Goal: Task Accomplishment & Management: Manage account settings

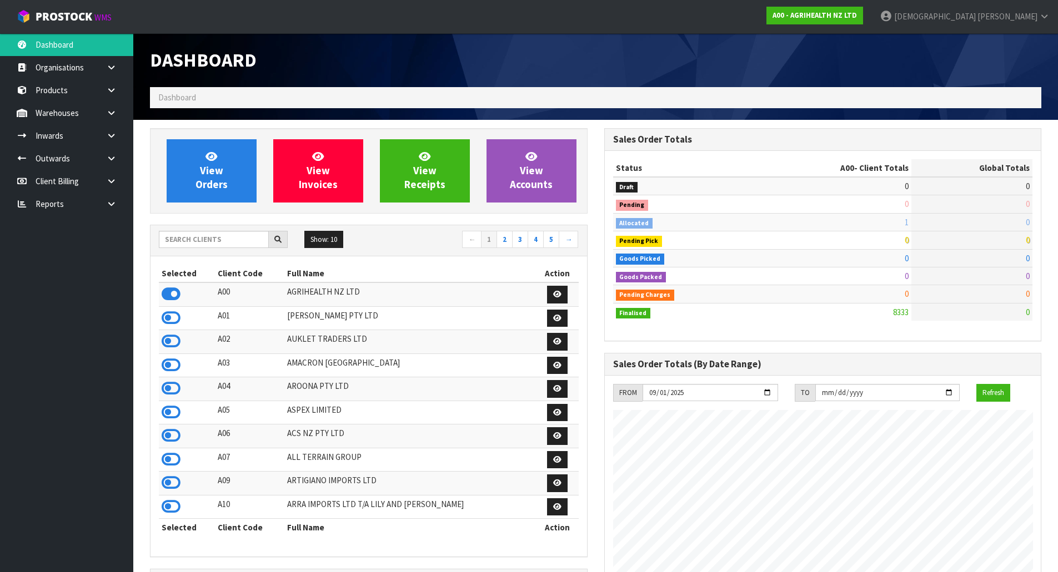
scroll to position [841, 454]
click at [1033, 18] on span "[PERSON_NAME]" at bounding box center [1007, 16] width 60 height 11
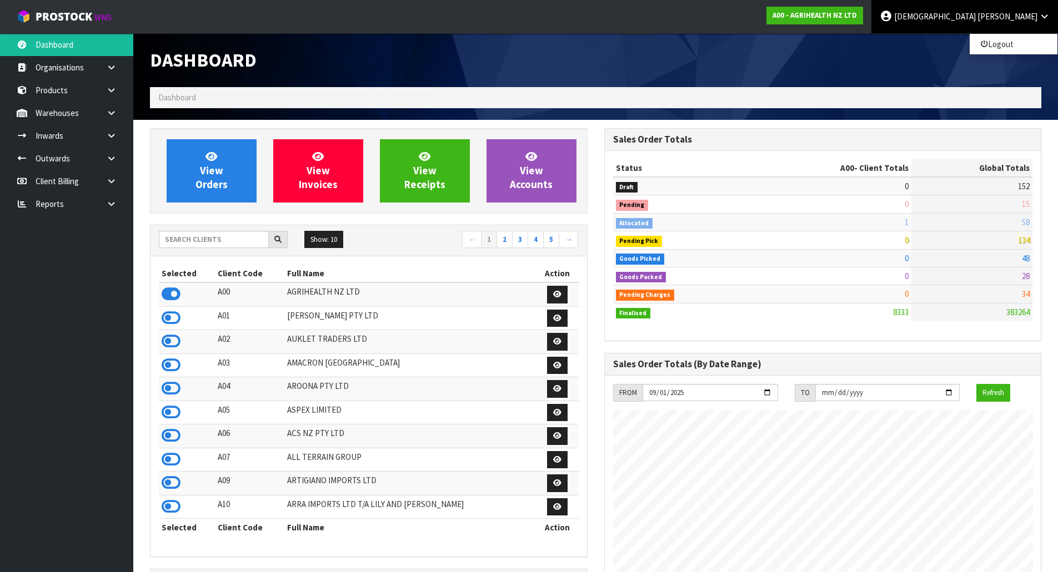
click at [818, 58] on div "Dashboard" at bounding box center [596, 60] width 908 height 54
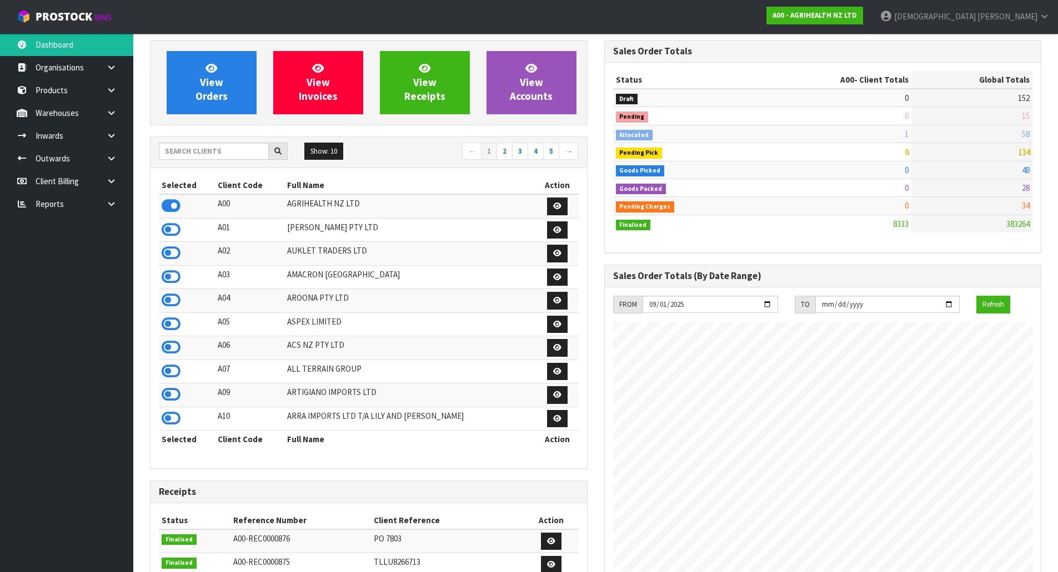
scroll to position [0, 0]
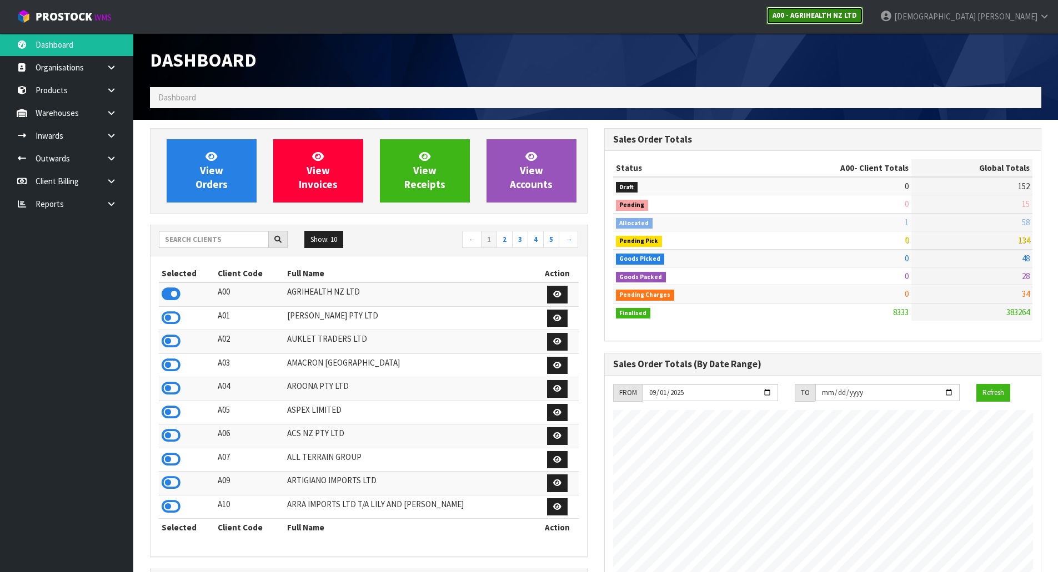
click at [857, 14] on strong "A00 - AGRIHEALTH NZ LTD" at bounding box center [814, 15] width 84 height 9
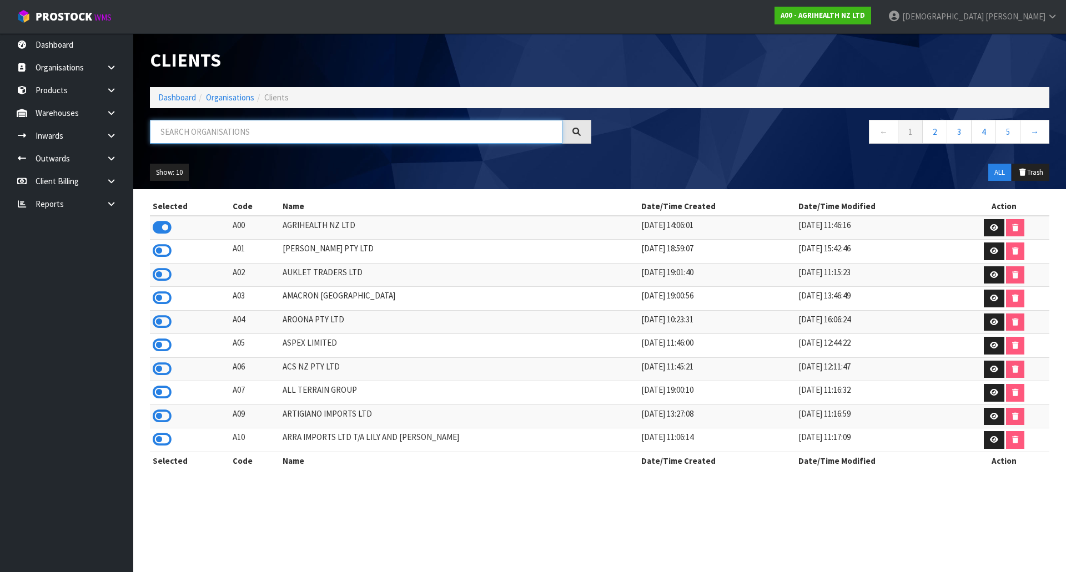
click at [192, 142] on input "text" at bounding box center [356, 132] width 413 height 24
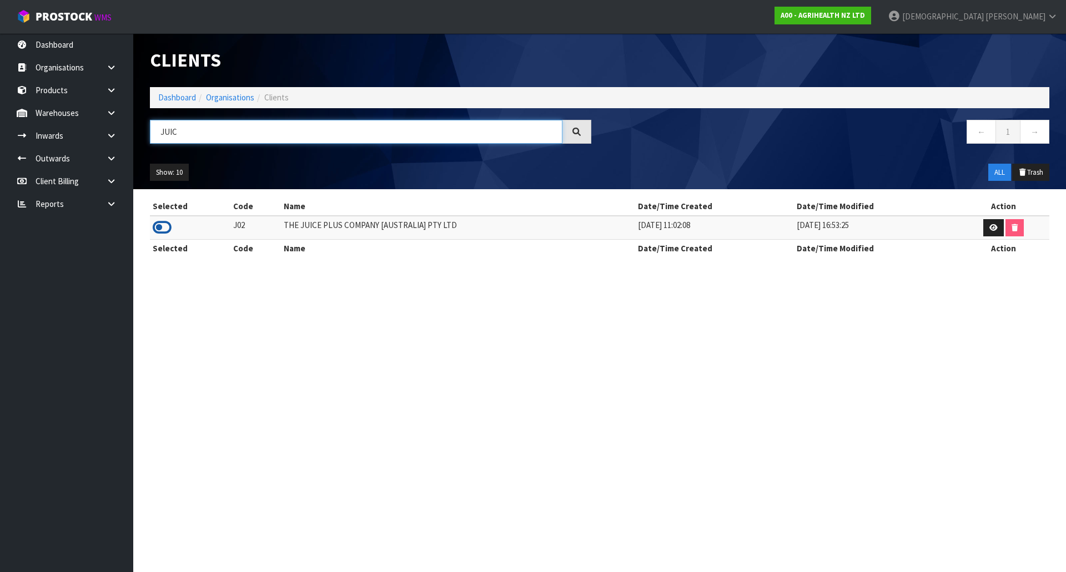
type input "JUIC"
click at [158, 227] on icon at bounding box center [162, 227] width 19 height 17
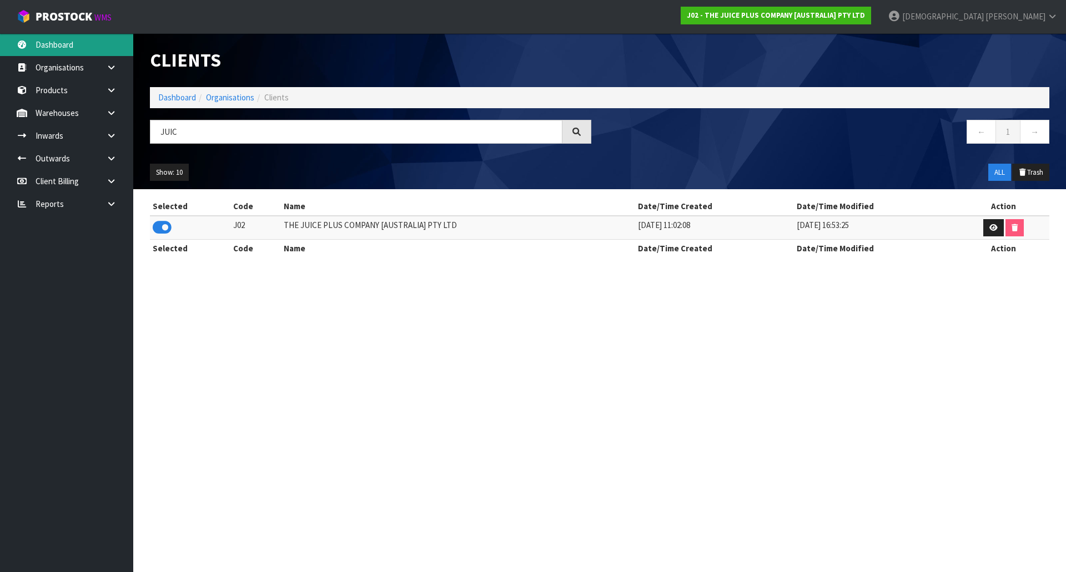
click at [86, 44] on link "Dashboard" at bounding box center [66, 44] width 133 height 23
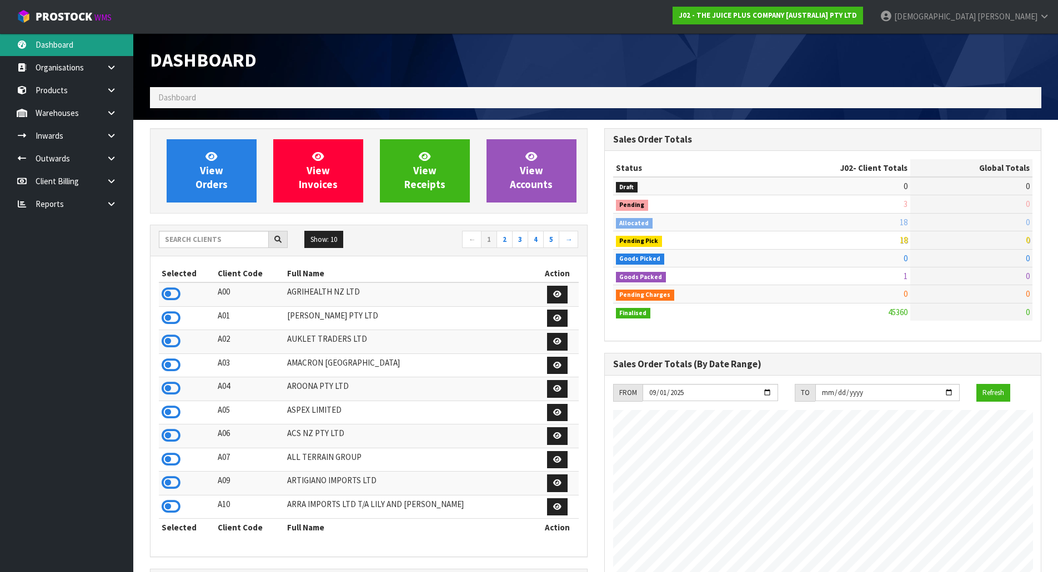
scroll to position [841, 454]
click at [898, 229] on td "18" at bounding box center [831, 222] width 158 height 18
drag, startPoint x: 896, startPoint y: 225, endPoint x: 913, endPoint y: 222, distance: 17.5
click at [913, 222] on tr "Allocated 18 60" at bounding box center [823, 222] width 420 height 18
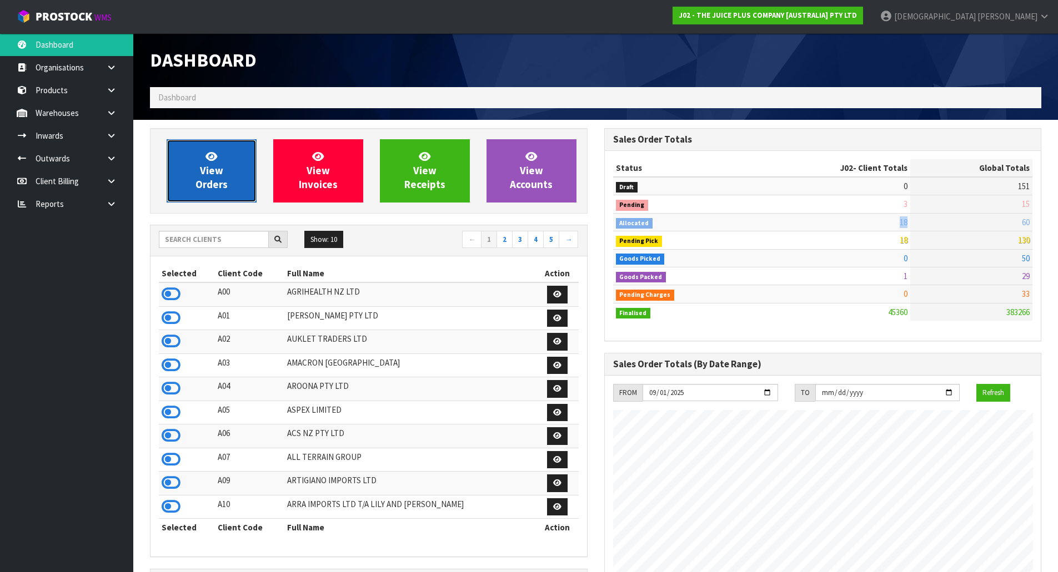
click at [218, 180] on span "View Orders" at bounding box center [211, 171] width 32 height 42
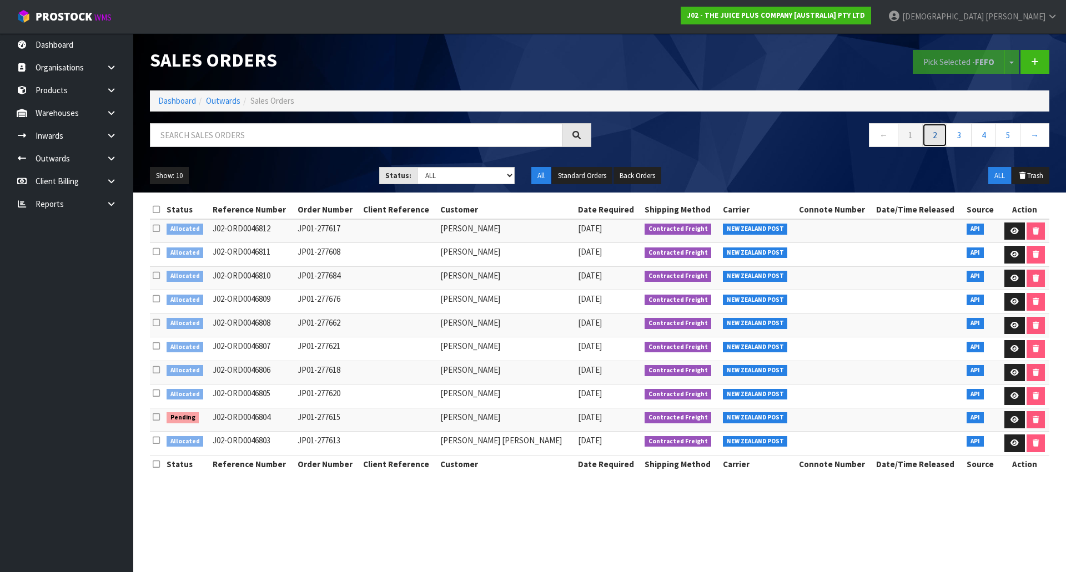
click at [938, 132] on link "2" at bounding box center [934, 135] width 25 height 24
click at [965, 132] on link "3" at bounding box center [959, 135] width 25 height 24
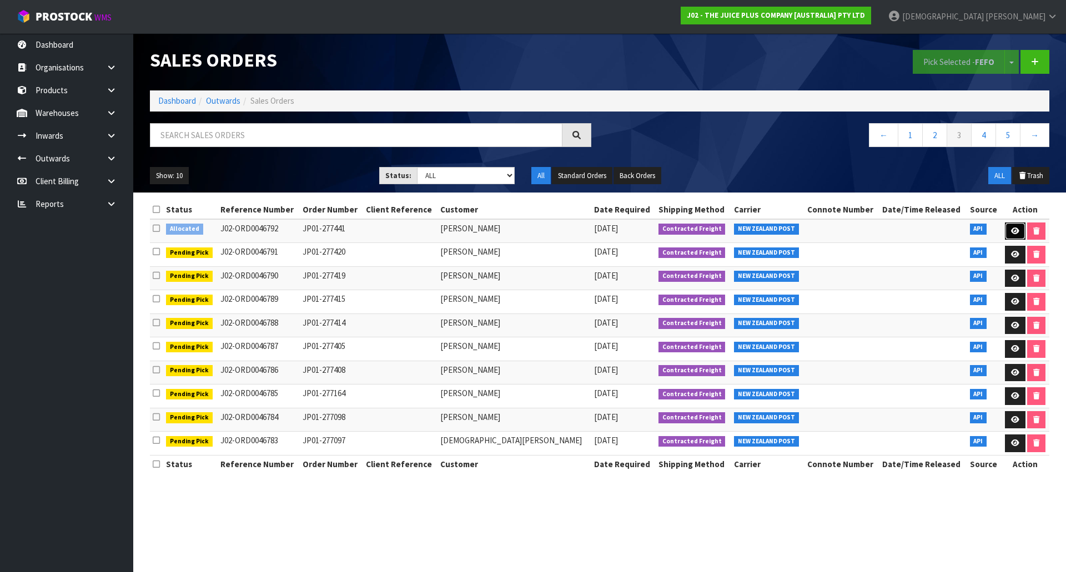
click at [1011, 232] on icon at bounding box center [1015, 231] width 8 height 7
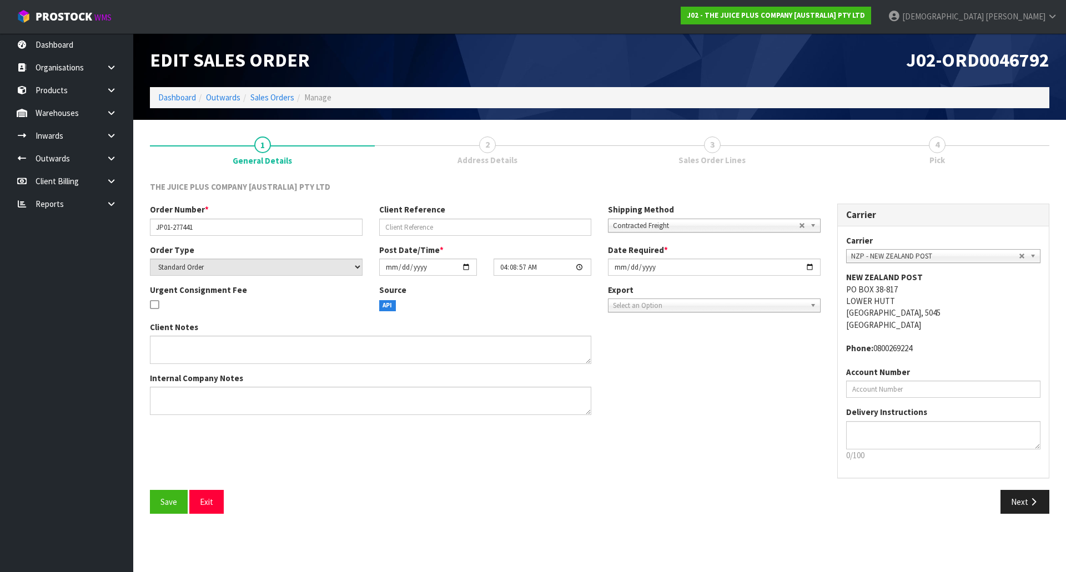
click at [492, 155] on span "Address Details" at bounding box center [487, 160] width 60 height 12
click at [1039, 497] on button "Next" at bounding box center [1024, 502] width 49 height 24
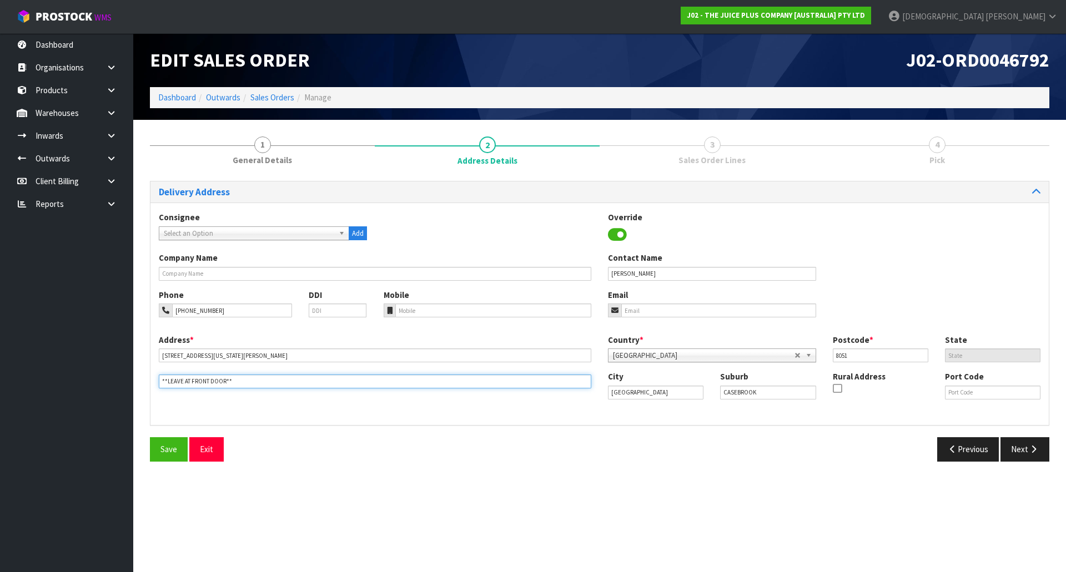
drag, startPoint x: 238, startPoint y: 386, endPoint x: 129, endPoint y: 384, distance: 108.3
click at [104, 385] on body "Toggle navigation ProStock WMS J02 - THE JUICE PLUS COMPANY [AUSTRALIA] PTY LTD…" at bounding box center [533, 286] width 1066 height 572
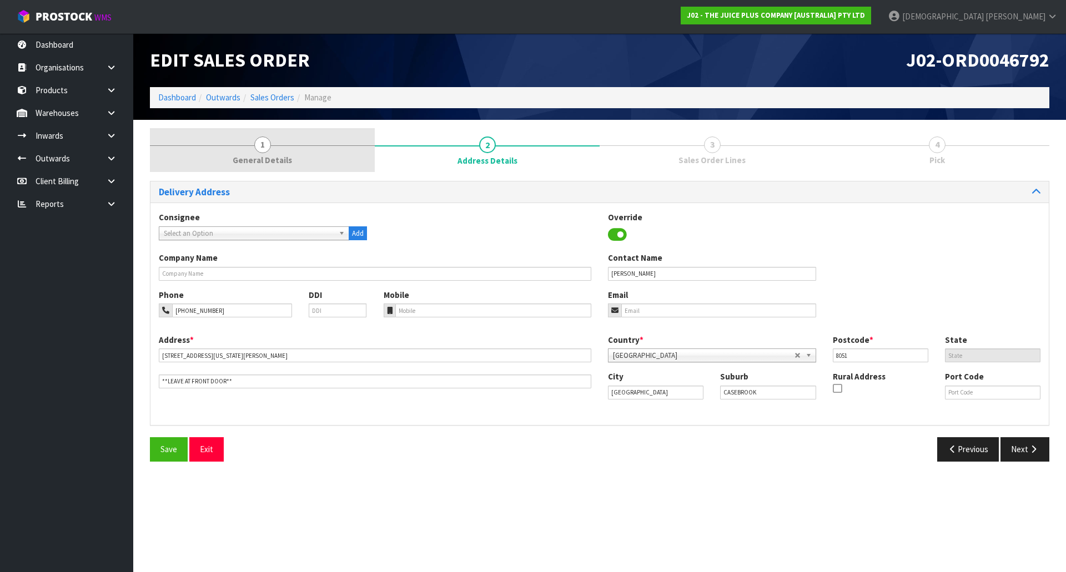
click at [267, 147] on span "1" at bounding box center [262, 145] width 17 height 17
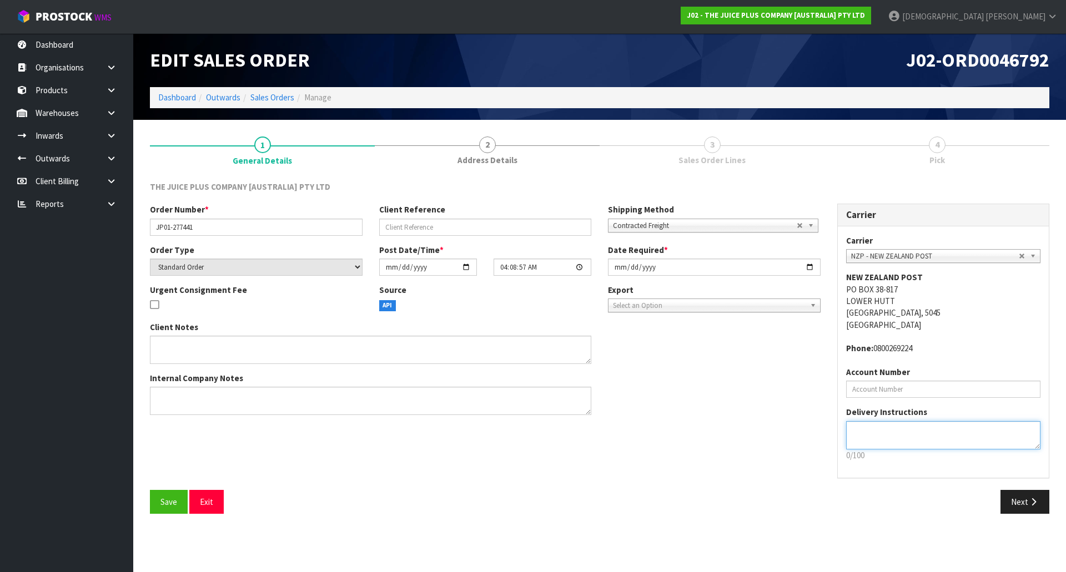
click at [929, 439] on textarea at bounding box center [943, 435] width 195 height 28
paste textarea "**LEAVE AT FRONT DOOR**"
type textarea "**LEAVE AT FRONT DOOR**"
click at [1028, 506] on icon "button" at bounding box center [1033, 502] width 11 height 8
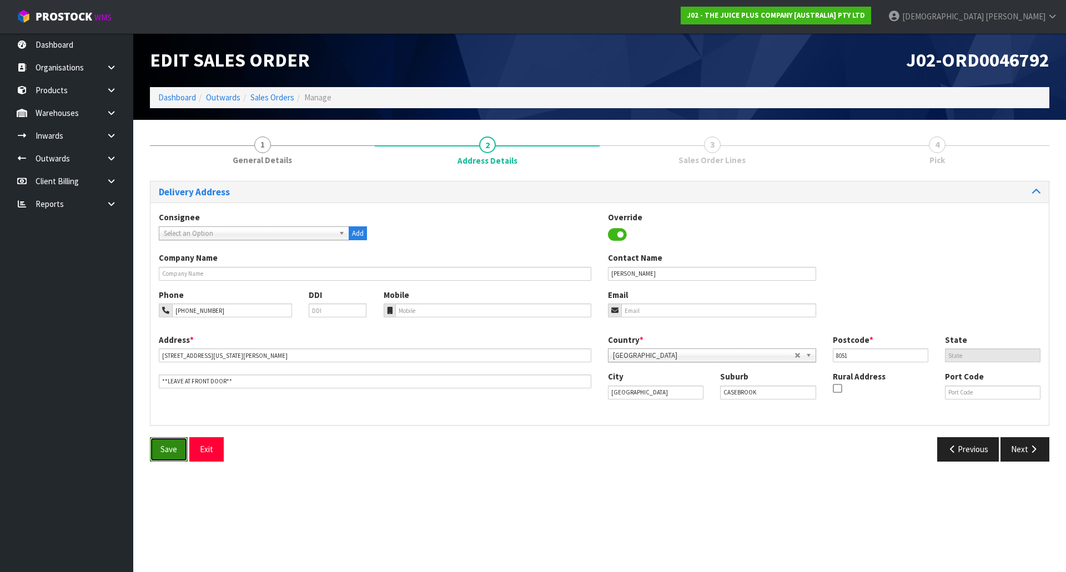
click at [167, 443] on button "Save" at bounding box center [169, 450] width 38 height 24
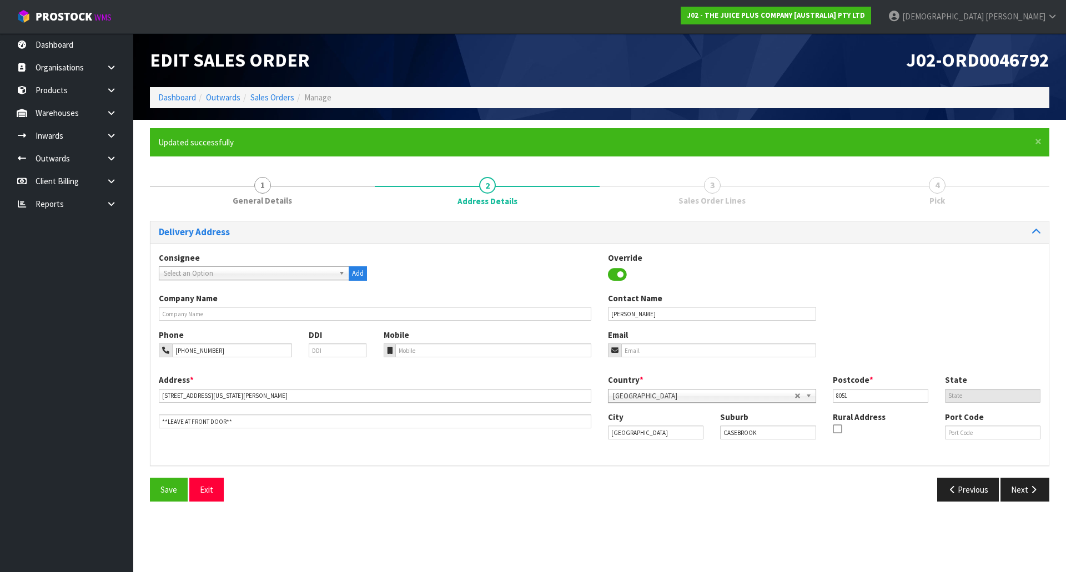
click at [723, 194] on link "3 Sales Order Lines" at bounding box center [712, 190] width 225 height 44
click at [1031, 492] on icon "button" at bounding box center [1033, 490] width 11 height 8
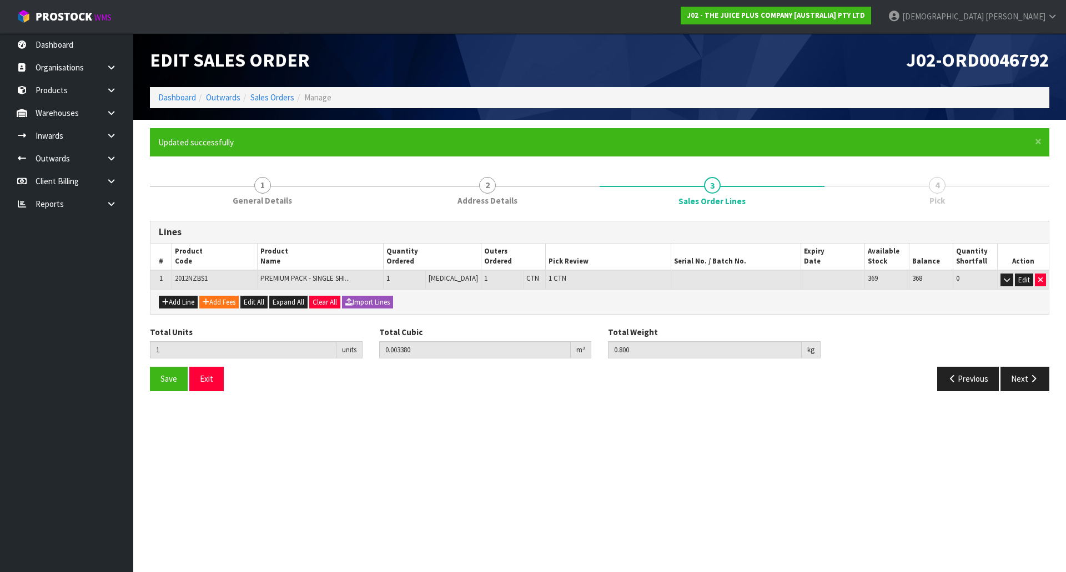
click at [172, 294] on div "Add Line Add Fees Edit All Expand All Clear All Import Lines" at bounding box center [599, 301] width 898 height 25
click at [173, 299] on button "Add Line" at bounding box center [178, 302] width 39 height 13
type input "0"
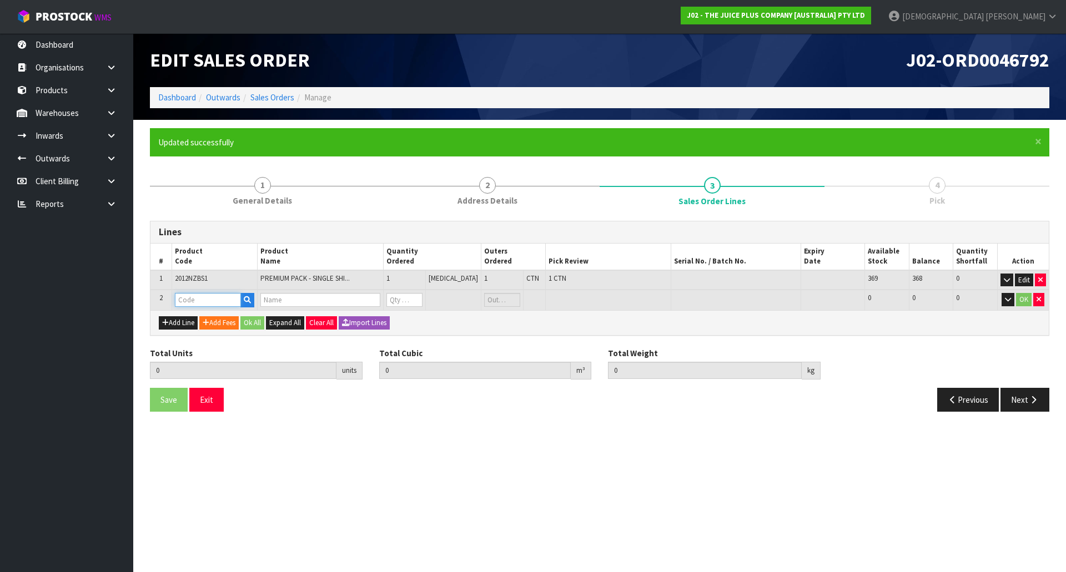
click at [196, 299] on input "text" at bounding box center [208, 300] width 66 height 14
type input "V"
click at [202, 339] on link "V ANILLA SACHET" at bounding box center [224, 333] width 95 height 15
type input "[PERSON_NAME]"
type input "1"
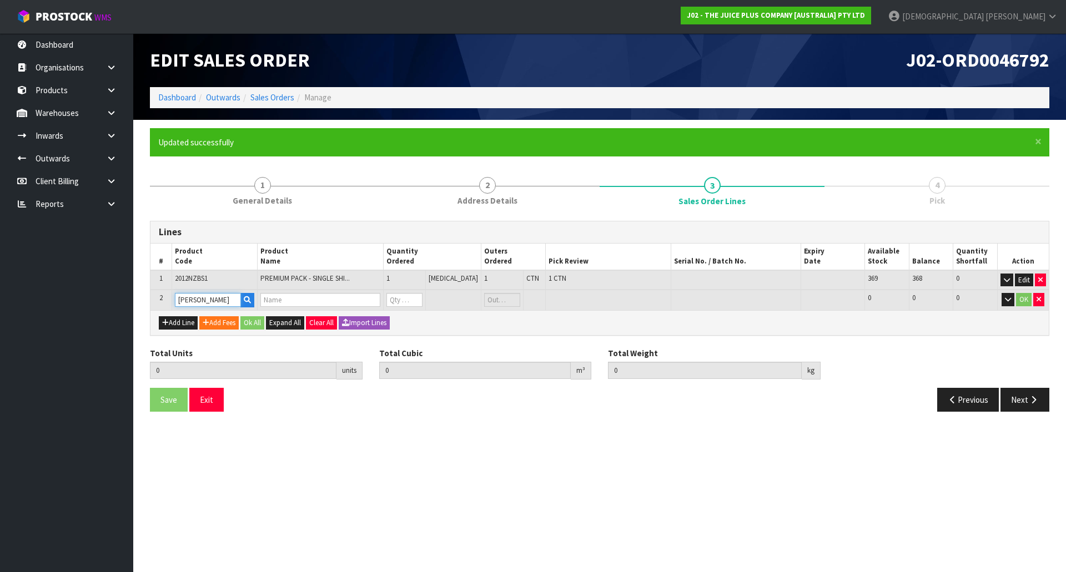
type input "0.00338"
type input "0.8"
type input "1 X VANILLA SACHET"
type input "0"
drag, startPoint x: 406, startPoint y: 303, endPoint x: 395, endPoint y: 302, distance: 11.7
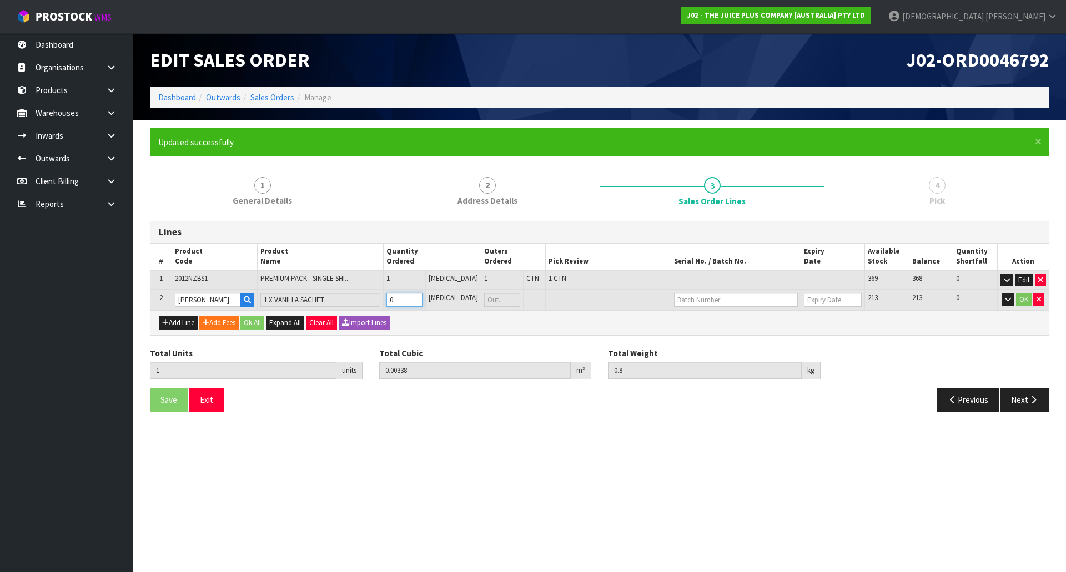
click at [395, 302] on td "0" at bounding box center [405, 300] width 42 height 21
type input "2"
type input "0.003392"
type input "0.815"
type input "1"
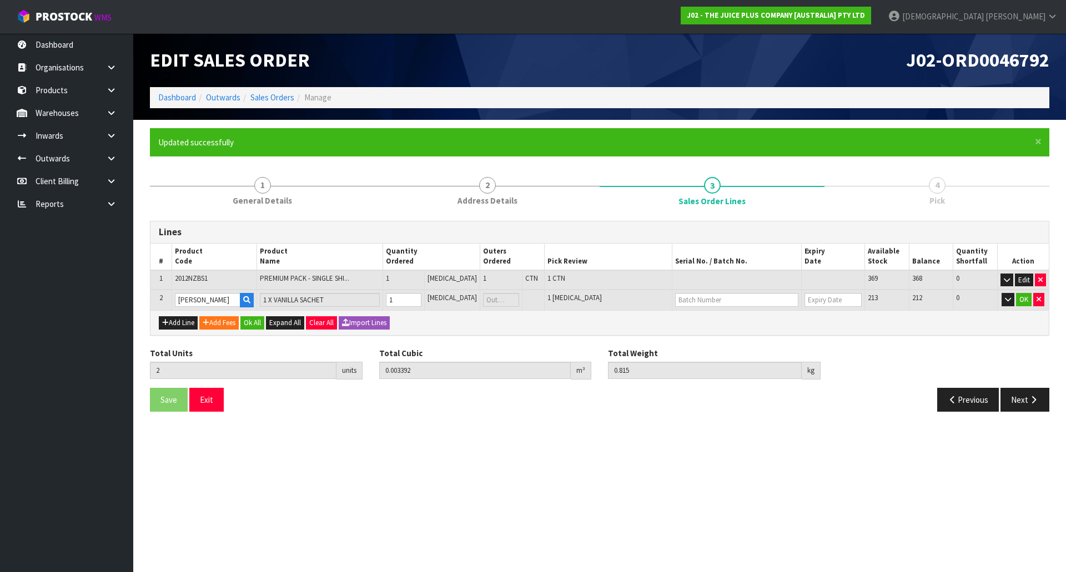
click at [476, 334] on div "Add Line Add Fees Ok All Expand All Clear All Import Lines" at bounding box center [599, 322] width 898 height 25
click at [173, 326] on button "Add Line" at bounding box center [178, 322] width 39 height 13
type input "0"
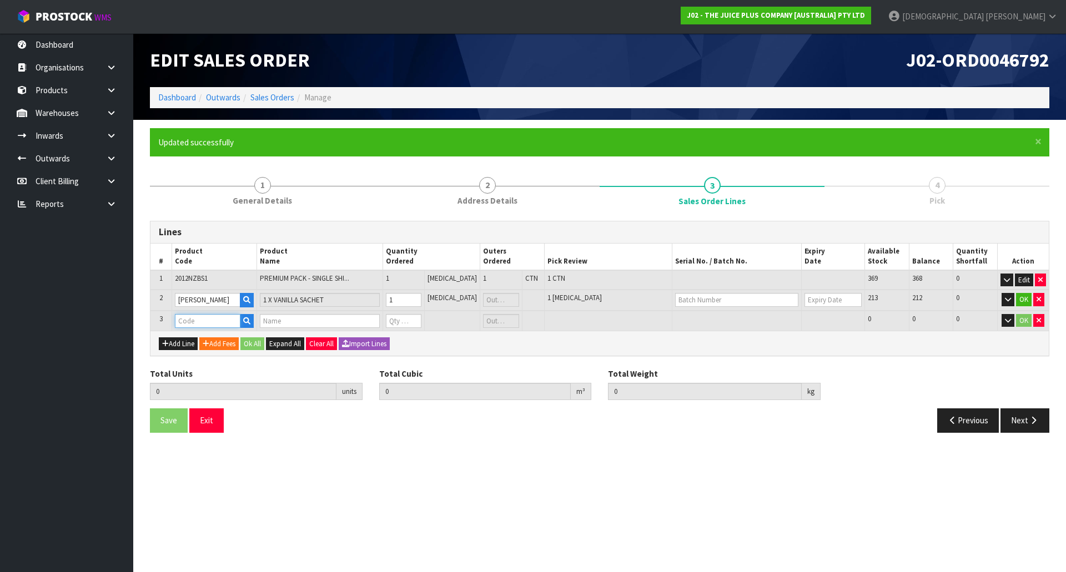
click at [189, 318] on input "text" at bounding box center [208, 321] width 66 height 14
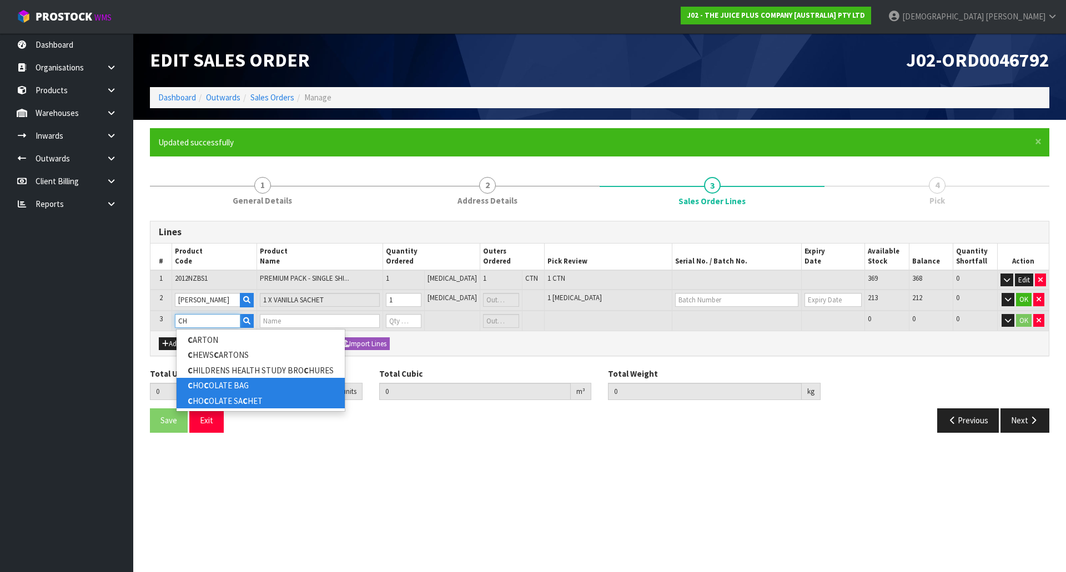
type input "CH"
click at [233, 399] on link "C HO C OLATE SA C HET" at bounding box center [261, 401] width 168 height 15
type input "CHOCOLATE SACHET"
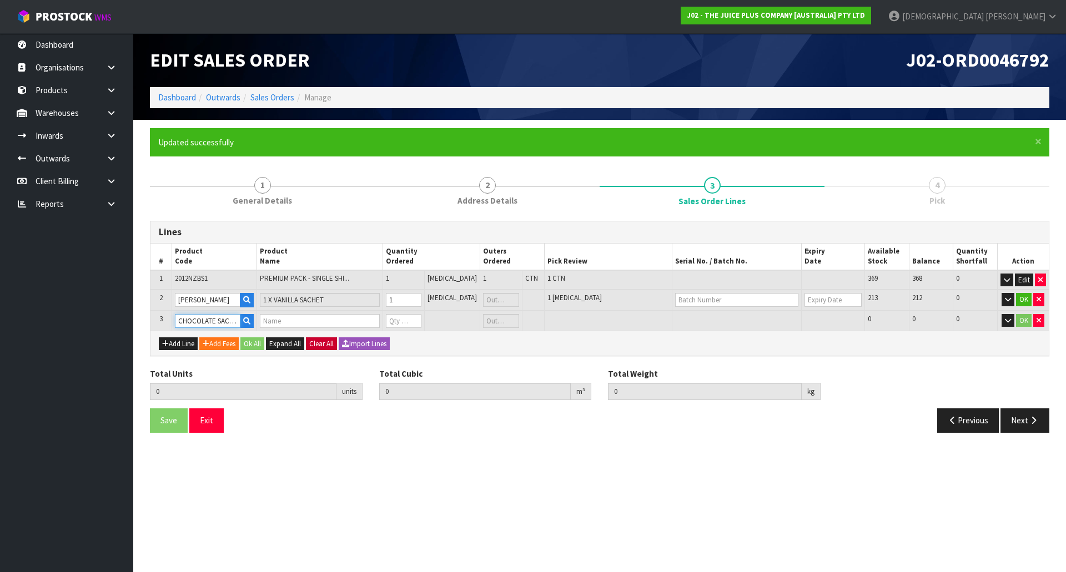
type input "2"
type input "0.003392"
type input "0.815"
type input "1 X CHOCOLATE SACHET"
type input "0"
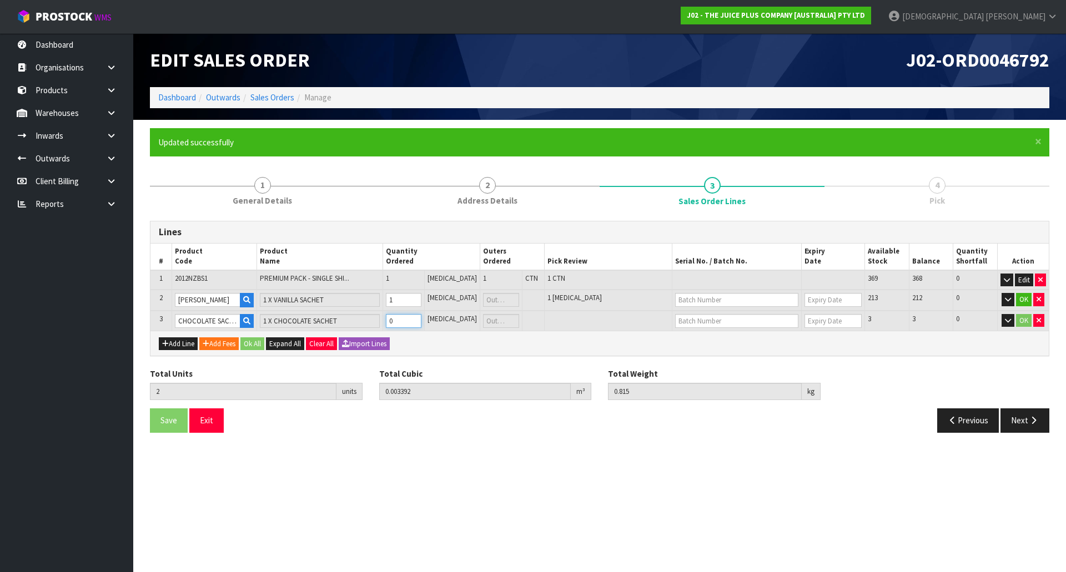
click at [377, 325] on tr "3 CHOCOLATE SACHET 1 X CHOCOLATE SACHET 0 PCE 3 3 0 OK" at bounding box center [599, 321] width 898 height 21
type input "3"
type input "0.003404"
type input "0.83"
type input "1"
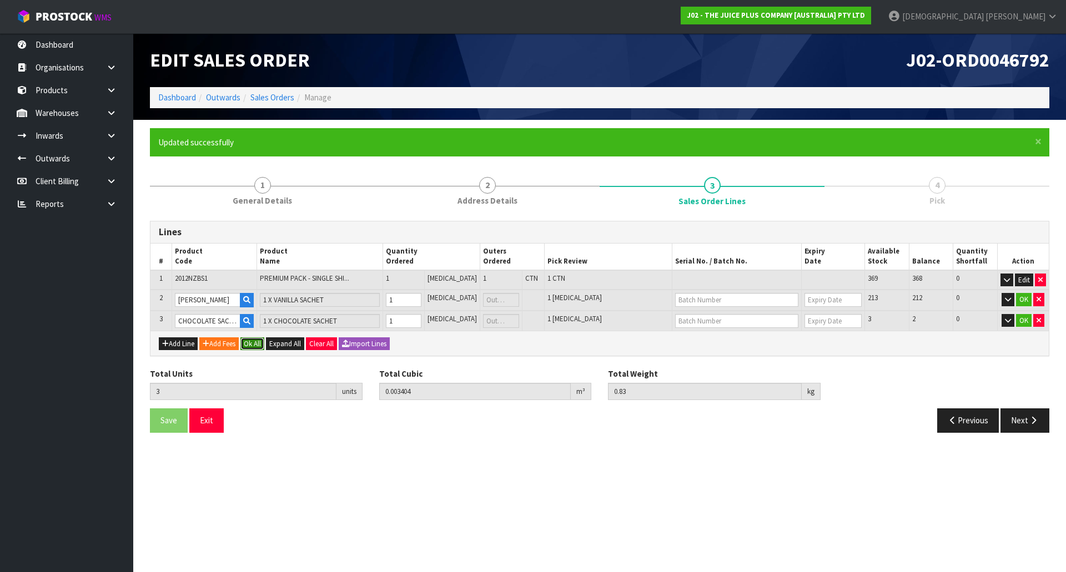
click at [254, 341] on button "Ok All" at bounding box center [252, 344] width 24 height 13
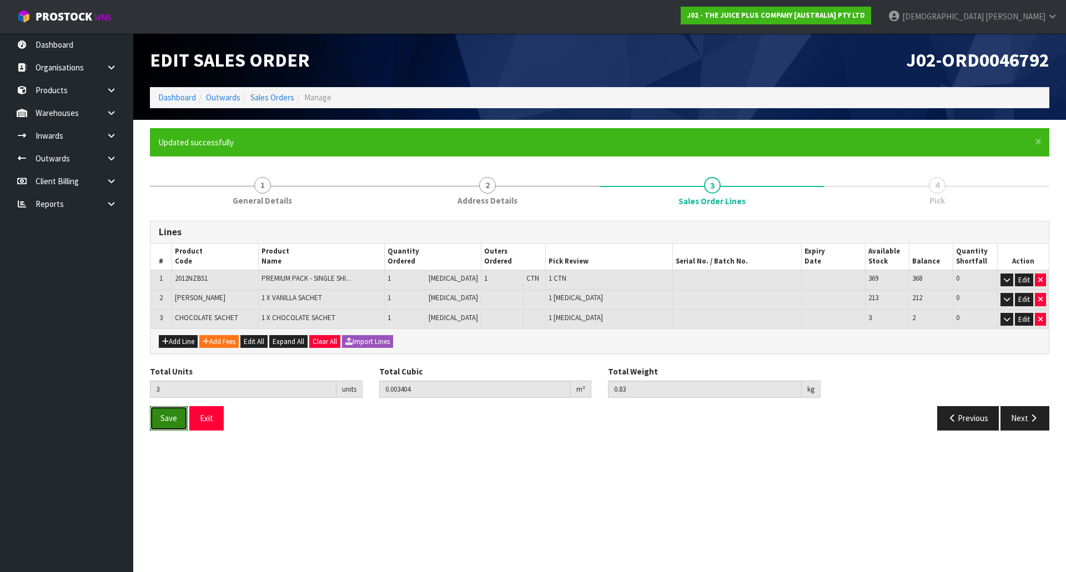
click at [164, 418] on span "Save" at bounding box center [168, 418] width 17 height 11
click at [162, 418] on span "Save" at bounding box center [168, 418] width 17 height 11
click at [1029, 418] on icon "button" at bounding box center [1033, 418] width 11 height 8
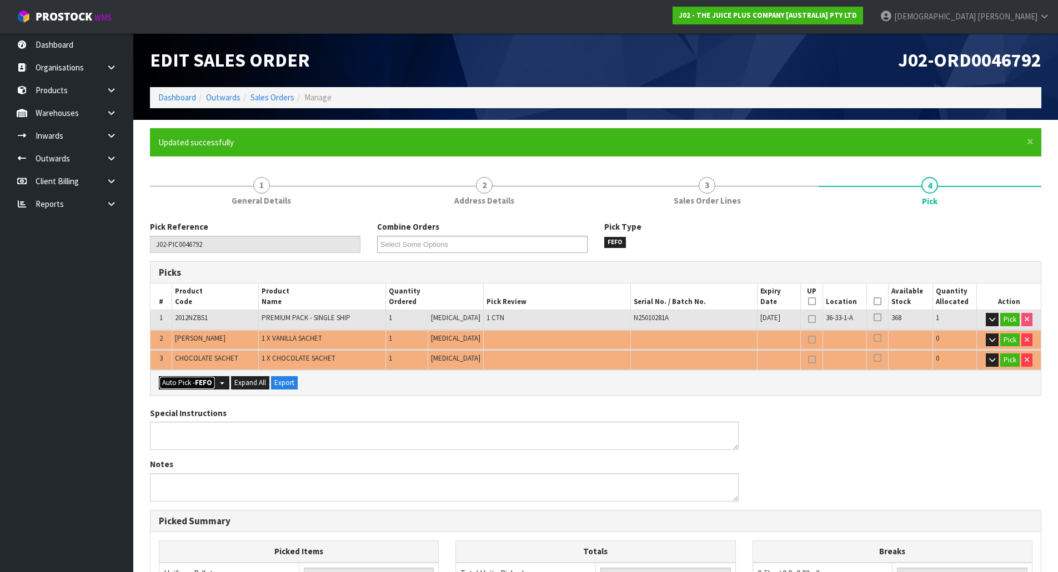
click at [211, 384] on strong "FEFO" at bounding box center [203, 382] width 17 height 9
type input "1"
type input "Piece x 2"
type input "3"
type input "0.003404"
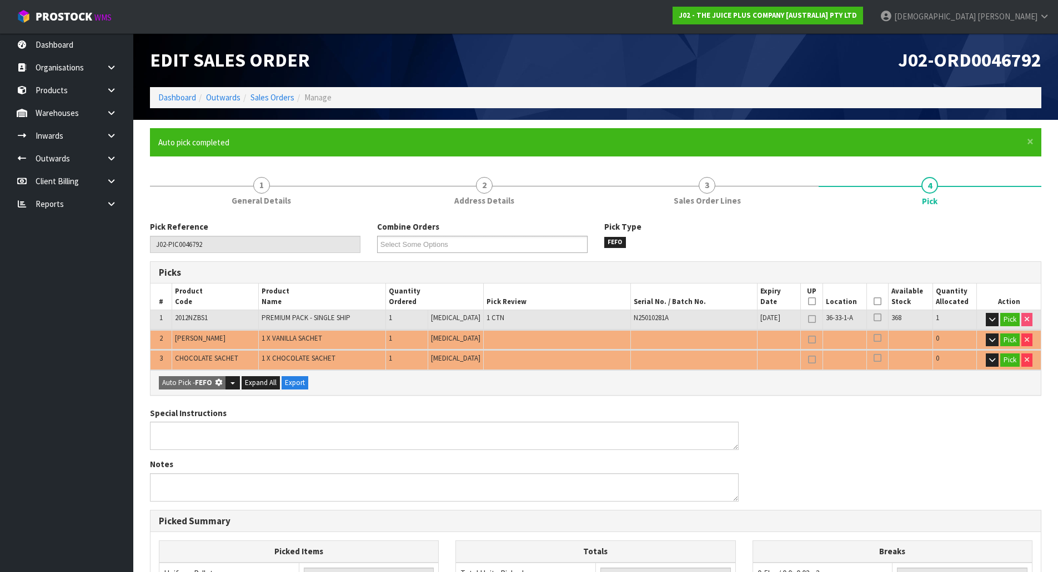
type input "0.830"
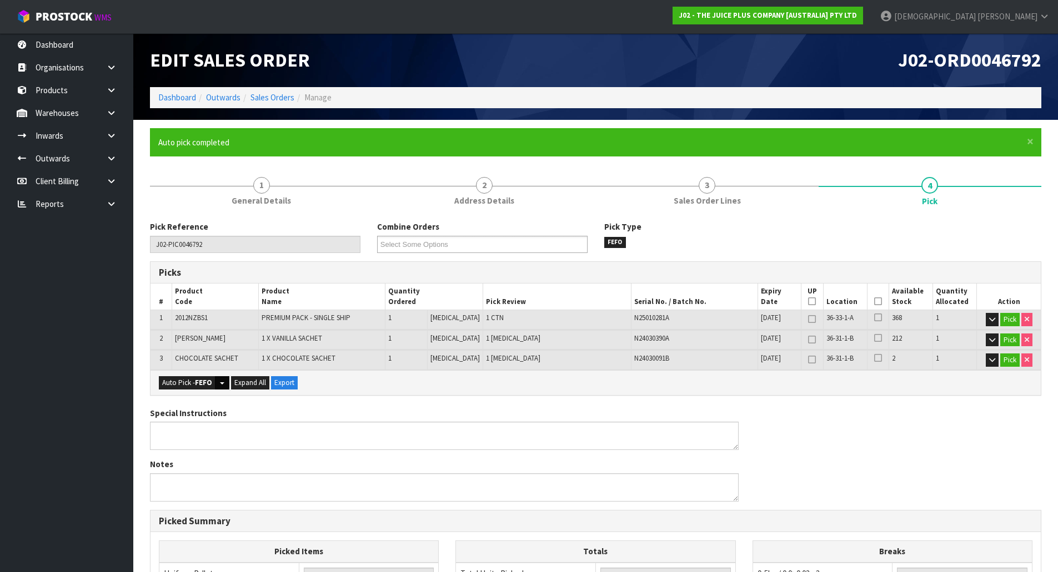
click at [225, 386] on button "Split button!" at bounding box center [222, 382] width 14 height 13
click at [300, 402] on div "Pick Reference J02-PIC0046792 Combine Orders J02-ORD0046763 J02-ORD0046774 J02-…" at bounding box center [595, 514] width 891 height 587
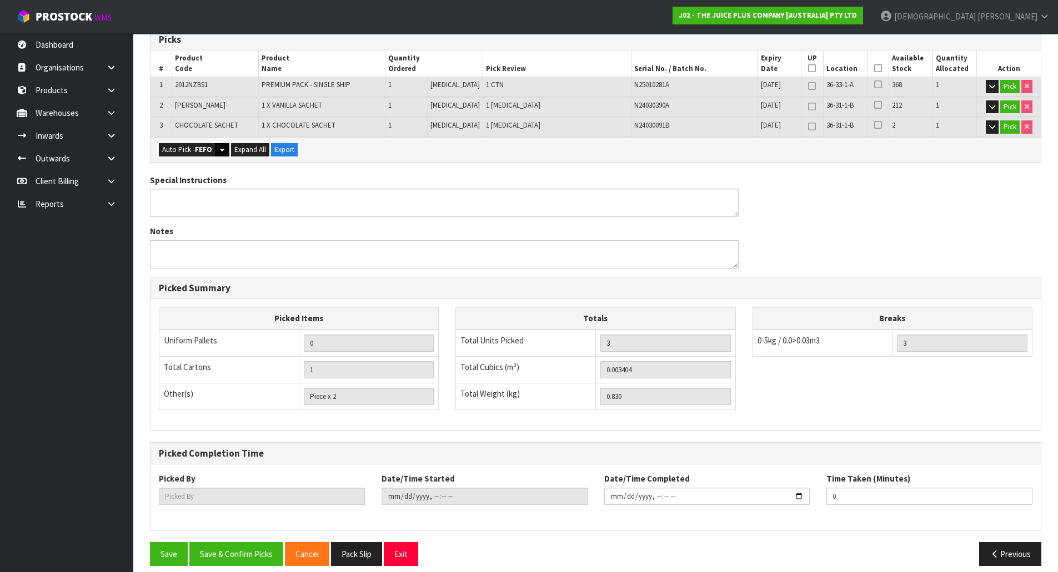
scroll to position [244, 0]
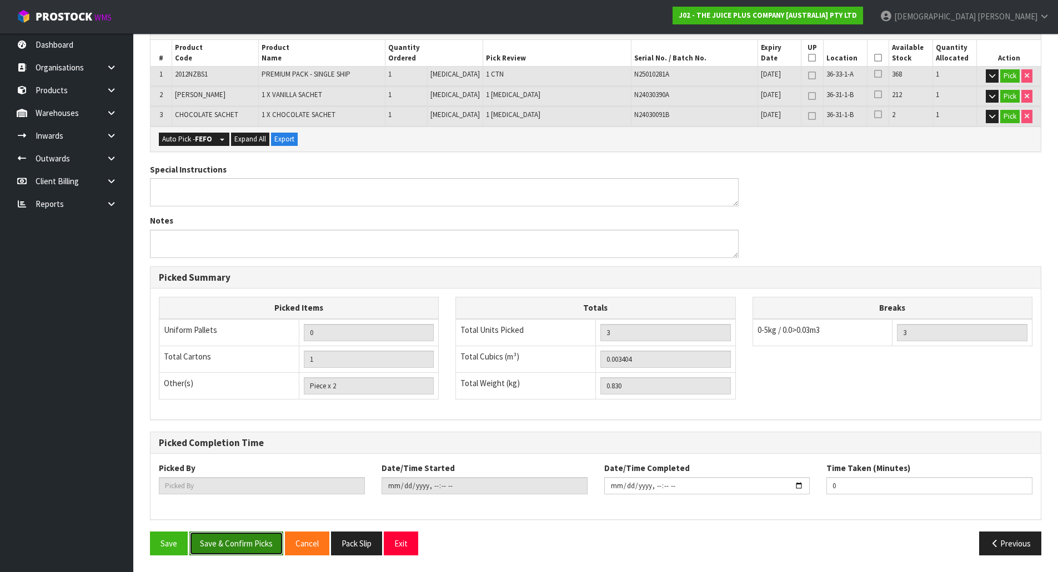
click at [243, 544] on button "Save & Confirm Picks" at bounding box center [236, 544] width 94 height 24
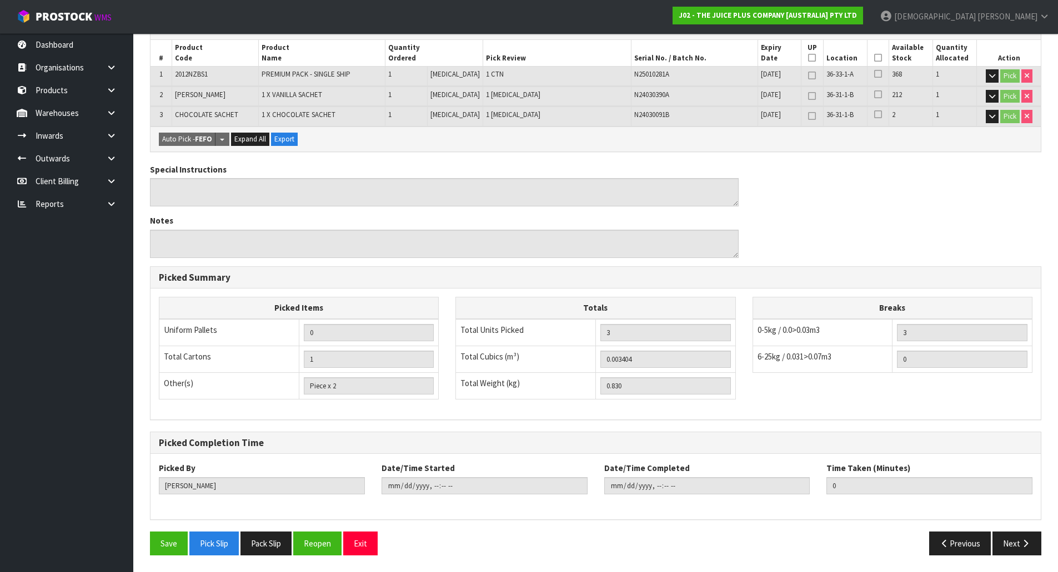
type input "[PERSON_NAME]"
type input "2025-09-29T09:36:23"
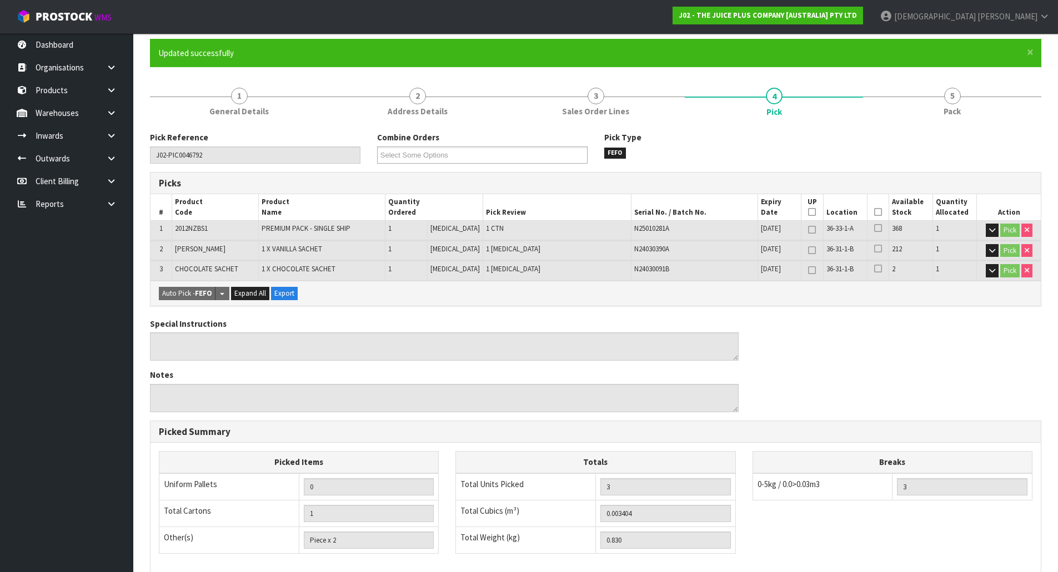
scroll to position [0, 0]
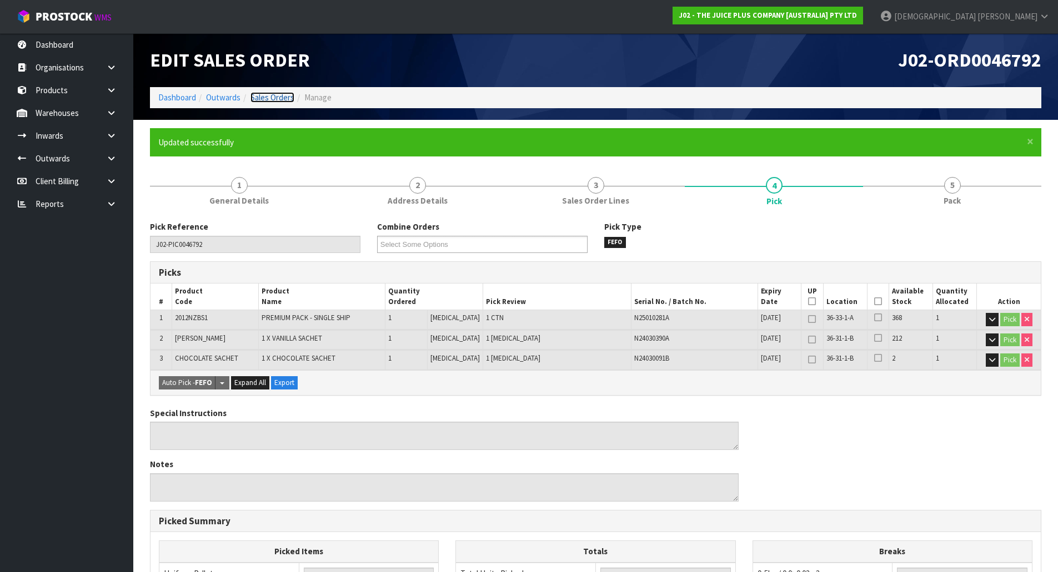
click at [265, 101] on link "Sales Orders" at bounding box center [272, 97] width 44 height 11
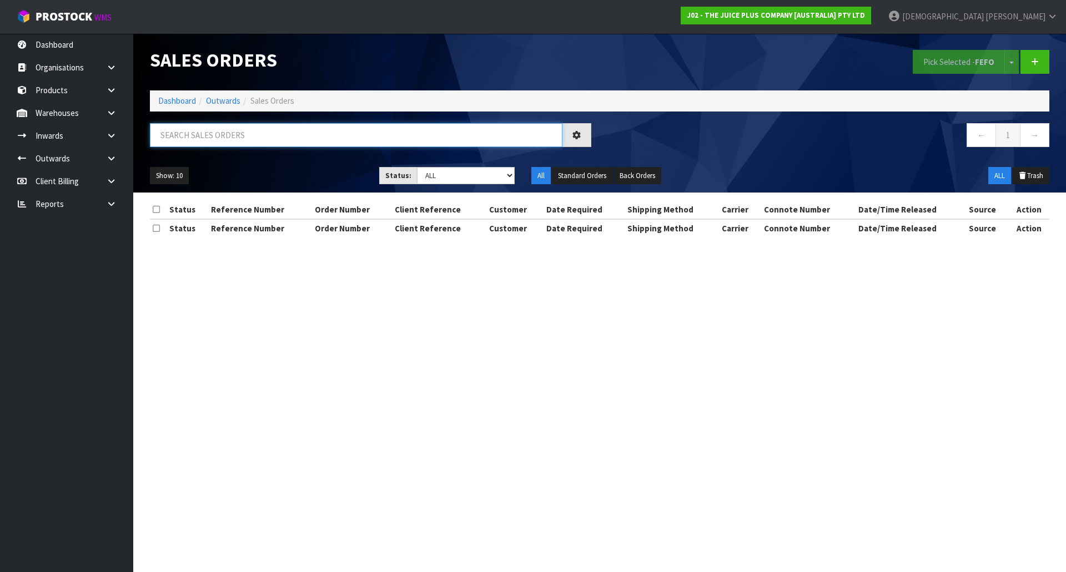
click at [242, 136] on input "text" at bounding box center [356, 135] width 413 height 24
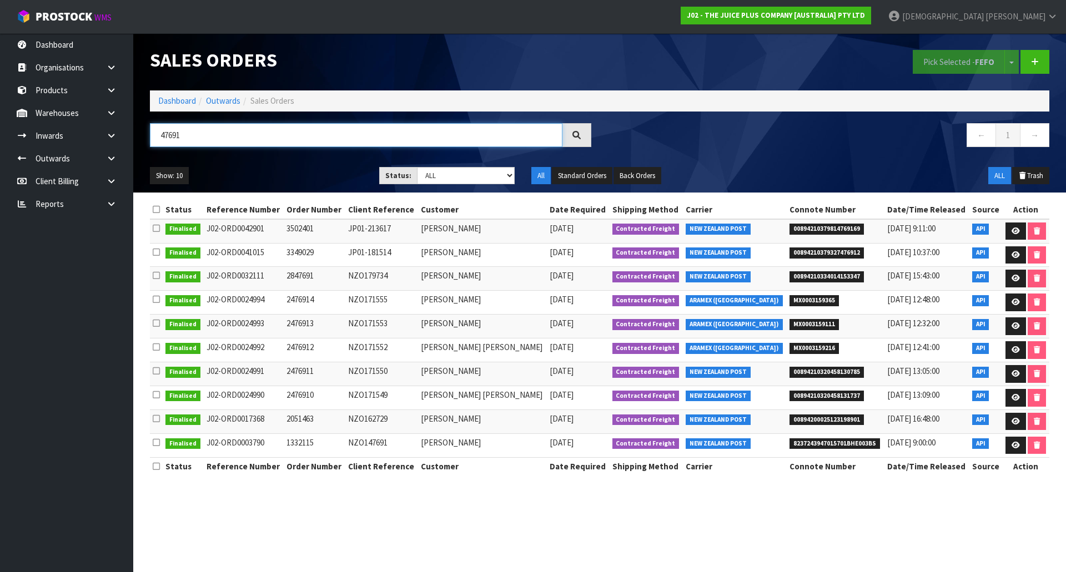
click at [163, 138] on input "47691" at bounding box center [356, 135] width 413 height 24
click at [162, 135] on input "47691" at bounding box center [356, 135] width 413 height 24
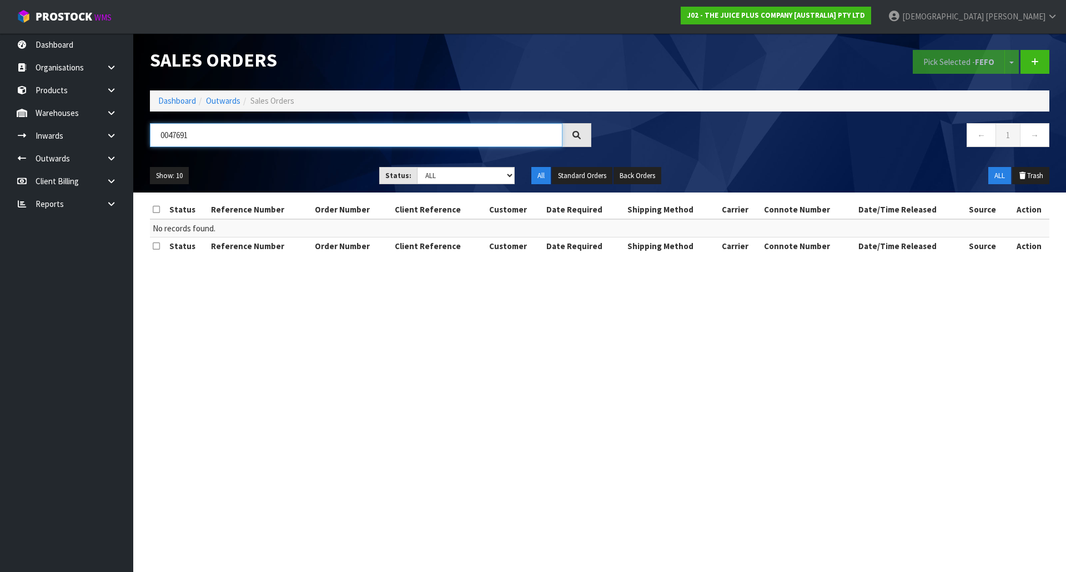
click at [177, 135] on input "0047691" at bounding box center [356, 135] width 413 height 24
click at [185, 135] on input "00467691" at bounding box center [356, 135] width 413 height 24
click at [244, 158] on div "0046791 ← 1 →" at bounding box center [600, 141] width 916 height 36
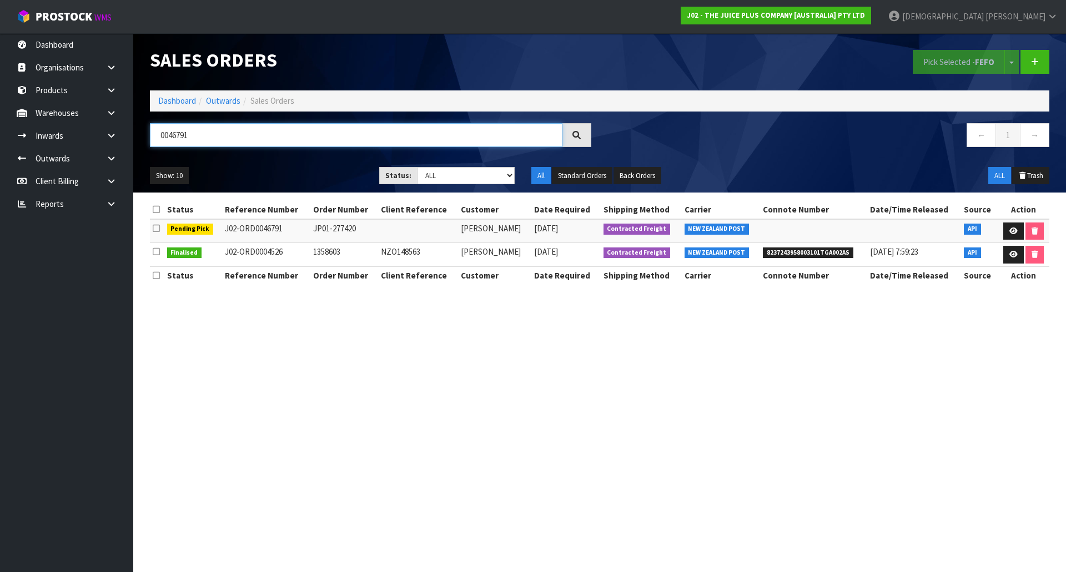
click at [200, 136] on input "0046791" at bounding box center [356, 135] width 413 height 24
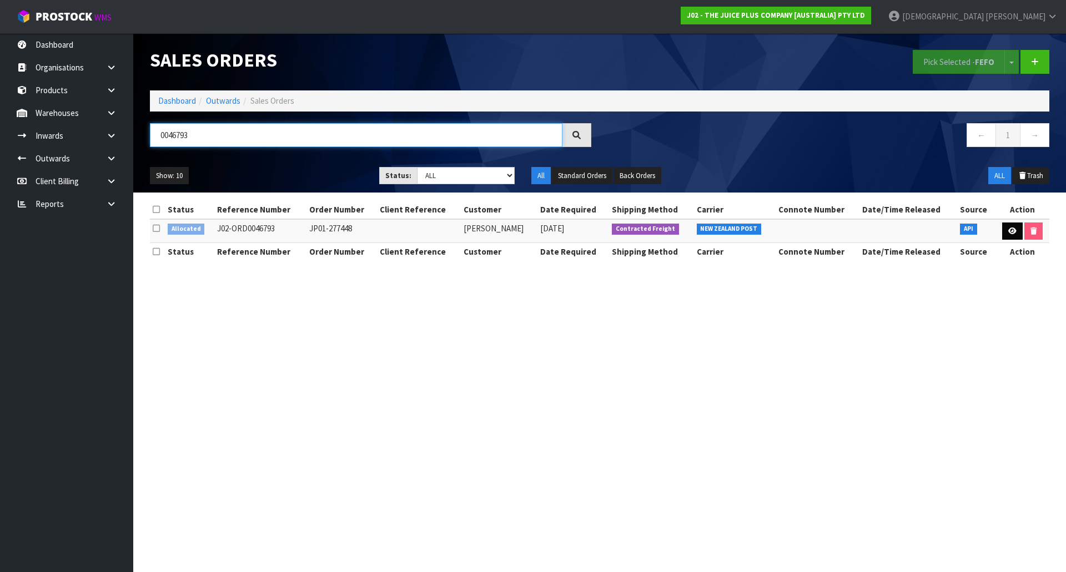
type input "0046793"
click at [1008, 233] on icon at bounding box center [1012, 231] width 8 height 7
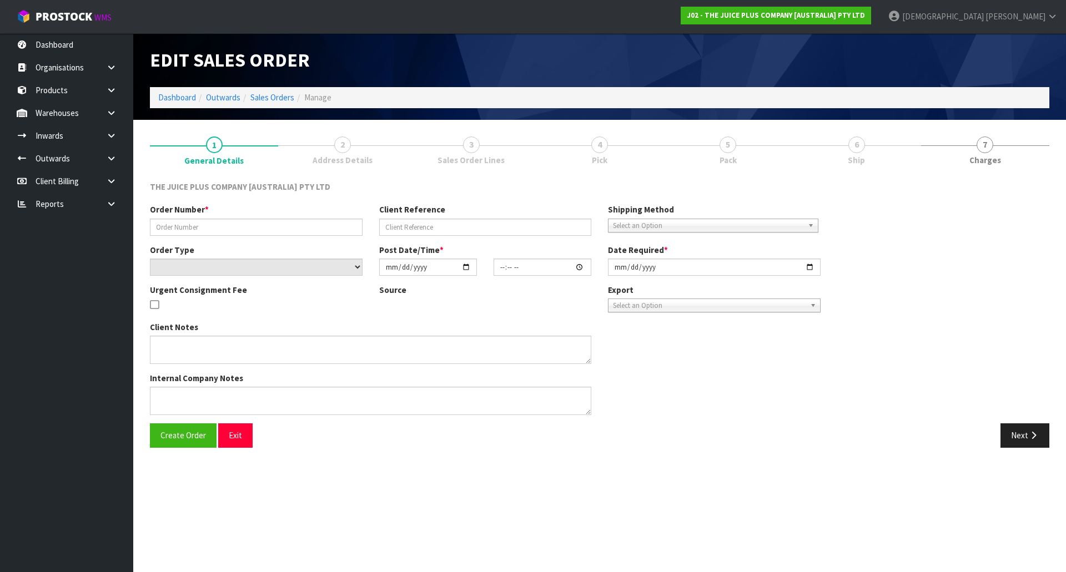
type input "JP01-277448"
select select "number:0"
type input "[DATE]"
type input "04:08:58.000"
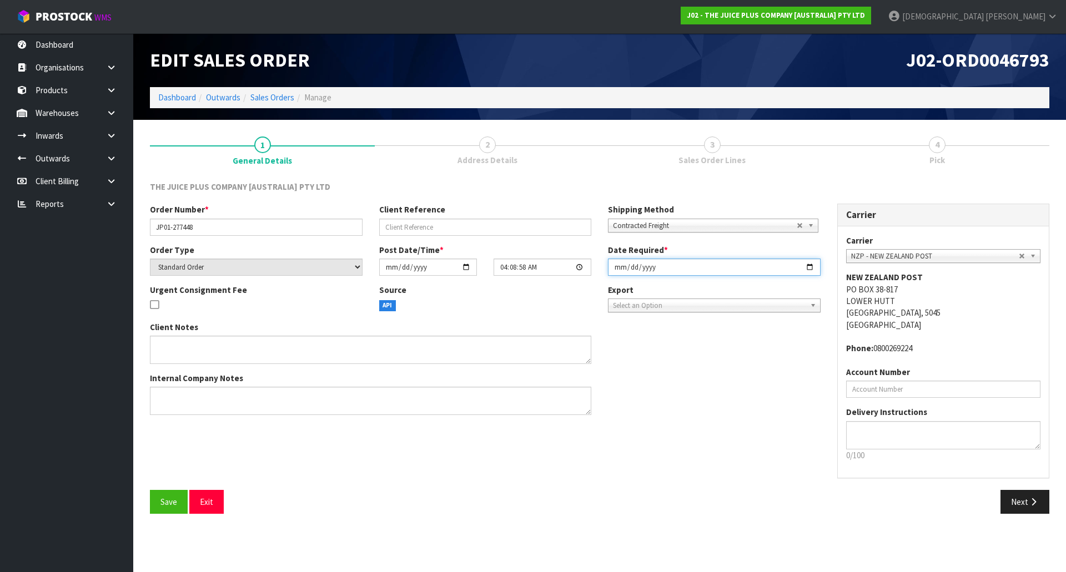
click at [661, 268] on input "[DATE]" at bounding box center [714, 267] width 213 height 17
click at [783, 272] on input "[DATE]" at bounding box center [714, 267] width 213 height 17
click at [800, 269] on input "[DATE]" at bounding box center [714, 267] width 213 height 17
click at [816, 267] on input "[DATE]" at bounding box center [714, 267] width 213 height 17
click at [807, 270] on input "[DATE]" at bounding box center [714, 267] width 213 height 17
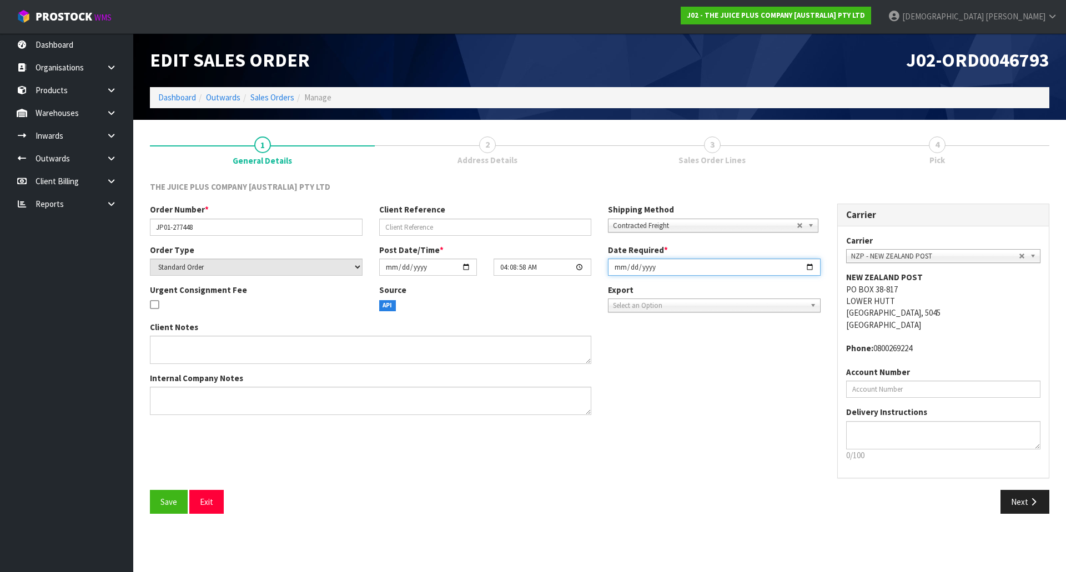
type input "[DATE]"
click at [1015, 507] on button "Next" at bounding box center [1024, 502] width 49 height 24
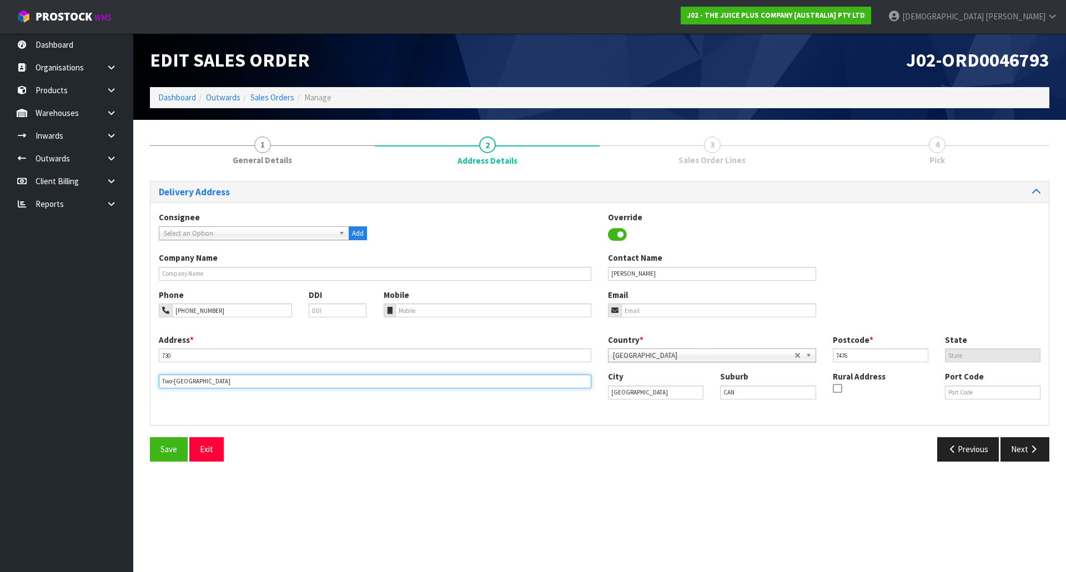
drag, startPoint x: 258, startPoint y: 380, endPoint x: 139, endPoint y: 380, distance: 119.4
click at [139, 380] on section "1 General Details 2 Address Details 3 Sales Order Lines 4 Pick Delivery Address…" at bounding box center [599, 299] width 933 height 359
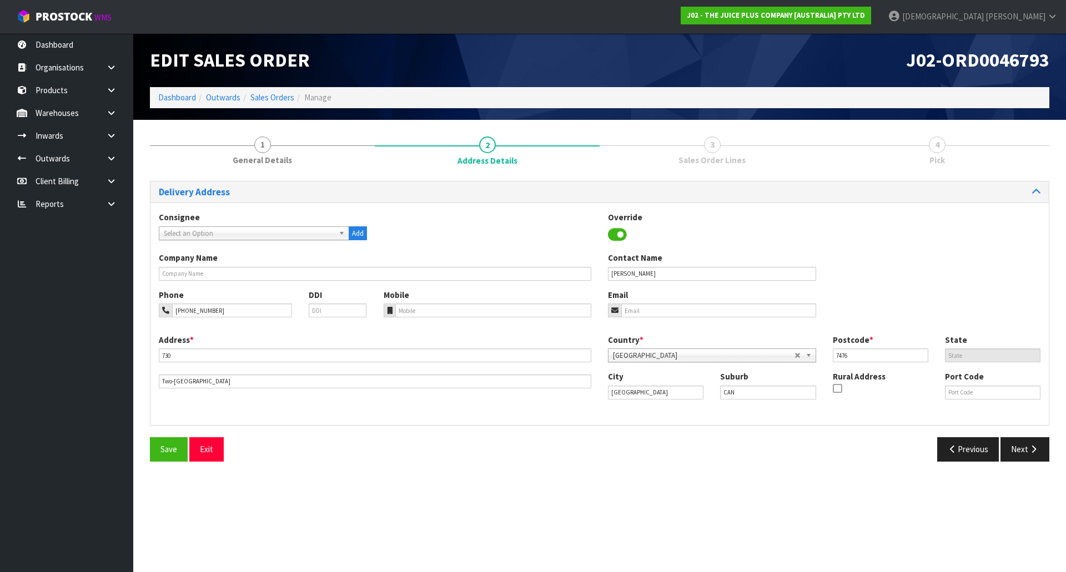
click at [211, 364] on div "Address * 730 This address line exceeds the recommended limit of 35 characters …" at bounding box center [374, 361] width 449 height 54
click at [210, 360] on input "730" at bounding box center [375, 356] width 433 height 14
paste input "TWO-CHAIN ROAD, SWANNANOA"
type input "730 TWO-CHAIN ROAD, SWANNANOA"
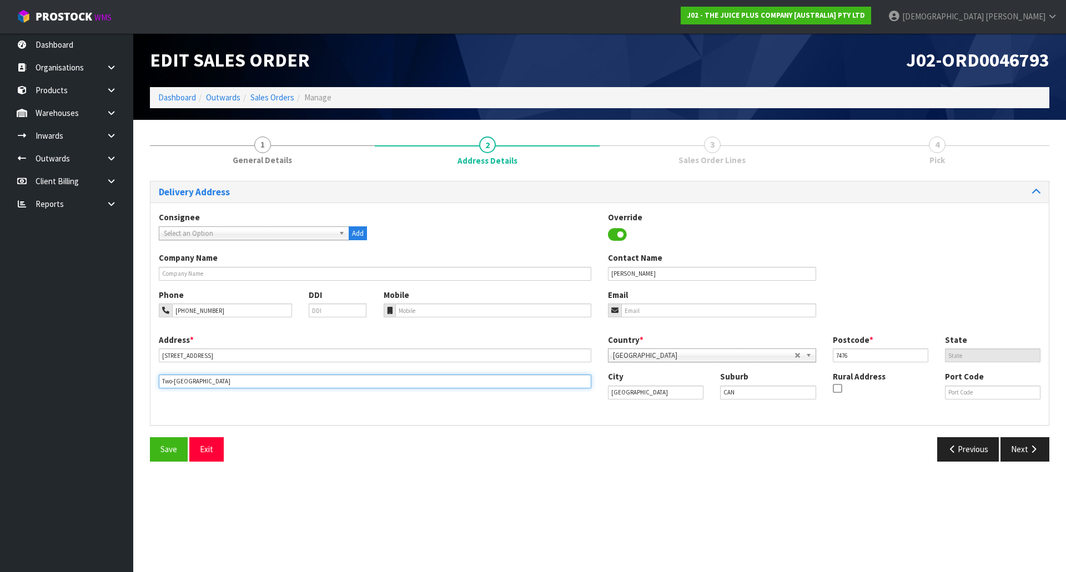
drag, startPoint x: 262, startPoint y: 379, endPoint x: 74, endPoint y: 379, distance: 187.1
click at [77, 379] on body "Toggle navigation ProStock WMS J02 - THE JUICE PLUS COMPANY [AUSTRALIA] PTY LTD…" at bounding box center [533, 286] width 1066 height 572
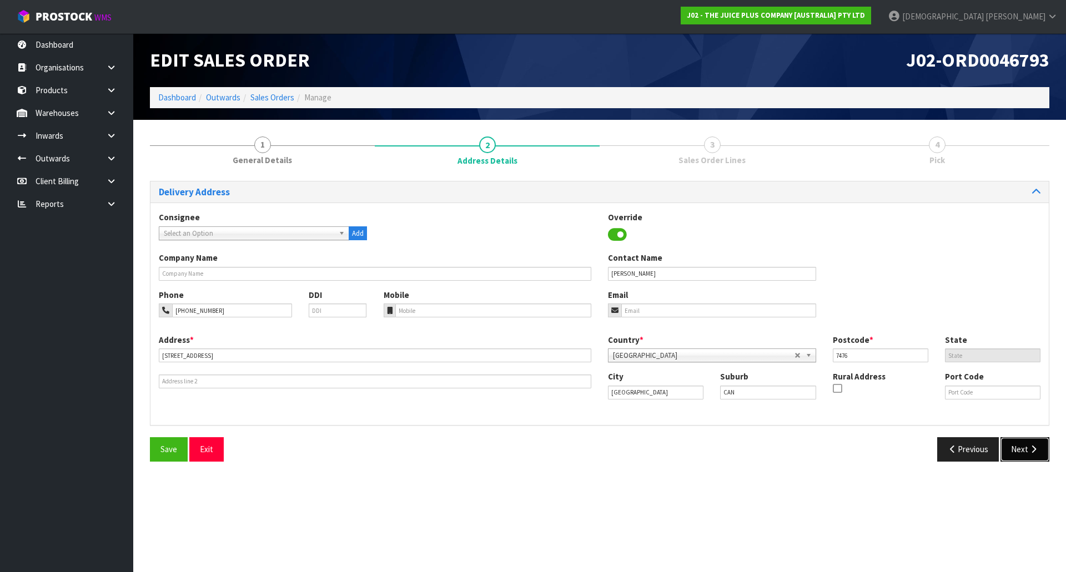
click at [1035, 452] on icon "button" at bounding box center [1033, 449] width 11 height 8
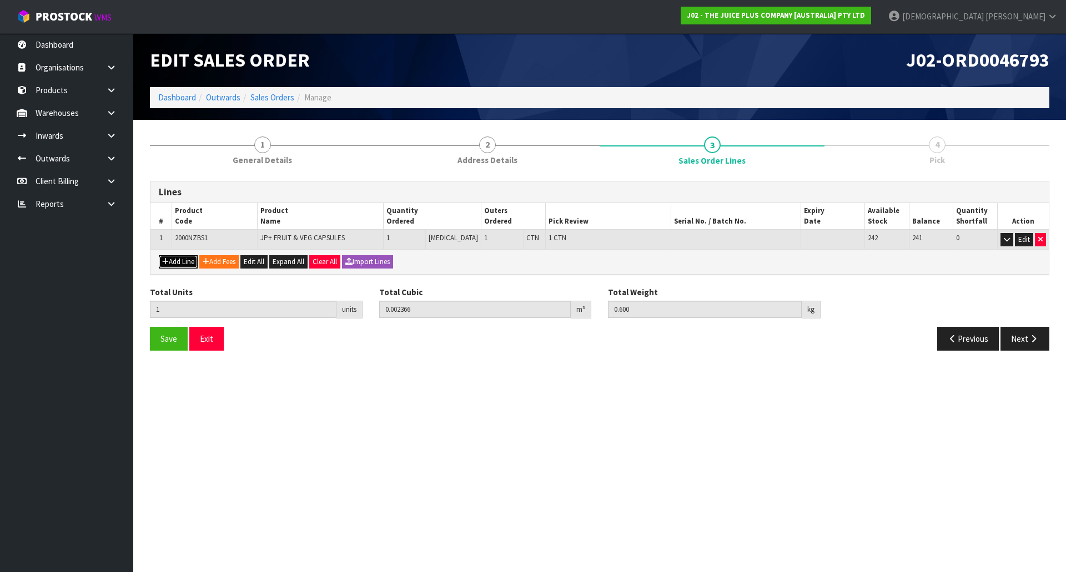
click at [183, 262] on button "Add Line" at bounding box center [178, 261] width 39 height 13
type input "0"
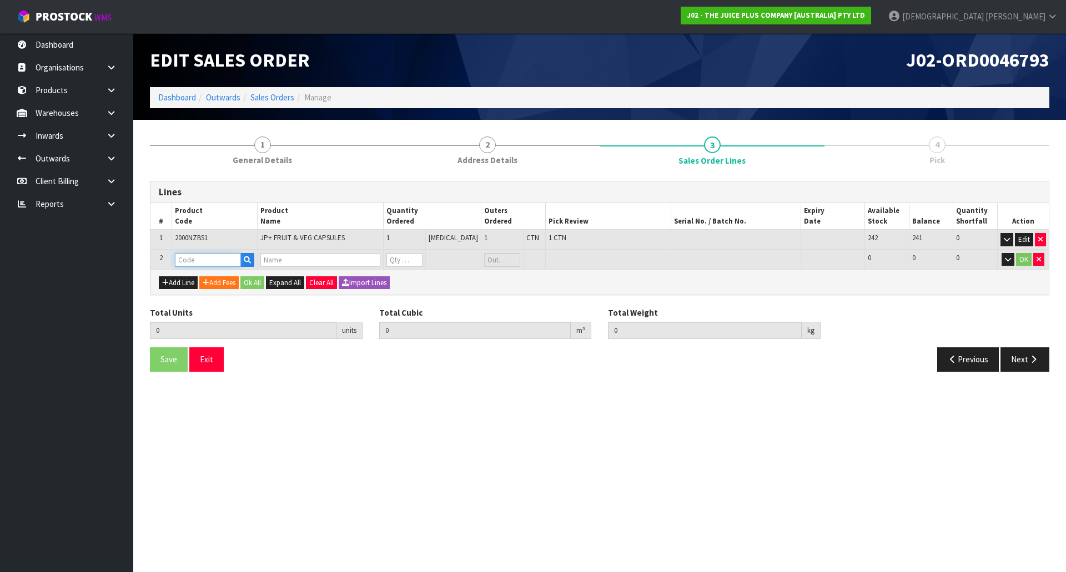
click at [206, 260] on input "text" at bounding box center [208, 260] width 66 height 14
type input "VAN"
click at [219, 300] on link "VAN ILLA SACHET" at bounding box center [221, 293] width 88 height 15
type input "[PERSON_NAME]"
type input "1"
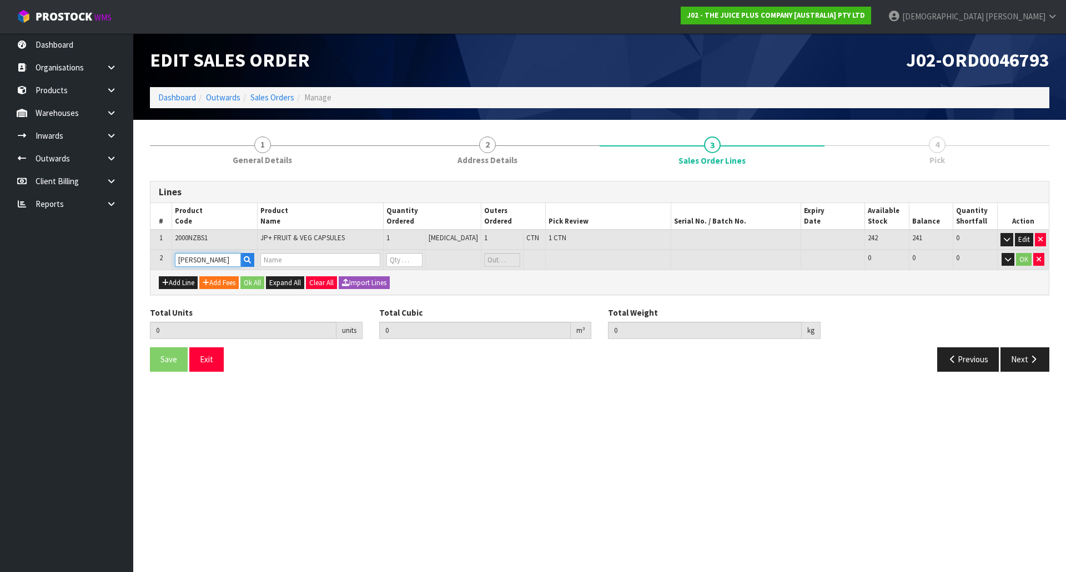
type input "0.002366"
type input "0.6"
type input "1 X VANILLA SACHET"
type input "0"
click at [386, 255] on tr "2 VANILLA SACHET 1 X VANILLA SACHET 0 PCE 212 212 0 OK" at bounding box center [599, 260] width 898 height 21
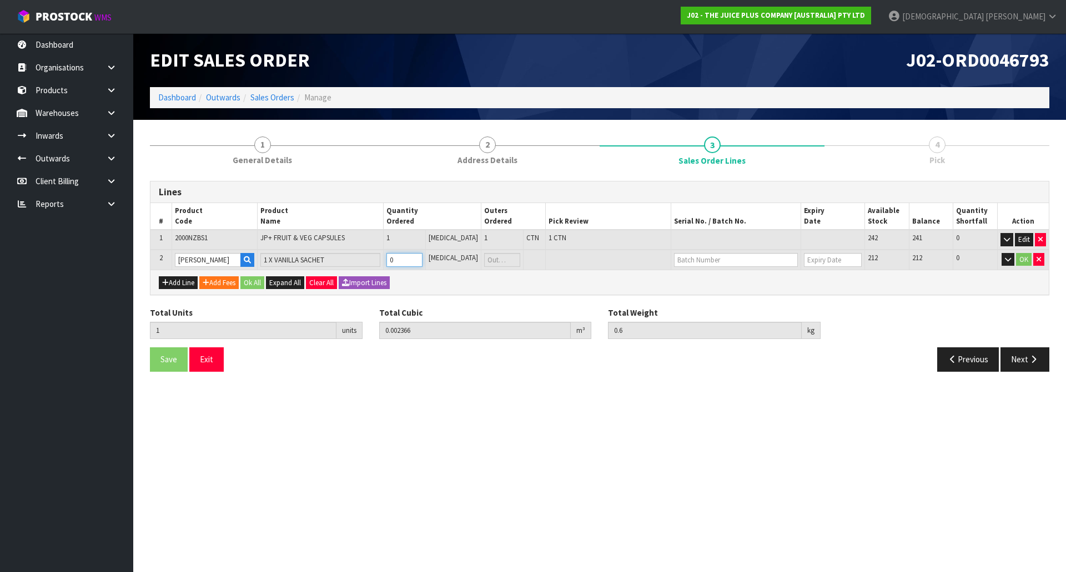
type input "2"
type input "0.002378"
type input "0.615"
type input "1"
click at [187, 281] on button "Add Line" at bounding box center [178, 282] width 39 height 13
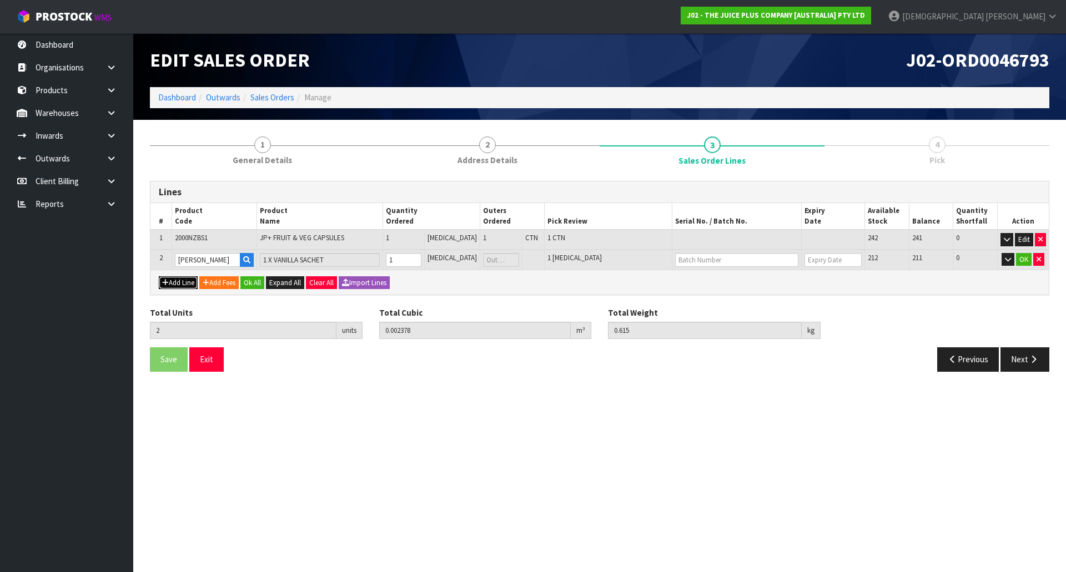
type input "0"
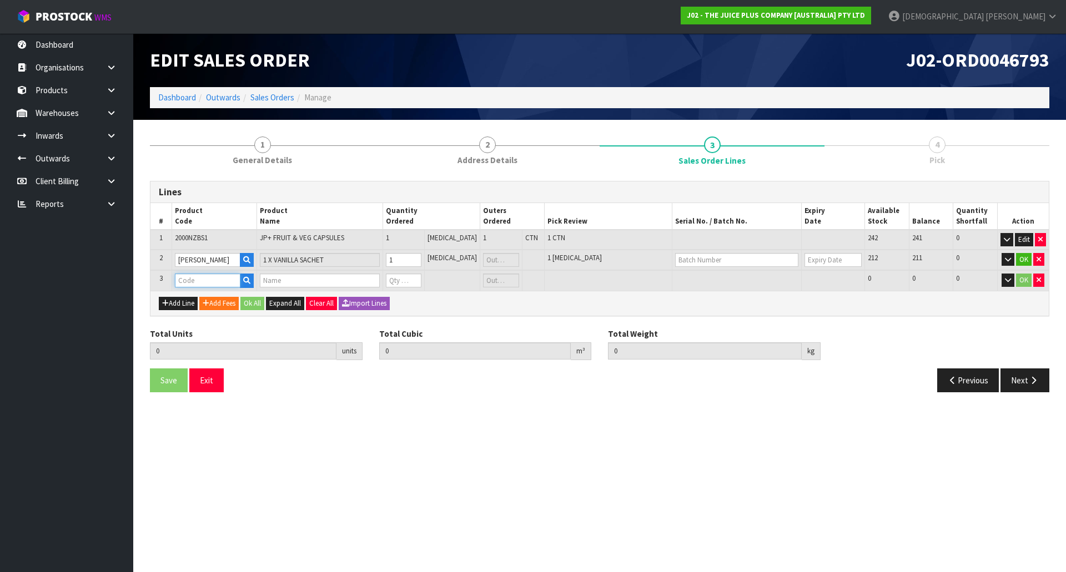
click at [200, 281] on input "text" at bounding box center [208, 281] width 66 height 14
type input "CHO"
click at [233, 313] on link "CHO COLATE SACHET" at bounding box center [226, 314] width 98 height 15
type input "CHOCOLATE SACHET"
type input "2"
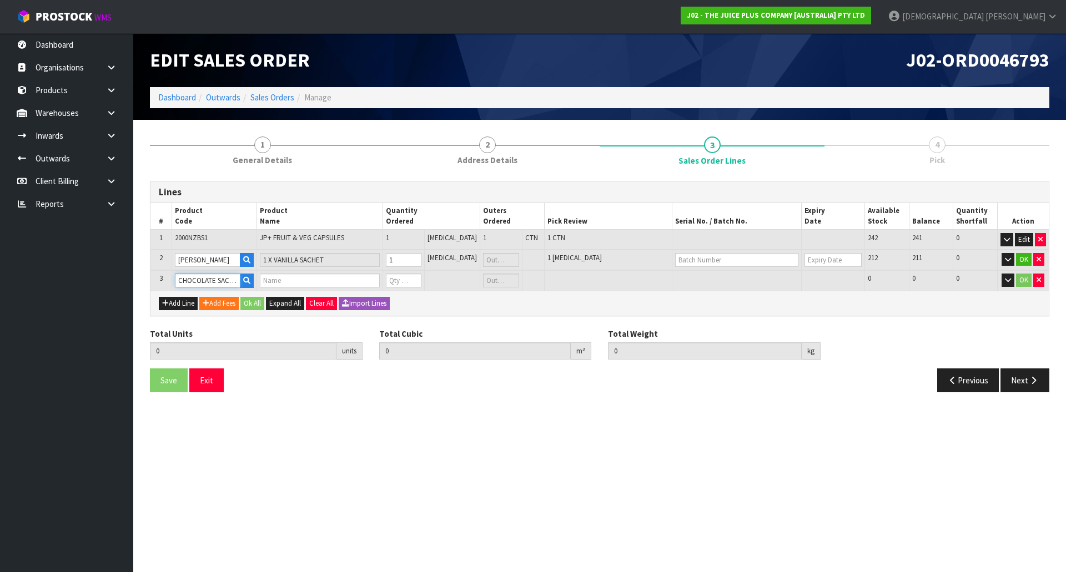
type input "0.002378"
type input "0.615"
type input "1 X CHOCOLATE SACHET"
type input "0"
click at [413, 279] on input "0" at bounding box center [404, 281] width 36 height 14
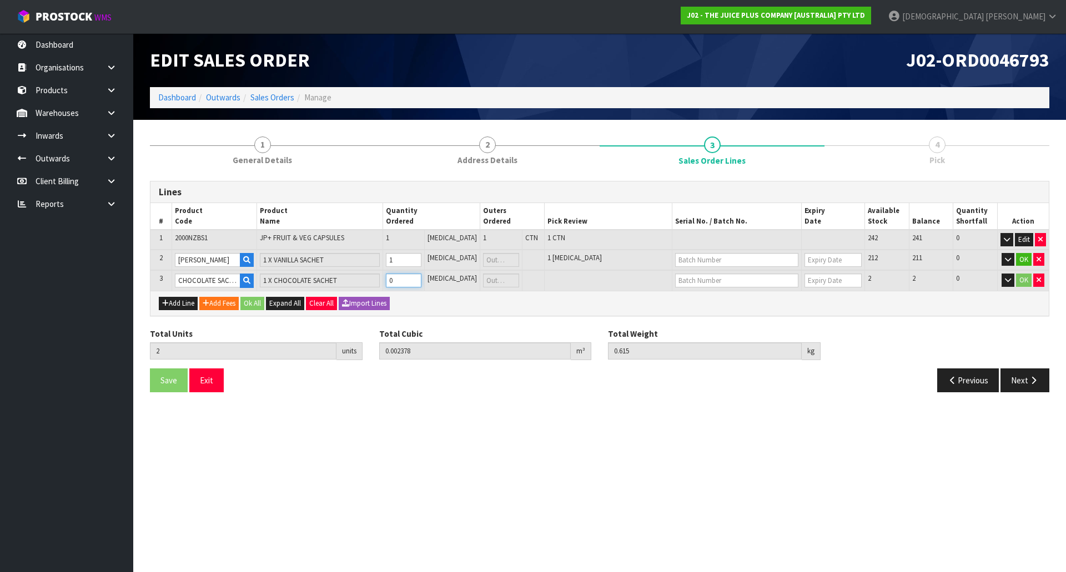
type input "0"
type input "3"
type input "0.00239"
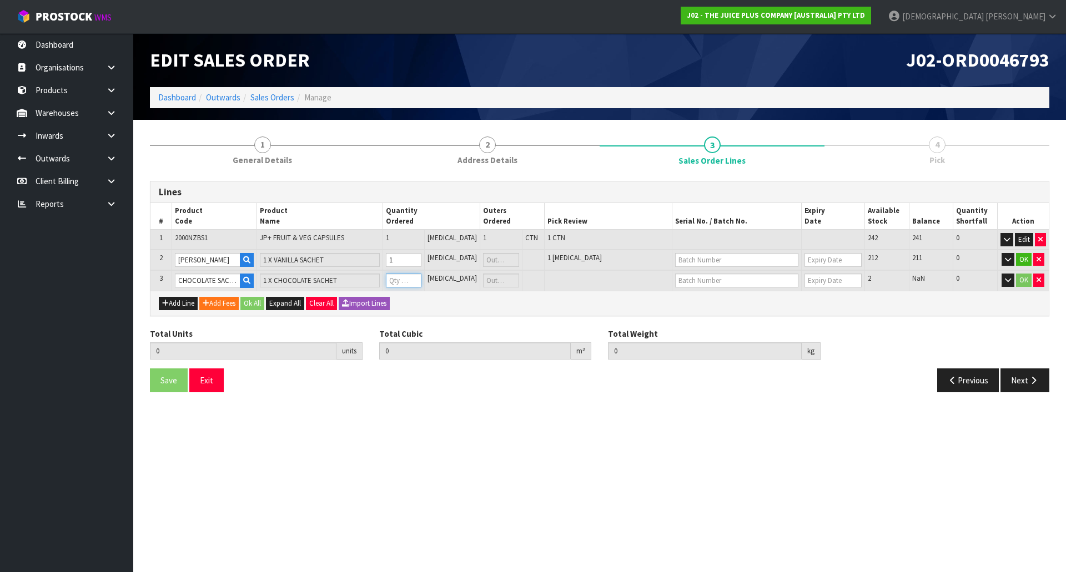
type input "0.63"
type input "1"
click at [258, 304] on button "Ok All" at bounding box center [252, 303] width 24 height 13
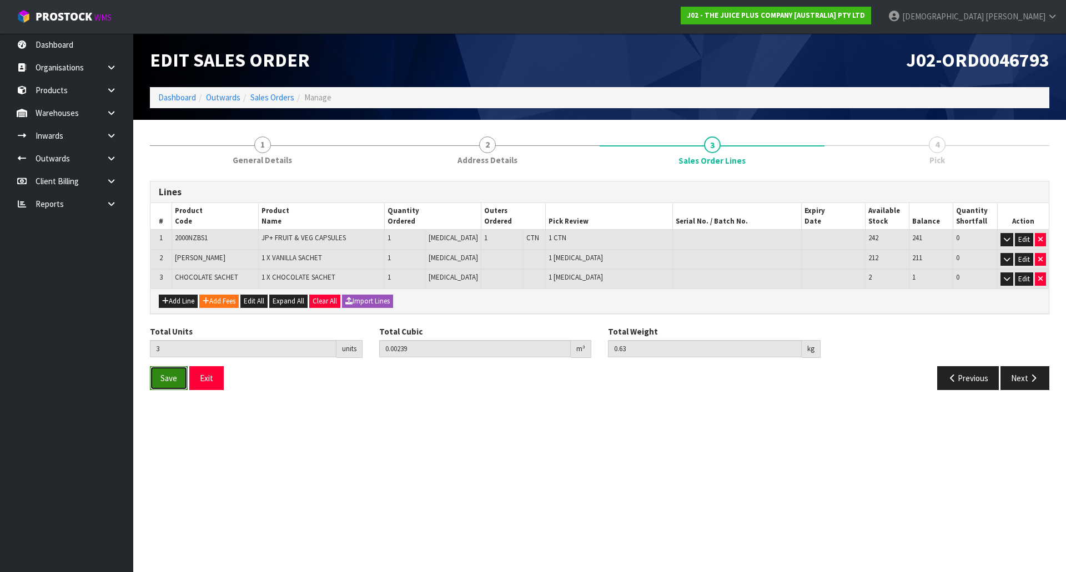
click at [163, 378] on span "Save" at bounding box center [168, 378] width 17 height 11
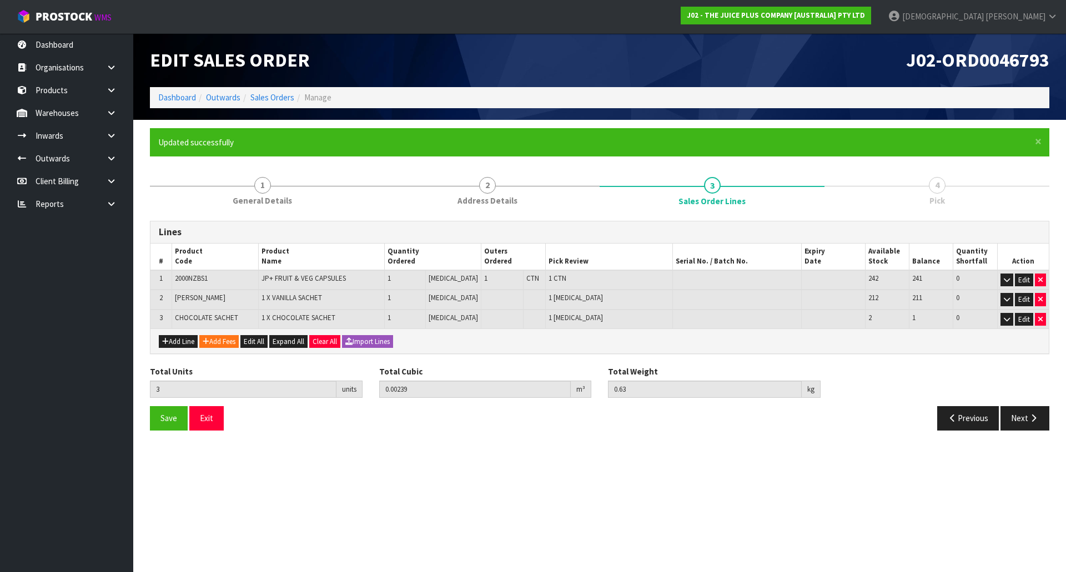
drag, startPoint x: 1028, startPoint y: 389, endPoint x: 1028, endPoint y: 419, distance: 30.5
click at [1028, 390] on div "Total Units 3 units Total Cubic 0.00239 m³ Total Weight 0.63 kg" at bounding box center [600, 386] width 916 height 41
click at [1029, 423] on button "Next" at bounding box center [1024, 418] width 49 height 24
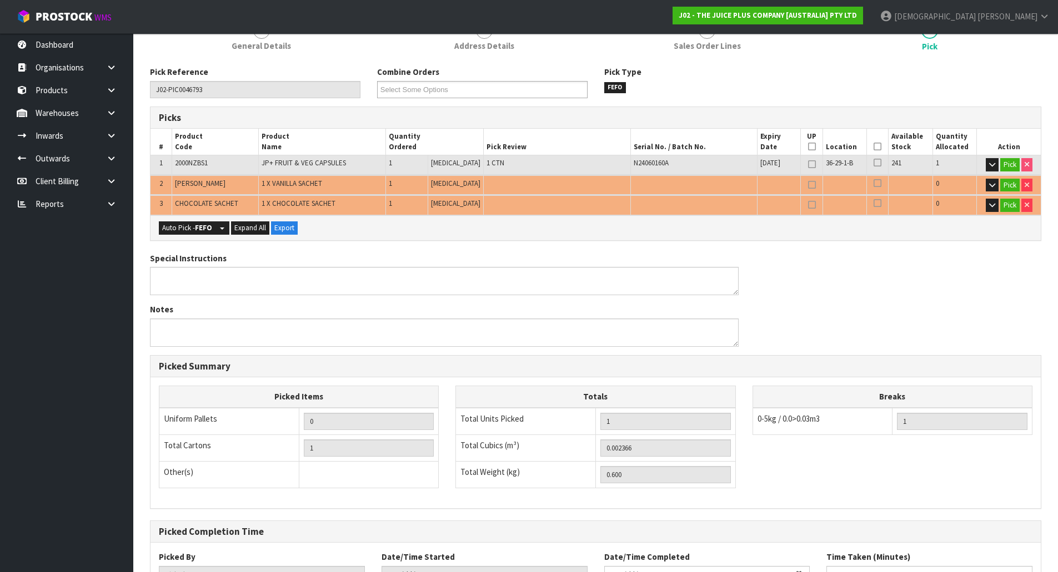
scroll to position [244, 0]
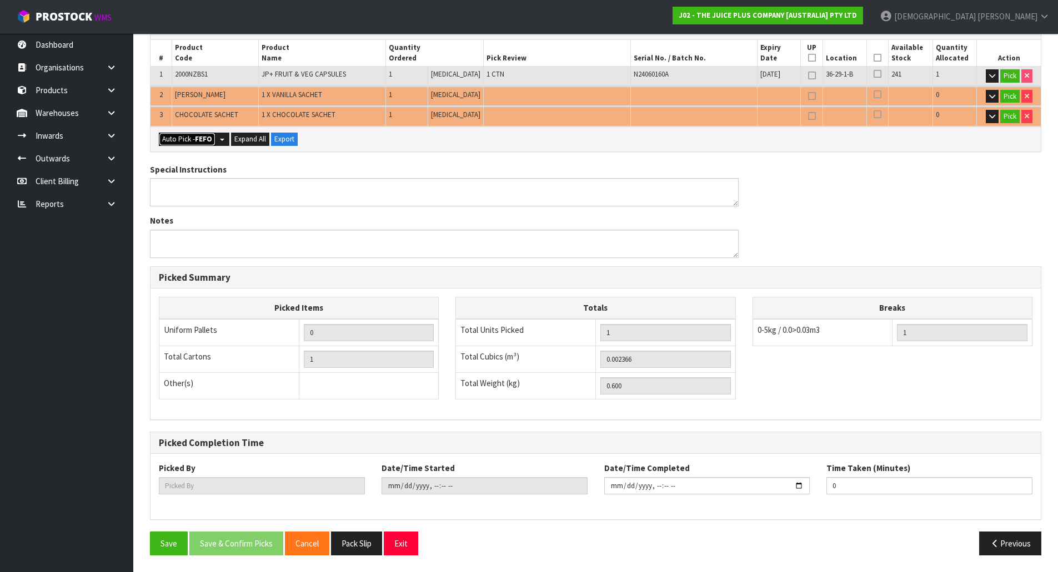
click at [214, 135] on button "Auto Pick - FEFO" at bounding box center [187, 139] width 57 height 13
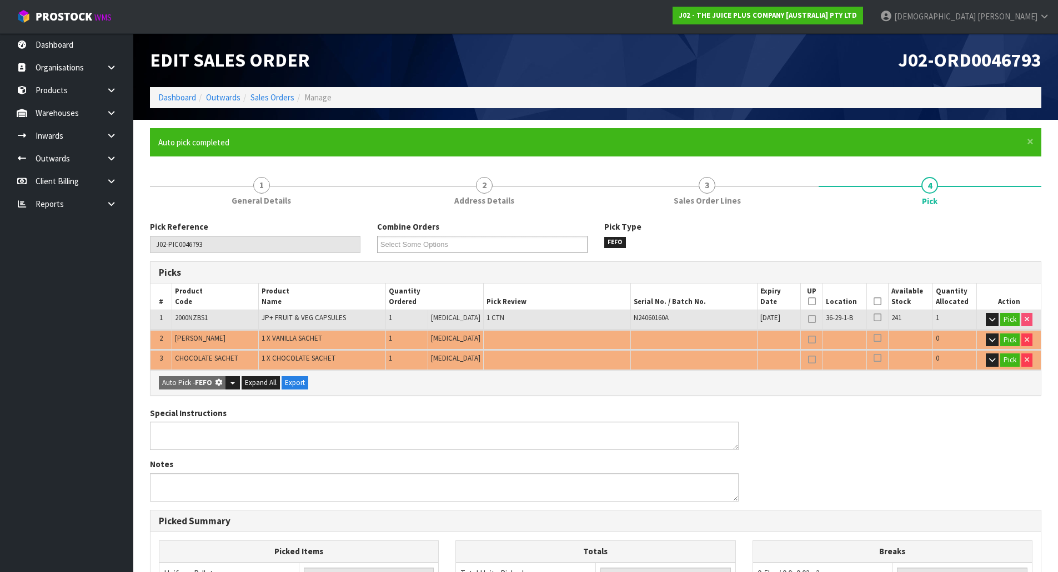
type input "1"
type input "Piece x 2"
type input "3"
type input "0.002390"
type input "0.630"
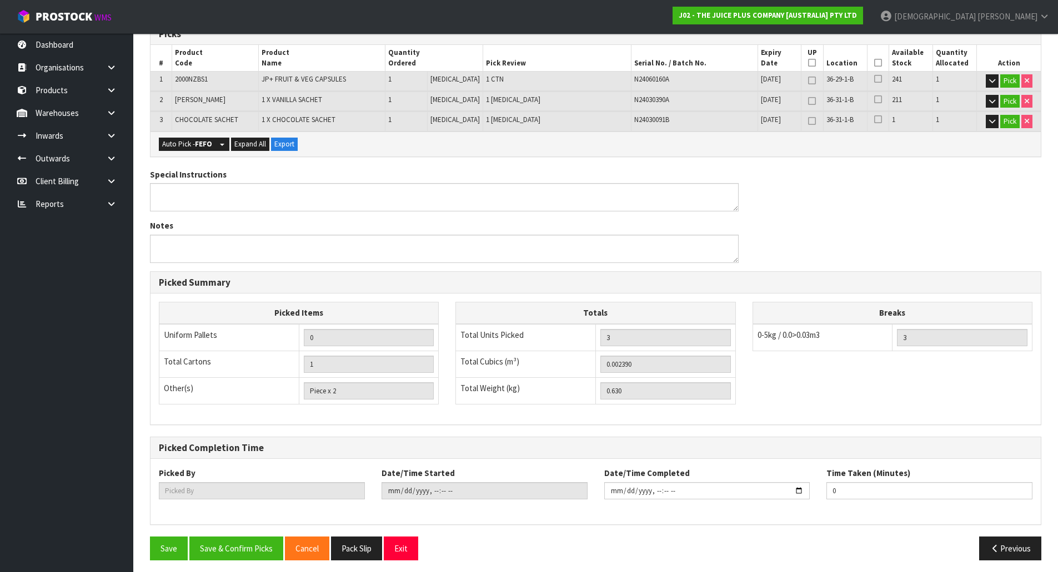
scroll to position [244, 0]
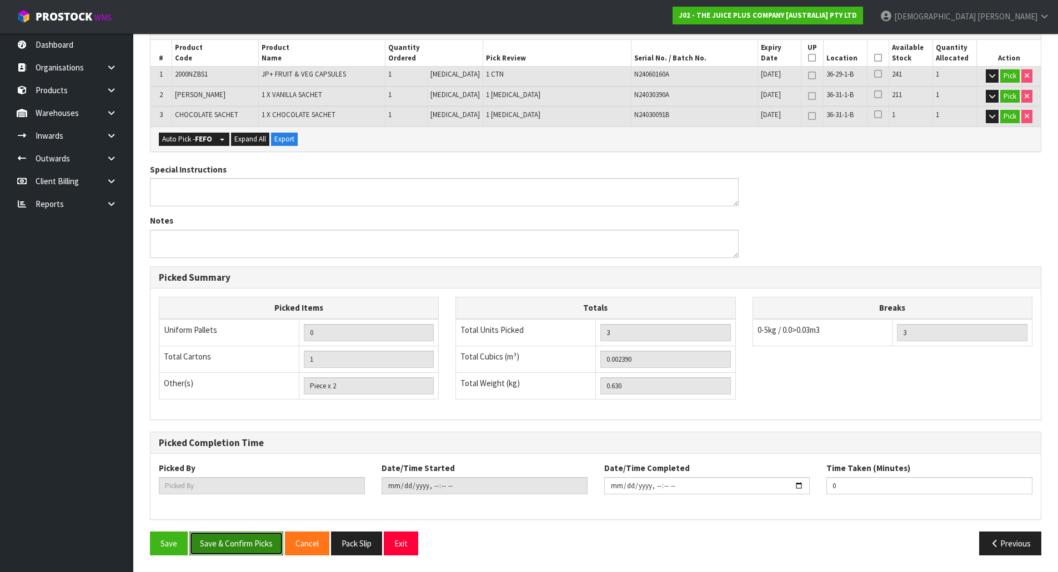
click at [243, 542] on button "Save & Confirm Picks" at bounding box center [236, 544] width 94 height 24
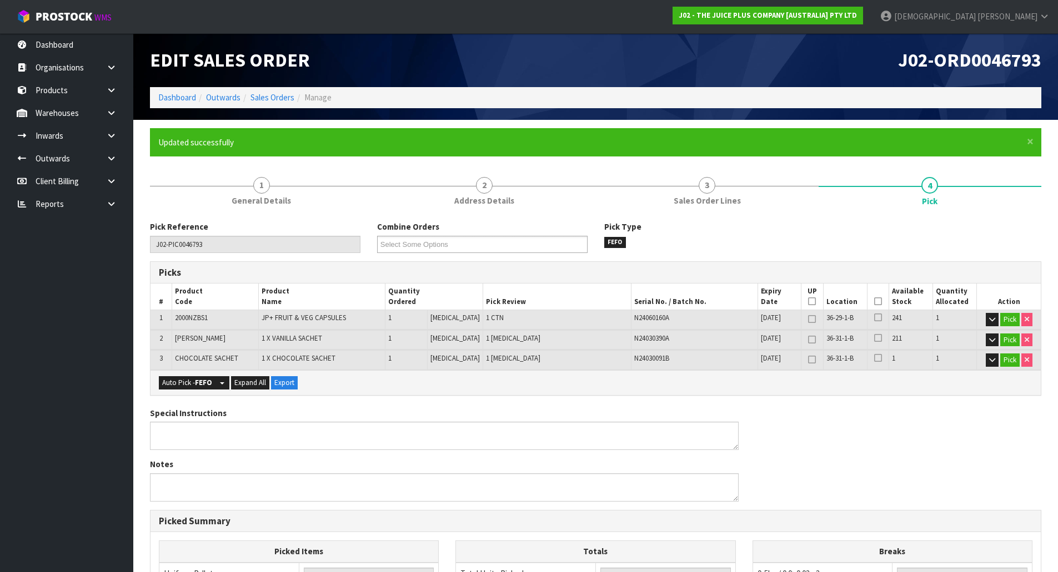
type input "[PERSON_NAME]"
type input "2025-09-29T09:40:09"
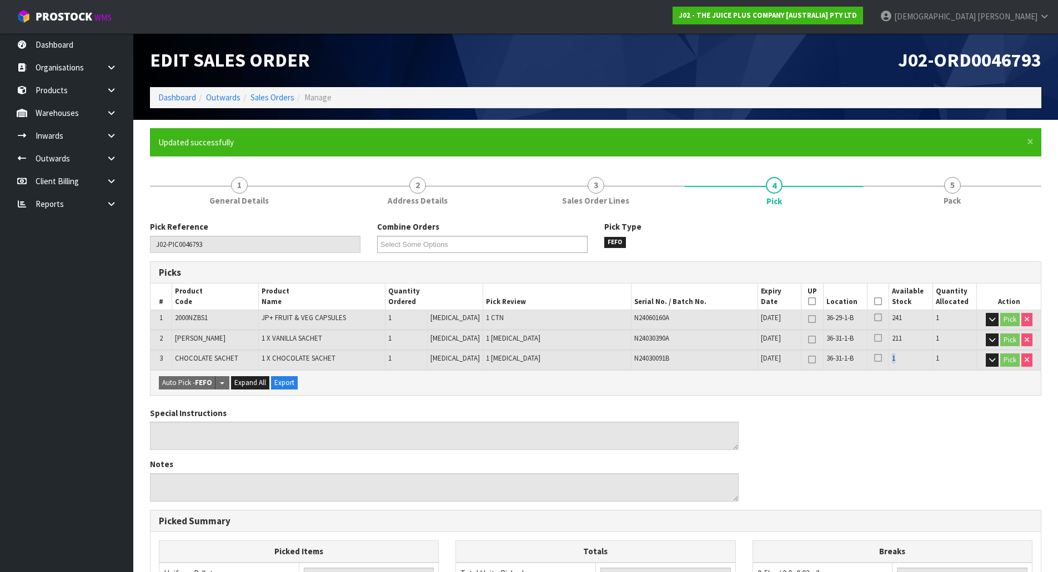
drag, startPoint x: 898, startPoint y: 357, endPoint x: 888, endPoint y: 361, distance: 10.7
click at [888, 361] on td "1" at bounding box center [910, 359] width 44 height 19
click at [285, 94] on link "Sales Orders" at bounding box center [272, 97] width 44 height 11
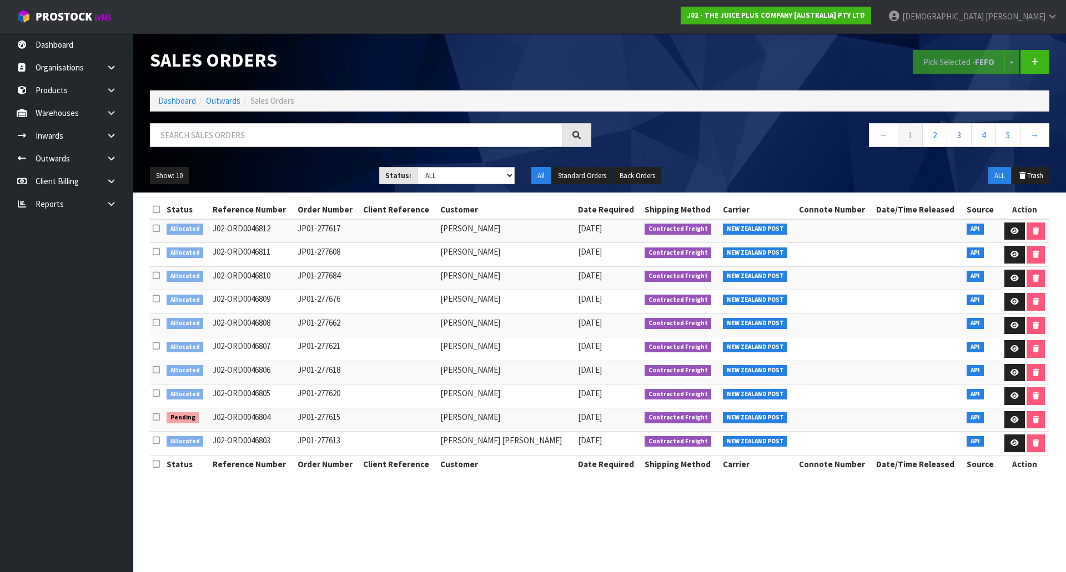
drag, startPoint x: 175, startPoint y: 419, endPoint x: 503, endPoint y: 345, distance: 336.5
click at [349, 399] on tbody "Allocated J02-ORD0046812 JP01-277617 ALLAN HUXFORD 29/09/2025 Contracted Freigh…" at bounding box center [599, 337] width 899 height 237
click at [933, 138] on link "2" at bounding box center [934, 135] width 25 height 24
click at [955, 138] on link "3" at bounding box center [959, 135] width 25 height 24
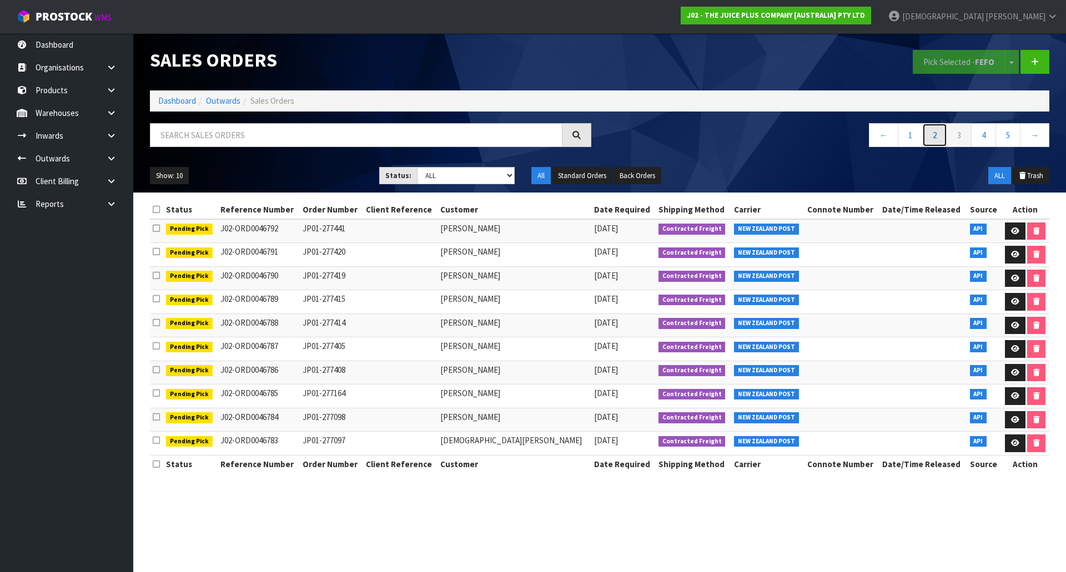
click at [928, 139] on link "2" at bounding box center [934, 135] width 25 height 24
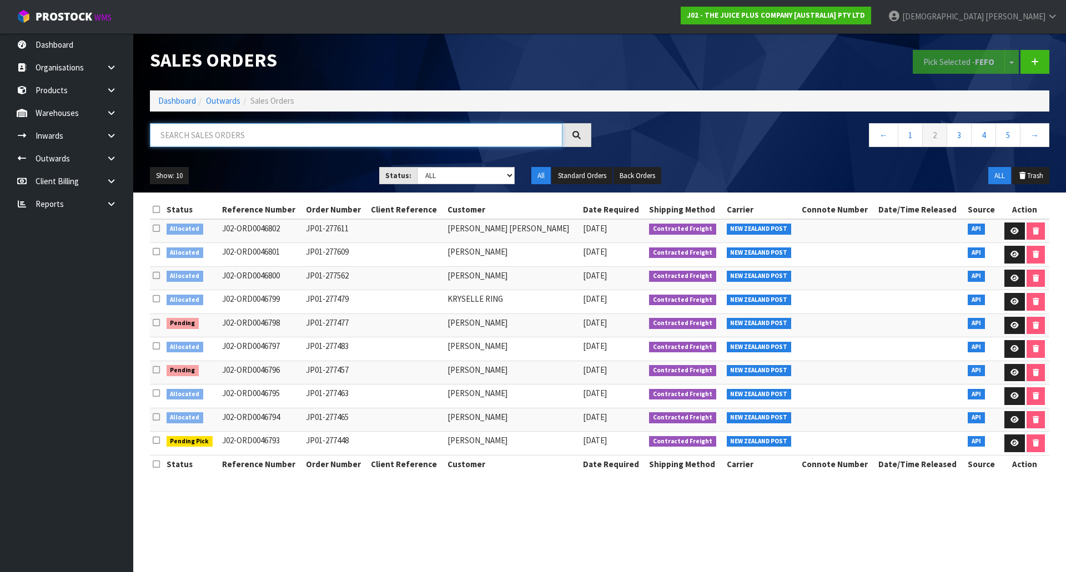
click at [247, 134] on input "text" at bounding box center [356, 135] width 413 height 24
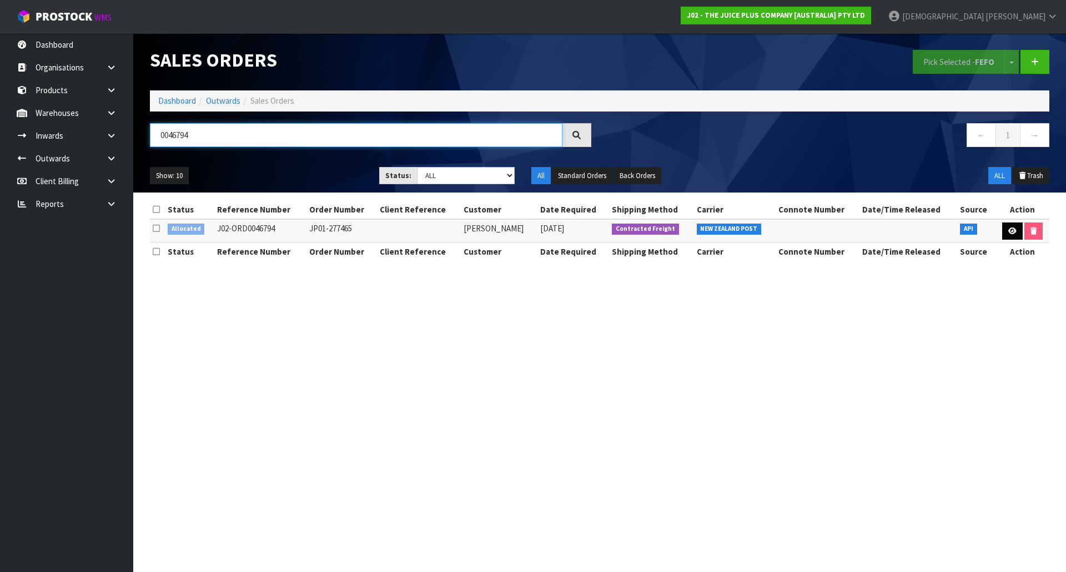
type input "0046794"
click at [1002, 231] on link at bounding box center [1012, 232] width 21 height 18
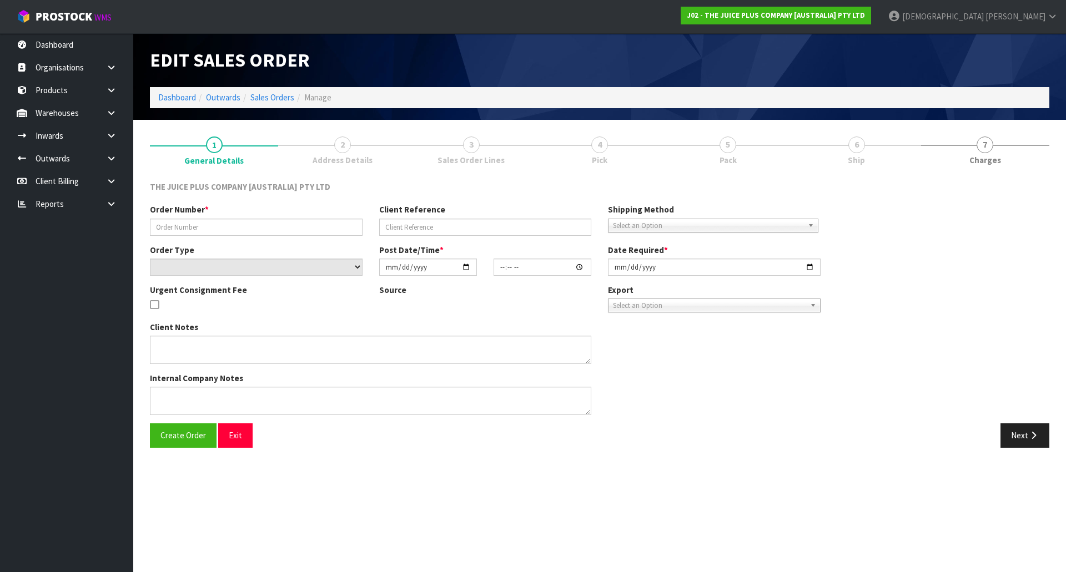
type input "JP01-277465"
select select "number:0"
type input "[DATE]"
type input "04:09:26.000"
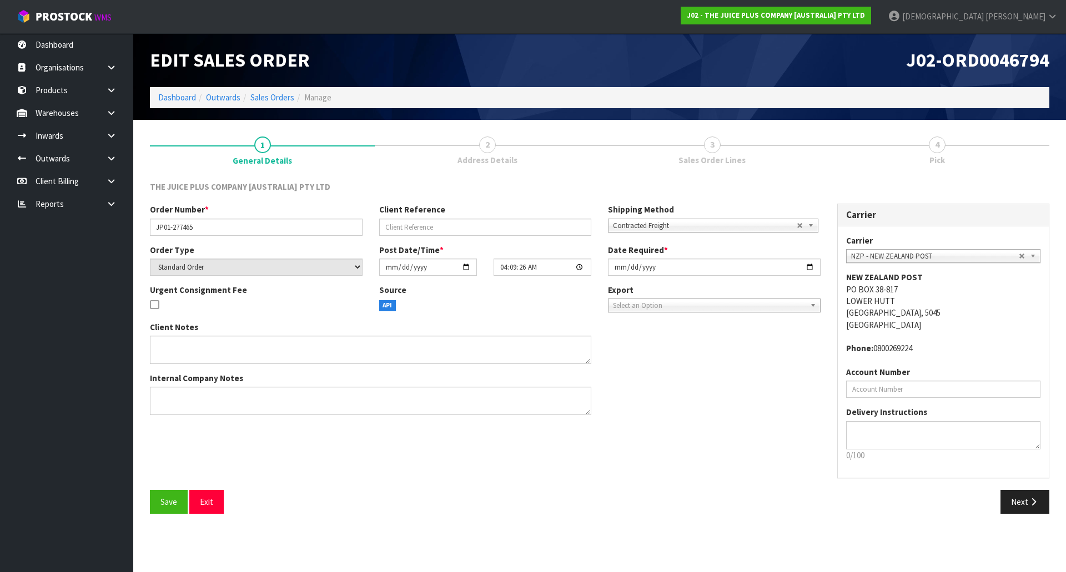
click at [827, 268] on div "Date Required * 2025-09-28" at bounding box center [714, 260] width 229 height 32
click at [813, 268] on input "[DATE]" at bounding box center [714, 267] width 213 height 17
type input "[DATE]"
click at [690, 371] on div "Client Notes Internal Company Notes" at bounding box center [485, 372] width 687 height 103
click at [1029, 501] on icon "button" at bounding box center [1033, 502] width 11 height 8
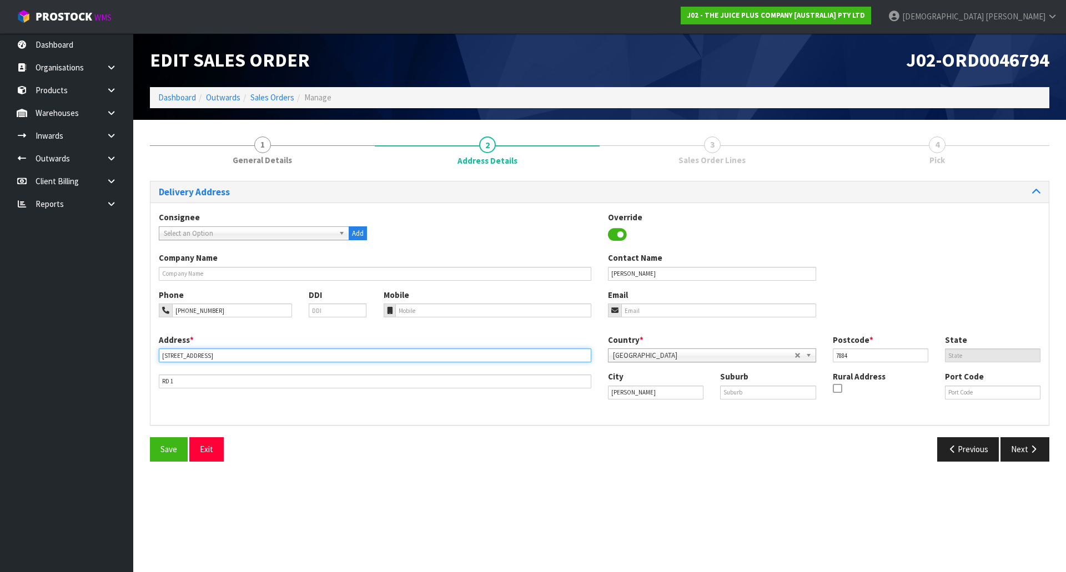
drag, startPoint x: 256, startPoint y: 358, endPoint x: 78, endPoint y: 365, distance: 178.3
click at [78, 365] on body "Toggle navigation ProStock WMS J02 - THE JUICE PLUS COMPANY [AUSTRALIA] PTY LTD…" at bounding box center [533, 286] width 1066 height 572
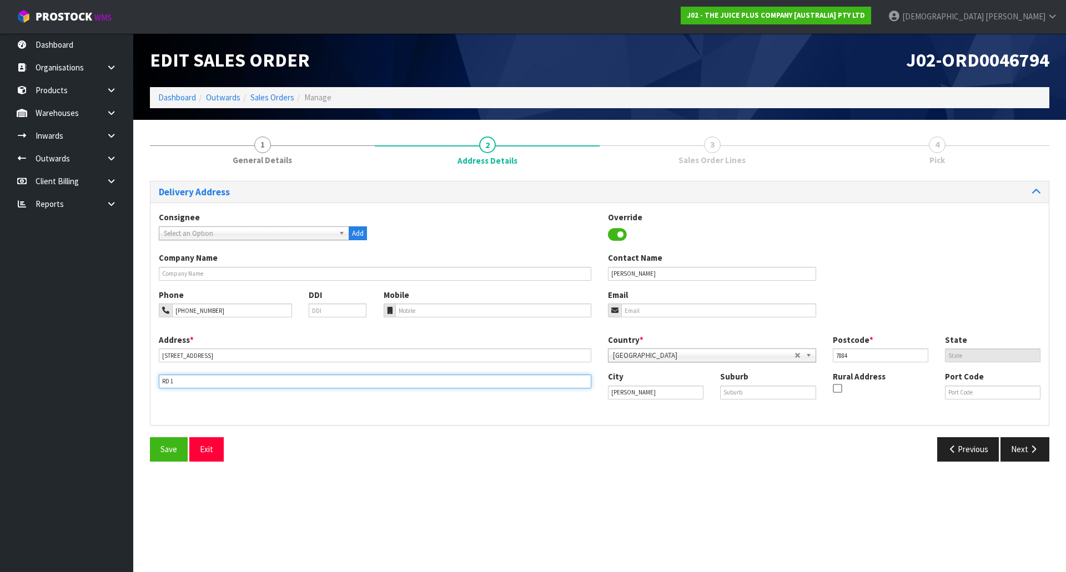
drag, startPoint x: 188, startPoint y: 387, endPoint x: 144, endPoint y: 388, distance: 43.3
click at [144, 388] on div "1 General Details 2 Address Details 3 Sales Order Lines 4 Pick Delivery Address…" at bounding box center [600, 299] width 916 height 342
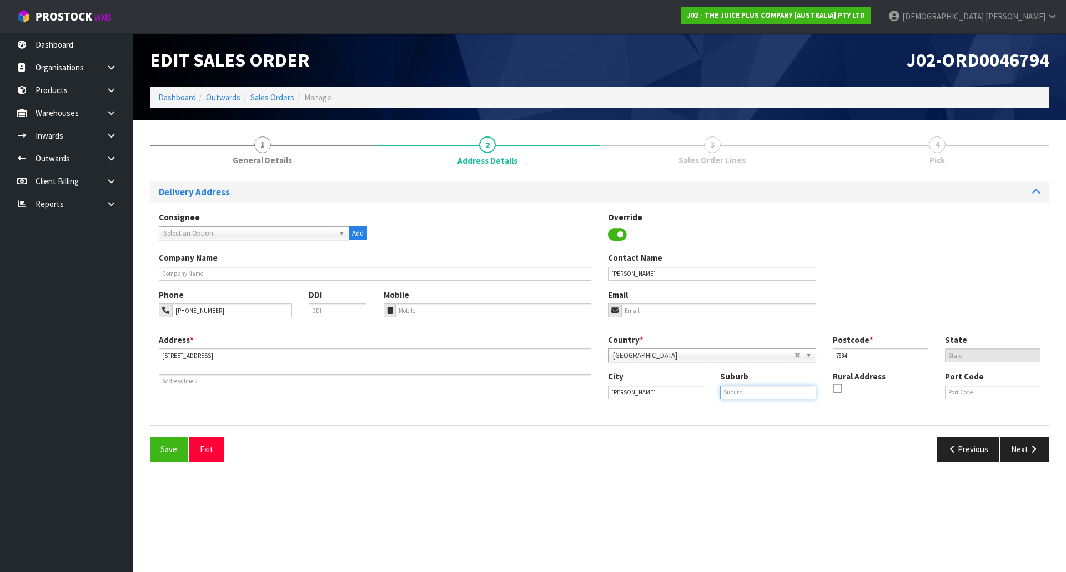
click at [748, 393] on input "text" at bounding box center [767, 393] width 95 height 14
paste input "RD 1"
type input "RD 1"
click at [723, 443] on div "Previous Next" at bounding box center [829, 450] width 458 height 24
click at [838, 389] on icon at bounding box center [837, 389] width 9 height 1
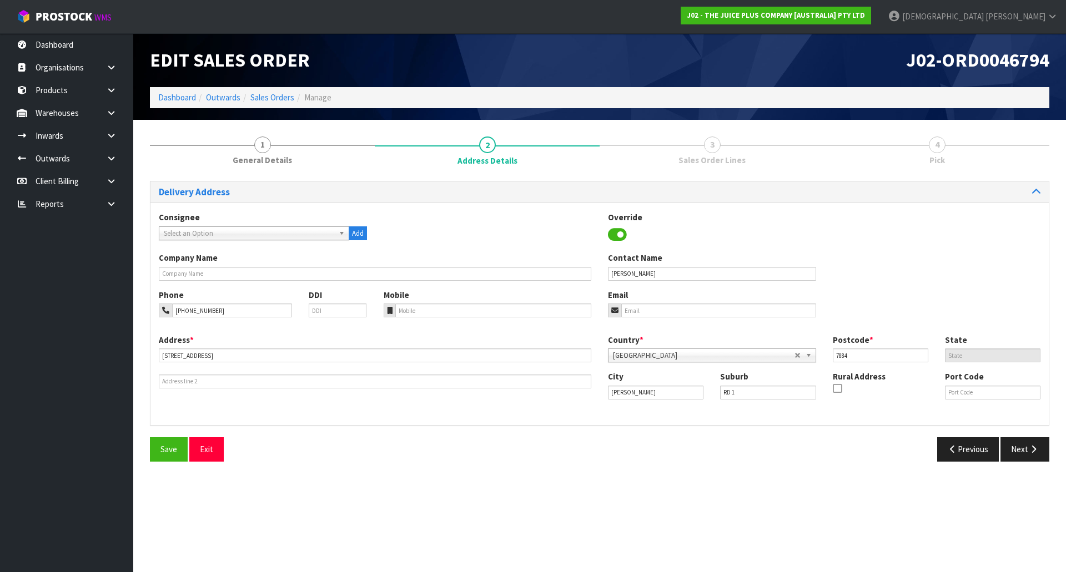
click at [0, 0] on input "checkbox" at bounding box center [0, 0] width 0 height 0
drag, startPoint x: 742, startPoint y: 394, endPoint x: 661, endPoint y: 396, distance: 81.1
click at [661, 396] on div "City HARI HARI Suburb RD 1 Rural Address Port Code" at bounding box center [824, 390] width 449 height 38
click at [698, 419] on div "Consignee 000001.BAY MECHANICS - BAY MECHANICS 000001A - BRAKE & TRANSMISSION N…" at bounding box center [599, 314] width 898 height 223
click at [1012, 450] on button "Next" at bounding box center [1024, 450] width 49 height 24
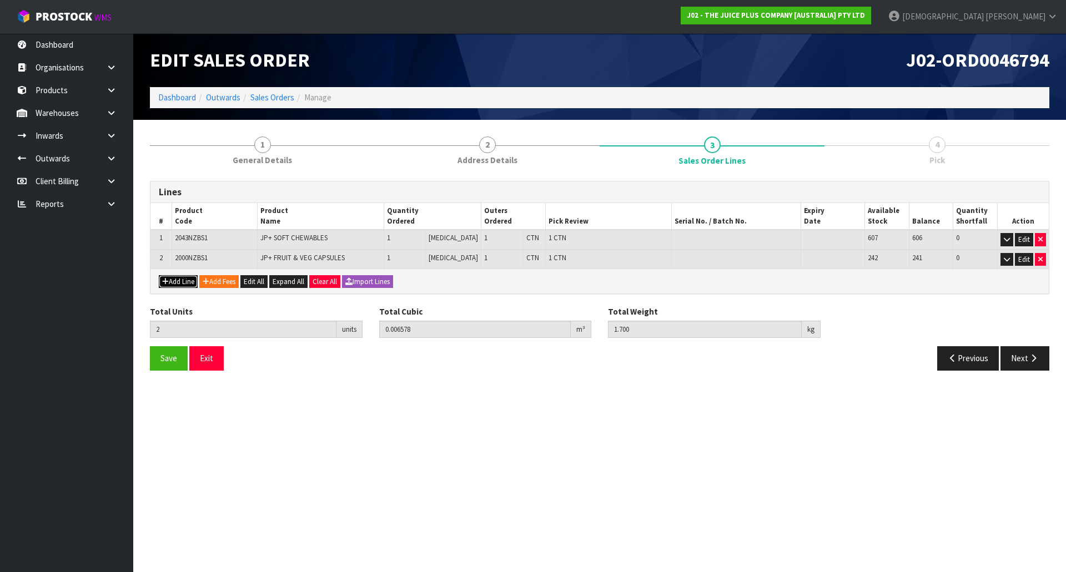
click at [175, 284] on button "Add Line" at bounding box center [178, 281] width 39 height 13
type input "0"
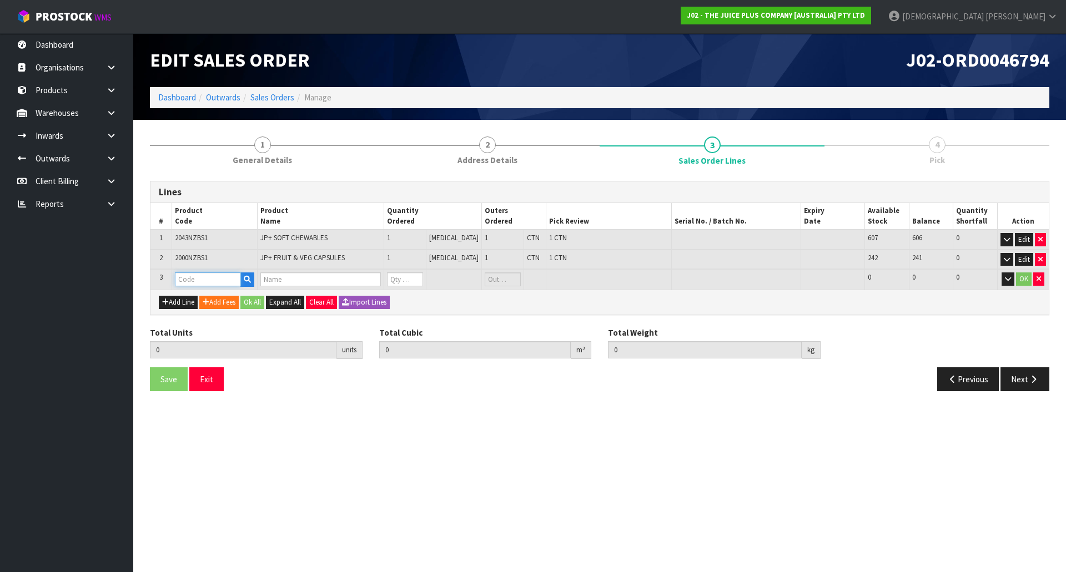
click at [199, 282] on input "text" at bounding box center [208, 280] width 66 height 14
type input "VA"
click at [210, 309] on link "VA NILLA SACHET" at bounding box center [223, 313] width 92 height 15
type input "[PERSON_NAME]"
type input "2"
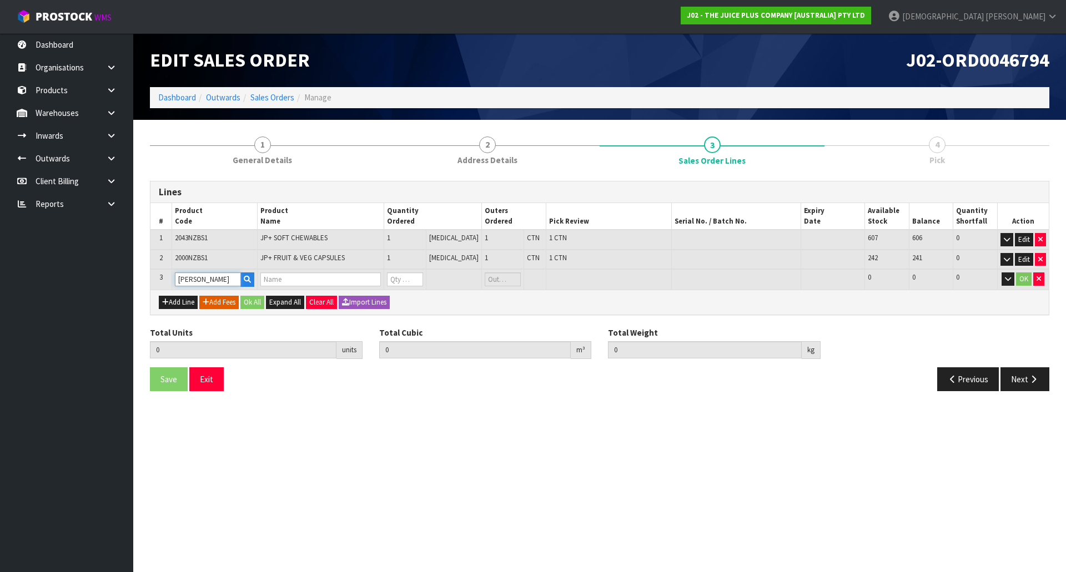
type input "0.006578"
type input "1.7"
type input "1 X VANILLA SACHET"
type input "0"
click at [388, 281] on tr "3 VANILLA SACHET 1 X VANILLA SACHET 0 PCE 211 211 0 OK" at bounding box center [599, 279] width 898 height 21
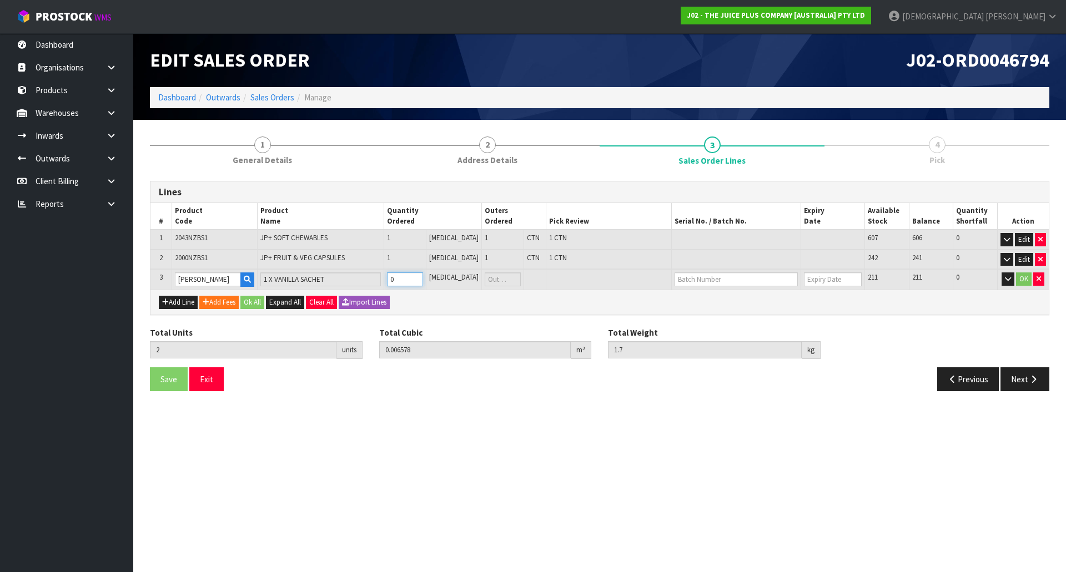
type input "3"
type input "0.00659"
type input "1.715"
type input "1"
click at [185, 303] on button "Add Line" at bounding box center [178, 302] width 39 height 13
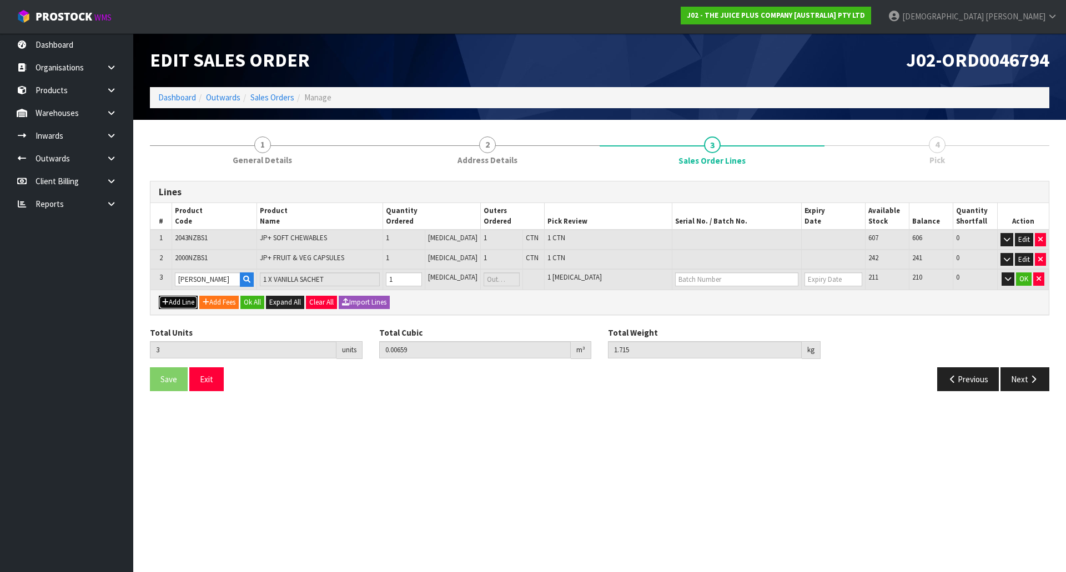
type input "0"
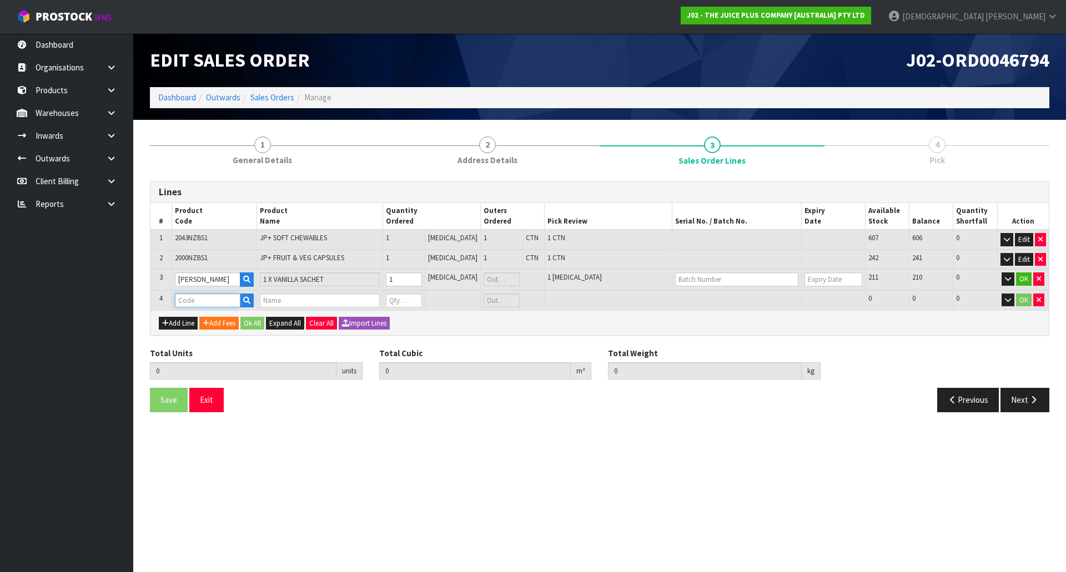
click at [195, 303] on input "text" at bounding box center [208, 301] width 66 height 14
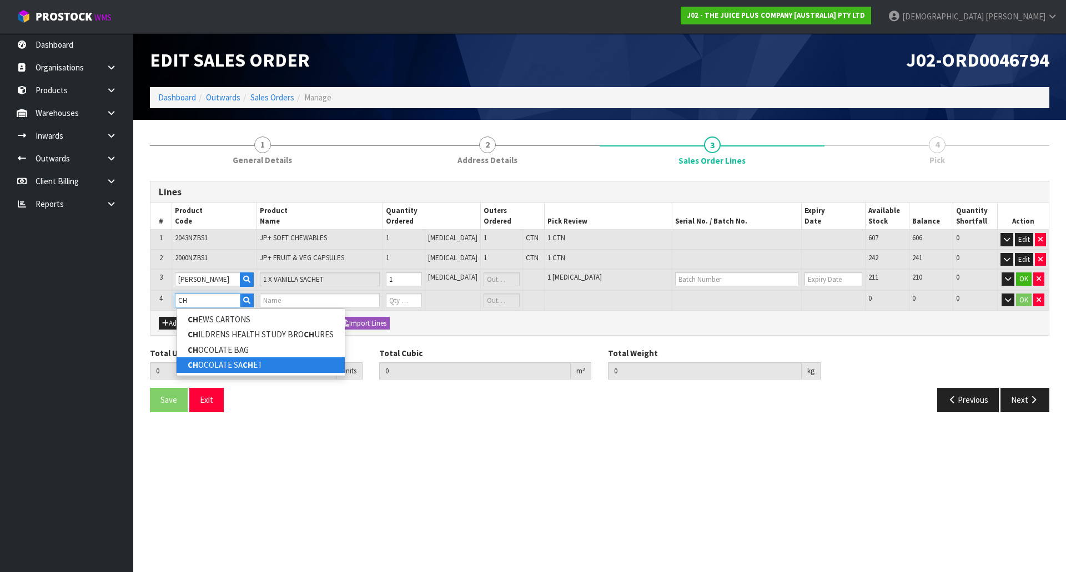
type input "CH"
click at [229, 364] on link "CH OCOLATE SA CH ET" at bounding box center [261, 365] width 168 height 15
type input "CHOCOLATE SACHET"
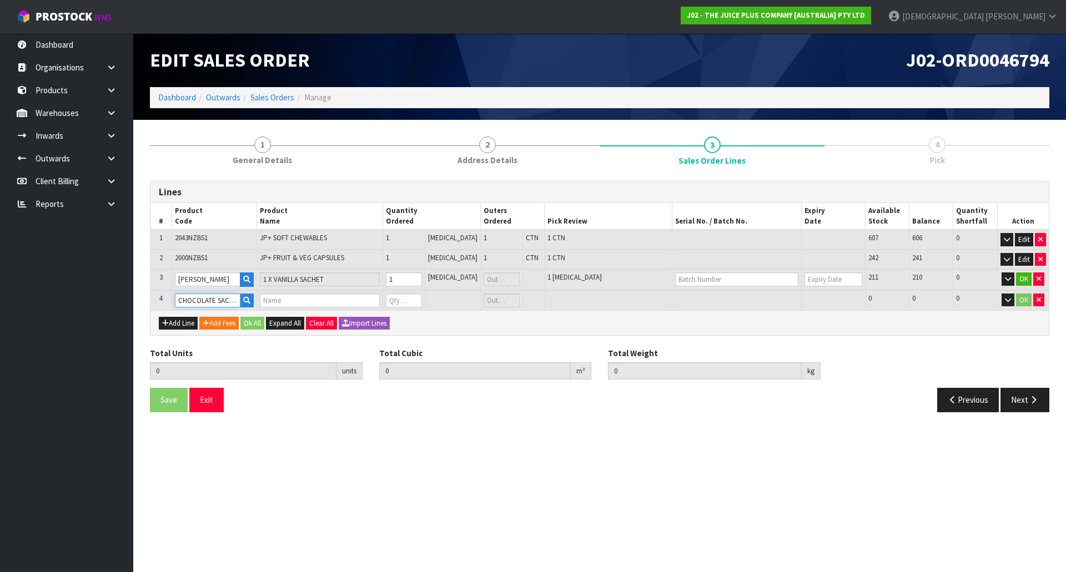
type input "3"
type input "0.00659"
type input "1.715"
type input "1 X CHOCOLATE SACHET"
type input "0"
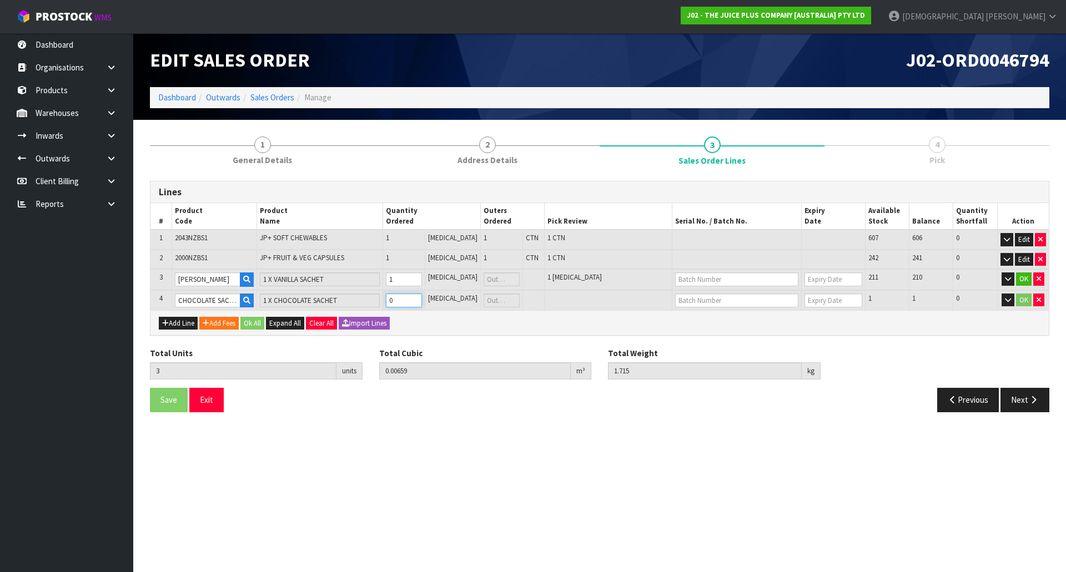
drag, startPoint x: 415, startPoint y: 305, endPoint x: 394, endPoint y: 306, distance: 21.1
click at [395, 306] on td "0" at bounding box center [404, 300] width 42 height 21
type input "4"
type input "0.006602"
type input "1.73"
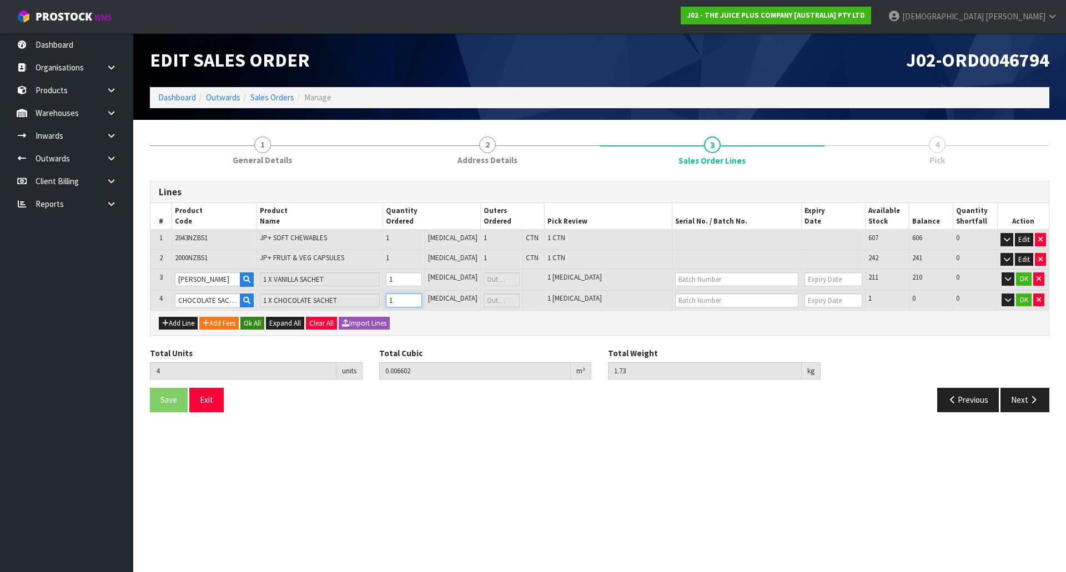
type input "1"
click at [264, 320] on button "Ok All" at bounding box center [252, 323] width 24 height 13
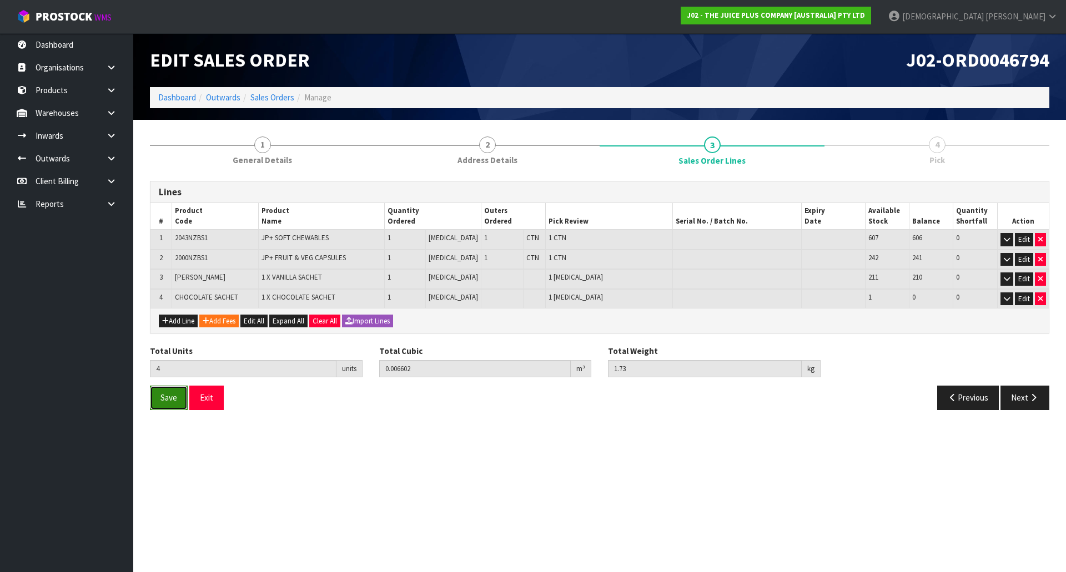
click at [165, 391] on button "Save" at bounding box center [169, 398] width 38 height 24
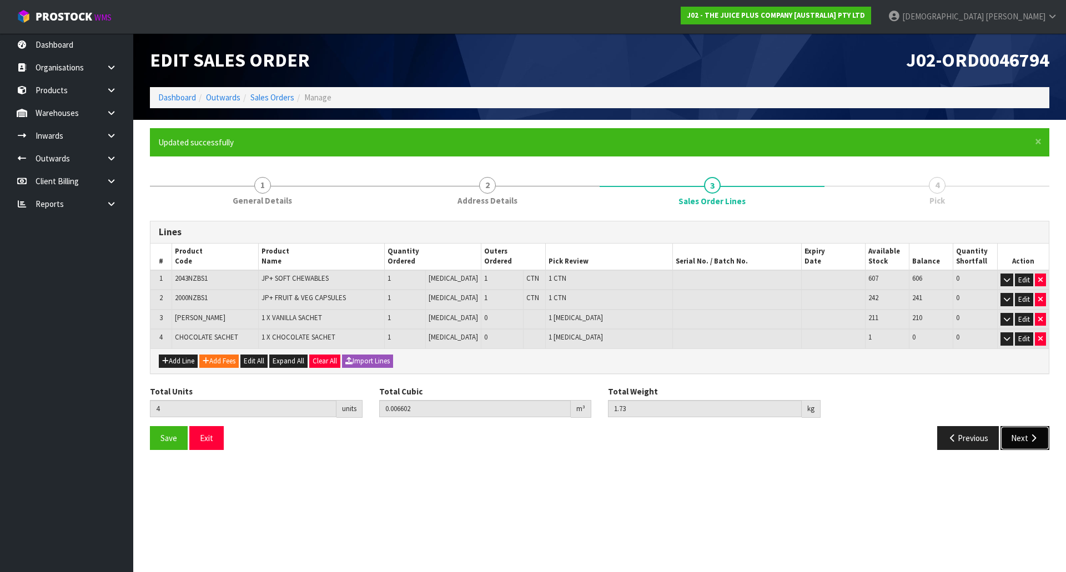
click at [1040, 444] on button "Next" at bounding box center [1024, 438] width 49 height 24
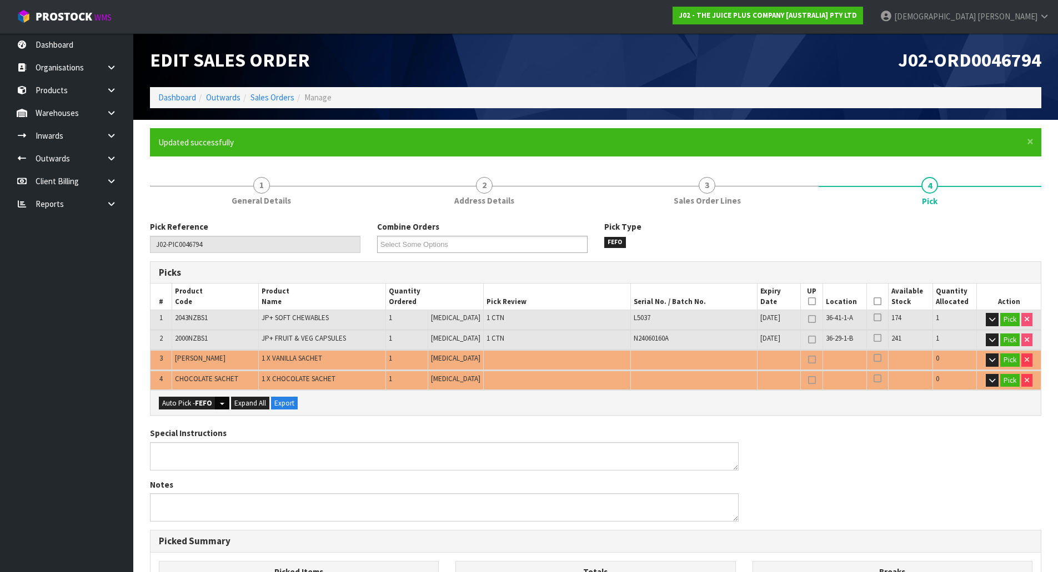
click at [217, 401] on button "Split button!" at bounding box center [222, 403] width 14 height 13
click at [218, 402] on button "Split button!" at bounding box center [222, 403] width 14 height 13
click at [217, 437] on link "FEFO - First Expired First Out" at bounding box center [220, 437] width 123 height 15
click at [352, 413] on div "Auto Pick - FEFO Split button! FIFO - First In First Out FEFO - First Expired F…" at bounding box center [595, 402] width 890 height 25
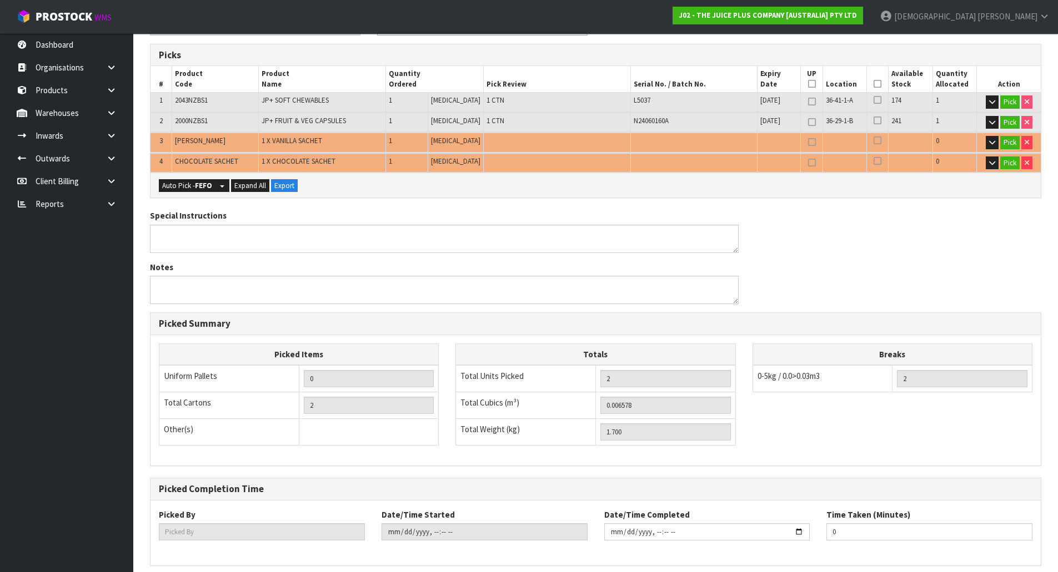
scroll to position [153, 0]
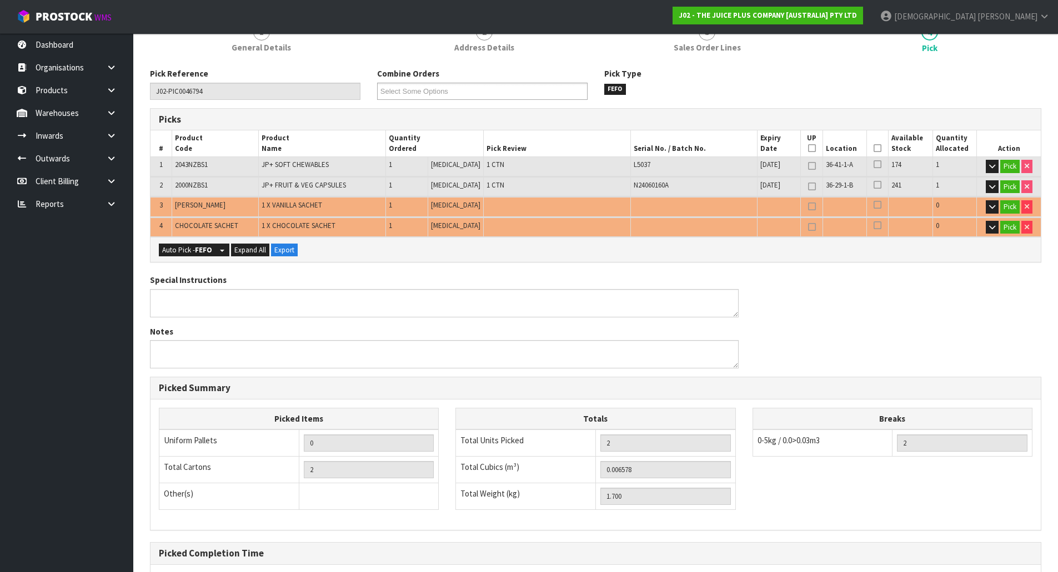
click at [319, 249] on div "Auto Pick - FEFO Split button! FIFO - First In First Out FEFO - First Expired F…" at bounding box center [595, 249] width 890 height 25
click at [222, 248] on button "Split button!" at bounding box center [222, 250] width 14 height 13
click at [205, 286] on link "FEFO - First Expired First Out" at bounding box center [220, 283] width 123 height 15
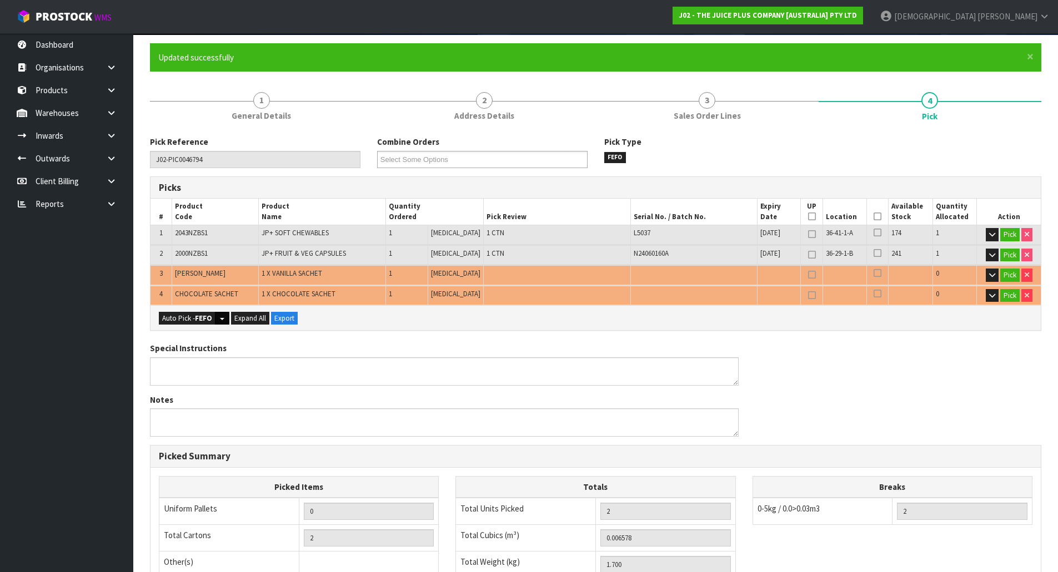
scroll to position [0, 0]
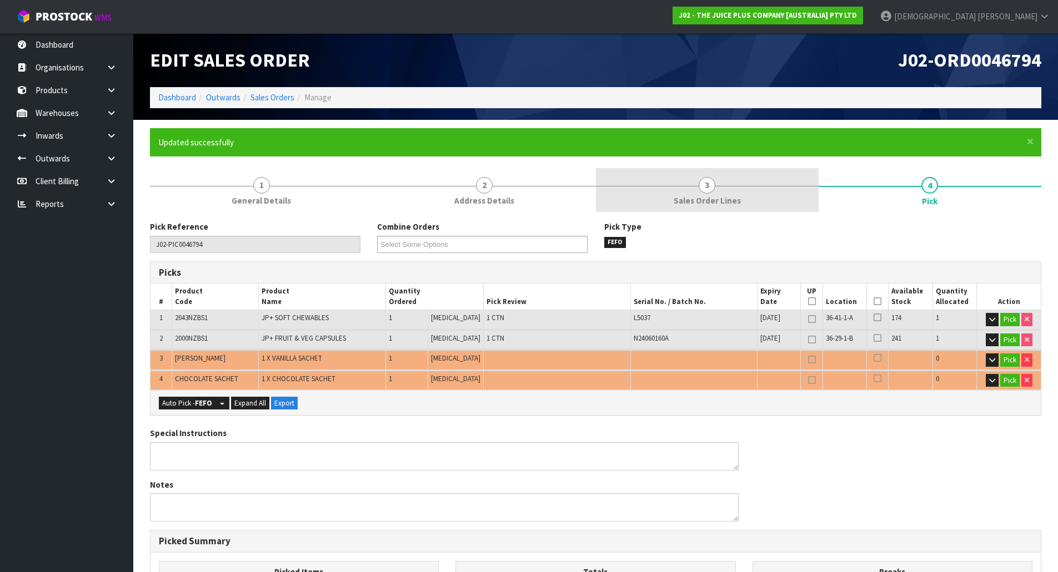
click at [702, 207] on span "Sales Order Lines" at bounding box center [706, 201] width 67 height 12
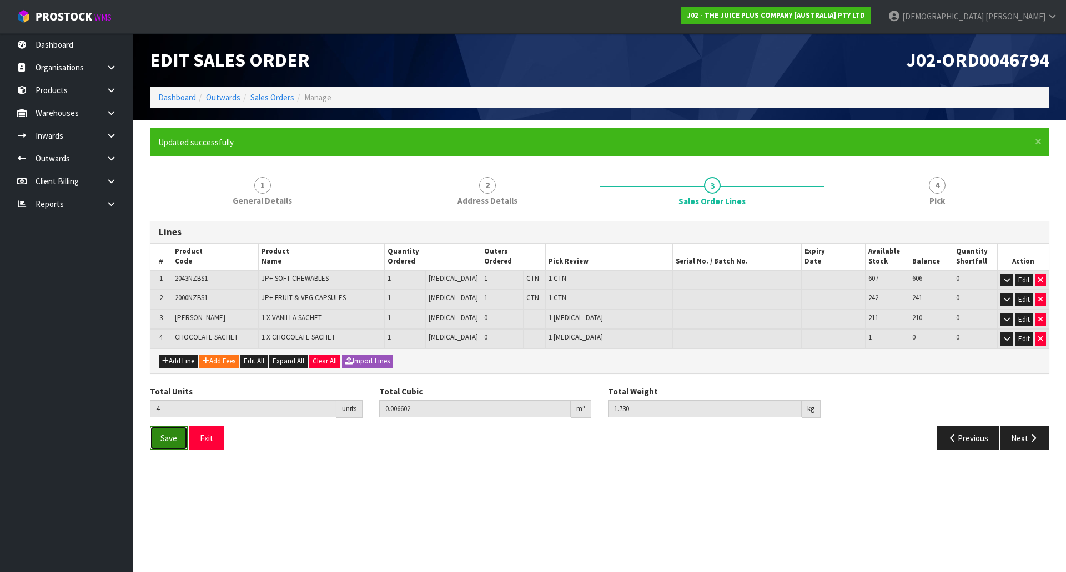
click at [176, 438] on span "Save" at bounding box center [168, 438] width 17 height 11
click at [1037, 440] on icon "button" at bounding box center [1033, 438] width 11 height 8
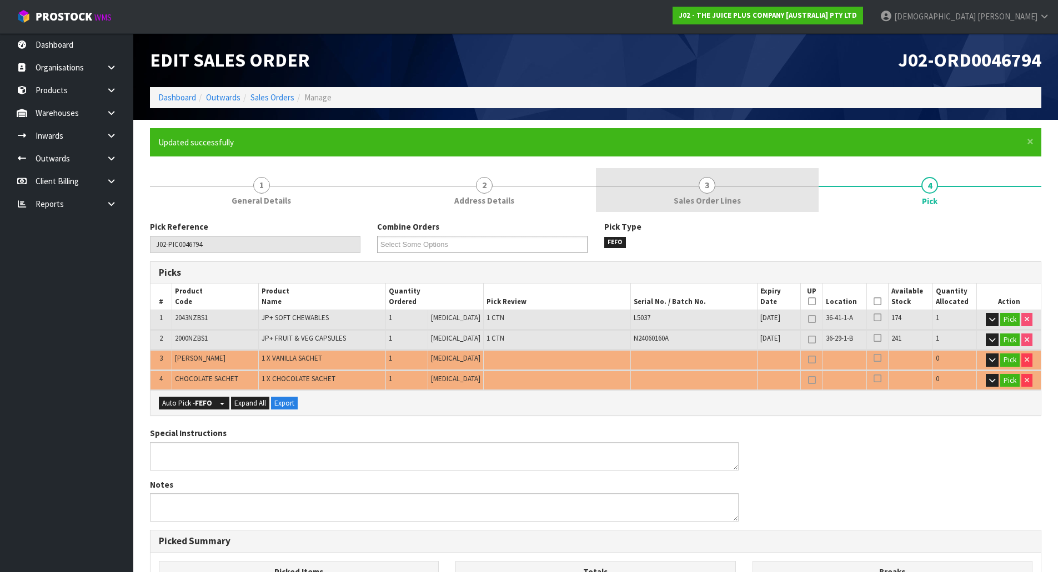
drag, startPoint x: 716, startPoint y: 196, endPoint x: 722, endPoint y: 196, distance: 6.1
click at [717, 196] on span "Sales Order Lines" at bounding box center [706, 201] width 67 height 12
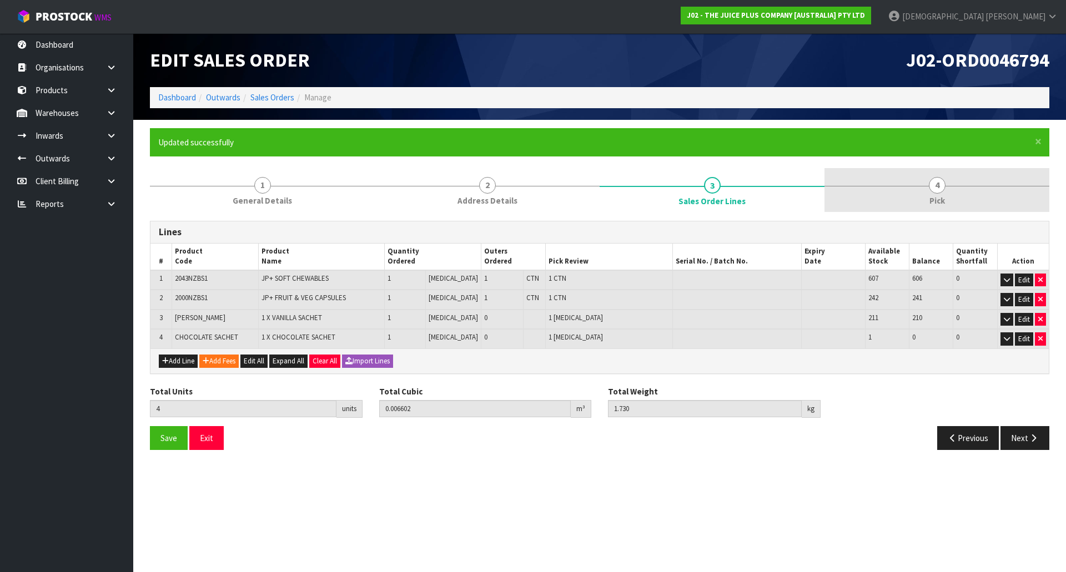
click at [961, 193] on link "4 Pick" at bounding box center [936, 190] width 225 height 44
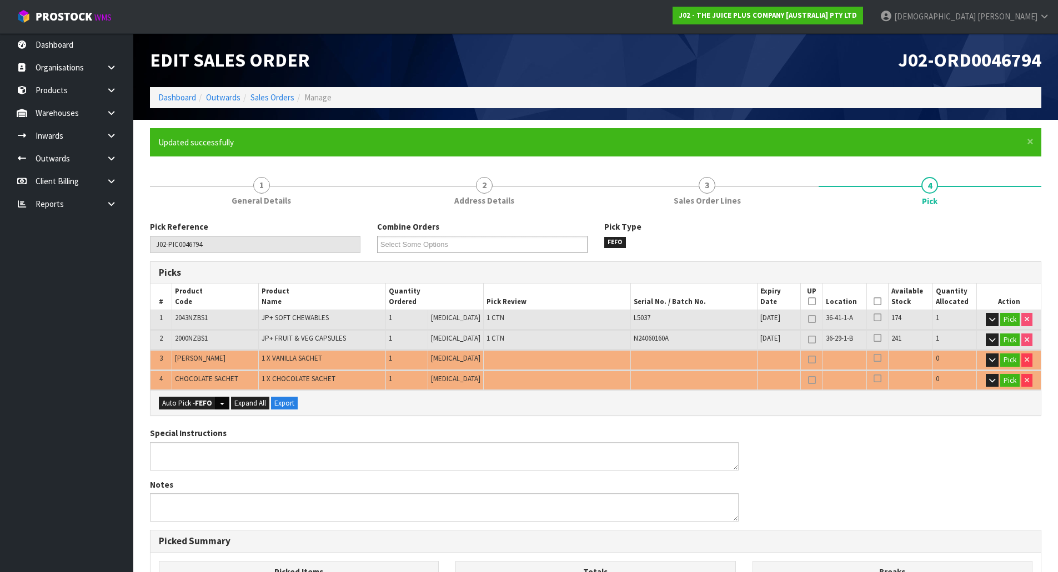
click at [218, 401] on button "Split button!" at bounding box center [222, 403] width 14 height 13
click at [193, 418] on link "FIFO - First In First Out" at bounding box center [220, 421] width 123 height 15
click at [218, 401] on button "Split button!" at bounding box center [220, 403] width 14 height 13
click at [205, 440] on link "FEFO - First Expired First Out" at bounding box center [220, 437] width 123 height 15
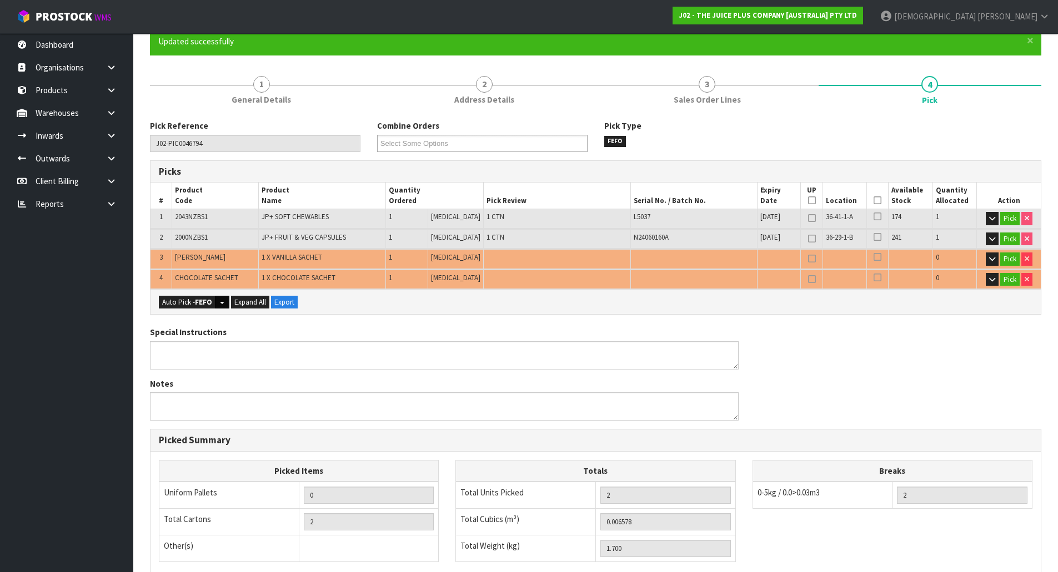
scroll to position [98, 0]
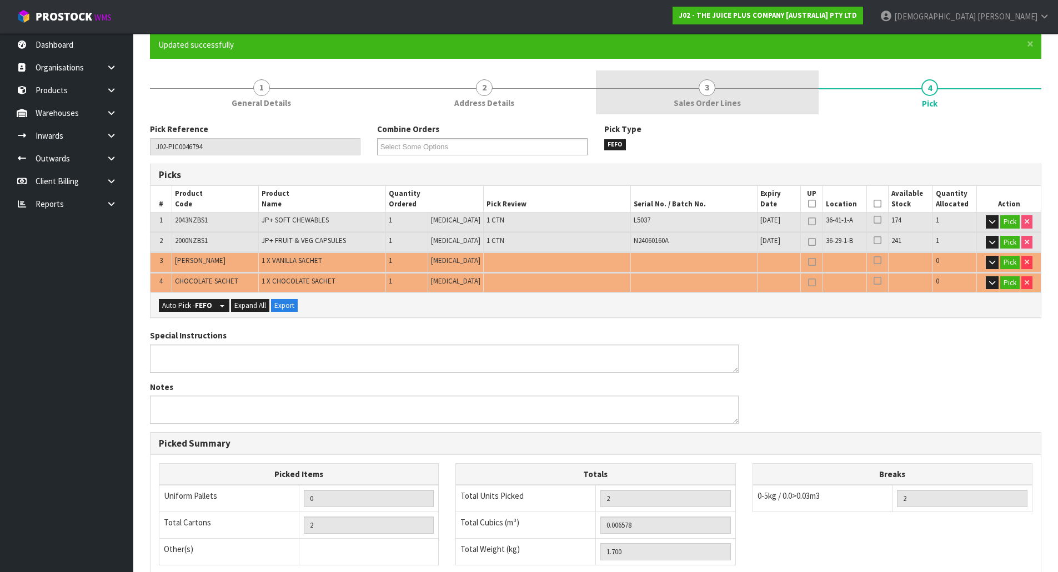
click at [702, 110] on link "3 Sales Order Lines" at bounding box center [707, 93] width 223 height 44
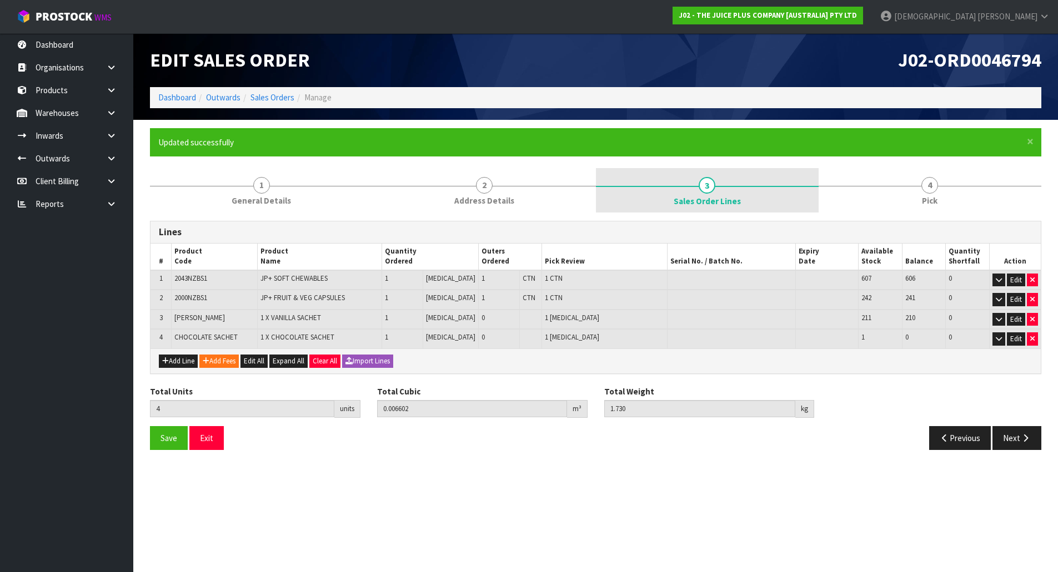
scroll to position [0, 0]
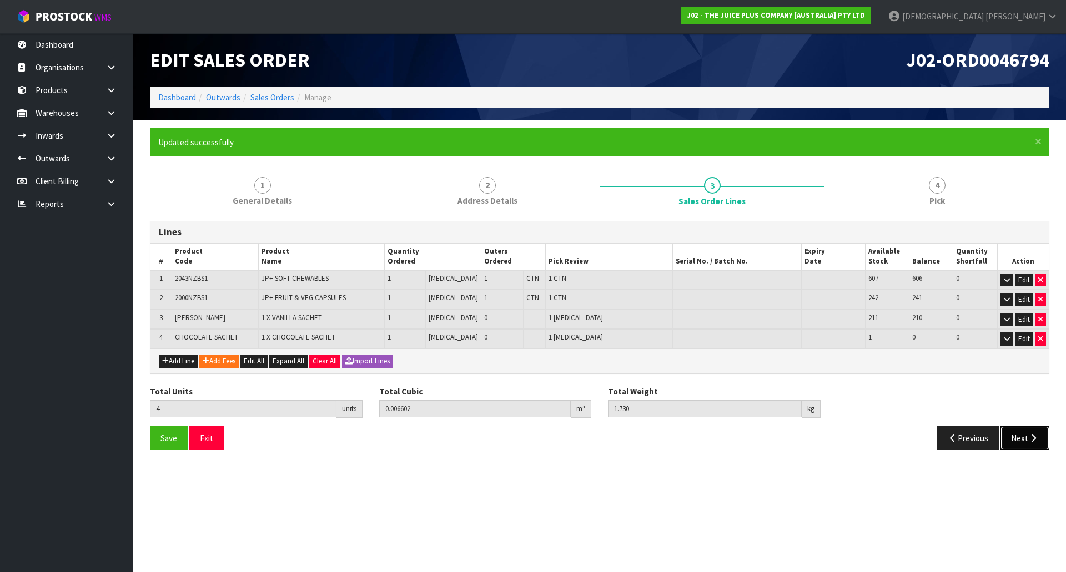
click at [1030, 429] on button "Next" at bounding box center [1024, 438] width 49 height 24
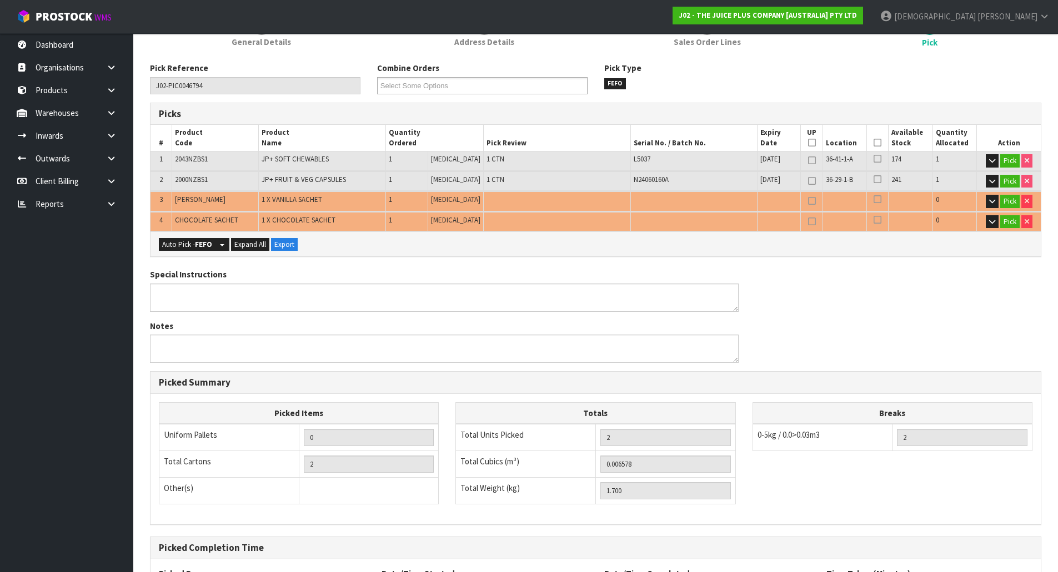
scroll to position [42, 0]
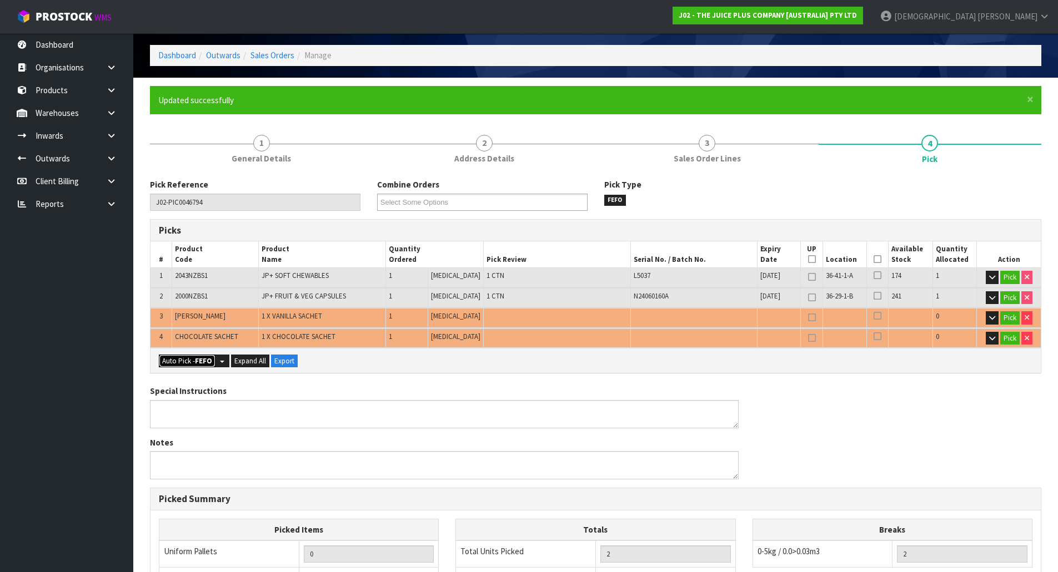
click at [203, 358] on strong "FEFO" at bounding box center [203, 360] width 17 height 9
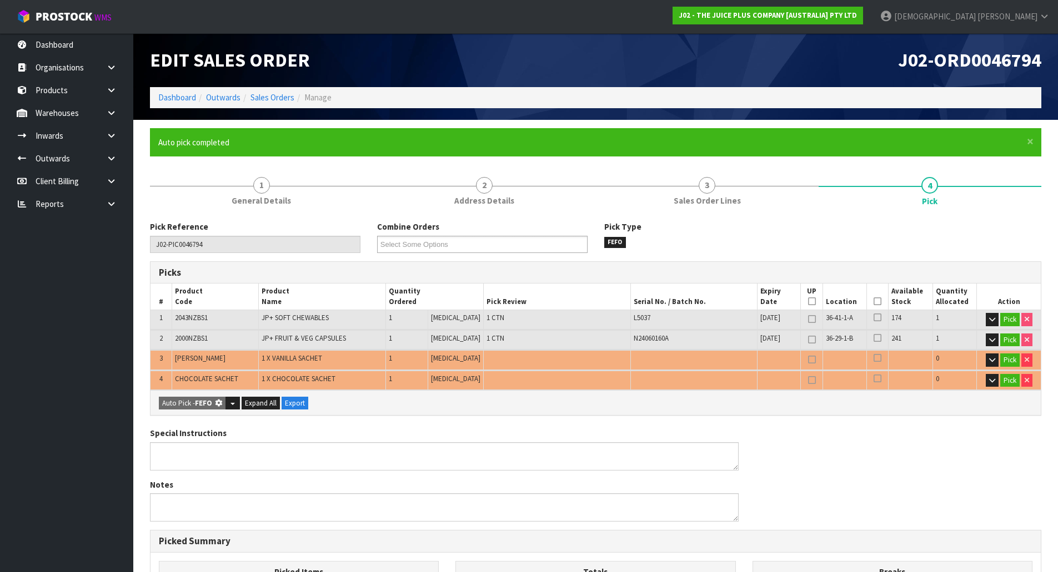
type input "Piece x 2"
type input "4"
type input "0.006602"
type input "1.730"
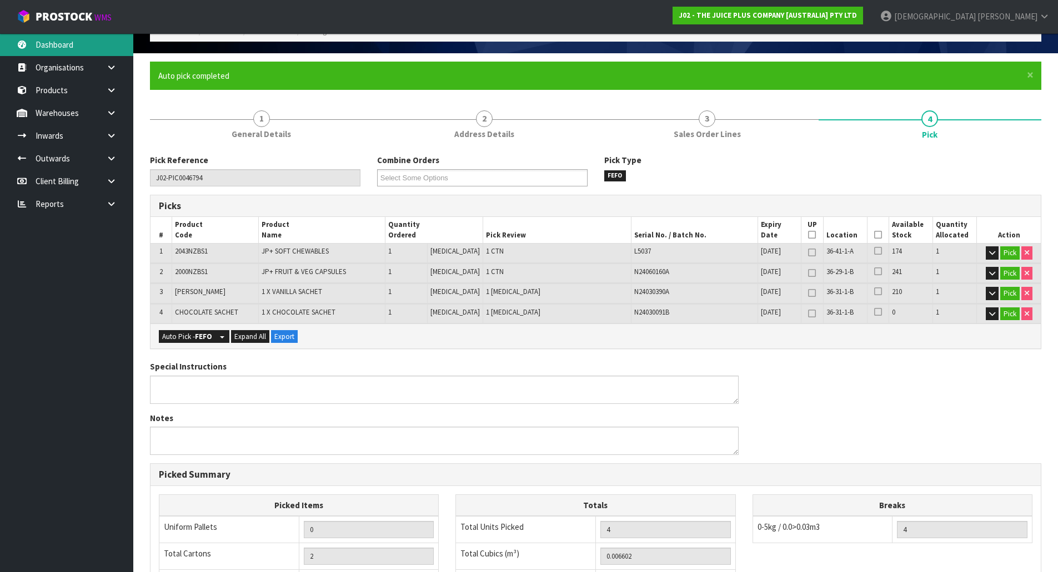
scroll to position [264, 0]
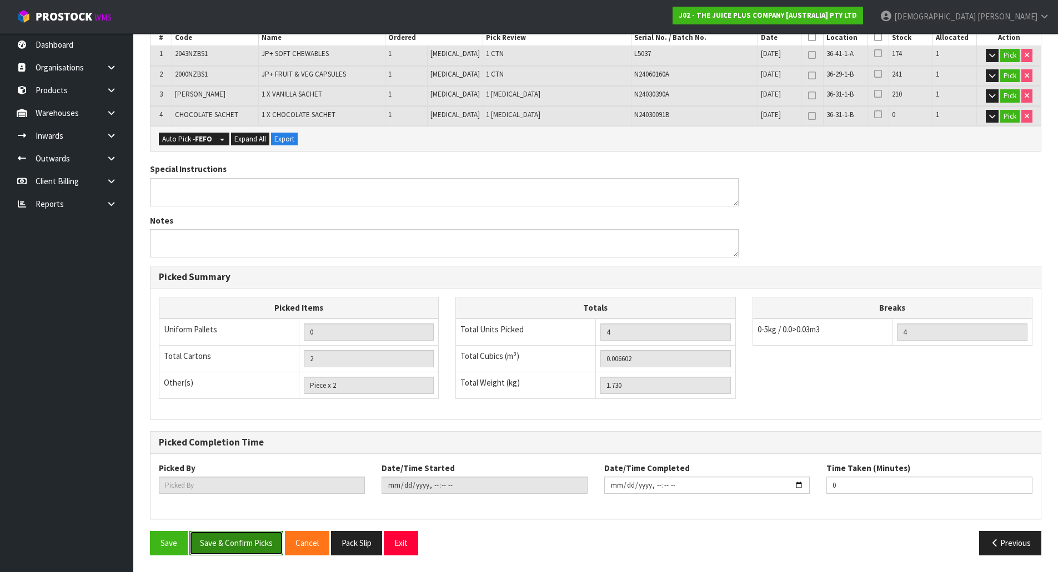
click at [248, 543] on button "Save & Confirm Picks" at bounding box center [236, 543] width 94 height 24
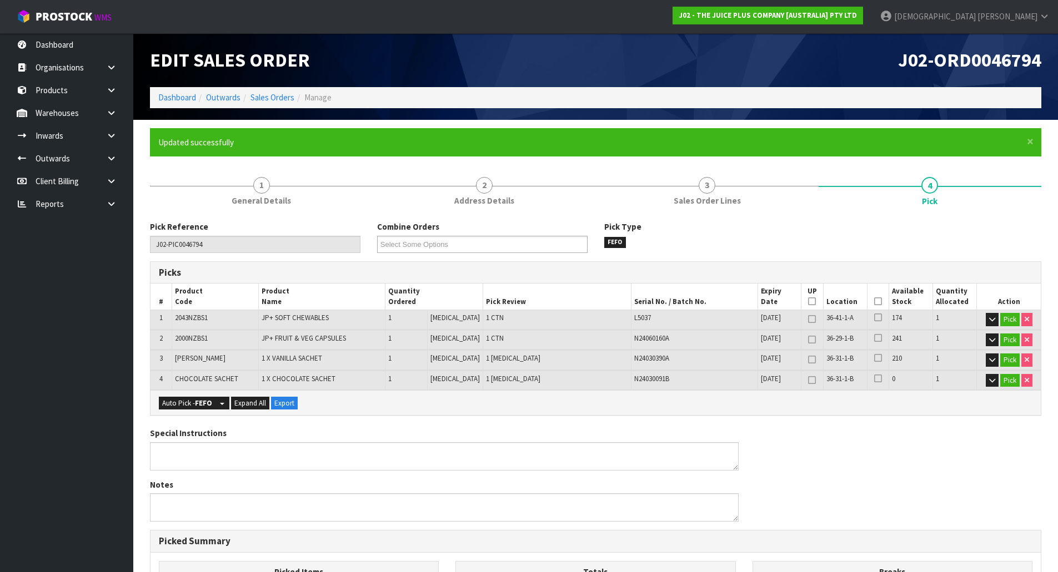
type input "[PERSON_NAME]"
type input "[DATE]T09:48:10"
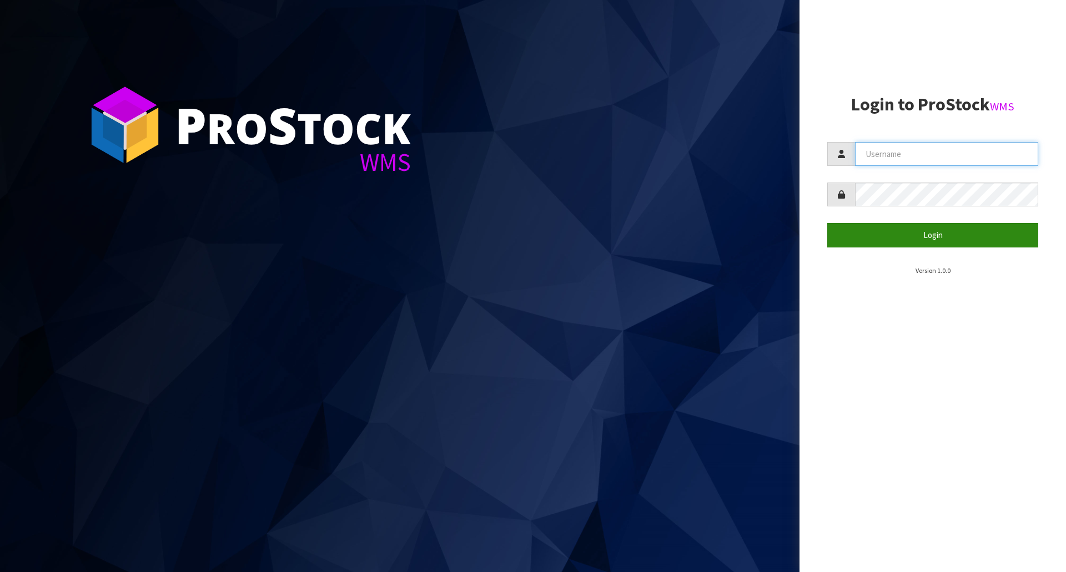
type input "krishna"
click at [920, 243] on button "Login" at bounding box center [932, 235] width 211 height 24
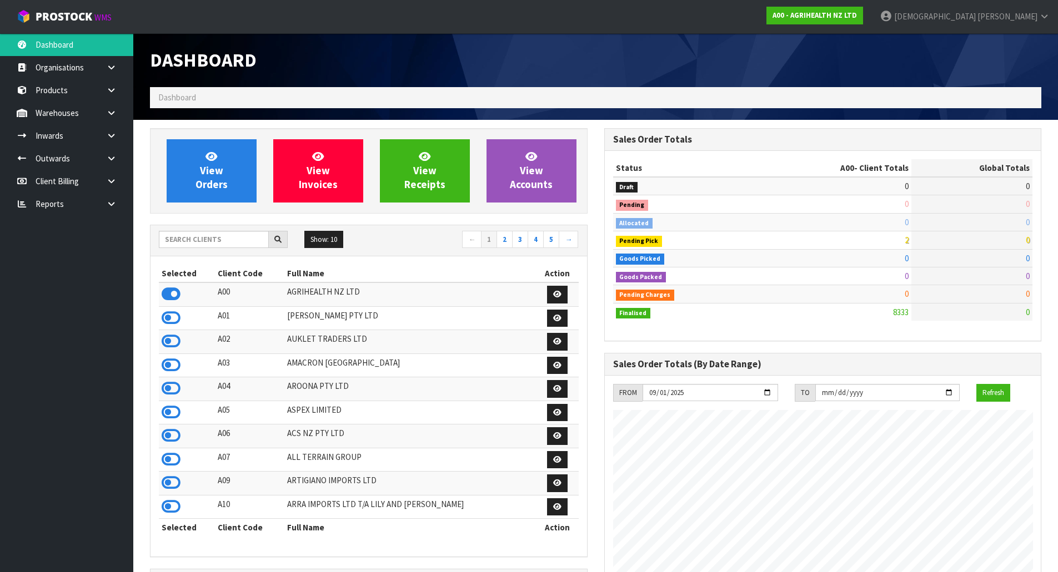
scroll to position [841, 454]
drag, startPoint x: 934, startPoint y: 10, endPoint x: 921, endPoint y: 13, distance: 14.2
click at [863, 11] on link "A00 - AGRIHEALTH NZ LTD" at bounding box center [814, 16] width 97 height 18
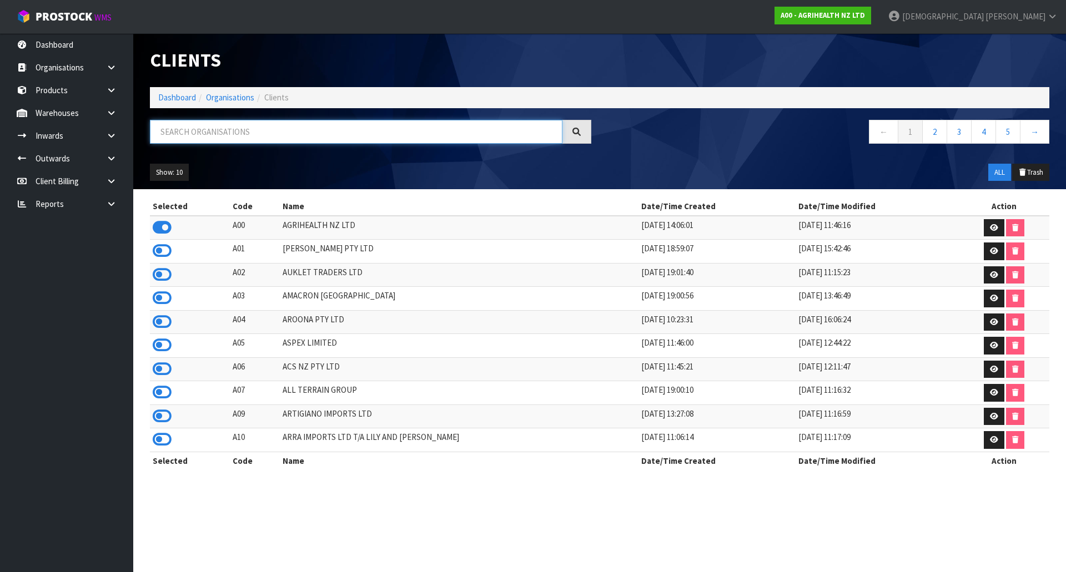
click at [235, 124] on input "text" at bounding box center [356, 132] width 413 height 24
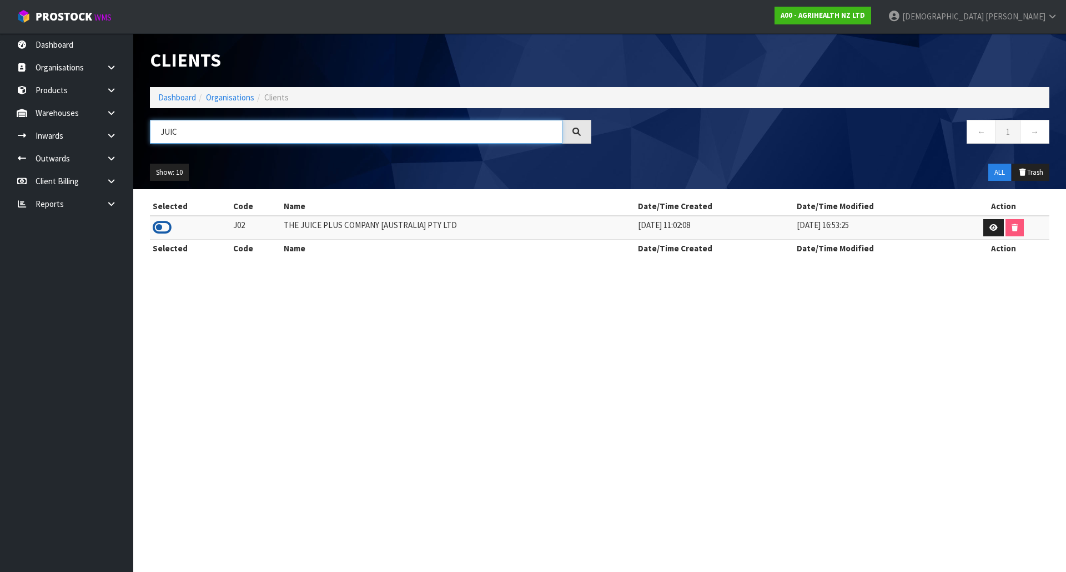
type input "JUIC"
click at [171, 227] on icon at bounding box center [162, 227] width 19 height 17
click at [99, 109] on link at bounding box center [116, 113] width 36 height 23
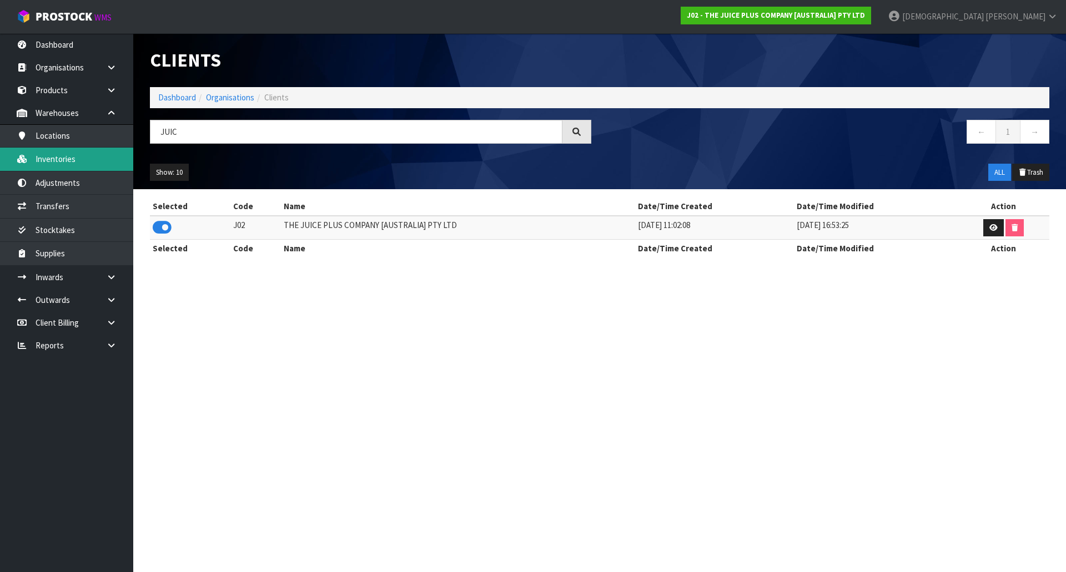
click at [73, 161] on link "Inventories" at bounding box center [66, 159] width 133 height 23
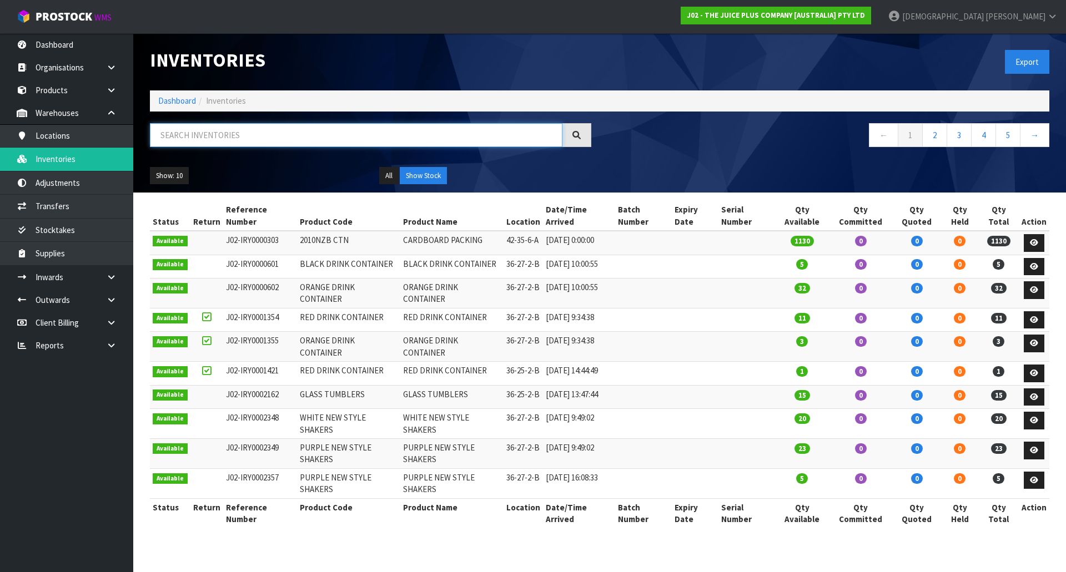
click at [224, 142] on input "text" at bounding box center [356, 135] width 413 height 24
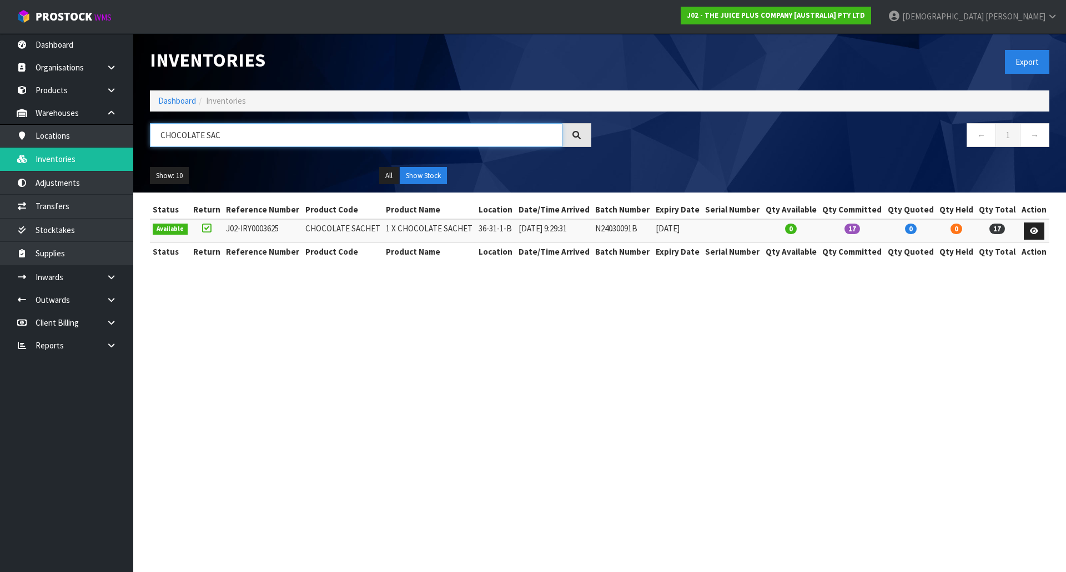
type input "CHOCOLATE SAC"
drag, startPoint x: 249, startPoint y: 145, endPoint x: 113, endPoint y: 140, distance: 136.1
click at [115, 142] on body "Toggle navigation ProStock WMS J02 - THE JUICE PLUS COMPANY [AUSTRALIA] PTY LTD…" at bounding box center [533, 286] width 1066 height 572
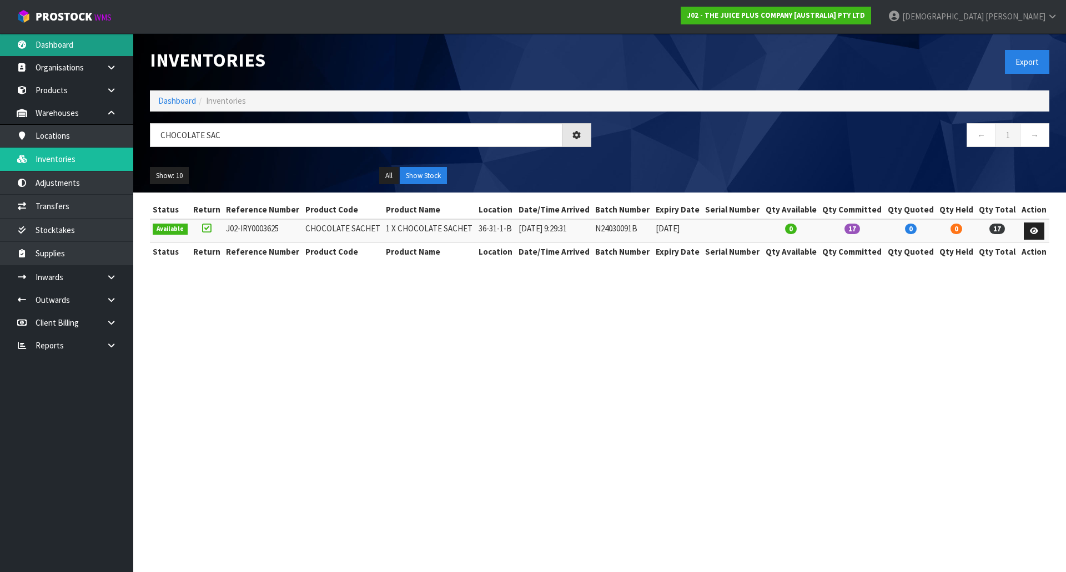
click at [47, 47] on link "Dashboard" at bounding box center [66, 44] width 133 height 23
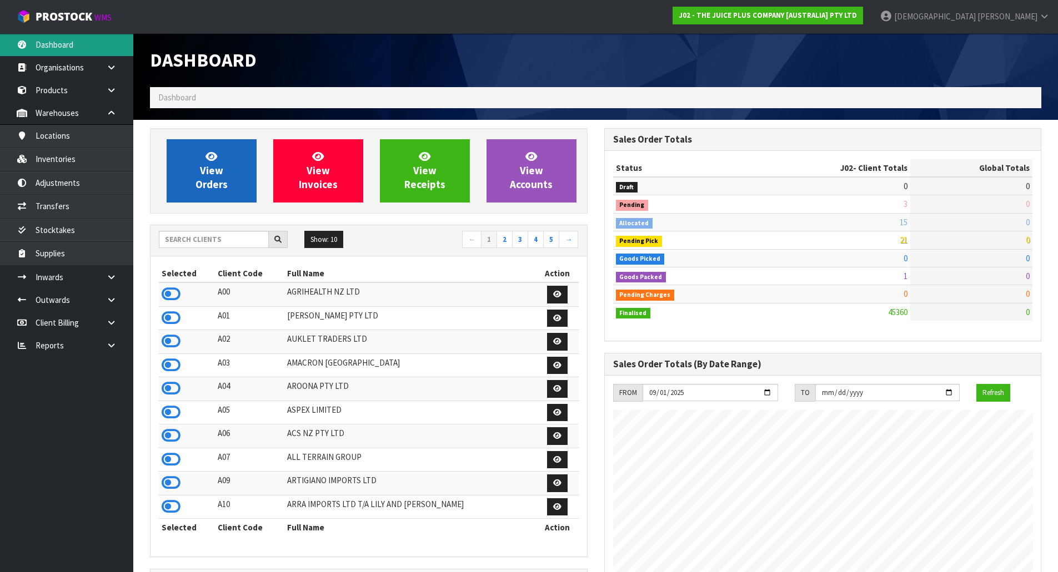
scroll to position [841, 454]
click at [212, 179] on span "View Orders" at bounding box center [211, 171] width 32 height 42
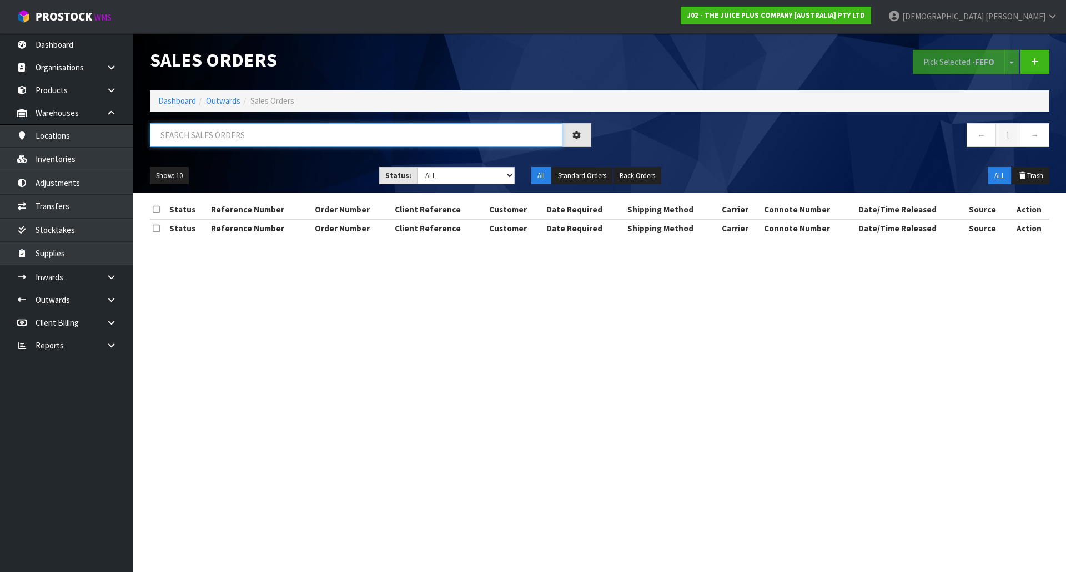
click at [257, 136] on input "text" at bounding box center [356, 135] width 413 height 24
paste input "0046794"
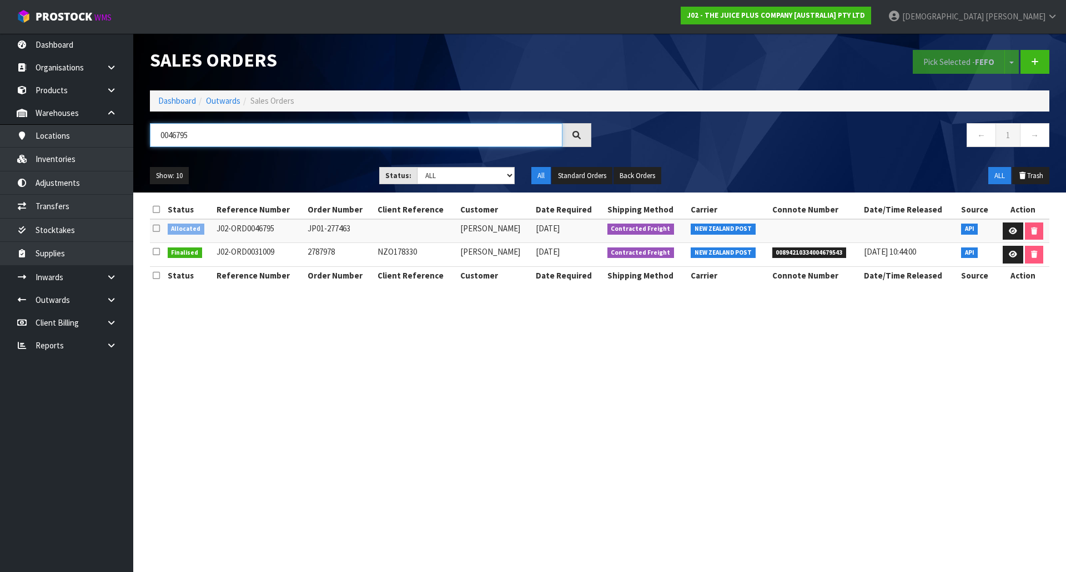
type input "0046795"
click at [577, 136] on icon at bounding box center [576, 135] width 8 height 8
click at [1010, 237] on link at bounding box center [1013, 232] width 21 height 18
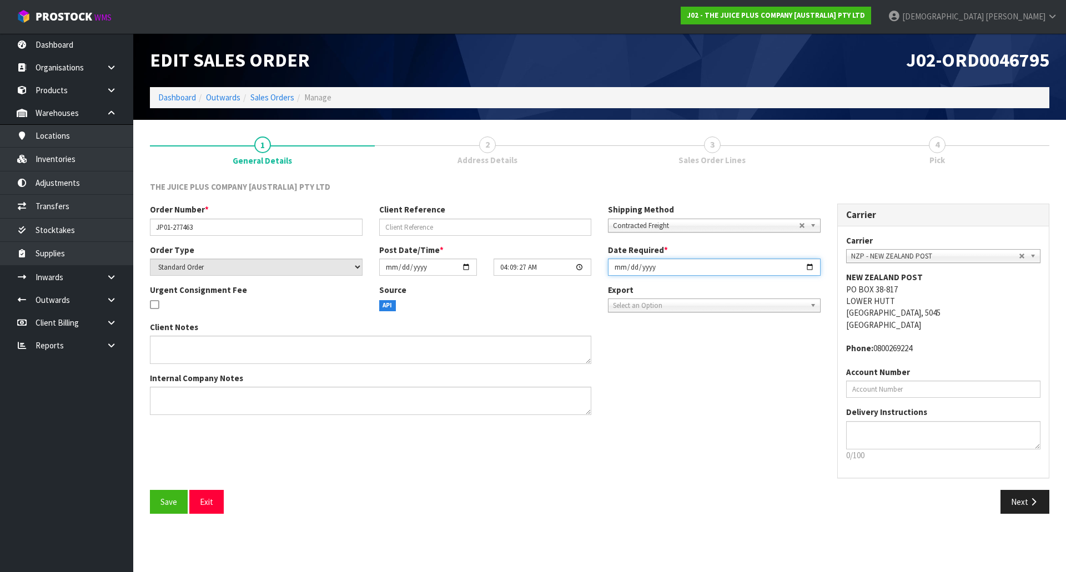
click at [812, 265] on input "[DATE]" at bounding box center [714, 267] width 213 height 17
type input "[DATE]"
click at [727, 397] on div "Client Notes Internal Company Notes" at bounding box center [485, 372] width 687 height 103
click at [491, 158] on span "Address Details" at bounding box center [487, 160] width 60 height 12
click at [1034, 501] on icon "button" at bounding box center [1033, 502] width 11 height 8
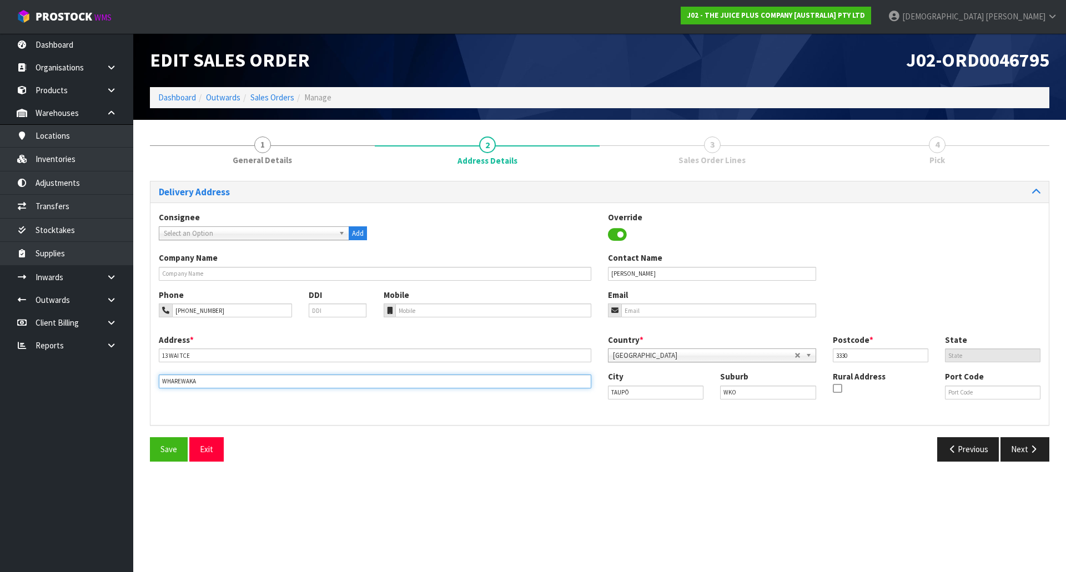
drag, startPoint x: 234, startPoint y: 375, endPoint x: 136, endPoint y: 391, distance: 99.6
click at [136, 391] on section "1 General Details 2 Address Details 3 Sales Order Lines 4 Pick Delivery Address…" at bounding box center [599, 299] width 933 height 359
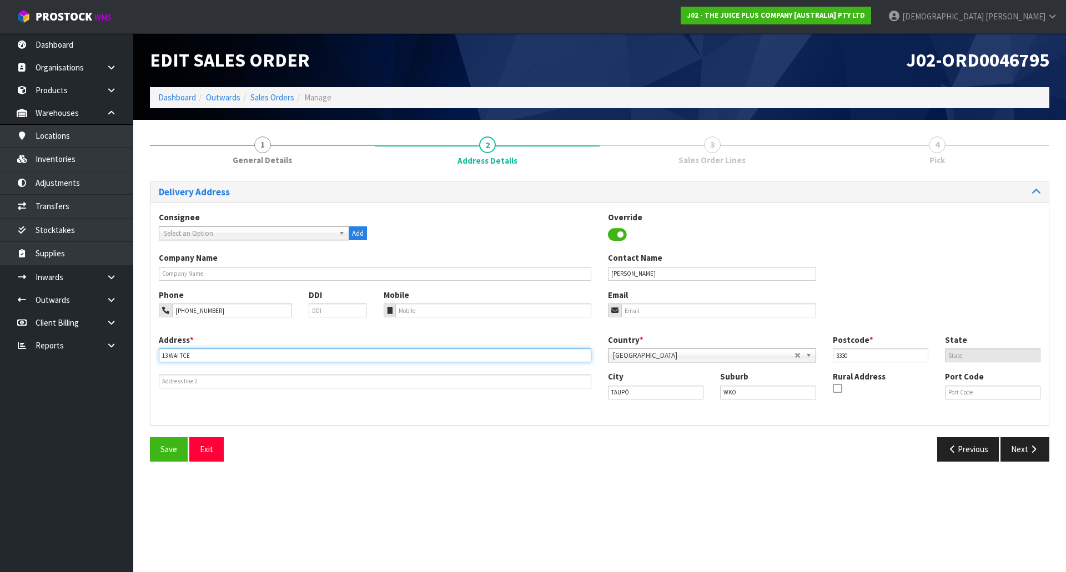
click at [209, 356] on input "13 WAI TCE" at bounding box center [375, 356] width 433 height 14
paste input "WHAREWAKA"
type input "13 WAI TCE WHAREWAKA"
click at [279, 396] on div "Address * [STREET_ADDRESS] This address line exceeds the recommended limit of 3…" at bounding box center [599, 375] width 898 height 83
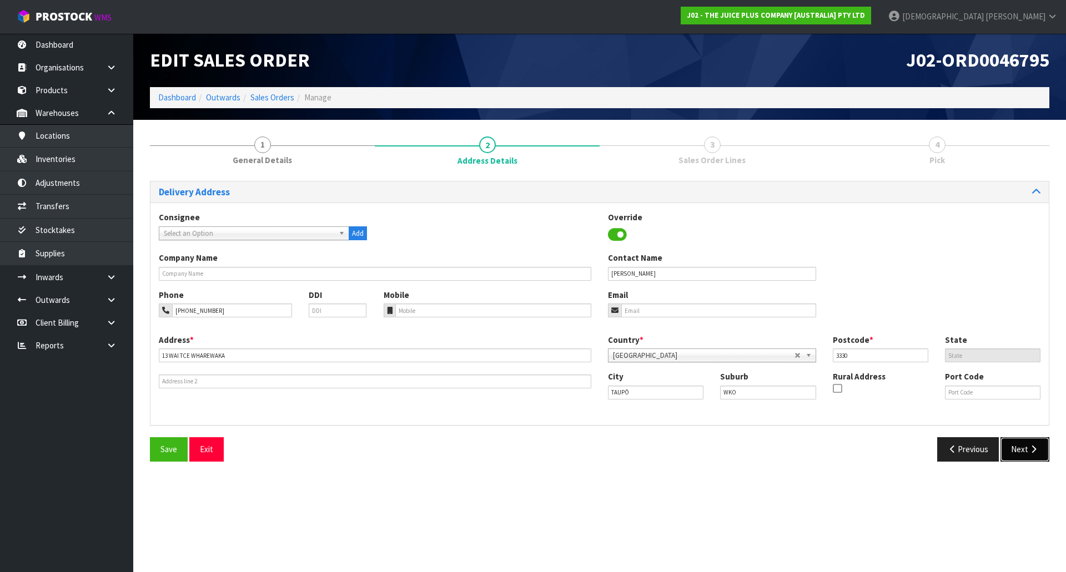
click at [1009, 449] on button "Next" at bounding box center [1024, 450] width 49 height 24
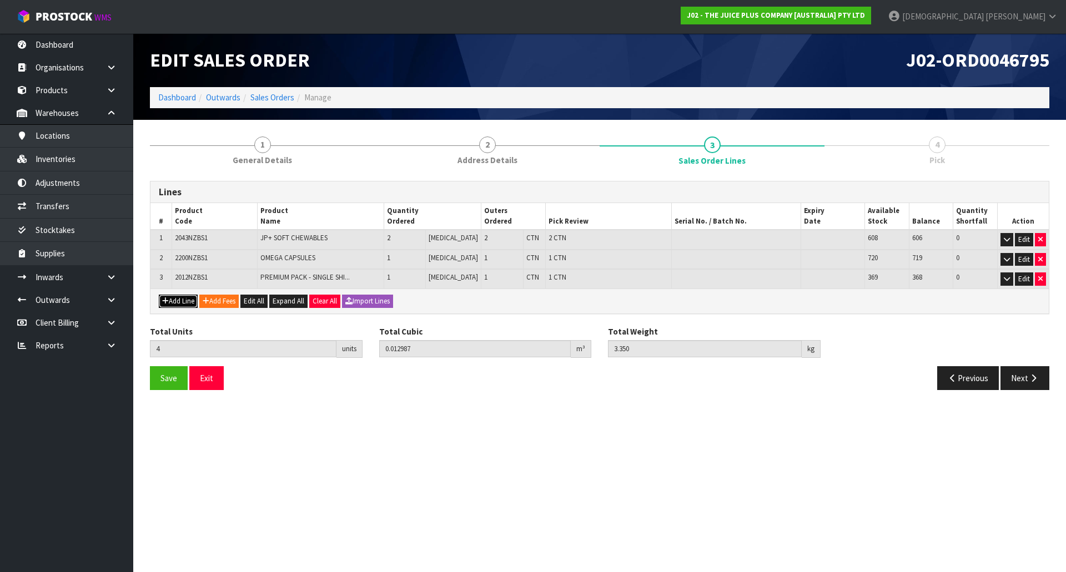
click at [175, 304] on button "Add Line" at bounding box center [178, 301] width 39 height 13
type input "0"
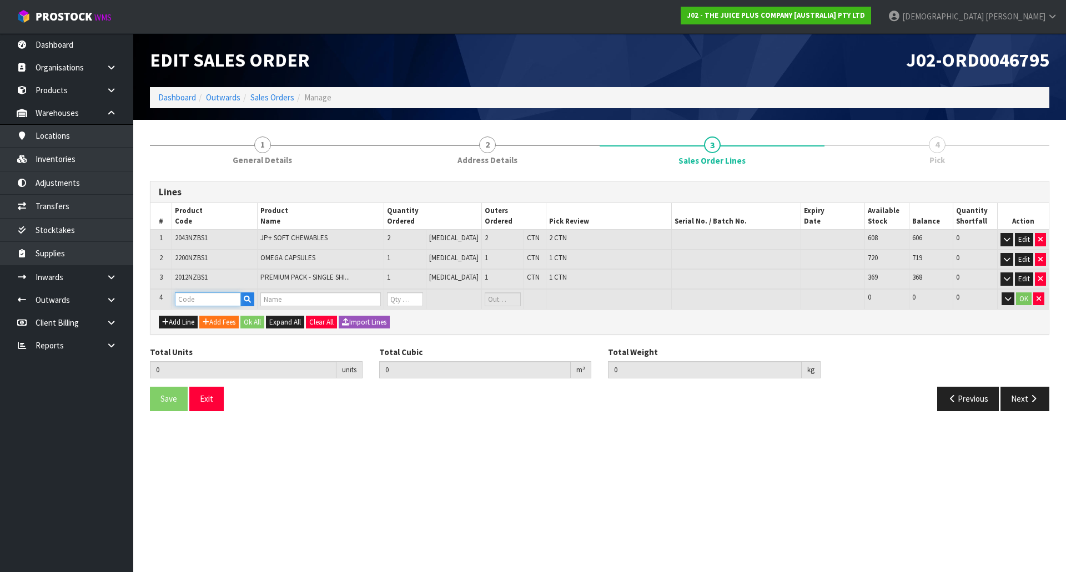
click at [225, 300] on input "text" at bounding box center [208, 300] width 66 height 14
type input "VAN"
click at [218, 338] on link "VAN ILLA SACHET" at bounding box center [221, 333] width 88 height 15
type input "[PERSON_NAME]"
type input "4"
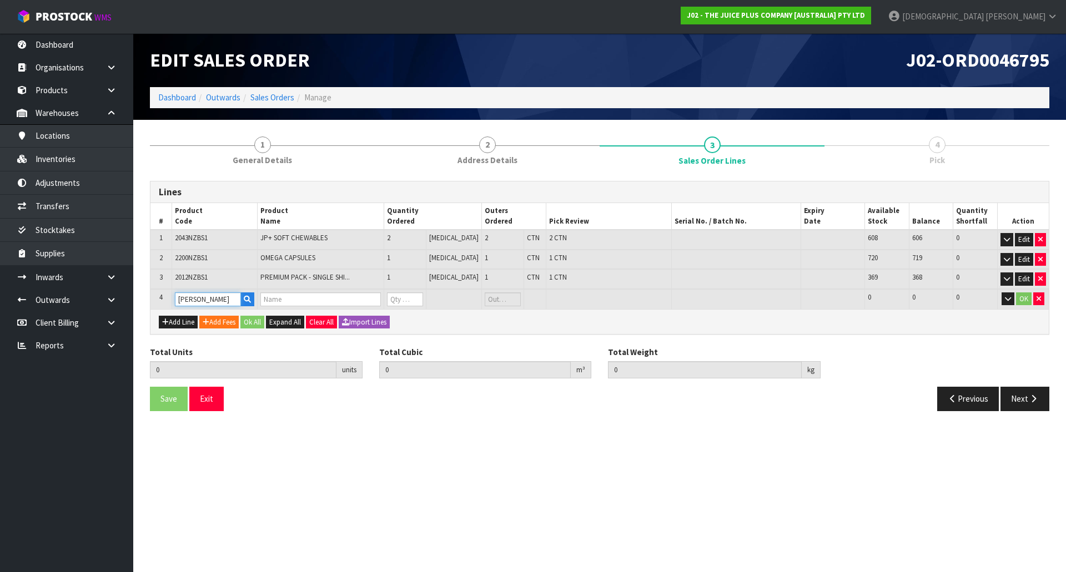
type input "0.012987"
type input "3.35"
type input "1 X VANILLA SACHET"
type input "0"
click at [374, 304] on tr "4 VANILLA SACHET 1 X VANILLA SACHET 0 [MEDICAL_DATA] 210 210 0 OK" at bounding box center [599, 299] width 898 height 21
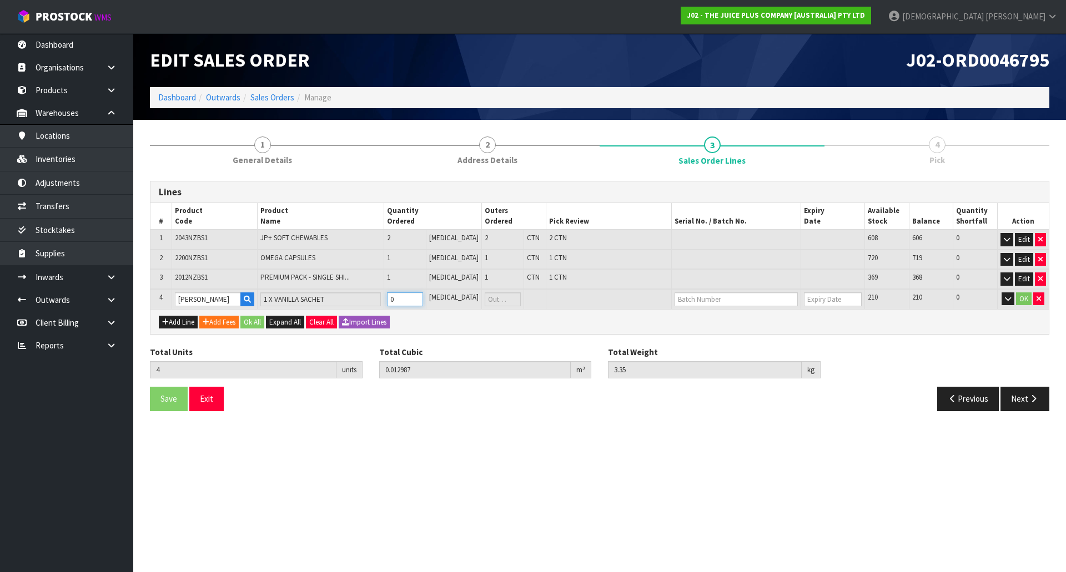
type input "6"
type input "0.013011"
type input "3.38"
type input "2"
click at [260, 323] on button "Ok All" at bounding box center [252, 322] width 24 height 13
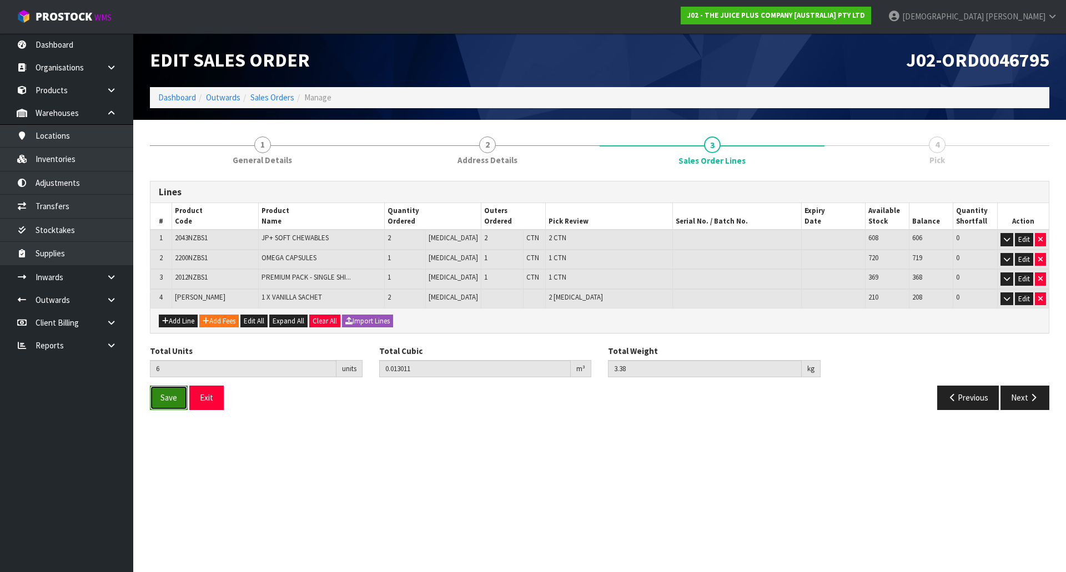
click at [165, 405] on button "Save" at bounding box center [169, 398] width 38 height 24
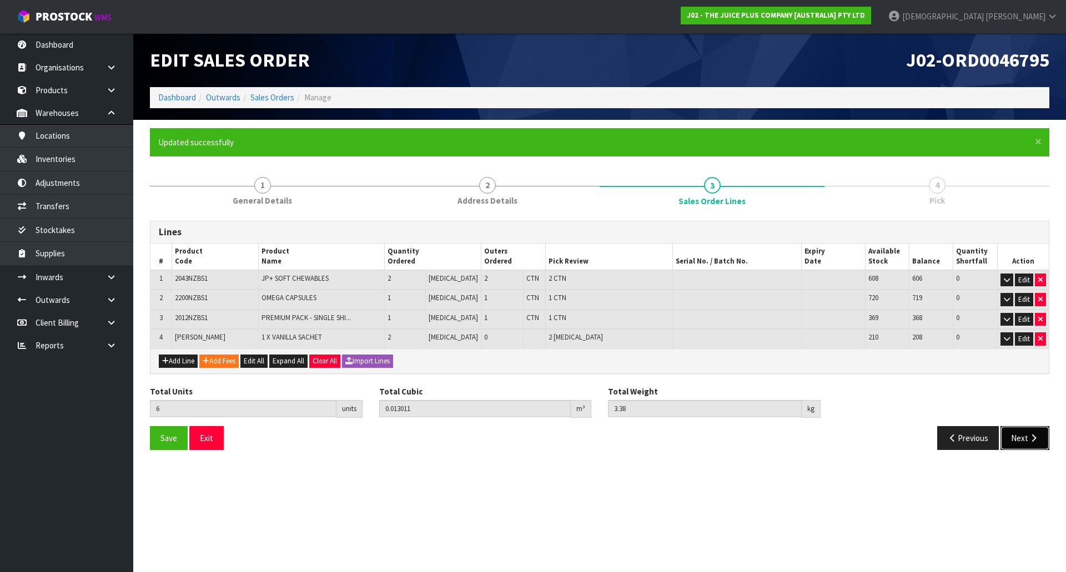
click at [1025, 444] on button "Next" at bounding box center [1024, 438] width 49 height 24
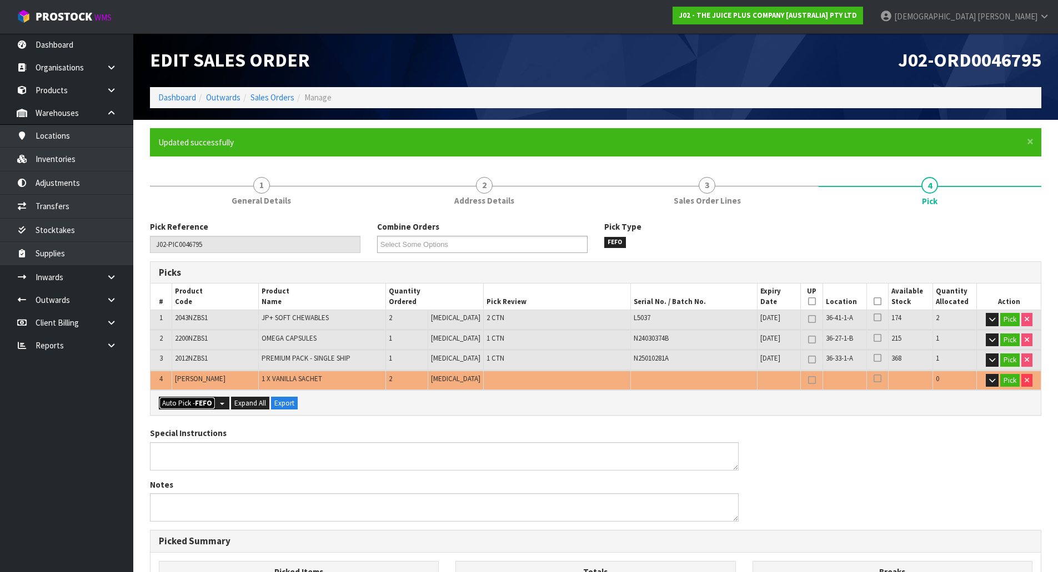
click at [210, 405] on strong "FEFO" at bounding box center [203, 403] width 17 height 9
type input "4"
type input "Piece x 2"
type input "6"
type input "0.013011"
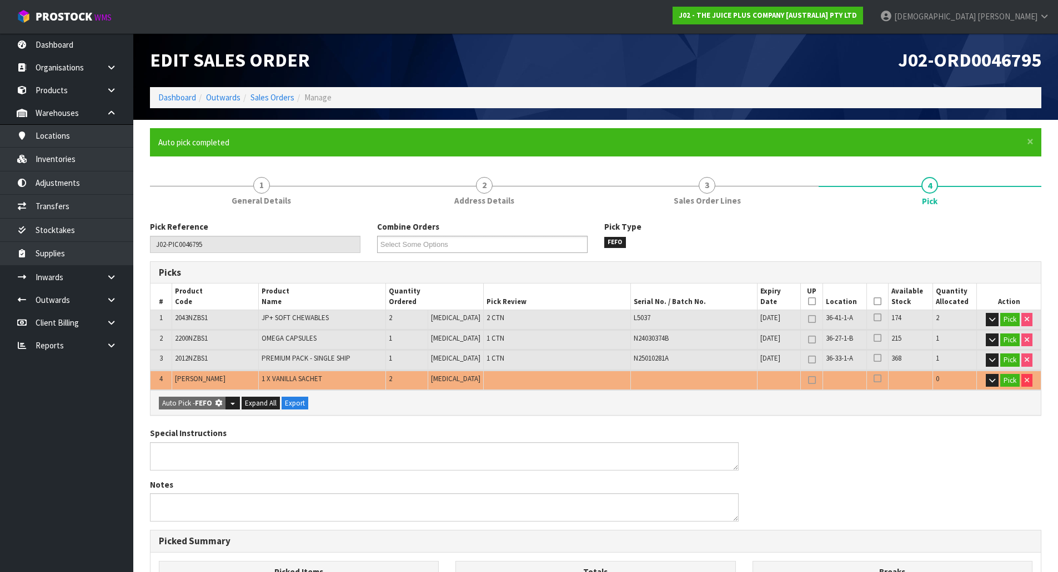
type input "3.380"
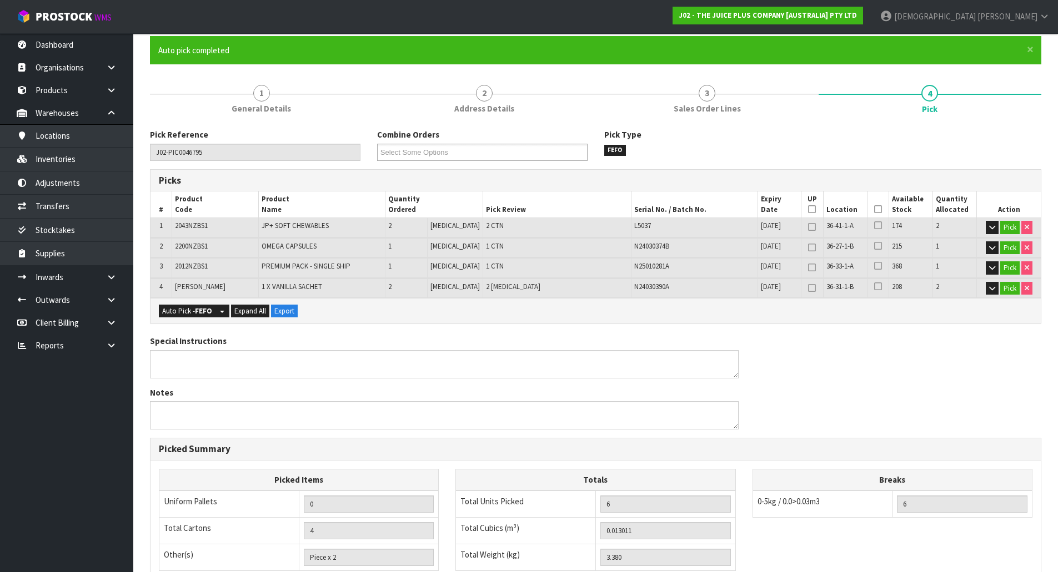
scroll to position [264, 0]
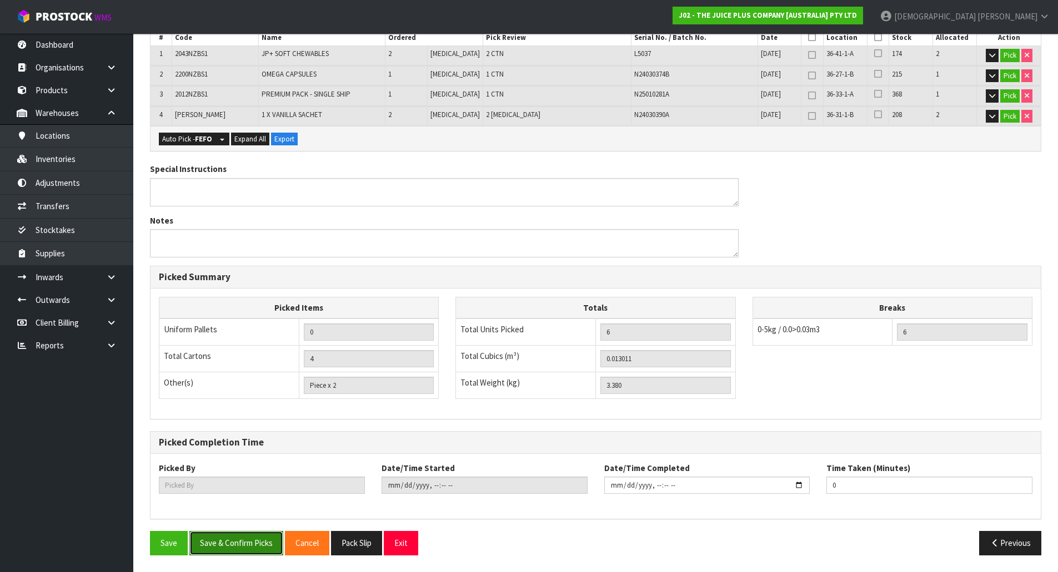
click at [249, 546] on button "Save & Confirm Picks" at bounding box center [236, 543] width 94 height 24
type input "[PERSON_NAME]"
type input "[DATE]T09:49:57"
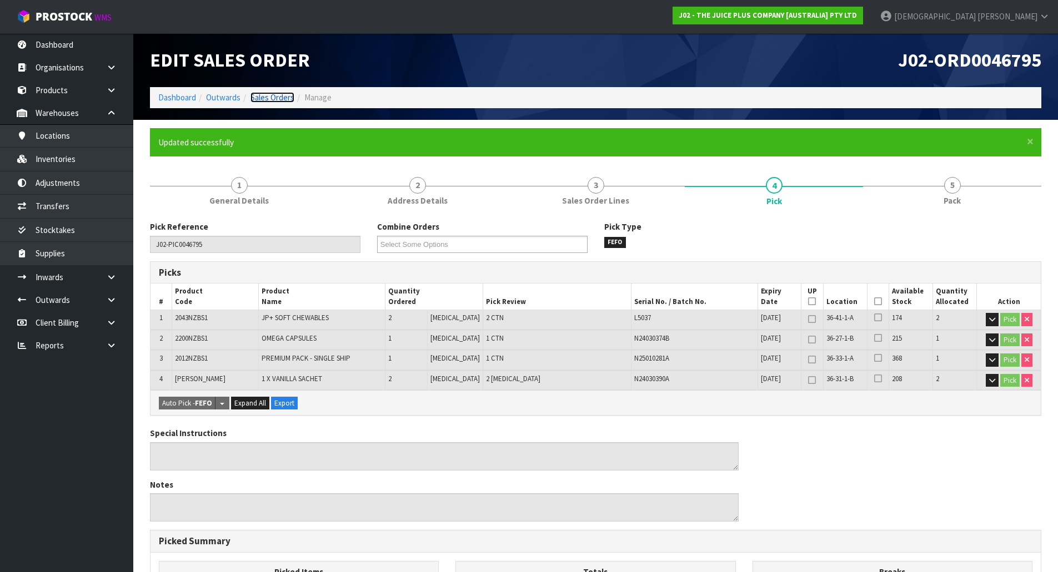
click at [258, 98] on link "Sales Orders" at bounding box center [272, 97] width 44 height 11
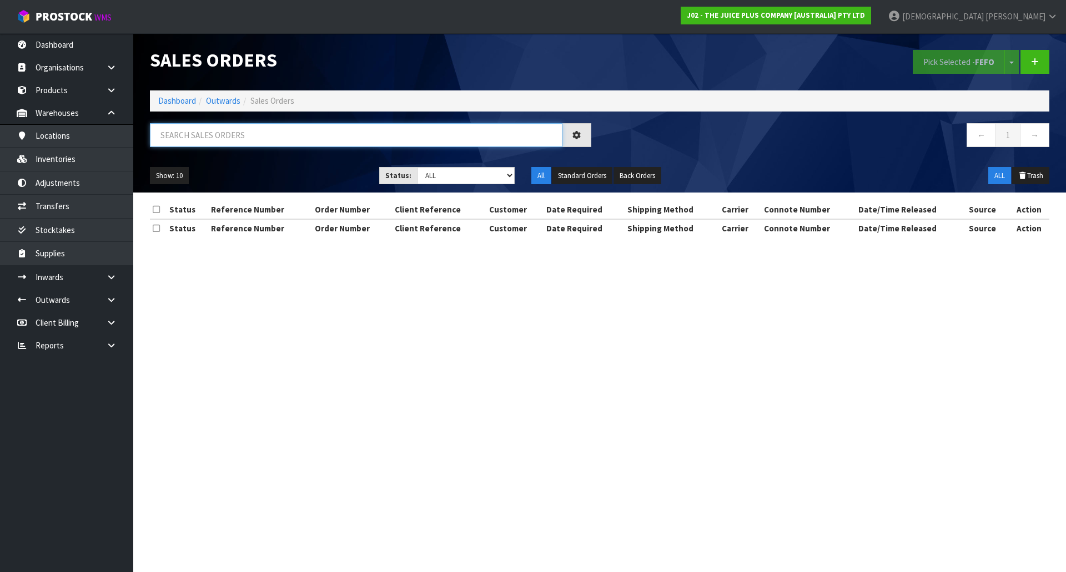
click at [242, 134] on input "text" at bounding box center [356, 135] width 413 height 24
paste input "WHAREWAKA"
drag, startPoint x: 226, startPoint y: 139, endPoint x: 127, endPoint y: 140, distance: 98.8
click at [127, 140] on body "Toggle navigation ProStock WMS J02 - THE JUICE PLUS COMPANY [AUSTRALIA] PTY LTD…" at bounding box center [533, 286] width 1066 height 572
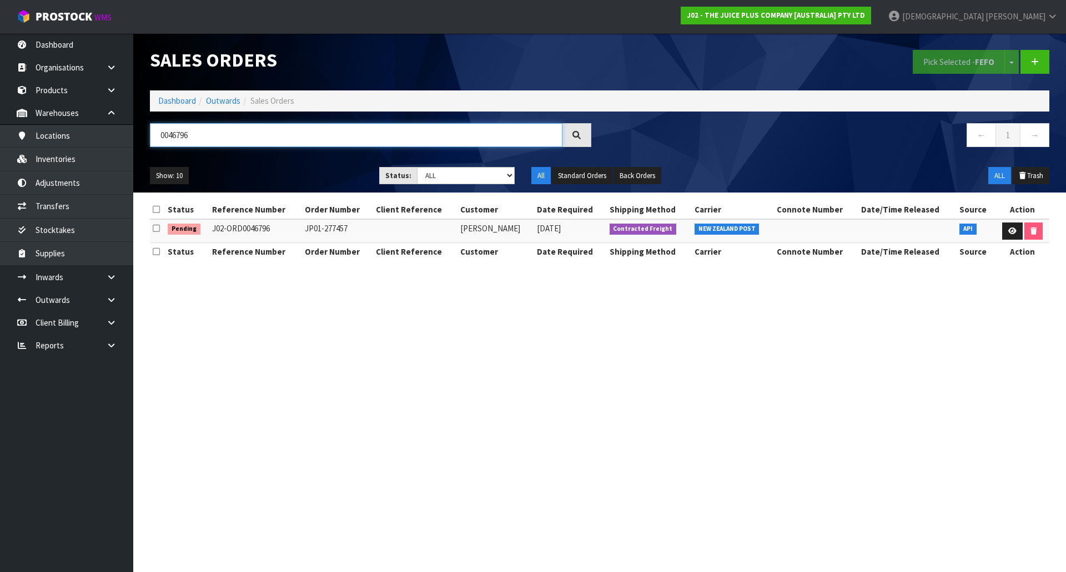
type input "0046796"
click at [1008, 228] on icon at bounding box center [1012, 231] width 8 height 7
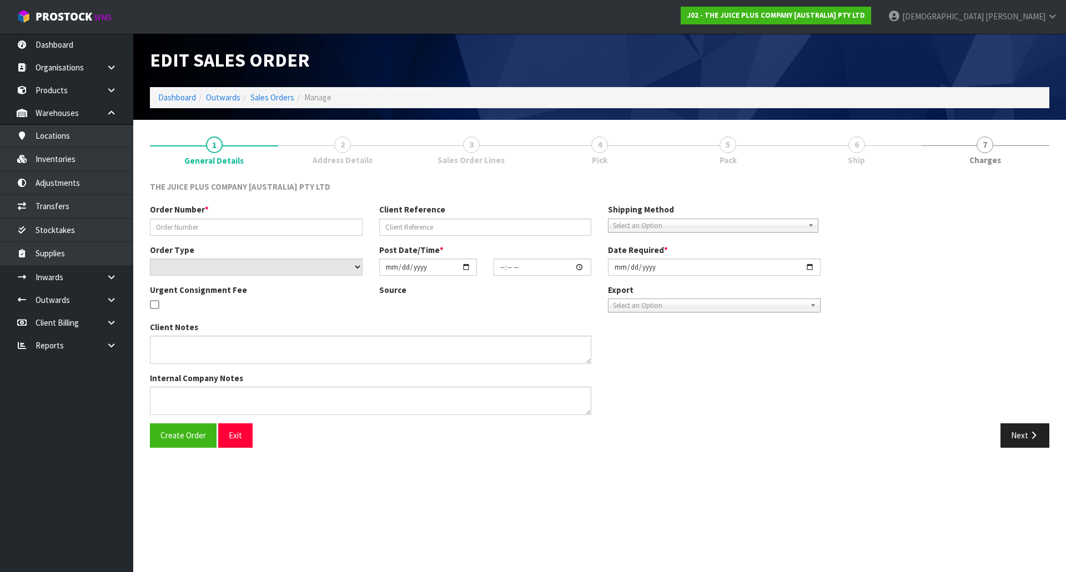
type input "JP01-277457"
select select "number:1"
type input "[DATE]"
type input "04:09:28.000"
type input "[DATE]"
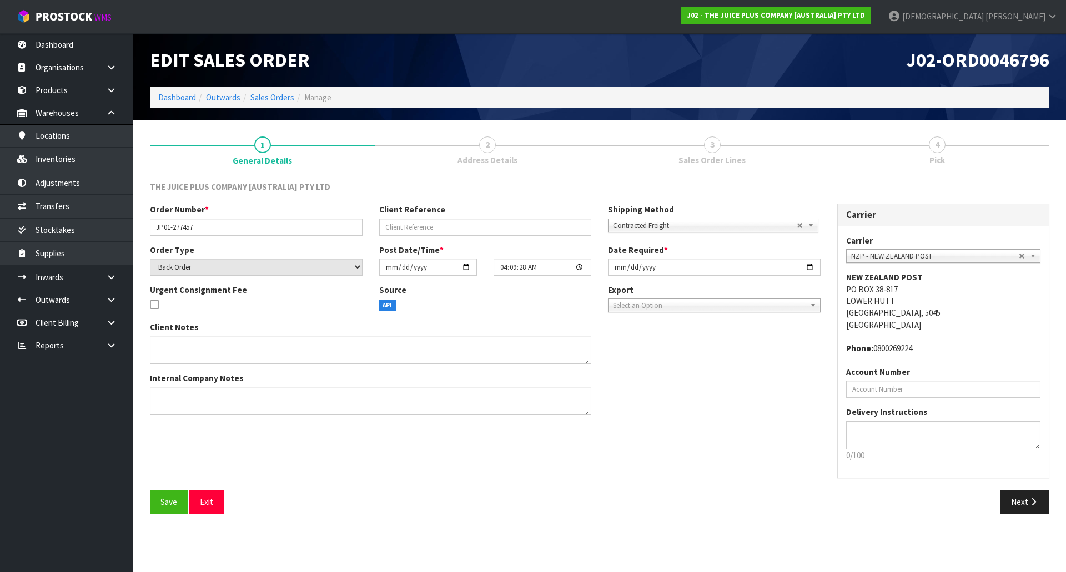
click at [955, 159] on link "4 Pick" at bounding box center [936, 150] width 225 height 44
click at [934, 144] on span "4" at bounding box center [937, 145] width 17 height 17
click at [729, 149] on link "3 Sales Order Lines" at bounding box center [712, 150] width 225 height 44
click at [1031, 501] on icon "button" at bounding box center [1033, 502] width 11 height 8
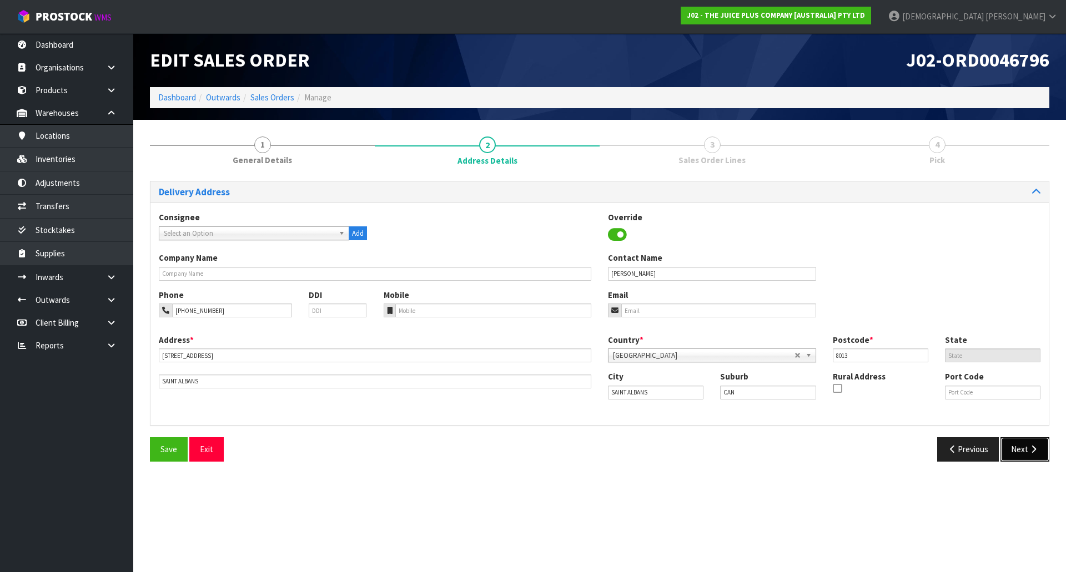
click at [1027, 451] on button "Next" at bounding box center [1024, 450] width 49 height 24
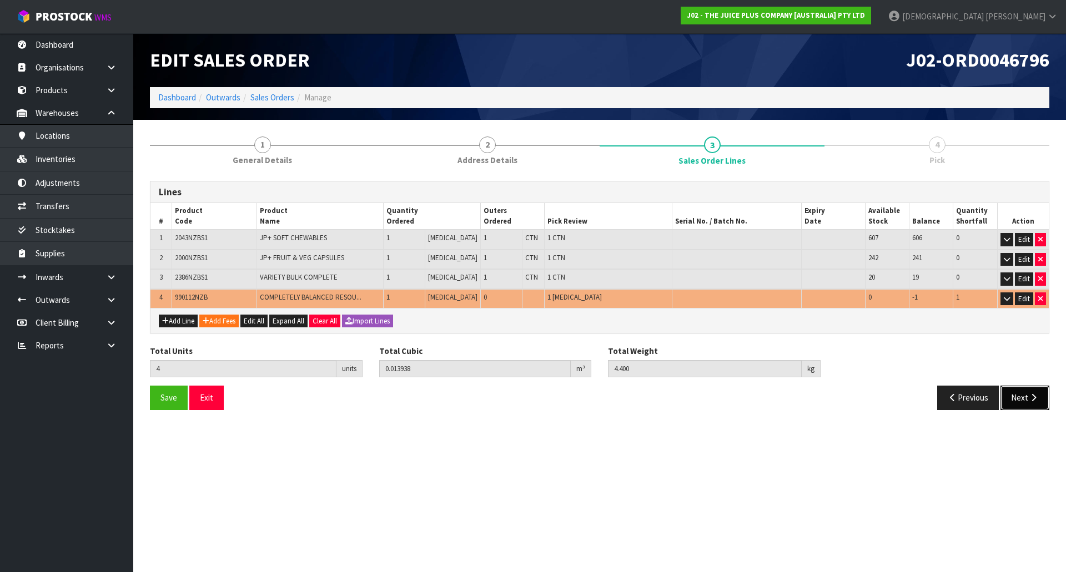
click at [1017, 396] on button "Next" at bounding box center [1024, 398] width 49 height 24
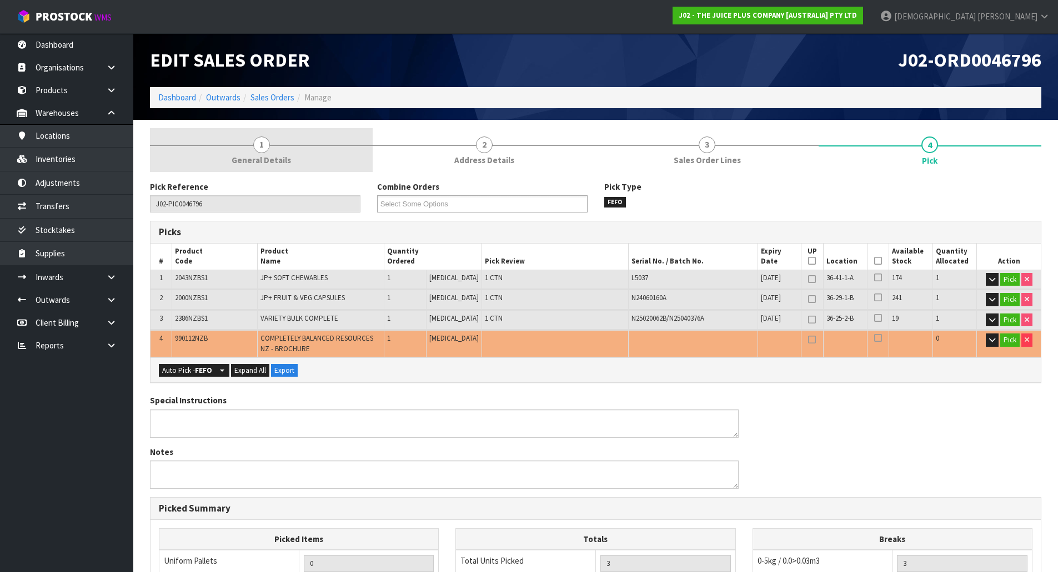
click at [268, 156] on span "General Details" at bounding box center [261, 160] width 59 height 12
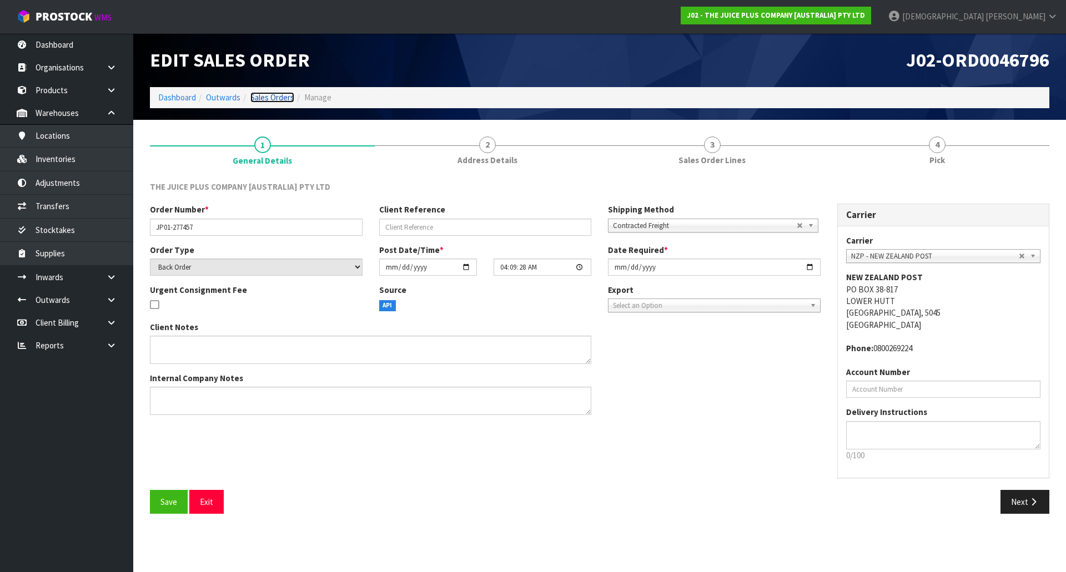
click at [274, 95] on link "Sales Orders" at bounding box center [272, 97] width 44 height 11
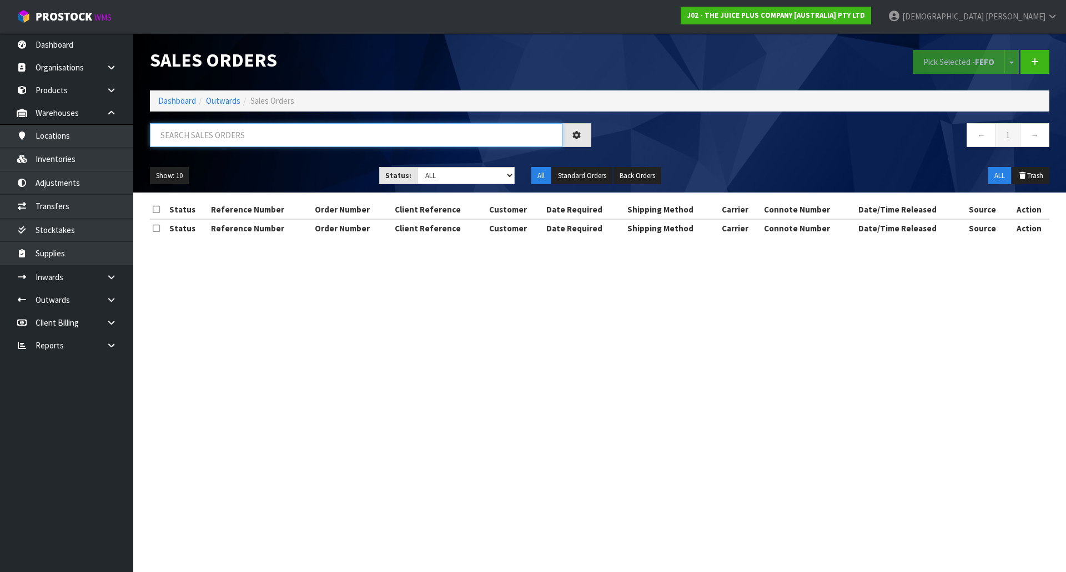
click at [257, 137] on input "text" at bounding box center [356, 135] width 413 height 24
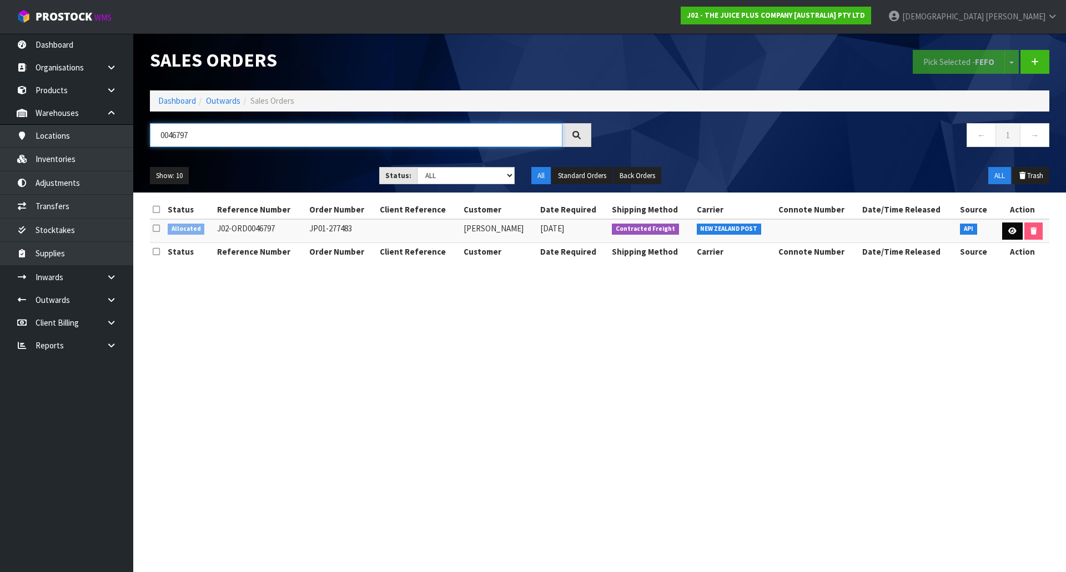
type input "0046797"
click at [1018, 234] on link at bounding box center [1012, 232] width 21 height 18
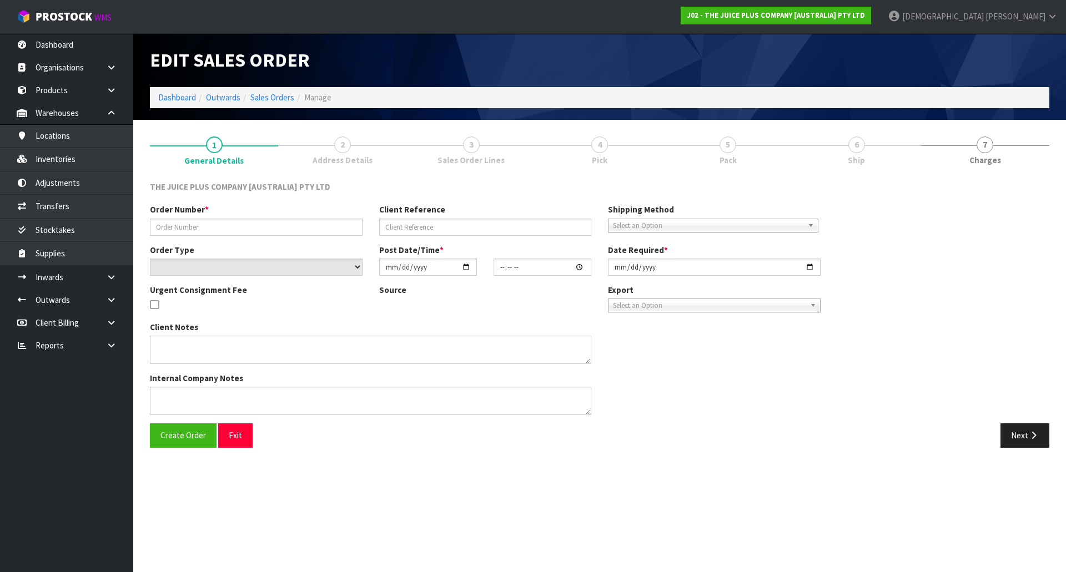
type input "JP01-277483"
select select "number:0"
type input "[DATE]"
type input "04:09:49.000"
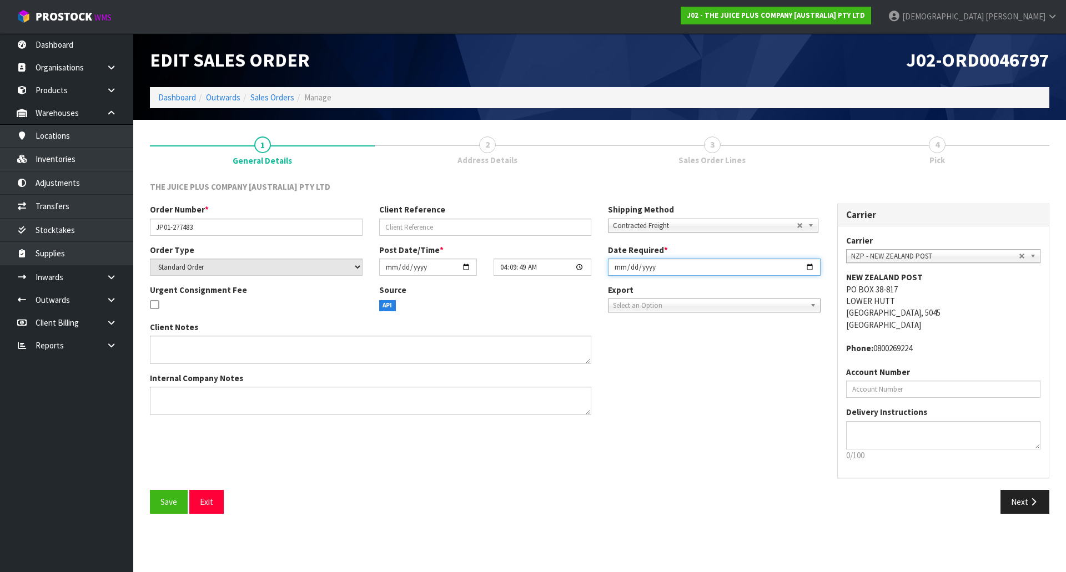
click at [810, 265] on input "[DATE]" at bounding box center [714, 267] width 213 height 17
type input "[DATE]"
click at [1019, 502] on button "Next" at bounding box center [1024, 502] width 49 height 24
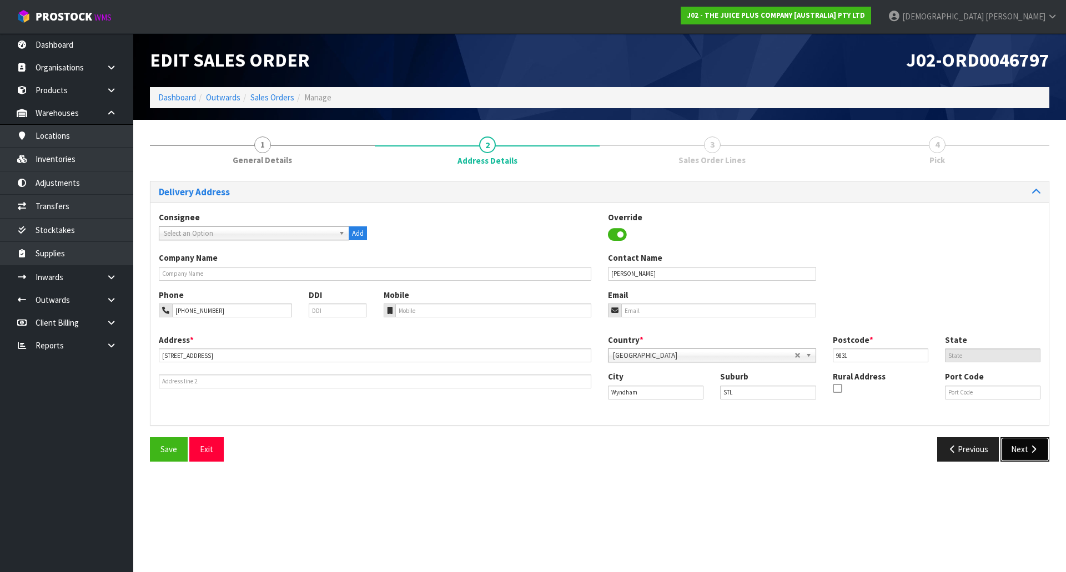
click at [1027, 446] on button "Next" at bounding box center [1024, 450] width 49 height 24
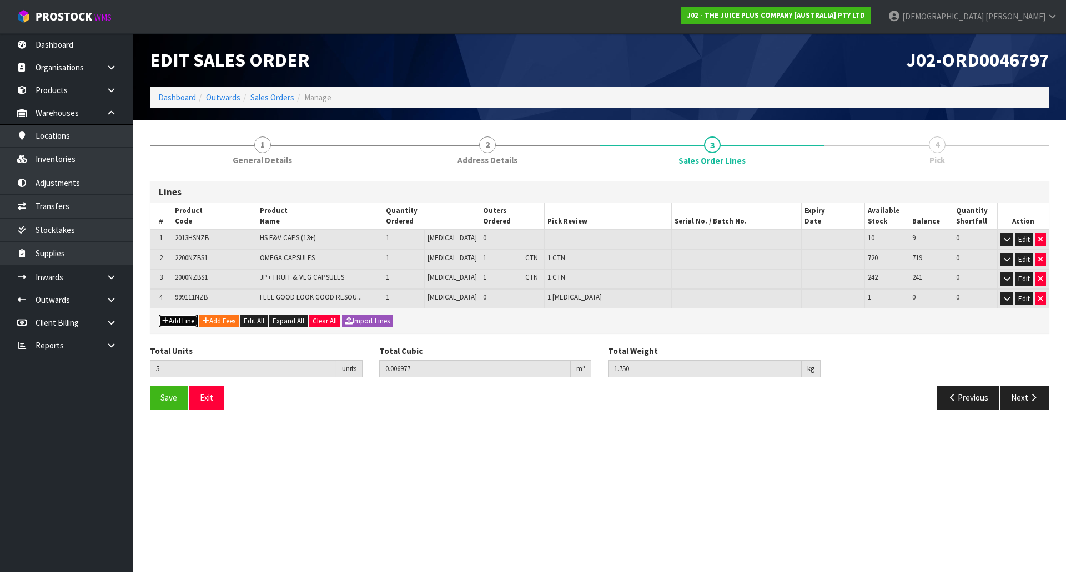
click at [175, 321] on button "Add Line" at bounding box center [178, 321] width 39 height 13
type input "0"
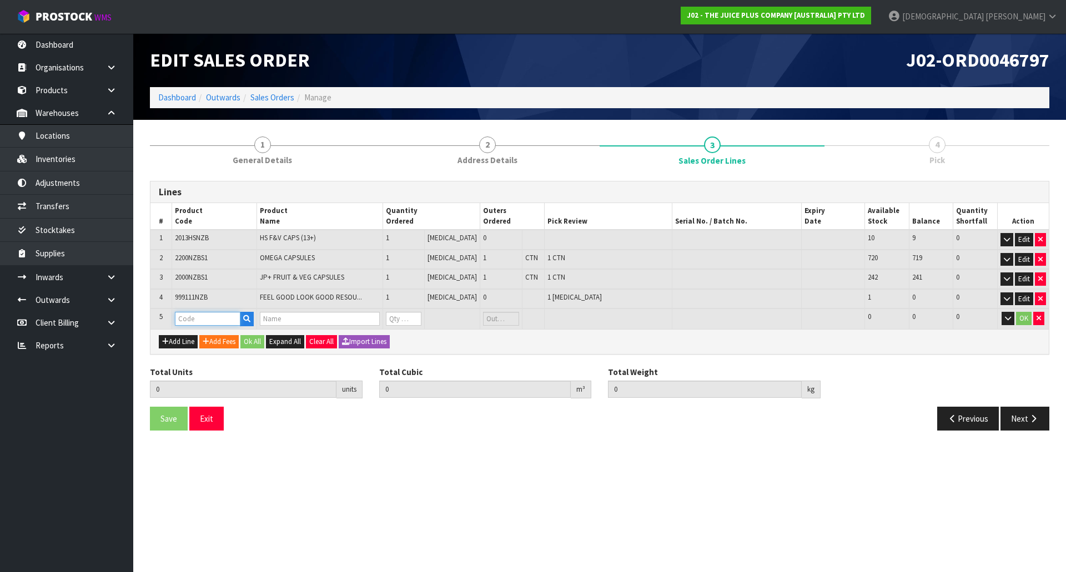
click at [188, 318] on input "text" at bounding box center [208, 319] width 66 height 14
type input "VA"
click at [209, 353] on link "VA NILLA SACHET" at bounding box center [223, 352] width 92 height 15
type input "[PERSON_NAME]"
type input "5"
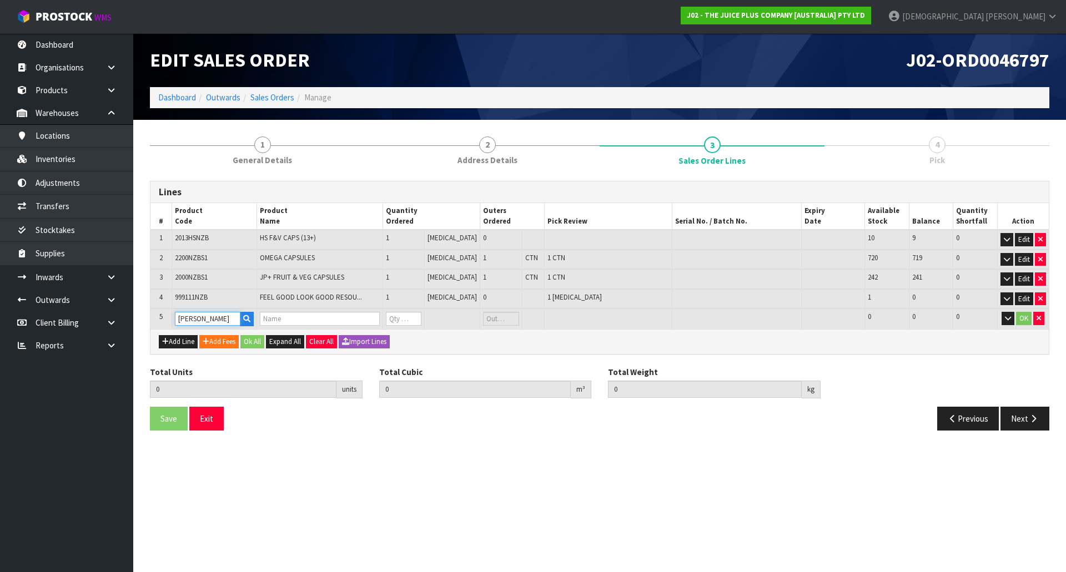
type input "0.006977"
type input "1.75"
type input "1 X VANILLA SACHET"
type input "0"
click at [374, 324] on tr "5 VANILLA SACHET 1 X VANILLA SACHET 0 [MEDICAL_DATA] 208 208 0 OK" at bounding box center [599, 319] width 898 height 21
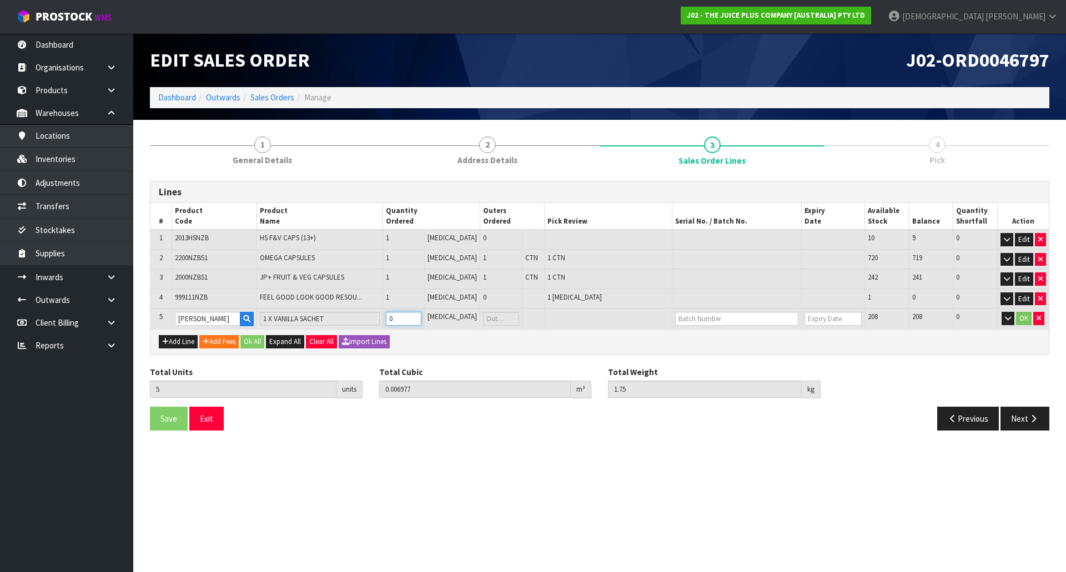
type input "7"
type input "0.007001"
type input "1.78"
type input "2"
click at [262, 339] on button "Ok All" at bounding box center [252, 341] width 24 height 13
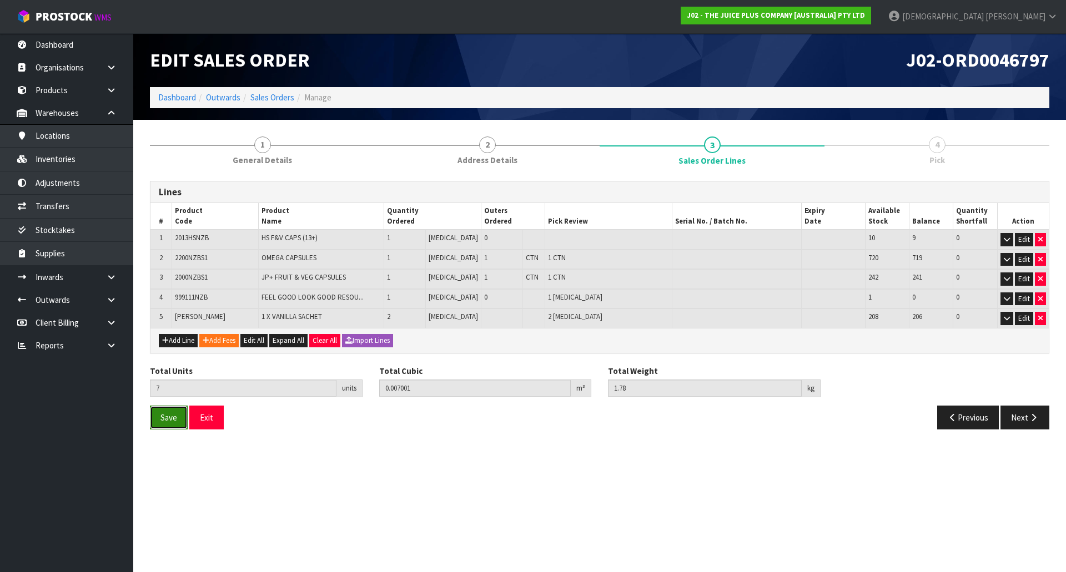
click at [175, 421] on span "Save" at bounding box center [168, 418] width 17 height 11
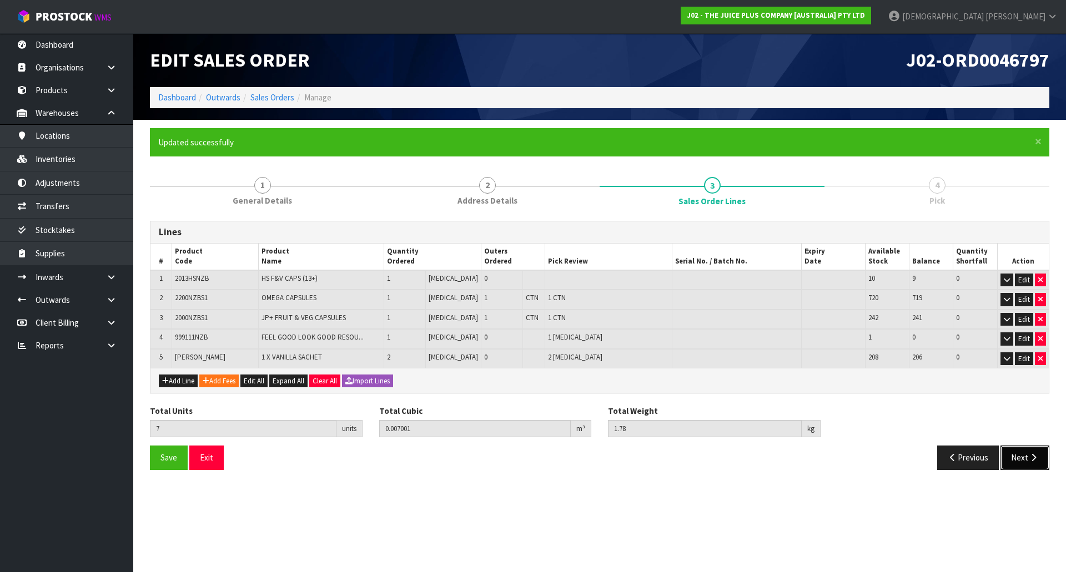
click at [1012, 456] on button "Next" at bounding box center [1024, 458] width 49 height 24
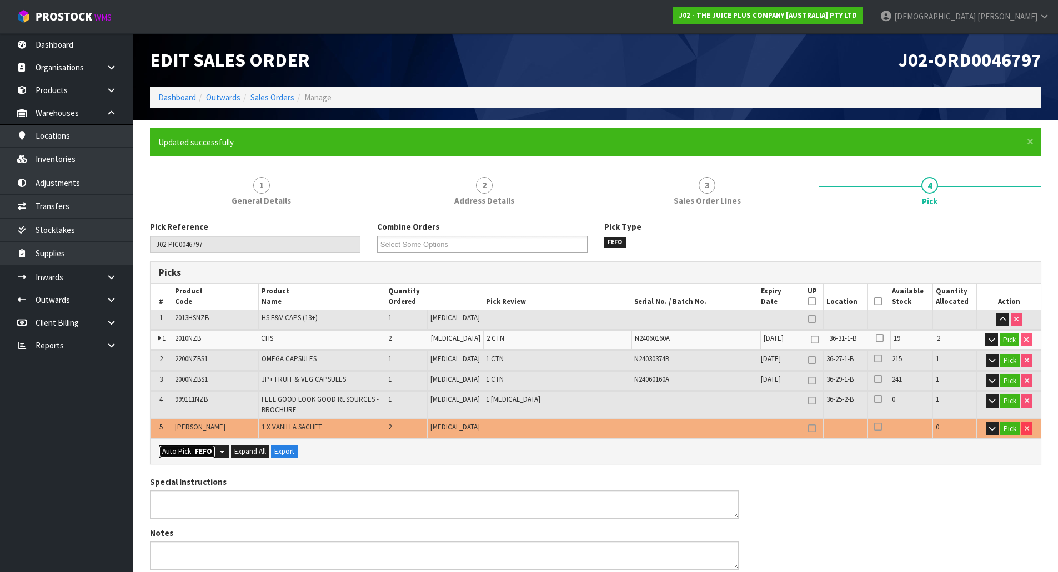
click at [204, 451] on strong "FEFO" at bounding box center [203, 451] width 17 height 9
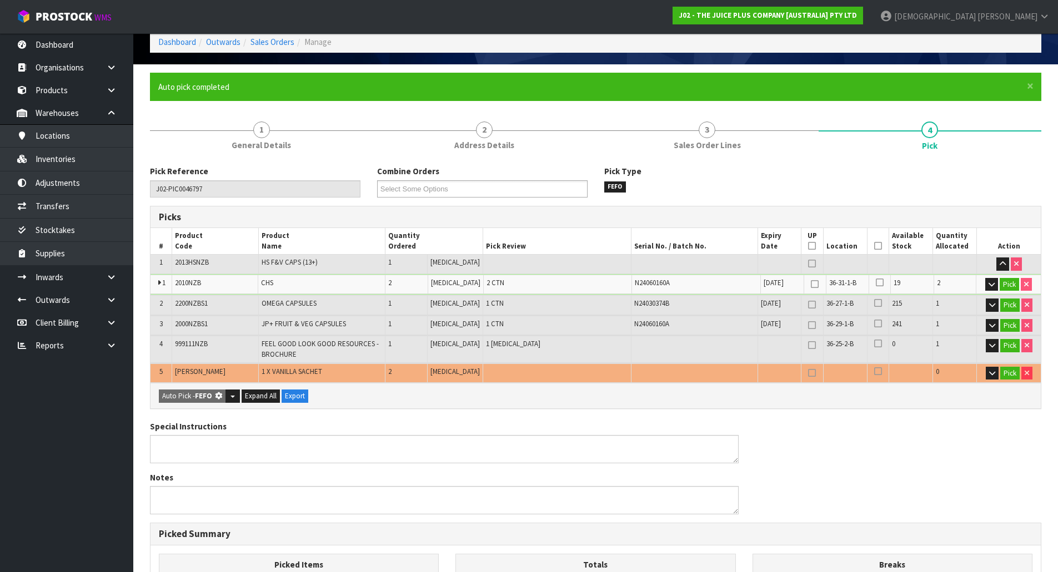
type input "4"
type input "Piece x 3"
type input "7"
type input "0.007001"
type input "1.780"
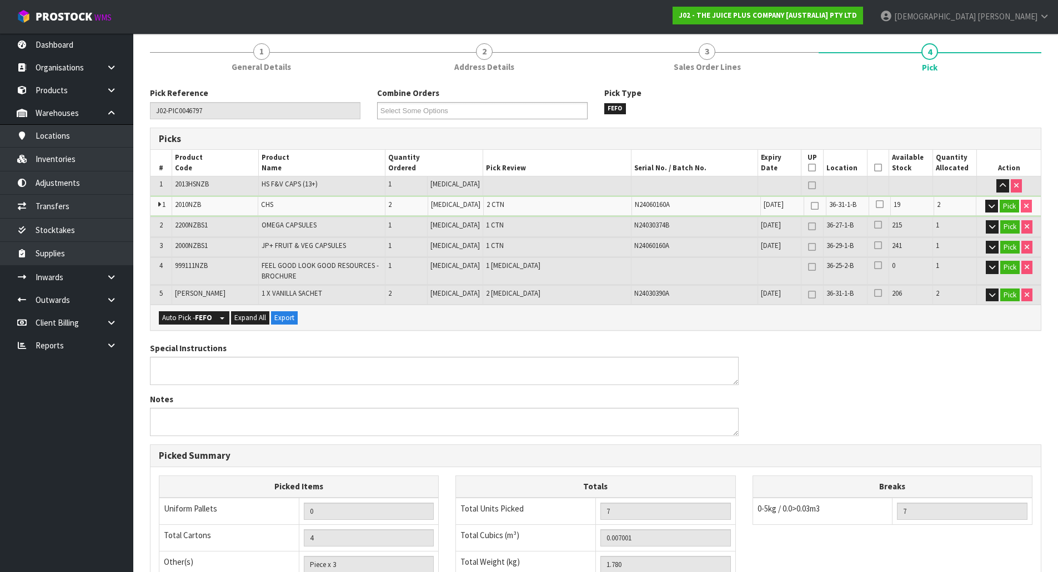
scroll to position [313, 0]
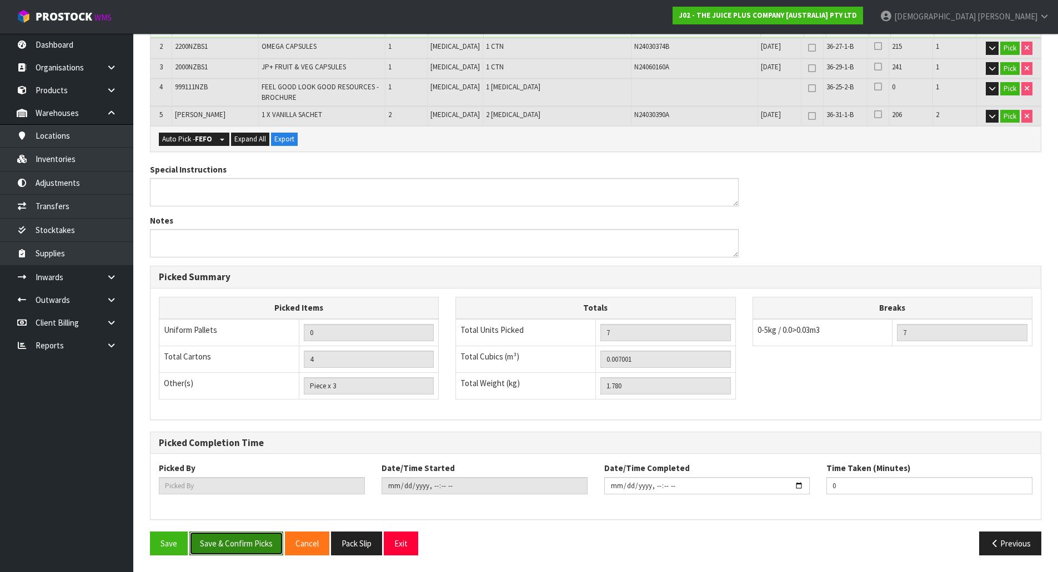
click at [253, 547] on button "Save & Confirm Picks" at bounding box center [236, 544] width 94 height 24
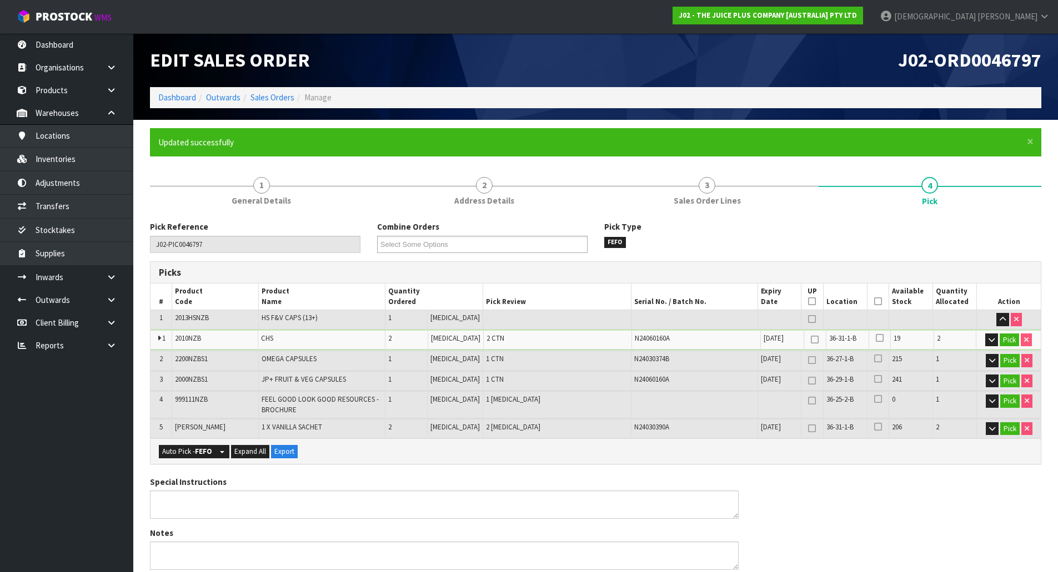
type input "[PERSON_NAME]"
type input "[DATE]T09:52:35"
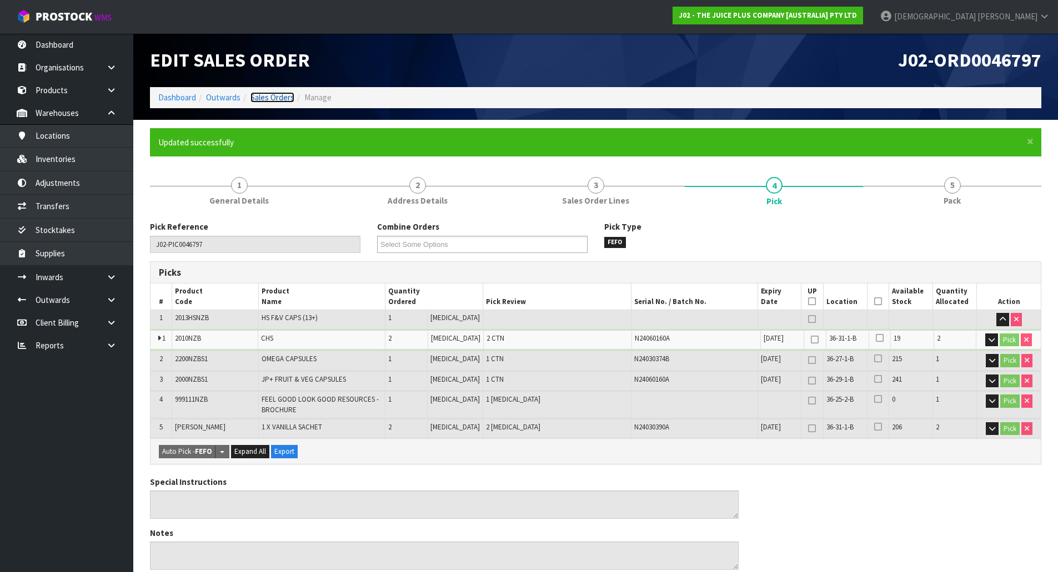
click at [276, 94] on link "Sales Orders" at bounding box center [272, 97] width 44 height 11
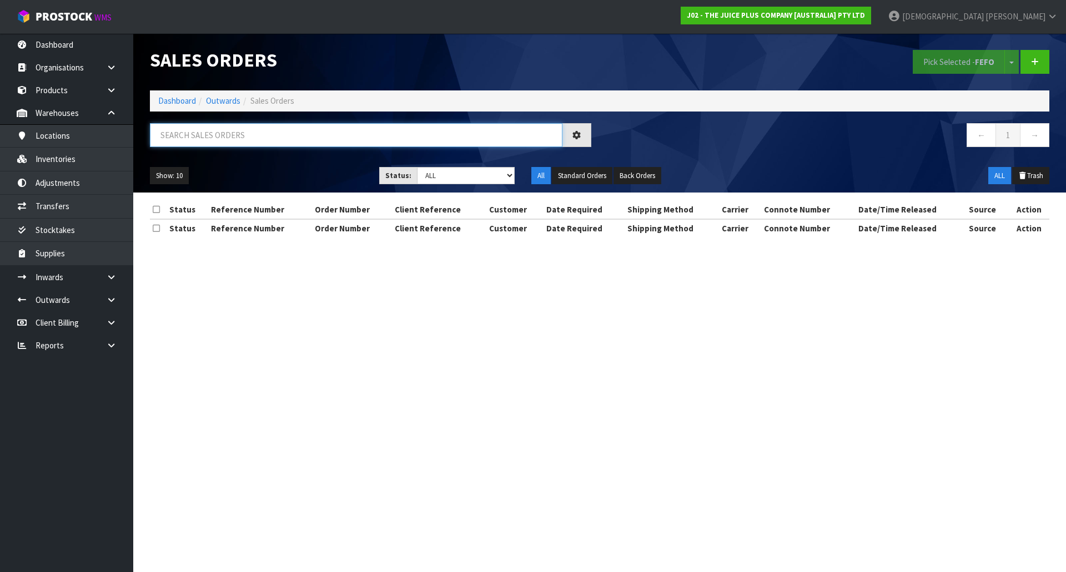
click at [276, 130] on input "text" at bounding box center [356, 135] width 413 height 24
paste input "0046797"
drag, startPoint x: 233, startPoint y: 138, endPoint x: 185, endPoint y: 143, distance: 47.5
click at [185, 143] on input "0046797" at bounding box center [356, 135] width 413 height 24
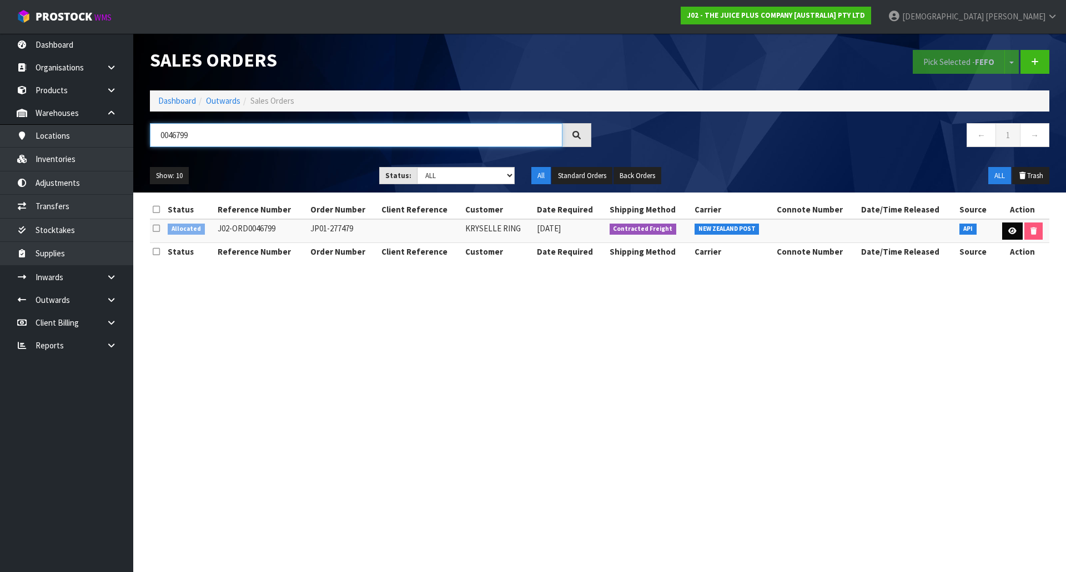
type input "0046799"
click at [1014, 238] on link at bounding box center [1012, 232] width 21 height 18
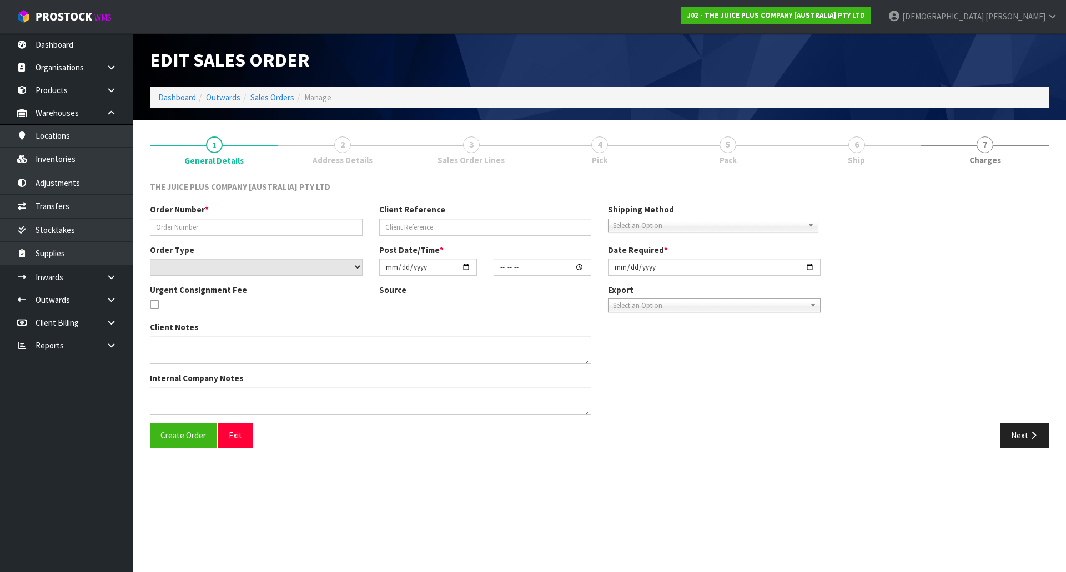
type input "JP01-277479"
select select "number:0"
type input "[DATE]"
type input "04:09:53.000"
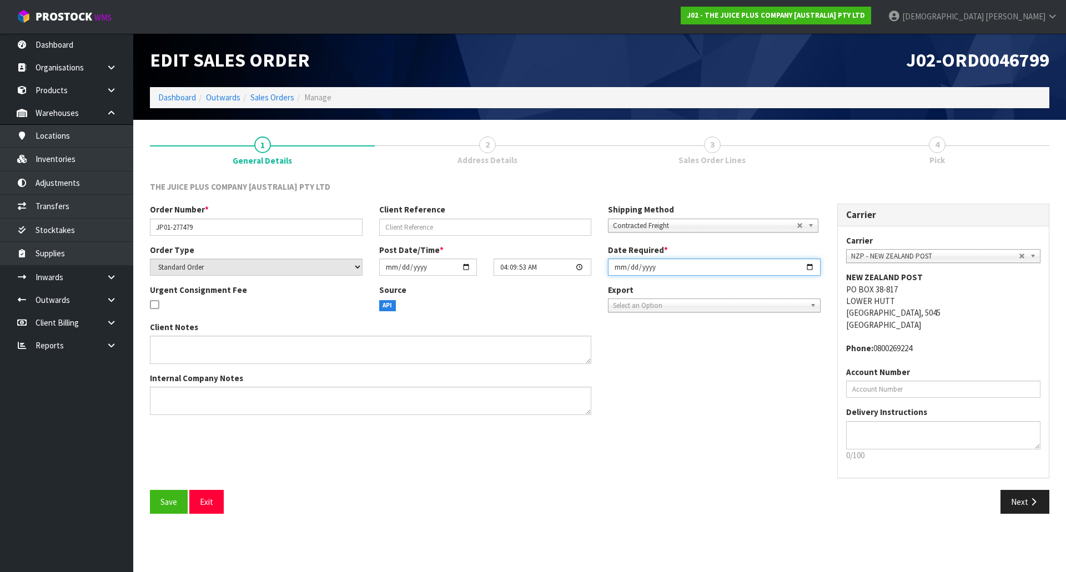
click at [688, 273] on input "[DATE]" at bounding box center [714, 267] width 213 height 17
click at [813, 270] on input "[DATE]" at bounding box center [714, 267] width 213 height 17
type input "[DATE]"
click at [691, 349] on div "Client Notes Internal Company Notes" at bounding box center [485, 372] width 687 height 103
click at [1015, 499] on button "Next" at bounding box center [1024, 502] width 49 height 24
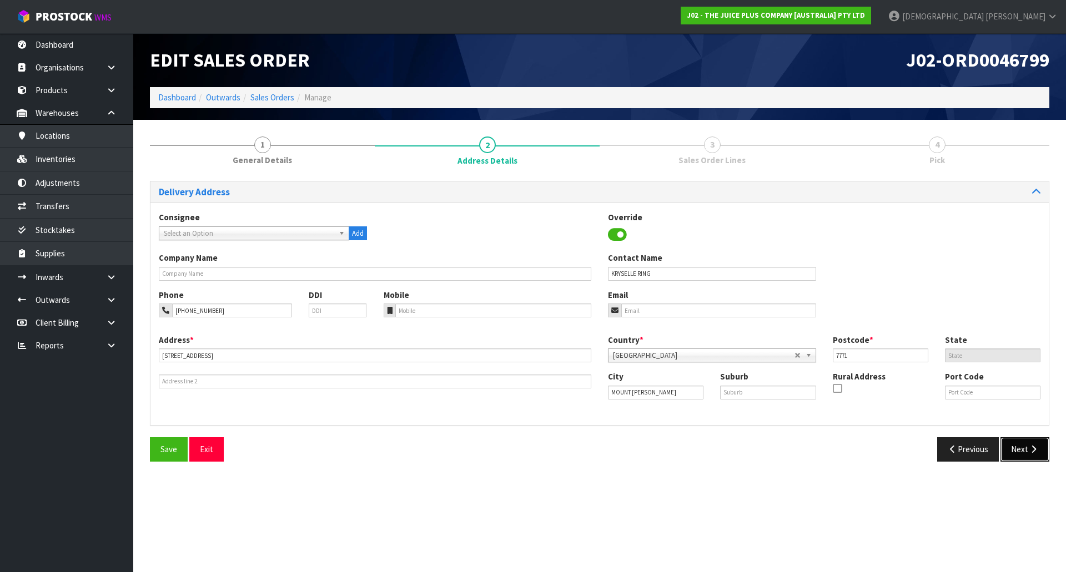
click at [1032, 456] on button "Next" at bounding box center [1024, 450] width 49 height 24
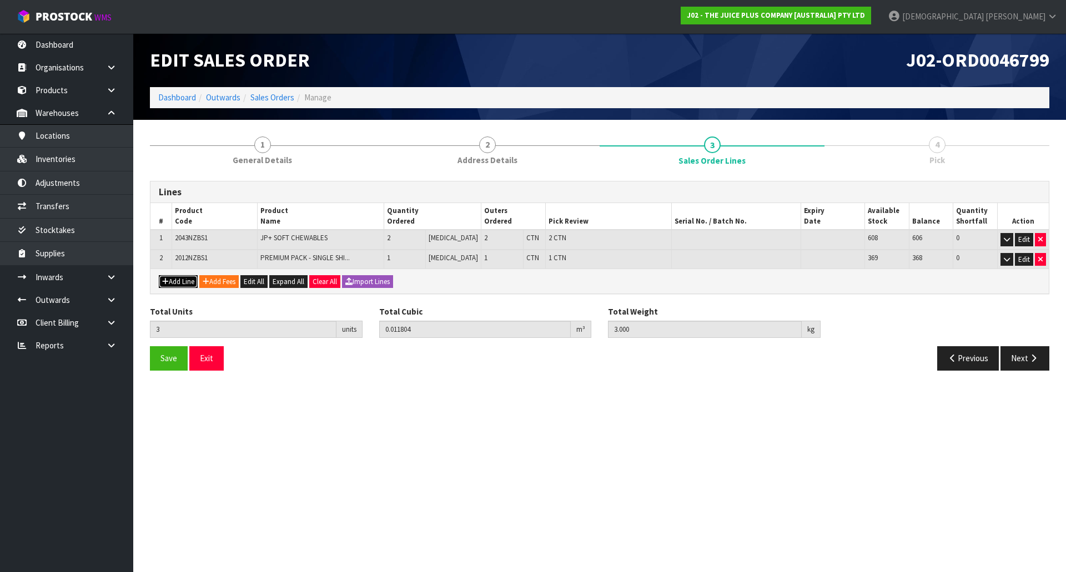
click at [189, 279] on button "Add Line" at bounding box center [178, 281] width 39 height 13
type input "0"
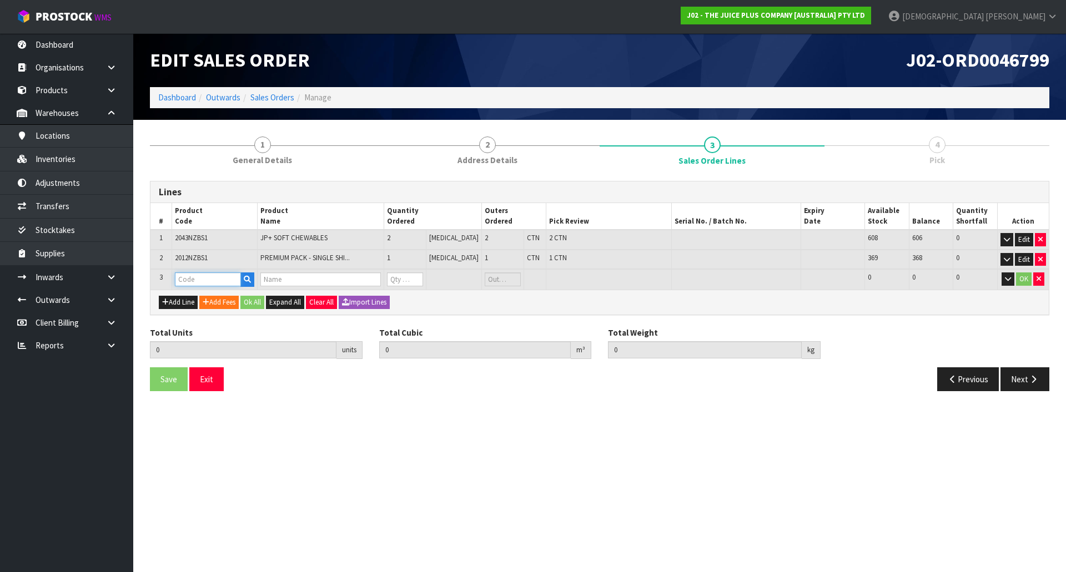
click at [216, 285] on input "text" at bounding box center [208, 280] width 66 height 14
type input "V"
click at [207, 309] on link "V ANILLA SACHET" at bounding box center [224, 313] width 95 height 15
type input "[PERSON_NAME]"
type input "3"
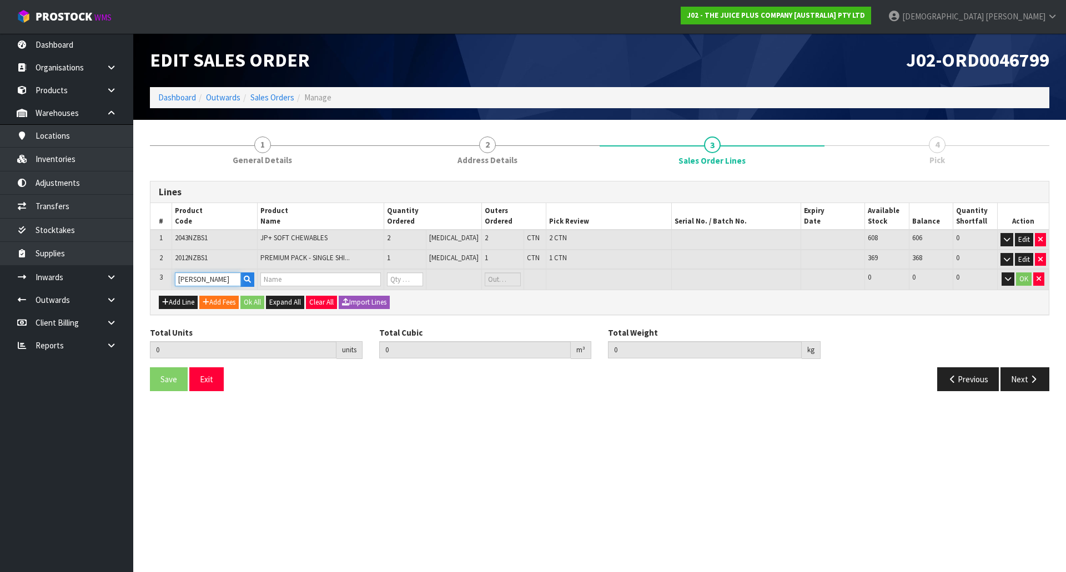
type input "0.011804"
type input "3"
type input "1 X VANILLA SACHET"
type input "0"
click at [383, 284] on tr "3 VANILLA SACHET 1 X VANILLA SACHET 0 [MEDICAL_DATA] 206 206 0 OK" at bounding box center [599, 279] width 898 height 21
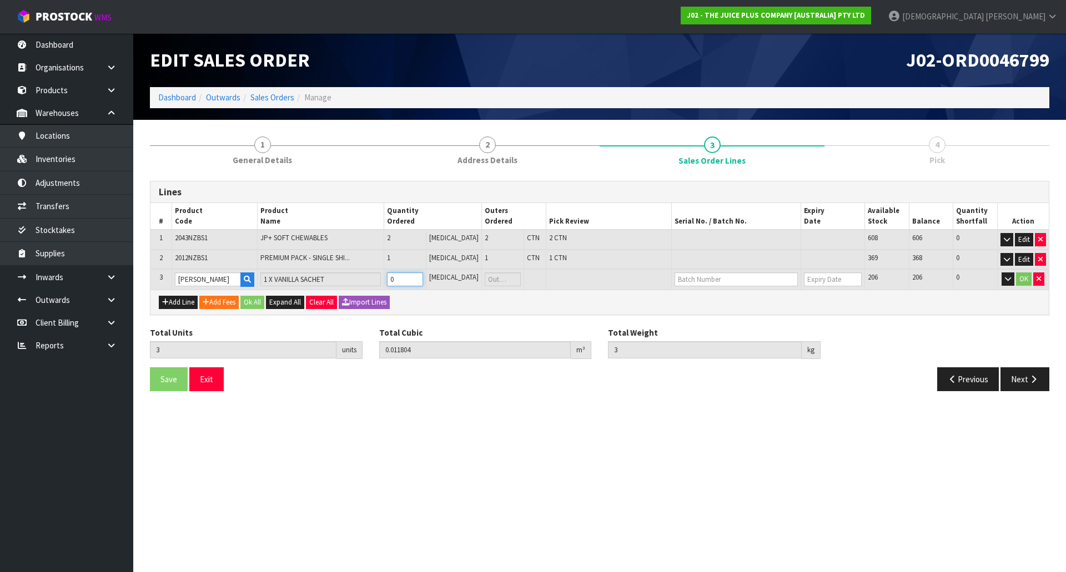
type input "5"
type input "0.011828"
type input "3.03"
type input "2"
click at [249, 295] on div "Add Line Add Fees Ok All Expand All Clear All Import Lines" at bounding box center [599, 302] width 898 height 25
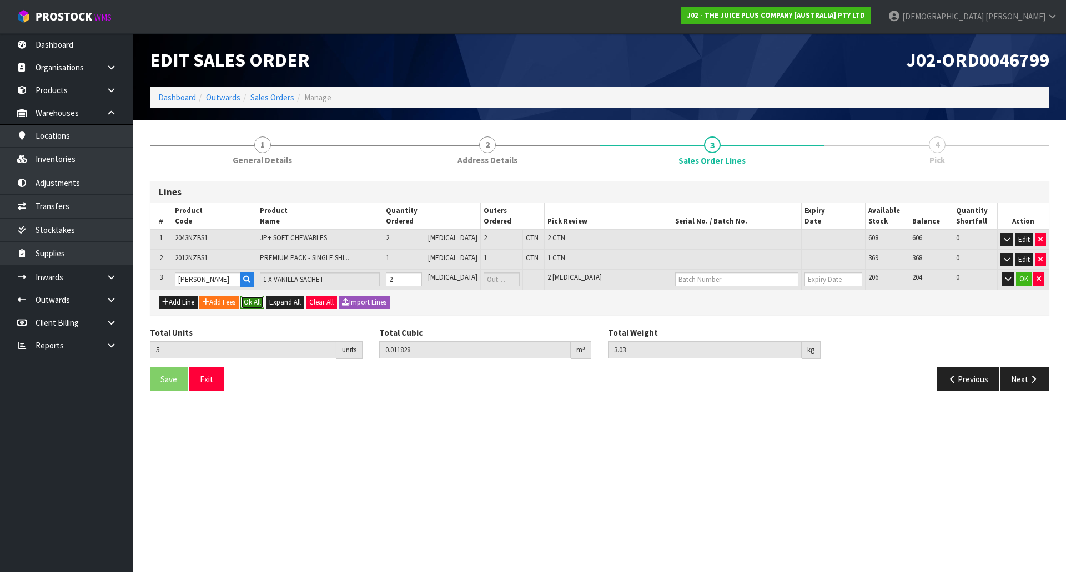
click at [252, 299] on button "Ok All" at bounding box center [252, 302] width 24 height 13
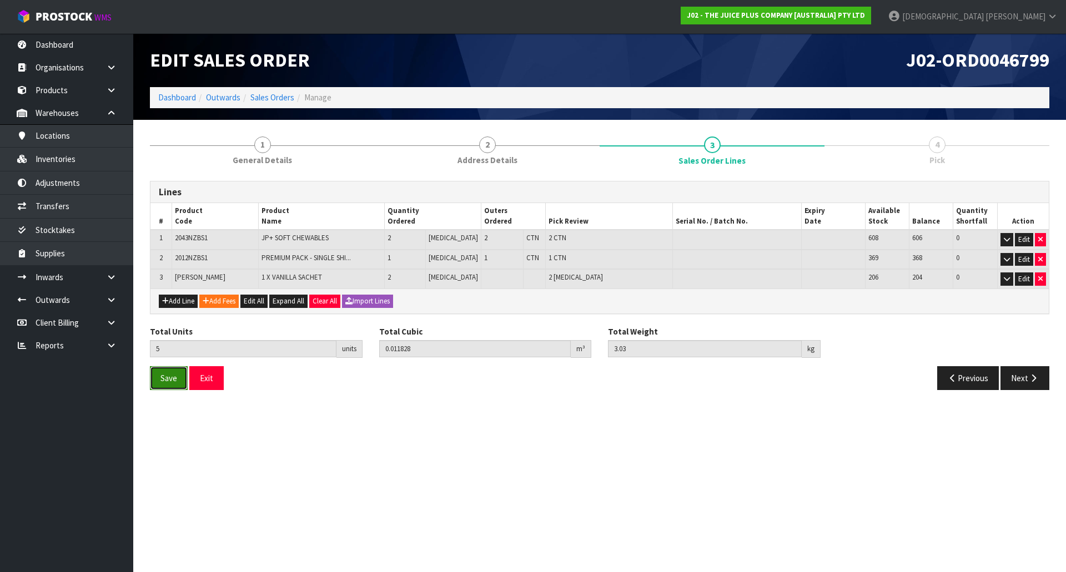
click at [157, 378] on button "Save" at bounding box center [169, 378] width 38 height 24
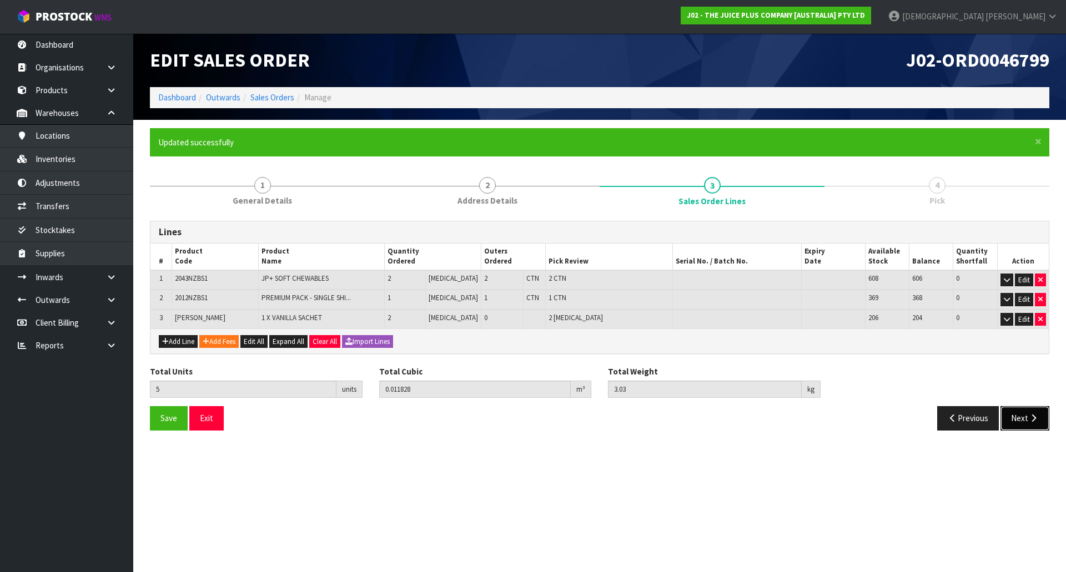
click at [1015, 421] on button "Next" at bounding box center [1024, 418] width 49 height 24
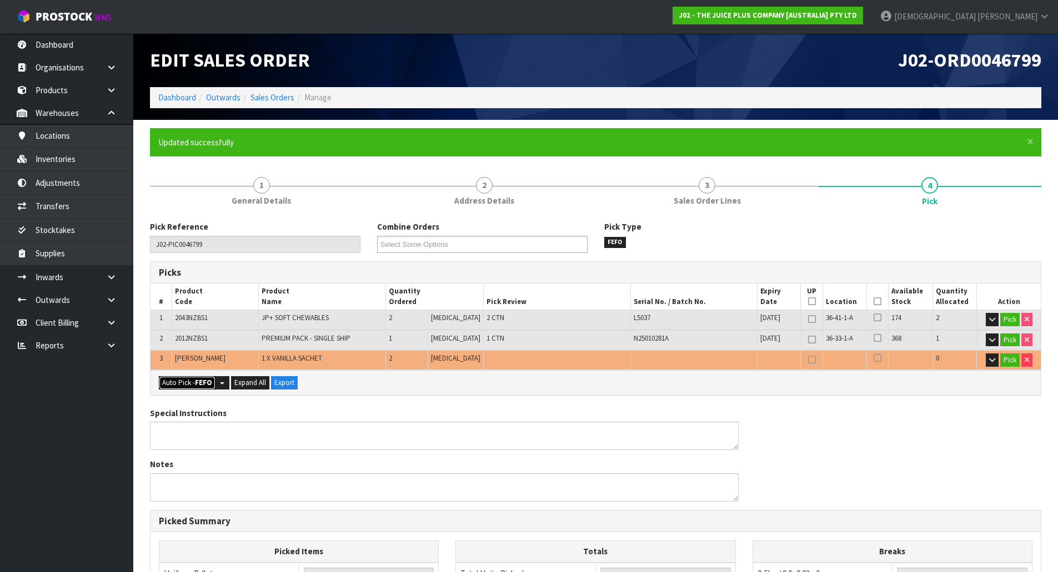
click at [210, 383] on strong "FEFO" at bounding box center [203, 382] width 17 height 9
type input "3"
type input "Piece x 2"
type input "5"
type input "0.011828"
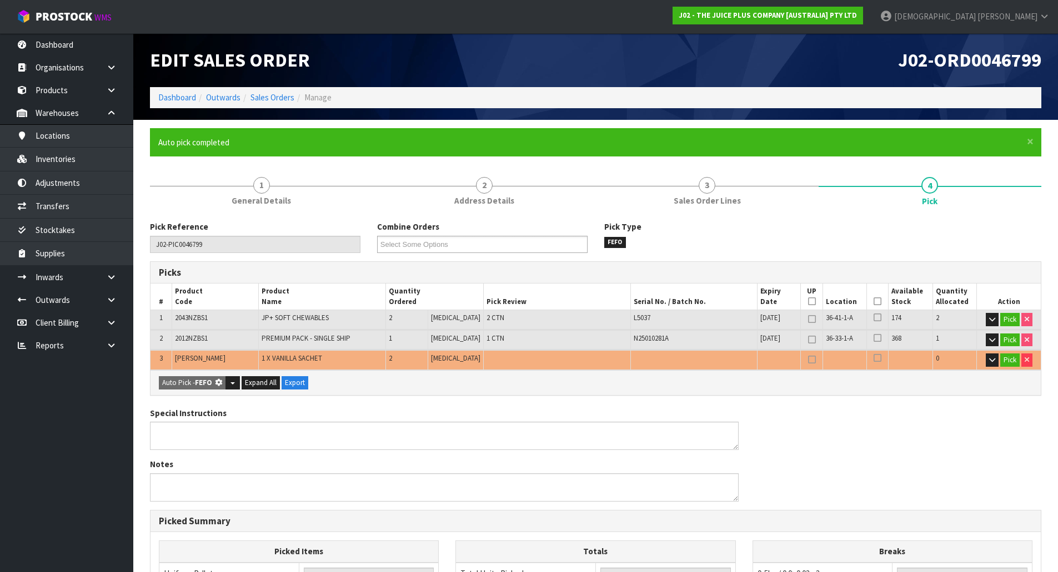
type input "3.030"
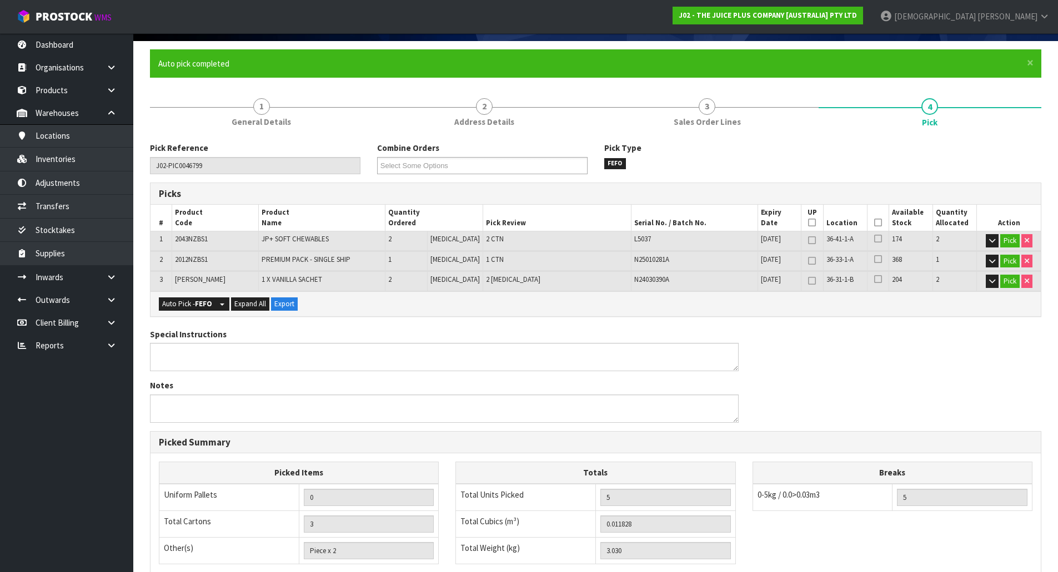
scroll to position [244, 0]
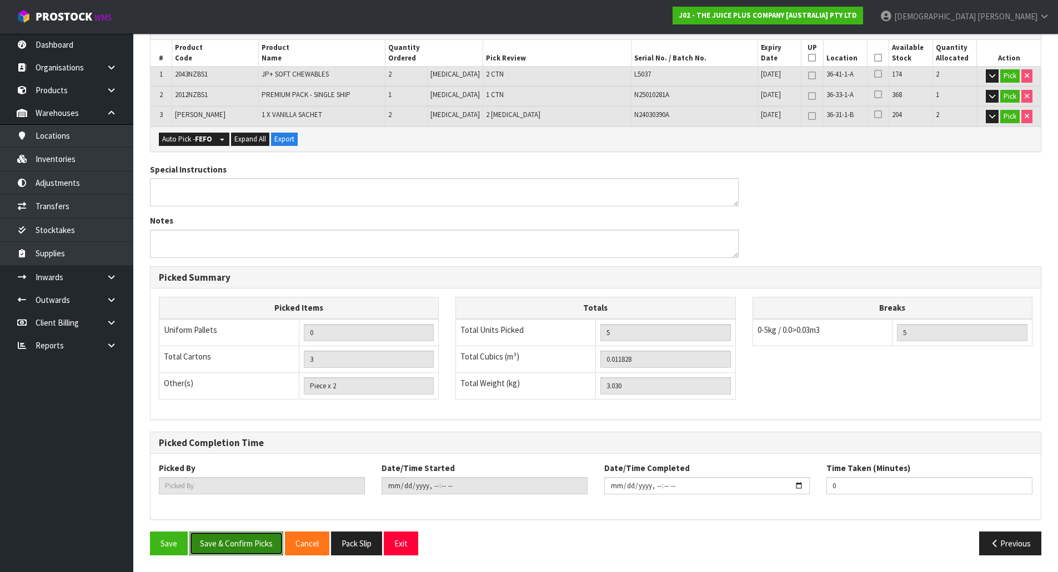
click at [257, 547] on button "Save & Confirm Picks" at bounding box center [236, 544] width 94 height 24
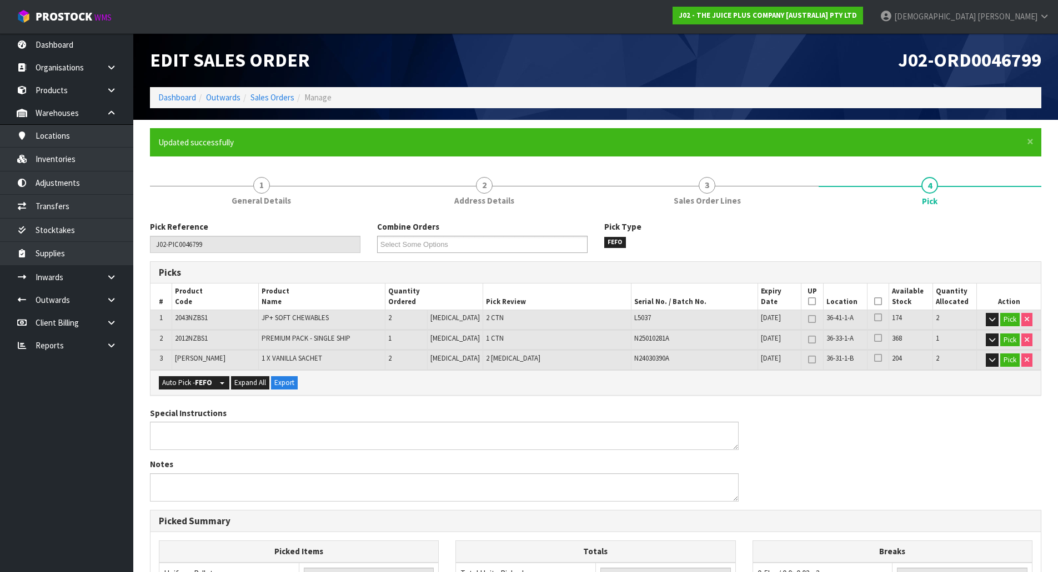
type input "[PERSON_NAME]"
type input "[DATE]T09:53:51"
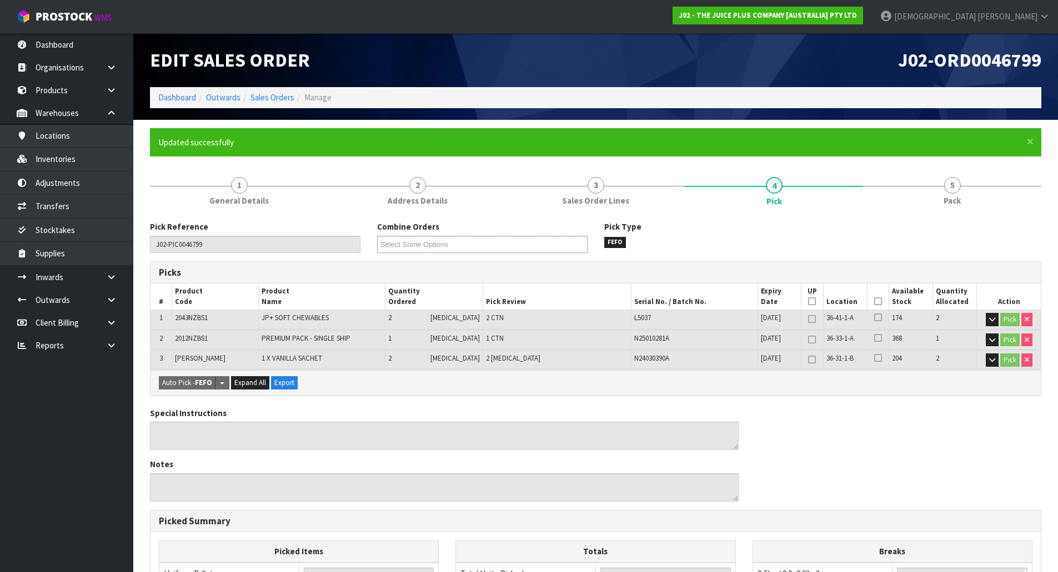
click at [277, 92] on li "Sales Orders" at bounding box center [267, 98] width 54 height 12
click at [278, 95] on link "Sales Orders" at bounding box center [272, 97] width 44 height 11
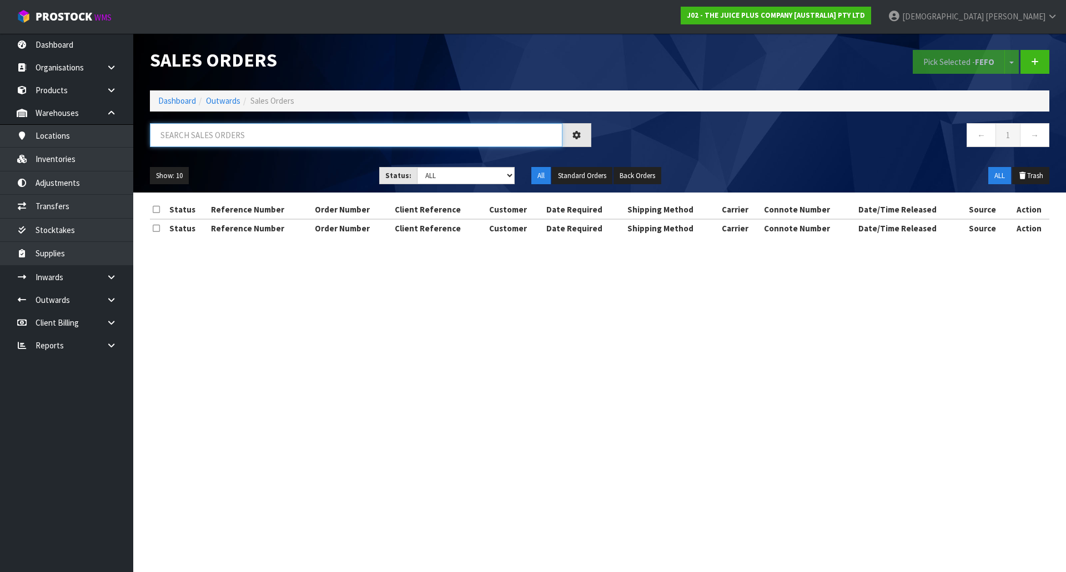
click at [242, 143] on input "text" at bounding box center [356, 135] width 413 height 24
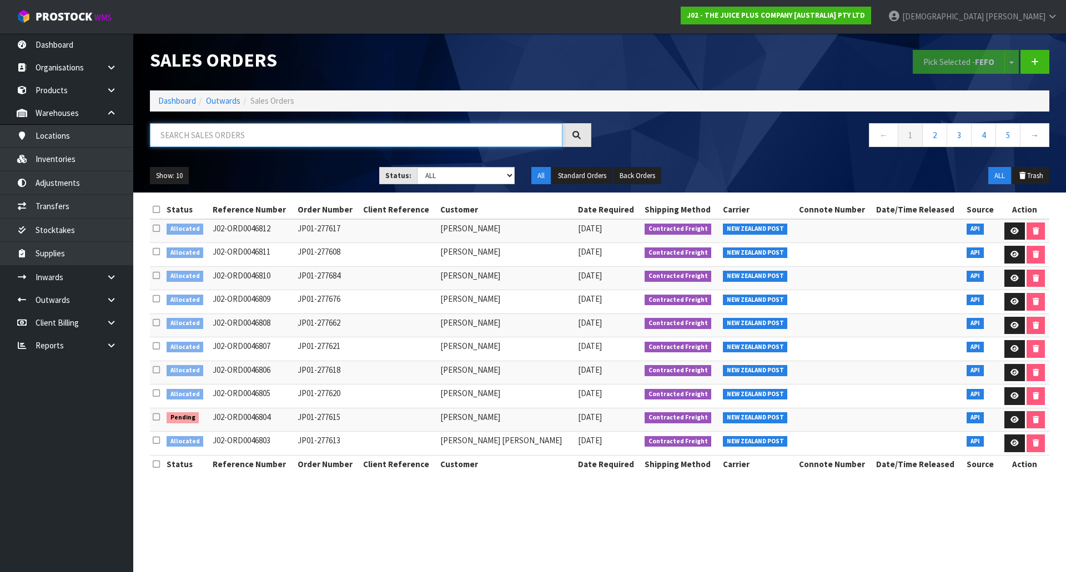
paste input "0046797"
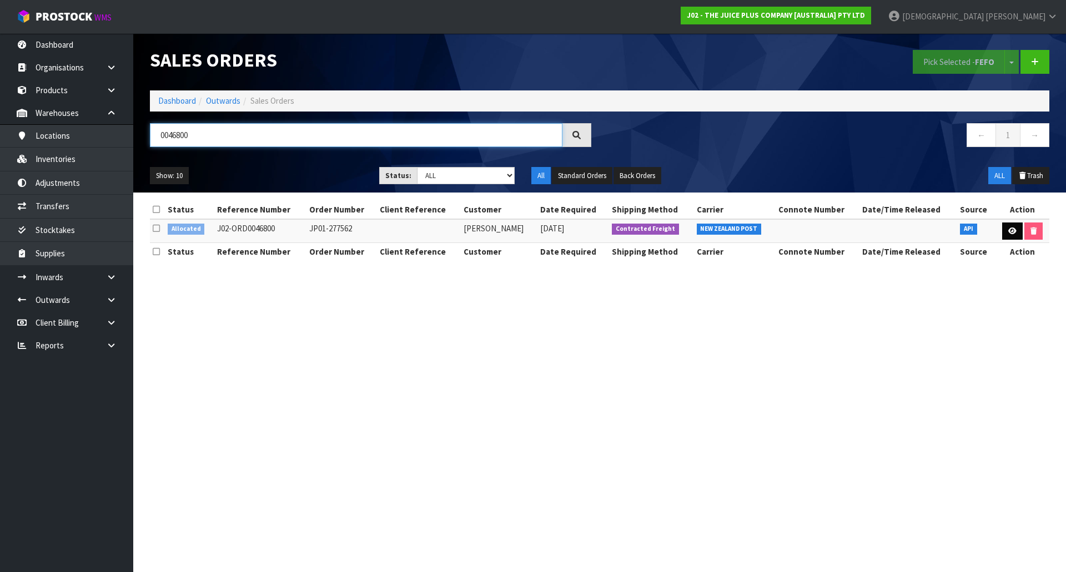
type input "0046800"
click at [1009, 227] on link at bounding box center [1012, 232] width 21 height 18
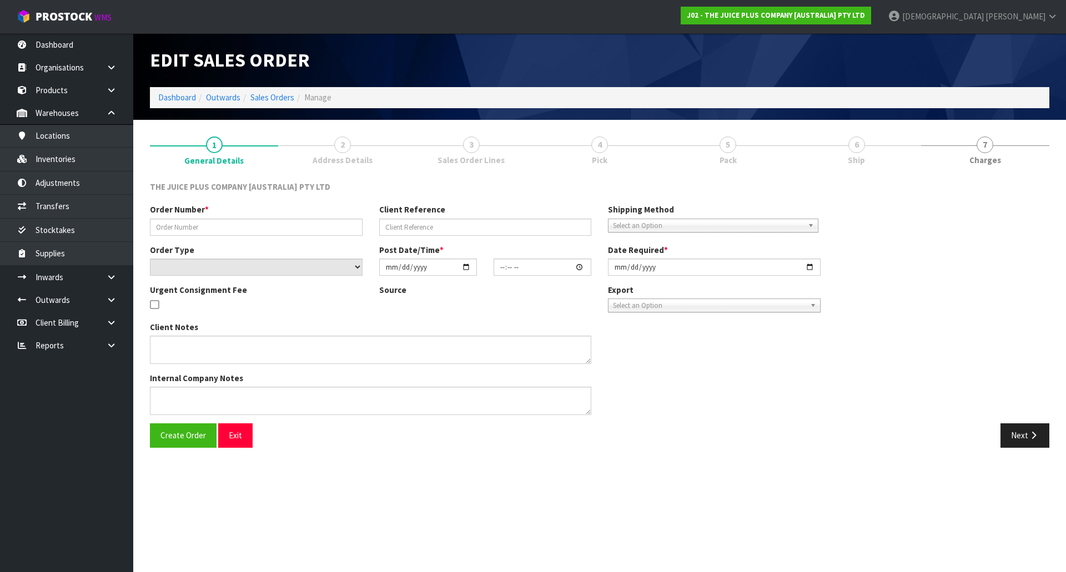
type input "JP01-277562"
select select "number:0"
type input "[DATE]"
type input "16:15:08.000"
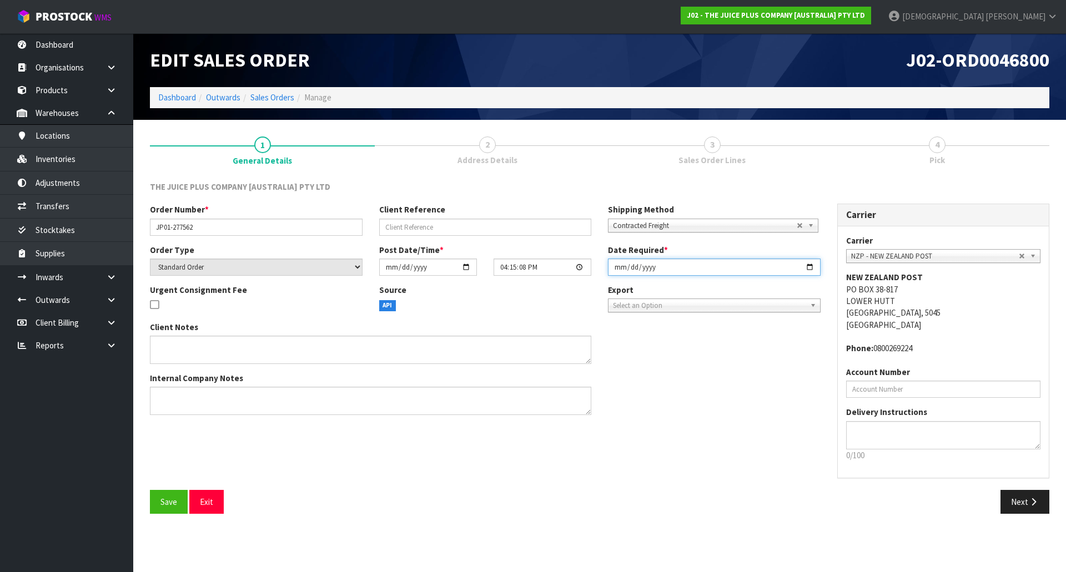
click at [739, 267] on input "[DATE]" at bounding box center [714, 267] width 213 height 17
click at [806, 263] on input "[DATE]" at bounding box center [714, 267] width 213 height 17
type input "[DATE]"
click at [1020, 494] on button "Next" at bounding box center [1024, 502] width 49 height 24
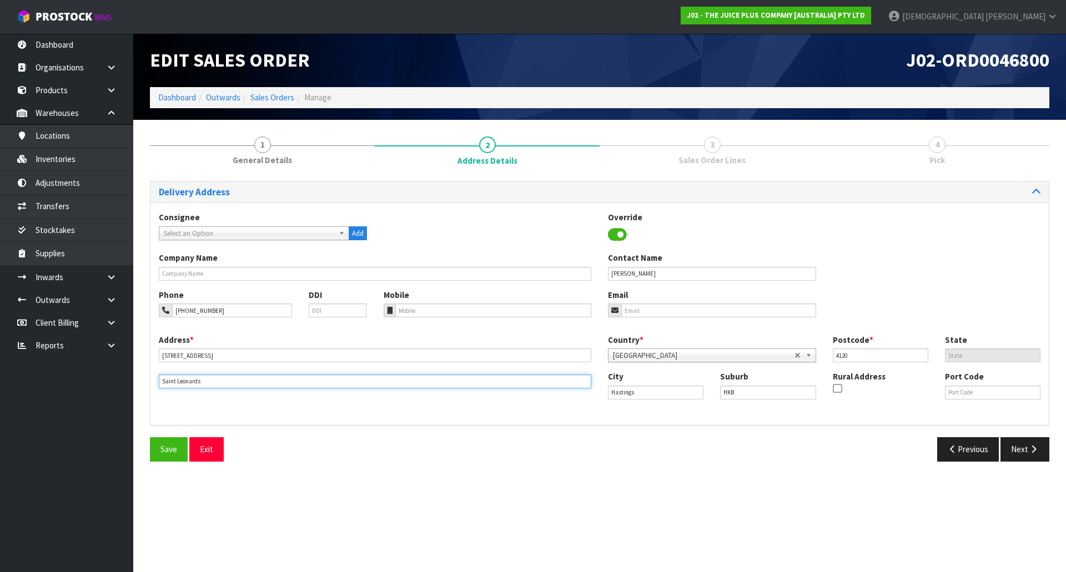
drag, startPoint x: 162, startPoint y: 386, endPoint x: 114, endPoint y: 392, distance: 47.6
click at [115, 392] on body "Toggle navigation ProStock WMS J02 - THE JUICE PLUS COMPANY [AUSTRALIA] PTY LTD…" at bounding box center [533, 286] width 1066 height 572
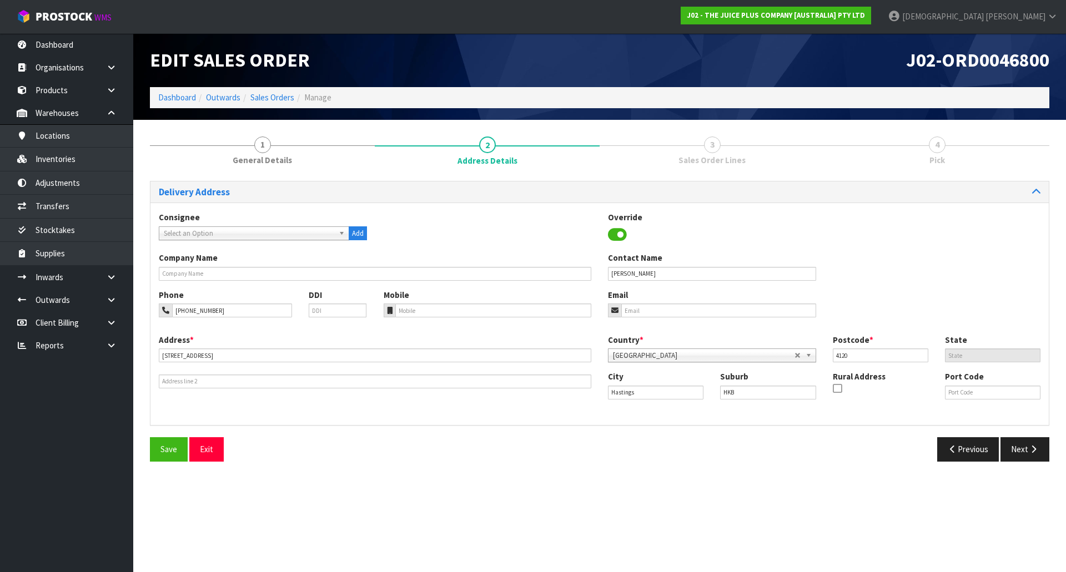
click at [249, 348] on div "Address * [STREET_ADDRESS] This address line exceeds the recommended limit of 3…" at bounding box center [374, 361] width 449 height 54
click at [242, 354] on input "[STREET_ADDRESS]" at bounding box center [375, 356] width 433 height 14
paste input "[GEOGRAPHIC_DATA] SAINT LEONARDS"
click at [216, 354] on input "[STREET_ADDRESS]" at bounding box center [375, 356] width 433 height 14
click at [218, 354] on input "[STREET_ADDRESS]" at bounding box center [375, 356] width 433 height 14
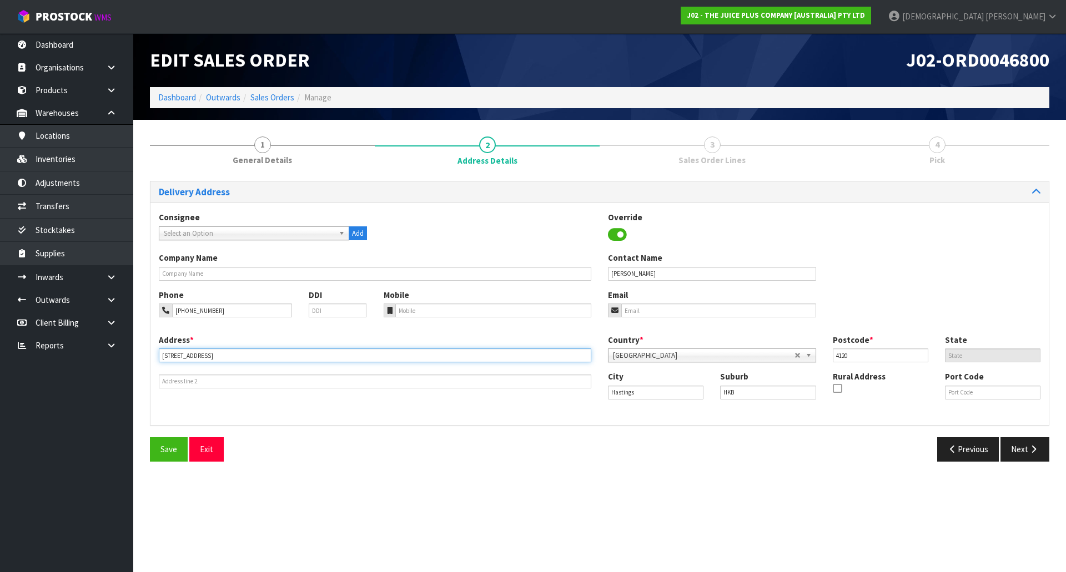
click at [219, 354] on input "[STREET_ADDRESS]" at bounding box center [375, 356] width 433 height 14
type input "[STREET_ADDRESS]"
click at [1015, 448] on button "Next" at bounding box center [1024, 450] width 49 height 24
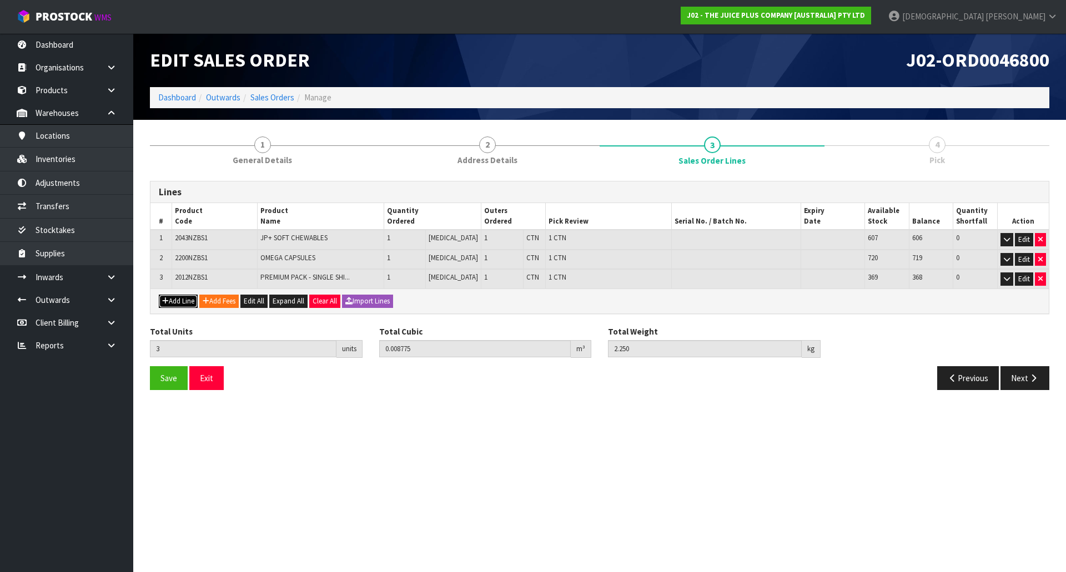
click at [190, 301] on button "Add Line" at bounding box center [178, 301] width 39 height 13
type input "0"
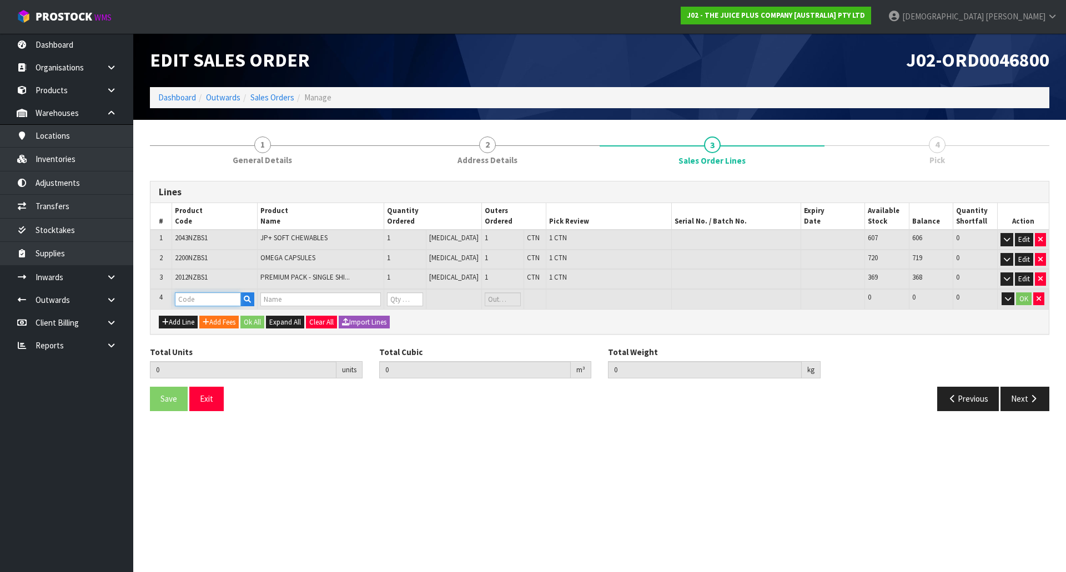
click at [190, 298] on input "text" at bounding box center [208, 300] width 66 height 14
type input "V"
click at [225, 336] on link "V ANILLA SACHET" at bounding box center [224, 333] width 95 height 15
type input "[PERSON_NAME]"
type input "3"
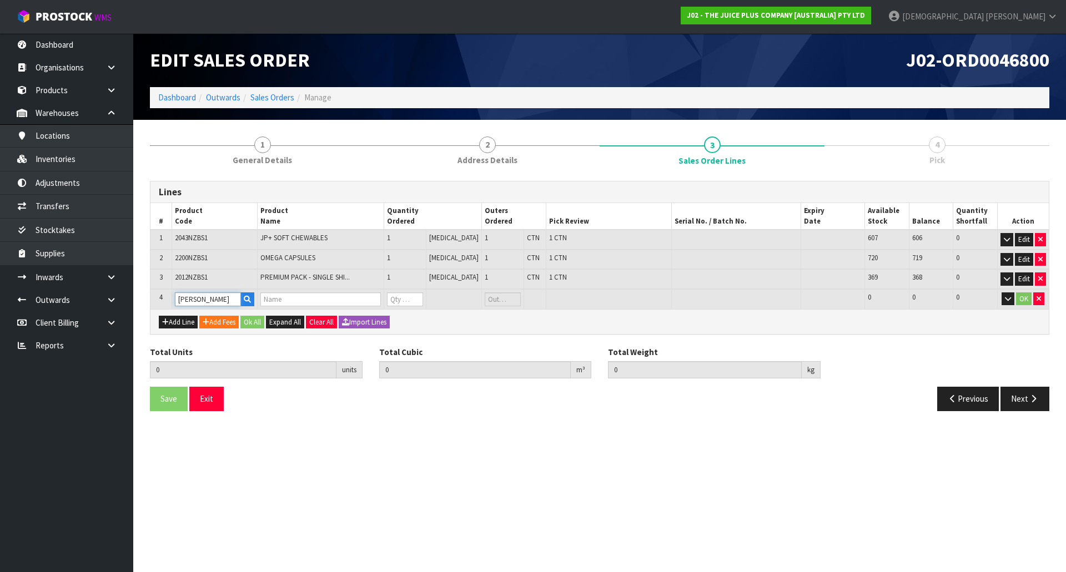
type input "0.008775"
type input "2.25"
type input "1 X VANILLA SACHET"
type input "0"
drag, startPoint x: 426, startPoint y: 300, endPoint x: 413, endPoint y: 301, distance: 13.4
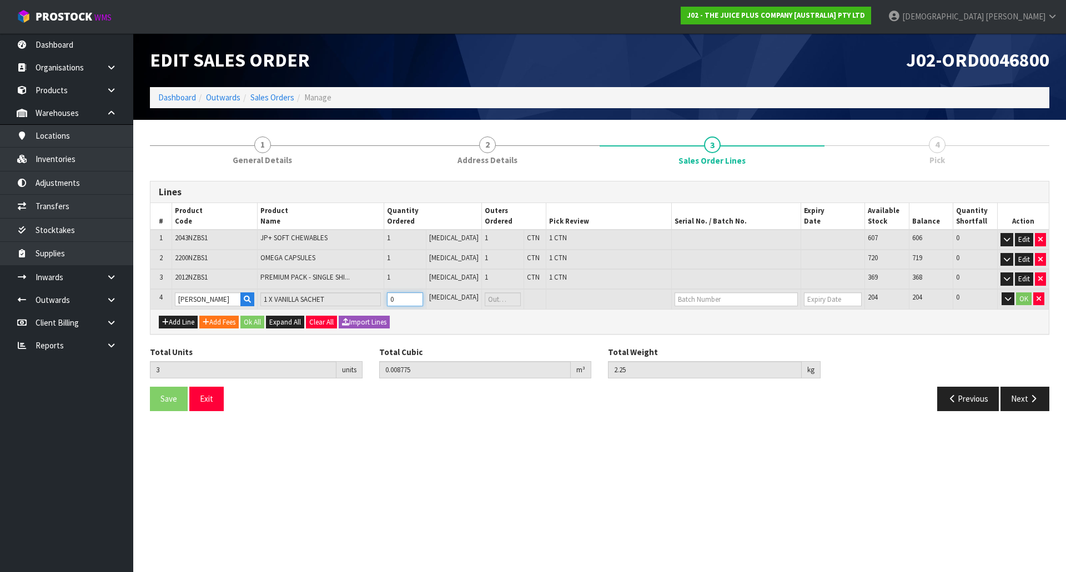
click at [413, 301] on input "0" at bounding box center [405, 300] width 36 height 14
type input "5"
type input "0.008799"
type input "2.28"
type input "2"
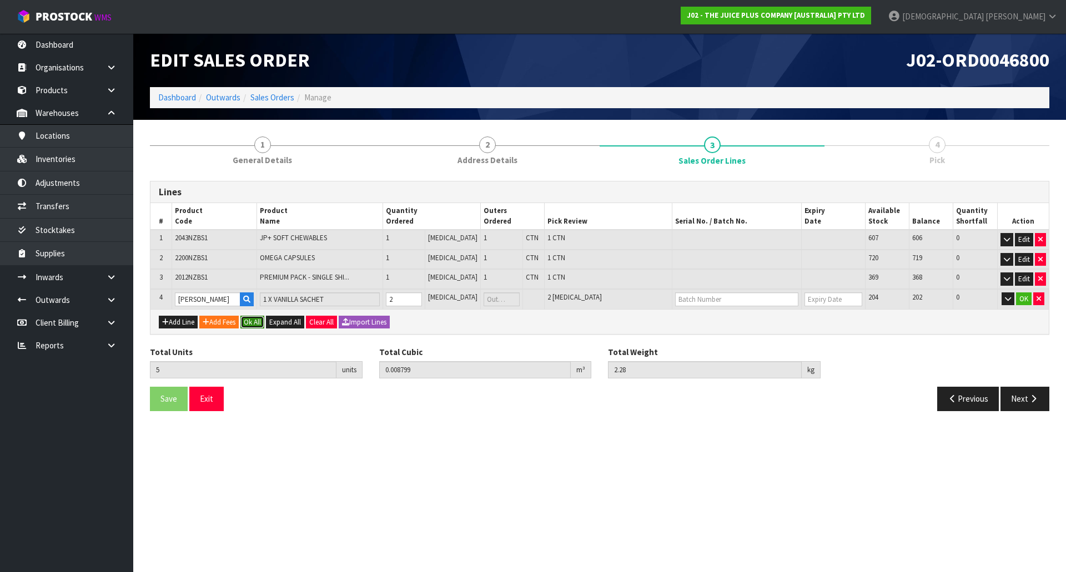
click at [257, 320] on button "Ok All" at bounding box center [252, 322] width 24 height 13
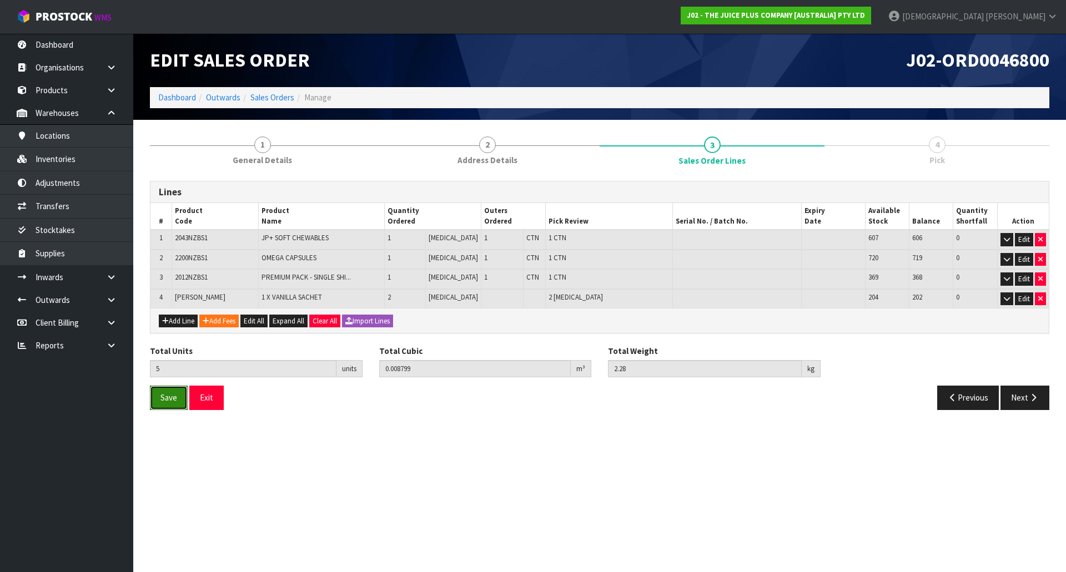
click at [171, 394] on span "Save" at bounding box center [168, 398] width 17 height 11
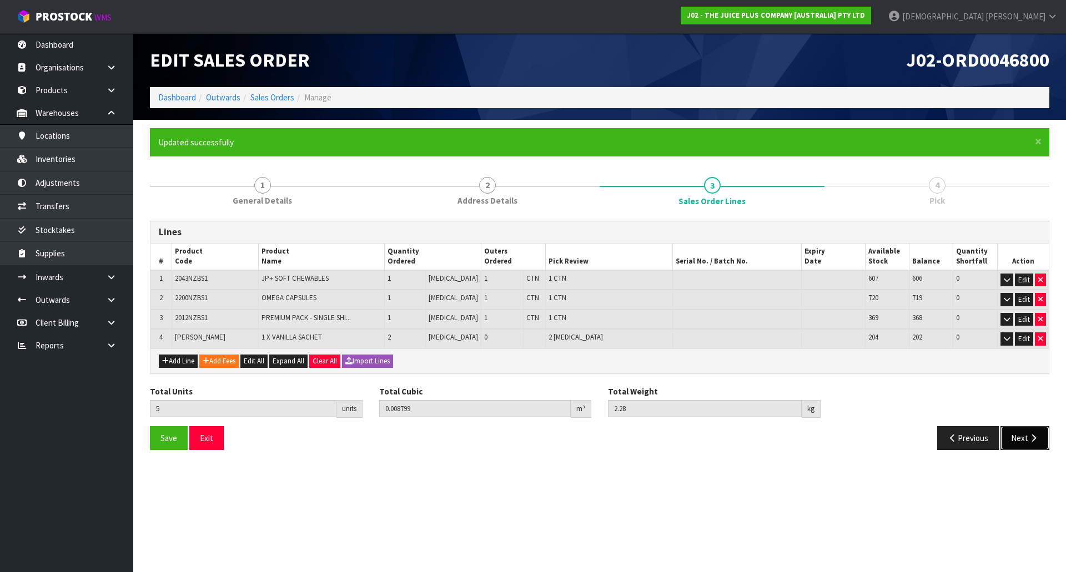
click at [1018, 443] on button "Next" at bounding box center [1024, 438] width 49 height 24
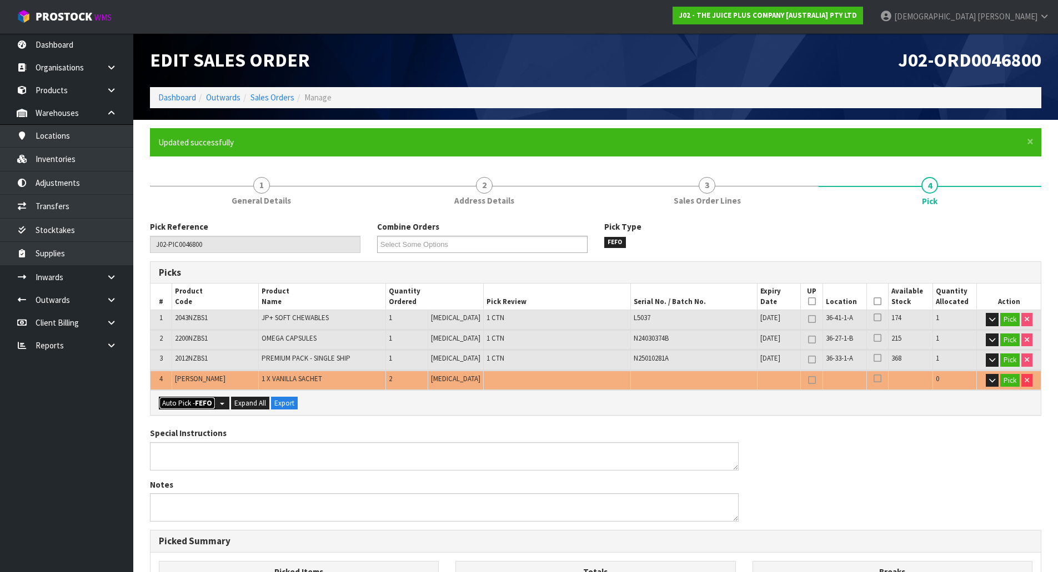
click at [209, 403] on strong "FEFO" at bounding box center [203, 403] width 17 height 9
type input "3"
type input "Piece x 2"
type input "5"
type input "0.008799"
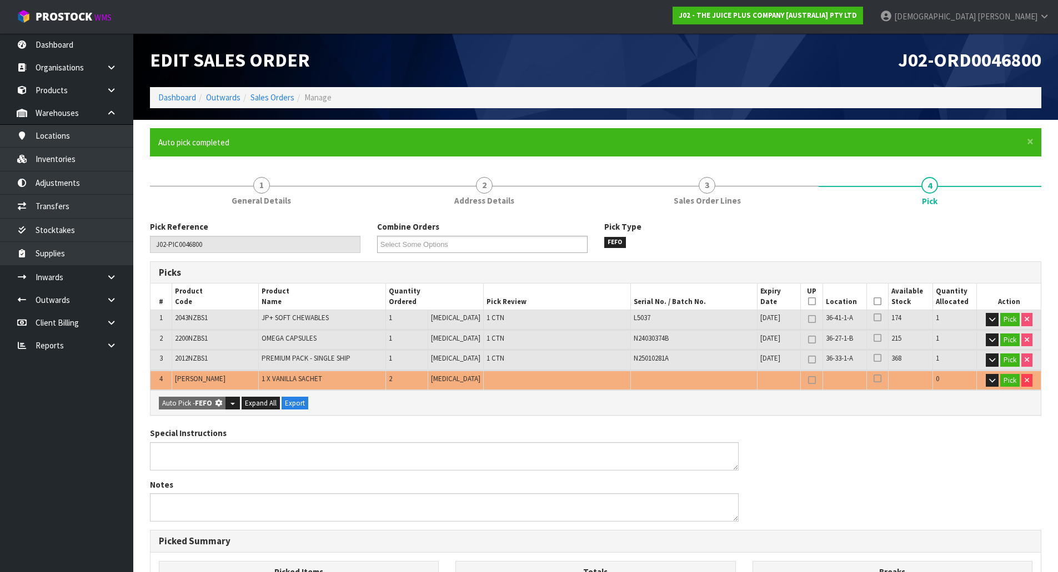
type input "2.280"
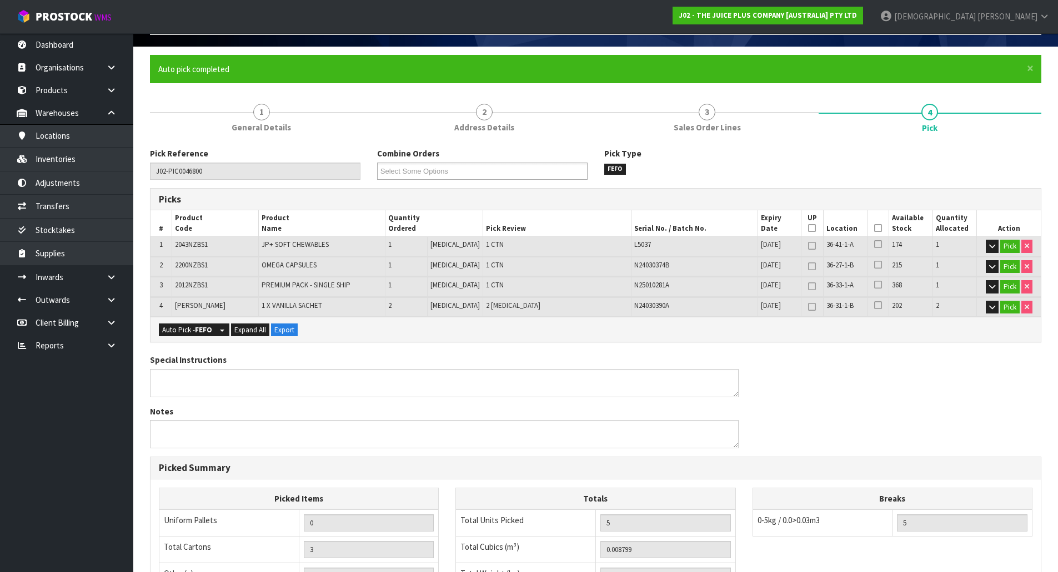
scroll to position [264, 0]
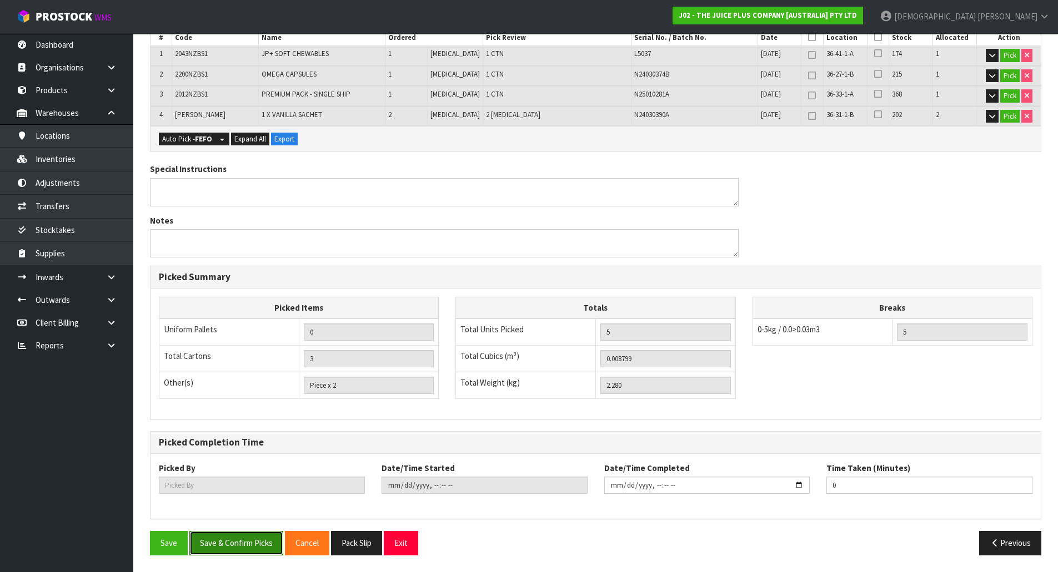
click at [230, 545] on button "Save & Confirm Picks" at bounding box center [236, 543] width 94 height 24
type input "[PERSON_NAME]"
type input "[DATE]T09:54:58"
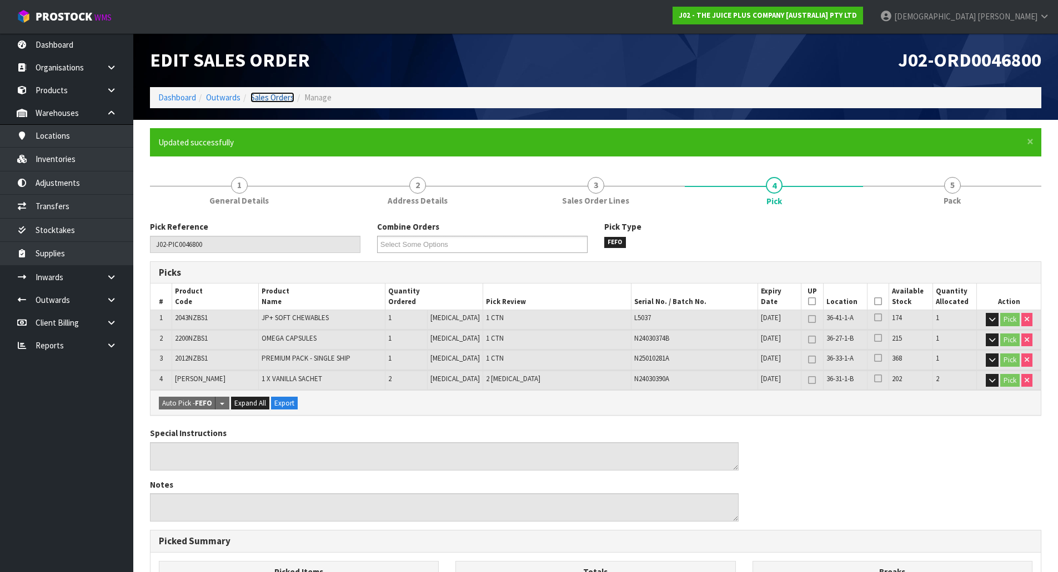
click at [267, 93] on link "Sales Orders" at bounding box center [272, 97] width 44 height 11
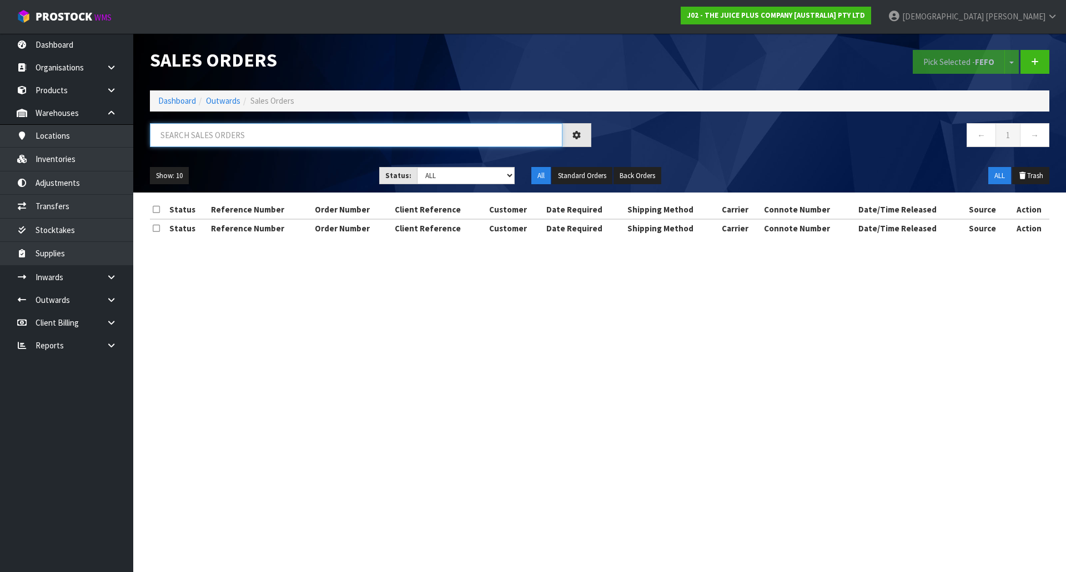
click at [242, 134] on input "text" at bounding box center [356, 135] width 413 height 24
paste input "0046800"
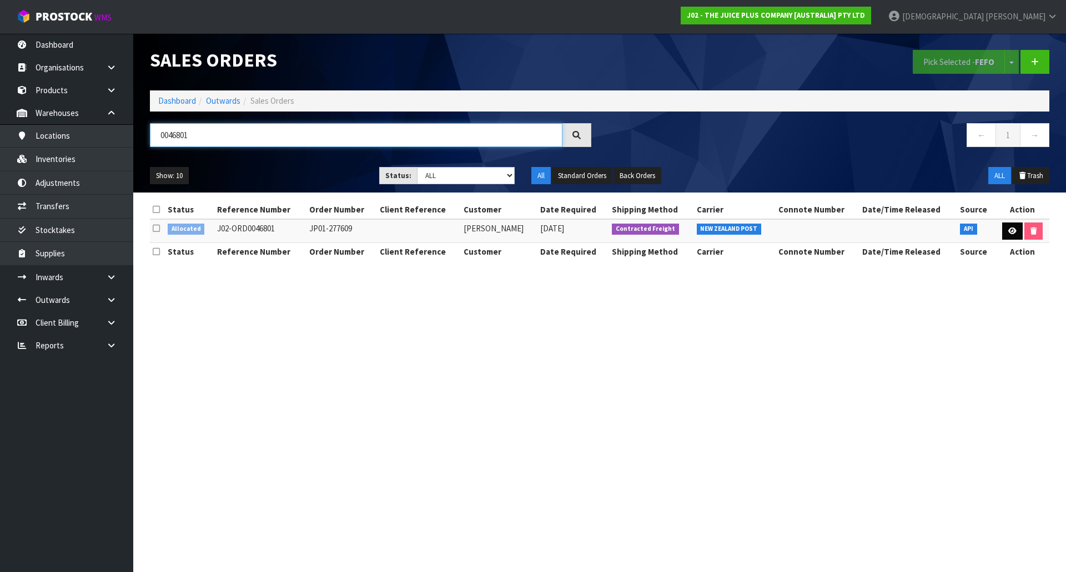
type input "0046801"
click at [1012, 230] on icon at bounding box center [1012, 231] width 8 height 7
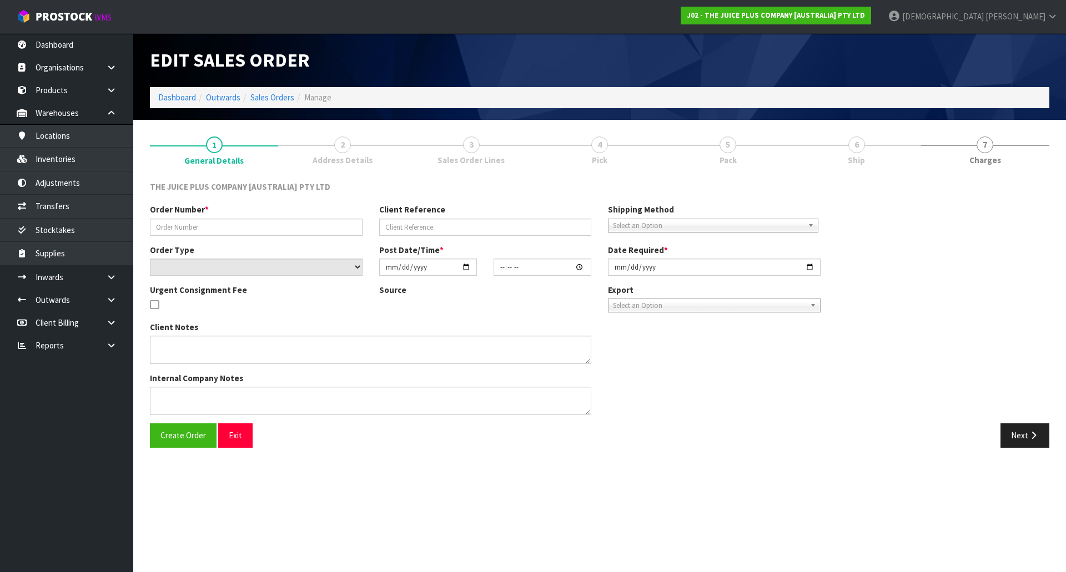
type input "JP01-277609"
select select "number:0"
type input "[DATE]"
type input "04:01:28.000"
type input "[DATE]"
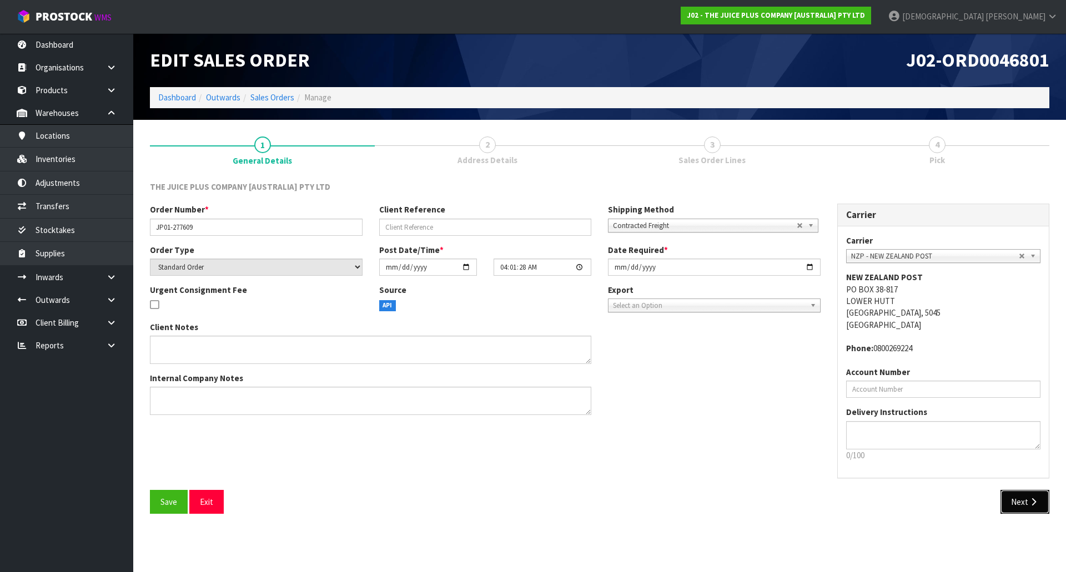
click at [1023, 511] on button "Next" at bounding box center [1024, 502] width 49 height 24
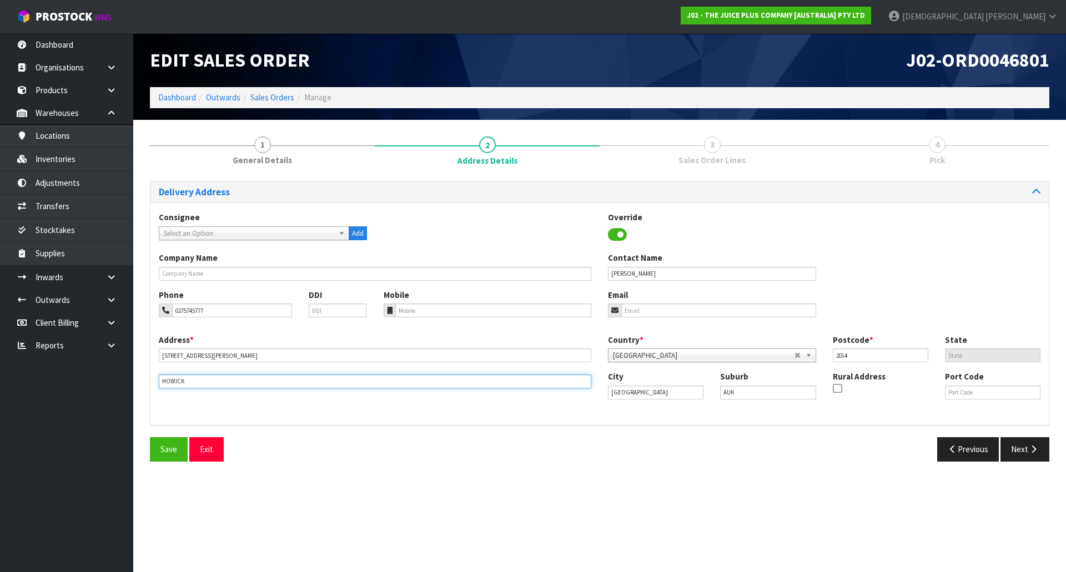
drag, startPoint x: 187, startPoint y: 378, endPoint x: 129, endPoint y: 391, distance: 59.9
click at [135, 391] on section "1 General Details 2 Address Details 3 Sales Order Lines 4 Pick Delivery Address…" at bounding box center [599, 299] width 933 height 359
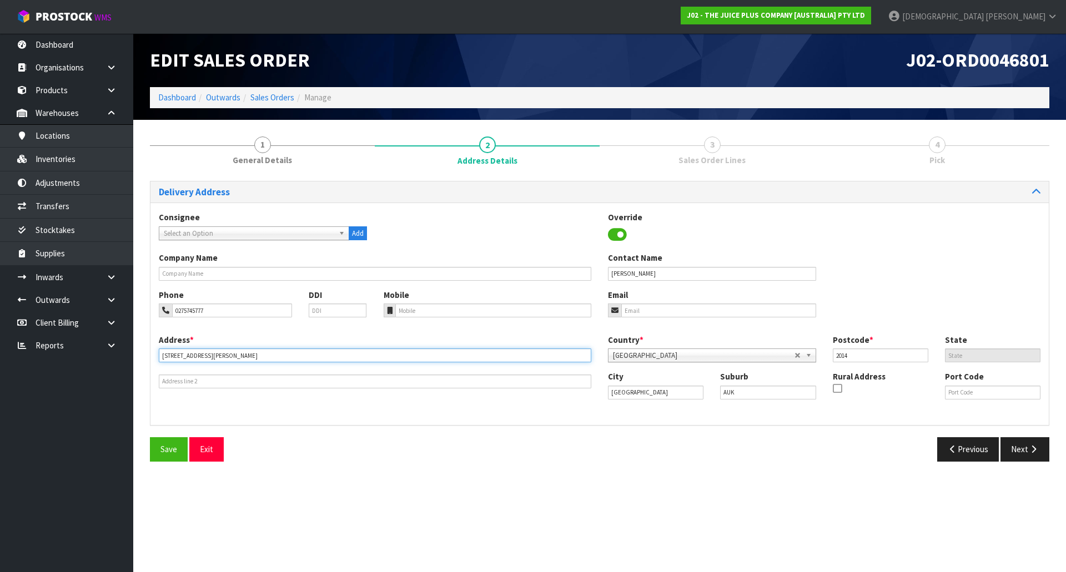
click at [227, 351] on input "[STREET_ADDRESS][PERSON_NAME]" at bounding box center [375, 356] width 433 height 14
paste input "HOWICK"
type input "[STREET_ADDRESS][PERSON_NAME]"
click at [1032, 450] on icon "button" at bounding box center [1033, 449] width 11 height 8
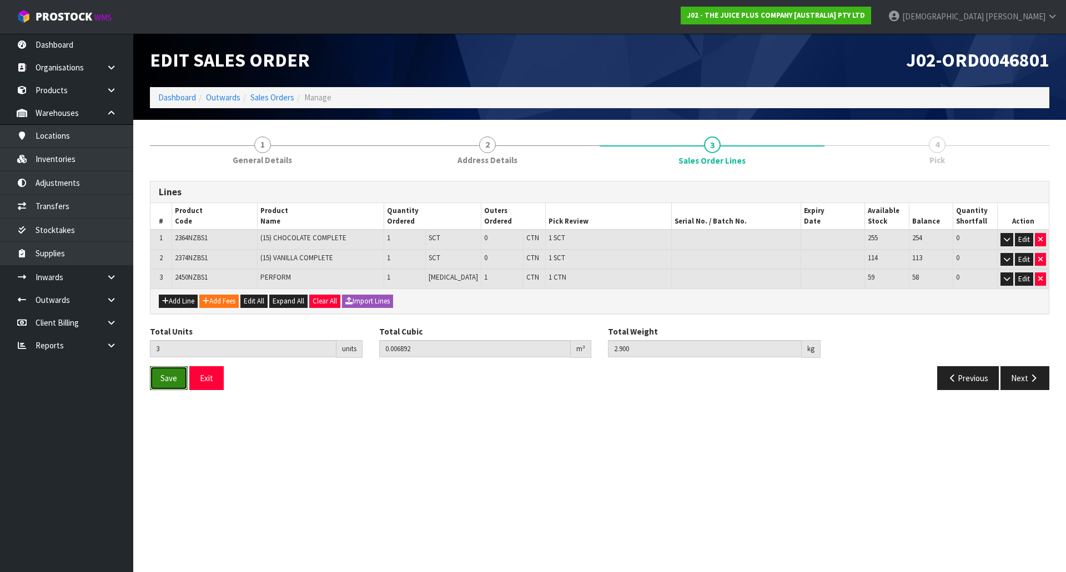
click at [162, 375] on span "Save" at bounding box center [168, 378] width 17 height 11
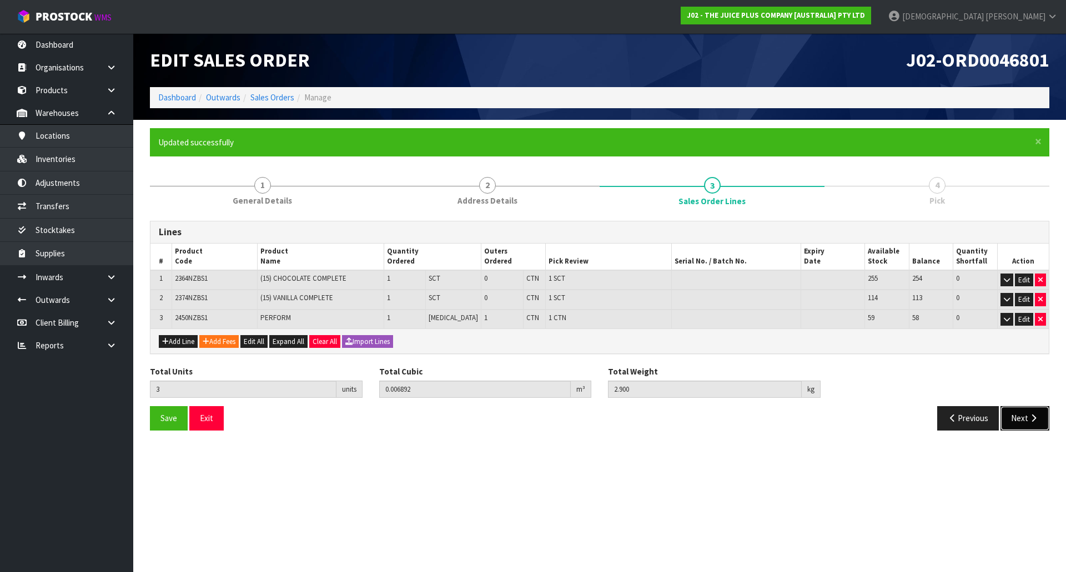
click at [1026, 410] on button "Next" at bounding box center [1024, 418] width 49 height 24
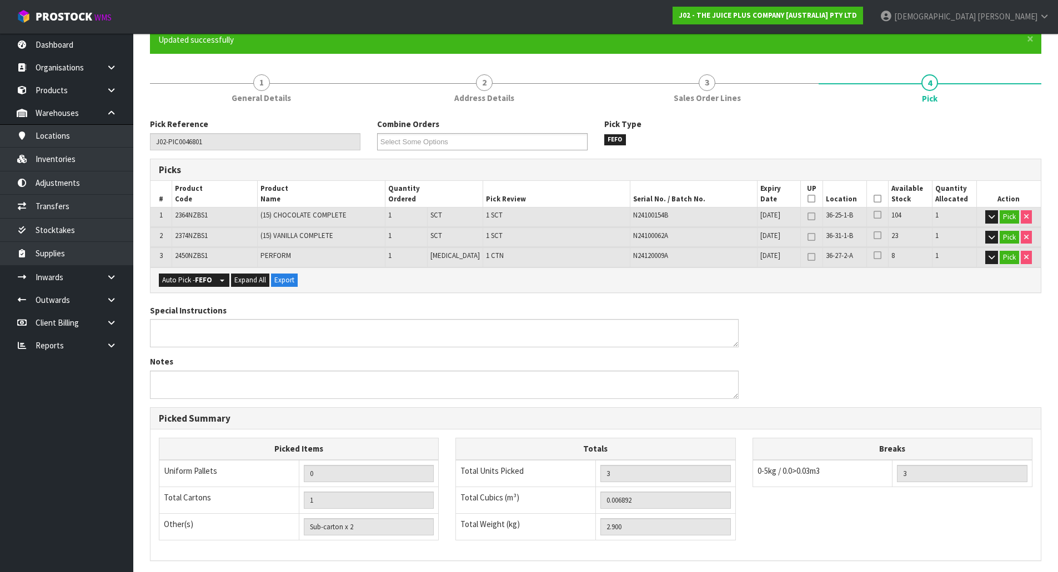
scroll to position [111, 0]
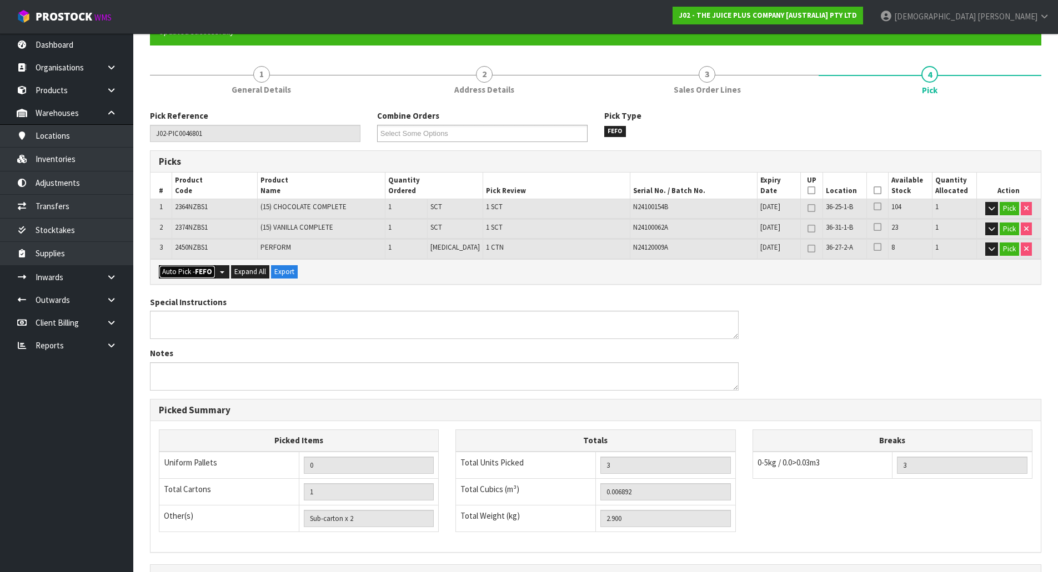
click at [209, 273] on strong "FEFO" at bounding box center [203, 271] width 17 height 9
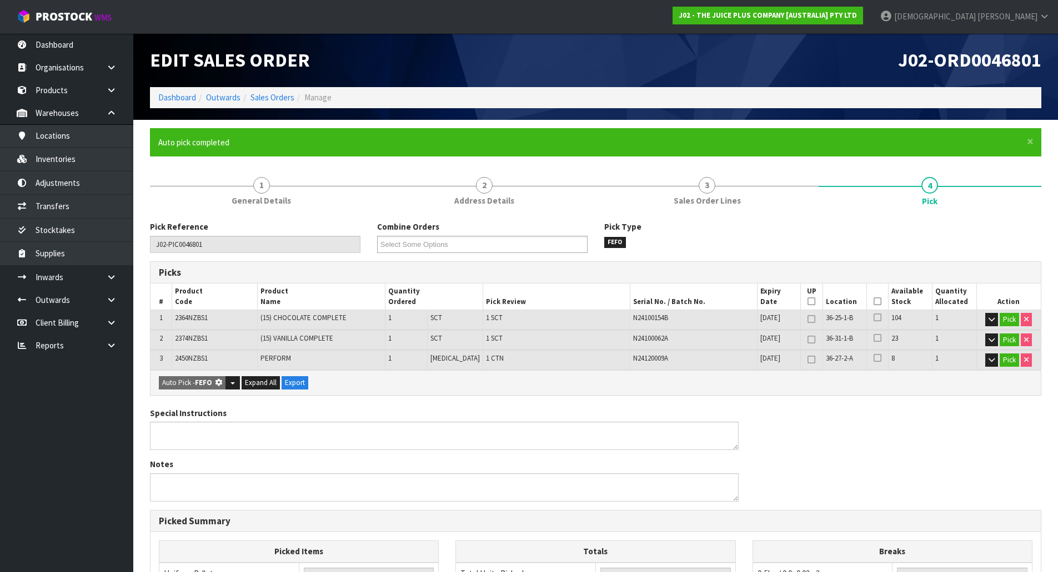
type input "1"
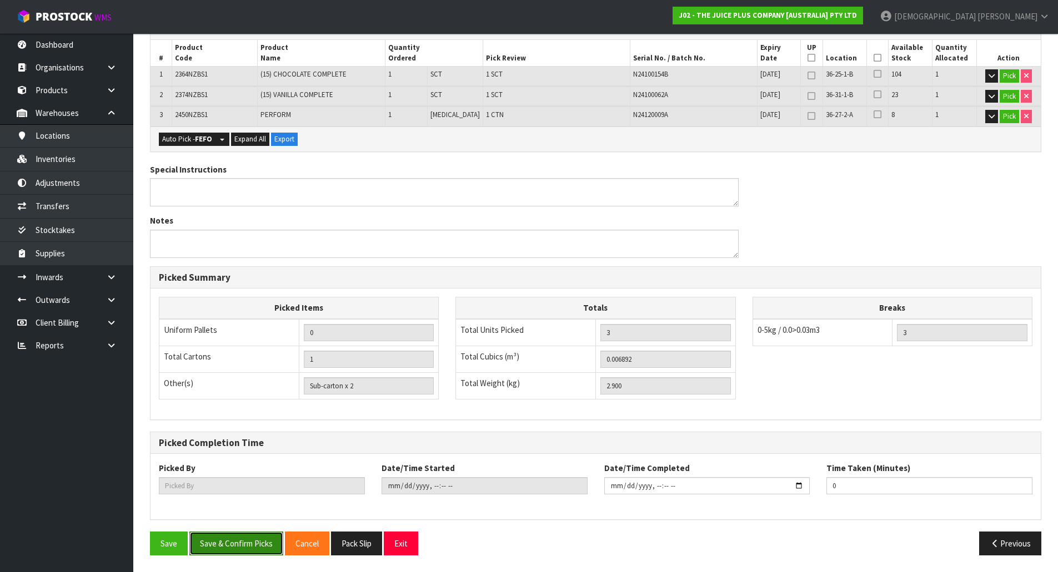
click at [271, 537] on button "Save & Confirm Picks" at bounding box center [236, 544] width 94 height 24
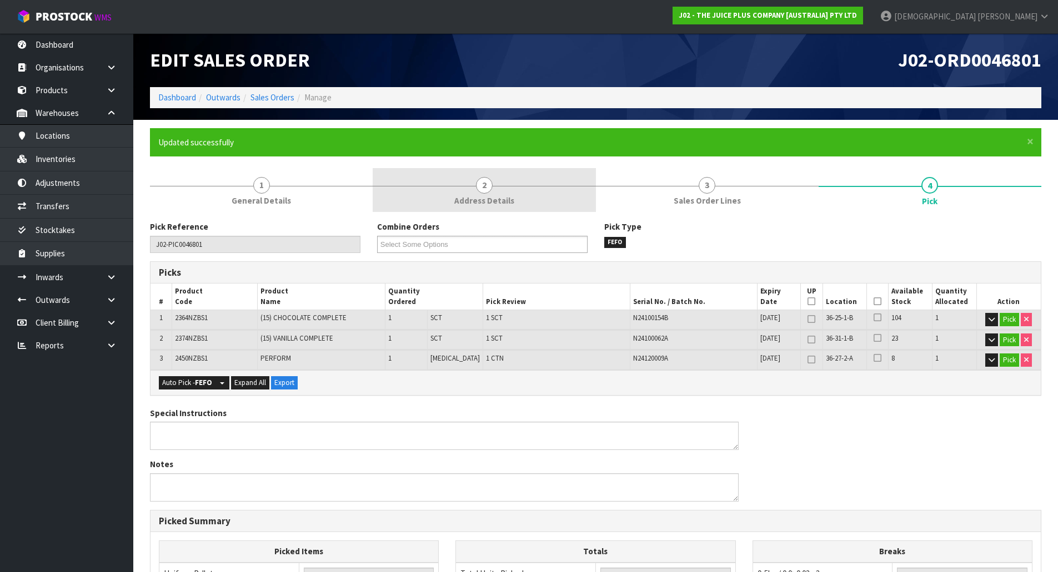
type input "[PERSON_NAME]"
type input "[DATE]T09:55:45"
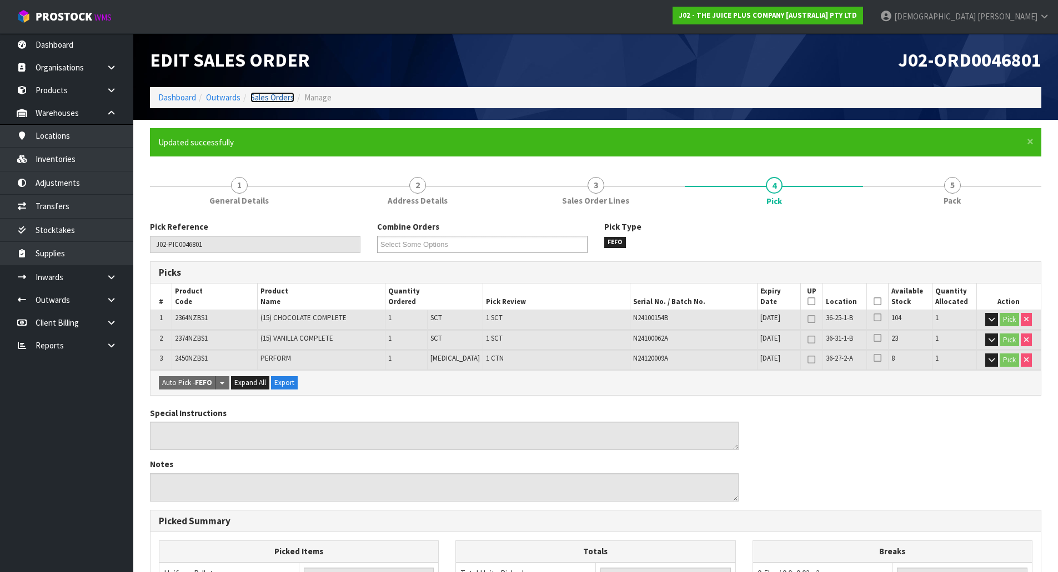
click at [278, 102] on link "Sales Orders" at bounding box center [272, 97] width 44 height 11
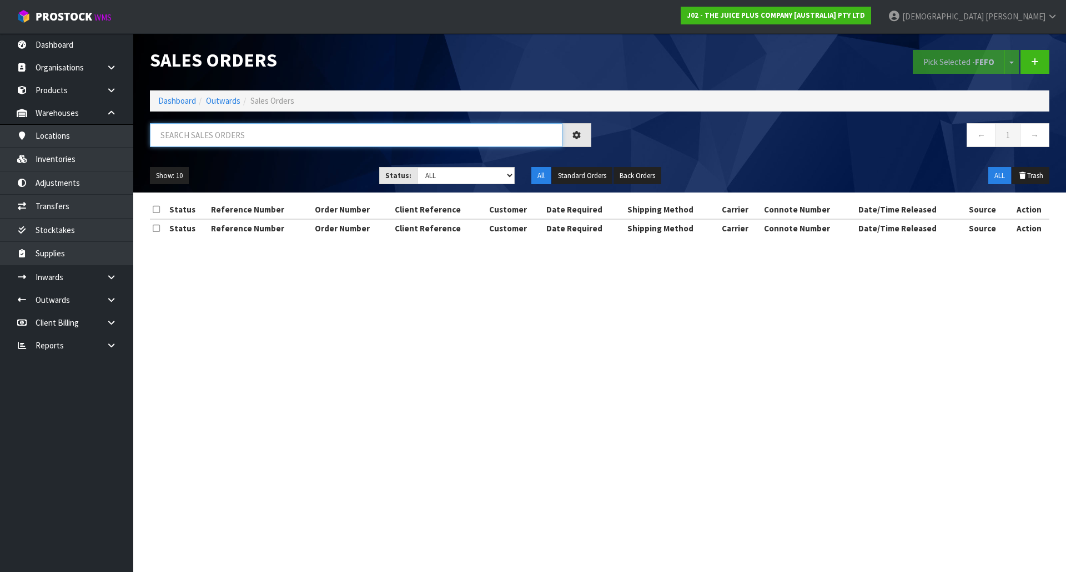
click at [244, 133] on input "text" at bounding box center [356, 135] width 413 height 24
paste input "HOWICK"
click at [244, 133] on input "HOWICK" at bounding box center [356, 135] width 413 height 24
drag, startPoint x: 244, startPoint y: 133, endPoint x: 158, endPoint y: 142, distance: 87.0
click at [158, 142] on input "HOWICK" at bounding box center [356, 135] width 413 height 24
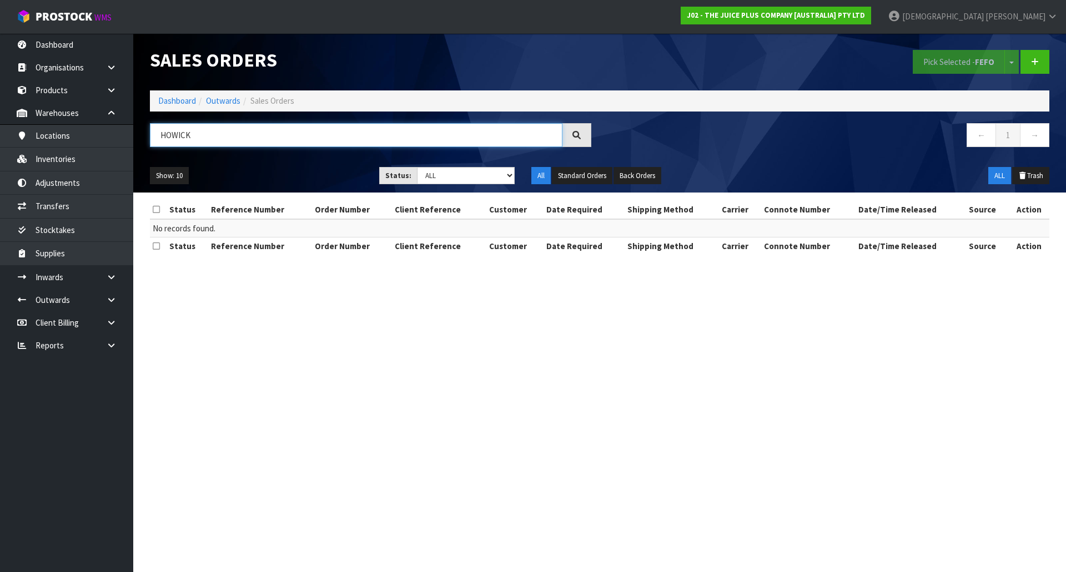
paste input "0046801"
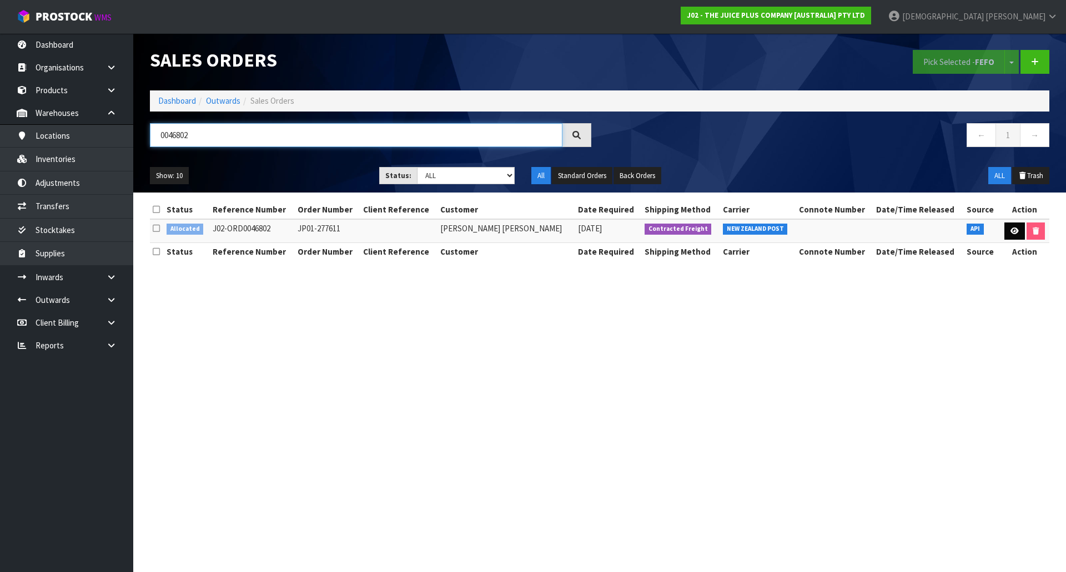
type input "0046802"
click at [1005, 235] on link at bounding box center [1014, 232] width 21 height 18
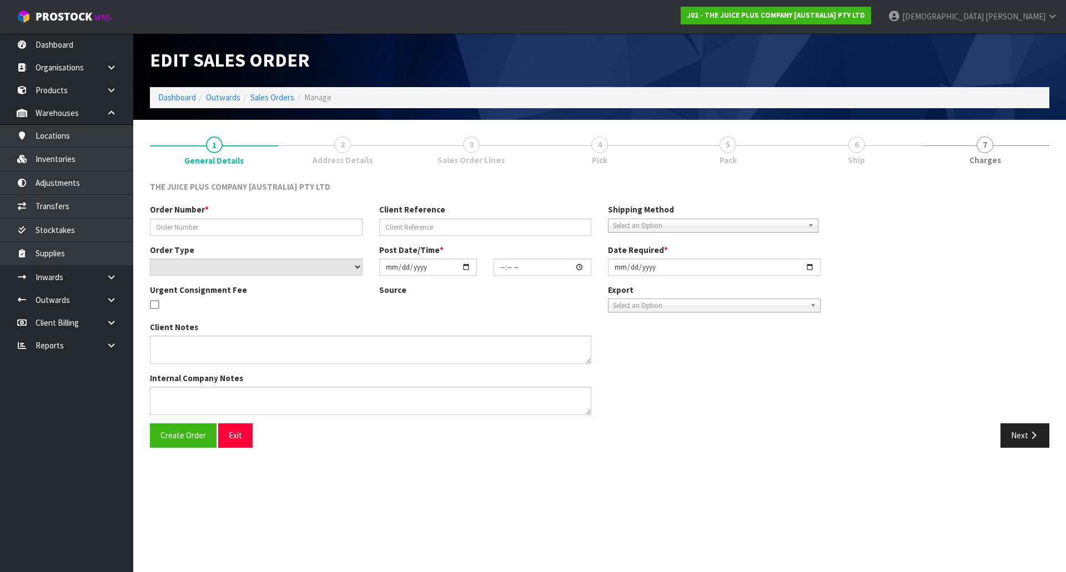
type input "JP01-277611"
select select "number:0"
type input "[DATE]"
type input "04:01:32.000"
type input "[DATE]"
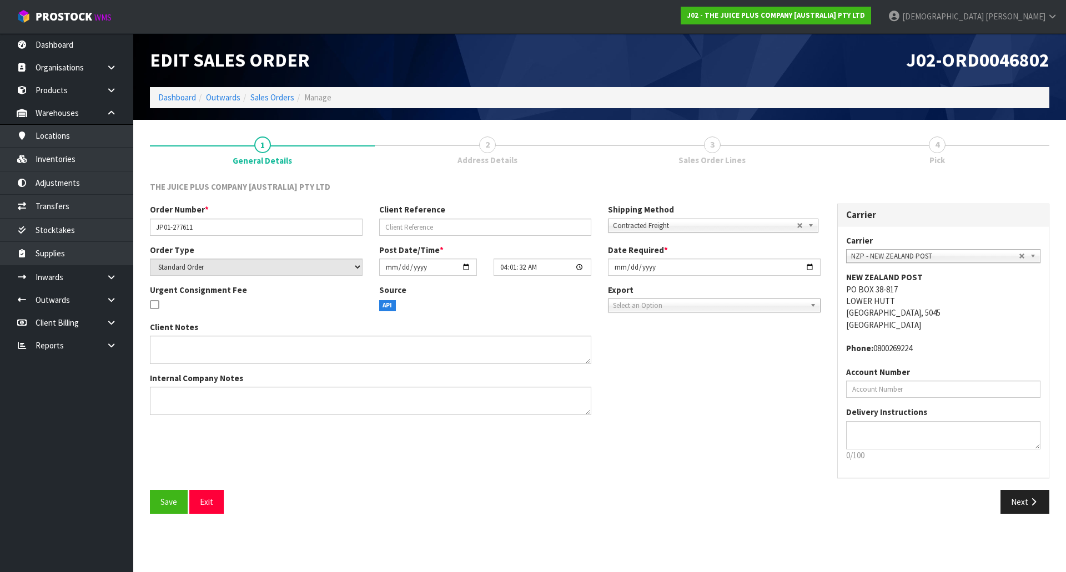
click at [1040, 518] on div "Save Exit Next" at bounding box center [600, 506] width 916 height 32
click at [1033, 507] on button "Next" at bounding box center [1024, 502] width 49 height 24
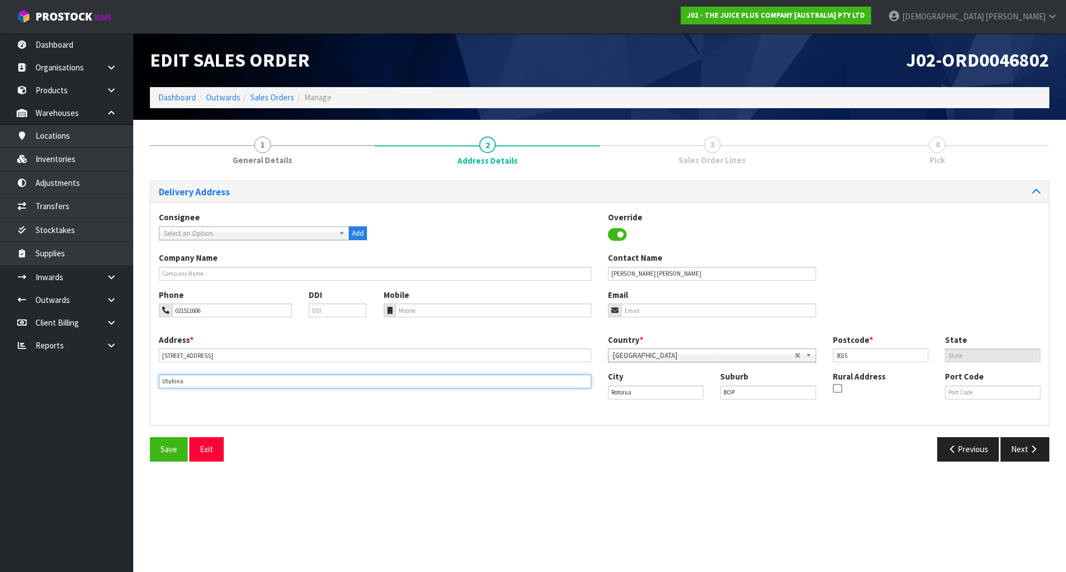
drag, startPoint x: 186, startPoint y: 378, endPoint x: 95, endPoint y: 383, distance: 91.2
click at [95, 383] on body "Toggle navigation ProStock WMS J02 - THE JUICE PLUS COMPANY [AUSTRALIA] PTY LTD…" at bounding box center [533, 286] width 1066 height 572
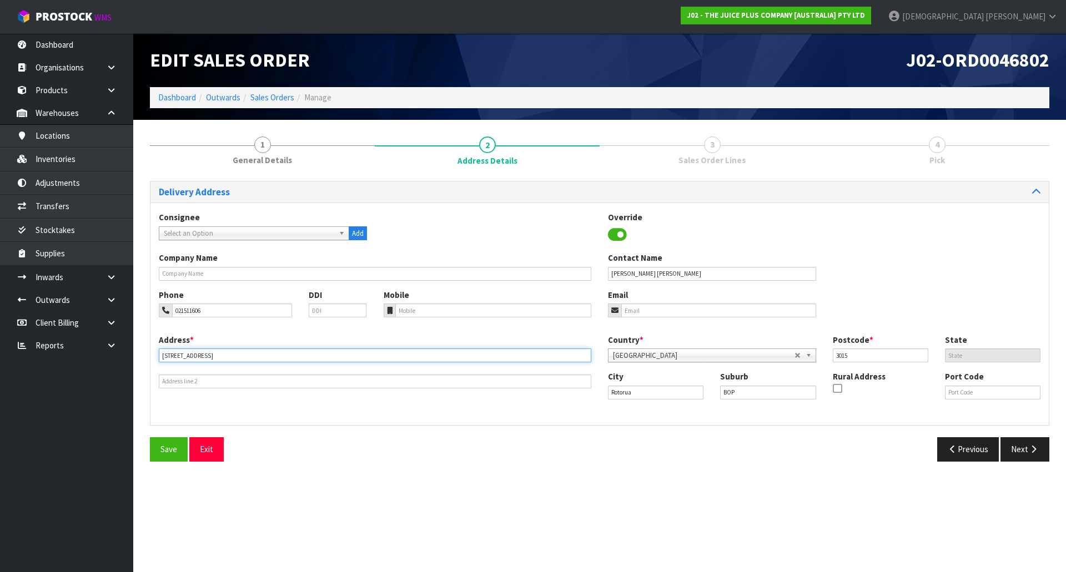
click at [209, 353] on input "[STREET_ADDRESS]" at bounding box center [375, 356] width 433 height 14
paste input "UTUHINA"
type input "[STREET_ADDRESS]"
click at [1027, 455] on button "Next" at bounding box center [1024, 450] width 49 height 24
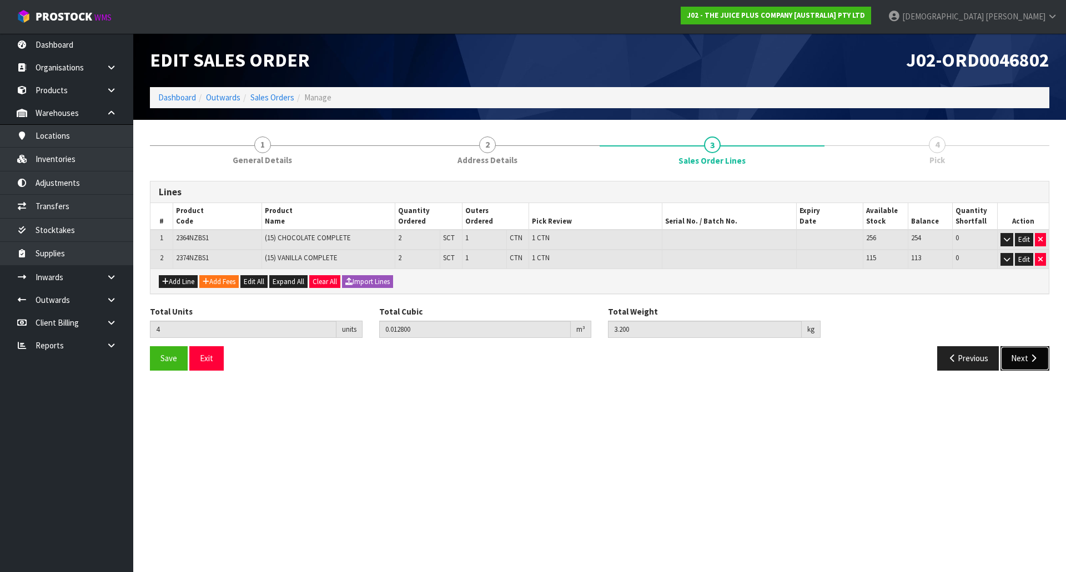
click at [1030, 366] on button "Next" at bounding box center [1024, 358] width 49 height 24
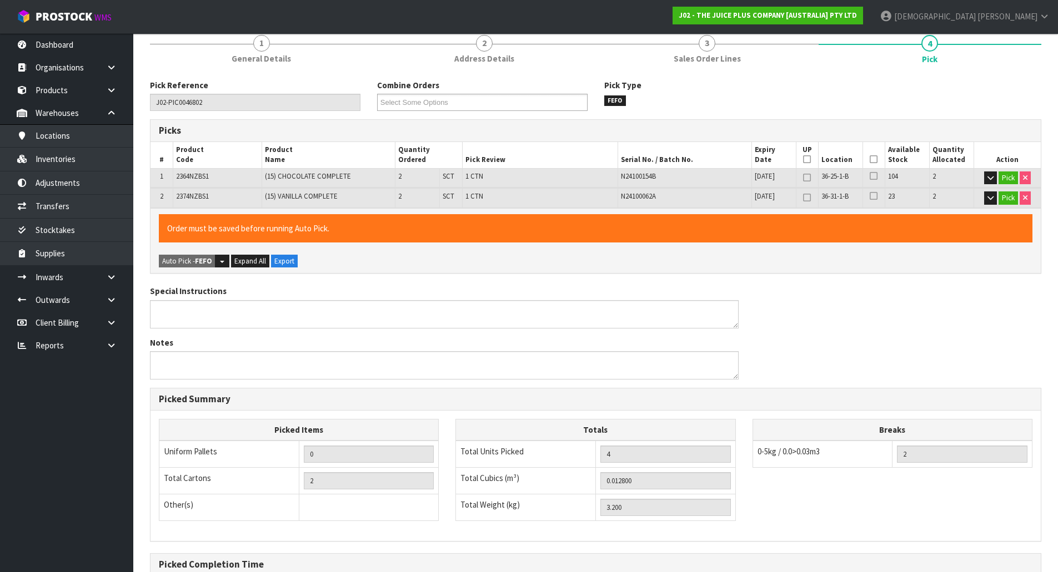
scroll to position [224, 0]
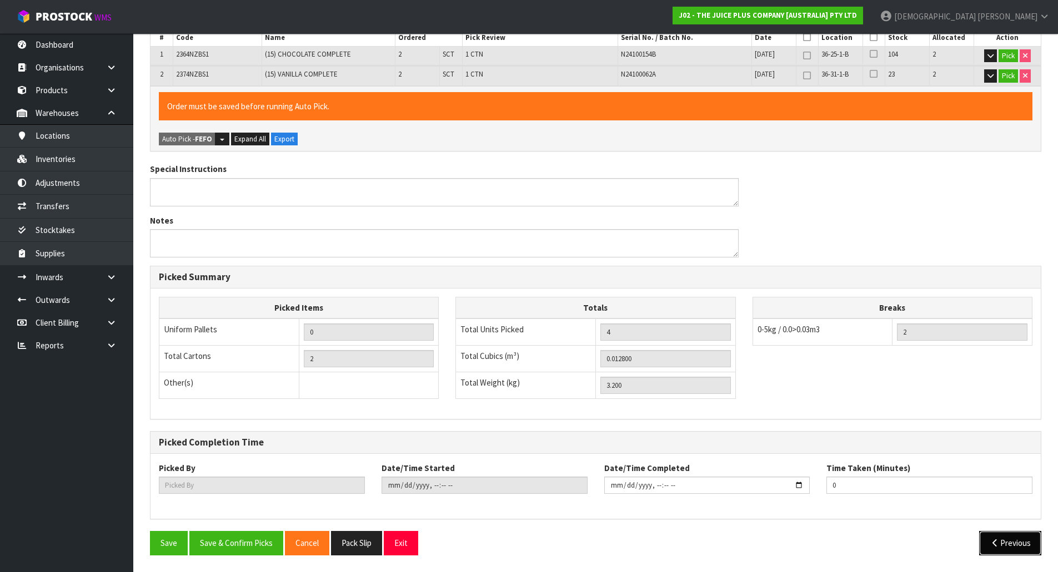
click at [993, 540] on icon "button" at bounding box center [994, 543] width 11 height 8
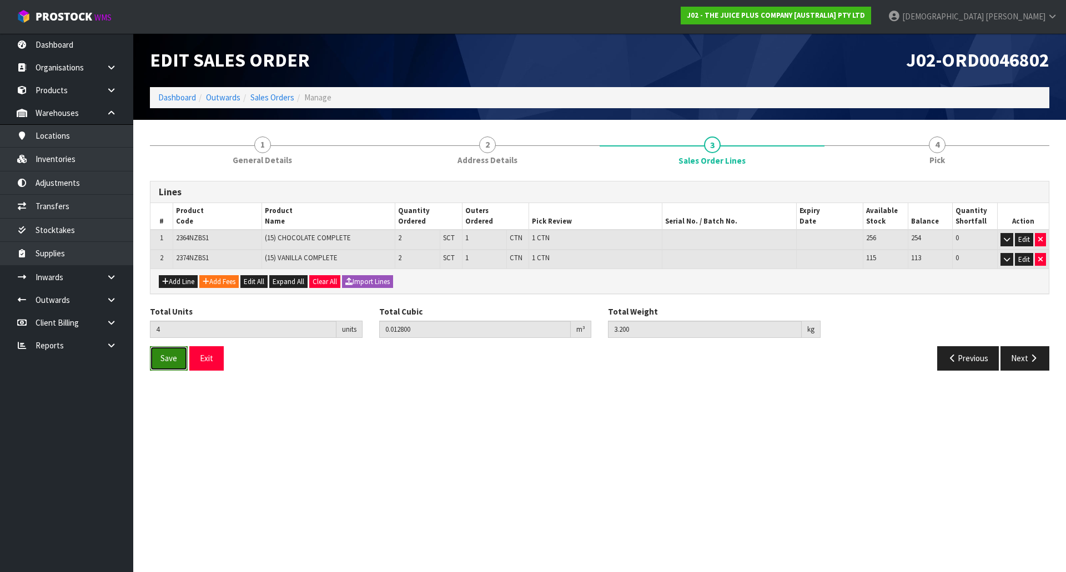
click at [155, 360] on button "Save" at bounding box center [169, 358] width 38 height 24
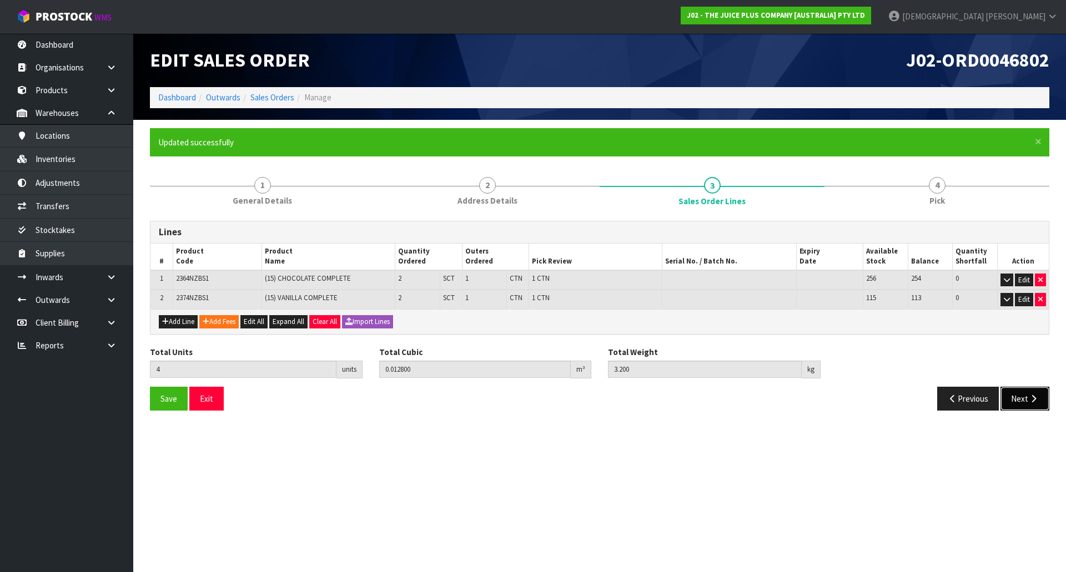
click at [1026, 398] on button "Next" at bounding box center [1024, 399] width 49 height 24
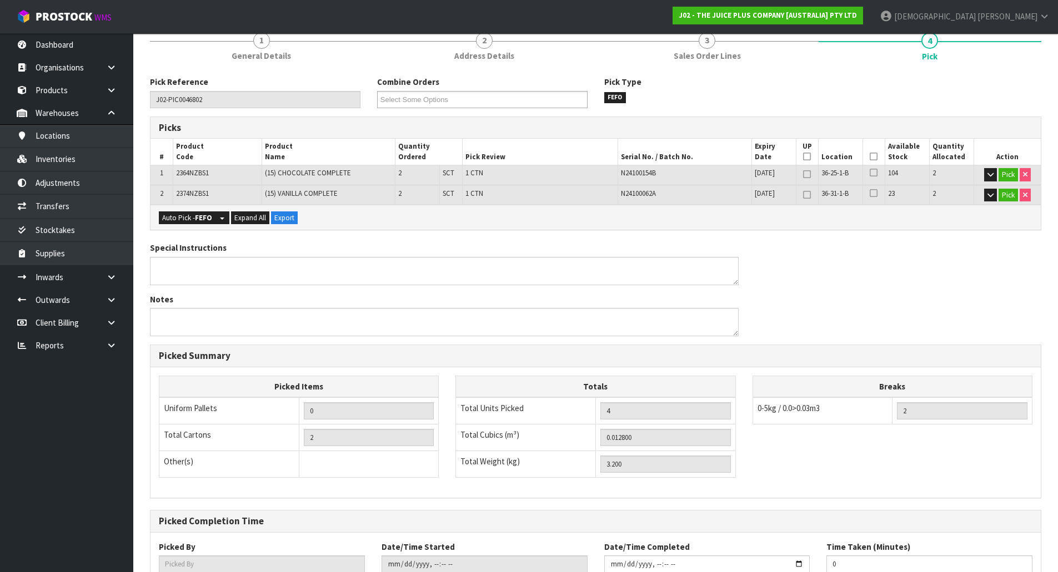
scroll to position [224, 0]
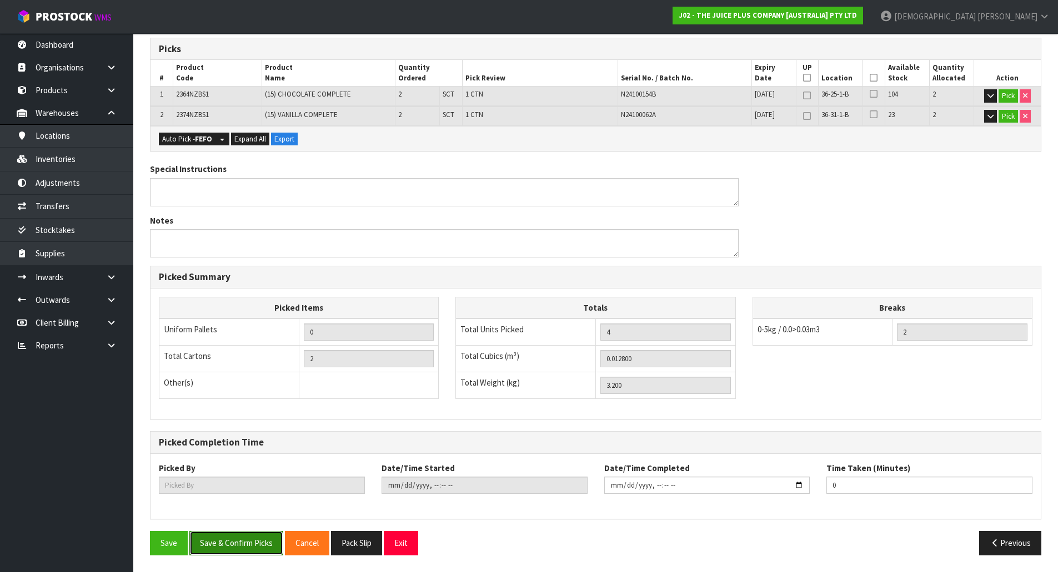
click at [249, 543] on button "Save & Confirm Picks" at bounding box center [236, 543] width 94 height 24
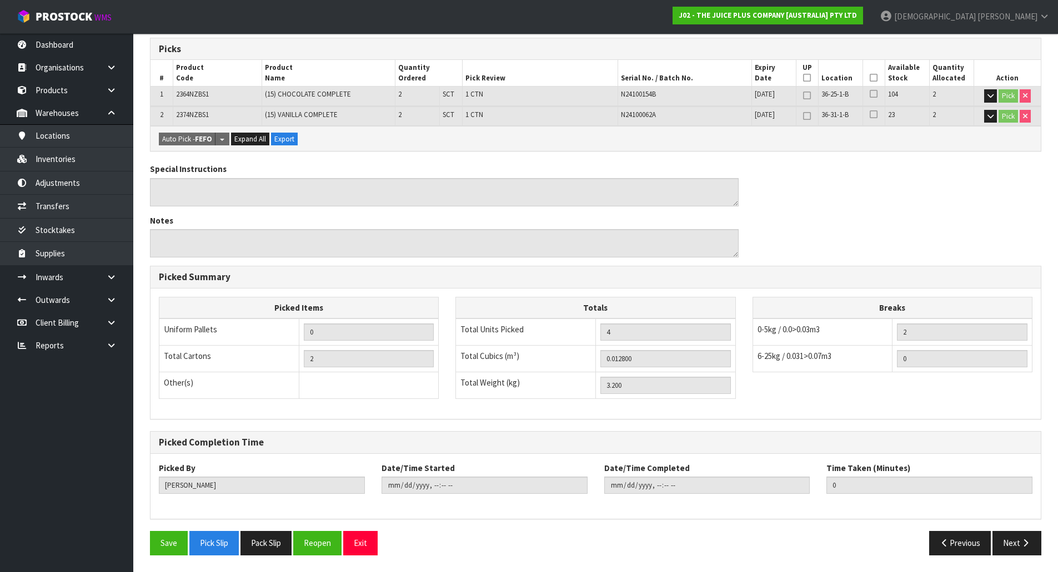
type input "[PERSON_NAME]"
type input "[DATE]T09:56:44"
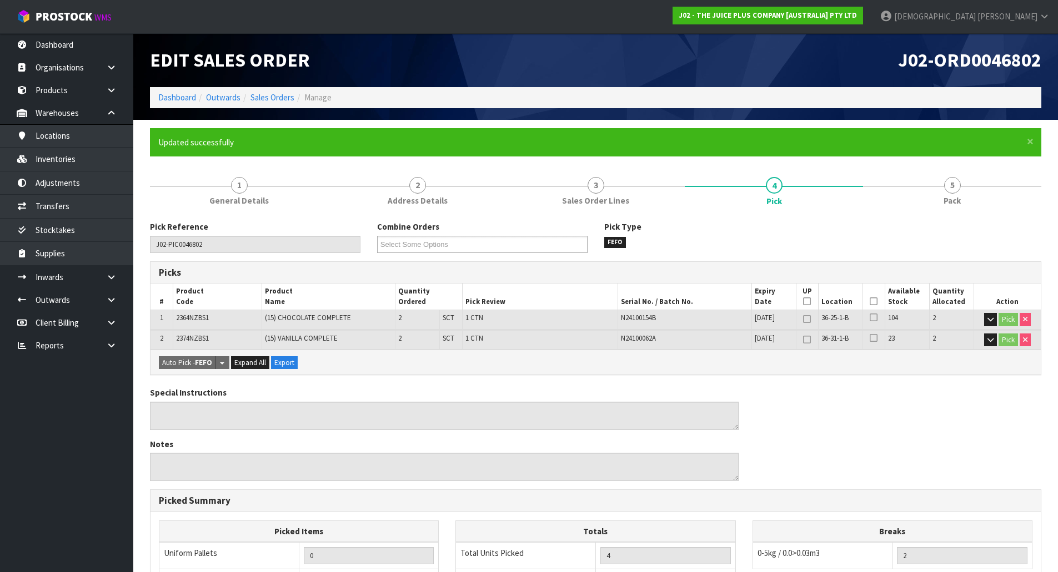
click at [276, 104] on ol "Dashboard Outwards Sales Orders Manage" at bounding box center [595, 97] width 891 height 21
click at [276, 98] on link "Sales Orders" at bounding box center [272, 97] width 44 height 11
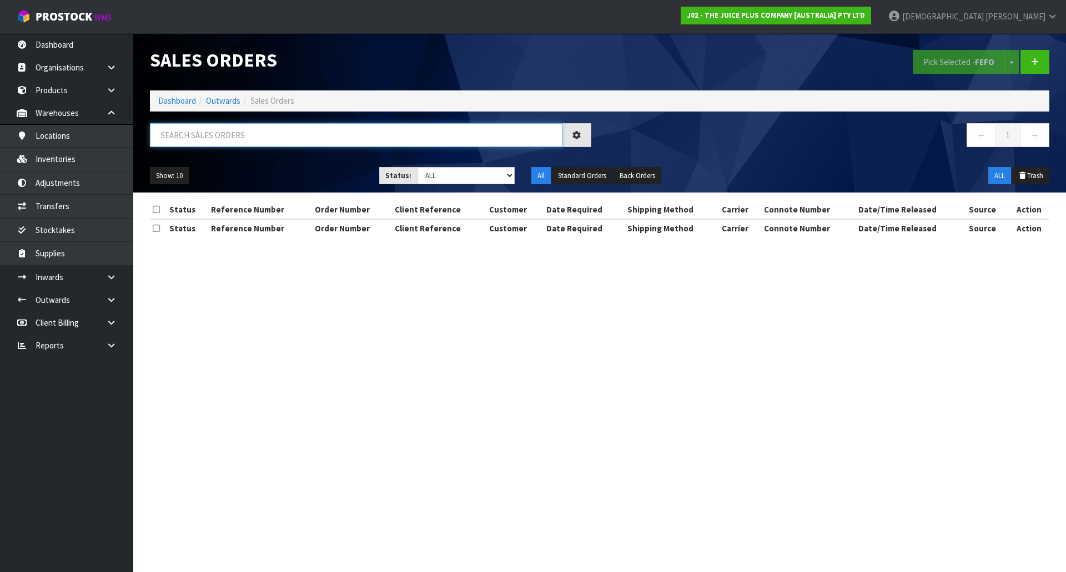
click at [236, 137] on input "text" at bounding box center [356, 135] width 413 height 24
paste input "0046802"
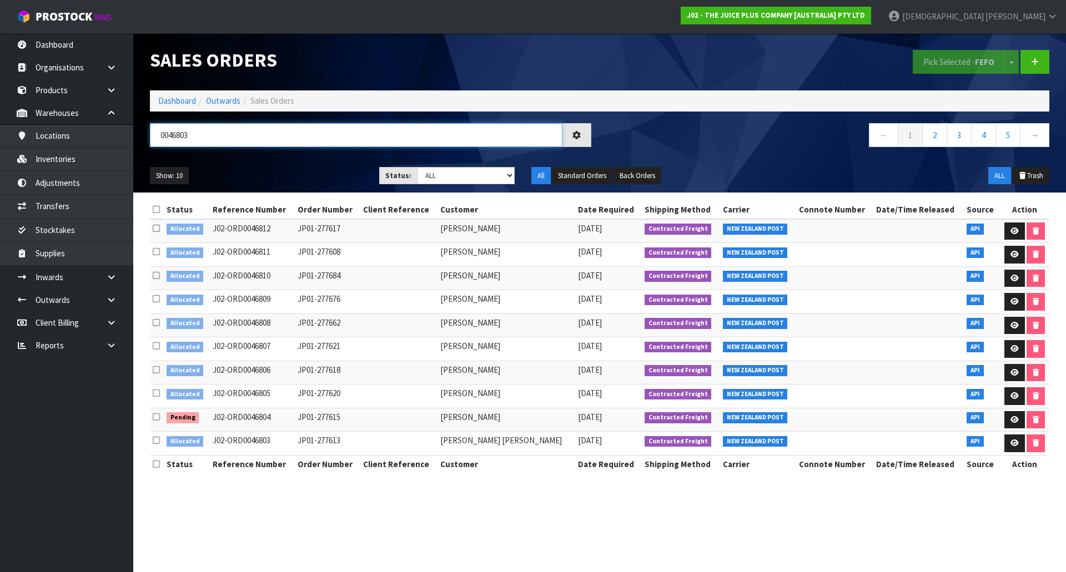
type input "0046803"
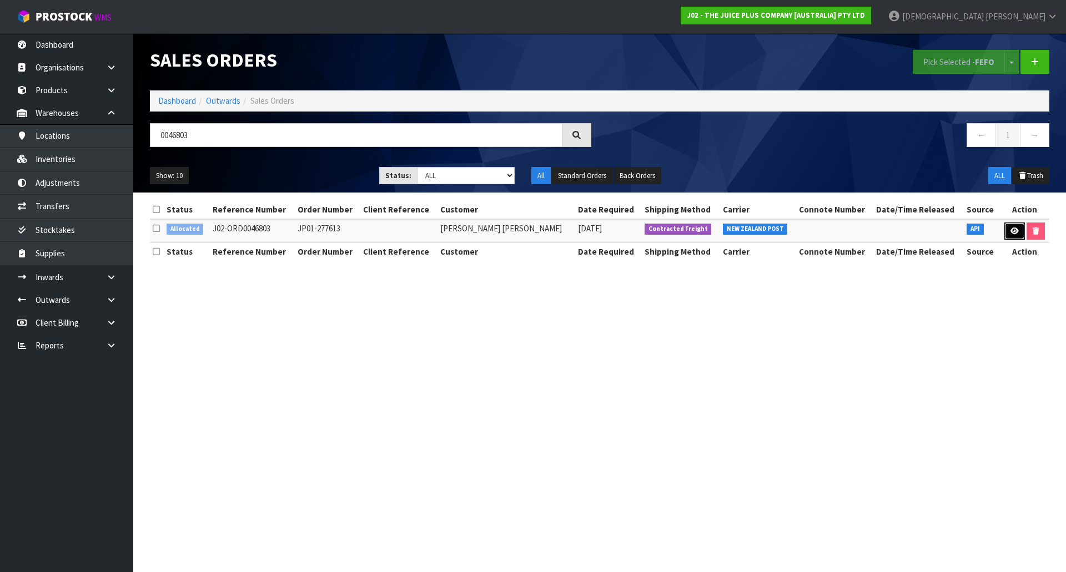
click at [1014, 228] on icon at bounding box center [1014, 231] width 8 height 7
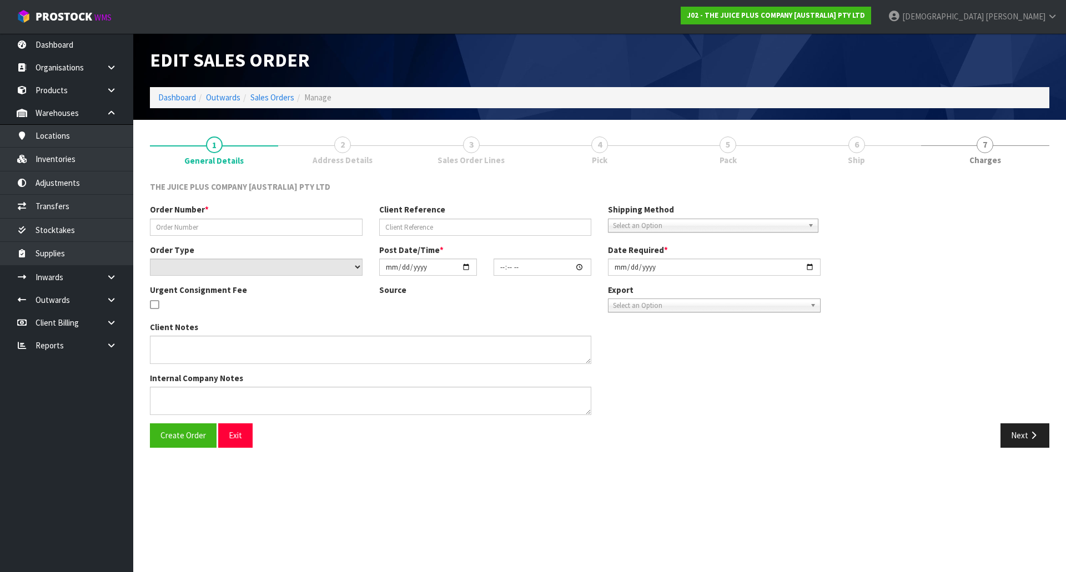
type input "JP01-277613"
select select "number:0"
type input "[DATE]"
type input "04:01:40.000"
type input "[DATE]"
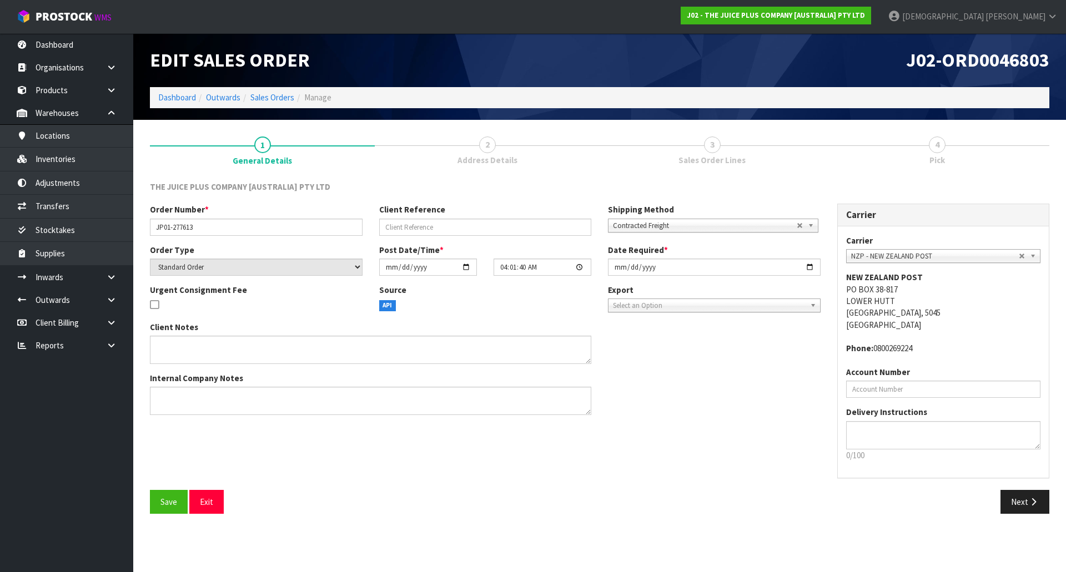
click at [504, 163] on span "Address Details" at bounding box center [487, 160] width 60 height 12
click at [1015, 509] on button "Next" at bounding box center [1024, 502] width 49 height 24
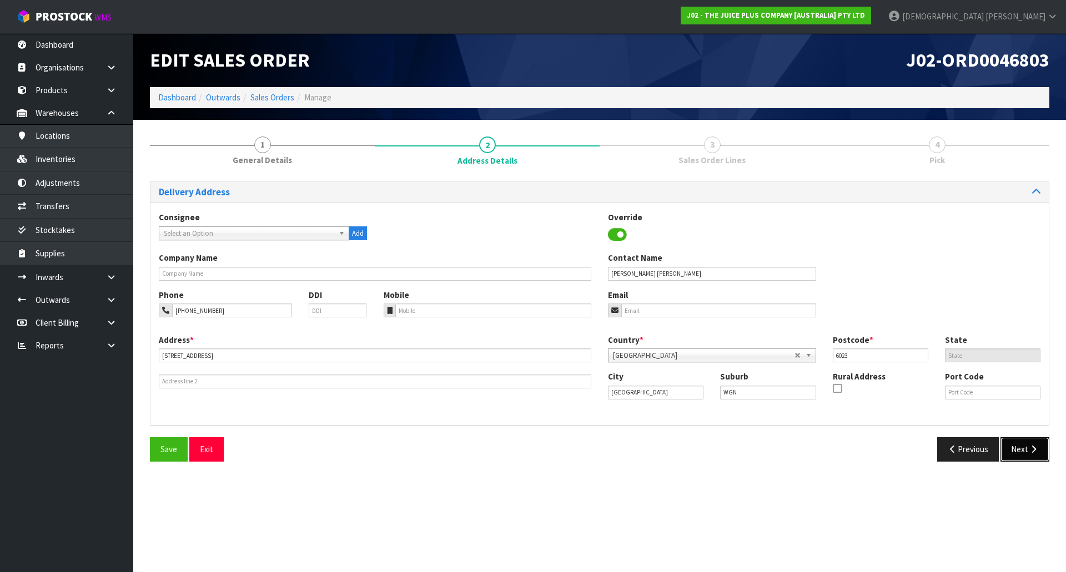
click at [1036, 450] on icon "button" at bounding box center [1033, 449] width 11 height 8
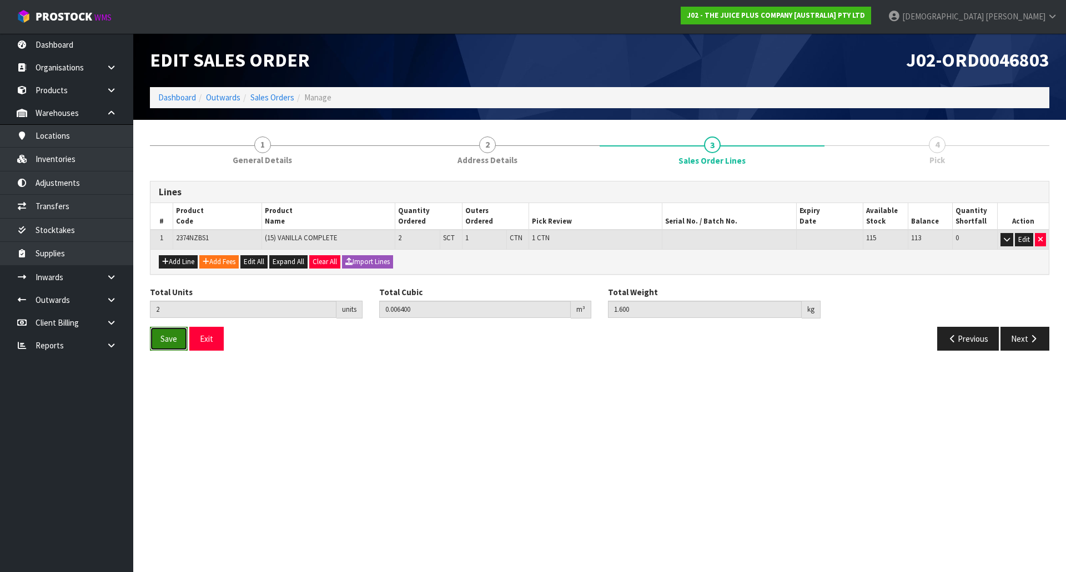
click at [182, 339] on button "Save" at bounding box center [169, 339] width 38 height 24
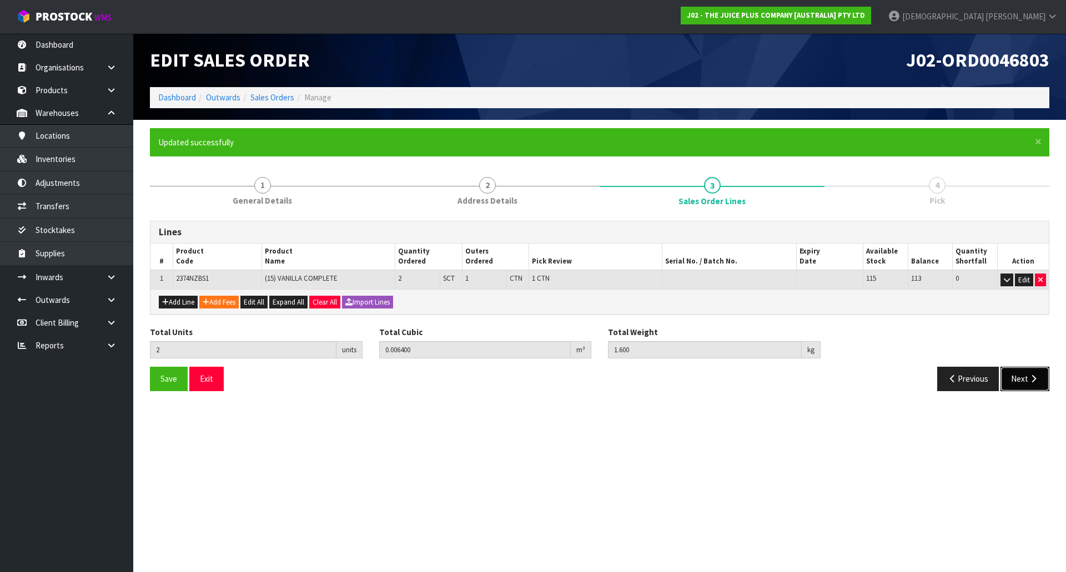
click at [1028, 376] on icon "button" at bounding box center [1033, 379] width 11 height 8
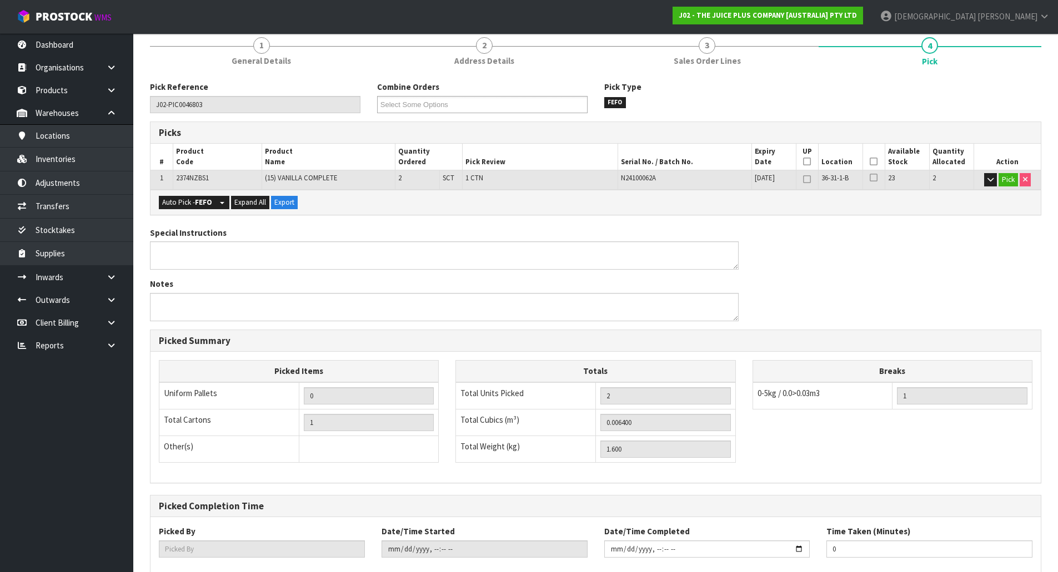
scroll to position [203, 0]
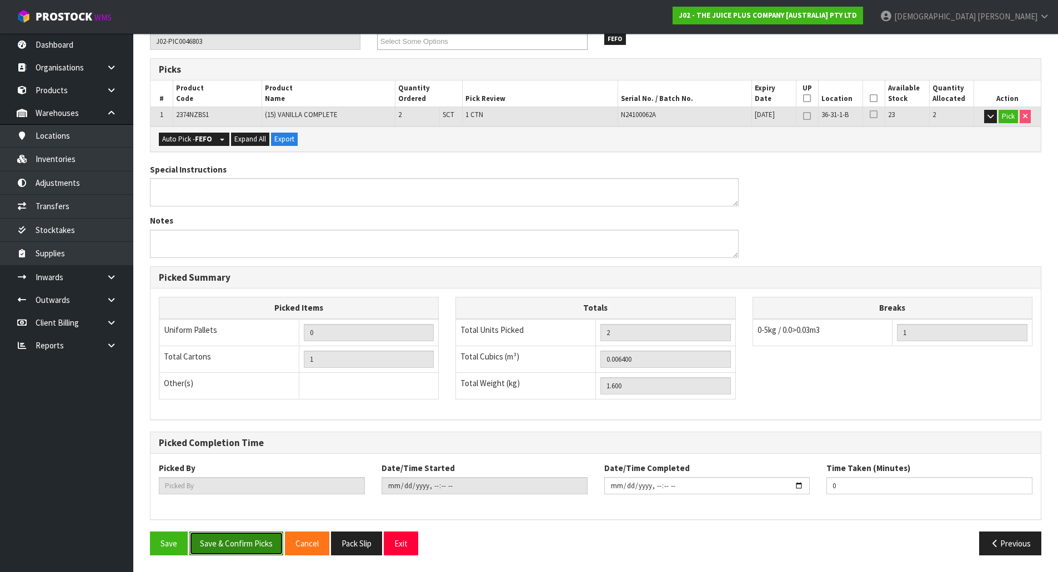
click at [254, 544] on button "Save & Confirm Picks" at bounding box center [236, 544] width 94 height 24
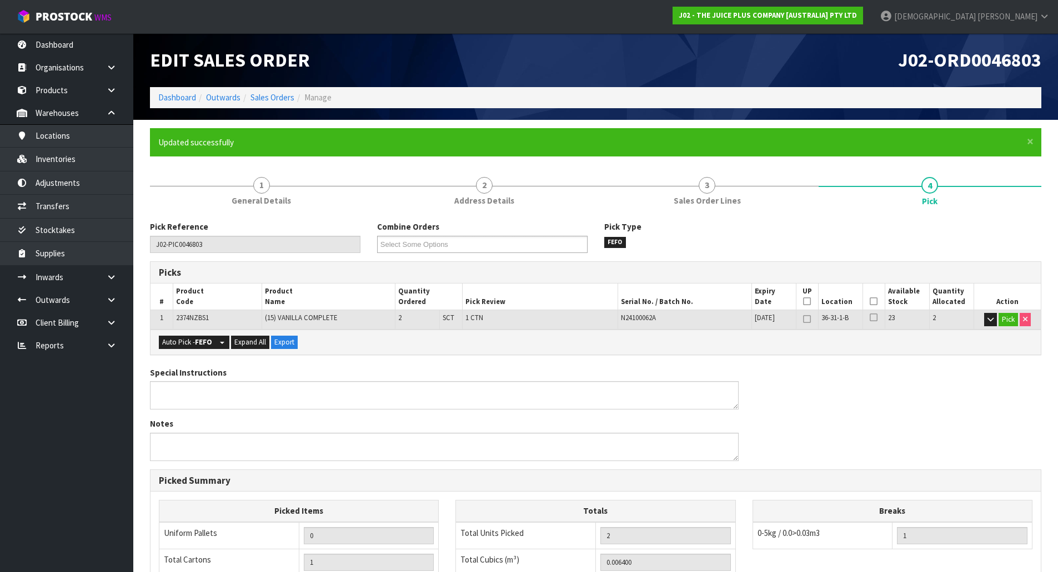
type input "[PERSON_NAME]"
type input "[DATE]T09:57:24"
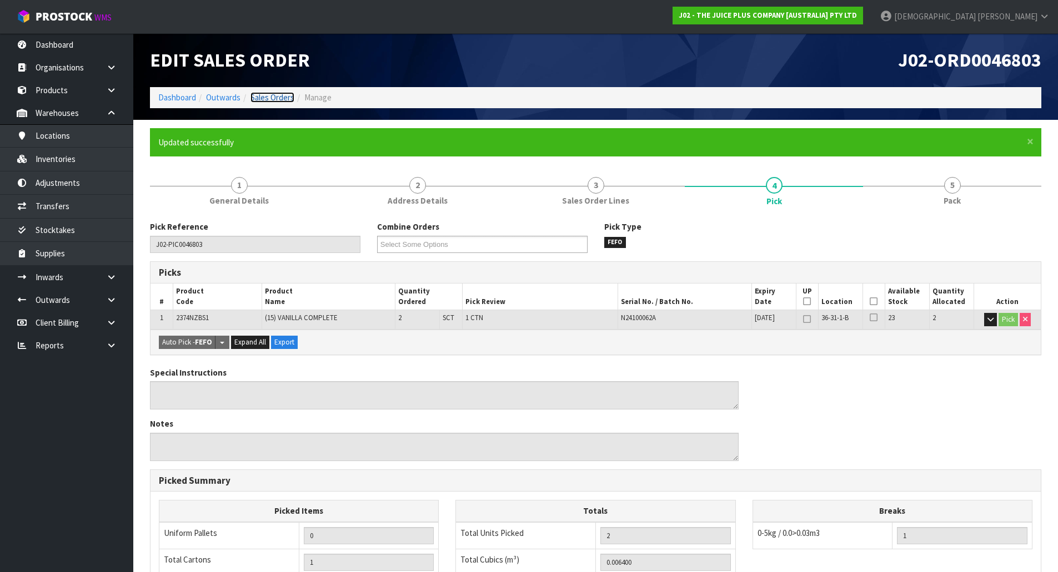
click at [286, 101] on link "Sales Orders" at bounding box center [272, 97] width 44 height 11
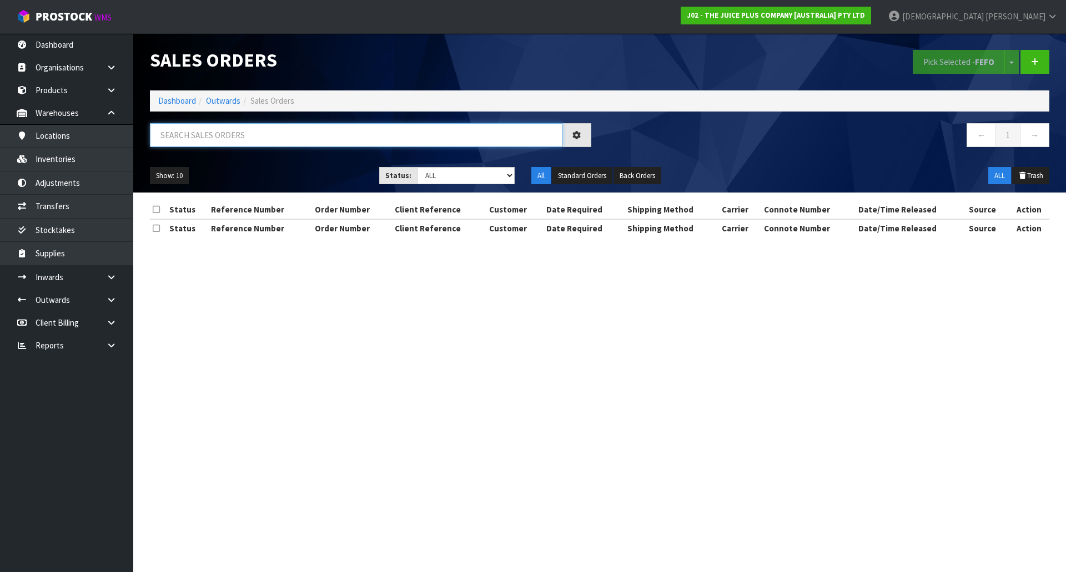
click at [233, 137] on input "text" at bounding box center [356, 135] width 413 height 24
paste input "0046803"
click at [236, 134] on input "0046803" at bounding box center [356, 135] width 413 height 24
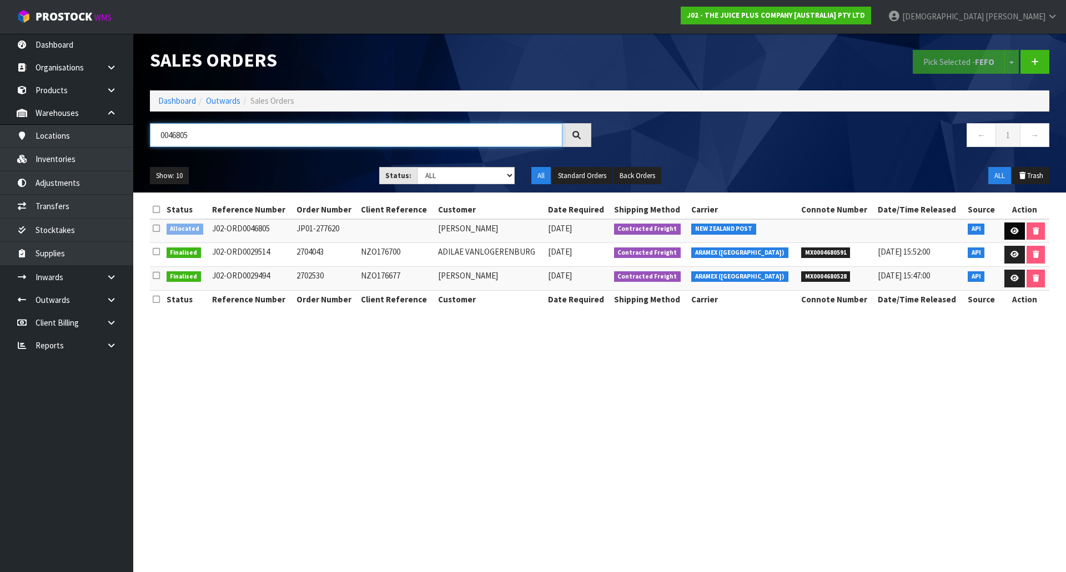
type input "0046805"
click at [1008, 229] on link at bounding box center [1014, 232] width 21 height 18
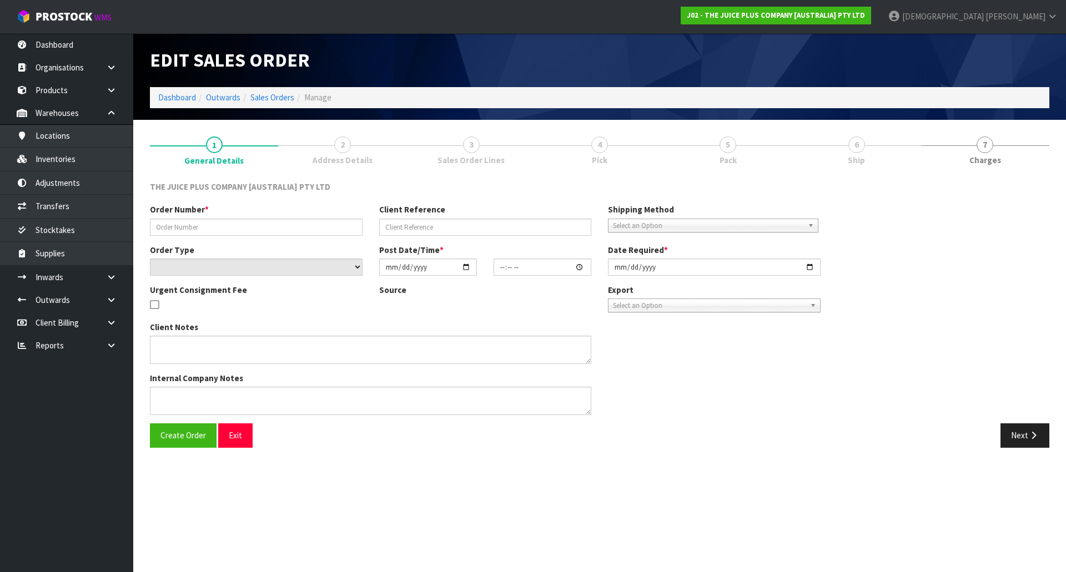
type input "JP01-277620"
select select "number:0"
type input "[DATE]"
type input "04:01:48.000"
type input "[DATE]"
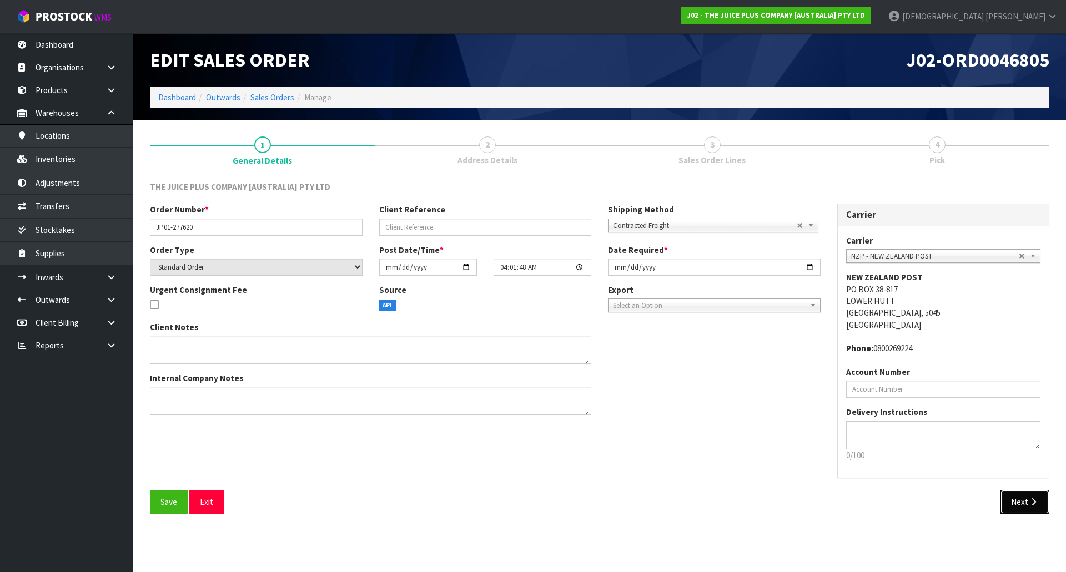
click at [1038, 507] on button "Next" at bounding box center [1024, 502] width 49 height 24
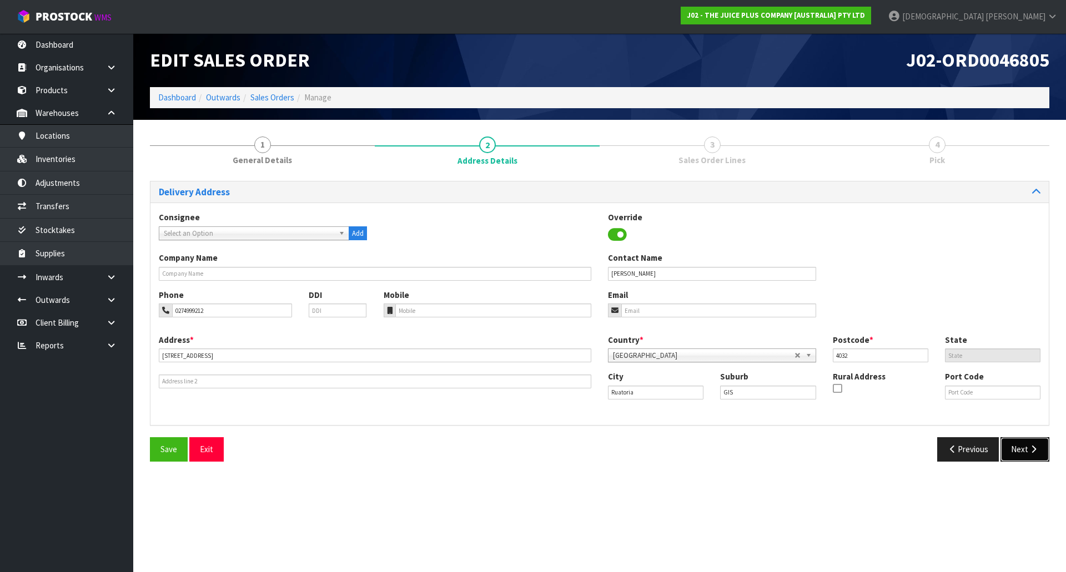
click at [1047, 450] on button "Next" at bounding box center [1024, 450] width 49 height 24
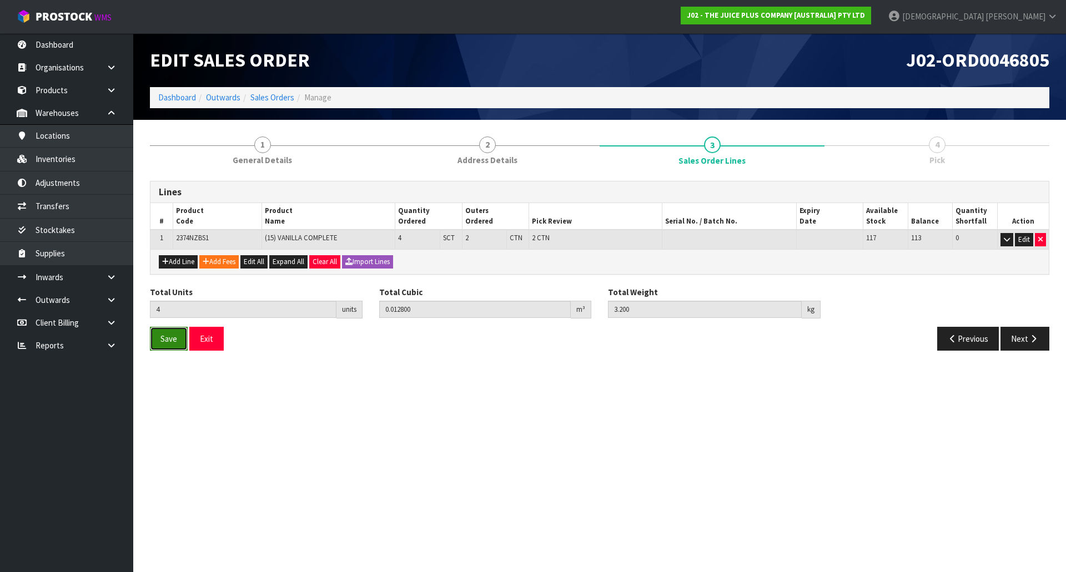
click at [173, 345] on button "Save" at bounding box center [169, 339] width 38 height 24
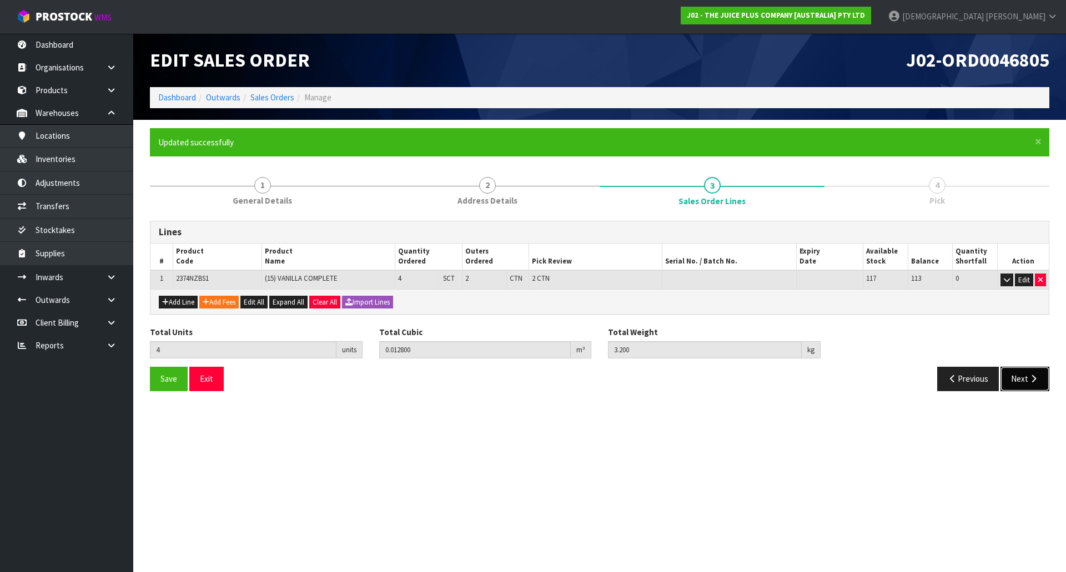
click at [1033, 384] on button "Next" at bounding box center [1024, 379] width 49 height 24
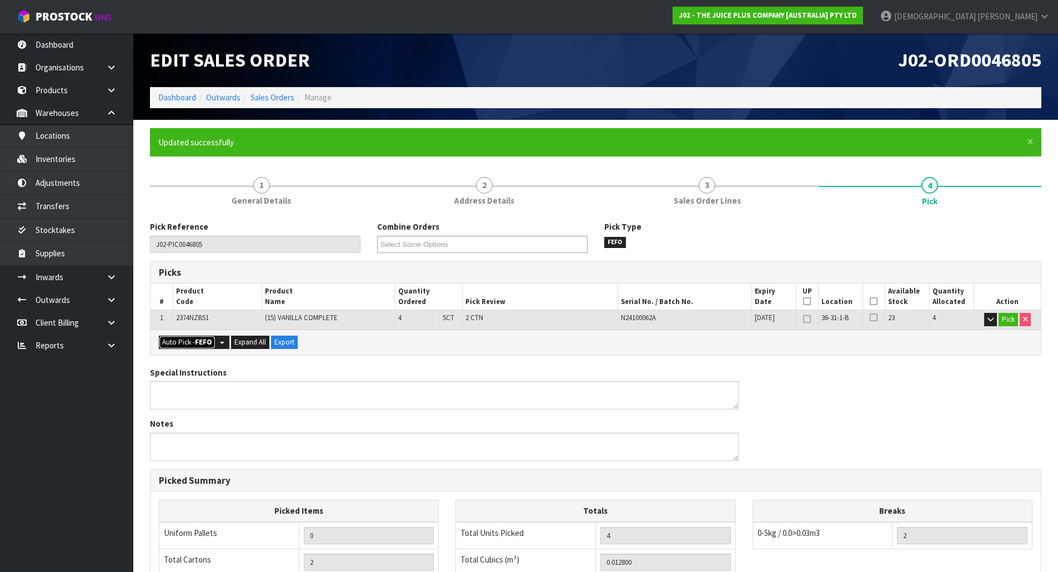
click at [207, 344] on strong "FEFO" at bounding box center [203, 342] width 17 height 9
type input "2"
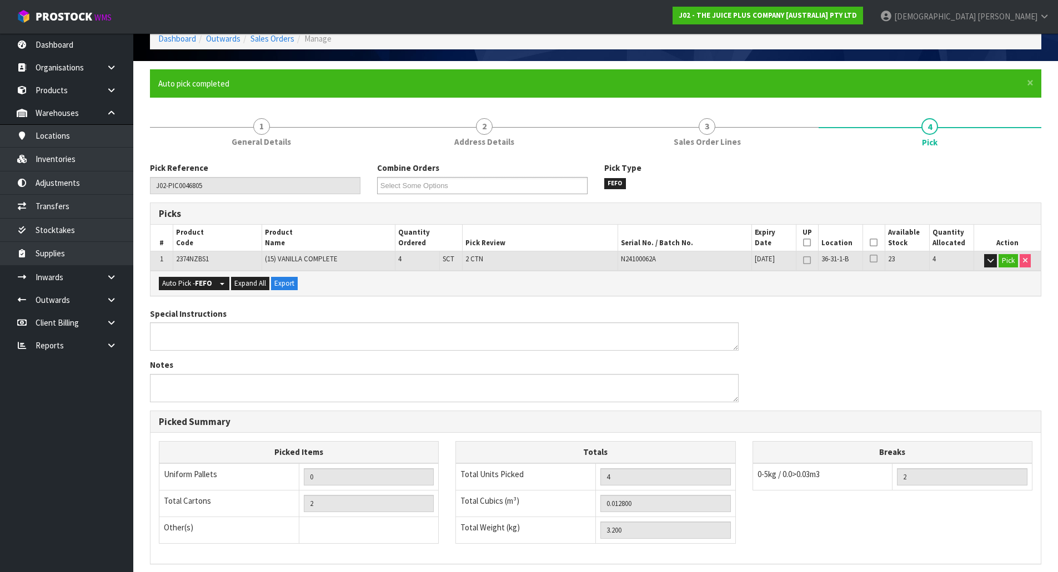
scroll to position [203, 0]
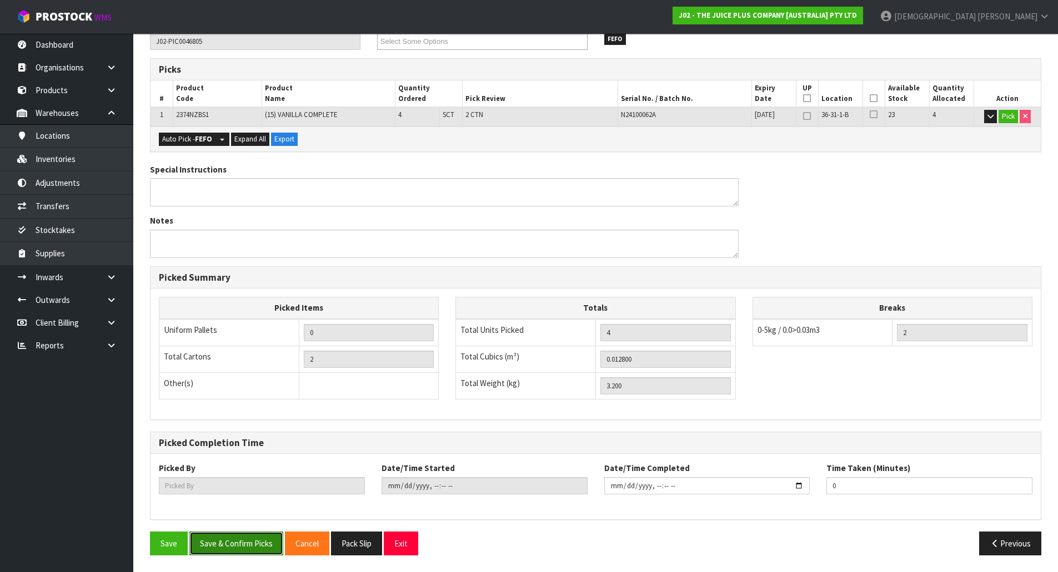
click at [265, 548] on button "Save & Confirm Picks" at bounding box center [236, 544] width 94 height 24
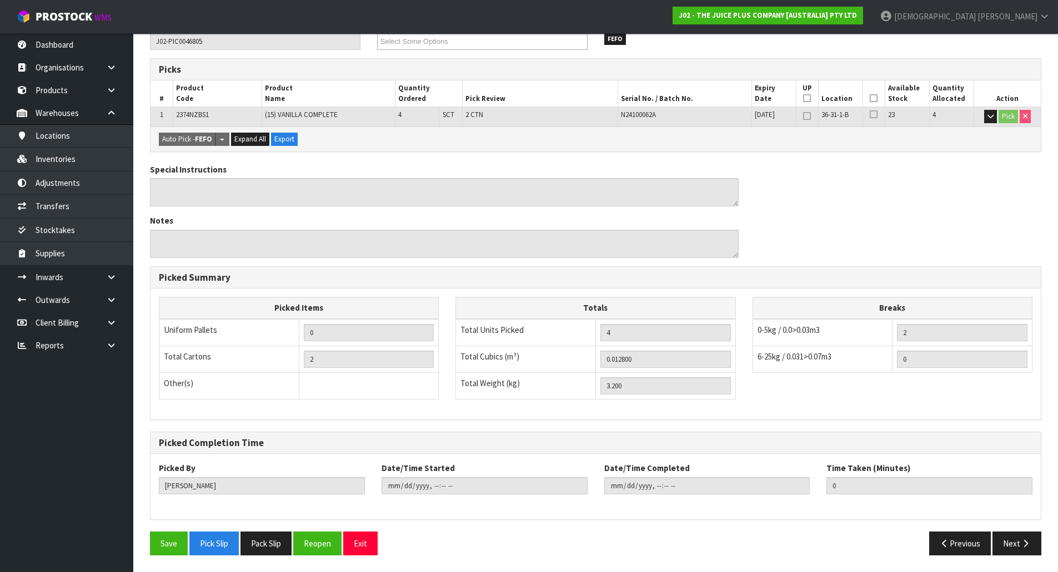
type input "[PERSON_NAME]"
type input "[DATE]T09:58:36"
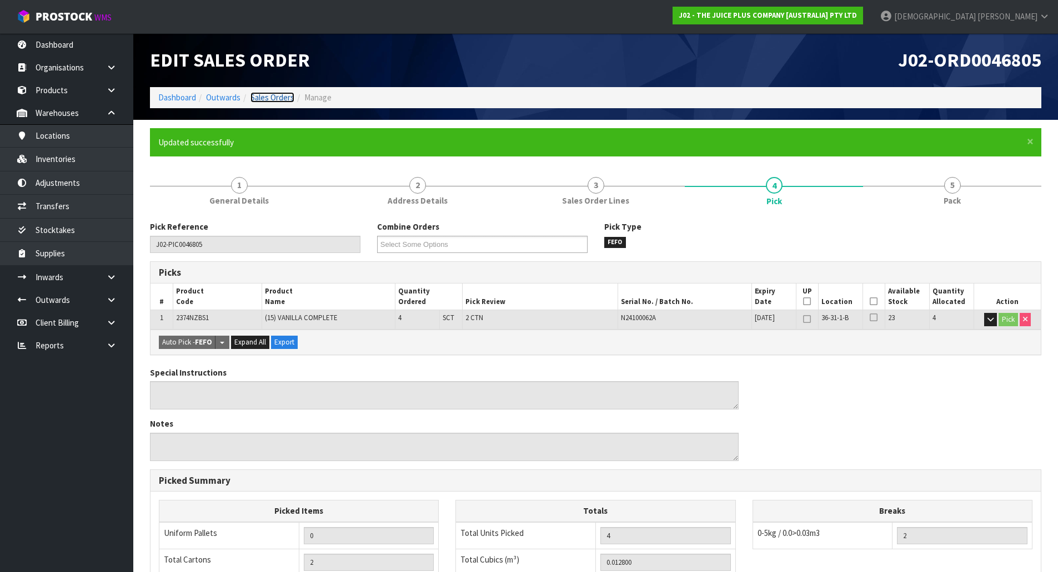
click at [281, 98] on link "Sales Orders" at bounding box center [272, 97] width 44 height 11
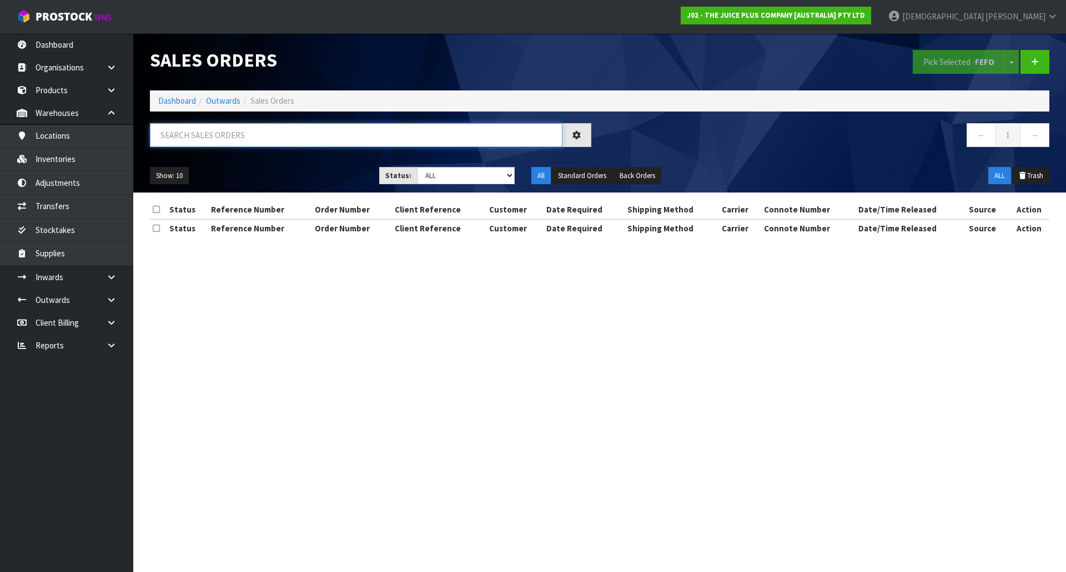
click at [239, 134] on input "text" at bounding box center [356, 135] width 413 height 24
paste input "0046805"
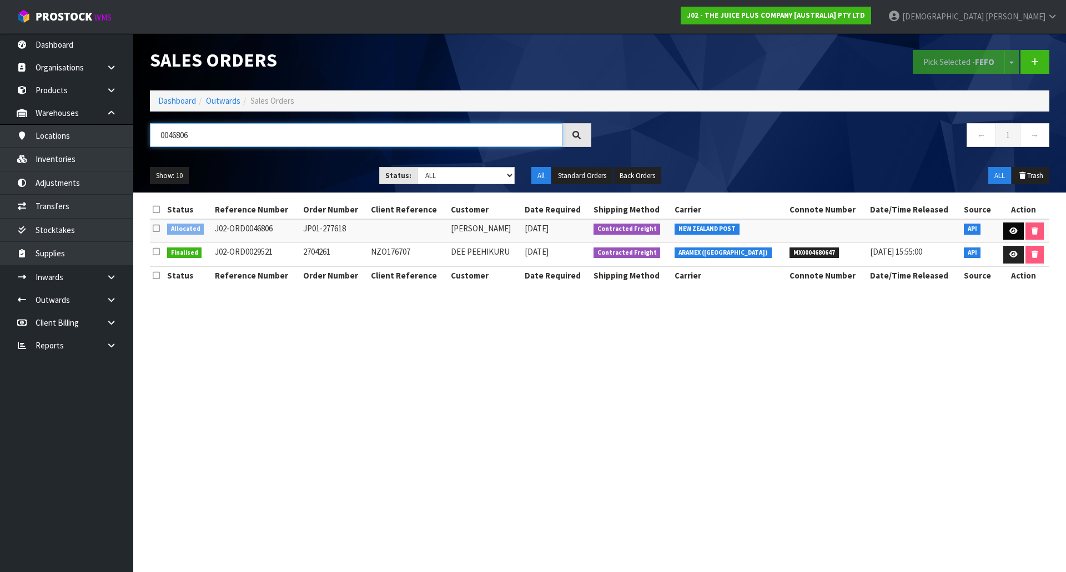
type input "0046806"
click at [1012, 229] on icon at bounding box center [1013, 231] width 8 height 7
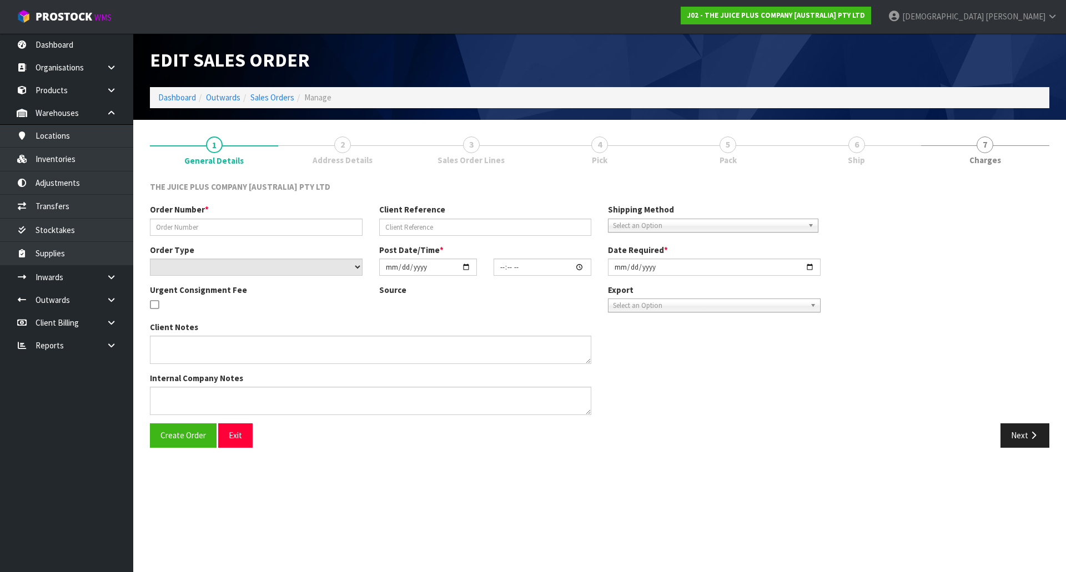
type input "JP01-277618"
select select "number:0"
type input "[DATE]"
type input "04:01:49.000"
type input "[DATE]"
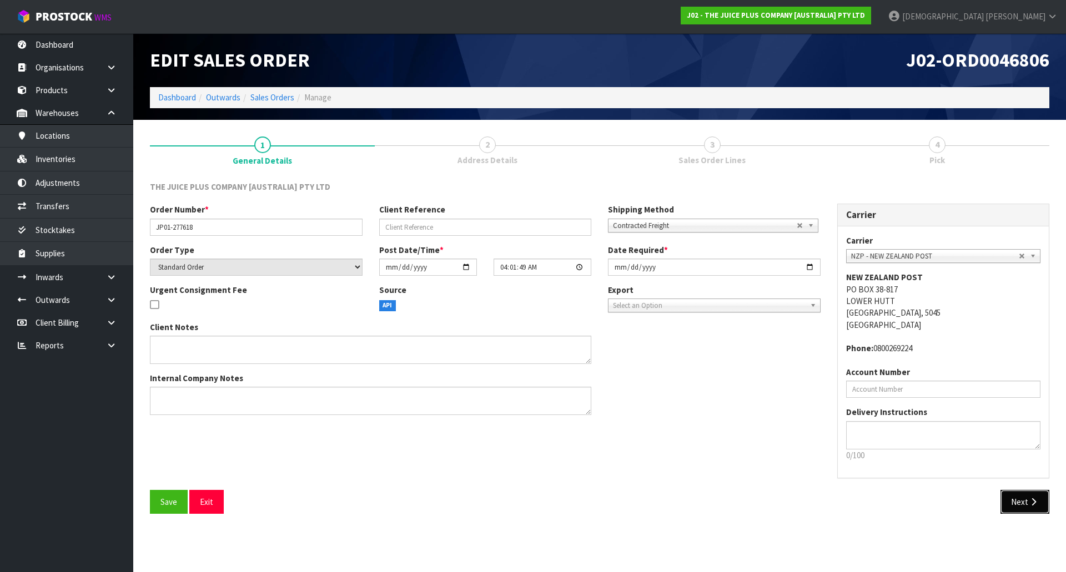
click at [1045, 499] on button "Next" at bounding box center [1024, 502] width 49 height 24
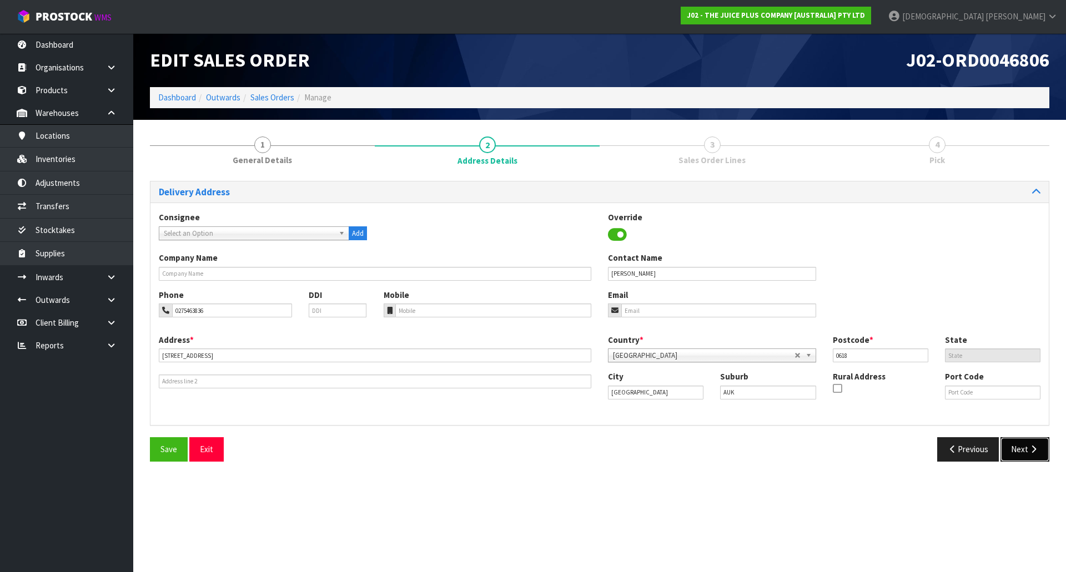
click at [1044, 452] on button "Next" at bounding box center [1024, 450] width 49 height 24
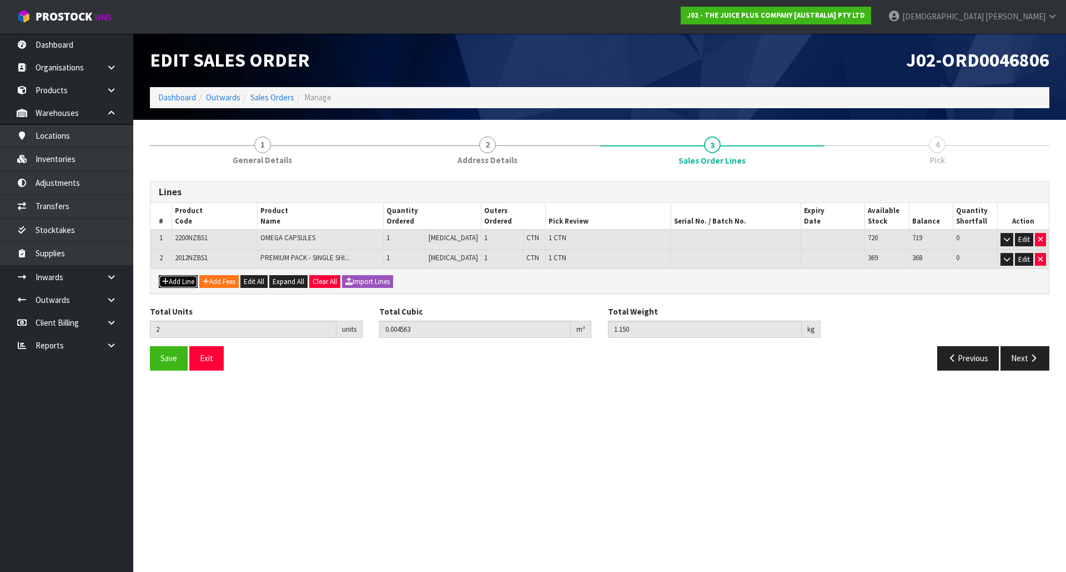
click at [183, 282] on button "Add Line" at bounding box center [178, 281] width 39 height 13
type input "0"
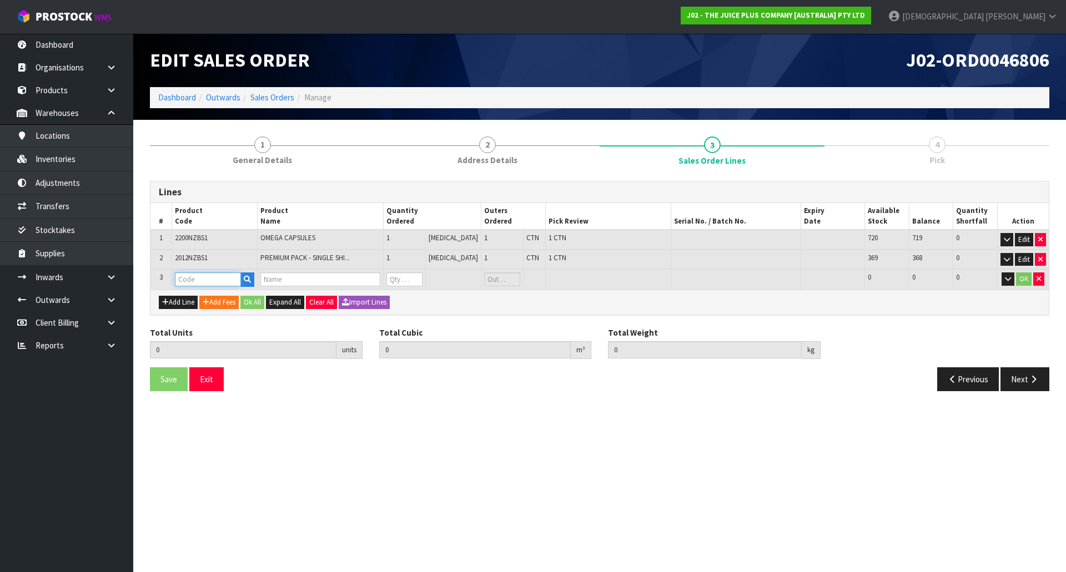
click at [197, 280] on input "text" at bounding box center [208, 280] width 66 height 14
type input "V"
click at [242, 308] on link "V ANILLA SACHET" at bounding box center [224, 313] width 95 height 15
type input "[PERSON_NAME]"
type input "2"
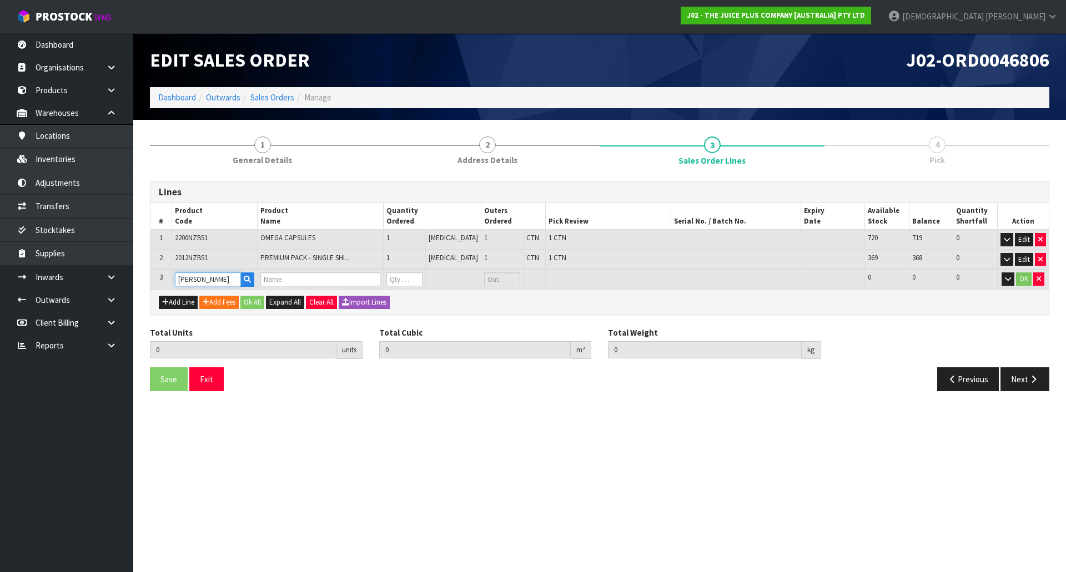
type input "0.004563"
type input "1.15"
type input "1 X VANILLA SACHET"
type input "0"
click at [409, 279] on input "0" at bounding box center [404, 280] width 36 height 14
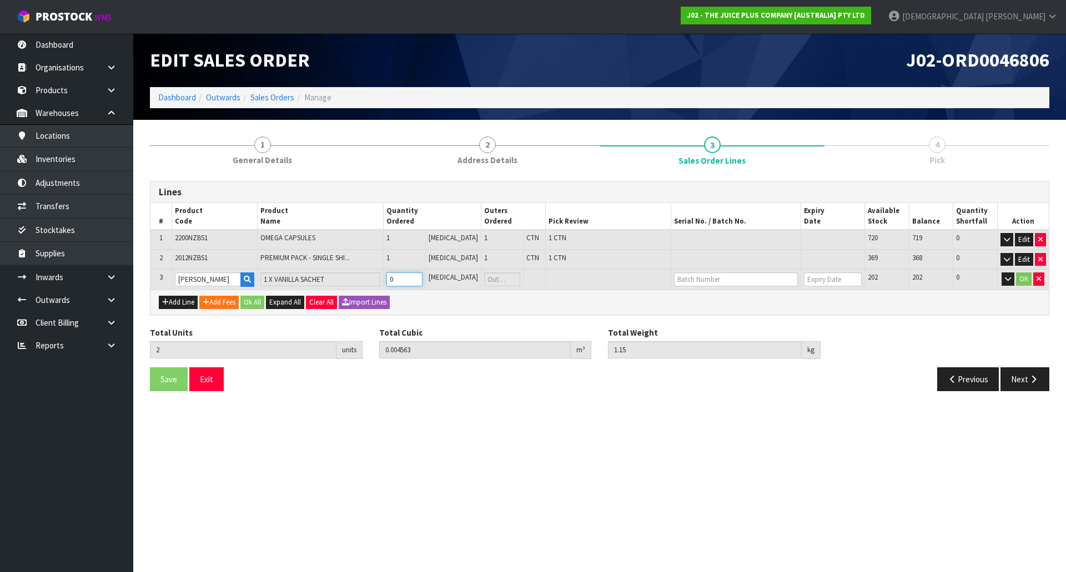
click at [399, 282] on input "0" at bounding box center [404, 280] width 36 height 14
drag, startPoint x: 406, startPoint y: 282, endPoint x: 365, endPoint y: 290, distance: 41.8
click at [365, 290] on div "Lines # Product Code Product Name Quantity Ordered Outers Ordered Pick Review S…" at bounding box center [599, 248] width 899 height 134
type input "4"
type input "0.004587"
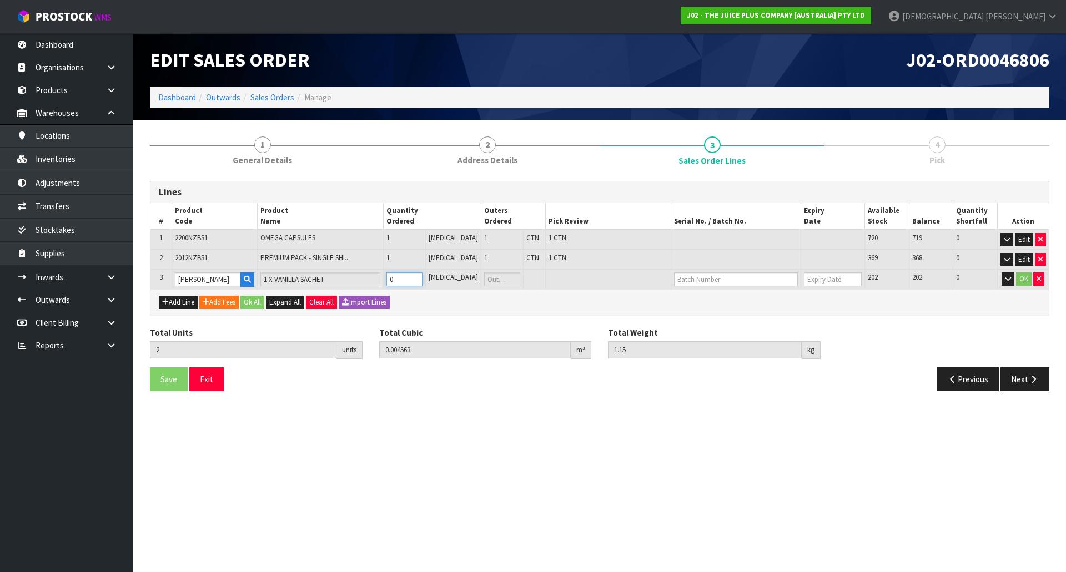
type input "1.18"
type input "2"
click at [258, 306] on button "Ok All" at bounding box center [252, 302] width 24 height 13
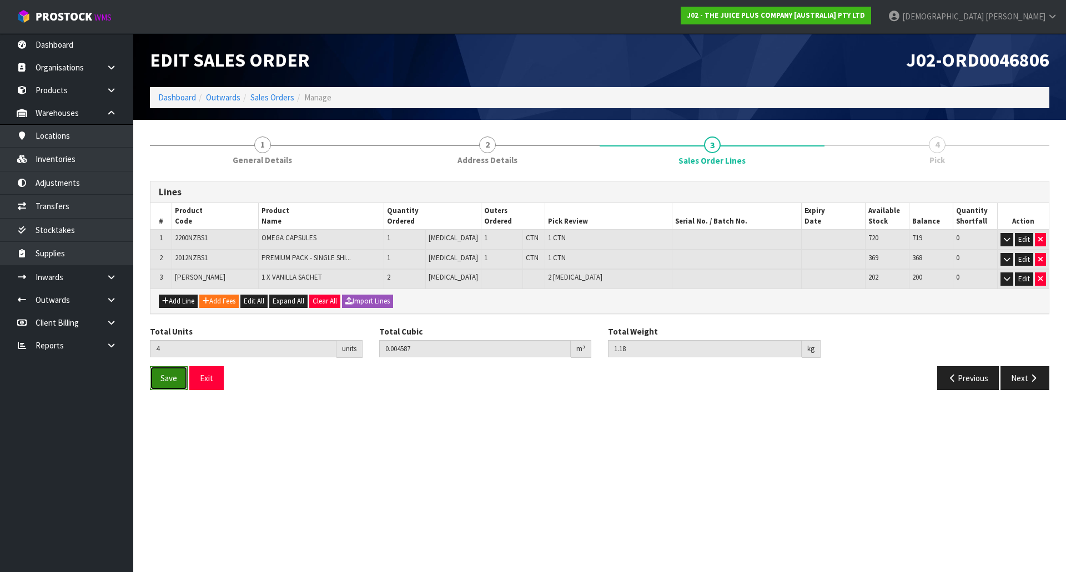
click at [170, 380] on span "Save" at bounding box center [168, 378] width 17 height 11
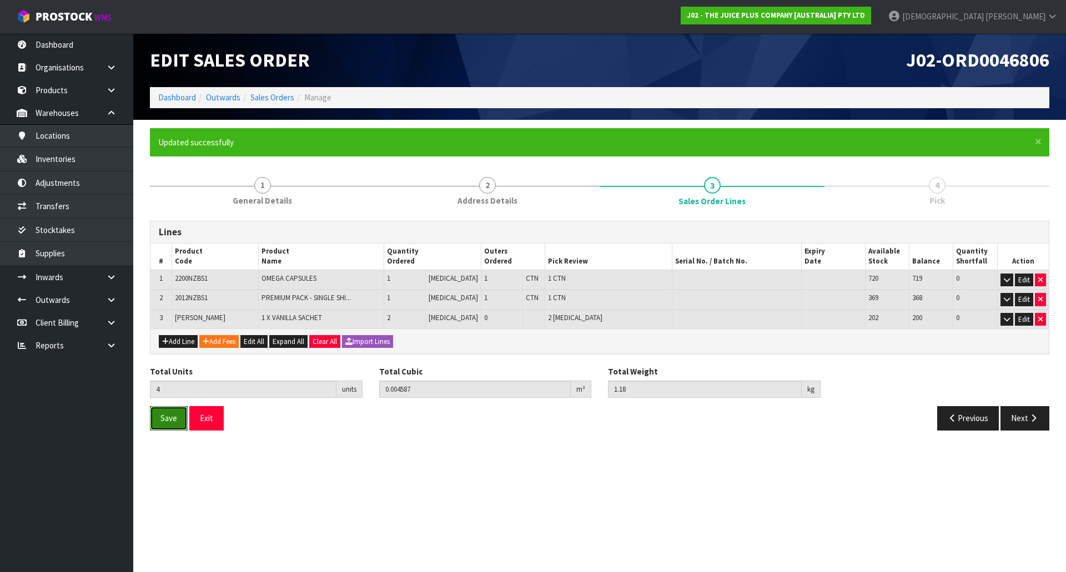
click at [177, 419] on span "Save" at bounding box center [168, 418] width 17 height 11
click at [1020, 419] on button "Next" at bounding box center [1024, 418] width 49 height 24
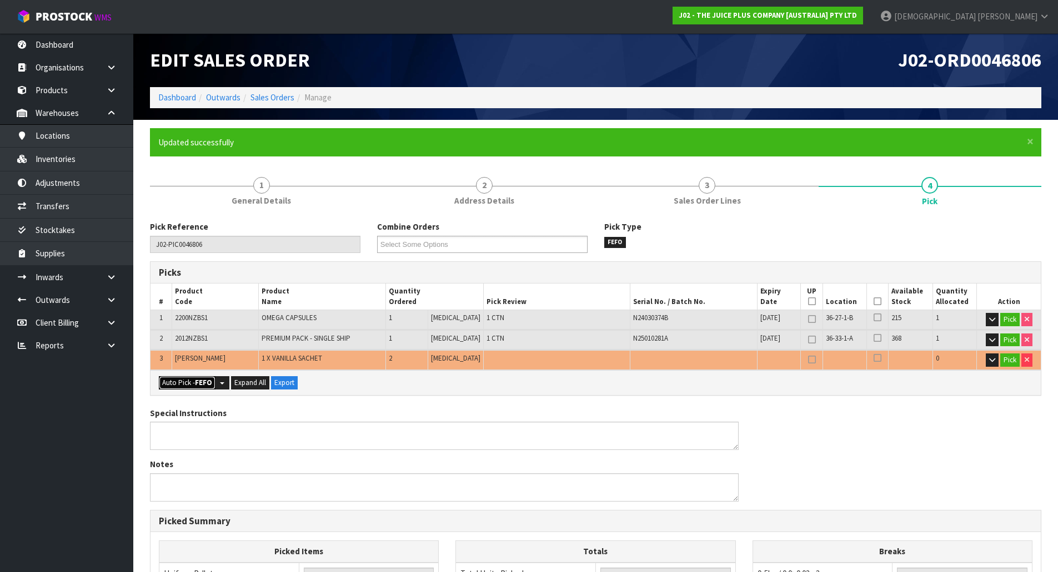
click at [208, 386] on strong "FEFO" at bounding box center [203, 382] width 17 height 9
type input "2"
type input "Piece x 2"
type input "4"
type input "0.004587"
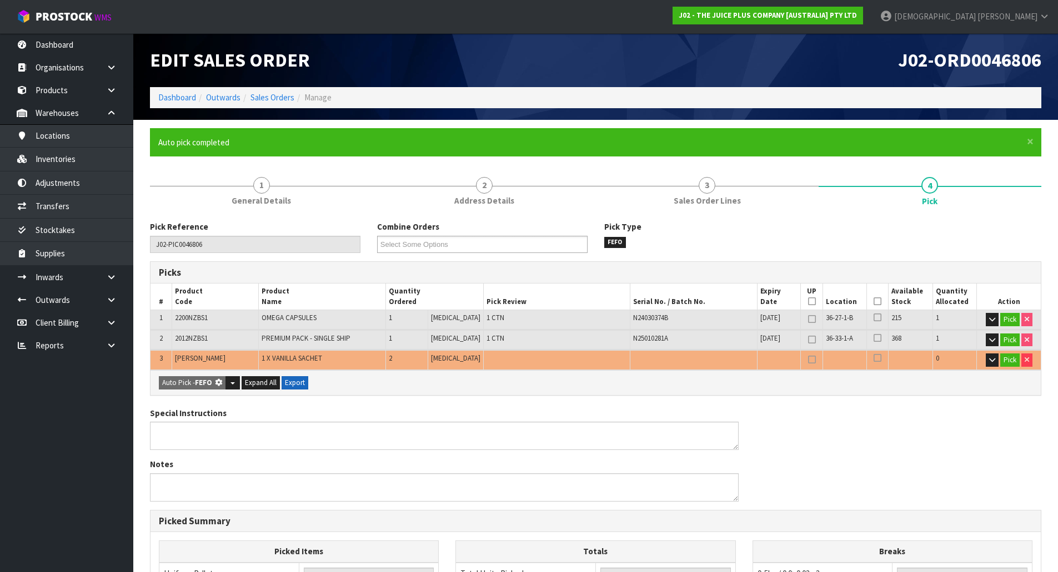
type input "1.180"
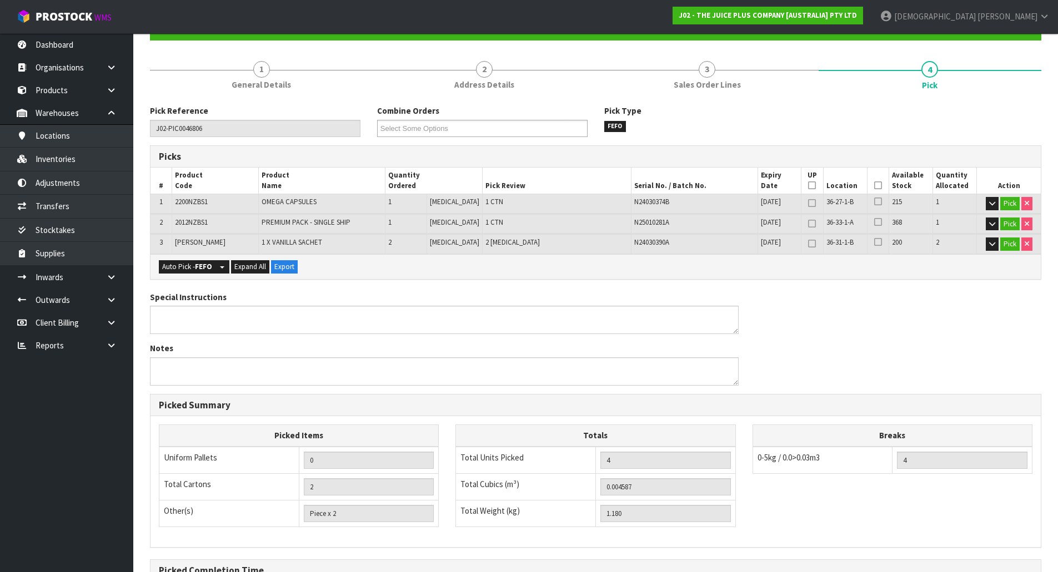
scroll to position [244, 0]
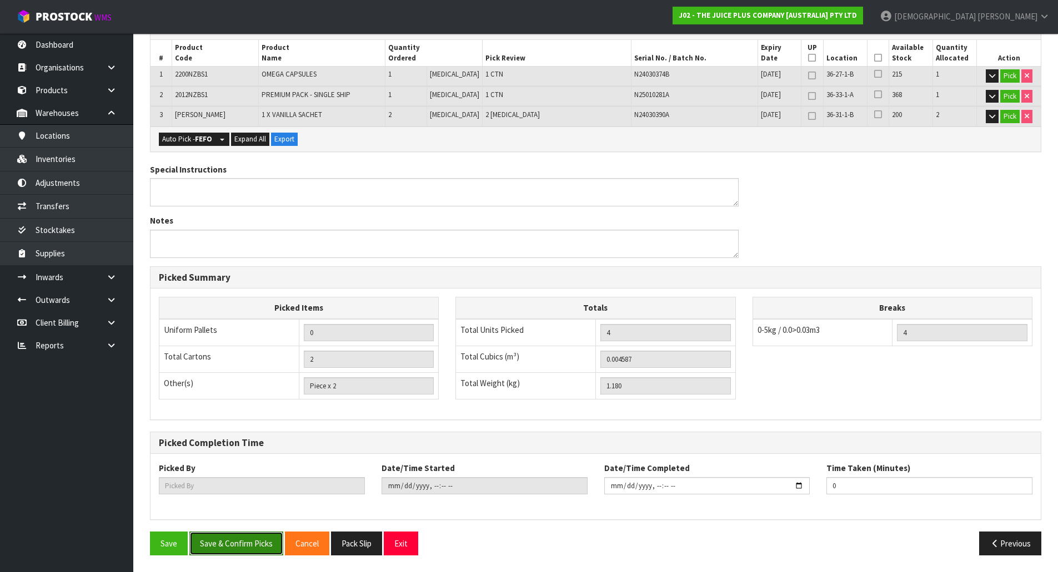
click at [267, 549] on button "Save & Confirm Picks" at bounding box center [236, 544] width 94 height 24
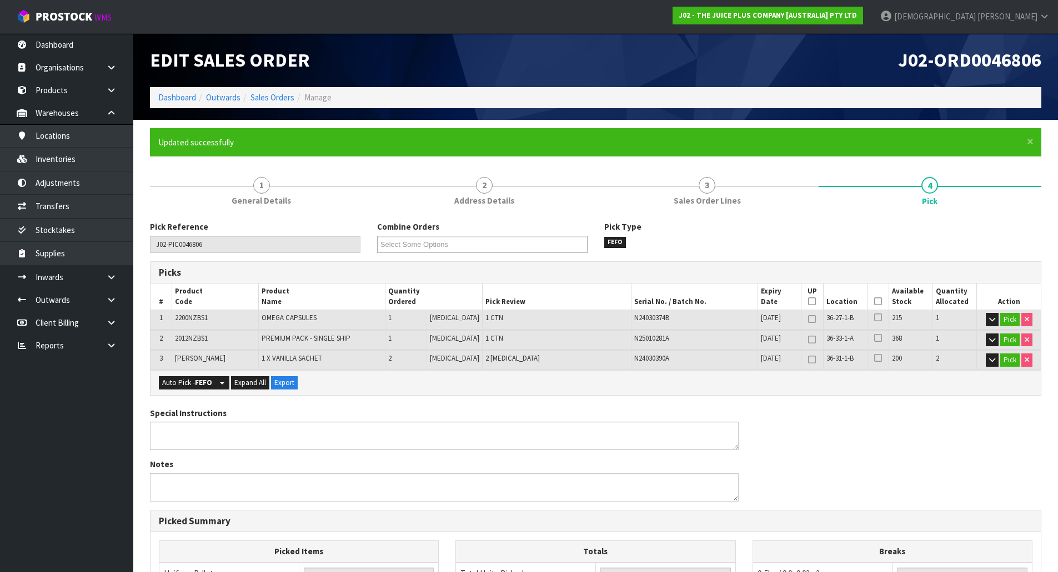
type input "[PERSON_NAME]"
type input "[DATE]T09:59:34"
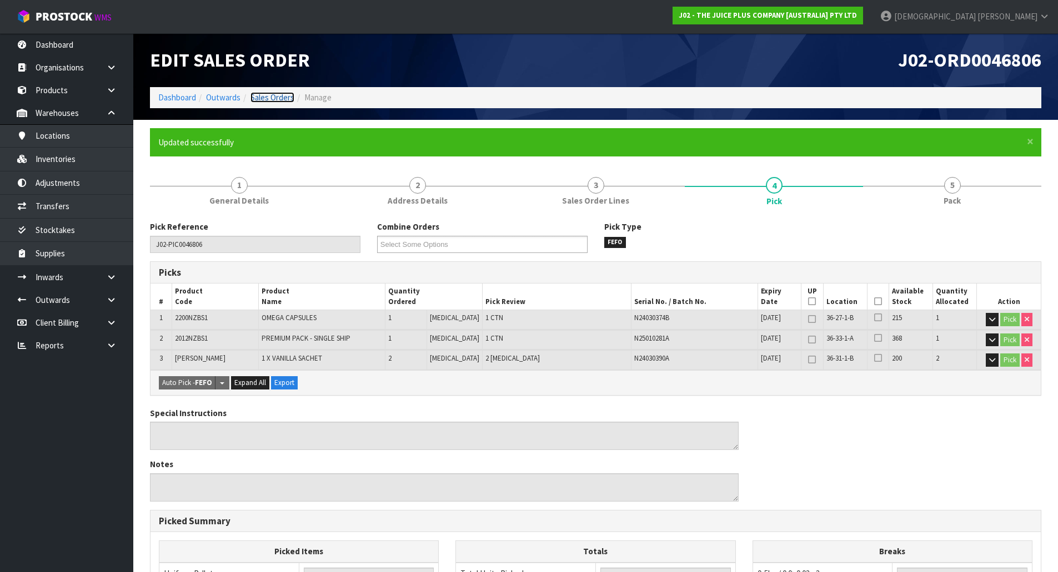
click at [274, 100] on link "Sales Orders" at bounding box center [272, 97] width 44 height 11
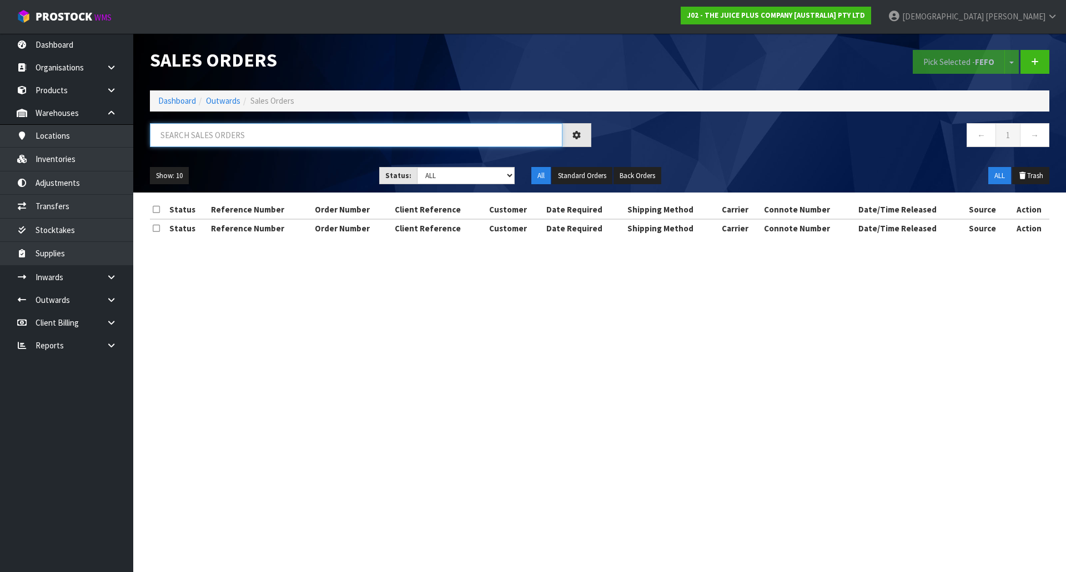
click at [269, 129] on input "text" at bounding box center [356, 135] width 413 height 24
paste input "0046806"
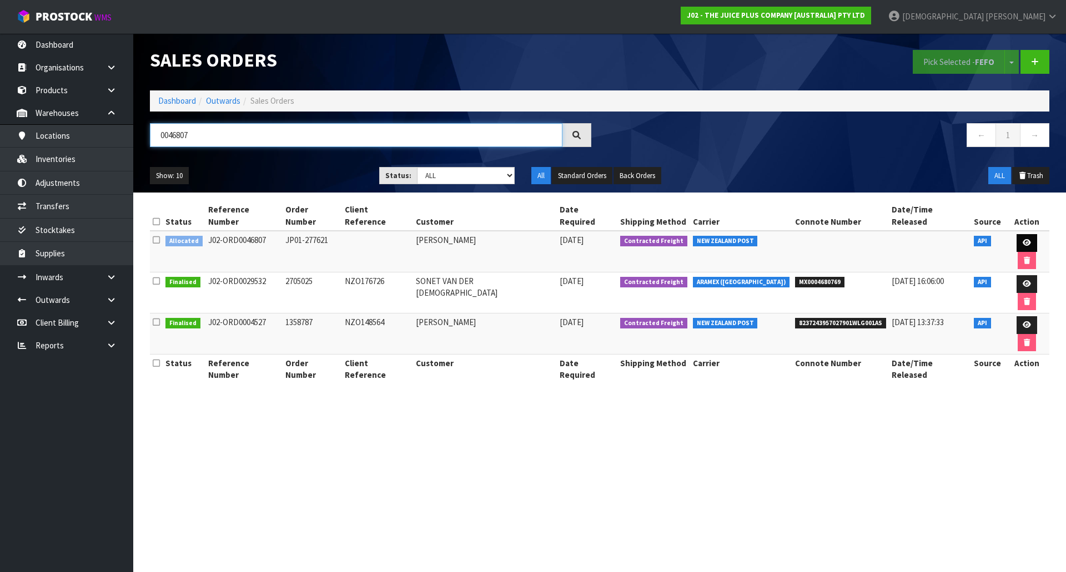
type input "0046807"
click at [1023, 239] on icon at bounding box center [1027, 242] width 8 height 7
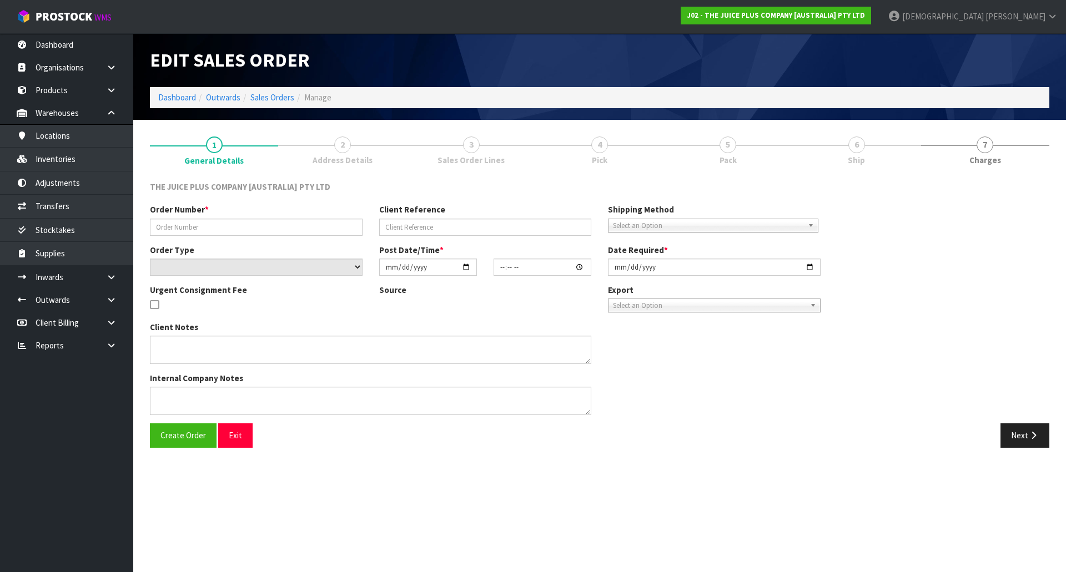
type input "JP01-277621"
select select "number:0"
type input "[DATE]"
type input "04:01:53.000"
type input "[DATE]"
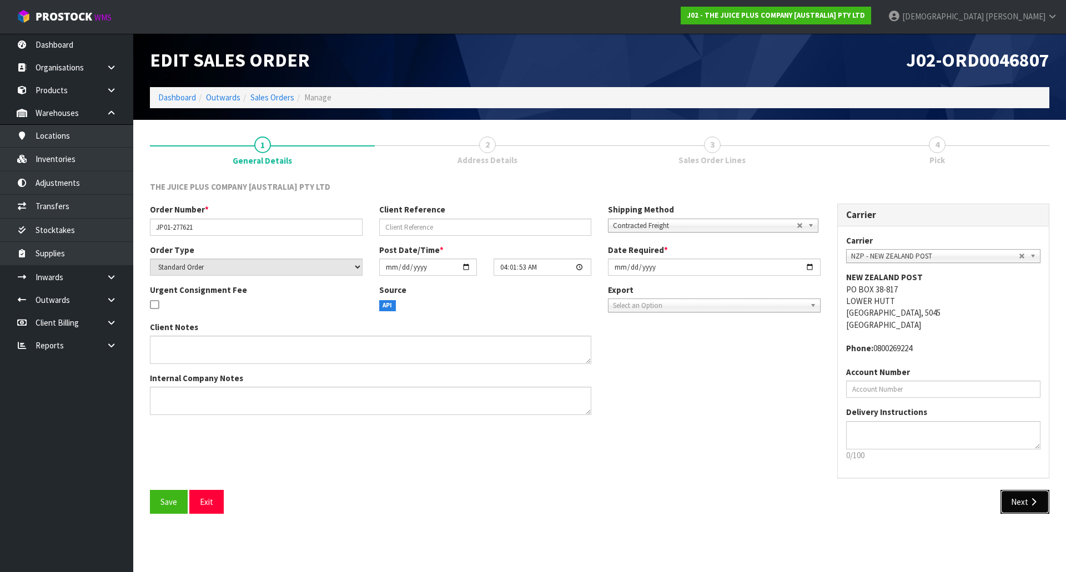
click at [1037, 497] on button "Next" at bounding box center [1024, 502] width 49 height 24
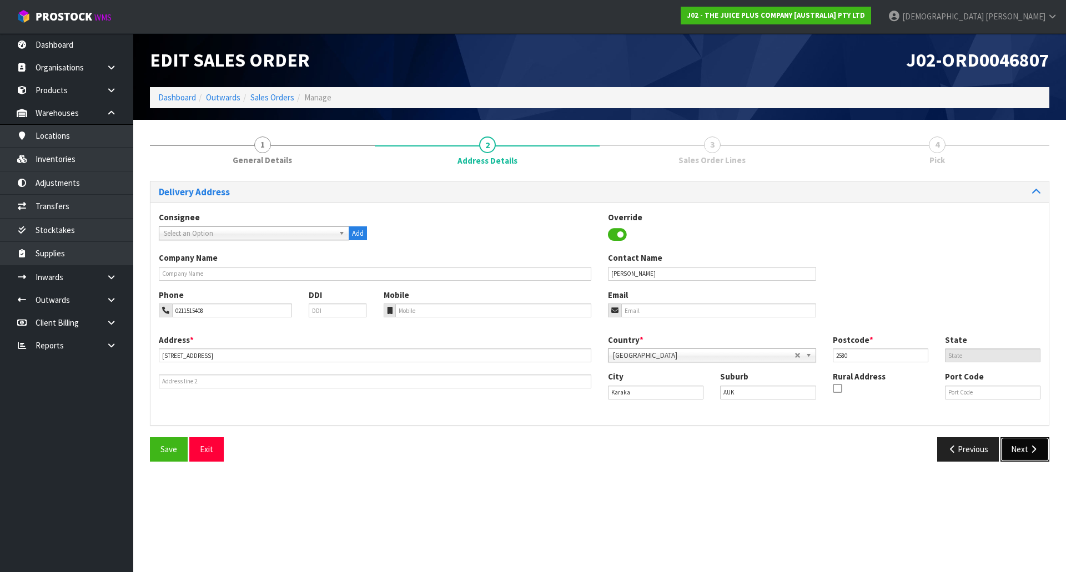
click at [1023, 449] on button "Next" at bounding box center [1024, 450] width 49 height 24
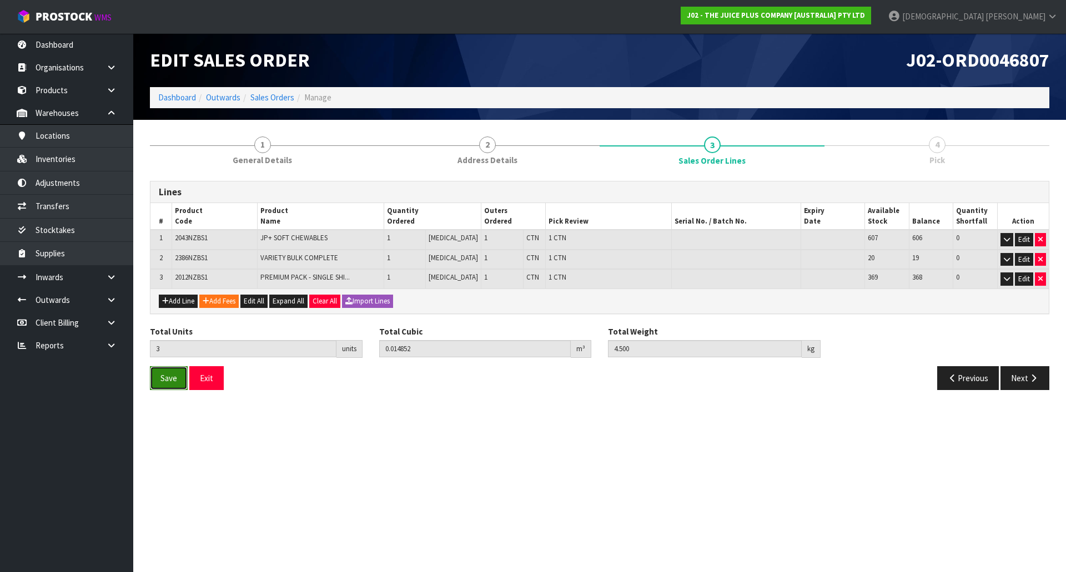
click at [176, 375] on span "Save" at bounding box center [168, 378] width 17 height 11
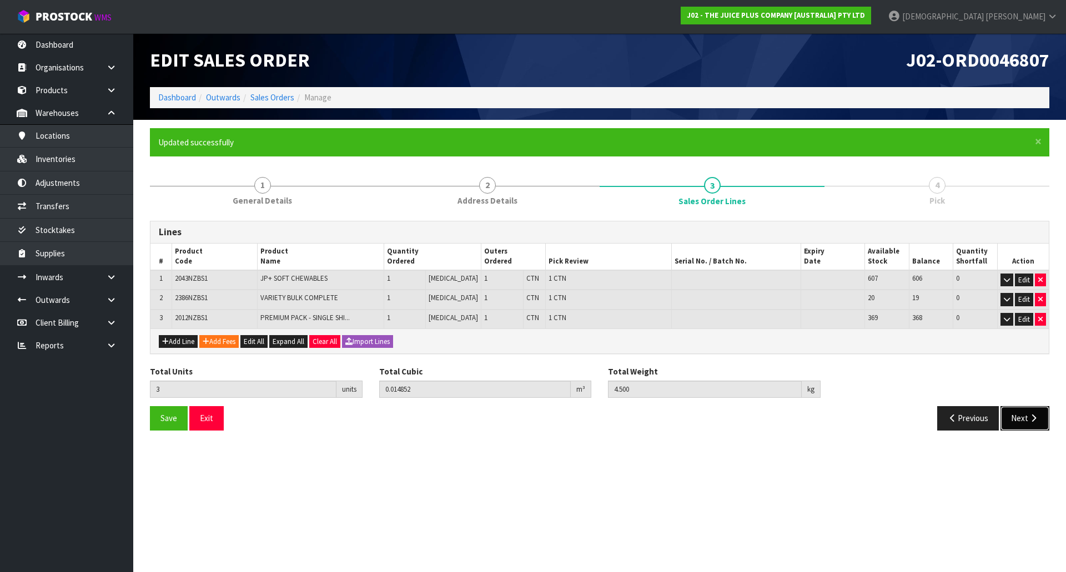
click at [1020, 419] on button "Next" at bounding box center [1024, 418] width 49 height 24
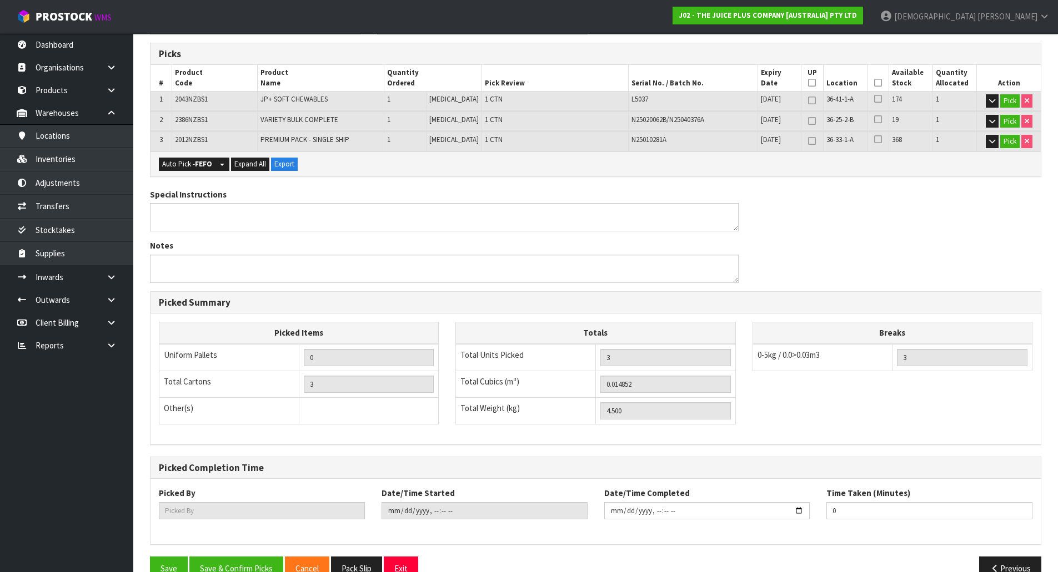
scroll to position [222, 0]
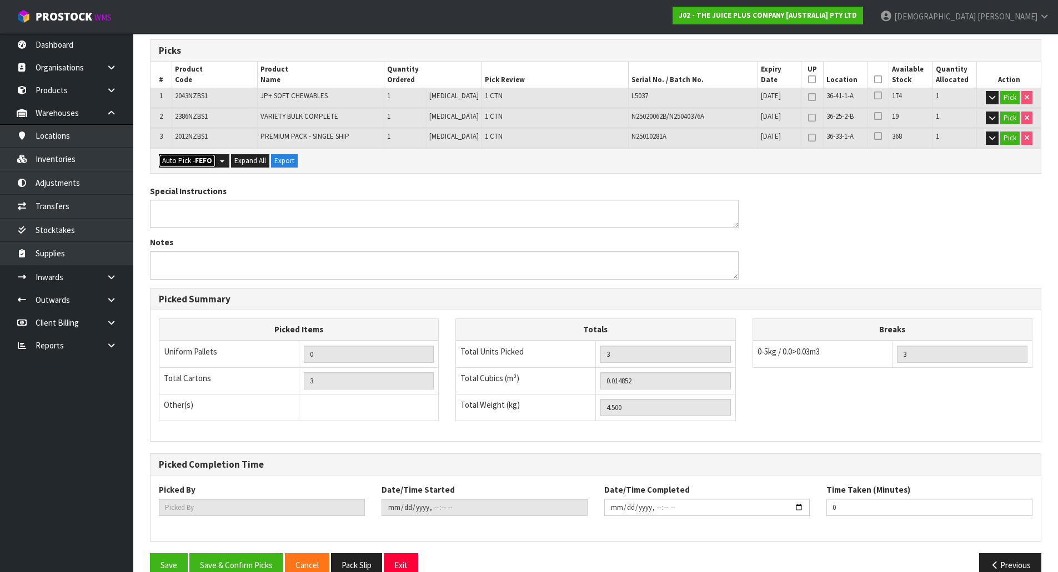
click at [204, 157] on strong "FEFO" at bounding box center [203, 160] width 17 height 9
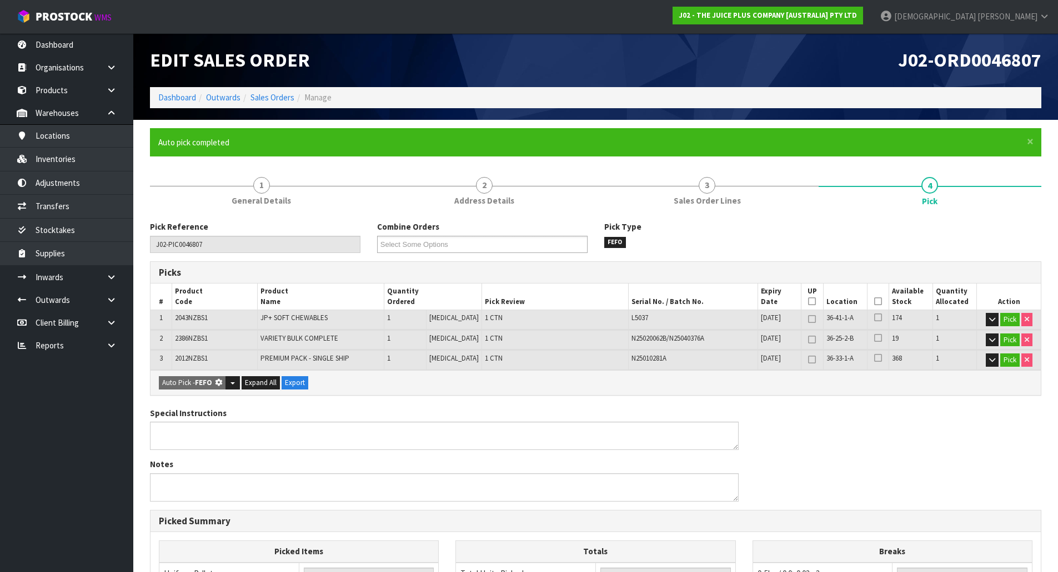
type input "3"
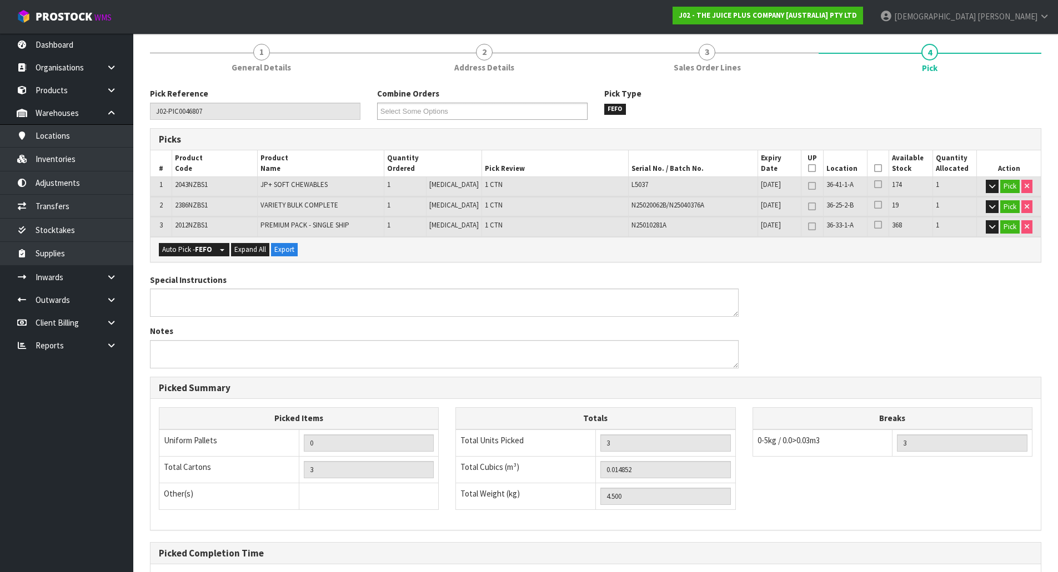
scroll to position [244, 0]
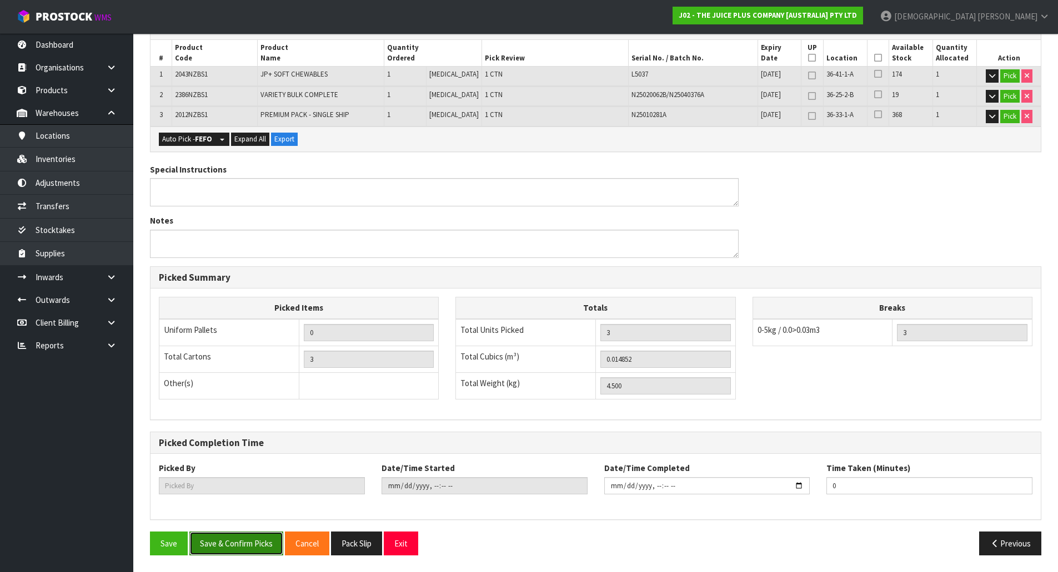
click at [243, 546] on button "Save & Confirm Picks" at bounding box center [236, 544] width 94 height 24
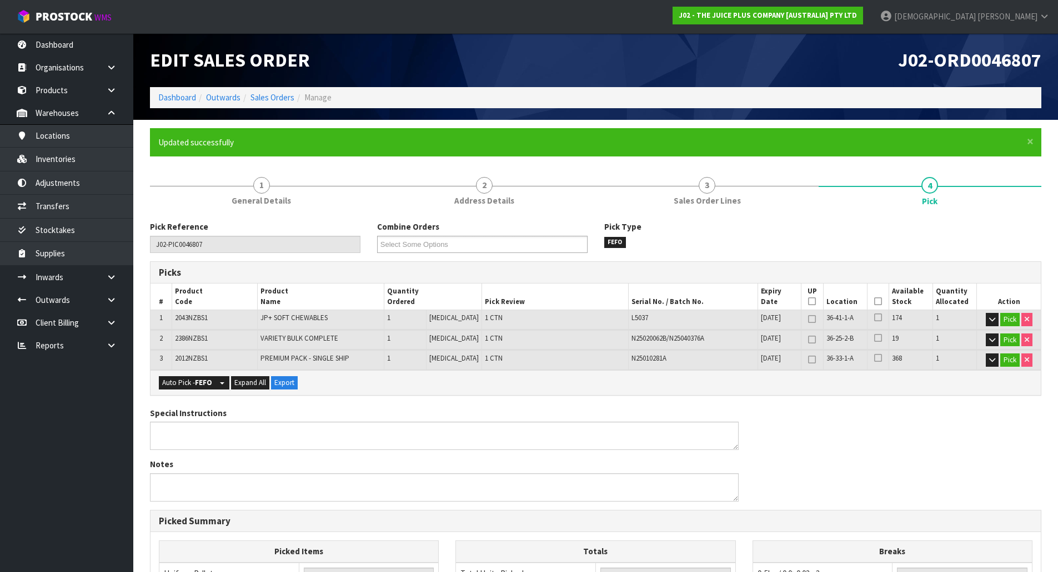
type input "[PERSON_NAME]"
type input "[DATE]T10:00:31"
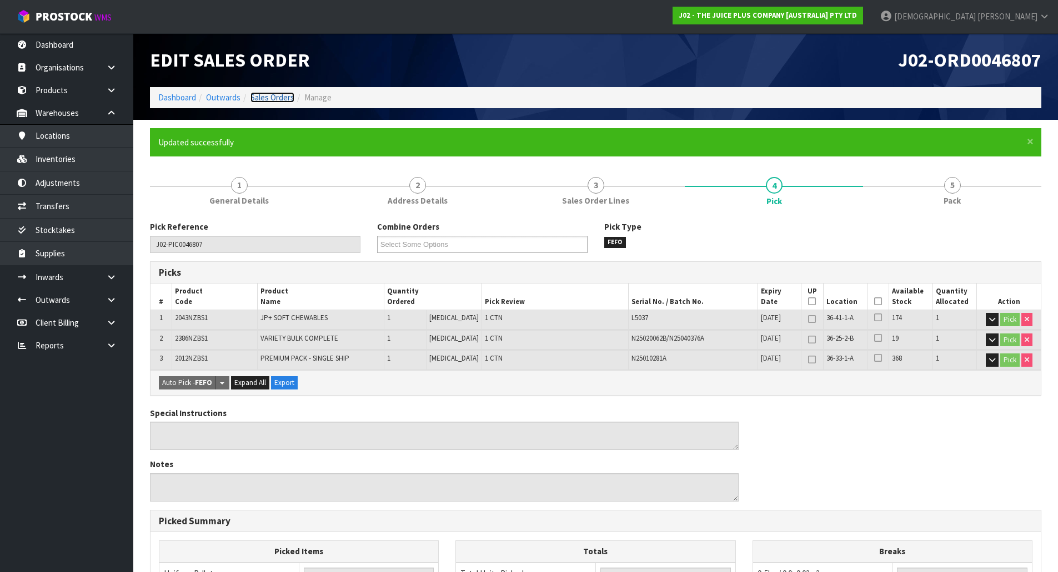
click at [272, 97] on link "Sales Orders" at bounding box center [272, 97] width 44 height 11
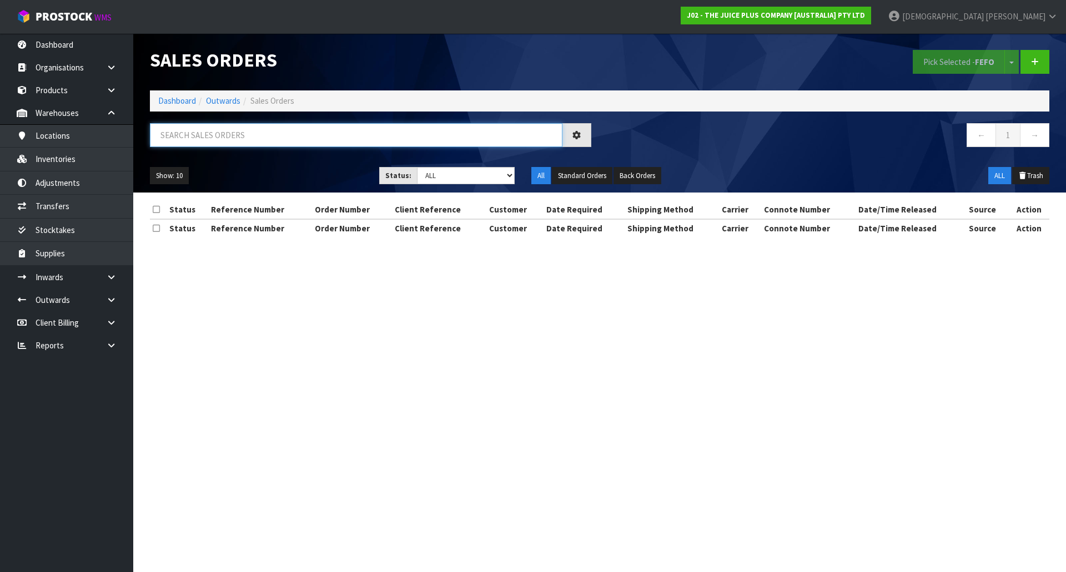
click at [242, 139] on input "text" at bounding box center [356, 135] width 413 height 24
paste input "0046807"
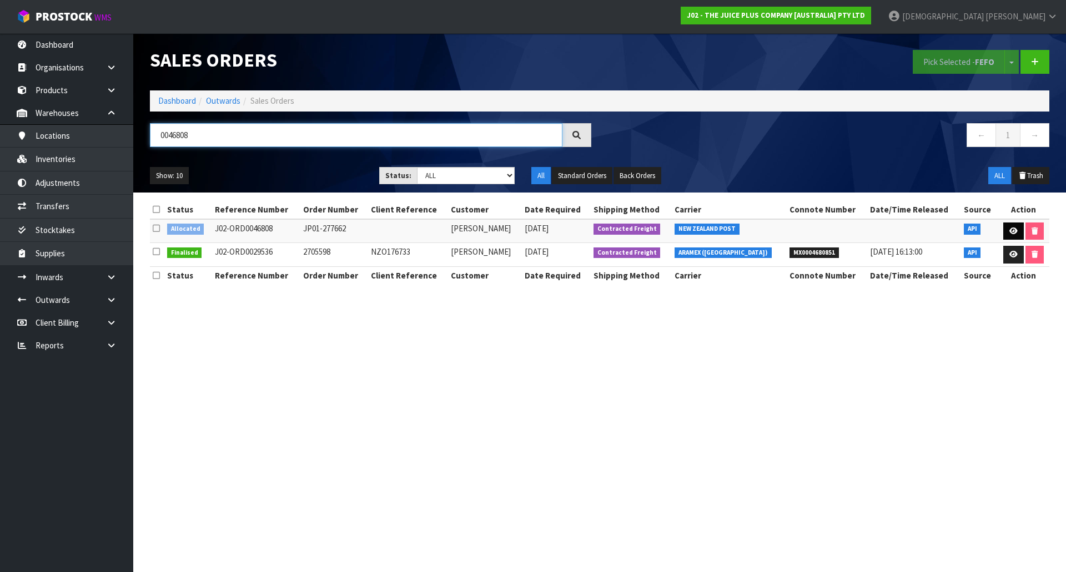
type input "0046808"
click at [1005, 229] on link at bounding box center [1013, 232] width 21 height 18
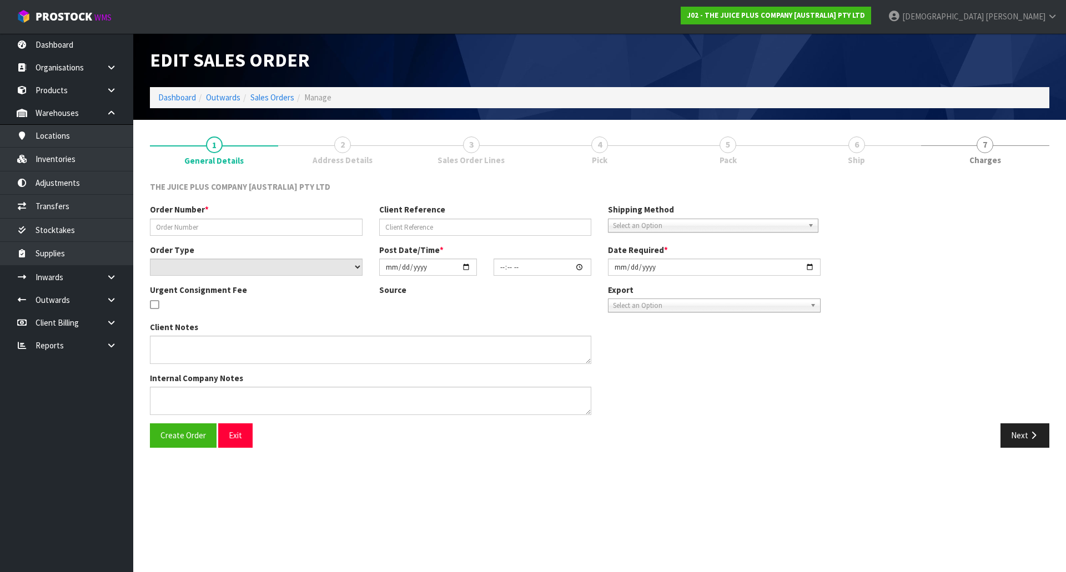
type input "JP01-277662"
select select "number:0"
type input "[DATE]"
type input "04:03:12.000"
type input "[DATE]"
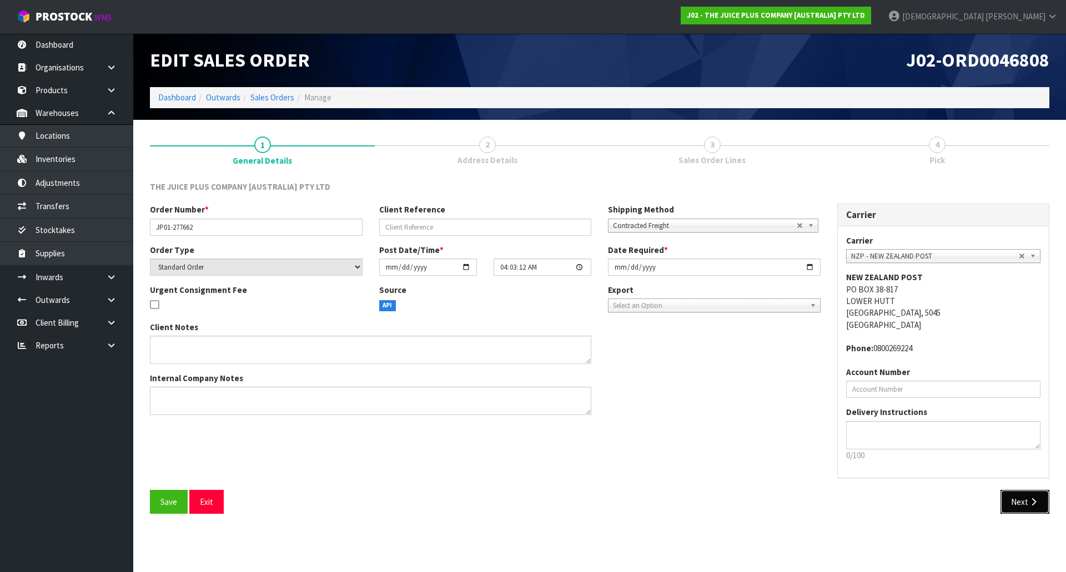
click at [1039, 501] on button "Next" at bounding box center [1024, 502] width 49 height 24
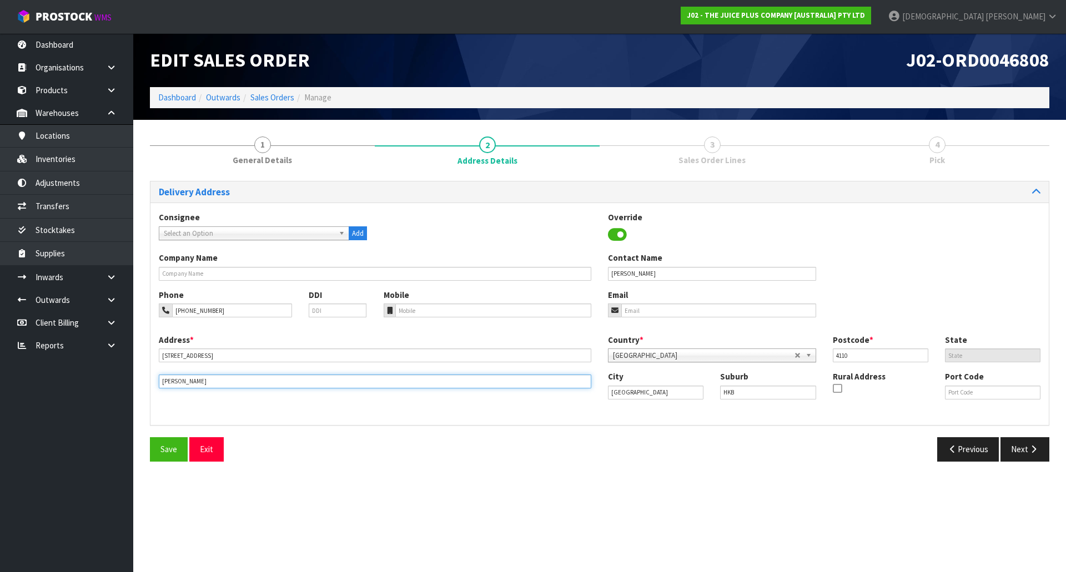
drag, startPoint x: 185, startPoint y: 382, endPoint x: 101, endPoint y: 382, distance: 83.8
click at [102, 382] on body "Toggle navigation ProStock WMS J02 - THE JUICE PLUS COMPANY [AUSTRALIA] PTY LTD…" at bounding box center [533, 286] width 1066 height 572
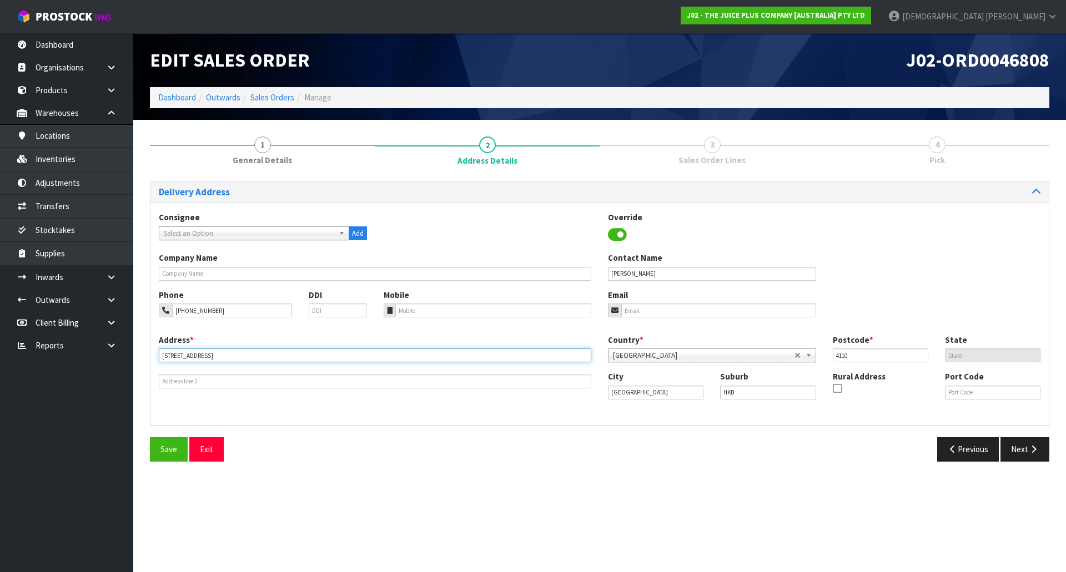
click at [222, 354] on input "23 DELHI ROAD" at bounding box center [375, 356] width 433 height 14
paste input "NAPIER"
type input "23 DELHI ROAD, NAPIER"
click at [1030, 449] on icon "button" at bounding box center [1033, 449] width 11 height 8
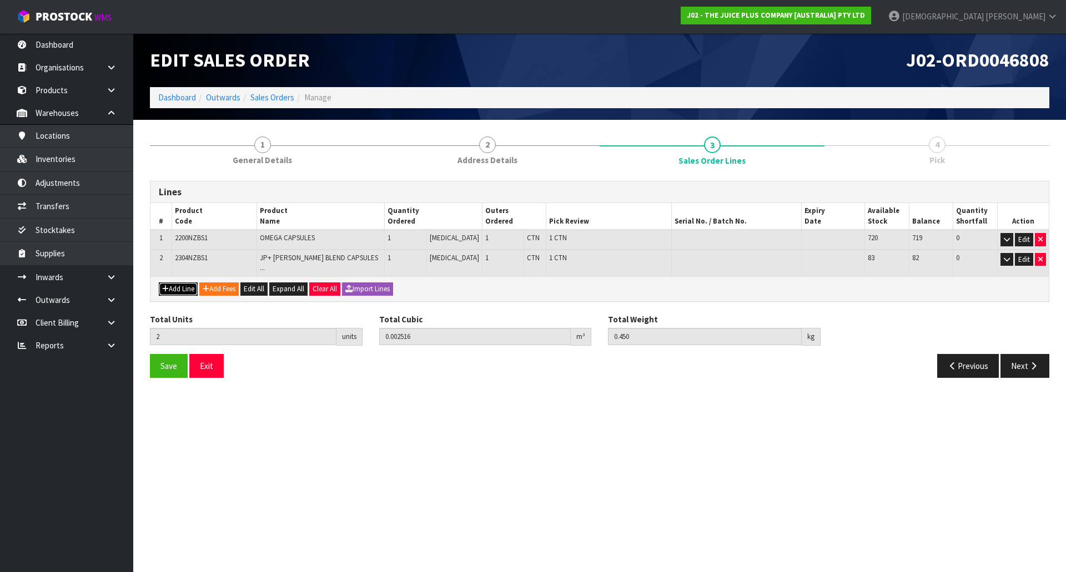
click at [189, 283] on button "Add Line" at bounding box center [178, 289] width 39 height 13
type input "0"
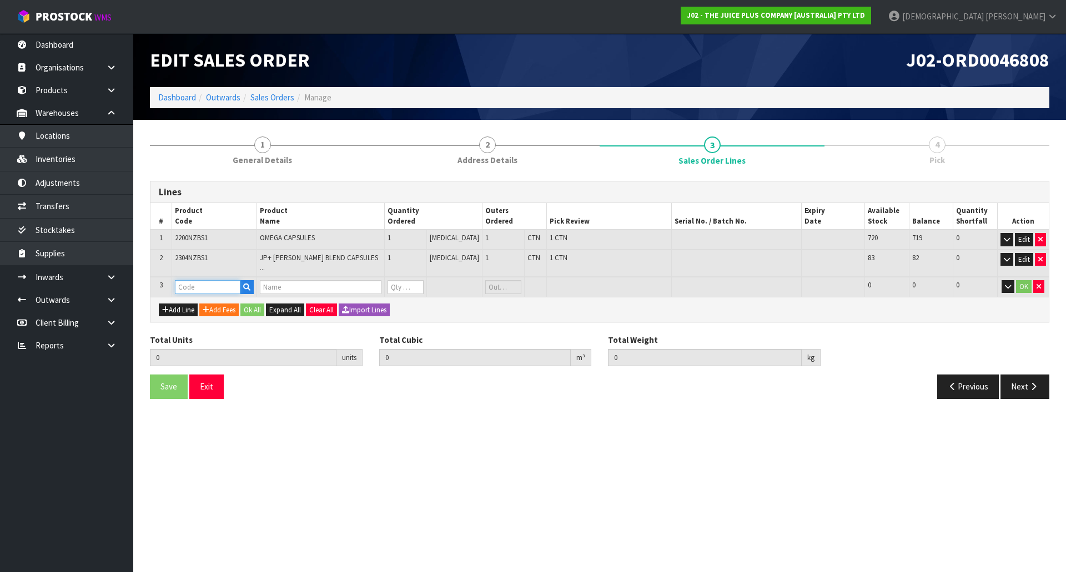
click at [193, 281] on input "text" at bounding box center [208, 287] width 66 height 14
click at [205, 316] on link "V ANILLA SACHET" at bounding box center [224, 313] width 95 height 15
click at [366, 281] on tr "3 VANILLA SACHET 1 X VANILLA SACHET 0 PCE 200 200 0 OK" at bounding box center [599, 287] width 898 height 21
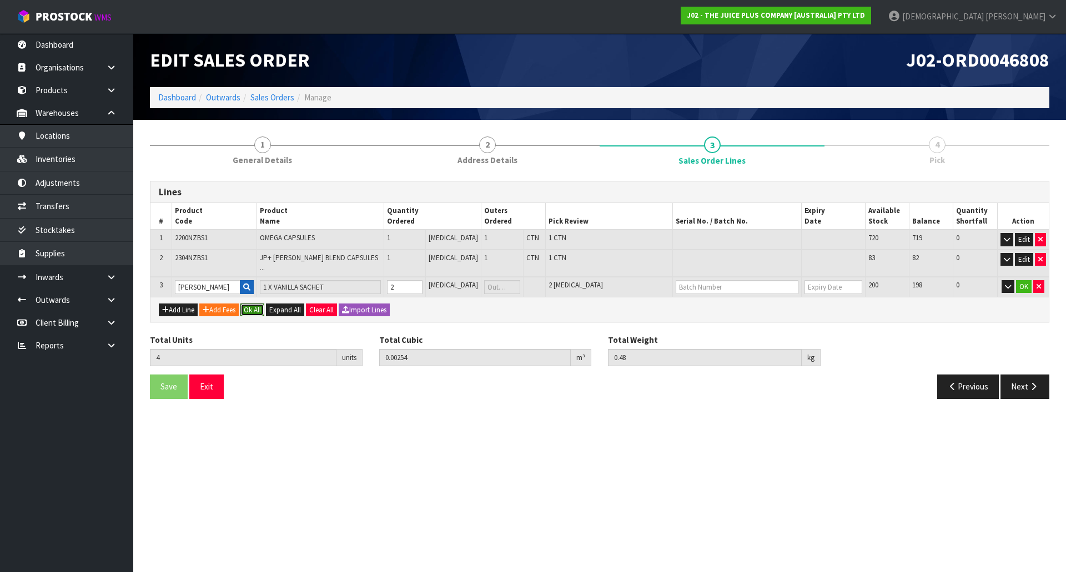
click at [257, 304] on button "Ok All" at bounding box center [252, 310] width 24 height 13
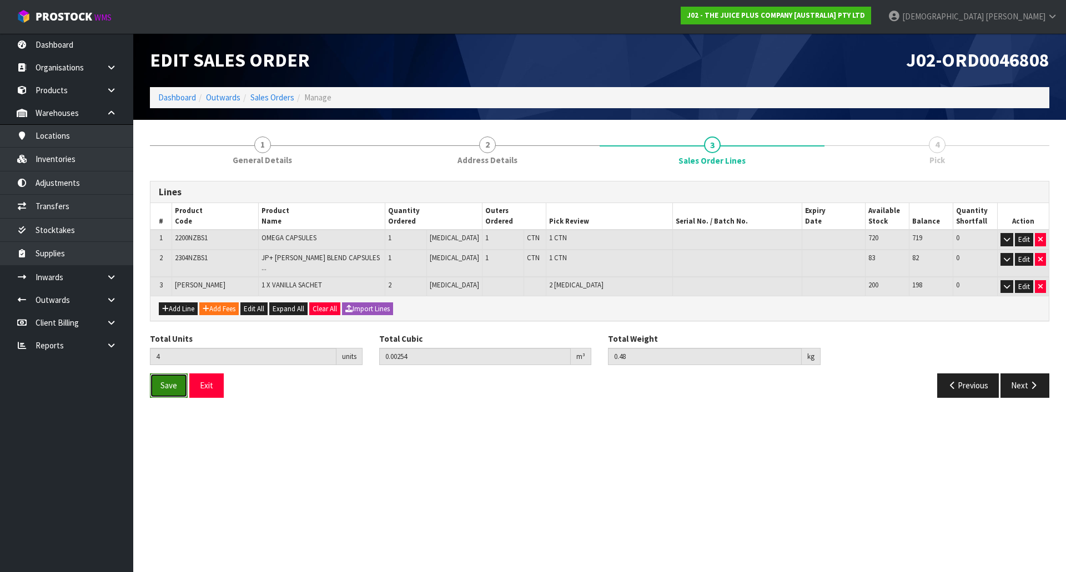
click at [169, 390] on button "Save" at bounding box center [169, 386] width 38 height 24
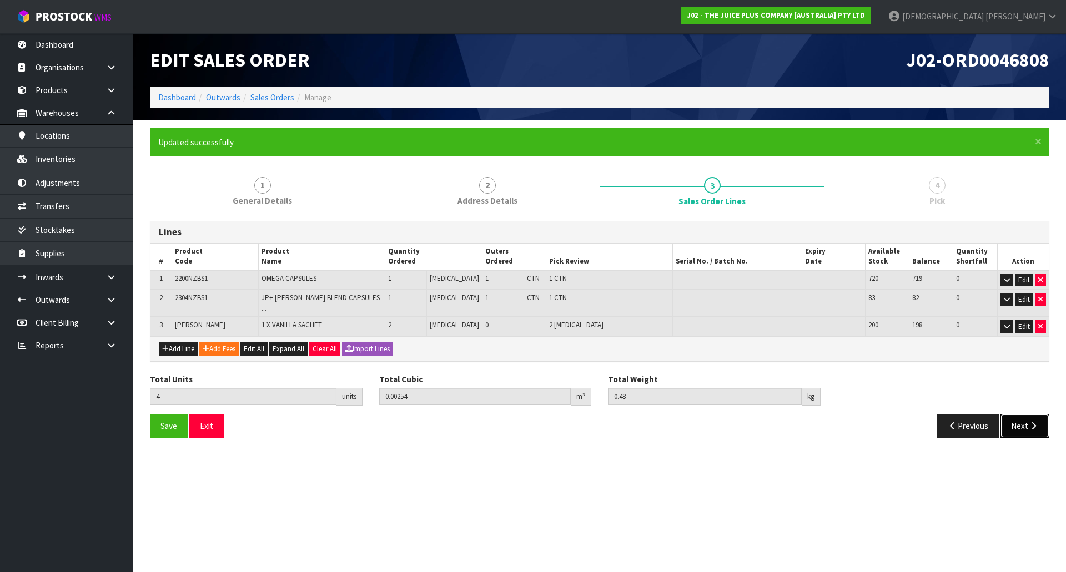
click at [1026, 414] on button "Next" at bounding box center [1024, 426] width 49 height 24
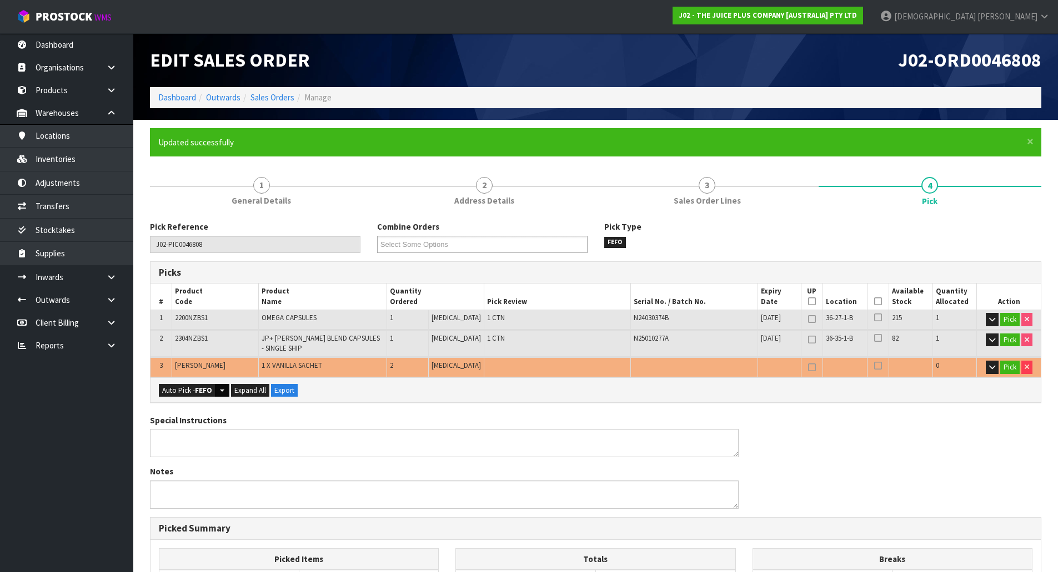
click at [222, 389] on button "Split button!" at bounding box center [222, 390] width 14 height 13
click at [210, 391] on strong "FEFO" at bounding box center [203, 390] width 17 height 9
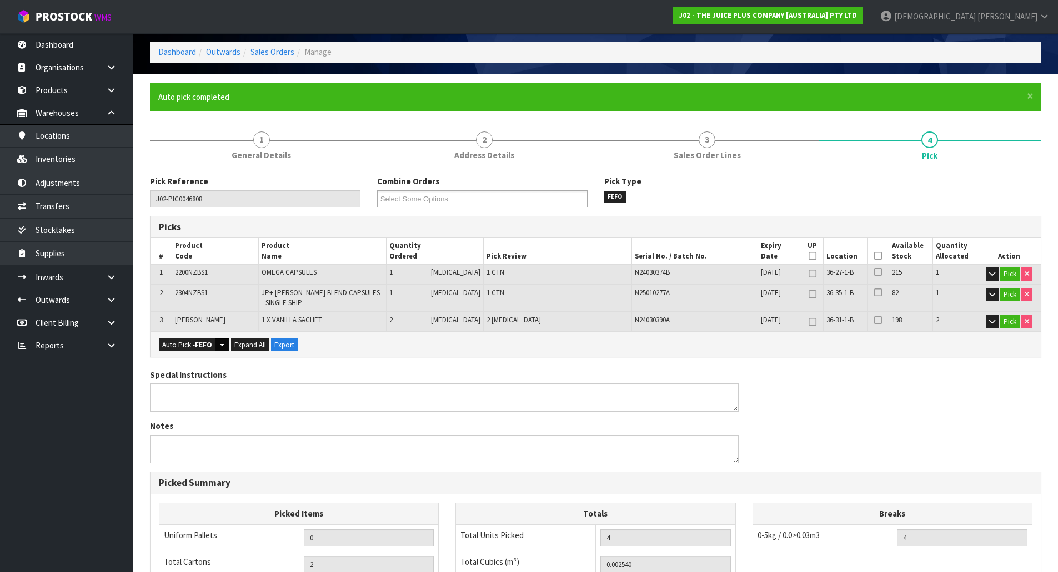
scroll to position [252, 0]
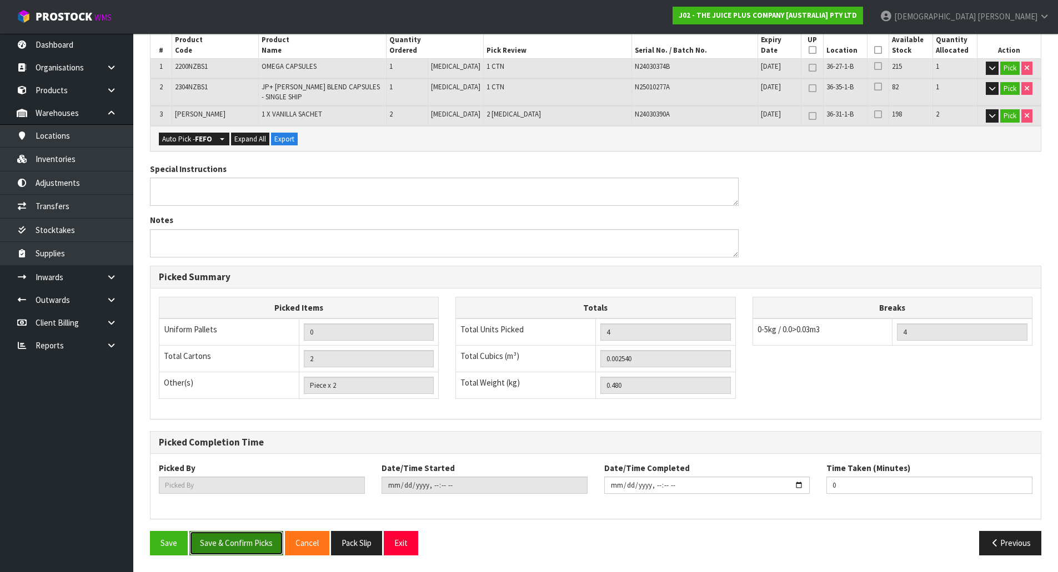
click at [253, 554] on button "Save & Confirm Picks" at bounding box center [236, 543] width 94 height 24
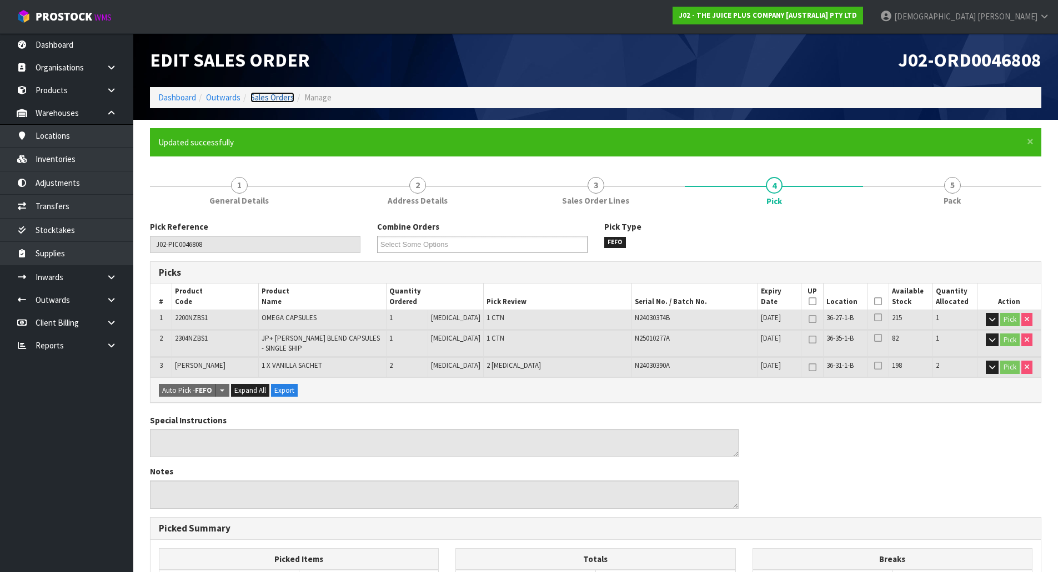
click at [285, 100] on link "Sales Orders" at bounding box center [272, 97] width 44 height 11
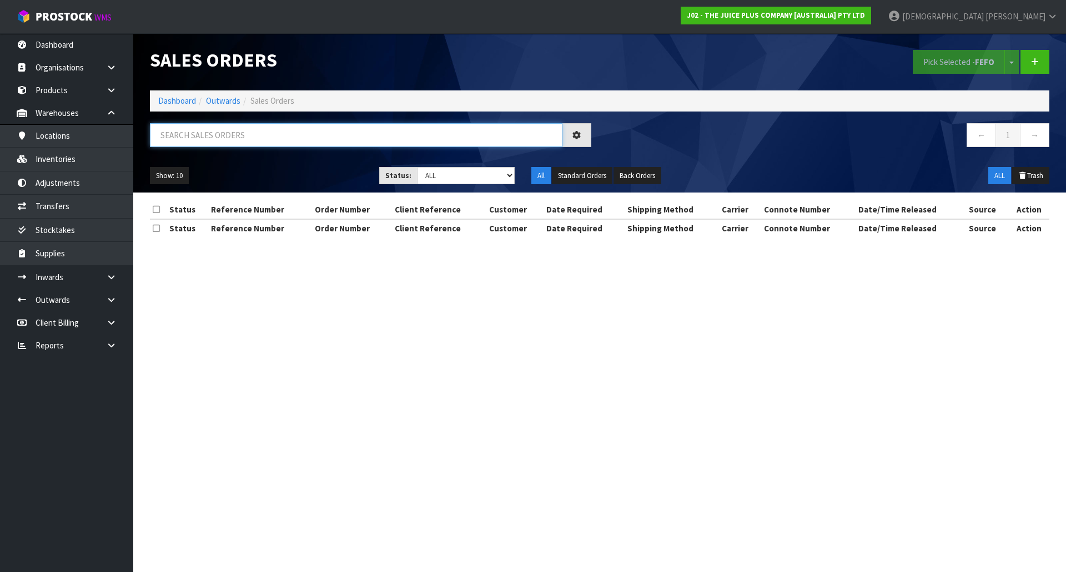
click at [240, 137] on input "text" at bounding box center [356, 135] width 413 height 24
paste input "0046808"
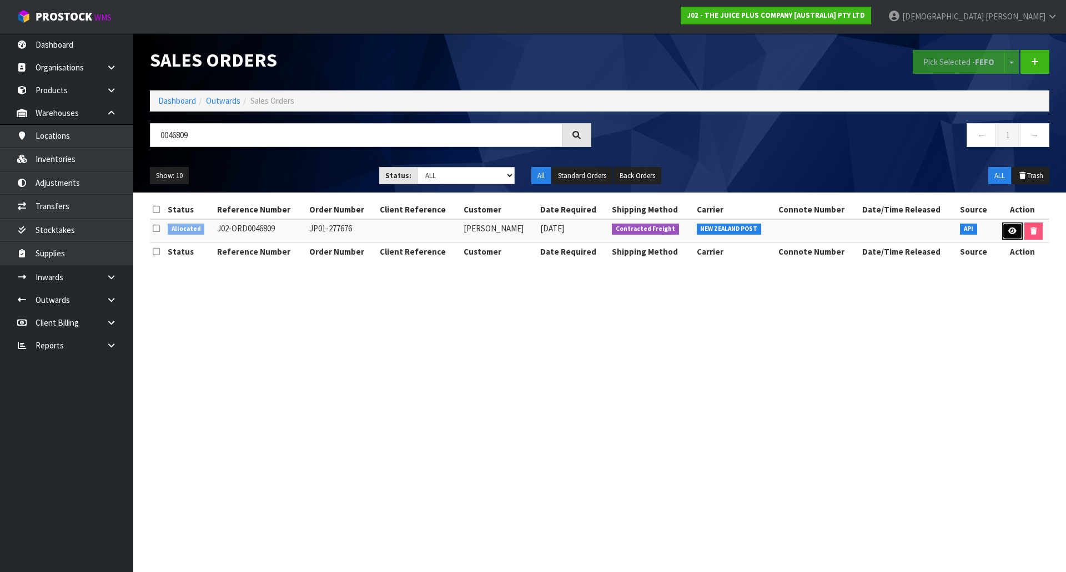
click at [1011, 230] on icon at bounding box center [1012, 231] width 8 height 7
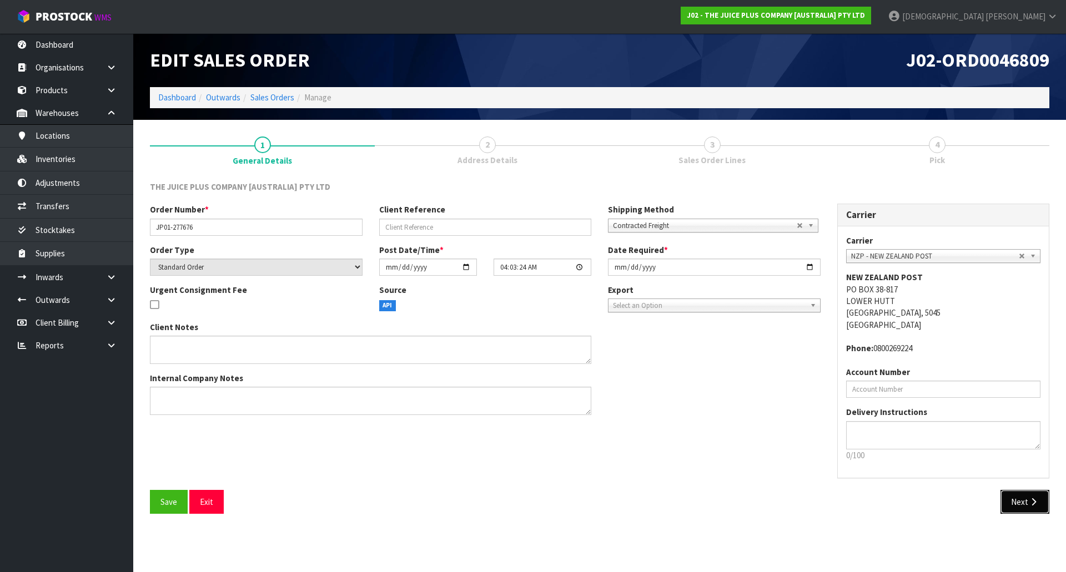
click at [1022, 496] on button "Next" at bounding box center [1024, 502] width 49 height 24
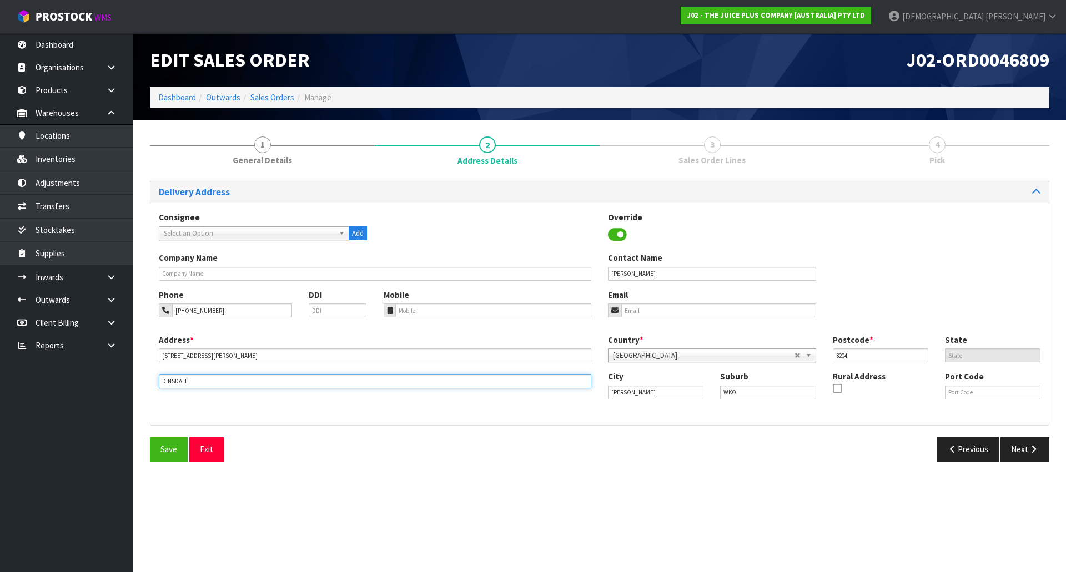
drag, startPoint x: 204, startPoint y: 383, endPoint x: 94, endPoint y: 391, distance: 110.8
click at [94, 391] on body "Toggle navigation ProStock WMS J02 - THE JUICE PLUS COMPANY [AUSTRALIA] PTY LTD…" at bounding box center [533, 286] width 1066 height 572
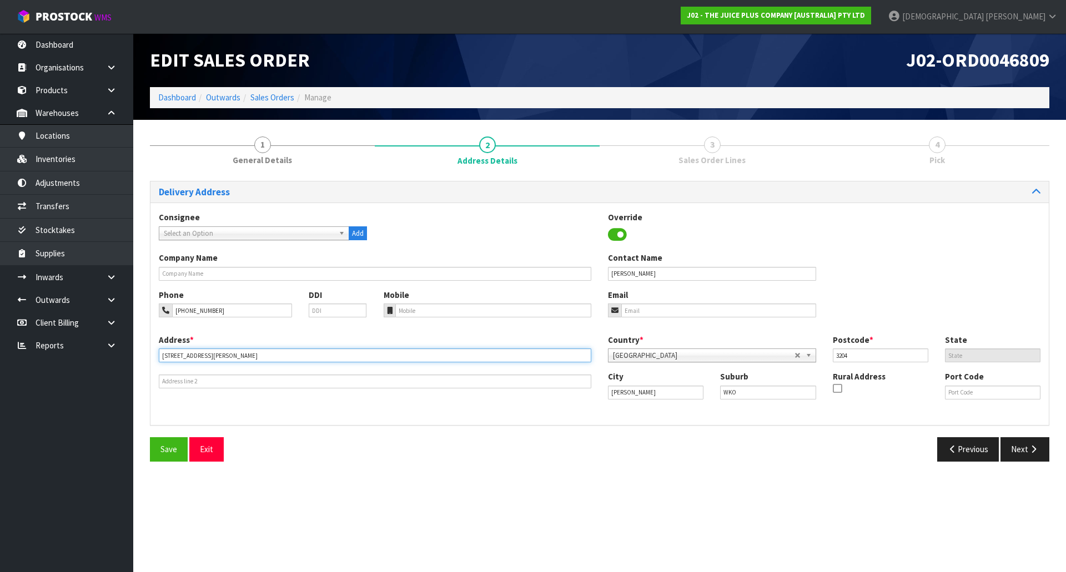
click at [237, 355] on input "22 MELANIE COURT" at bounding box center [375, 356] width 433 height 14
paste input "DINSDALE"
click at [1034, 454] on icon "button" at bounding box center [1033, 449] width 11 height 8
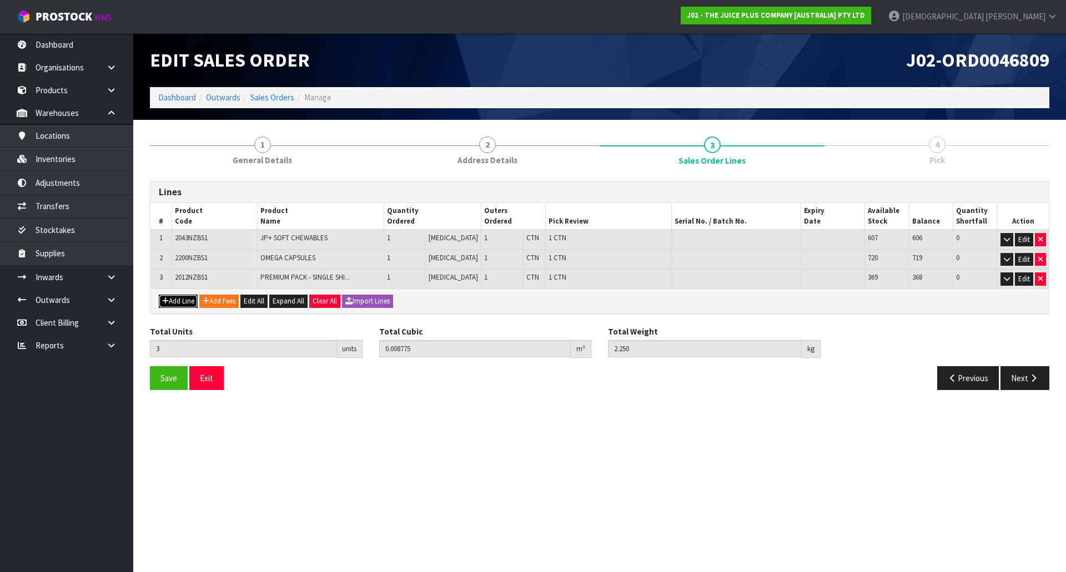
click at [177, 300] on button "Add Line" at bounding box center [178, 301] width 39 height 13
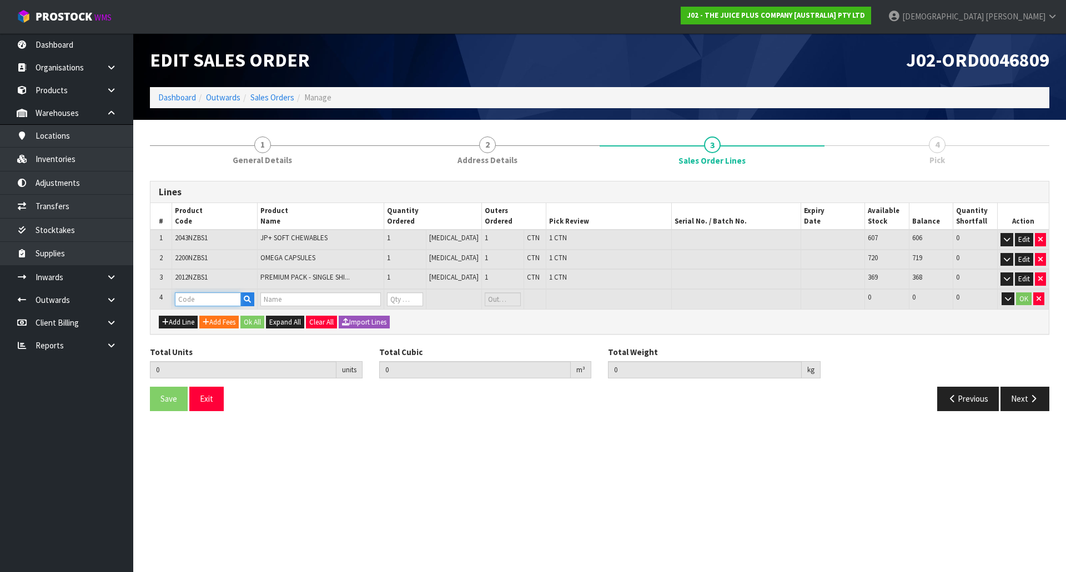
click at [192, 298] on input "text" at bounding box center [208, 300] width 66 height 14
click at [209, 332] on link "V ANILLA SACHET" at bounding box center [224, 333] width 95 height 15
click at [342, 304] on tr "4 VANILLA SACHET 1 X VANILLA SACHET 0 PCE 198 198 0 OK" at bounding box center [599, 299] width 898 height 21
click at [443, 332] on div "Add Line Add Fees Ok All Expand All Clear All Import Lines" at bounding box center [599, 321] width 898 height 25
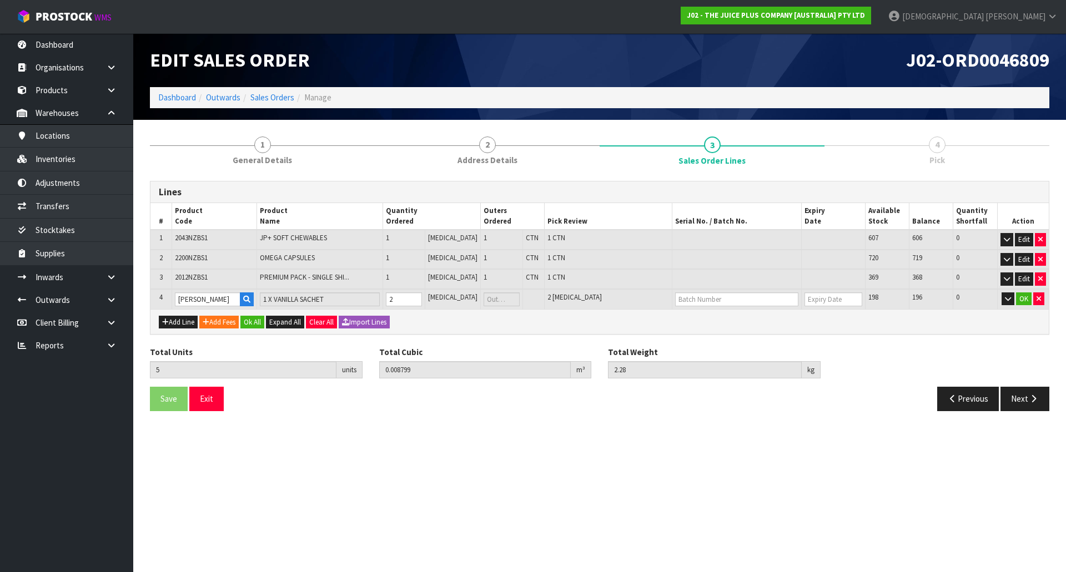
click at [273, 343] on div "Lines # Product Code Product Name Quantity Ordered Outers Ordered Pick Review S…" at bounding box center [599, 300] width 899 height 239
click at [262, 321] on button "Ok All" at bounding box center [252, 322] width 24 height 13
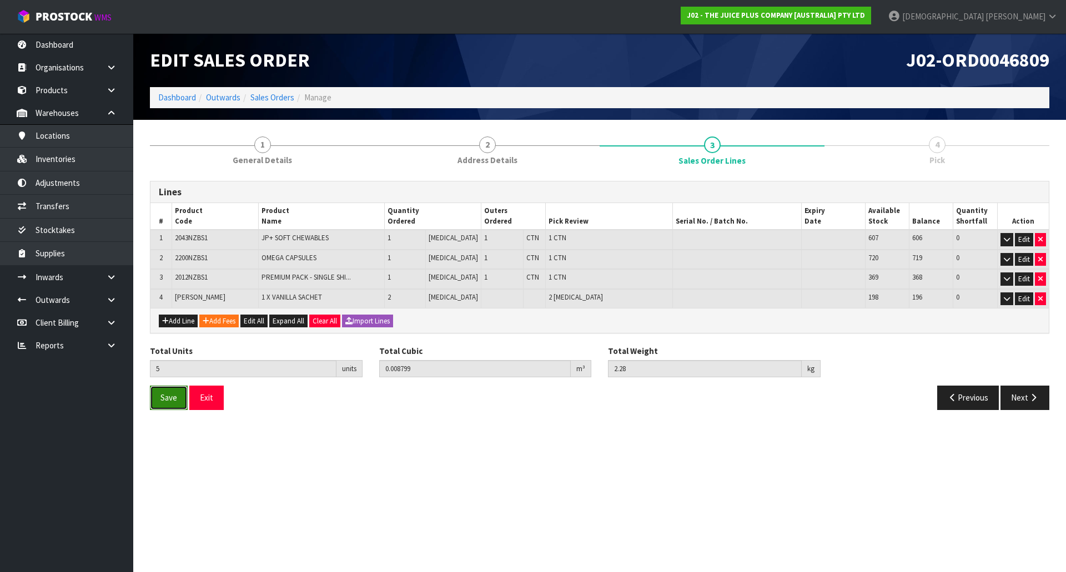
click at [174, 395] on span "Save" at bounding box center [168, 398] width 17 height 11
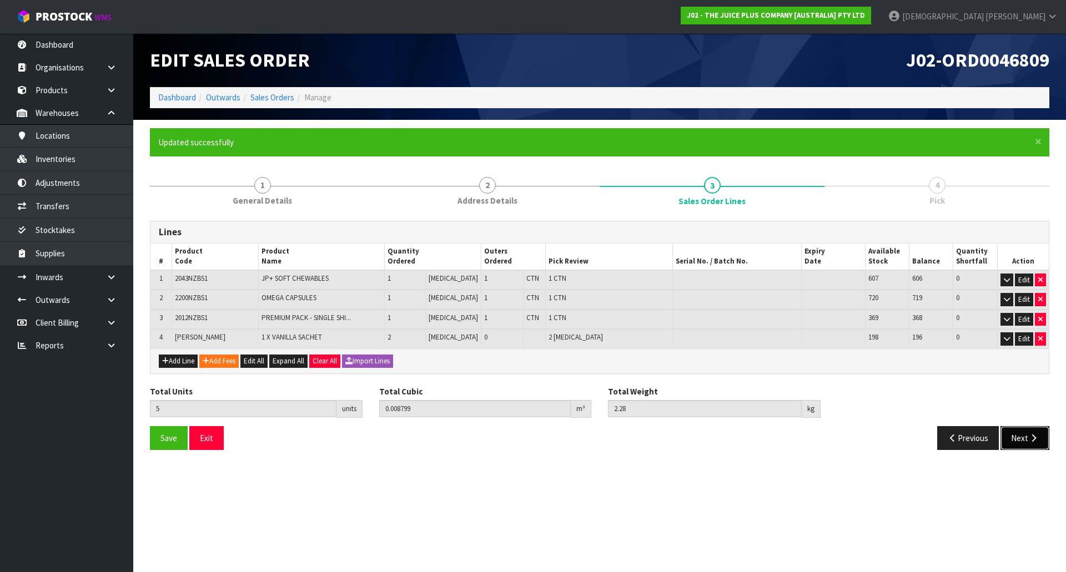
click at [1033, 444] on button "Next" at bounding box center [1024, 438] width 49 height 24
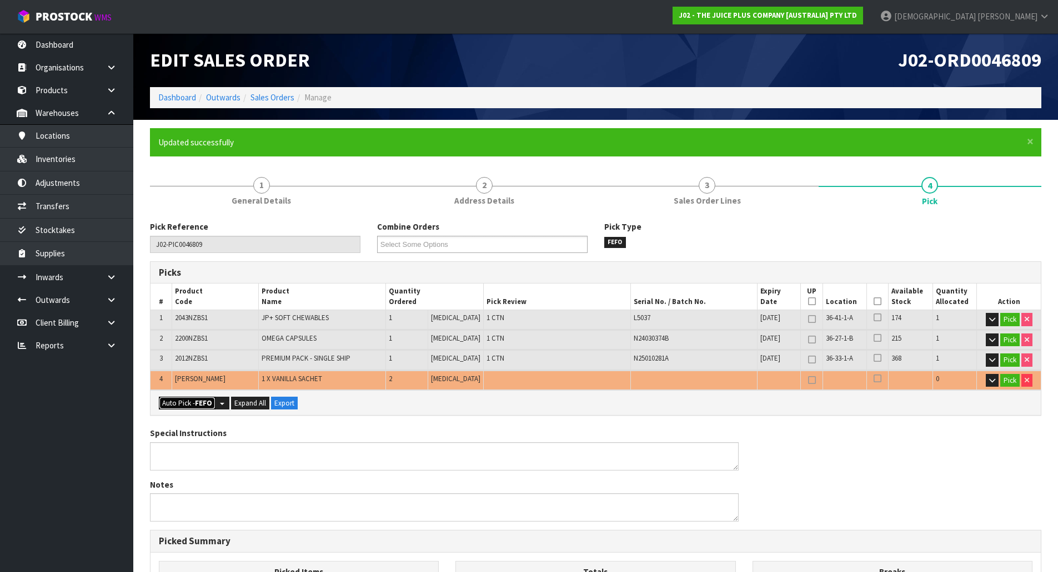
click at [201, 403] on strong "FEFO" at bounding box center [203, 403] width 17 height 9
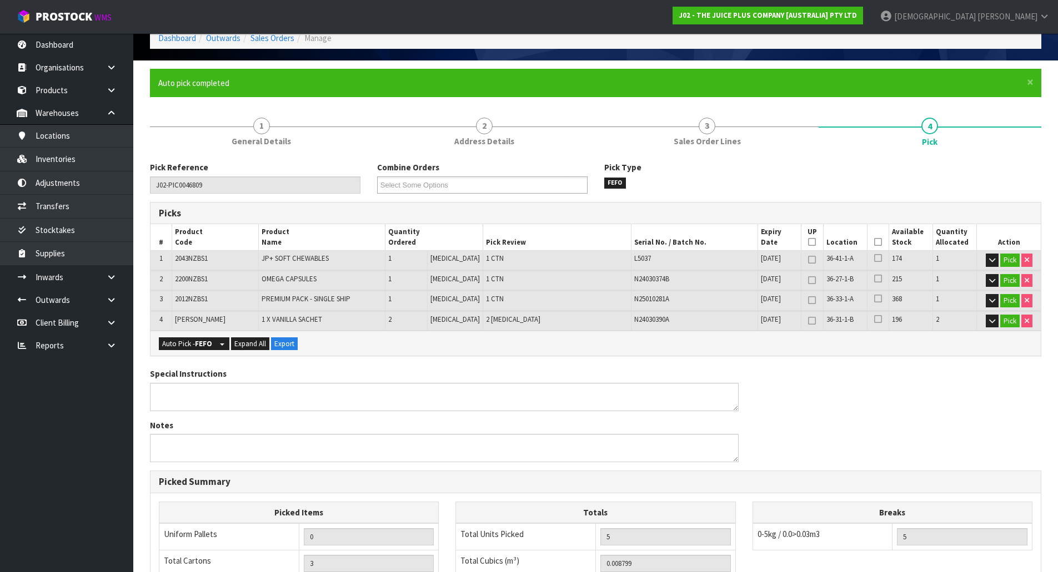
scroll to position [264, 0]
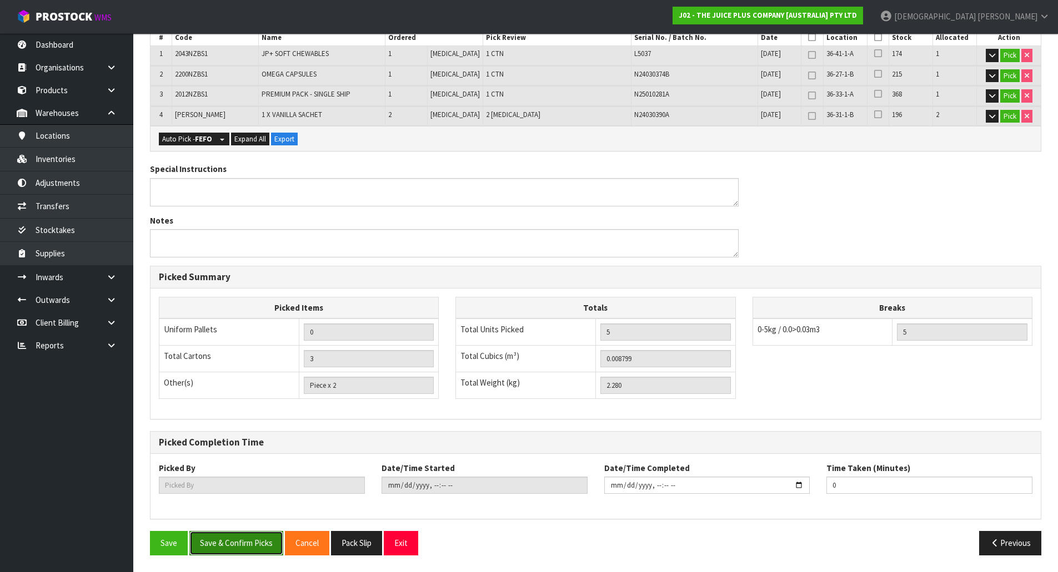
click at [227, 550] on button "Save & Confirm Picks" at bounding box center [236, 543] width 94 height 24
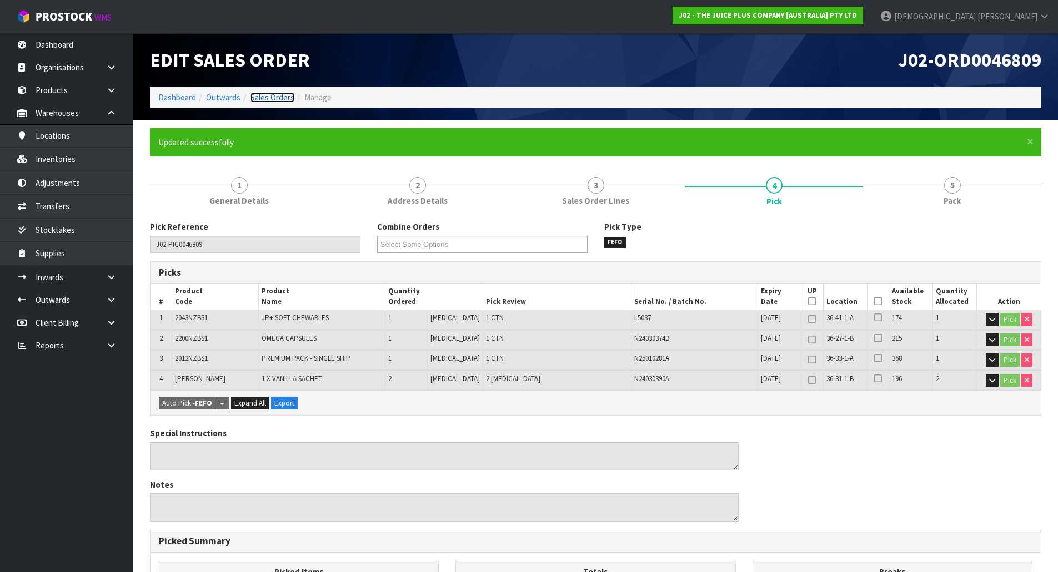
click at [276, 102] on link "Sales Orders" at bounding box center [272, 97] width 44 height 11
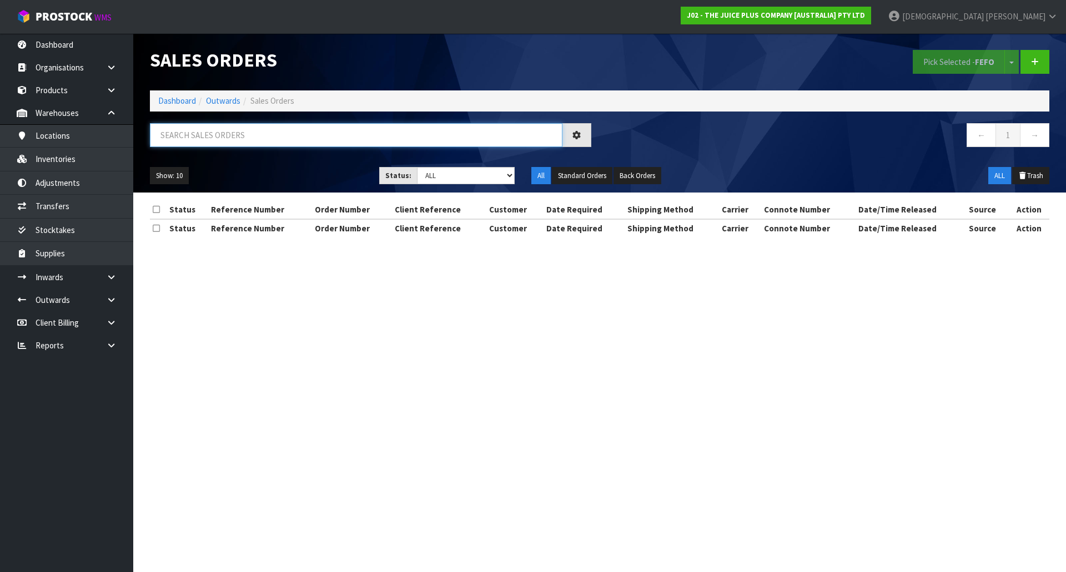
click at [225, 138] on input "text" at bounding box center [356, 135] width 413 height 24
paste input "0046809"
click at [207, 132] on input "0046809" at bounding box center [356, 135] width 413 height 24
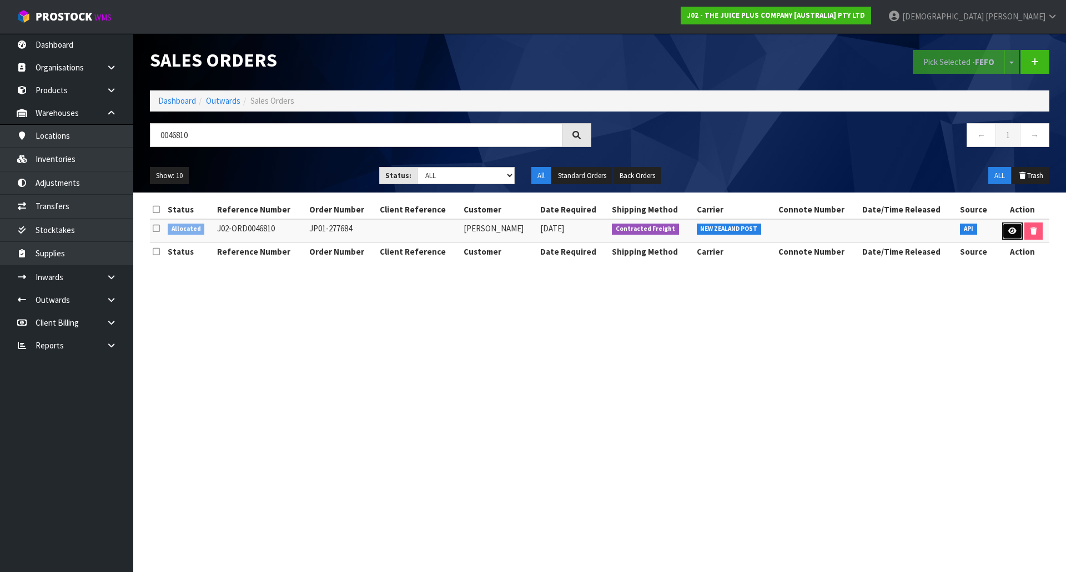
click at [1005, 232] on link at bounding box center [1012, 232] width 21 height 18
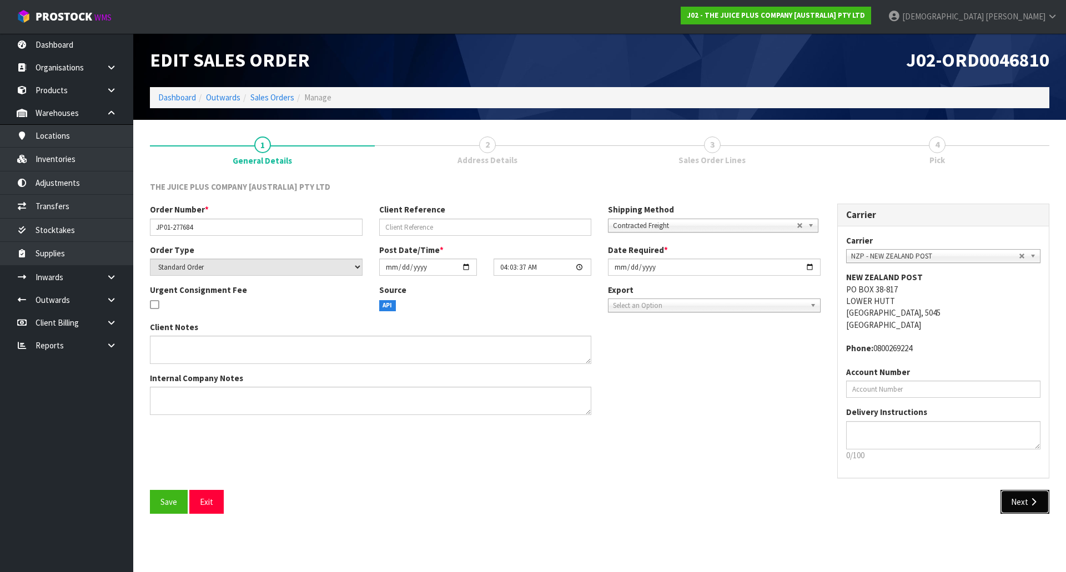
click at [1027, 502] on button "Next" at bounding box center [1024, 502] width 49 height 24
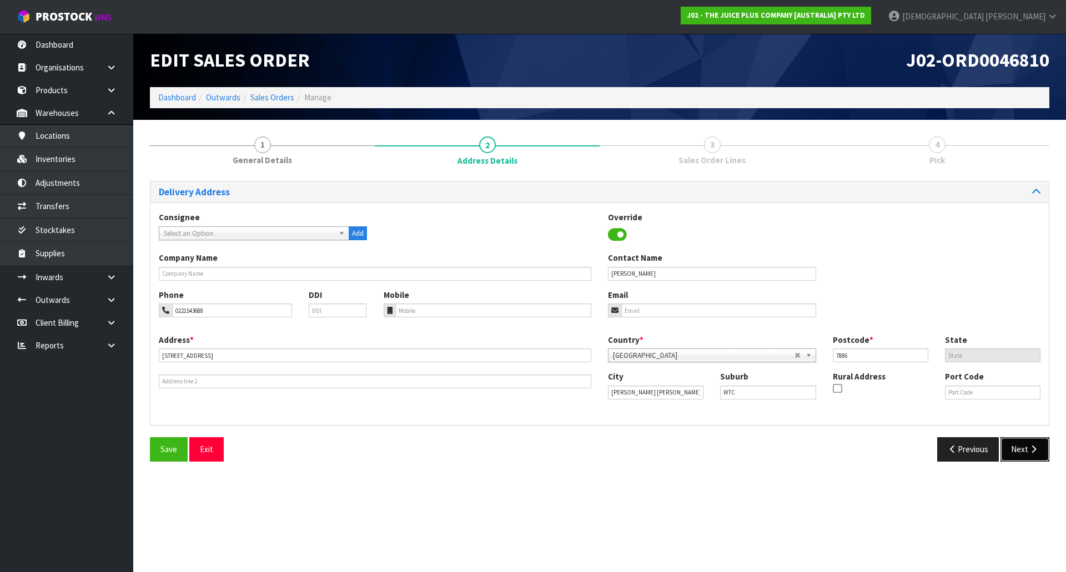
click at [1035, 457] on button "Next" at bounding box center [1024, 450] width 49 height 24
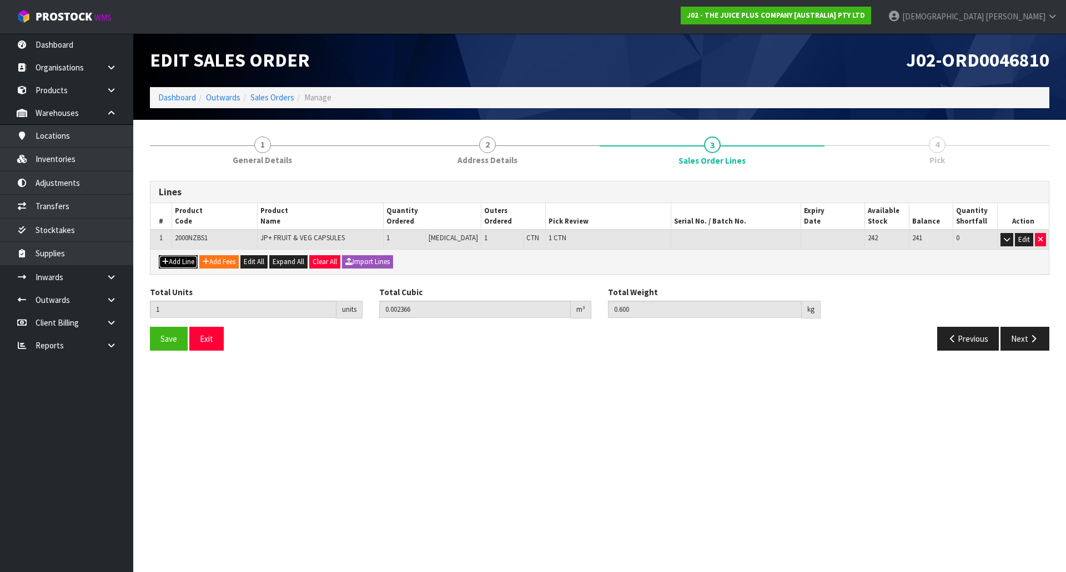
click at [179, 261] on button "Add Line" at bounding box center [178, 261] width 39 height 13
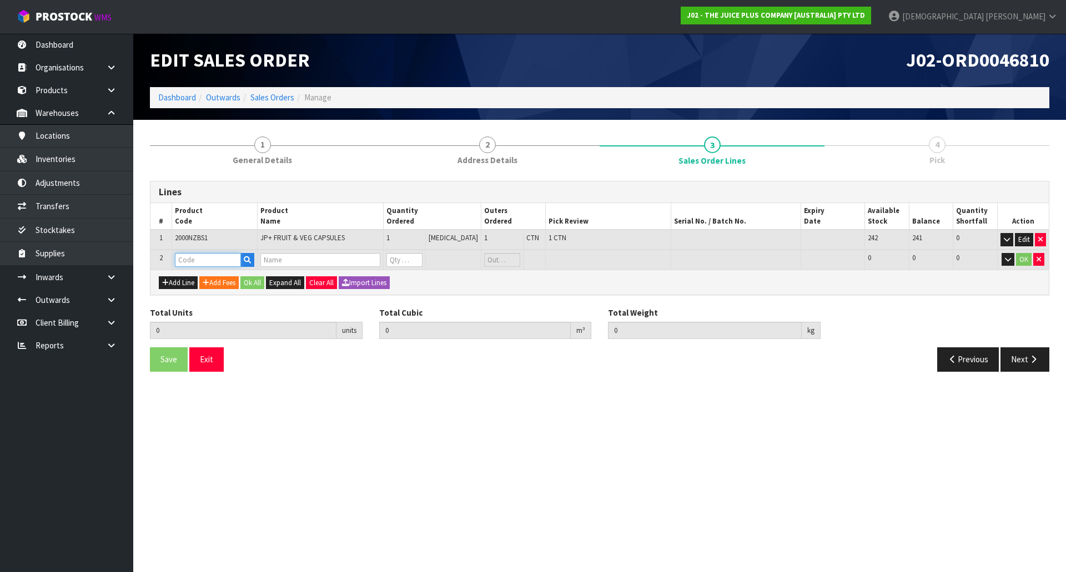
click at [194, 264] on input "text" at bounding box center [208, 260] width 66 height 14
click at [232, 294] on link "V ANILLA SACHET" at bounding box center [224, 293] width 95 height 15
click at [349, 264] on tr "2 VANILLA SACHET 1 X VANILLA SACHET 0 PCE 196 196 0 OK" at bounding box center [599, 260] width 898 height 21
click at [253, 285] on button "Ok All" at bounding box center [252, 282] width 24 height 13
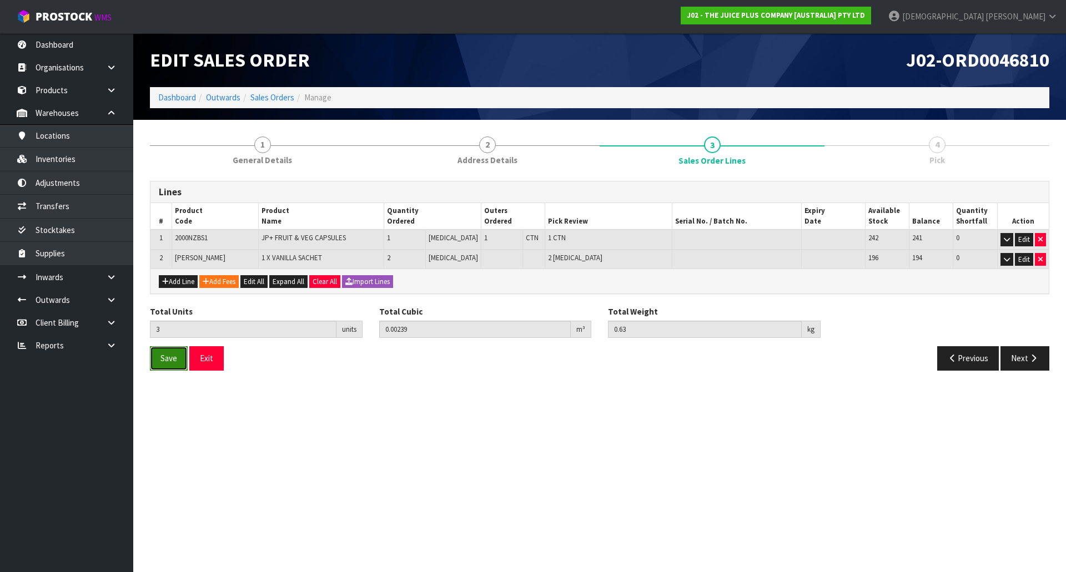
click at [169, 354] on span "Save" at bounding box center [168, 358] width 17 height 11
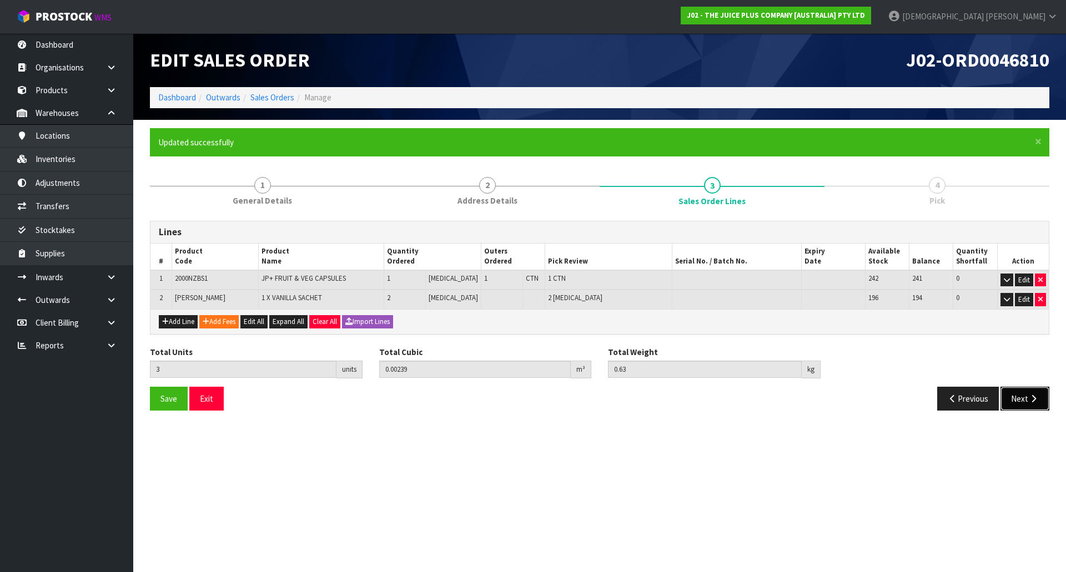
click at [1032, 400] on icon "button" at bounding box center [1033, 399] width 11 height 8
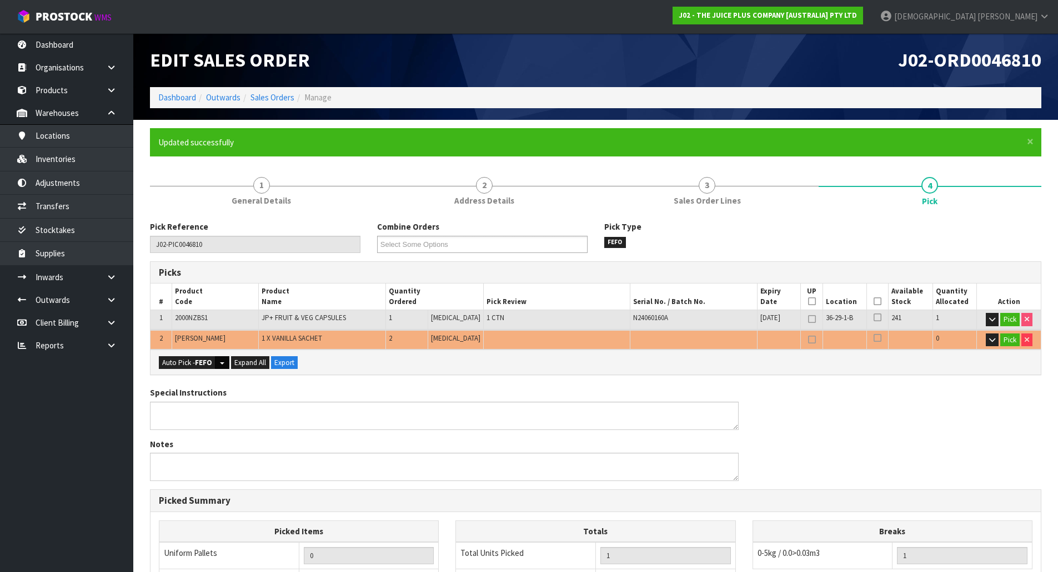
click at [217, 361] on button "Split button!" at bounding box center [222, 362] width 14 height 13
click at [212, 361] on button "Auto Pick - FEFO" at bounding box center [187, 362] width 57 height 13
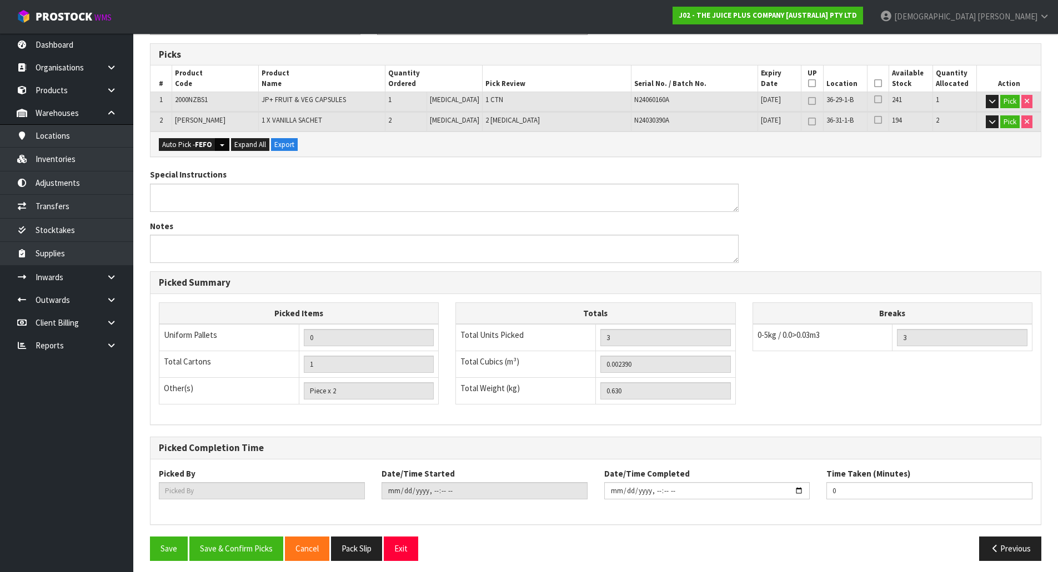
scroll to position [224, 0]
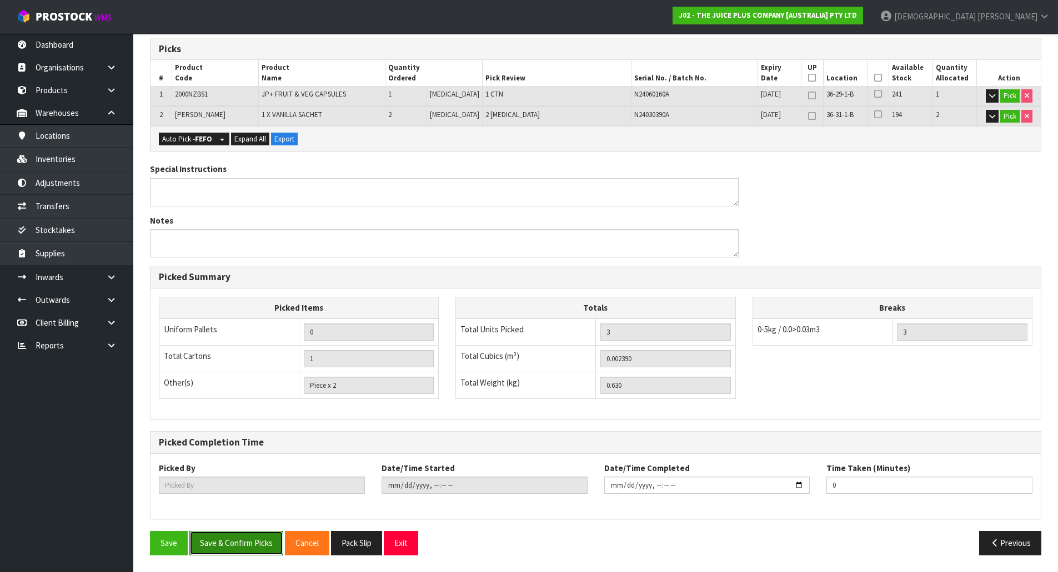
click at [235, 549] on button "Save & Confirm Picks" at bounding box center [236, 543] width 94 height 24
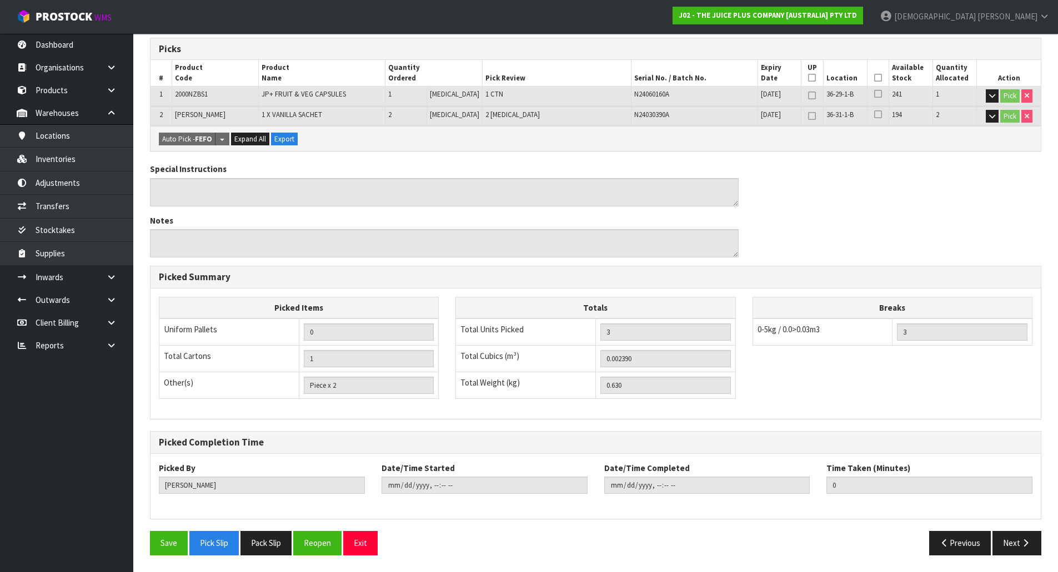
scroll to position [0, 0]
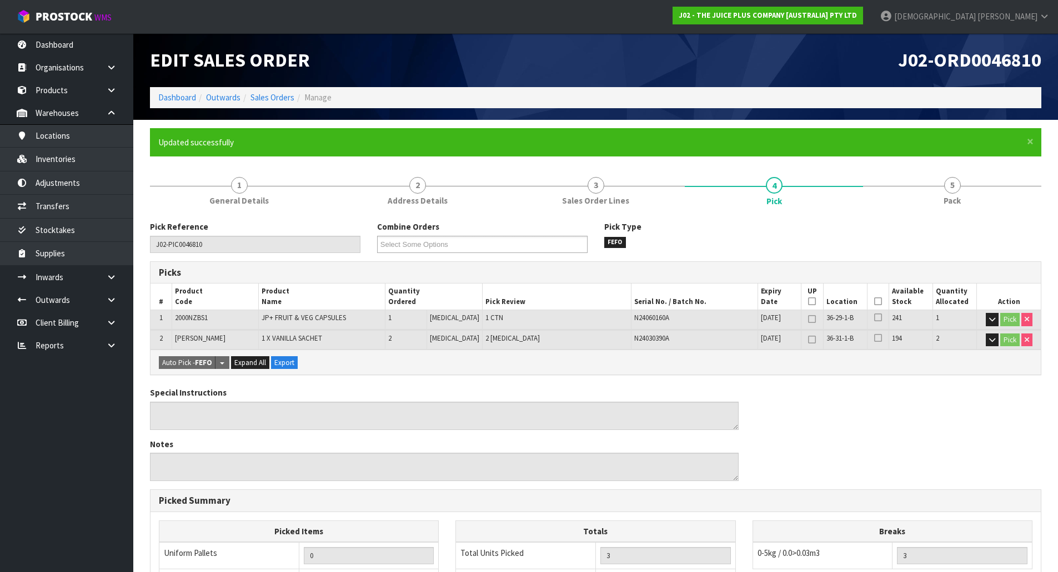
click at [271, 103] on li "Sales Orders" at bounding box center [267, 98] width 54 height 12
click at [273, 99] on link "Sales Orders" at bounding box center [272, 97] width 44 height 11
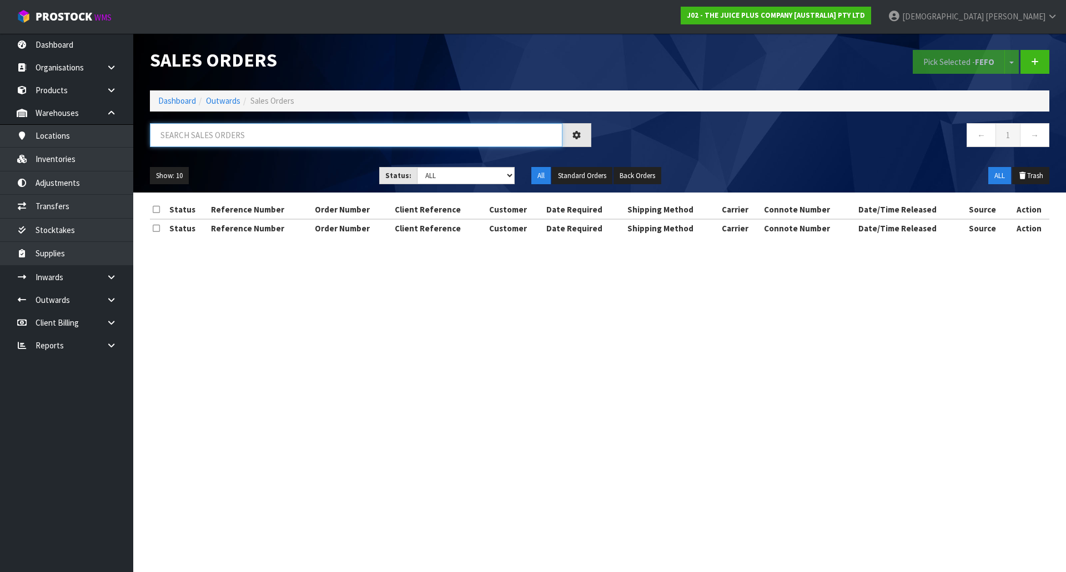
click at [258, 133] on input "text" at bounding box center [356, 135] width 413 height 24
paste input "0046810"
click at [240, 135] on input "0046810" at bounding box center [356, 135] width 413 height 24
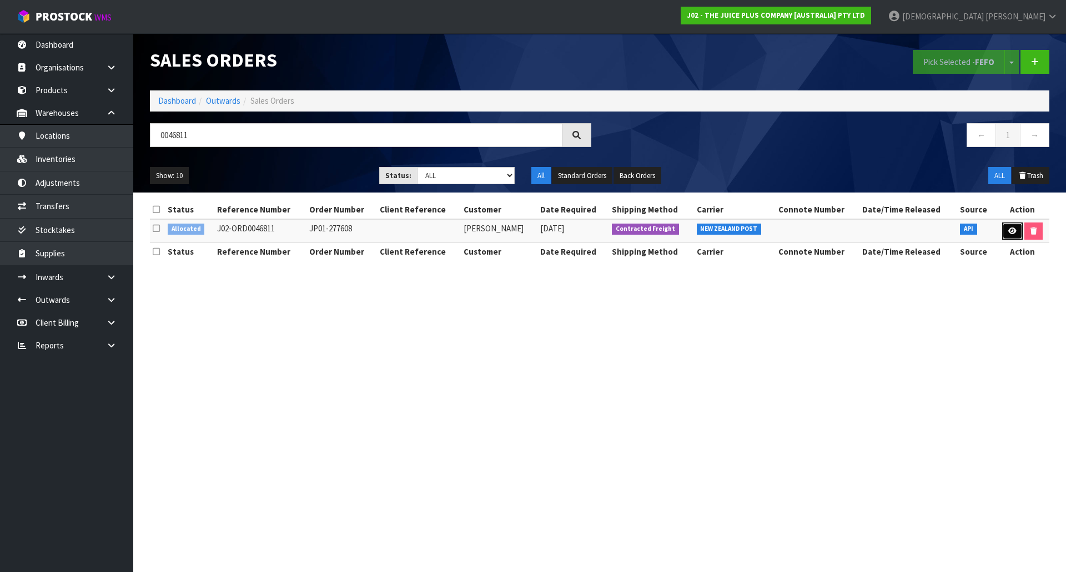
click at [1013, 233] on icon at bounding box center [1012, 231] width 8 height 7
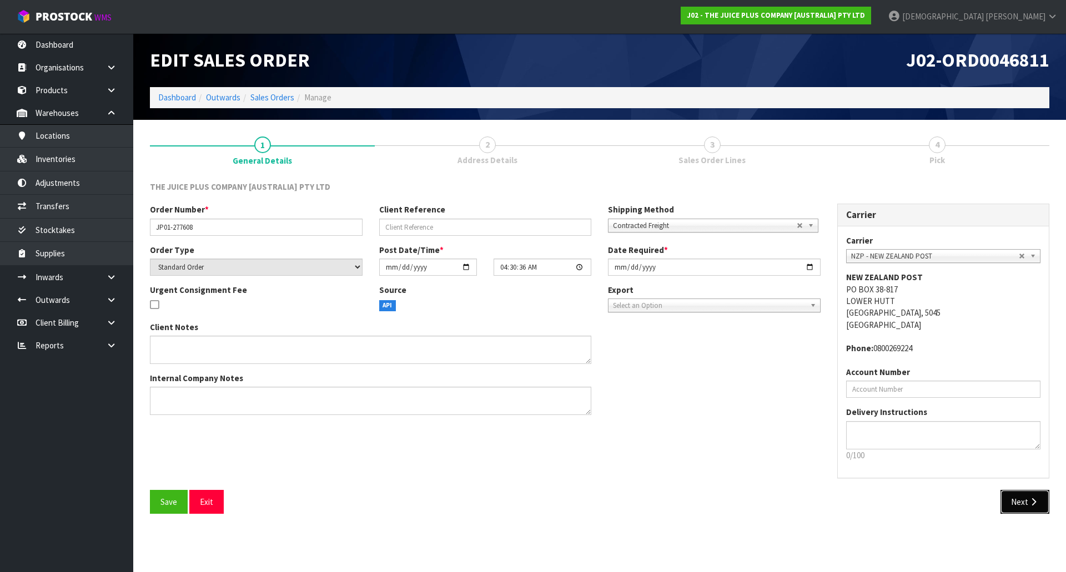
click at [1038, 504] on icon "button" at bounding box center [1033, 502] width 11 height 8
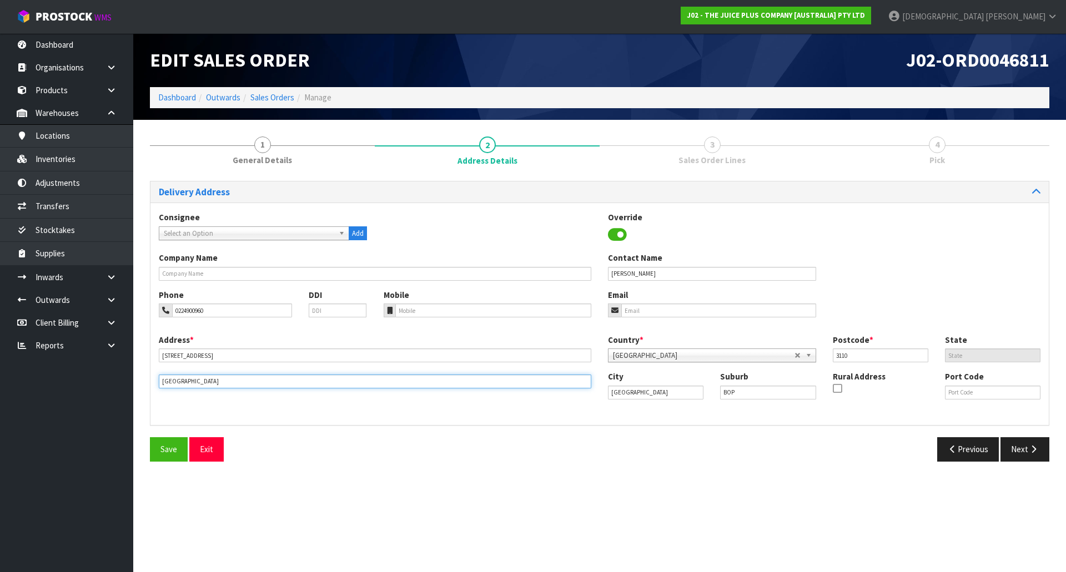
drag, startPoint x: 149, startPoint y: 382, endPoint x: 114, endPoint y: 383, distance: 35.0
click at [114, 383] on body "Toggle navigation ProStock WMS J02 - THE JUICE PLUS COMPANY [AUSTRALIA] PTY LTD…" at bounding box center [533, 286] width 1066 height 572
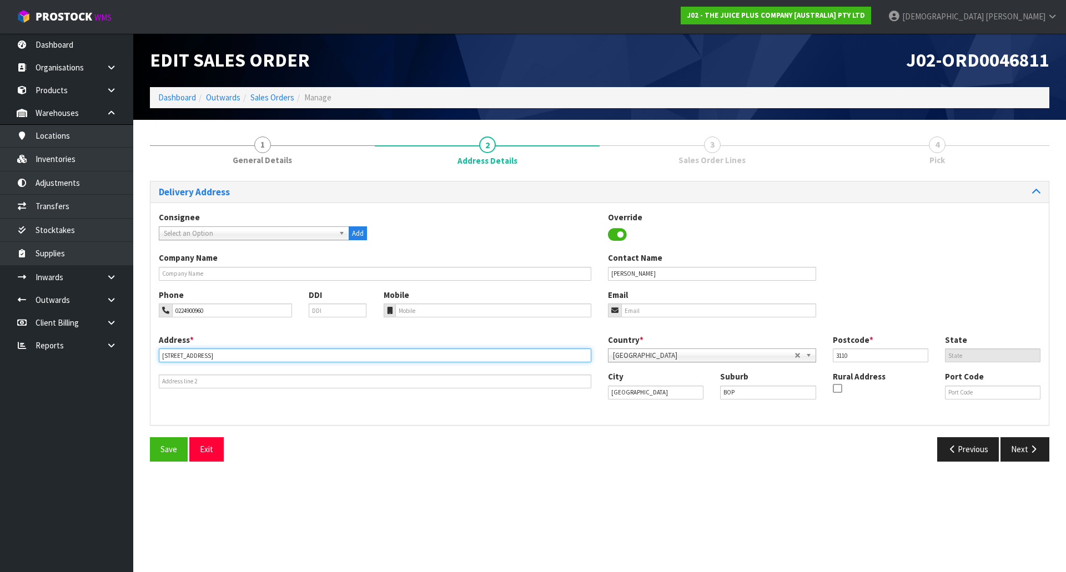
click at [227, 353] on input "55 Sterling Gate Drive" at bounding box center [375, 356] width 433 height 14
paste input "BETHLEHEM"
click at [1037, 450] on icon "button" at bounding box center [1033, 449] width 11 height 8
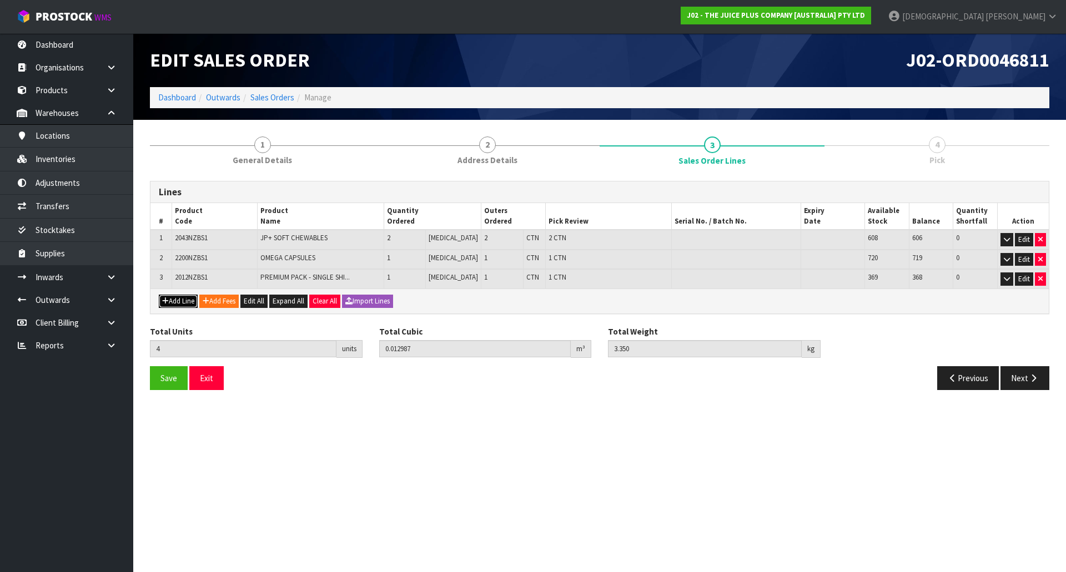
click at [174, 295] on button "Add Line" at bounding box center [178, 301] width 39 height 13
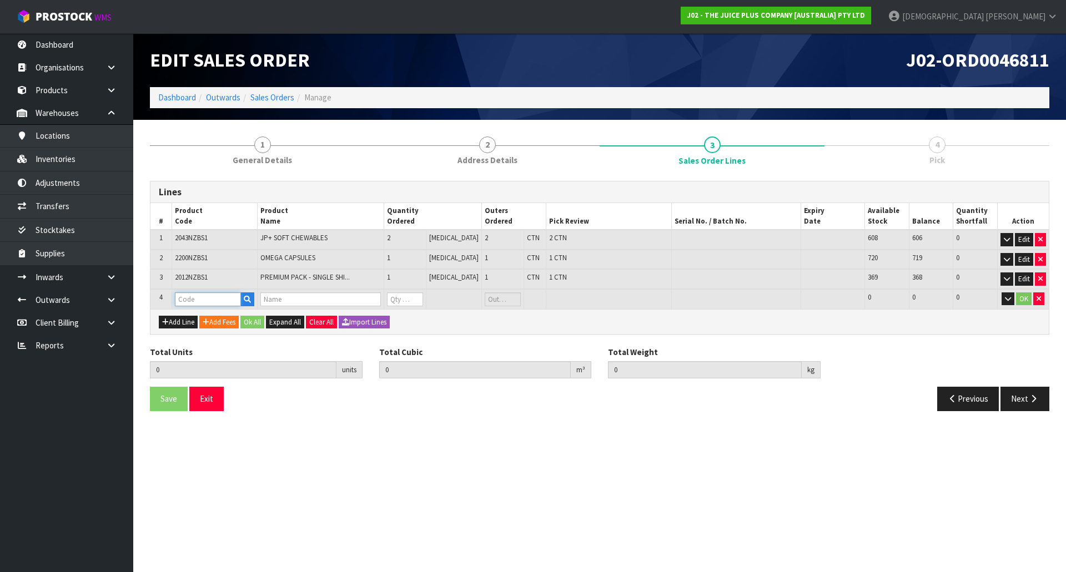
click at [189, 300] on input "text" at bounding box center [208, 300] width 66 height 14
click at [223, 326] on link "V ANILLA SACHET" at bounding box center [224, 333] width 95 height 15
click at [357, 298] on tr "4 VANILLA SACHET 1 X VANILLA SACHET 0 PCE 194 194 0 OK" at bounding box center [599, 299] width 898 height 21
click at [262, 323] on button "Ok All" at bounding box center [252, 322] width 24 height 13
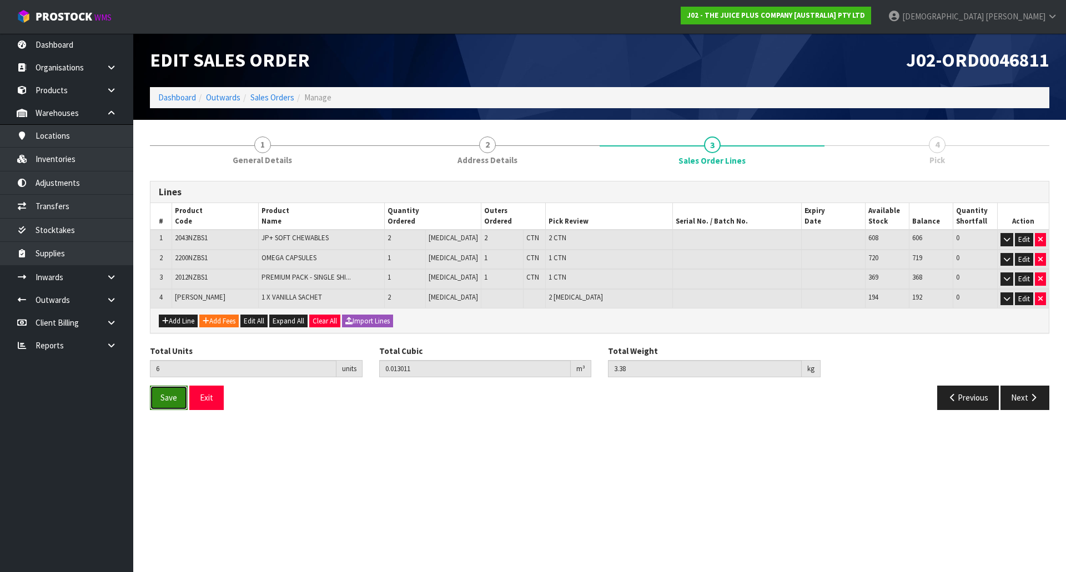
click at [174, 402] on span "Save" at bounding box center [168, 398] width 17 height 11
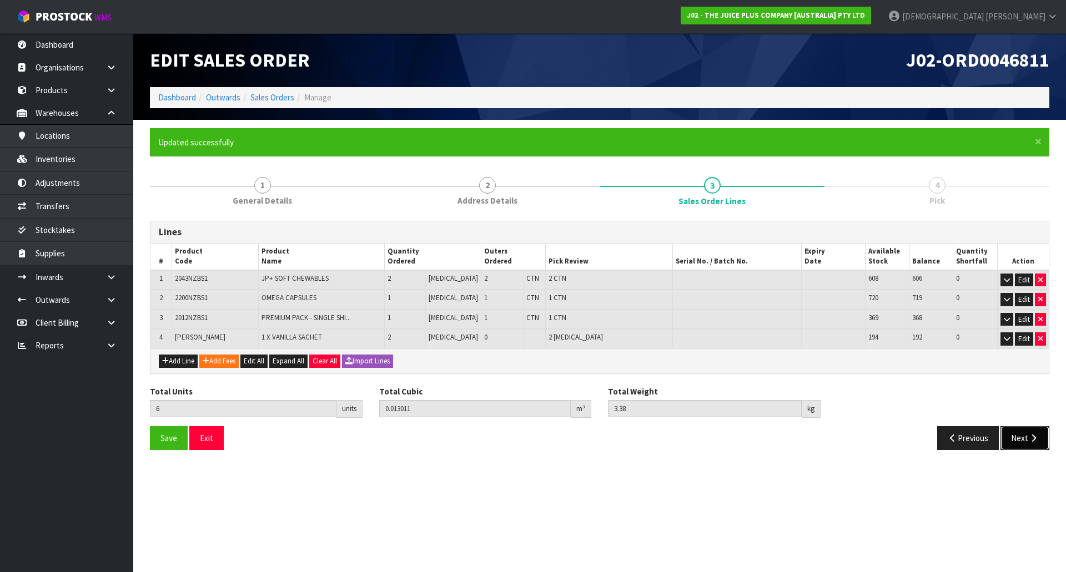
click at [1042, 440] on button "Next" at bounding box center [1024, 438] width 49 height 24
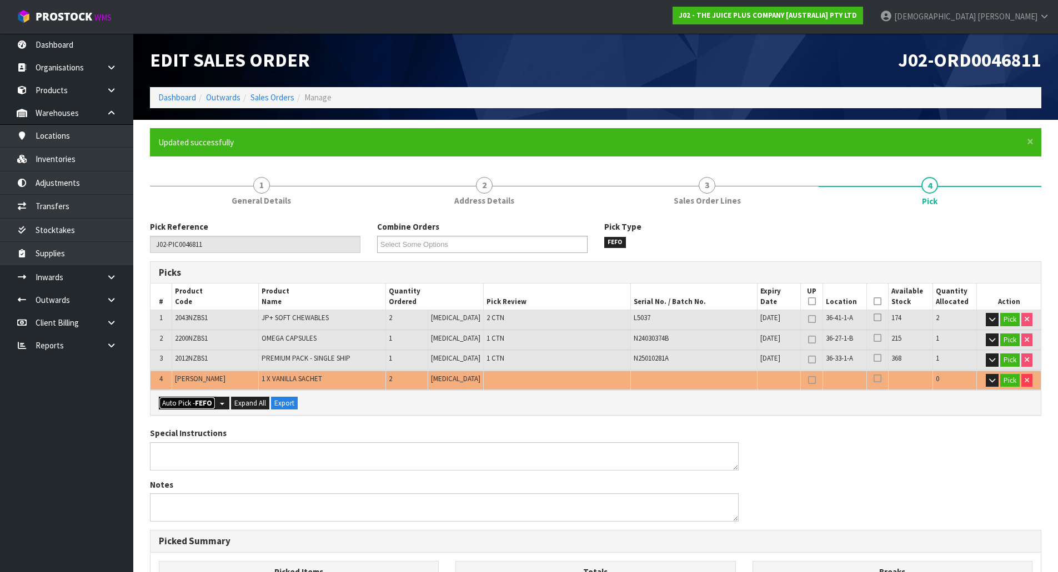
click at [208, 403] on strong "FEFO" at bounding box center [203, 403] width 17 height 9
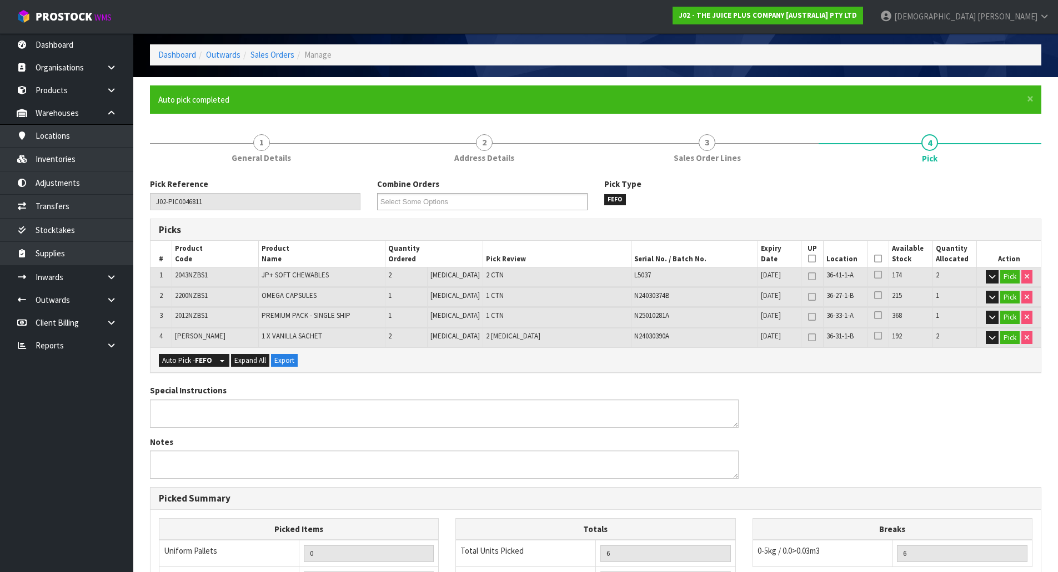
scroll to position [264, 0]
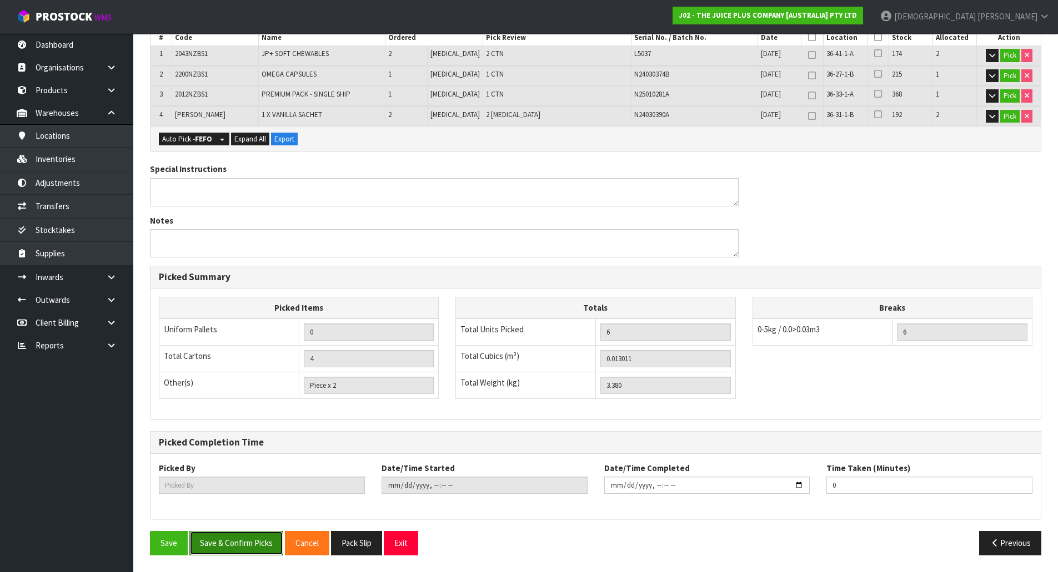
click at [242, 542] on button "Save & Confirm Picks" at bounding box center [236, 543] width 94 height 24
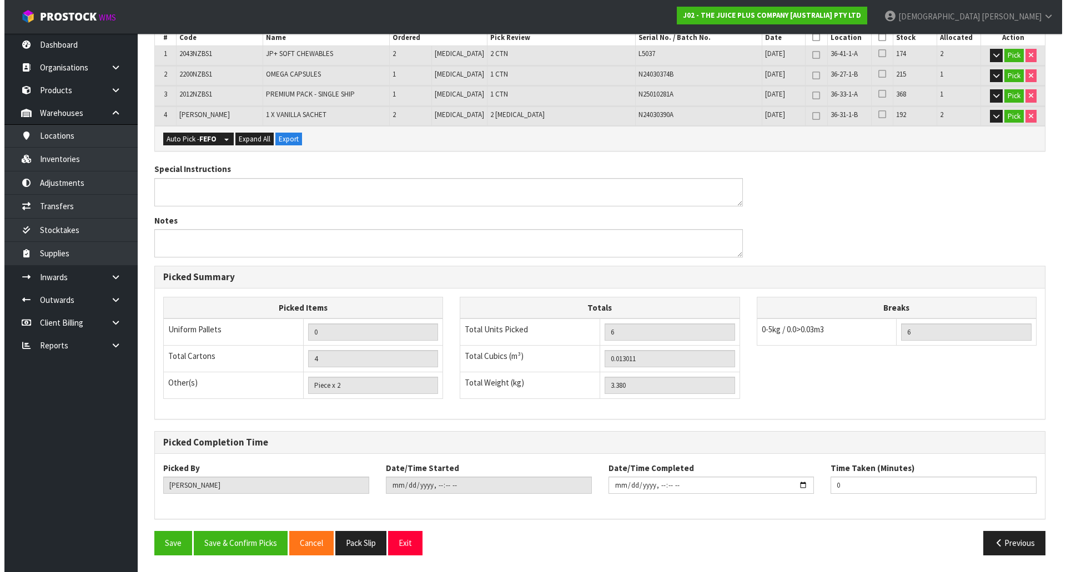
scroll to position [0, 0]
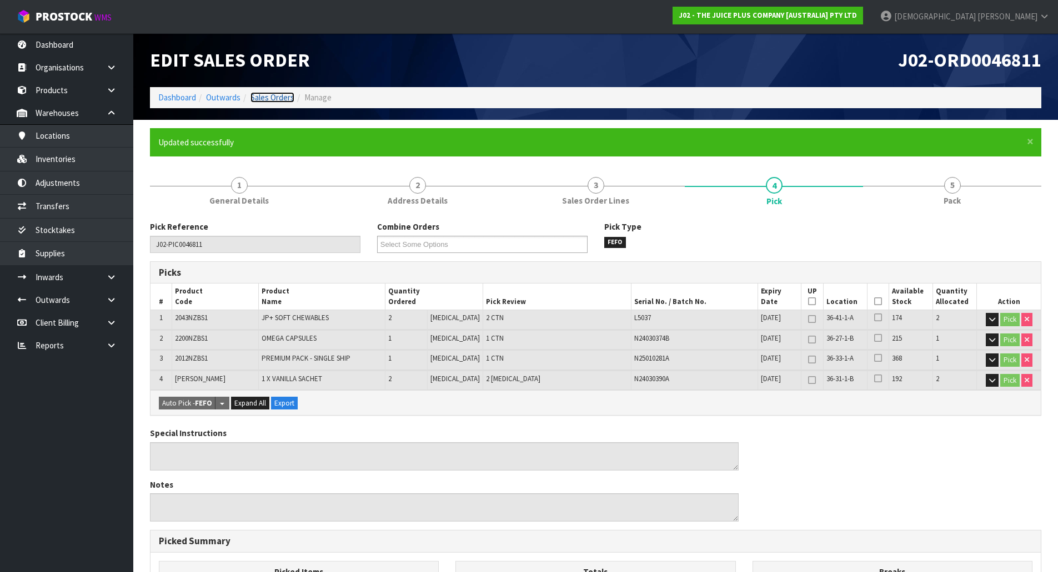
click at [276, 103] on link "Sales Orders" at bounding box center [272, 97] width 44 height 11
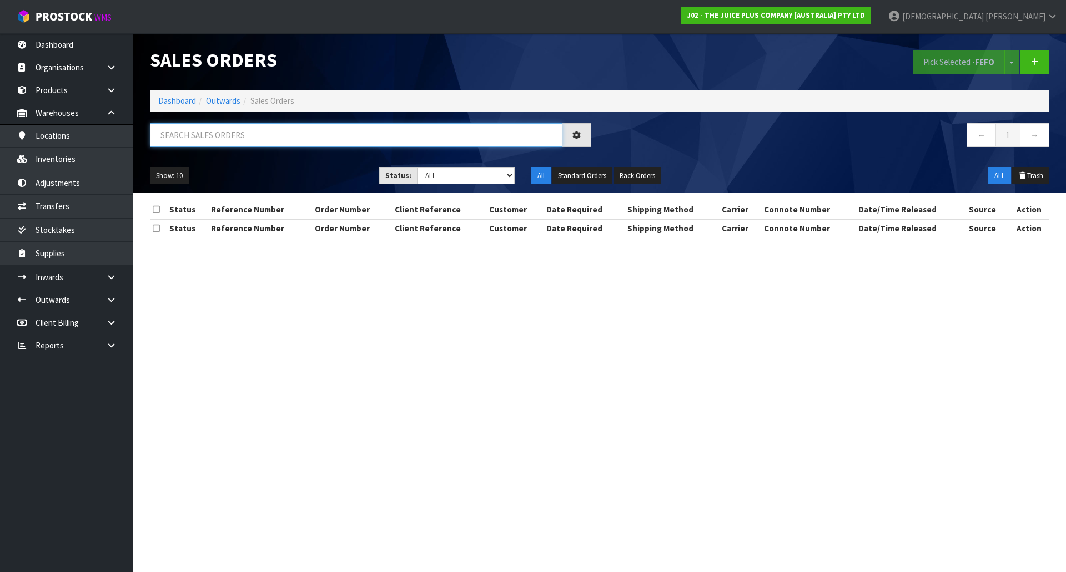
click at [267, 139] on input "text" at bounding box center [356, 135] width 413 height 24
paste input "0046811"
drag, startPoint x: 204, startPoint y: 133, endPoint x: 111, endPoint y: 140, distance: 93.5
click at [112, 140] on body "Toggle navigation ProStock WMS J02 - THE JUICE PLUS COMPANY [AUSTRALIA] PTY LTD…" at bounding box center [533, 286] width 1066 height 572
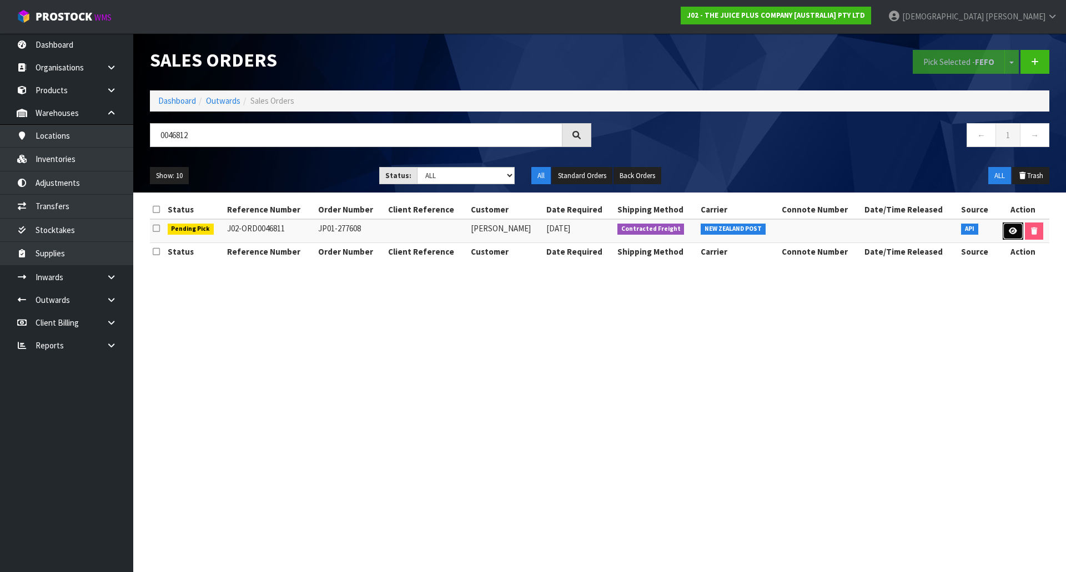
click at [1009, 234] on icon at bounding box center [1013, 231] width 8 height 7
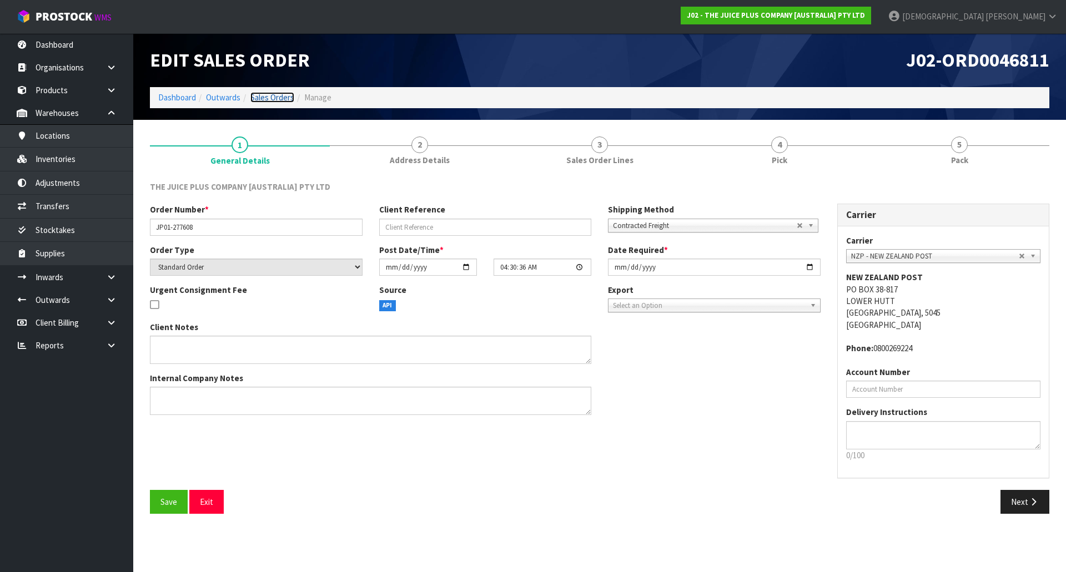
click at [267, 95] on link "Sales Orders" at bounding box center [272, 97] width 44 height 11
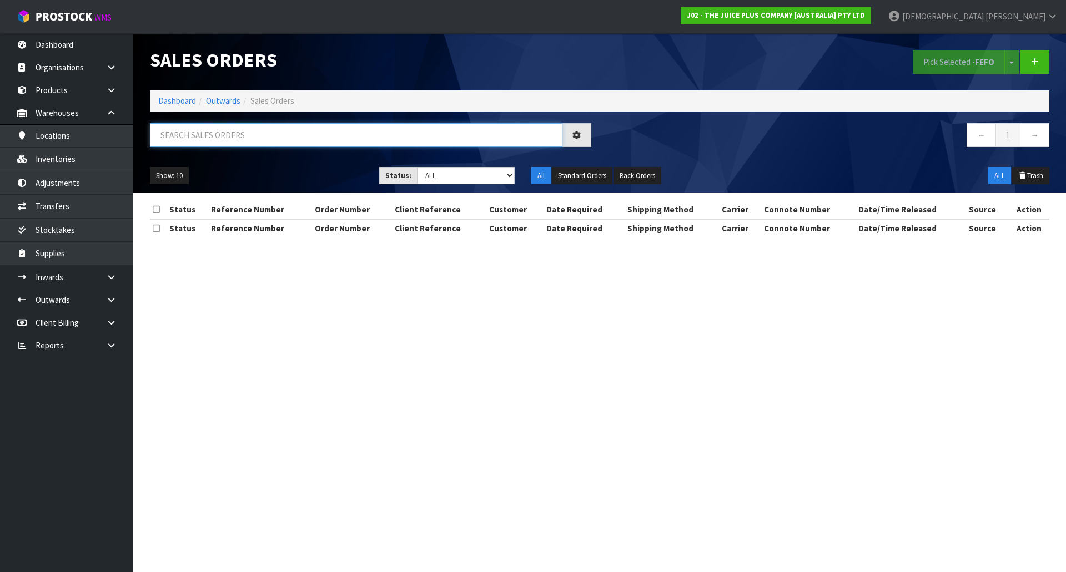
click at [205, 132] on input "text" at bounding box center [356, 135] width 413 height 24
paste input "0046812"
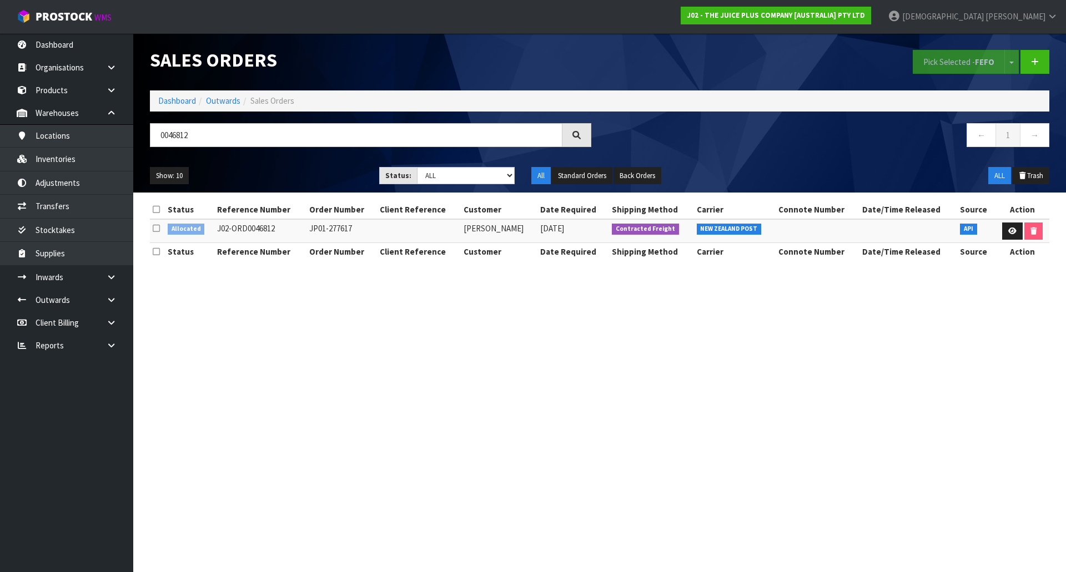
click at [1007, 240] on td at bounding box center [1022, 231] width 54 height 24
click at [1012, 232] on icon at bounding box center [1012, 231] width 8 height 7
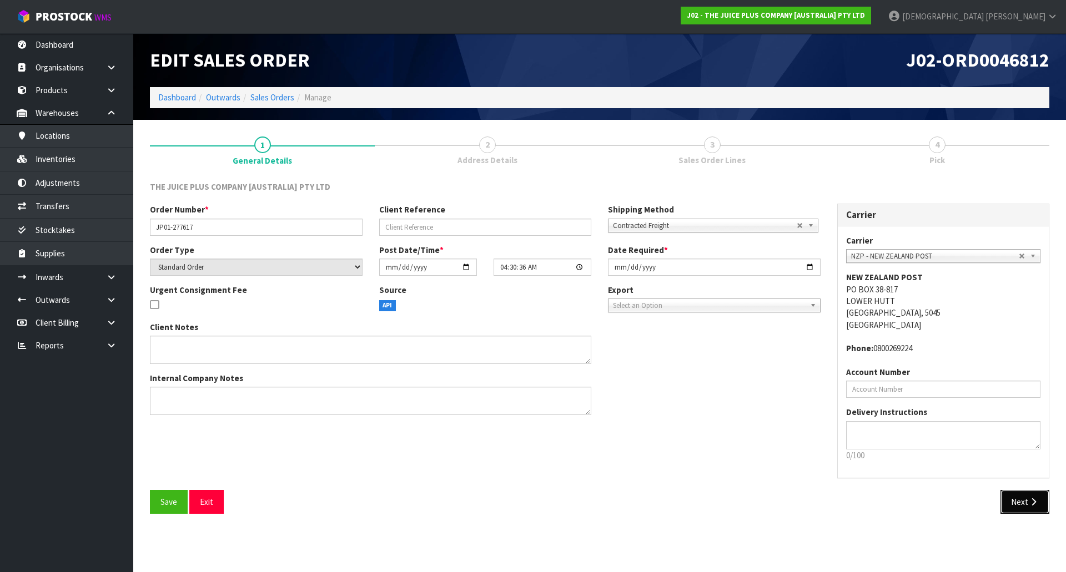
click at [1043, 501] on button "Next" at bounding box center [1024, 502] width 49 height 24
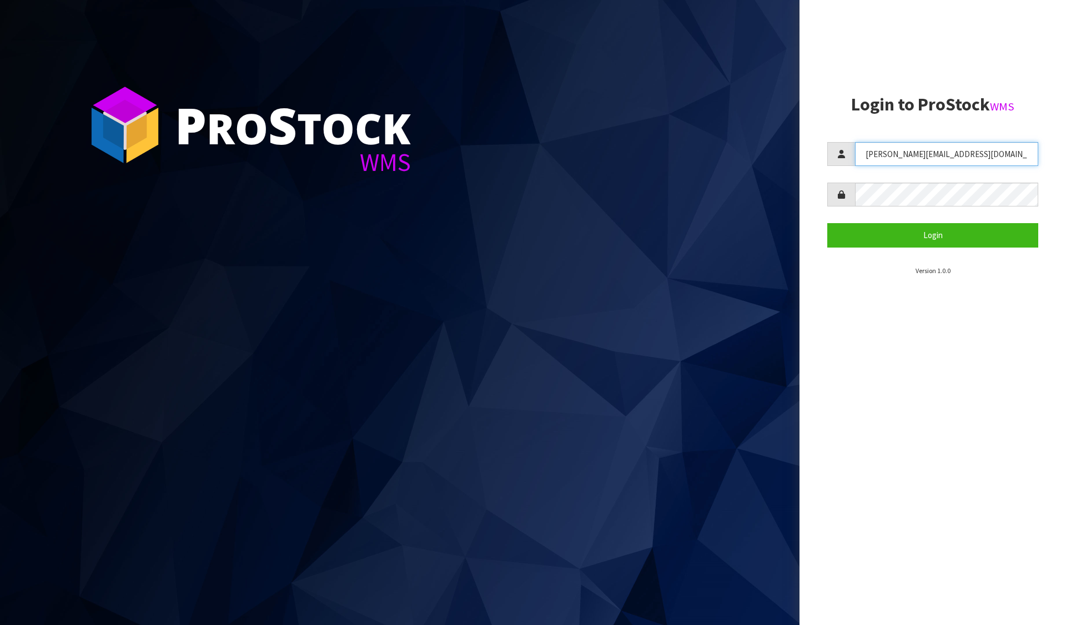
drag, startPoint x: 966, startPoint y: 149, endPoint x: 842, endPoint y: 157, distance: 124.1
click at [842, 157] on div "divjot@cwl.co.nz" at bounding box center [932, 154] width 211 height 24
type input "KRISHNA"
click at [827, 223] on button "Login" at bounding box center [932, 235] width 211 height 24
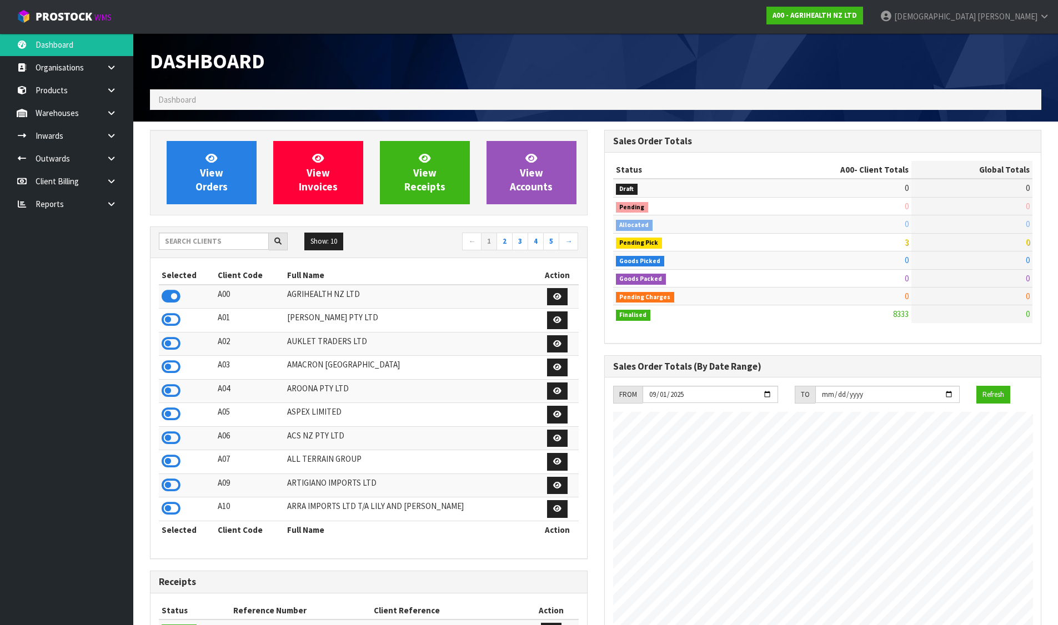
scroll to position [841, 454]
click at [857, 17] on strong "A00 - AGRIHEALTH NZ LTD" at bounding box center [814, 15] width 84 height 9
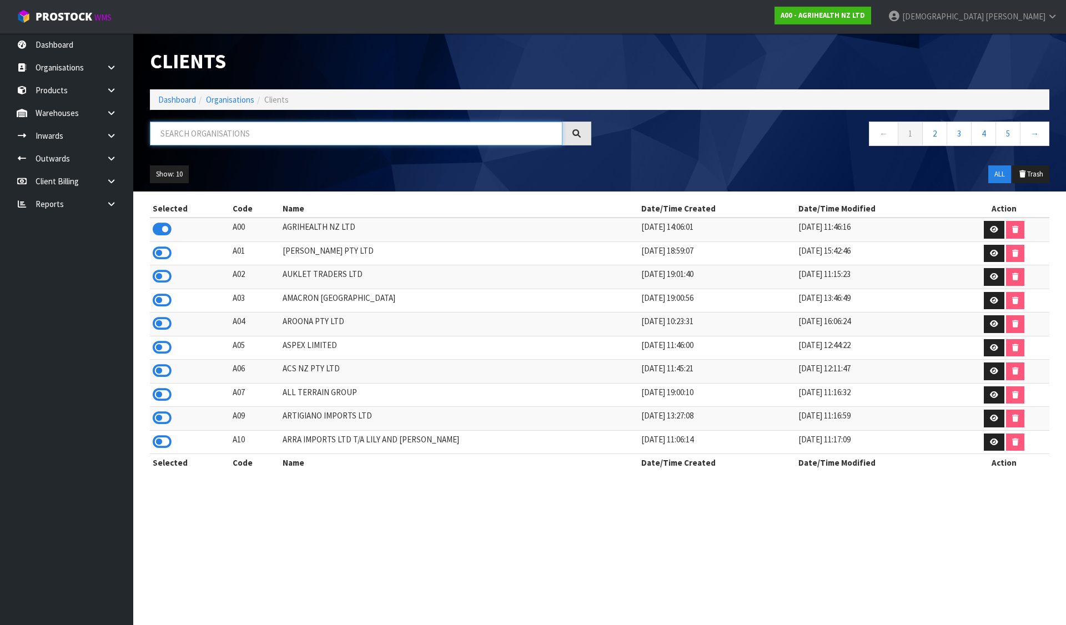
click at [301, 134] on input "text" at bounding box center [356, 134] width 413 height 24
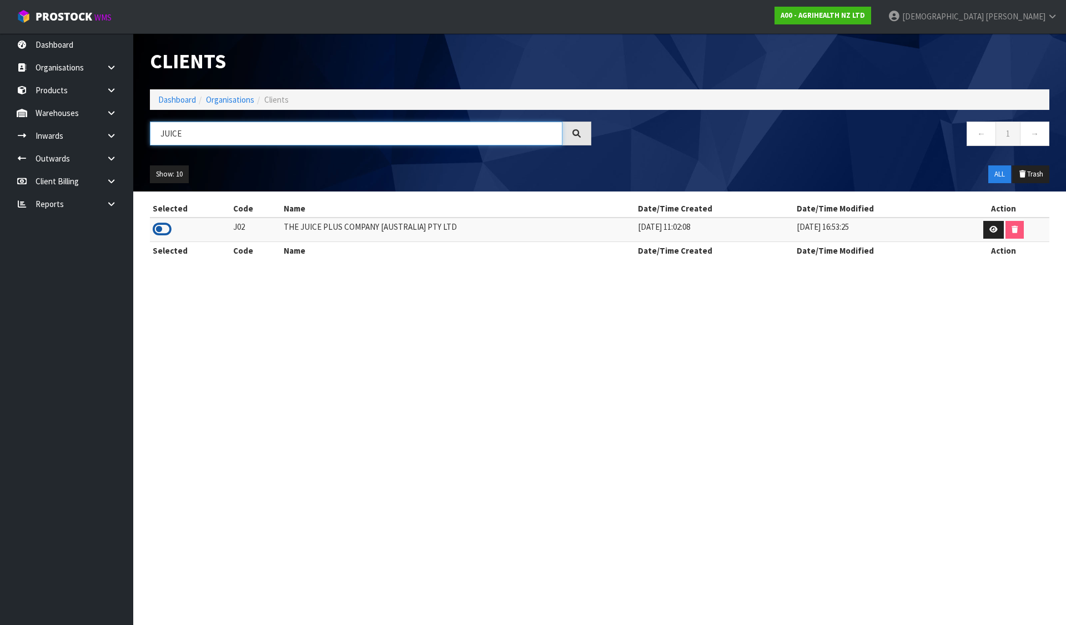
type input "JUICE"
click at [158, 234] on icon at bounding box center [162, 229] width 19 height 17
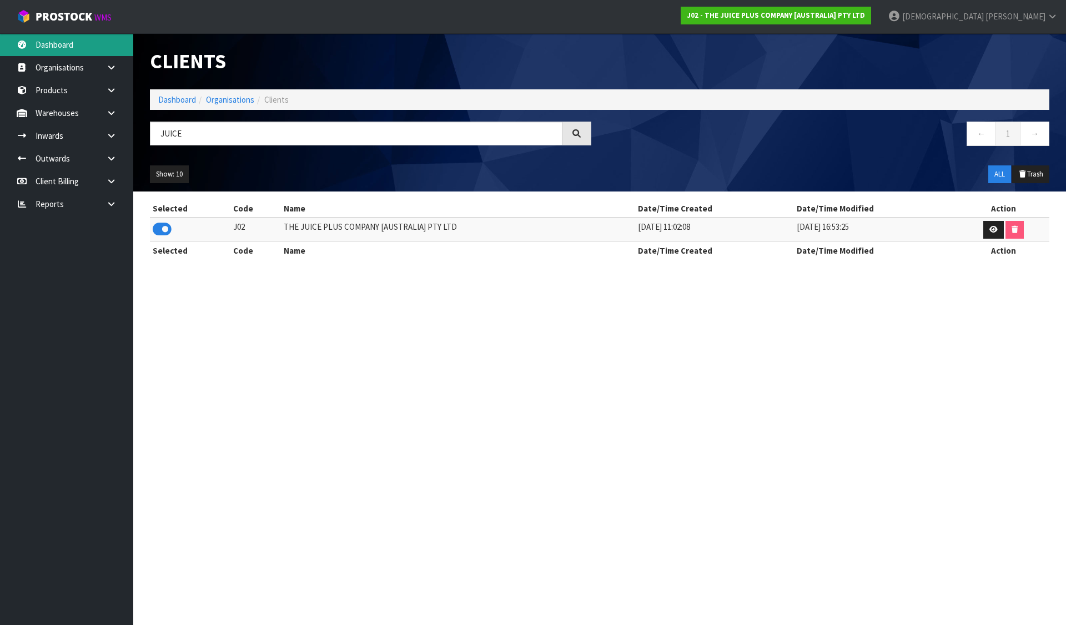
click at [67, 37] on link "Dashboard" at bounding box center [66, 44] width 133 height 23
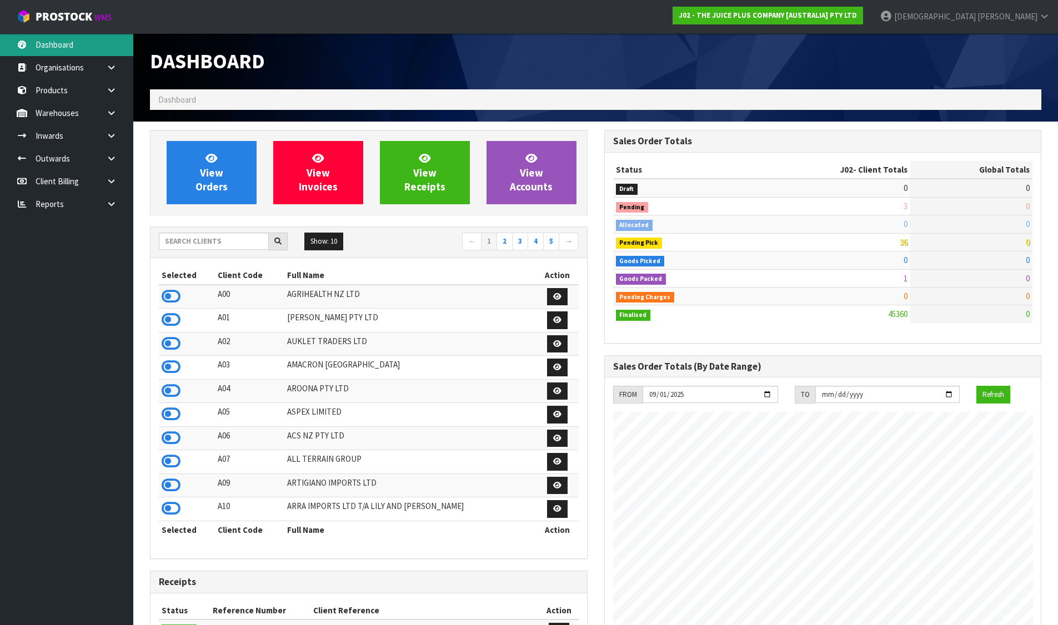
scroll to position [841, 454]
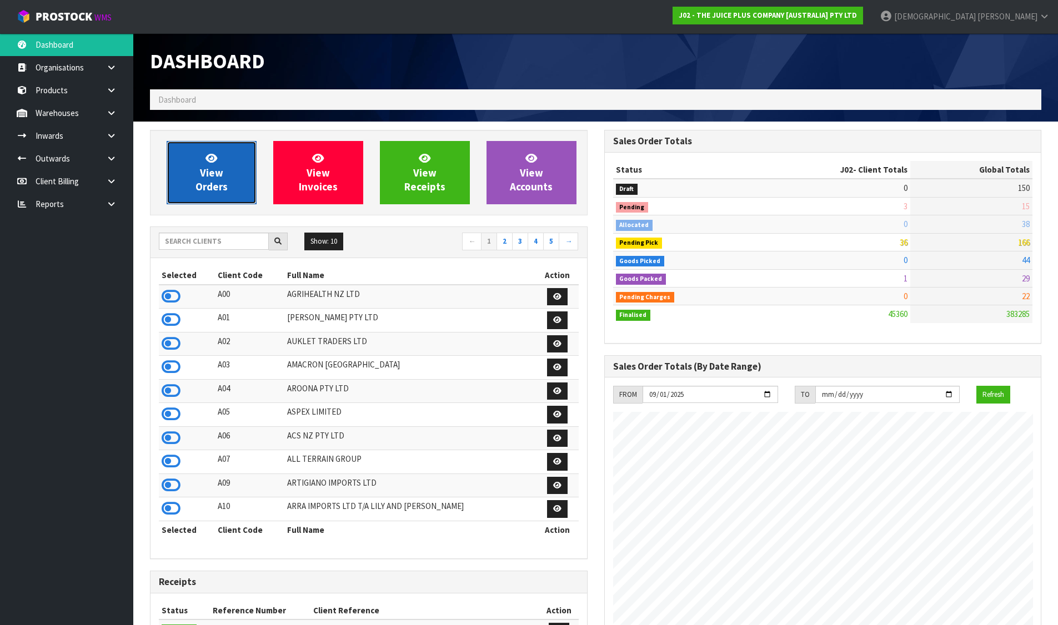
click at [208, 182] on span "View Orders" at bounding box center [211, 173] width 32 height 42
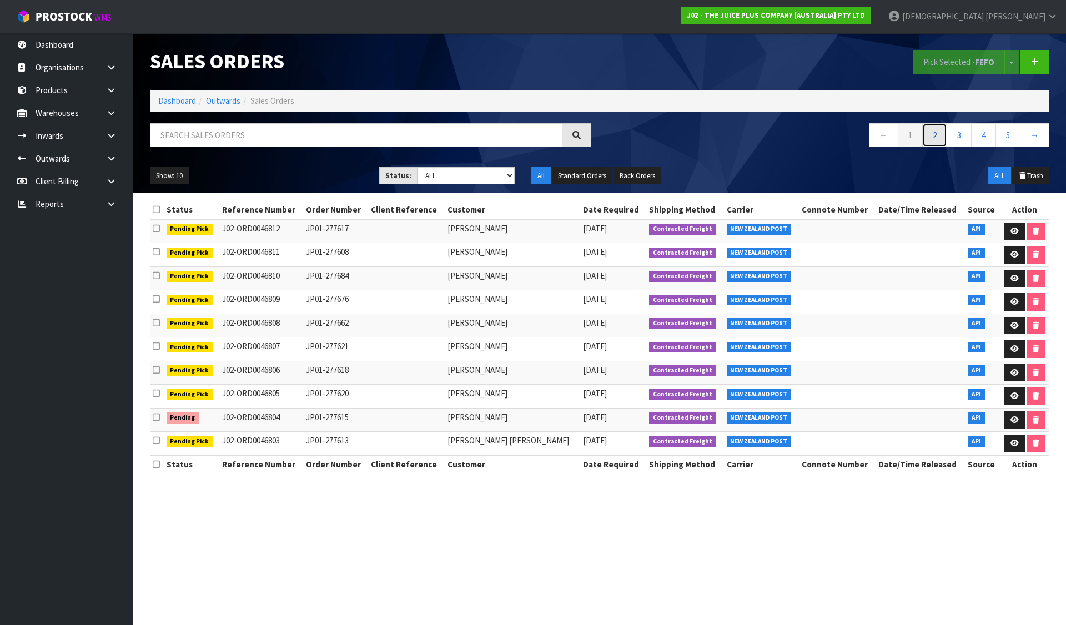
click at [931, 134] on link "2" at bounding box center [934, 135] width 25 height 24
click at [954, 133] on link "3" at bounding box center [959, 135] width 25 height 24
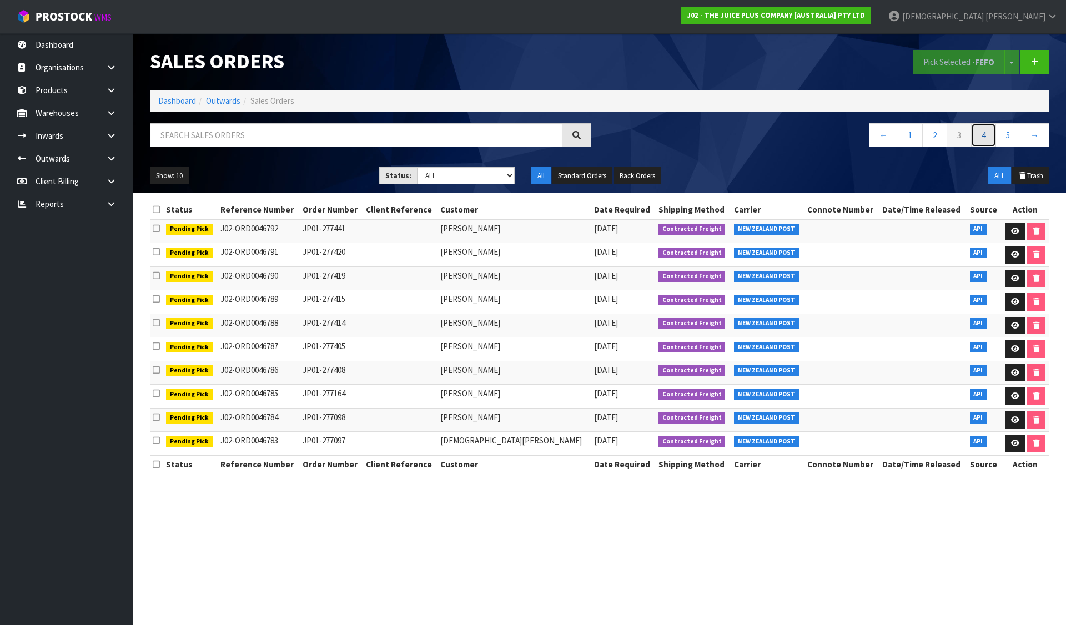
click at [987, 137] on link "4" at bounding box center [983, 135] width 25 height 24
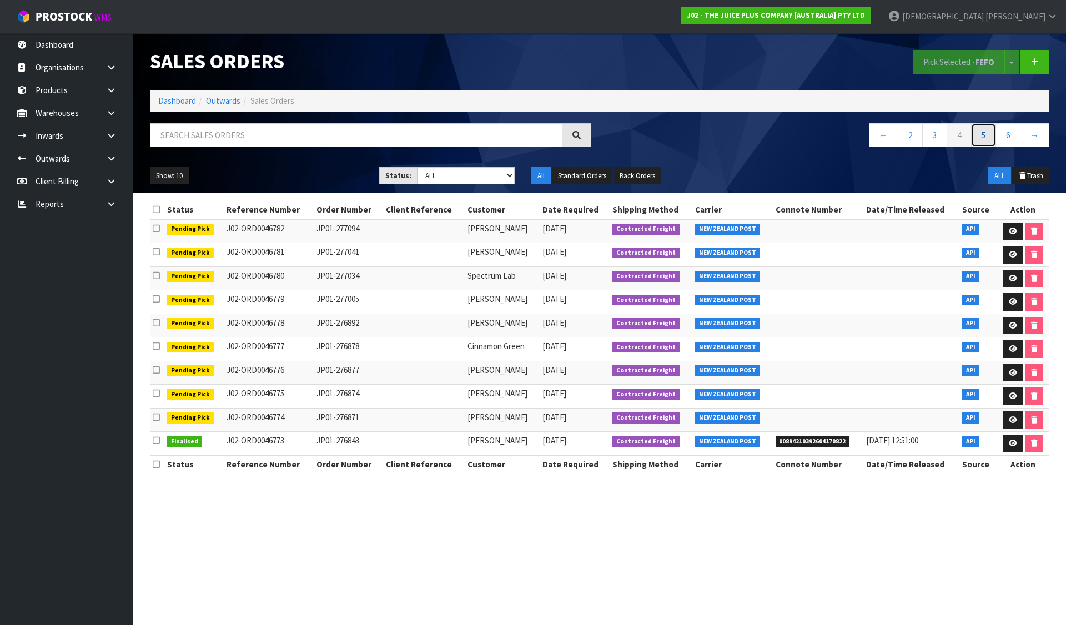
click at [987, 134] on link "5" at bounding box center [983, 135] width 25 height 24
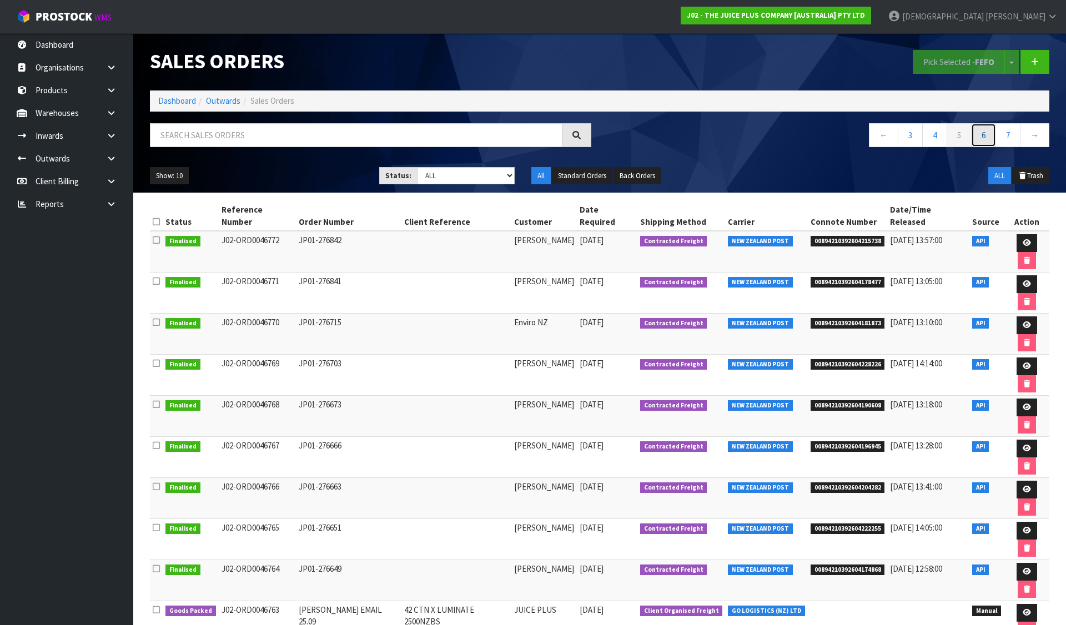
click at [992, 131] on link "6" at bounding box center [983, 135] width 25 height 24
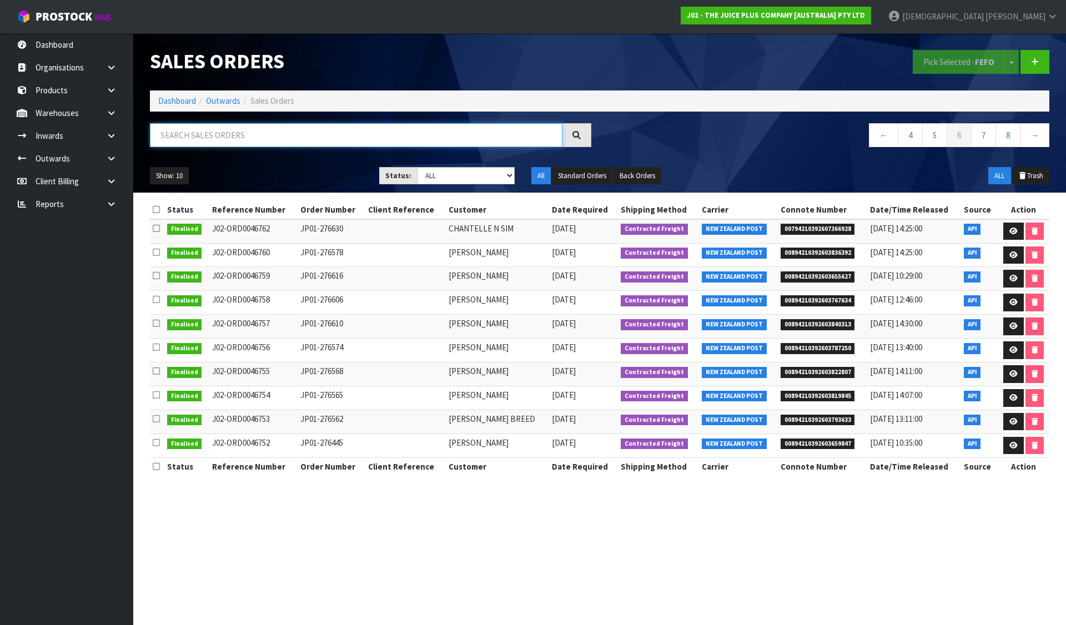
click at [225, 136] on input "text" at bounding box center [356, 135] width 413 height 24
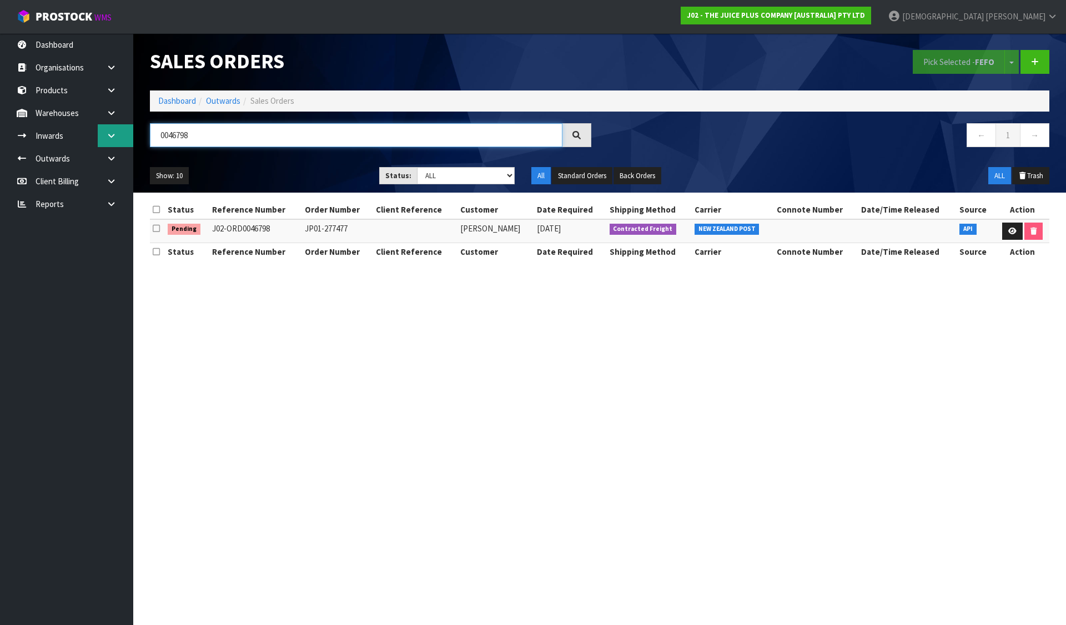
drag, startPoint x: 202, startPoint y: 132, endPoint x: 112, endPoint y: 142, distance: 90.5
click at [112, 142] on body "Toggle navigation ProStock WMS J02 - THE JUICE PLUS COMPANY [AUSTRALIA] PTY LTD…" at bounding box center [533, 312] width 1066 height 625
type input "0046798"
click at [169, 104] on link "Dashboard" at bounding box center [177, 100] width 38 height 11
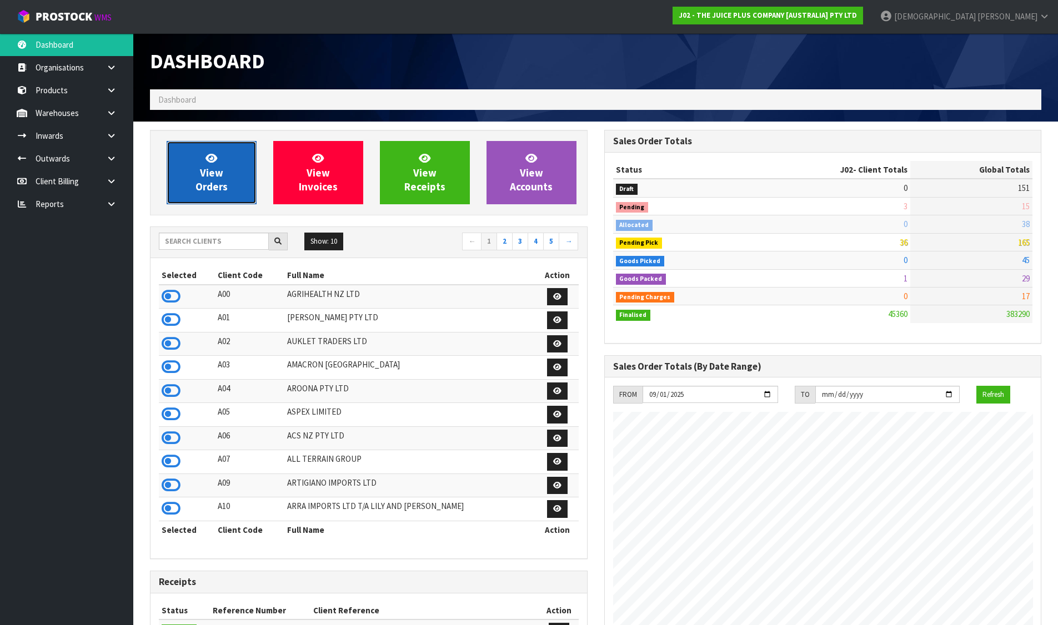
click at [213, 171] on span "View Orders" at bounding box center [211, 173] width 32 height 42
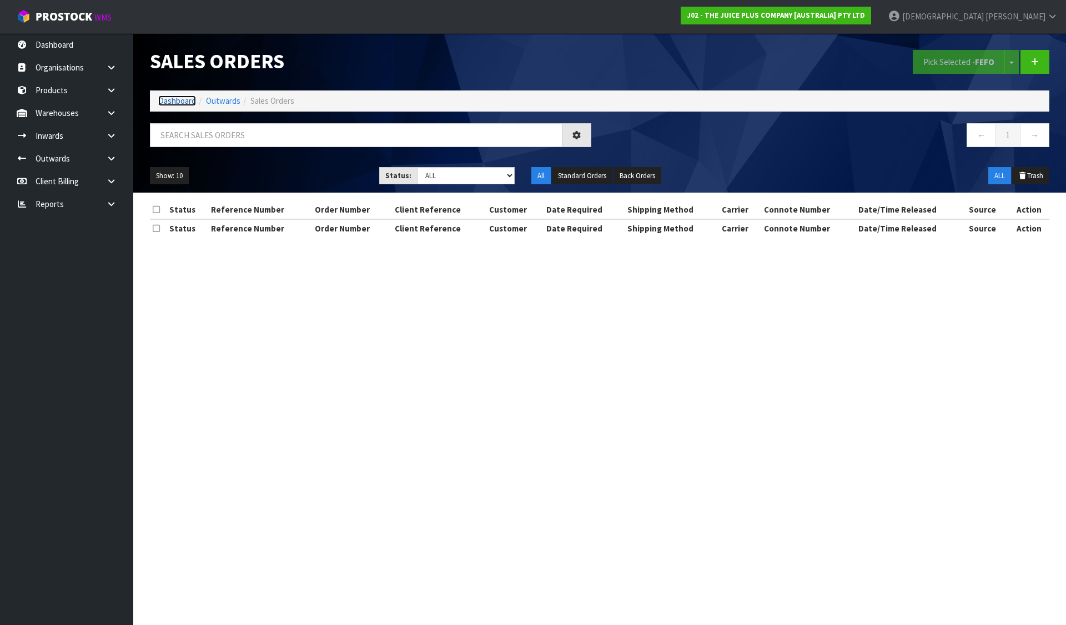
click at [182, 102] on link "Dashboard" at bounding box center [177, 100] width 38 height 11
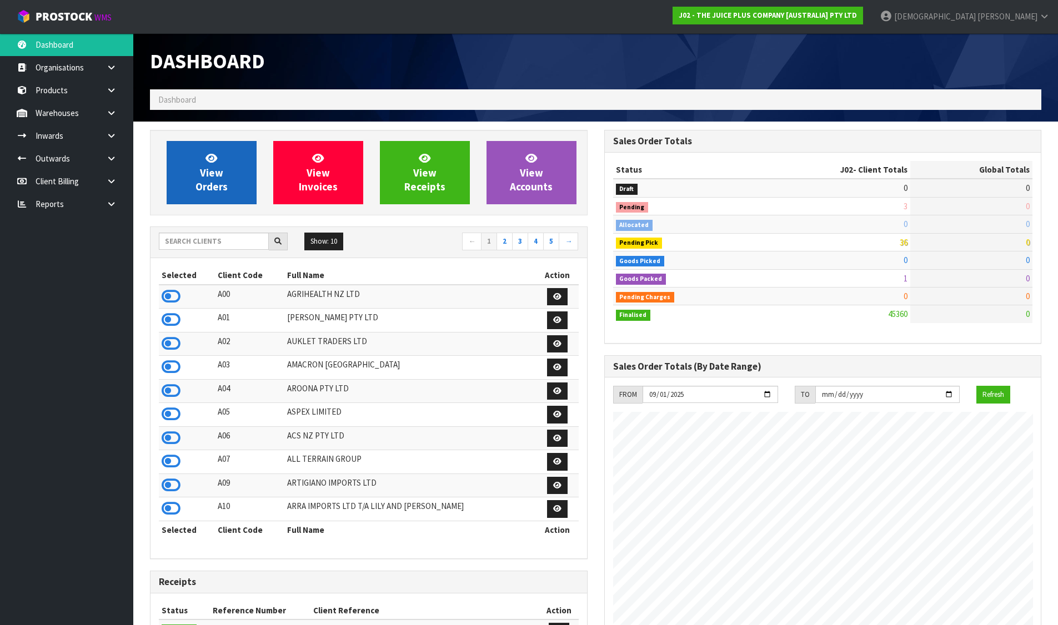
scroll to position [841, 454]
click at [220, 183] on span "View Orders" at bounding box center [211, 173] width 32 height 42
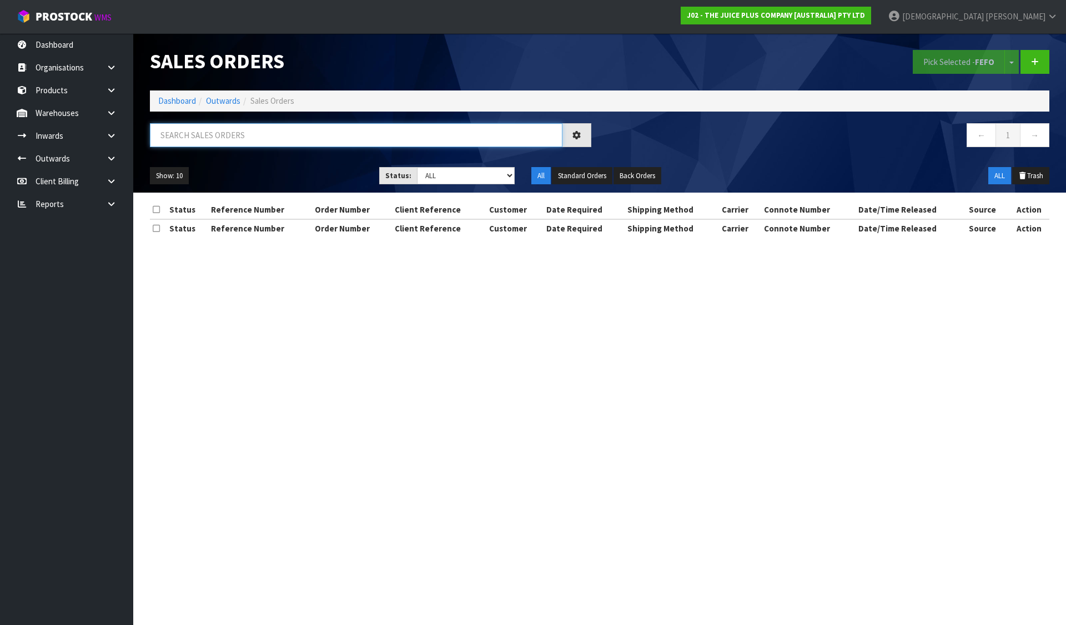
click at [228, 138] on input "text" at bounding box center [356, 135] width 413 height 24
paste input "0046798"
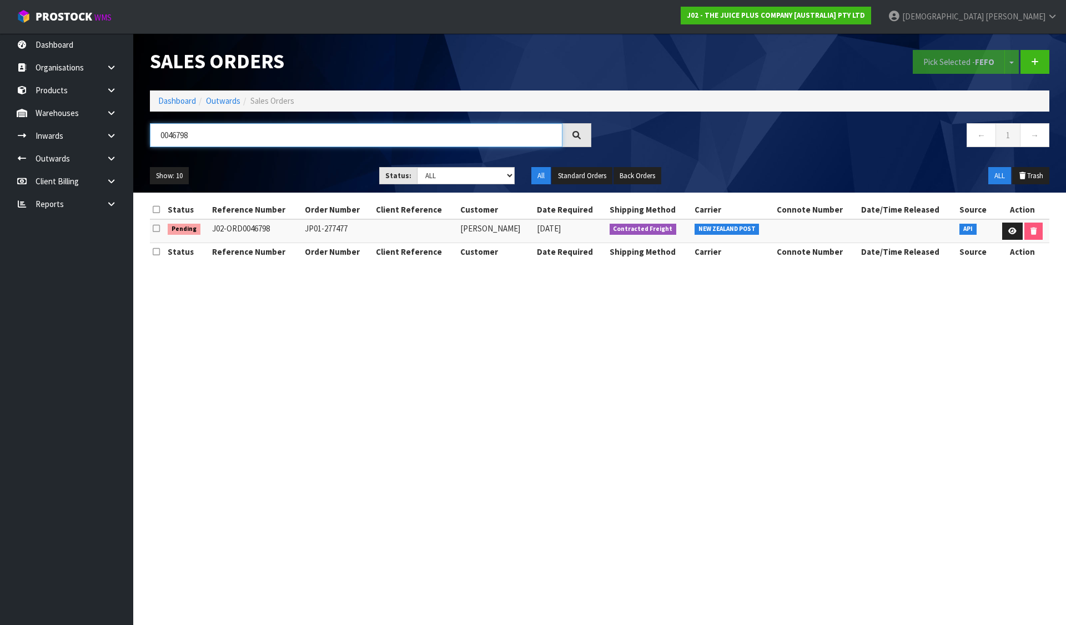
type input "0046798"
click at [435, 175] on select "Draft Pending Allocated Pending Pick Goods Picked Goods Packed Pending Charges …" at bounding box center [466, 175] width 98 height 17
drag, startPoint x: 179, startPoint y: 137, endPoint x: 37, endPoint y: 135, distance: 142.1
click at [37, 135] on body "Toggle navigation ProStock WMS J02 - THE JUICE PLUS COMPANY [AUSTRALIA] PTY LTD…" at bounding box center [533, 312] width 1066 height 625
click at [333, 154] on div at bounding box center [371, 139] width 458 height 32
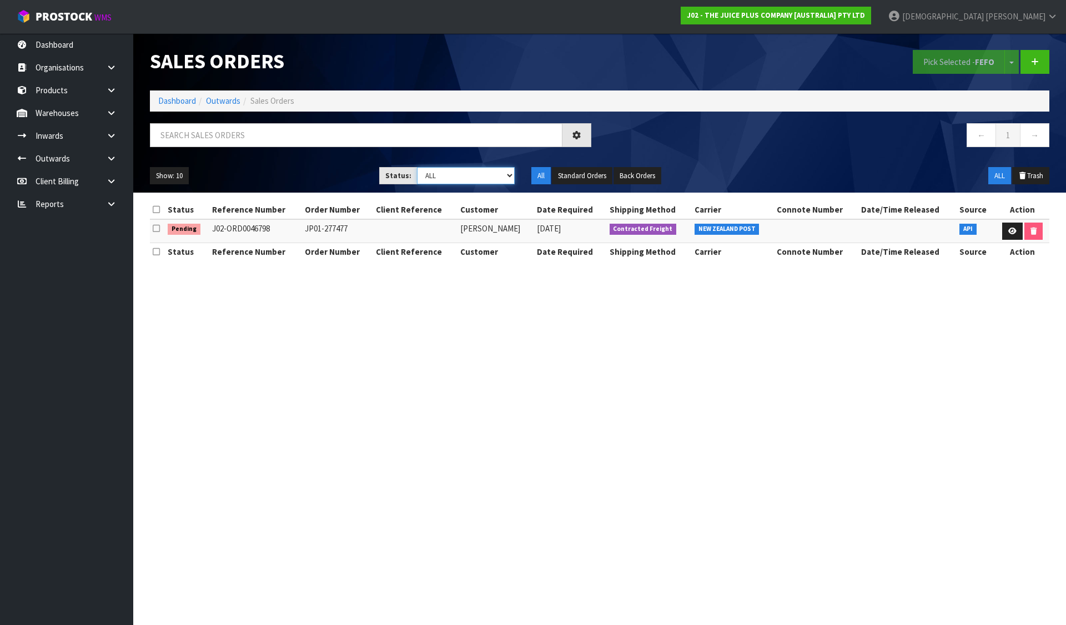
click at [452, 174] on select "Draft Pending Allocated Pending Pick Goods Picked Goods Packed Pending Charges …" at bounding box center [466, 175] width 98 height 17
select select "string:1"
click at [417, 167] on select "Draft Pending Allocated Pending Pick Goods Picked Goods Packed Pending Charges …" at bounding box center [466, 175] width 98 height 17
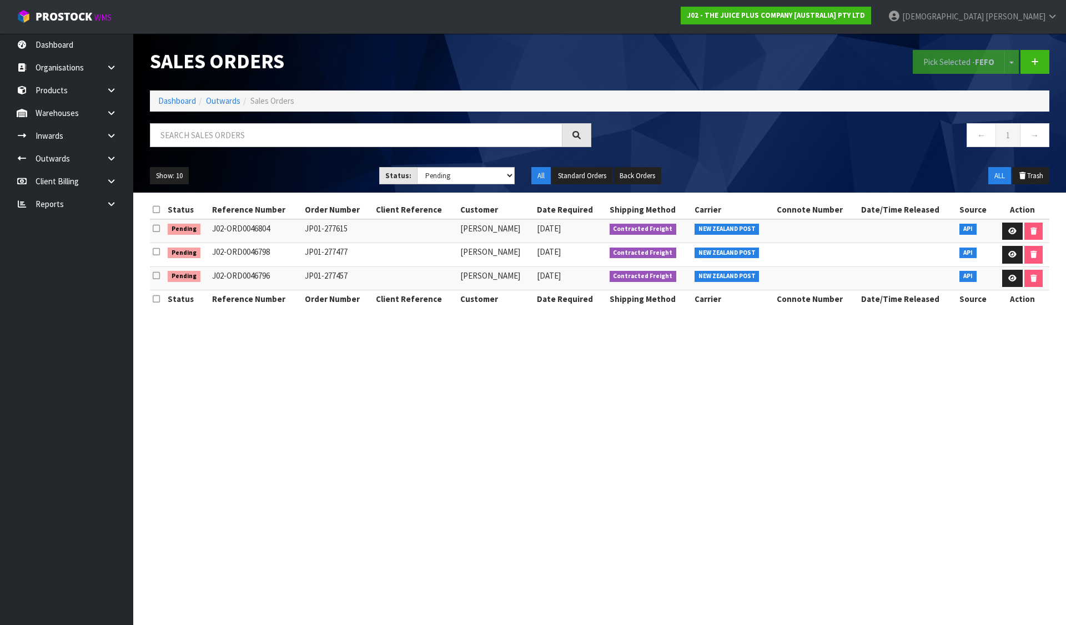
click at [289, 174] on ul "Show: 10 5 10 25 50" at bounding box center [256, 176] width 213 height 18
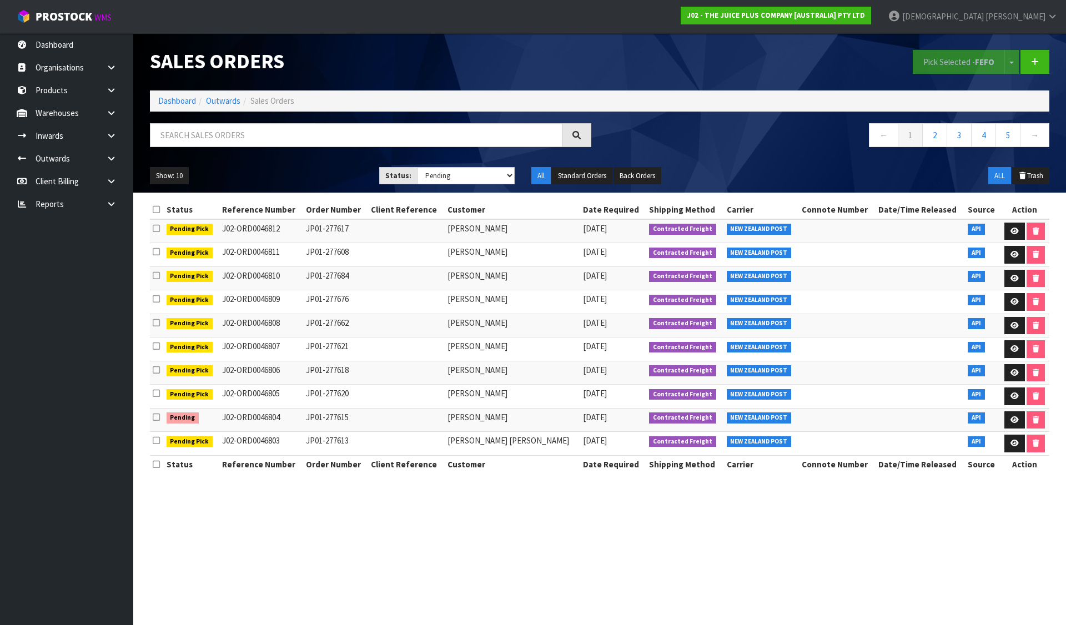
click at [289, 174] on ul "Show: 10 5 10 25 50" at bounding box center [256, 176] width 213 height 18
click at [591, 174] on button "Standard Orders" at bounding box center [582, 176] width 61 height 18
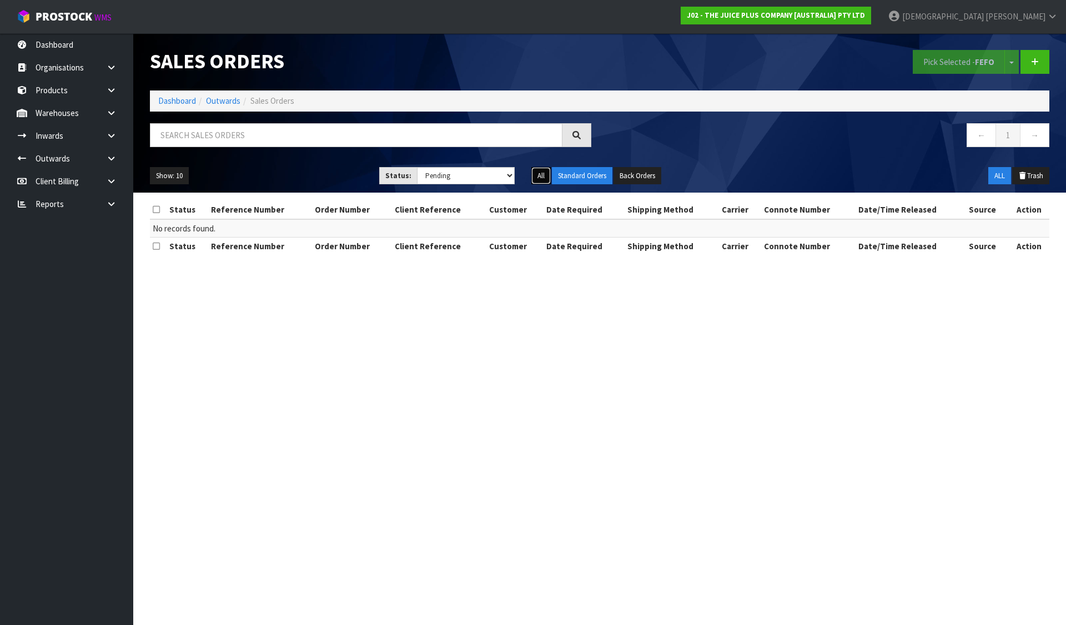
click at [548, 175] on button "All" at bounding box center [540, 176] width 19 height 18
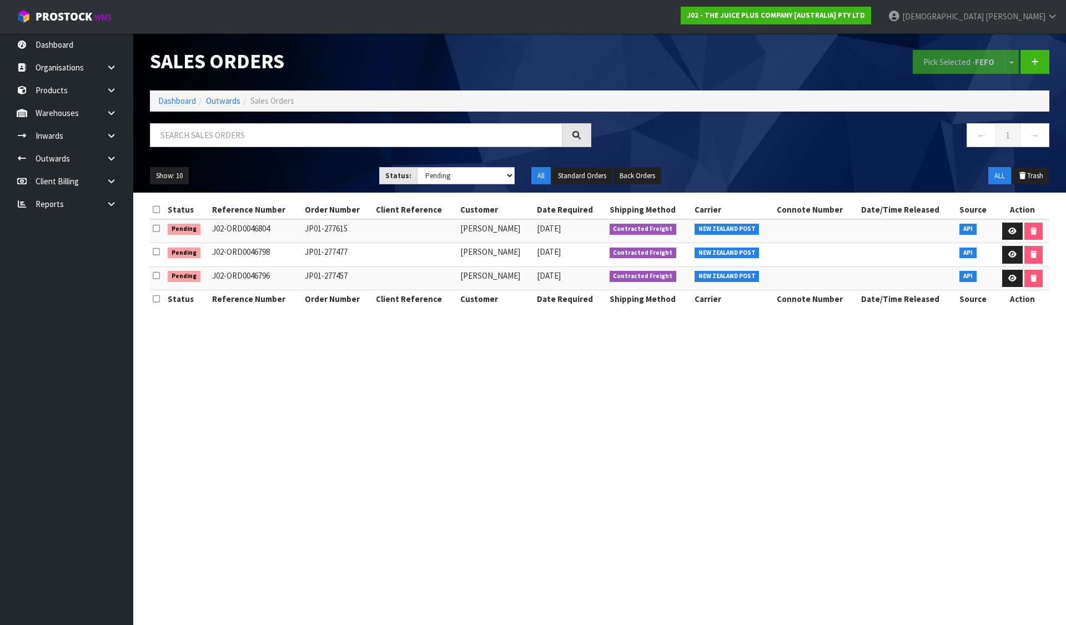
click at [461, 384] on section "Sales Orders Pick Selected - FEFO Split button! FIFO - First In First Out FEFO …" at bounding box center [533, 312] width 1066 height 625
click at [1008, 228] on icon at bounding box center [1012, 231] width 8 height 7
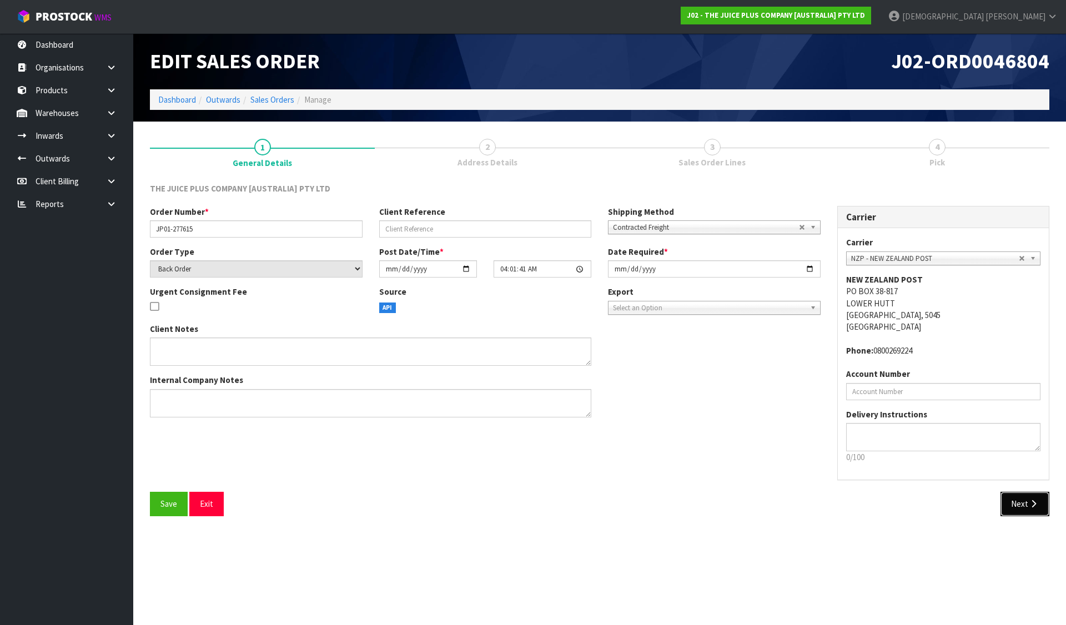
click at [1035, 510] on button "Next" at bounding box center [1024, 504] width 49 height 24
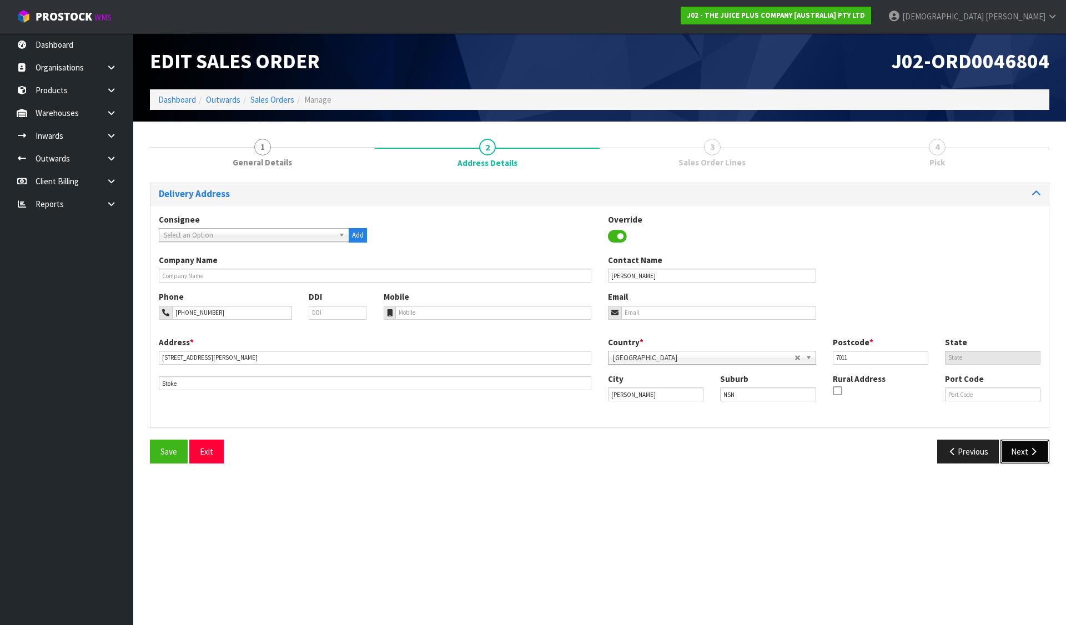
click at [1024, 444] on button "Next" at bounding box center [1024, 452] width 49 height 24
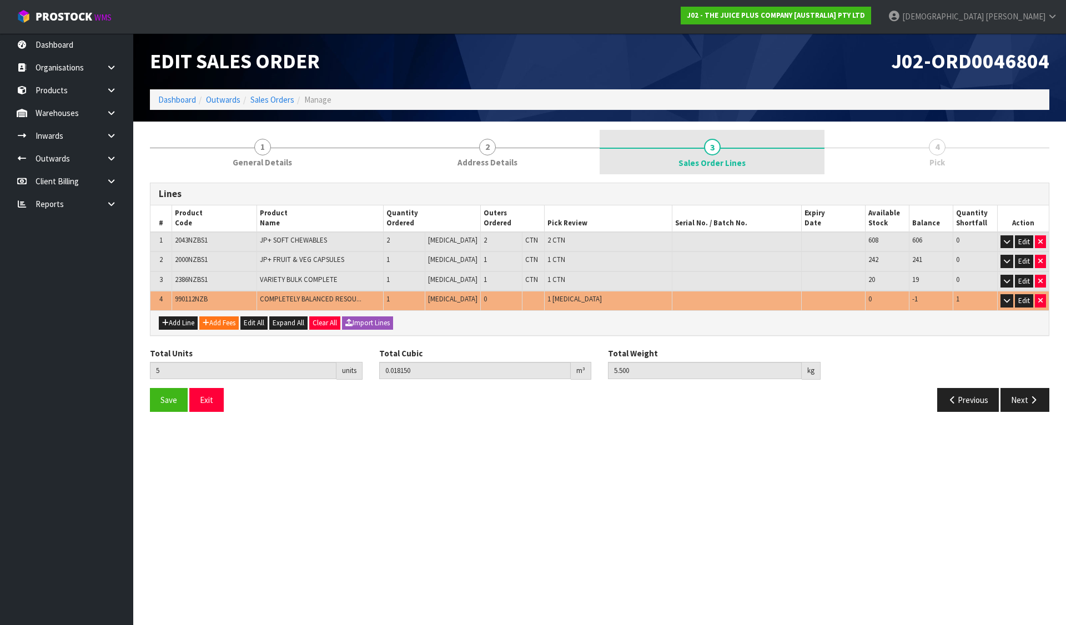
click at [649, 173] on link "3 Sales Order Lines" at bounding box center [712, 152] width 225 height 44
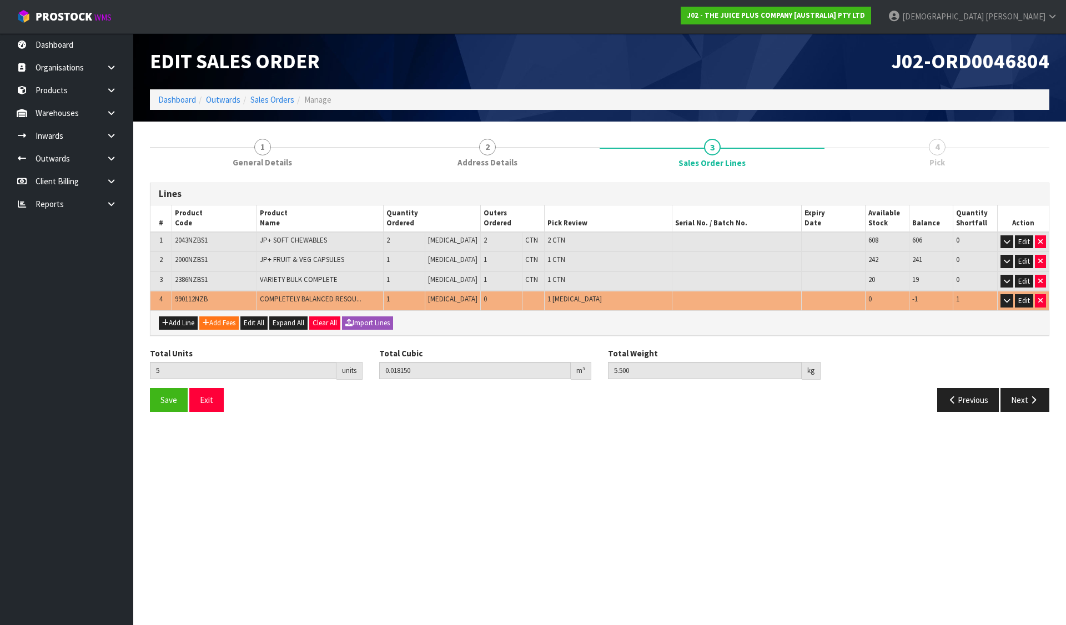
click at [957, 132] on link "4 Pick" at bounding box center [936, 152] width 225 height 44
click at [1033, 397] on icon "button" at bounding box center [1033, 400] width 11 height 8
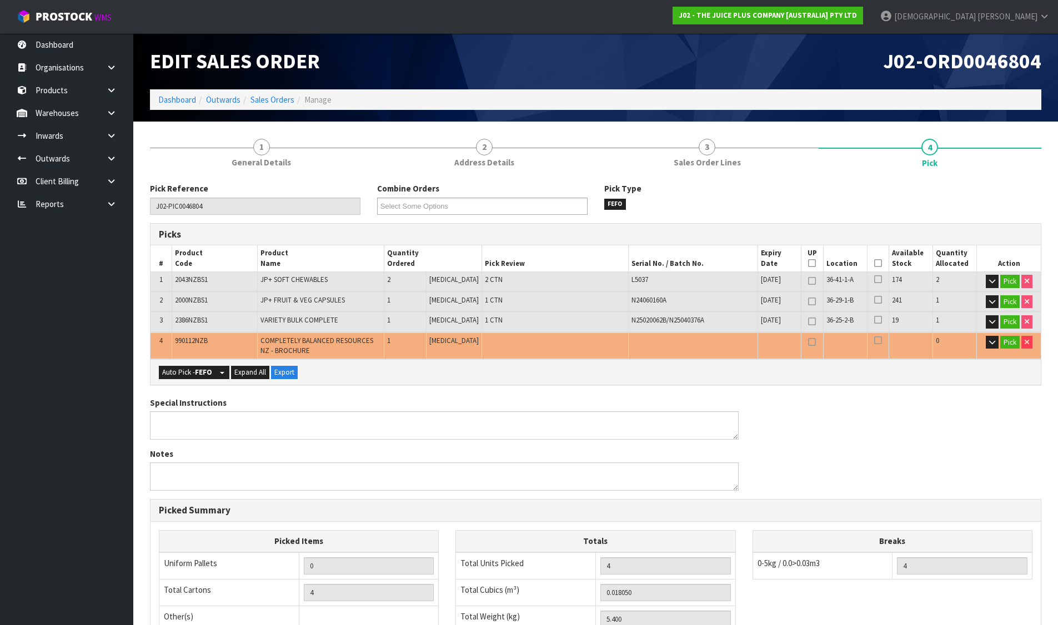
click at [197, 343] on span "990112NZB" at bounding box center [191, 340] width 33 height 9
copy span "990112NZB"
click at [163, 103] on link "Dashboard" at bounding box center [177, 99] width 38 height 11
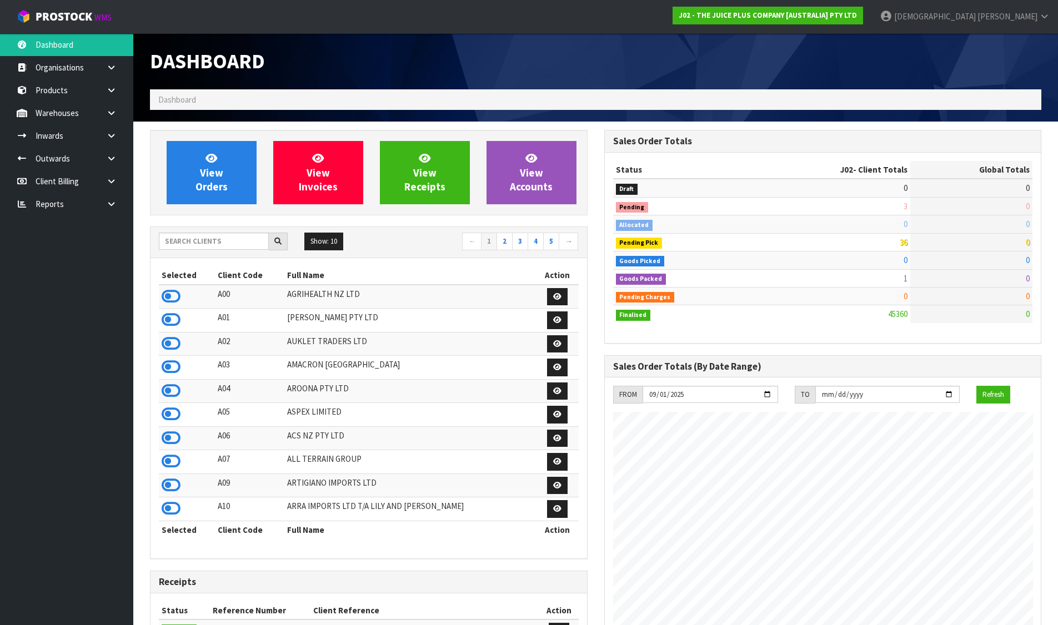
scroll to position [841, 454]
click at [233, 239] on input "text" at bounding box center [214, 241] width 110 height 17
click at [102, 113] on link at bounding box center [116, 113] width 36 height 23
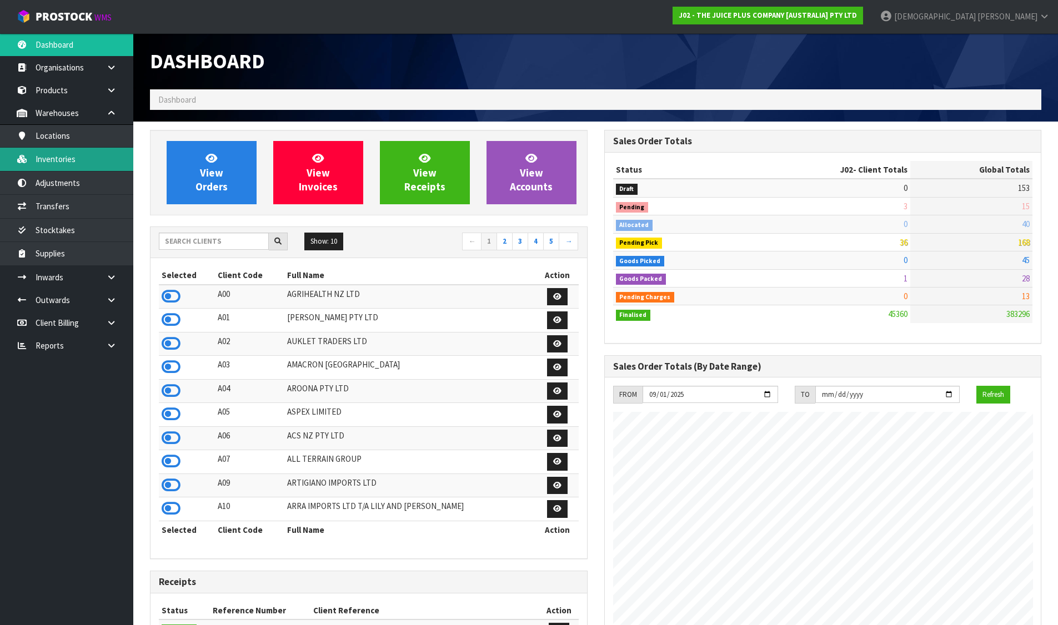
click at [57, 163] on link "Inventories" at bounding box center [66, 159] width 133 height 23
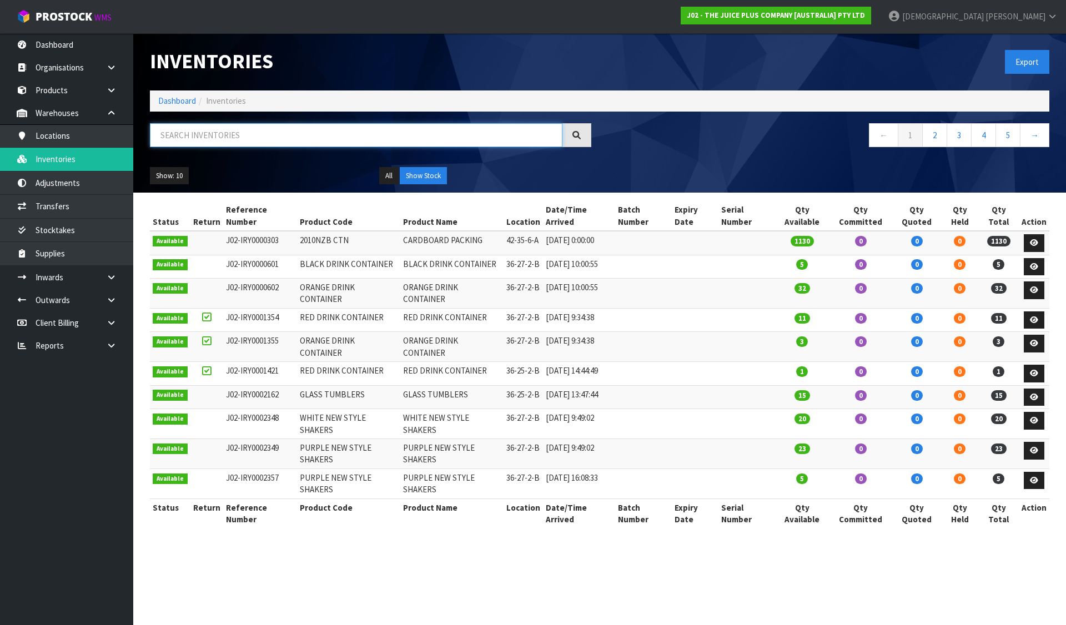
click at [231, 136] on input "text" at bounding box center [356, 135] width 413 height 24
paste input "990112NZB"
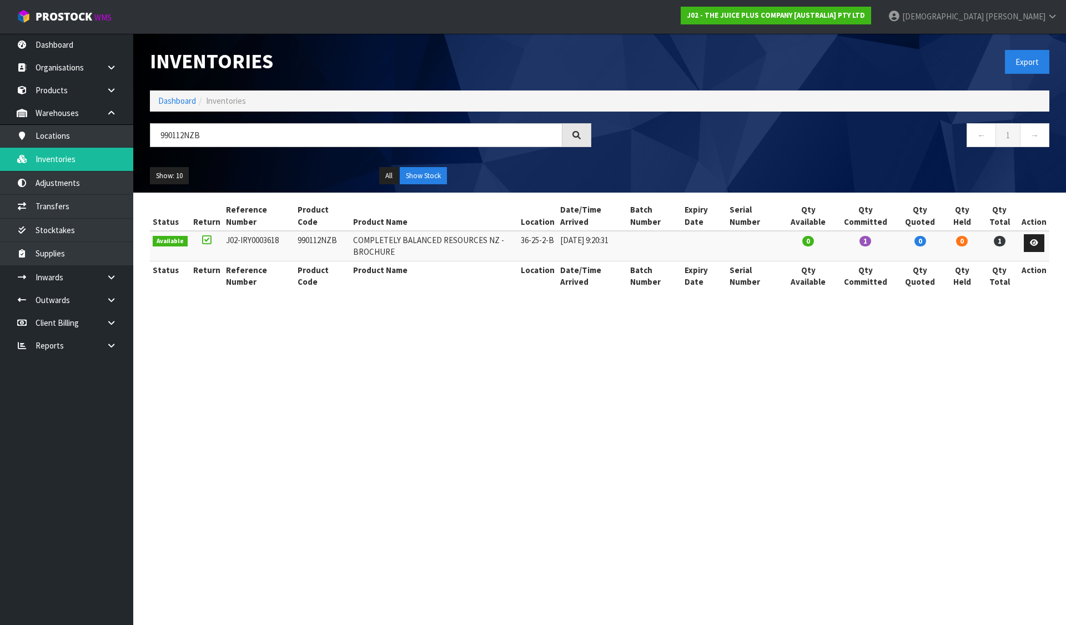
click at [373, 249] on td "COMPLETELY BALANCED RESOURCES NZ - BROCHURE" at bounding box center [434, 246] width 168 height 30
click at [371, 249] on td "COMPLETELY BALANCED RESOURCES NZ - BROCHURE" at bounding box center [434, 246] width 168 height 30
copy td "BROCHURE"
click at [173, 127] on input "990112NZB" at bounding box center [356, 135] width 413 height 24
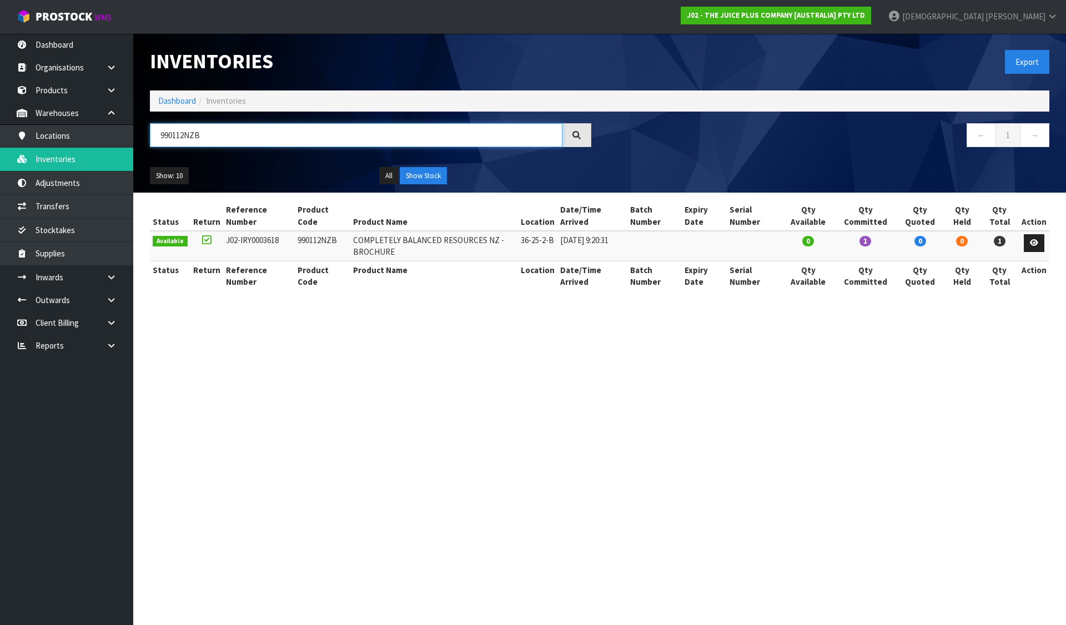
click at [173, 127] on input "990112NZB" at bounding box center [356, 135] width 413 height 24
paste input "BROCHURE"
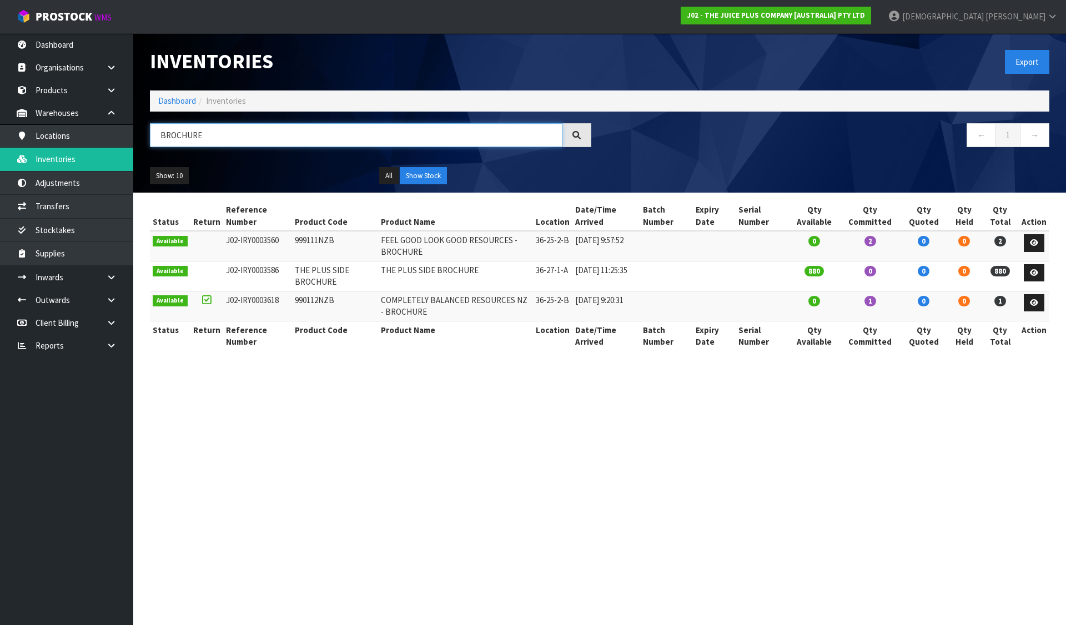
type input "BROCHURE"
drag, startPoint x: 342, startPoint y: 234, endPoint x: 284, endPoint y: 239, distance: 58.0
click at [284, 239] on tr "Available J02-IRY0003560 999111NZB FEEL GOOD LOOK GOOD RESOURCES - BROCHURE 36-…" at bounding box center [599, 246] width 899 height 30
drag, startPoint x: 339, startPoint y: 296, endPoint x: 293, endPoint y: 300, distance: 46.3
click at [276, 304] on tr "Available J02-IRY0003618 990112NZB COMPLETELY BALANCED RESOURCES NZ - BROCHURE …" at bounding box center [599, 306] width 899 height 30
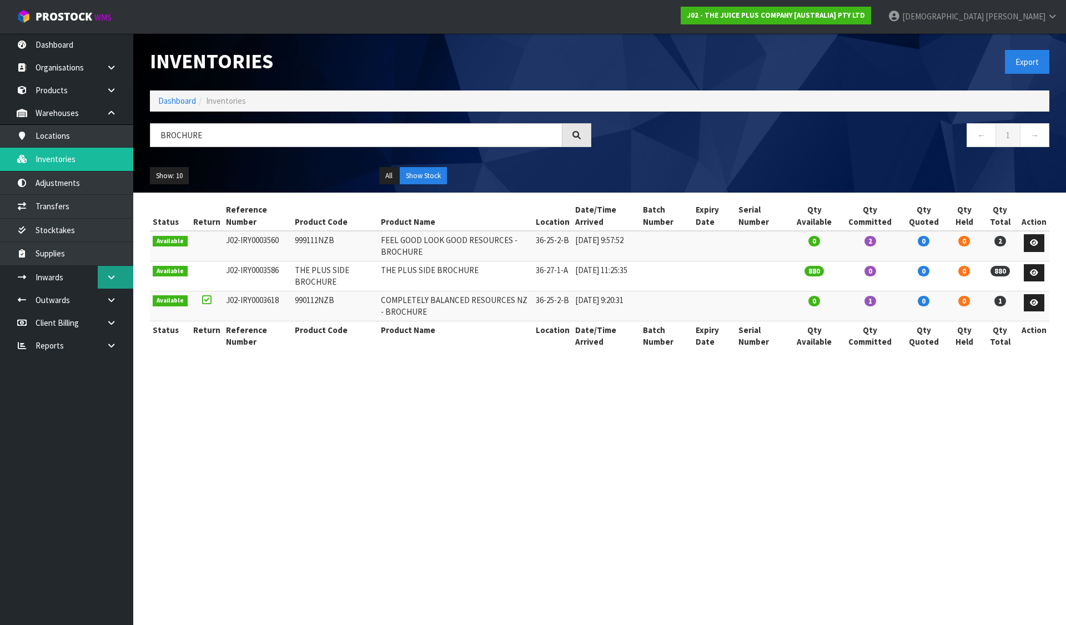
click at [107, 280] on icon at bounding box center [111, 277] width 11 height 8
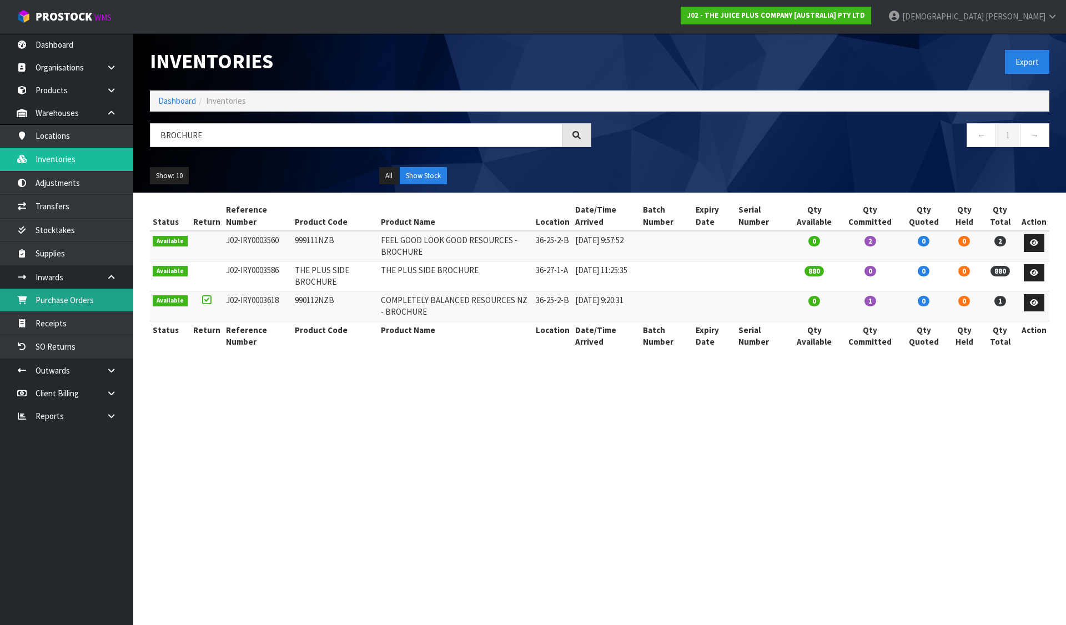
click at [77, 300] on link "Purchase Orders" at bounding box center [66, 300] width 133 height 23
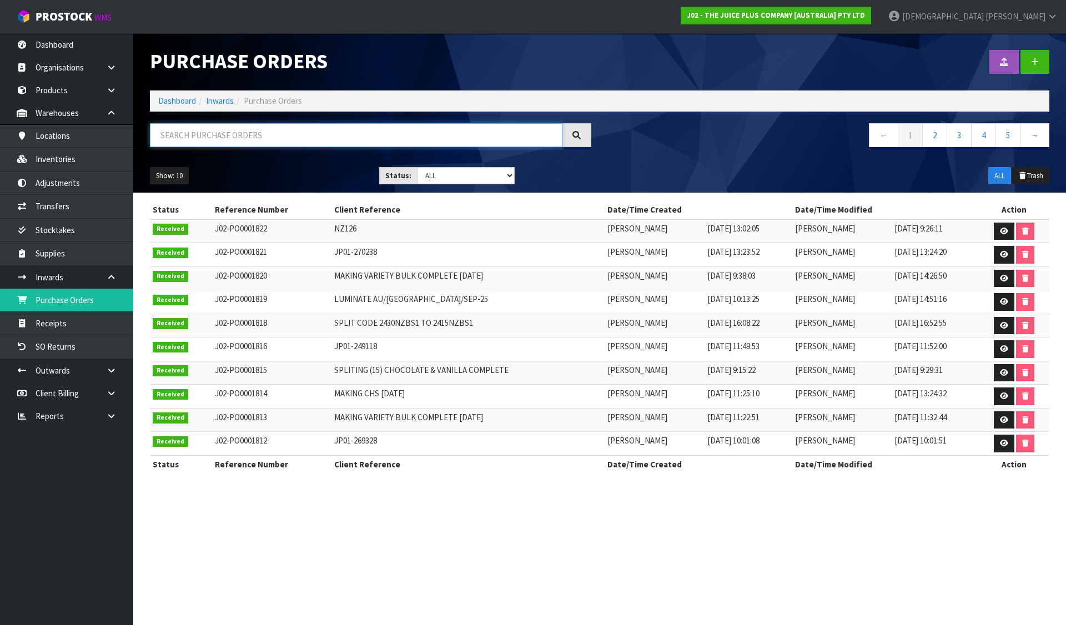
click at [309, 137] on input "text" at bounding box center [356, 135] width 413 height 24
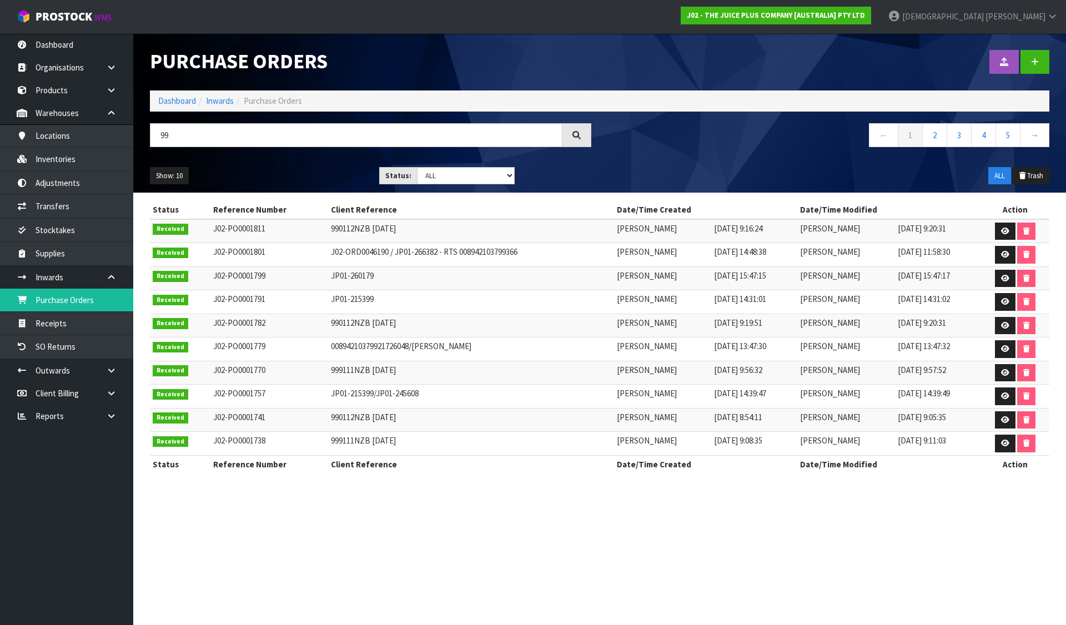
click at [339, 332] on td "990112NZB 08.07.25" at bounding box center [471, 326] width 286 height 24
click at [340, 325] on td "990112NZB 08.07.25" at bounding box center [471, 326] width 286 height 24
click at [330, 228] on td "990112NZB [DATE]" at bounding box center [471, 231] width 286 height 24
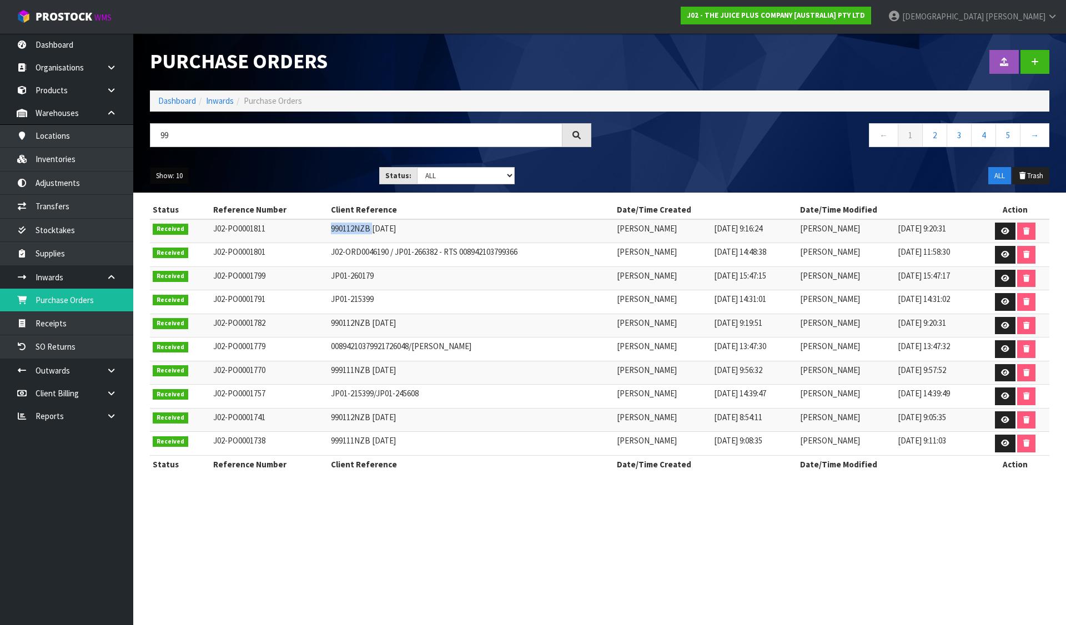
copy td "990112NZB"
click at [185, 143] on input "99" at bounding box center [356, 135] width 413 height 24
paste input "0112NZB"
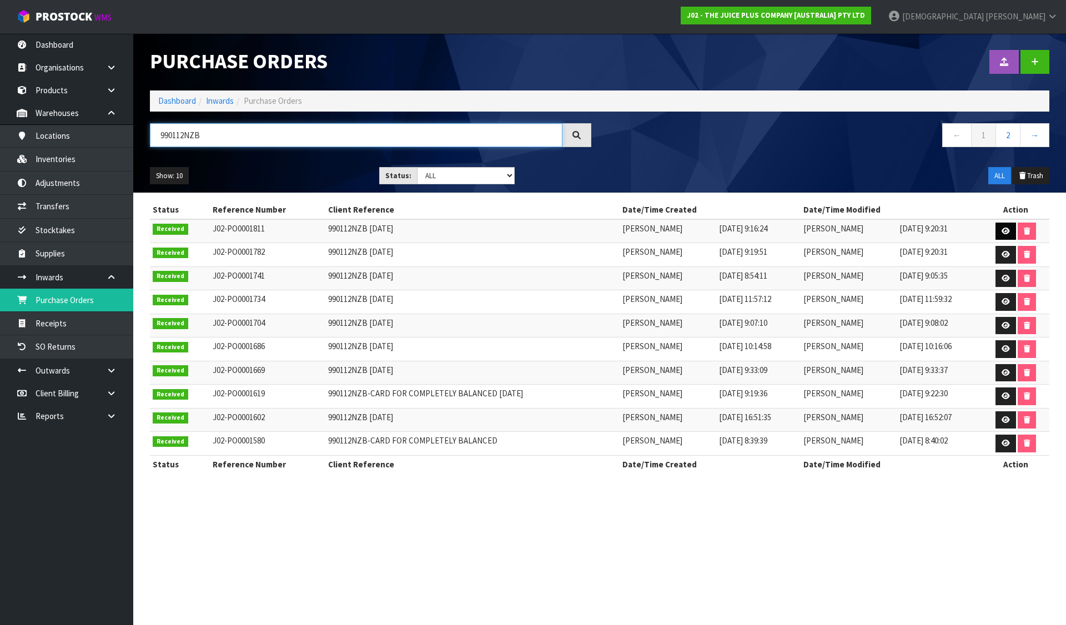
type input "990112NZB"
click at [1002, 233] on icon at bounding box center [1006, 231] width 8 height 7
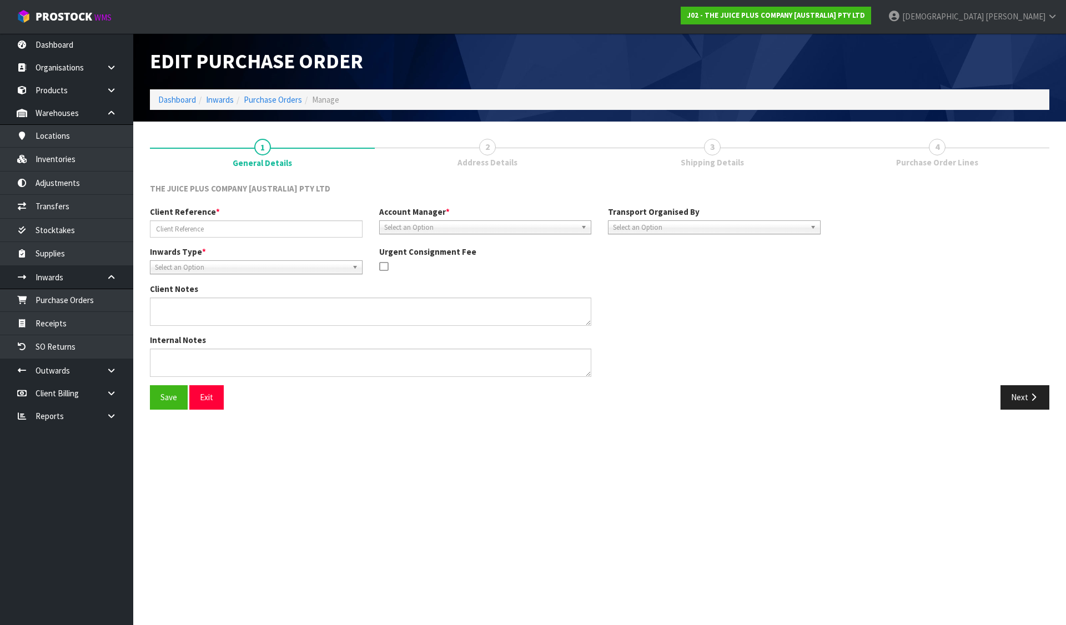
type input "990112NZB [DATE]"
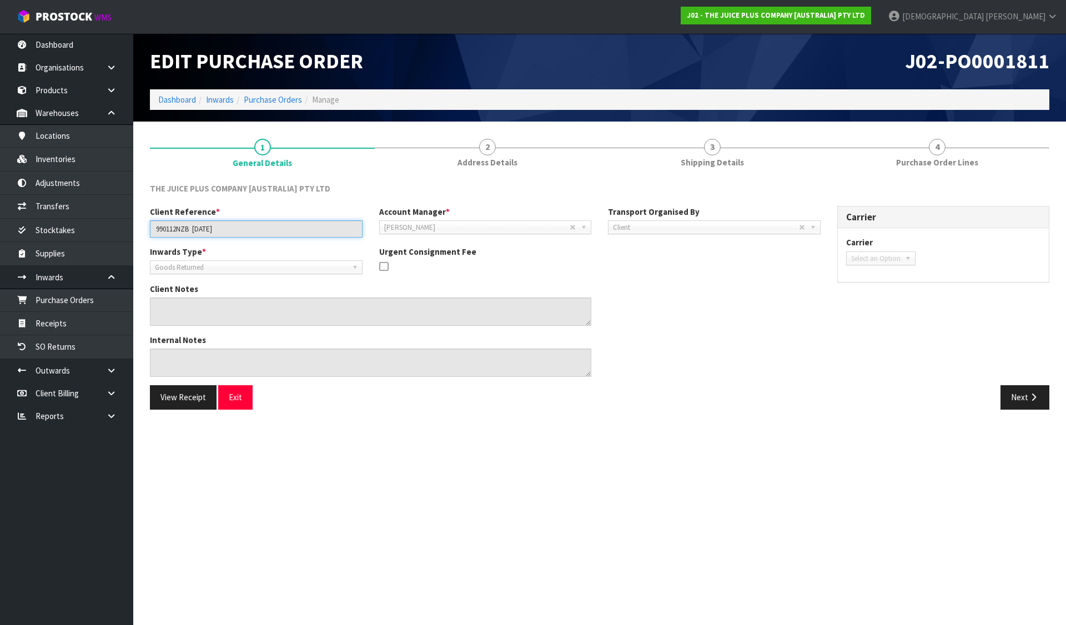
drag, startPoint x: 220, startPoint y: 232, endPoint x: 135, endPoint y: 238, distance: 84.7
click at [135, 238] on section "1 General Details 2 Address Details 3 Shipping Details 4 Purchase Order Lines T…" at bounding box center [599, 274] width 933 height 305
click at [1019, 391] on button "Next" at bounding box center [1024, 397] width 49 height 24
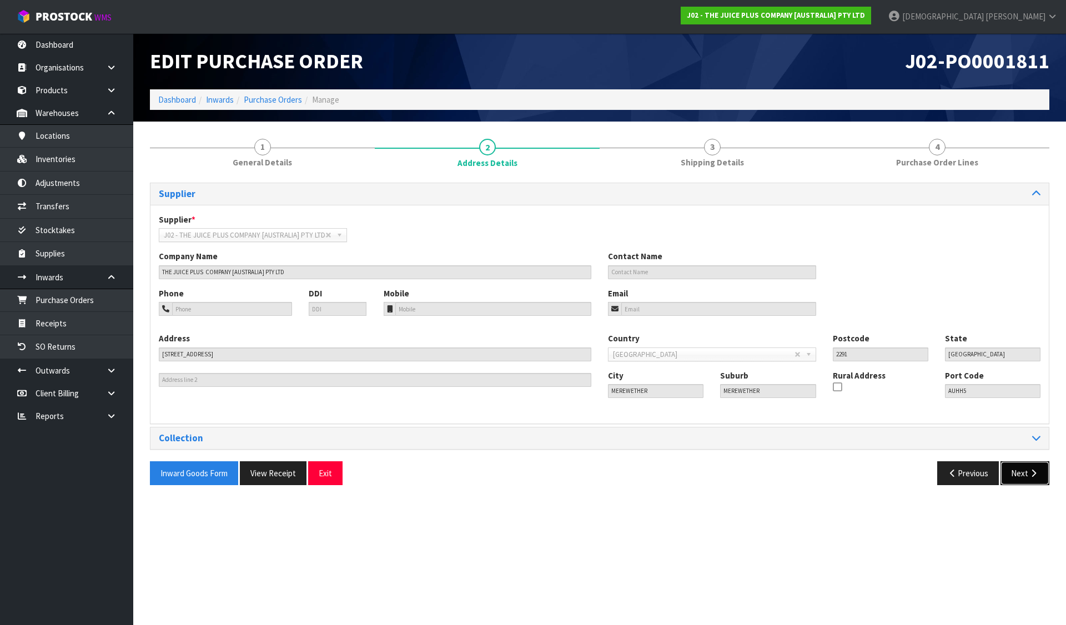
click at [1028, 472] on icon "button" at bounding box center [1033, 473] width 11 height 8
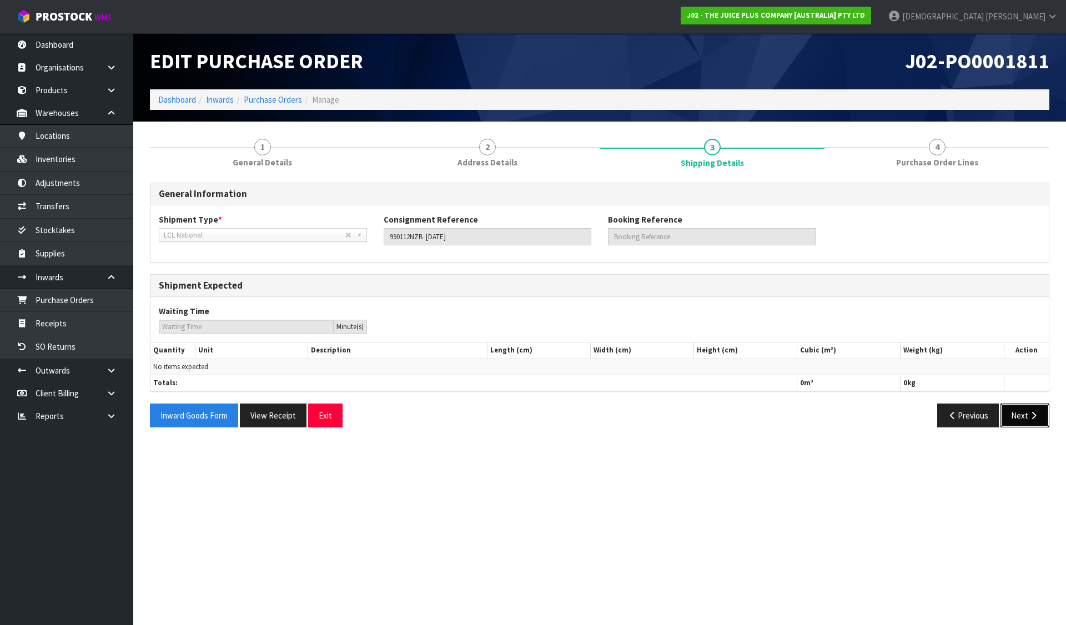
click at [1017, 413] on button "Next" at bounding box center [1024, 416] width 49 height 24
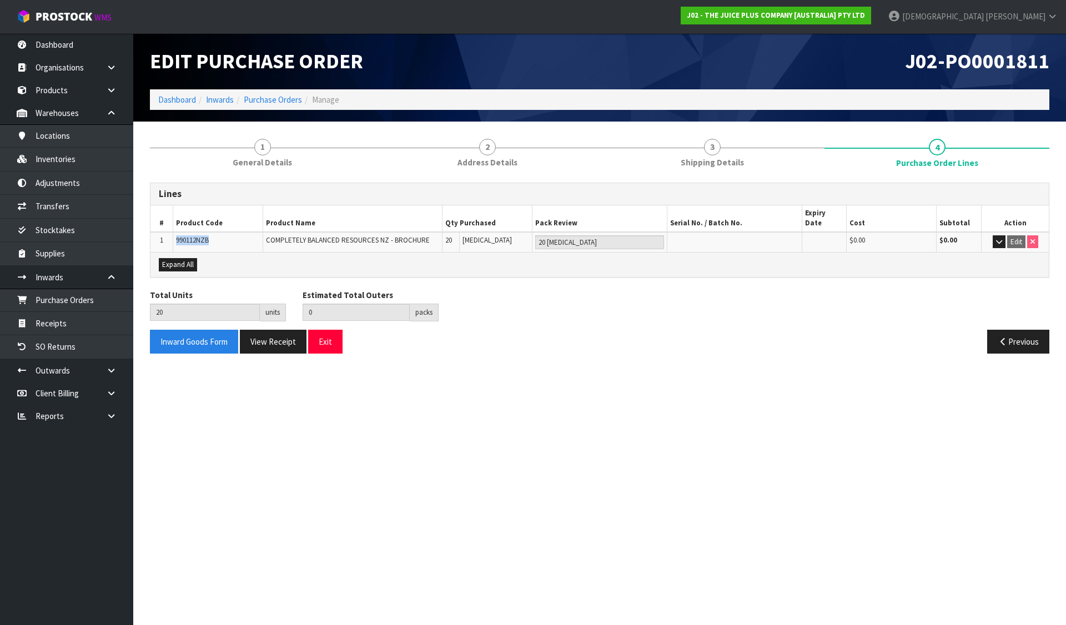
drag, startPoint x: 224, startPoint y: 238, endPoint x: 173, endPoint y: 235, distance: 51.7
click at [173, 235] on td "990112NZB" at bounding box center [218, 242] width 90 height 20
copy span "990112NZB"
click at [291, 335] on button "View Receipt" at bounding box center [273, 342] width 67 height 24
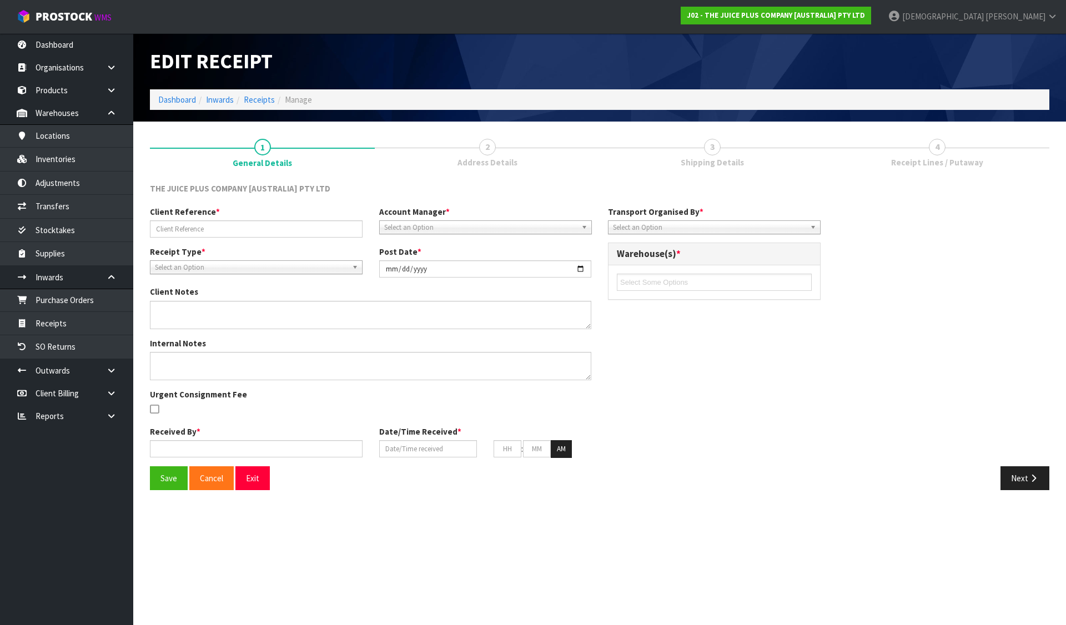
type input "990112NZB [DATE]"
type input "2025-08-25"
type input "Rocio Lopez"
type input "25/08/2025"
type input "09"
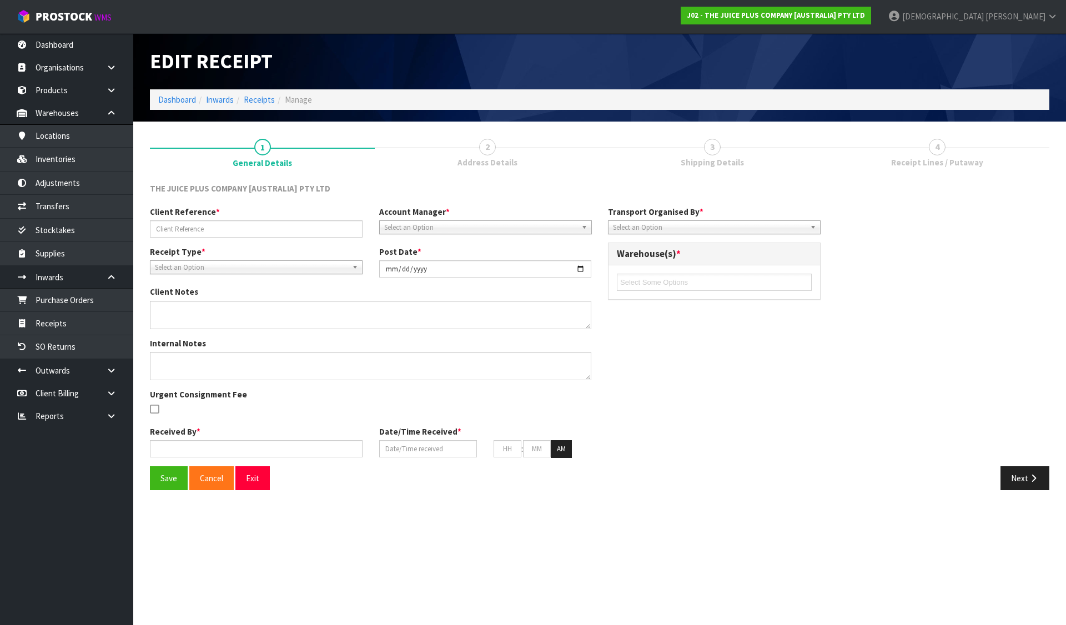
type input "20"
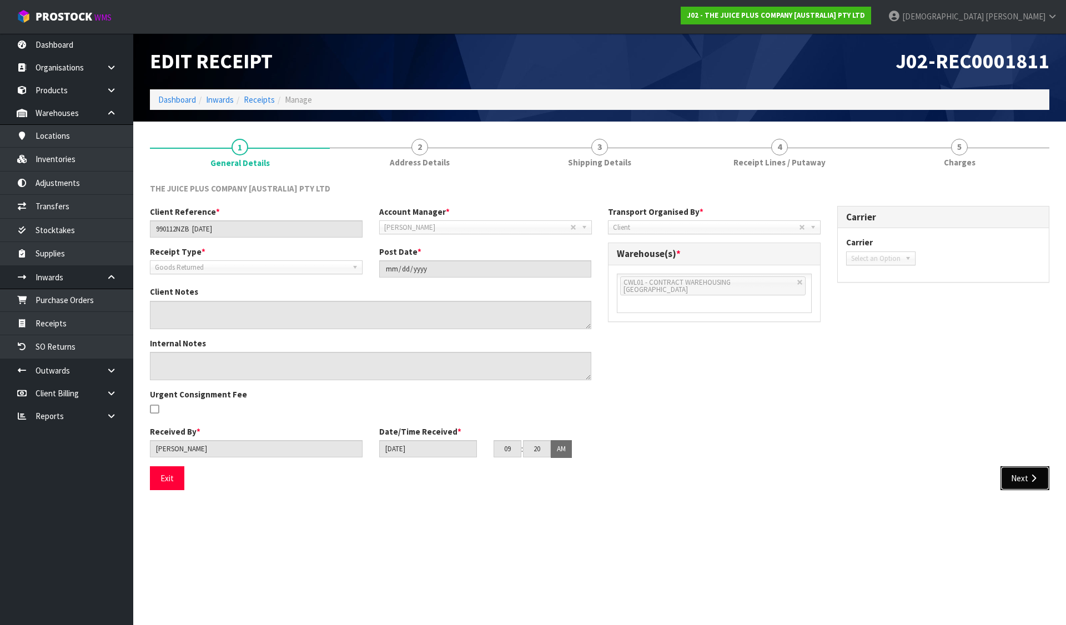
click at [1013, 475] on button "Next" at bounding box center [1024, 478] width 49 height 24
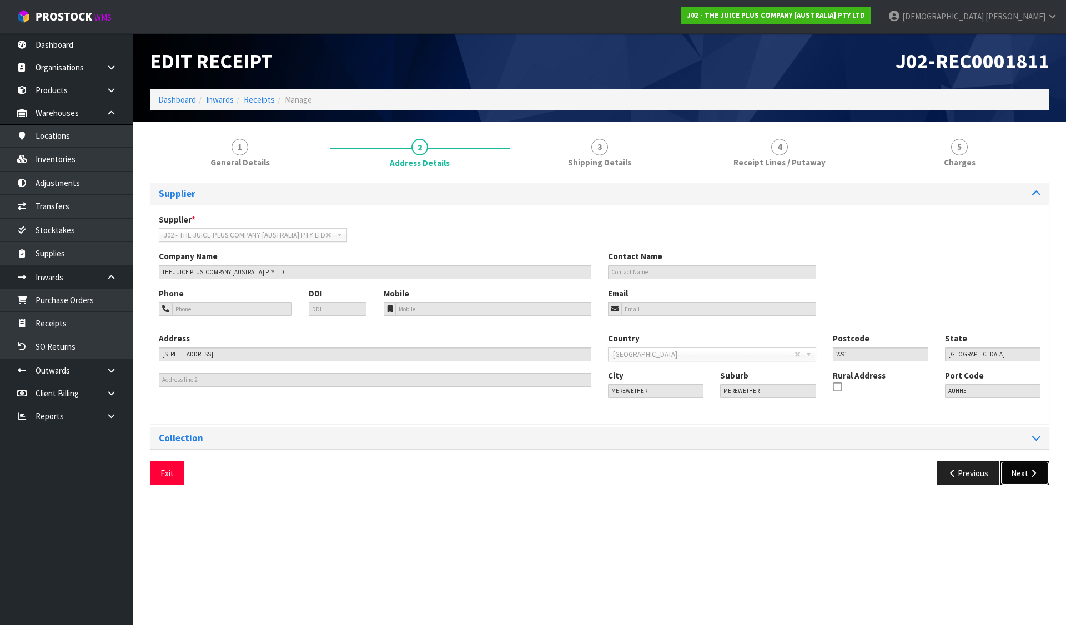
click at [1013, 475] on button "Next" at bounding box center [1024, 473] width 49 height 24
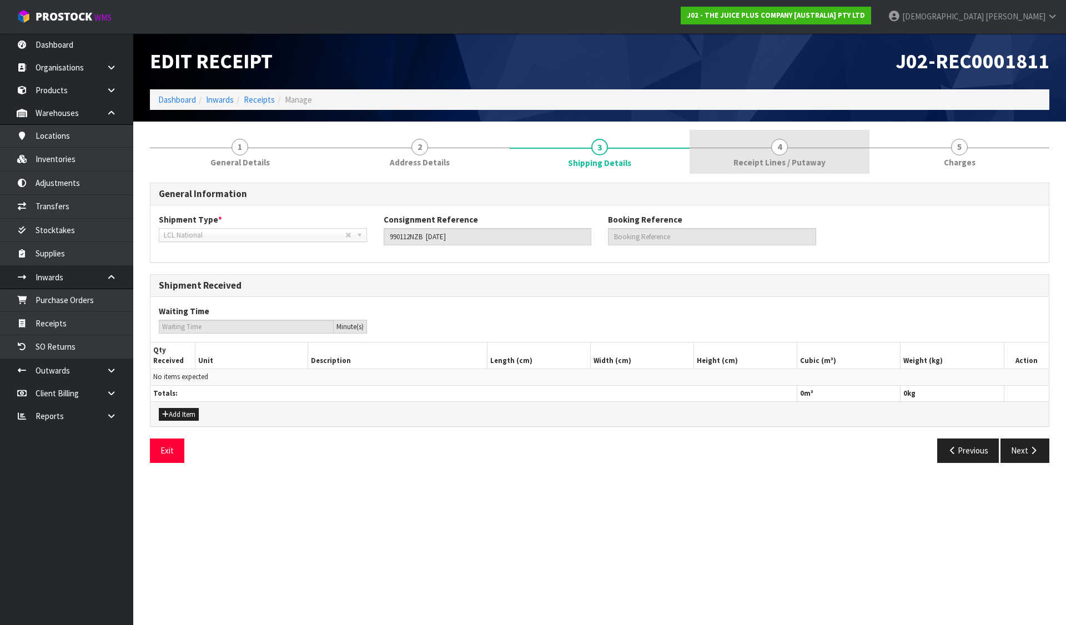
click at [793, 157] on span "Receipt Lines / Putaway" at bounding box center [779, 163] width 92 height 12
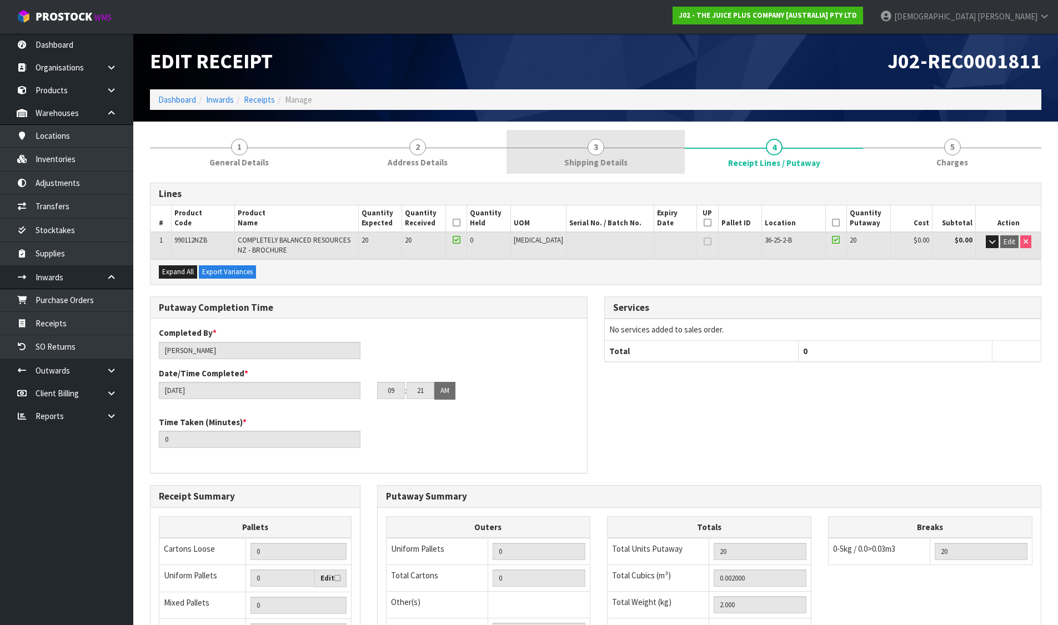
click at [604, 150] on span "3" at bounding box center [595, 147] width 17 height 17
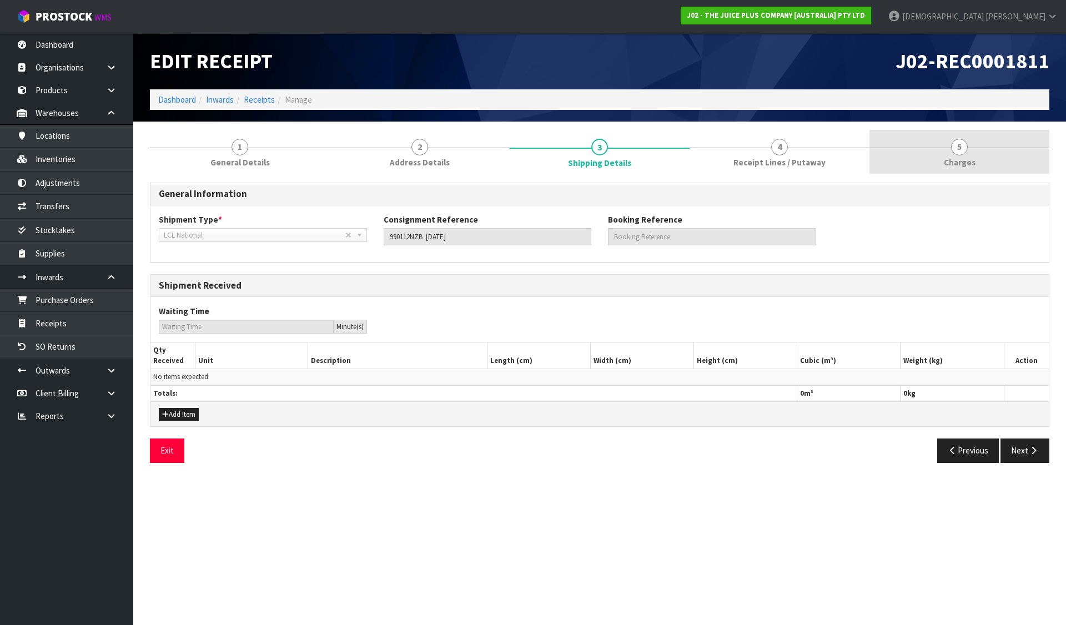
click at [924, 159] on link "5 Charges" at bounding box center [959, 152] width 180 height 44
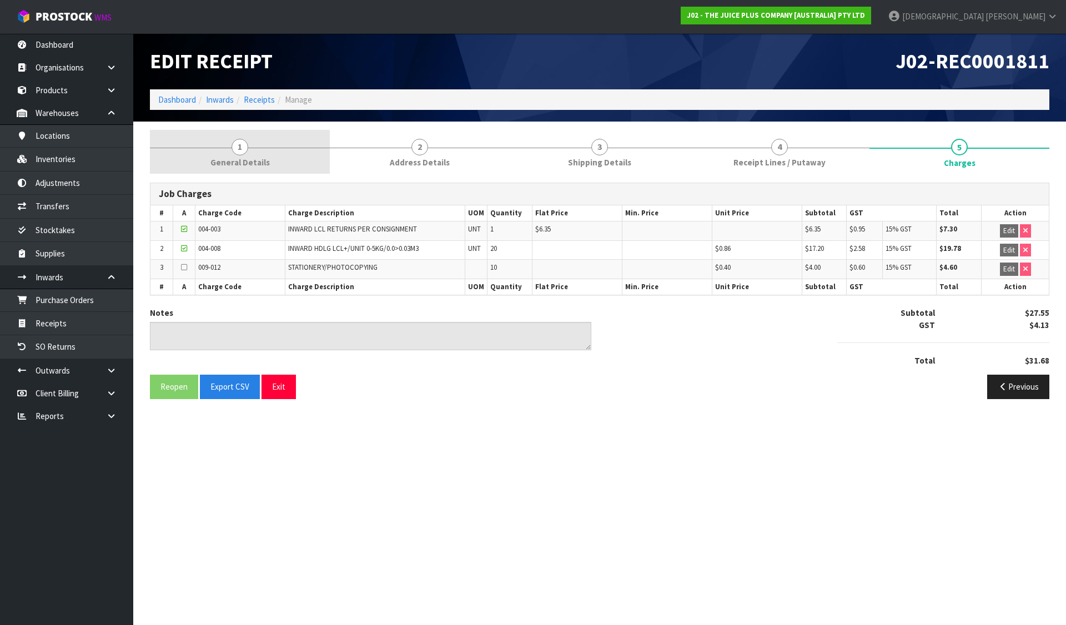
click at [273, 151] on link "1 General Details" at bounding box center [240, 152] width 180 height 44
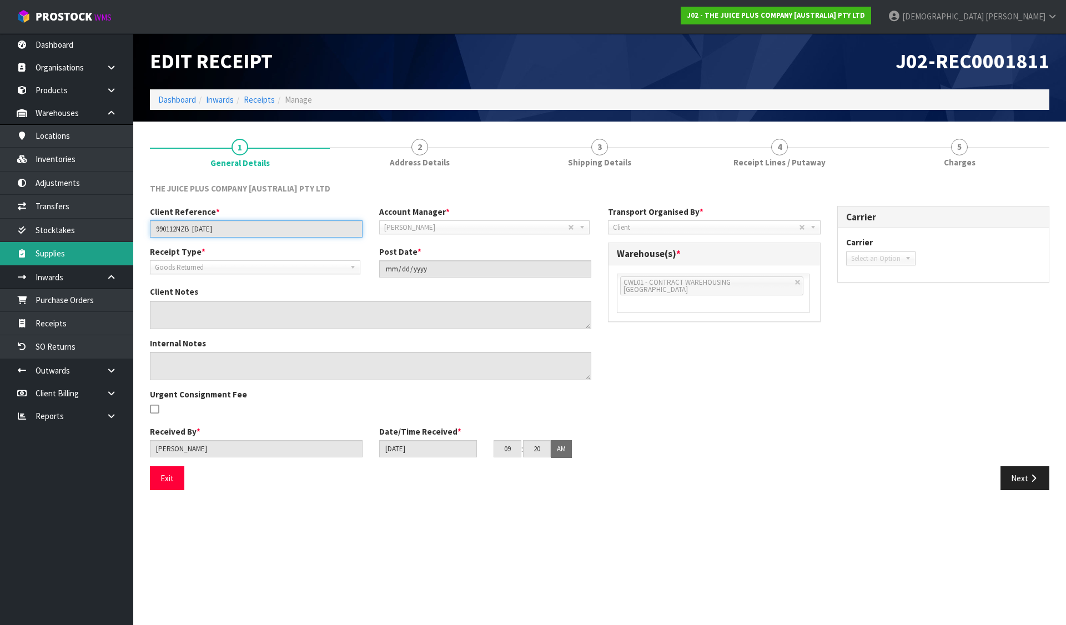
drag, startPoint x: 237, startPoint y: 224, endPoint x: 66, endPoint y: 246, distance: 172.4
click at [66, 246] on body "Toggle navigation ProStock WMS J02 - THE JUICE PLUS COMPANY [AUSTRALIA] PTY LTD…" at bounding box center [533, 312] width 1066 height 625
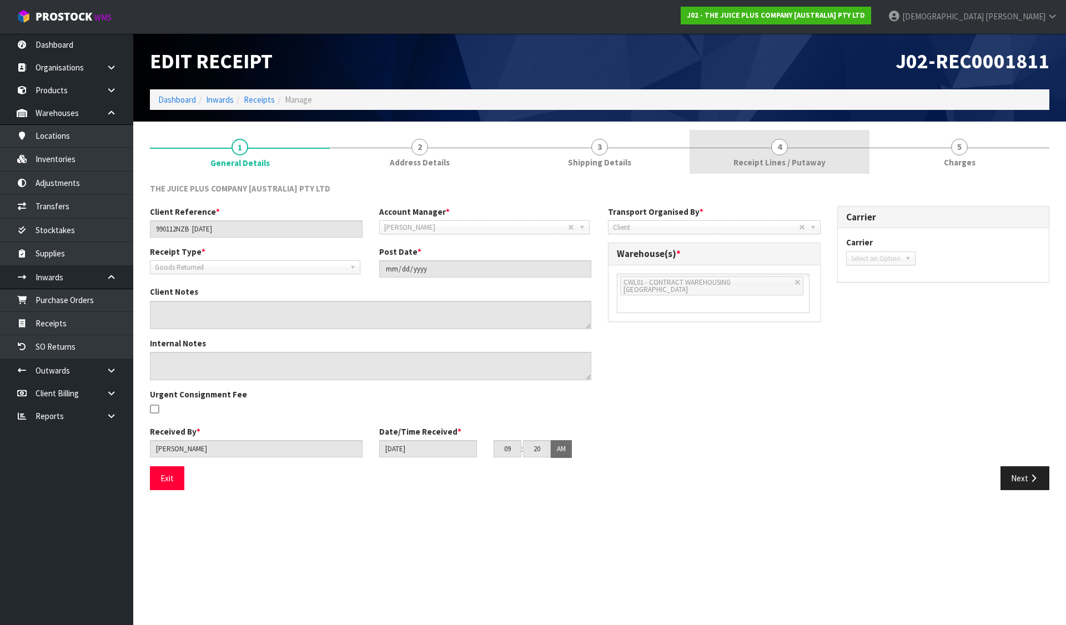
click at [824, 168] on link "4 Receipt Lines / Putaway" at bounding box center [780, 152] width 180 height 44
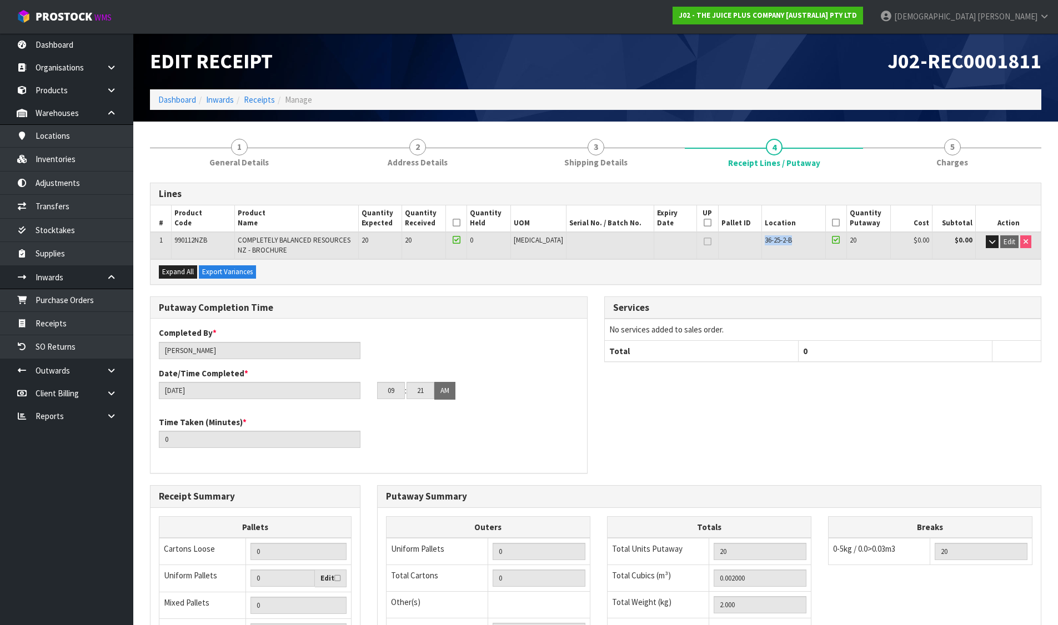
drag, startPoint x: 753, startPoint y: 241, endPoint x: 794, endPoint y: 239, distance: 40.6
click at [794, 239] on td "36-25-2-B" at bounding box center [793, 245] width 63 height 27
copy span "36-25-2-B"
click at [964, 157] on span "Charges" at bounding box center [952, 163] width 32 height 12
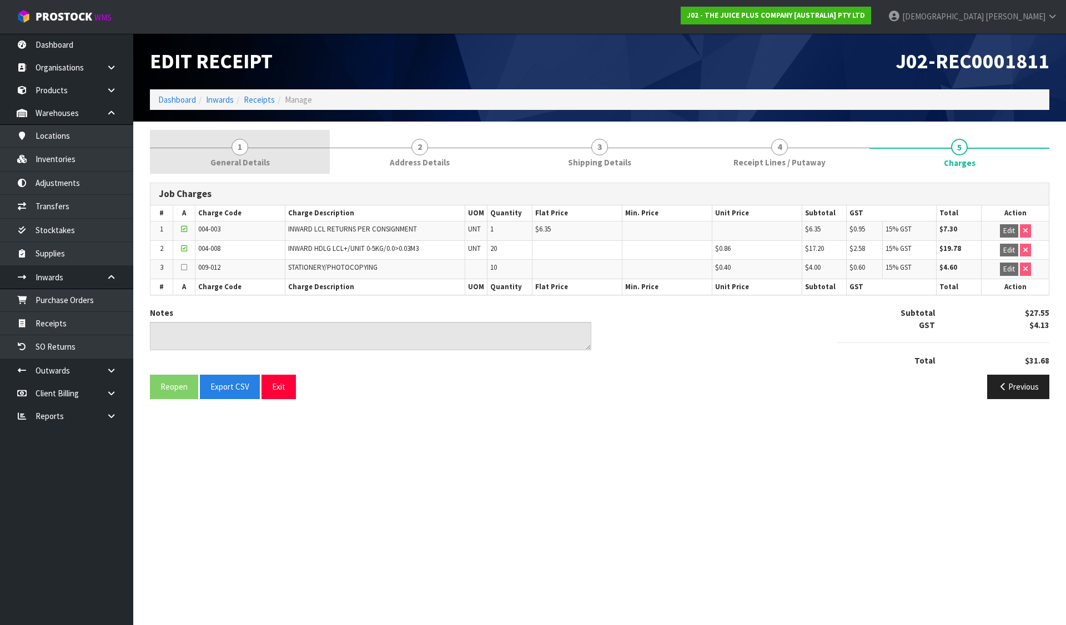
click at [229, 164] on span "General Details" at bounding box center [239, 163] width 59 height 12
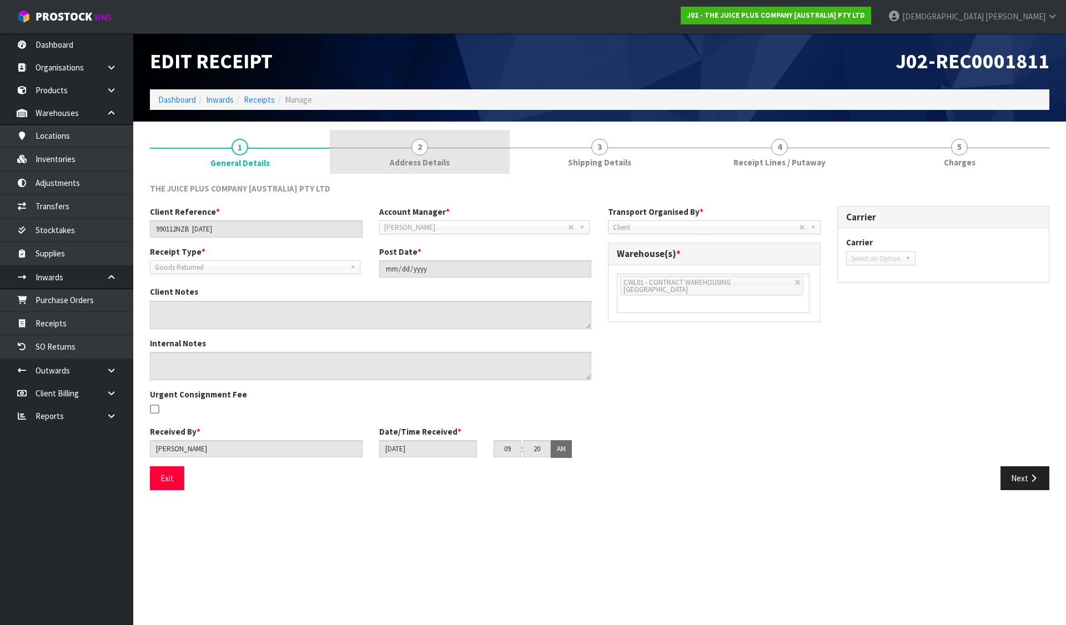
click at [420, 159] on span "Address Details" at bounding box center [420, 163] width 60 height 12
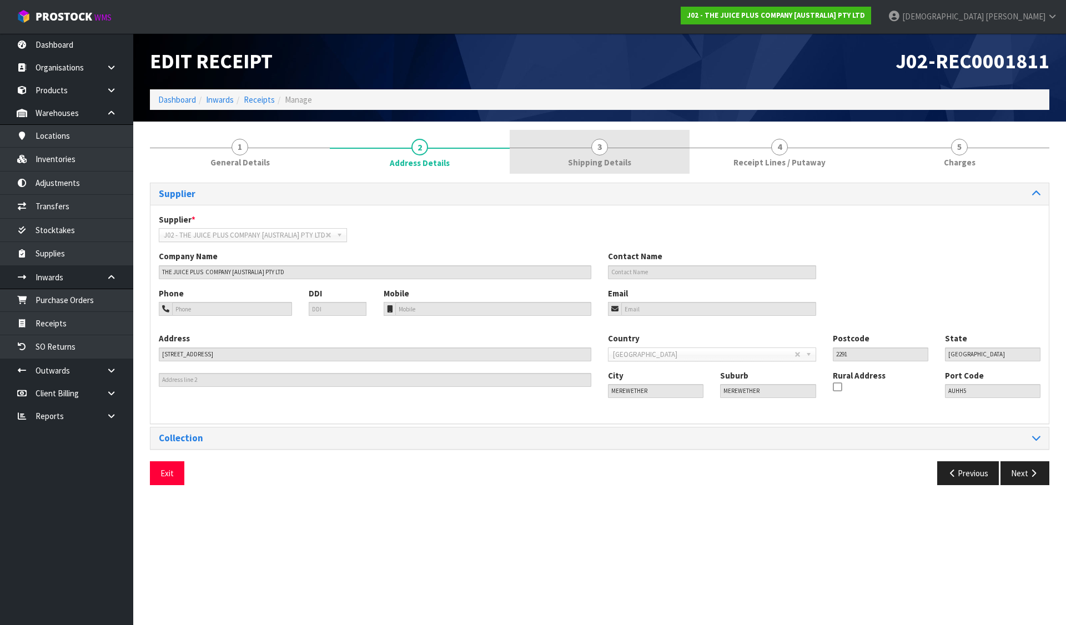
click at [554, 147] on link "3 Shipping Details" at bounding box center [600, 152] width 180 height 44
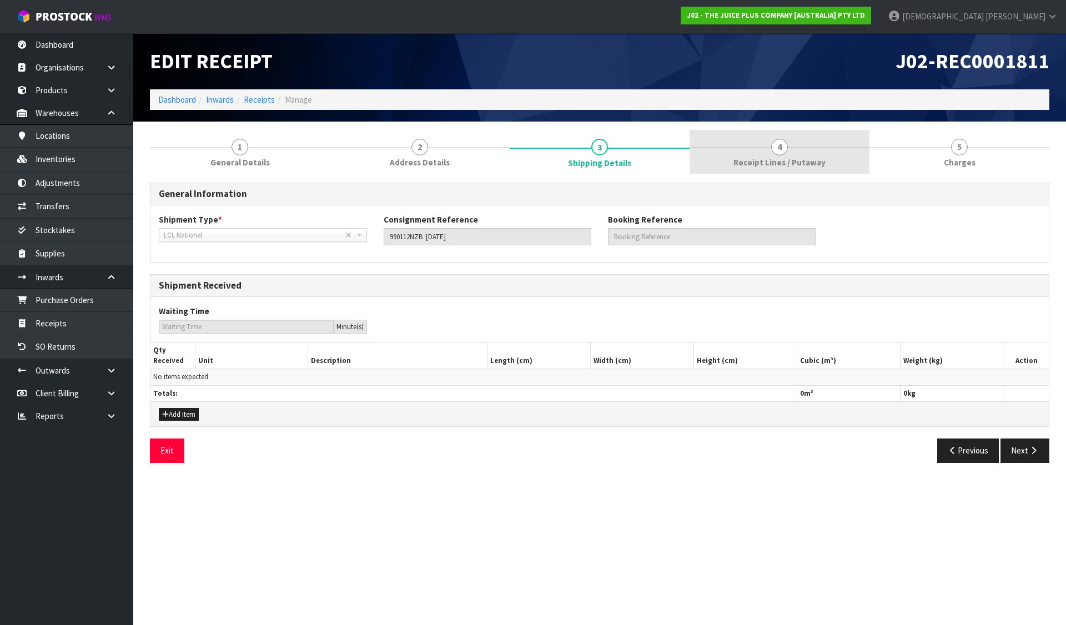
click at [738, 160] on span "Receipt Lines / Putaway" at bounding box center [779, 163] width 92 height 12
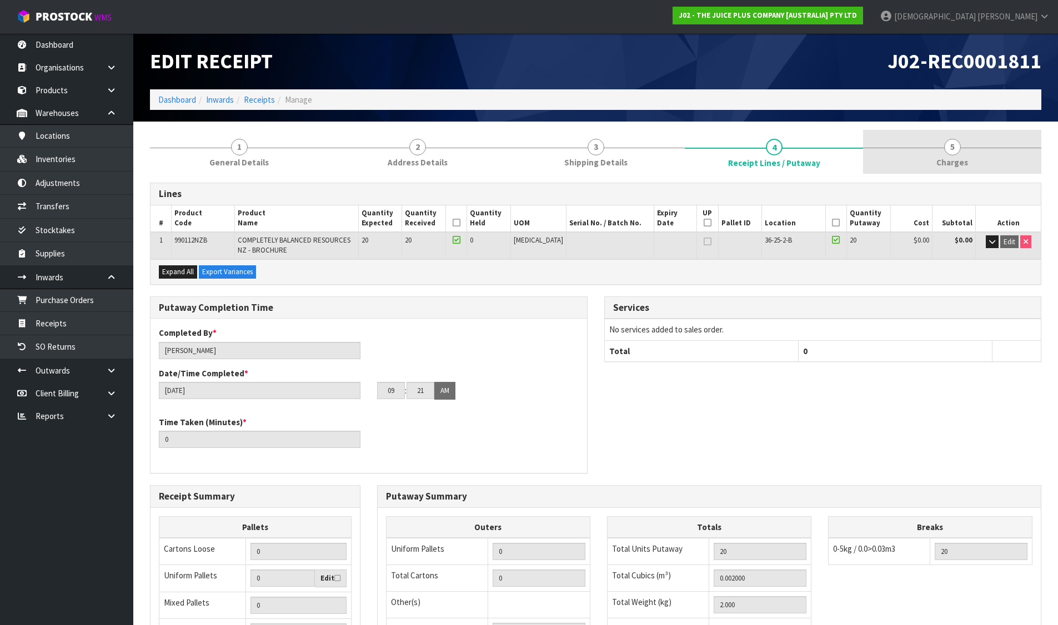
click at [934, 162] on link "5 Charges" at bounding box center [952, 152] width 178 height 44
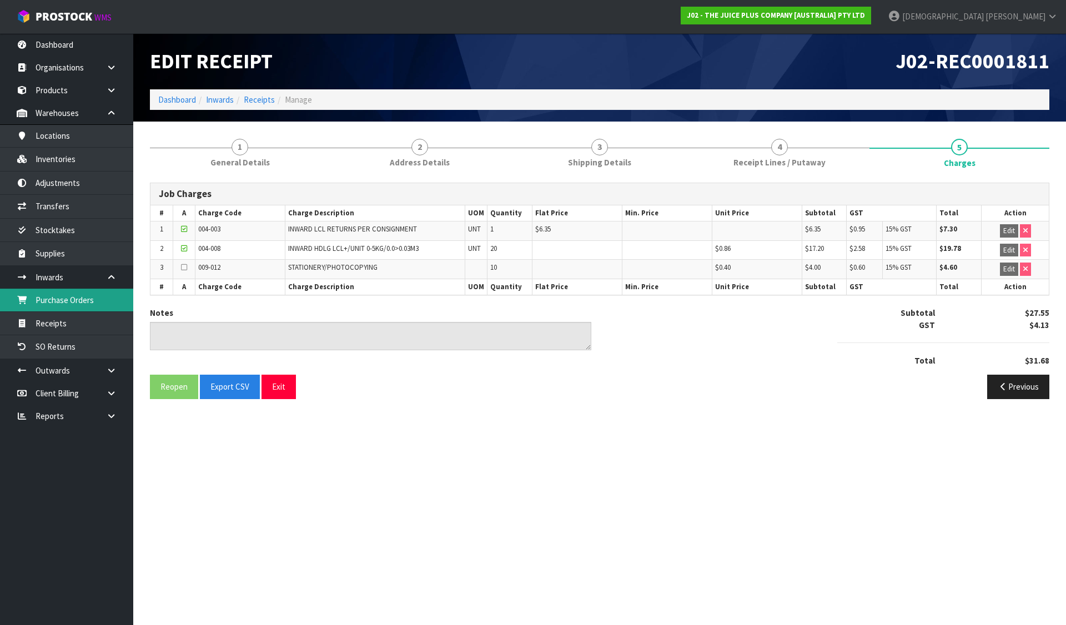
click at [61, 304] on link "Purchase Orders" at bounding box center [66, 300] width 133 height 23
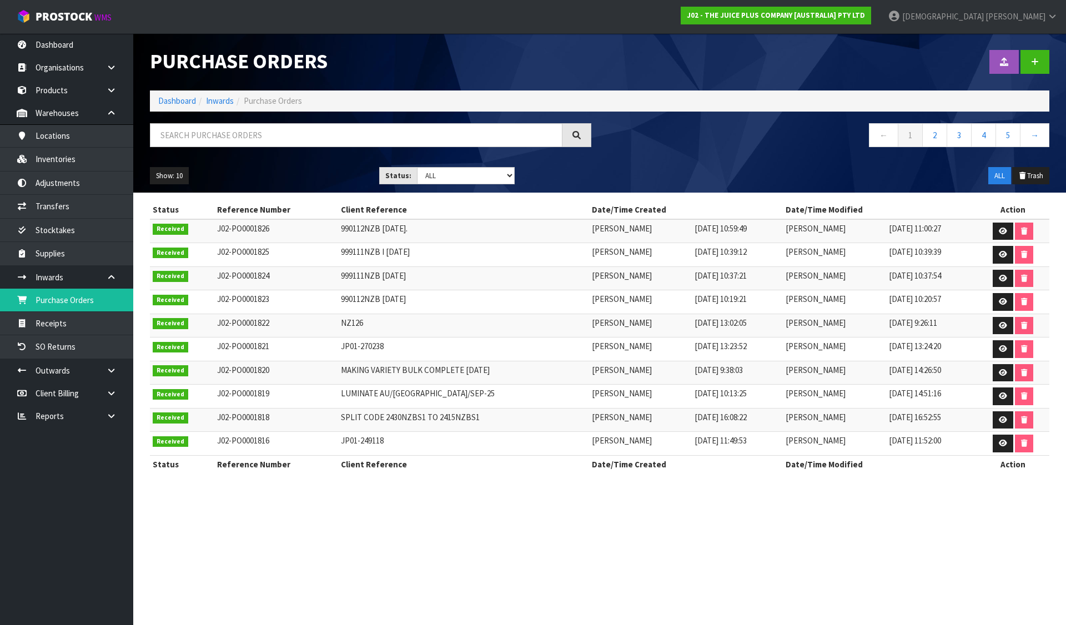
drag, startPoint x: 416, startPoint y: 300, endPoint x: 319, endPoint y: 303, distance: 97.2
click at [319, 303] on tr "Received J02-PO0001823 990112NZB 29.09.25 Krishna Shah 29/09/2025 10:19:21 Kris…" at bounding box center [599, 302] width 899 height 24
drag, startPoint x: 386, startPoint y: 237, endPoint x: 310, endPoint y: 242, distance: 75.7
click at [310, 242] on tr "Received J02-PO0001826 990112NZB 29.09.25. Krishna Shah 29/09/2025 10:59:49 Kri…" at bounding box center [599, 231] width 899 height 24
drag, startPoint x: 387, startPoint y: 305, endPoint x: 301, endPoint y: 315, distance: 86.7
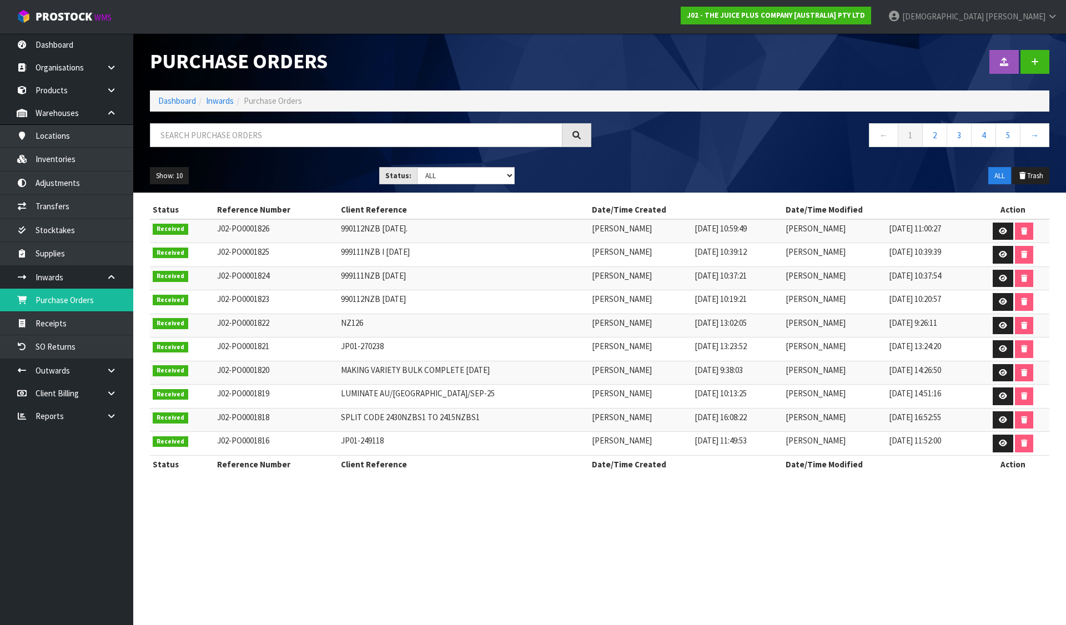
click at [301, 315] on tbody "Received J02-PO0001826 990112NZB 29.09.25. Krishna Shah 29/09/2025 10:59:49 Kri…" at bounding box center [599, 337] width 899 height 237
drag, startPoint x: 423, startPoint y: 271, endPoint x: 306, endPoint y: 275, distance: 116.7
click at [306, 275] on tr "Received J02-PO0001824 999111NZB 29.09.25 Rocio Lopez 29/09/2025 10:37:21 Rocio…" at bounding box center [599, 279] width 899 height 24
drag, startPoint x: 422, startPoint y: 250, endPoint x: 312, endPoint y: 258, distance: 110.2
click at [312, 258] on tr "Received J02-PO0001825 999111NZB I 29.09.25 Rocio Lopez 29/09/2025 10:39:12 Roc…" at bounding box center [599, 255] width 899 height 24
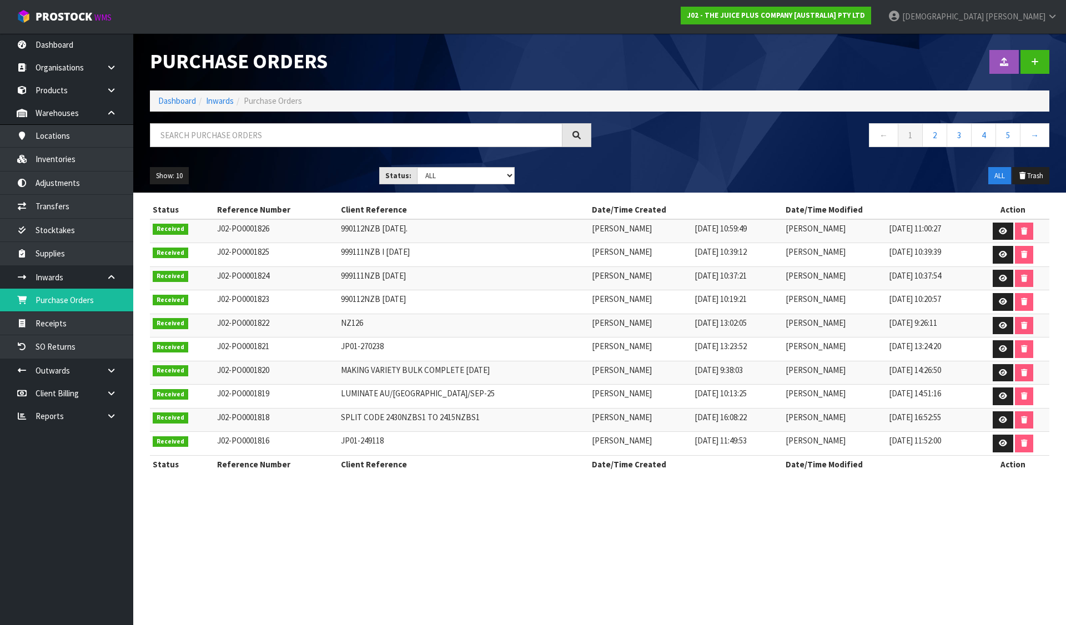
drag, startPoint x: 424, startPoint y: 229, endPoint x: 318, endPoint y: 243, distance: 107.0
click at [318, 243] on tbody "Received J02-PO0001826 990112NZB 29.09.25. Krishna Shah 29/09/2025 10:59:49 Kri…" at bounding box center [599, 337] width 899 height 237
click at [414, 257] on td "999111NZB I 29.09.25" at bounding box center [463, 255] width 251 height 24
click at [402, 281] on td "999111NZB 29.09.25" at bounding box center [463, 279] width 251 height 24
click at [400, 298] on td "990112NZB 29.09.25" at bounding box center [463, 302] width 251 height 24
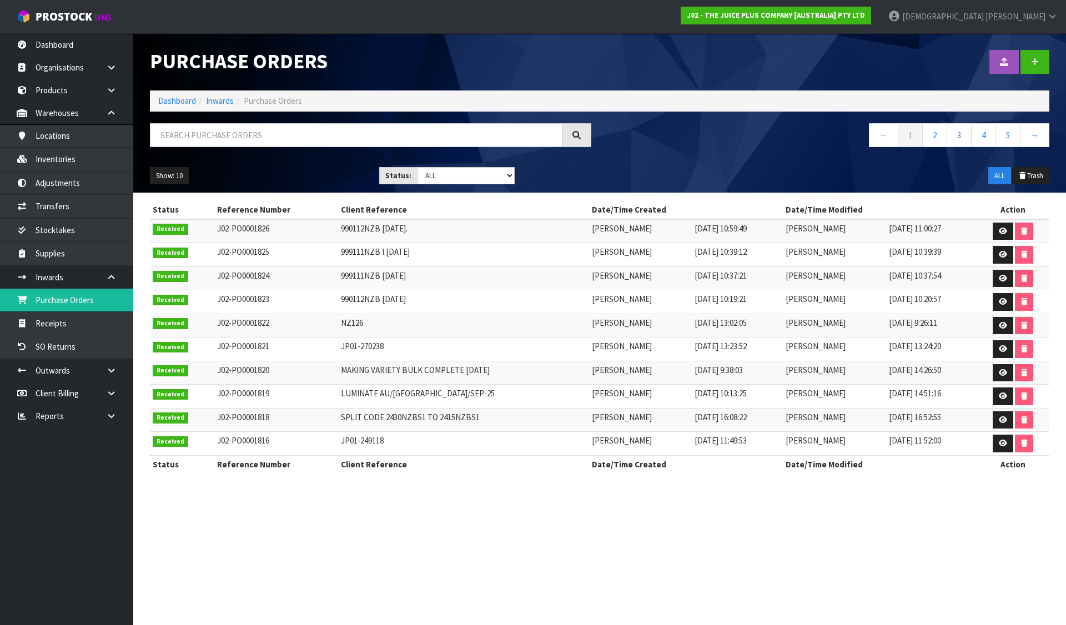
drag, startPoint x: 402, startPoint y: 274, endPoint x: 318, endPoint y: 278, distance: 84.5
click at [318, 278] on tr "Received J02-PO0001824 999111NZB 29.09.25 Rocio Lopez 29/09/2025 10:37:21 Rocio…" at bounding box center [599, 279] width 899 height 24
click at [374, 249] on td "999111NZB I 29.09.25" at bounding box center [463, 255] width 251 height 24
drag, startPoint x: 404, startPoint y: 255, endPoint x: 302, endPoint y: 257, distance: 102.2
click at [302, 257] on tr "Received J02-PO0001825 999111NZB I 29.09.25 Rocio Lopez 29/09/2025 10:39:12 Roc…" at bounding box center [599, 255] width 899 height 24
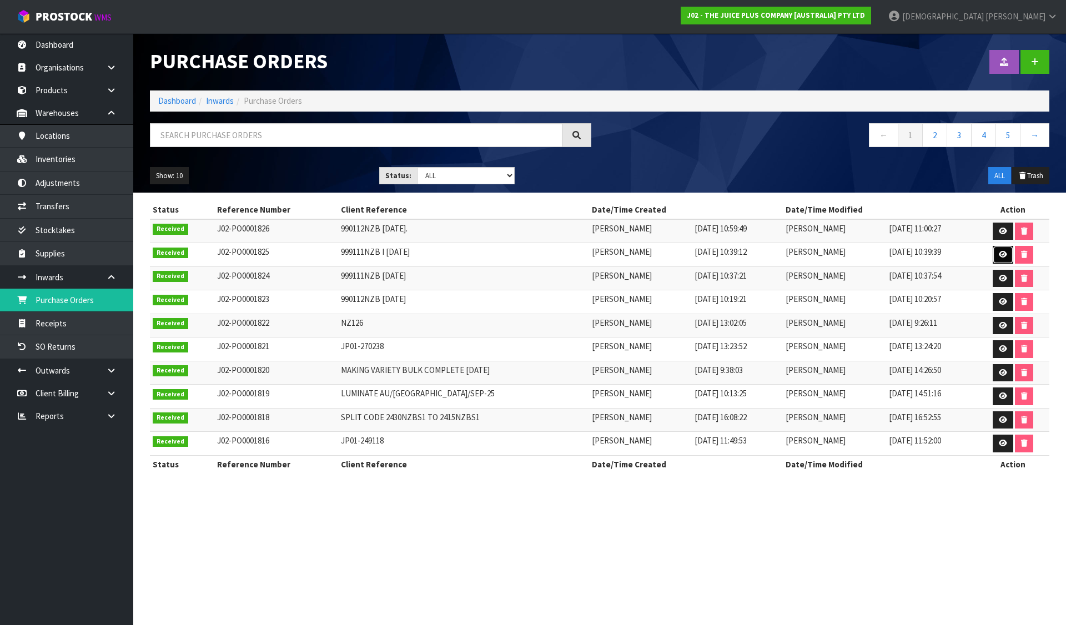
click at [1002, 257] on icon at bounding box center [1003, 254] width 8 height 7
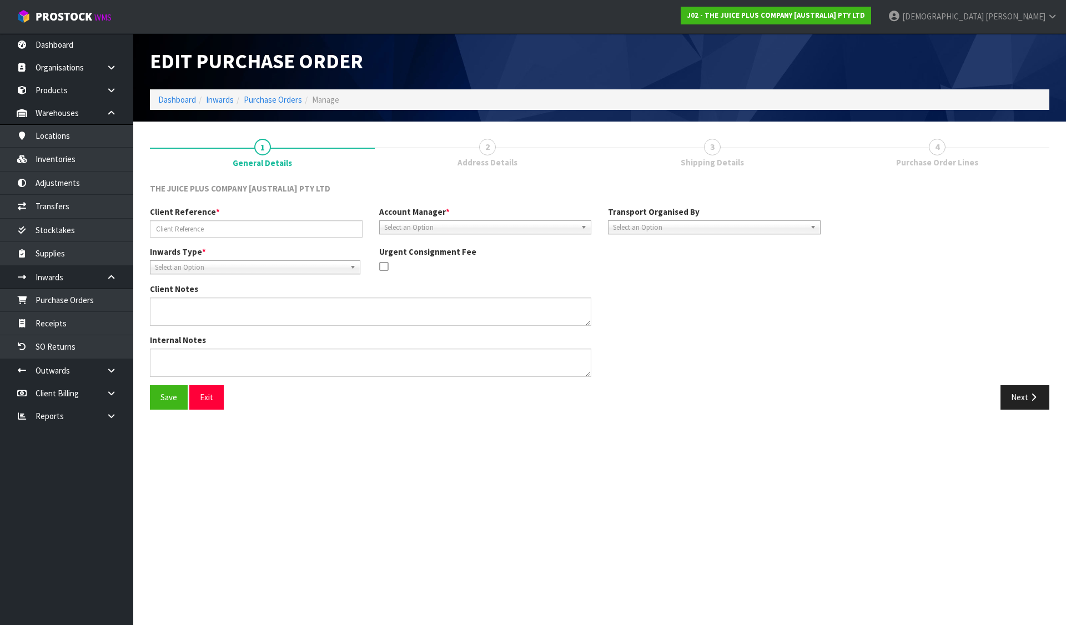
type input "999111NZB I 29.09.25"
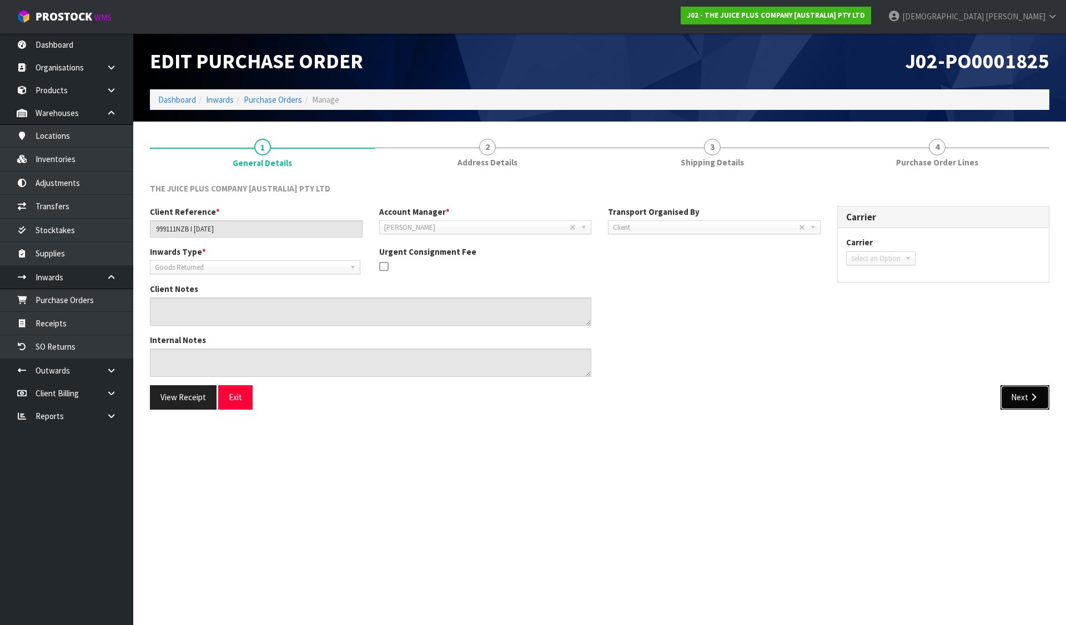
click at [1030, 399] on icon "button" at bounding box center [1033, 397] width 11 height 8
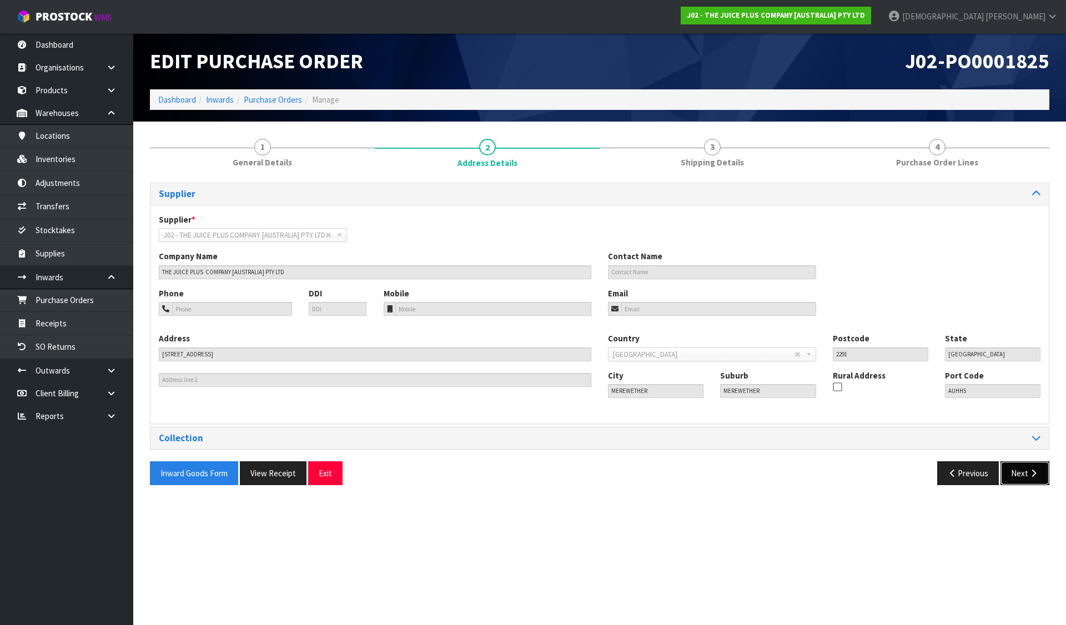
click at [1023, 475] on button "Next" at bounding box center [1024, 473] width 49 height 24
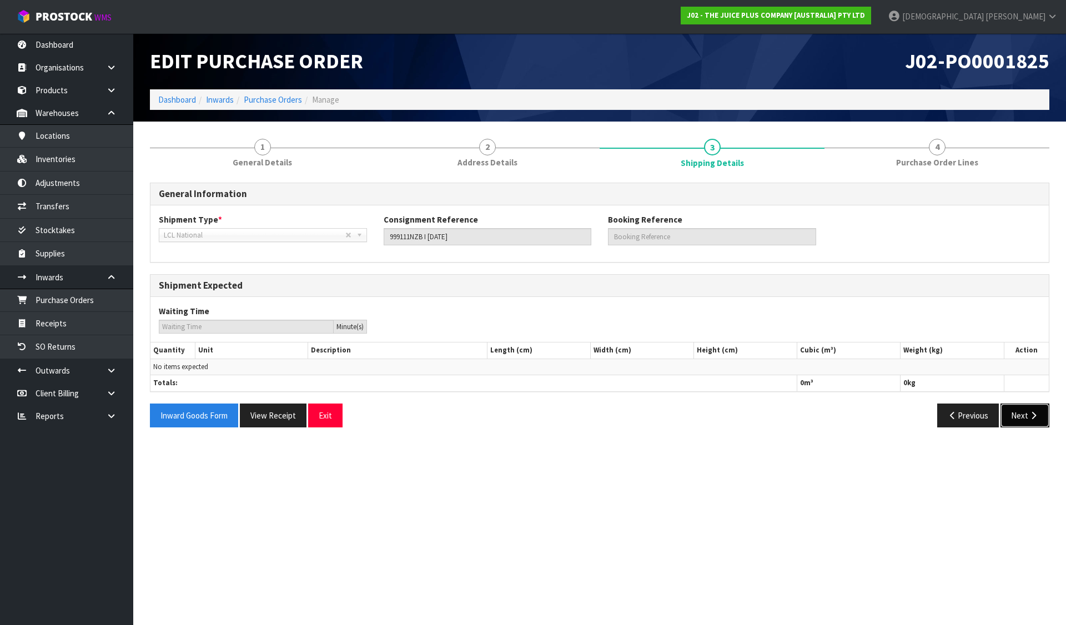
click at [1027, 419] on button "Next" at bounding box center [1024, 416] width 49 height 24
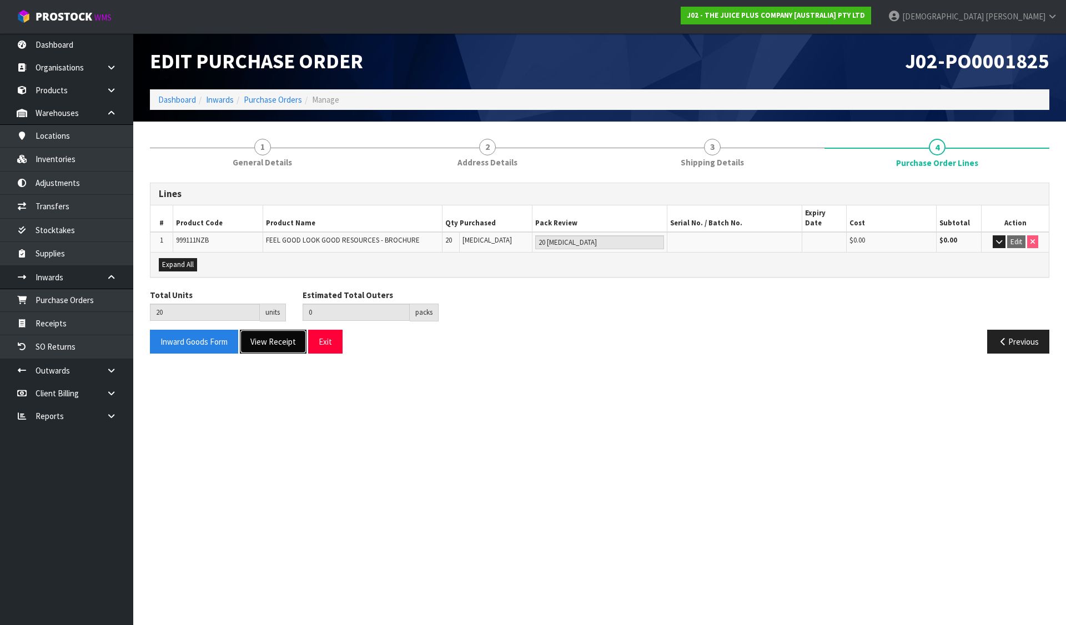
click at [286, 341] on button "View Receipt" at bounding box center [273, 342] width 67 height 24
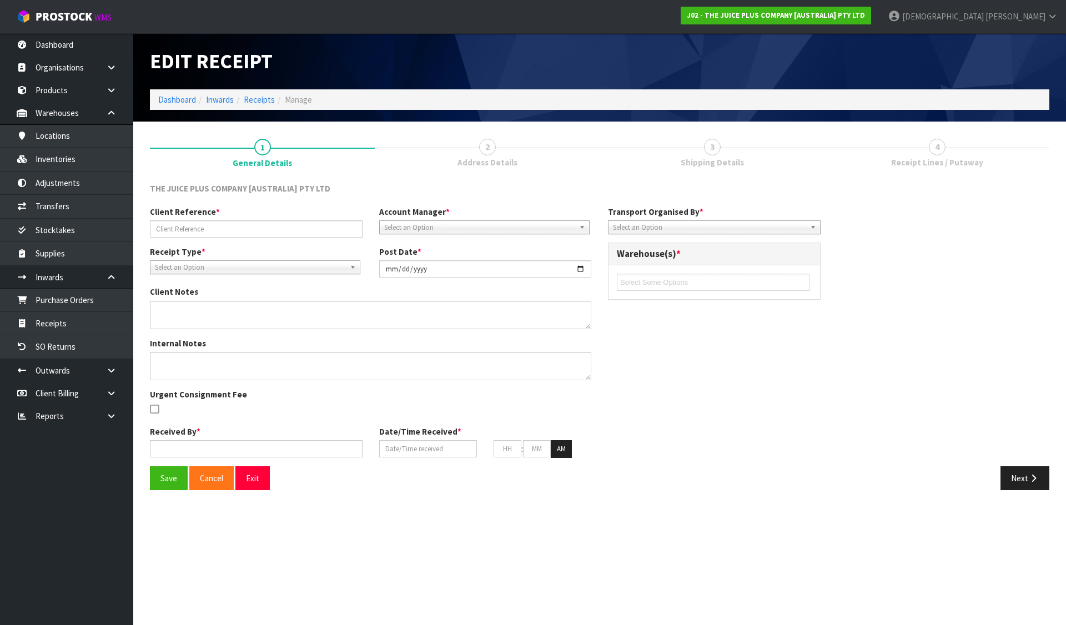
type input "999111NZB I 29.09.25"
type input "[DATE]"
type input "Rocio Lopez"
type input "[DATE]"
type input "10"
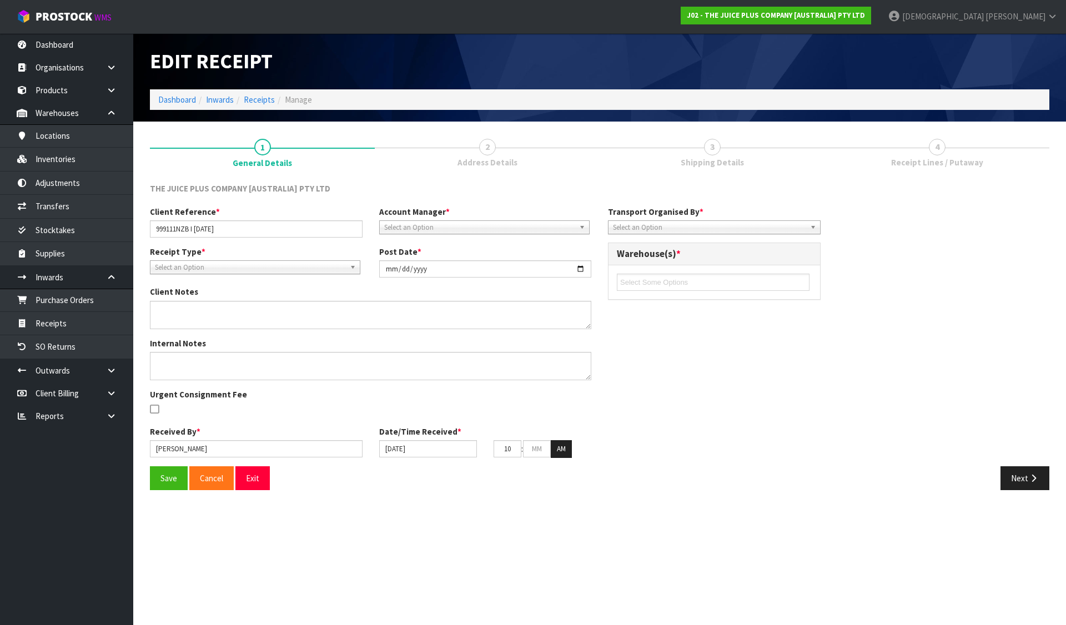
type input "39"
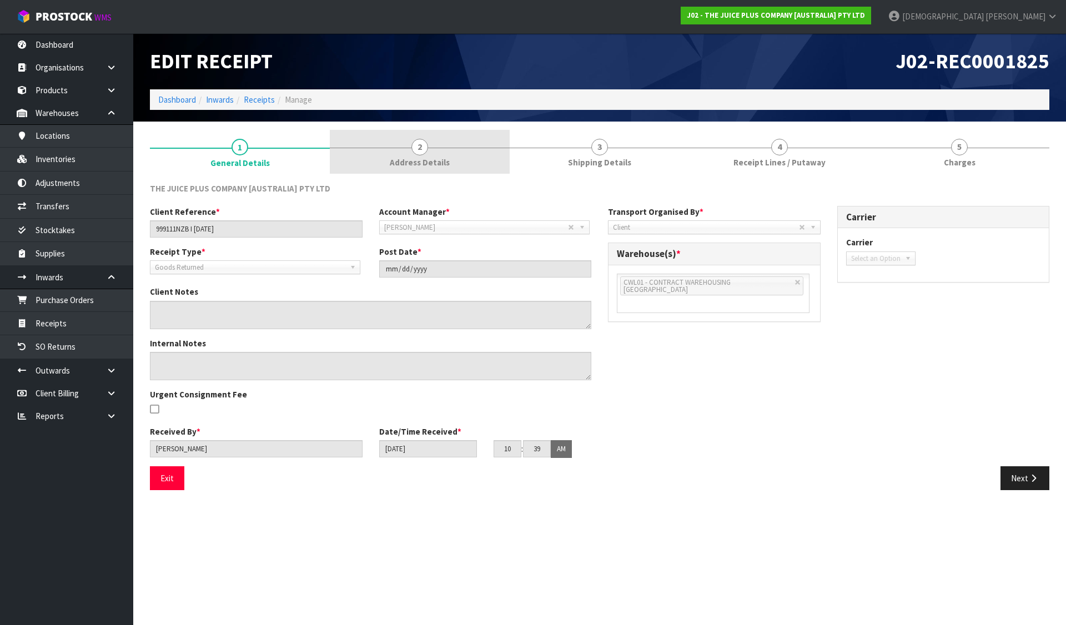
click at [431, 170] on link "2 Address Details" at bounding box center [420, 152] width 180 height 44
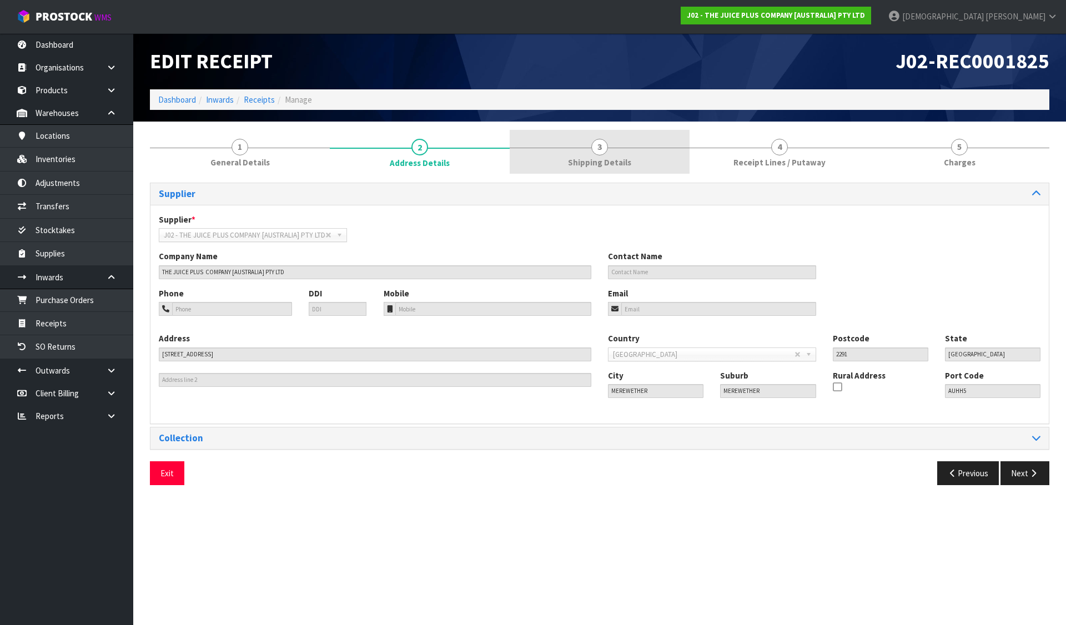
click at [615, 157] on span "Shipping Details" at bounding box center [599, 163] width 63 height 12
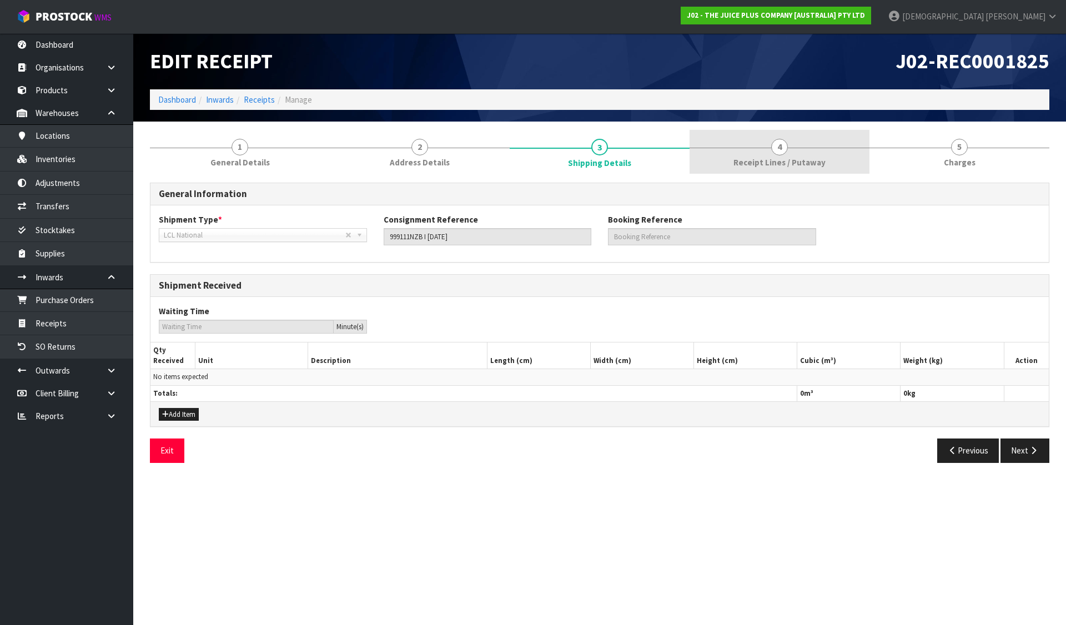
click at [728, 171] on link "4 Receipt Lines / Putaway" at bounding box center [780, 152] width 180 height 44
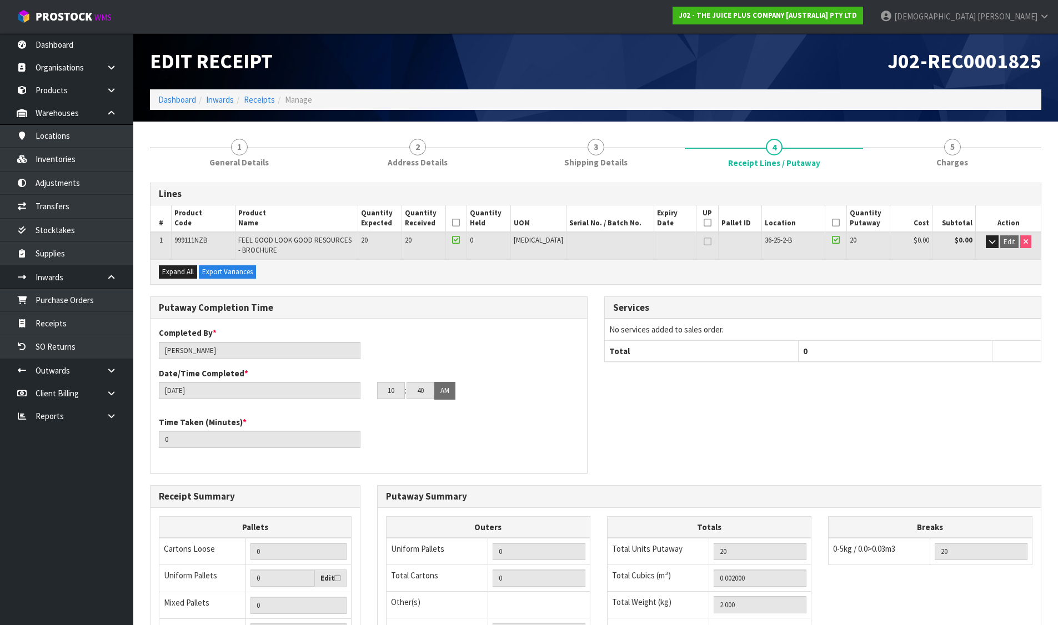
click at [448, 175] on div "Lines # Product Code Product Name Quantity Expected Quantity Received Quantity …" at bounding box center [595, 481] width 891 height 615
click at [425, 166] on span "Address Details" at bounding box center [418, 163] width 60 height 12
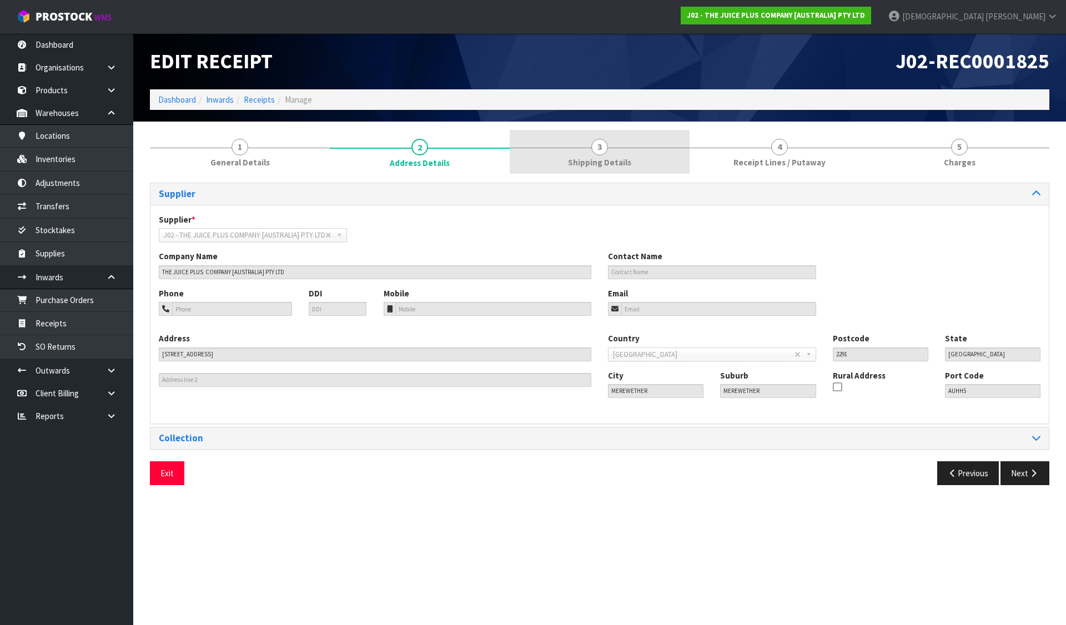
click at [541, 147] on link "3 Shipping Details" at bounding box center [600, 152] width 180 height 44
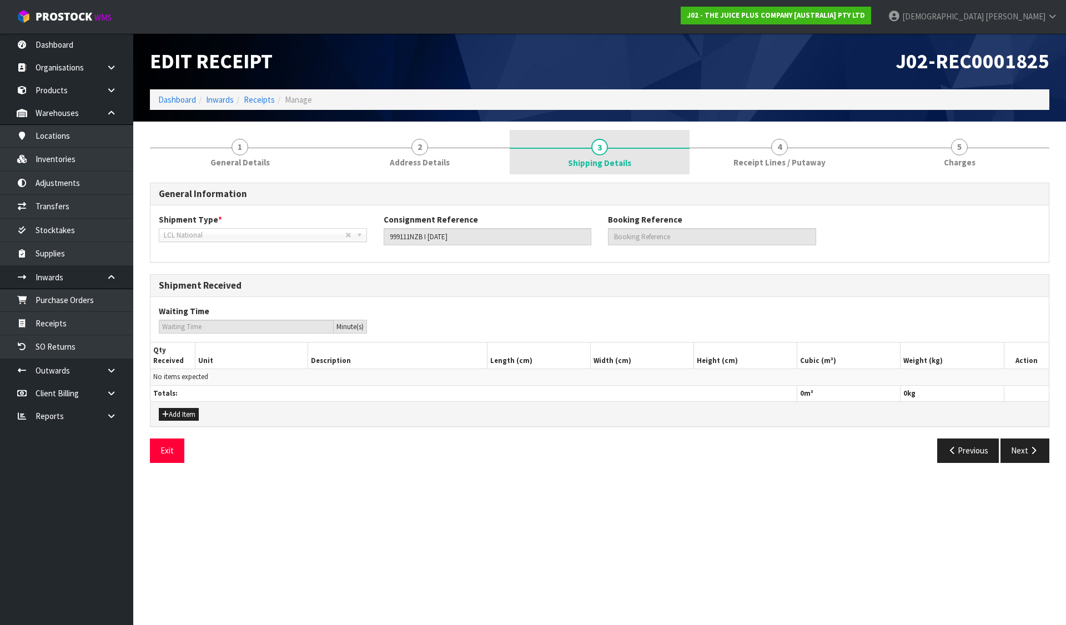
click at [609, 150] on link "3 Shipping Details" at bounding box center [600, 152] width 180 height 44
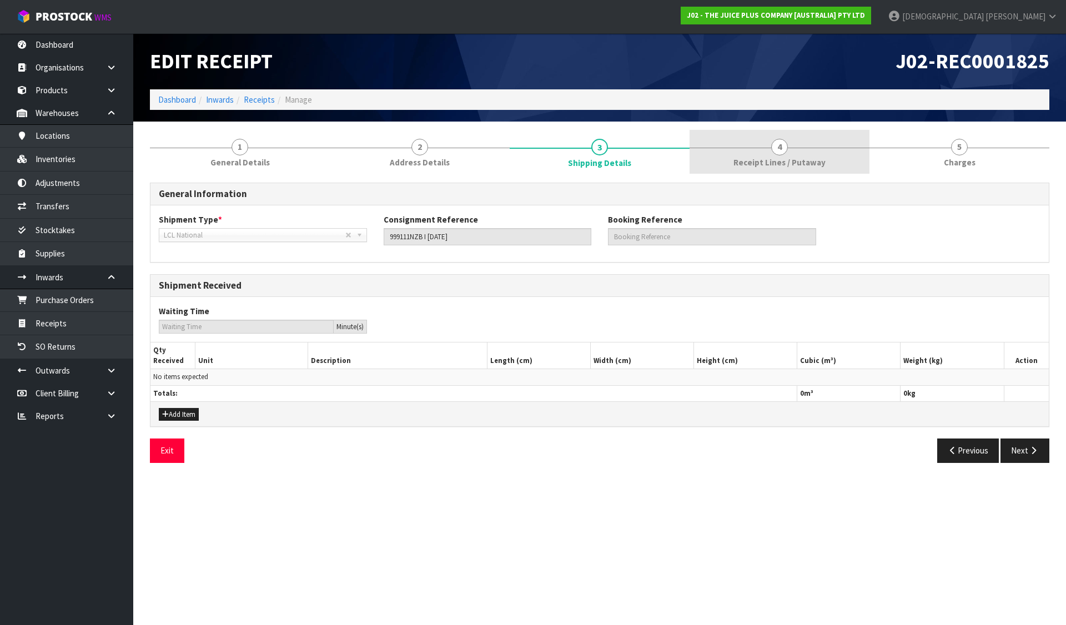
click at [735, 155] on link "4 Receipt Lines / Putaway" at bounding box center [780, 152] width 180 height 44
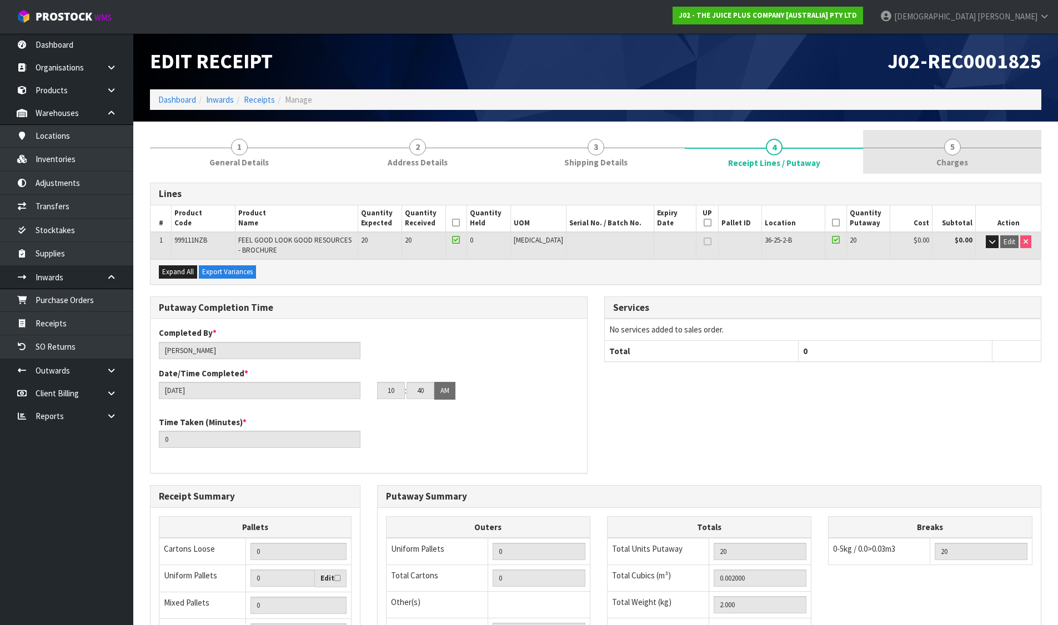
click at [931, 158] on link "5 Charges" at bounding box center [952, 152] width 178 height 44
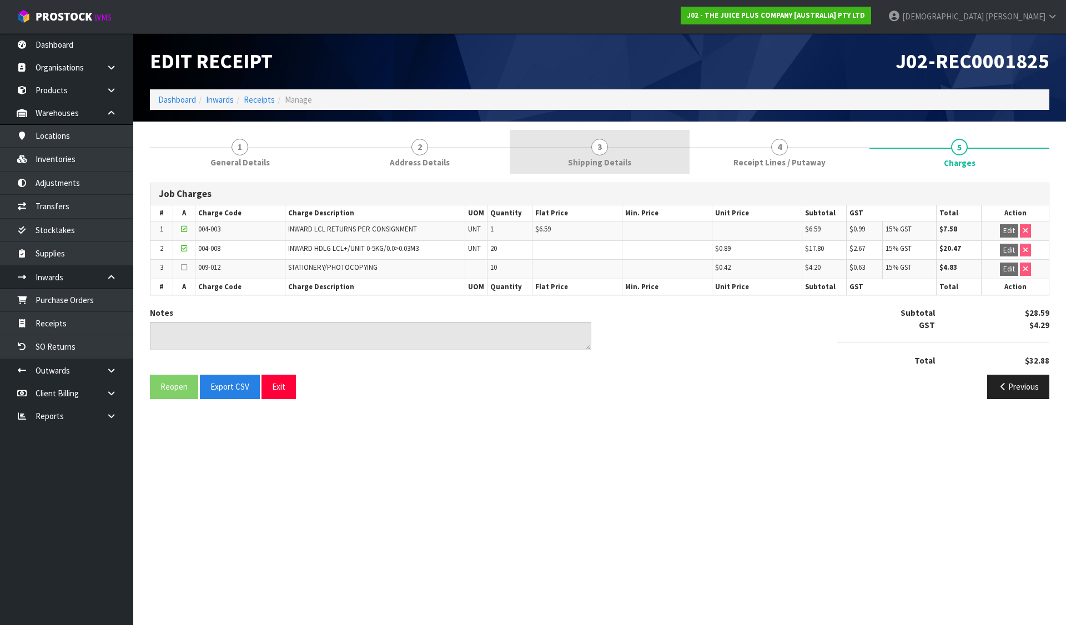
click at [586, 164] on span "Shipping Details" at bounding box center [599, 163] width 63 height 12
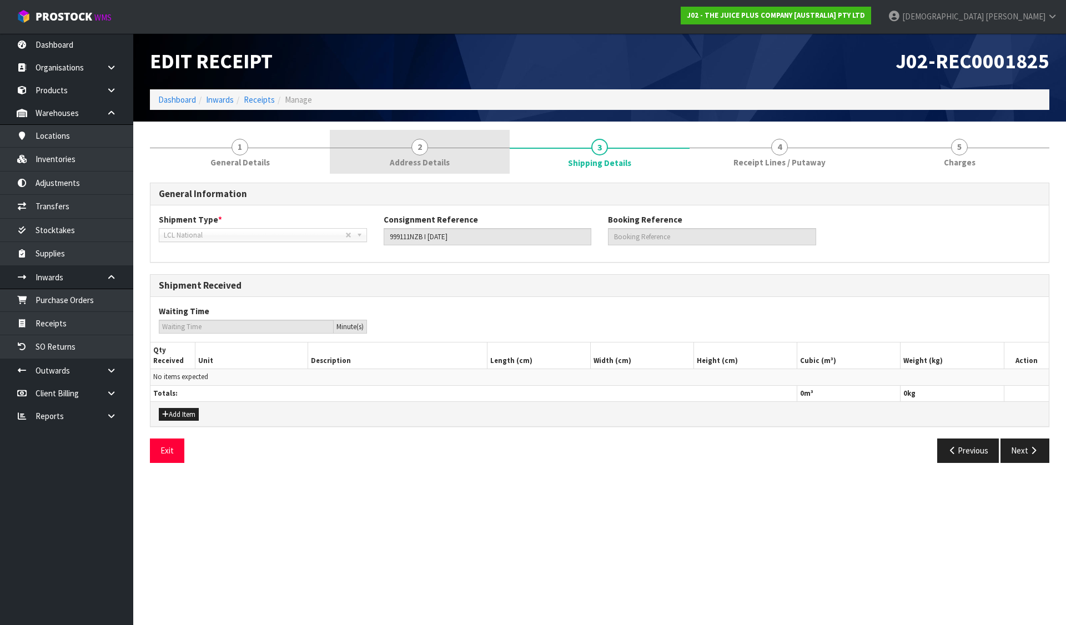
click at [444, 172] on link "2 Address Details" at bounding box center [420, 152] width 180 height 44
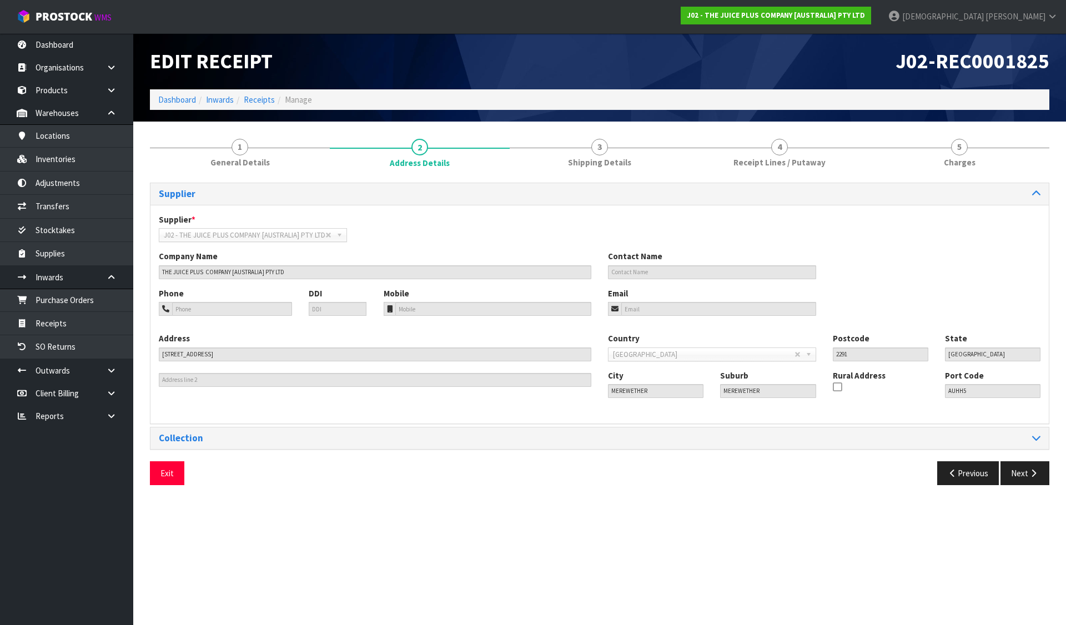
click at [250, 178] on div "Supplier Supplier * A00 - AGRIHEALTH NZ LTD A01 - AGAIN FASTER PTY LTD A02 - AU…" at bounding box center [599, 333] width 899 height 319
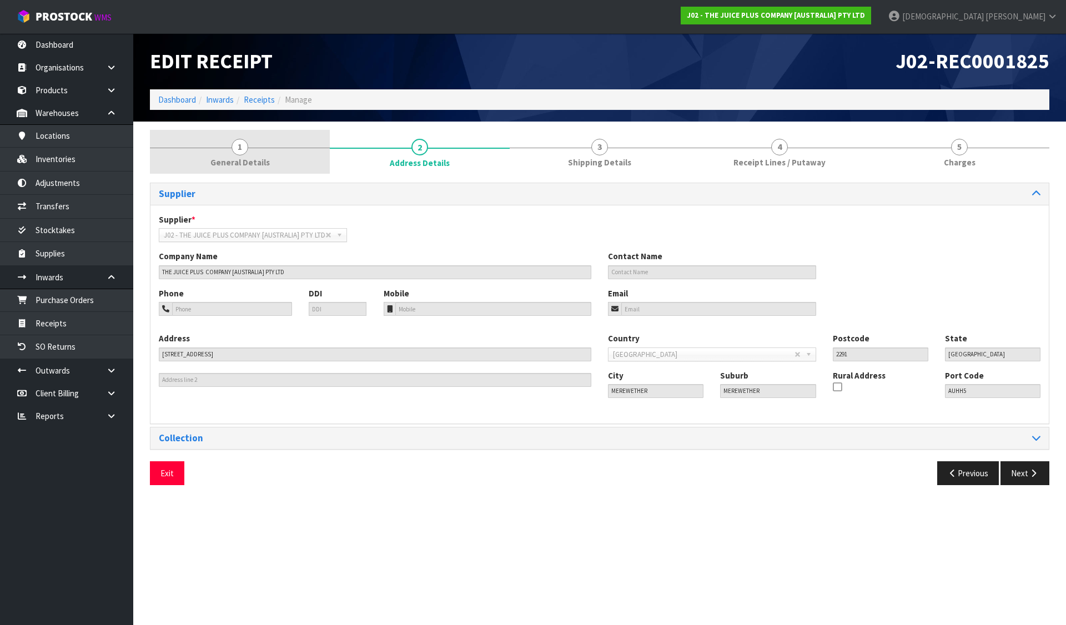
click at [244, 163] on span "General Details" at bounding box center [239, 163] width 59 height 12
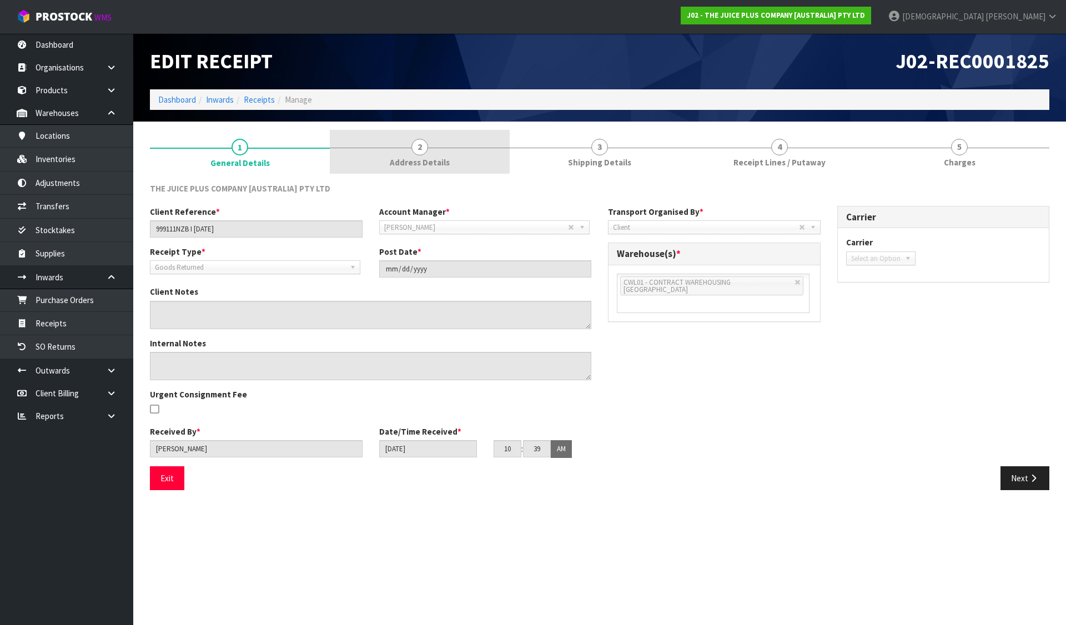
click at [434, 152] on link "2 Address Details" at bounding box center [420, 152] width 180 height 44
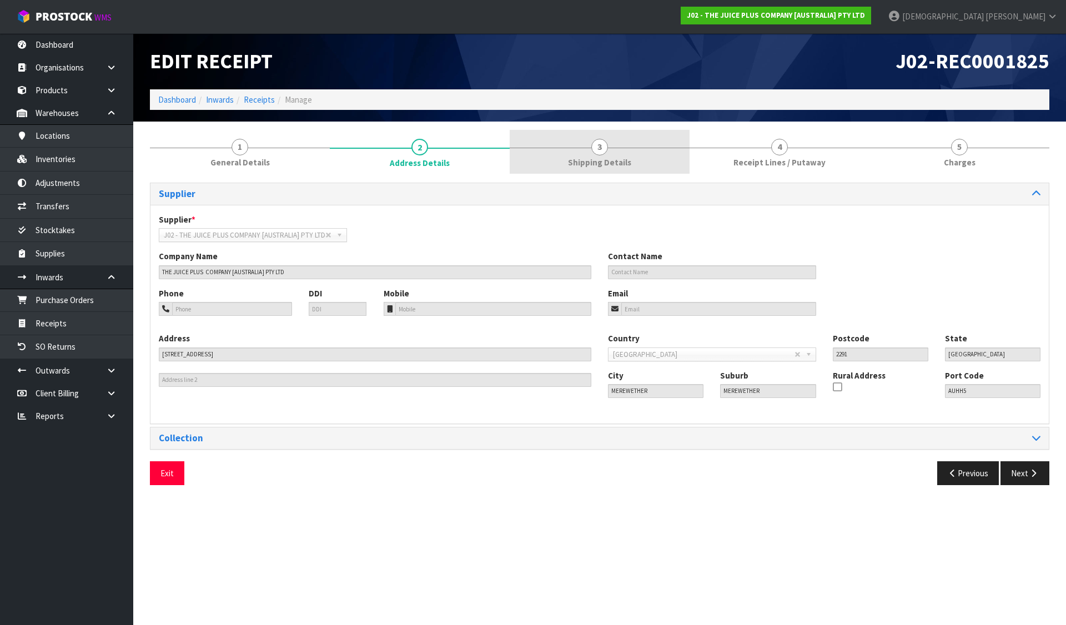
click at [604, 165] on span "Shipping Details" at bounding box center [599, 163] width 63 height 12
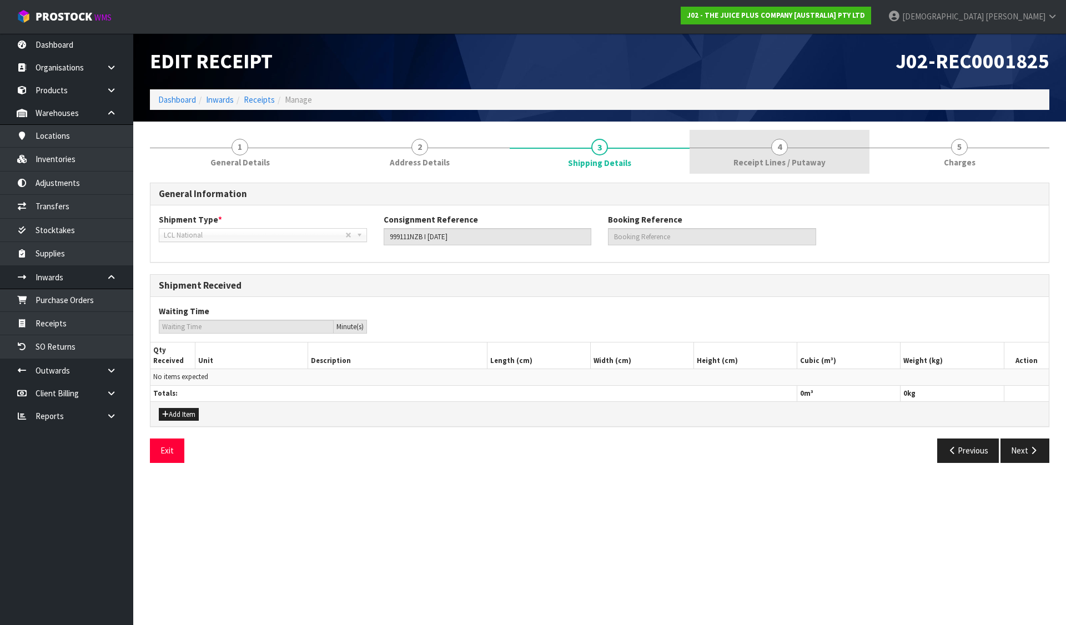
click at [771, 165] on span "Receipt Lines / Putaway" at bounding box center [779, 163] width 92 height 12
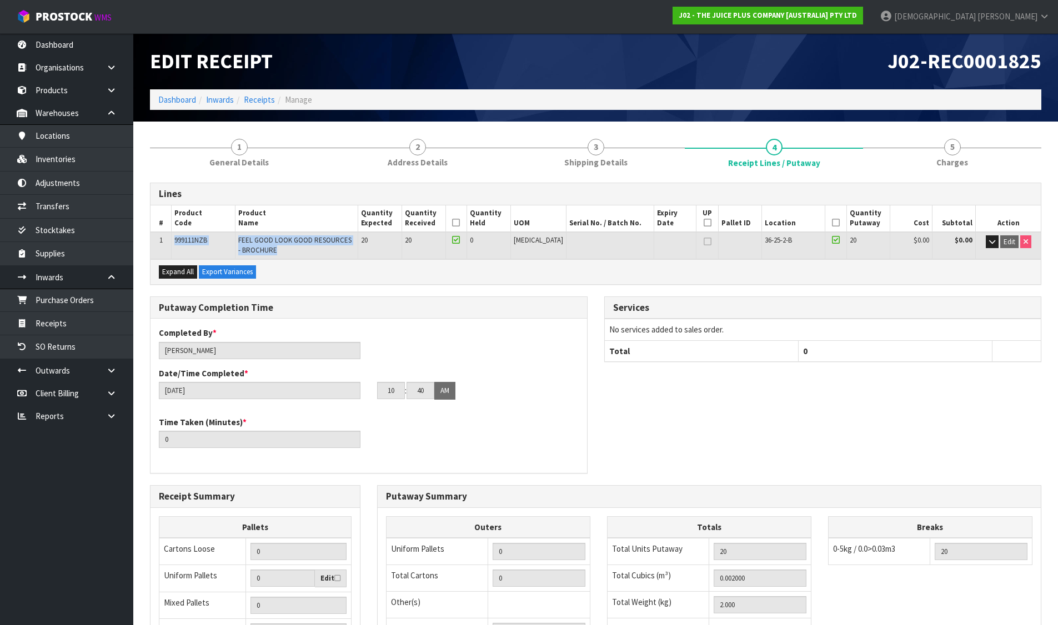
drag, startPoint x: 175, startPoint y: 239, endPoint x: 340, endPoint y: 251, distance: 165.3
click at [340, 251] on tr "1 999111NZB FEEL GOOD LOOK GOOD RESOURCES - BROCHURE 20 20 0 PCE 36-25-2-B 20 $…" at bounding box center [595, 245] width 890 height 27
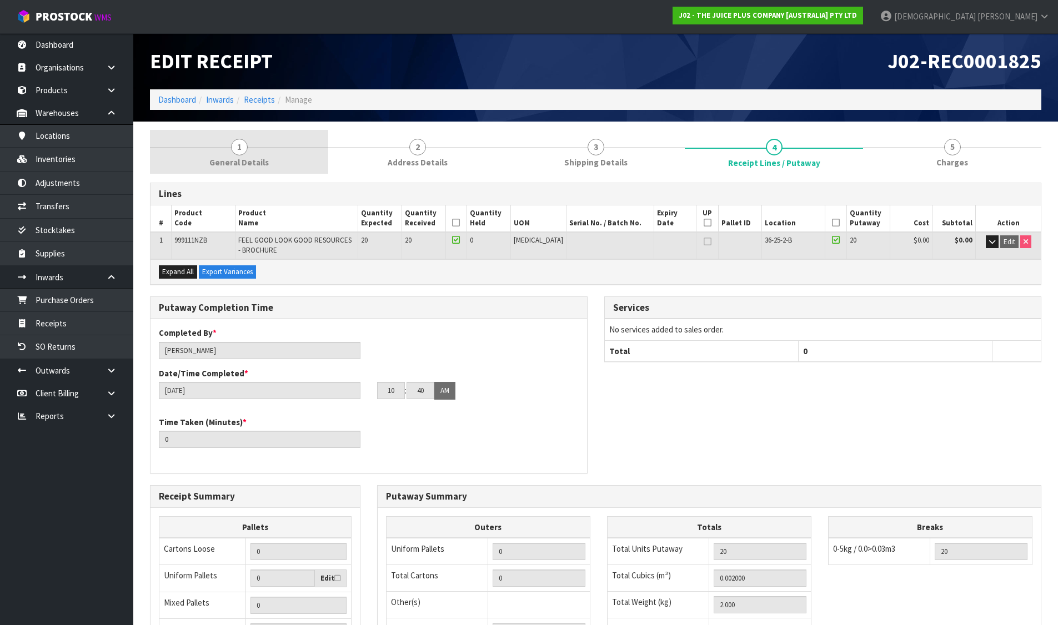
click at [222, 153] on link "1 General Details" at bounding box center [239, 152] width 178 height 44
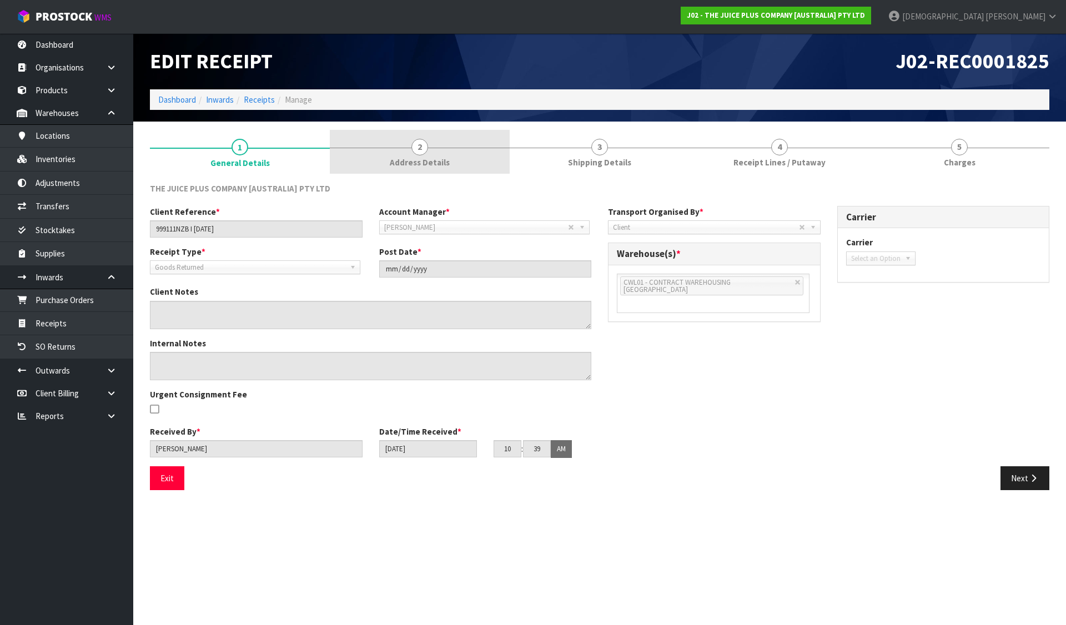
click at [431, 161] on span "Address Details" at bounding box center [420, 163] width 60 height 12
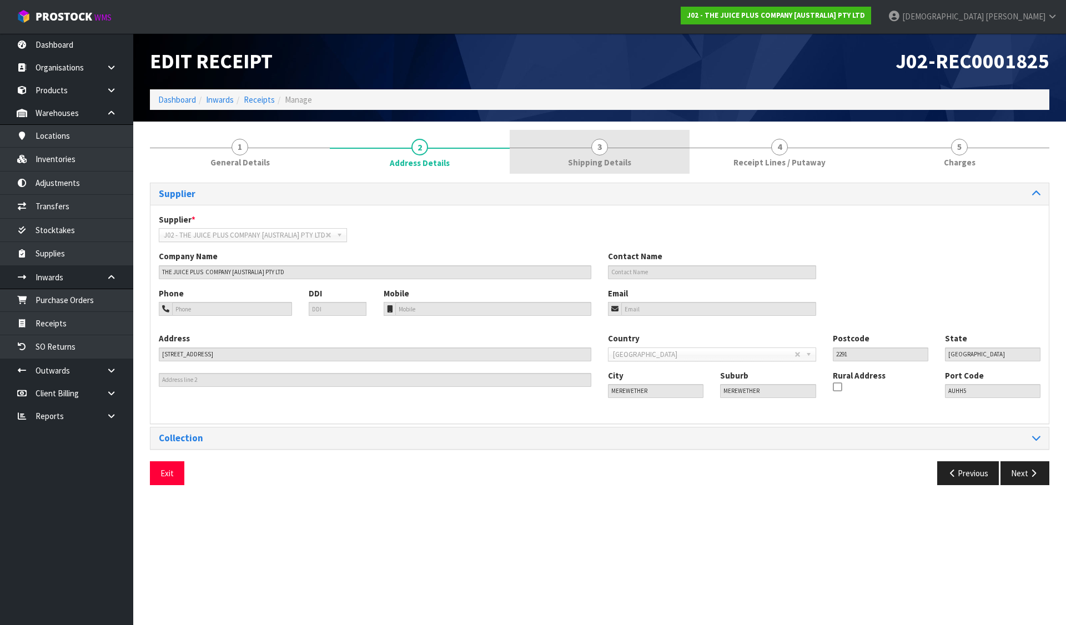
click at [582, 165] on span "Shipping Details" at bounding box center [599, 163] width 63 height 12
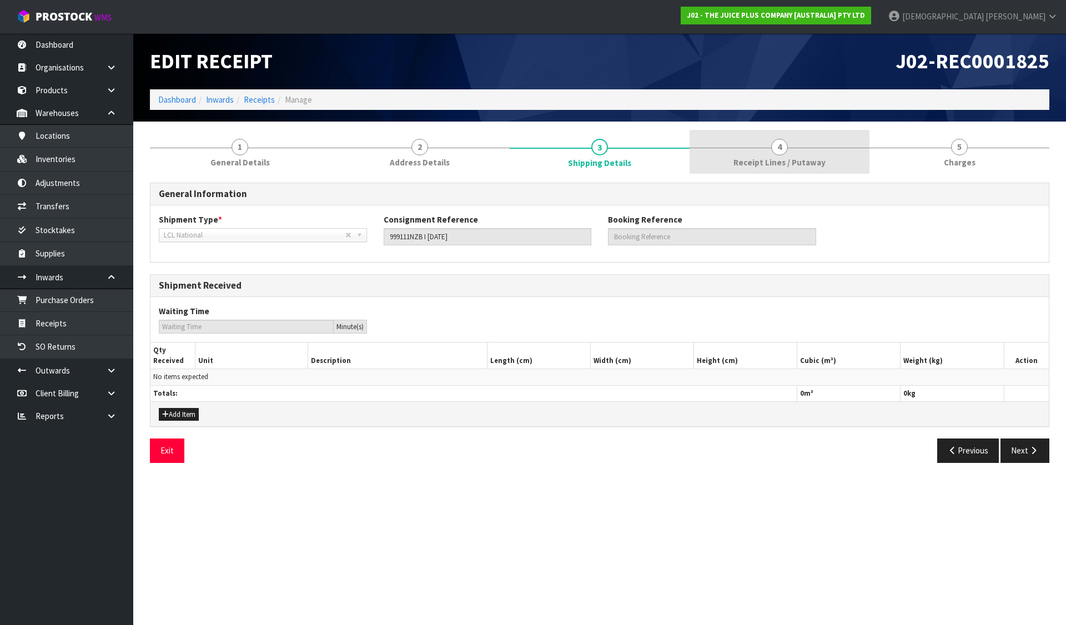
click at [759, 163] on span "Receipt Lines / Putaway" at bounding box center [779, 163] width 92 height 12
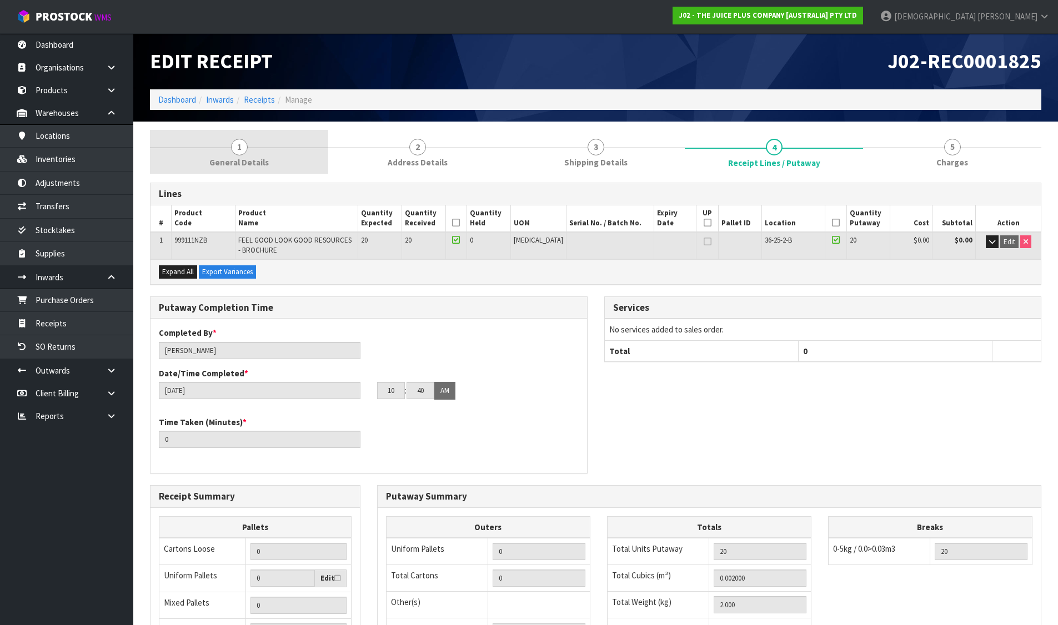
click at [253, 159] on span "General Details" at bounding box center [238, 163] width 59 height 12
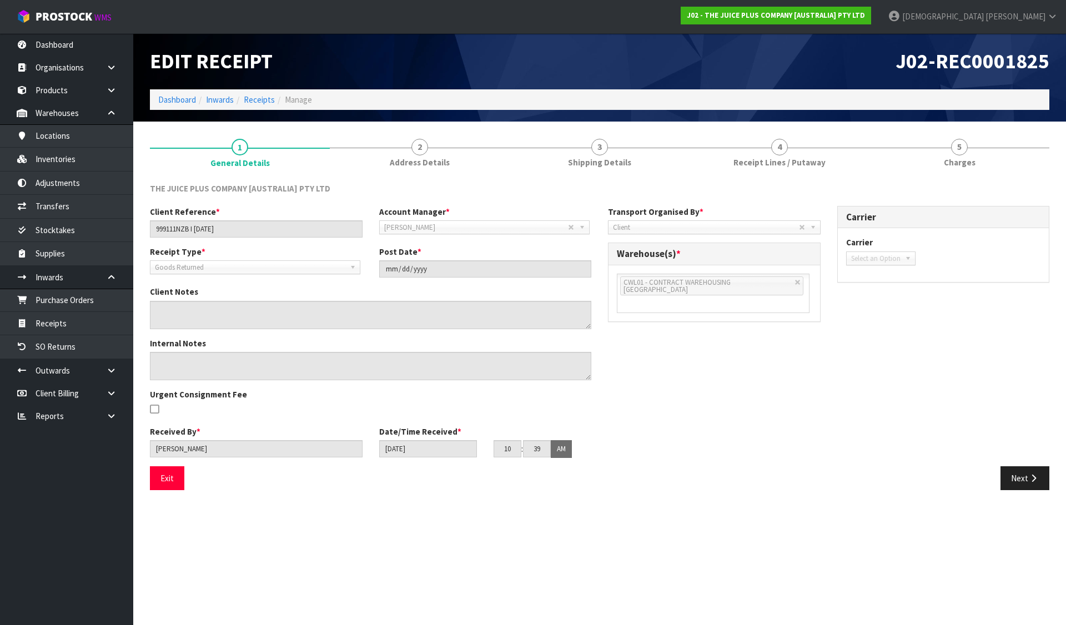
click at [284, 274] on span "Goods Returned" at bounding box center [250, 267] width 190 height 13
click at [288, 268] on span "Goods Returned" at bounding box center [250, 267] width 190 height 13
click at [58, 300] on link "Purchase Orders" at bounding box center [66, 300] width 133 height 23
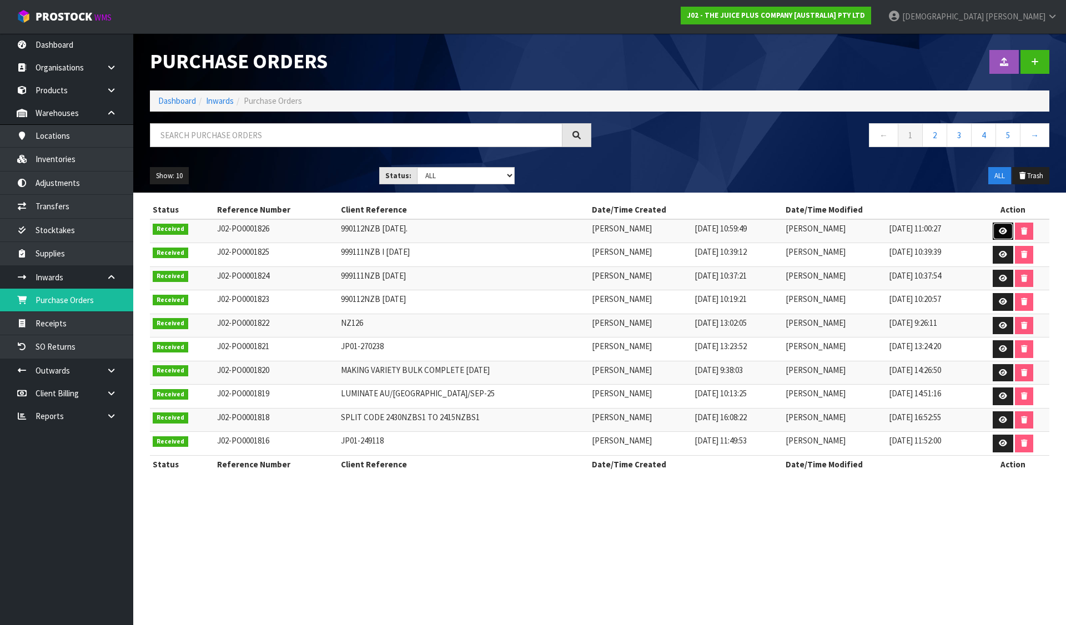
click at [1002, 229] on icon at bounding box center [1003, 231] width 8 height 7
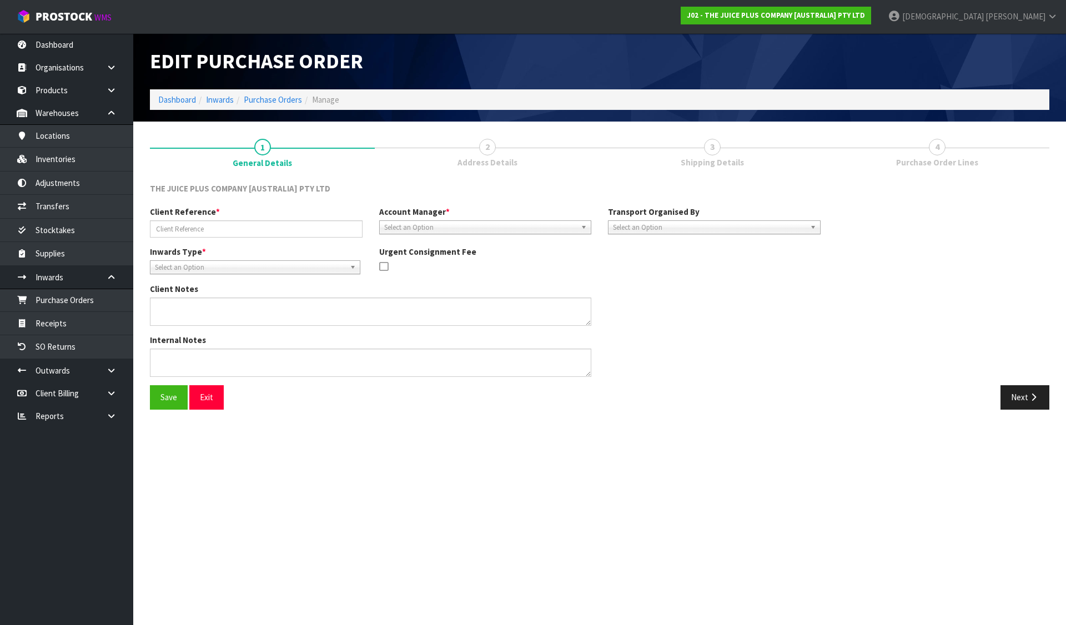
type input "990112NZB [DATE]."
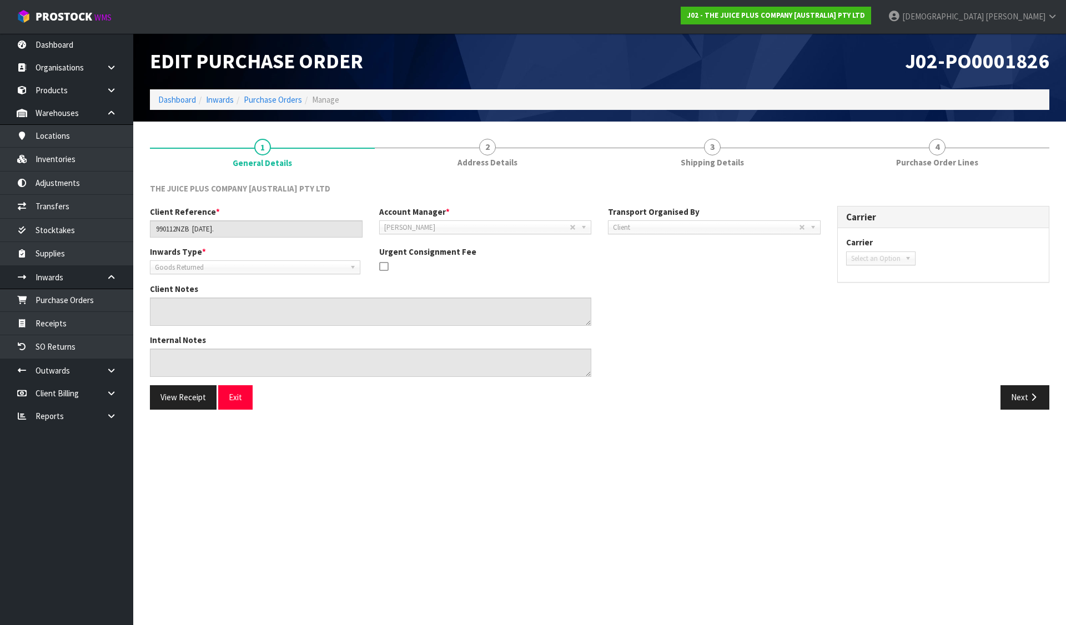
click at [316, 265] on span "Goods Returned" at bounding box center [250, 267] width 190 height 13
click at [316, 268] on span "Goods Returned" at bounding box center [250, 267] width 190 height 13
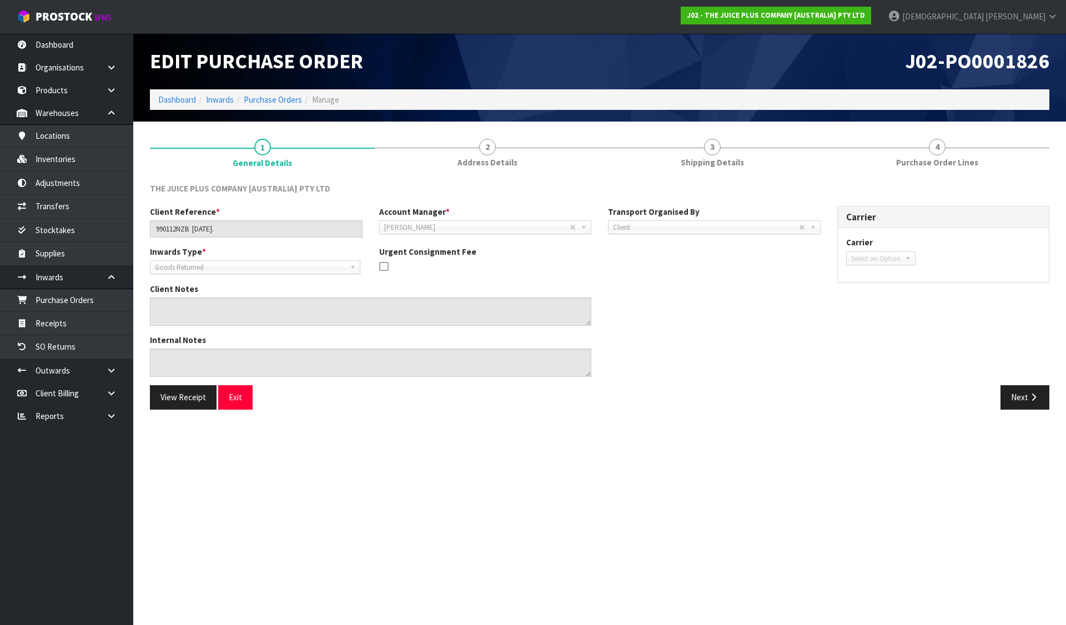
click at [316, 268] on span "Goods Returned" at bounding box center [250, 267] width 190 height 13
click at [178, 405] on button "View Receipt" at bounding box center [183, 397] width 67 height 24
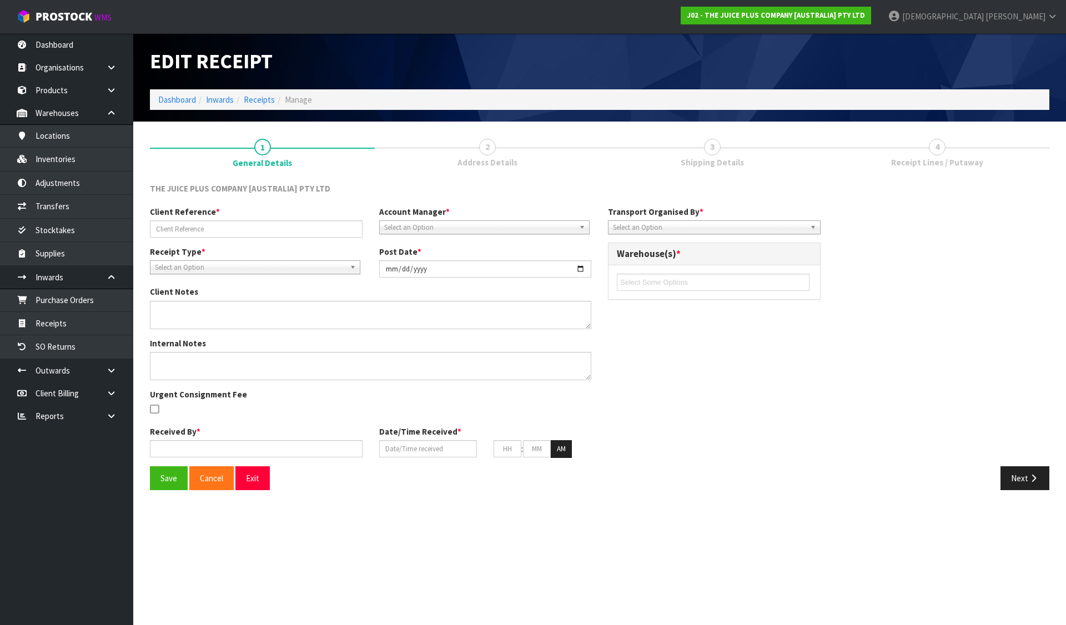
type input "990112NZB [DATE]."
type input "[DATE]"
type input "[PERSON_NAME]"
type input "[DATE]"
type input "11"
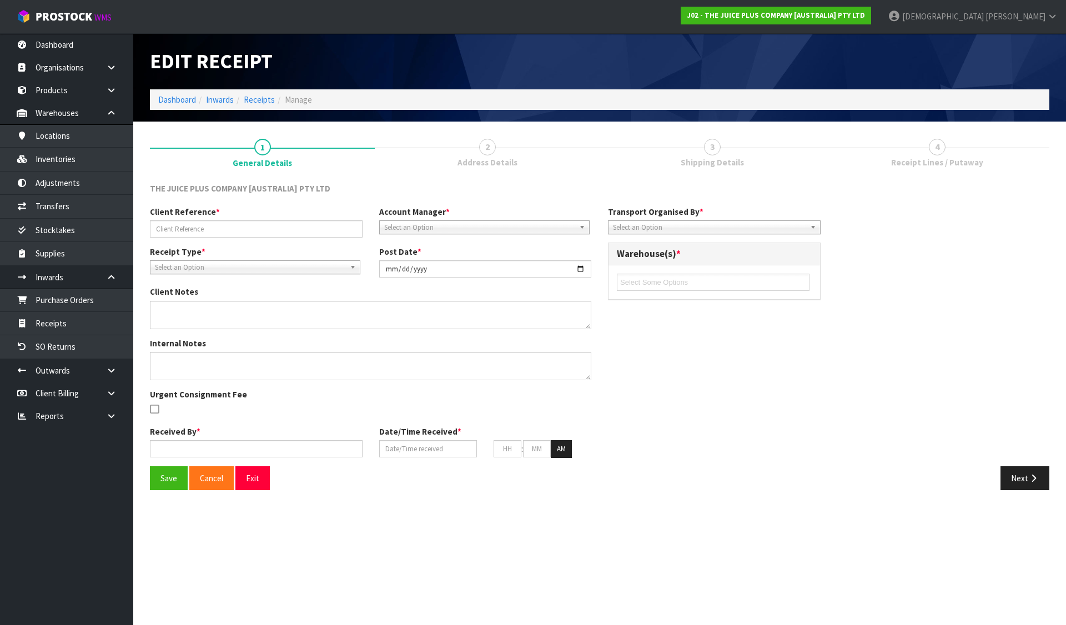
type input "00"
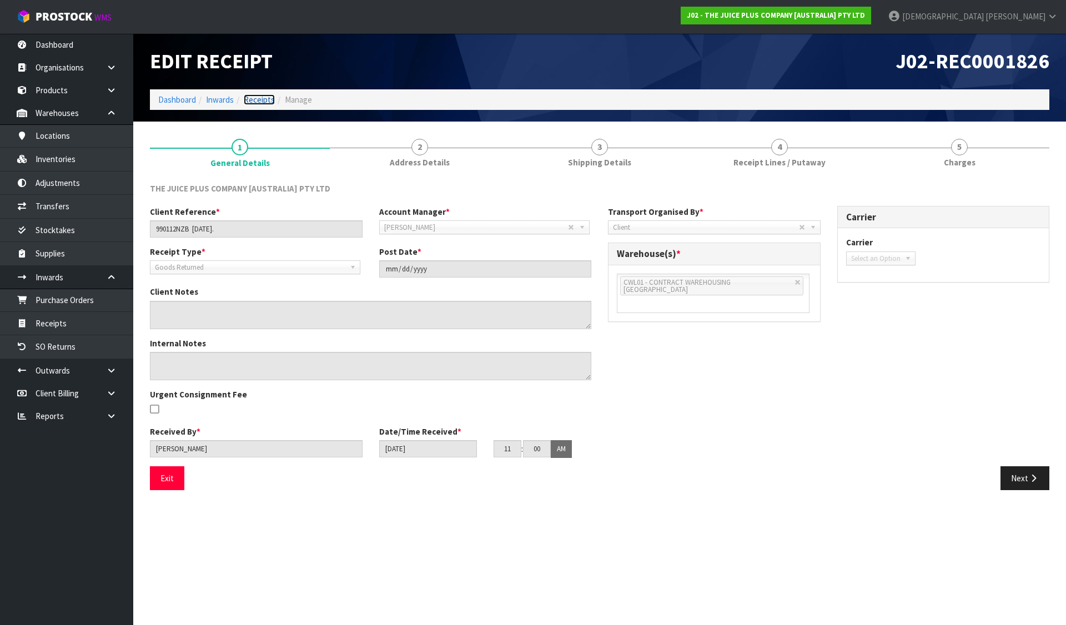
click at [257, 97] on link "Receipts" at bounding box center [259, 99] width 31 height 11
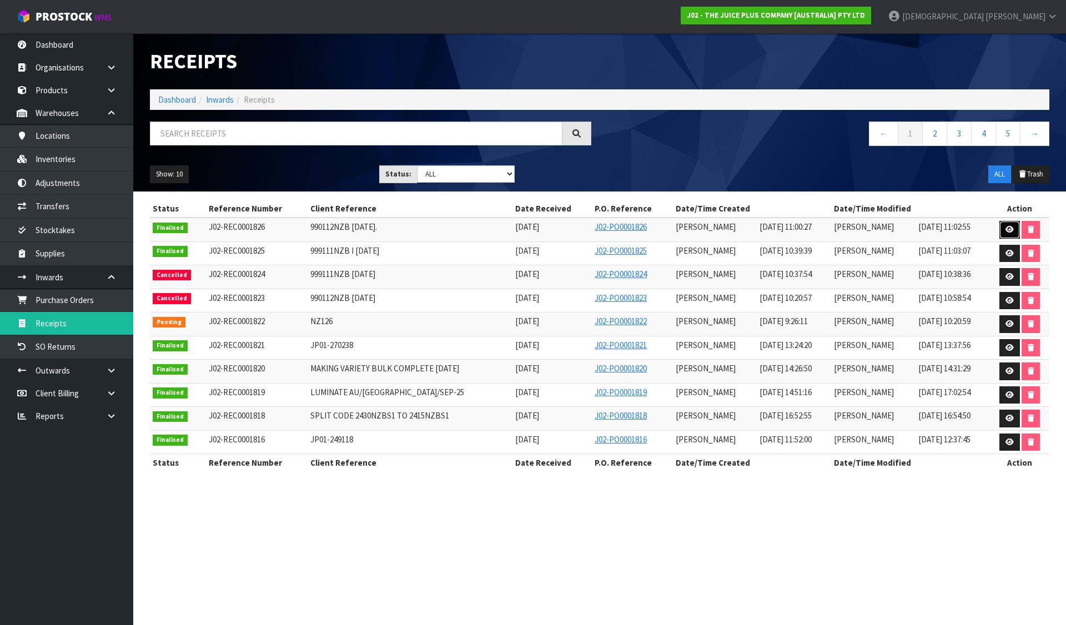
click at [1007, 228] on icon at bounding box center [1009, 229] width 8 height 7
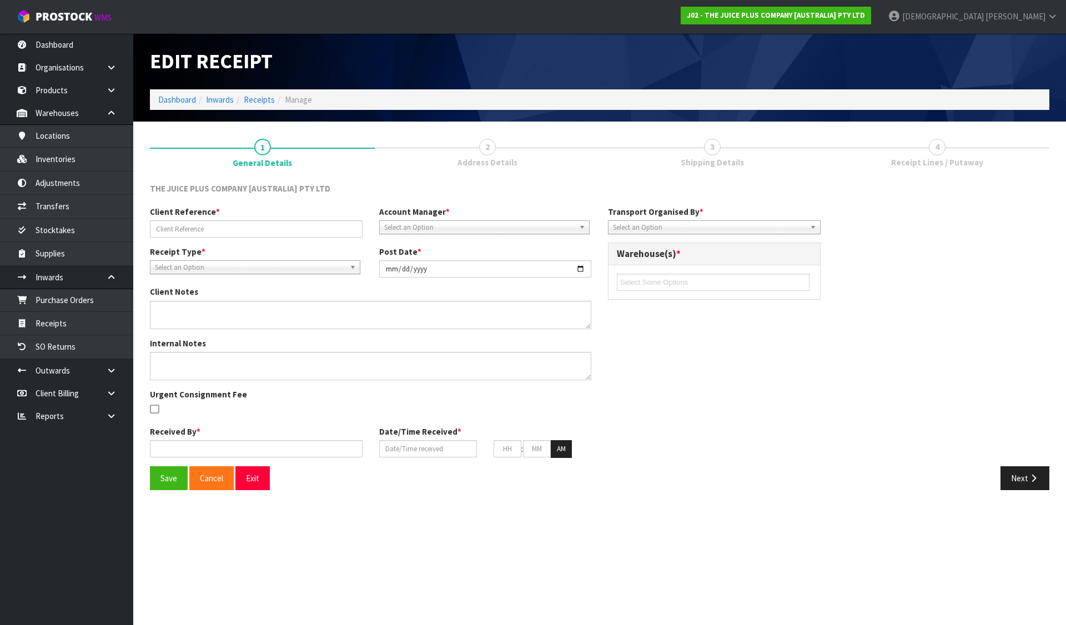
type input "990112NZB [DATE]."
type input "[DATE]"
type input "[PERSON_NAME]"
type input "[DATE]"
type input "11"
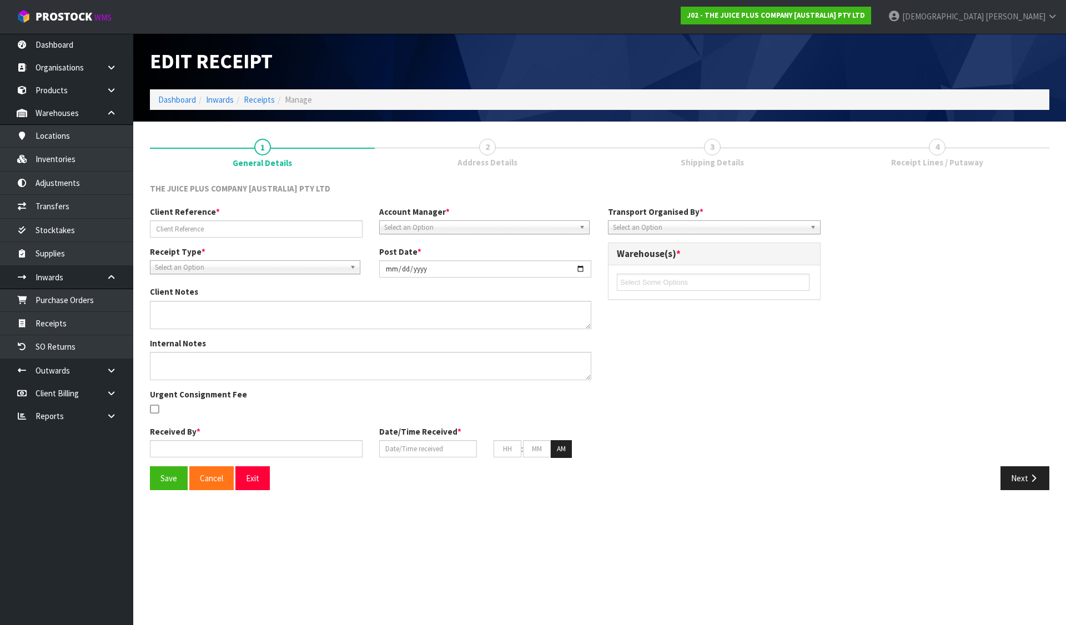
type input "00"
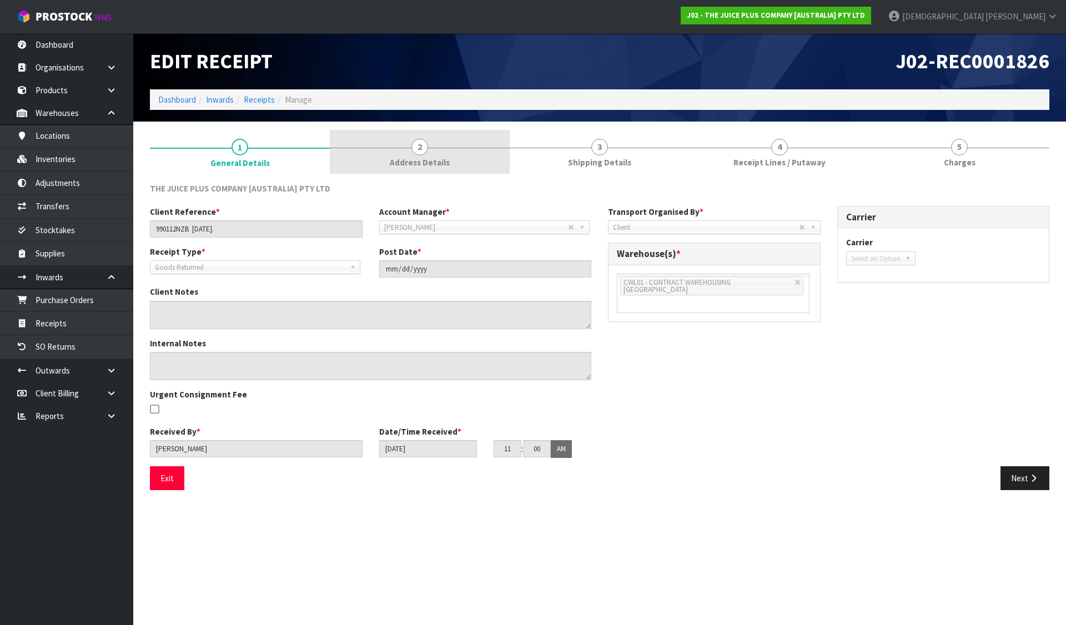
click at [420, 164] on span "Address Details" at bounding box center [420, 163] width 60 height 12
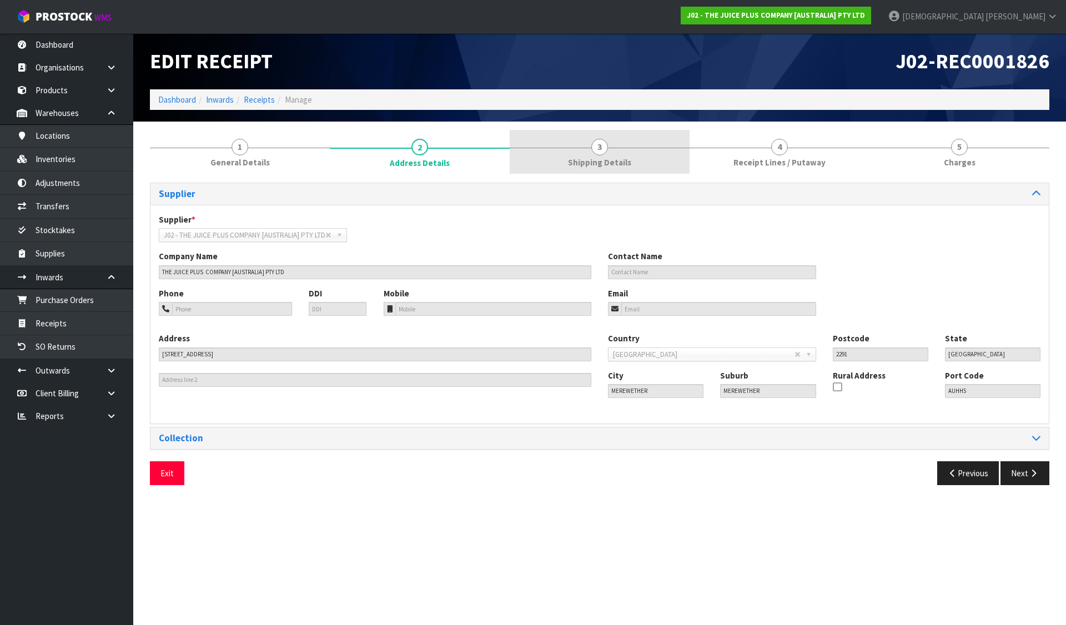
click at [609, 159] on span "Shipping Details" at bounding box center [599, 163] width 63 height 12
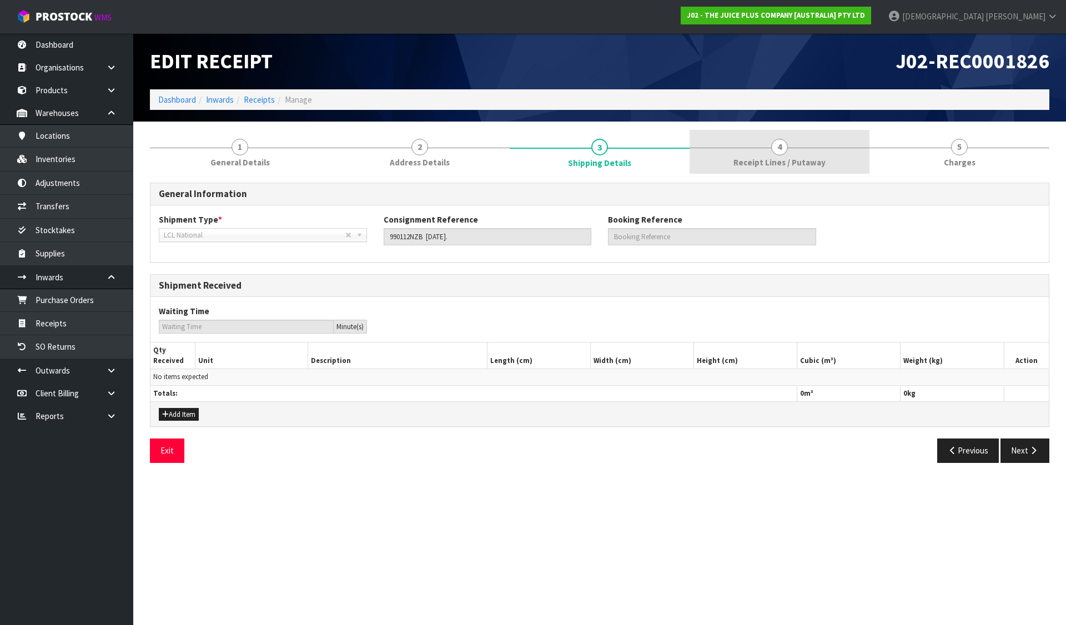
click at [756, 162] on span "Receipt Lines / Putaway" at bounding box center [779, 163] width 92 height 12
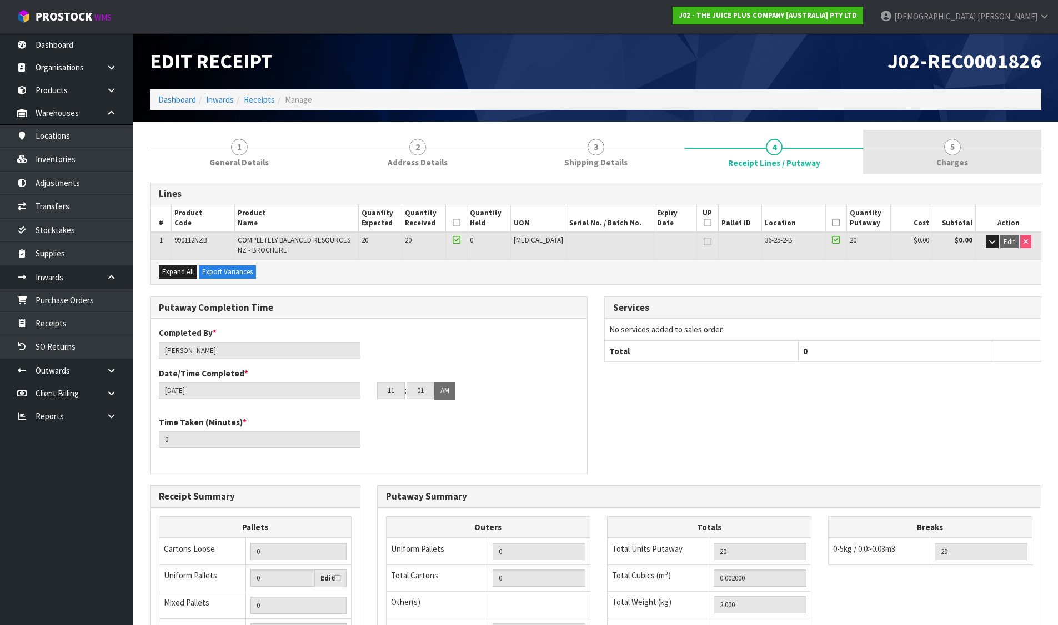
click at [944, 151] on link "5 Charges" at bounding box center [952, 152] width 178 height 44
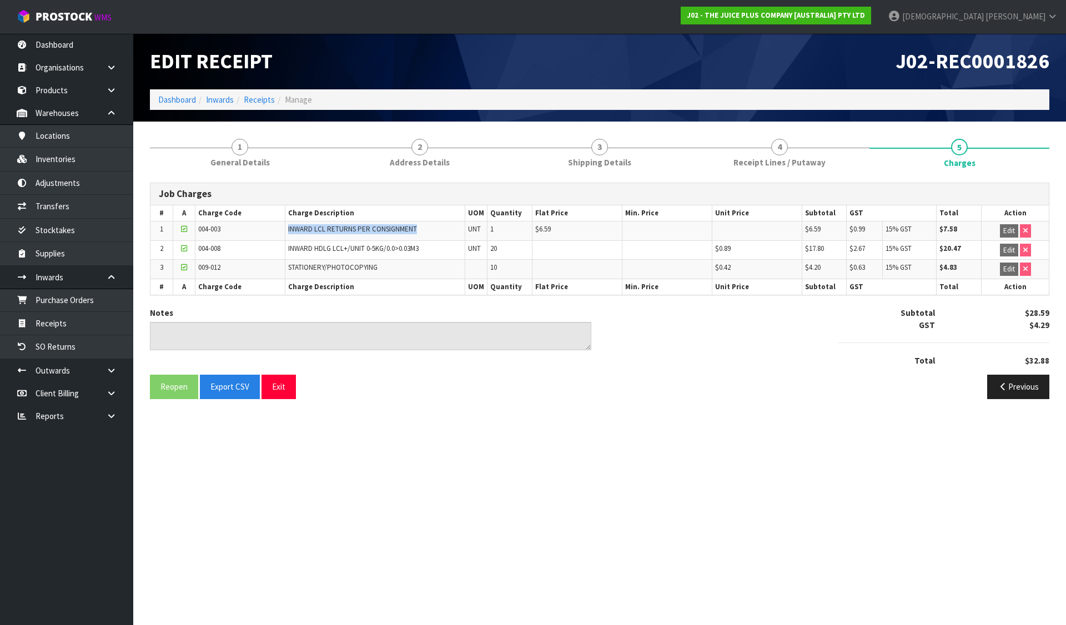
drag, startPoint x: 416, startPoint y: 227, endPoint x: 279, endPoint y: 227, distance: 137.1
click at [279, 227] on tr "1 004-003 INWARD LCL RETURNS PER CONSIGNMENT UNT 1 $6.59 $6.59 $0.99 15% GST $7…" at bounding box center [599, 231] width 898 height 19
drag, startPoint x: 228, startPoint y: 246, endPoint x: 171, endPoint y: 253, distance: 57.1
click at [171, 253] on tr "2 004-008 INWARD HDLG LCL+/UNIT 0-5KG/0.0>0.03M3 UNT 20 $0.89 $17.80 $2.67 15% …" at bounding box center [599, 249] width 898 height 19
drag, startPoint x: 435, startPoint y: 244, endPoint x: 288, endPoint y: 257, distance: 148.2
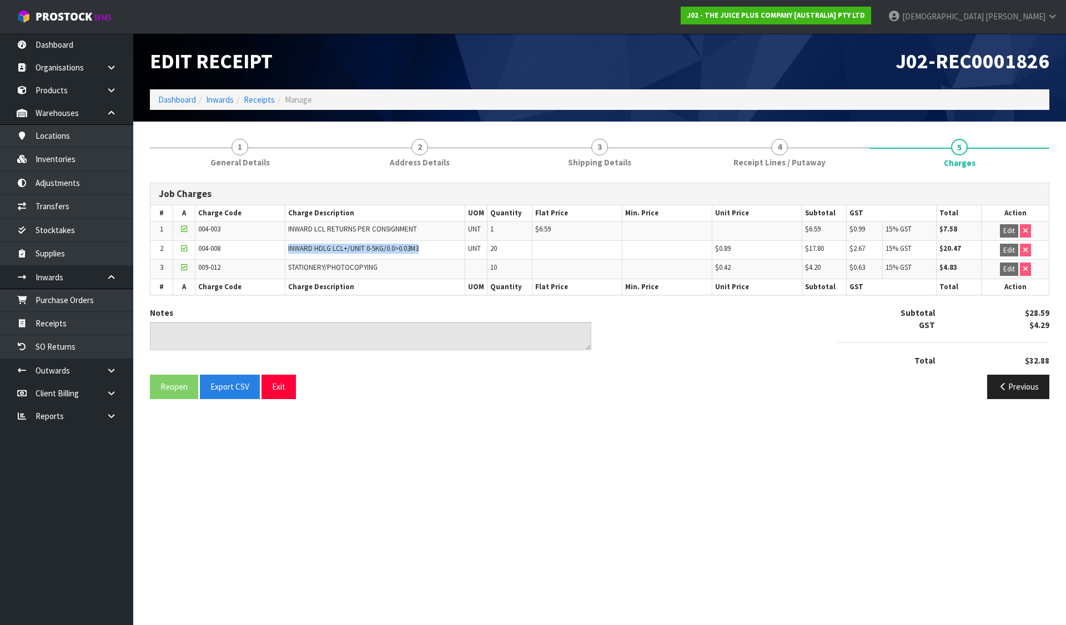
click at [288, 257] on td "INWARD HDLG LCL+/UNIT 0-5KG/0.0>0.03M3" at bounding box center [375, 249] width 180 height 19
drag, startPoint x: 519, startPoint y: 267, endPoint x: 467, endPoint y: 278, distance: 52.8
click at [467, 278] on tr "3 009-012 STATIONERY/PHOTOCOPYING 10 $0.42 $4.20 $0.63 15% GST $4.83 Edit" at bounding box center [599, 269] width 898 height 19
drag, startPoint x: 732, startPoint y: 265, endPoint x: 713, endPoint y: 269, distance: 18.6
click at [713, 269] on td "$0.42" at bounding box center [757, 269] width 90 height 19
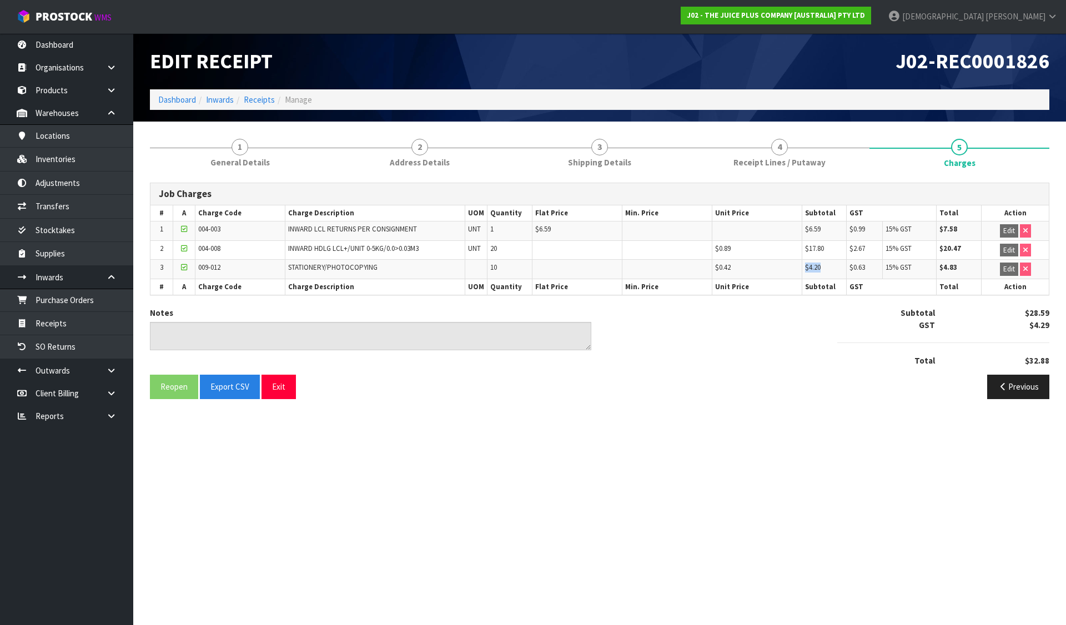
drag, startPoint x: 832, startPoint y: 265, endPoint x: 780, endPoint y: 273, distance: 52.1
click at [780, 273] on tr "3 009-012 STATIONERY/PHOTOCOPYING 10 $0.42 $4.20 $0.63 15% GST $4.83 Edit" at bounding box center [599, 269] width 898 height 19
drag, startPoint x: 871, startPoint y: 269, endPoint x: 875, endPoint y: 274, distance: 6.7
click at [840, 274] on tr "3 009-012 STATIONERY/PHOTOCOPYING 10 $0.42 $4.20 $0.63 15% GST $4.83 Edit" at bounding box center [599, 269] width 898 height 19
drag, startPoint x: 916, startPoint y: 271, endPoint x: 873, endPoint y: 279, distance: 43.9
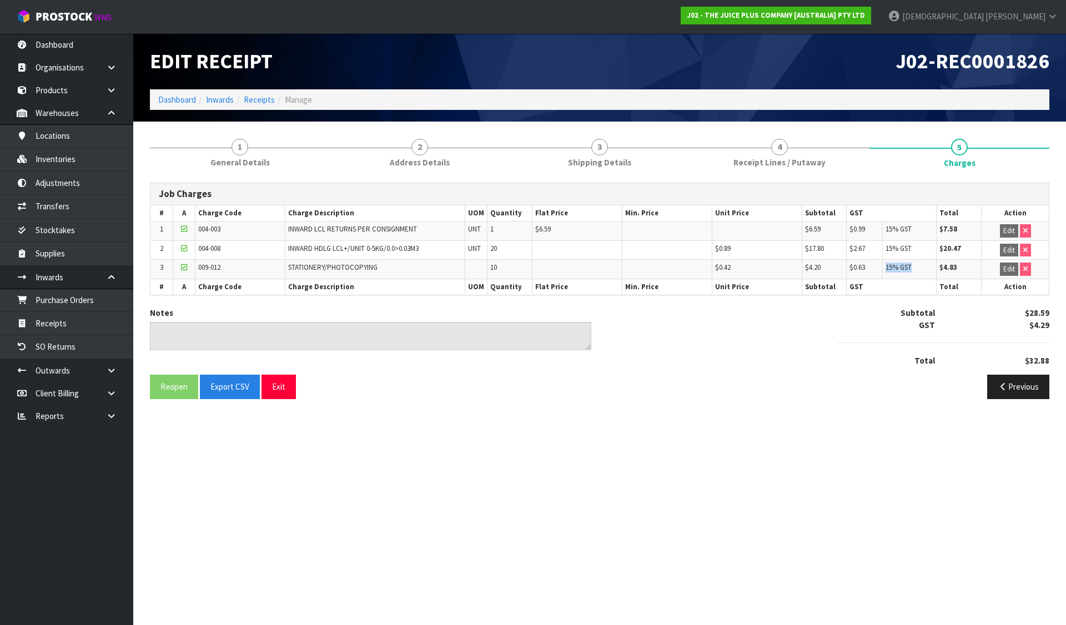
click at [873, 279] on table "# A Charge Code Charge Description UOM Quantity Flat Price Min. Price Unit Pric…" at bounding box center [599, 249] width 898 height 89
click at [965, 271] on td "$4.83" at bounding box center [959, 269] width 45 height 19
drag, startPoint x: 965, startPoint y: 269, endPoint x: 925, endPoint y: 280, distance: 41.6
click at [926, 280] on table "# A Charge Code Charge Description UOM Quantity Flat Price Min. Price Unit Pric…" at bounding box center [599, 249] width 898 height 89
click at [937, 331] on div at bounding box center [943, 343] width 229 height 24
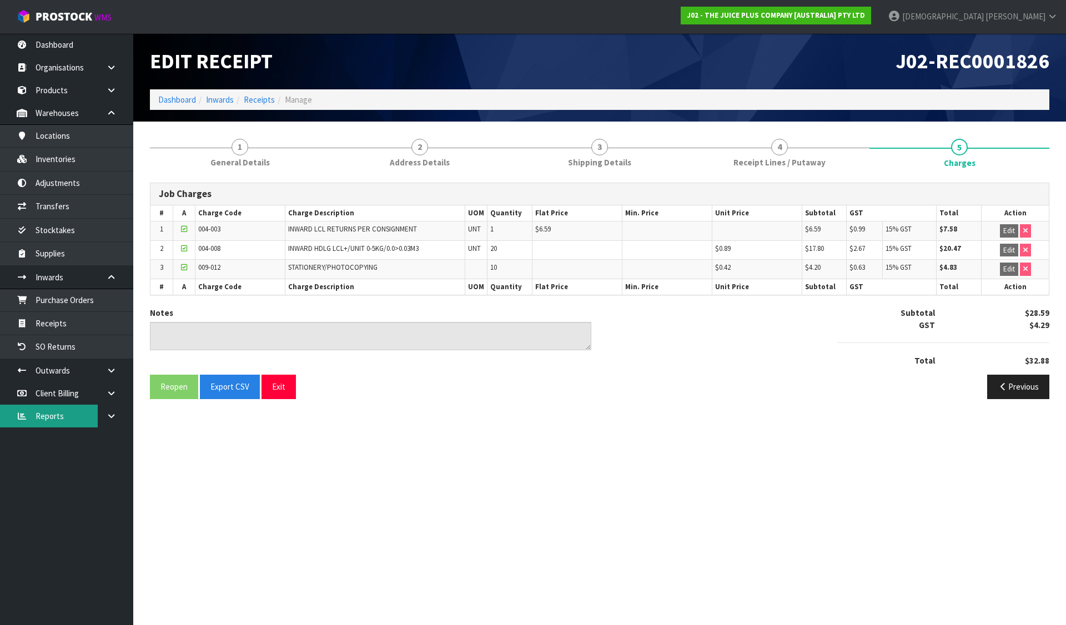
click at [88, 414] on link "Reports" at bounding box center [66, 416] width 133 height 23
click at [101, 415] on link at bounding box center [116, 416] width 36 height 23
click at [66, 442] on link "Client" at bounding box center [66, 439] width 133 height 23
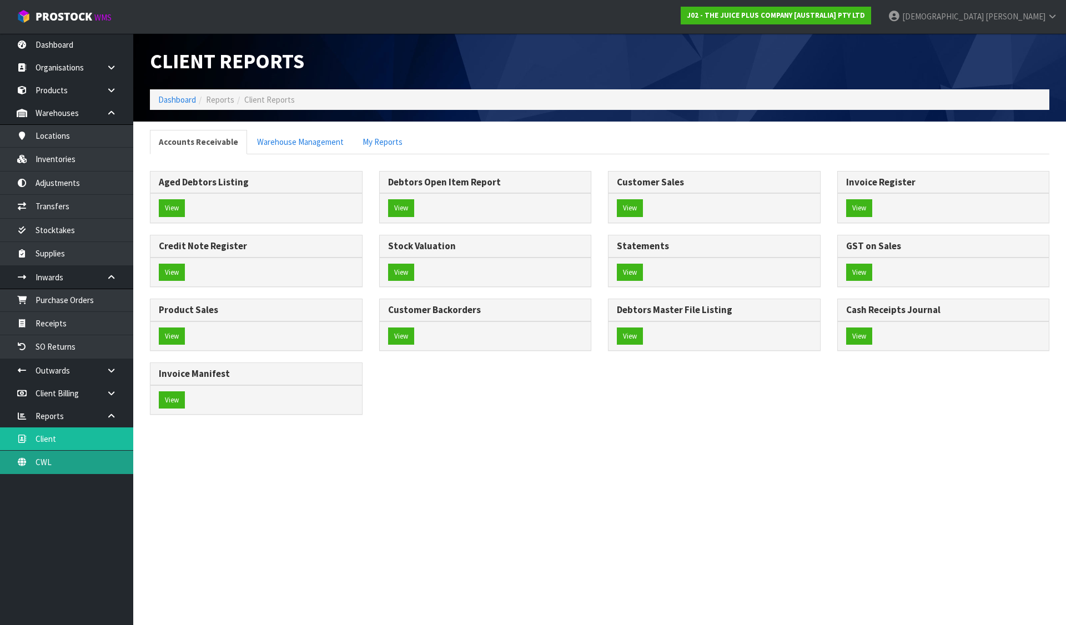
click at [56, 456] on link "CWL" at bounding box center [66, 462] width 133 height 23
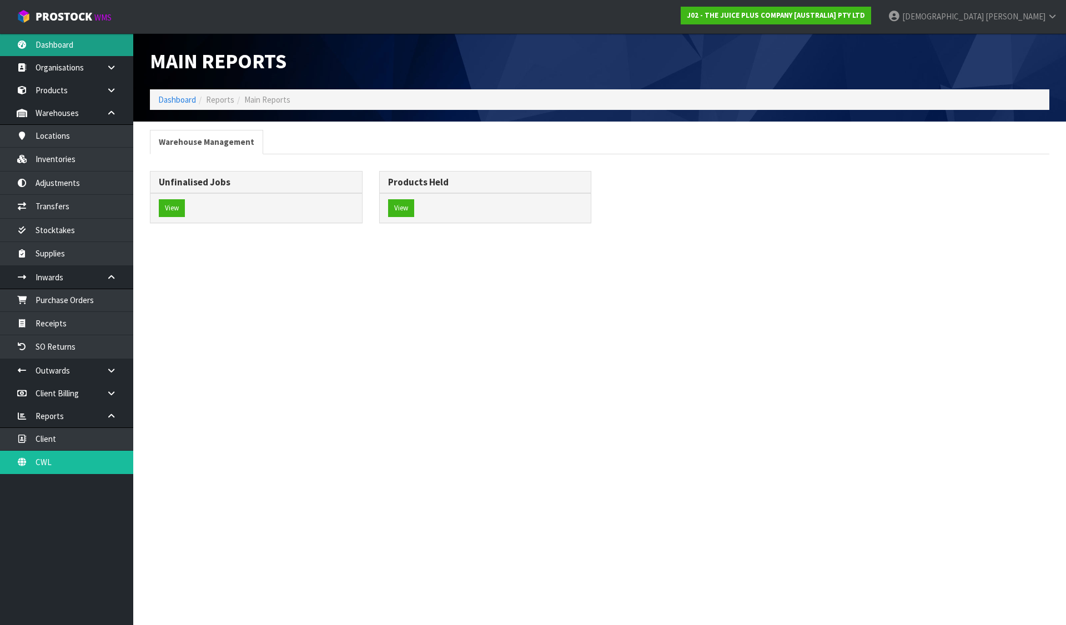
click at [43, 53] on link "Dashboard" at bounding box center [66, 44] width 133 height 23
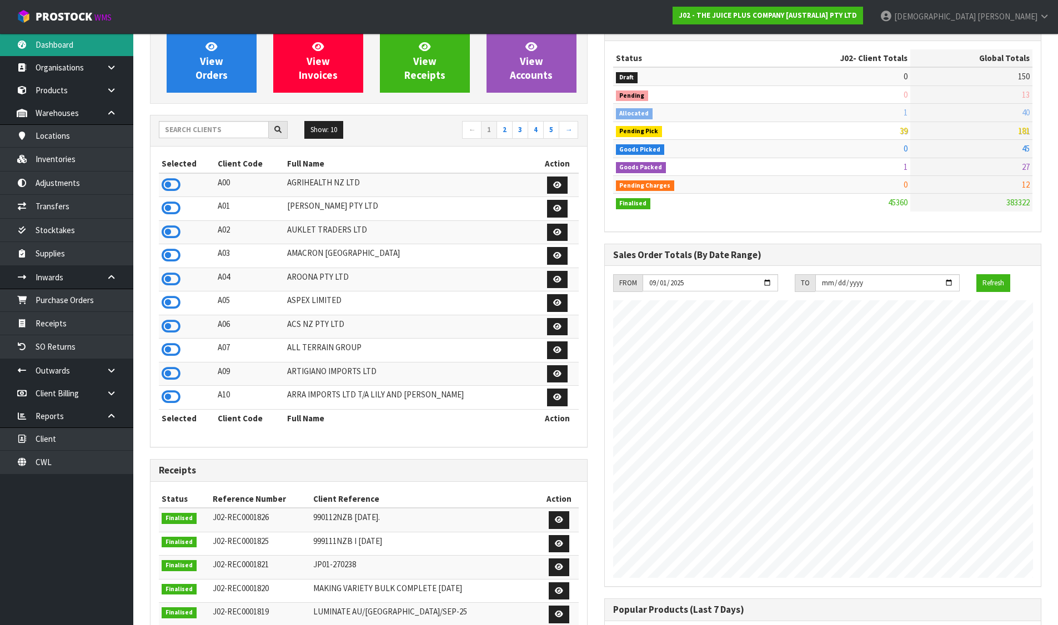
scroll to position [167, 0]
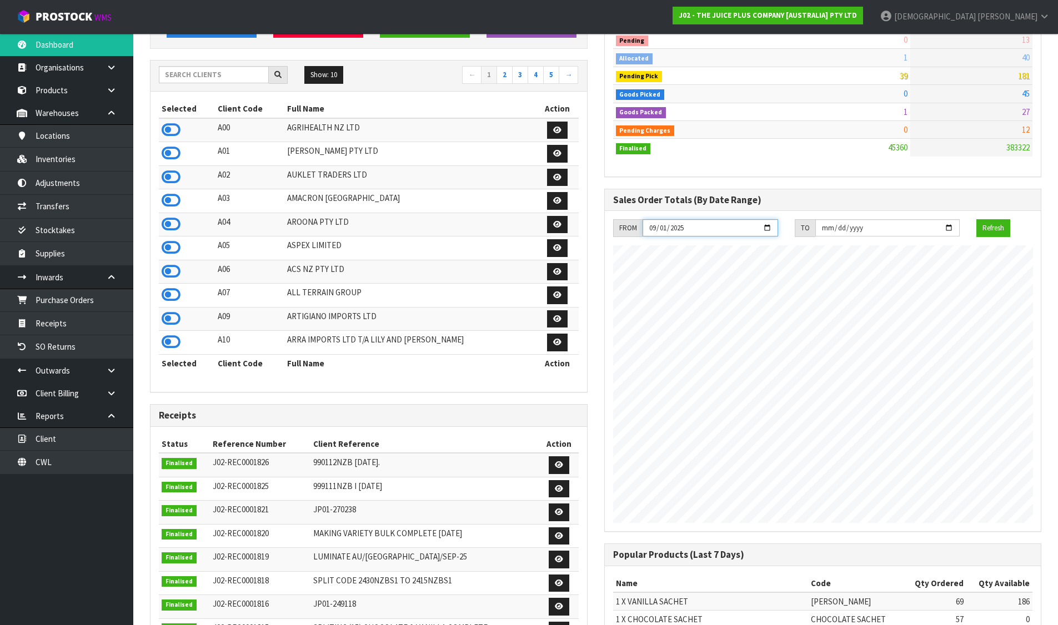
click at [768, 225] on input "2025-09-01" at bounding box center [709, 227] width 135 height 17
type input "[DATE]"
click at [982, 218] on div "FROM 2025-09-29 TO 2025-09-30 Refresh" at bounding box center [823, 371] width 436 height 320
click at [987, 225] on button "Refresh" at bounding box center [993, 228] width 34 height 18
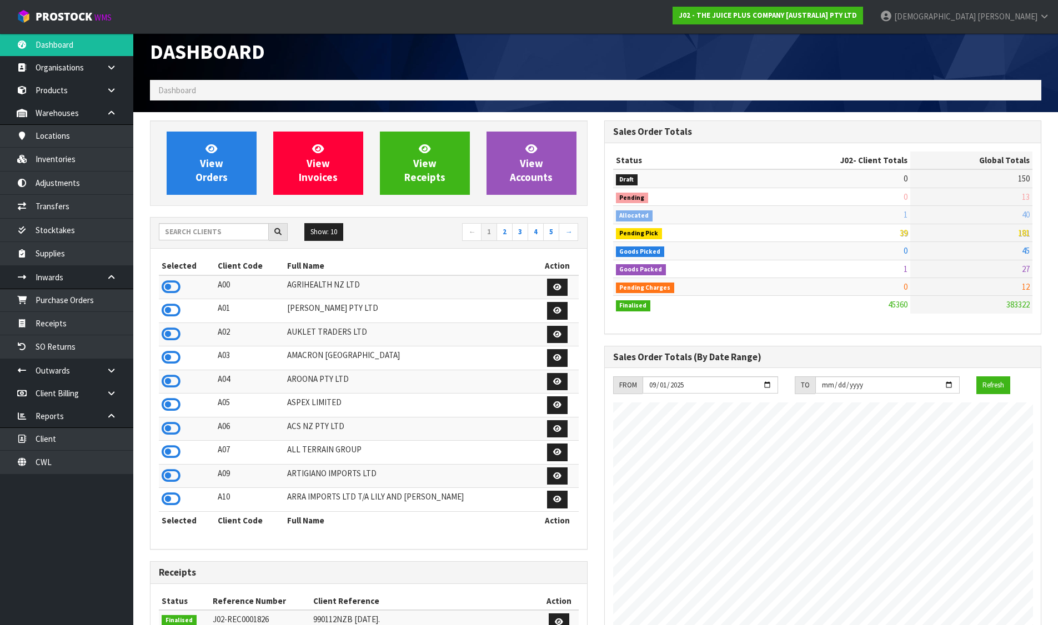
scroll to position [0, 0]
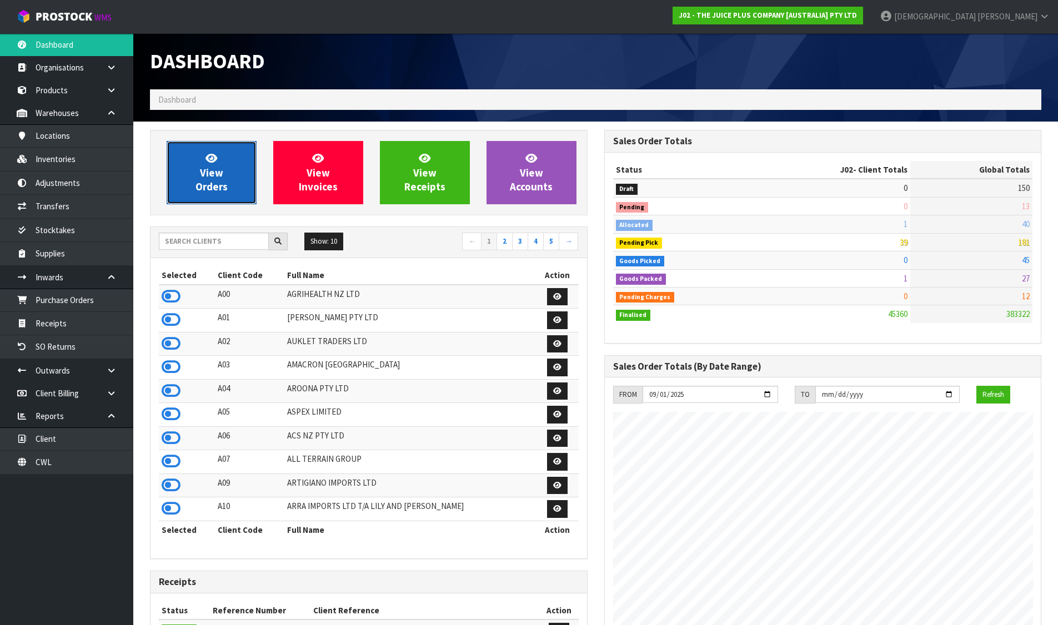
click at [234, 192] on link "View Orders" at bounding box center [212, 172] width 90 height 63
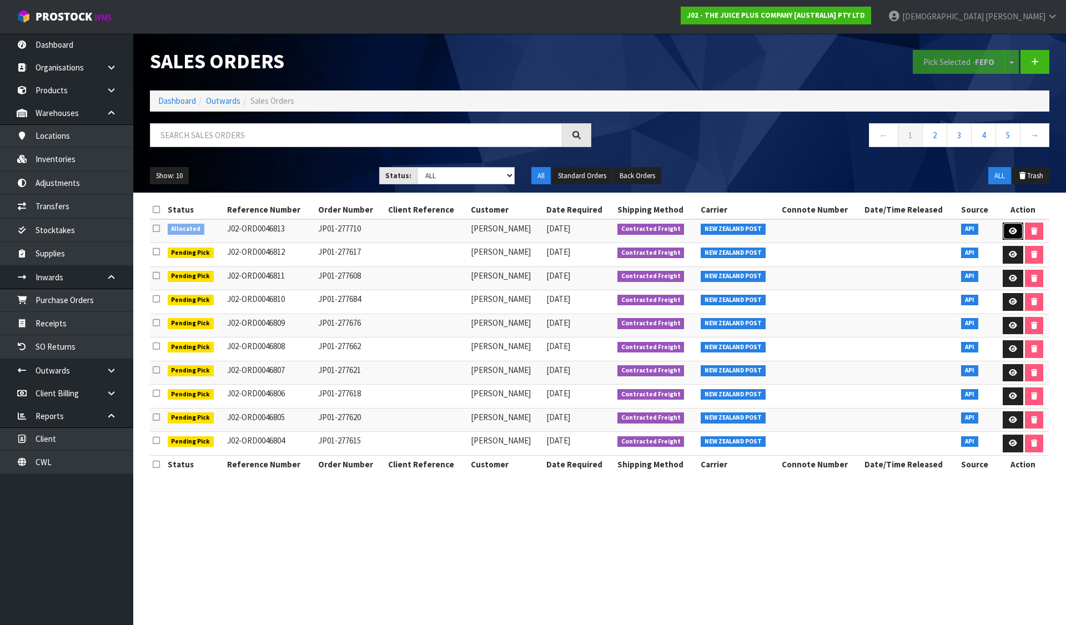
click at [1017, 233] on link at bounding box center [1013, 232] width 21 height 18
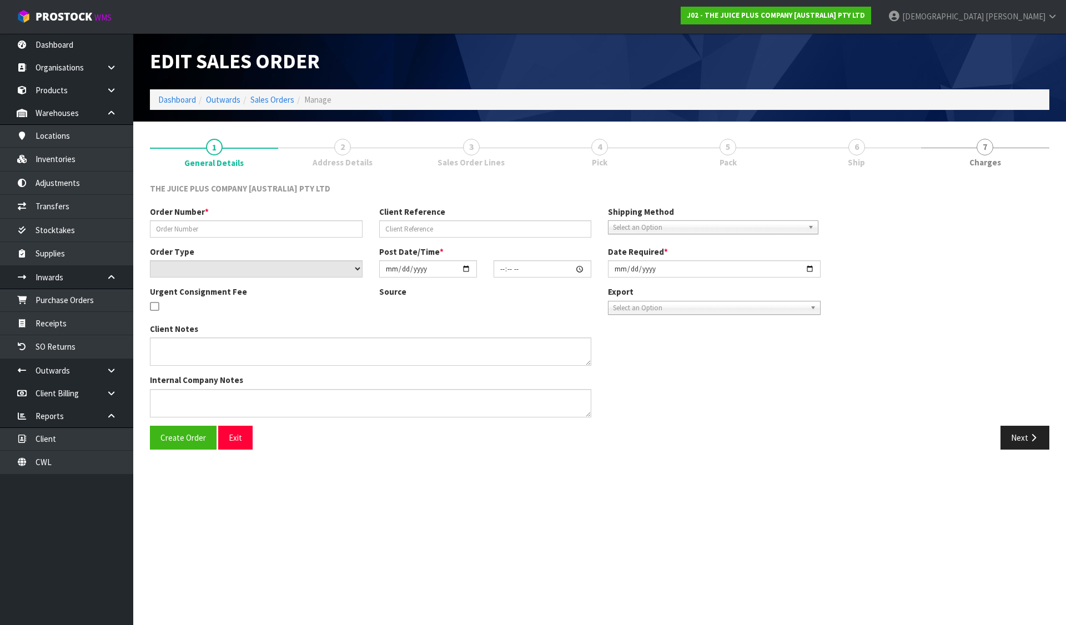
type input "JP01-277710"
select select "number:0"
type input "[DATE]"
type input "11:02:56.000"
type input "[DATE]"
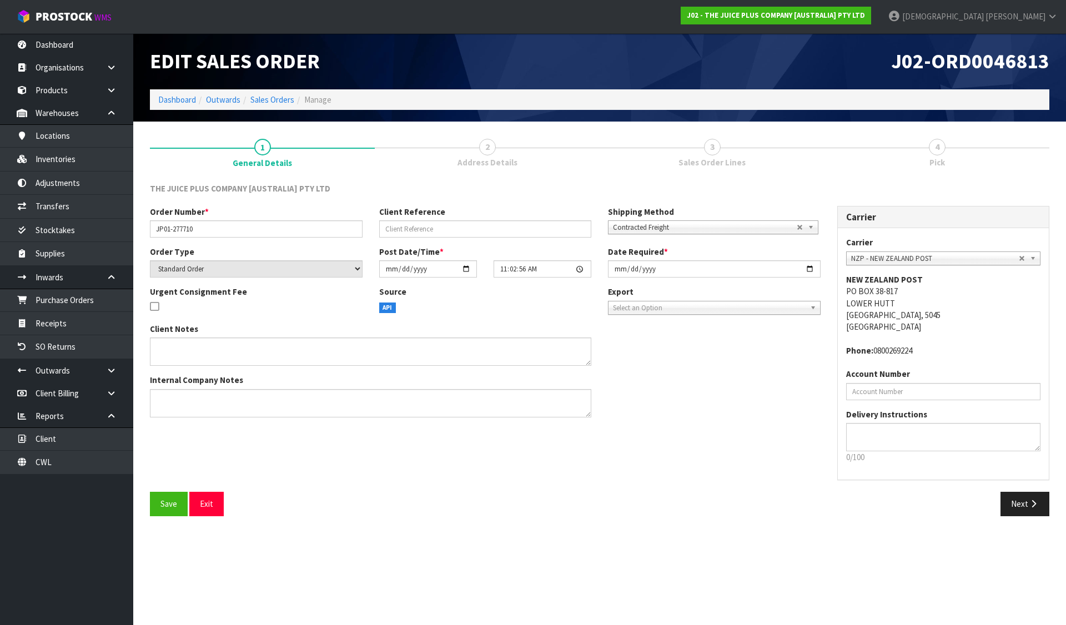
click at [507, 160] on span "Address Details" at bounding box center [487, 163] width 60 height 12
click at [1027, 502] on button "Next" at bounding box center [1024, 504] width 49 height 24
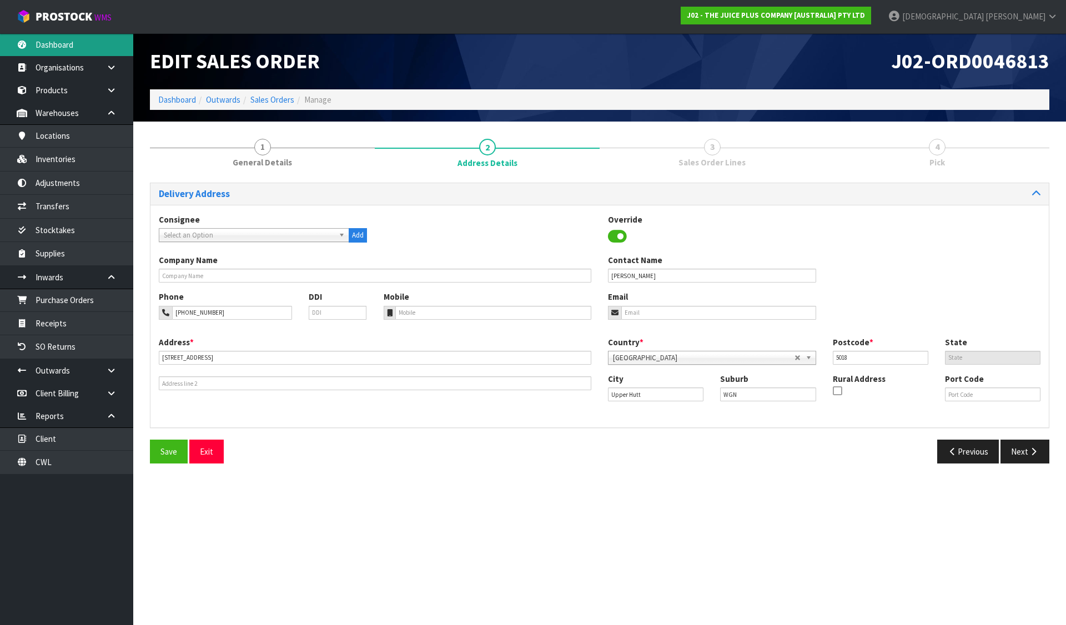
click at [48, 36] on link "Dashboard" at bounding box center [66, 44] width 133 height 23
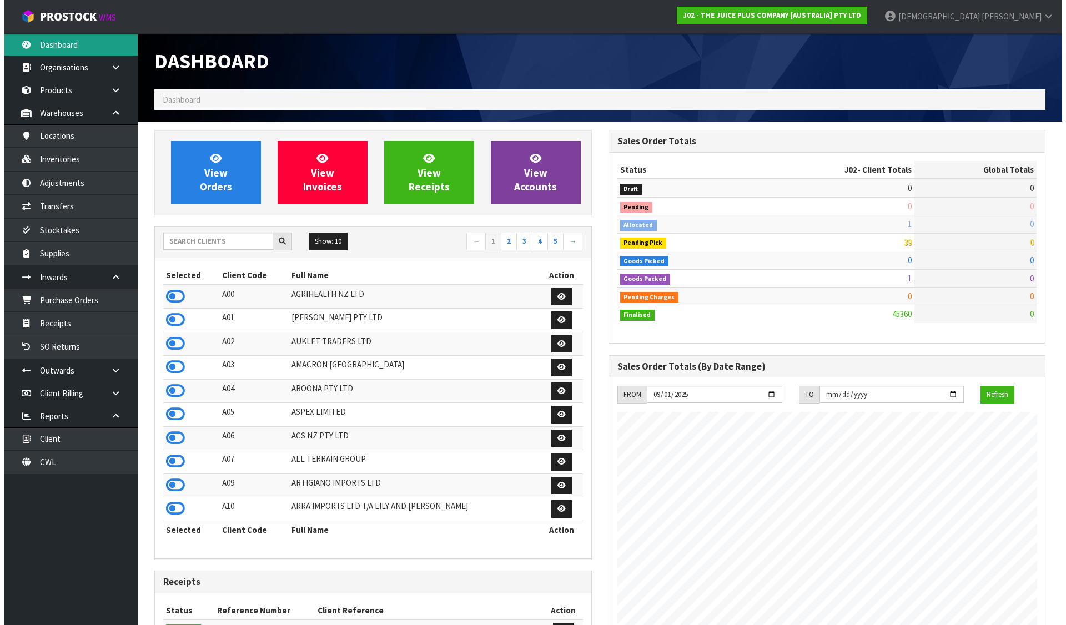
scroll to position [841, 454]
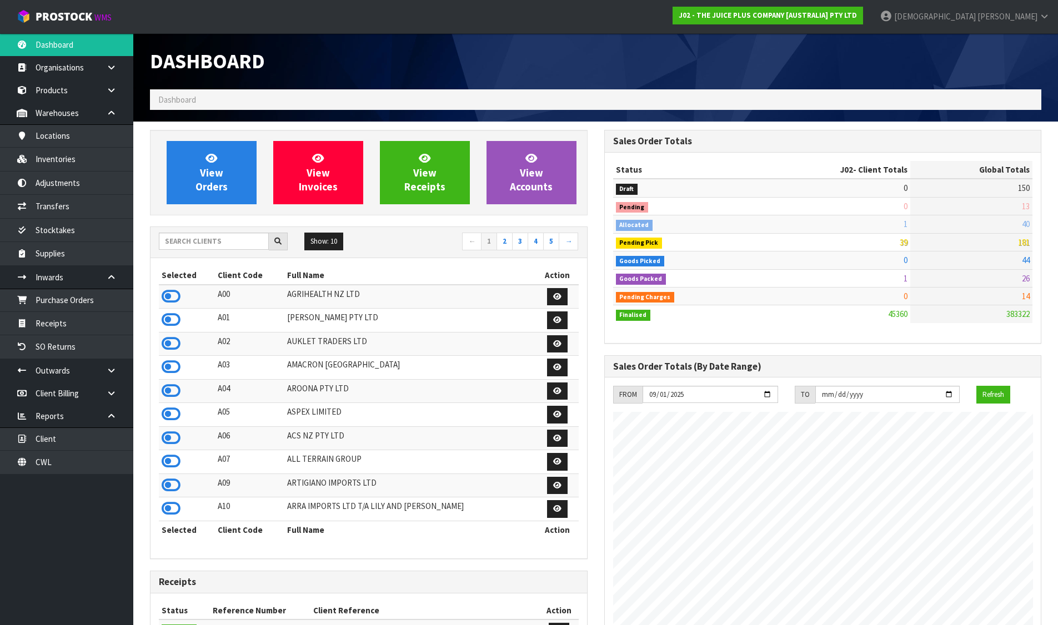
click at [871, 26] on div "J02 - THE JUICE PLUS COMPANY [AUSTRALIA] PTY LTD" at bounding box center [767, 15] width 207 height 31
click at [857, 13] on strong "J02 - THE JUICE PLUS COMPANY [AUSTRALIA] PTY LTD" at bounding box center [767, 15] width 178 height 9
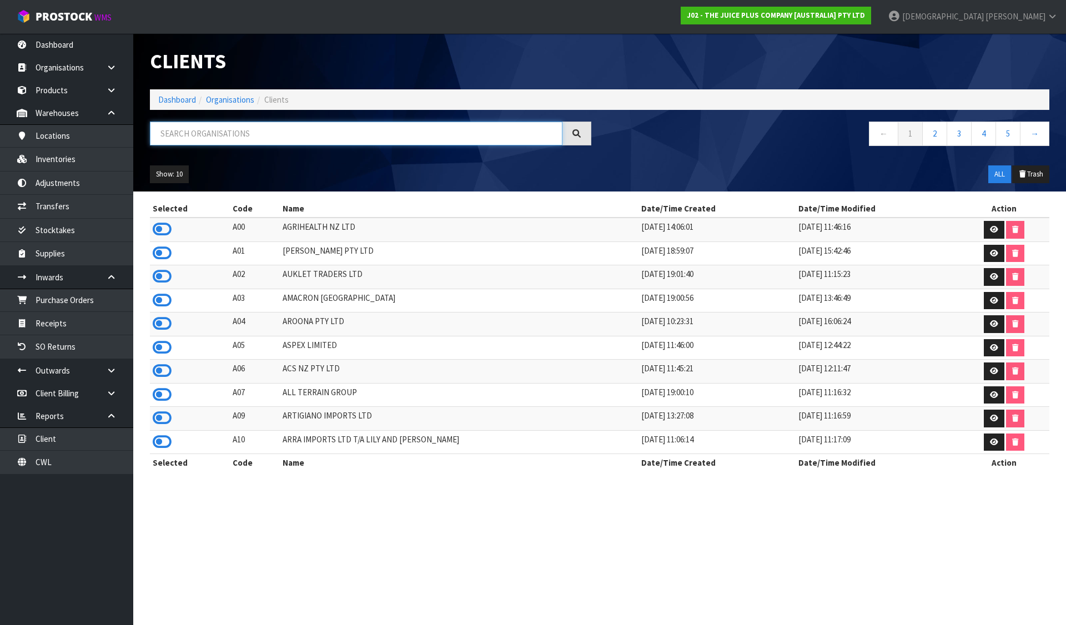
click at [231, 137] on input "text" at bounding box center [356, 134] width 413 height 24
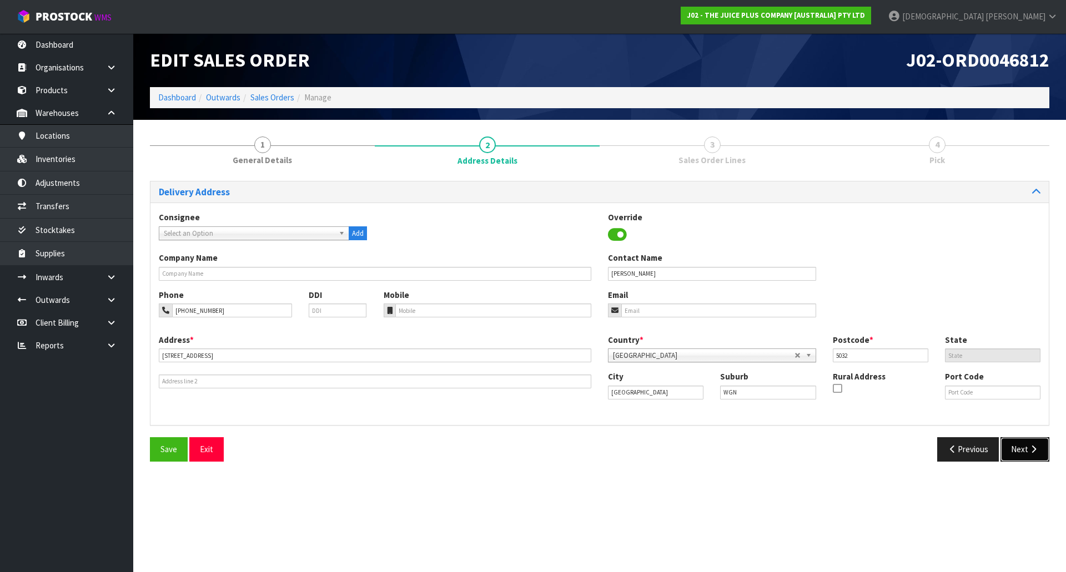
click at [1023, 459] on button "Next" at bounding box center [1024, 450] width 49 height 24
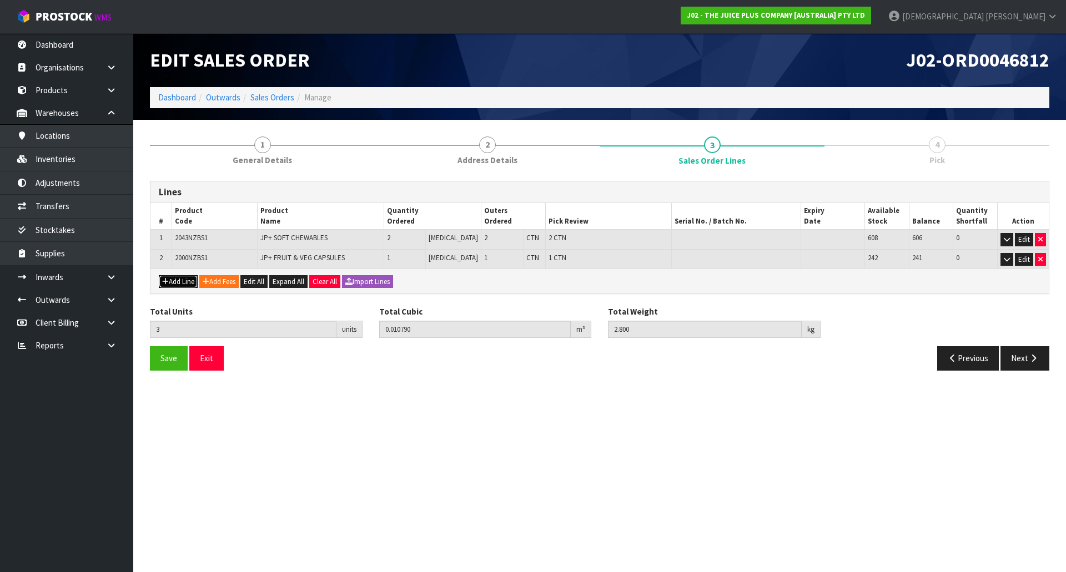
click at [173, 285] on button "Add Line" at bounding box center [178, 281] width 39 height 13
type input "0"
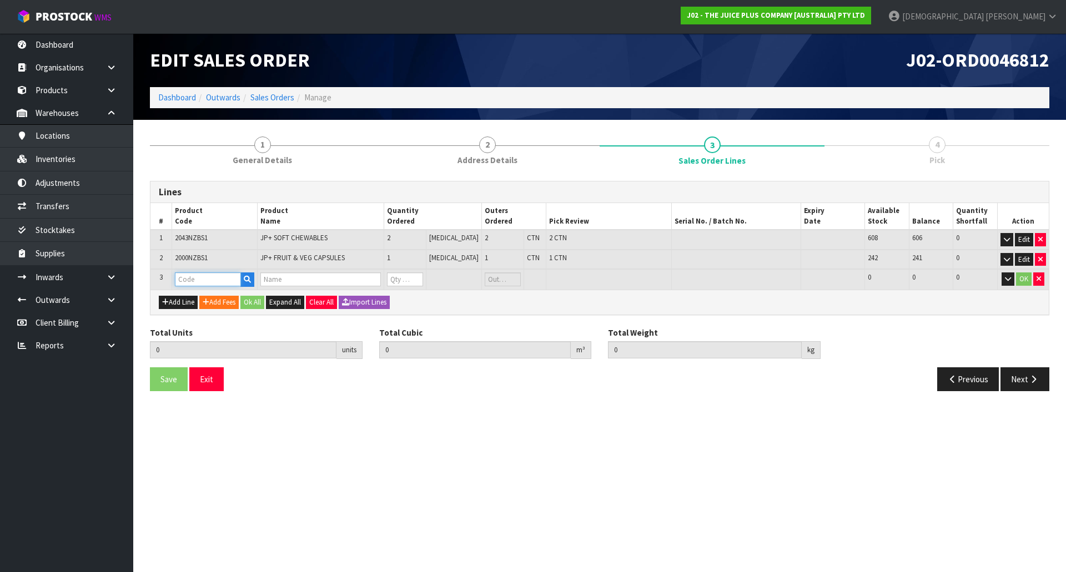
click at [203, 275] on input "text" at bounding box center [208, 280] width 66 height 14
type input "V"
click at [218, 310] on link "V ANILLA SACHET" at bounding box center [224, 313] width 95 height 15
type input "[PERSON_NAME]"
type input "3"
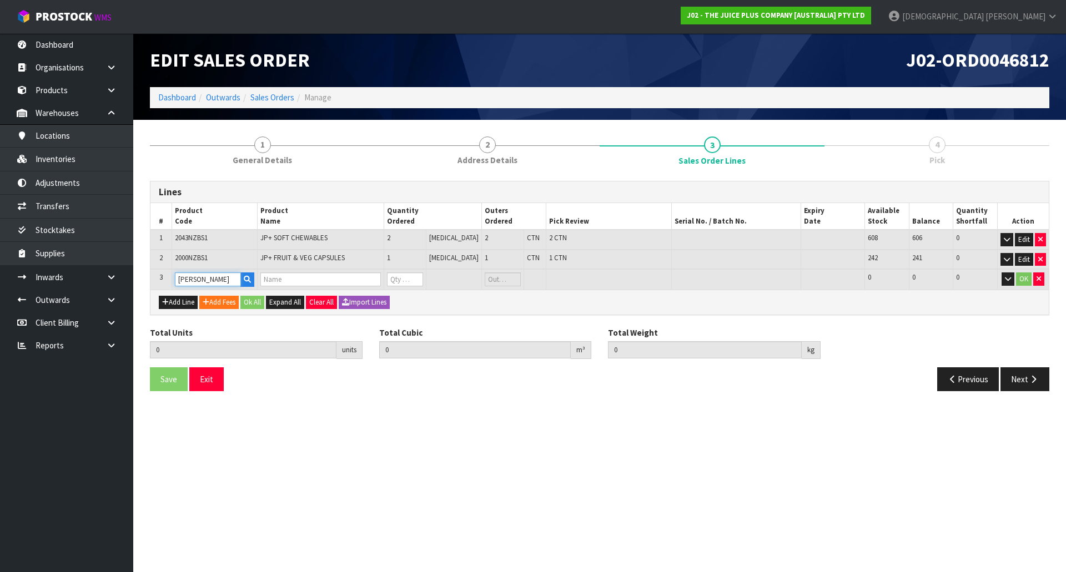
type input "0.01079"
type input "2.8"
type input "1 X VANILLA SACHET"
type input "0"
click at [378, 284] on tr "3 VANILLA SACHET 1 X VANILLA SACHET 0 PCE 192 192 0 OK" at bounding box center [599, 279] width 898 height 21
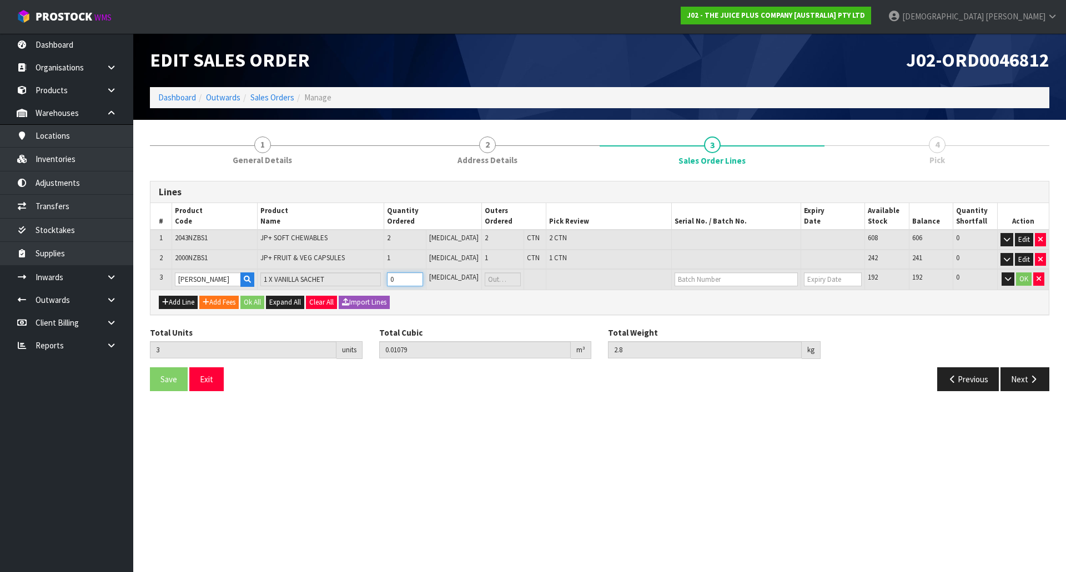
type input "5"
type input "0.010814"
type input "2.83"
type input "2"
click at [257, 300] on button "Ok All" at bounding box center [252, 302] width 24 height 13
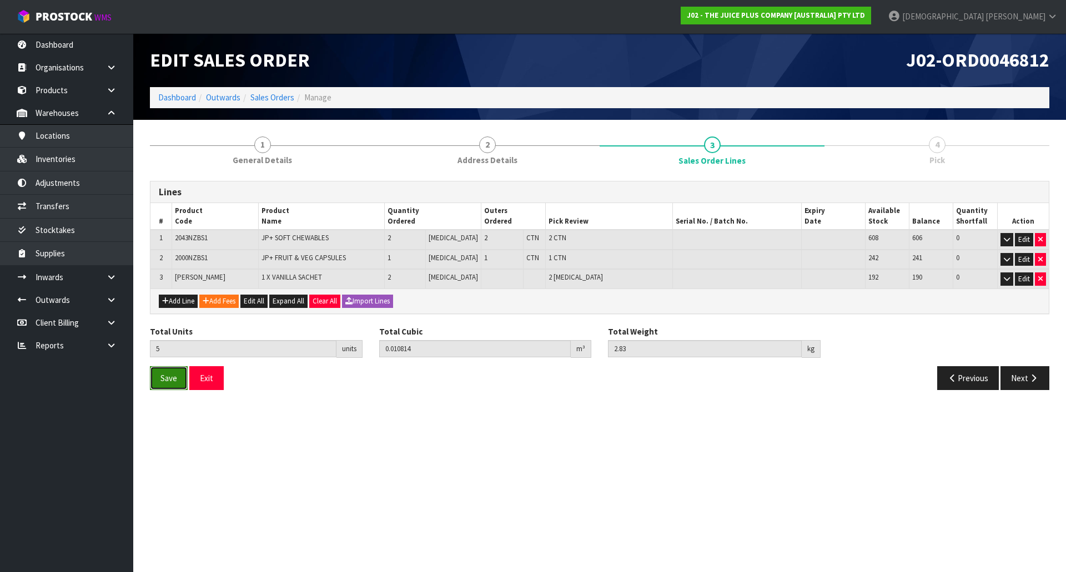
click at [165, 383] on span "Save" at bounding box center [168, 378] width 17 height 11
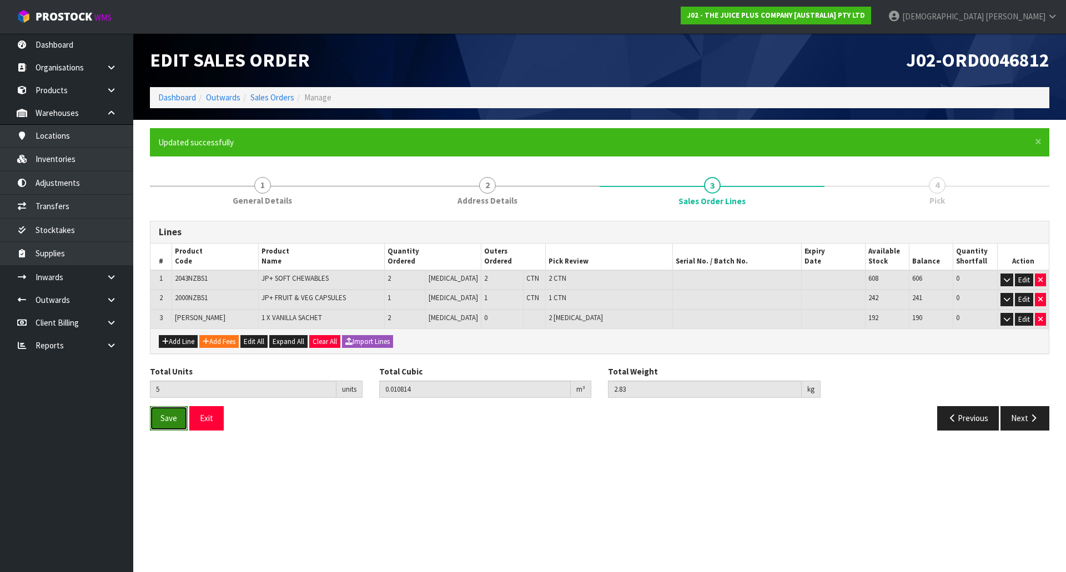
click at [168, 423] on span "Save" at bounding box center [168, 418] width 17 height 11
click at [1031, 428] on button "Next" at bounding box center [1024, 418] width 49 height 24
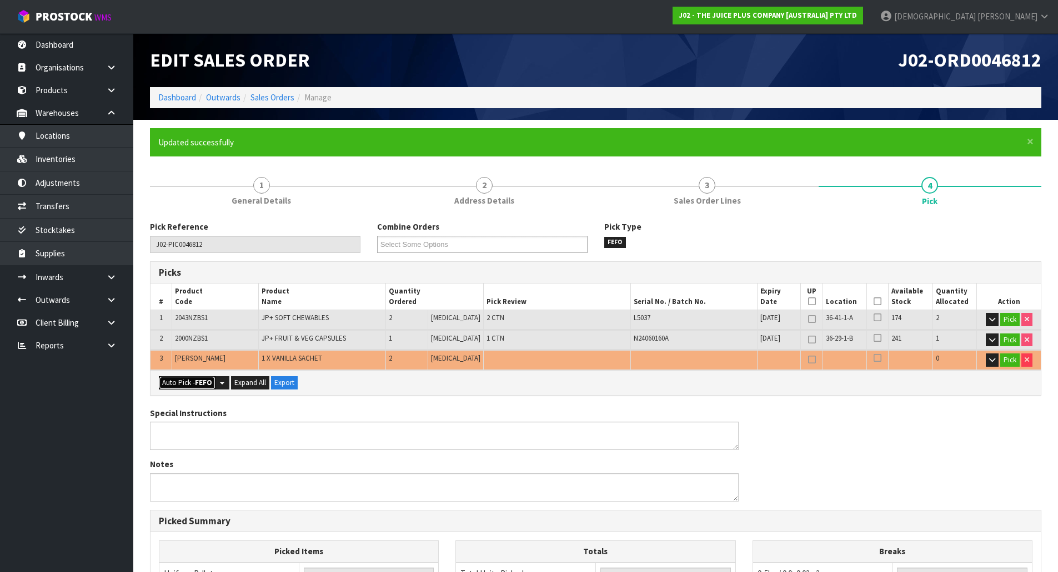
click at [208, 381] on strong "FEFO" at bounding box center [203, 382] width 17 height 9
type input "3"
type input "Piece x 2"
type input "5"
type input "0.010814"
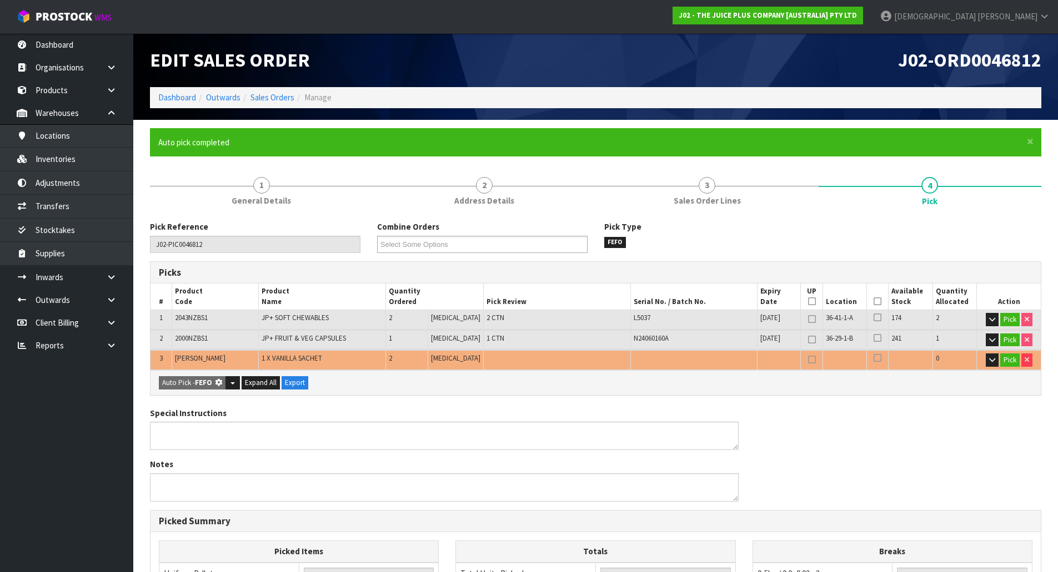
type input "2.830"
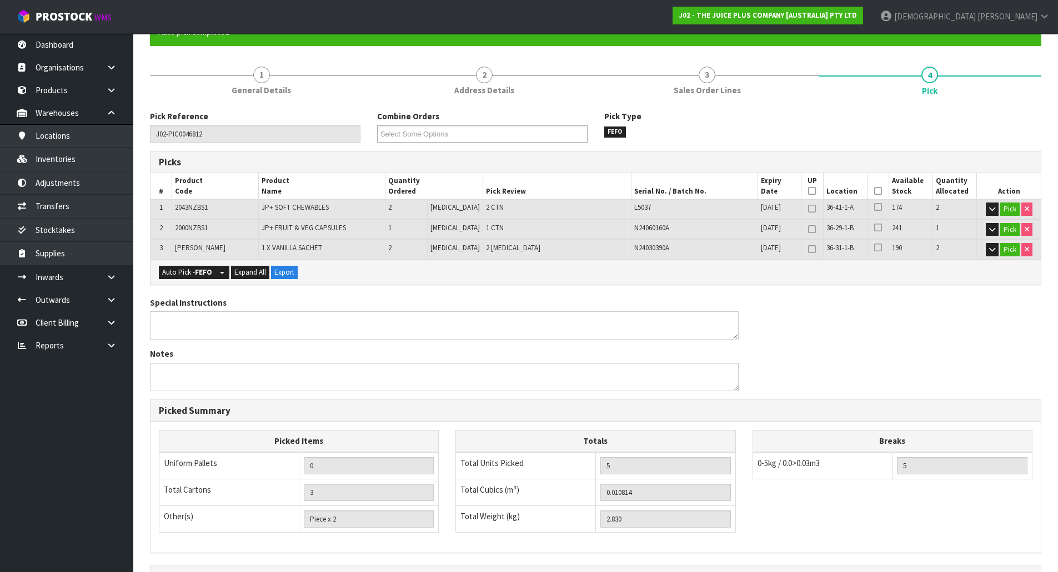
scroll to position [244, 0]
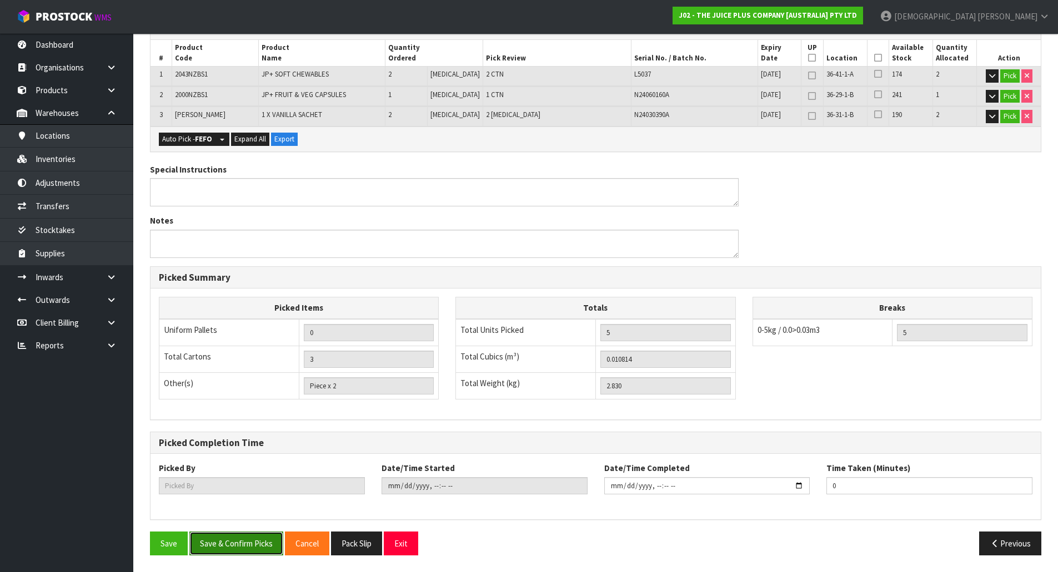
click at [249, 545] on button "Save & Confirm Picks" at bounding box center [236, 544] width 94 height 24
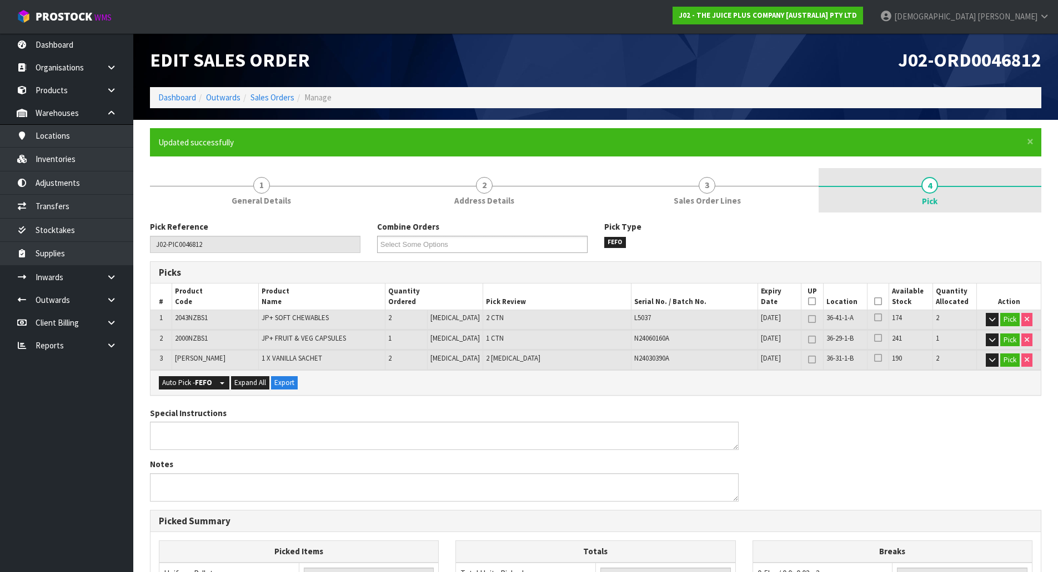
type input "[PERSON_NAME]"
type input "2025-09-29T10:09:40"
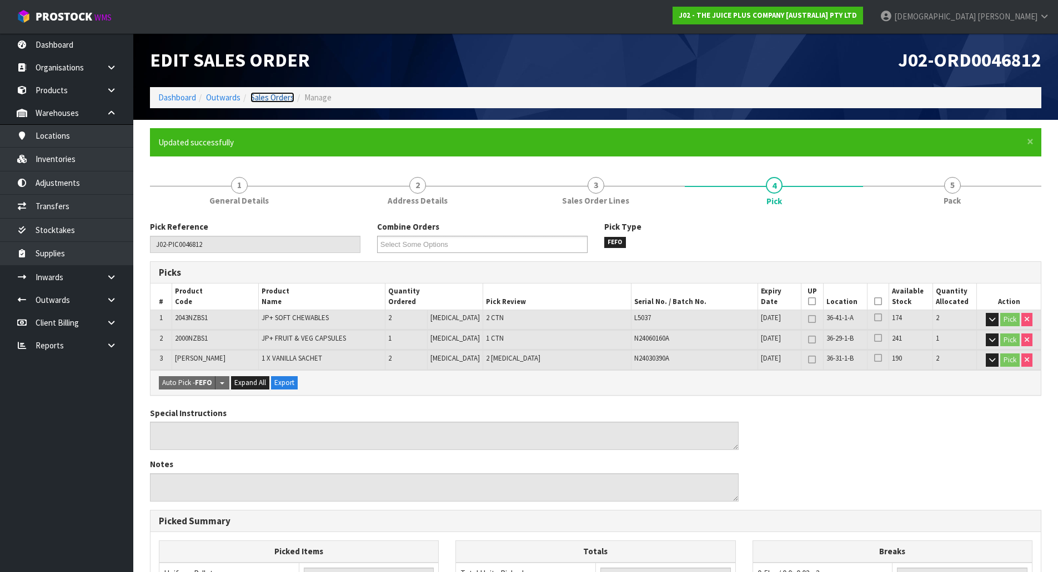
click at [289, 99] on link "Sales Orders" at bounding box center [272, 97] width 44 height 11
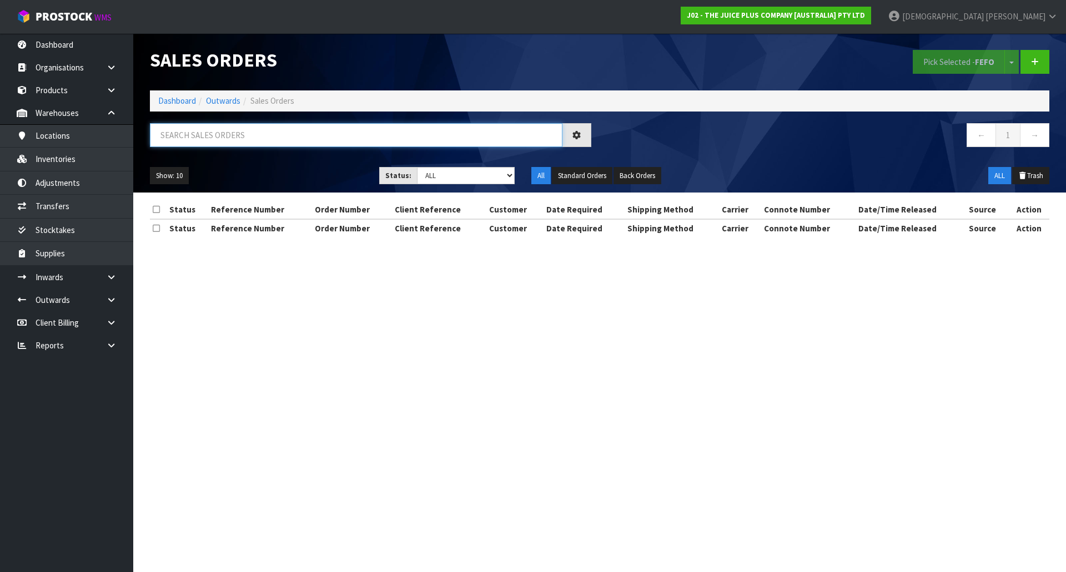
click at [257, 137] on input "text" at bounding box center [356, 135] width 413 height 24
paste input "0046812"
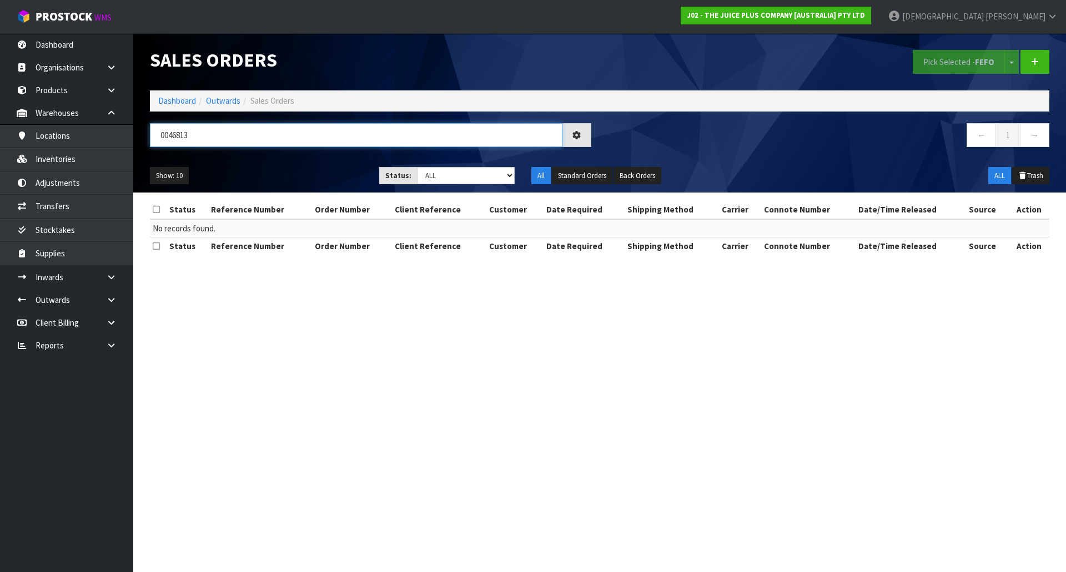
type input "0046813"
click at [168, 104] on link "Dashboard" at bounding box center [177, 100] width 38 height 11
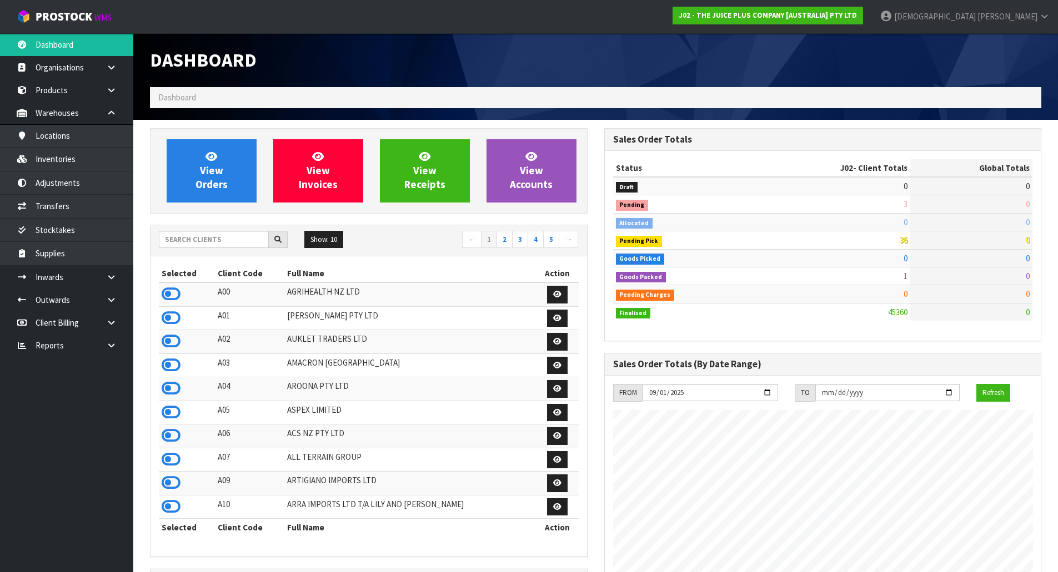
scroll to position [841, 454]
click at [104, 282] on link at bounding box center [116, 277] width 36 height 23
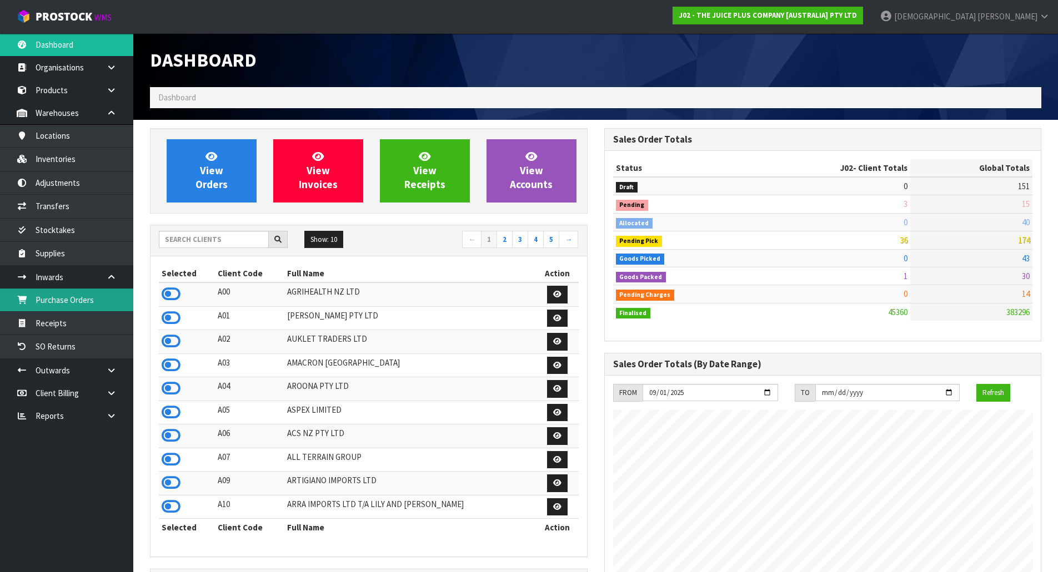
click at [90, 298] on link "Purchase Orders" at bounding box center [66, 300] width 133 height 23
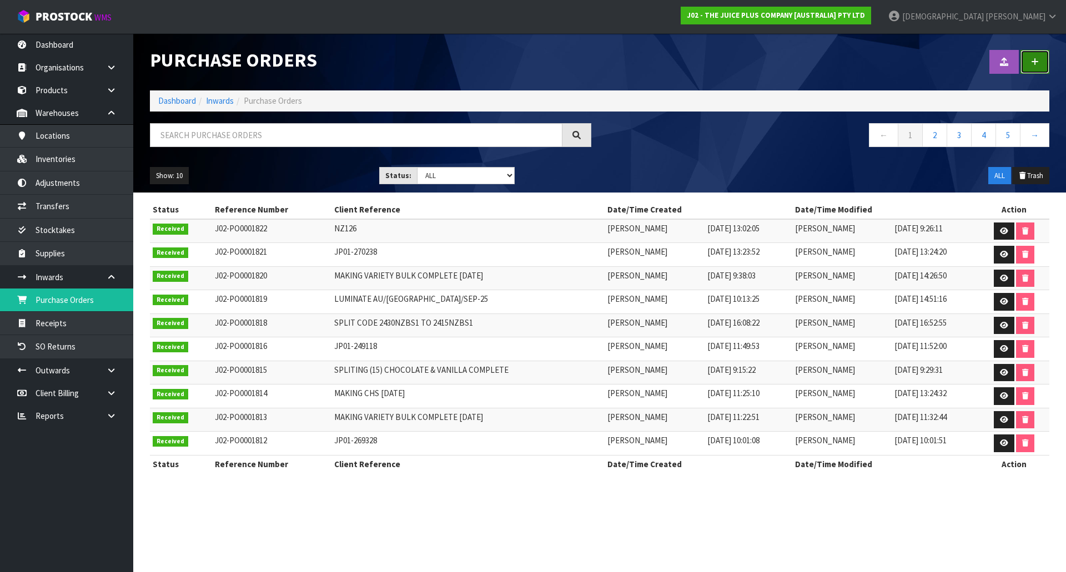
click at [1030, 60] on link at bounding box center [1034, 62] width 29 height 24
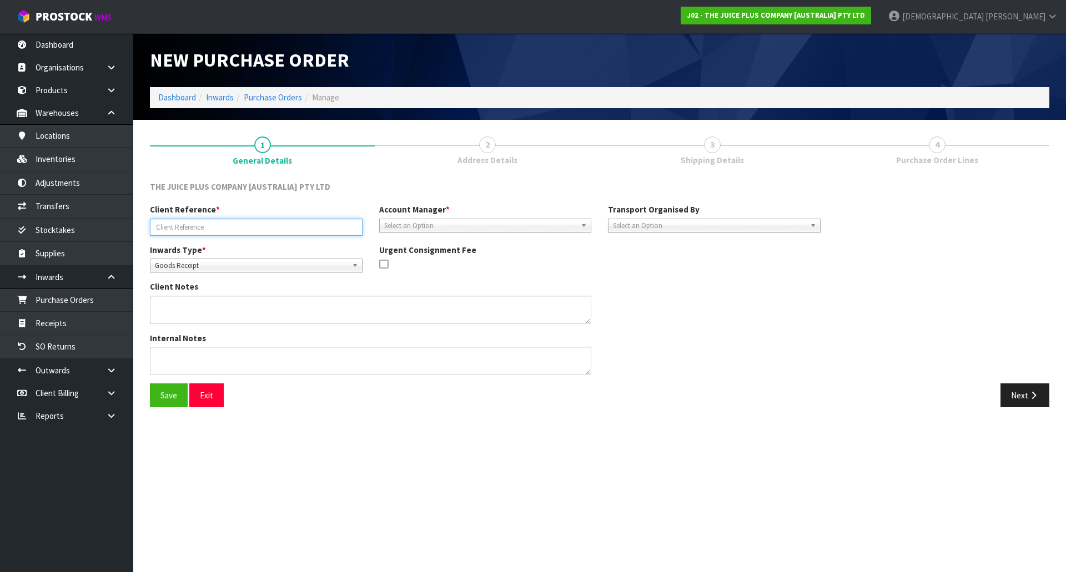
drag, startPoint x: 283, startPoint y: 221, endPoint x: 300, endPoint y: 222, distance: 17.8
click at [283, 221] on input "text" at bounding box center [256, 227] width 213 height 17
paste input "990112NZB"
drag, startPoint x: 202, startPoint y: 225, endPoint x: 193, endPoint y: 228, distance: 8.8
click at [193, 228] on input "990112NZB" at bounding box center [256, 227] width 213 height 17
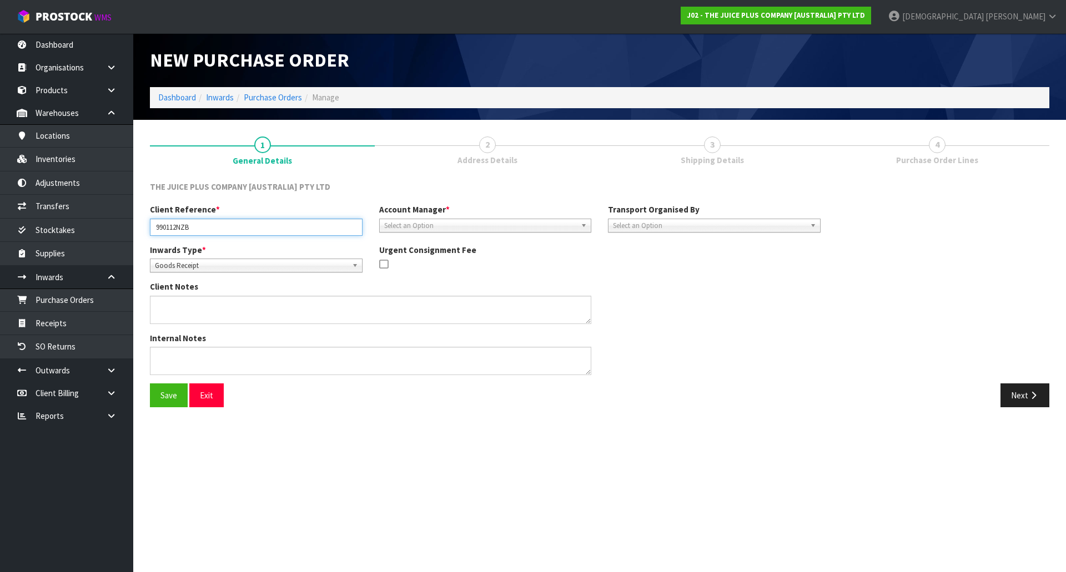
click at [0, 248] on html "Toggle navigation ProStock WMS J02 - THE JUICE PLUS COMPANY [AUSTRALIA] PTY LTD…" at bounding box center [533, 286] width 1066 height 572
paste input "25.08.25"
click at [202, 227] on input "990112NZB [DATE]" at bounding box center [256, 227] width 213 height 17
click at [208, 222] on input "990112NZB 29.08.25" at bounding box center [256, 227] width 213 height 17
type input "990112NZB 29.09.25"
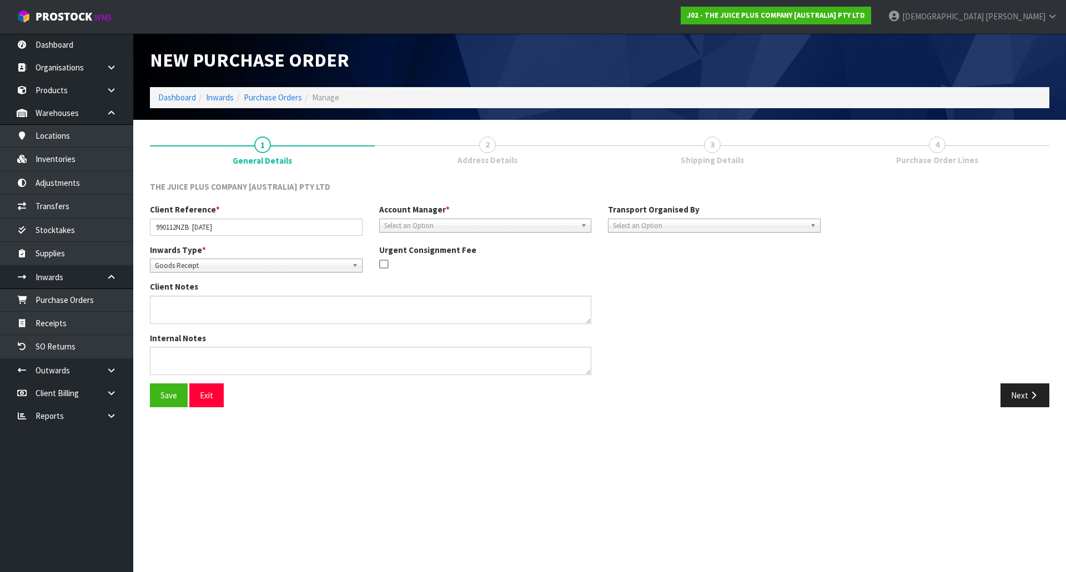
click at [518, 223] on span "Select an Option" at bounding box center [480, 225] width 193 height 13
type input "ROCIO"
click at [426, 260] on li "Rocio Lopez" at bounding box center [485, 257] width 207 height 14
click at [265, 269] on span "Goods Receipt" at bounding box center [251, 265] width 193 height 13
click at [239, 305] on li "Goods Returned" at bounding box center [256, 311] width 207 height 14
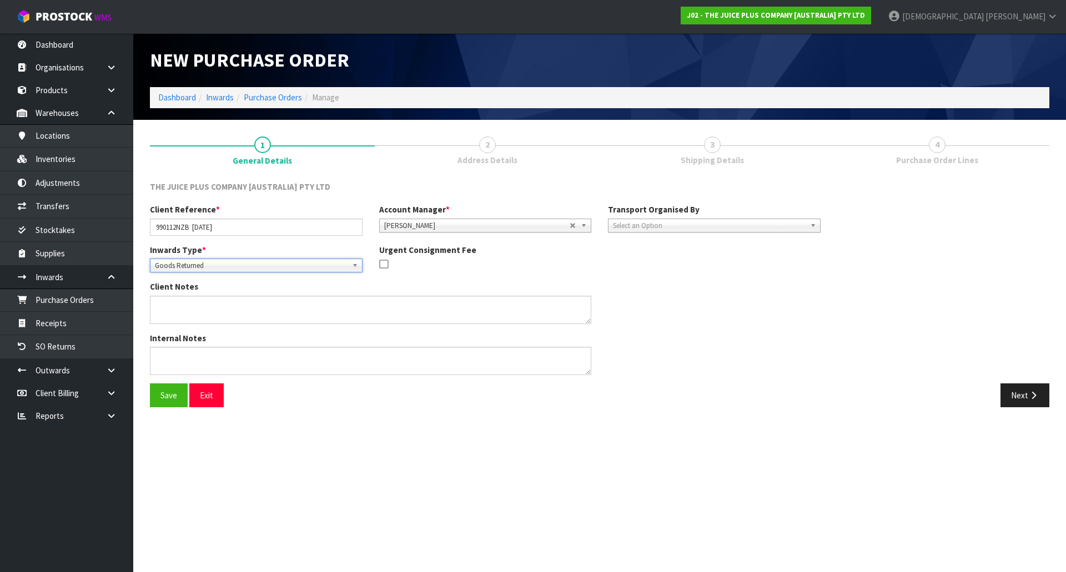
click at [688, 230] on span "Select an Option" at bounding box center [709, 225] width 193 height 13
click at [616, 288] on li "Client" at bounding box center [714, 285] width 207 height 14
click at [168, 397] on button "Save" at bounding box center [169, 396] width 38 height 24
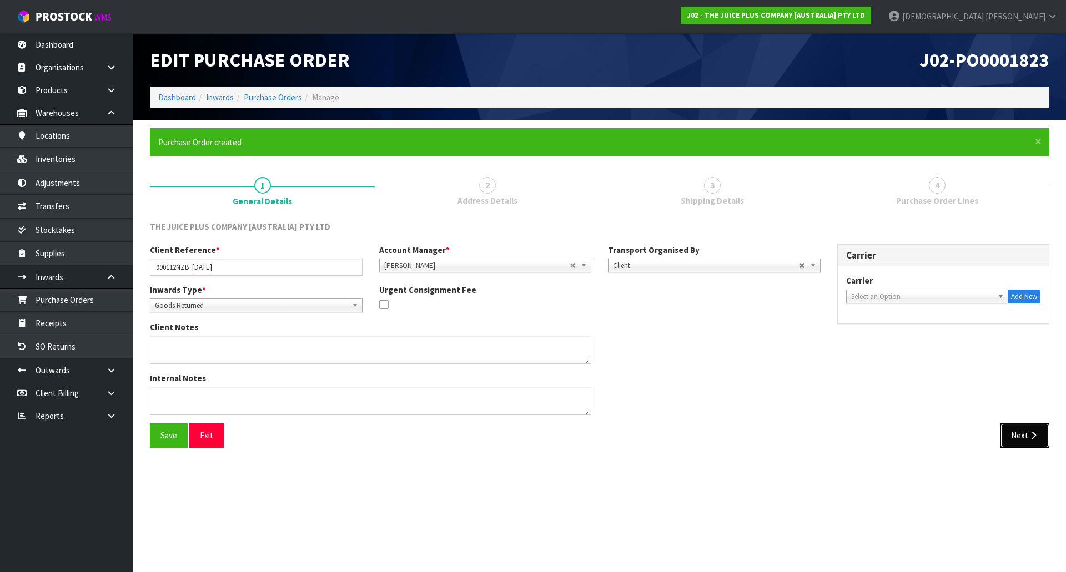
click at [1032, 441] on button "Next" at bounding box center [1024, 436] width 49 height 24
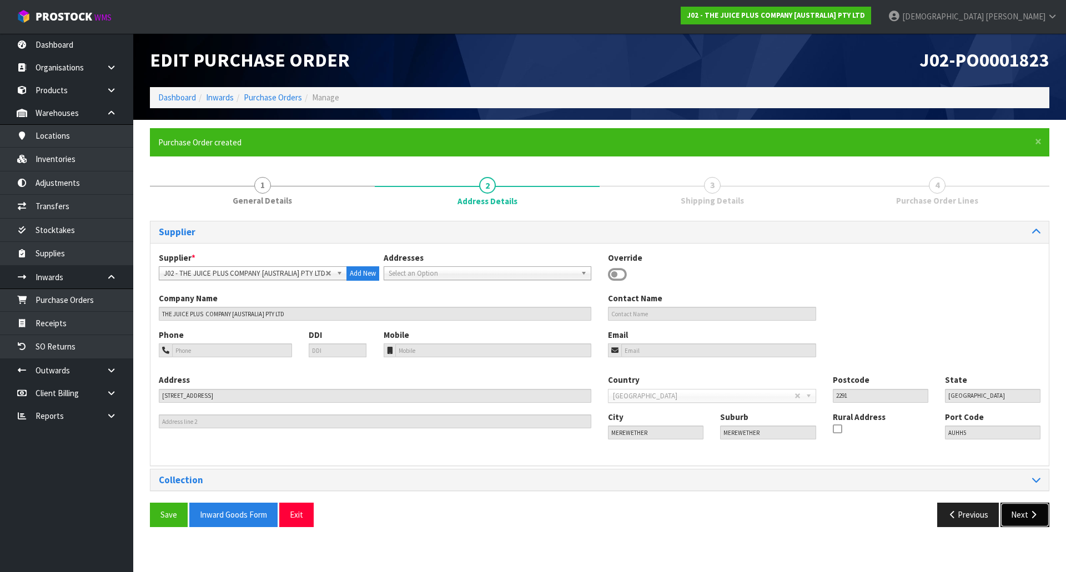
click at [1010, 514] on button "Next" at bounding box center [1024, 515] width 49 height 24
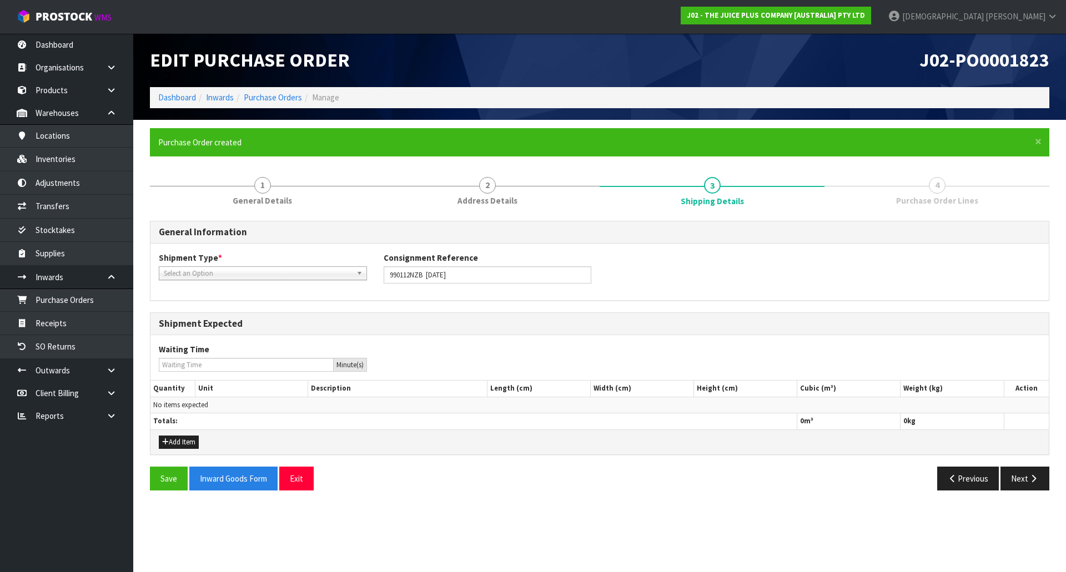
click at [300, 280] on div "Select an Option" at bounding box center [263, 274] width 208 height 14
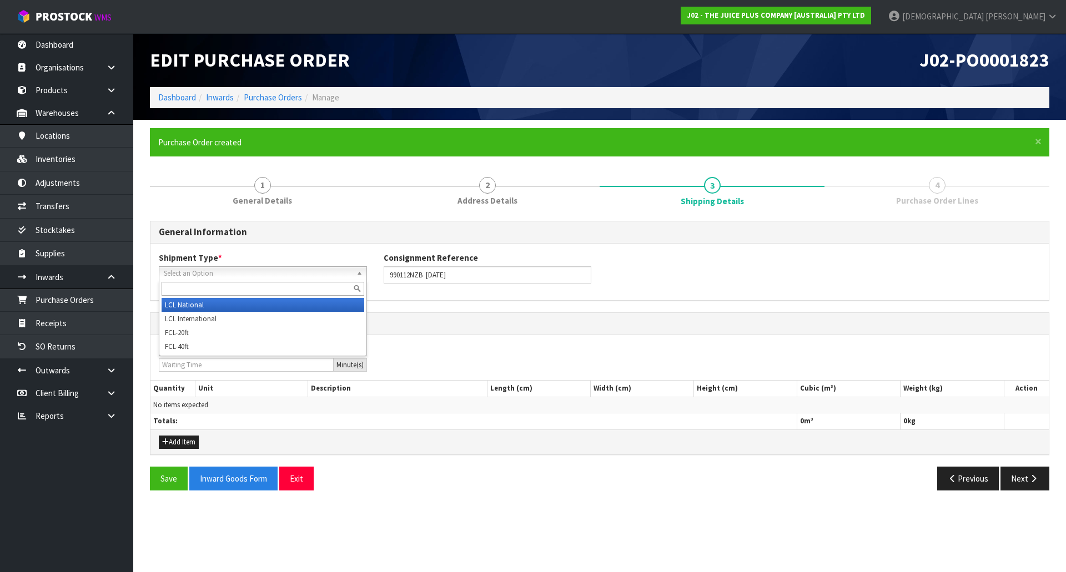
click at [247, 306] on li "LCL National" at bounding box center [263, 305] width 203 height 14
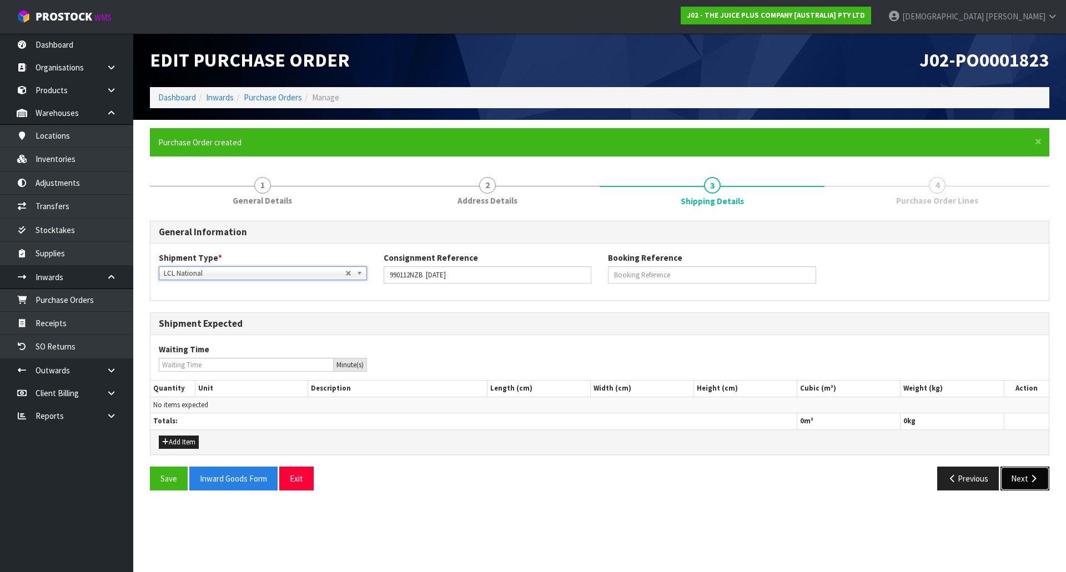
click at [1031, 485] on button "Next" at bounding box center [1024, 479] width 49 height 24
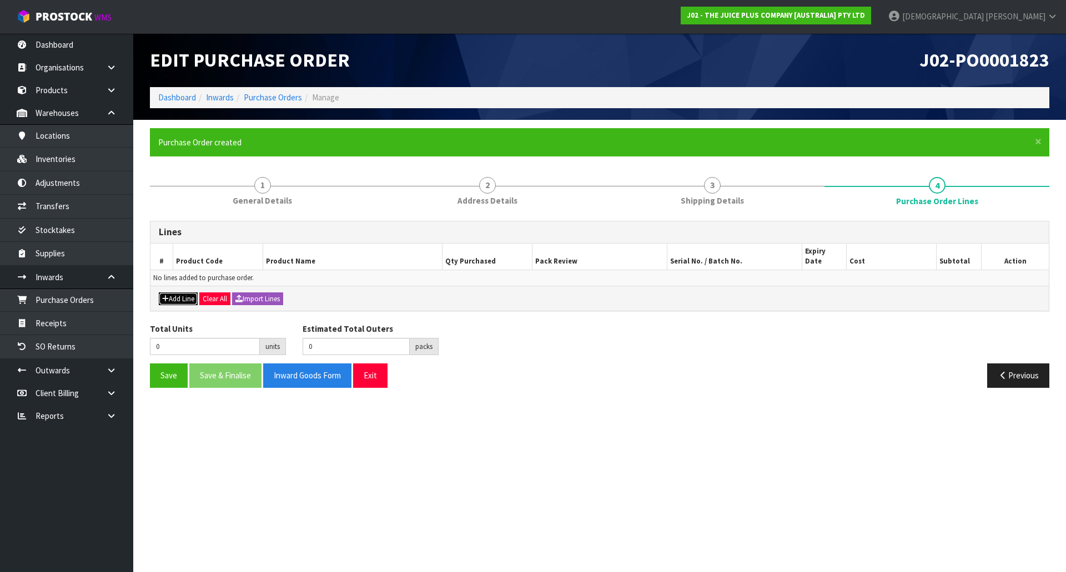
click at [178, 293] on button "Add Line" at bounding box center [178, 299] width 39 height 13
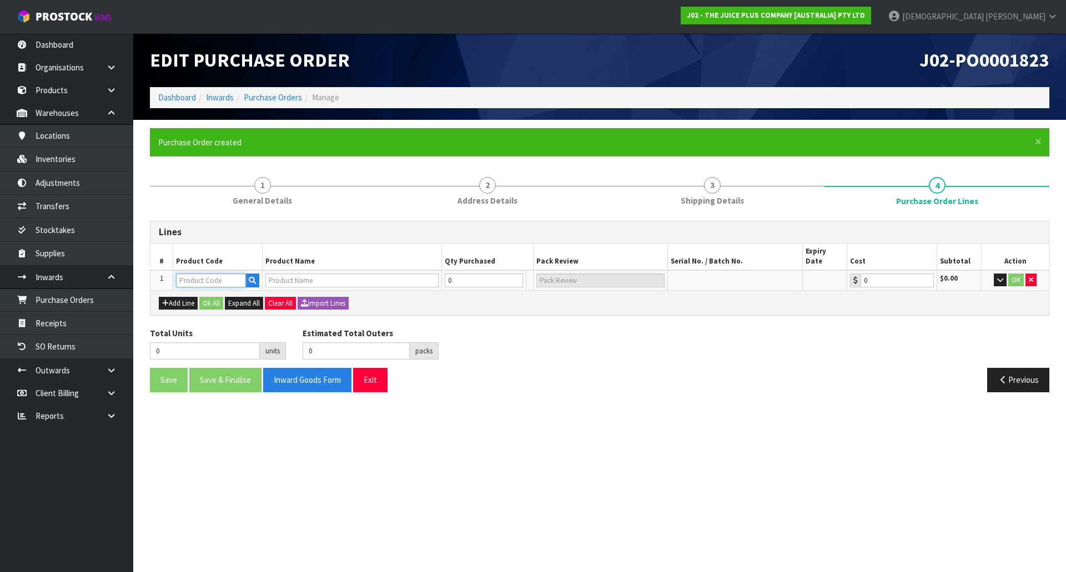
click at [227, 274] on input "text" at bounding box center [211, 281] width 70 height 14
paste input "990112NZB"
type input "990112NZB"
type input "COMPLETELY BALANCED RESOURCES NZ - BROCHURE"
type input "0.00"
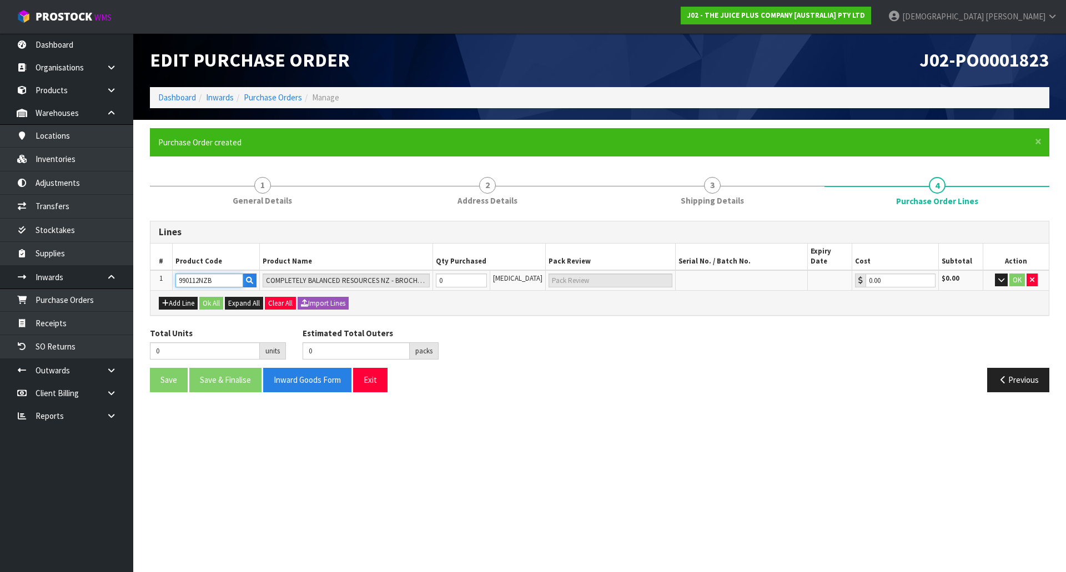
type input "990112NZB"
drag, startPoint x: 477, startPoint y: 270, endPoint x: 409, endPoint y: 280, distance: 68.6
click at [411, 280] on div "Lines # Product Code Product Name Qty Purchased Pack Review Serial No. / Batch …" at bounding box center [599, 268] width 899 height 95
type input "1"
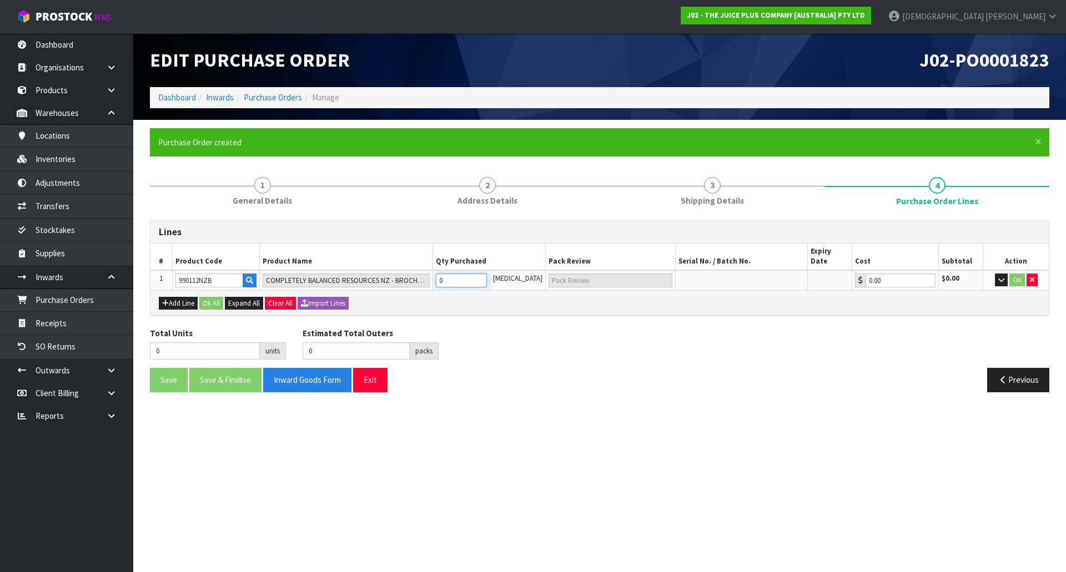
type input "1 [MEDICAL_DATA]"
type input "10"
type input "10 PCE"
type input "1"
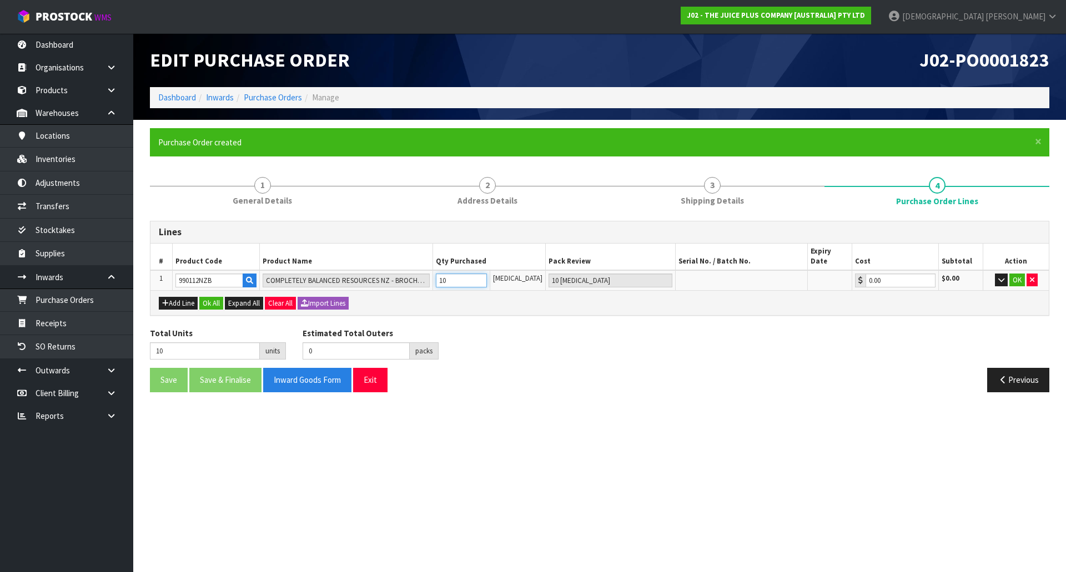
type input "1"
type input "1 [MEDICAL_DATA]"
type input "0"
type input "4"
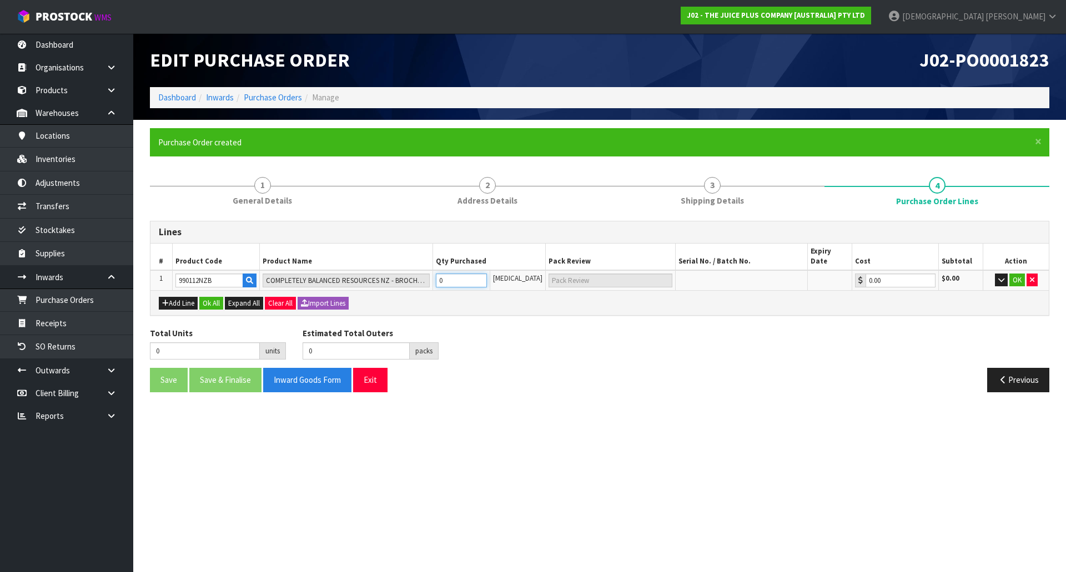
type input "4"
type input "4 PCE"
type input "40"
type input "40 PCE"
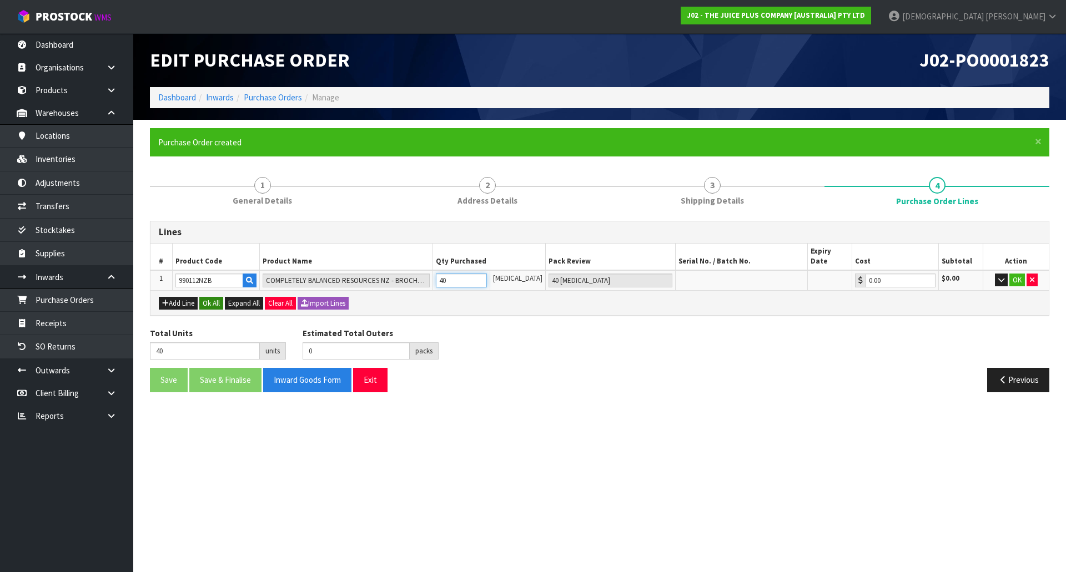
type input "40"
click at [217, 299] on button "Ok All" at bounding box center [211, 303] width 24 height 13
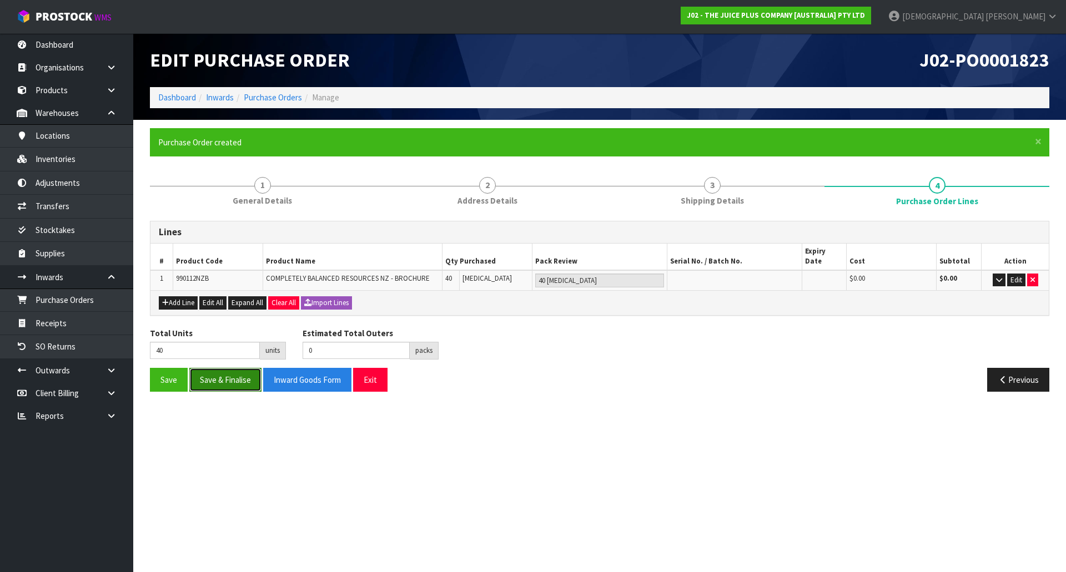
click at [239, 369] on button "Save & Finalise" at bounding box center [225, 380] width 72 height 24
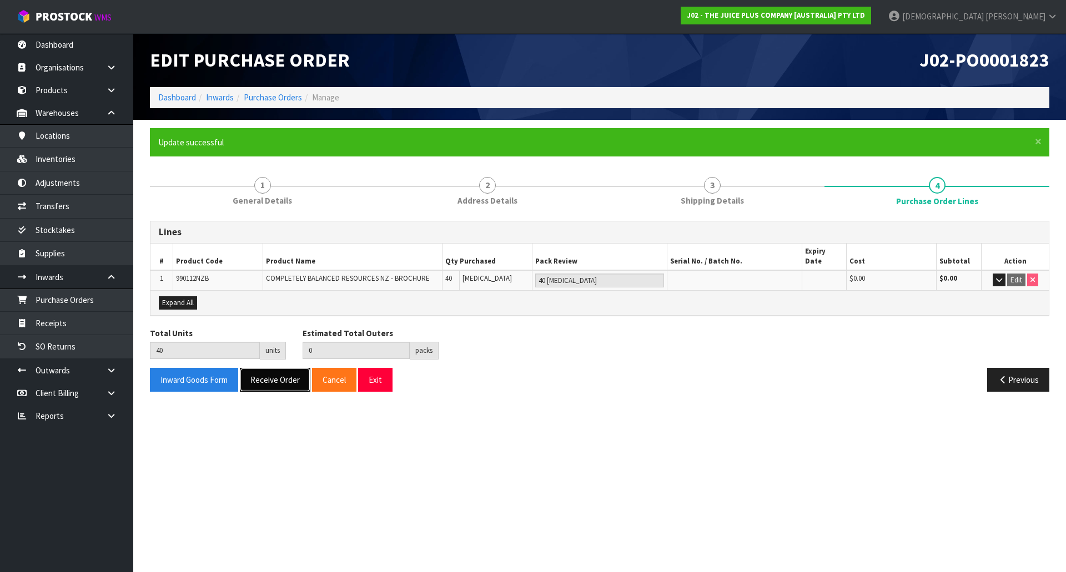
click at [286, 374] on button "Receive Order" at bounding box center [275, 380] width 71 height 24
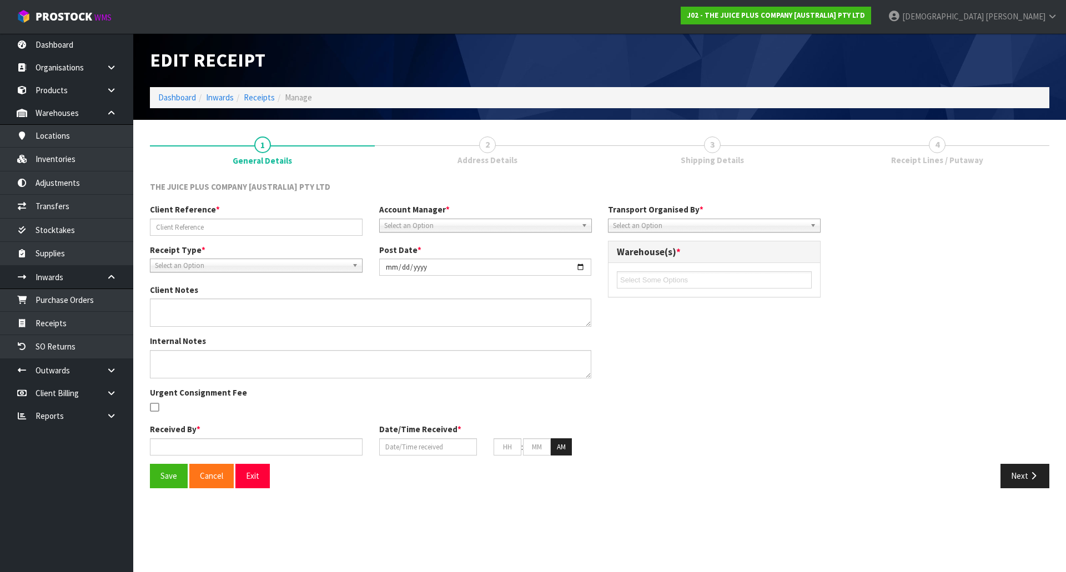
type input "990112NZB 29.09.25"
type input "[DATE]"
type input "[PERSON_NAME]"
type input "[DATE]"
type input "10"
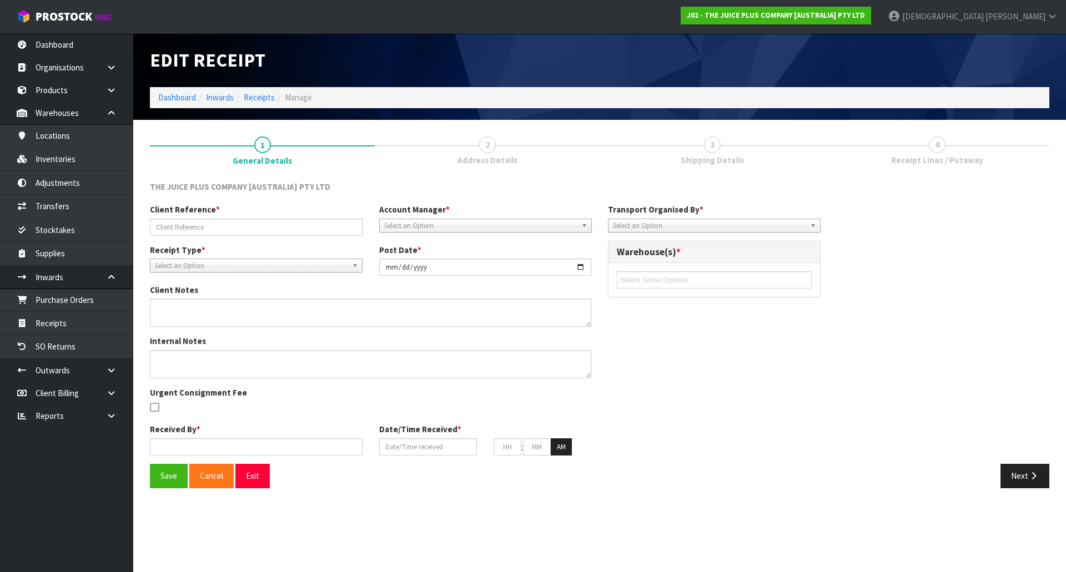
type input "20"
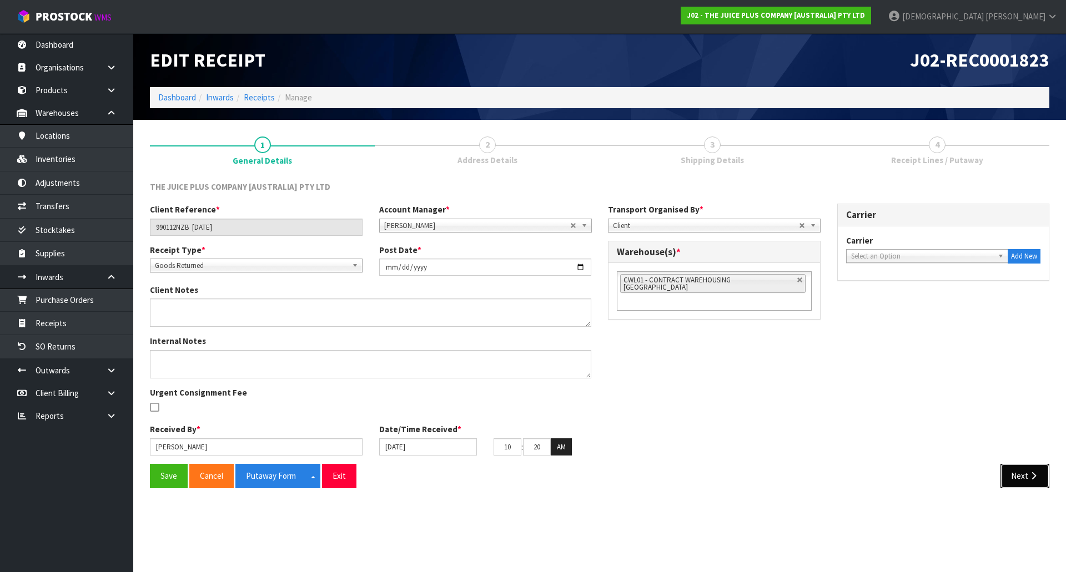
click at [1038, 476] on icon "button" at bounding box center [1033, 476] width 11 height 8
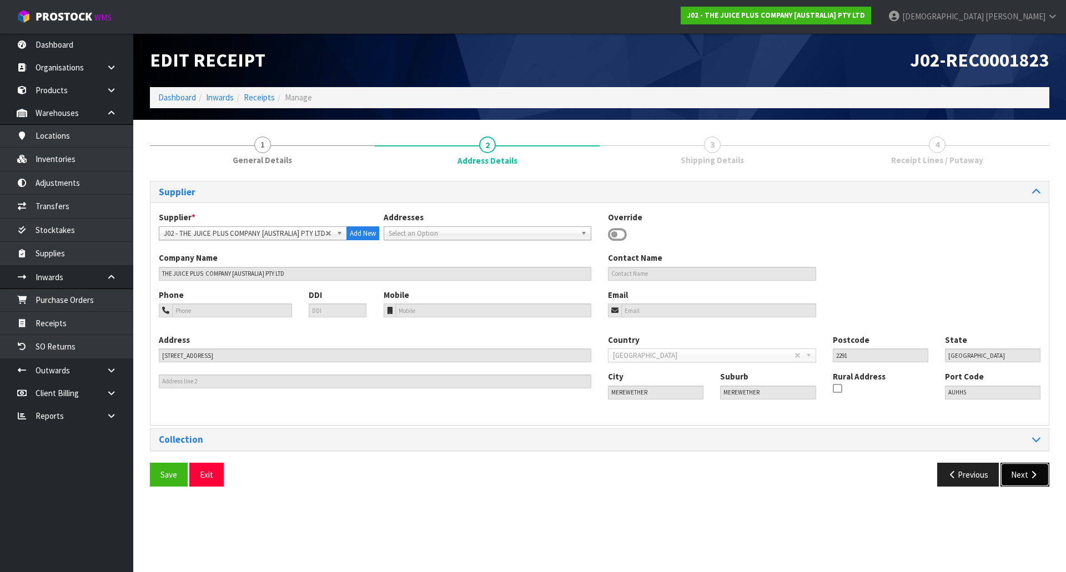
click at [1038, 477] on icon "button" at bounding box center [1033, 475] width 11 height 8
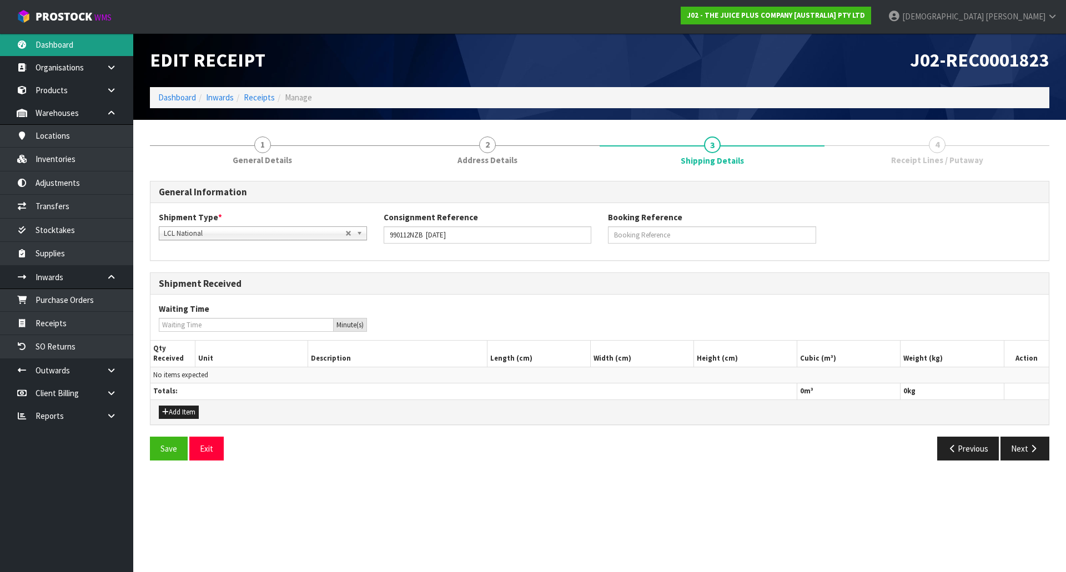
click at [69, 46] on link "Dashboard" at bounding box center [66, 44] width 133 height 23
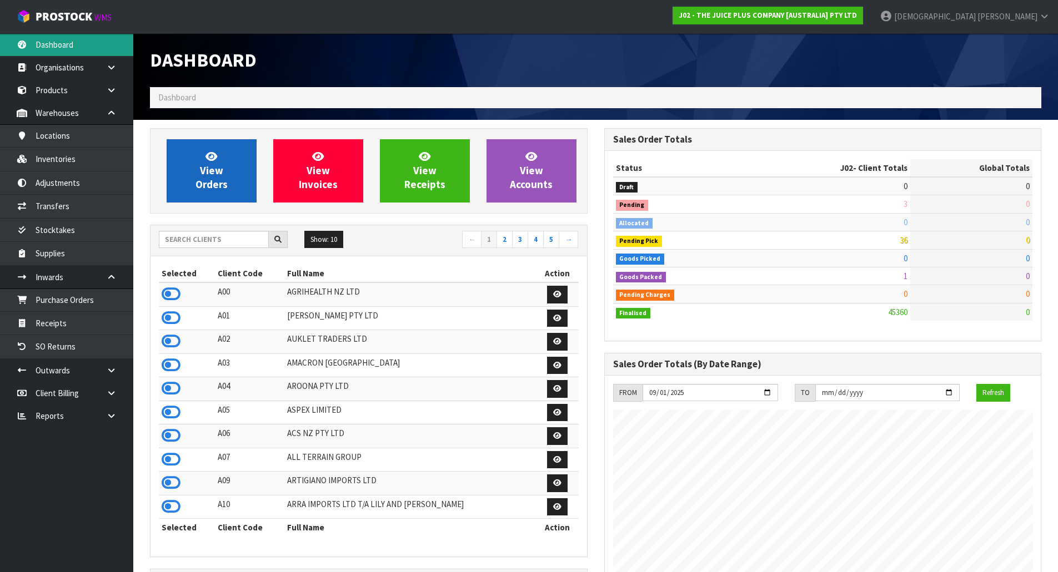
scroll to position [841, 454]
click at [222, 177] on span "View Orders" at bounding box center [211, 171] width 32 height 42
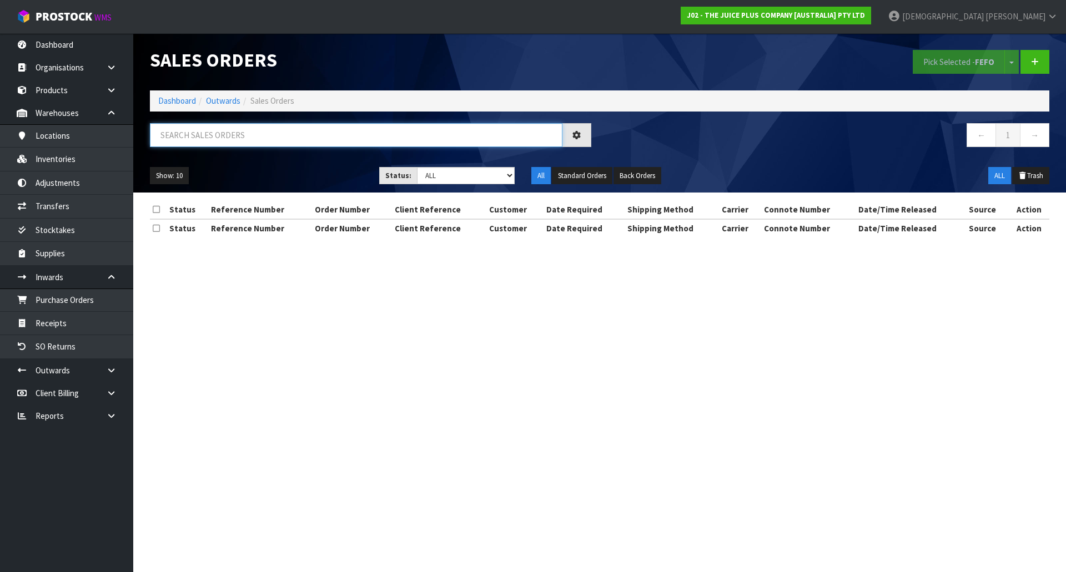
click at [279, 134] on input "text" at bounding box center [356, 135] width 413 height 24
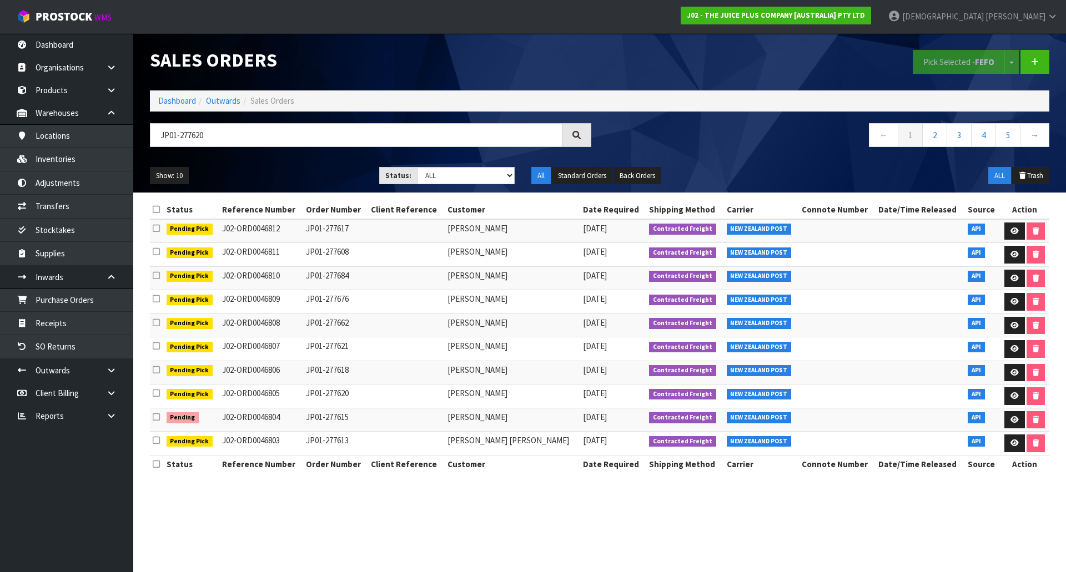
click at [592, 132] on div "JP01-277620" at bounding box center [371, 139] width 458 height 32
click at [584, 138] on div at bounding box center [576, 135] width 29 height 24
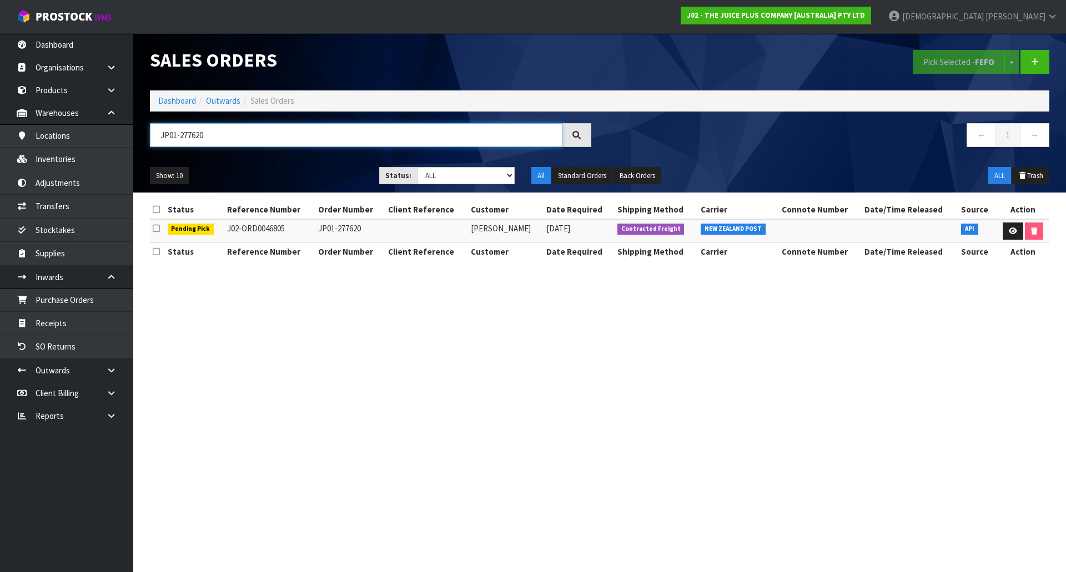
click at [244, 135] on input "JP01-277620" at bounding box center [356, 135] width 413 height 24
drag, startPoint x: 226, startPoint y: 136, endPoint x: 193, endPoint y: 143, distance: 33.4
click at [193, 143] on input "JP01-277034" at bounding box center [356, 135] width 413 height 24
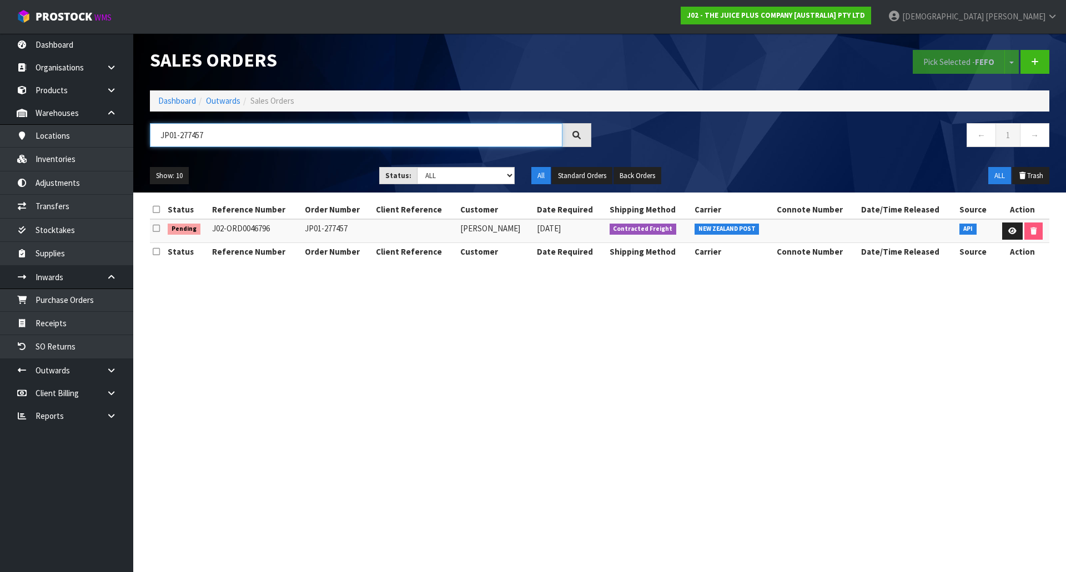
drag, startPoint x: 215, startPoint y: 142, endPoint x: 198, endPoint y: 145, distance: 17.0
click at [198, 145] on input "JP01-277457" at bounding box center [356, 135] width 413 height 24
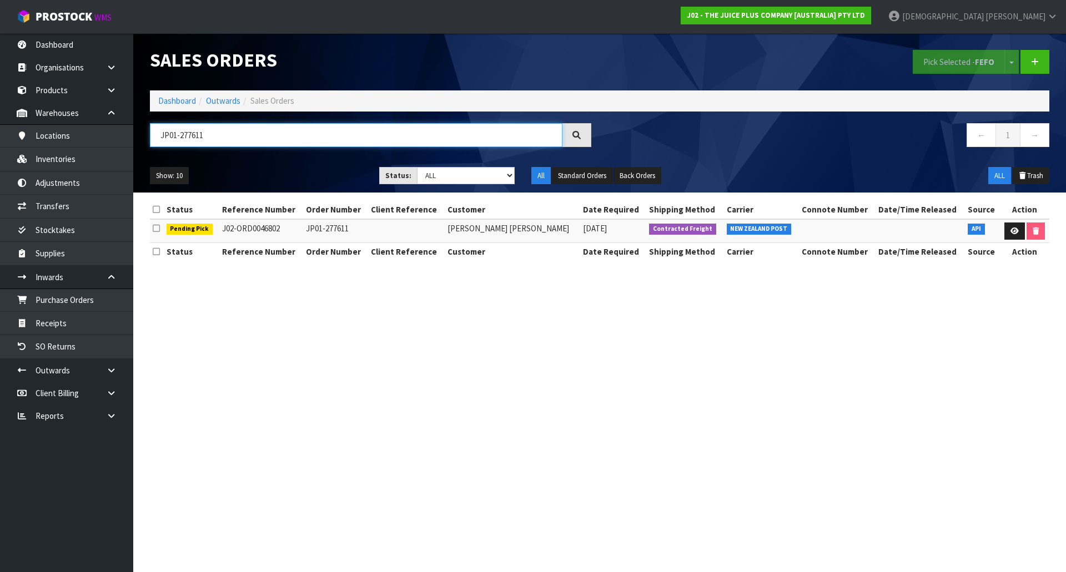
drag, startPoint x: 224, startPoint y: 135, endPoint x: 193, endPoint y: 147, distance: 32.7
click at [193, 147] on input "JP01-277611" at bounding box center [356, 135] width 413 height 24
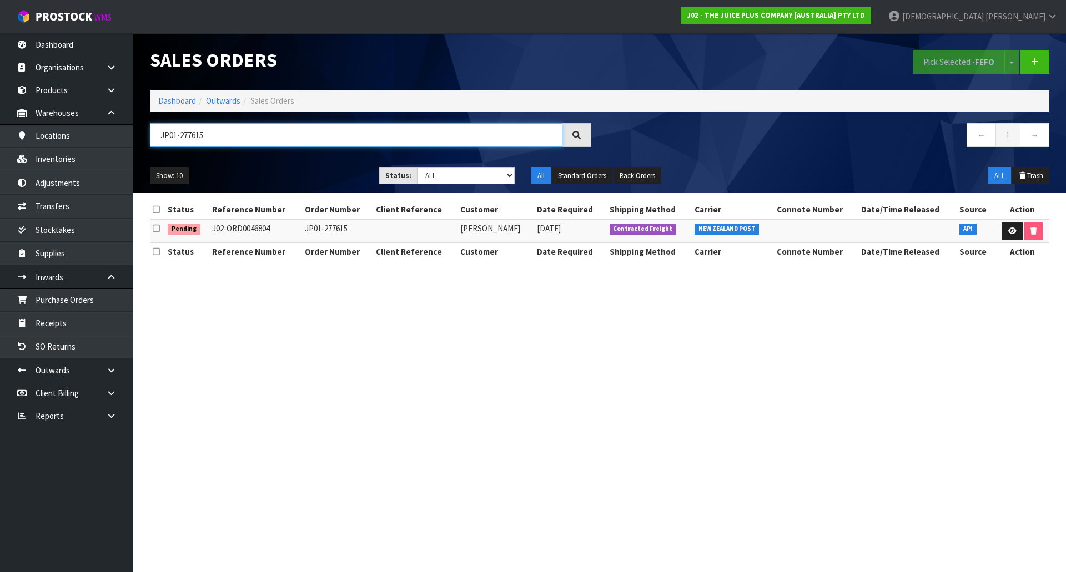
drag, startPoint x: 226, startPoint y: 140, endPoint x: 190, endPoint y: 151, distance: 37.1
click at [190, 151] on div "JP01-277615" at bounding box center [371, 139] width 458 height 32
drag, startPoint x: 227, startPoint y: 140, endPoint x: 158, endPoint y: 135, distance: 68.4
click at [118, 145] on body "Toggle navigation ProStock WMS J02 - THE JUICE PLUS COMPANY [AUSTRALIA] PTY LTD…" at bounding box center [533, 286] width 1066 height 572
click at [225, 131] on input "JP01-277477" at bounding box center [356, 135] width 413 height 24
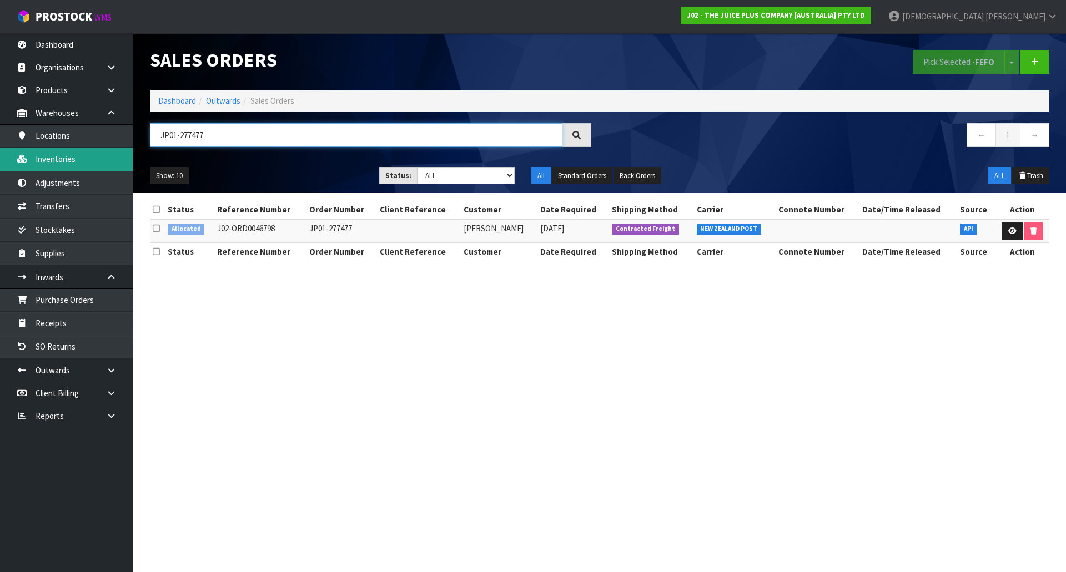
drag, startPoint x: 225, startPoint y: 131, endPoint x: 116, endPoint y: 149, distance: 110.8
click at [116, 149] on body "Toggle navigation ProStock WMS J02 - THE JUICE PLUS COMPANY [AUSTRALIA] PTY LTD…" at bounding box center [533, 286] width 1066 height 572
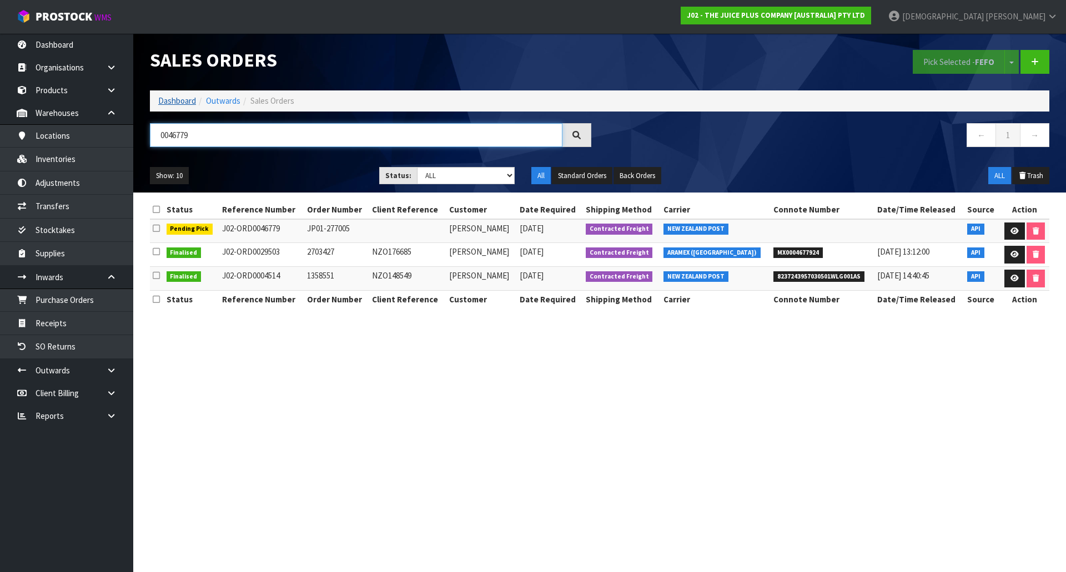
type input "0046779"
click at [188, 104] on link "Dashboard" at bounding box center [177, 100] width 38 height 11
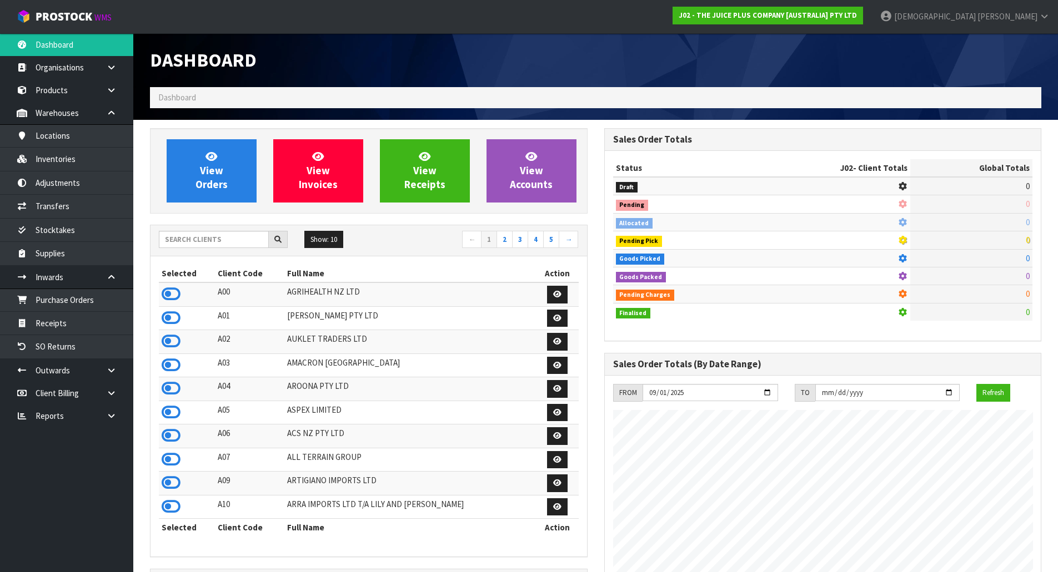
scroll to position [841, 454]
click at [60, 308] on link "Purchase Orders" at bounding box center [66, 300] width 133 height 23
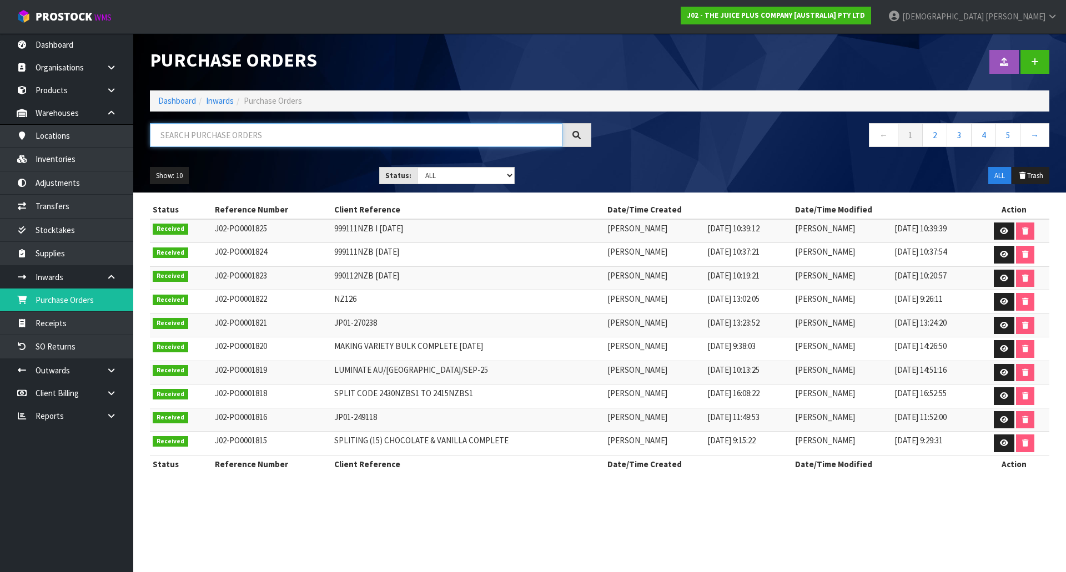
click at [255, 144] on input "text" at bounding box center [356, 135] width 413 height 24
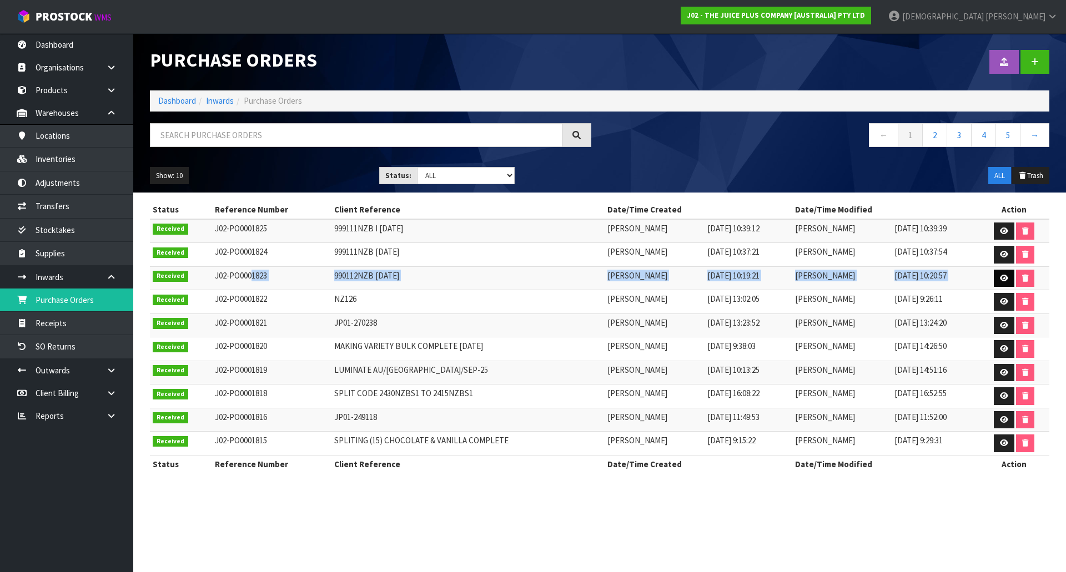
drag, startPoint x: 248, startPoint y: 279, endPoint x: 1006, endPoint y: 277, distance: 758.4
click at [1006, 277] on tr "Received J02-PO0001823 990112NZB 29.09.25 Krishna Shah 29/09/2025 10:19:21 Kris…" at bounding box center [599, 279] width 899 height 24
click at [1003, 286] on link at bounding box center [1004, 279] width 21 height 18
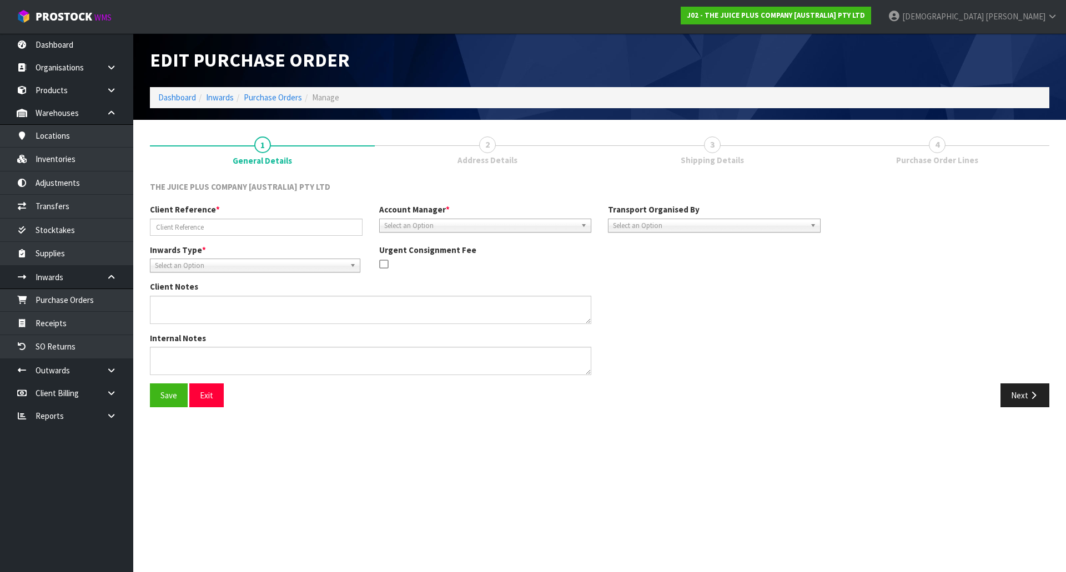
type input "990112NZB 29.09.25"
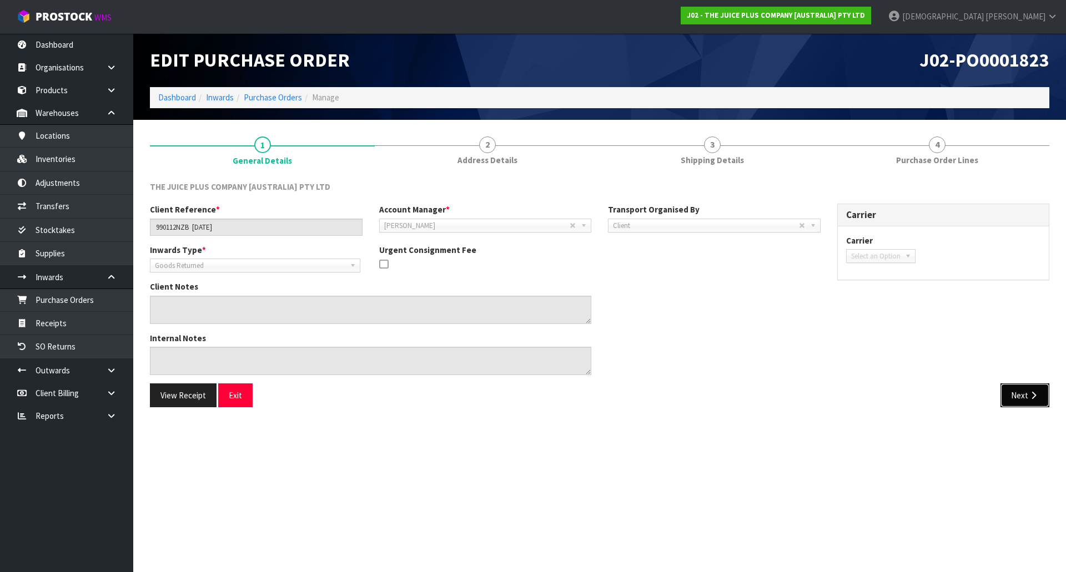
click at [1004, 406] on button "Next" at bounding box center [1024, 396] width 49 height 24
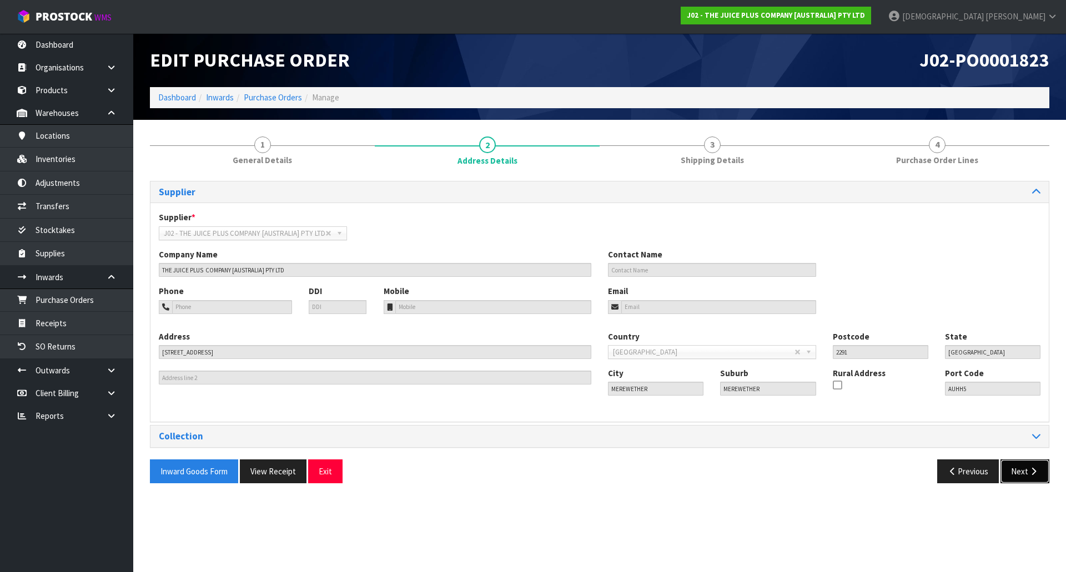
click at [1034, 469] on icon "button" at bounding box center [1033, 471] width 11 height 8
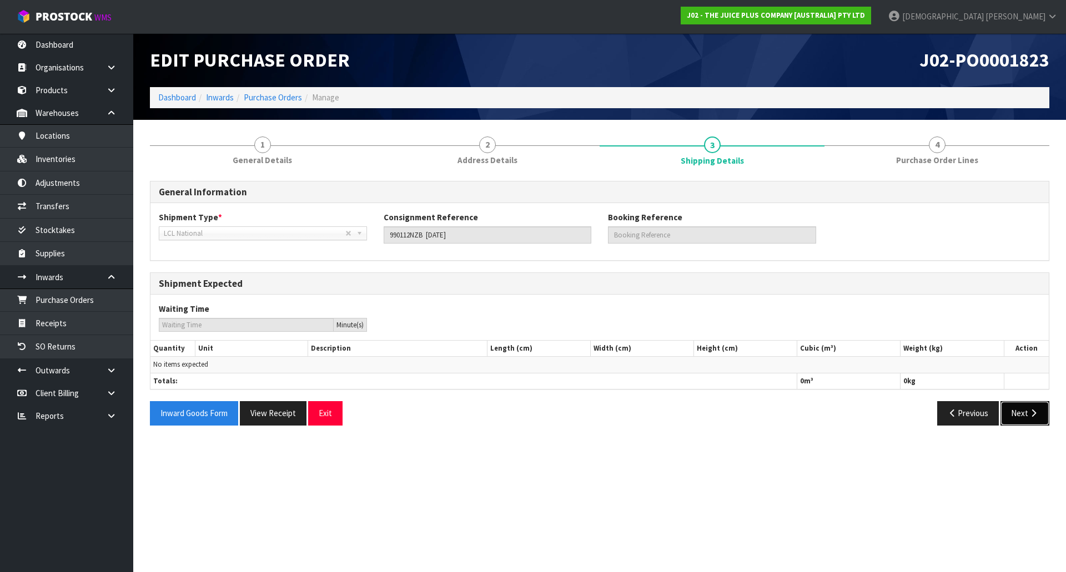
click at [1038, 414] on icon "button" at bounding box center [1033, 413] width 11 height 8
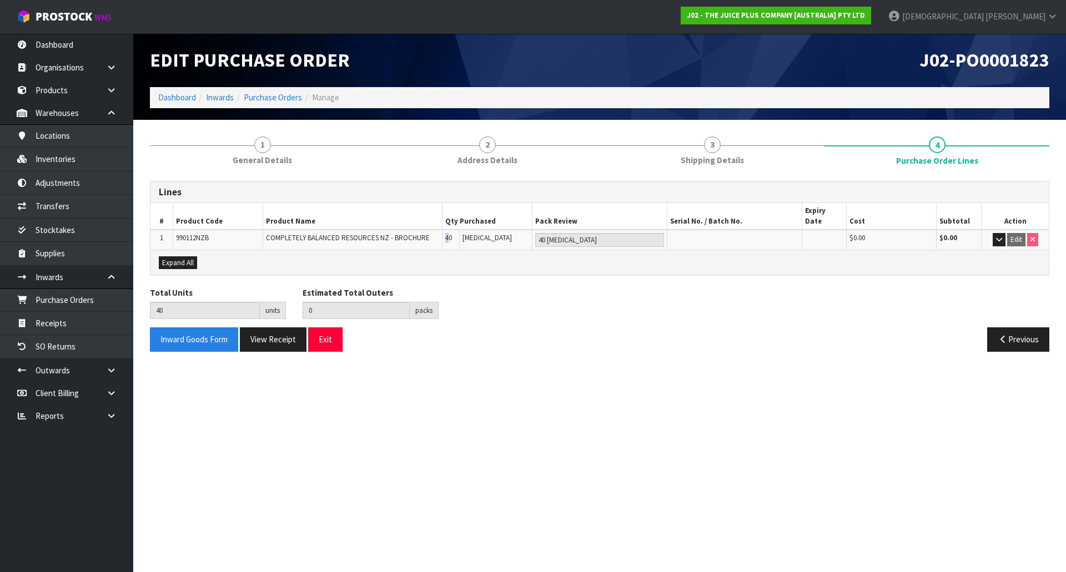
drag, startPoint x: 450, startPoint y: 229, endPoint x: 438, endPoint y: 234, distance: 13.5
click at [438, 234] on tr "1 990112NZB COMPLETELY BALANCED RESOURCES NZ - BROCHURE 40 PCE 40 PCE $0.00 $0.…" at bounding box center [599, 240] width 898 height 20
drag, startPoint x: 461, startPoint y: 225, endPoint x: 452, endPoint y: 228, distance: 9.3
click at [452, 230] on td "40" at bounding box center [451, 240] width 17 height 20
click at [267, 328] on button "View Receipt" at bounding box center [273, 340] width 67 height 24
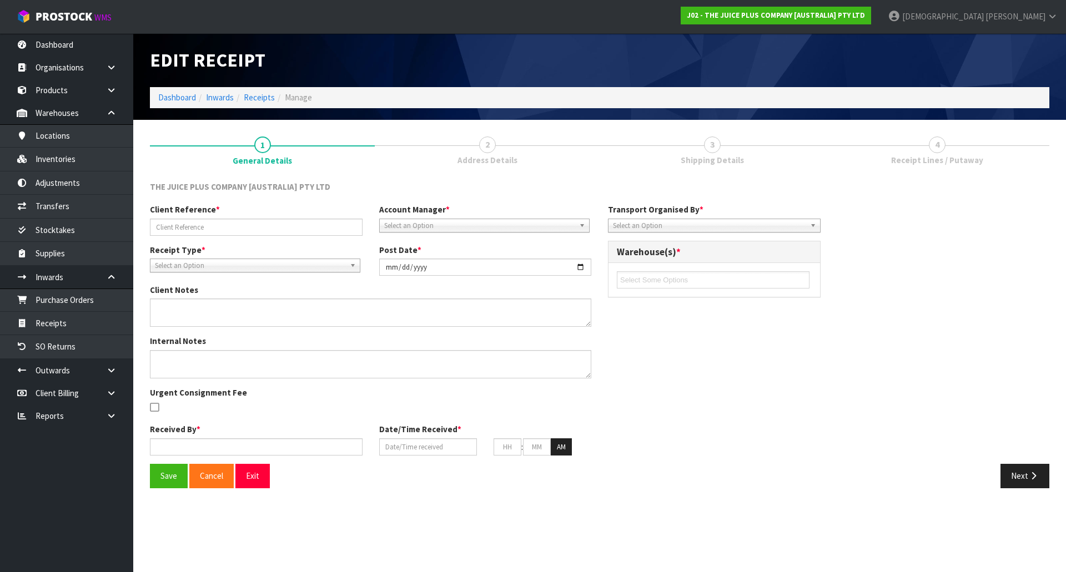
type input "990112NZB 29.09.25"
type input "[DATE]"
type input "[PERSON_NAME]"
type input "[DATE]"
type input "10"
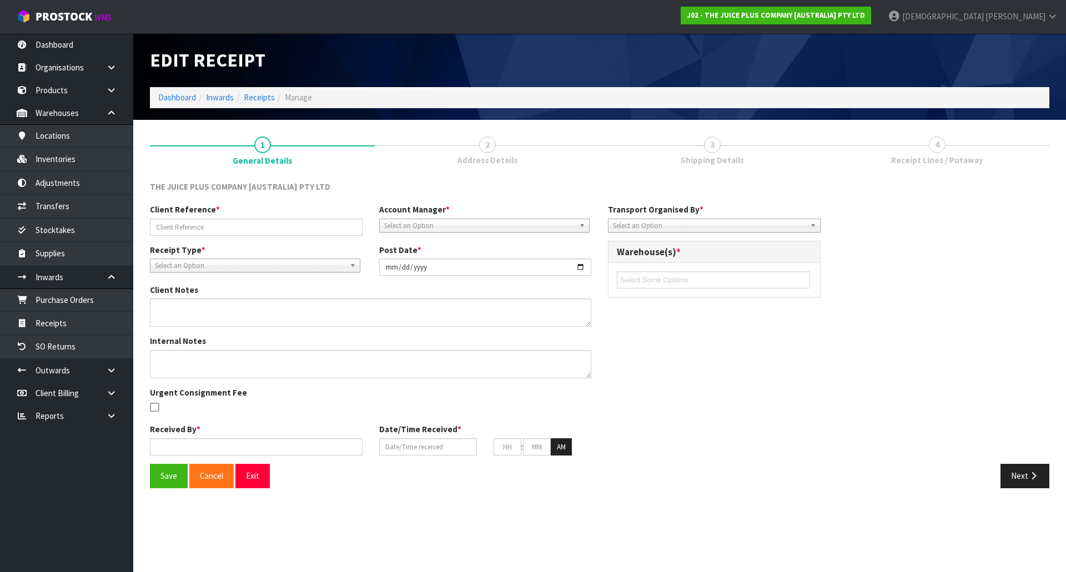
type input "20"
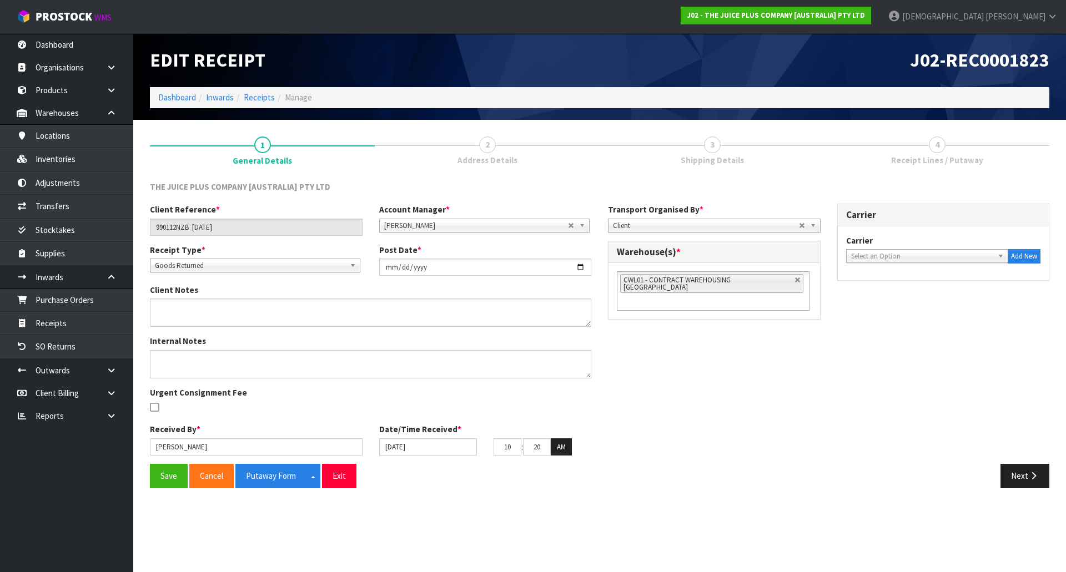
click at [217, 489] on div "Save Cancel Putaway Form Split button! CSV FORMAT Exit Next" at bounding box center [600, 480] width 916 height 32
click at [222, 479] on button "Cancel" at bounding box center [211, 476] width 44 height 24
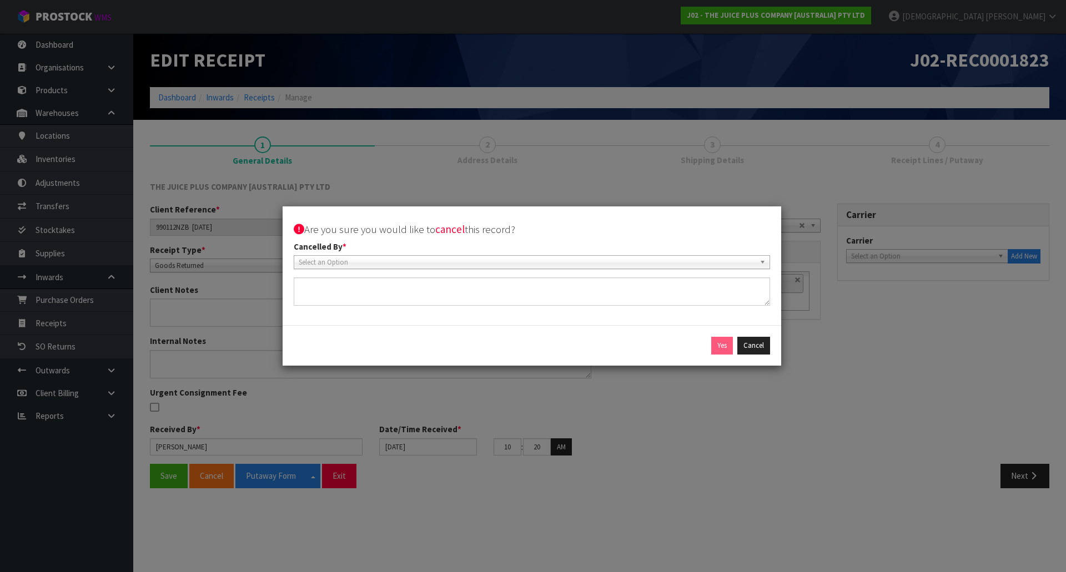
click at [629, 270] on div "Are you sure you would like to cancel this record? Cancelled By * Company Clien…" at bounding box center [532, 266] width 499 height 119
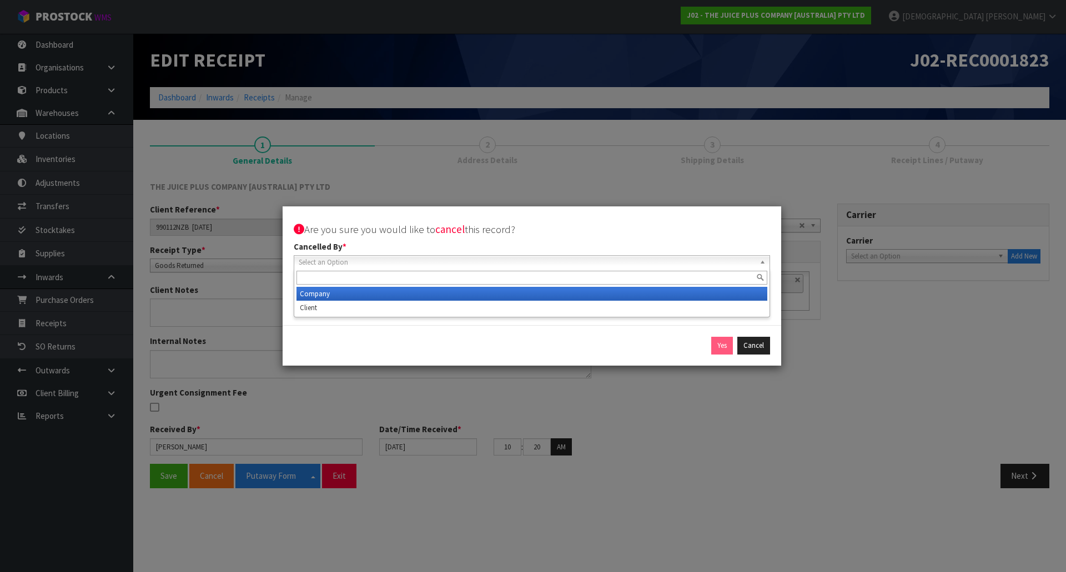
click at [607, 267] on span "Select an Option" at bounding box center [527, 262] width 456 height 13
click at [335, 300] on li "Company" at bounding box center [531, 294] width 471 height 14
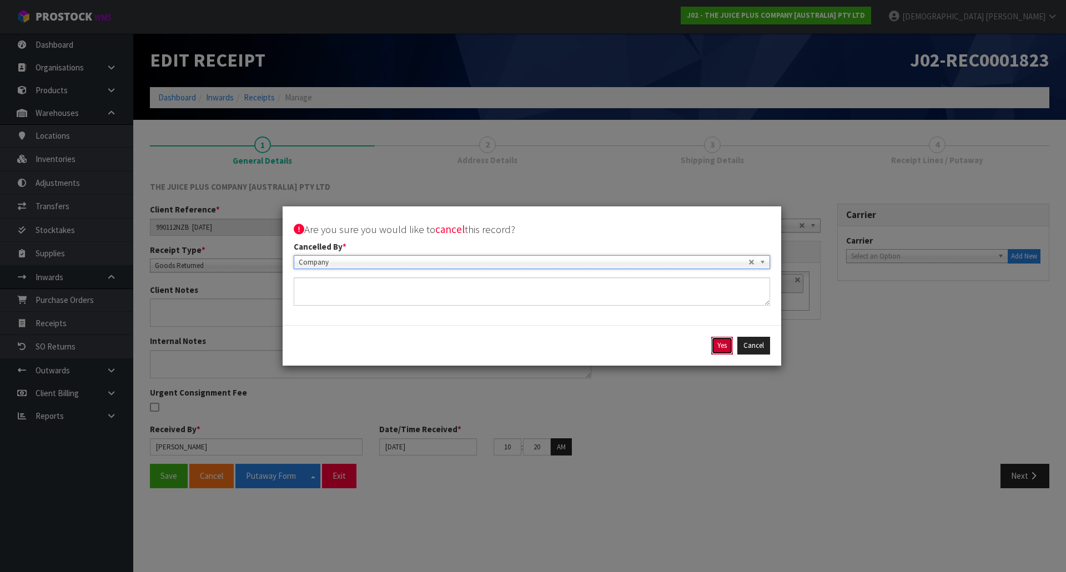
click at [720, 348] on button "Yes" at bounding box center [722, 346] width 22 height 18
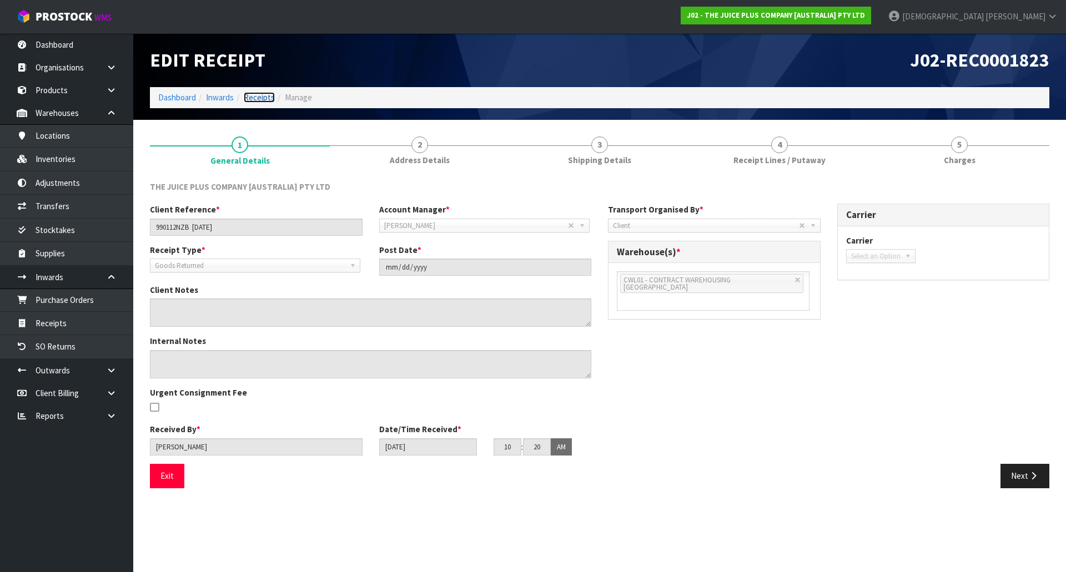
click at [257, 98] on link "Receipts" at bounding box center [259, 97] width 31 height 11
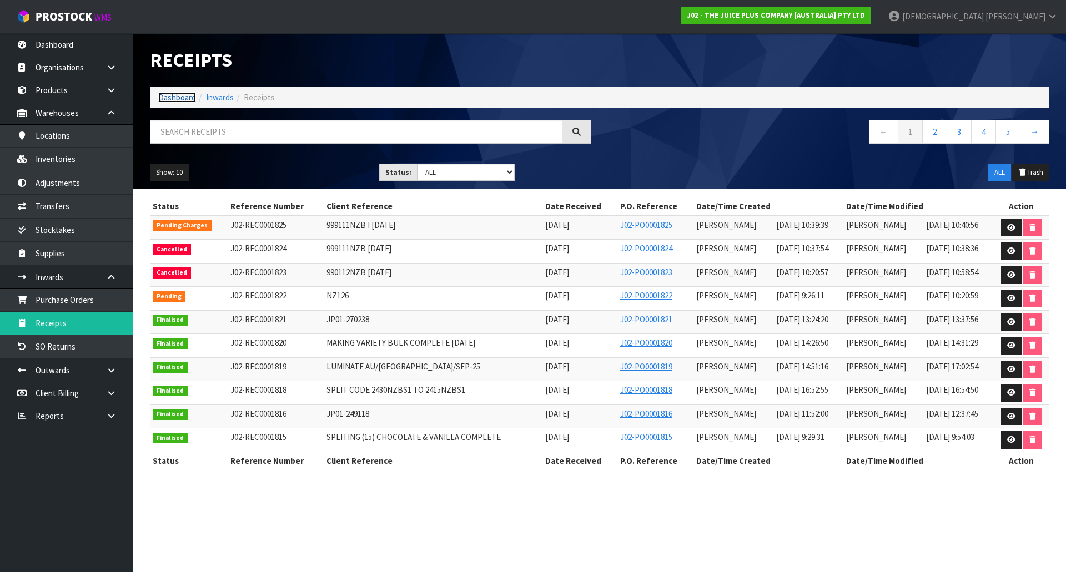
click at [174, 100] on link "Dashboard" at bounding box center [177, 97] width 38 height 11
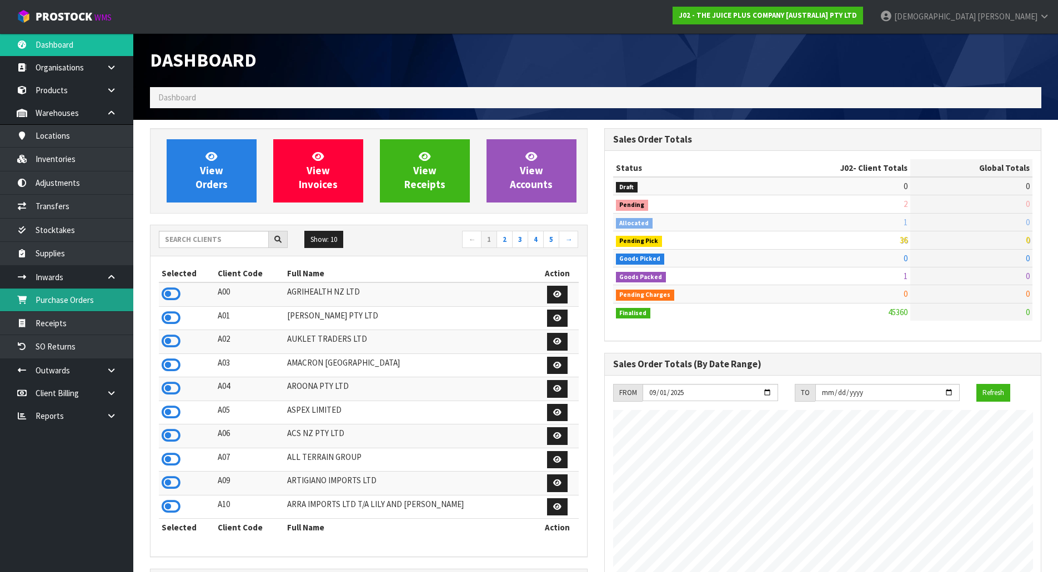
scroll to position [841, 454]
click at [81, 304] on link "Purchase Orders" at bounding box center [66, 300] width 133 height 23
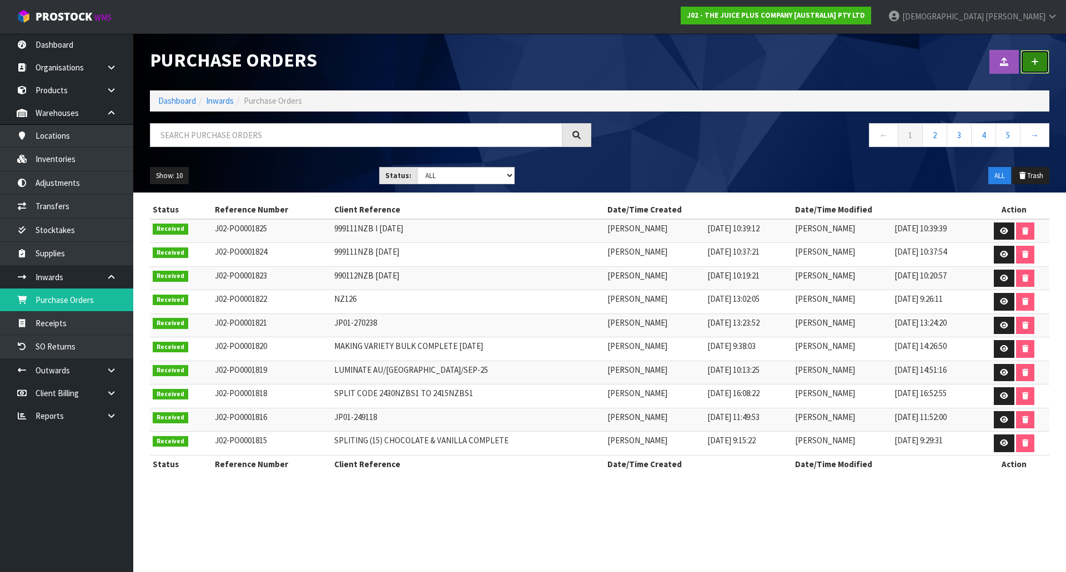
click at [1042, 69] on link at bounding box center [1034, 62] width 29 height 24
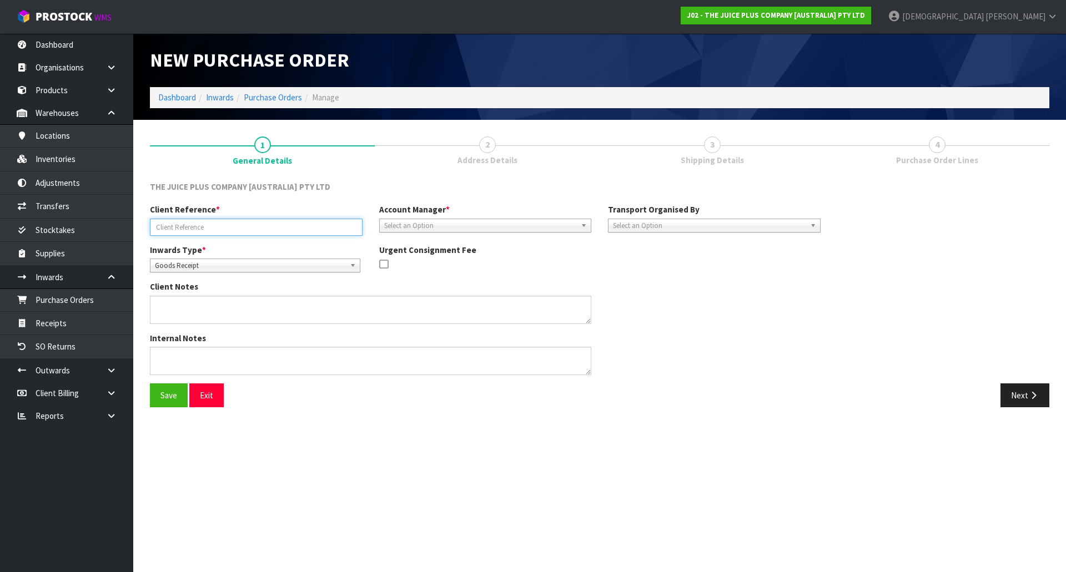
click at [303, 228] on input "text" at bounding box center [256, 227] width 213 height 17
click at [188, 229] on input "text" at bounding box center [256, 227] width 213 height 17
click at [249, 231] on input "text" at bounding box center [256, 227] width 213 height 17
paste input "990112NZB [DATE]"
drag, startPoint x: 193, startPoint y: 227, endPoint x: 223, endPoint y: 230, distance: 29.6
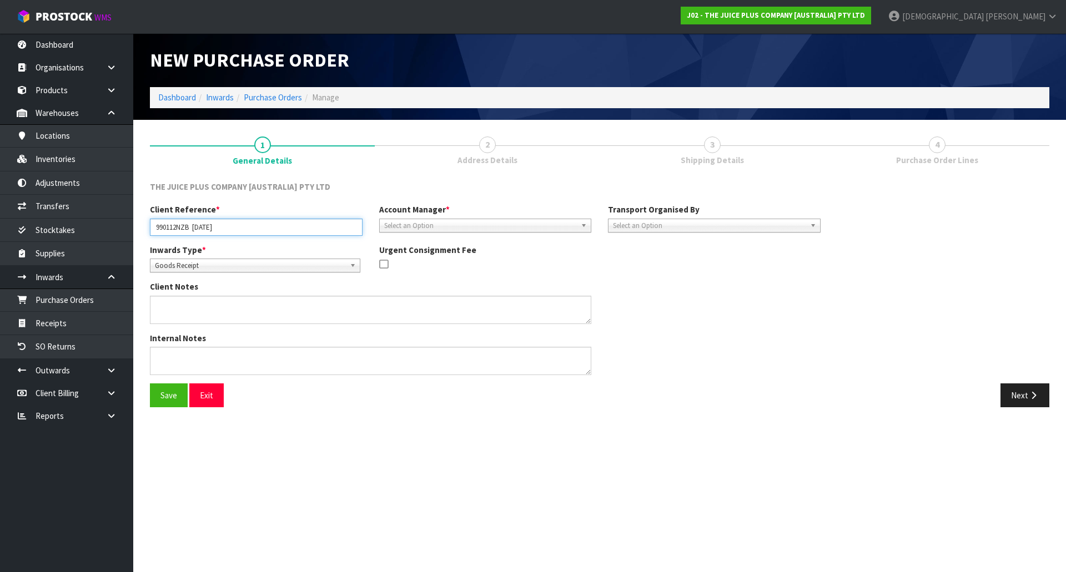
click at [223, 230] on input "990112NZB [DATE]" at bounding box center [256, 227] width 213 height 17
type input "990112NZB 29.09.25"
click at [415, 224] on span "Select an Option" at bounding box center [480, 225] width 193 height 13
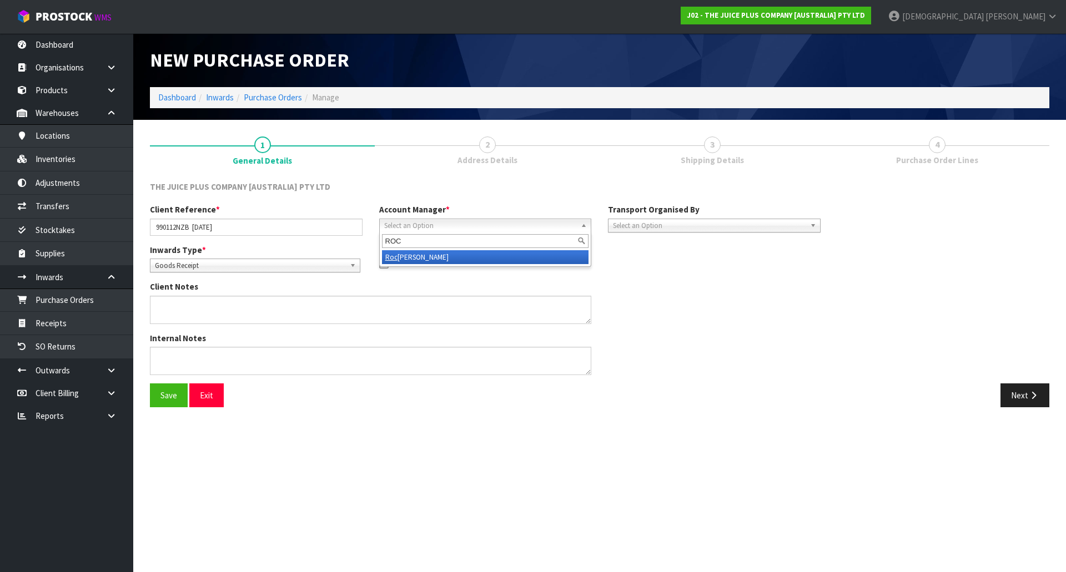
type input "ROC"
click at [423, 253] on li "Roc io Lopez" at bounding box center [485, 257] width 207 height 14
click at [687, 220] on span "Select an Option" at bounding box center [709, 225] width 193 height 13
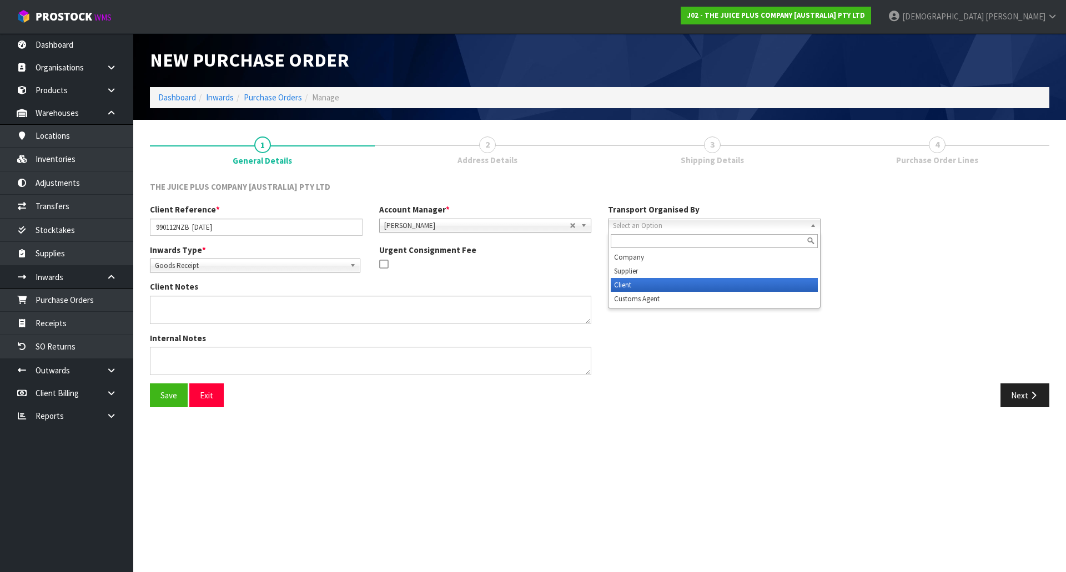
click at [646, 286] on li "Client" at bounding box center [714, 285] width 207 height 14
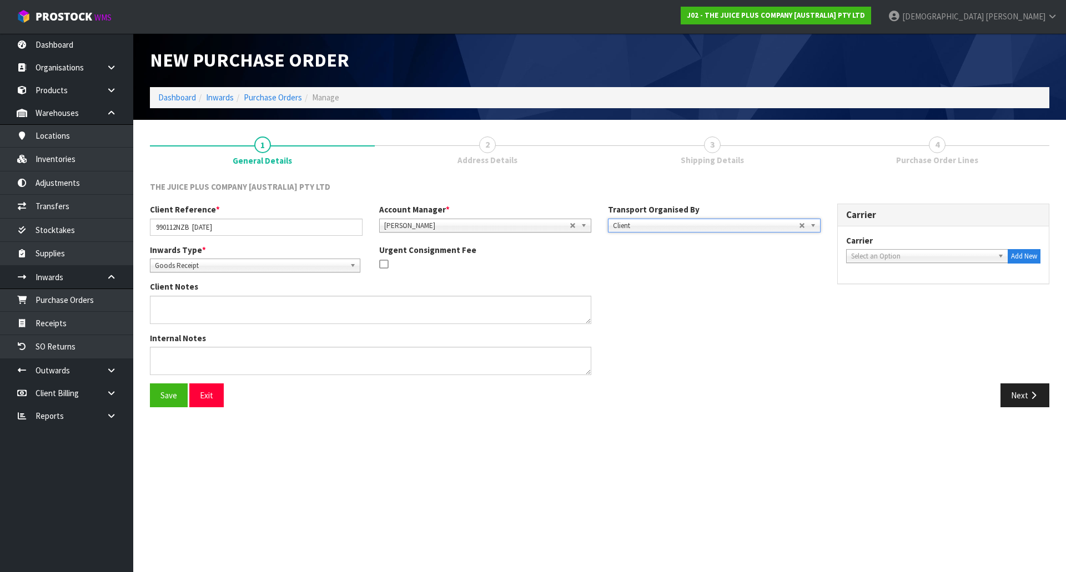
click at [318, 263] on span "Goods Receipt" at bounding box center [250, 265] width 190 height 13
click at [208, 309] on li "Goods Returned" at bounding box center [255, 311] width 205 height 14
click at [827, 305] on div "Client Notes" at bounding box center [485, 306] width 687 height 51
click at [173, 408] on div "Save Exit Next" at bounding box center [600, 400] width 916 height 32
click at [172, 403] on button "Save" at bounding box center [169, 396] width 38 height 24
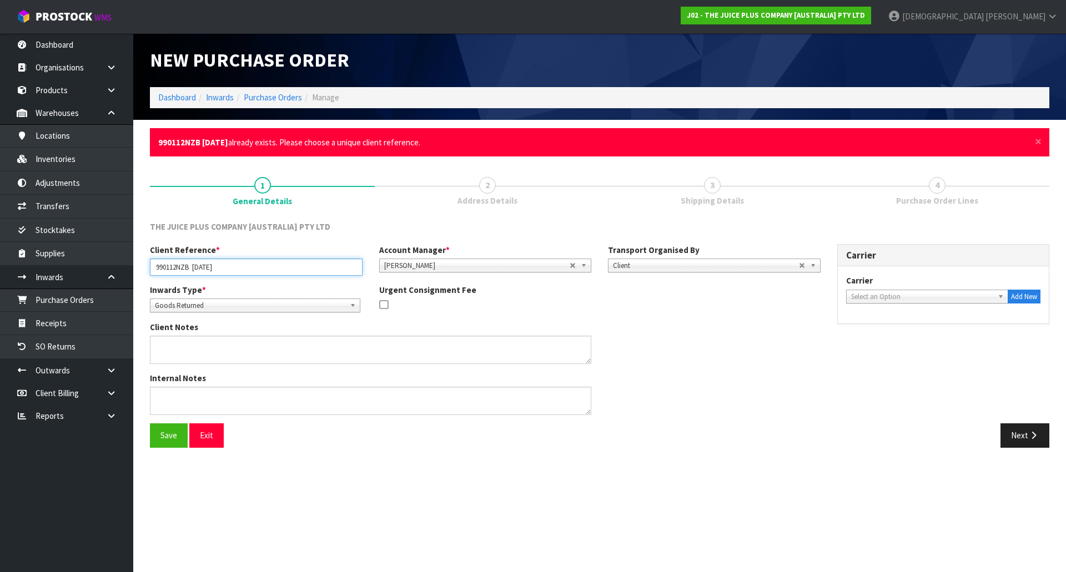
click at [219, 268] on input "990112NZB 29.09.25" at bounding box center [256, 267] width 213 height 17
type input "990112NZB 29.09.25."
click at [159, 439] on button "Save" at bounding box center [169, 436] width 38 height 24
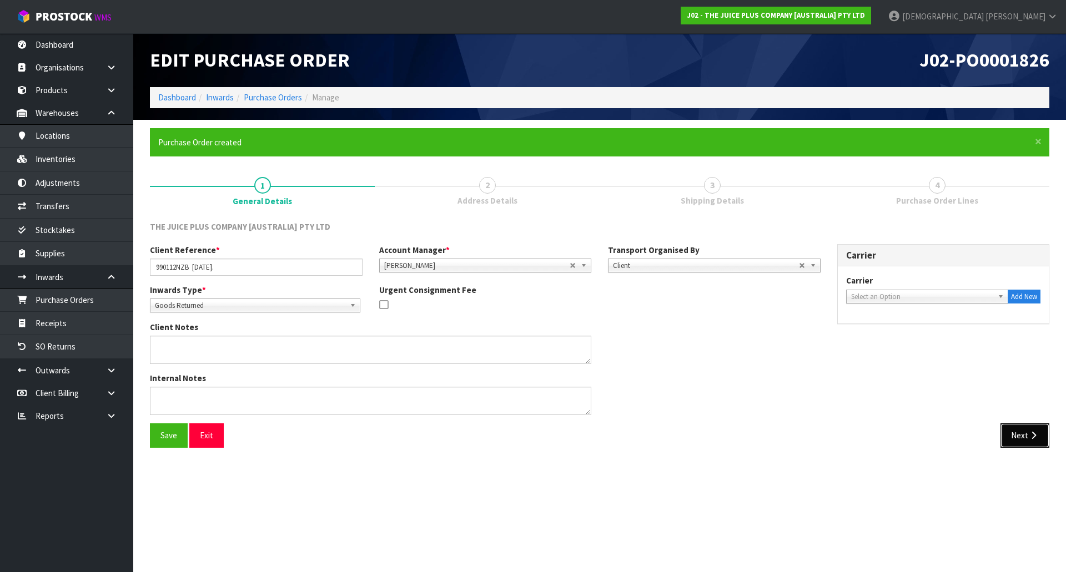
click at [1042, 443] on button "Next" at bounding box center [1024, 436] width 49 height 24
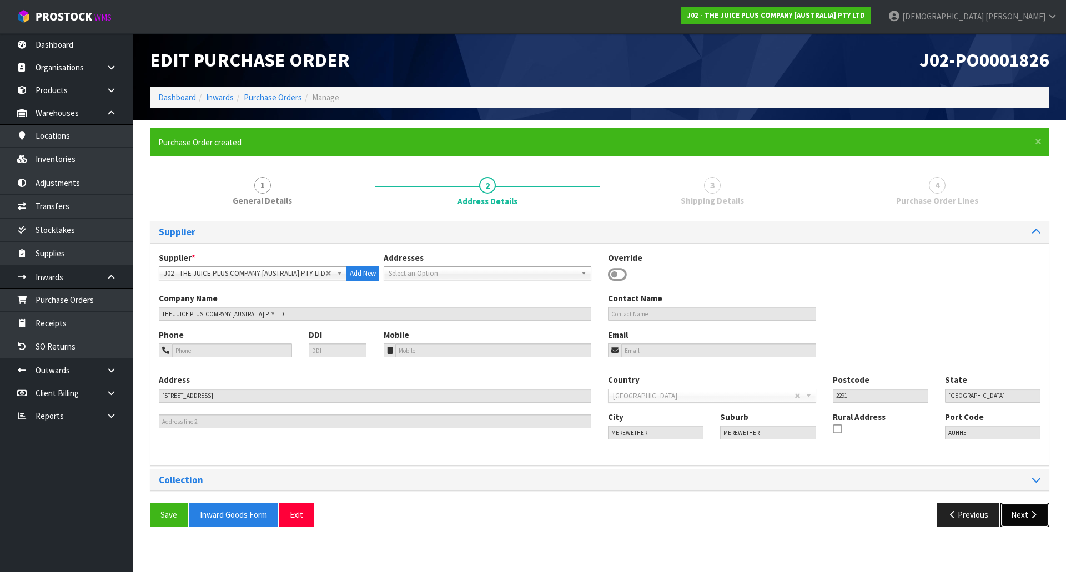
click at [1023, 519] on button "Next" at bounding box center [1024, 515] width 49 height 24
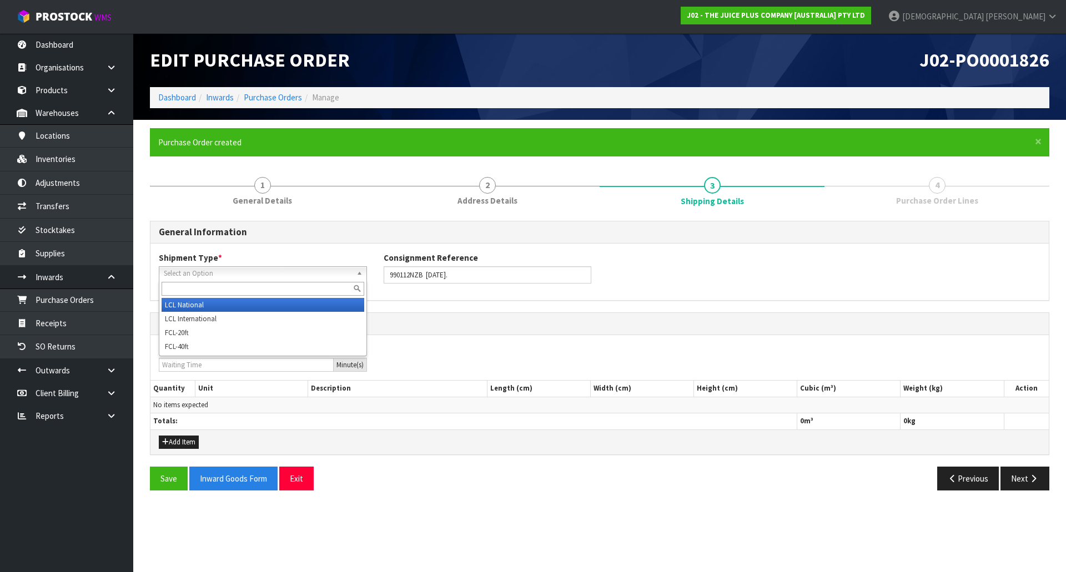
click at [279, 275] on span "Select an Option" at bounding box center [258, 273] width 188 height 13
click at [256, 300] on li "LCL National" at bounding box center [263, 305] width 203 height 14
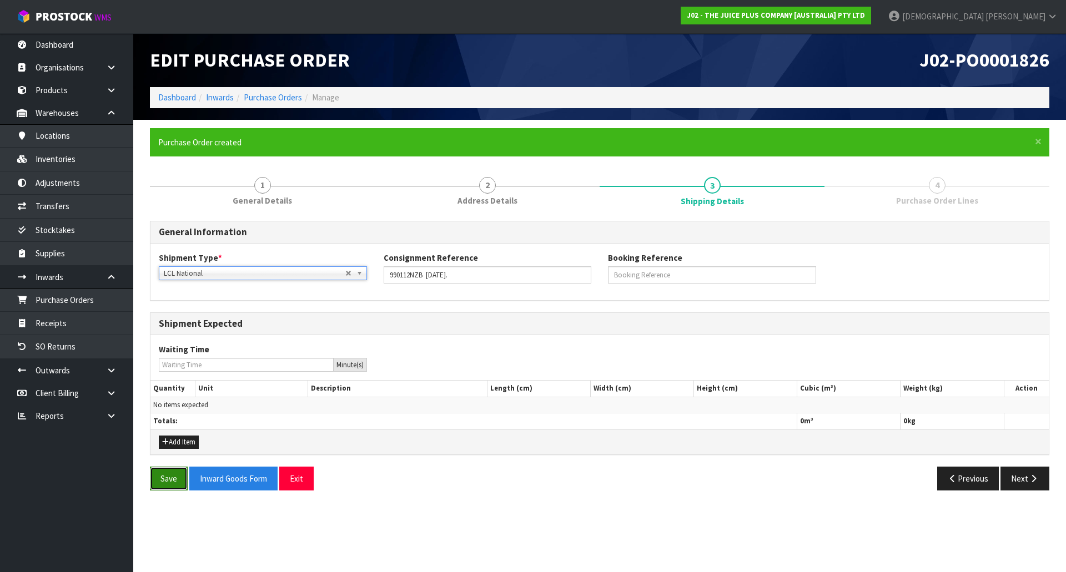
click at [163, 481] on button "Save" at bounding box center [169, 479] width 38 height 24
click at [1022, 479] on button "Next" at bounding box center [1024, 479] width 49 height 24
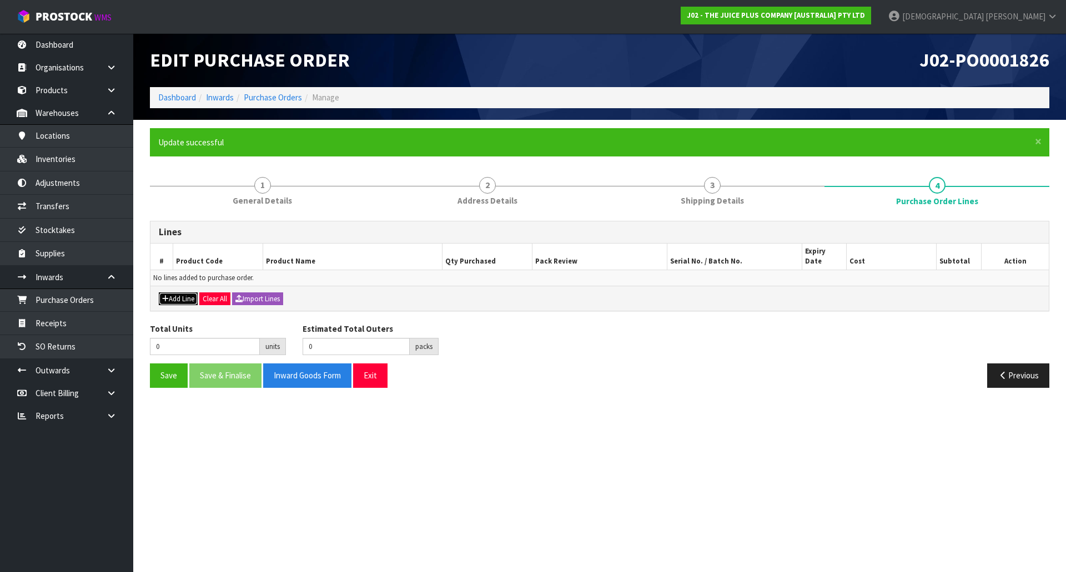
click at [192, 293] on button "Add Line" at bounding box center [178, 299] width 39 height 13
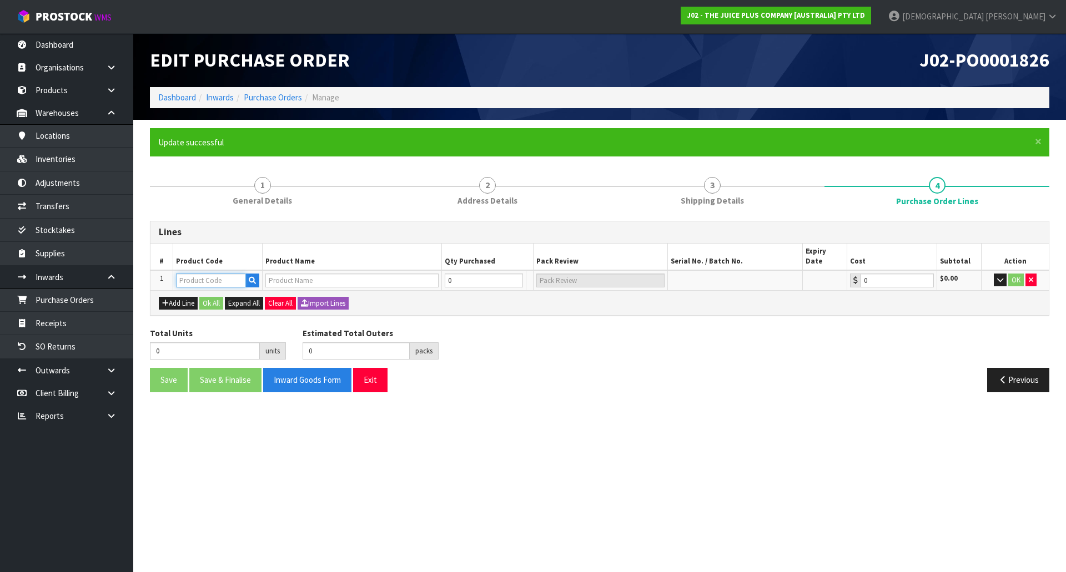
click at [197, 274] on input "text" at bounding box center [211, 281] width 70 height 14
paste input "990112NZB [DATE]"
drag, startPoint x: 214, startPoint y: 269, endPoint x: 278, endPoint y: 287, distance: 66.4
click at [278, 287] on div "Lines # Product Code Product Name Qty Purchased Pack Review Serial No. / Batch …" at bounding box center [599, 268] width 899 height 95
type input "990112NZB"
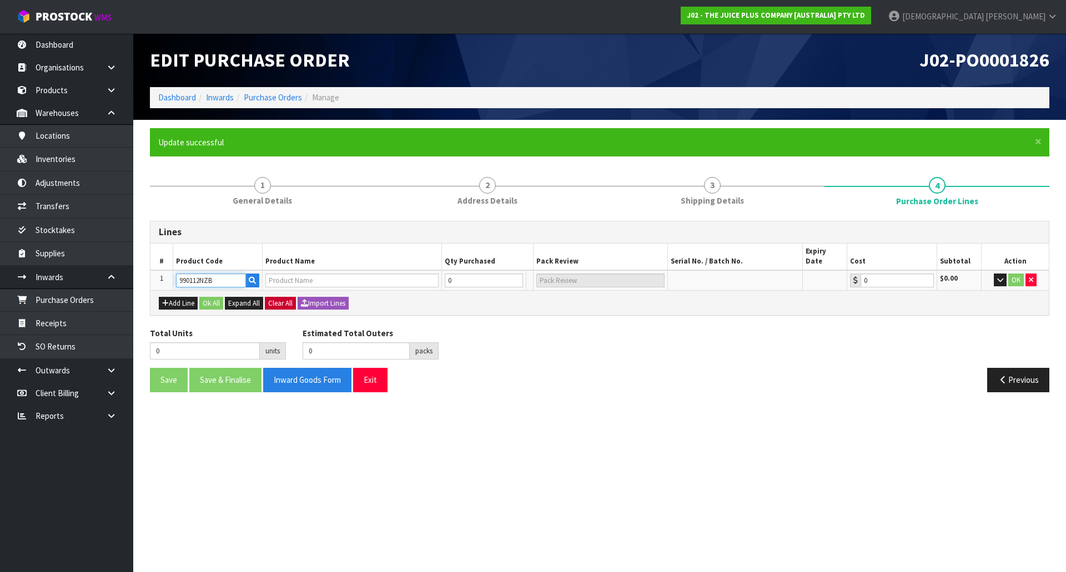
type input "COMPLETELY BALANCED RESOURCES NZ - BROCHURE"
type input "0.00"
type input "990112NZB"
drag, startPoint x: 454, startPoint y: 274, endPoint x: 400, endPoint y: 290, distance: 56.7
click at [400, 290] on div "Lines # Product Code Product Name Qty Purchased Pack Review Serial No. / Batch …" at bounding box center [599, 268] width 899 height 95
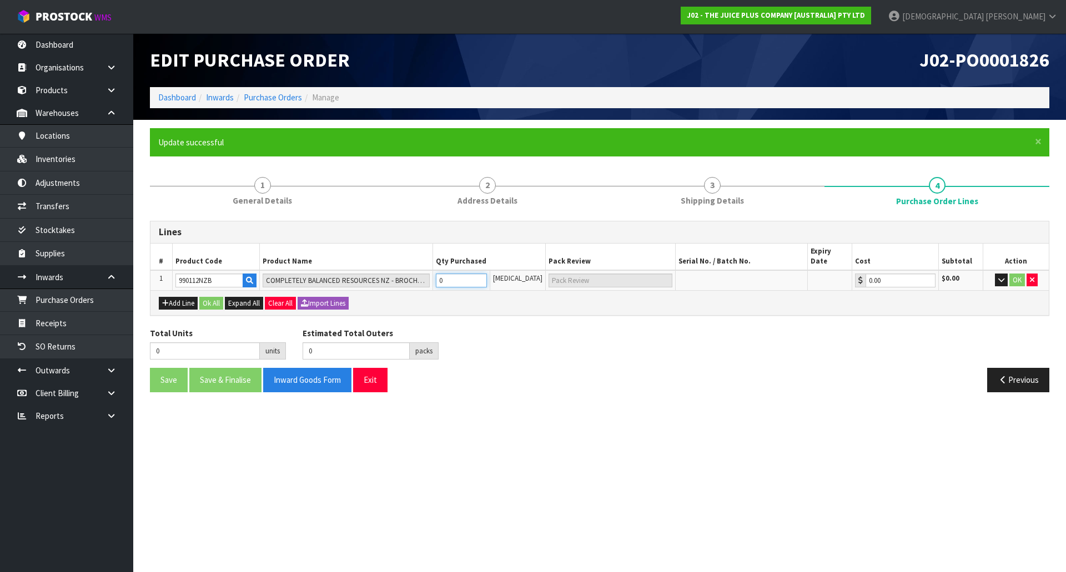
type input "2"
type input "2 [MEDICAL_DATA]"
type input "20"
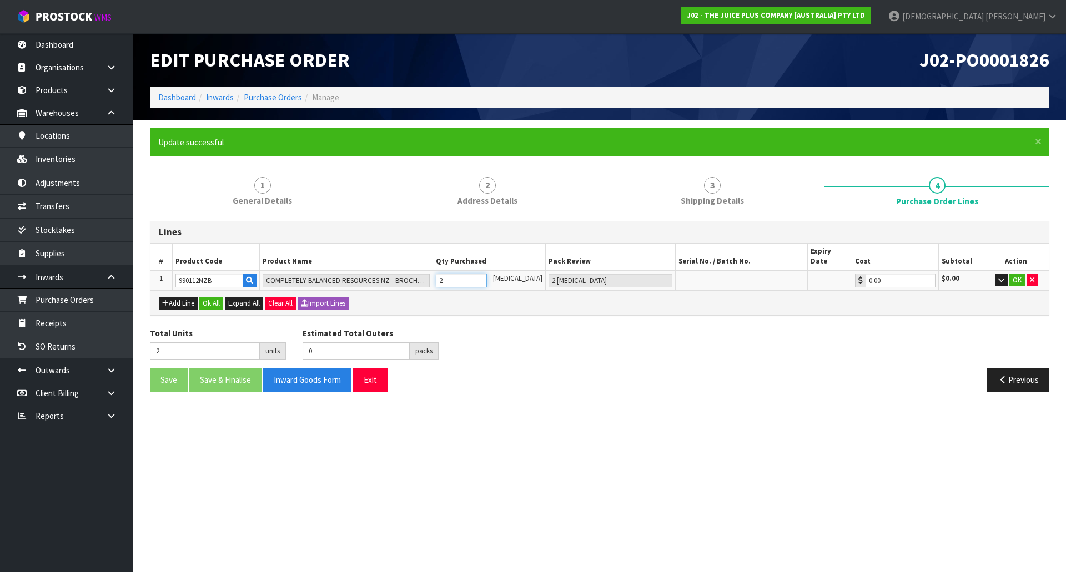
type input "20 PCE"
type input "20"
click at [222, 297] on button "Ok All" at bounding box center [211, 303] width 24 height 13
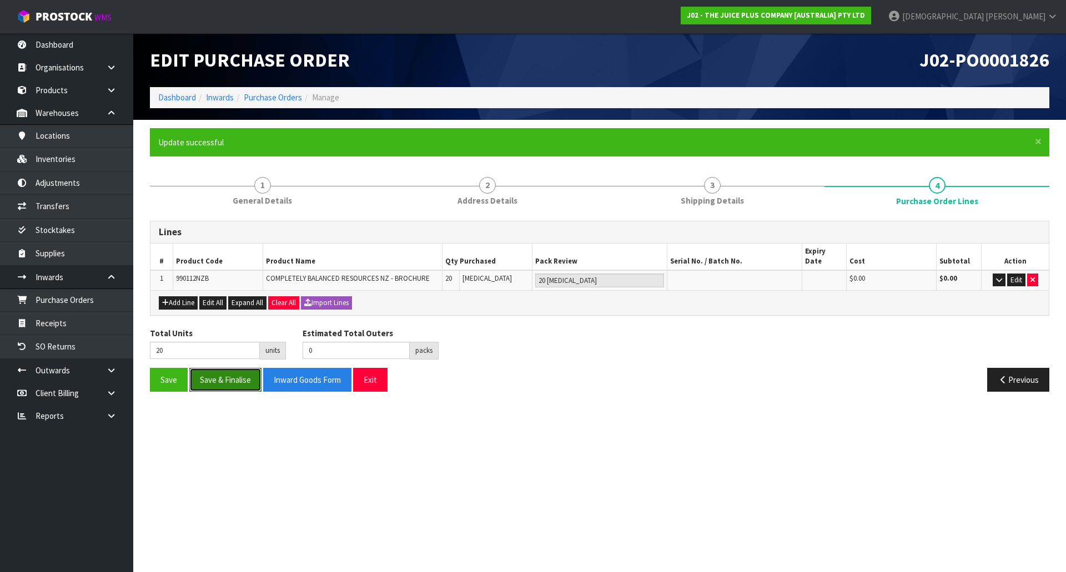
click at [232, 368] on button "Save & Finalise" at bounding box center [225, 380] width 72 height 24
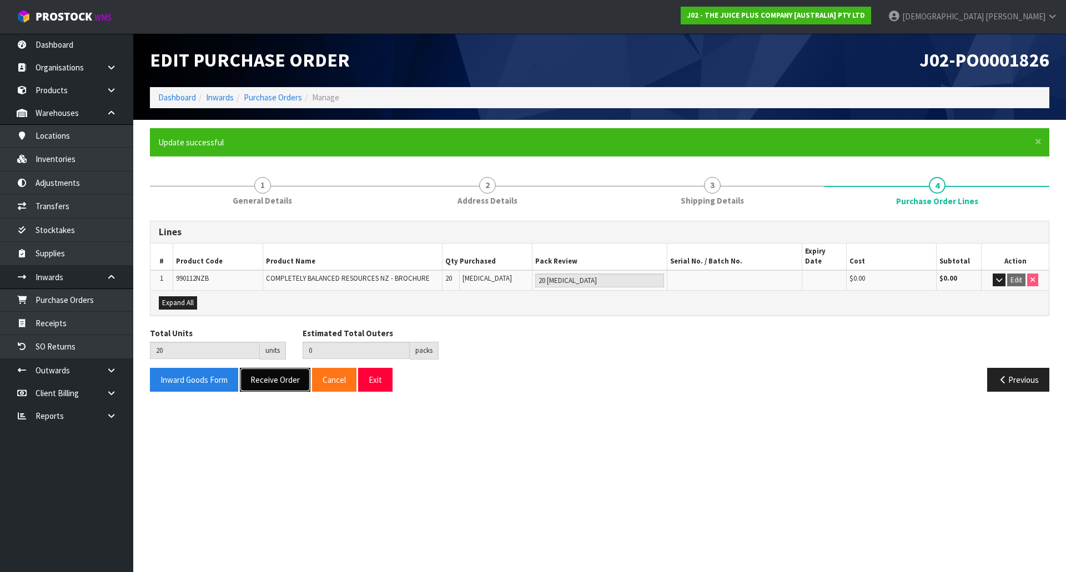
click at [267, 368] on button "Receive Order" at bounding box center [275, 380] width 71 height 24
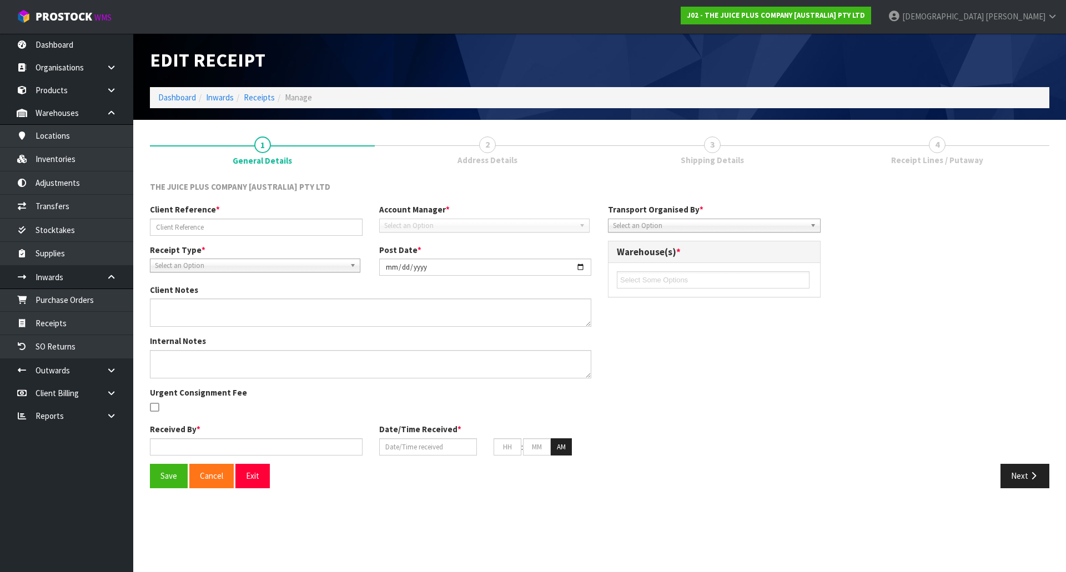
type input "990112NZB 29.09.25."
type input "[DATE]"
type input "[PERSON_NAME]"
type input "[DATE]"
type input "11"
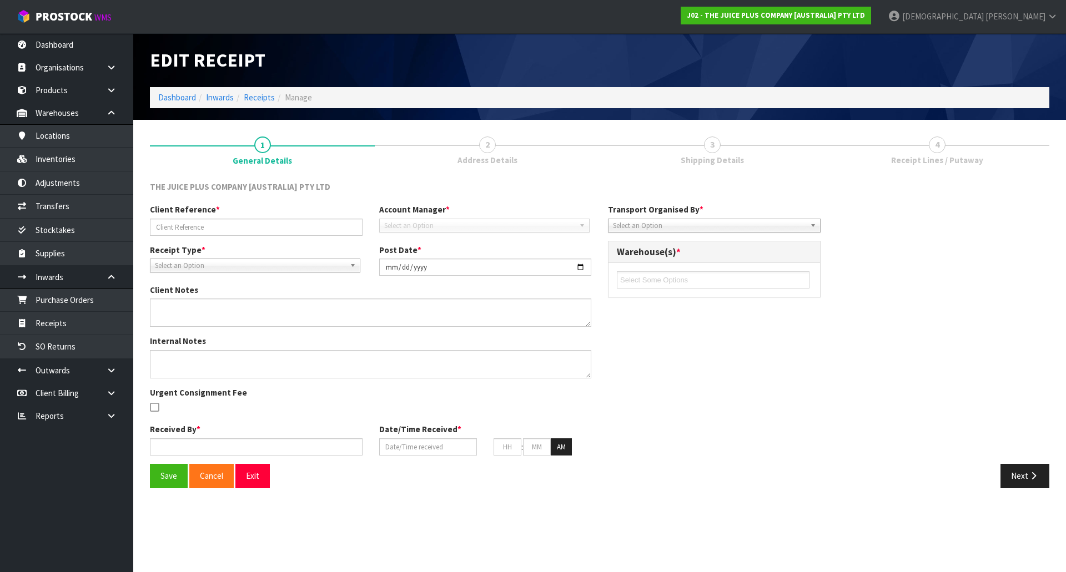
type input "00"
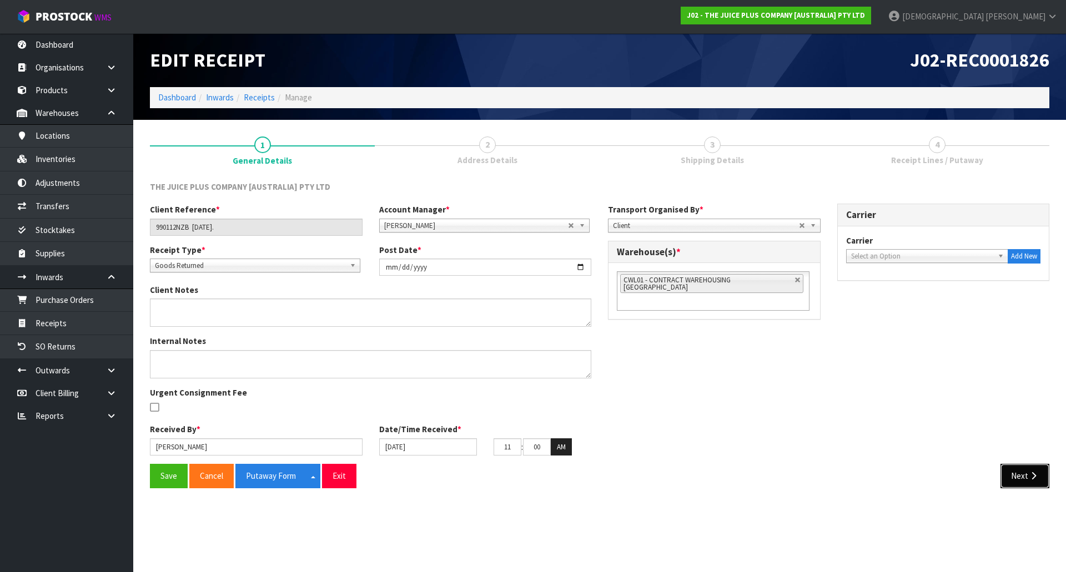
click at [1024, 484] on button "Next" at bounding box center [1024, 476] width 49 height 24
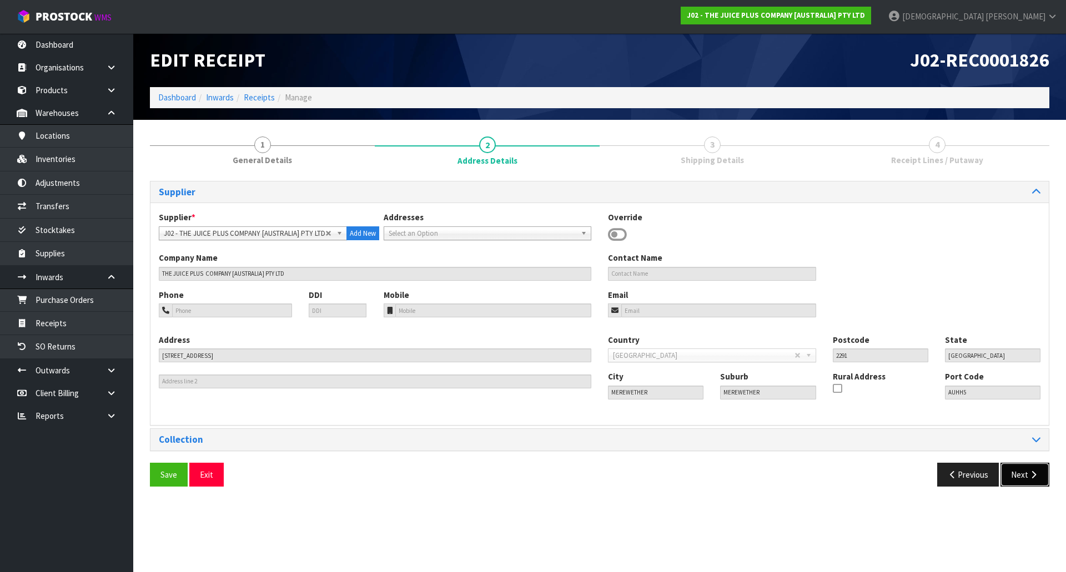
click at [1015, 471] on button "Next" at bounding box center [1024, 475] width 49 height 24
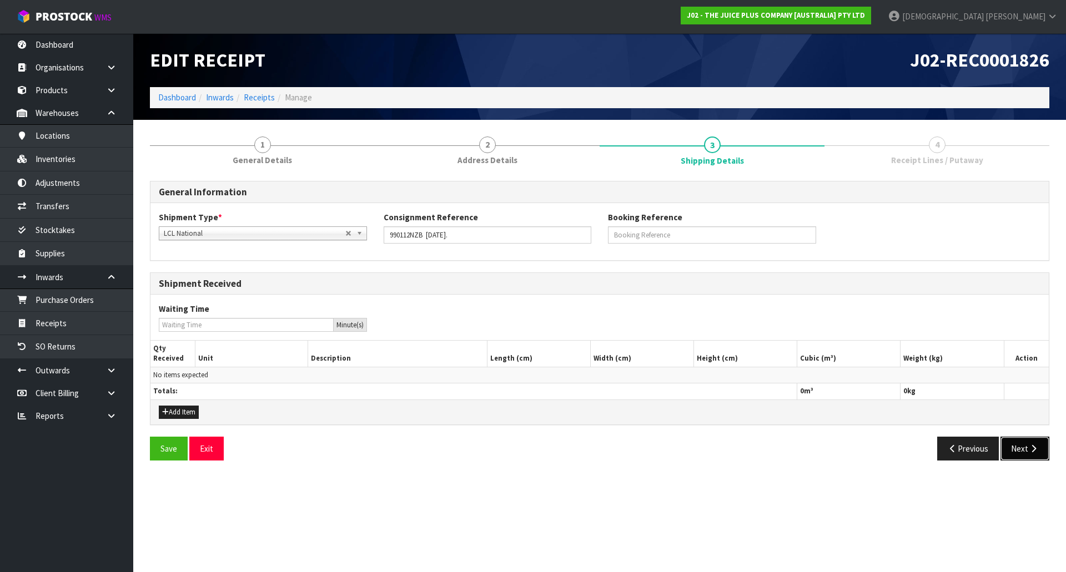
click at [1026, 448] on button "Next" at bounding box center [1024, 449] width 49 height 24
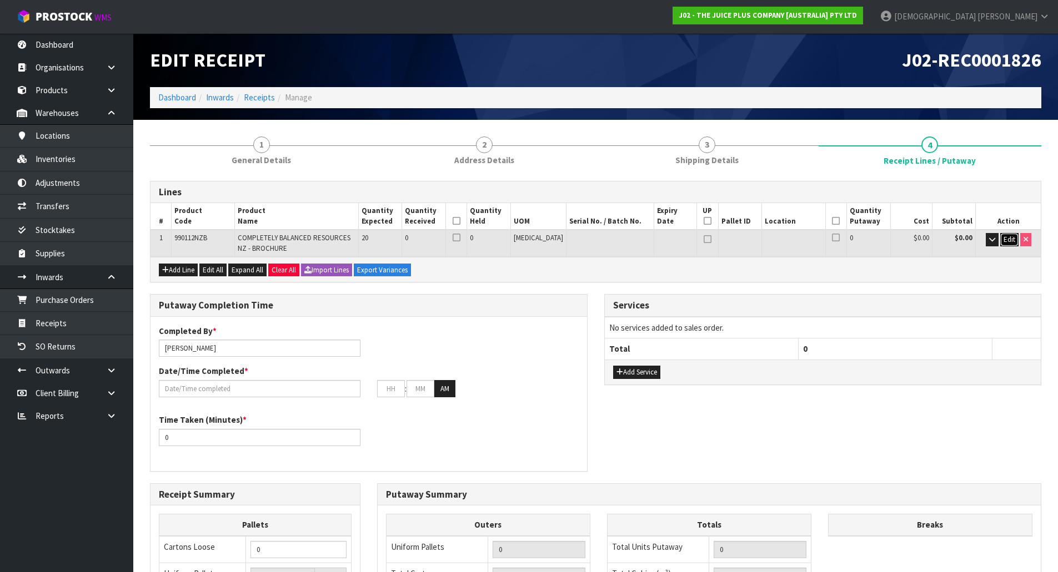
click at [1005, 239] on span "Edit" at bounding box center [1009, 239] width 12 height 9
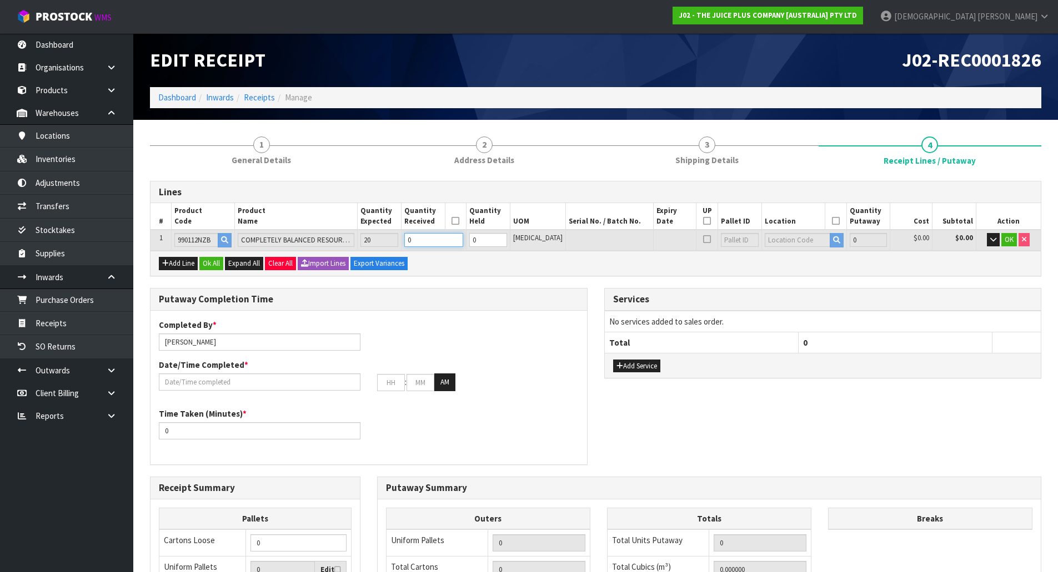
click at [355, 241] on tr "1 990112NZB COMPLETELY BALANCED RESOURCES NZ - BROCHURE 20 0 0 PCE 0 $0.00 $0.0…" at bounding box center [595, 240] width 890 height 21
type input "0.0002"
type input "0.2"
type input "2"
type input "0.002"
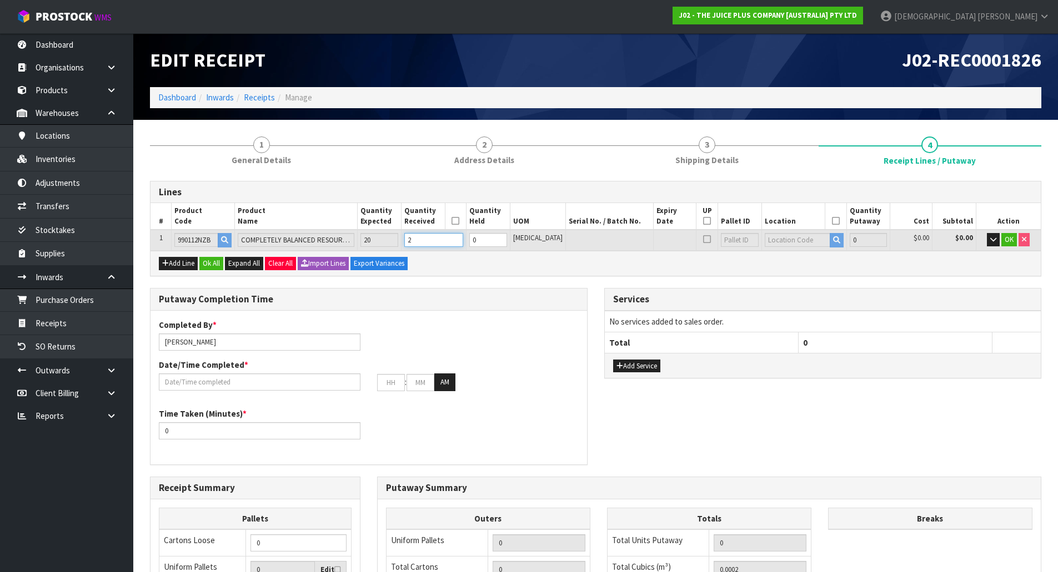
type input "2"
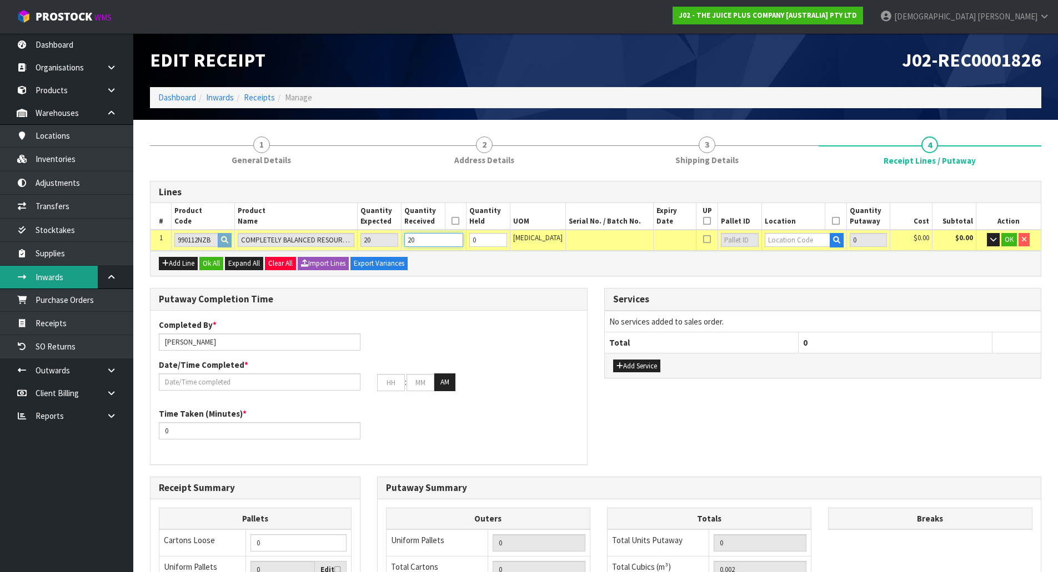
type input "20"
click at [805, 244] on input "text" at bounding box center [798, 240] width 66 height 14
paste input "36-25-2-B"
type input "36-25-2-B"
type input "20"
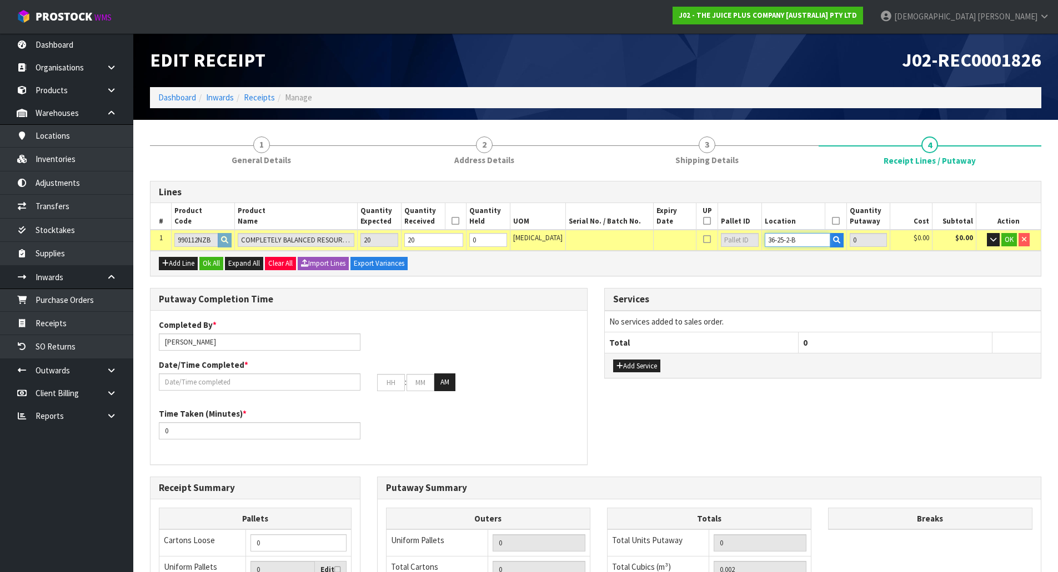
type input "20"
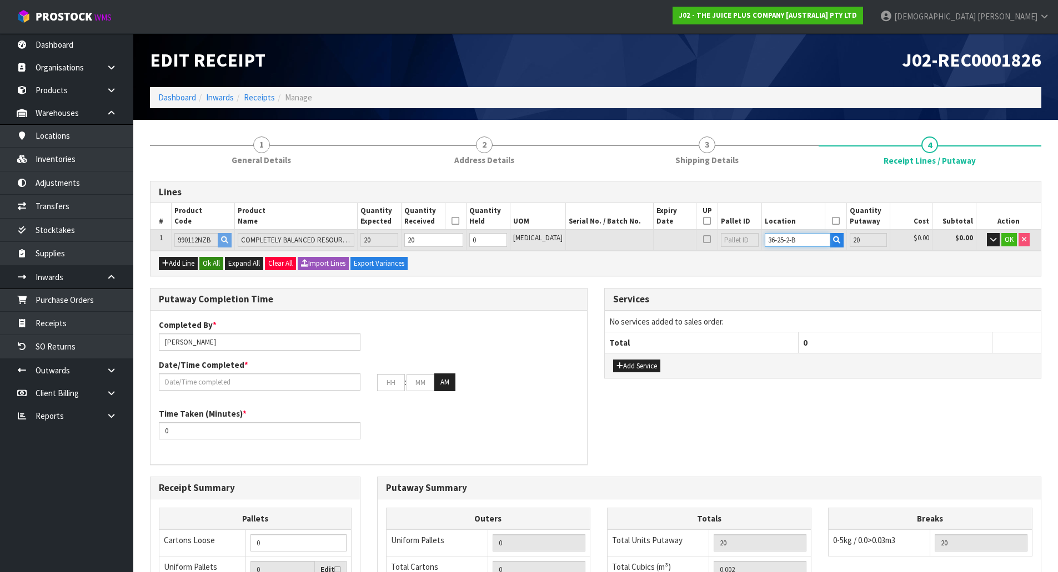
type input "36-25-2-B"
click at [213, 267] on button "Ok All" at bounding box center [211, 263] width 24 height 13
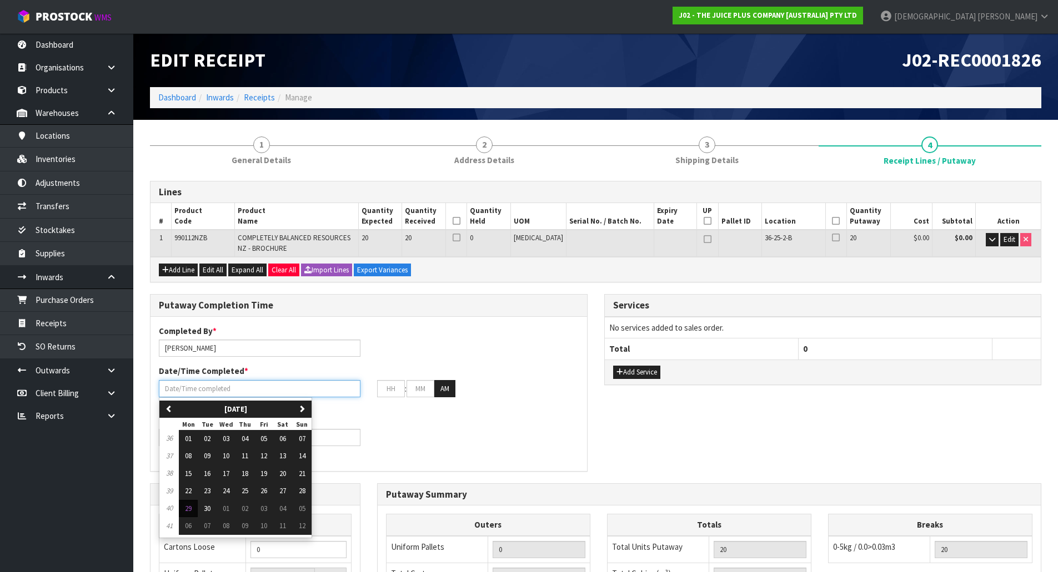
click at [314, 391] on input "text" at bounding box center [260, 388] width 202 height 17
click at [190, 510] on span "29" at bounding box center [188, 508] width 7 height 9
type input "[DATE]"
type input "12"
type input "00"
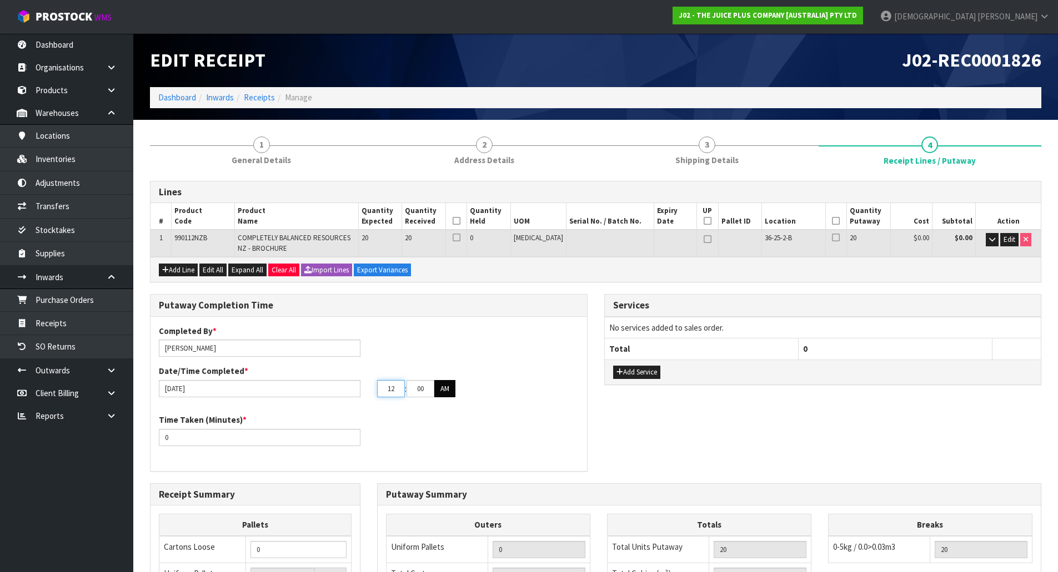
drag, startPoint x: 384, startPoint y: 388, endPoint x: 435, endPoint y: 390, distance: 50.6
click at [430, 390] on tr "12 : 00 : 00 AM" at bounding box center [416, 389] width 78 height 18
type input "11"
drag, startPoint x: 426, startPoint y: 390, endPoint x: 420, endPoint y: 392, distance: 6.3
click at [420, 392] on input "00" at bounding box center [420, 388] width 28 height 17
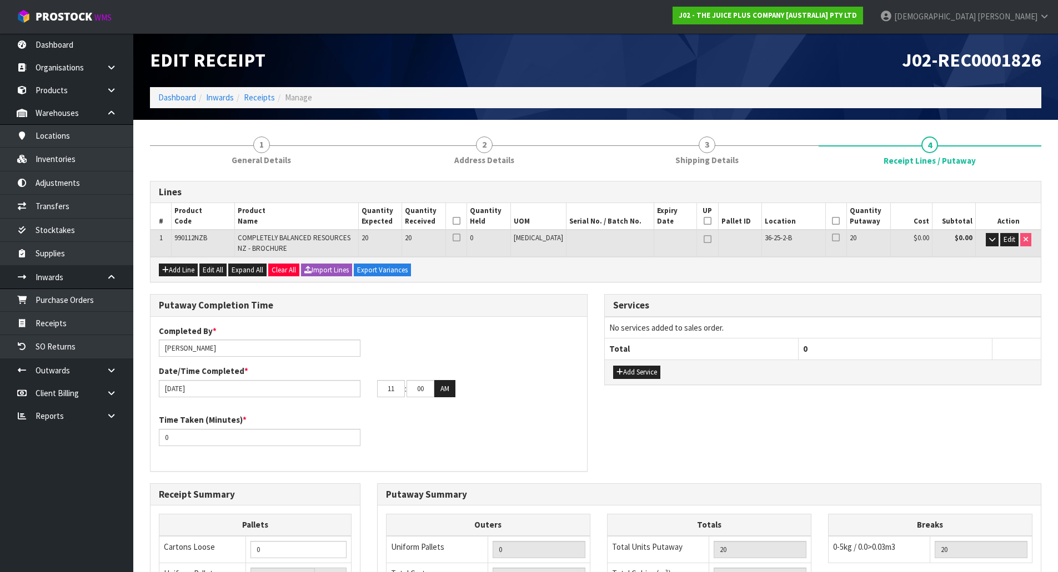
click at [475, 416] on div "Time Taken (Minutes) * 0" at bounding box center [368, 434] width 436 height 40
click at [420, 396] on input "00" at bounding box center [420, 388] width 28 height 17
drag, startPoint x: 428, startPoint y: 393, endPoint x: 377, endPoint y: 396, distance: 50.6
click at [377, 396] on tr "11 : 00 : 00 AM" at bounding box center [416, 389] width 78 height 18
type input "01"
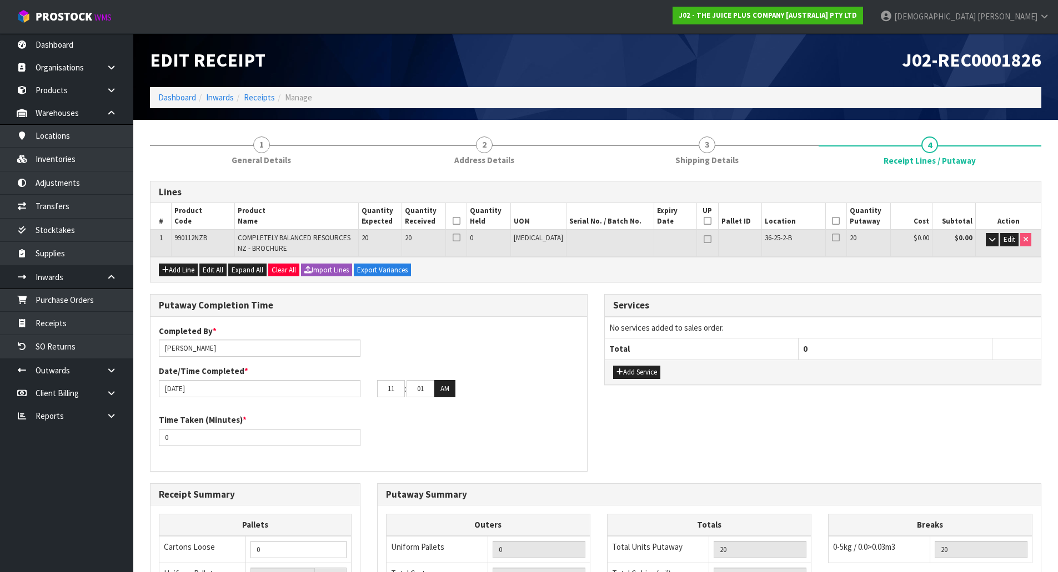
click at [490, 419] on div "Time Taken (Minutes) * 0" at bounding box center [368, 434] width 436 height 40
click at [460, 222] on icon at bounding box center [456, 221] width 8 height 1
click at [834, 223] on th at bounding box center [835, 216] width 21 height 27
click at [832, 222] on icon at bounding box center [836, 221] width 8 height 1
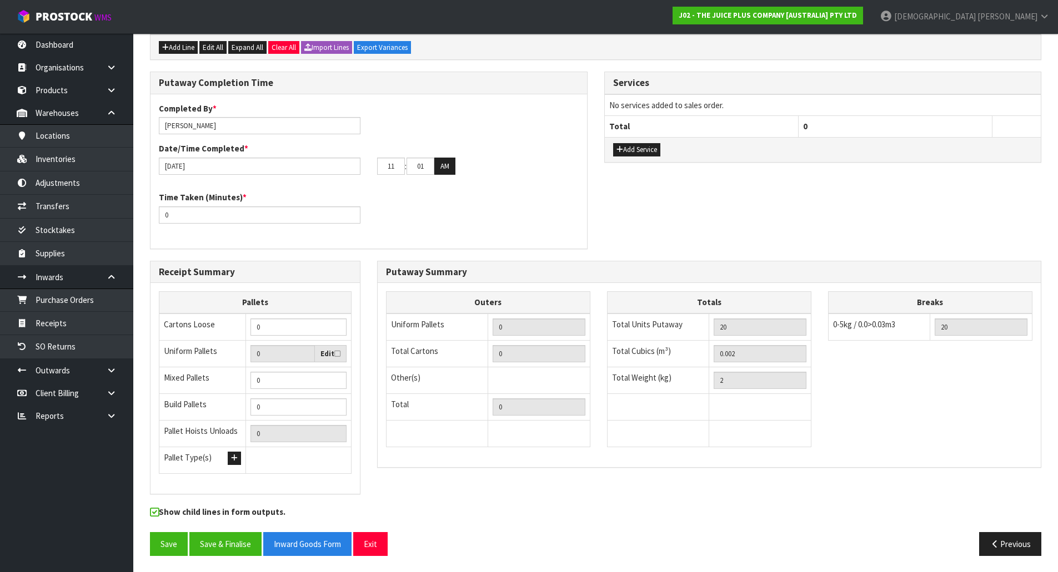
scroll to position [223, 0]
click at [184, 545] on button "Save" at bounding box center [169, 544] width 38 height 24
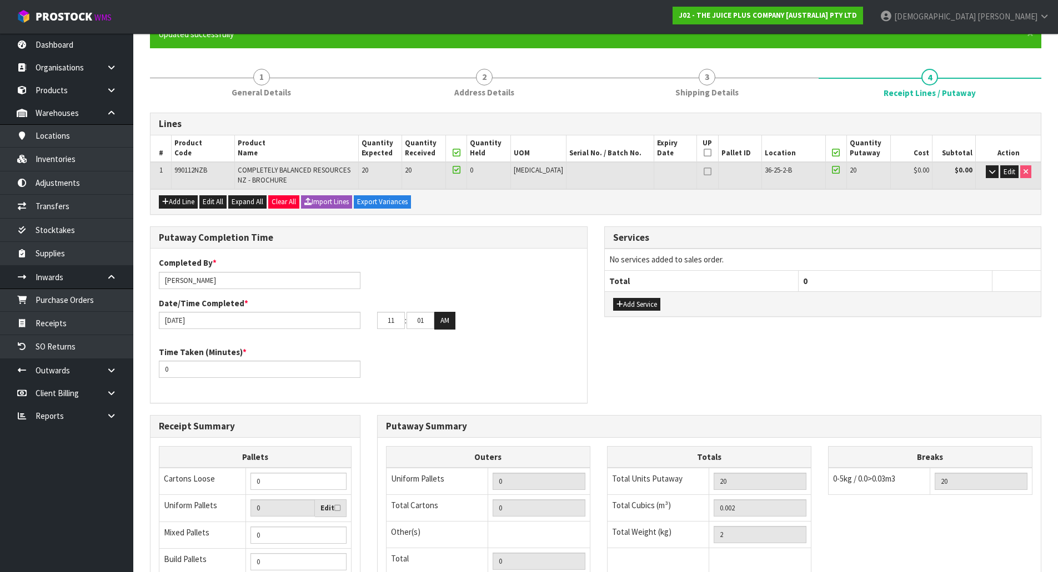
scroll to position [264, 0]
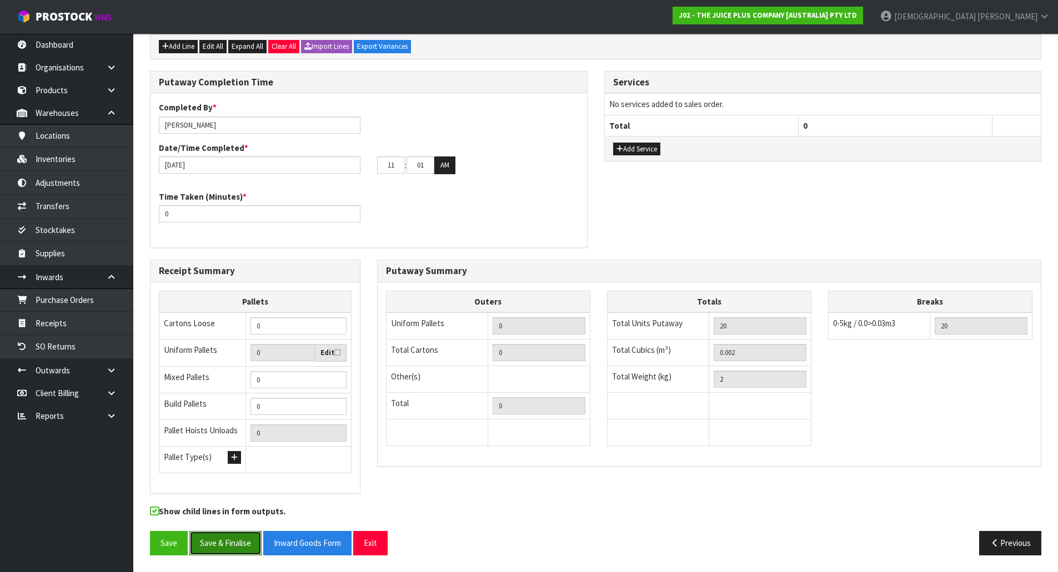
click at [235, 539] on button "Save & Finalise" at bounding box center [225, 543] width 72 height 24
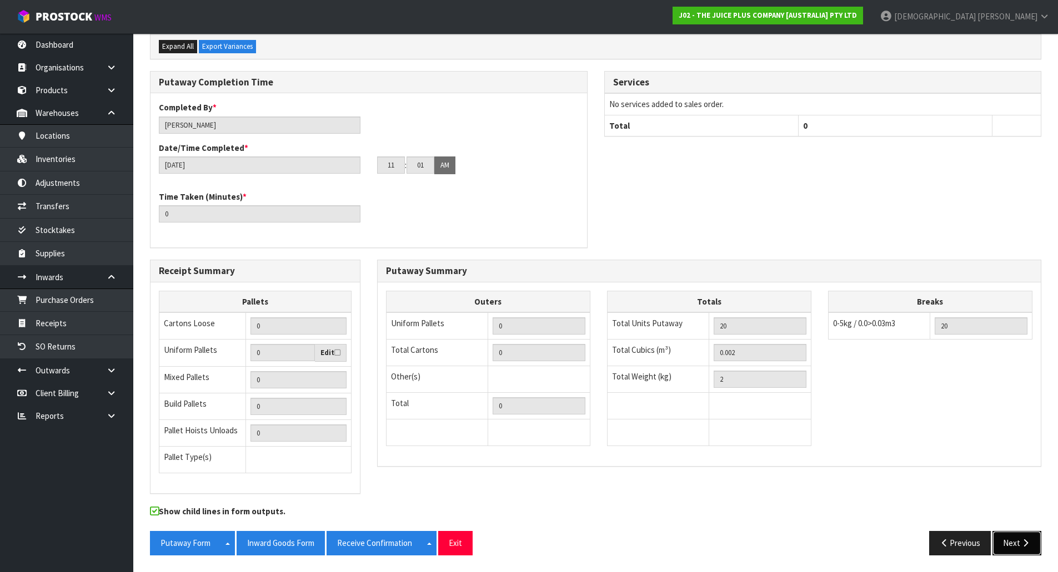
click at [1032, 549] on button "Next" at bounding box center [1016, 543] width 49 height 24
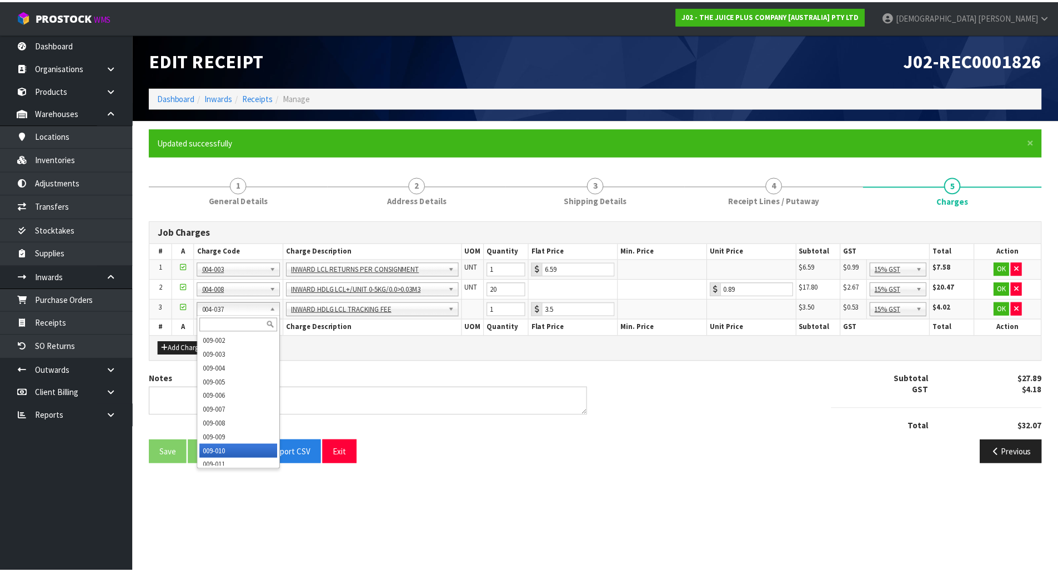
scroll to position [3664, 0]
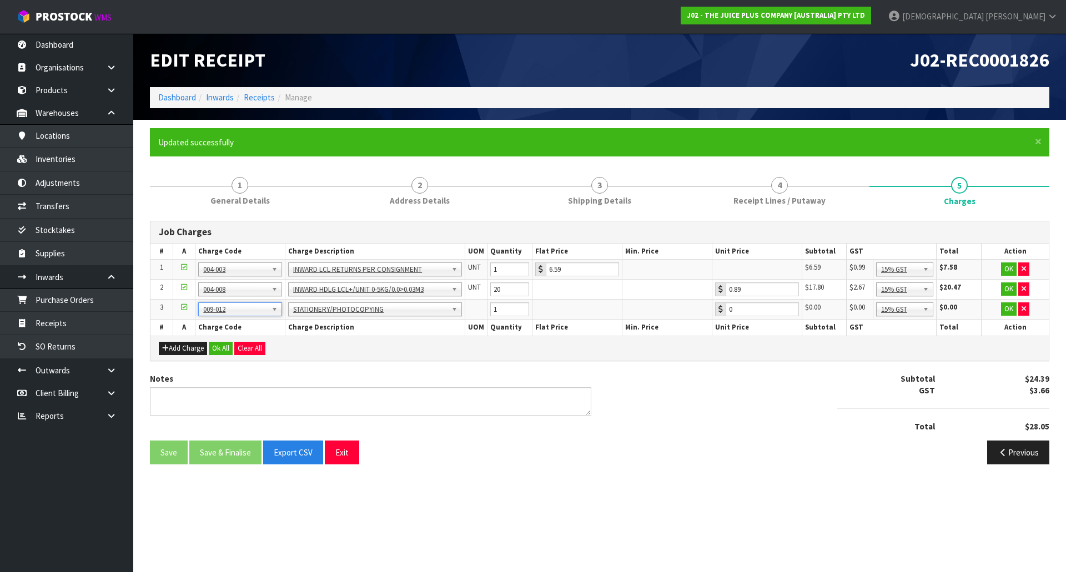
type input "0.42"
drag, startPoint x: 499, startPoint y: 313, endPoint x: 461, endPoint y: 314, distance: 37.8
click at [461, 314] on tr "3 001-001 001-002 001-003 001-004 001-005 001-006 001-007 001-008 001-009 001-0…" at bounding box center [599, 310] width 898 height 20
type input "4"
type input "10"
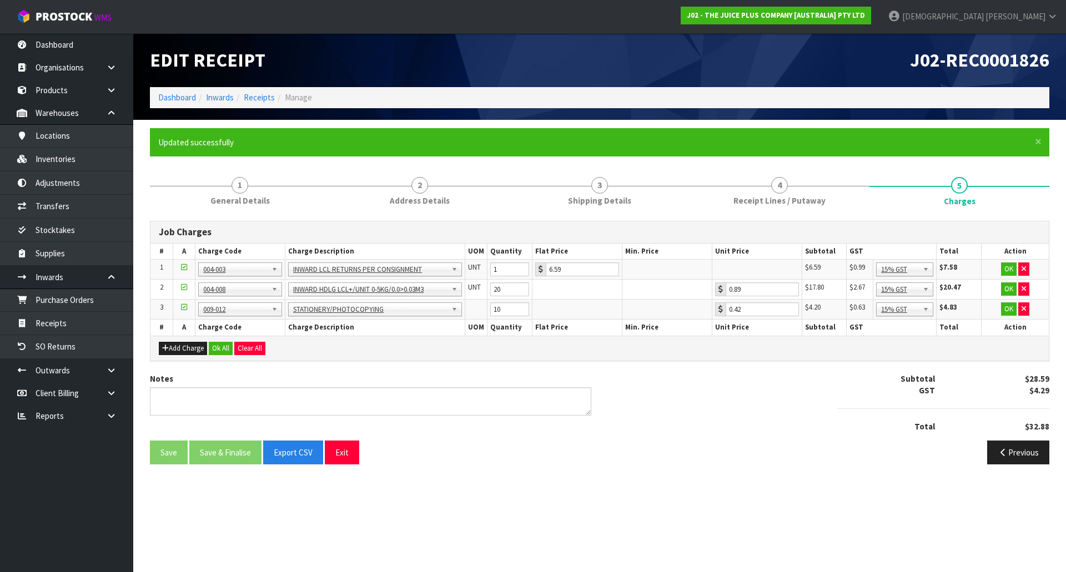
click at [562, 309] on td at bounding box center [577, 310] width 90 height 20
click at [226, 352] on button "Ok All" at bounding box center [221, 348] width 24 height 13
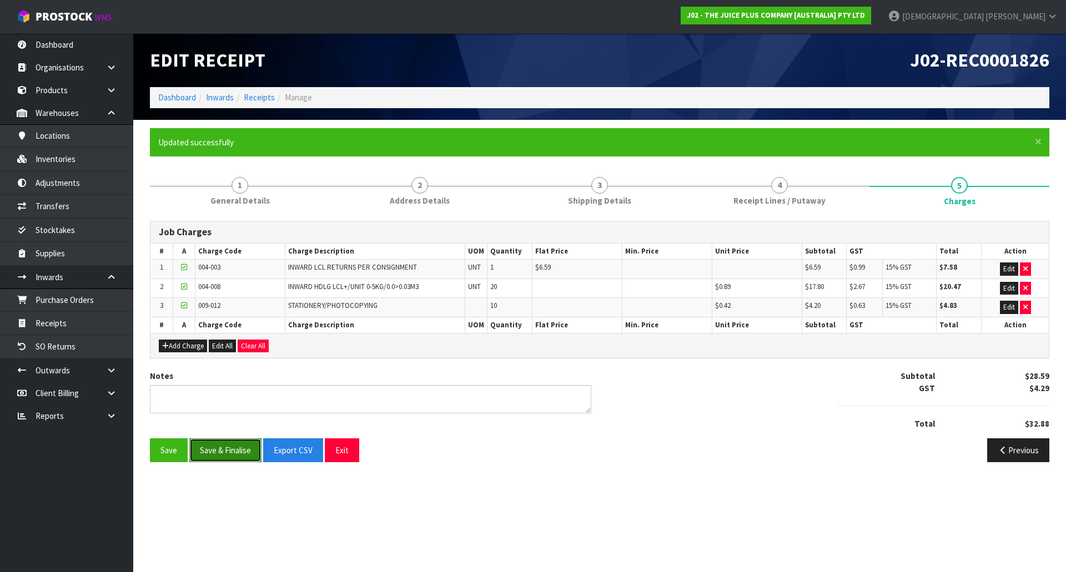
click at [215, 451] on button "Save & Finalise" at bounding box center [225, 451] width 72 height 24
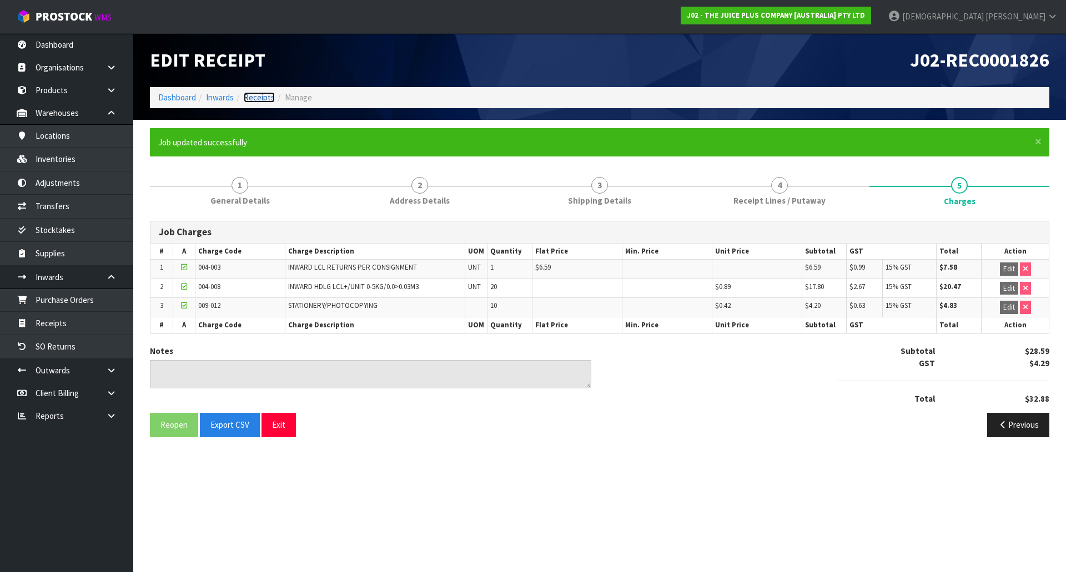
click at [255, 93] on link "Receipts" at bounding box center [259, 97] width 31 height 11
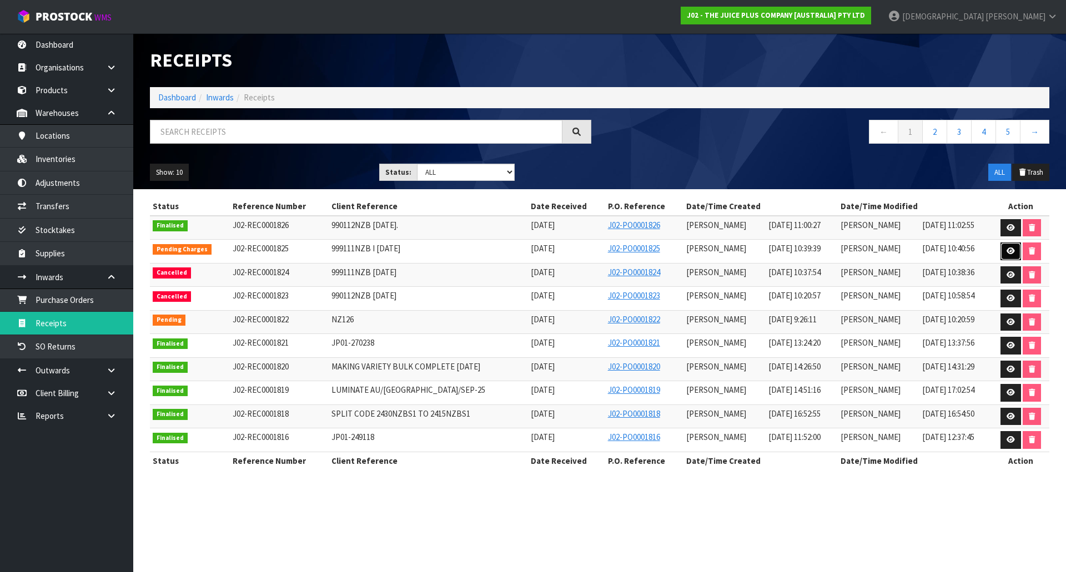
click at [1010, 255] on icon at bounding box center [1011, 251] width 8 height 7
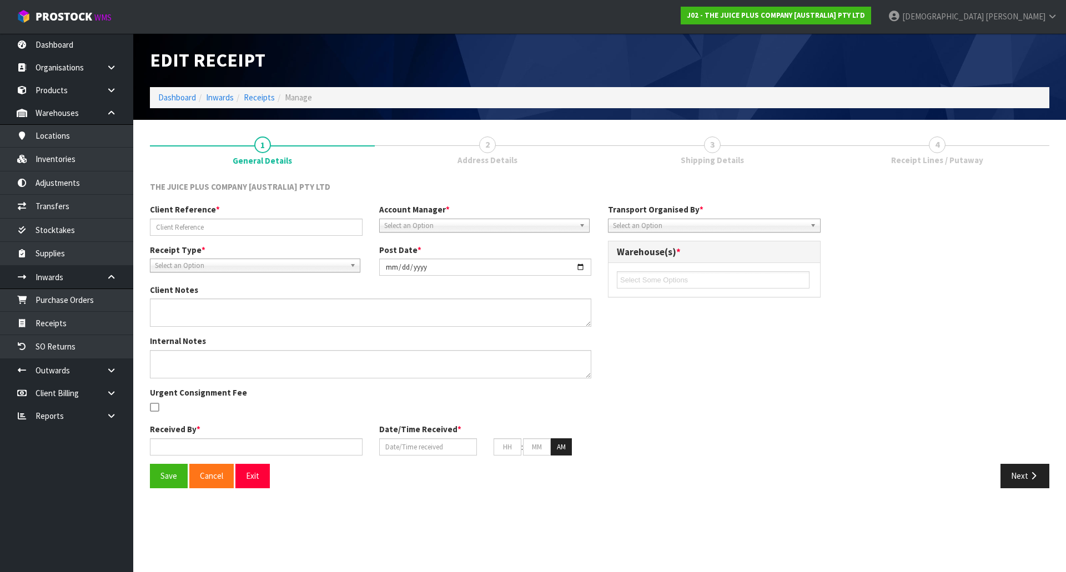
type input "999111NZB I 29.09.25"
type input "[DATE]"
type input "Rocio Lopez"
type input "[DATE]"
type input "10"
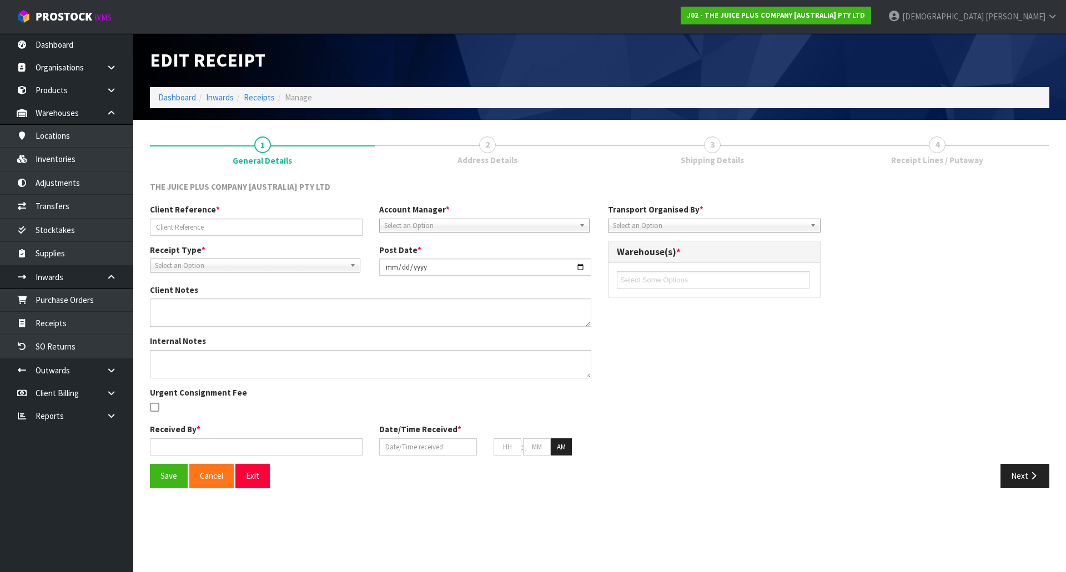
type input "39"
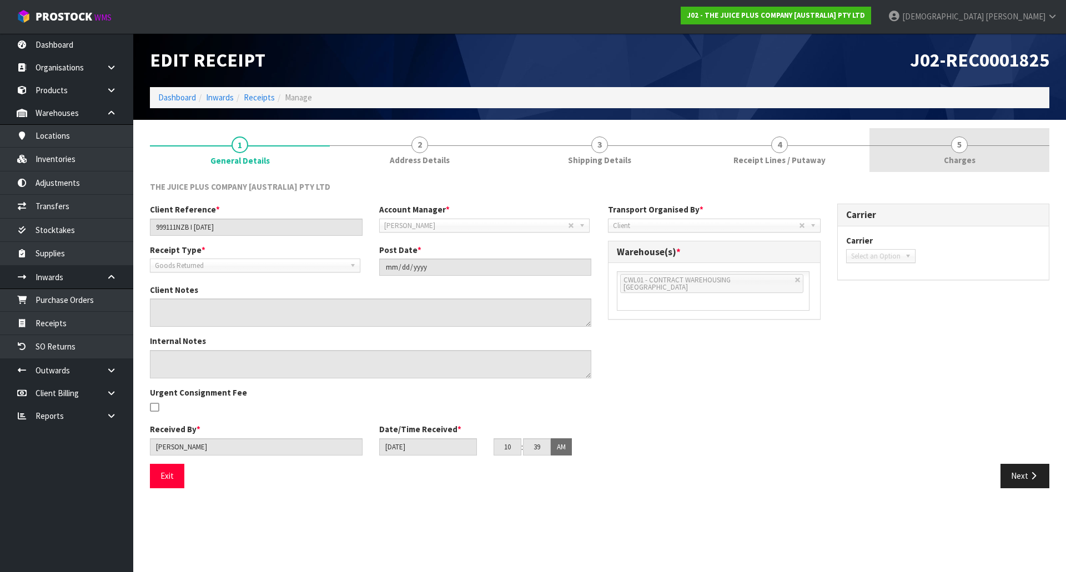
click at [943, 158] on link "5 Charges" at bounding box center [959, 150] width 180 height 44
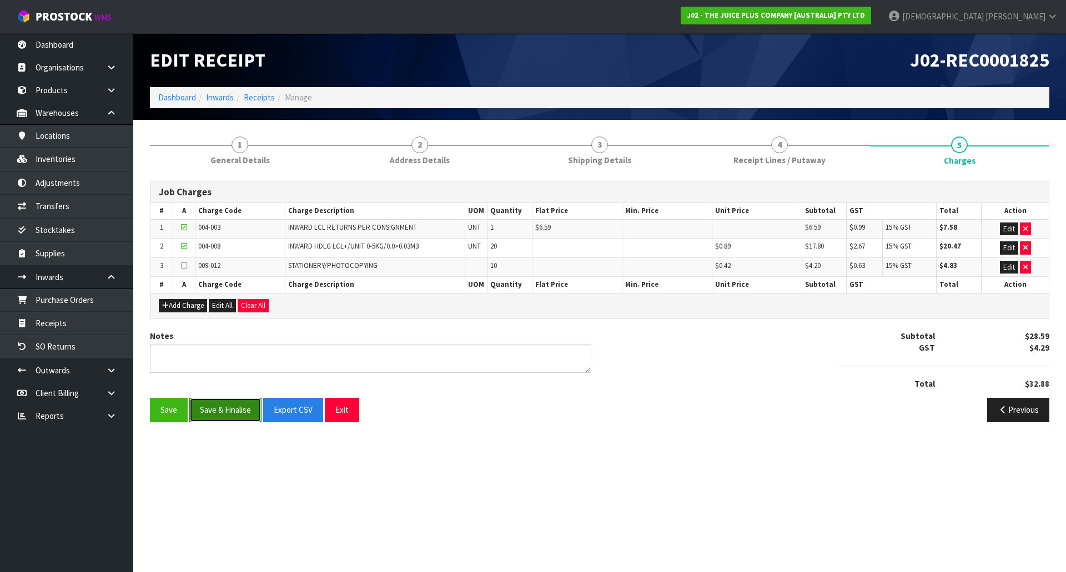
click at [227, 403] on button "Save & Finalise" at bounding box center [225, 410] width 72 height 24
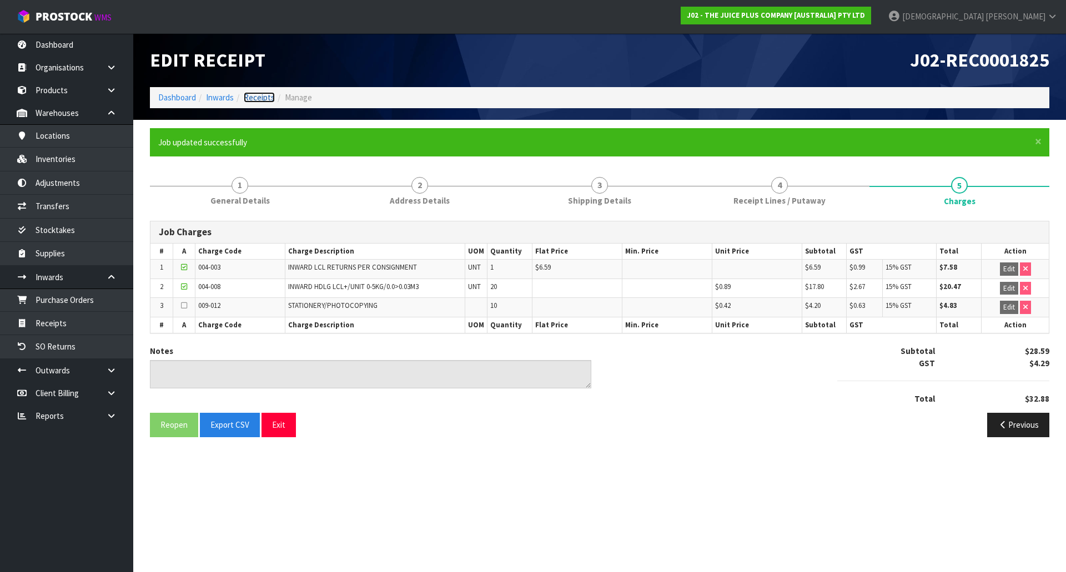
click at [253, 101] on link "Receipts" at bounding box center [259, 97] width 31 height 11
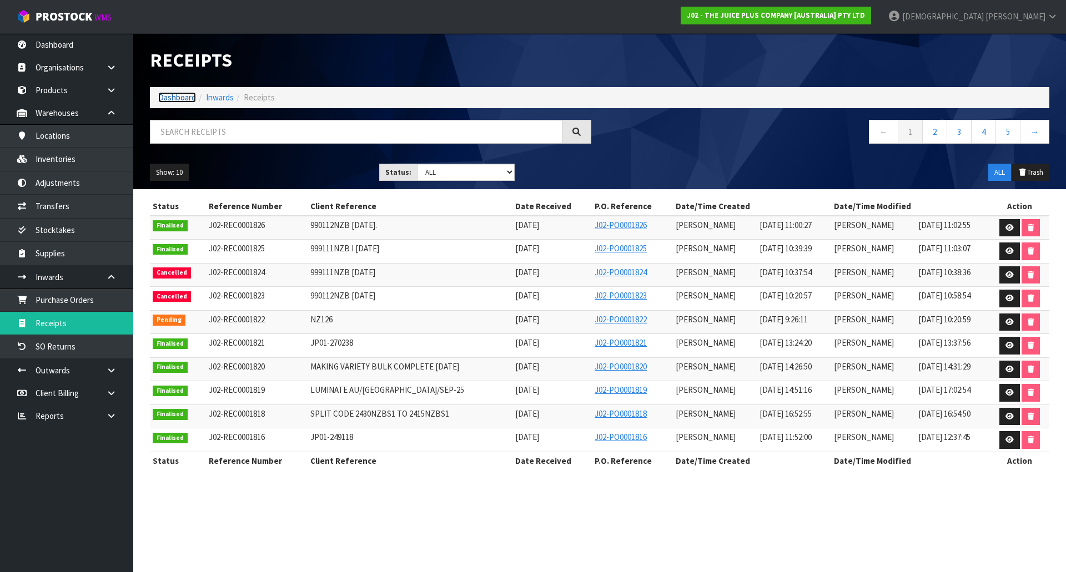
click at [163, 94] on link "Dashboard" at bounding box center [177, 97] width 38 height 11
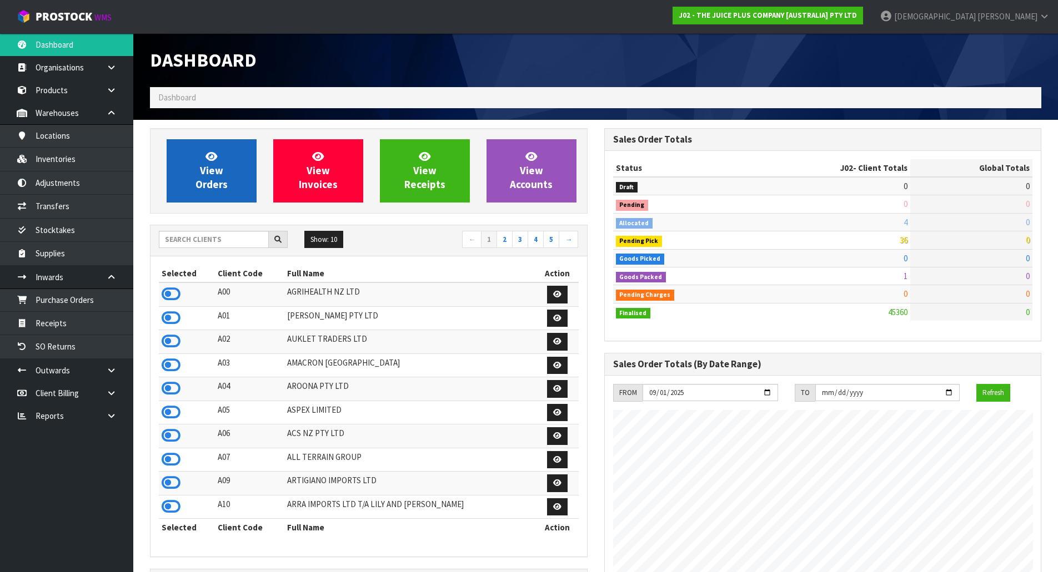
scroll to position [841, 454]
click at [237, 182] on link "View Orders" at bounding box center [212, 170] width 90 height 63
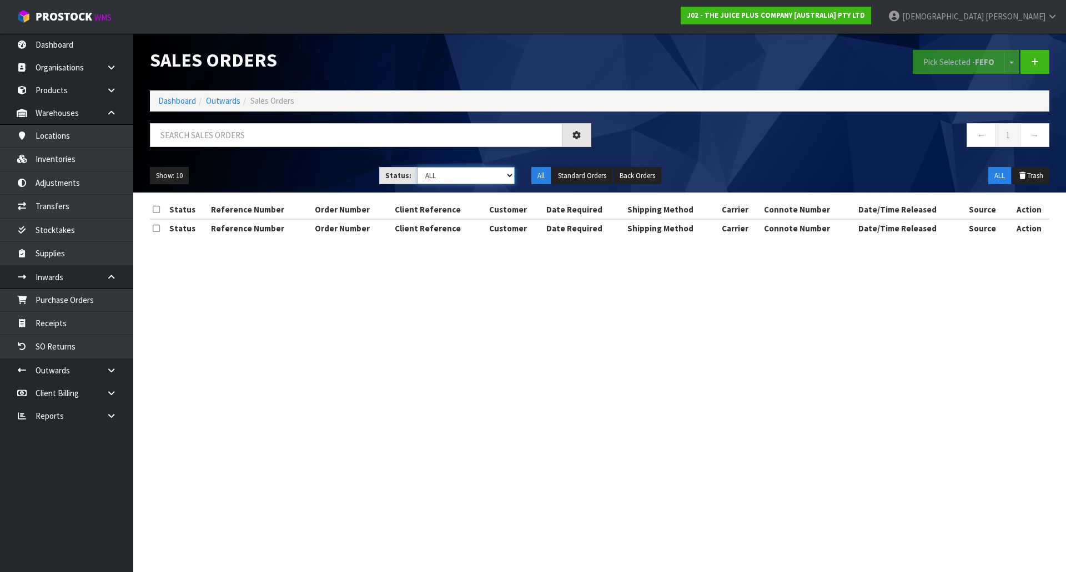
click at [445, 170] on select "Draft Pending Allocated Pending Pick Goods Picked Goods Packed Pending Charges …" at bounding box center [466, 175] width 98 height 17
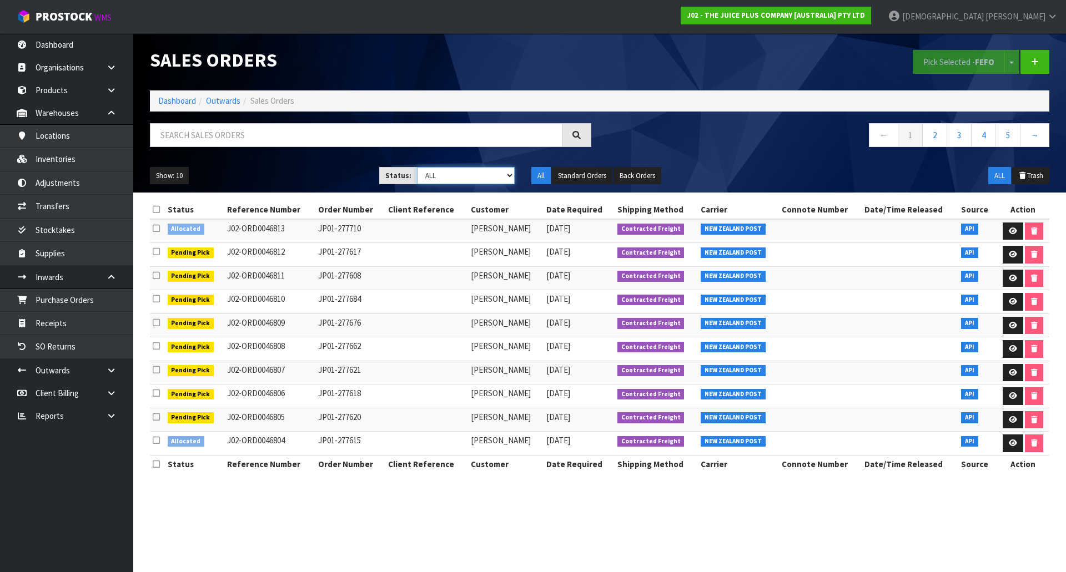
select select "string:2"
click at [417, 167] on select "Draft Pending Allocated Pending Pick Goods Picked Goods Packed Pending Charges …" at bounding box center [466, 175] width 98 height 17
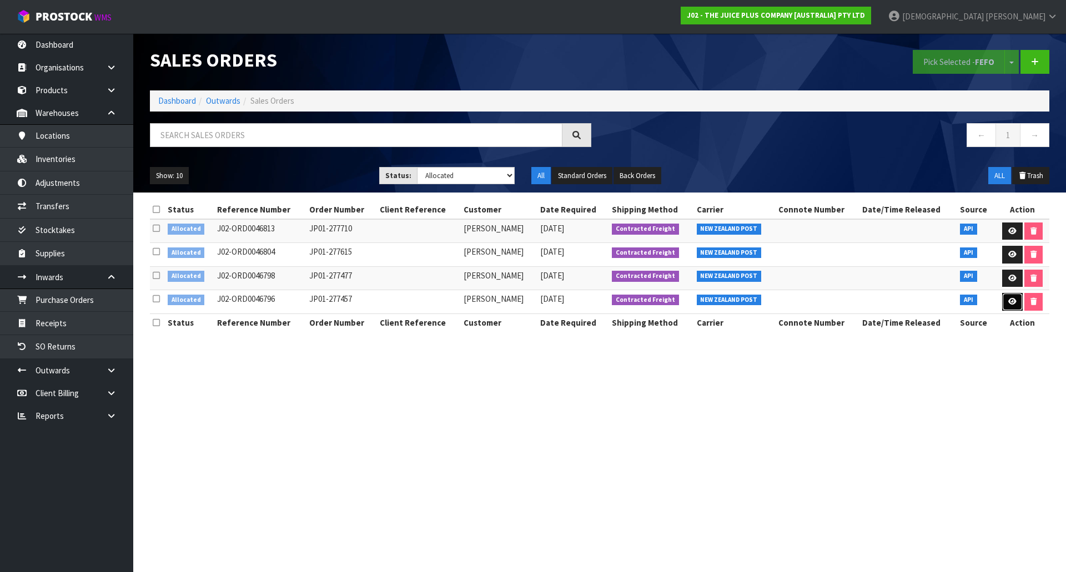
click at [1015, 298] on link at bounding box center [1012, 302] width 21 height 18
click at [1010, 301] on icon at bounding box center [1012, 301] width 8 height 7
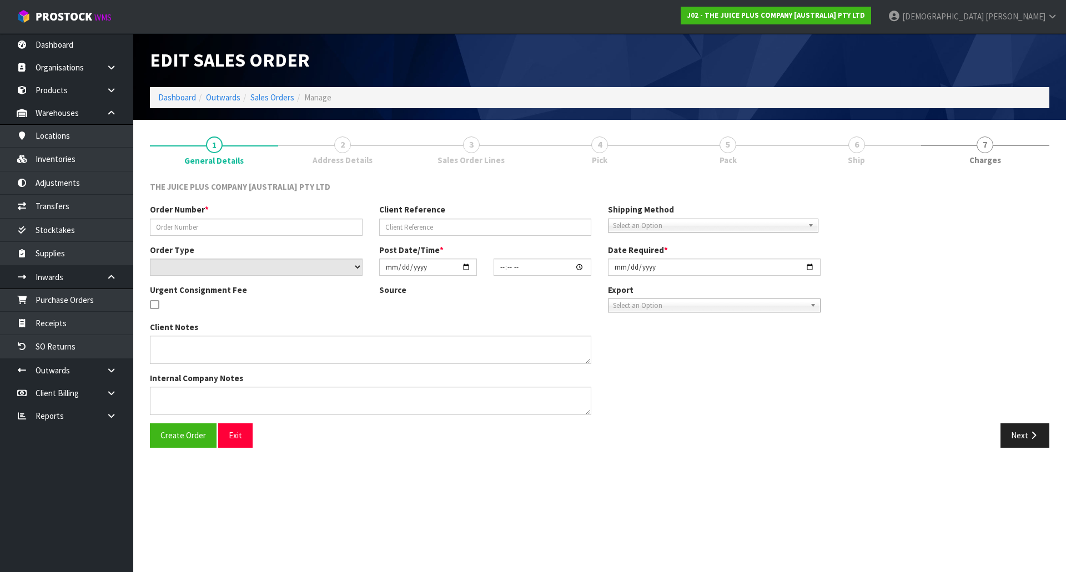
type input "JP01-277457"
select select "number:1"
type input "[DATE]"
type input "04:09:28.000"
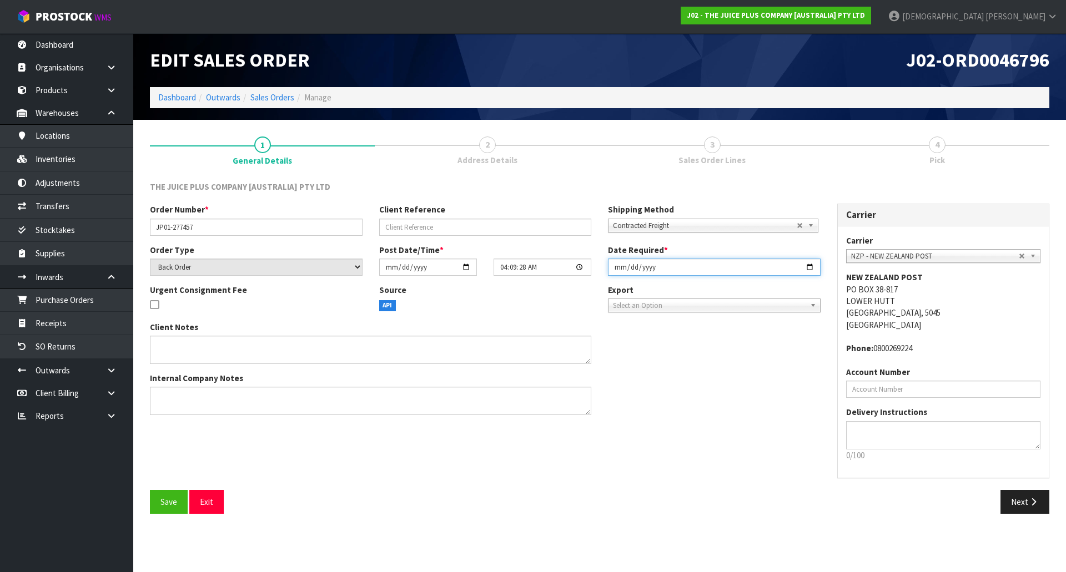
click at [707, 264] on input "[DATE]" at bounding box center [714, 267] width 213 height 17
click at [808, 263] on input "[DATE]" at bounding box center [714, 267] width 213 height 17
type input "[DATE]"
click at [1025, 499] on button "Next" at bounding box center [1024, 502] width 49 height 24
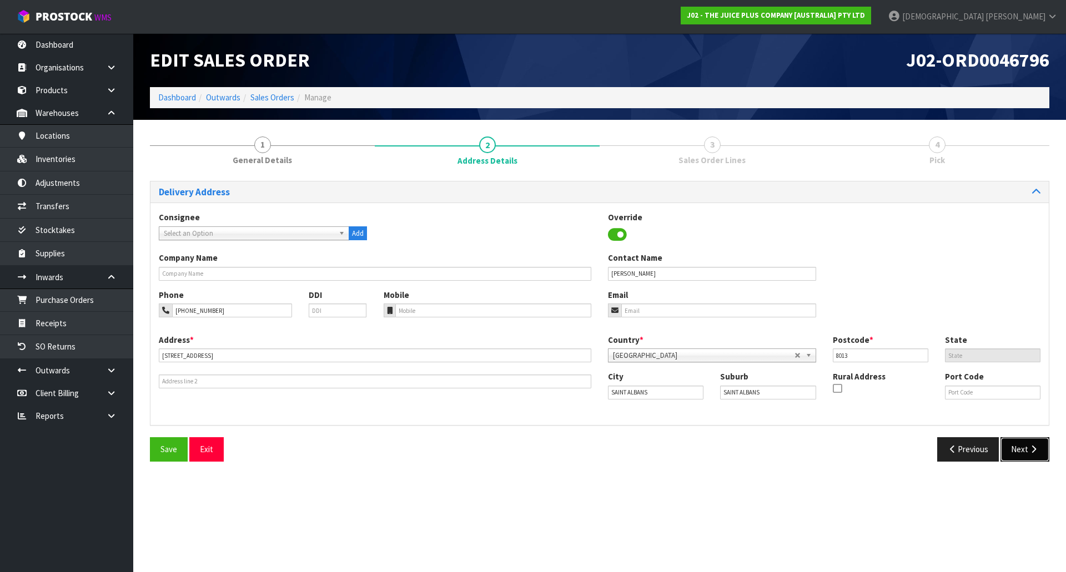
click at [1025, 454] on button "Next" at bounding box center [1024, 450] width 49 height 24
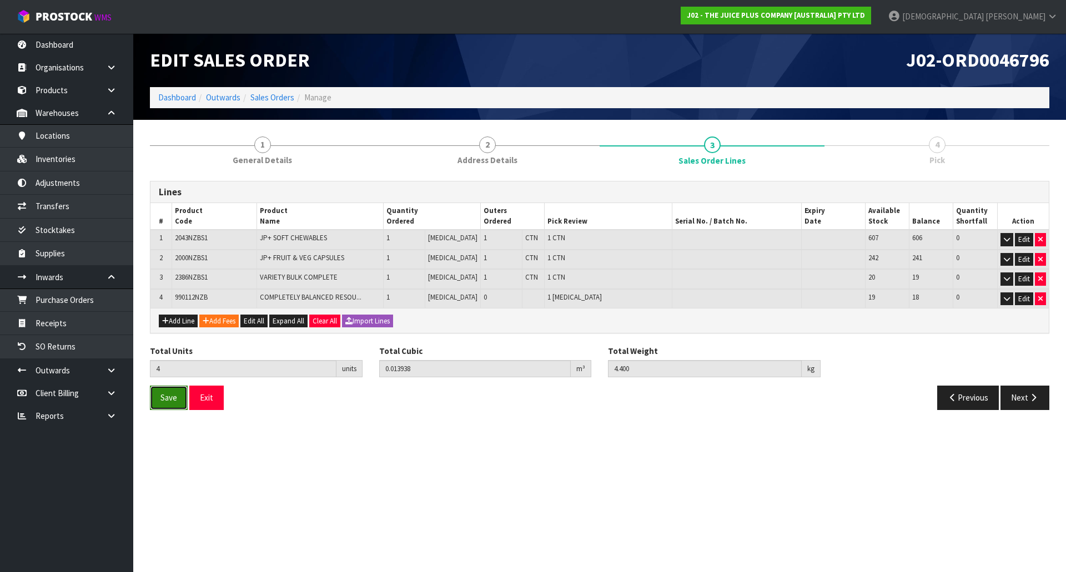
click at [172, 403] on span "Save" at bounding box center [168, 398] width 17 height 11
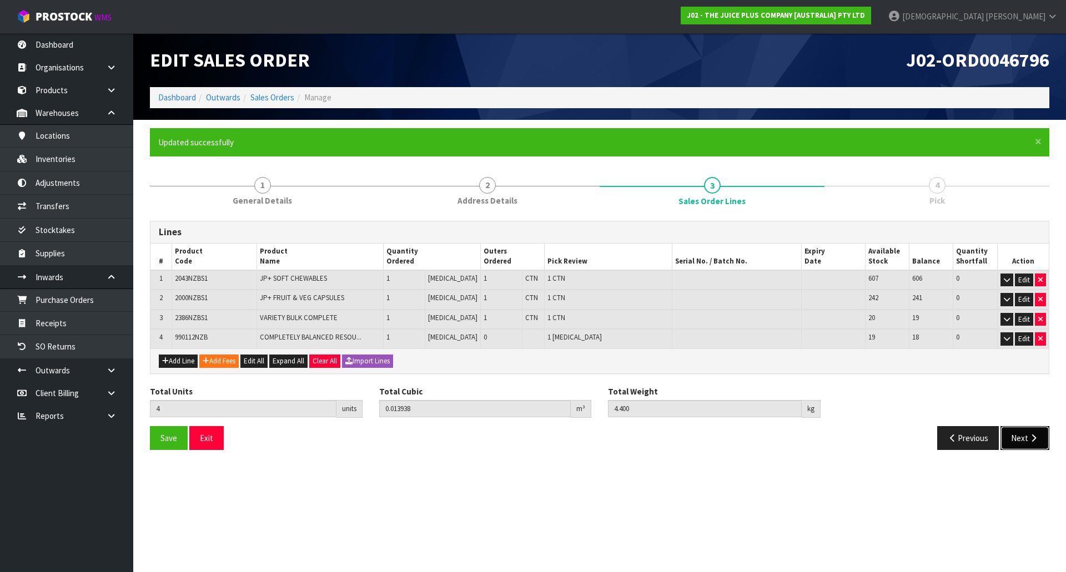
click at [1025, 432] on button "Next" at bounding box center [1024, 438] width 49 height 24
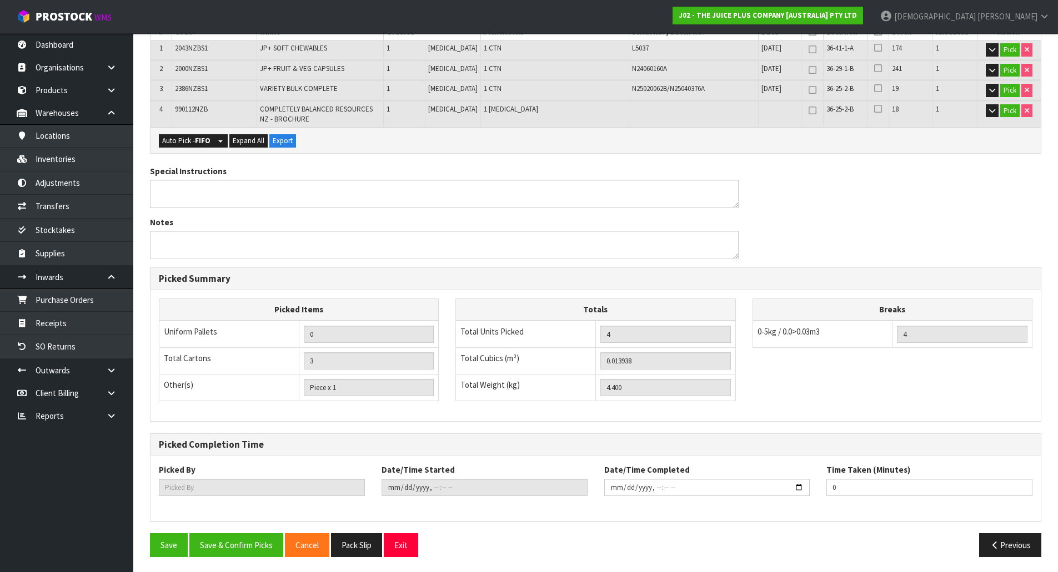
scroll to position [271, 0]
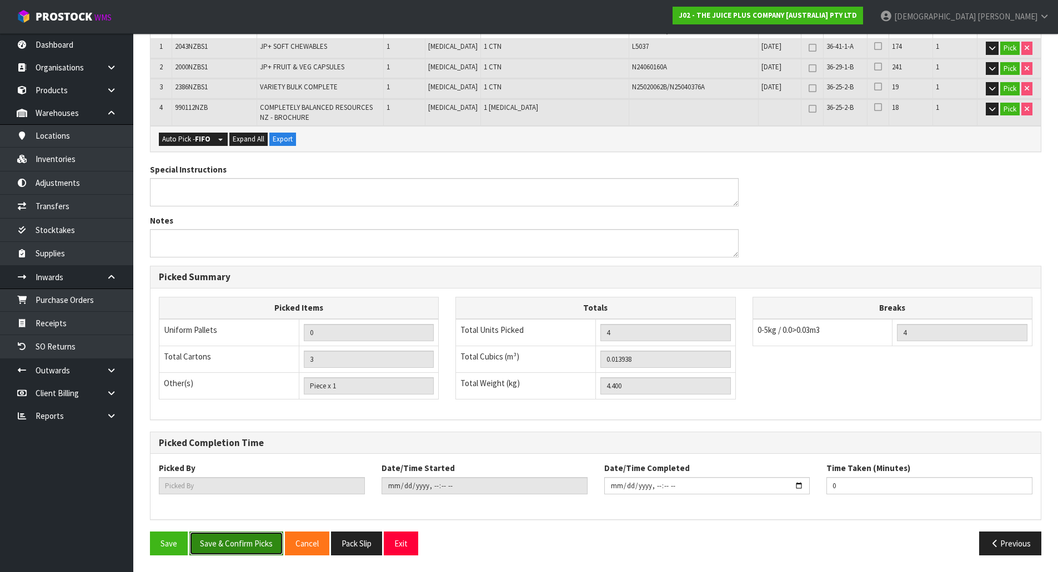
click at [253, 550] on button "Save & Confirm Picks" at bounding box center [236, 544] width 94 height 24
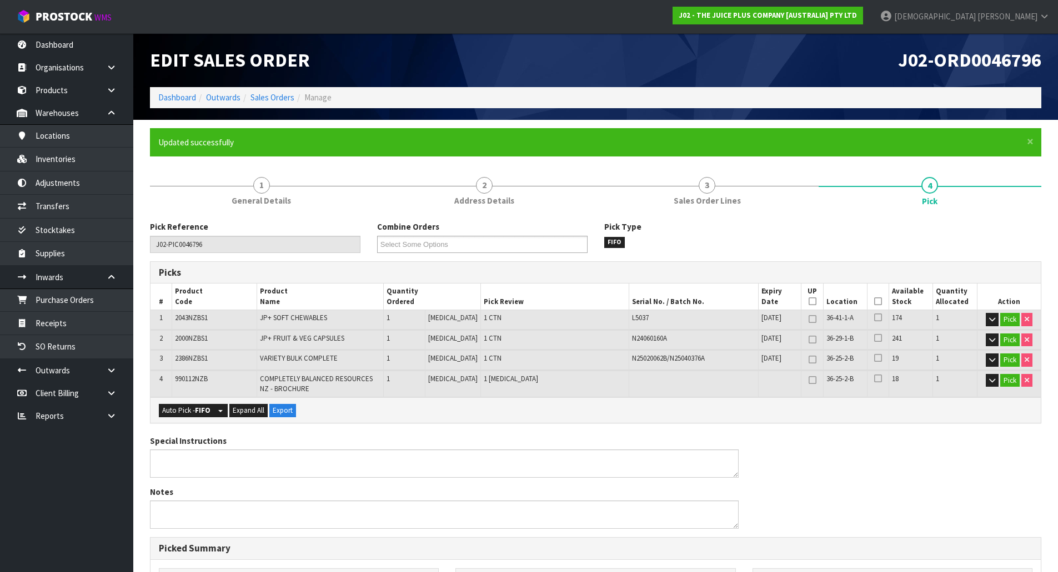
type input "[PERSON_NAME]"
type input "2025-09-29T11:05:05"
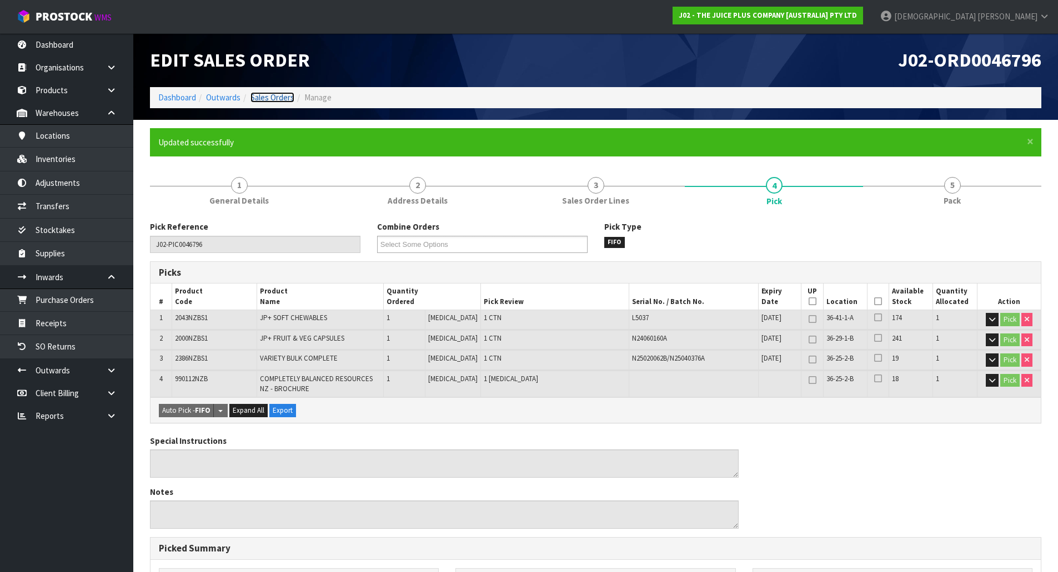
click at [276, 99] on link "Sales Orders" at bounding box center [272, 97] width 44 height 11
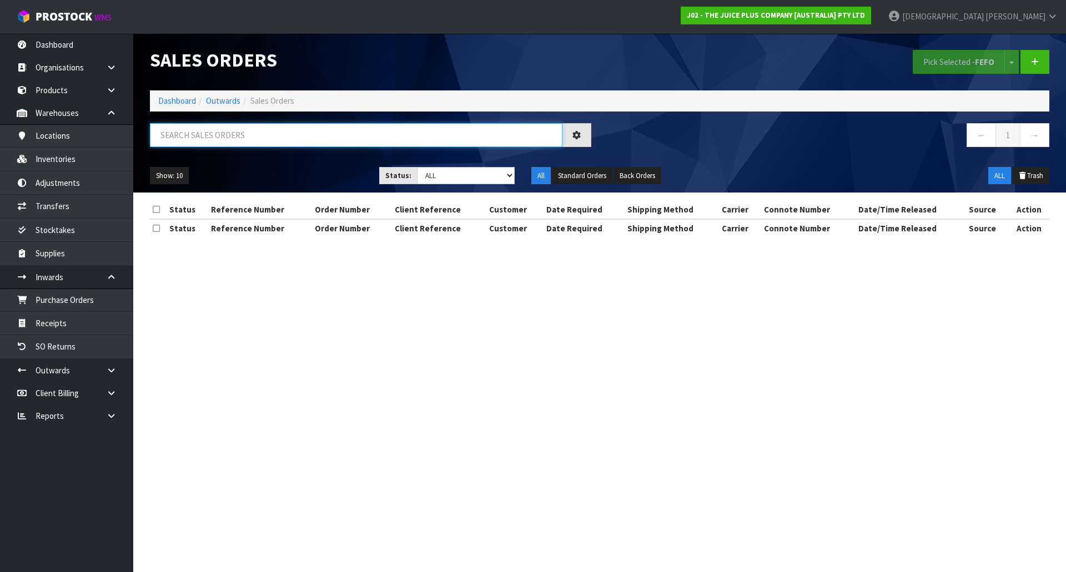
click at [265, 133] on input "text" at bounding box center [356, 135] width 413 height 24
click at [501, 174] on select "Draft Pending Allocated Pending Pick Goods Picked Goods Packed Pending Charges …" at bounding box center [466, 175] width 98 height 17
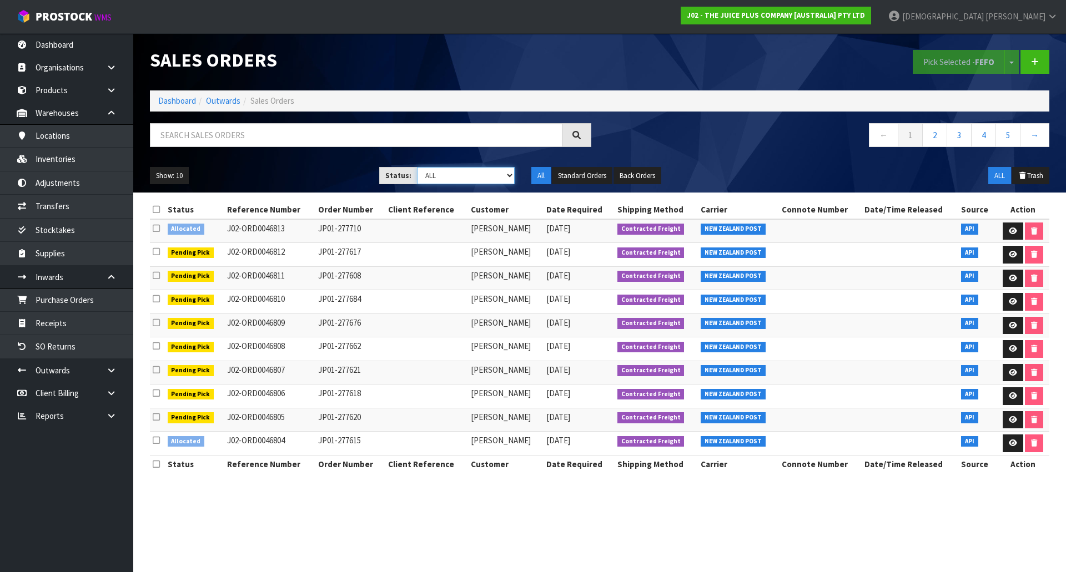
select select "string:2"
click at [417, 167] on select "Draft Pending Allocated Pending Pick Goods Picked Goods Packed Pending Charges …" at bounding box center [466, 175] width 98 height 17
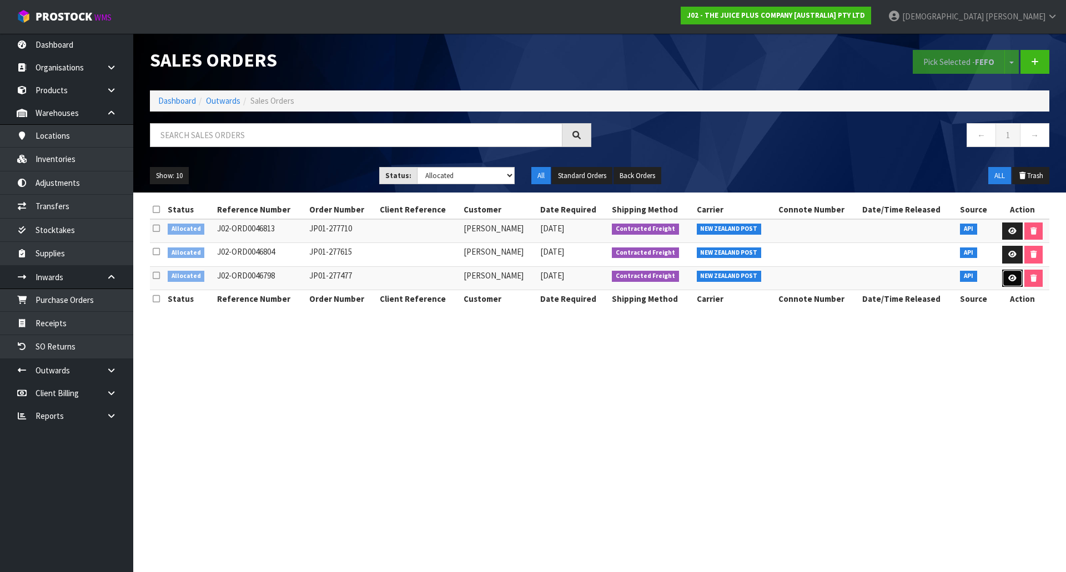
click at [1014, 277] on icon at bounding box center [1012, 278] width 8 height 7
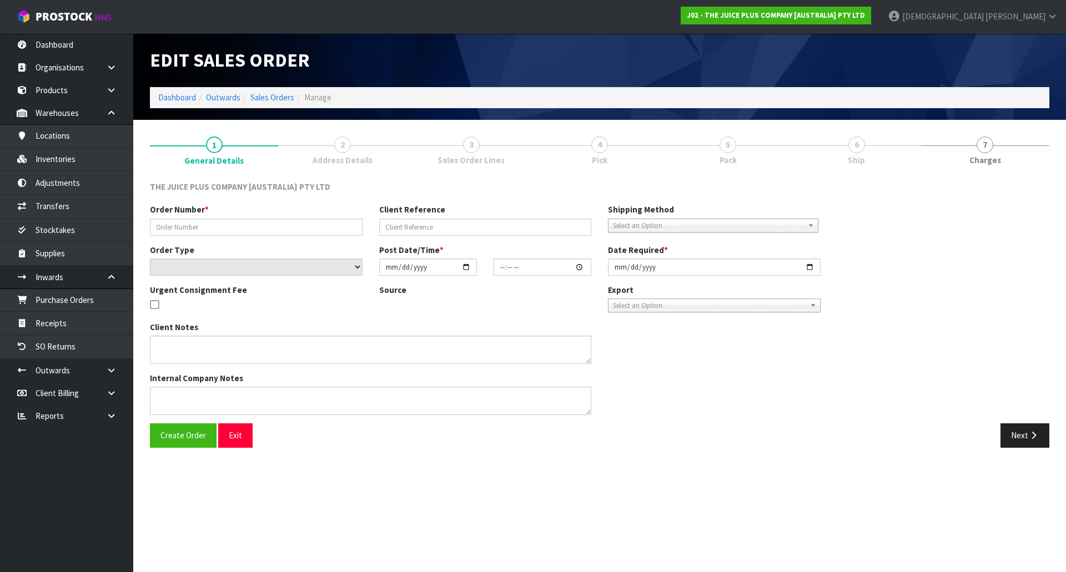
type input "JP01-277477"
select select "number:1"
type input "[DATE]"
type input "04:09:51.000"
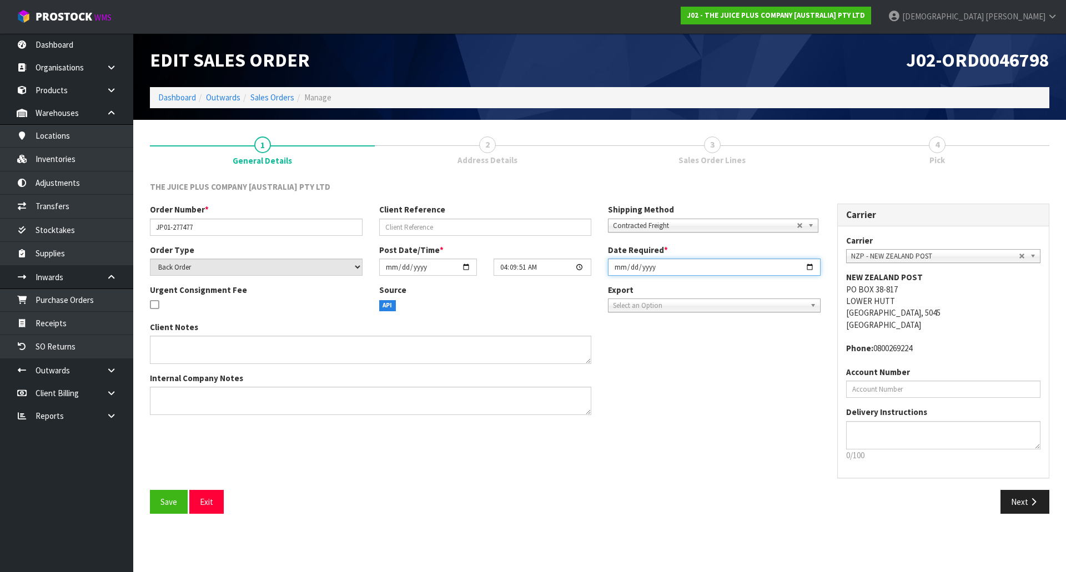
click at [810, 268] on input "[DATE]" at bounding box center [714, 267] width 213 height 17
type input "[DATE]"
drag, startPoint x: 1020, startPoint y: 507, endPoint x: 762, endPoint y: 481, distance: 259.4
click at [1020, 507] on button "Next" at bounding box center [1024, 502] width 49 height 24
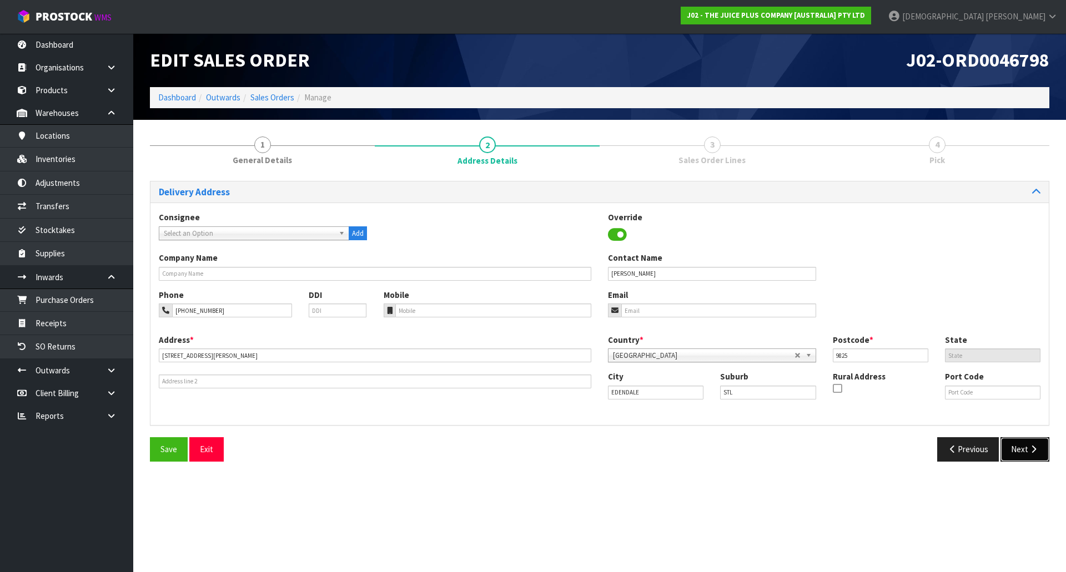
click at [1018, 448] on button "Next" at bounding box center [1024, 450] width 49 height 24
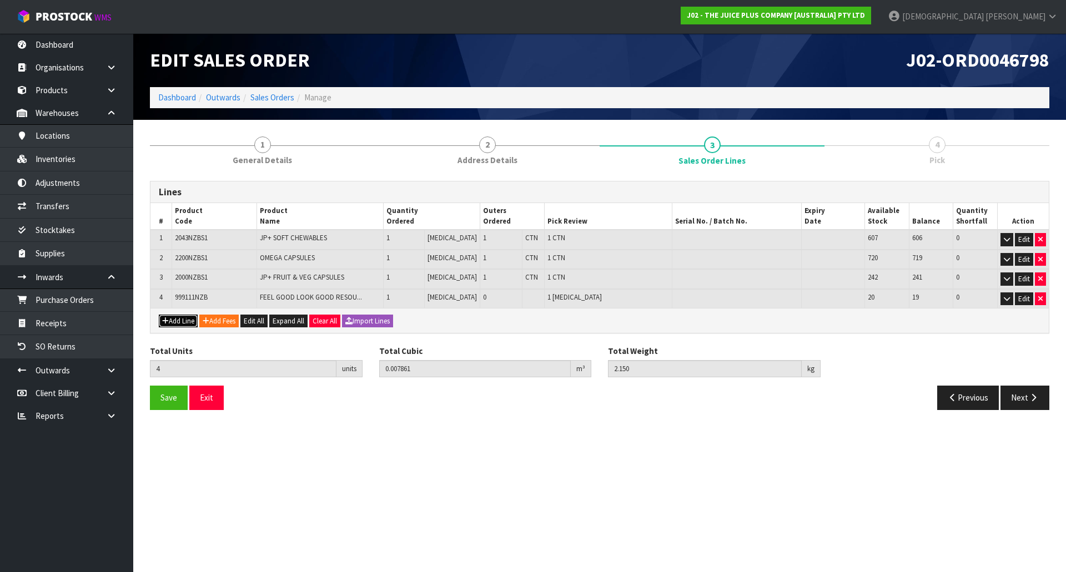
click at [187, 323] on button "Add Line" at bounding box center [178, 321] width 39 height 13
type input "0"
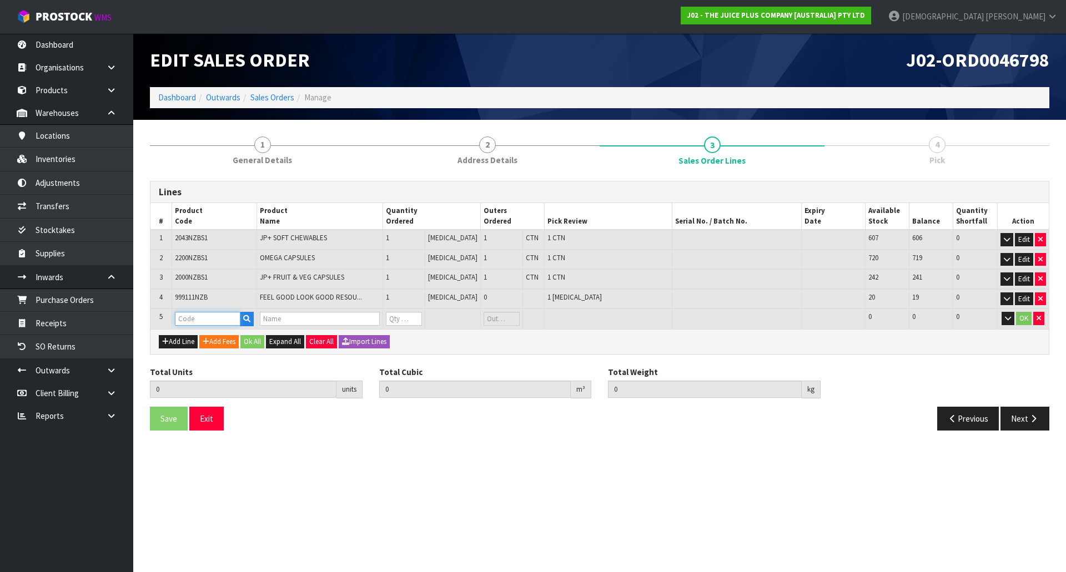
click at [189, 319] on input "text" at bounding box center [208, 319] width 66 height 14
type input "VA"
click at [216, 353] on link "VA NILLA SACHET" at bounding box center [223, 352] width 92 height 15
type input "[PERSON_NAME]"
type input "4"
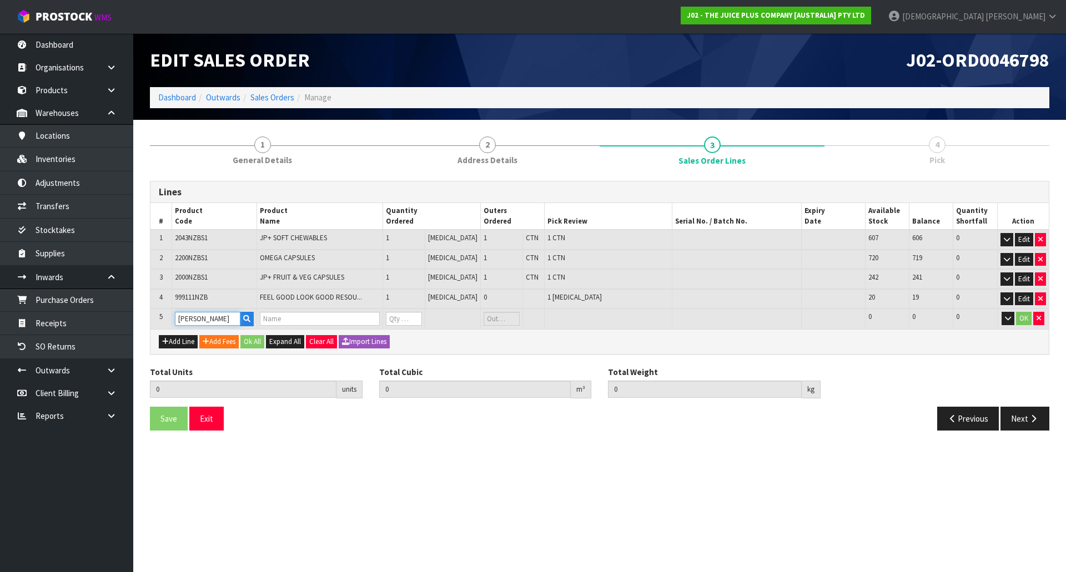
type input "0.007861"
type input "2.15"
type input "1 X VANILLA SACHET"
type input "0"
drag, startPoint x: 409, startPoint y: 324, endPoint x: 402, endPoint y: 323, distance: 6.7
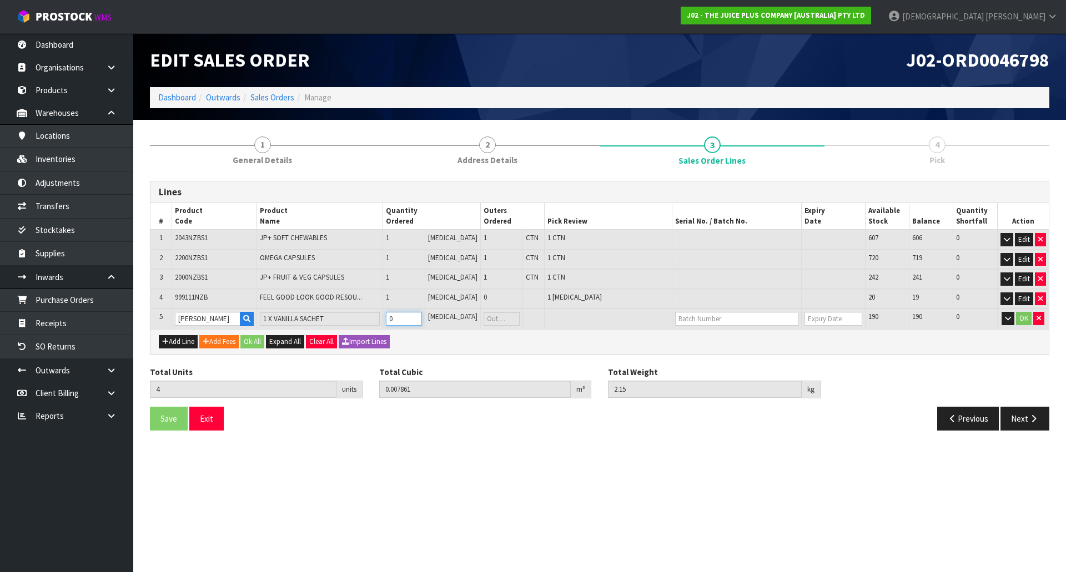
click at [402, 323] on input "0" at bounding box center [404, 319] width 36 height 14
type input "6"
type input "0.007885"
type input "2.18"
type input "2"
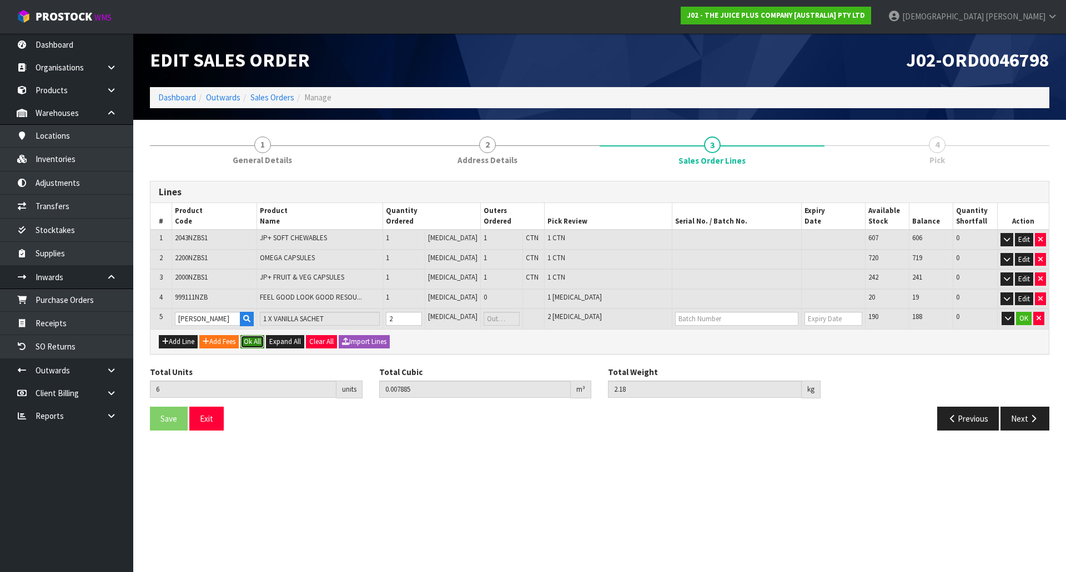
click at [257, 339] on button "Ok All" at bounding box center [252, 341] width 24 height 13
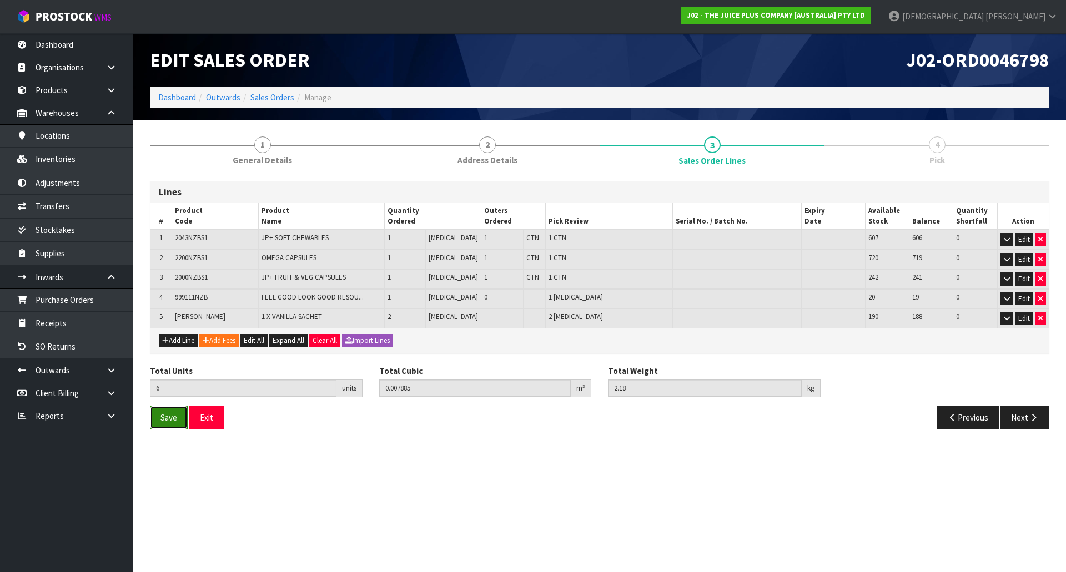
click at [170, 421] on span "Save" at bounding box center [168, 418] width 17 height 11
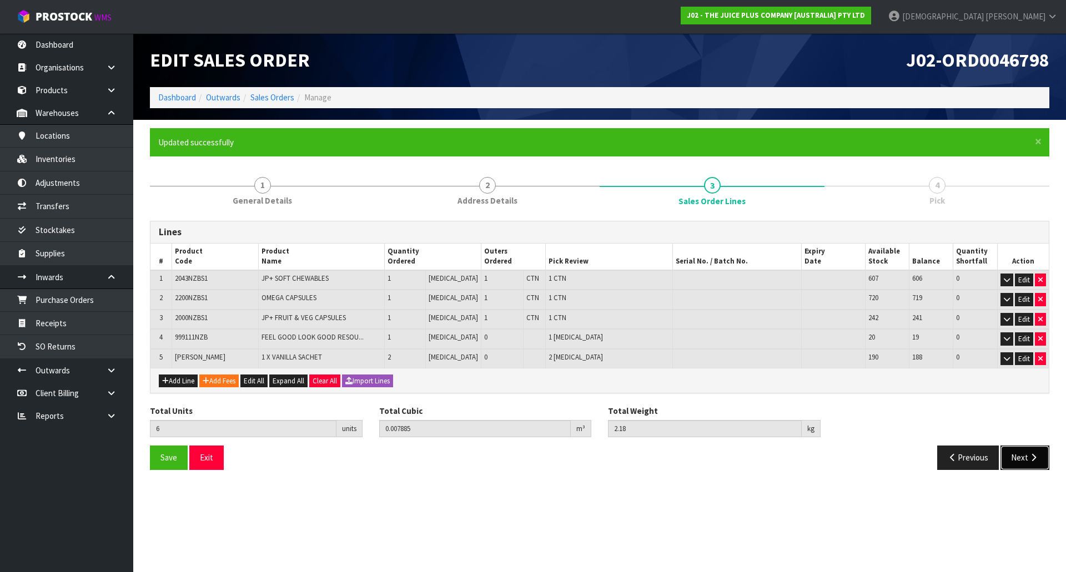
click at [1018, 459] on button "Next" at bounding box center [1024, 458] width 49 height 24
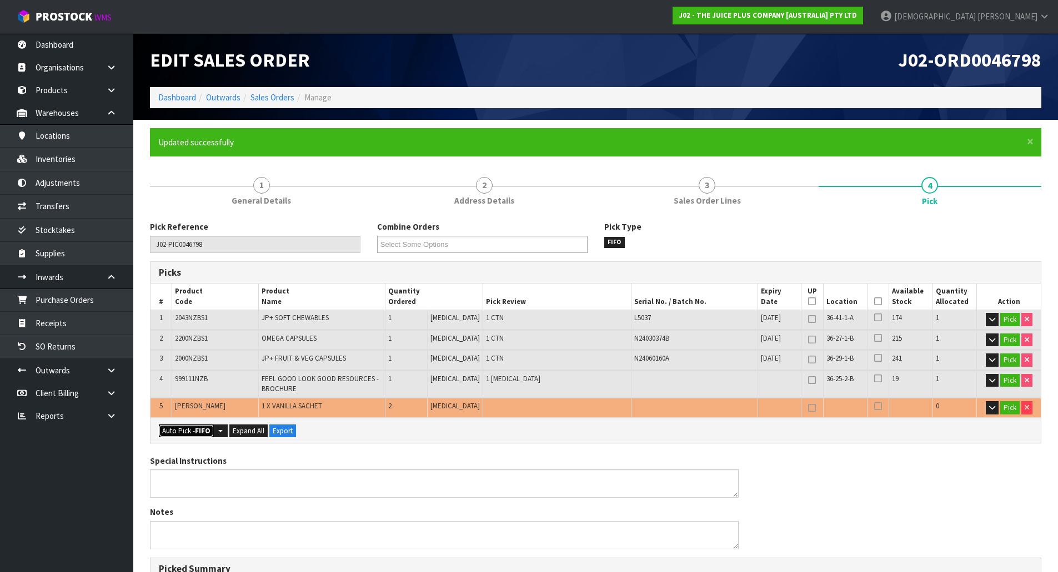
click at [207, 429] on strong "FIFO" at bounding box center [203, 430] width 16 height 9
type input "3"
type input "Piece x 3"
type input "6"
type input "0.007885"
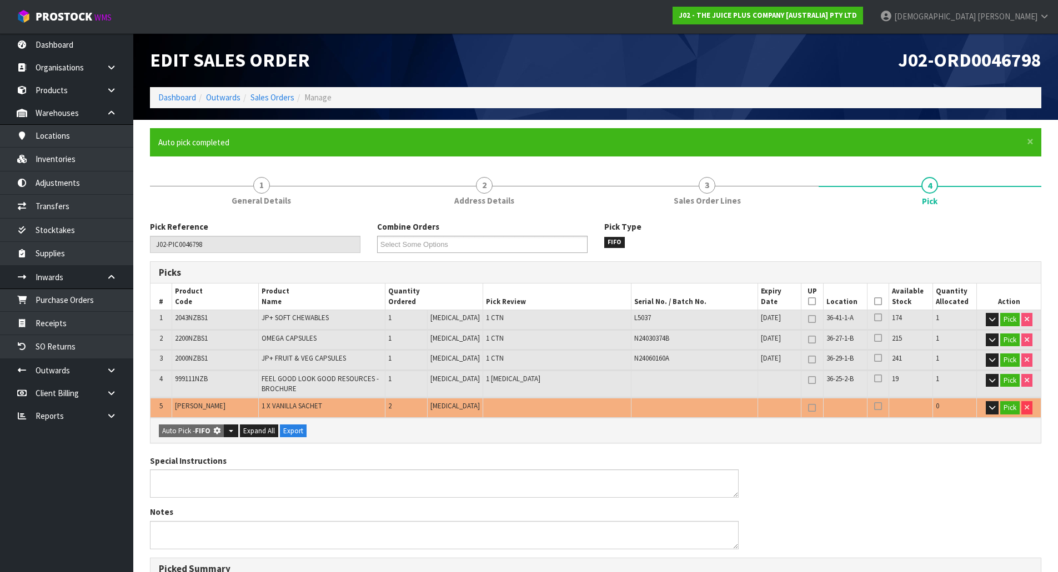
type input "2.180"
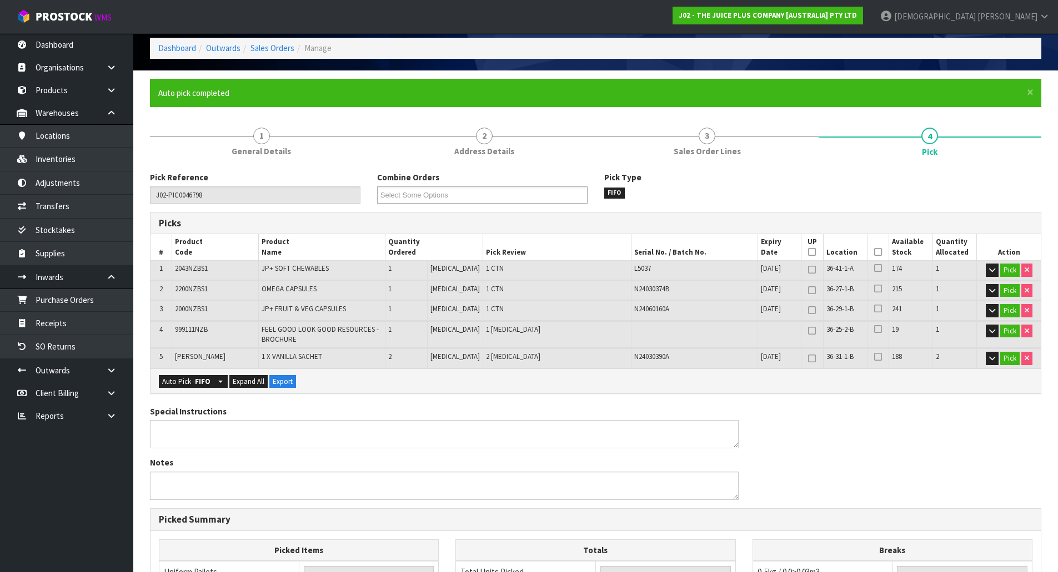
scroll to position [292, 0]
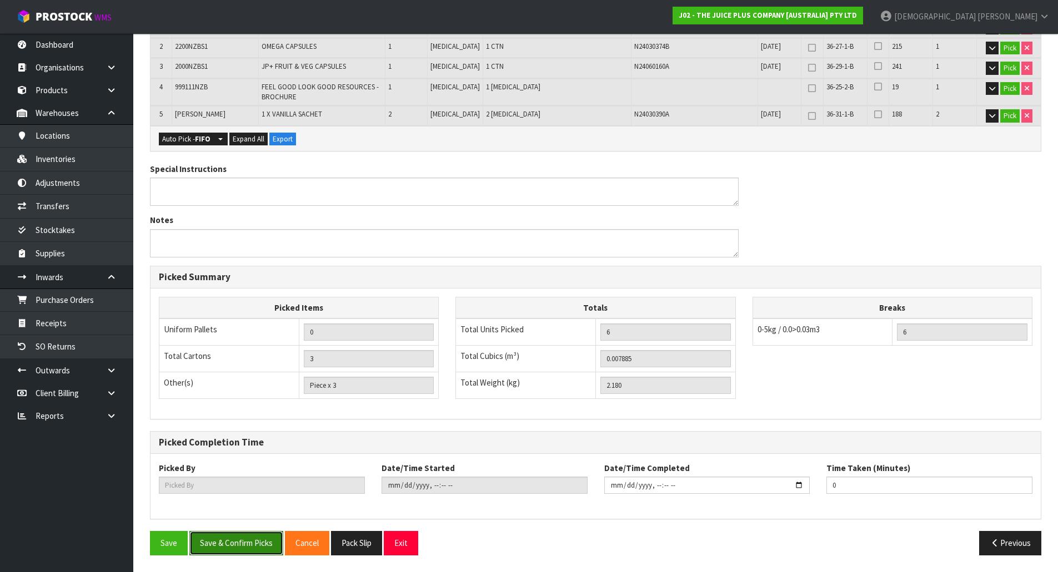
click at [250, 549] on button "Save & Confirm Picks" at bounding box center [236, 543] width 94 height 24
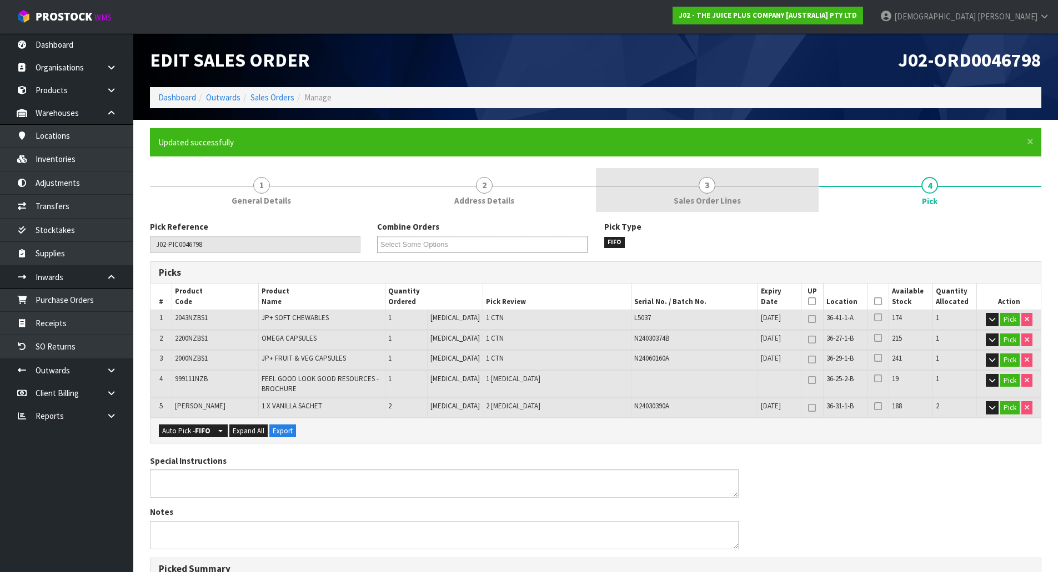
type input "[PERSON_NAME]"
type input "2025-09-29T11:06:04"
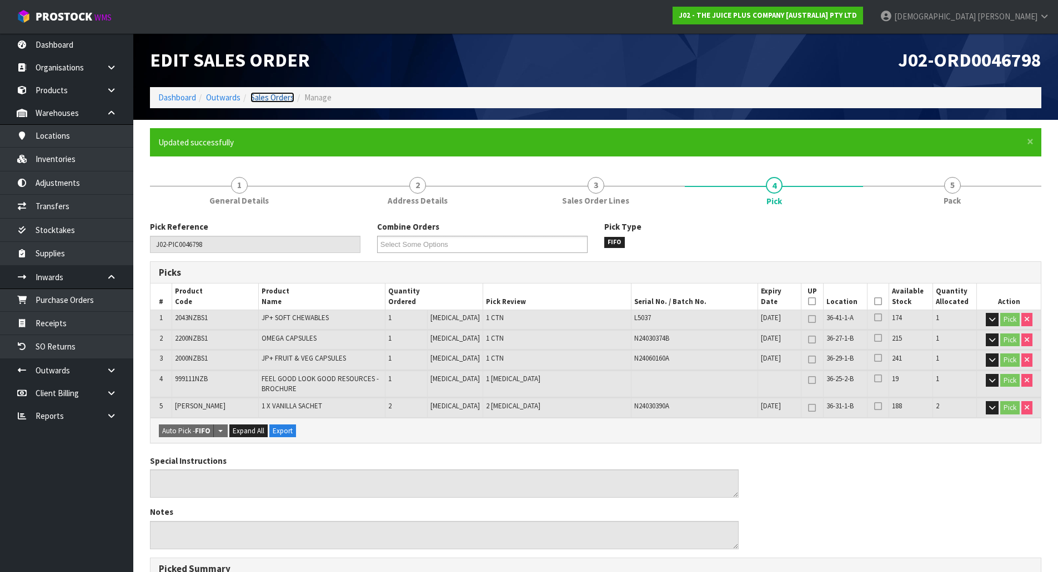
click at [259, 98] on link "Sales Orders" at bounding box center [272, 97] width 44 height 11
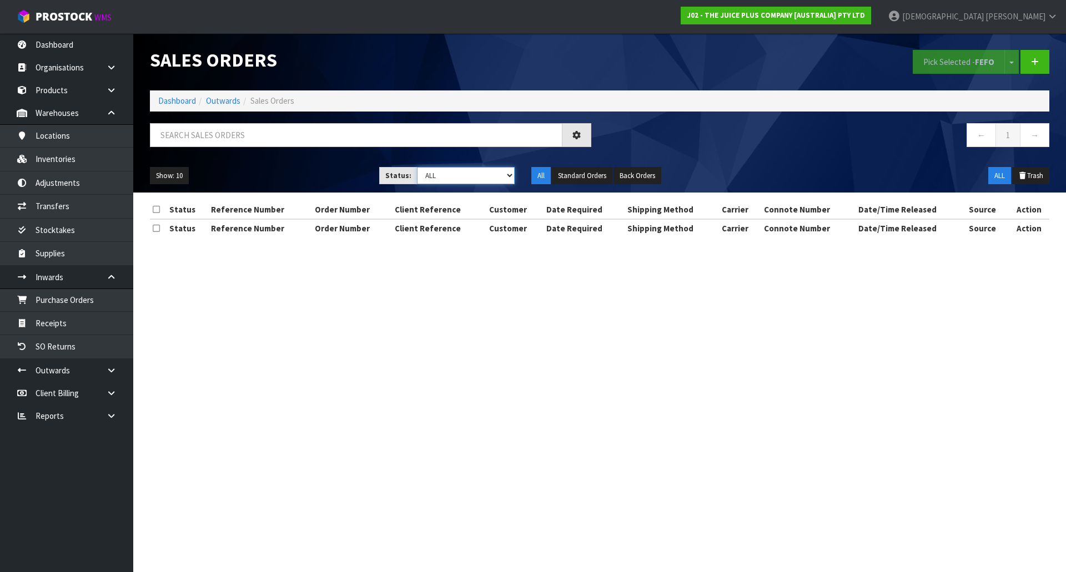
click at [484, 174] on select "Draft Pending Allocated Pending Pick Goods Picked Goods Packed Pending Charges …" at bounding box center [466, 175] width 98 height 17
select select "string:2"
click at [417, 167] on select "Draft Pending Allocated Pending Pick Goods Picked Goods Packed Pending Charges …" at bounding box center [466, 175] width 98 height 17
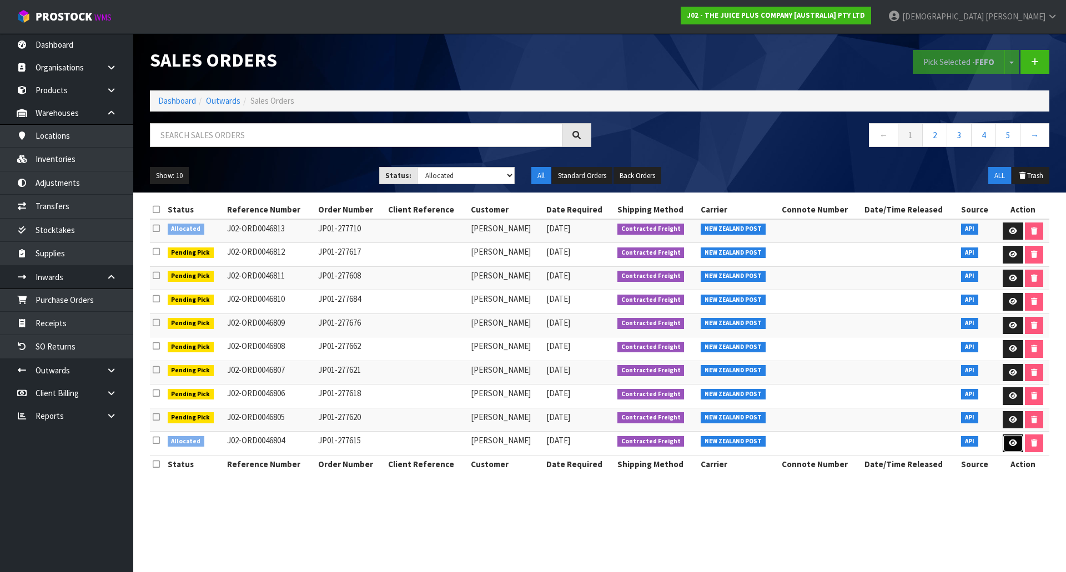
click at [1018, 443] on link at bounding box center [1013, 444] width 21 height 18
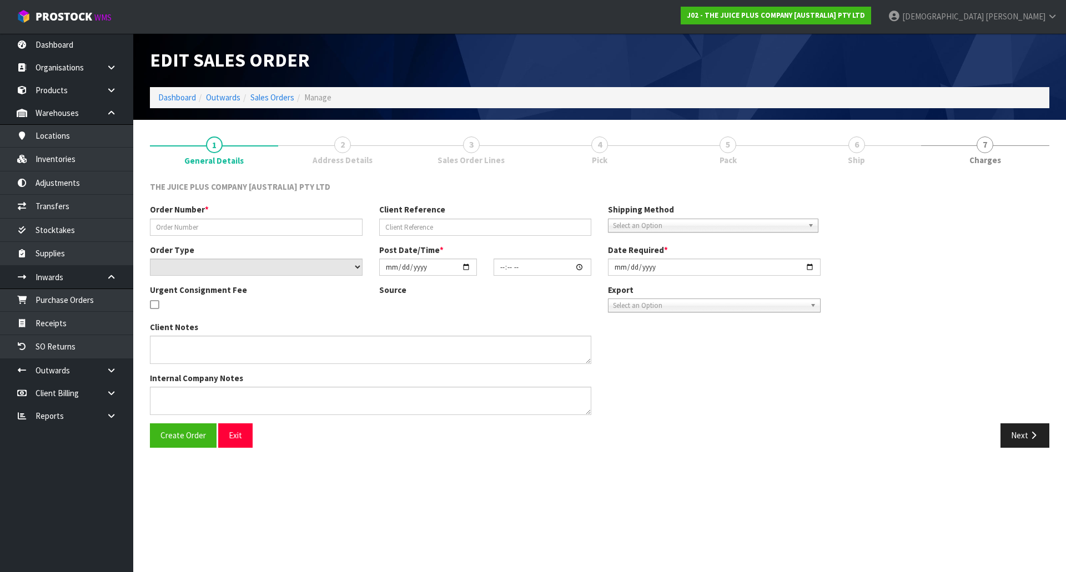
type input "JP01-277615"
select select "number:1"
type input "[DATE]"
type input "04:01:41.000"
type input "[DATE]"
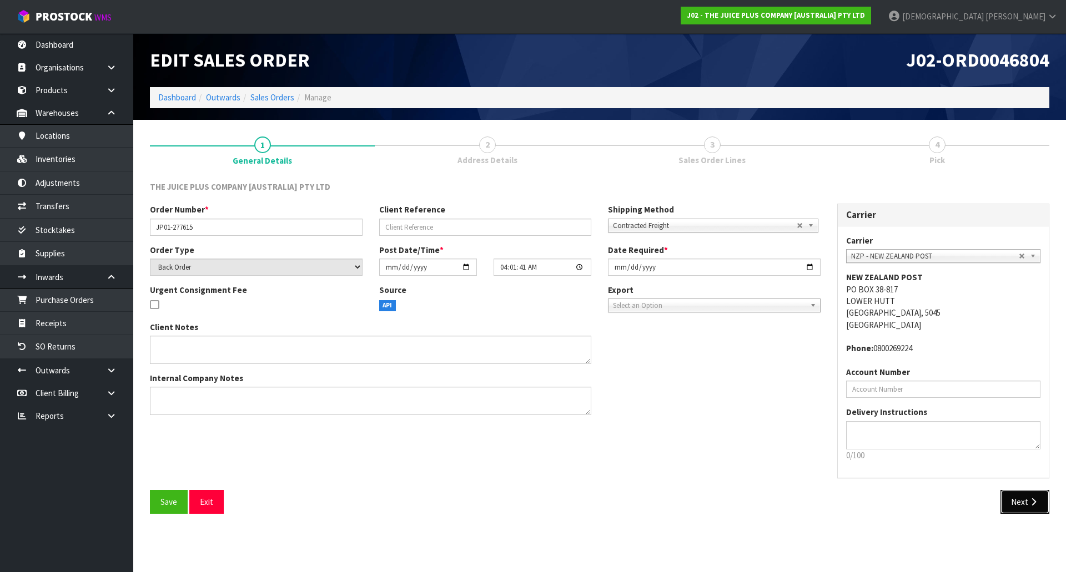
drag, startPoint x: 1033, startPoint y: 498, endPoint x: 1004, endPoint y: 464, distance: 44.9
click at [1033, 498] on icon "button" at bounding box center [1033, 502] width 11 height 8
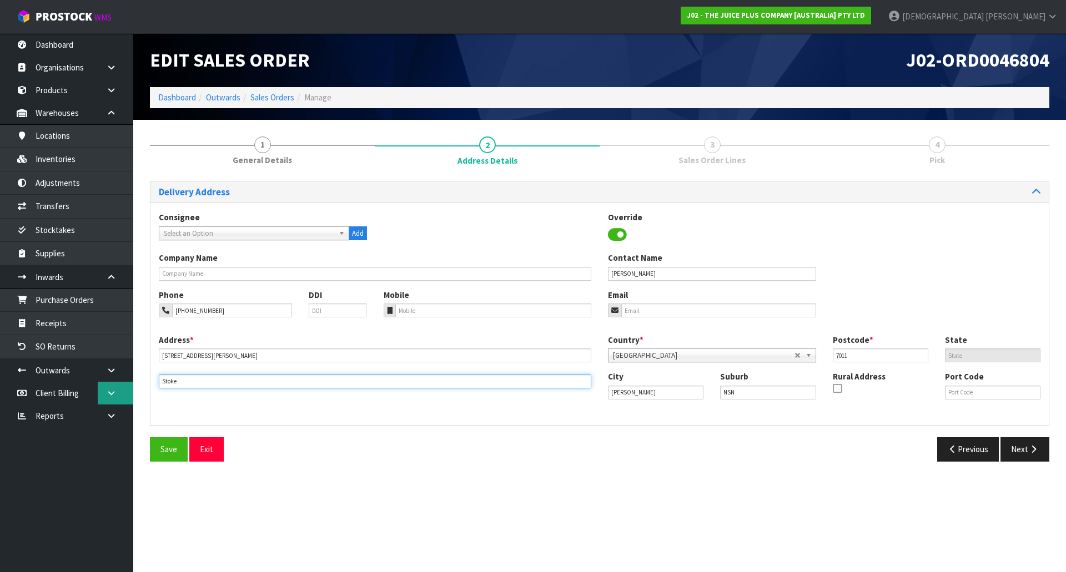
drag, startPoint x: 247, startPoint y: 380, endPoint x: 106, endPoint y: 383, distance: 141.1
click at [108, 383] on body "Toggle navigation ProStock WMS J02 - THE JUICE PLUS COMPANY [AUSTRALIA] PTY LTD…" at bounding box center [533, 286] width 1066 height 572
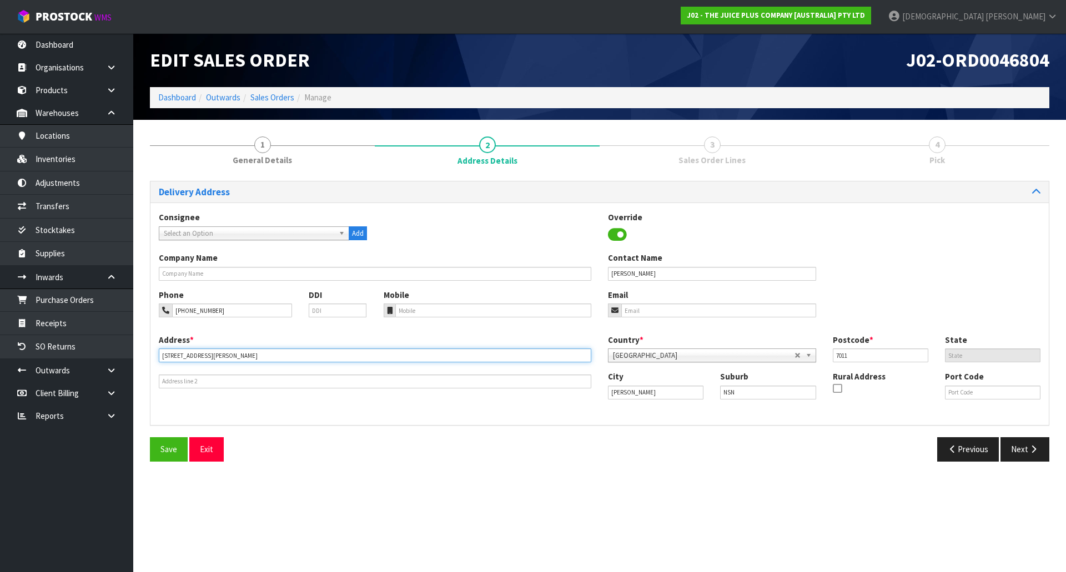
click at [217, 357] on input "38 Ballard Drive" at bounding box center [375, 356] width 433 height 14
paste input "STOKE"
type input "38 BALLARD DRIVE, STOKE"
click at [1026, 451] on button "Next" at bounding box center [1024, 450] width 49 height 24
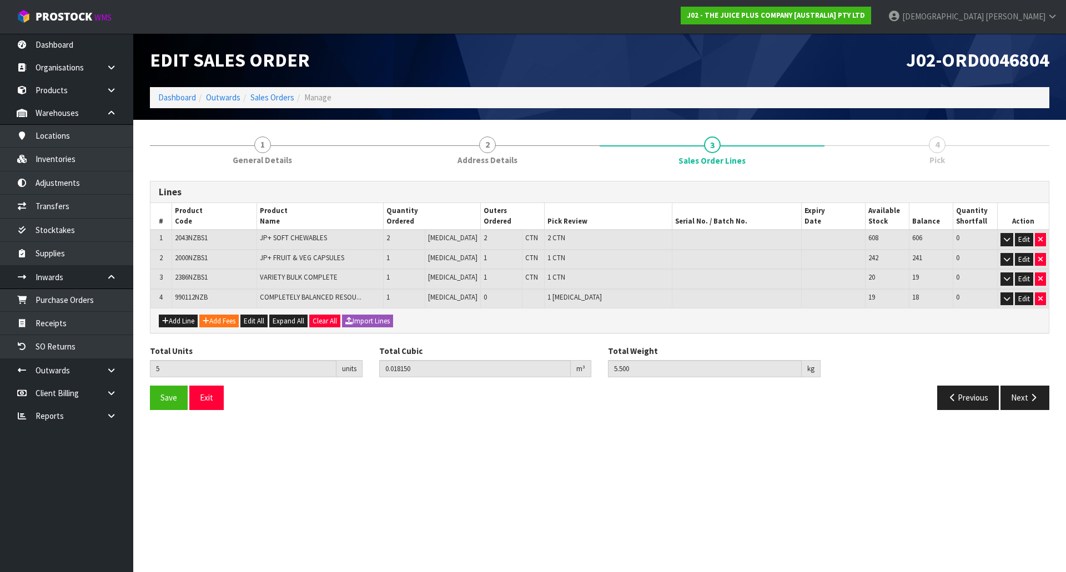
click at [188, 399] on div "Save Exit" at bounding box center [371, 398] width 458 height 24
click at [172, 400] on span "Save" at bounding box center [168, 398] width 17 height 11
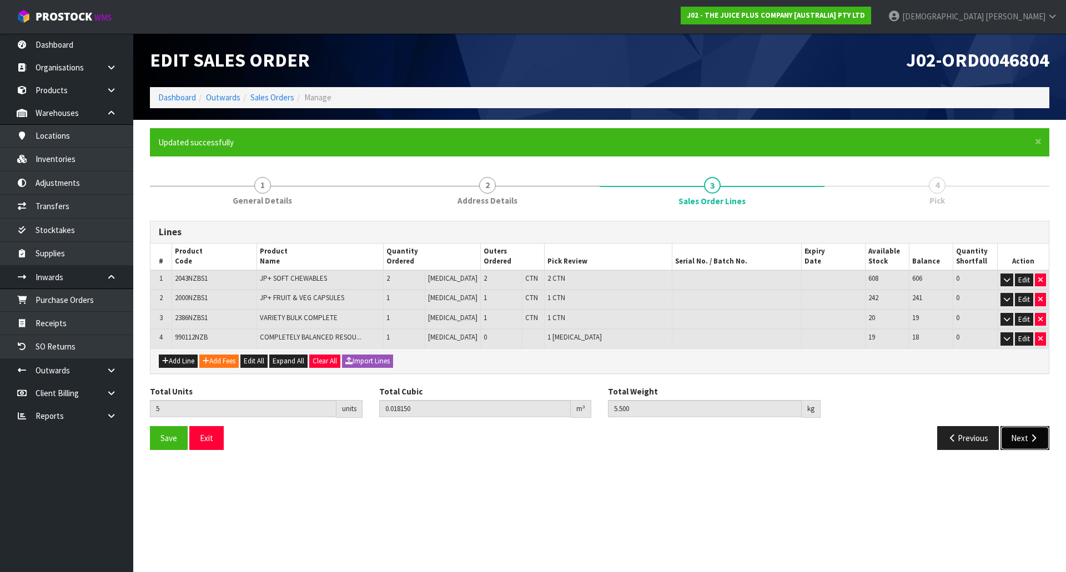
click at [1029, 441] on icon "button" at bounding box center [1033, 438] width 11 height 8
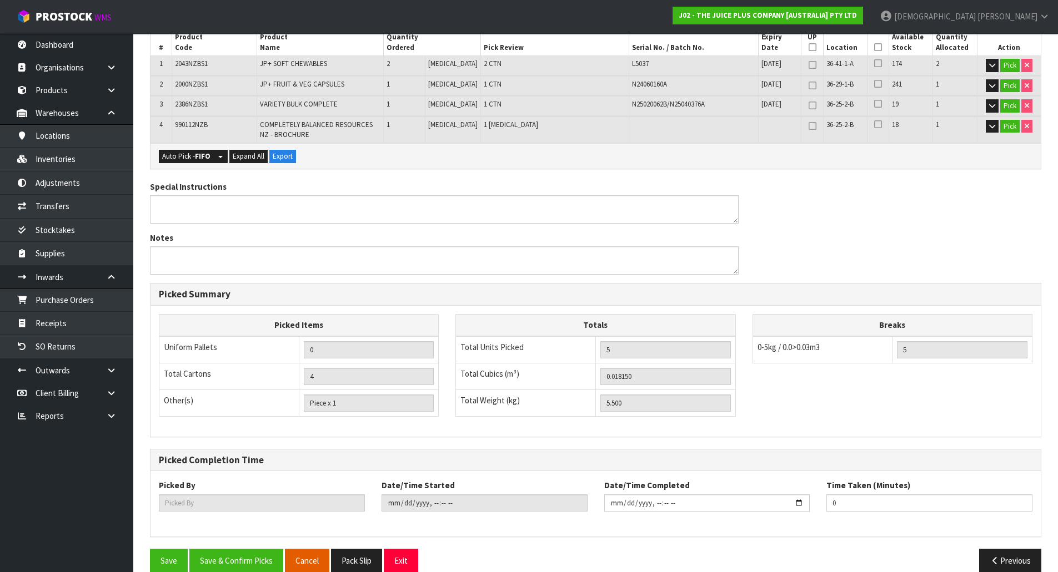
scroll to position [271, 0]
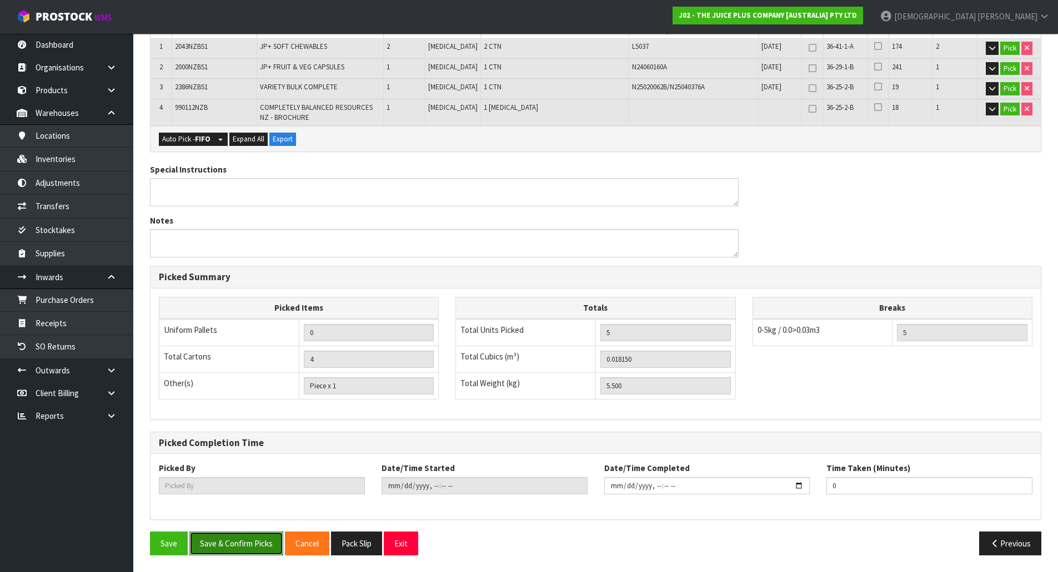
click at [257, 549] on button "Save & Confirm Picks" at bounding box center [236, 544] width 94 height 24
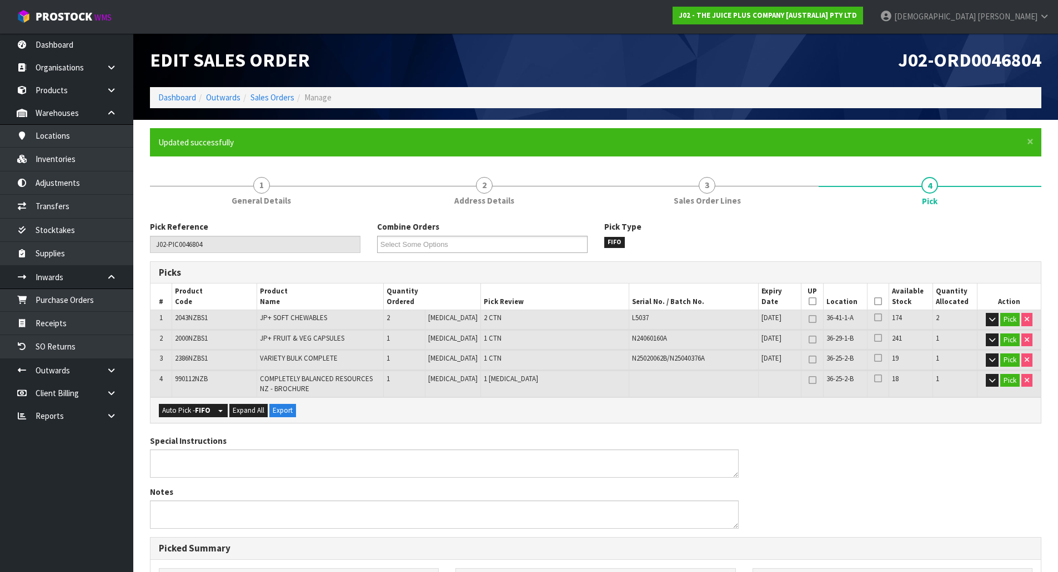
type input "[PERSON_NAME]"
type input "2025-09-29T11:07:02"
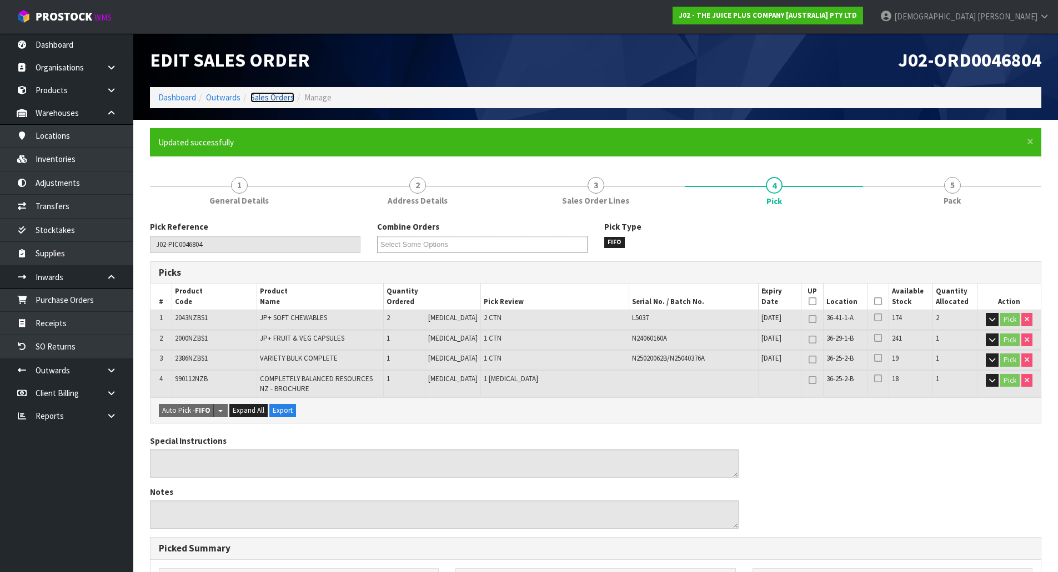
click at [275, 93] on link "Sales Orders" at bounding box center [272, 97] width 44 height 11
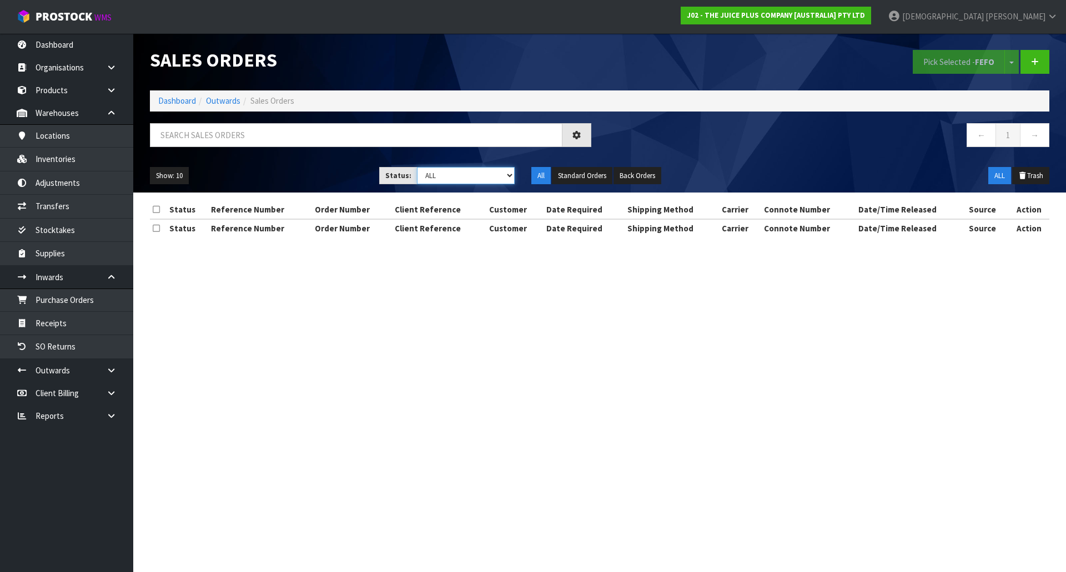
click at [476, 179] on select "Draft Pending Allocated Pending Pick Goods Picked Goods Packed Pending Charges …" at bounding box center [466, 175] width 98 height 17
select select "string:2"
click at [417, 167] on select "Draft Pending Allocated Pending Pick Goods Picked Goods Packed Pending Charges …" at bounding box center [466, 175] width 98 height 17
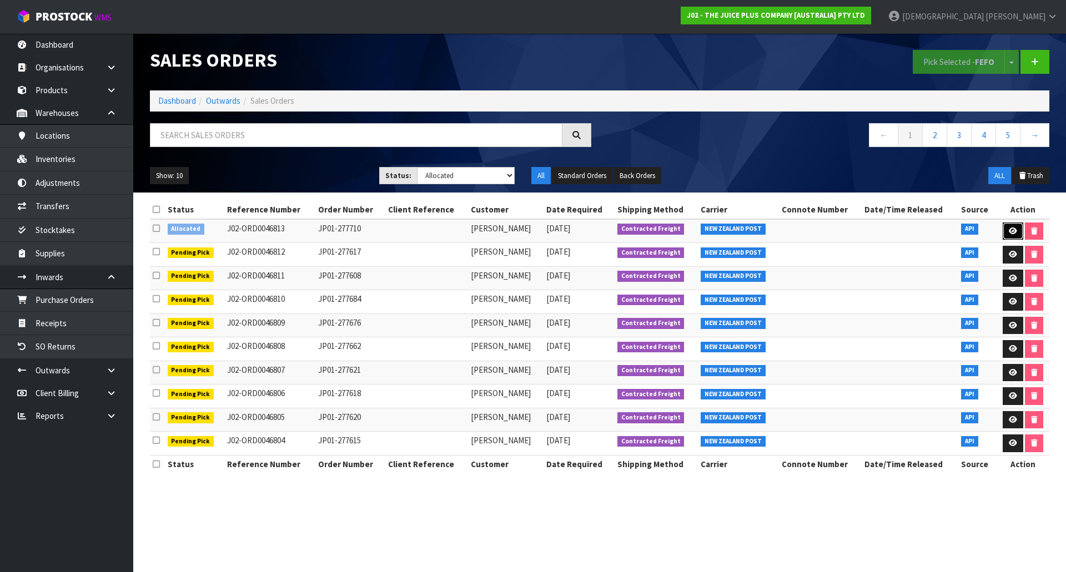
click at [1014, 230] on icon at bounding box center [1013, 231] width 8 height 7
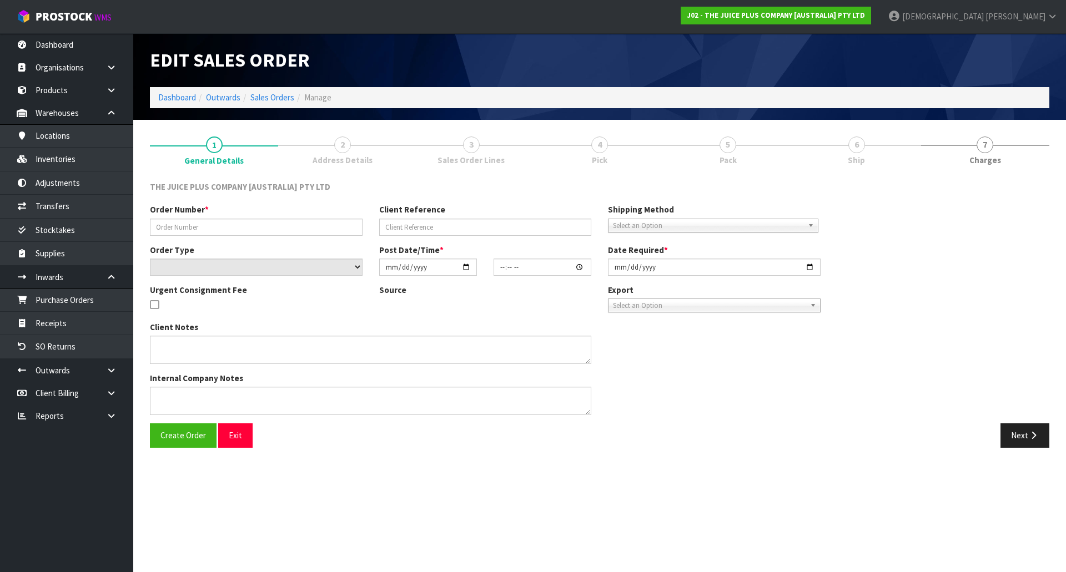
type input "JP01-277710"
select select "number:0"
type input "[DATE]"
type input "11:02:56.000"
type input "[DATE]"
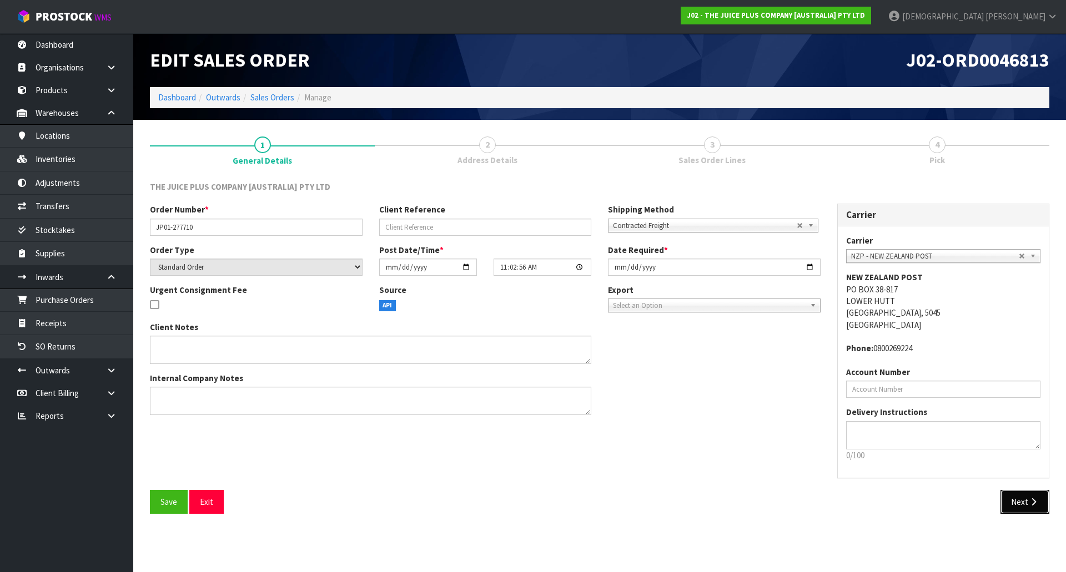
click at [1030, 497] on button "Next" at bounding box center [1024, 502] width 49 height 24
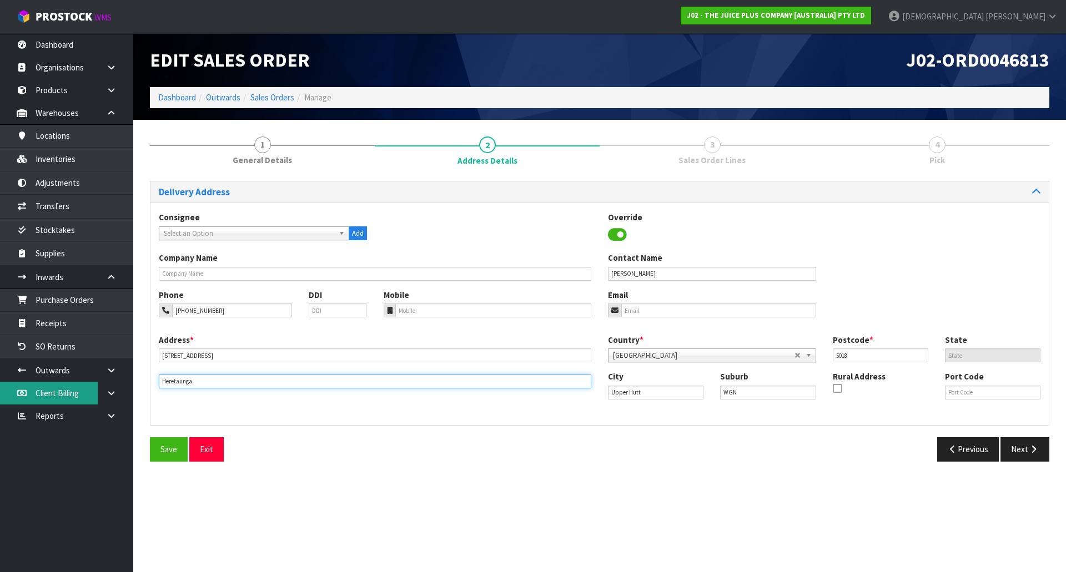
drag, startPoint x: 218, startPoint y: 380, endPoint x: 90, endPoint y: 386, distance: 127.8
click at [90, 386] on body "Toggle navigation ProStock WMS J02 - THE JUICE PLUS COMPANY [AUSTRALIA] PTY LTD…" at bounding box center [533, 286] width 1066 height 572
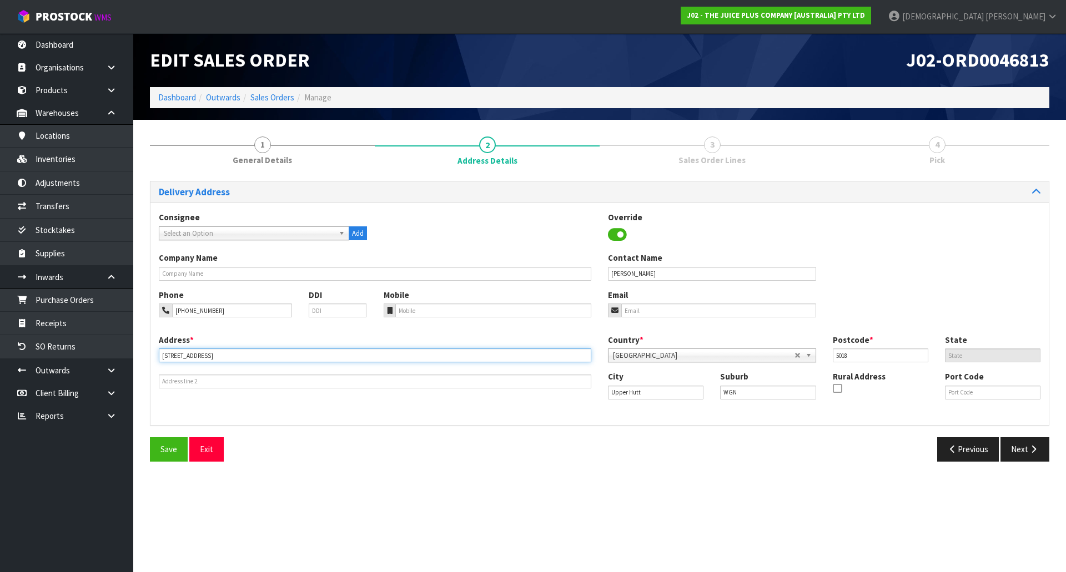
click at [230, 355] on input "13 Kiwi Street" at bounding box center [375, 356] width 433 height 14
paste input "HERETAUNGA"
type input "13 KIWI STREET, HERETAUNGA"
click at [1022, 450] on button "Next" at bounding box center [1024, 450] width 49 height 24
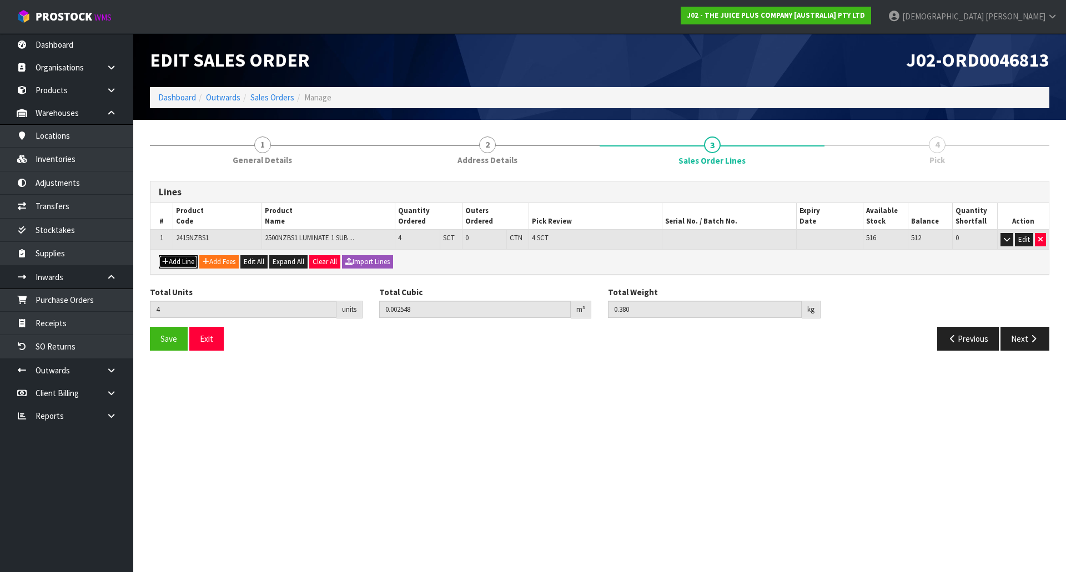
click at [178, 263] on button "Add Line" at bounding box center [178, 261] width 39 height 13
type input "0"
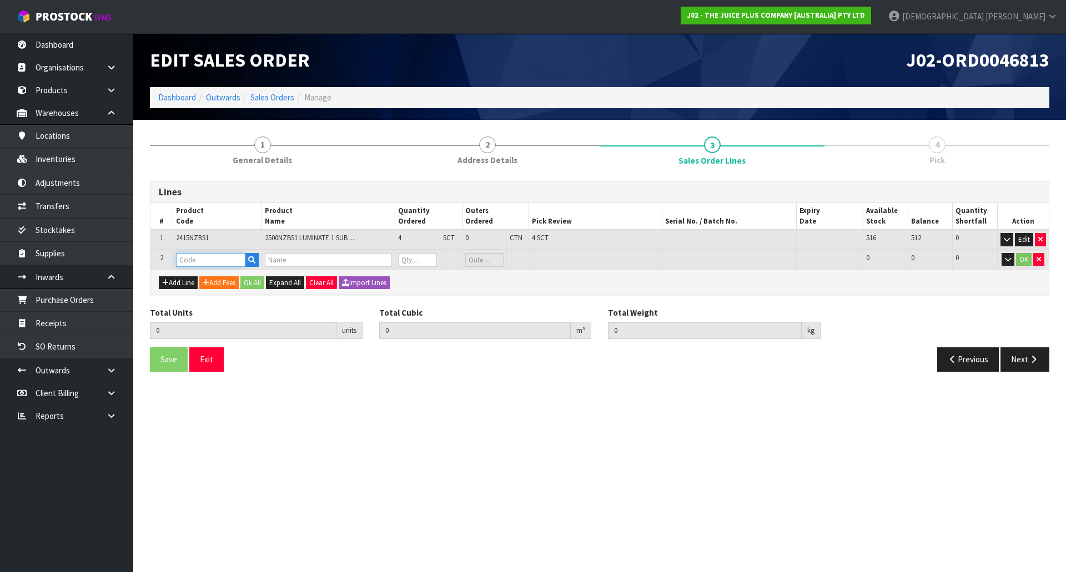
click at [201, 259] on input "text" at bounding box center [210, 260] width 69 height 14
type input "V"
click at [227, 294] on link "V ANILLA SACHET" at bounding box center [224, 293] width 95 height 15
type input "[PERSON_NAME]"
type input "4"
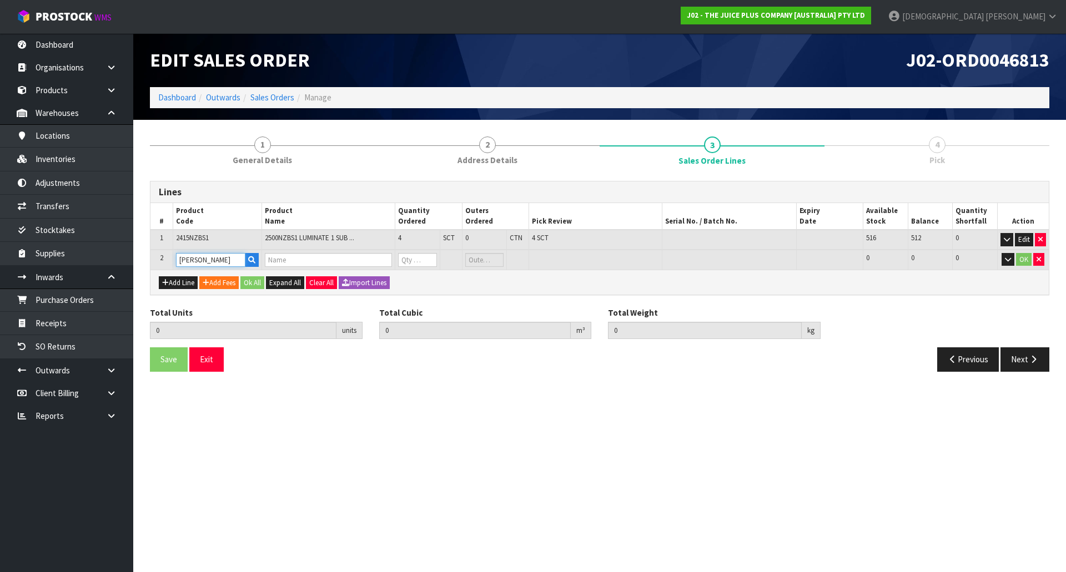
type input "0.002548"
type input "0.38"
type input "1 X VANILLA SACHET"
type input "0"
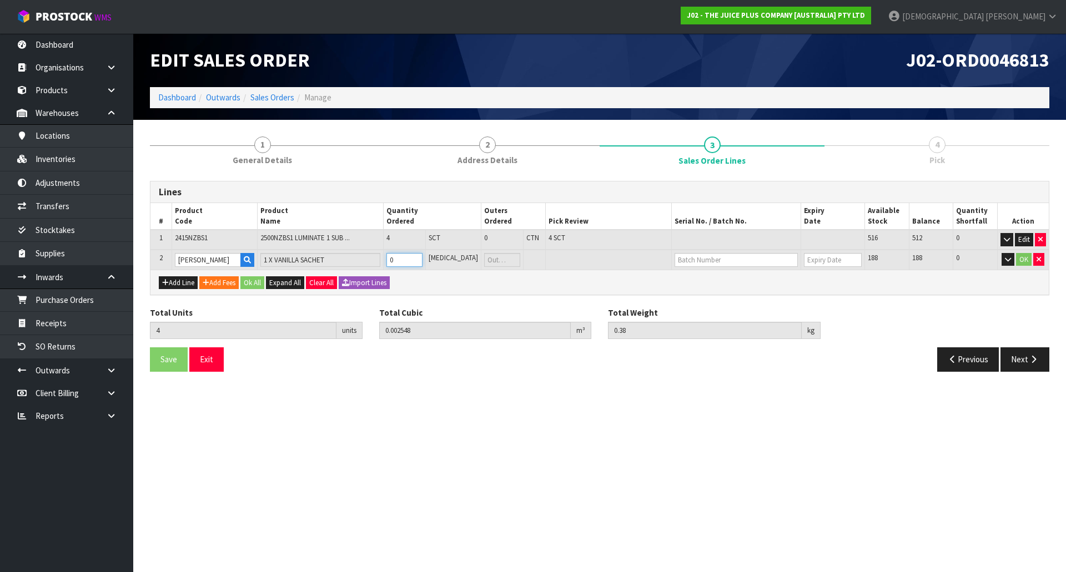
click at [359, 264] on tr "2 VANILLA SACHET 1 X VANILLA SACHET 0 PCE 188 188 0 OK" at bounding box center [599, 260] width 898 height 21
type input "6"
type input "0.002572"
type input "0.41"
type input "2"
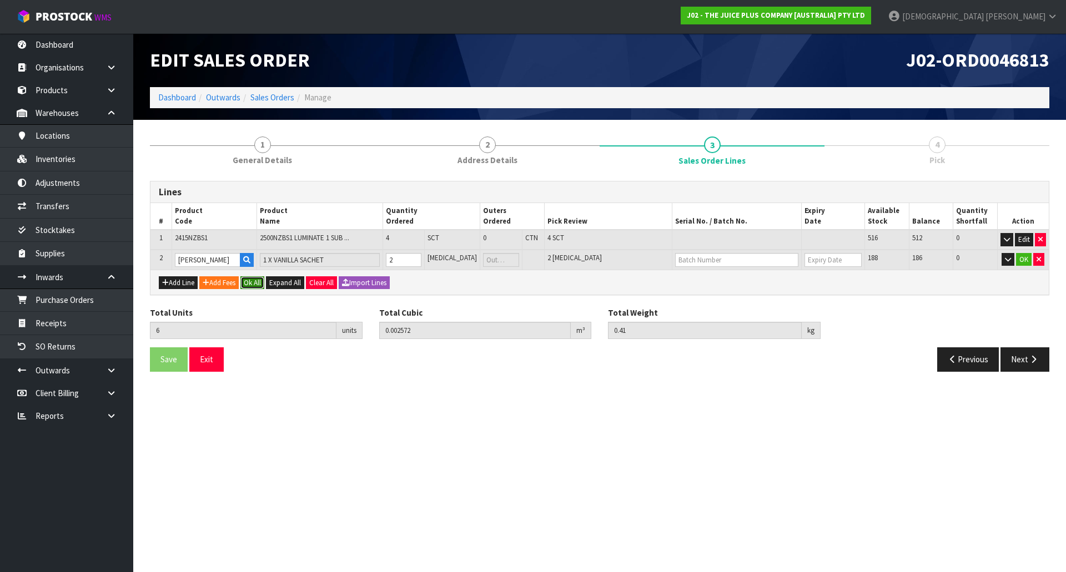
click at [255, 284] on button "Ok All" at bounding box center [252, 282] width 24 height 13
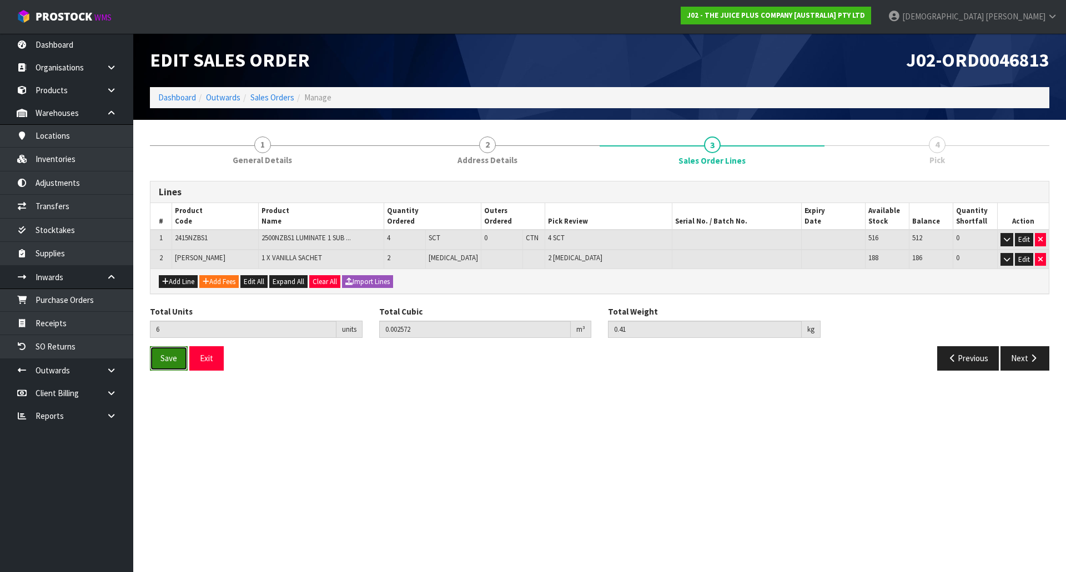
click at [168, 365] on button "Save" at bounding box center [169, 358] width 38 height 24
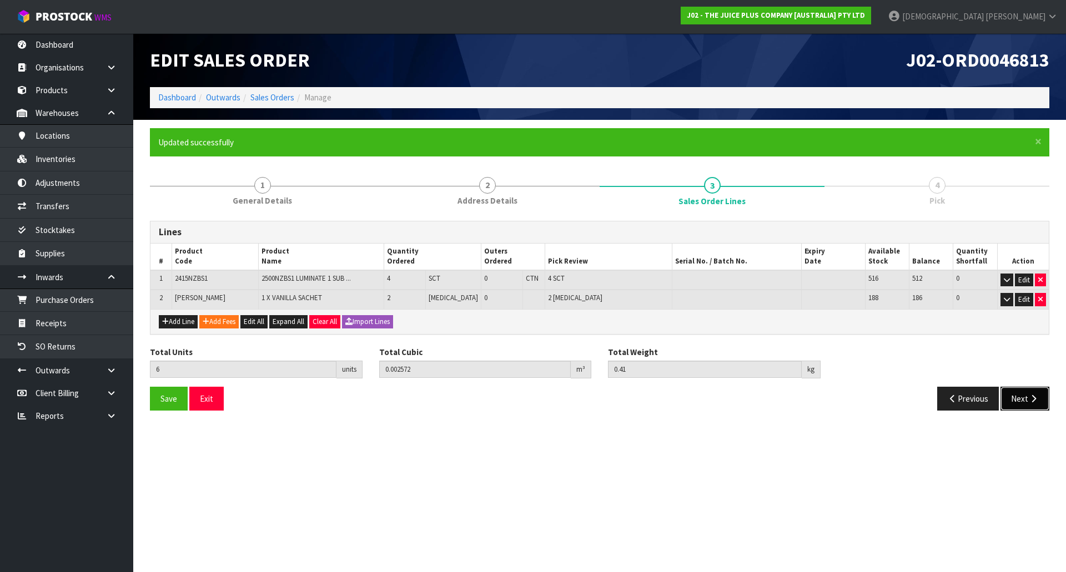
click at [1023, 398] on button "Next" at bounding box center [1024, 399] width 49 height 24
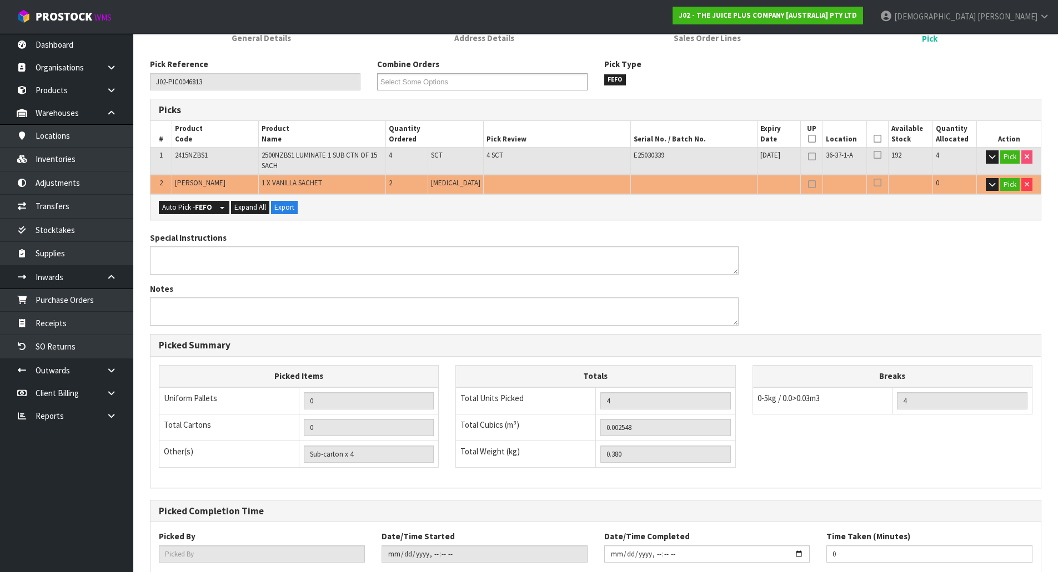
scroll to position [167, 0]
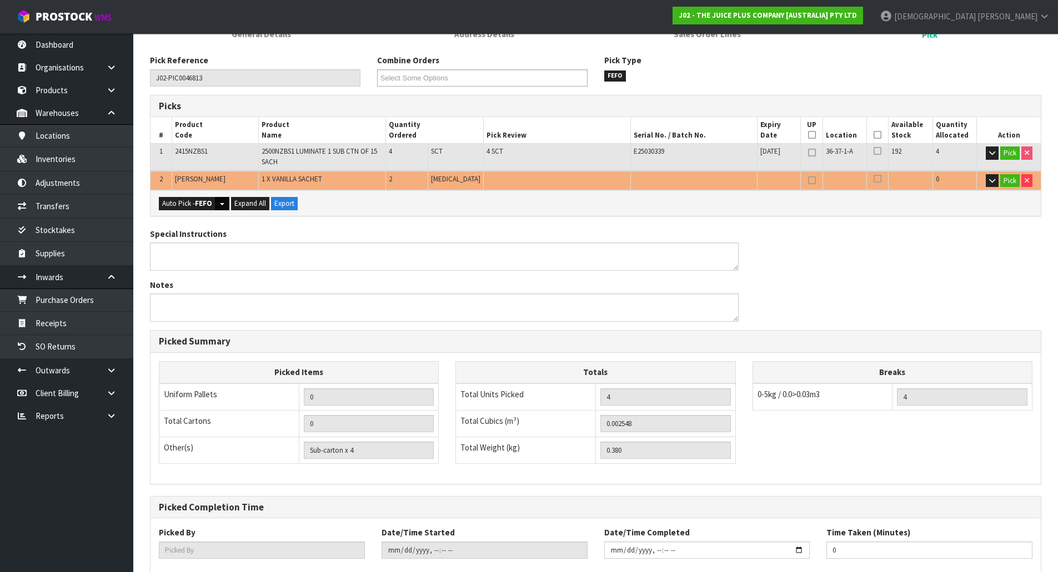
click at [217, 209] on button "Split button!" at bounding box center [222, 203] width 14 height 13
click at [213, 205] on button "Auto Pick - FEFO" at bounding box center [187, 203] width 57 height 13
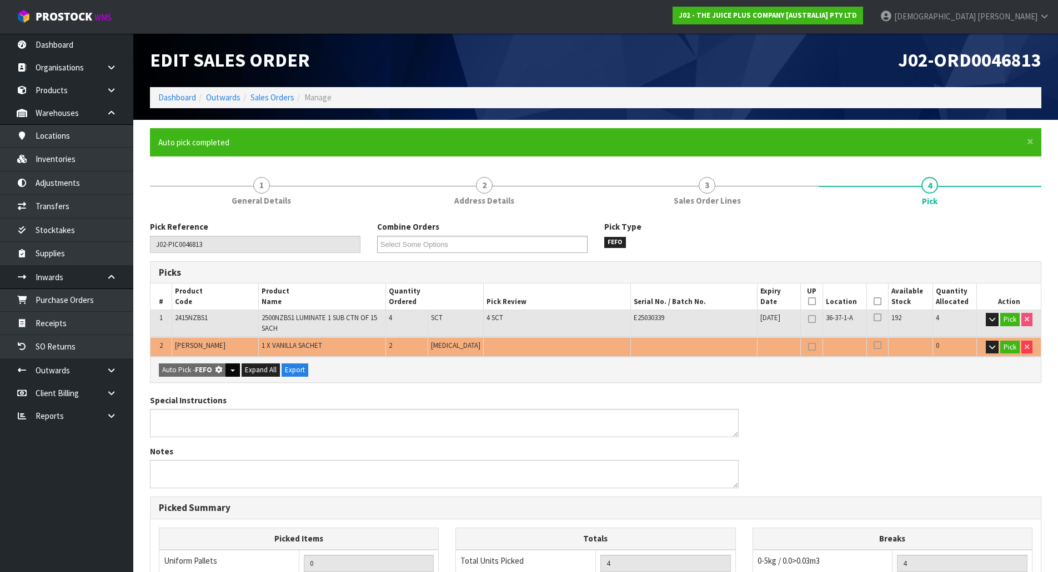
type input "Piece x 2"
type input "6"
type input "0.002572"
type input "0.410"
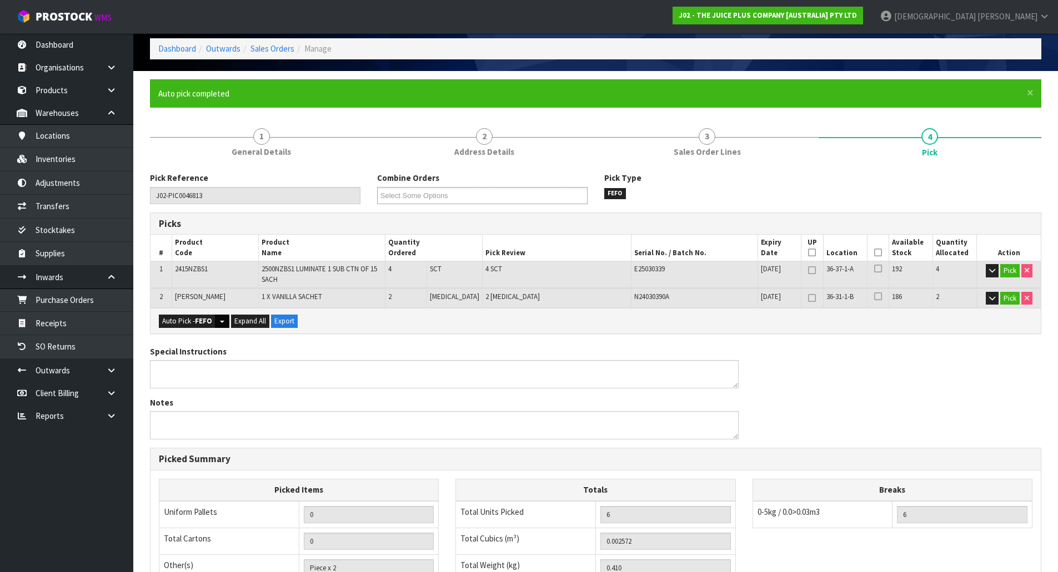
scroll to position [248, 0]
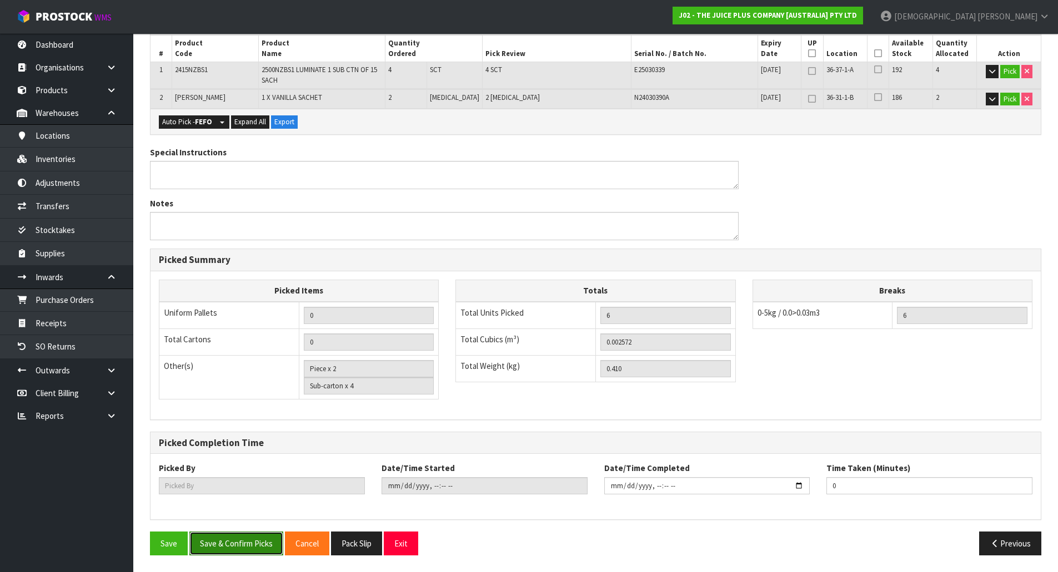
click at [220, 546] on button "Save & Confirm Picks" at bounding box center [236, 544] width 94 height 24
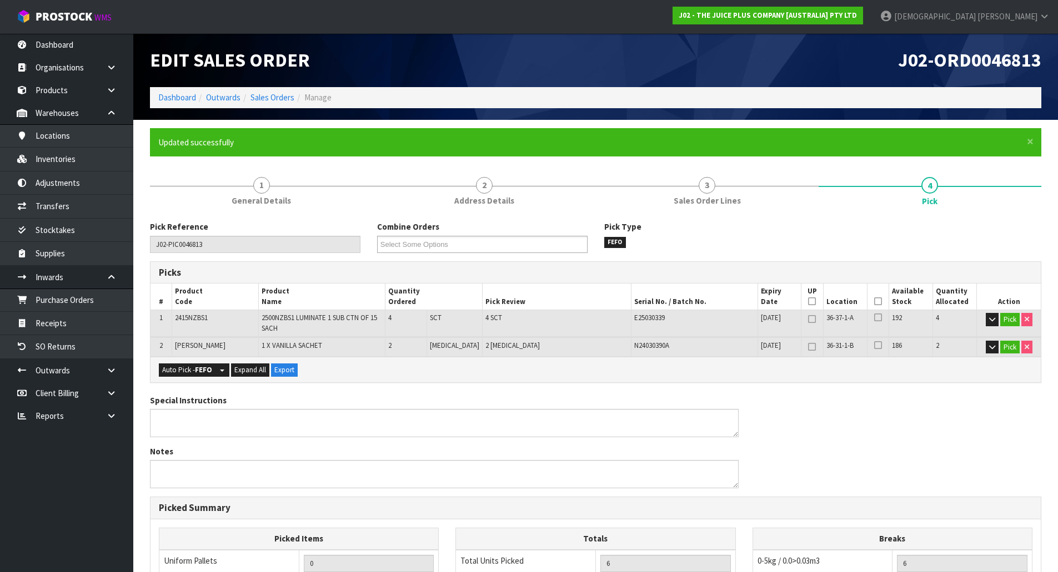
type input "[PERSON_NAME]"
type input "2025-09-29T11:08"
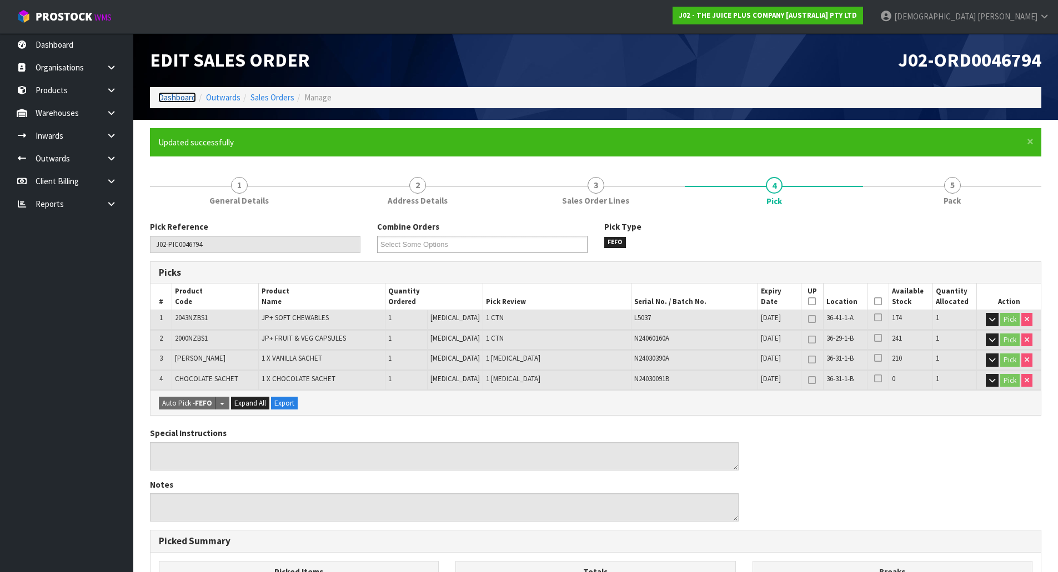
drag, startPoint x: 0, startPoint y: 0, endPoint x: 181, endPoint y: 95, distance: 204.6
click at [181, 95] on link "Dashboard" at bounding box center [177, 97] width 38 height 11
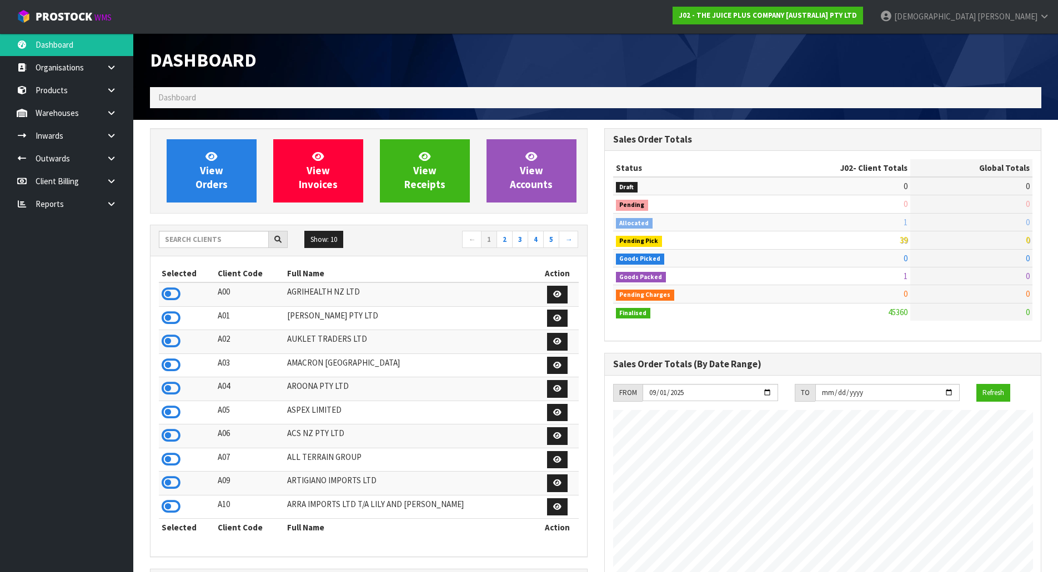
scroll to position [841, 454]
click at [224, 244] on input "text" at bounding box center [214, 239] width 110 height 17
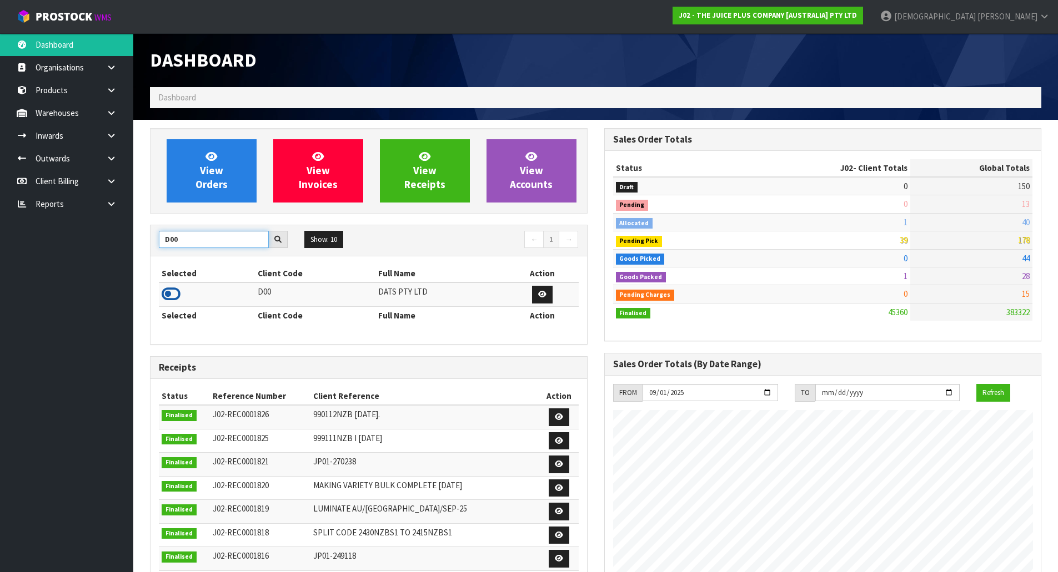
type input "D00"
click at [180, 299] on icon at bounding box center [171, 294] width 19 height 17
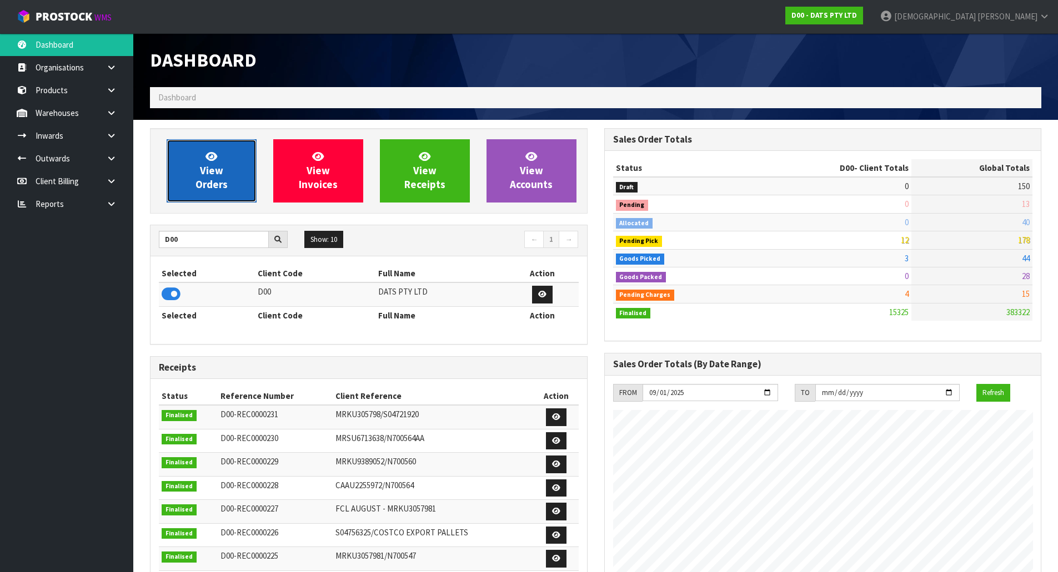
click at [210, 187] on span "View Orders" at bounding box center [211, 171] width 32 height 42
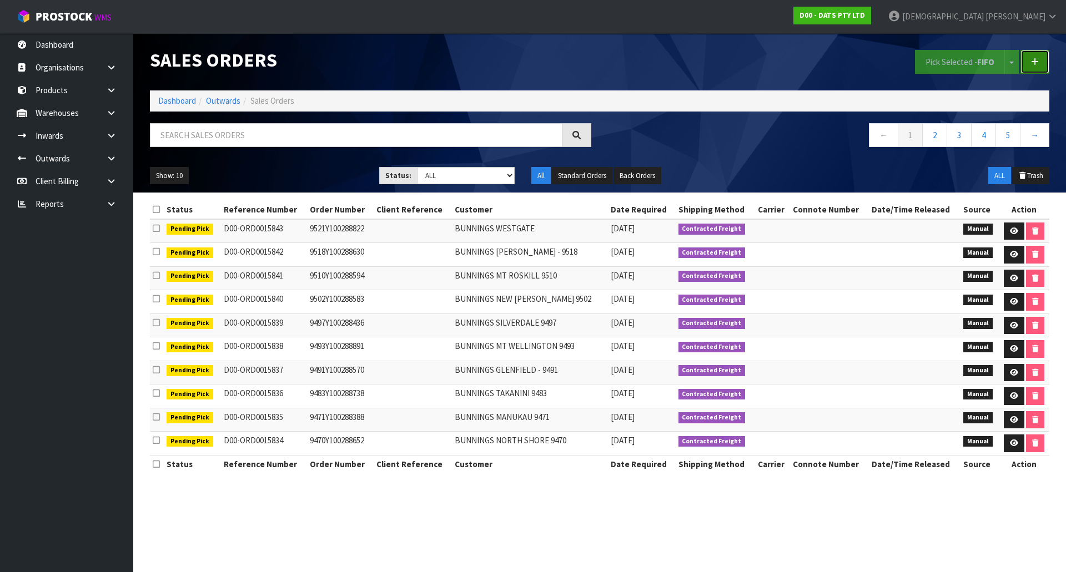
click at [1033, 63] on icon at bounding box center [1035, 62] width 8 height 8
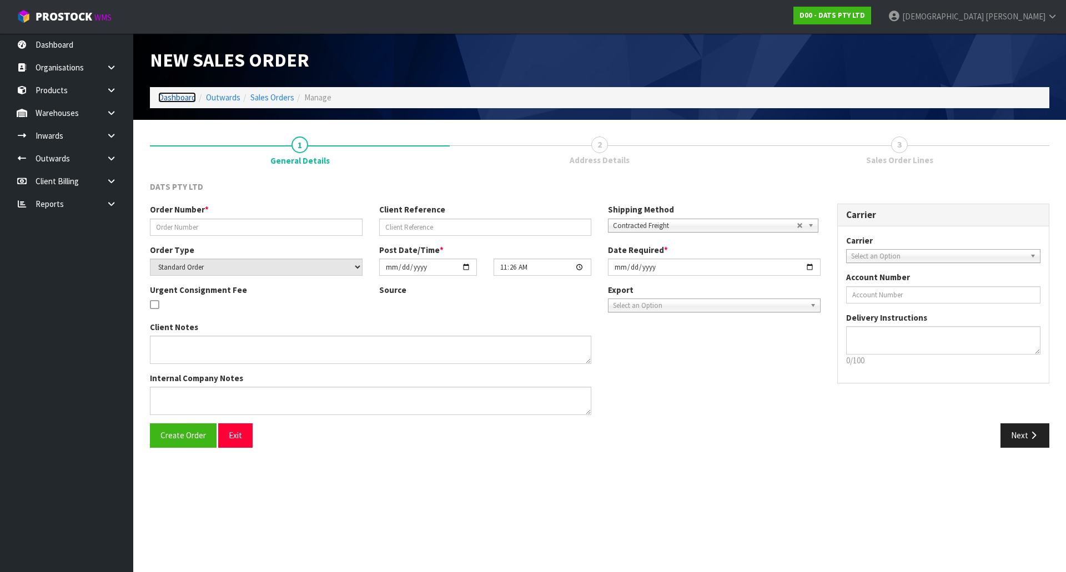
click at [181, 99] on link "Dashboard" at bounding box center [177, 97] width 38 height 11
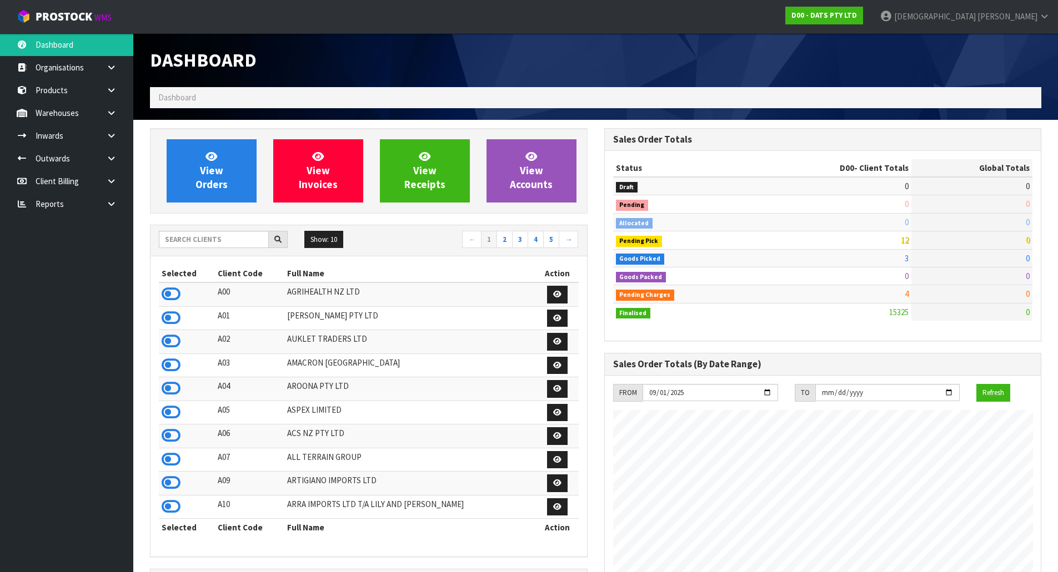
scroll to position [841, 454]
click at [185, 166] on link "View Orders" at bounding box center [212, 170] width 90 height 63
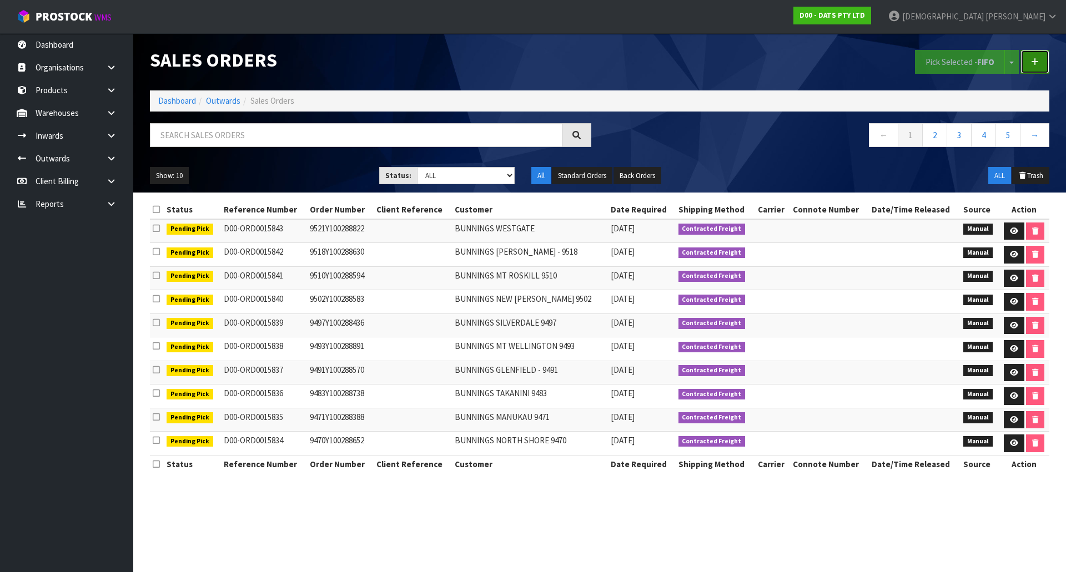
click at [1040, 66] on link at bounding box center [1034, 62] width 29 height 24
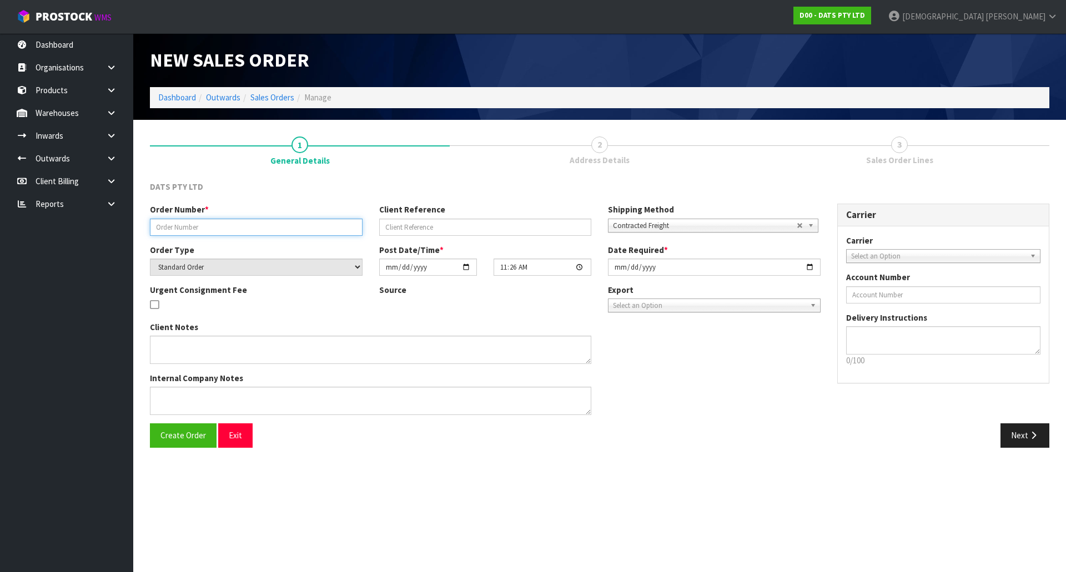
click at [293, 231] on input "text" at bounding box center [256, 227] width 213 height 17
click at [219, 218] on div "Order Number *" at bounding box center [256, 220] width 229 height 32
click at [238, 229] on input "text" at bounding box center [256, 227] width 213 height 17
paste input "9496Y100293462"
type input "9496Y100293462"
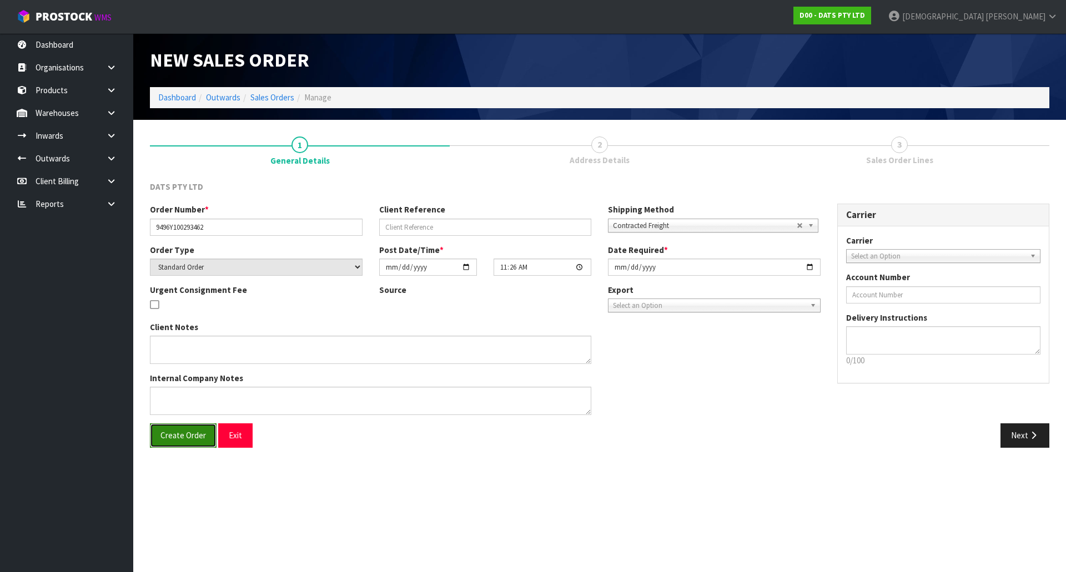
click at [193, 438] on span "Create Order" at bounding box center [183, 435] width 46 height 11
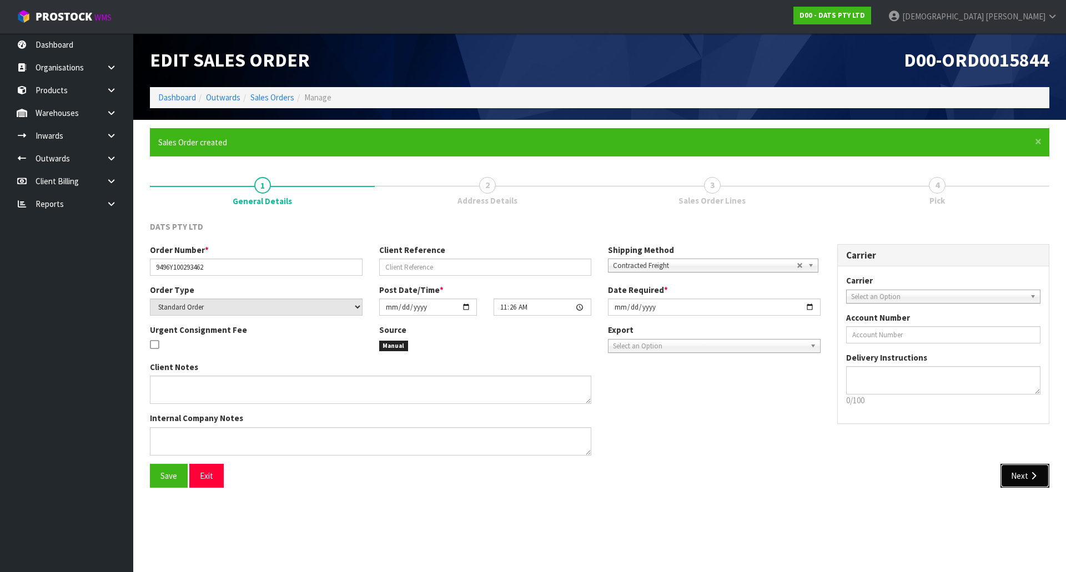
click at [1042, 481] on button "Next" at bounding box center [1024, 476] width 49 height 24
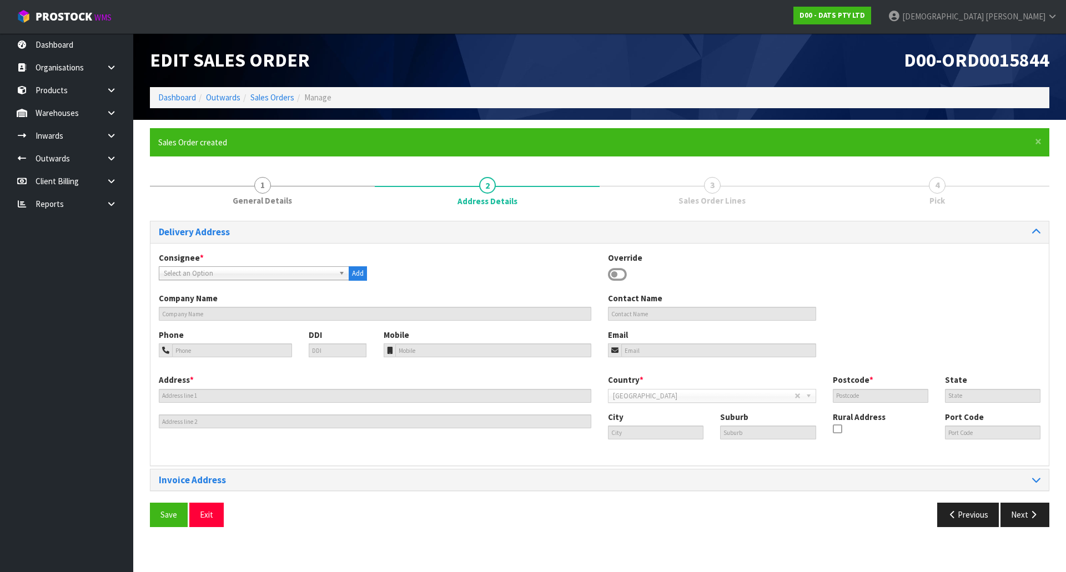
click at [277, 273] on span "Select an Option" at bounding box center [249, 273] width 170 height 13
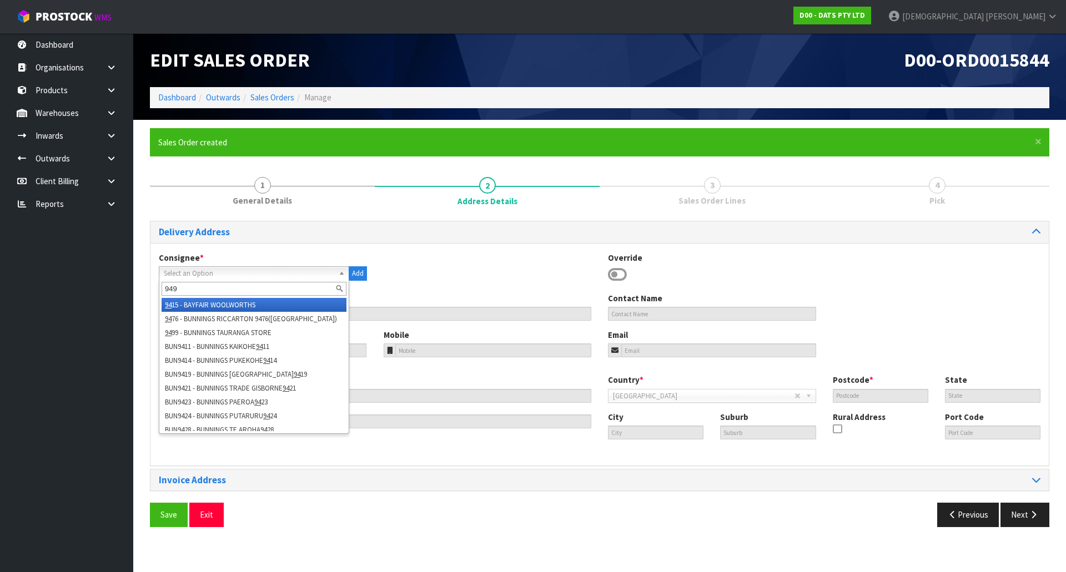
type input "9496"
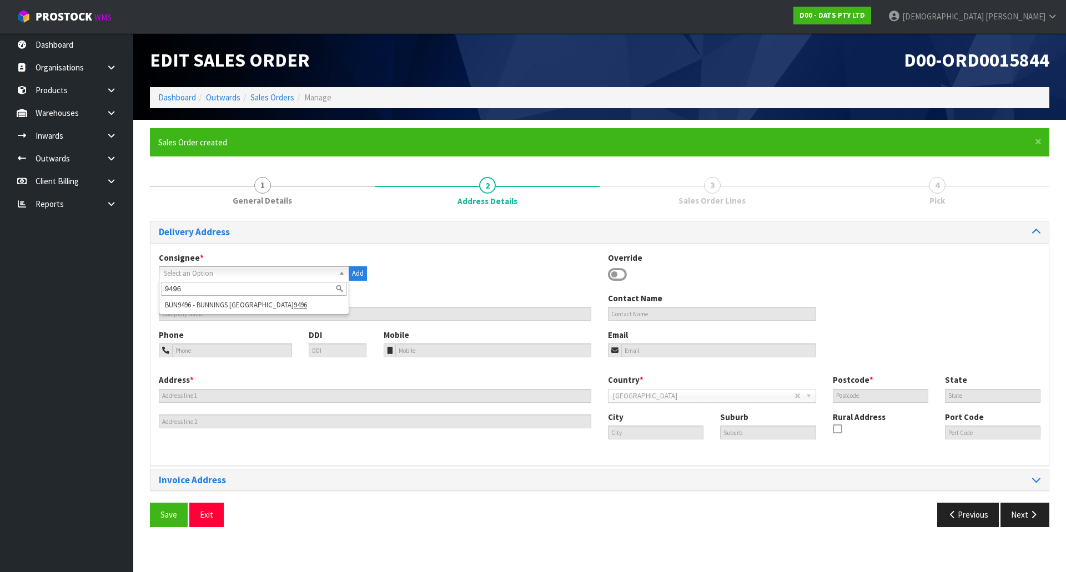
drag, startPoint x: 190, startPoint y: 291, endPoint x: 125, endPoint y: 291, distance: 64.4
click at [126, 291] on body "Toggle navigation ProStock WMS D00 - DATS PTY LTD [PERSON_NAME] Logout Dashboar…" at bounding box center [533, 286] width 1066 height 572
click at [235, 274] on span "Select an Option" at bounding box center [249, 273] width 170 height 13
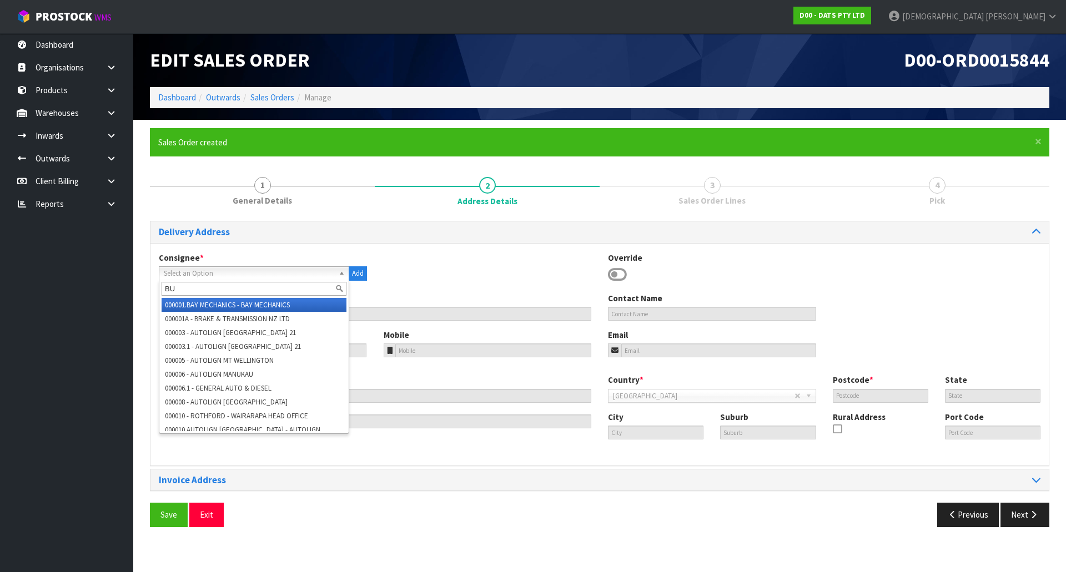
type input "BUN"
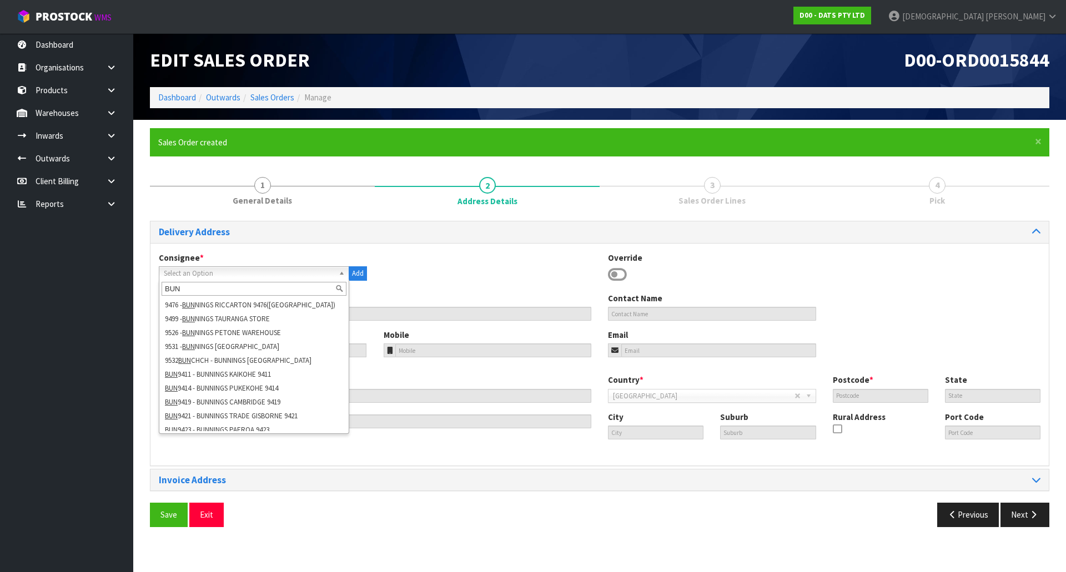
drag, startPoint x: 193, startPoint y: 286, endPoint x: 124, endPoint y: 294, distance: 69.3
click at [124, 294] on body "Toggle navigation ProStock WMS D00 - DATS PTY LTD Krishna Shah Logout Dashboard…" at bounding box center [533, 286] width 1066 height 572
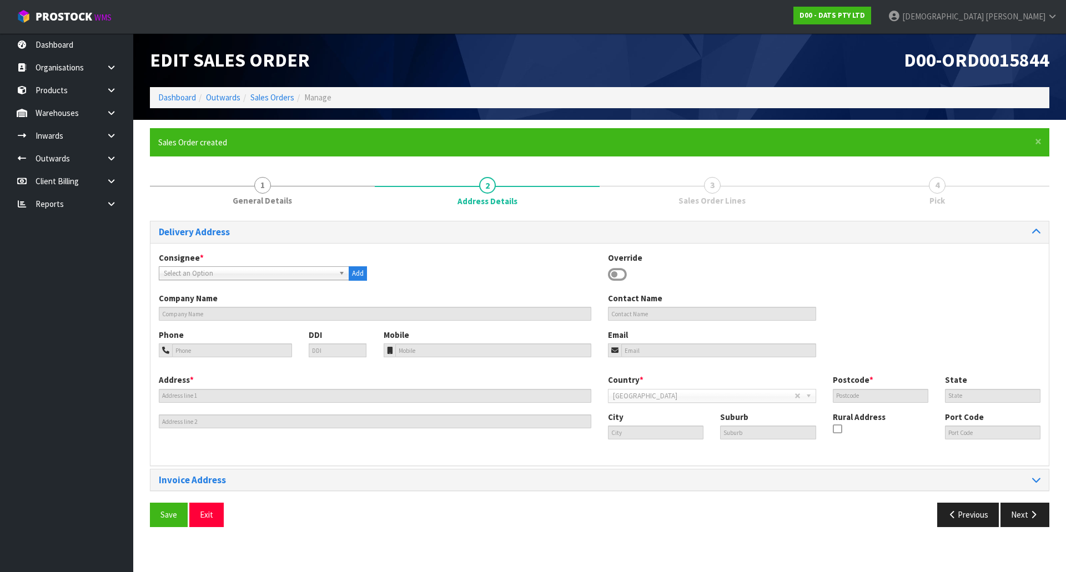
click at [207, 274] on span "Select an Option" at bounding box center [249, 273] width 170 height 13
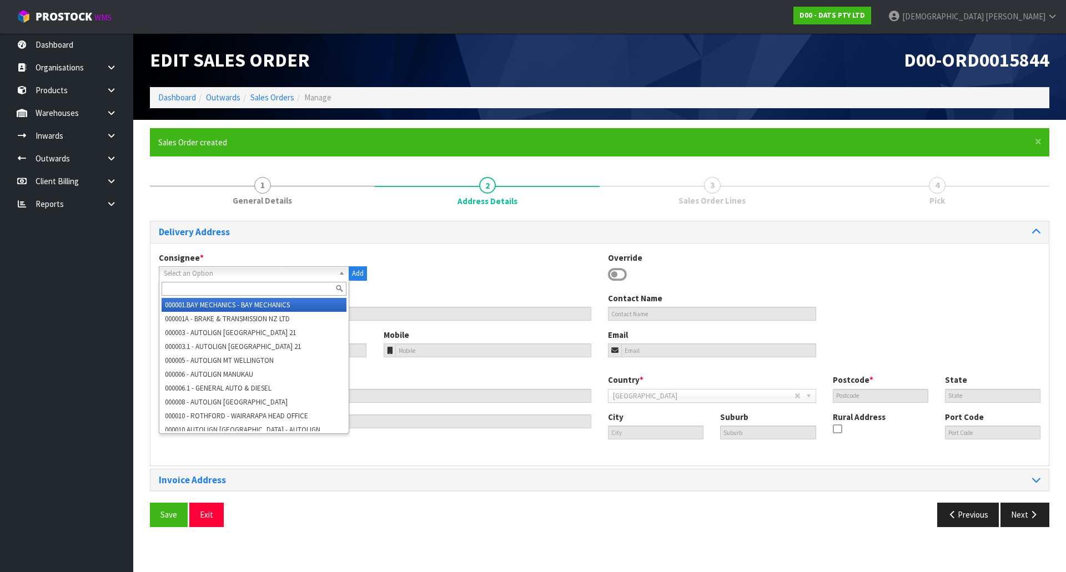
click at [189, 284] on input "text" at bounding box center [254, 289] width 185 height 14
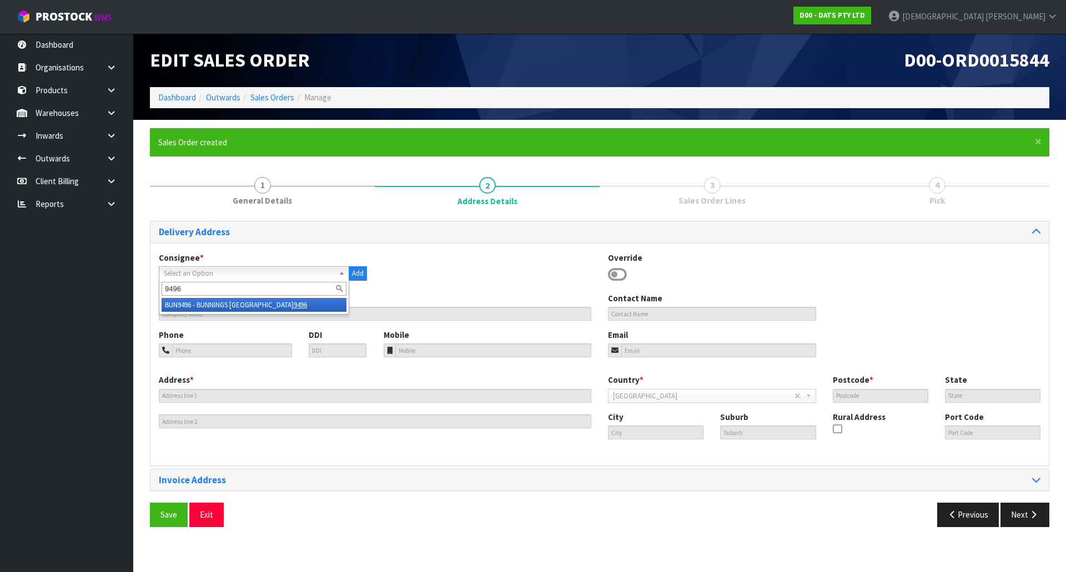
type input "9496"
click at [208, 305] on li "BUN9496 - BUNNINGS WELLINGTON CENTRAL 9496" at bounding box center [254, 305] width 185 height 14
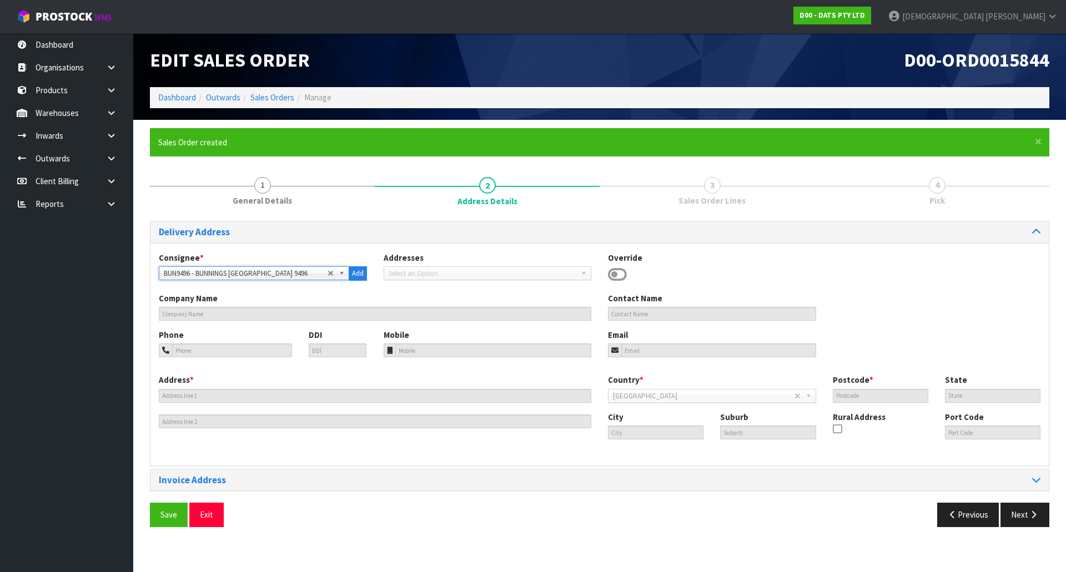
type input "BUNNINGS WELLINGTON CENTRAL 9496"
type input "+64 4-805 0592"
type input "wellingtoncentral@bunnings.co.nz"
type input "46-56 TORY STREET"
type input "6011"
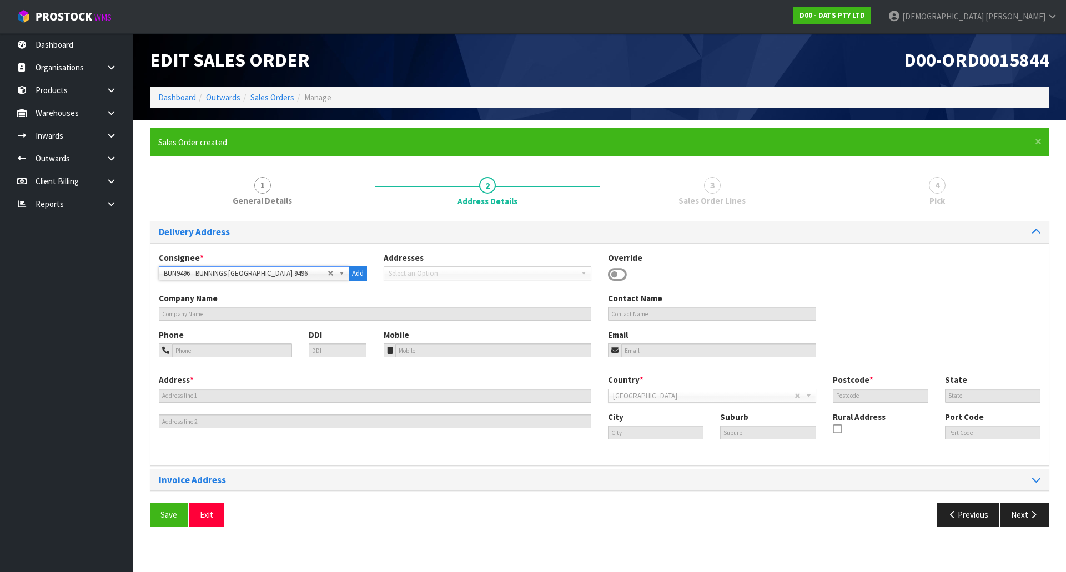
type input "WGN"
type input "WELLINGTON"
type input "TE ARO"
type input "NZWLG"
click at [1018, 512] on button "Next" at bounding box center [1024, 515] width 49 height 24
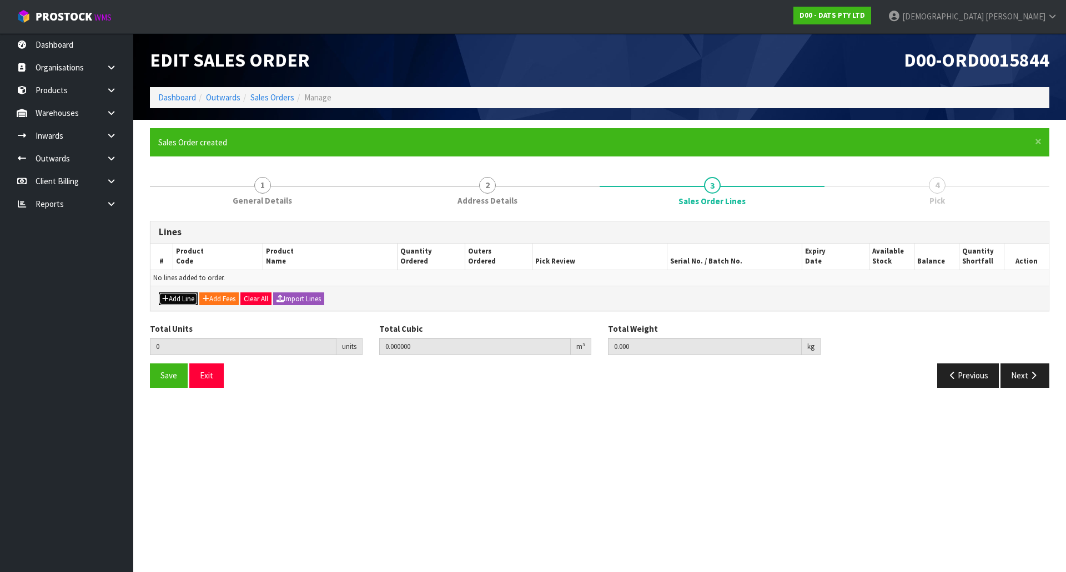
click at [168, 304] on button "Add Line" at bounding box center [178, 299] width 39 height 13
type input "0"
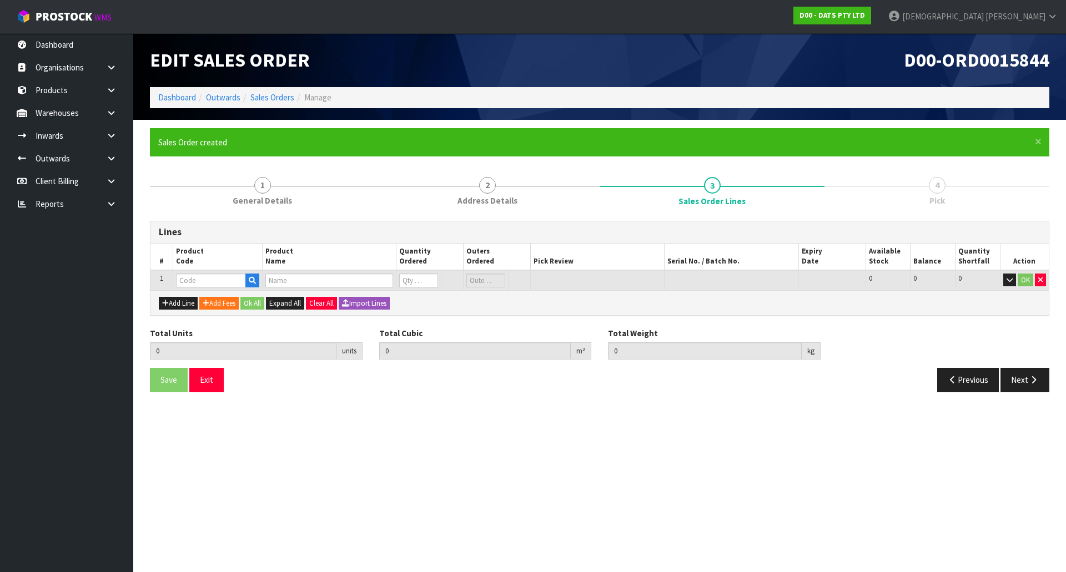
click at [1046, 282] on td "OK" at bounding box center [1024, 280] width 49 height 21
click at [1042, 280] on icon "button" at bounding box center [1040, 279] width 4 height 7
type input "0.000000"
type input "0.000"
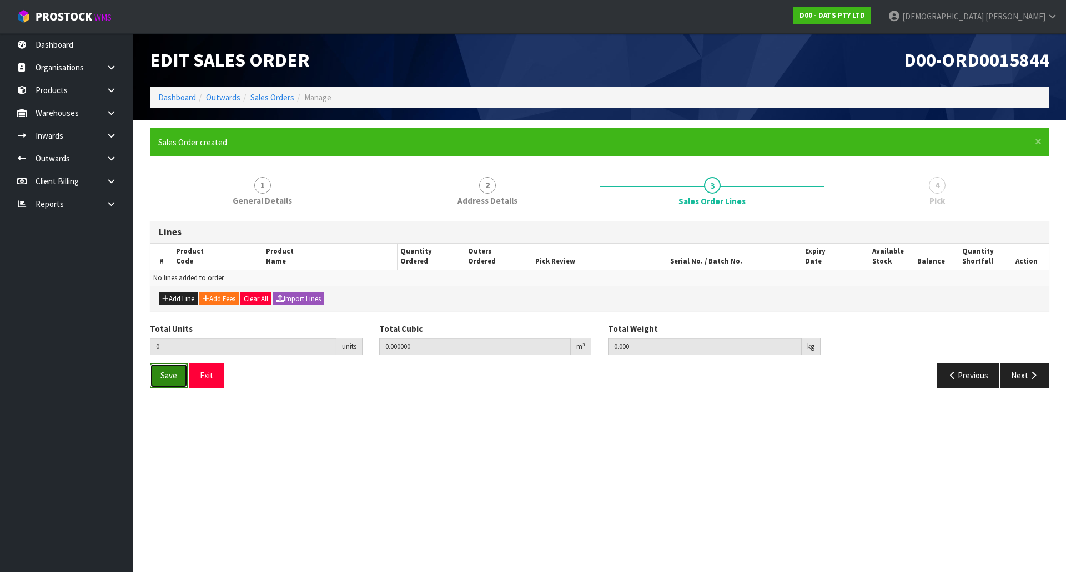
click at [166, 375] on span "Save" at bounding box center [168, 375] width 17 height 11
click at [311, 300] on button "Import Lines" at bounding box center [298, 299] width 51 height 13
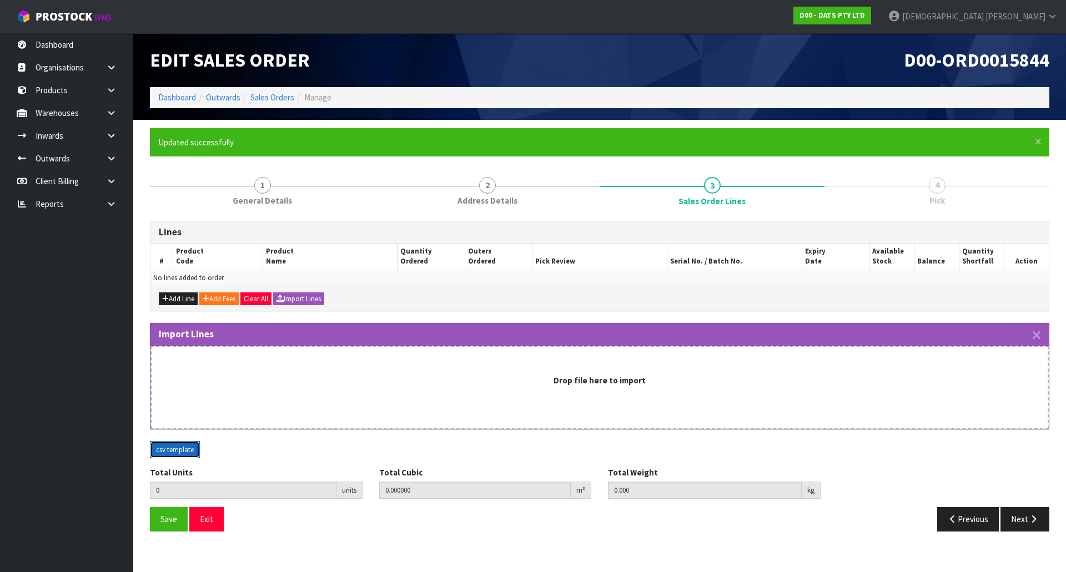
click at [185, 454] on button "csv template" at bounding box center [175, 450] width 50 height 18
click at [185, 295] on button "Add Line" at bounding box center [178, 299] width 39 height 13
type input "0"
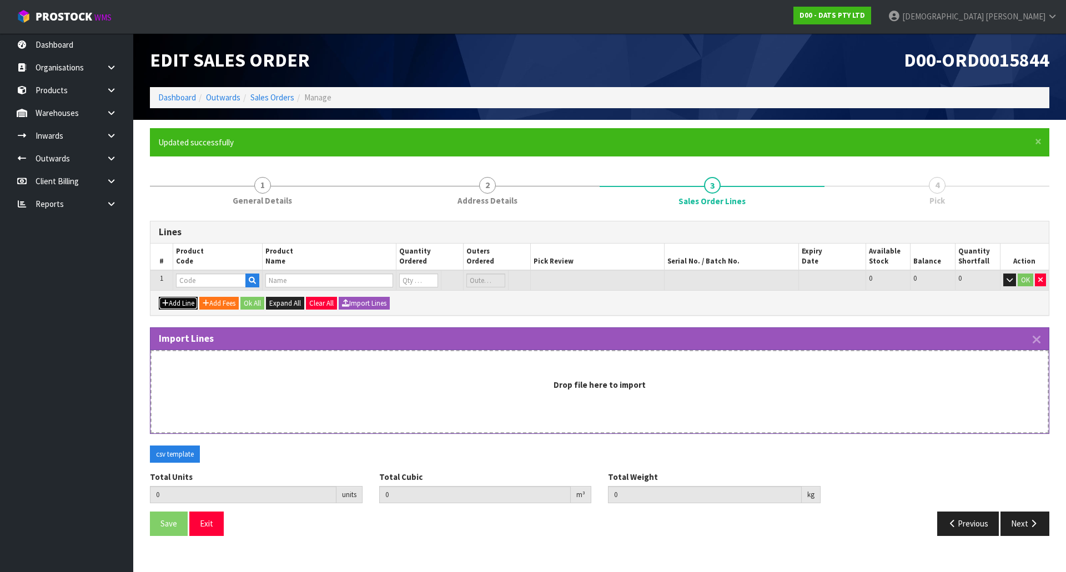
click at [183, 304] on button "Add Line" at bounding box center [178, 303] width 39 height 13
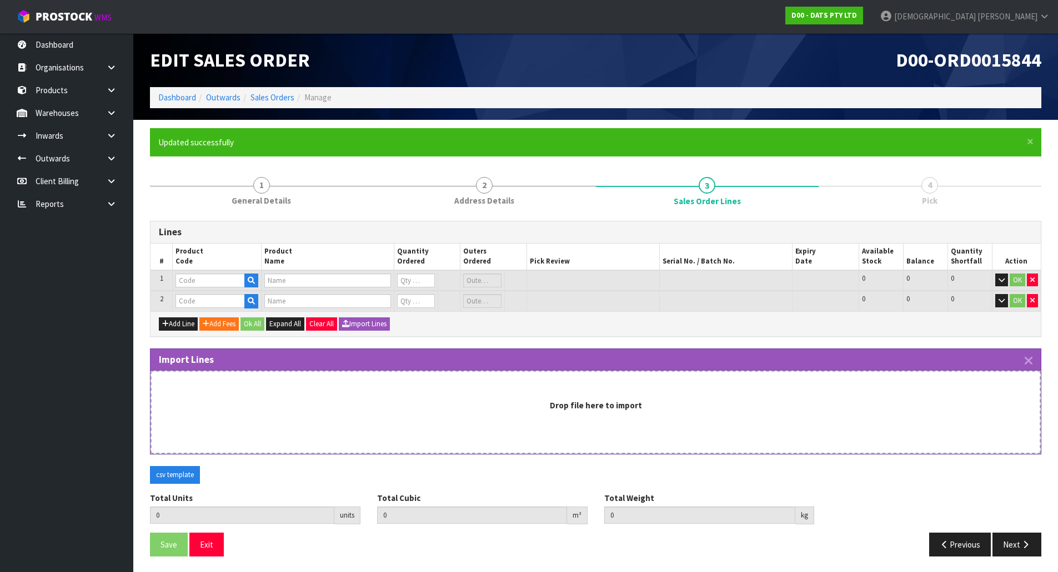
click at [1038, 281] on td "OK" at bounding box center [1016, 280] width 49 height 21
click at [1034, 282] on icon "button" at bounding box center [1032, 279] width 4 height 7
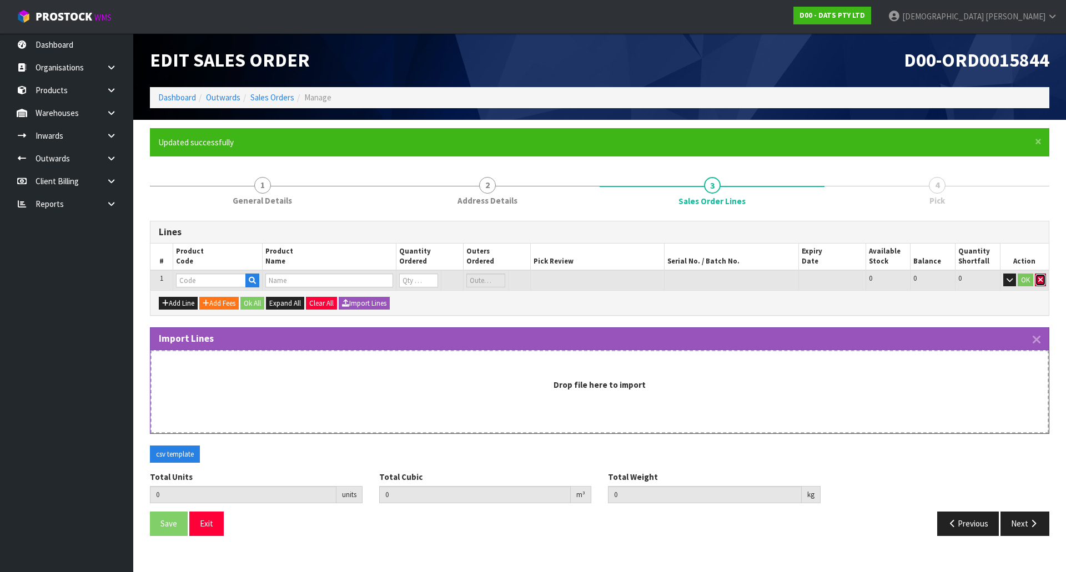
click at [1040, 277] on icon "button" at bounding box center [1040, 279] width 4 height 7
type input "0.000000"
type input "0.000"
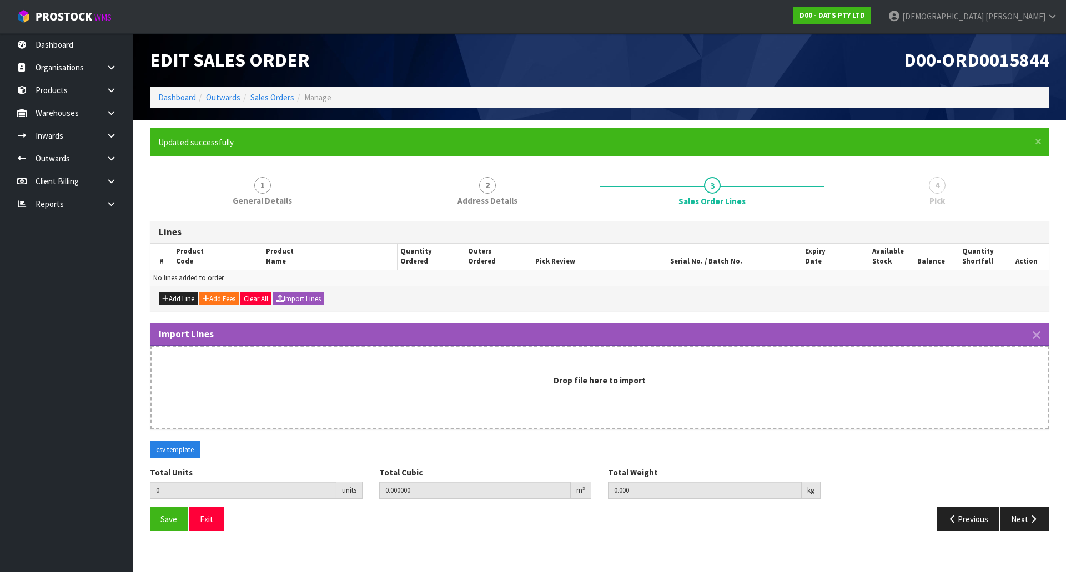
click at [618, 385] on strong "Drop file here to import" at bounding box center [600, 380] width 92 height 11
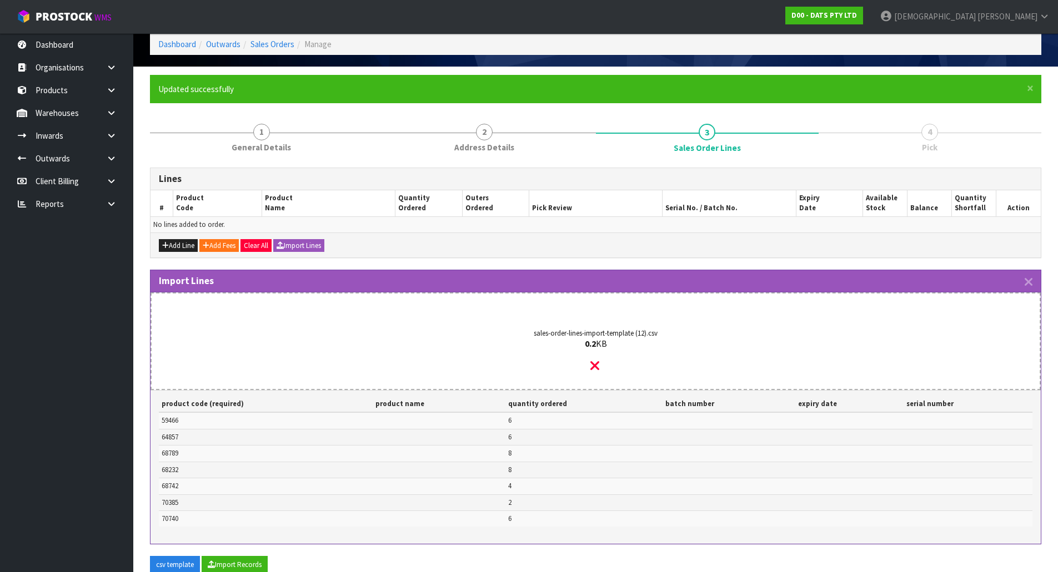
scroll to position [144, 0]
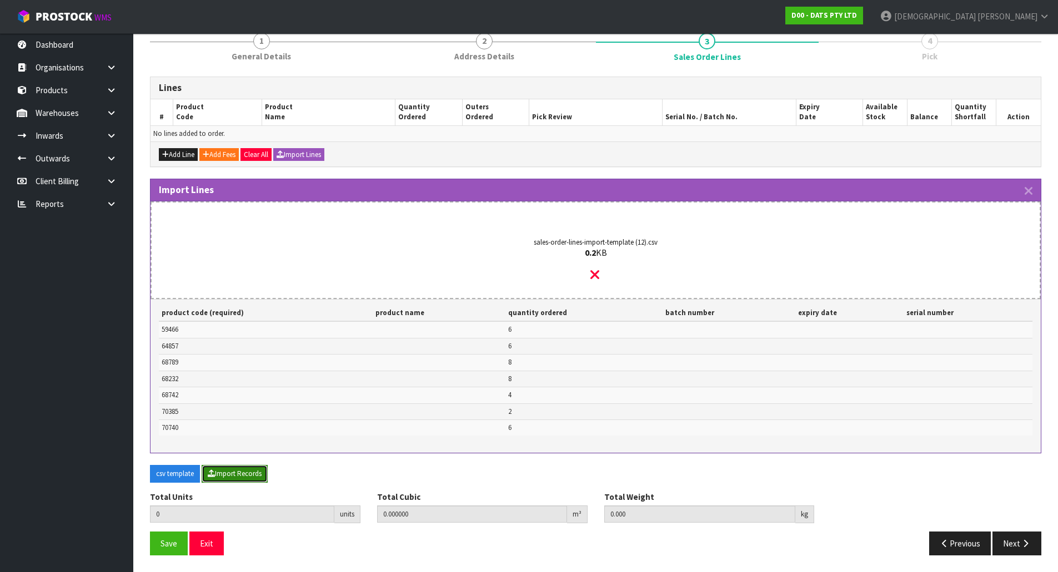
click at [247, 477] on button "Import Records" at bounding box center [235, 474] width 66 height 18
type input "40"
type input "0"
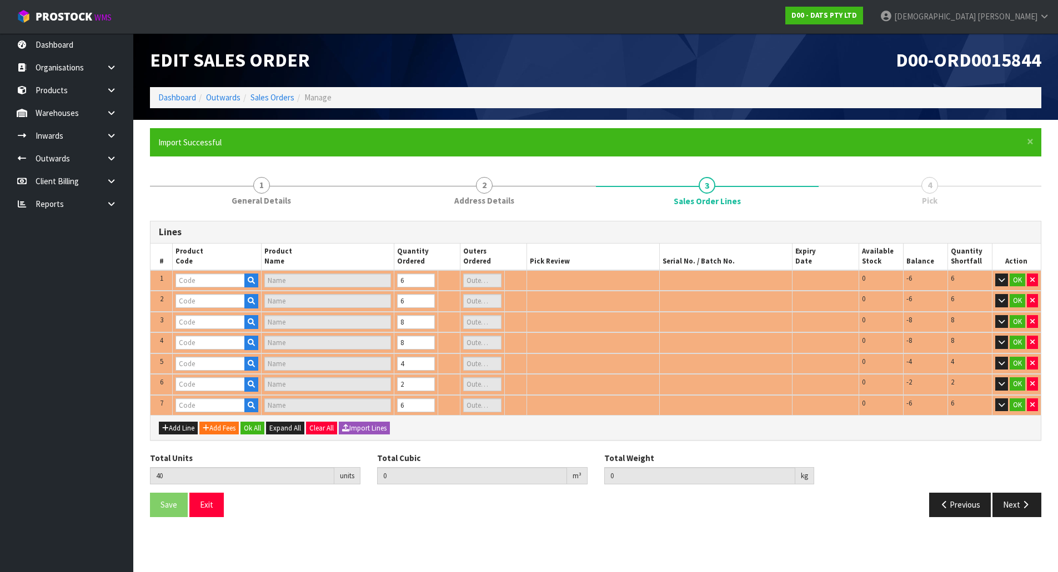
scroll to position [0, 0]
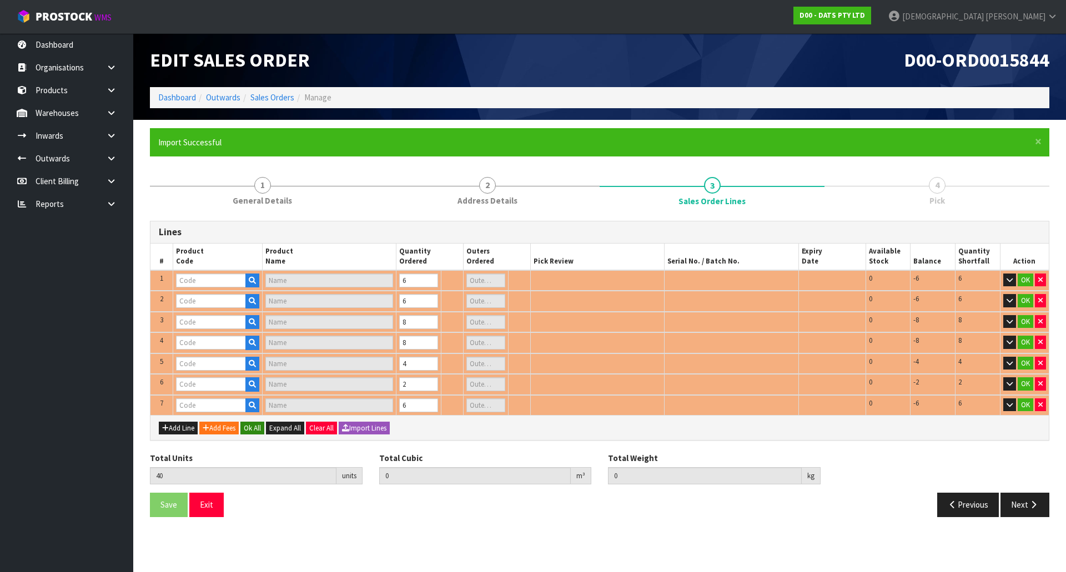
type input "64857"
type input "LIGHTS CANDLE FLAMELESS W RC PK3 B/OP"
type input "1"
type input "70385"
type input "CHUCKIT ULTRA SQUEAKER MEDIUM"
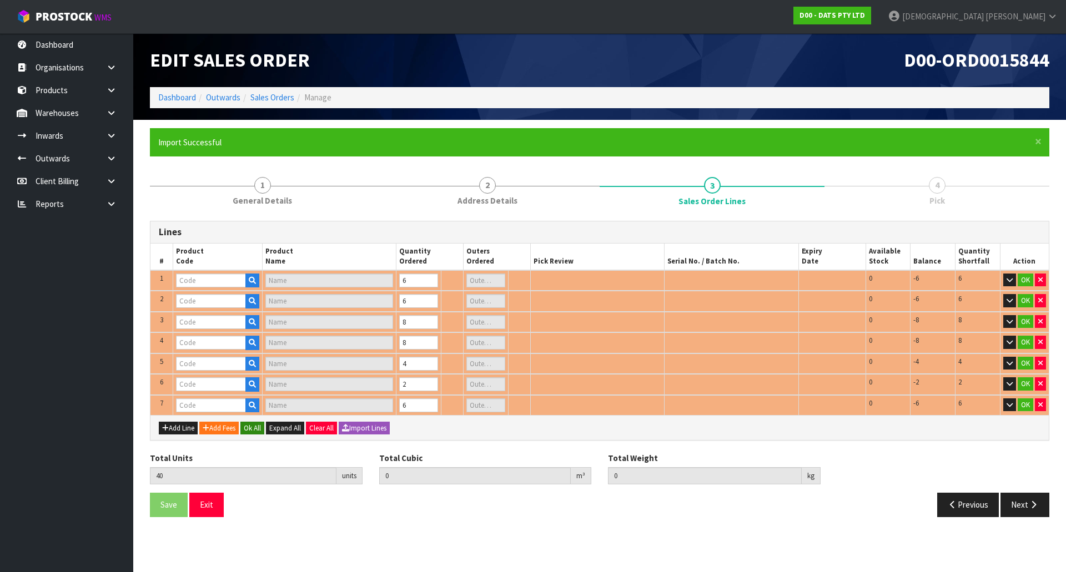
type input "0"
type input "68232"
type input "LIGHTS FAIRY PK350 WARM WHITE"
type input "1"
type input "70740"
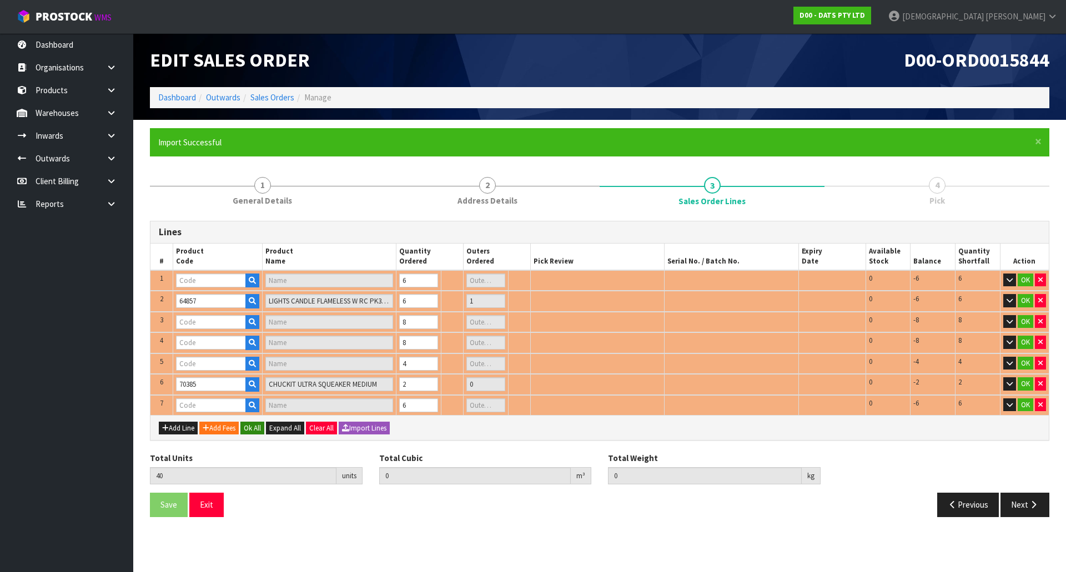
type input "LIGHTS TAPE W BUBBLE BALLS RGB"
type input "1"
type input "59466"
type input "PUCK LIGHT PK3 W REMOTE CONTROL"
type input "1"
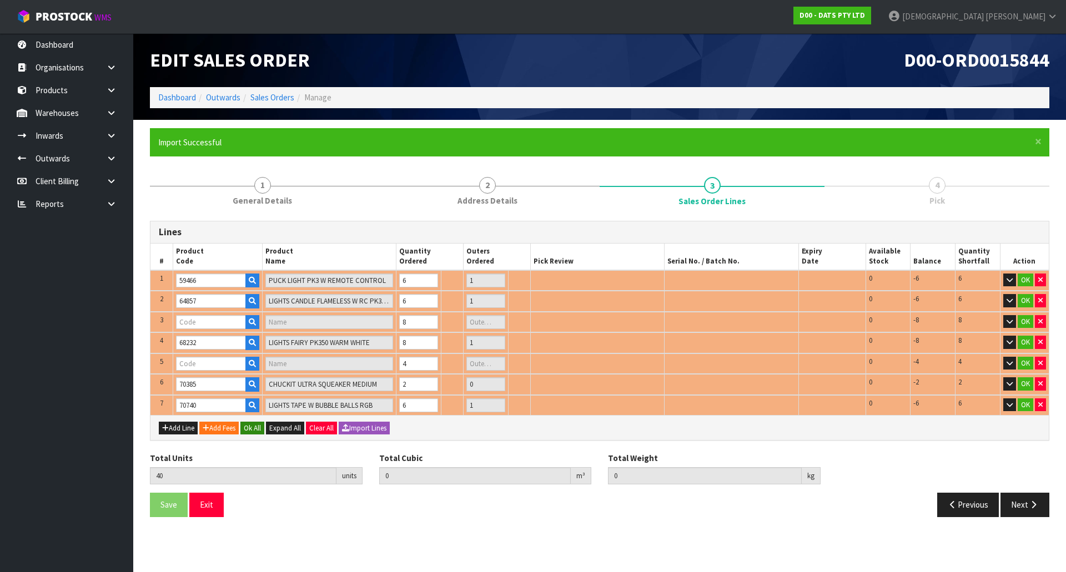
type input "68742"
type input "LIGHTS PARTY FILAMENT LEDS W.W"
type input "1"
type input "0.170713"
type input "27.55"
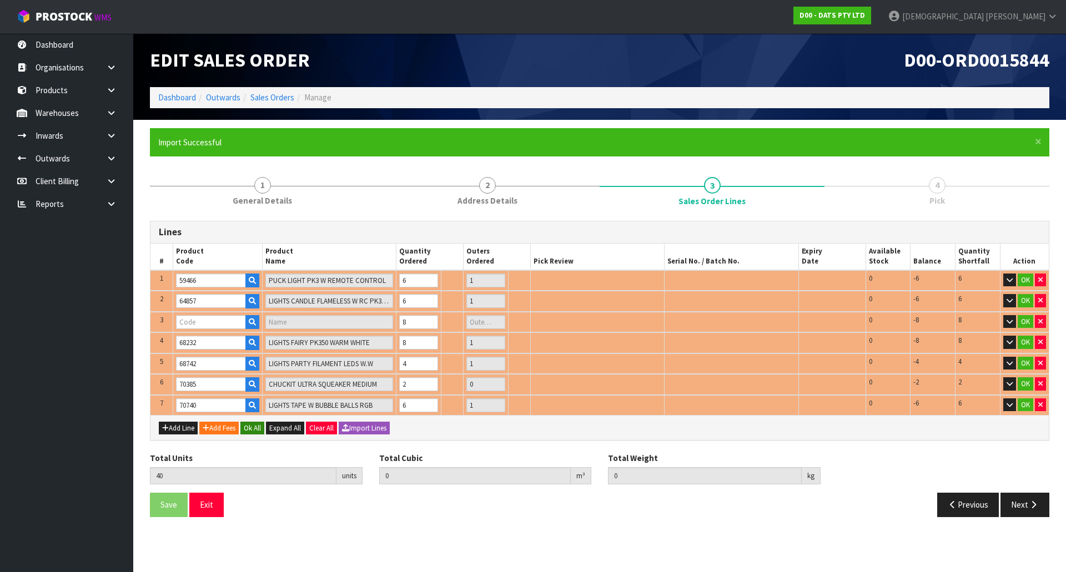
type input "68789"
type input "LIGHTS FAIRY RGB SYNC BOP/USB DUAL PK50"
type input "1"
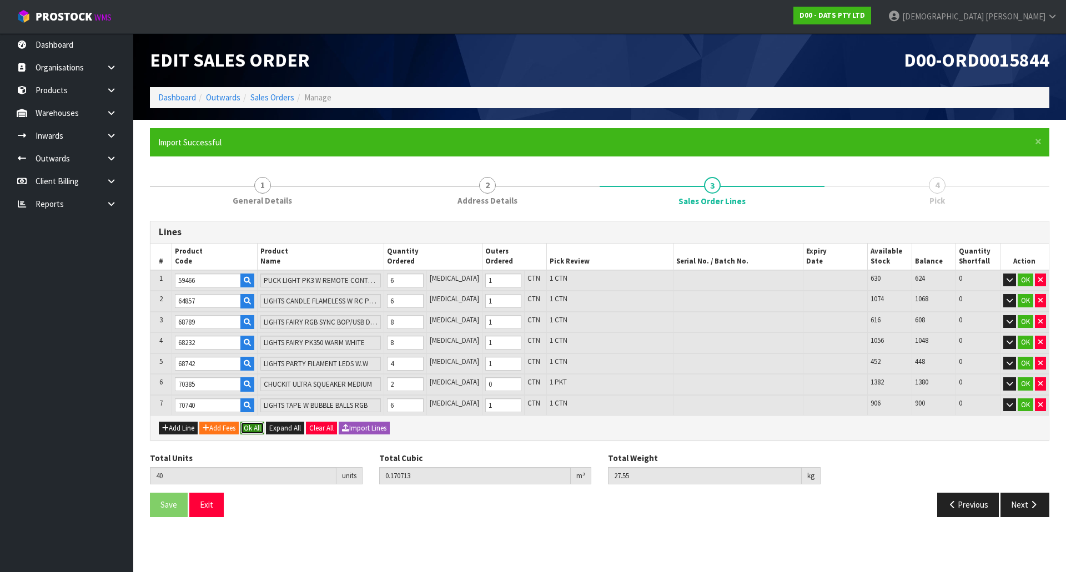
click at [249, 428] on button "Ok All" at bounding box center [252, 428] width 24 height 13
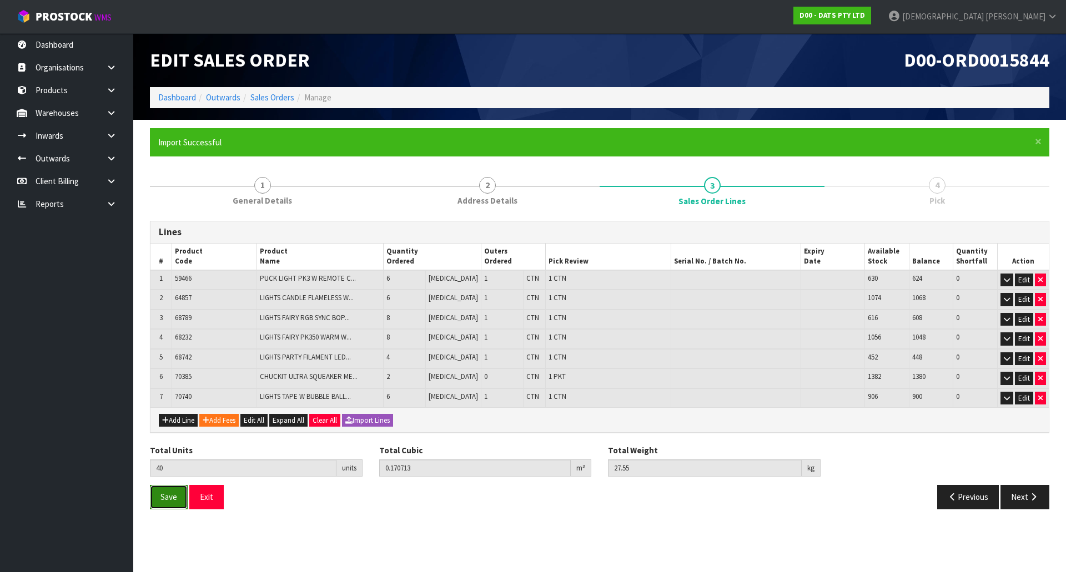
click at [161, 496] on span "Save" at bounding box center [168, 497] width 17 height 11
click at [1027, 506] on button "Next" at bounding box center [1024, 497] width 49 height 24
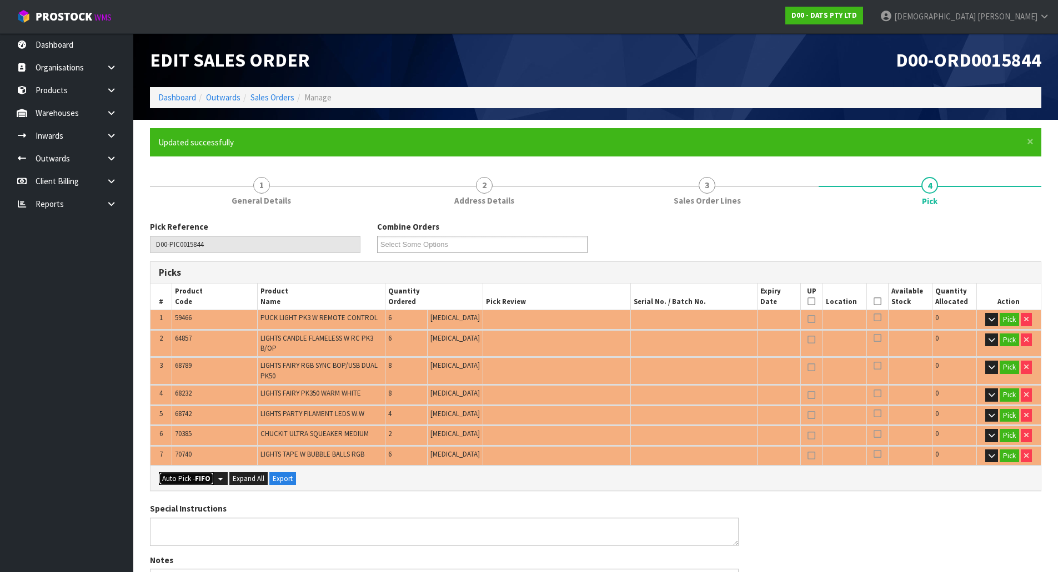
click at [197, 478] on strong "FIFO" at bounding box center [203, 478] width 16 height 9
type input "6"
type input "Packet x 1"
type input "40"
type input "0.170713"
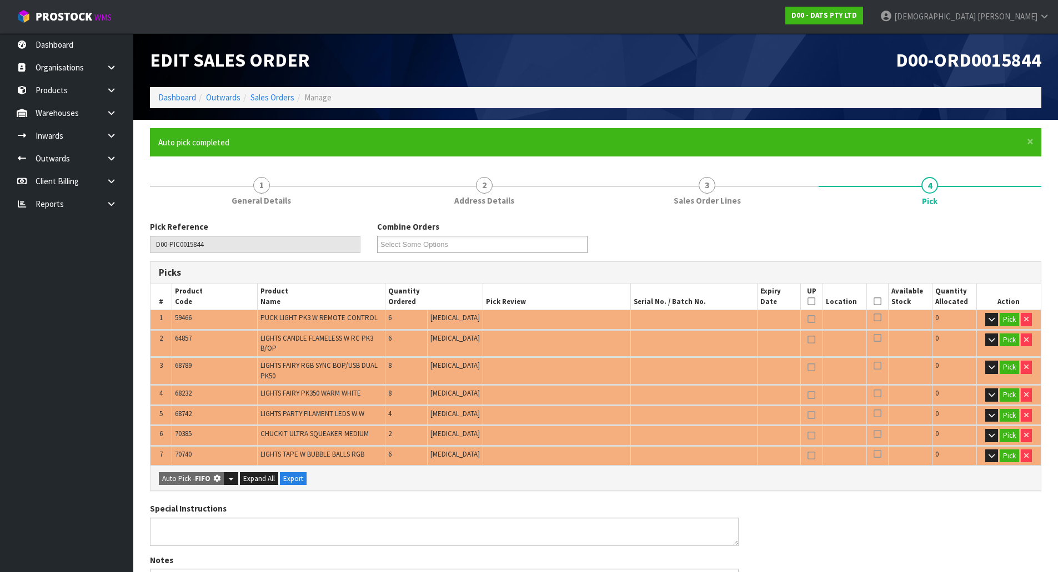
type input "27.550"
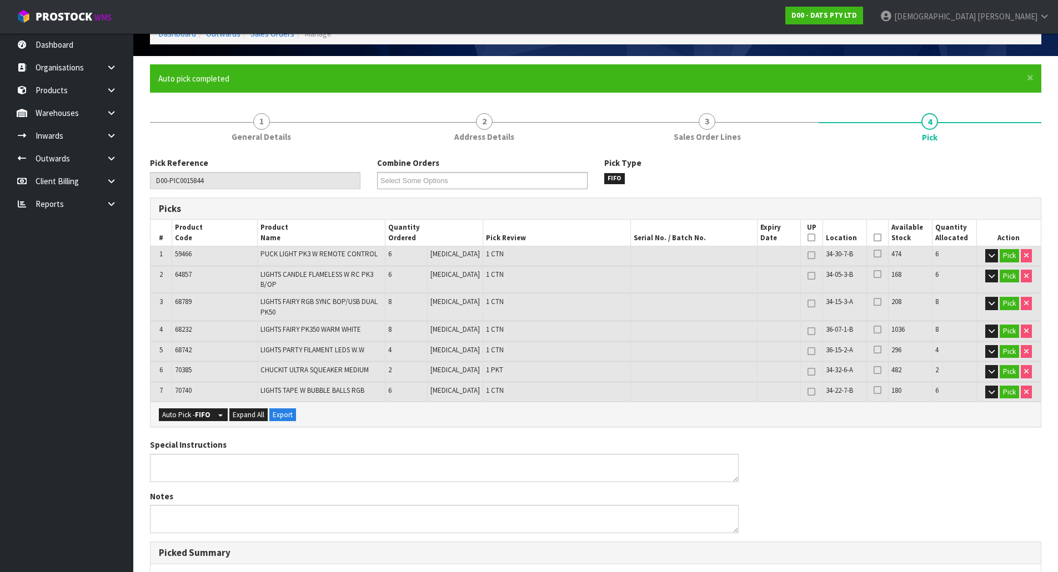
scroll to position [333, 0]
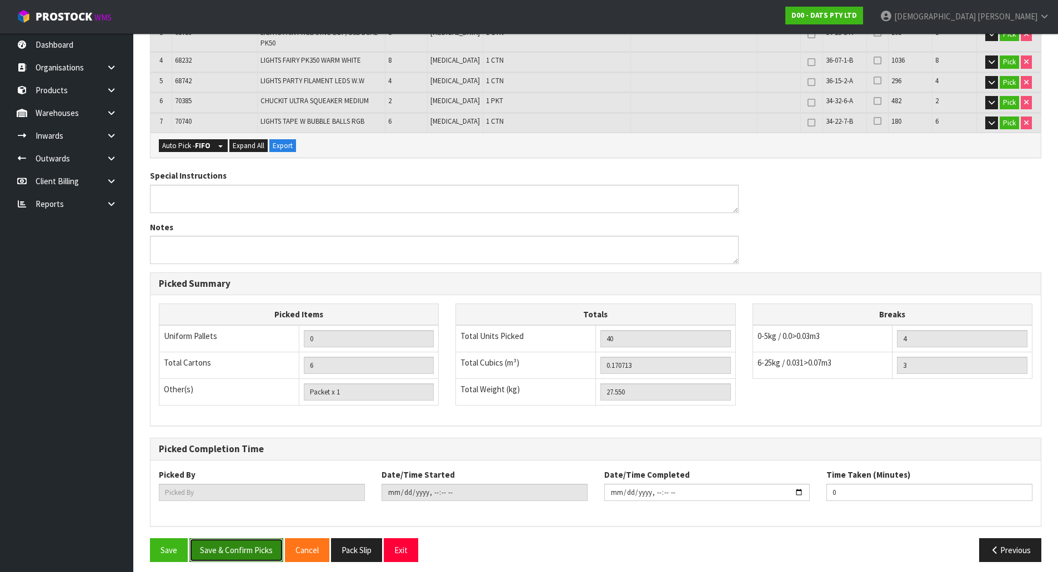
click at [245, 551] on button "Save & Confirm Picks" at bounding box center [236, 551] width 94 height 24
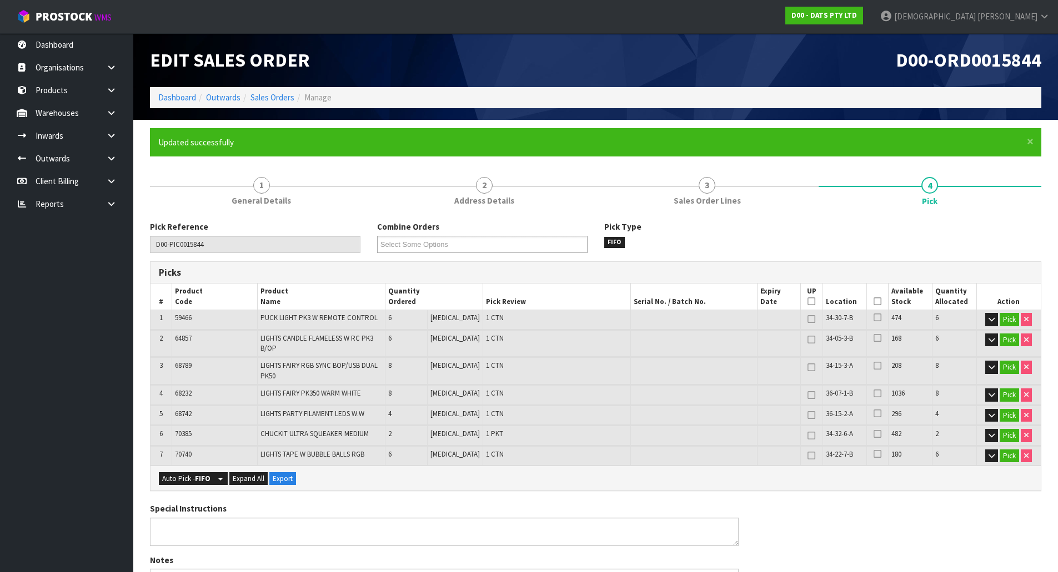
type input "[PERSON_NAME]"
type input "2025-09-29T11:34:13"
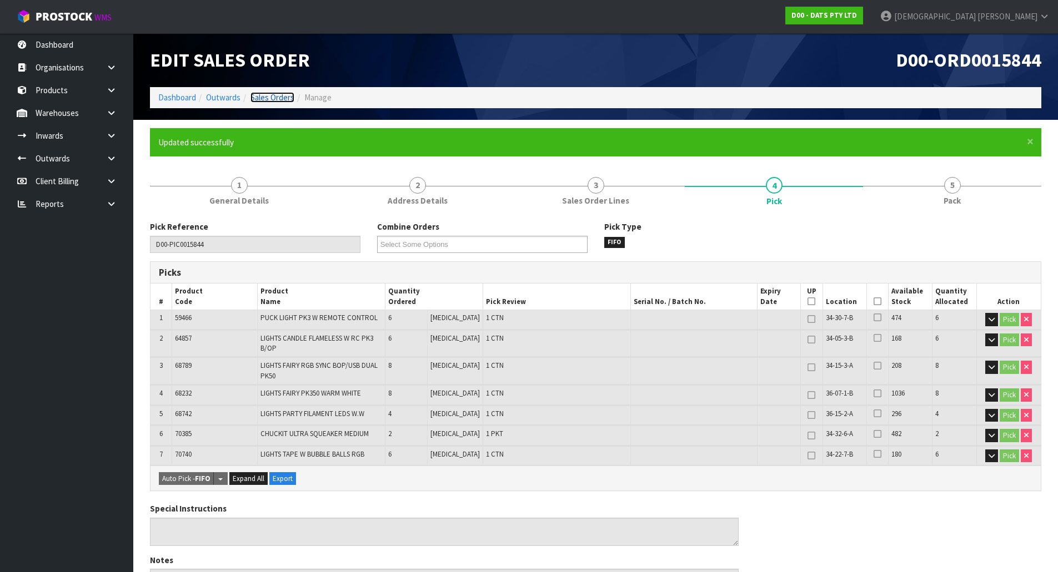
click at [268, 99] on link "Sales Orders" at bounding box center [272, 97] width 44 height 11
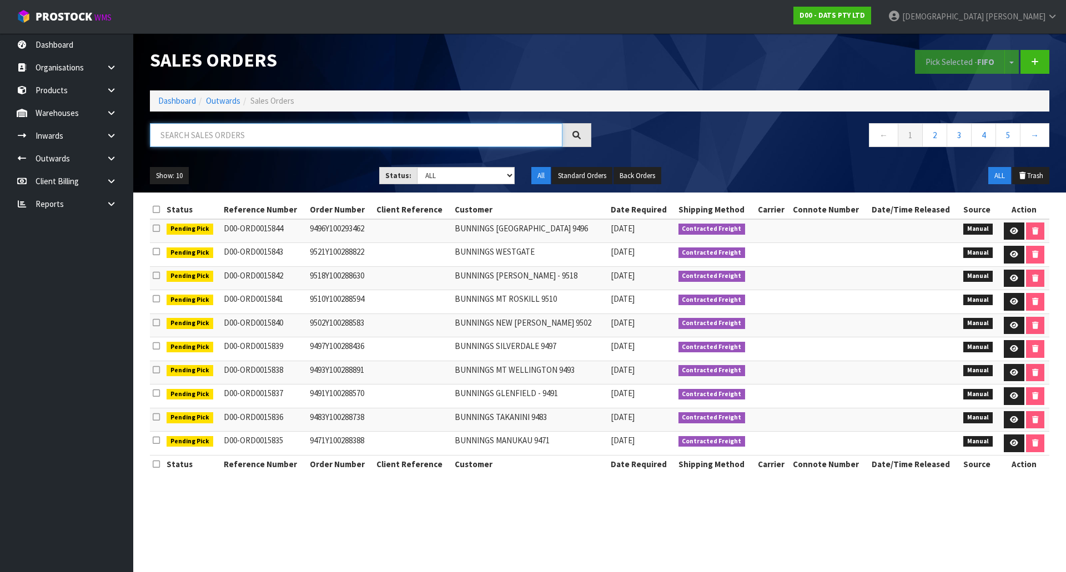
click at [203, 138] on input "text" at bounding box center [356, 135] width 413 height 24
type input "0015830"
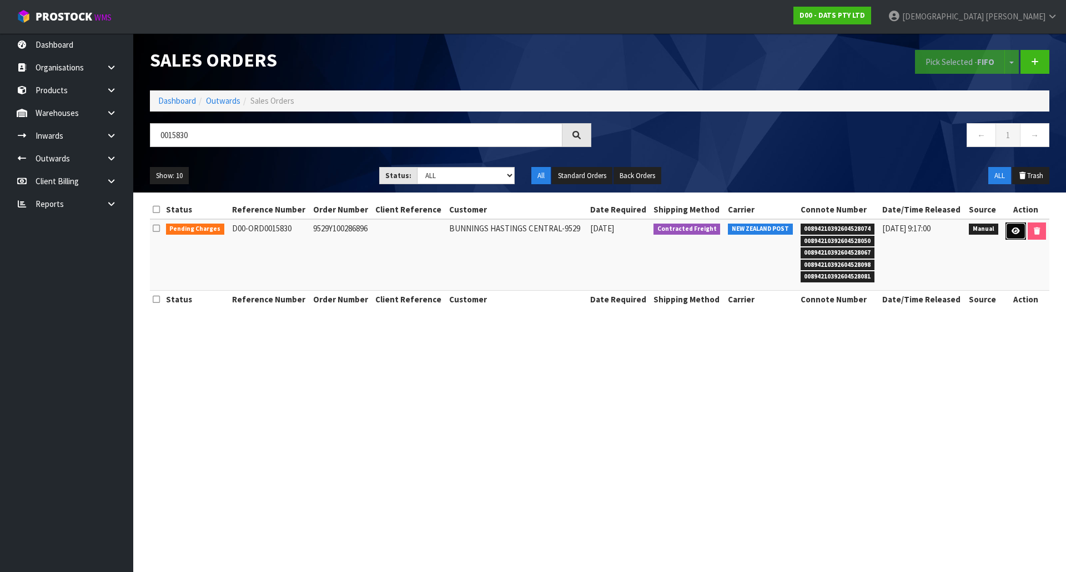
click at [1018, 237] on link at bounding box center [1015, 232] width 21 height 18
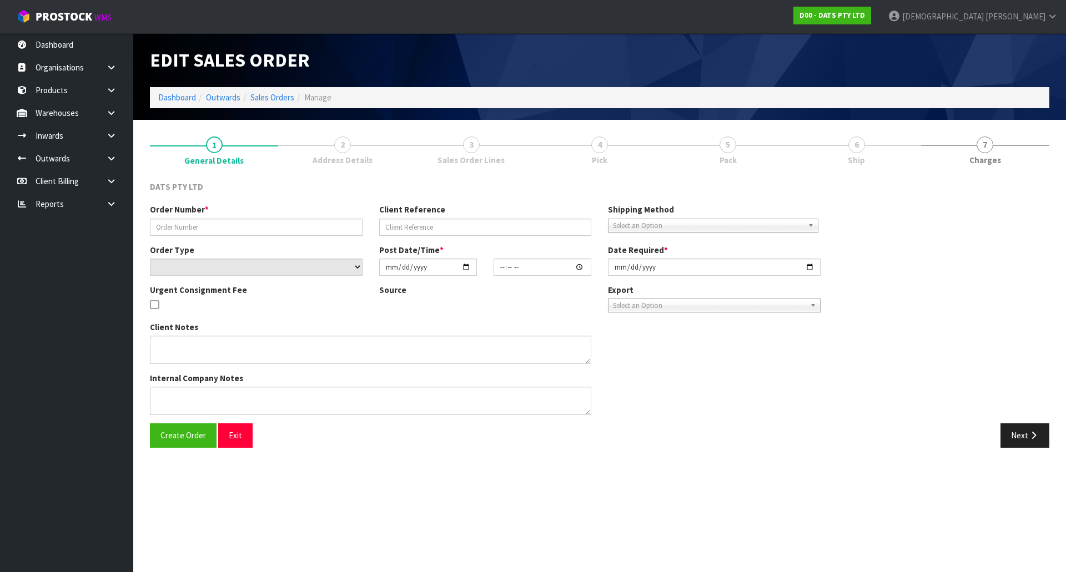
type input "9529Y100286896"
select select "number:0"
type input "2025-09-25"
type input "10:28:00.000"
type input "2025-09-25"
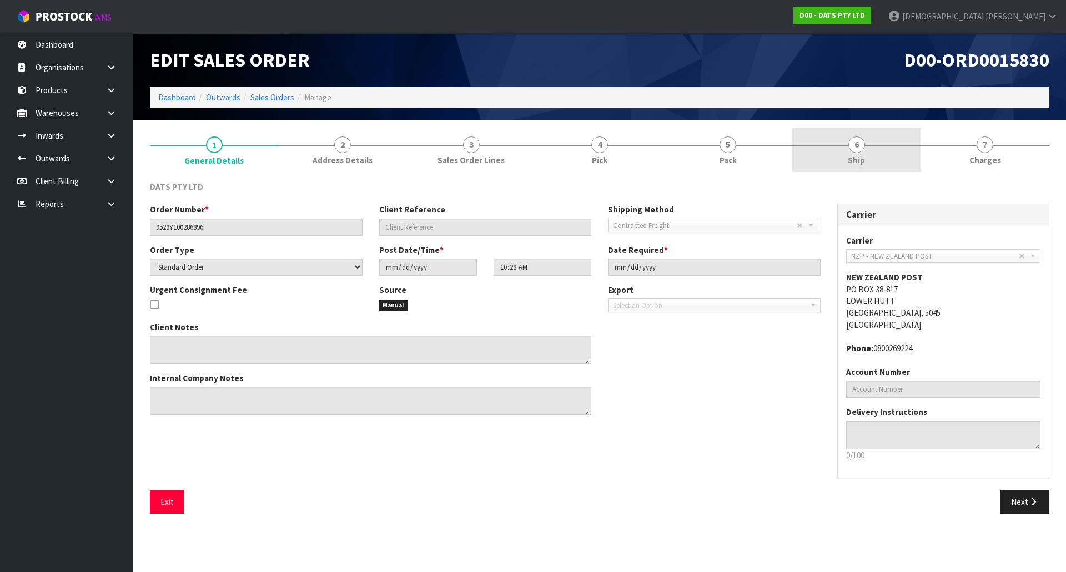
click at [872, 160] on link "6 Ship" at bounding box center [856, 150] width 128 height 44
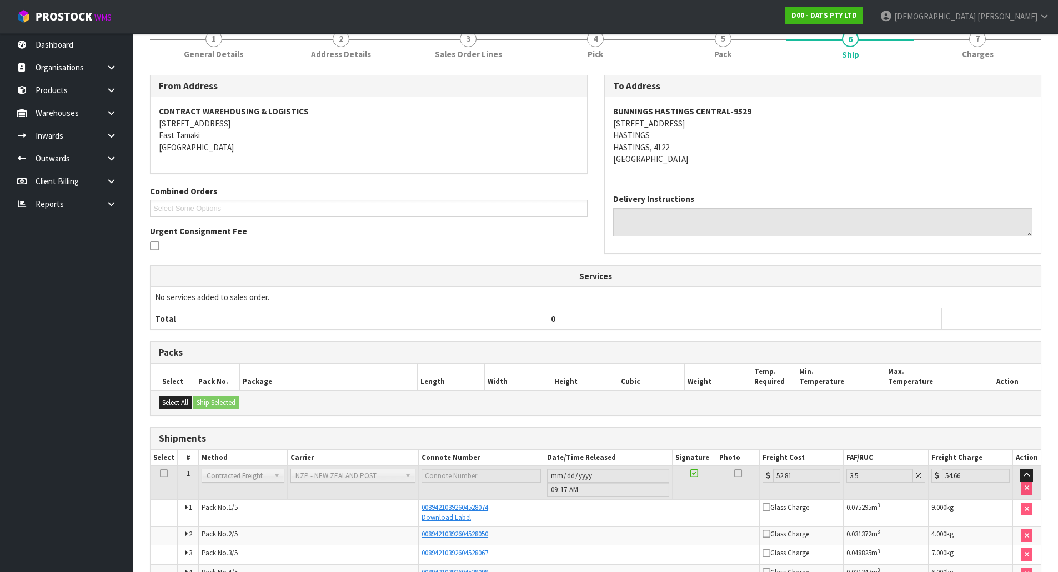
scroll to position [189, 0]
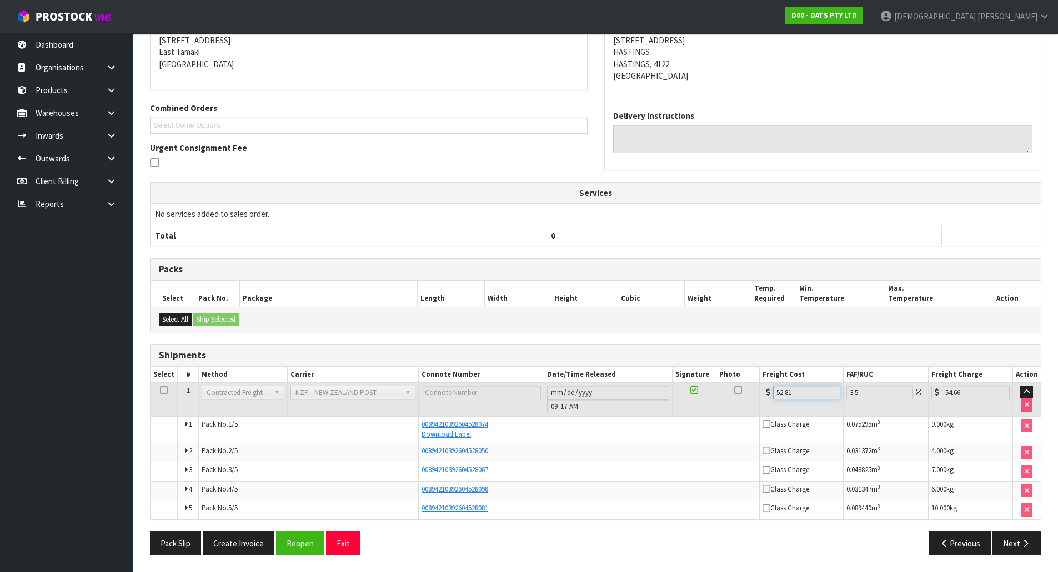
drag, startPoint x: 805, startPoint y: 392, endPoint x: 760, endPoint y: 398, distance: 45.4
click at [761, 398] on td "52.81" at bounding box center [801, 400] width 84 height 34
click at [231, 546] on button "Create Invoice" at bounding box center [239, 544] width 72 height 24
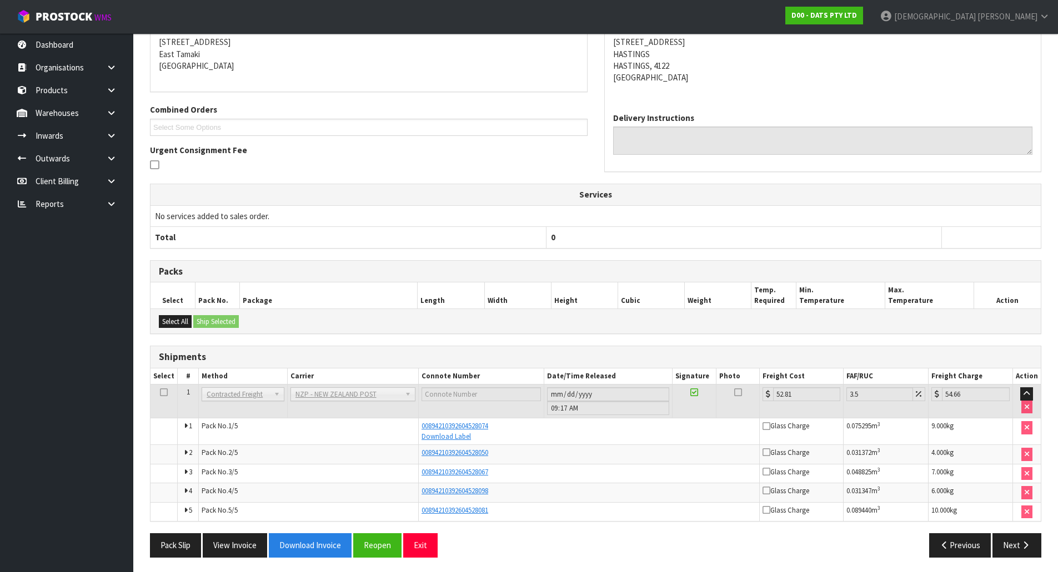
scroll to position [230, 0]
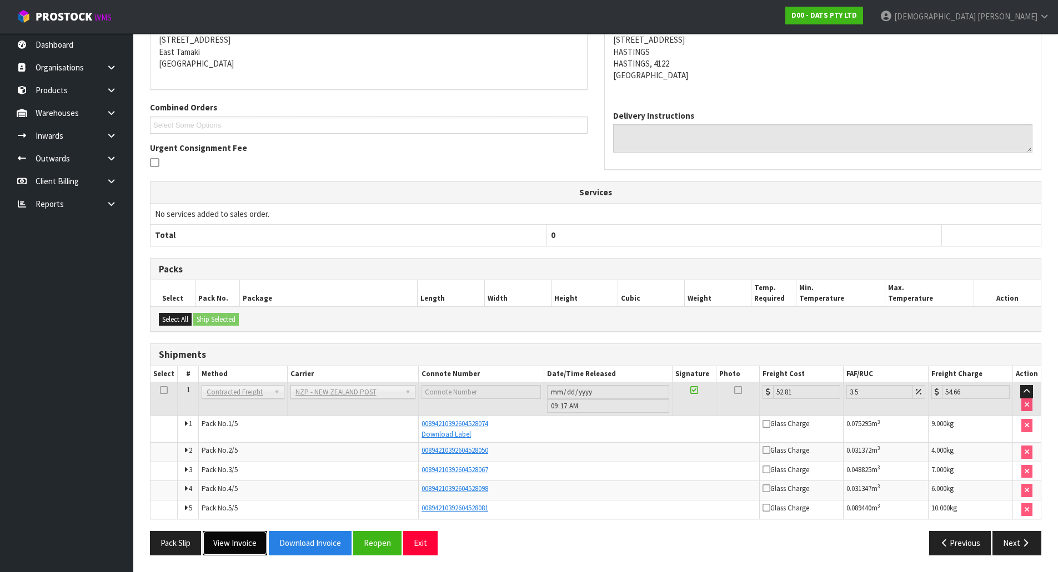
click at [248, 545] on button "View Invoice" at bounding box center [235, 543] width 64 height 24
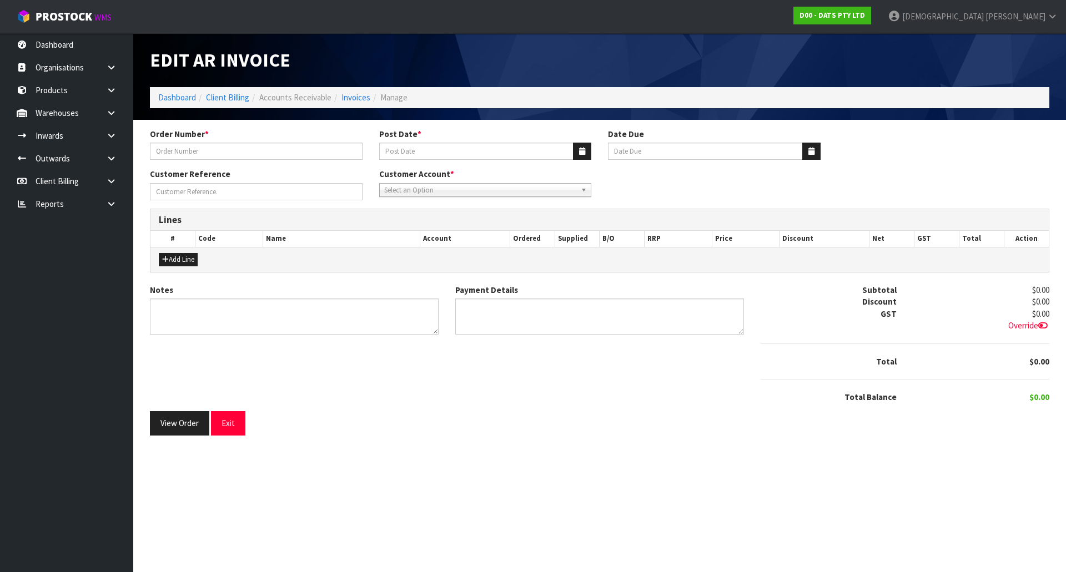
type input "9529Y100286896"
type input "[DATE]"
type input "20/10/2025"
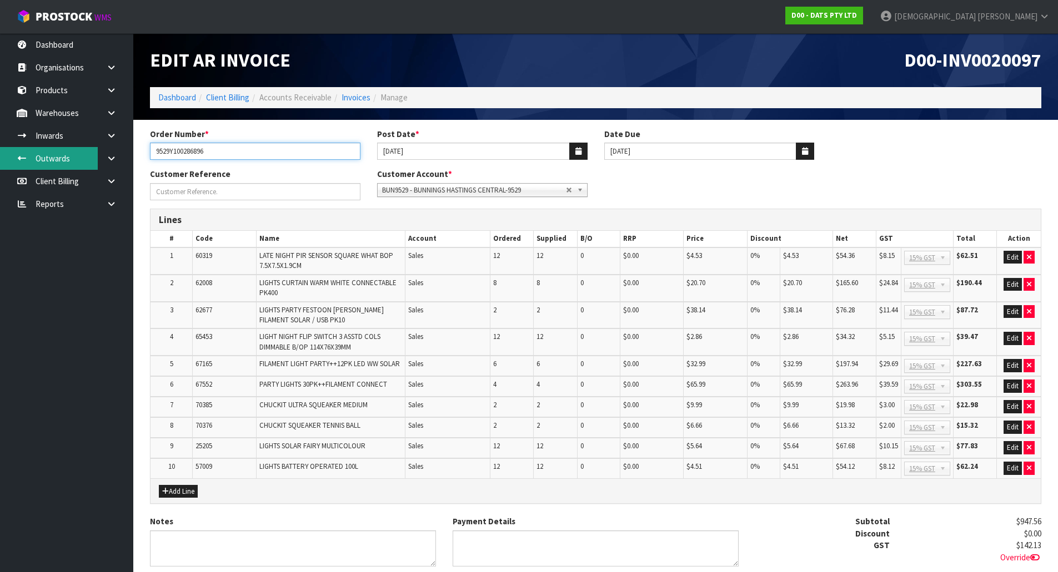
drag, startPoint x: 252, startPoint y: 150, endPoint x: 37, endPoint y: 167, distance: 215.0
click at [38, 166] on body "Toggle navigation ProStock WMS D00 - DATS PTY LTD Krishna Shah Logout Dashboard…" at bounding box center [529, 286] width 1058 height 572
drag, startPoint x: 1048, startPoint y: 525, endPoint x: 1001, endPoint y: 526, distance: 47.2
click at [1001, 526] on section "Order Number * 9529Y100286896 Post Date * 29/09/2025 Date Due 20/10/2025 Custom…" at bounding box center [595, 402] width 924 height 565
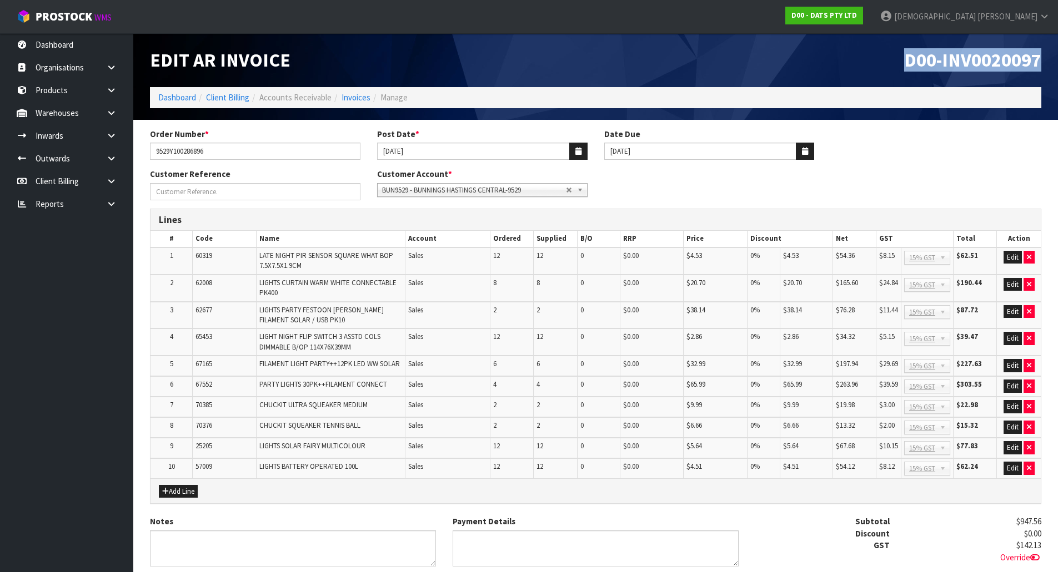
drag, startPoint x: 907, startPoint y: 62, endPoint x: 1058, endPoint y: 54, distance: 151.2
click at [1057, 54] on html "Toggle navigation ProStock WMS D00 - DATS PTY LTD Krishna Shah Logout Dashboard…" at bounding box center [529, 286] width 1058 height 572
click at [932, 72] on div "D00-INV0020097" at bounding box center [823, 60] width 454 height 54
drag, startPoint x: 942, startPoint y: 59, endPoint x: 1039, endPoint y: 58, distance: 97.2
click at [1039, 58] on span "D00-INV0020097" at bounding box center [972, 59] width 137 height 23
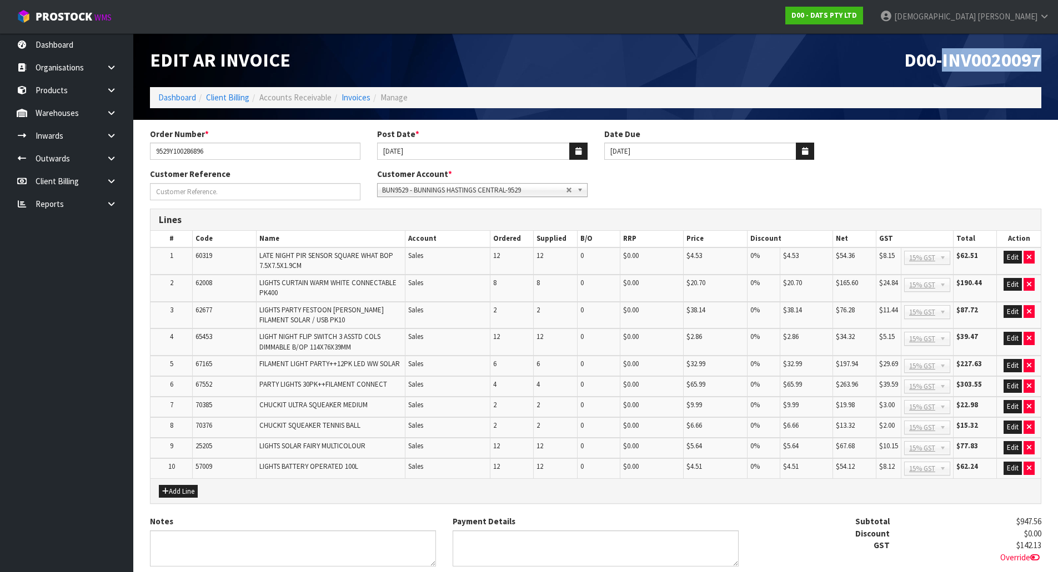
copy span "INV0020097"
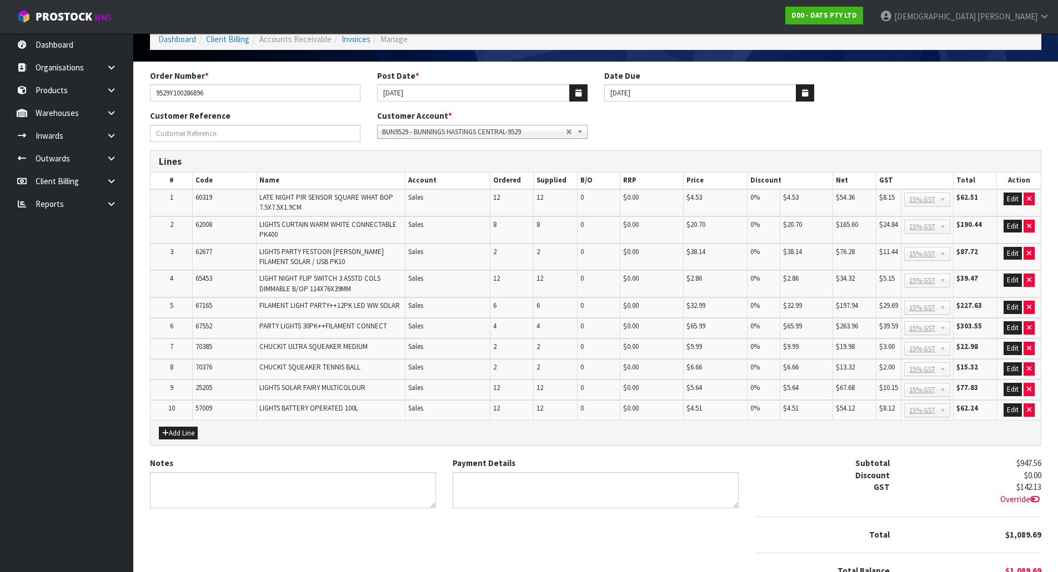
scroll to position [112, 0]
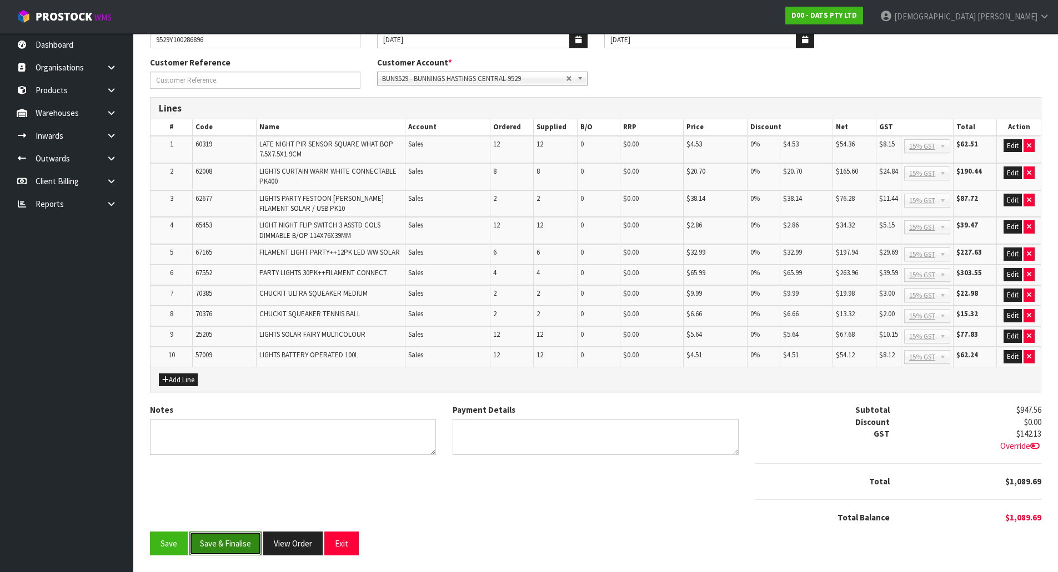
click at [235, 545] on button "Save & Finalise" at bounding box center [225, 544] width 72 height 24
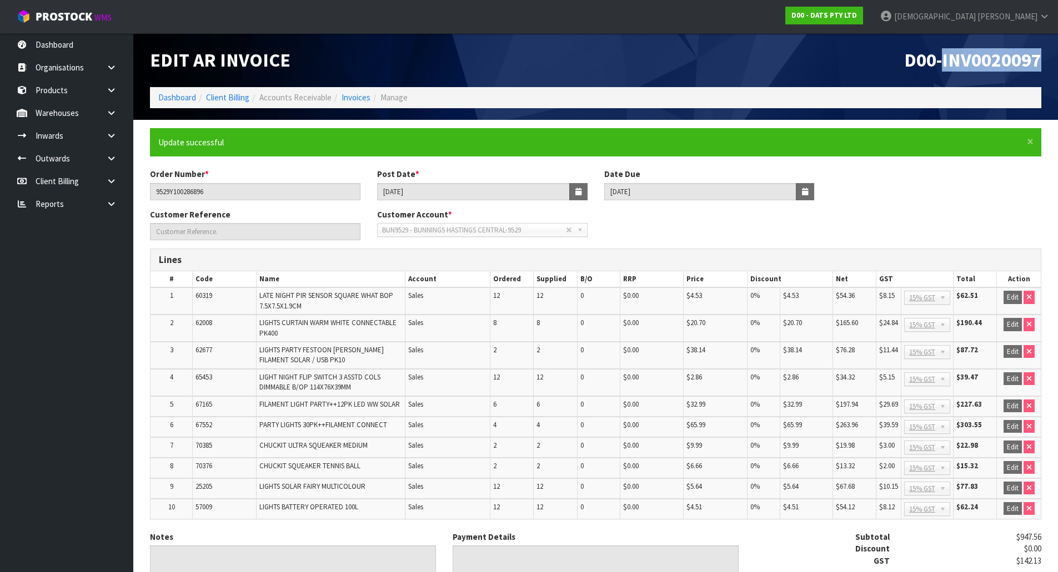
scroll to position [115, 0]
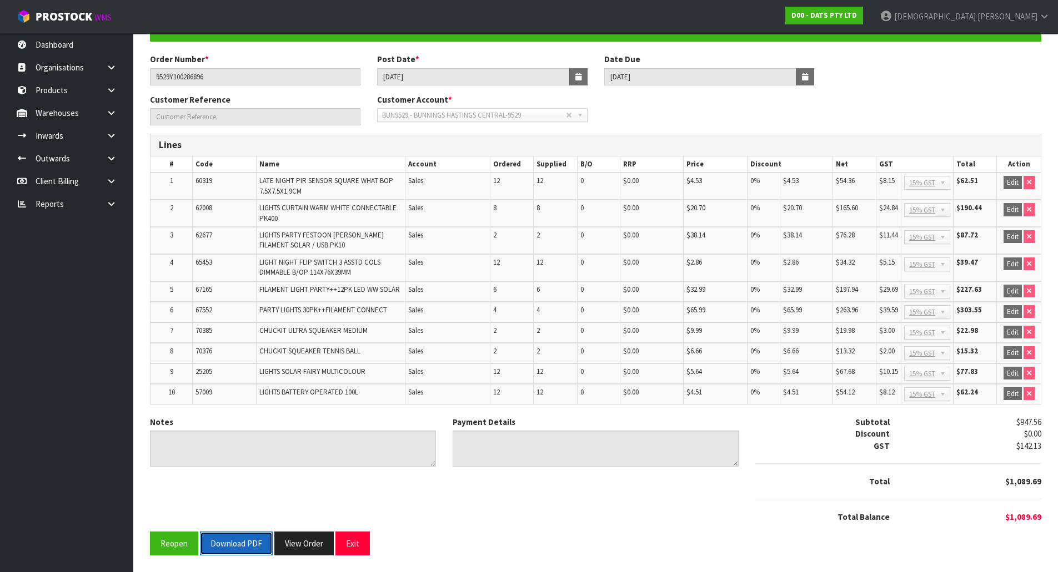
click at [240, 545] on button "Download PDF" at bounding box center [236, 544] width 73 height 24
click at [706, 49] on form "× Close Update successful Order Number * 9529Y100286896 Post Date * 29/09/2025 …" at bounding box center [595, 284] width 891 height 542
click at [284, 546] on button "View Order" at bounding box center [303, 544] width 59 height 24
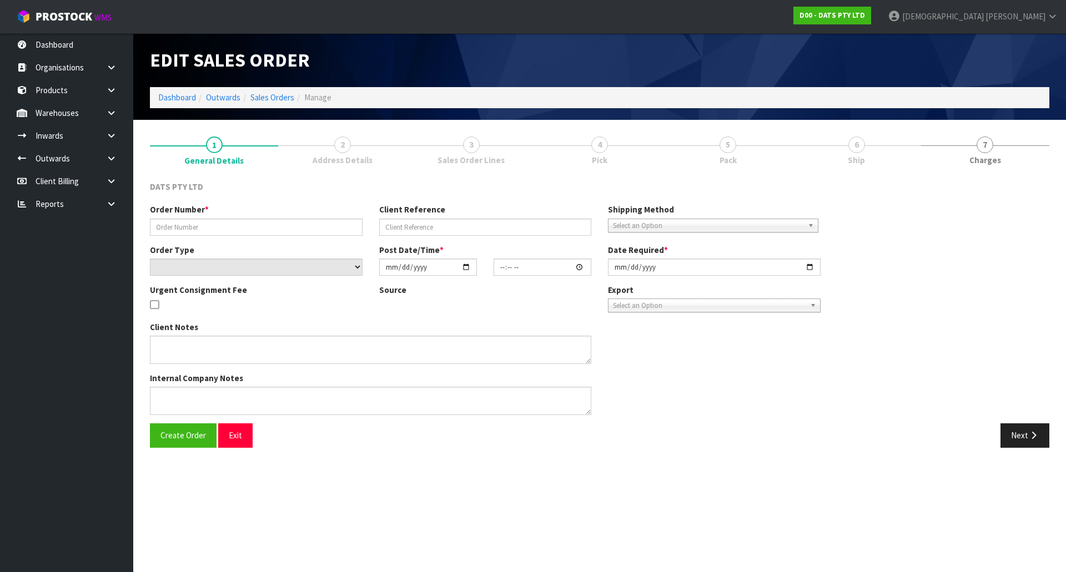
type input "9529Y100286896"
select select "number:0"
type input "2025-09-25"
type input "10:28:00.000"
type input "2025-09-25"
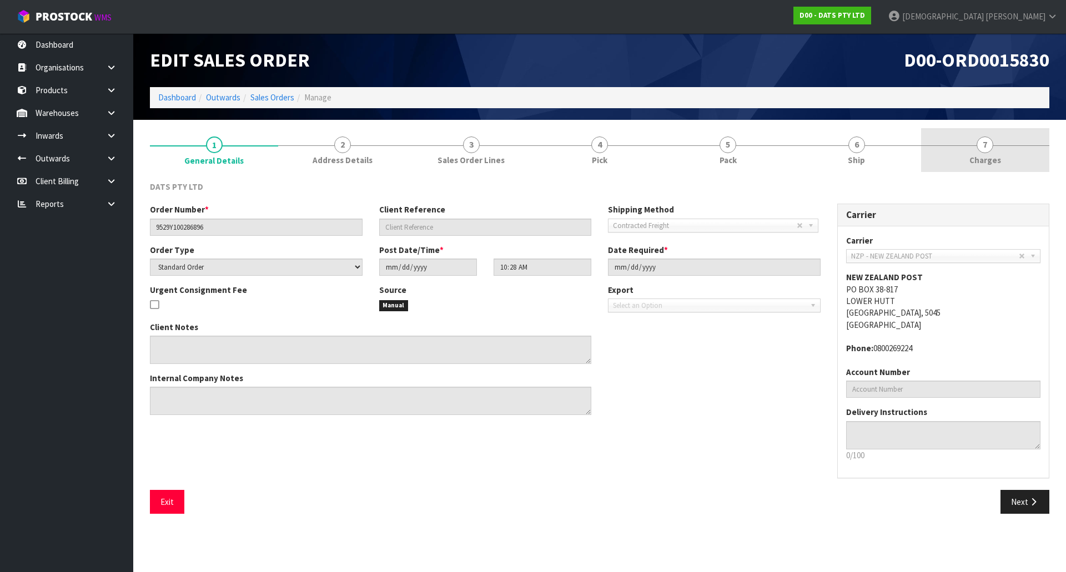
click at [1026, 146] on link "7 Charges" at bounding box center [985, 150] width 128 height 44
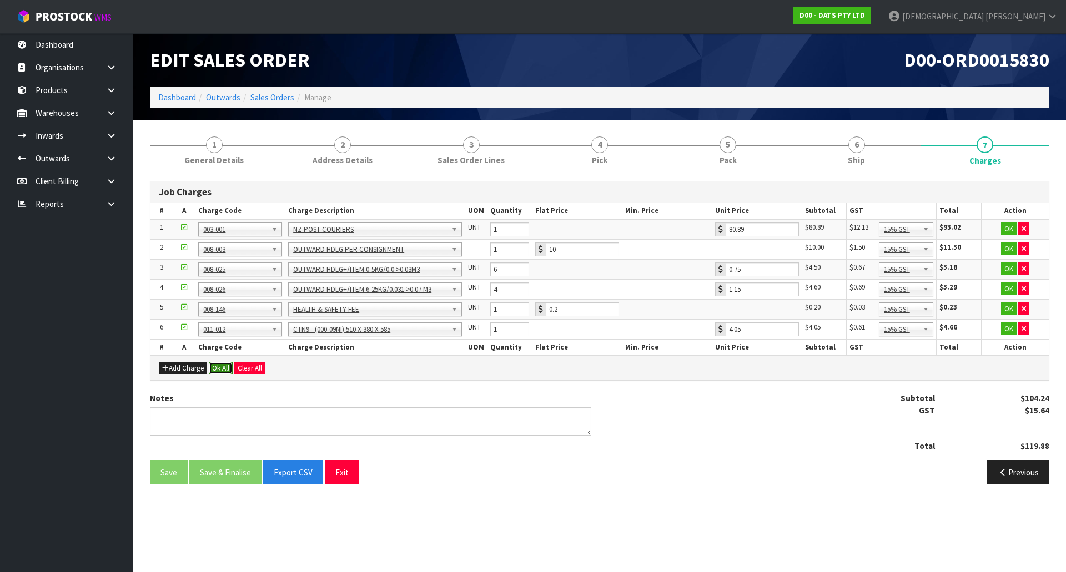
click at [220, 370] on button "Ok All" at bounding box center [221, 368] width 24 height 13
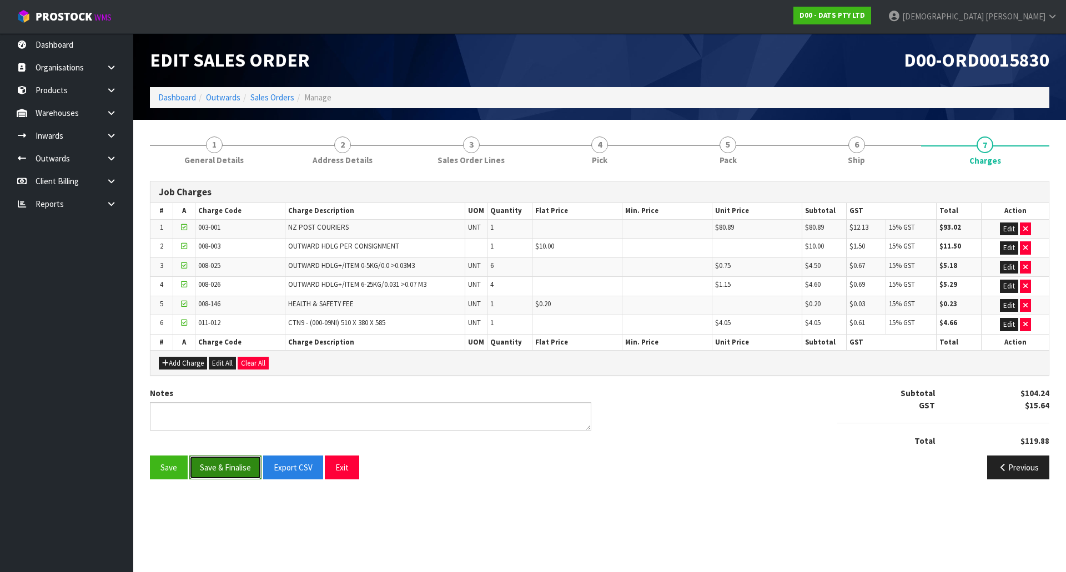
click at [242, 474] on button "Save & Finalise" at bounding box center [225, 468] width 72 height 24
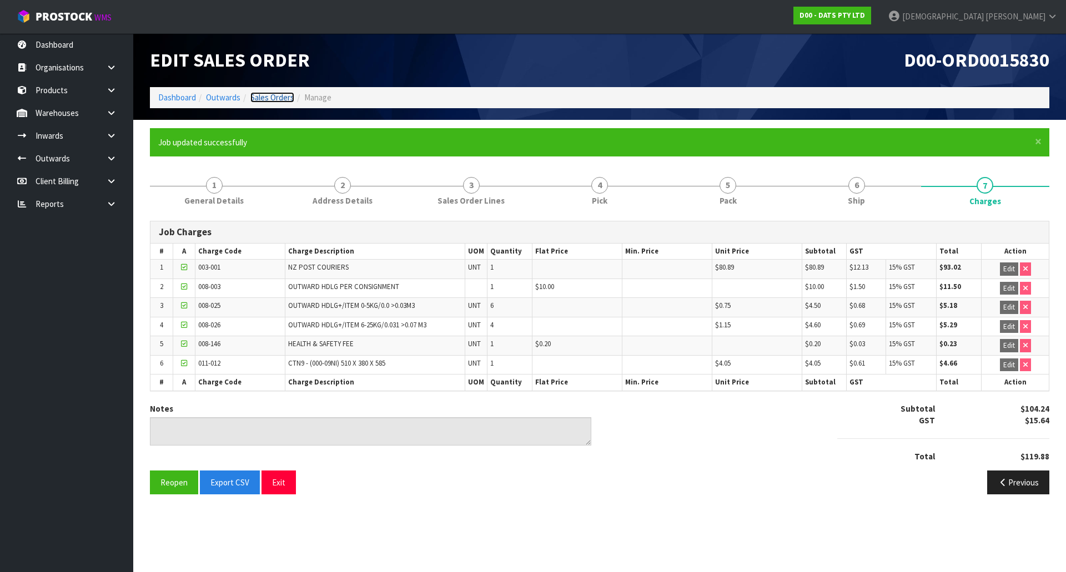
click at [258, 97] on link "Sales Orders" at bounding box center [272, 97] width 44 height 11
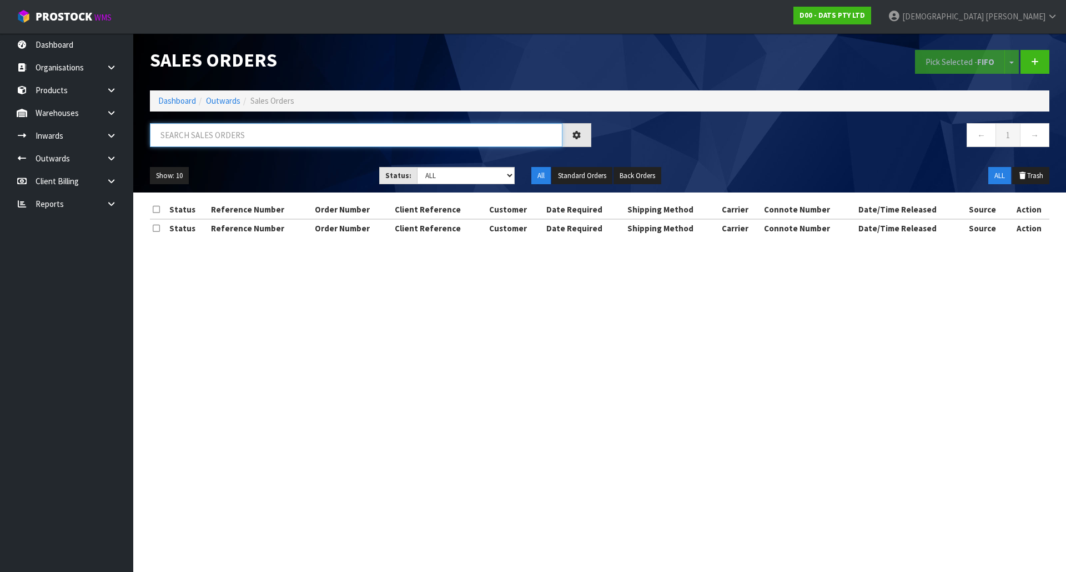
click at [271, 142] on input "text" at bounding box center [356, 135] width 413 height 24
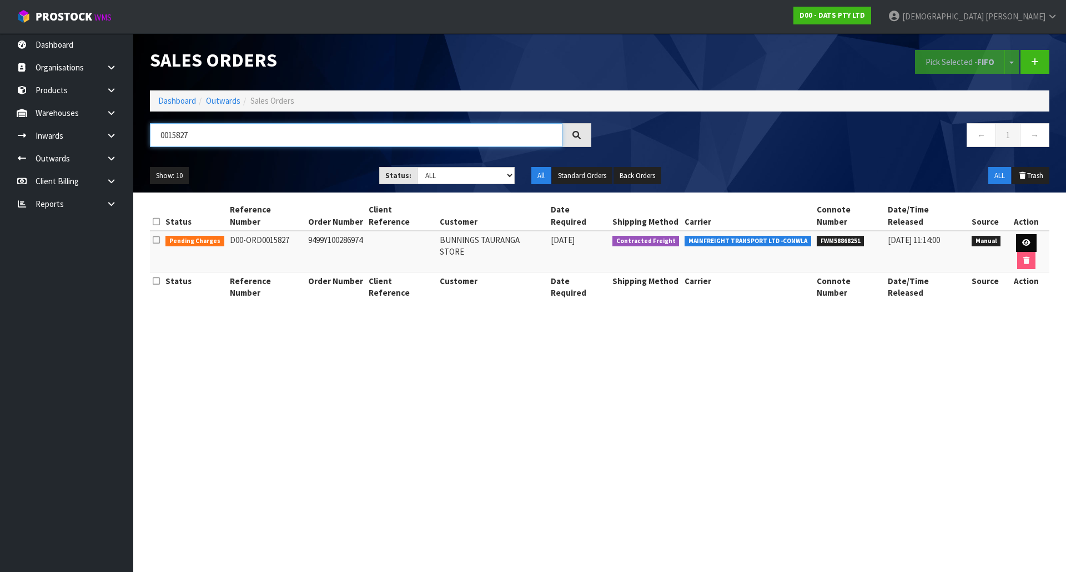
type input "0015827"
click at [1016, 235] on link at bounding box center [1026, 243] width 21 height 18
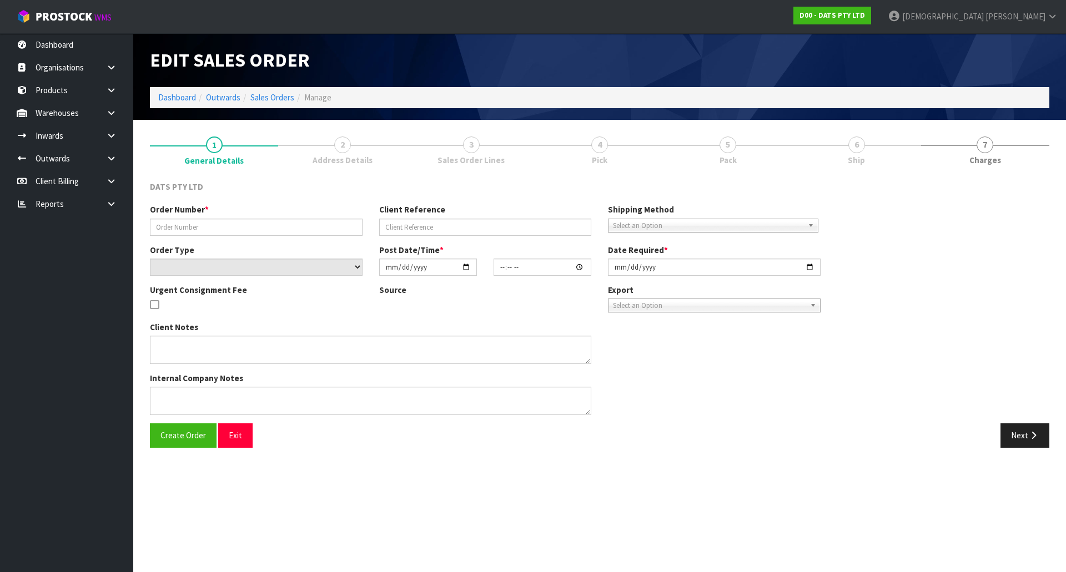
type input "9499Y100286974"
select select "number:0"
type input "2025-09-25"
type input "10:24:00.000"
type input "2025-09-25"
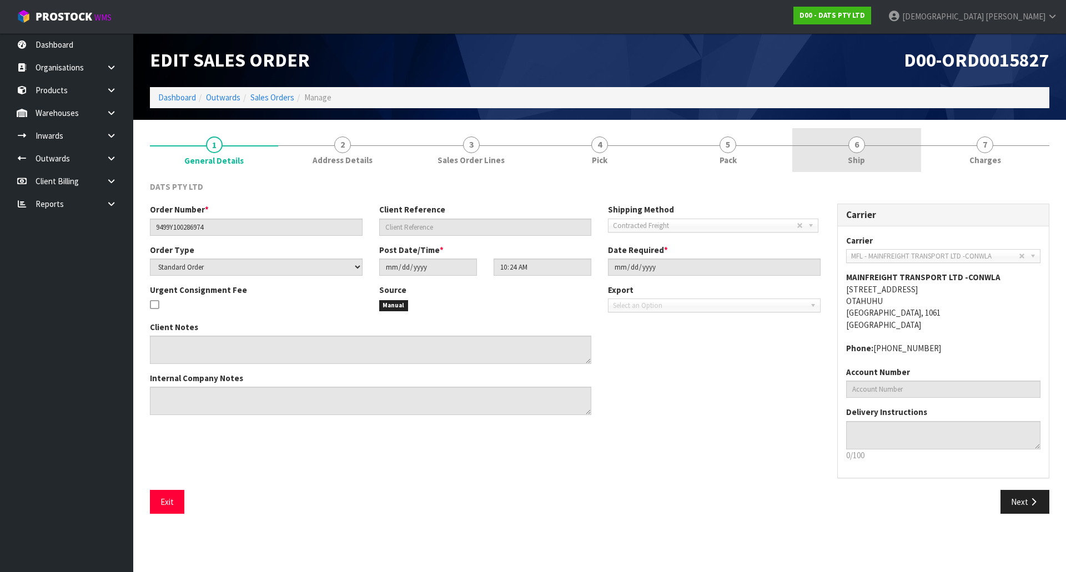
click at [867, 157] on link "6 Ship" at bounding box center [856, 150] width 128 height 44
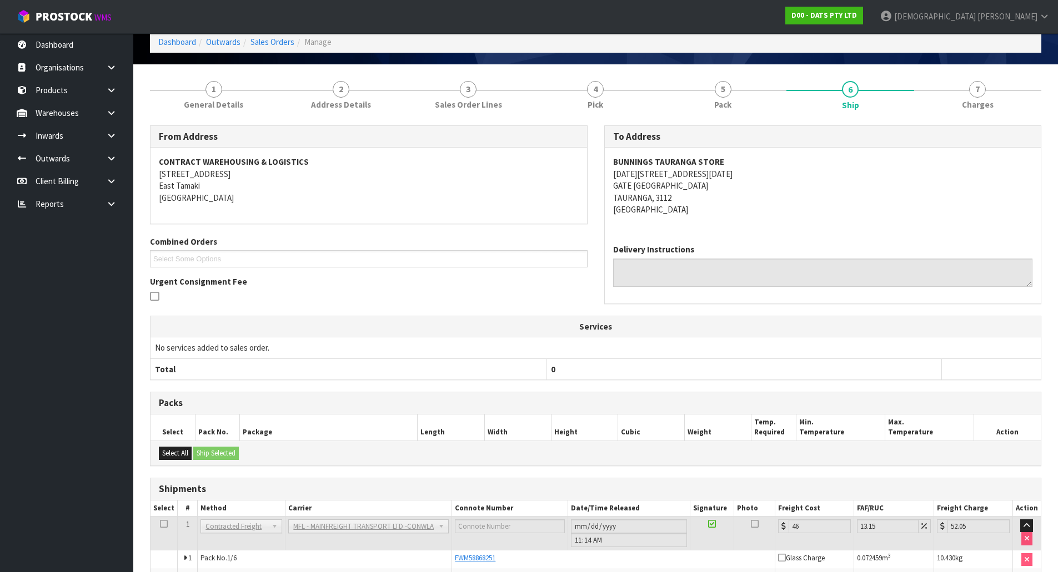
scroll to position [201, 0]
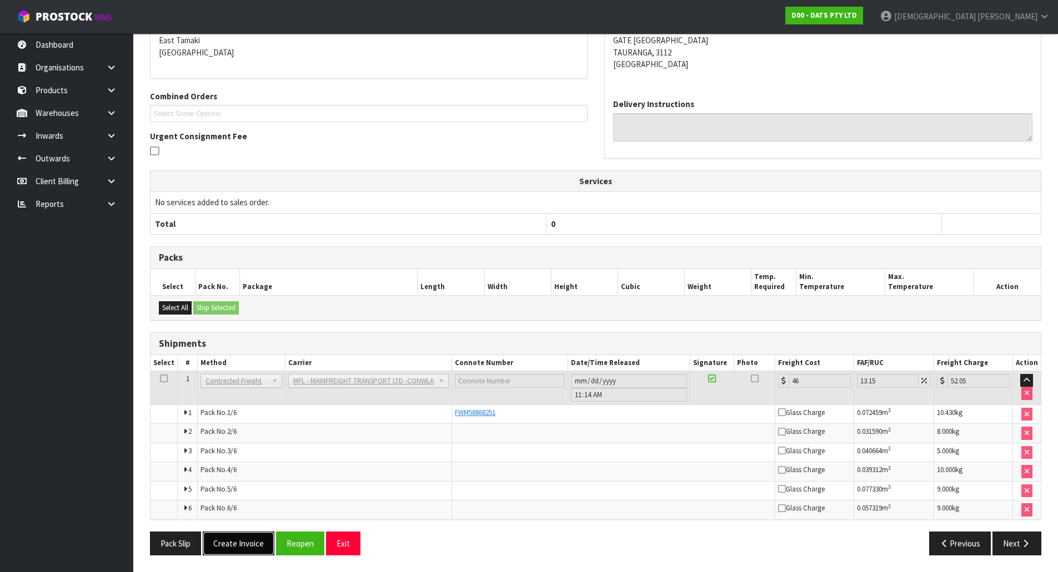
click at [237, 540] on button "Create Invoice" at bounding box center [239, 544] width 72 height 24
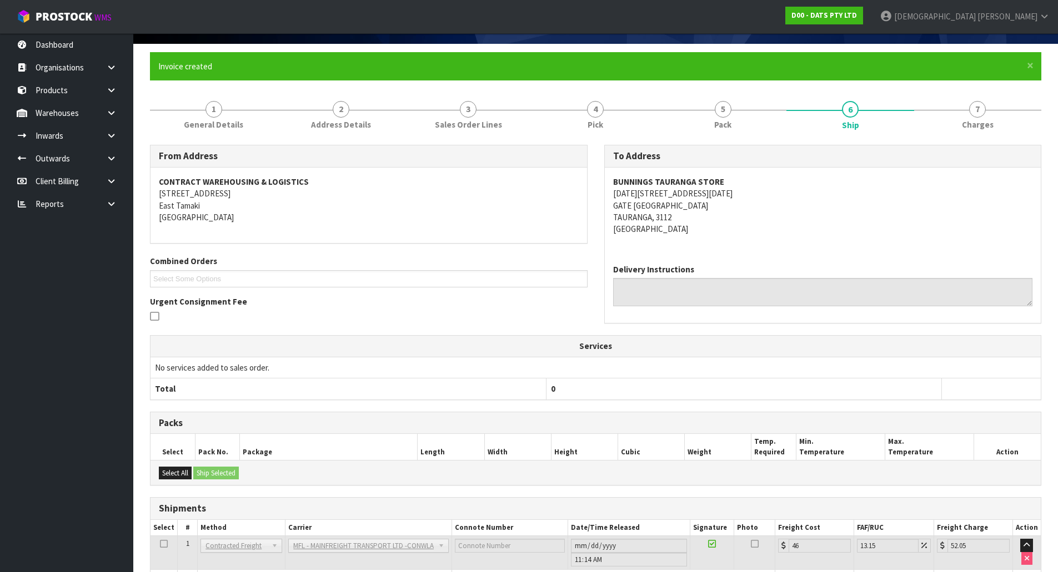
scroll to position [242, 0]
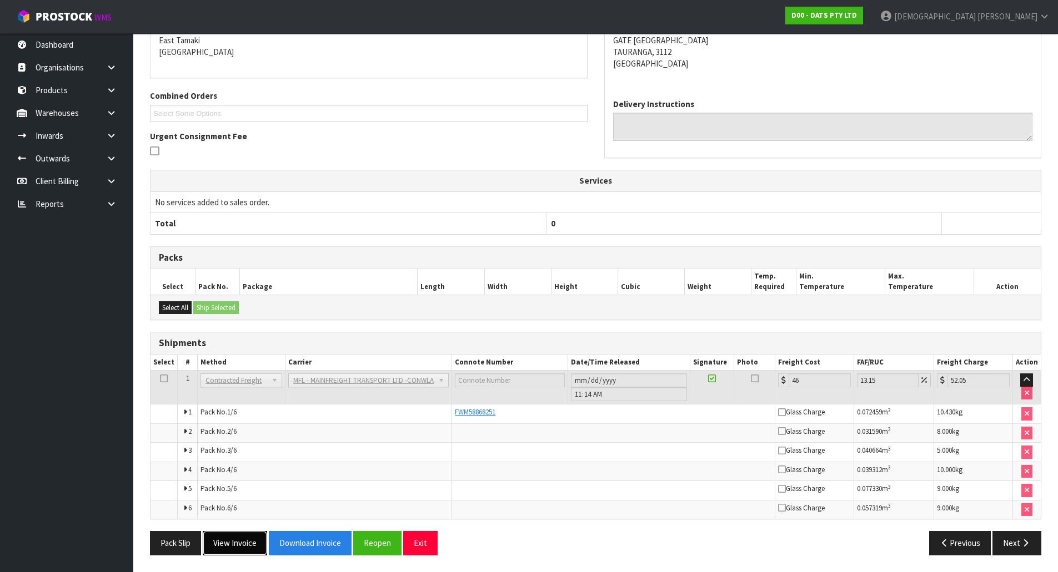
click at [249, 543] on button "View Invoice" at bounding box center [235, 543] width 64 height 24
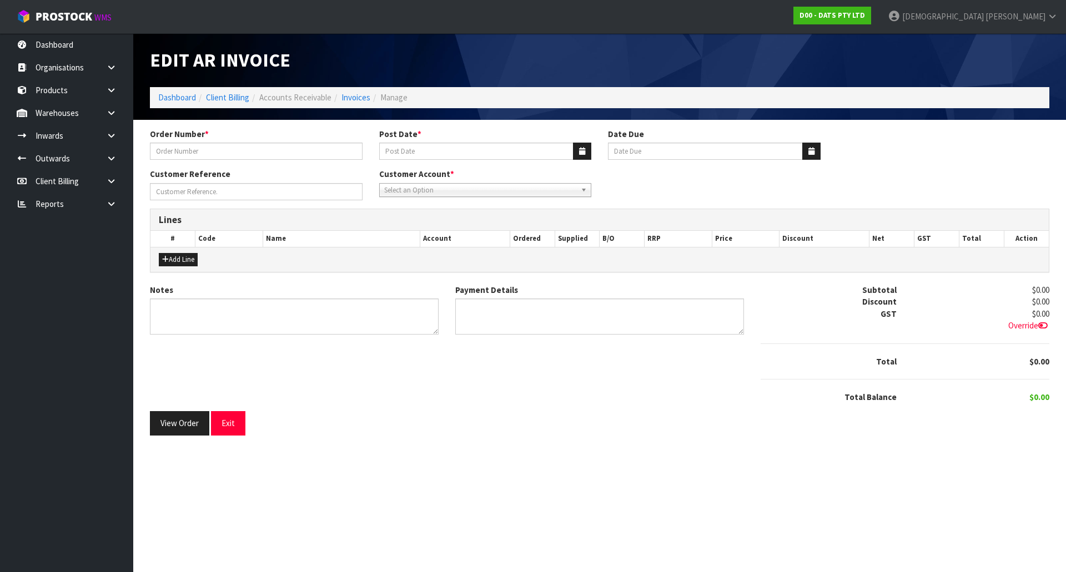
type input "9499Y100286974"
type input "[DATE]"
type input "20/10/2025"
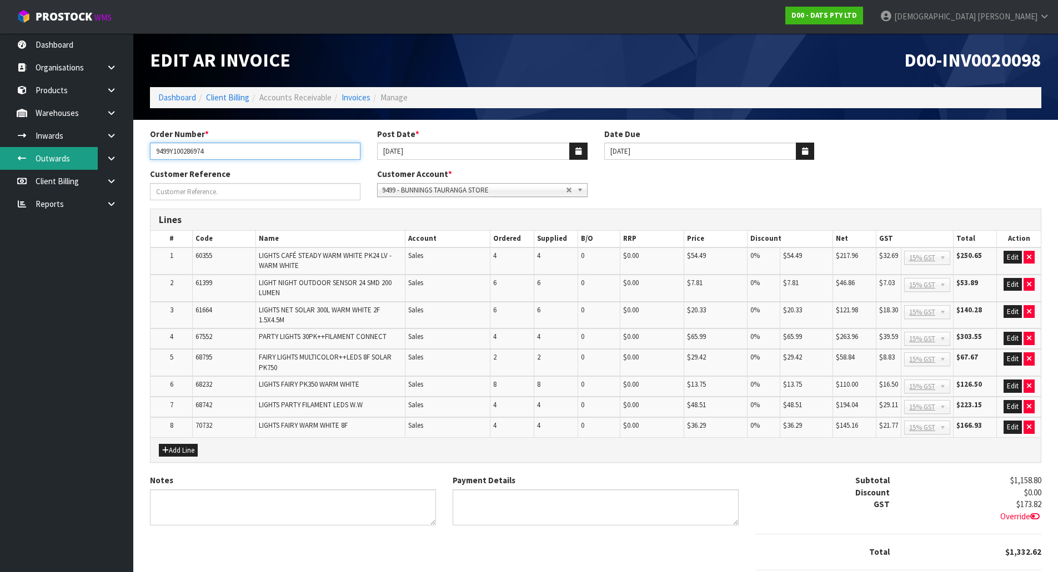
drag, startPoint x: 150, startPoint y: 159, endPoint x: 37, endPoint y: 167, distance: 113.6
click at [37, 167] on body "Toggle navigation ProStock WMS D00 - DATS PTY LTD Krishna Shah Logout Dashboard…" at bounding box center [529, 286] width 1058 height 572
click at [208, 154] on input "9499Y100286974" at bounding box center [255, 151] width 210 height 17
drag, startPoint x: 214, startPoint y: 153, endPoint x: 83, endPoint y: 156, distance: 131.1
click at [83, 156] on body "Toggle navigation ProStock WMS D00 - DATS PTY LTD Krishna Shah Logout Dashboard…" at bounding box center [529, 286] width 1058 height 572
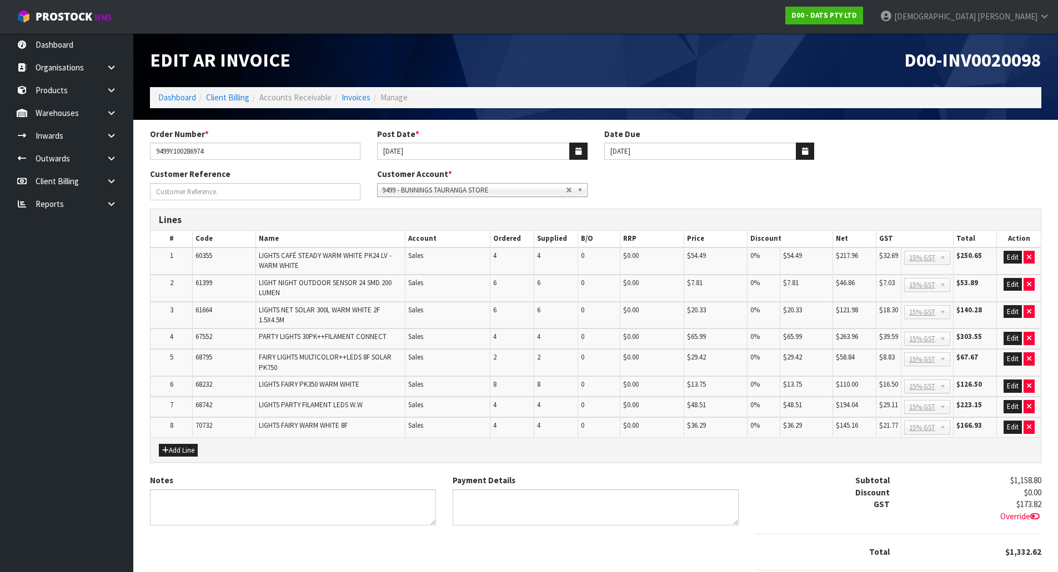
click at [948, 58] on span "D00-INV0020098" at bounding box center [972, 59] width 137 height 23
drag, startPoint x: 943, startPoint y: 59, endPoint x: 1048, endPoint y: 64, distance: 105.6
click at [1048, 64] on div "D00-INV0020098" at bounding box center [823, 60] width 454 height 54
copy span "INV0020098"
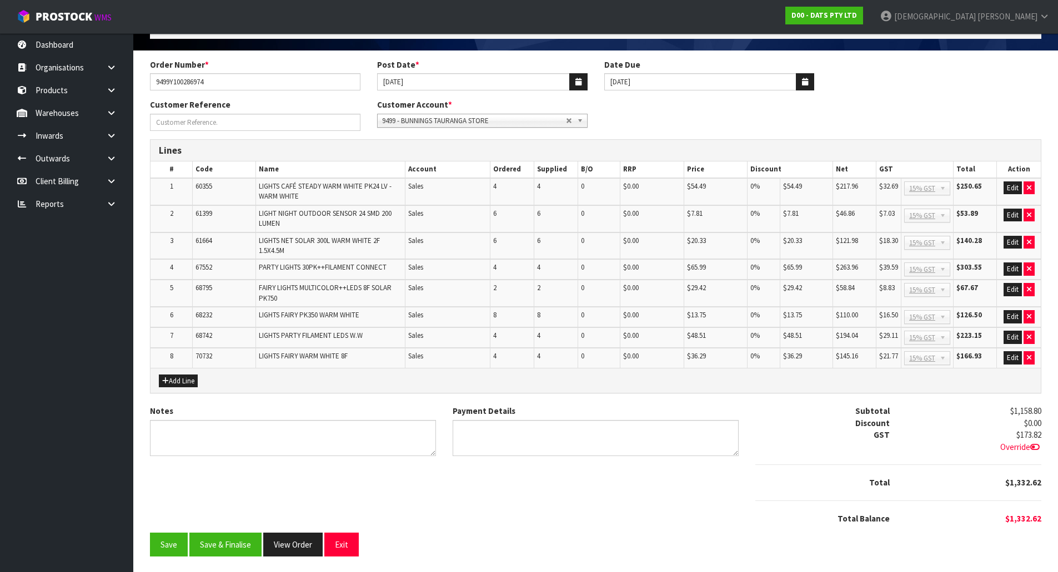
scroll to position [71, 0]
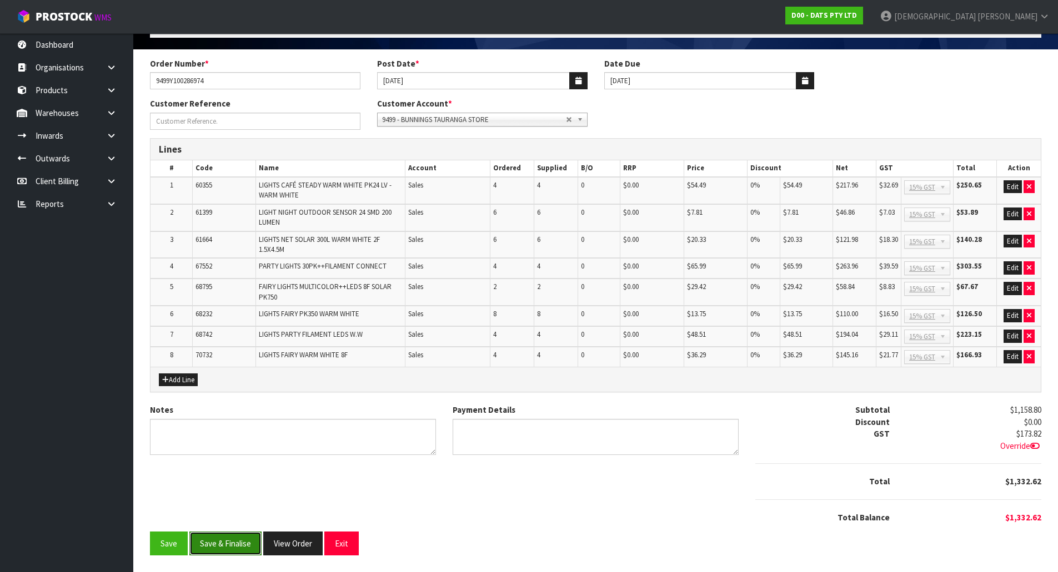
click at [233, 549] on button "Save & Finalise" at bounding box center [225, 544] width 72 height 24
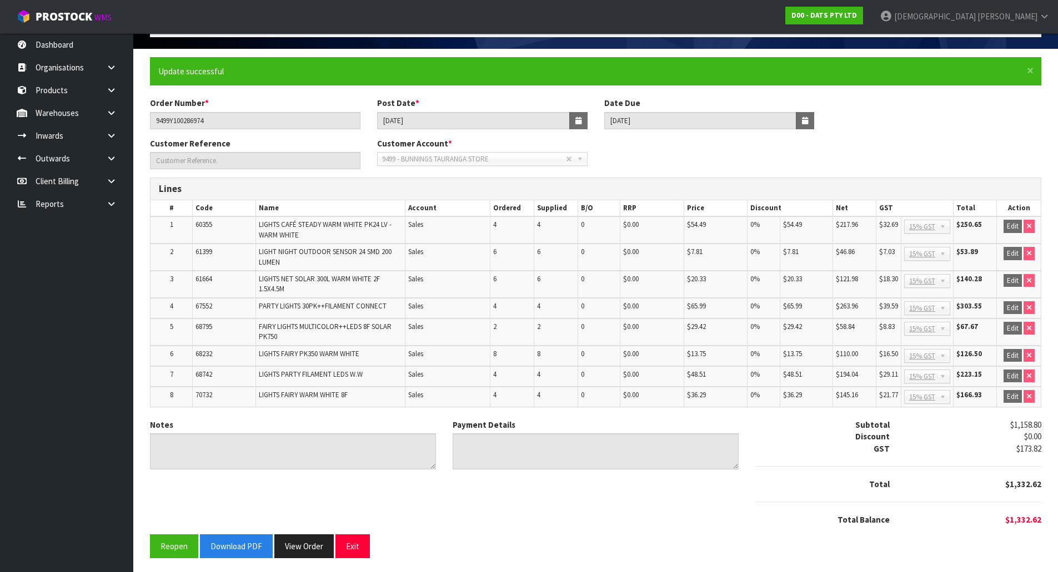
scroll to position [74, 0]
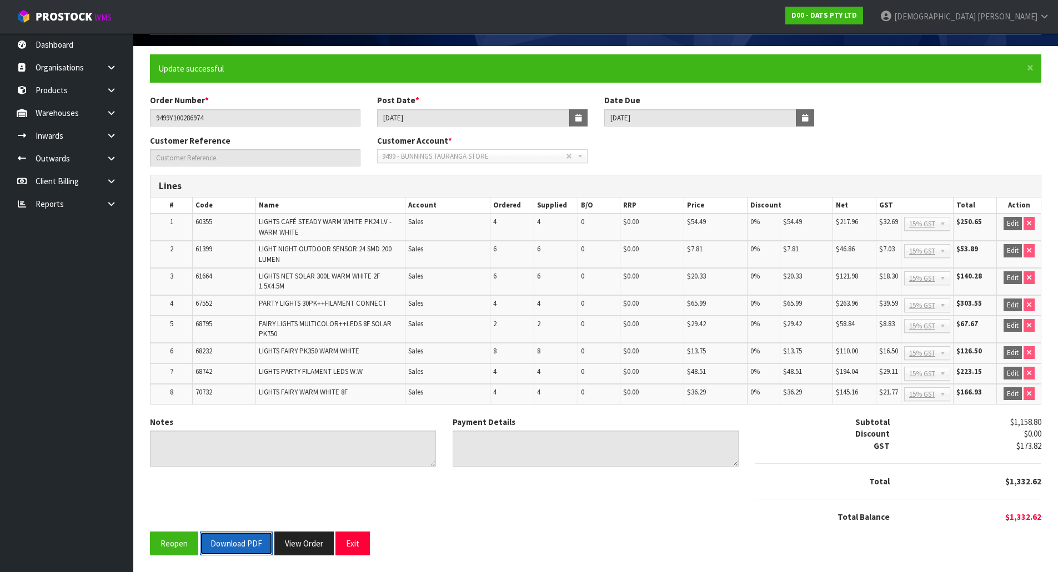
click at [218, 540] on button "Download PDF" at bounding box center [236, 544] width 73 height 24
click at [286, 544] on button "View Order" at bounding box center [303, 544] width 59 height 24
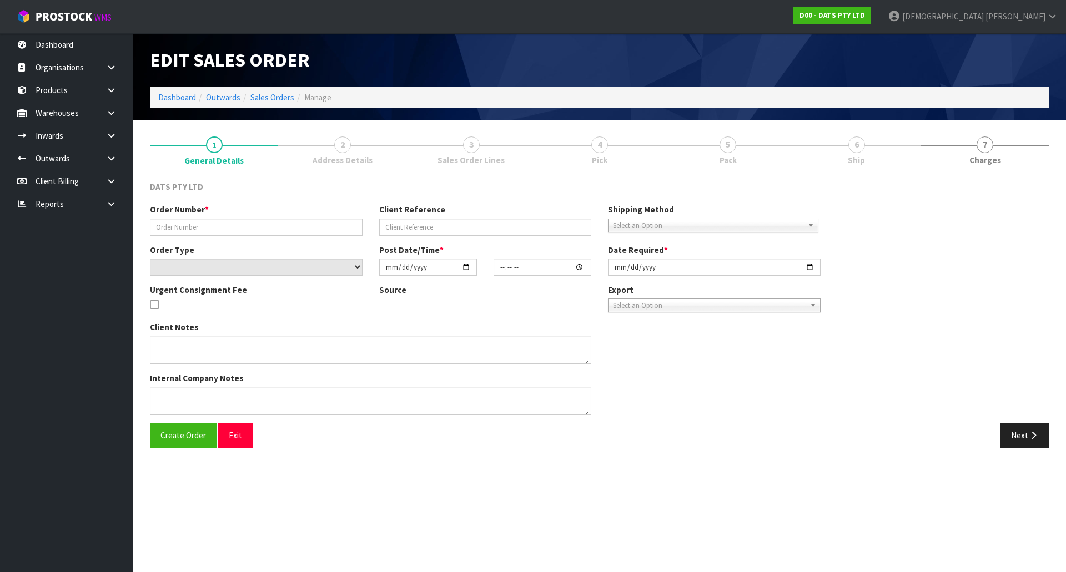
type input "9499Y100286974"
select select "number:0"
type input "2025-09-25"
type input "10:24:00.000"
type input "2025-09-25"
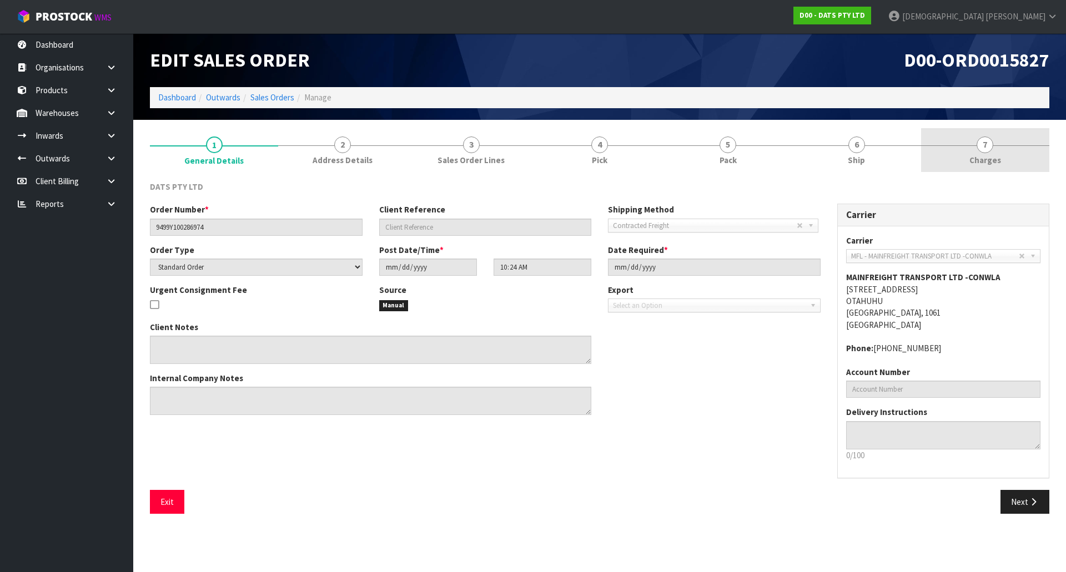
click at [990, 151] on span "7" at bounding box center [985, 145] width 17 height 17
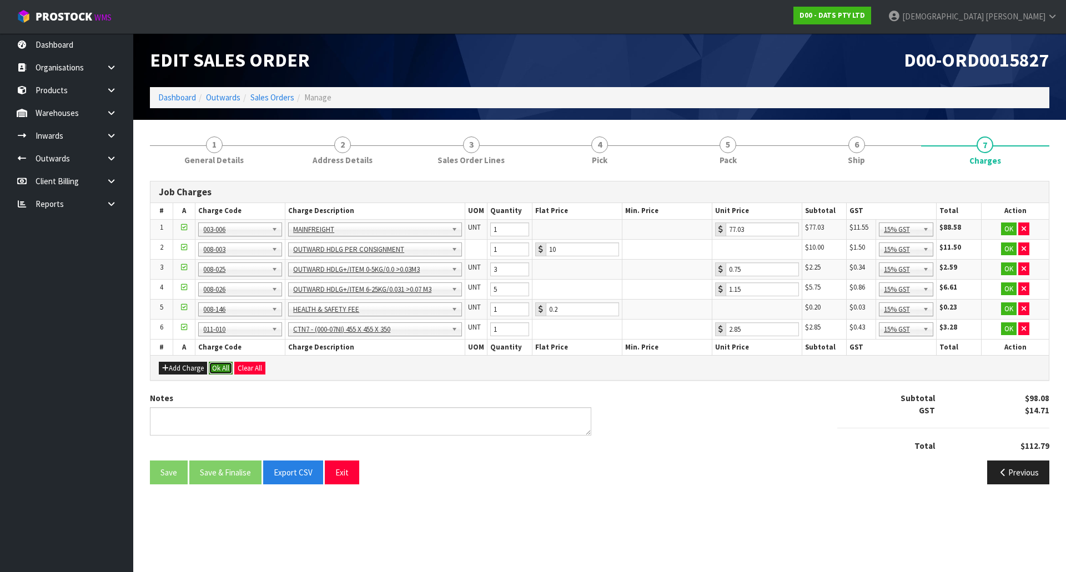
click at [215, 370] on button "Ok All" at bounding box center [221, 368] width 24 height 13
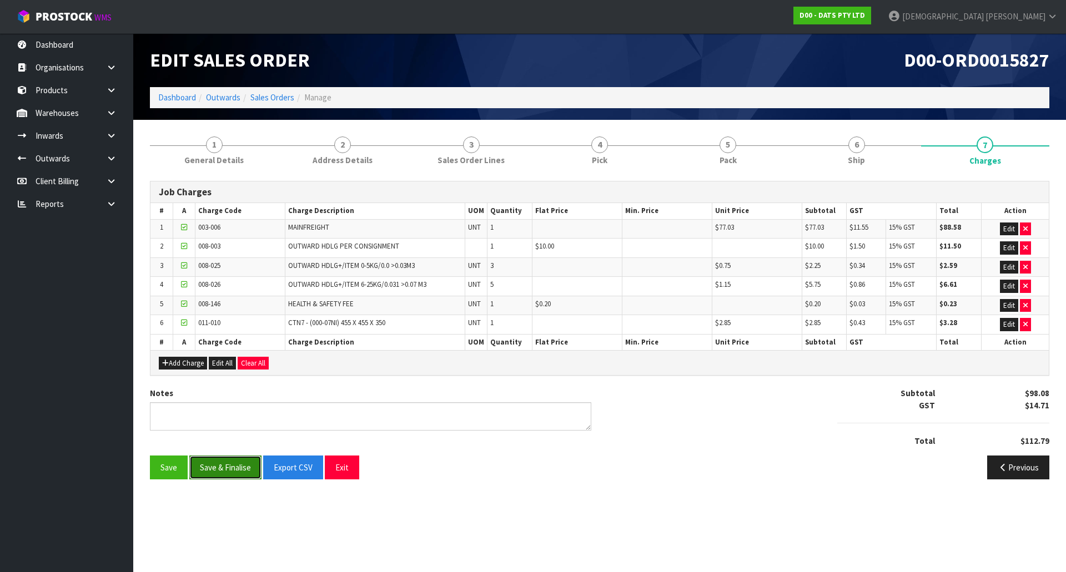
click at [230, 472] on button "Save & Finalise" at bounding box center [225, 468] width 72 height 24
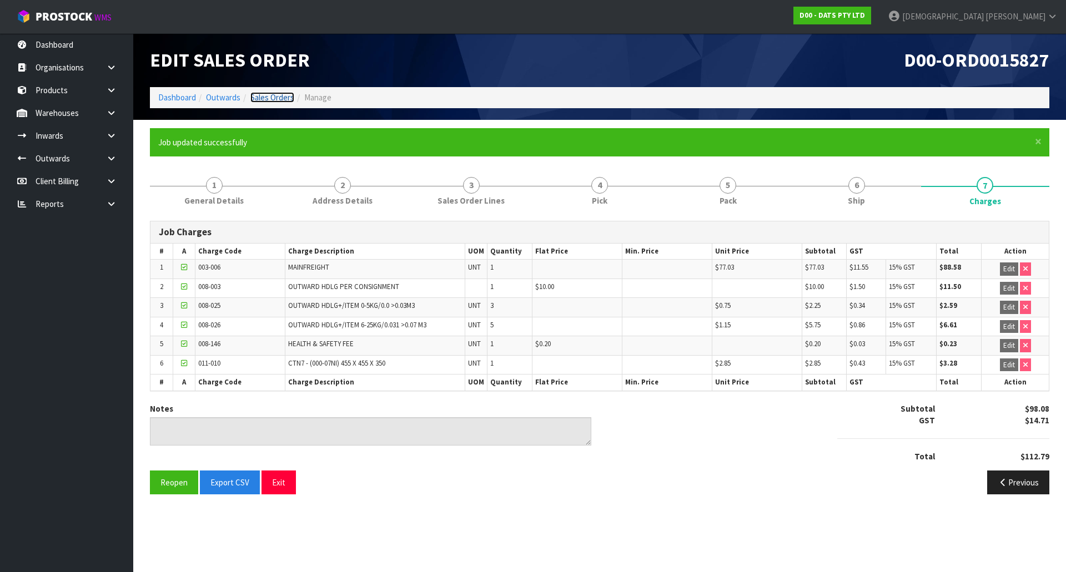
click at [273, 93] on link "Sales Orders" at bounding box center [272, 97] width 44 height 11
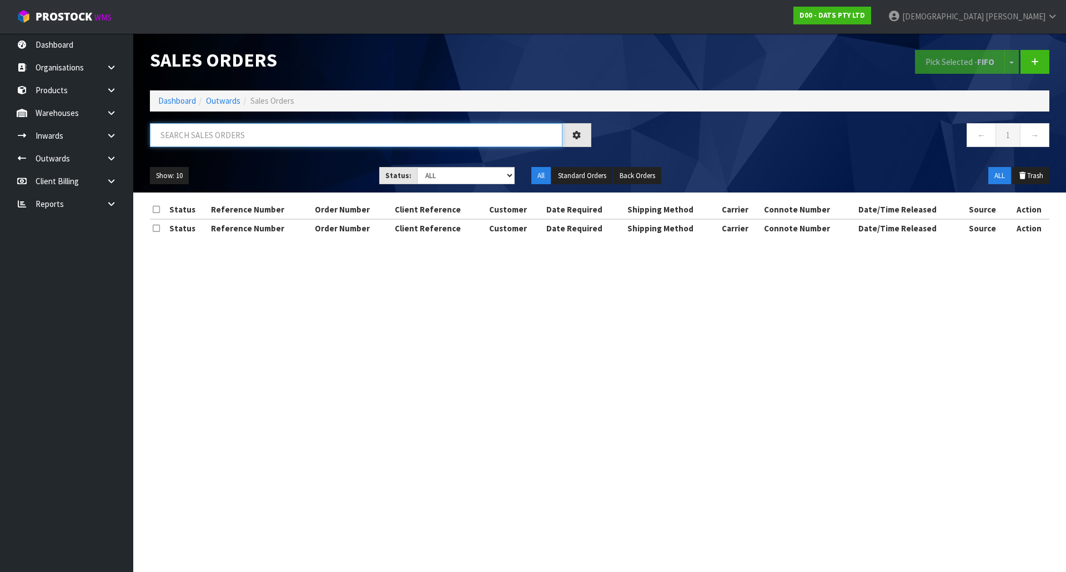
click at [260, 144] on input "text" at bounding box center [356, 135] width 413 height 24
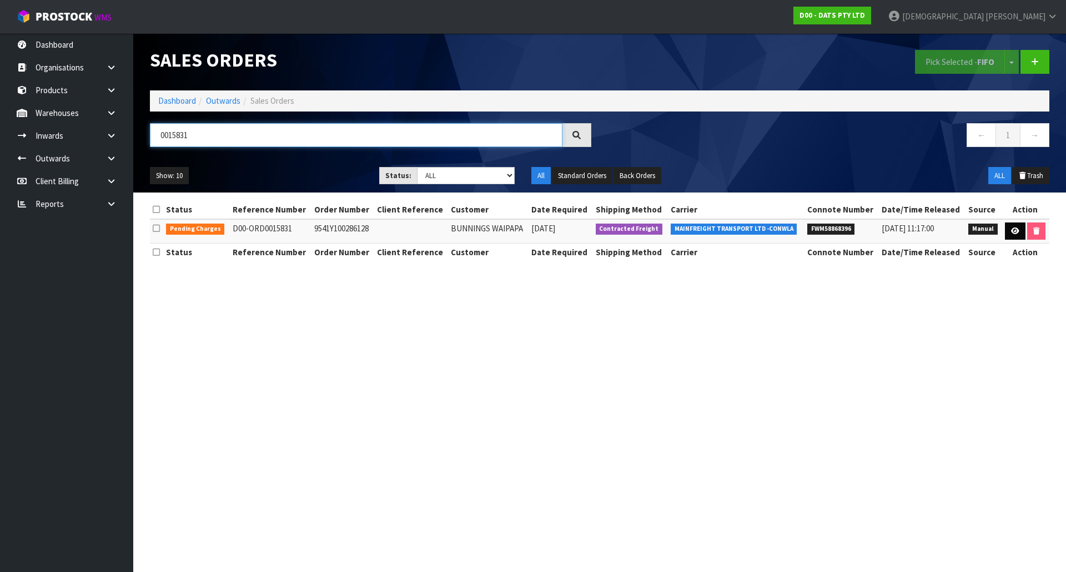
type input "0015831"
click at [1013, 232] on icon at bounding box center [1015, 231] width 8 height 7
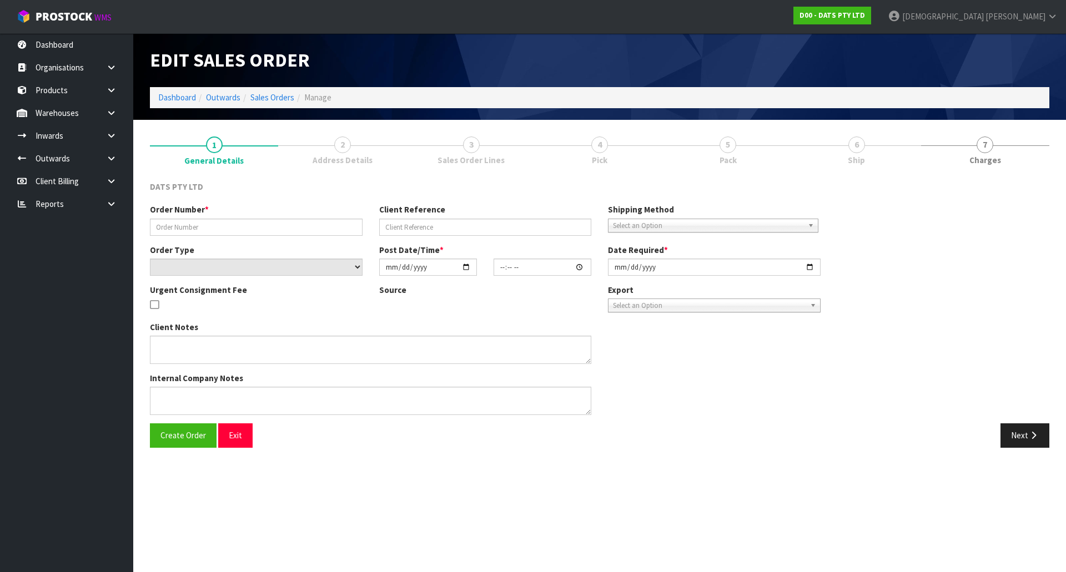
type input "9541Y100286128"
select select "number:0"
type input "2025-09-25"
type input "10:30:00.000"
type input "2025-09-25"
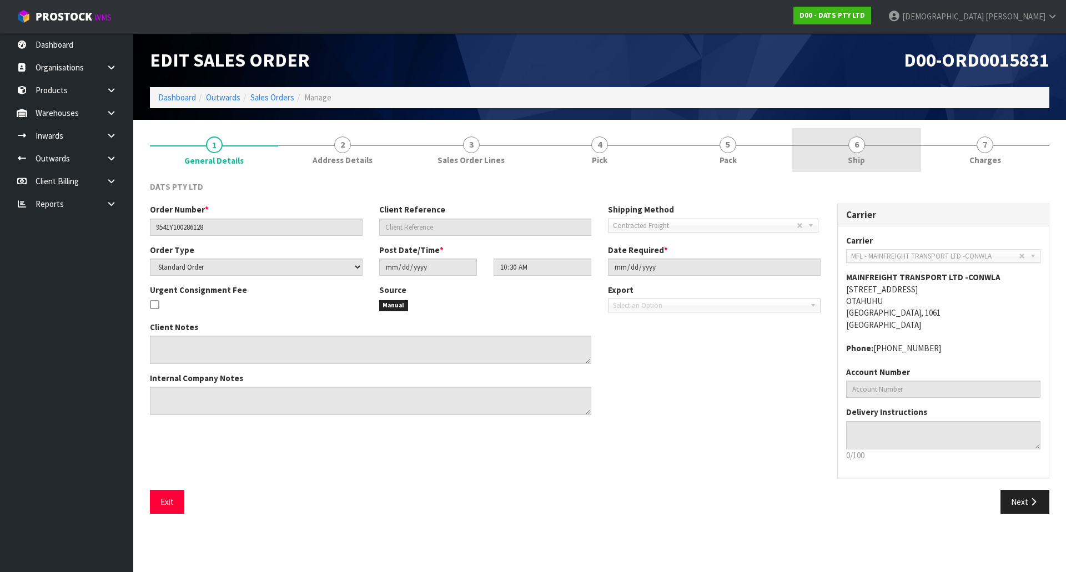
click at [881, 152] on link "6 Ship" at bounding box center [856, 150] width 128 height 44
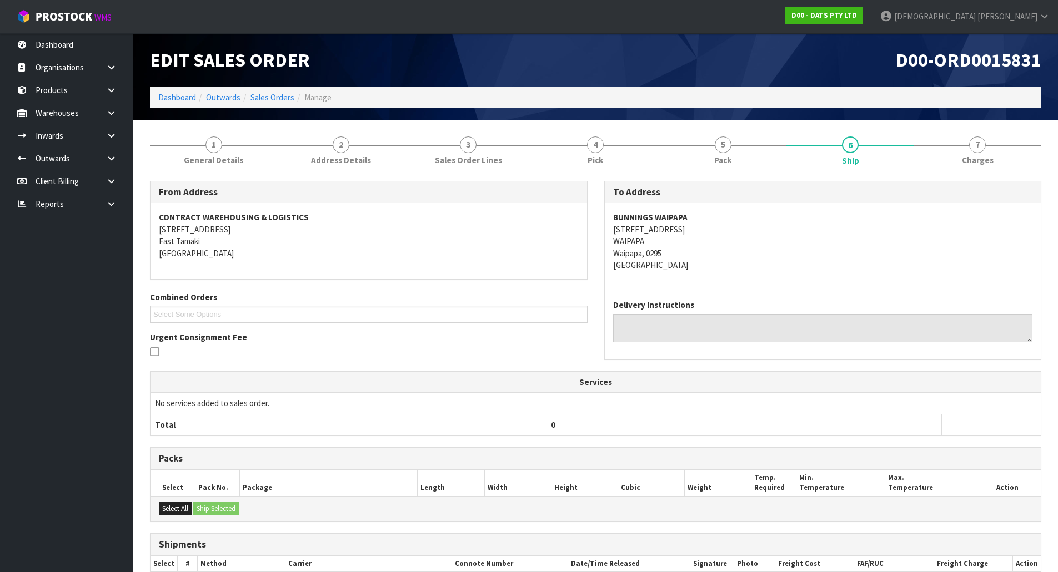
scroll to position [163, 0]
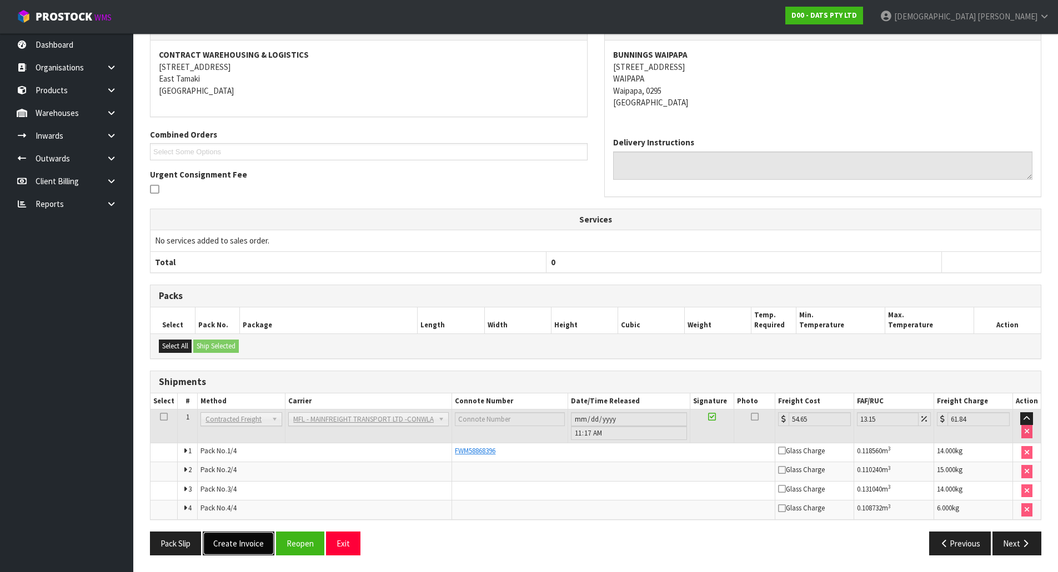
click at [234, 543] on button "Create Invoice" at bounding box center [239, 544] width 72 height 24
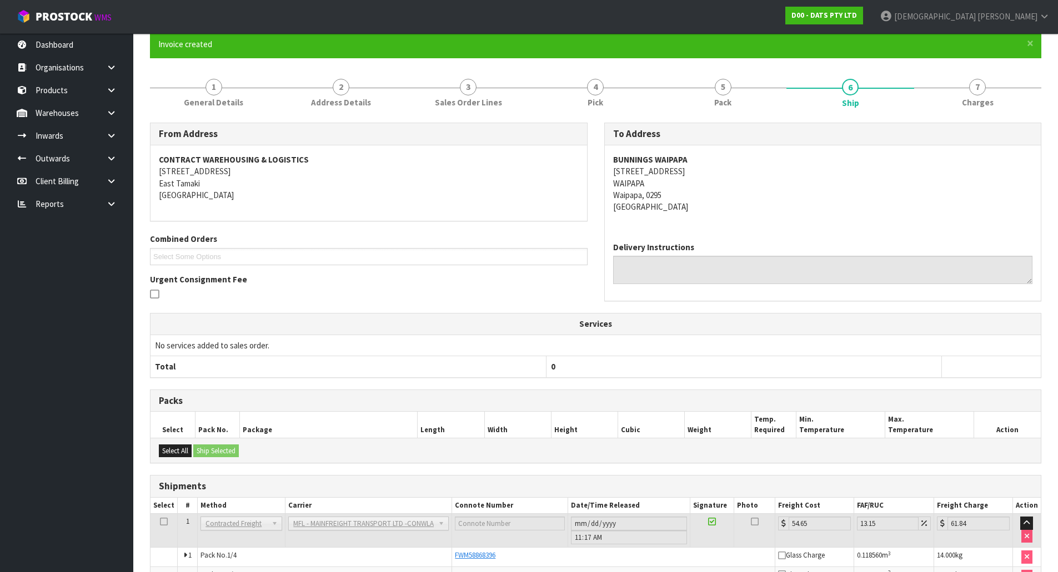
scroll to position [203, 0]
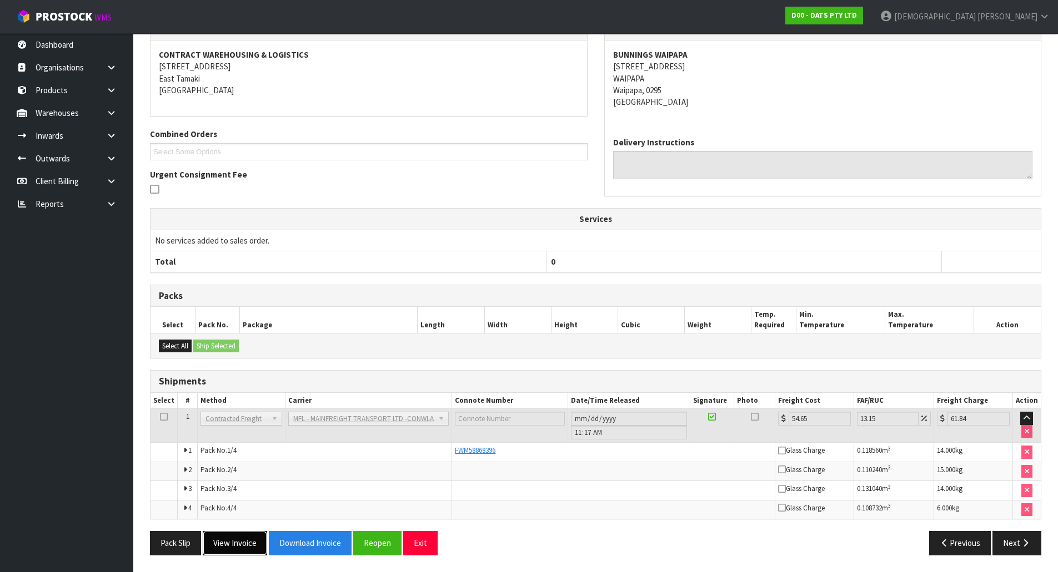
click at [232, 541] on button "View Invoice" at bounding box center [235, 543] width 64 height 24
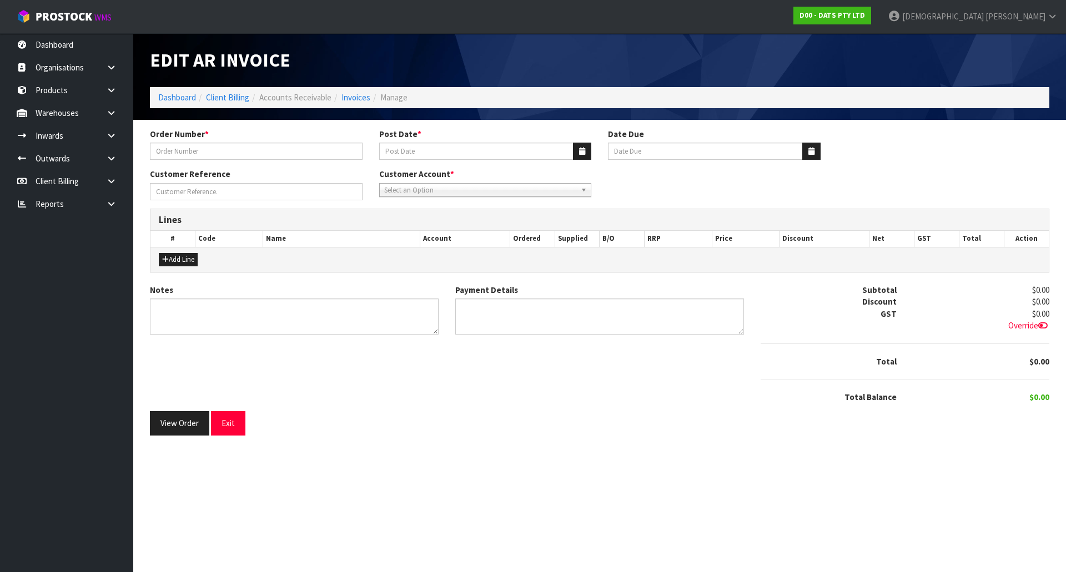
type input "9541Y100286128"
type input "[DATE]"
type input "20/10/2025"
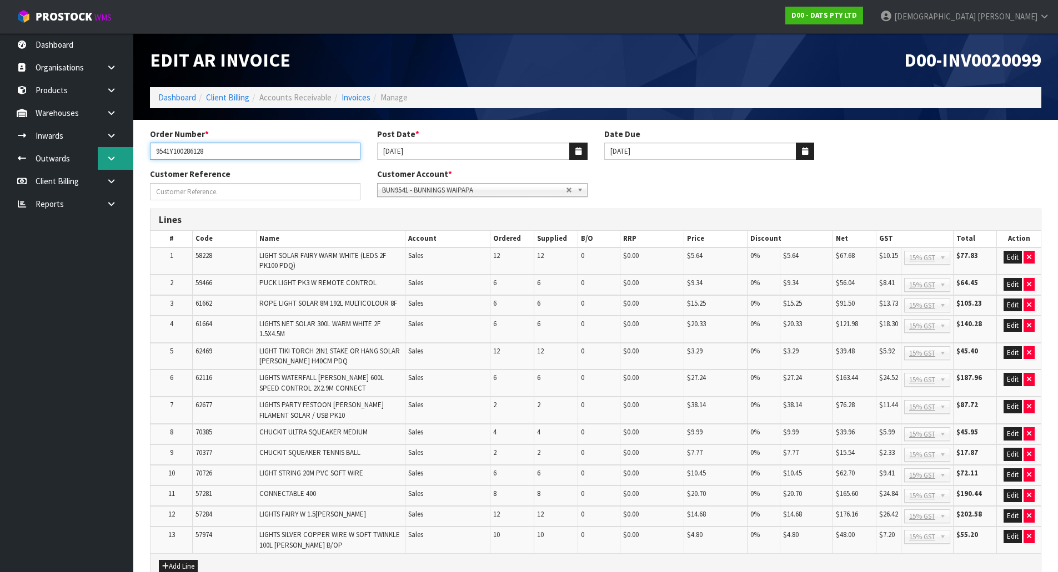
drag, startPoint x: 207, startPoint y: 155, endPoint x: 99, endPoint y: 157, distance: 108.3
click at [99, 157] on body "Toggle navigation ProStock WMS D00 - DATS PTY LTD Krishna Shah Logout Dashboard…" at bounding box center [529, 286] width 1058 height 572
drag, startPoint x: 945, startPoint y: 60, endPoint x: 1045, endPoint y: 58, distance: 100.0
click at [1045, 58] on div "D00-INV0020099" at bounding box center [823, 60] width 454 height 54
copy span "INV0020099"
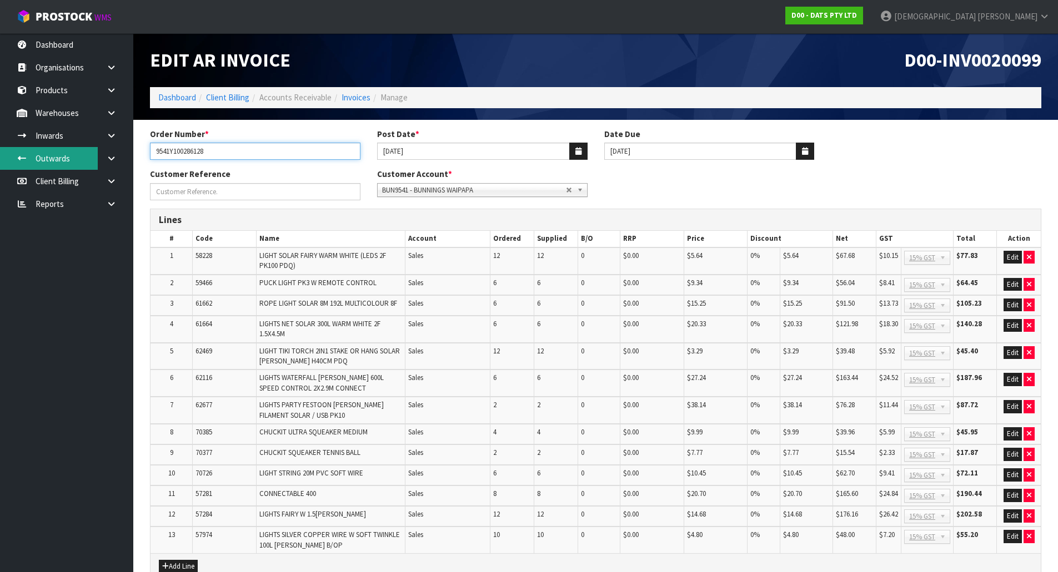
drag, startPoint x: 183, startPoint y: 163, endPoint x: 47, endPoint y: 168, distance: 135.6
click at [47, 168] on body "Toggle navigation ProStock WMS D00 - DATS PTY LTD Krishna Shah Logout Dashboard…" at bounding box center [529, 286] width 1058 height 572
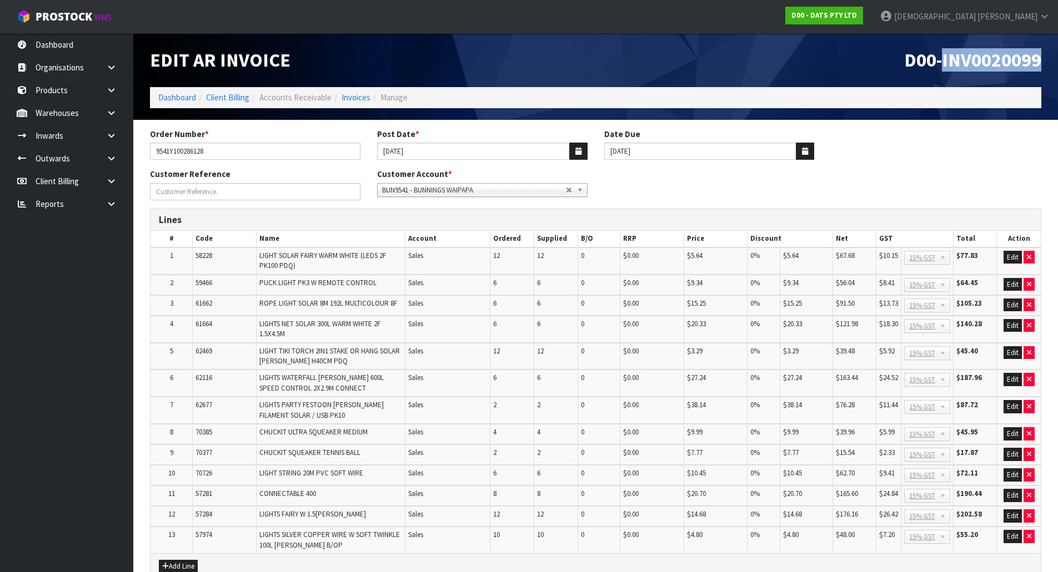
drag, startPoint x: 943, startPoint y: 57, endPoint x: 1053, endPoint y: 56, distance: 109.9
click at [1053, 56] on header "Edit AR Invoice D00-INV0020099 Dashboard Client Billing Accounts Receivable Inv…" at bounding box center [595, 76] width 924 height 87
copy span "INV0020099"
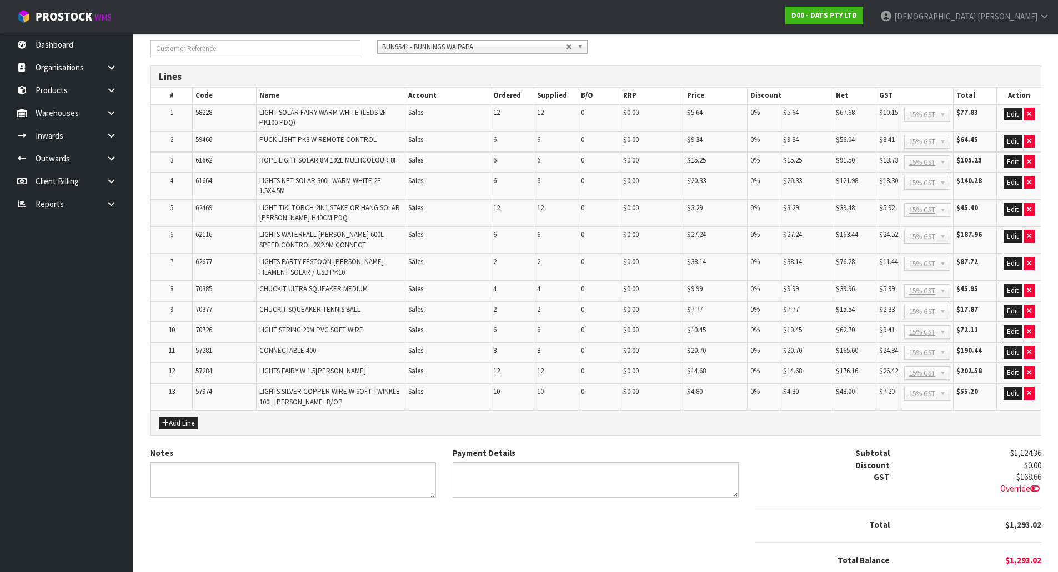
scroll to position [187, 0]
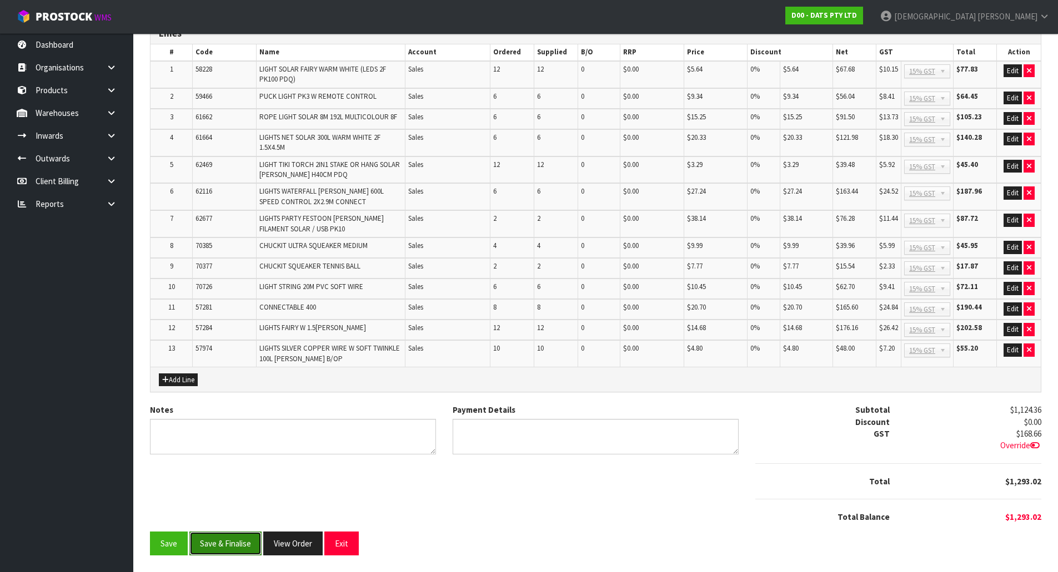
click at [242, 545] on button "Save & Finalise" at bounding box center [225, 544] width 72 height 24
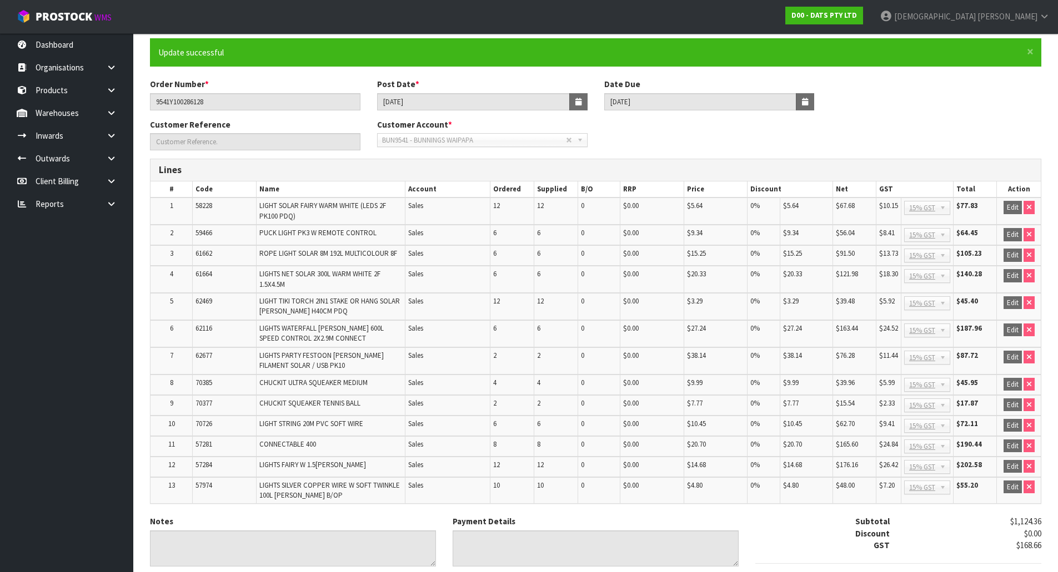
scroll to position [190, 0]
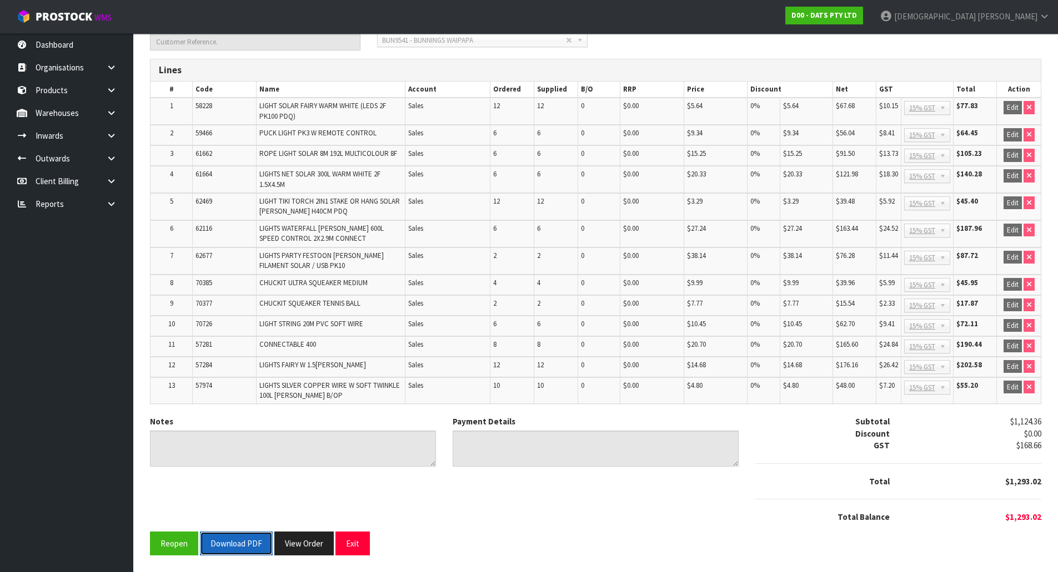
click at [239, 546] on button "Download PDF" at bounding box center [236, 544] width 73 height 24
click at [289, 534] on button "View Order" at bounding box center [303, 544] width 59 height 24
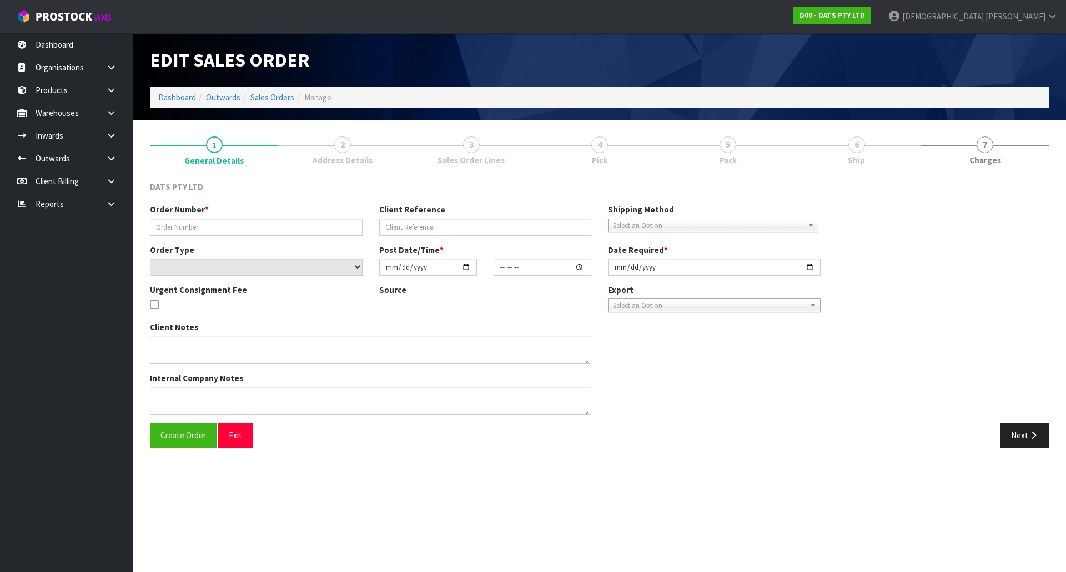
type input "9541Y100286128"
select select "number:0"
type input "2025-09-25"
type input "10:30:00.000"
type input "2025-09-25"
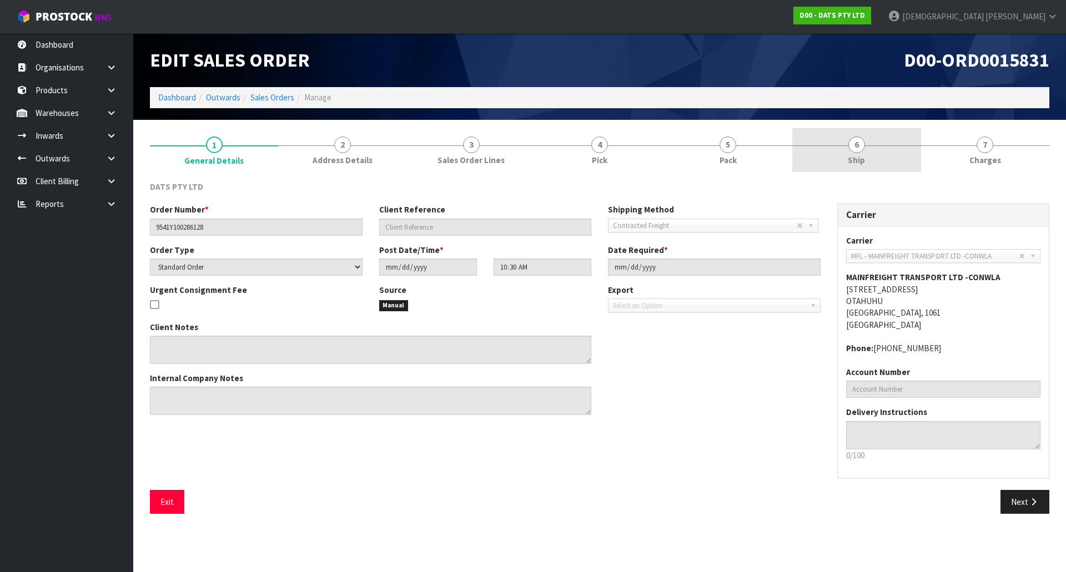
click at [863, 139] on span "6" at bounding box center [856, 145] width 17 height 17
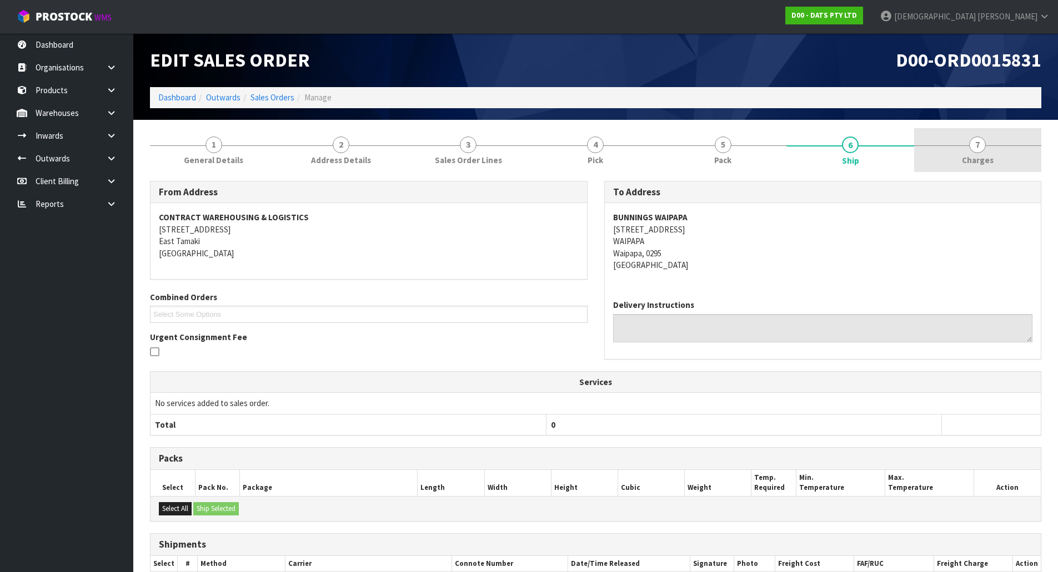
click at [955, 142] on link "7 Charges" at bounding box center [977, 150] width 127 height 44
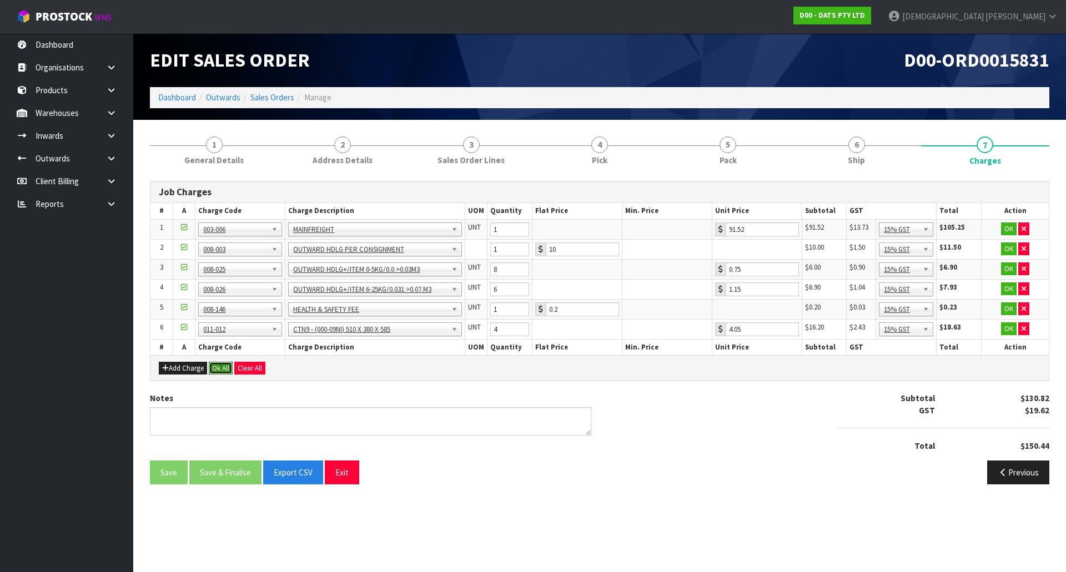
click at [217, 371] on button "Ok All" at bounding box center [221, 368] width 24 height 13
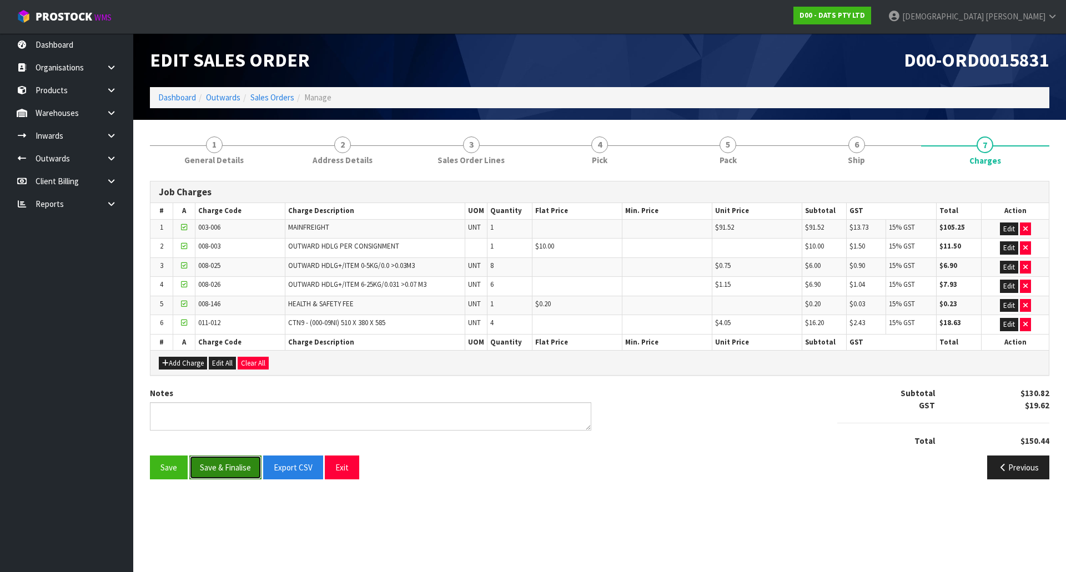
click at [237, 475] on button "Save & Finalise" at bounding box center [225, 468] width 72 height 24
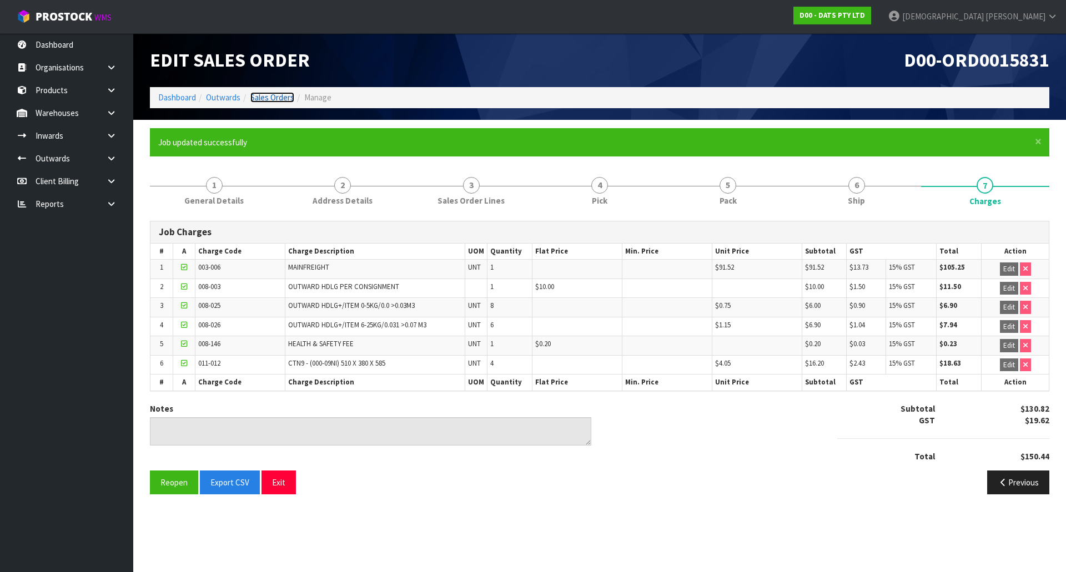
click at [276, 102] on link "Sales Orders" at bounding box center [272, 97] width 44 height 11
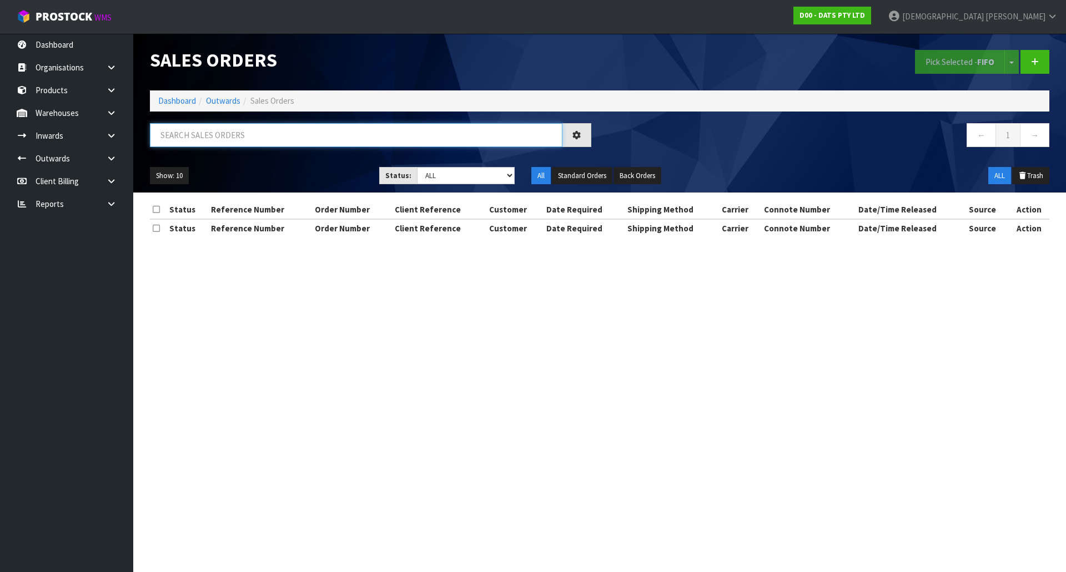
drag, startPoint x: 255, startPoint y: 137, endPoint x: 212, endPoint y: 138, distance: 42.8
click at [212, 138] on input "text" at bounding box center [356, 135] width 413 height 24
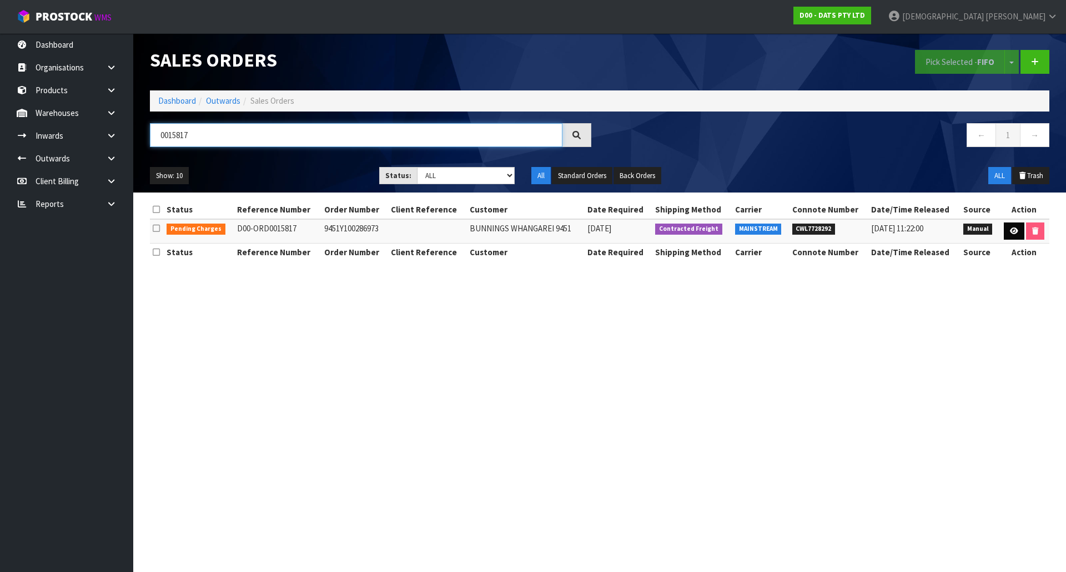
type input "0015817"
click at [1010, 233] on icon at bounding box center [1014, 231] width 8 height 7
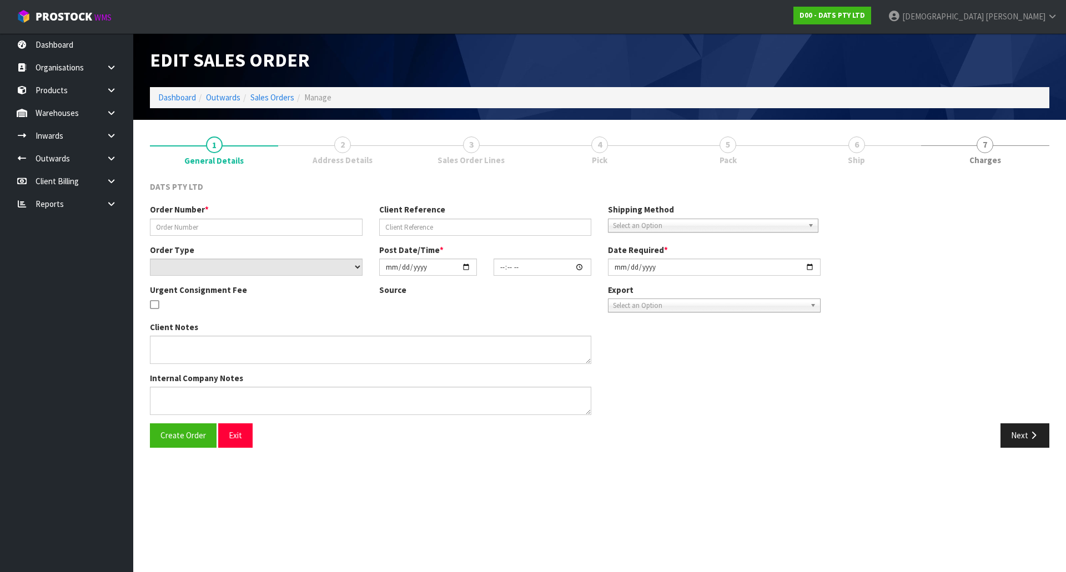
type input "9451Y100286973"
select select "number:0"
type input "2025-09-25"
type input "08:52:00.000"
type input "2025-09-25"
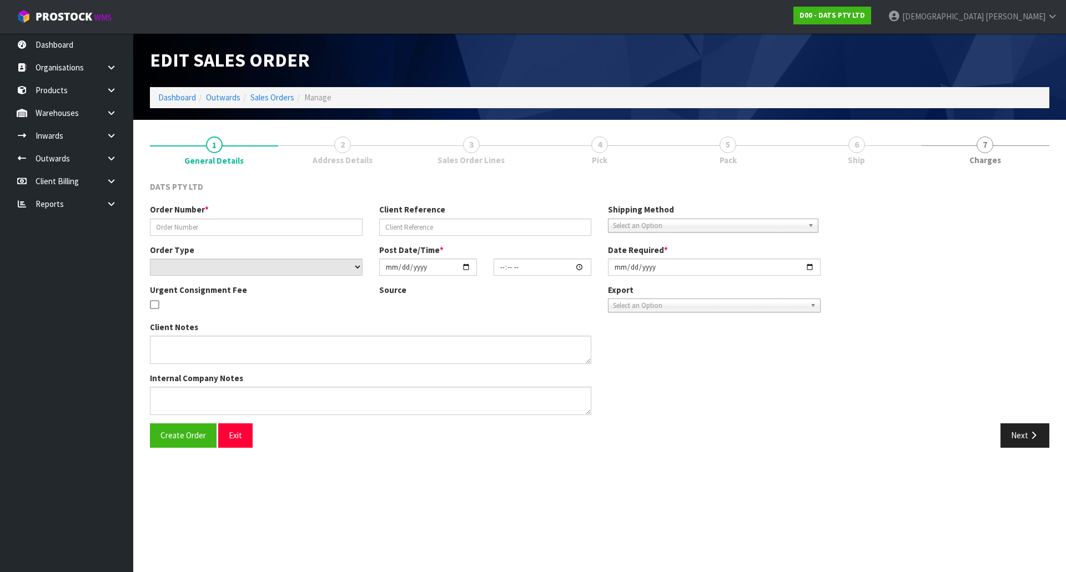
type textarea "PLEASE PICK 70739 FROM OFFICE 70739: OUTER DAMAGE AND TAPED, 1X INNER DAMAGE"
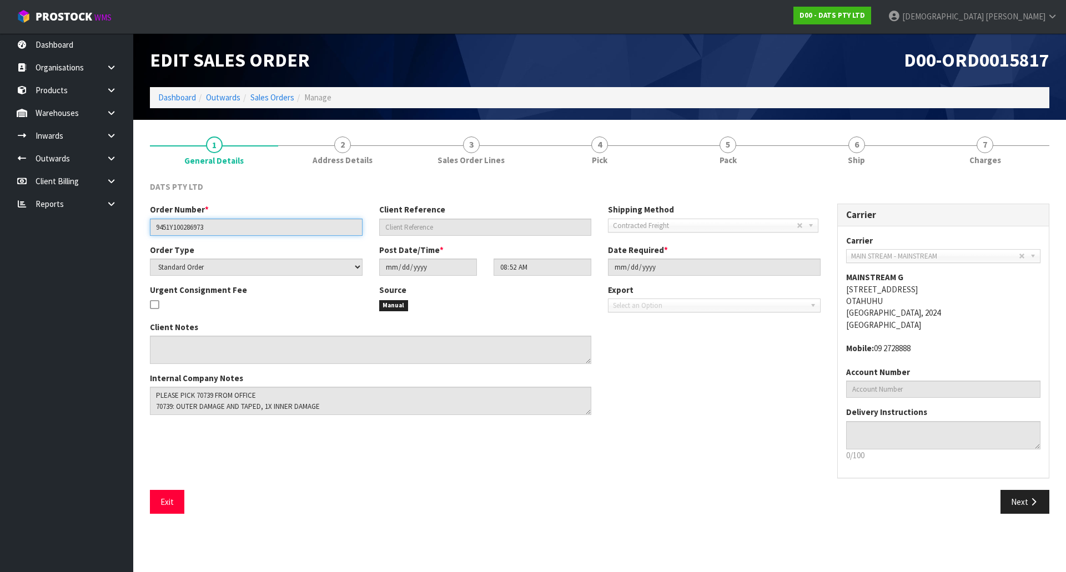
click at [238, 223] on input "9451Y100286973" at bounding box center [256, 227] width 213 height 17
drag, startPoint x: 349, startPoint y: 415, endPoint x: 86, endPoint y: 399, distance: 263.7
click at [86, 399] on body "Toggle navigation ProStock WMS D00 - DATS PTY LTD Krishna Shah Logout Dashboard…" at bounding box center [533, 286] width 1066 height 572
click at [316, 326] on div "Client Notes" at bounding box center [370, 342] width 441 height 43
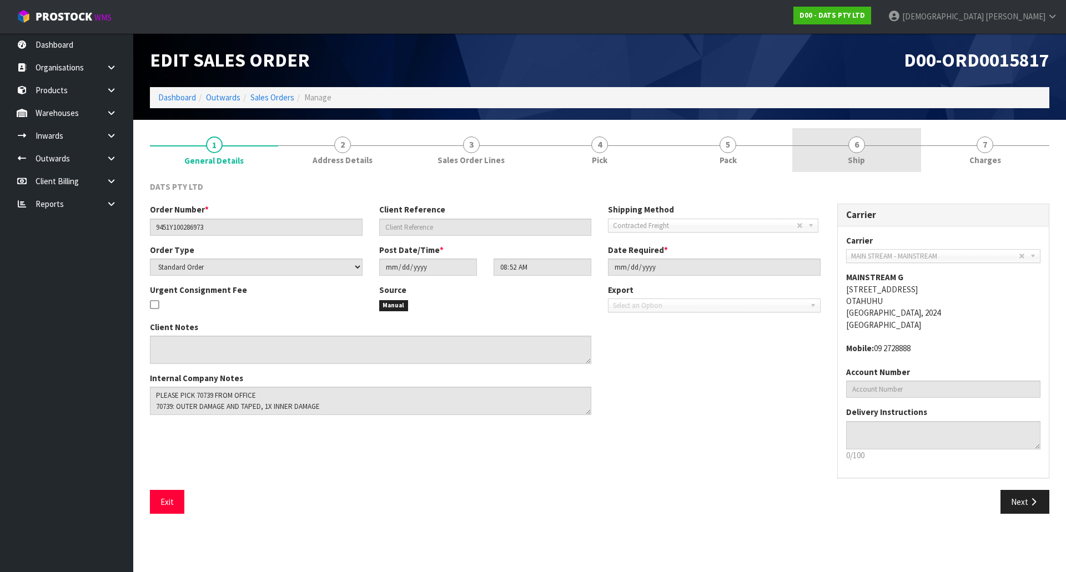
click at [879, 150] on link "6 Ship" at bounding box center [856, 150] width 128 height 44
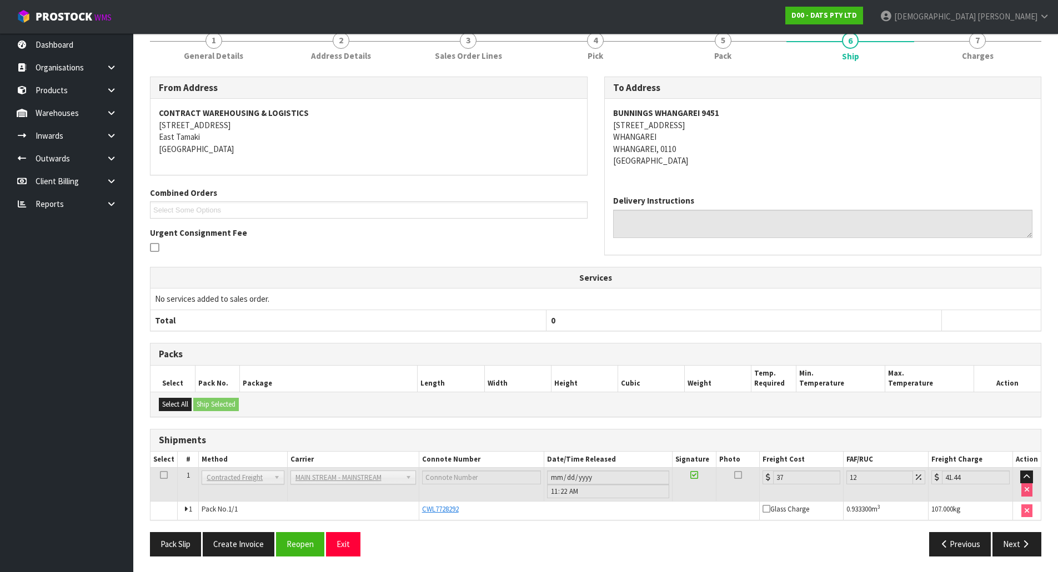
scroll to position [105, 0]
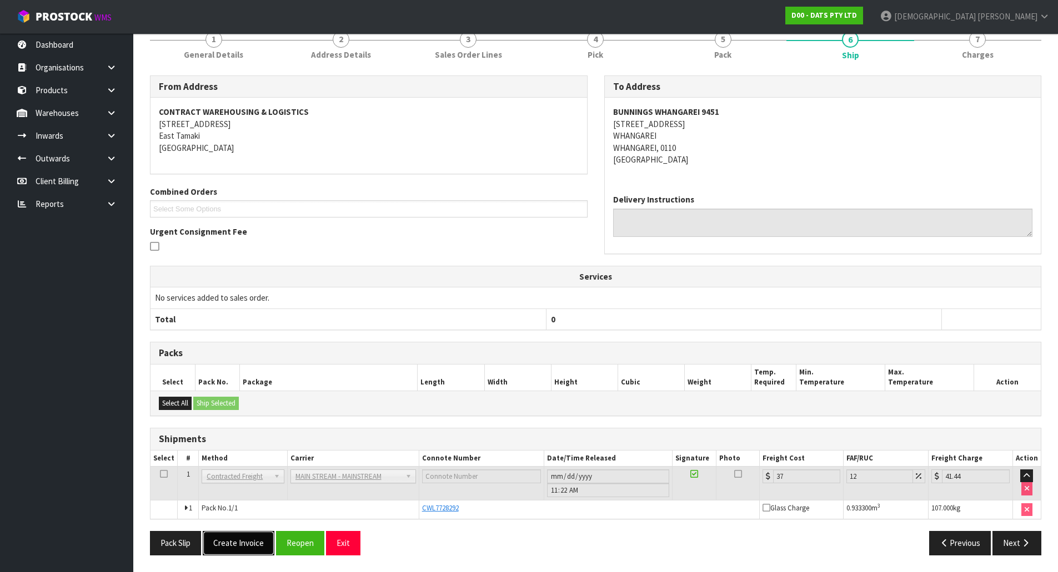
click at [242, 545] on button "Create Invoice" at bounding box center [239, 543] width 72 height 24
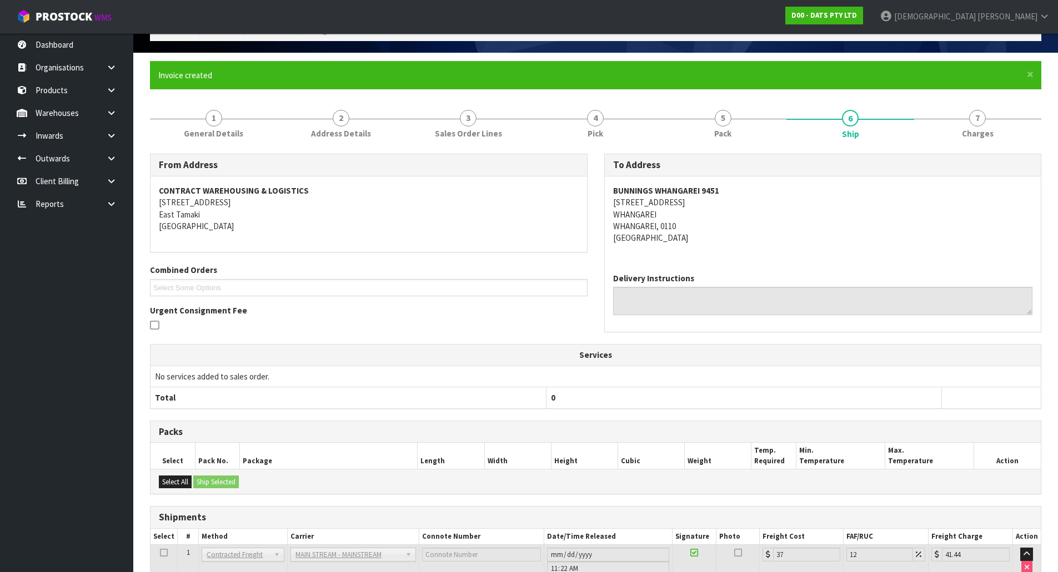
scroll to position [145, 0]
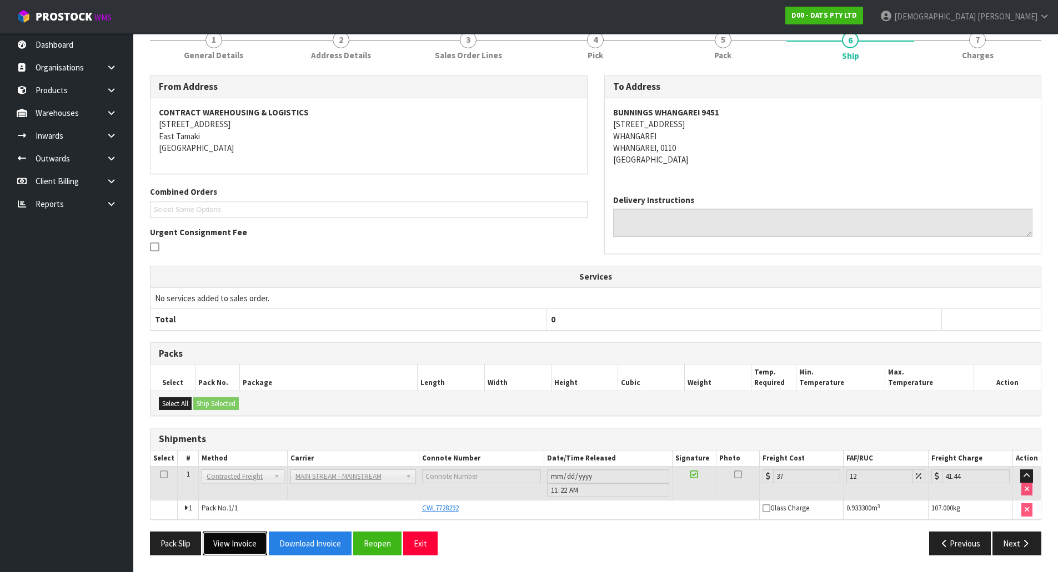
click at [234, 549] on button "View Invoice" at bounding box center [235, 544] width 64 height 24
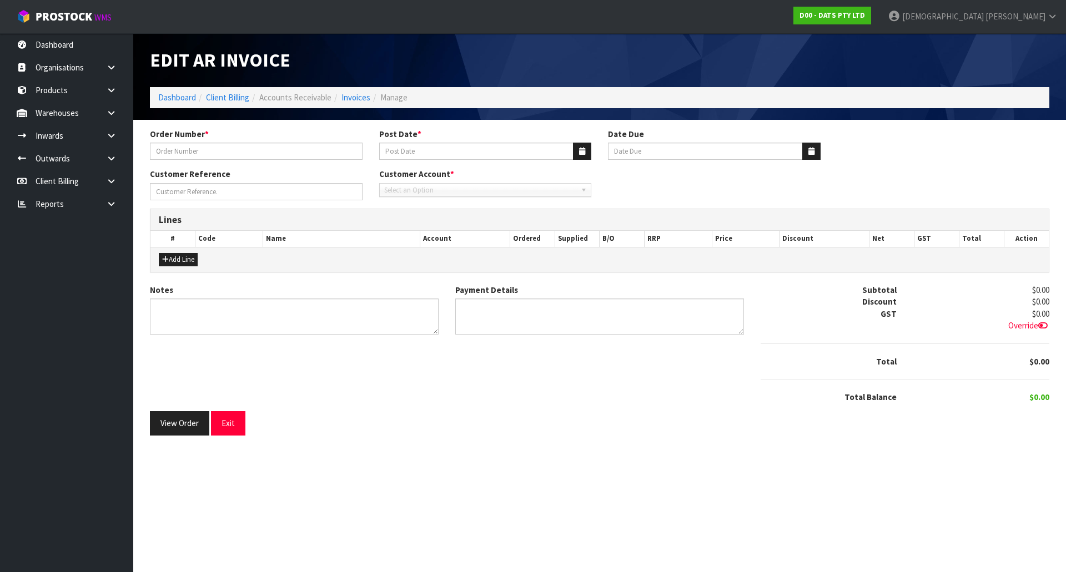
type input "9451Y100286973"
type input "[DATE]"
type input "20/10/2025"
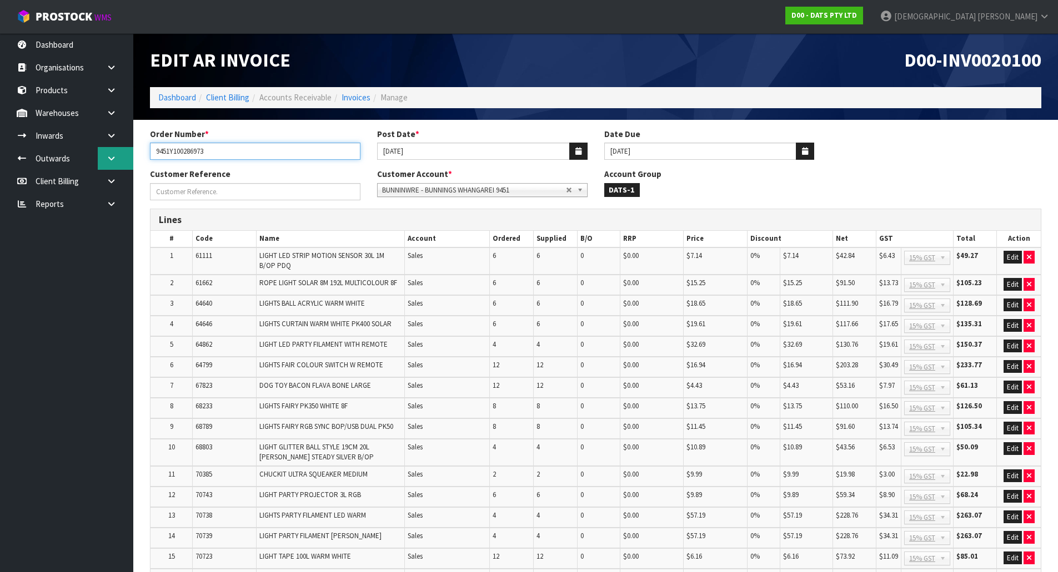
drag, startPoint x: 224, startPoint y: 150, endPoint x: 98, endPoint y: 163, distance: 127.3
click at [98, 163] on body "Toggle navigation ProStock WMS D00 - DATS PTY LTD Krishna Shah Logout Dashboard…" at bounding box center [529, 286] width 1058 height 572
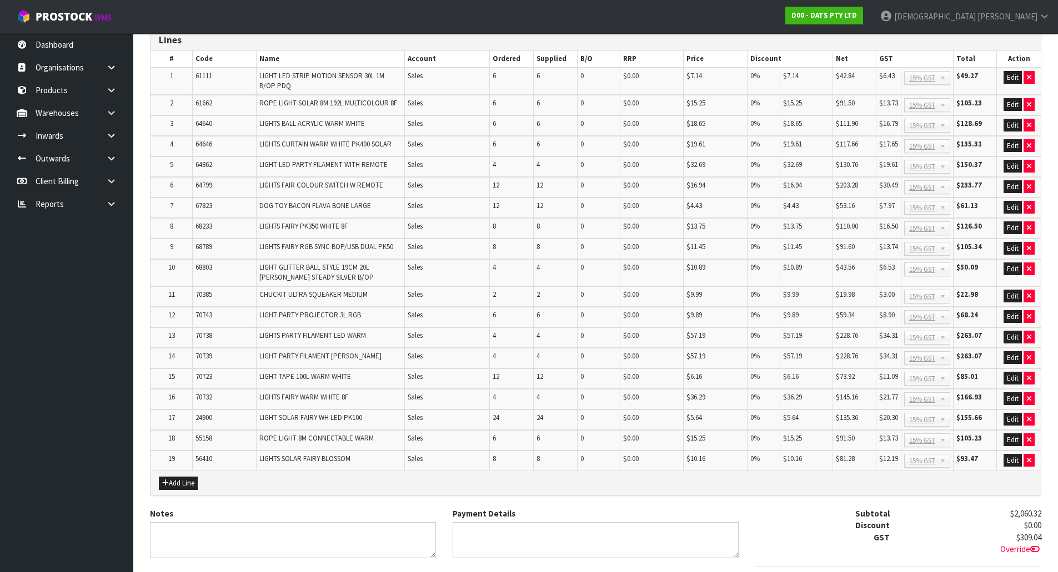
scroll to position [6, 0]
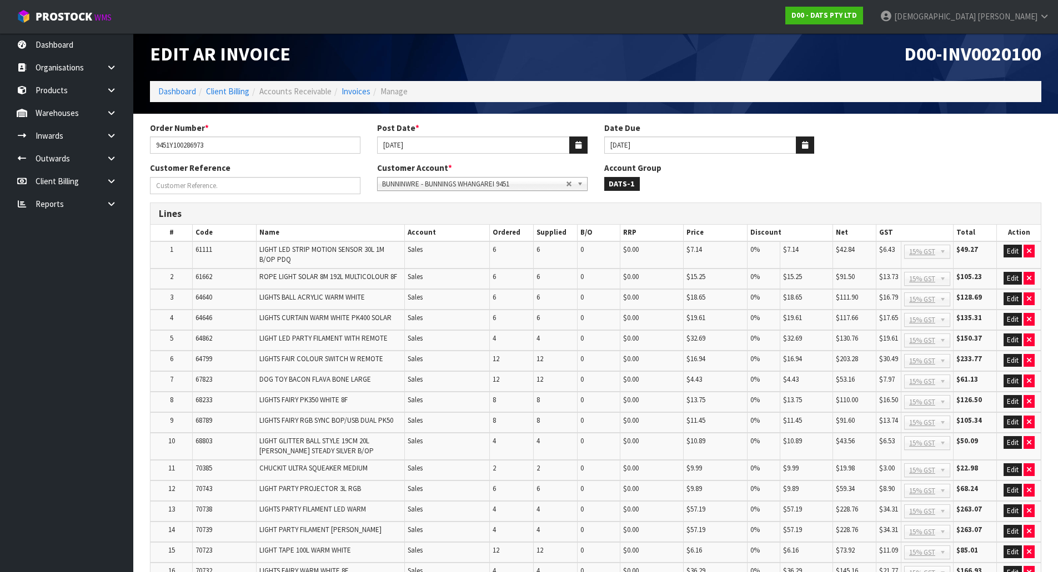
click at [945, 54] on span "D00-INV0020100" at bounding box center [972, 53] width 137 height 23
copy span "INV0020100"
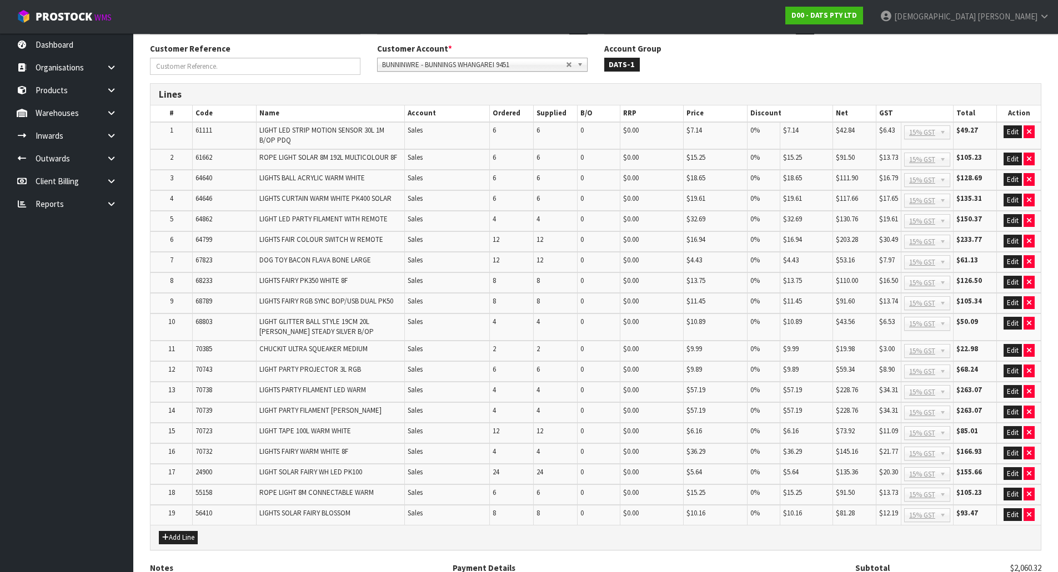
scroll to position [284, 0]
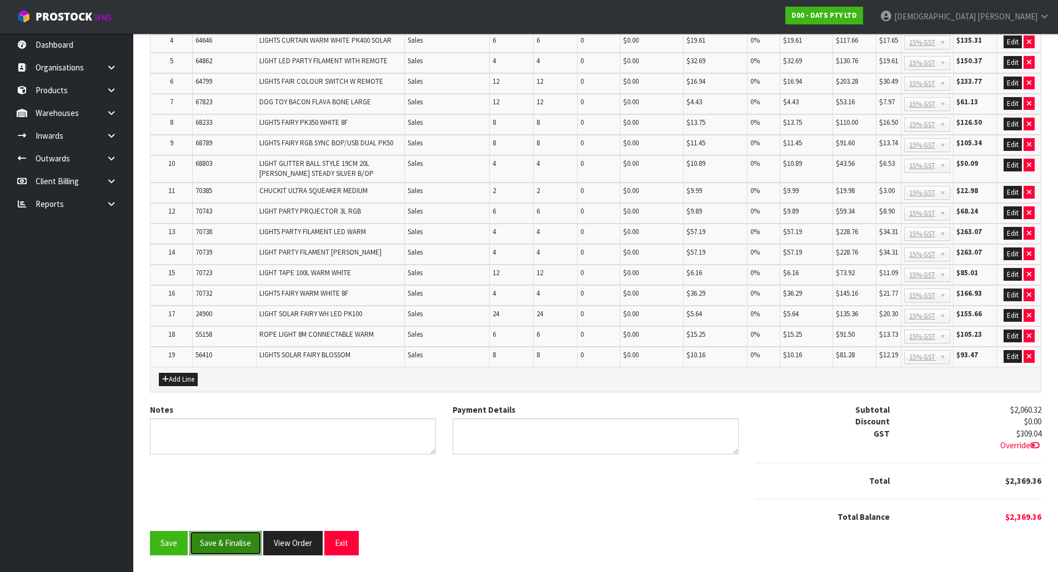
click at [215, 550] on button "Save & Finalise" at bounding box center [225, 543] width 72 height 24
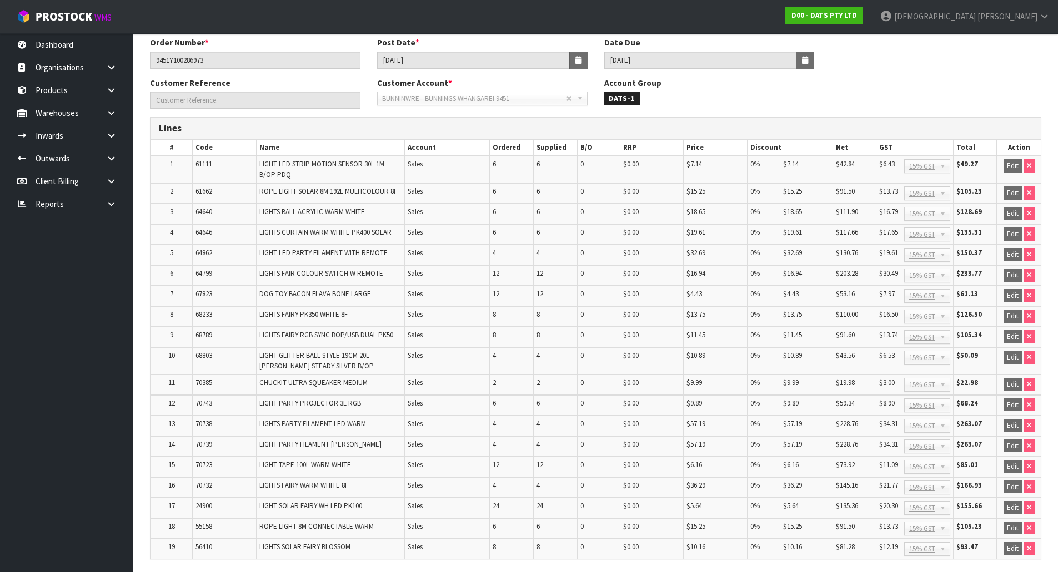
scroll to position [287, 0]
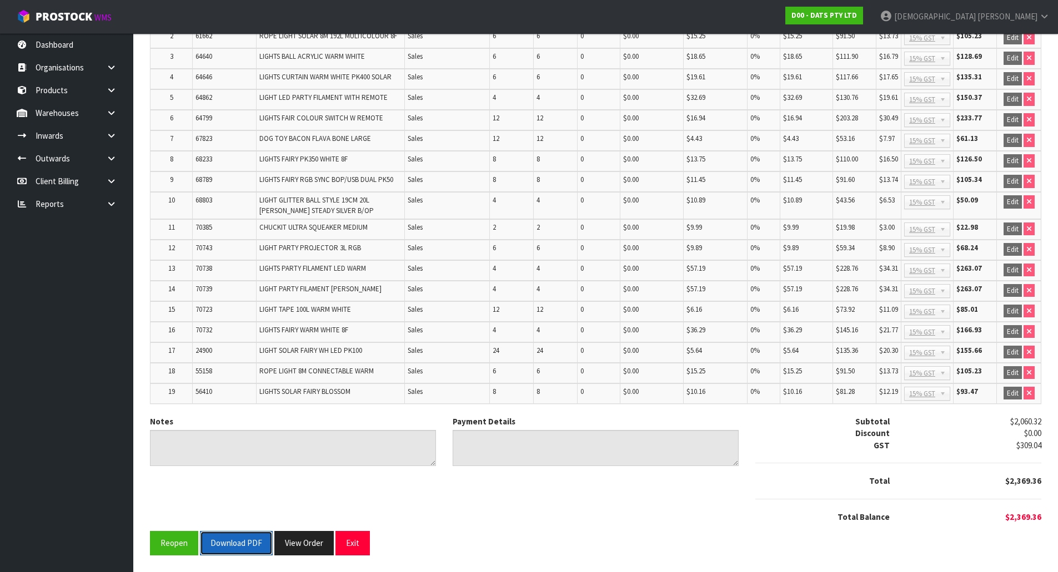
click at [248, 545] on button "Download PDF" at bounding box center [236, 543] width 73 height 24
click at [312, 548] on button "View Order" at bounding box center [303, 543] width 59 height 24
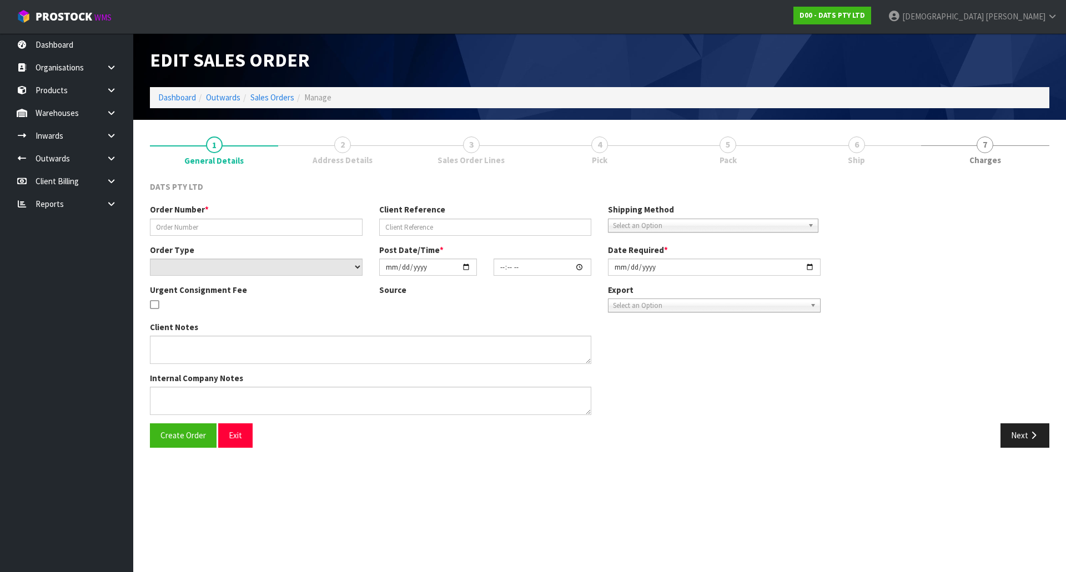
type input "9451Y100286973"
select select "number:0"
type input "2025-09-25"
type input "08:52:00.000"
type input "2025-09-25"
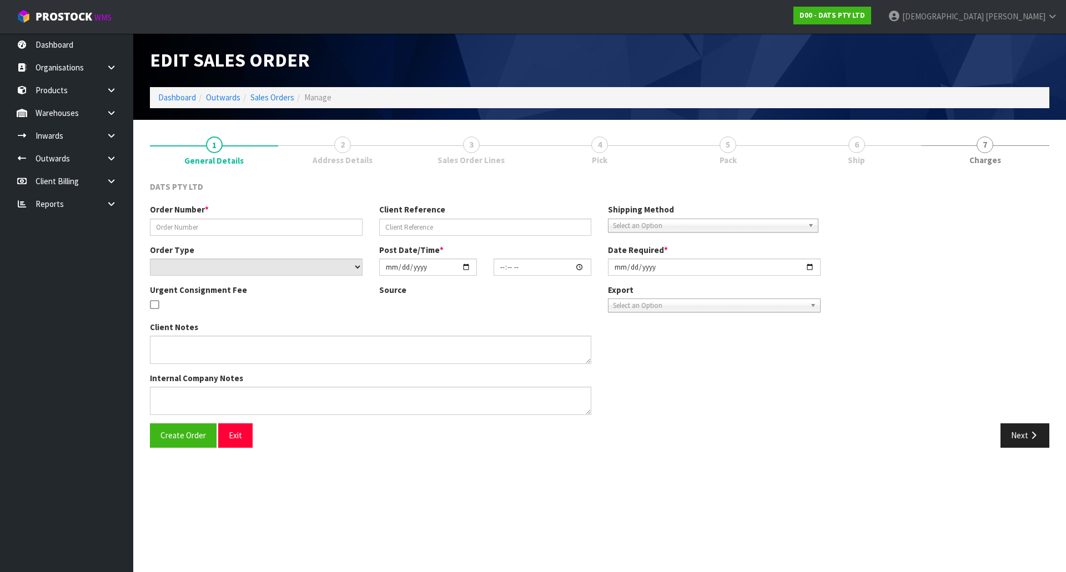
type textarea "PLEASE PICK 70739 FROM OFFICE 70739: OUTER DAMAGE AND TAPED, 1X INNER DAMAGE"
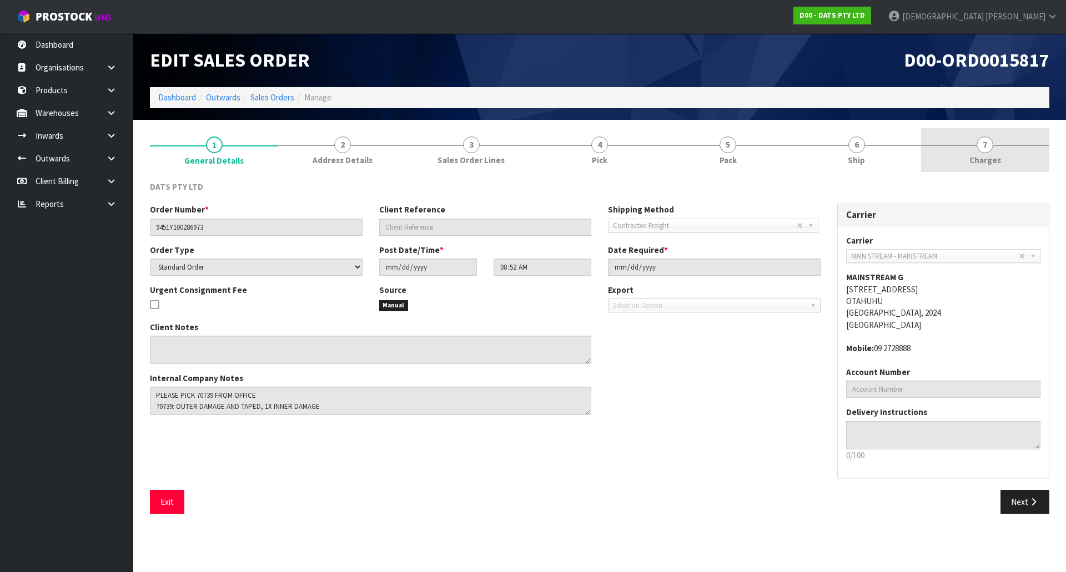
click at [993, 143] on span "7" at bounding box center [985, 145] width 17 height 17
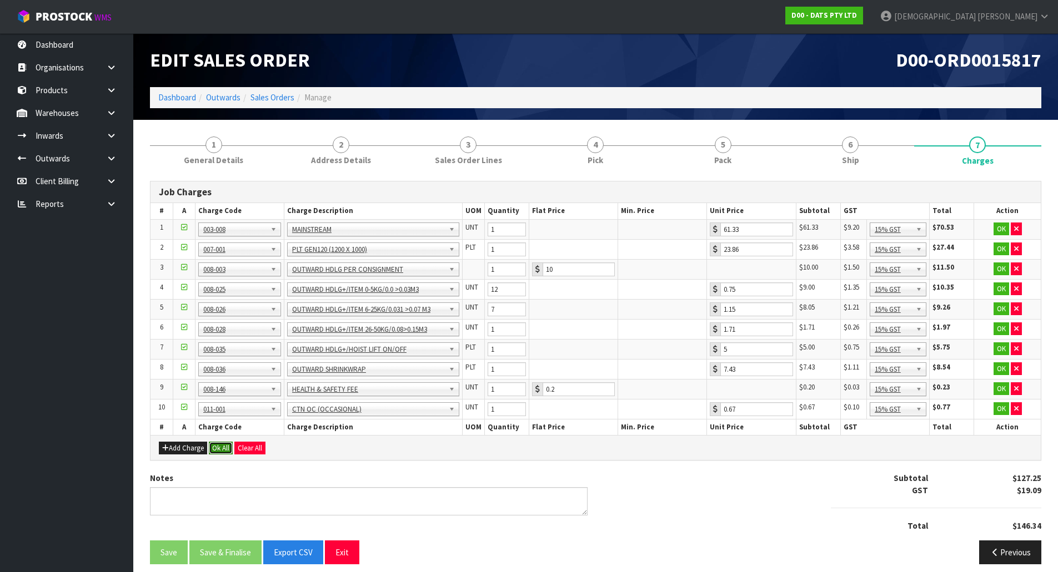
click at [212, 449] on button "Ok All" at bounding box center [221, 448] width 24 height 13
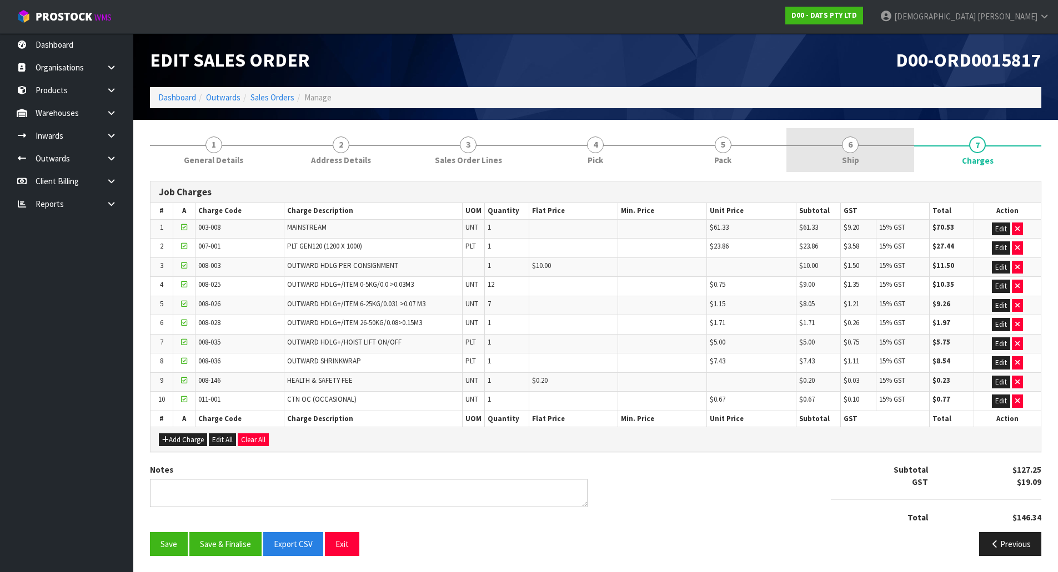
click at [852, 152] on span "6" at bounding box center [850, 145] width 17 height 17
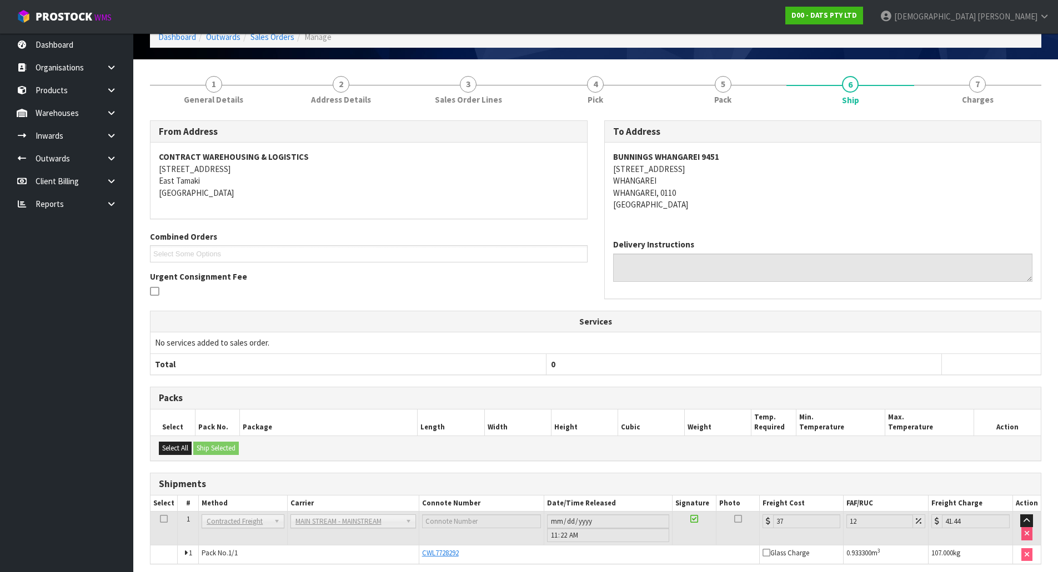
scroll to position [105, 0]
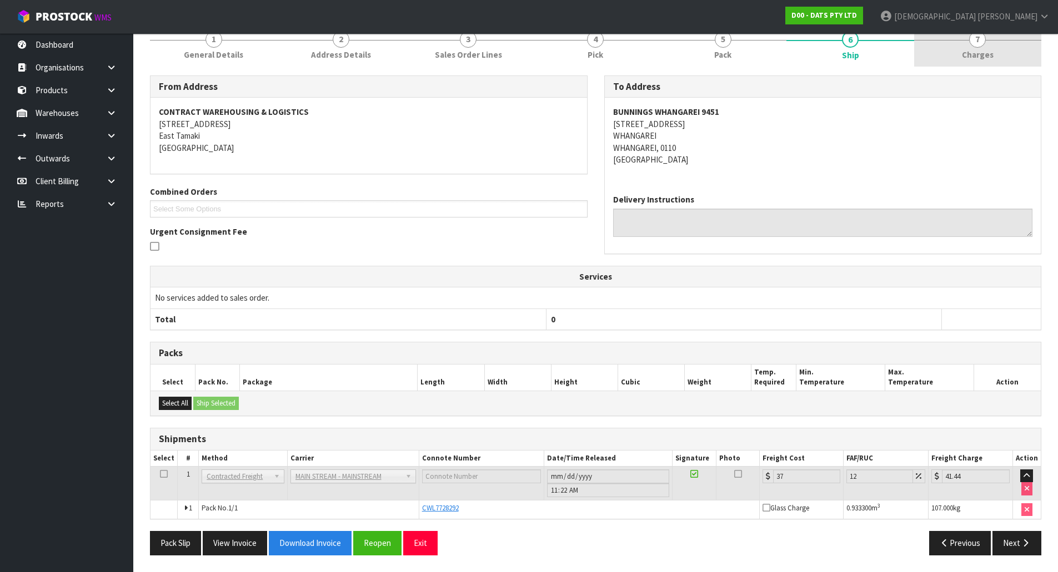
click at [989, 56] on span "Charges" at bounding box center [978, 55] width 32 height 12
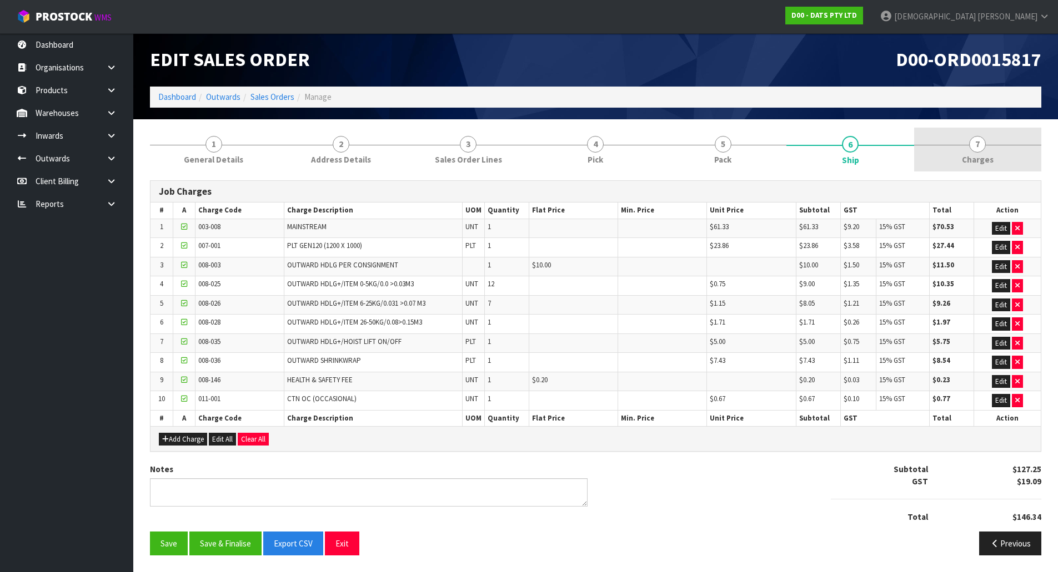
scroll to position [1, 0]
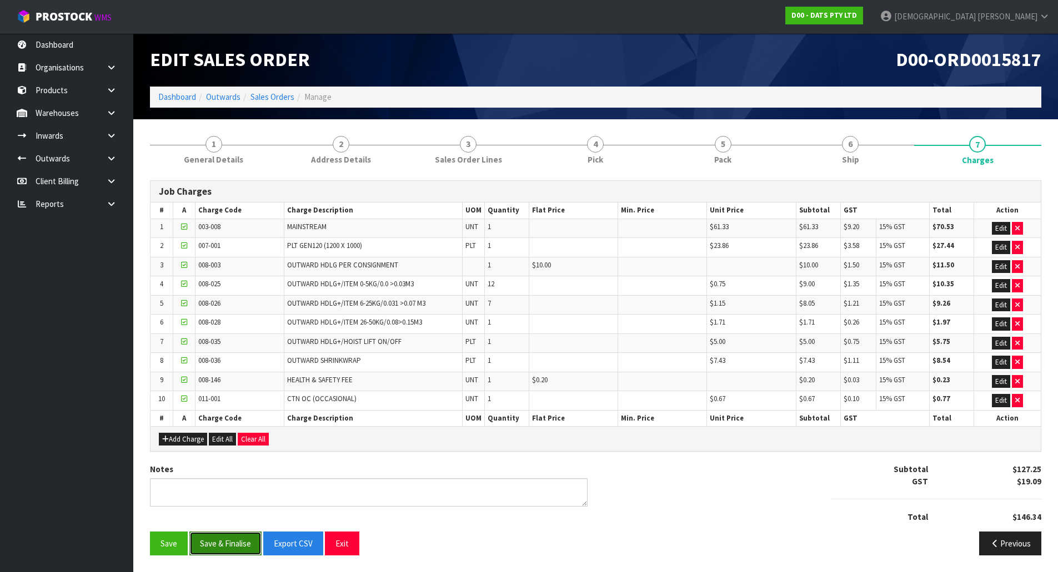
click at [225, 542] on button "Save & Finalise" at bounding box center [225, 544] width 72 height 24
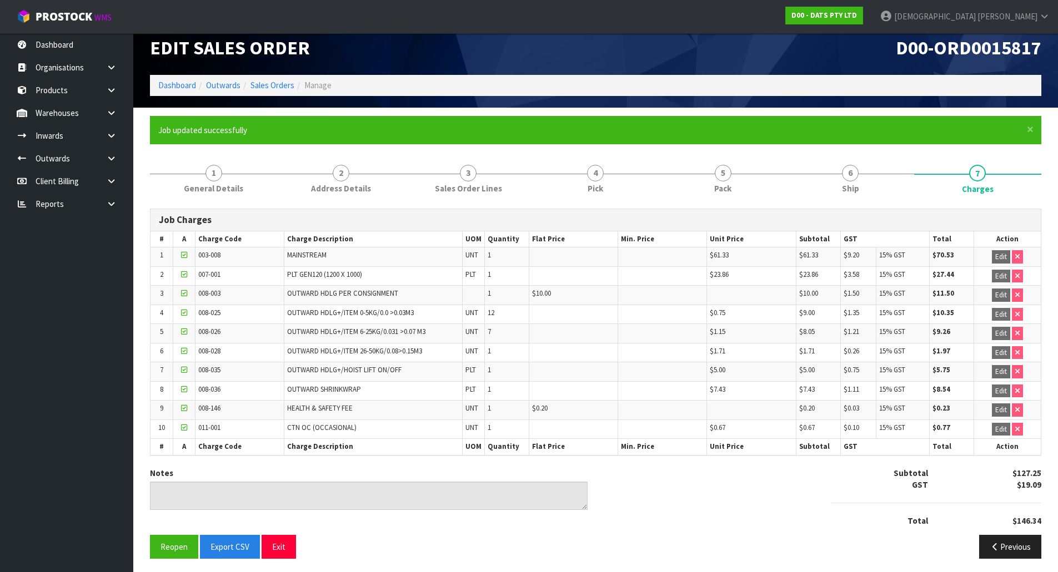
scroll to position [16, 0]
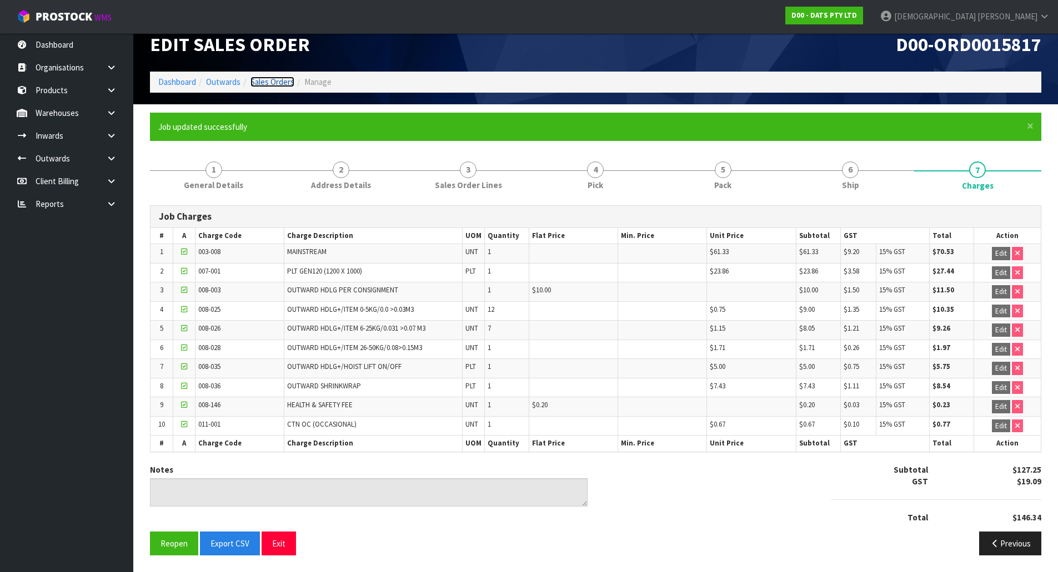
click at [280, 81] on link "Sales Orders" at bounding box center [272, 82] width 44 height 11
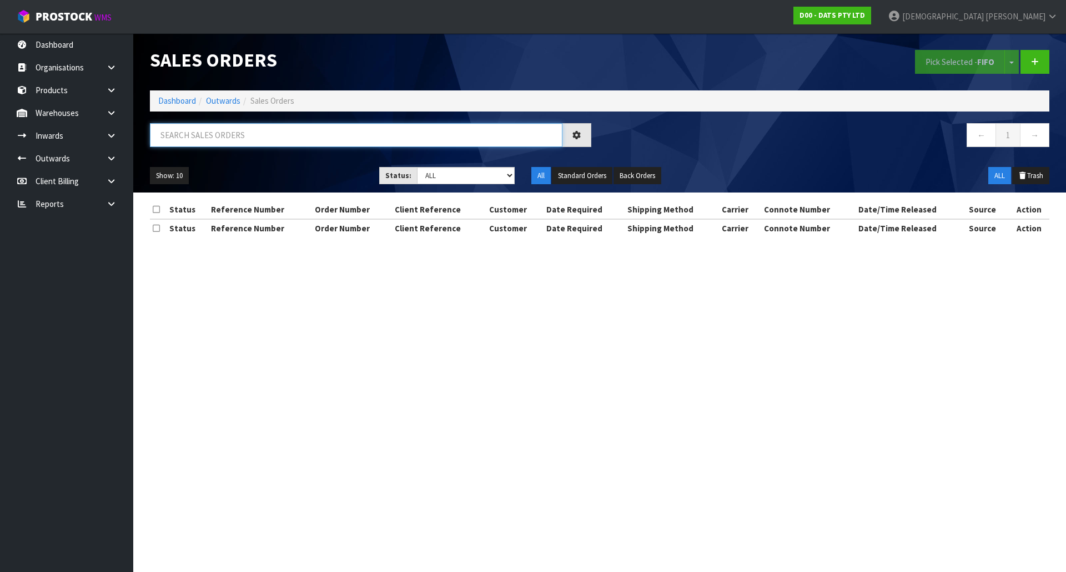
click at [298, 135] on input "text" at bounding box center [356, 135] width 413 height 24
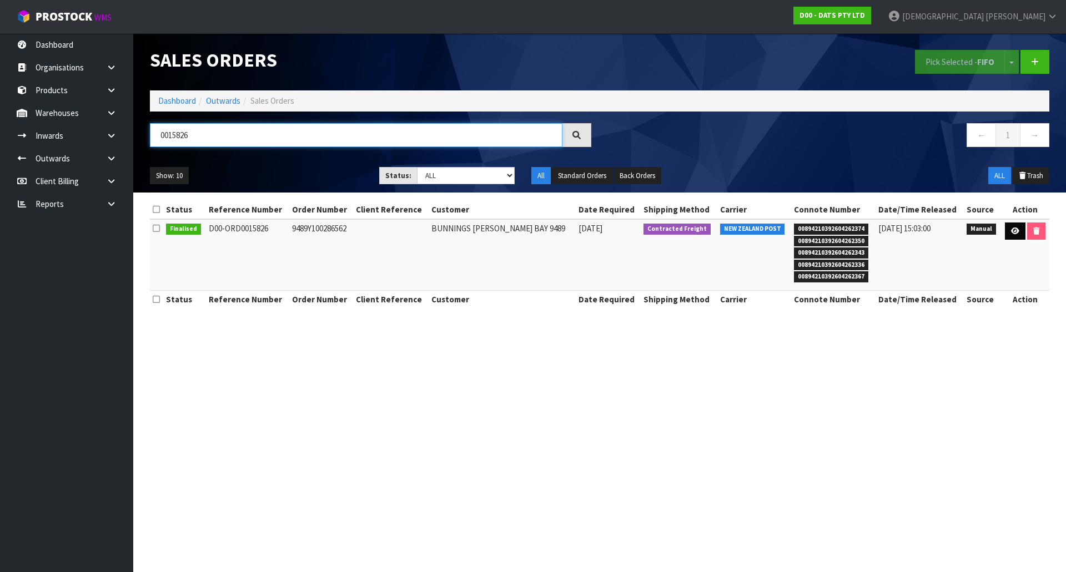
type input "0015826"
click at [1011, 232] on icon at bounding box center [1015, 231] width 8 height 7
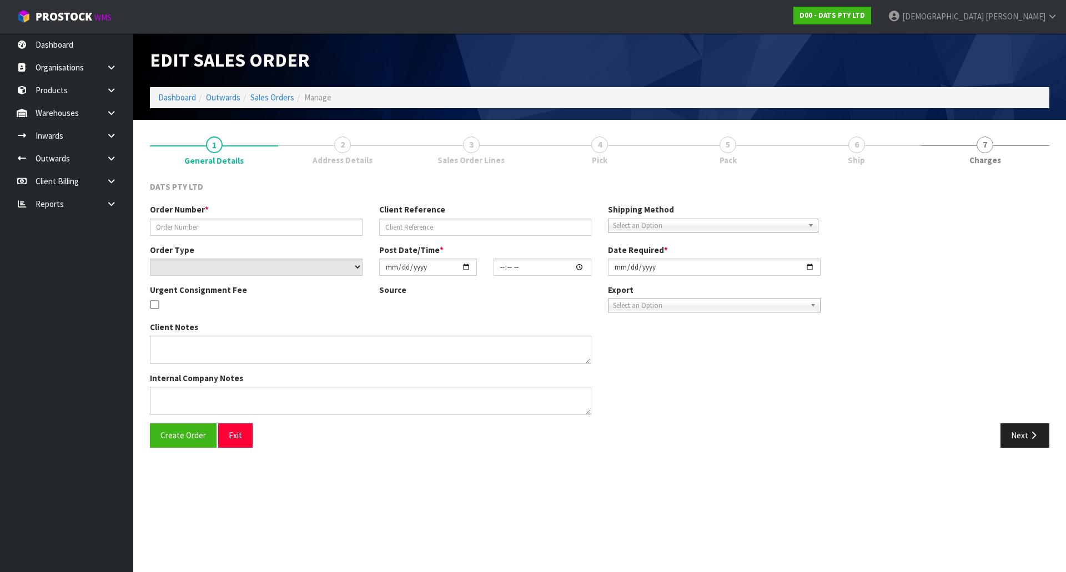
type input "9489Y100286562"
select select "number:0"
type input "2025-09-25"
type input "10:22:00.000"
type input "2025-09-25"
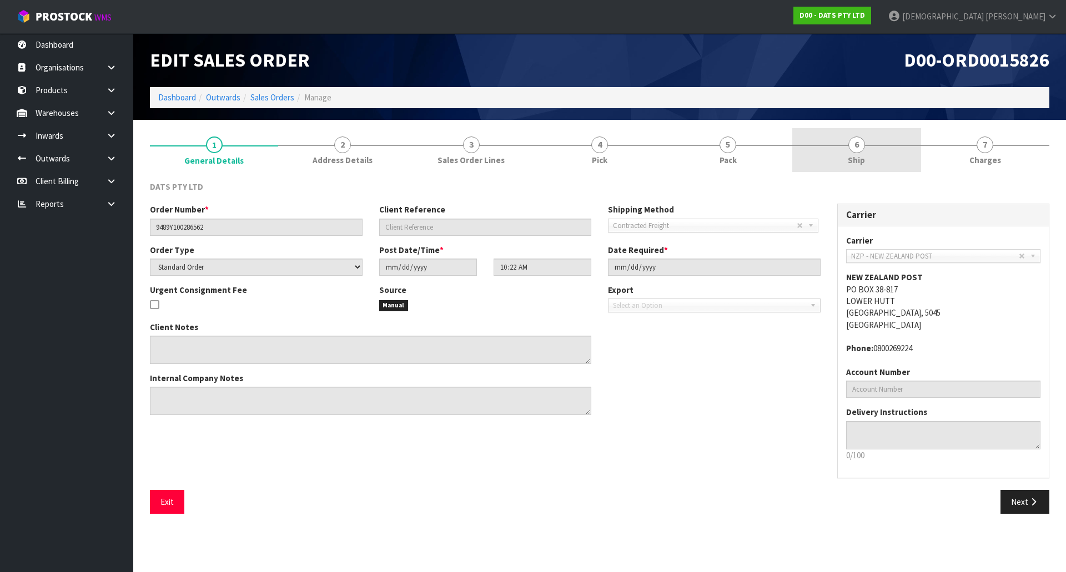
click at [859, 155] on span "Ship" at bounding box center [856, 160] width 17 height 12
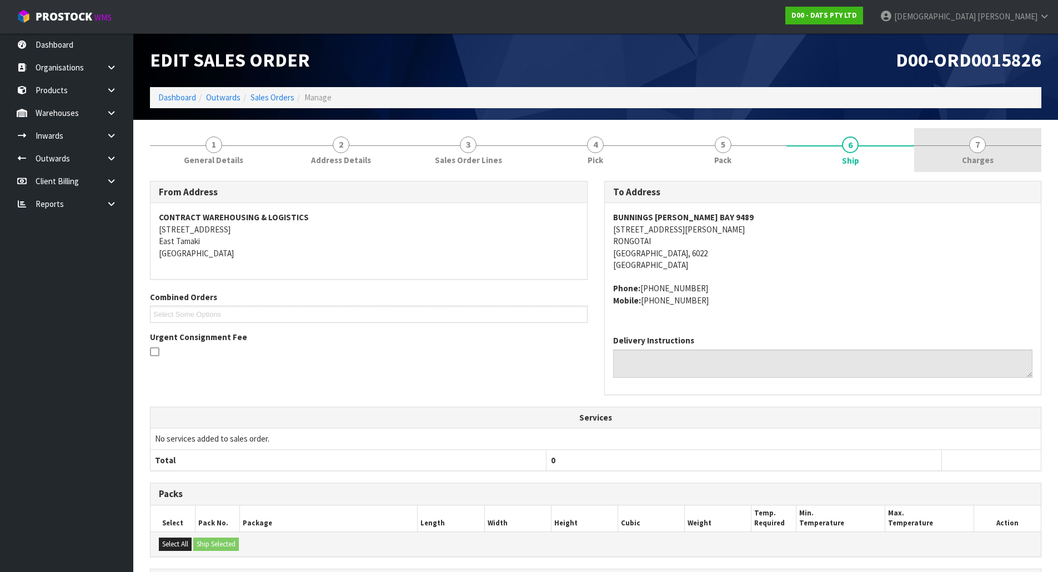
click at [969, 158] on span "Charges" at bounding box center [978, 160] width 32 height 12
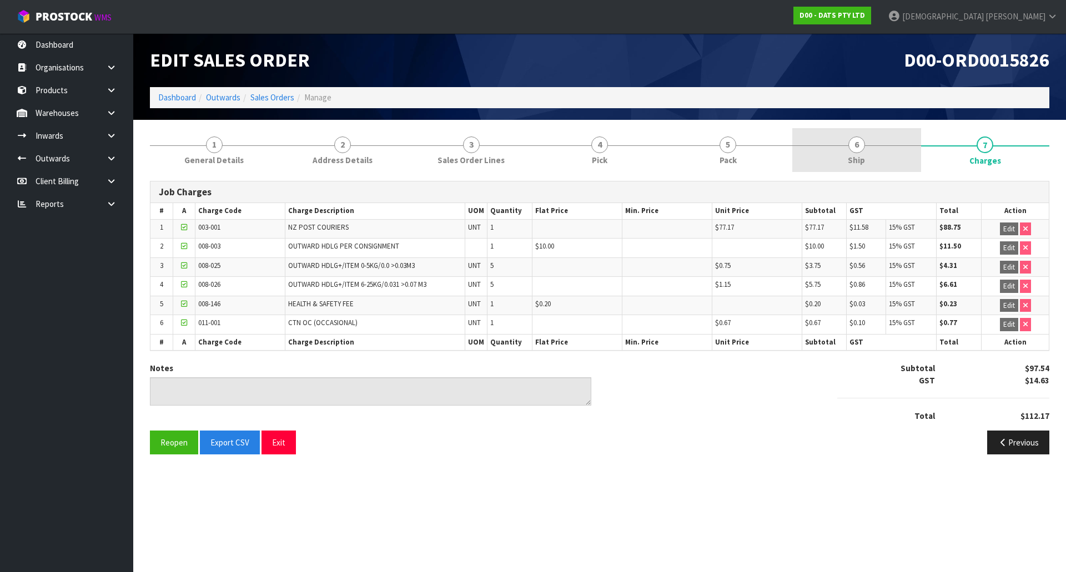
click at [835, 164] on link "6 Ship" at bounding box center [856, 150] width 128 height 44
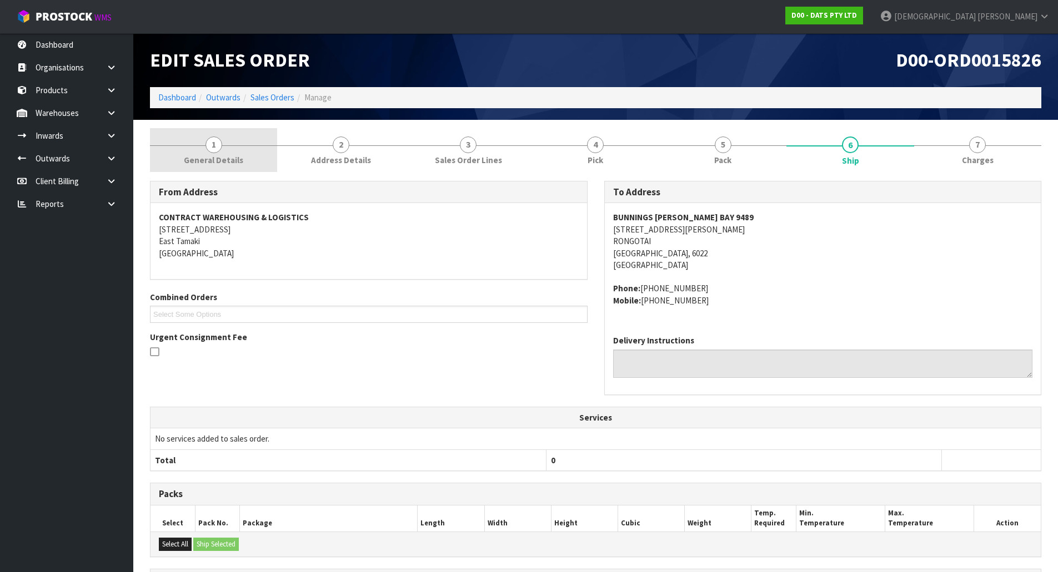
click at [199, 148] on link "1 General Details" at bounding box center [213, 150] width 127 height 44
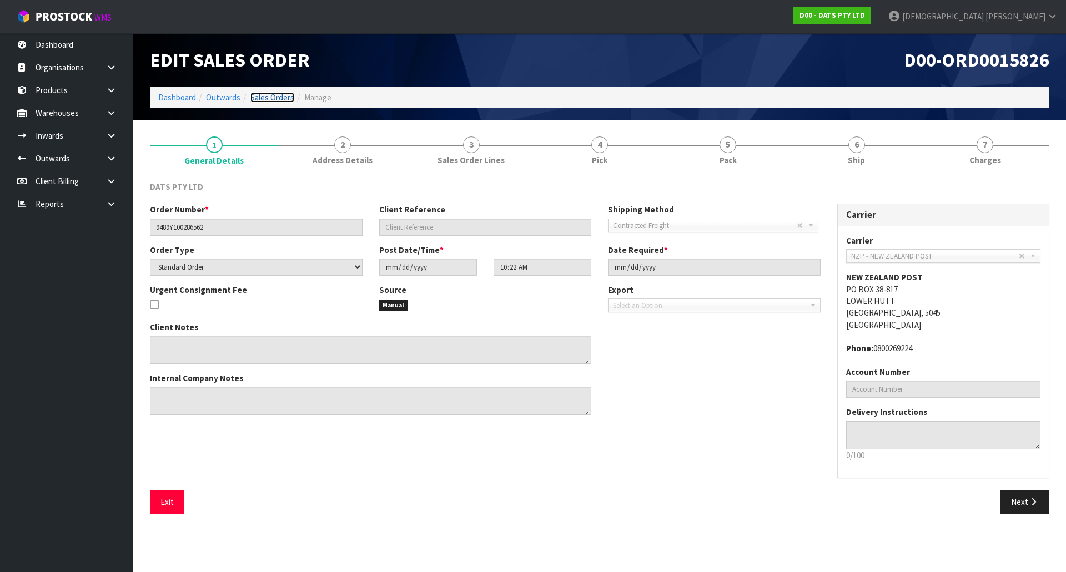
click at [279, 94] on link "Sales Orders" at bounding box center [272, 97] width 44 height 11
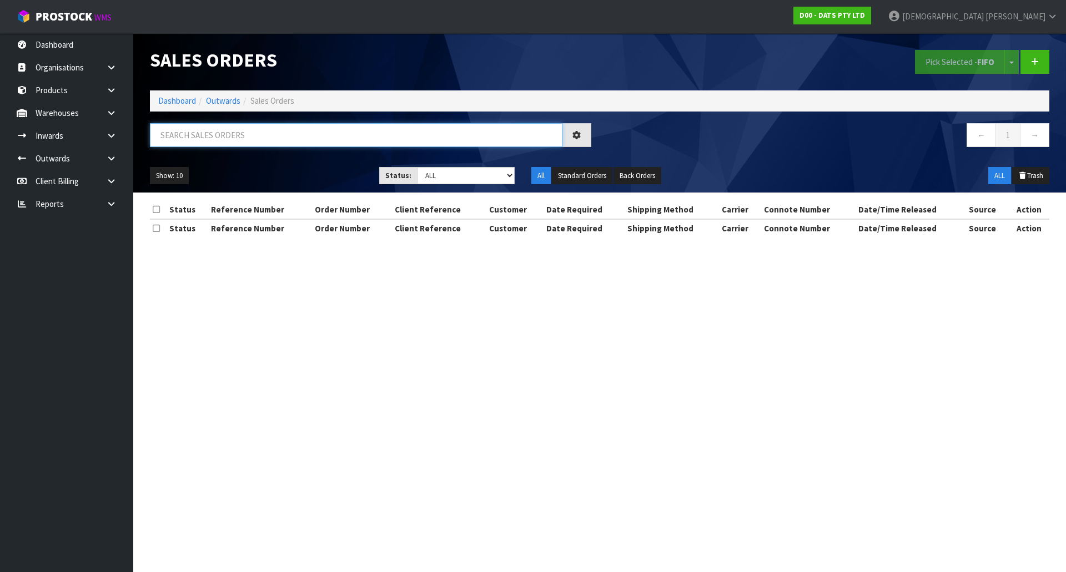
click at [243, 128] on input "text" at bounding box center [356, 135] width 413 height 24
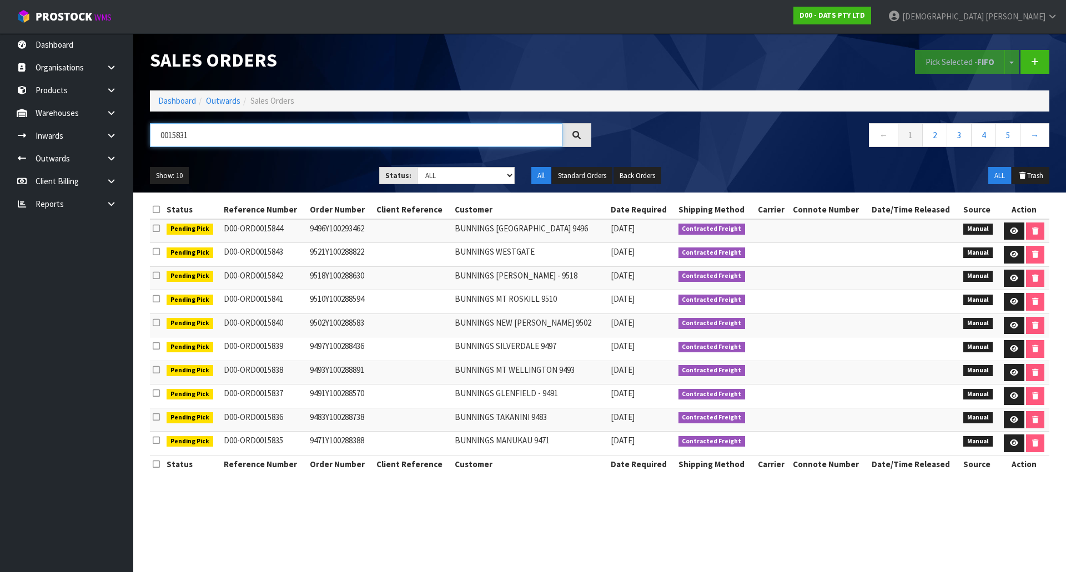
type input "0015831"
click at [590, 137] on div at bounding box center [576, 135] width 29 height 24
click at [580, 138] on icon at bounding box center [576, 135] width 8 height 8
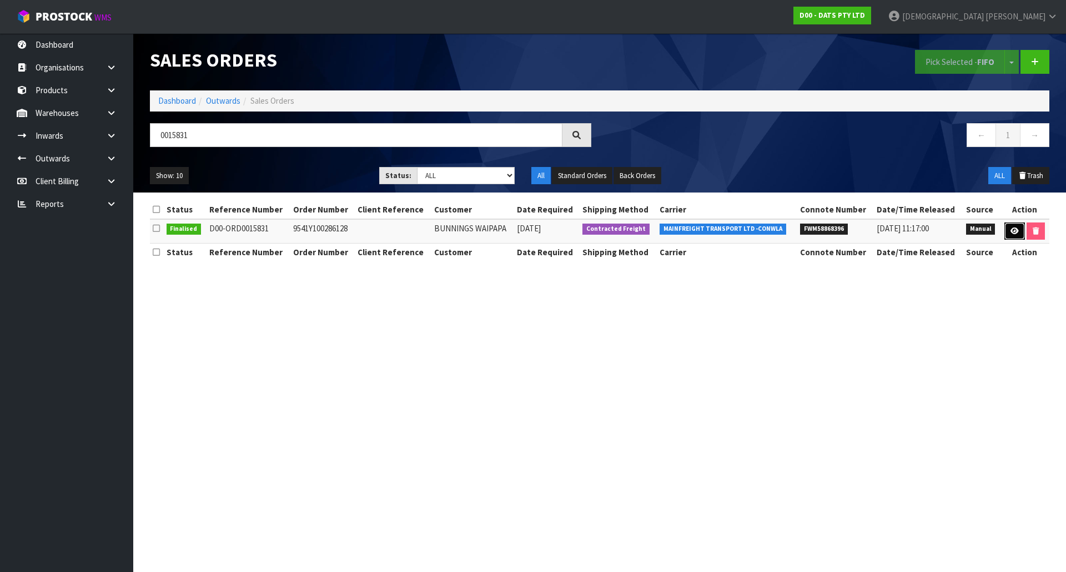
click at [1018, 234] on link at bounding box center [1014, 232] width 21 height 18
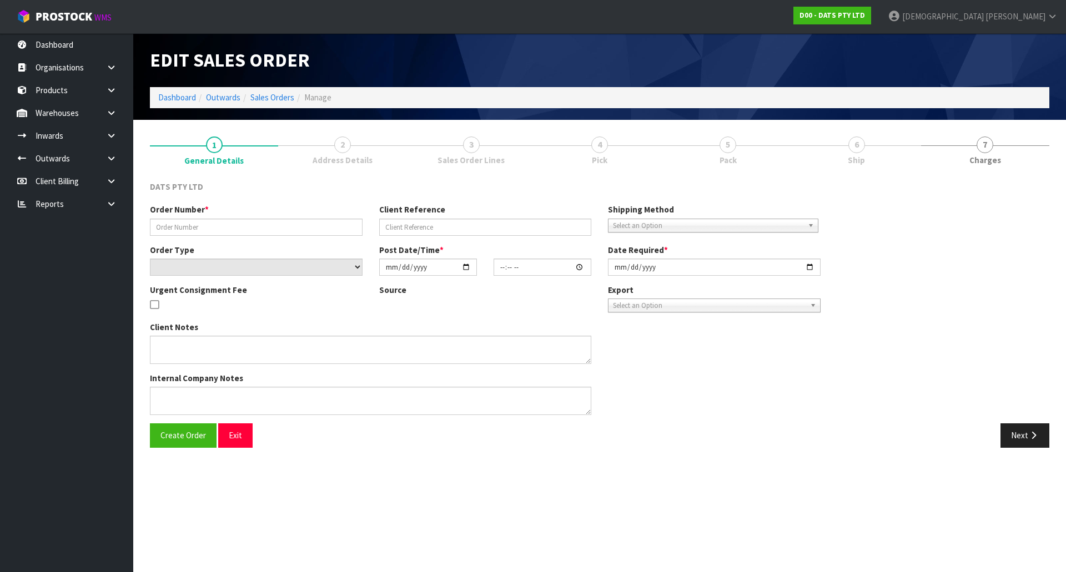
type input "9541Y100286128"
select select "number:0"
type input "2025-09-25"
type input "10:30:00.000"
type input "2025-09-25"
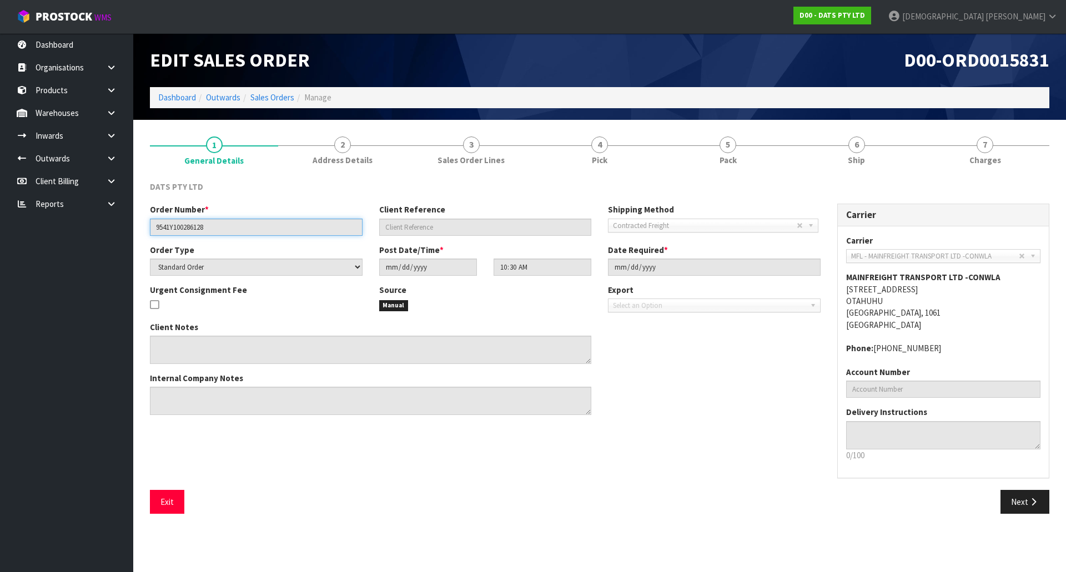
drag, startPoint x: 239, startPoint y: 235, endPoint x: 68, endPoint y: 228, distance: 171.2
click at [73, 229] on body "Toggle navigation ProStock WMS D00 - DATS PTY LTD Krishna Shah Logout Dashboard…" at bounding box center [533, 286] width 1066 height 572
click at [240, 230] on input "9541Y100286128" at bounding box center [256, 227] width 213 height 17
drag, startPoint x: 229, startPoint y: 229, endPoint x: 116, endPoint y: 238, distance: 113.0
click at [116, 238] on body "Toggle navigation ProStock WMS D00 - DATS PTY LTD Krishna Shah Logout Dashboard…" at bounding box center [533, 286] width 1066 height 572
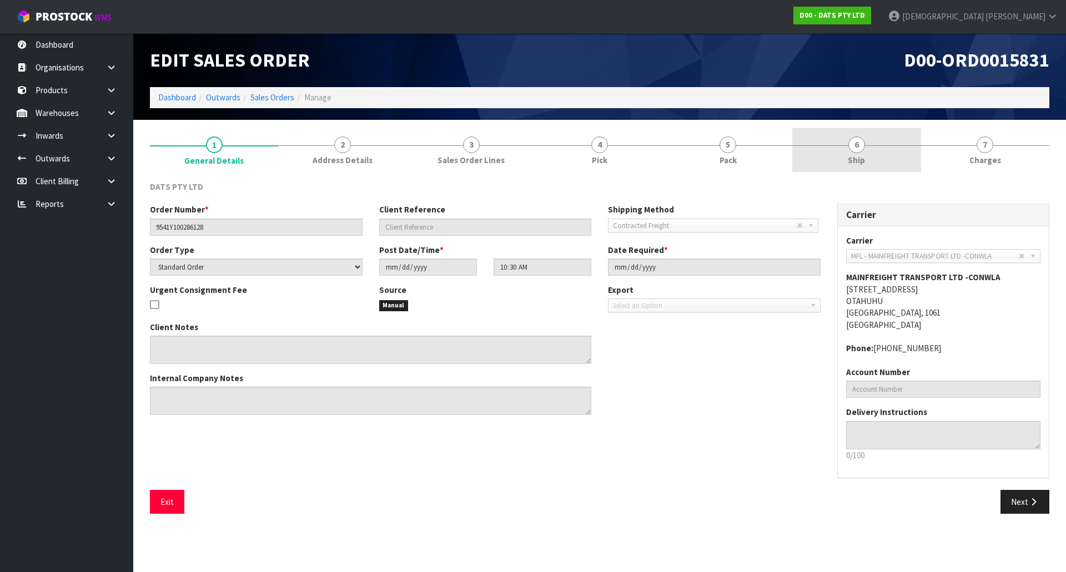
click at [861, 167] on link "6 Ship" at bounding box center [856, 150] width 128 height 44
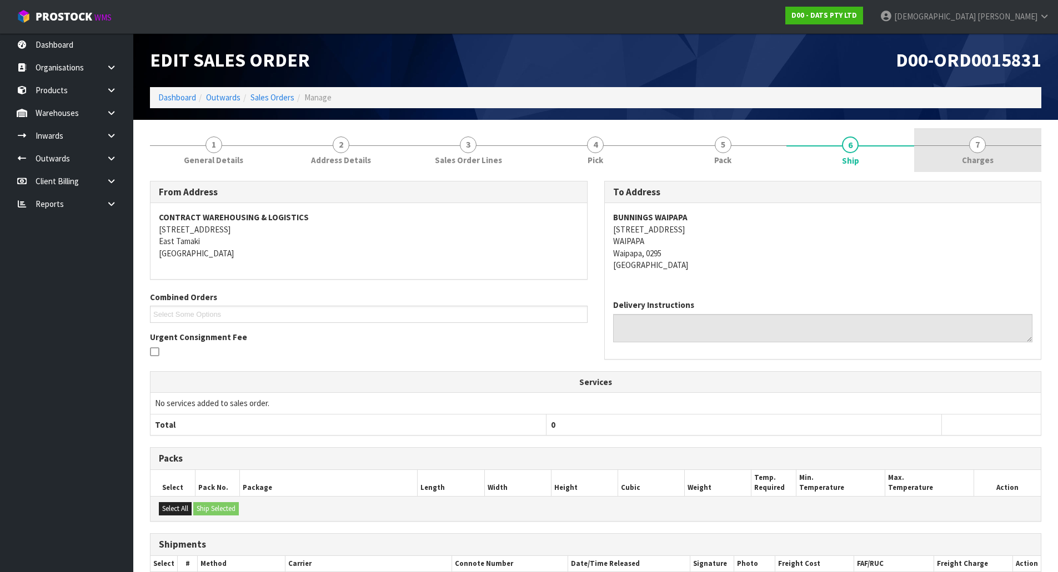
click at [976, 148] on span "7" at bounding box center [977, 145] width 17 height 17
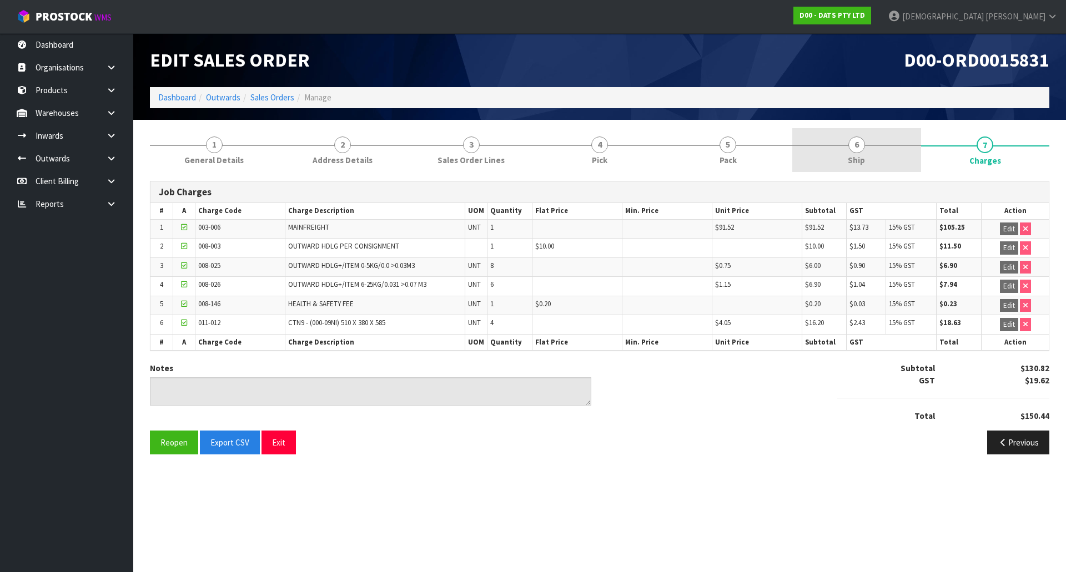
click at [849, 157] on span "Ship" at bounding box center [856, 160] width 17 height 12
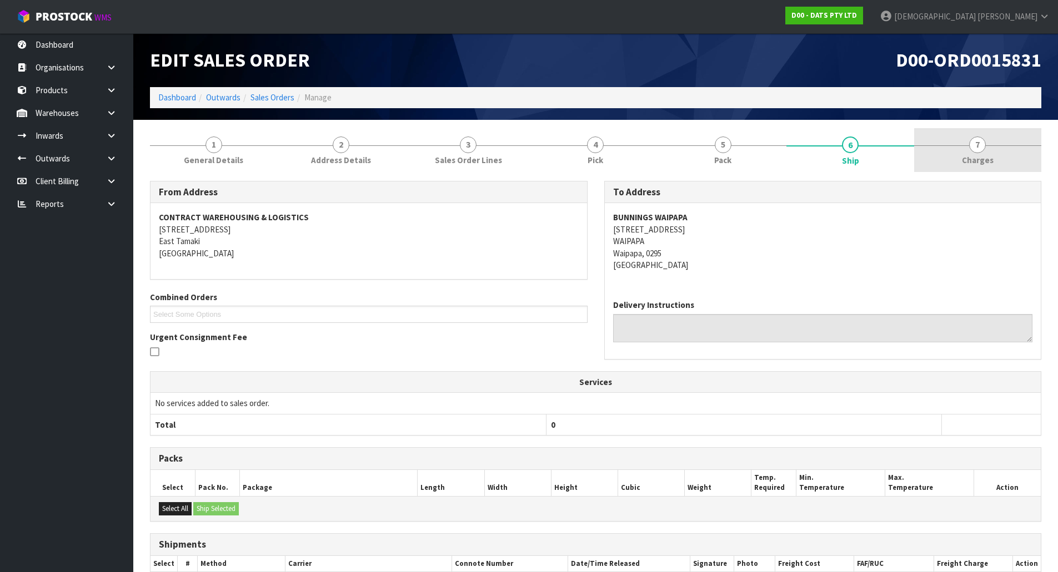
click at [993, 166] on link "7 Charges" at bounding box center [977, 150] width 127 height 44
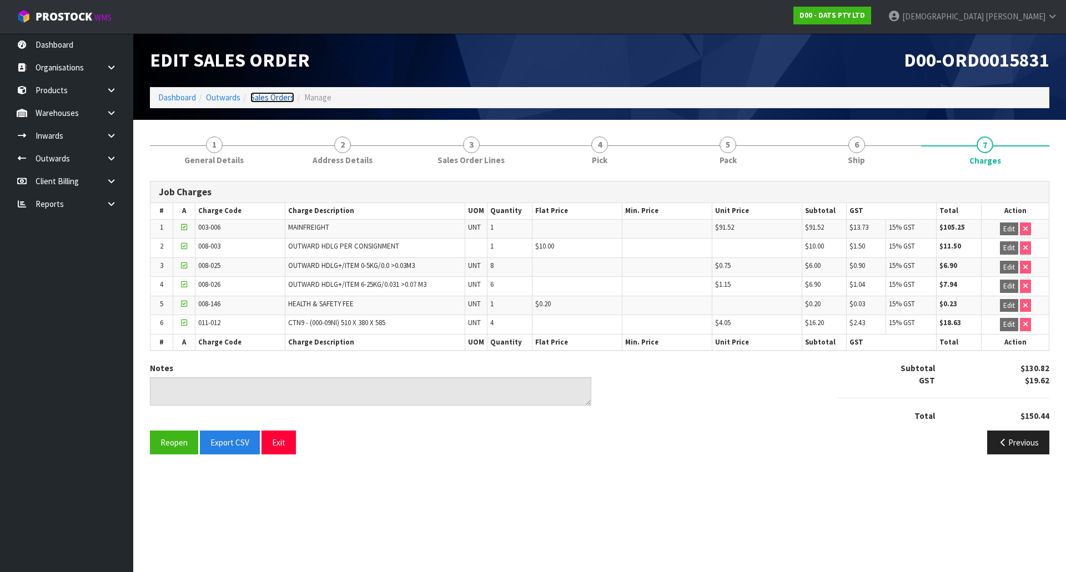
click at [280, 95] on link "Sales Orders" at bounding box center [272, 97] width 44 height 11
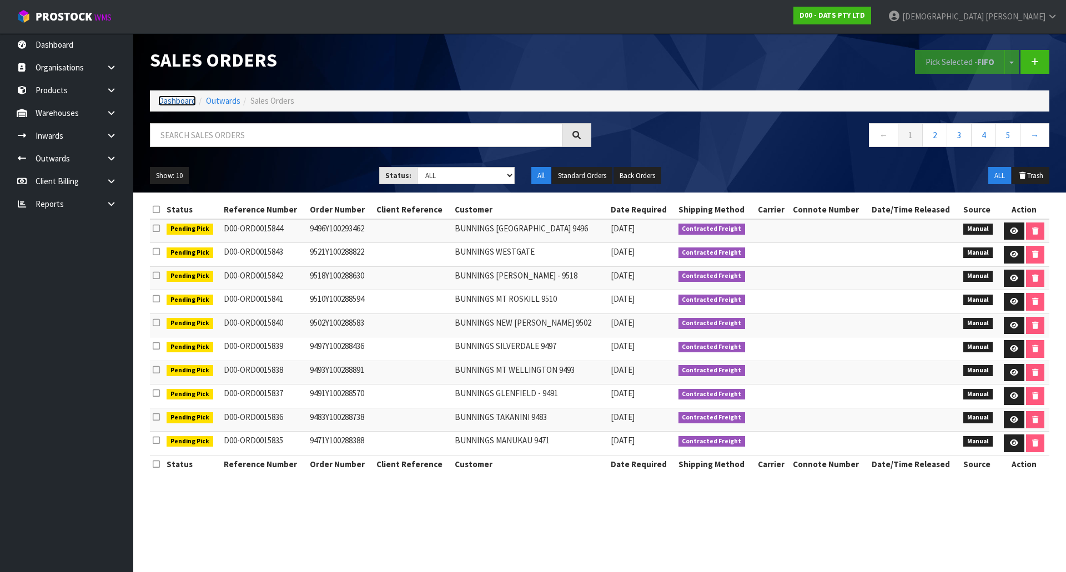
click at [178, 101] on link "Dashboard" at bounding box center [177, 100] width 38 height 11
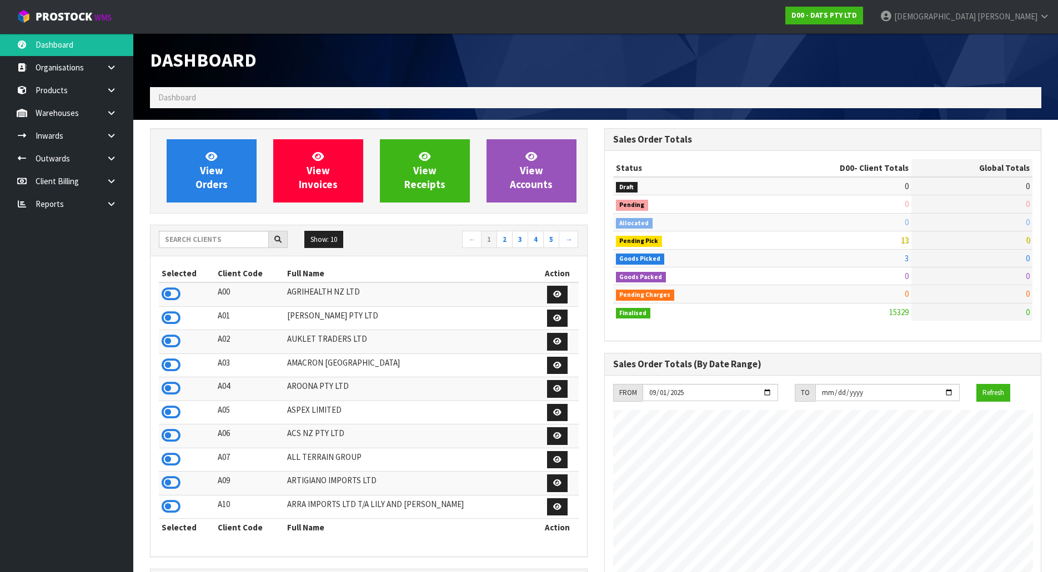
scroll to position [841, 454]
click at [110, 207] on icon at bounding box center [111, 204] width 11 height 8
click at [27, 254] on icon at bounding box center [22, 250] width 11 height 8
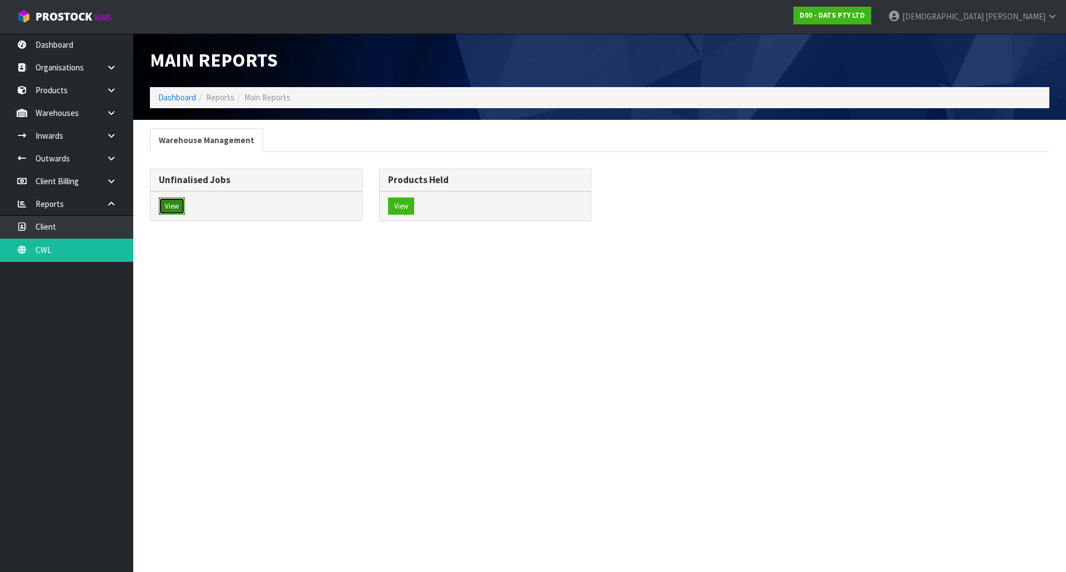
click at [169, 209] on button "View" at bounding box center [172, 207] width 26 height 18
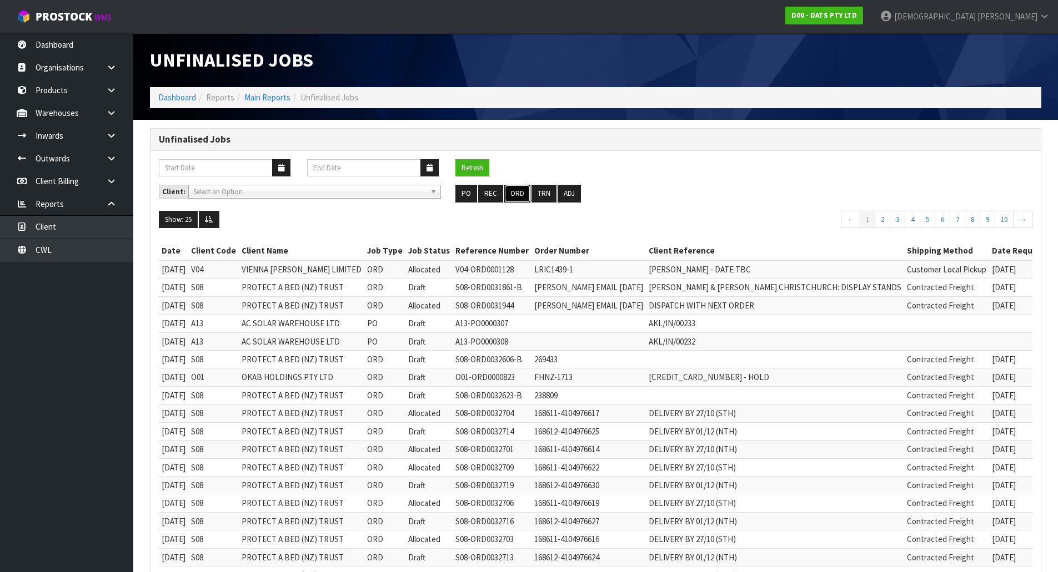
click at [519, 195] on button "ORD" at bounding box center [517, 194] width 26 height 18
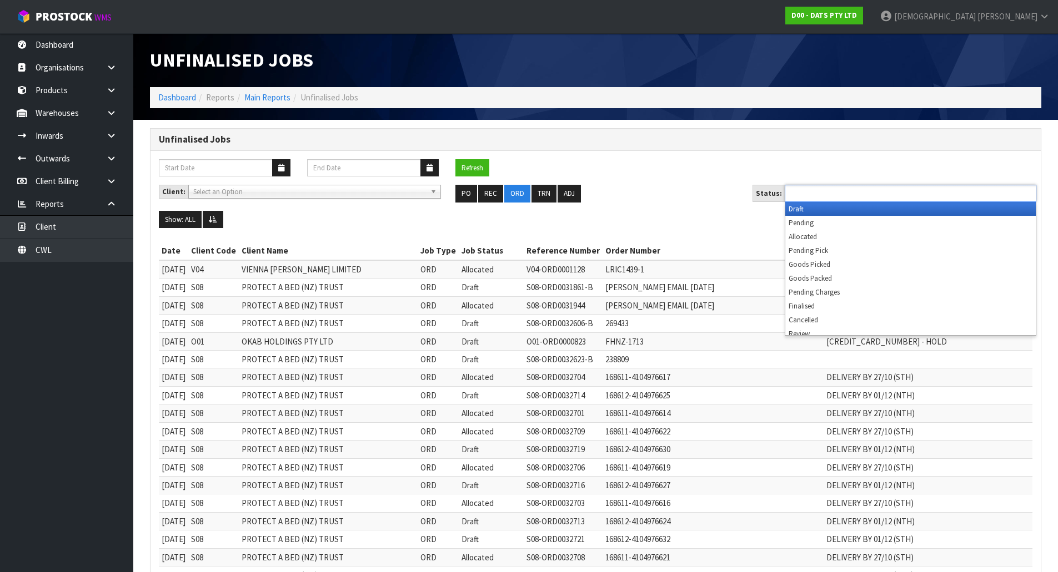
click at [797, 194] on input "text" at bounding box center [829, 194] width 82 height 14
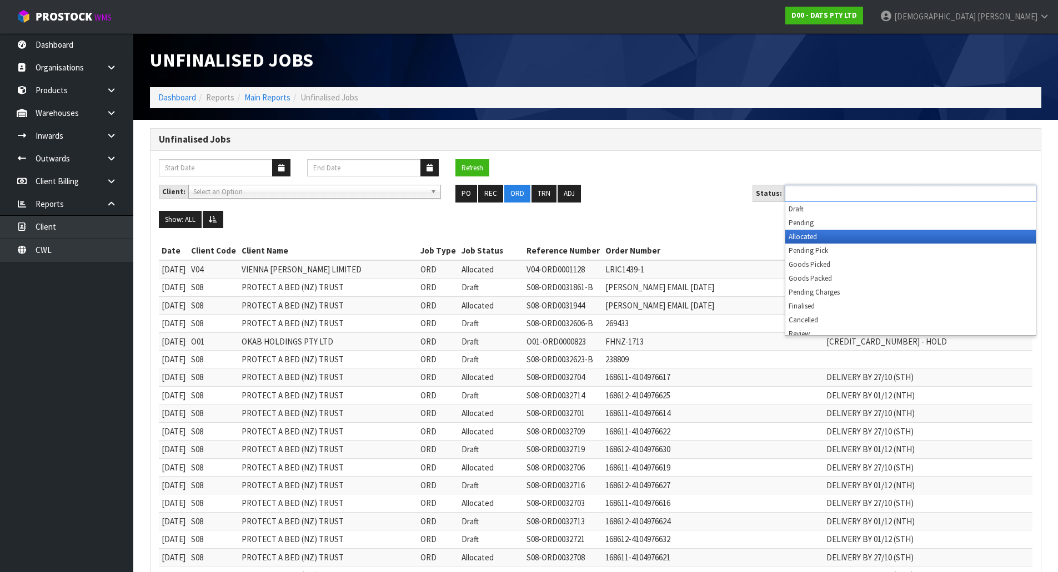
click at [839, 240] on li "Allocated" at bounding box center [910, 237] width 250 height 14
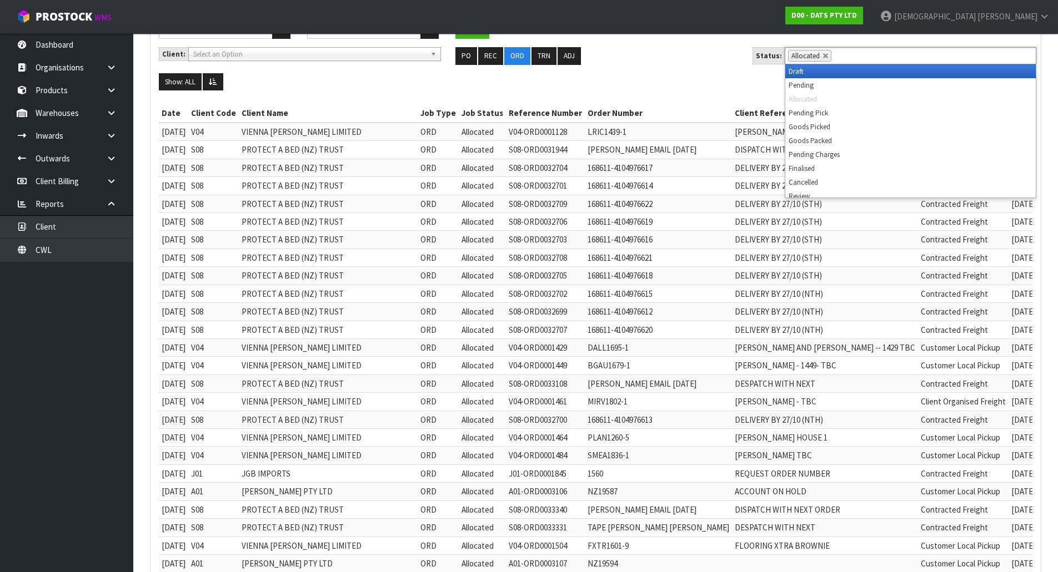
scroll to position [167, 0]
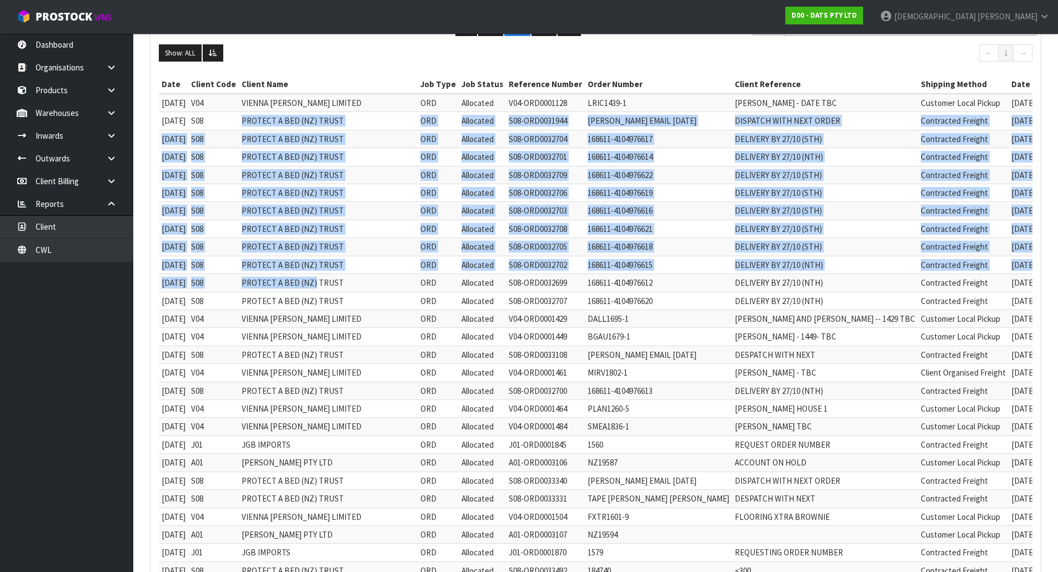
drag, startPoint x: 325, startPoint y: 289, endPoint x: 232, endPoint y: 119, distance: 193.8
click at [232, 119] on tbody "[DATE] V04 VIENNA [PERSON_NAME] LIMITED ORD Allocated V04-ORD0001128 LRIC1439-1…" at bounding box center [656, 463] width 995 height 738
click at [1014, 213] on td "[DATE]" at bounding box center [1039, 211] width 62 height 18
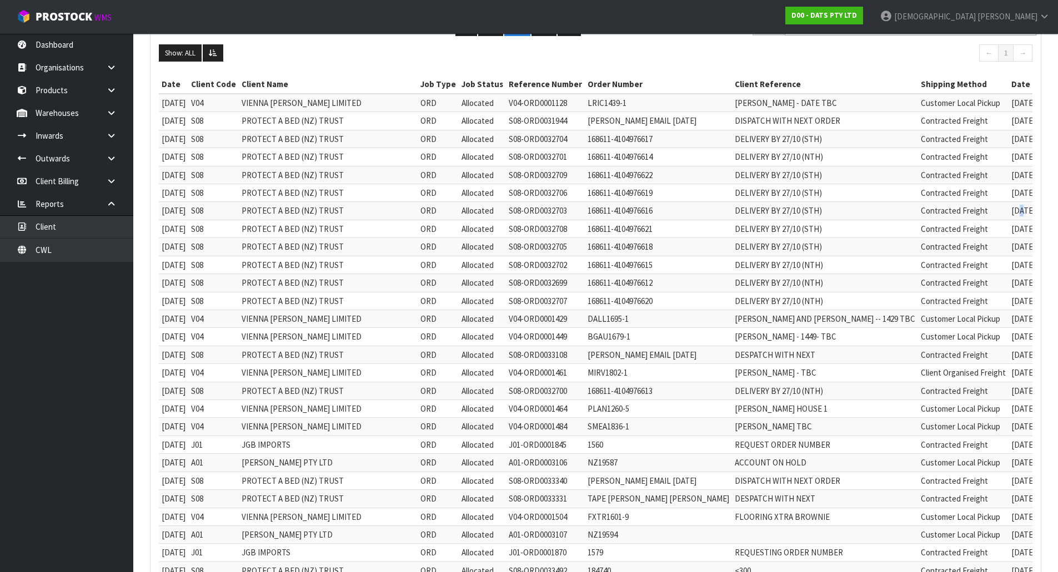
click at [1014, 213] on td "[DATE]" at bounding box center [1039, 211] width 62 height 18
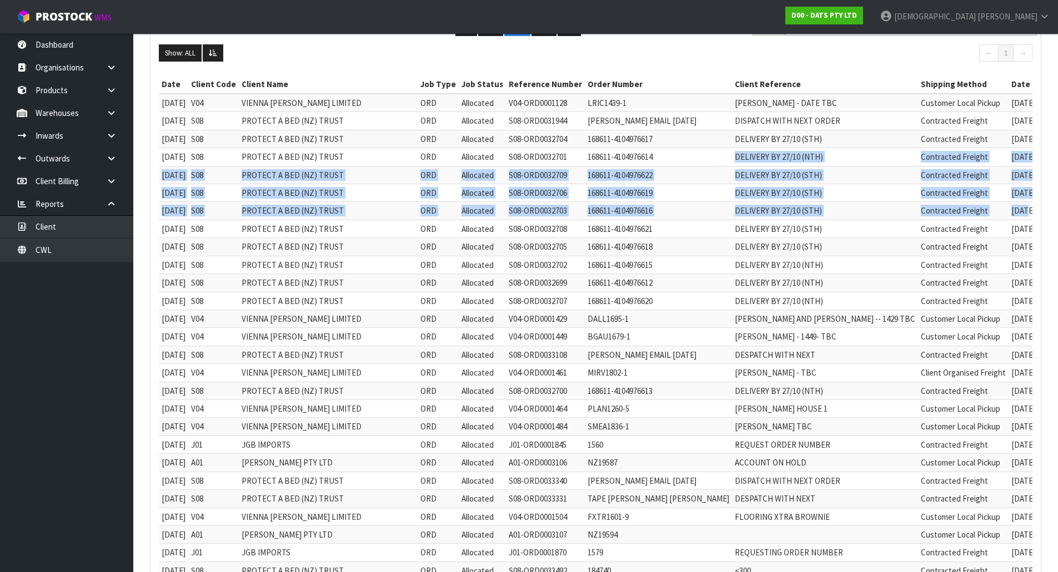
drag, startPoint x: 1023, startPoint y: 211, endPoint x: 715, endPoint y: 159, distance: 311.9
click at [715, 159] on tbody "[DATE] V04 VIENNA [PERSON_NAME] LIMITED ORD Allocated V04-ORD0001128 LRIC1439-1…" at bounding box center [656, 463] width 995 height 738
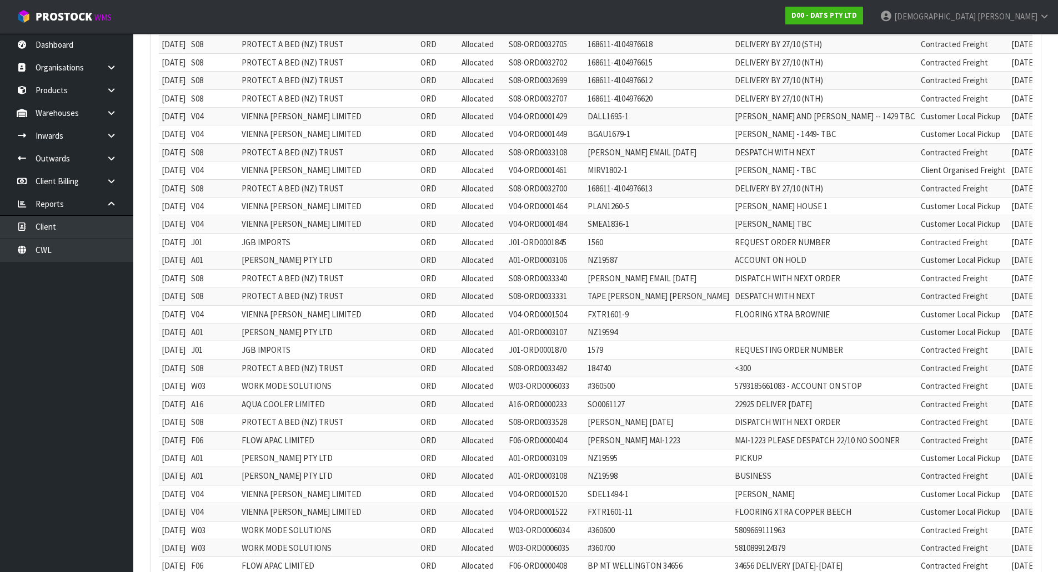
scroll to position [389, 0]
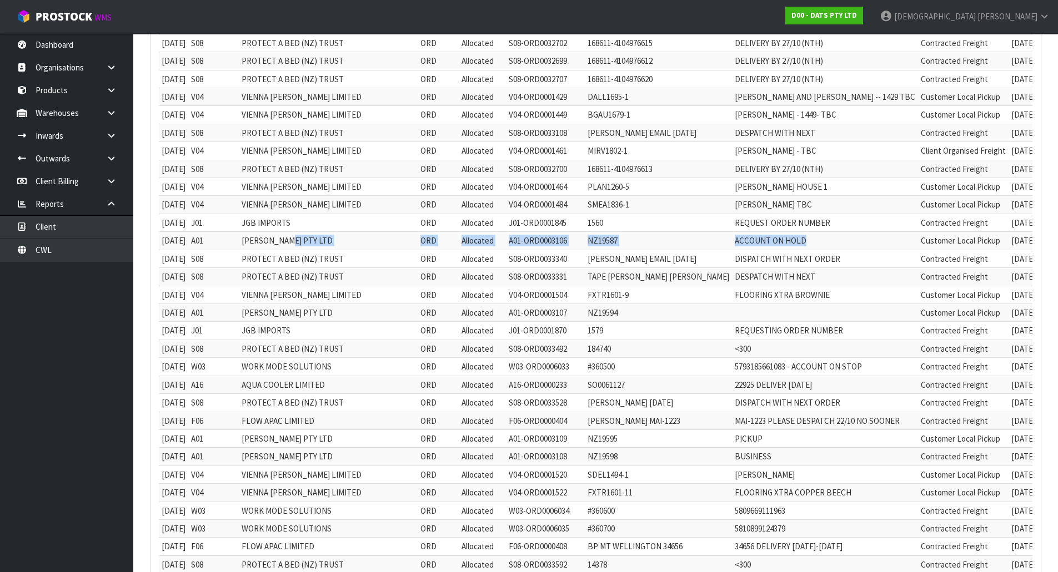
drag, startPoint x: 299, startPoint y: 238, endPoint x: 905, endPoint y: 232, distance: 606.3
click at [905, 232] on tr "03/09/2025 A01 AGAIN FASTER PTY LTD ORD Allocated A01-ORD0003106 NZ19587 ACCOUN…" at bounding box center [656, 241] width 995 height 18
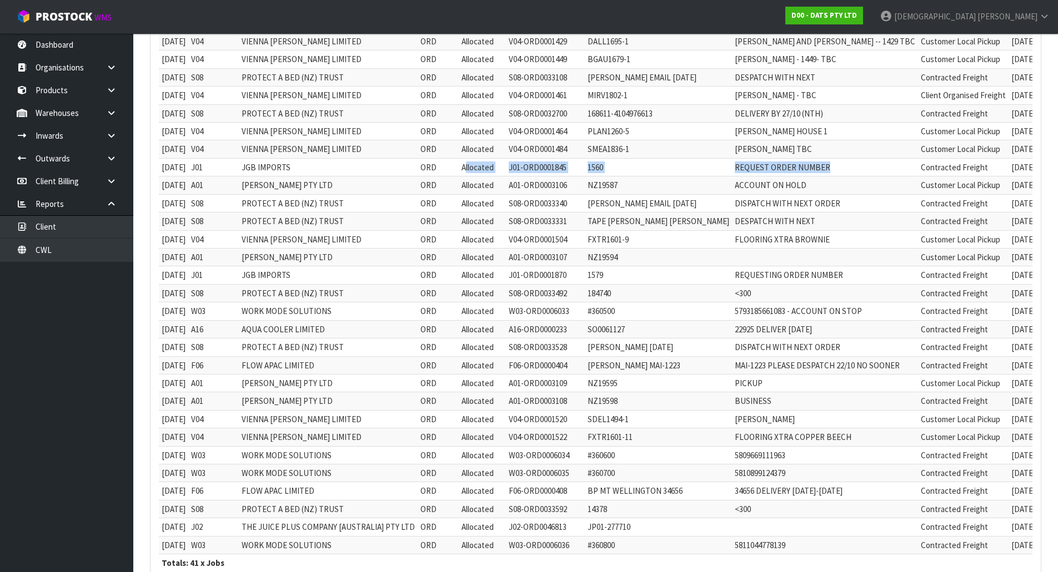
drag, startPoint x: 879, startPoint y: 162, endPoint x: 467, endPoint y: 174, distance: 412.1
click at [467, 174] on tr "03/09/2025 J01 JGB IMPORTS ORD Allocated J01-ORD0001845 1560 REQUEST ORDER NUMB…" at bounding box center [656, 167] width 995 height 18
click at [831, 169] on td "REQUEST ORDER NUMBER" at bounding box center [825, 167] width 186 height 18
drag, startPoint x: 306, startPoint y: 171, endPoint x: 256, endPoint y: 170, distance: 50.0
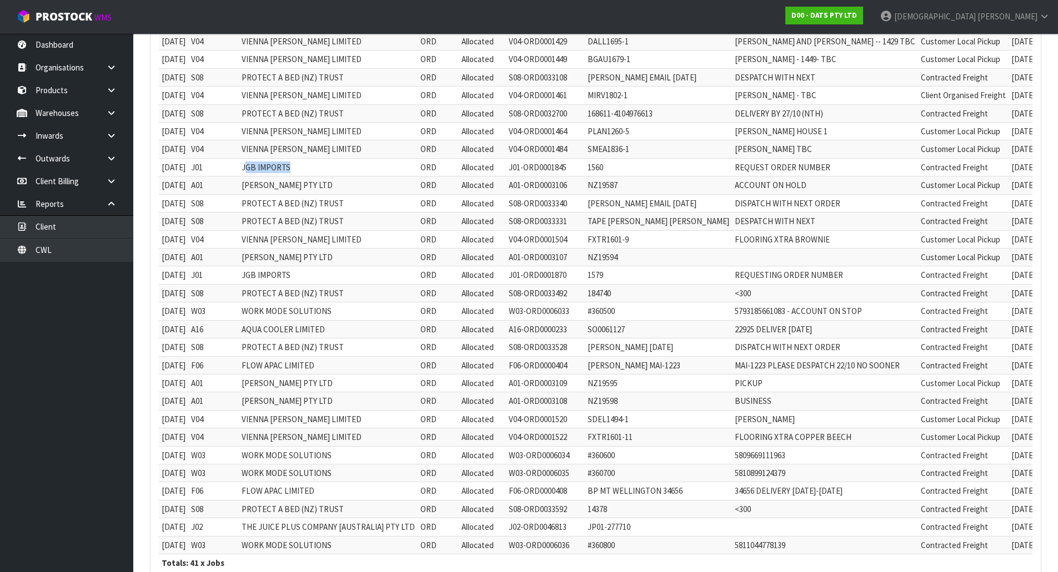
click at [256, 170] on td "JGB IMPORTS" at bounding box center [328, 167] width 179 height 18
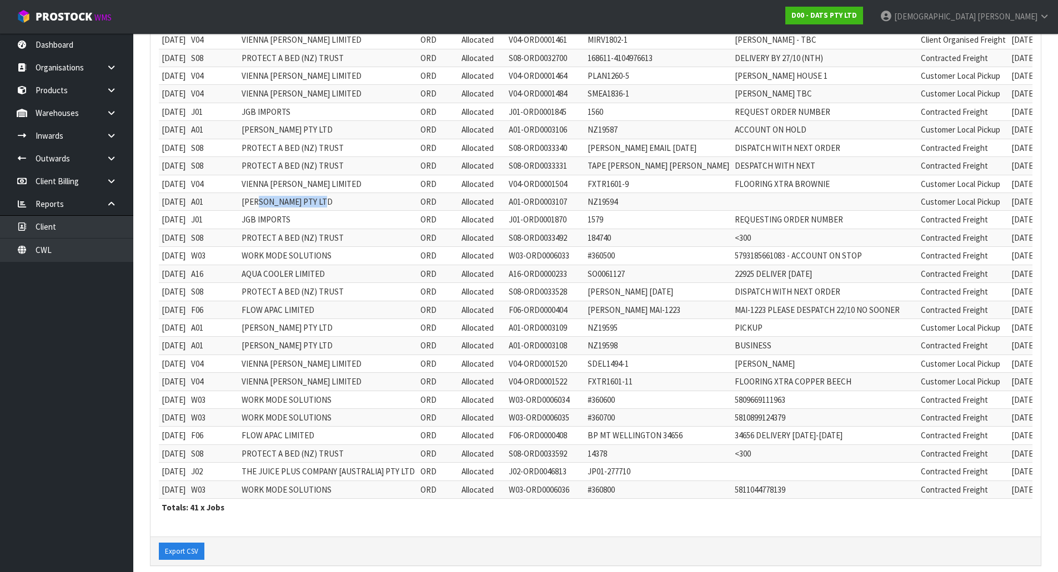
drag, startPoint x: 270, startPoint y: 202, endPoint x: 419, endPoint y: 194, distance: 149.6
click at [418, 194] on td "[PERSON_NAME] PTY LTD" at bounding box center [328, 202] width 179 height 18
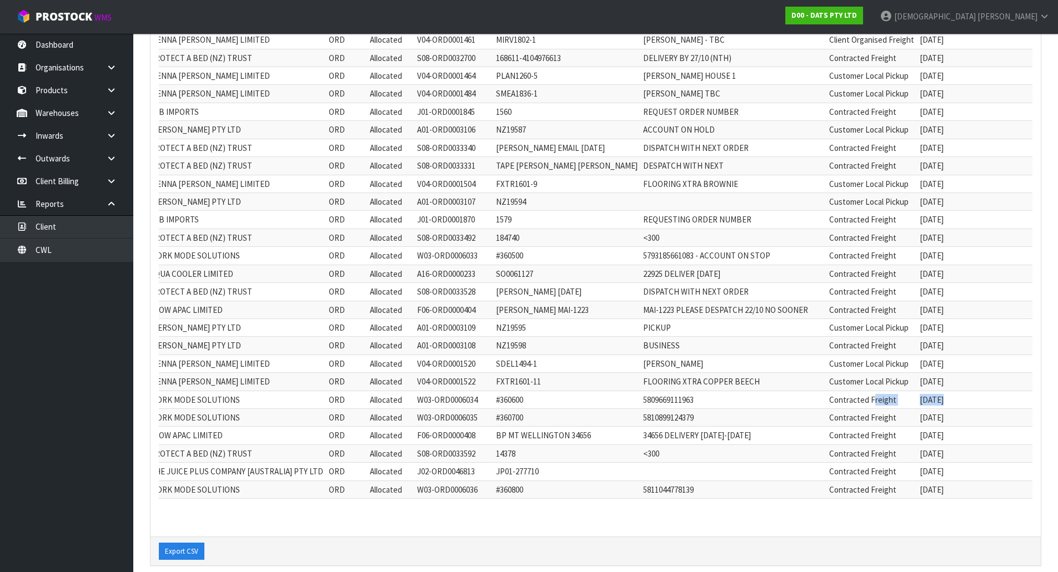
drag, startPoint x: 961, startPoint y: 402, endPoint x: 1024, endPoint y: 400, distance: 63.3
click at [1024, 400] on tr "28/09/2025 W03 WORK MODE SOLUTIONS ORD Allocated W03-ORD0006034 #360600 5809669…" at bounding box center [564, 400] width 995 height 18
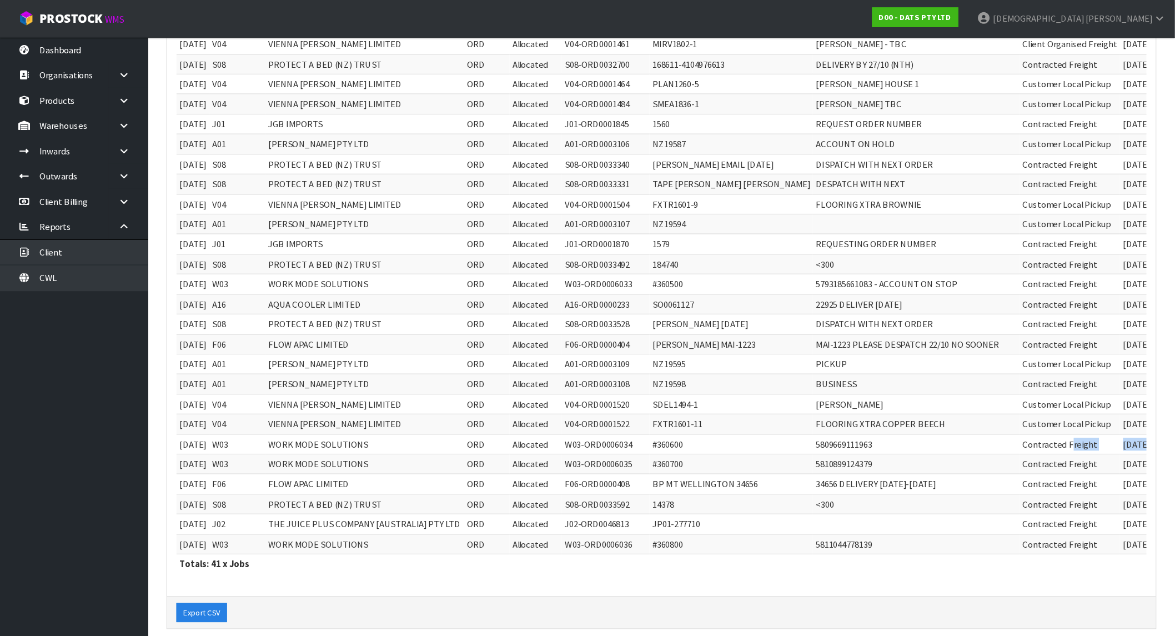
scroll to position [455, 0]
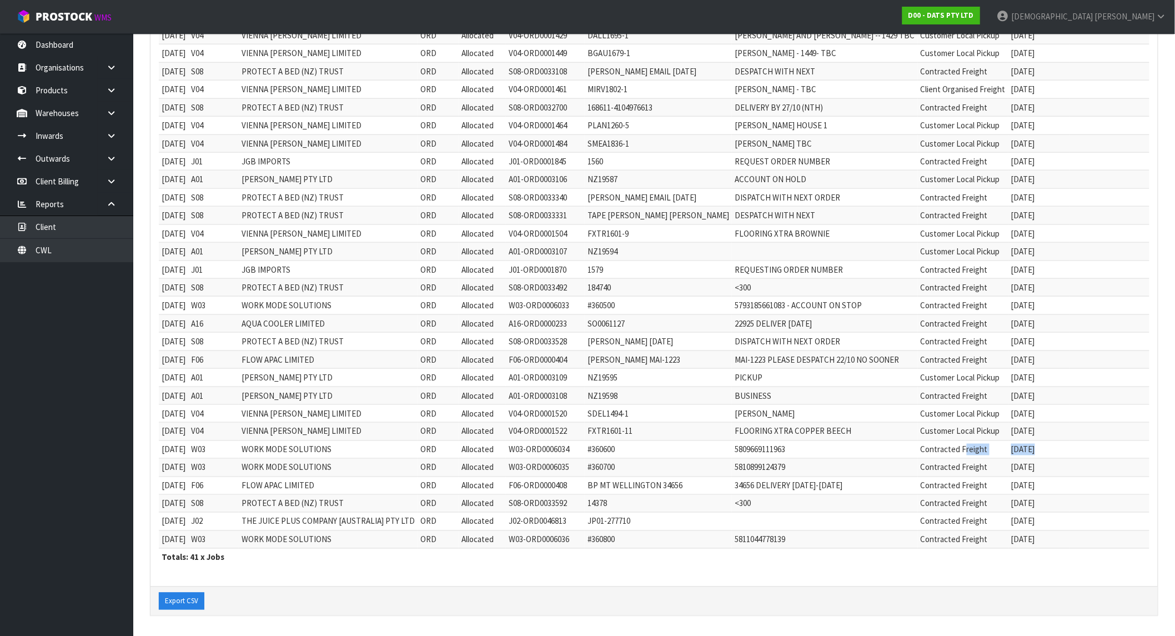
drag, startPoint x: 1052, startPoint y: 180, endPoint x: 757, endPoint y: 178, distance: 295.4
click at [757, 178] on tr "03/09/2025 A01 AGAIN FASTER PTY LTD ORD Allocated A01-ORD0003106 NZ19587 ACCOUN…" at bounding box center [656, 179] width 995 height 18
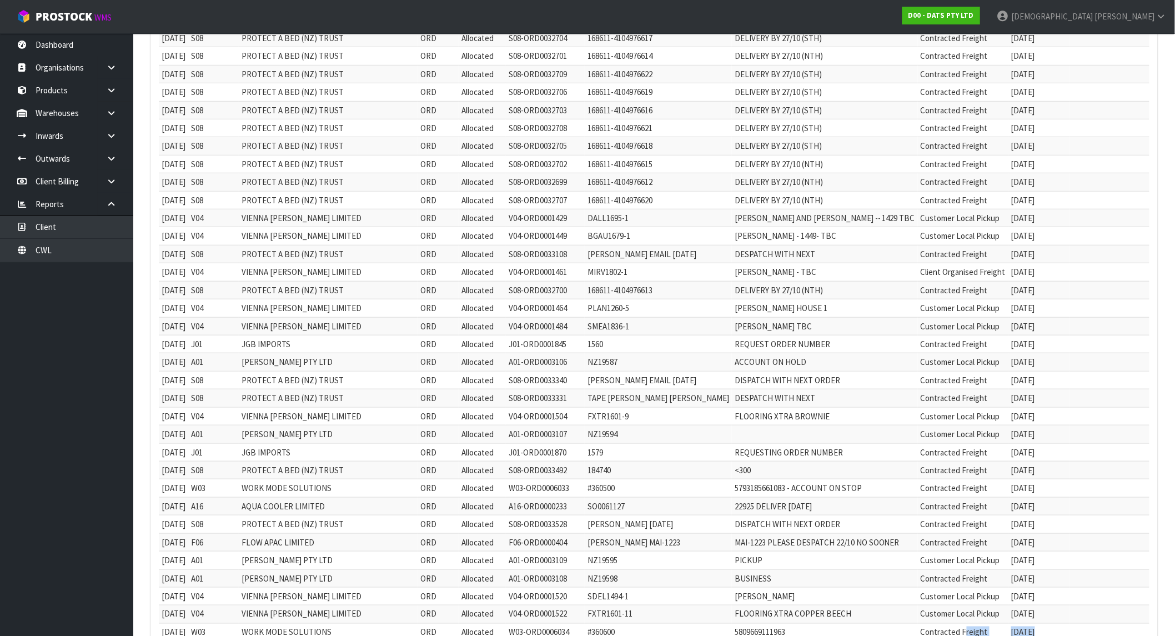
scroll to position [208, 0]
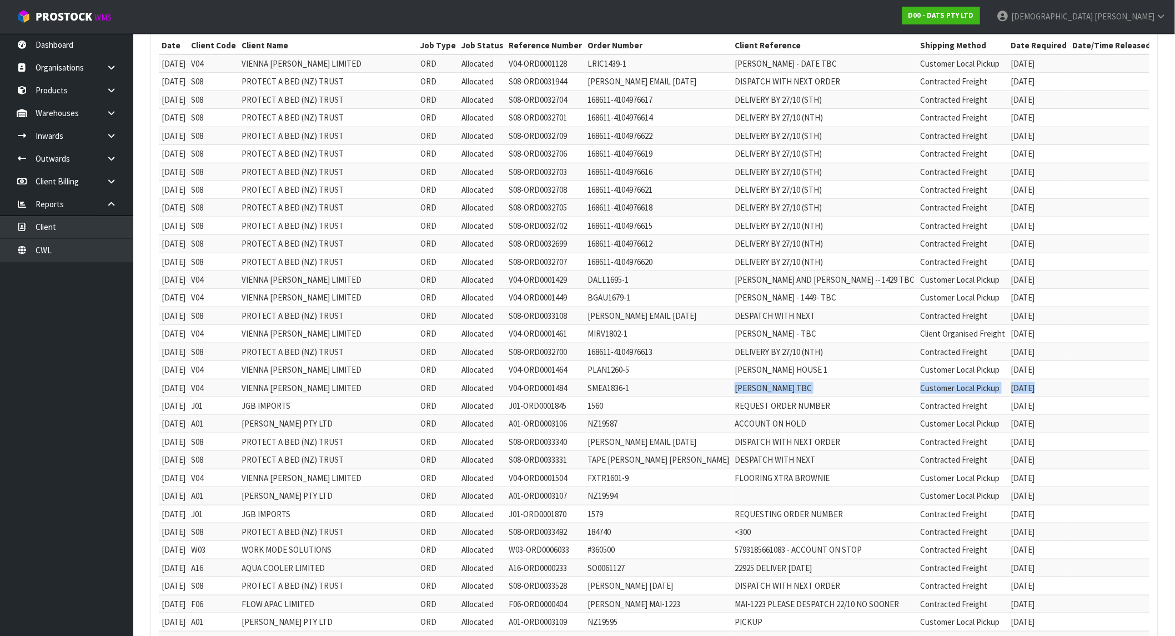
drag, startPoint x: 635, startPoint y: 393, endPoint x: 1073, endPoint y: 385, distance: 438.1
click at [1057, 385] on tr "01/09/2025 V04 VIENNA WOODS LIMITED ORD Allocated V04-ORD0001484 SMEA1836-1 SCO…" at bounding box center [656, 388] width 995 height 18
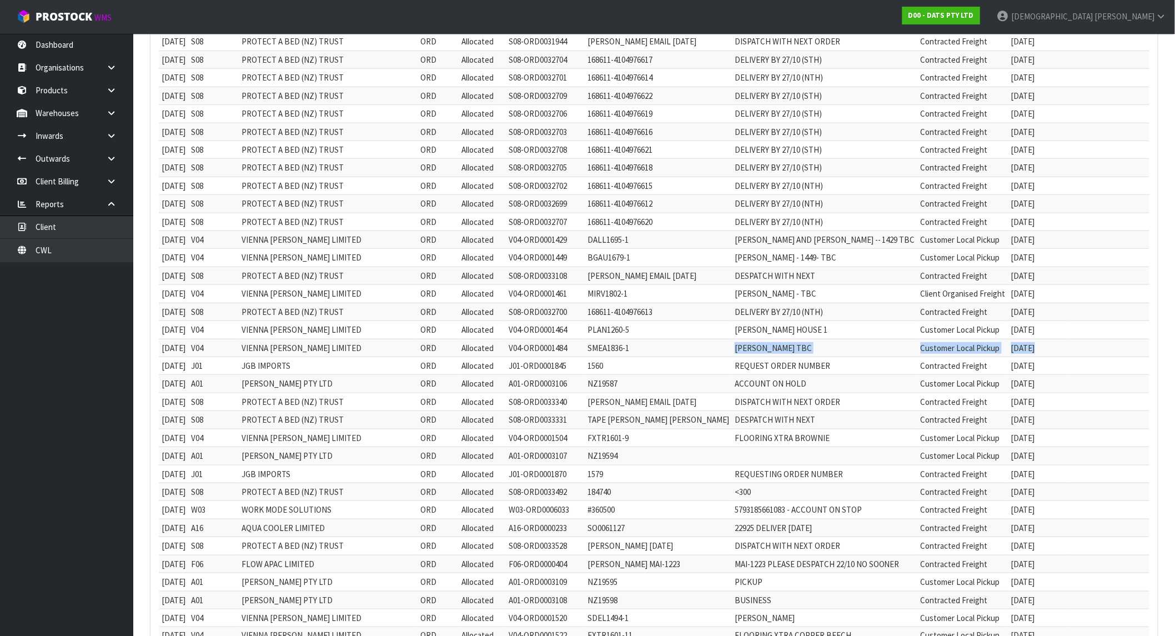
scroll to position [270, 0]
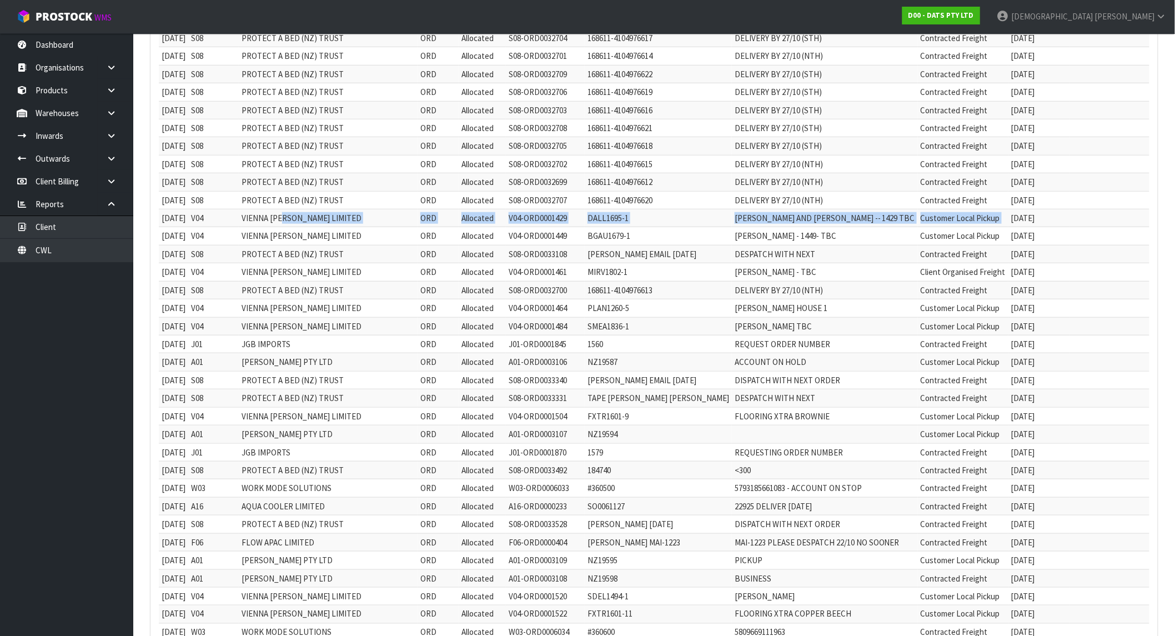
drag, startPoint x: 298, startPoint y: 225, endPoint x: 1014, endPoint y: 226, distance: 715.7
click at [1014, 226] on tr "30/07/2025 V04 VIENNA WOODS LIMITED ORD Allocated V04-ORD0001429 DALL1695-1 DAV…" at bounding box center [656, 218] width 995 height 18
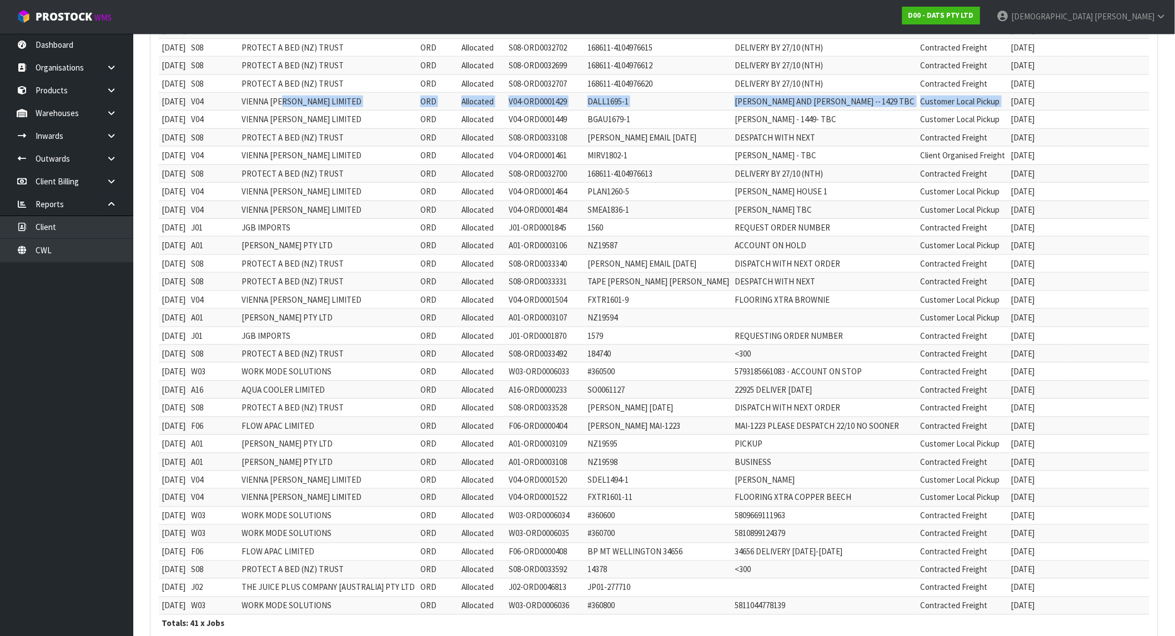
scroll to position [393, 0]
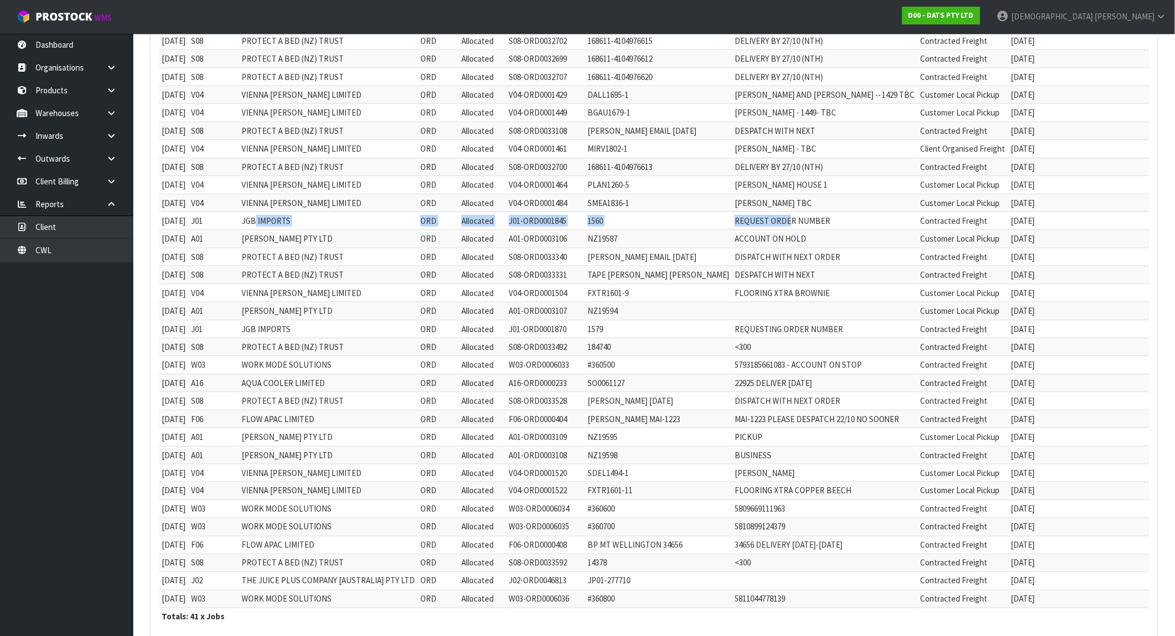
drag, startPoint x: 267, startPoint y: 229, endPoint x: 811, endPoint y: 215, distance: 544.3
click at [811, 215] on tr "03/09/2025 J01 JGB IMPORTS ORD Allocated J01-ORD0001845 1560 REQUEST ORDER NUMB…" at bounding box center [656, 221] width 995 height 18
click at [691, 219] on td "1560" at bounding box center [658, 221] width 147 height 18
drag, startPoint x: 839, startPoint y: 222, endPoint x: 771, endPoint y: 223, distance: 68.8
click at [771, 223] on td "REQUEST ORDER NUMBER" at bounding box center [825, 221] width 186 height 18
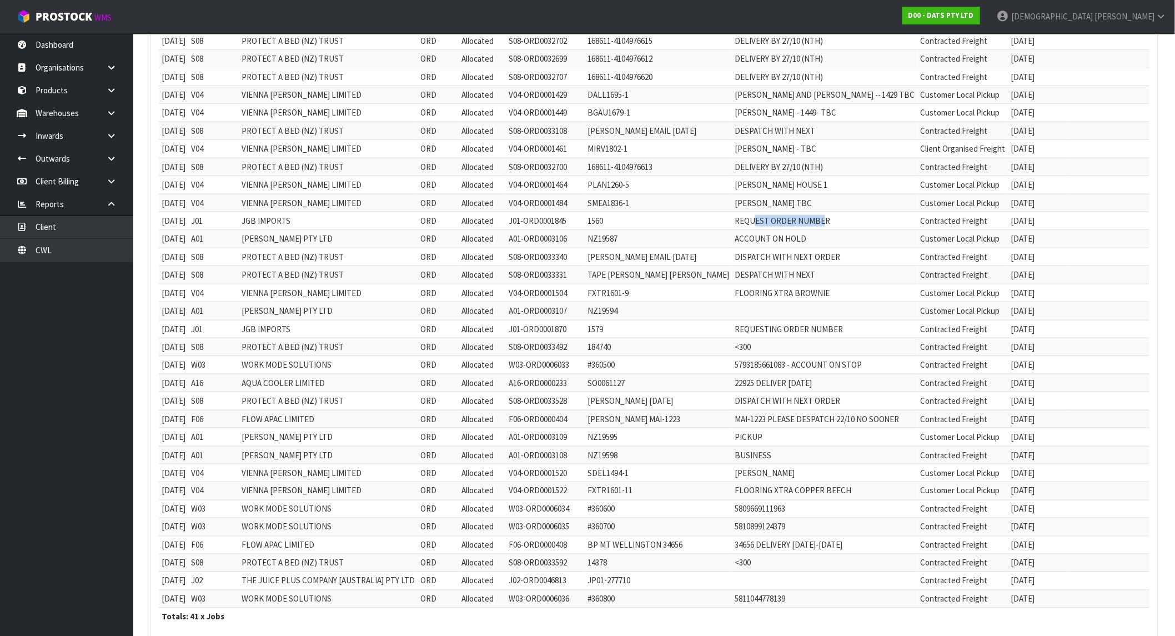
drag, startPoint x: 1056, startPoint y: 206, endPoint x: 1011, endPoint y: 204, distance: 45.0
click at [1011, 204] on tr "01/09/2025 V04 VIENNA WOODS LIMITED ORD Allocated V04-ORD0001484 SMEA1836-1 SCO…" at bounding box center [656, 203] width 995 height 18
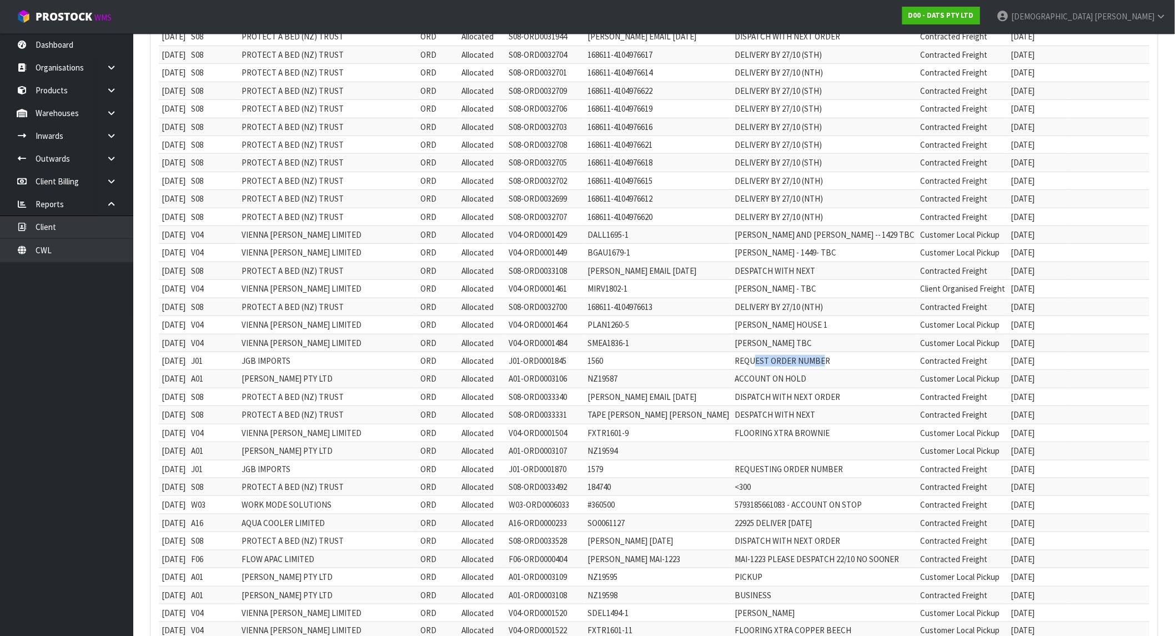
scroll to position [85, 0]
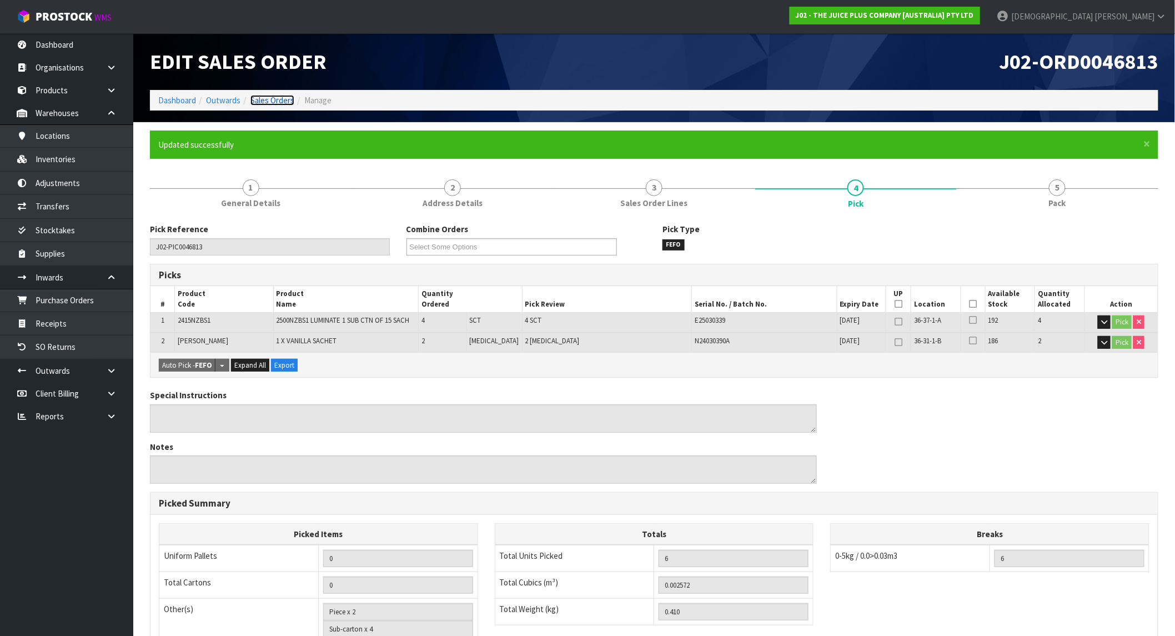
click at [265, 103] on link "Sales Orders" at bounding box center [272, 100] width 44 height 11
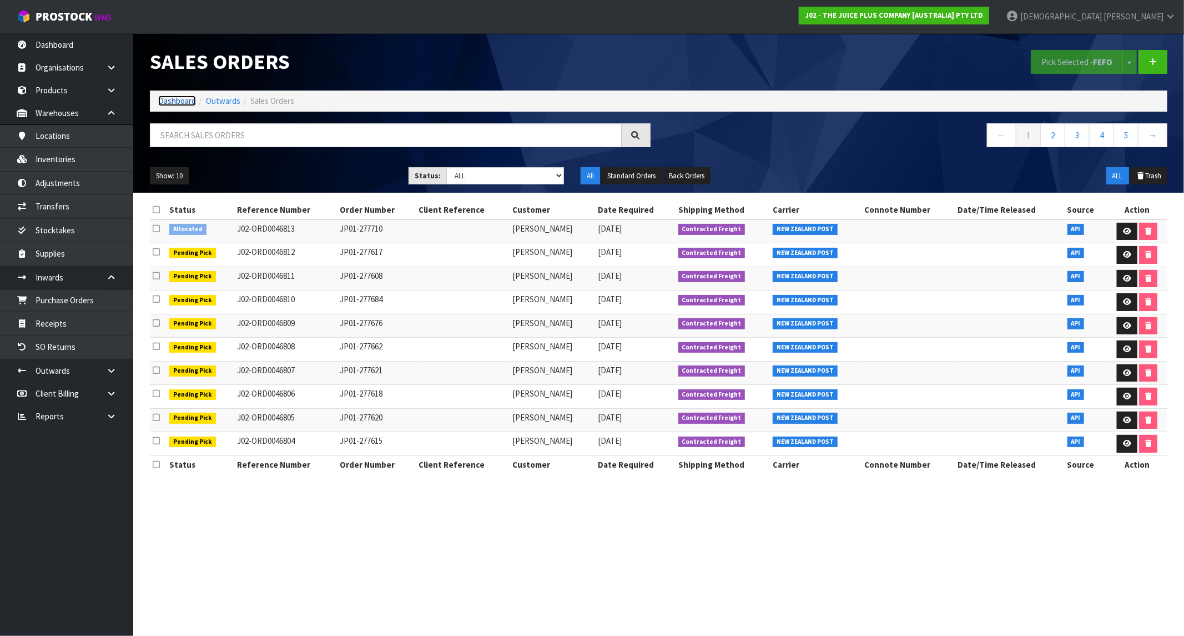
click at [163, 100] on link "Dashboard" at bounding box center [177, 100] width 38 height 11
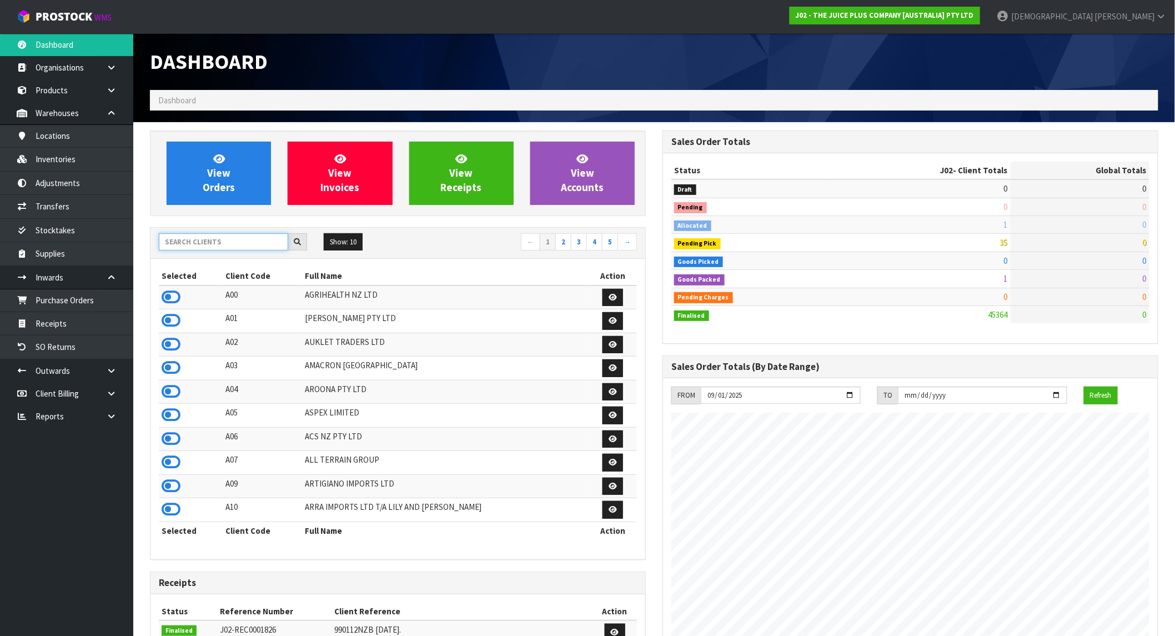
click at [213, 250] on input "text" at bounding box center [223, 241] width 129 height 17
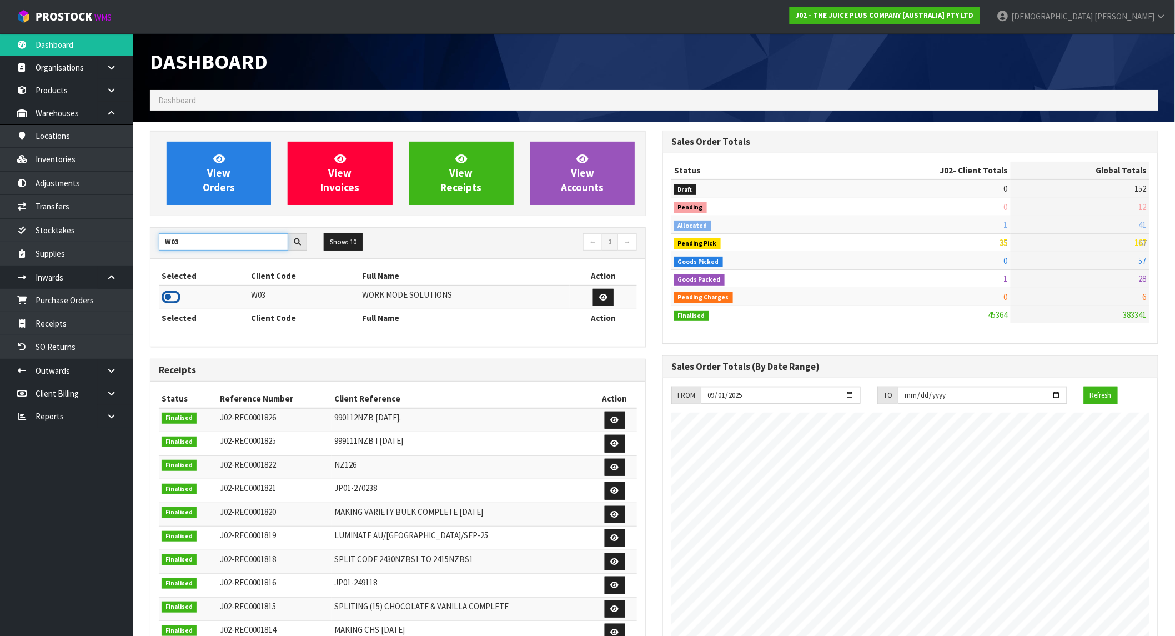
type input "W03"
click at [162, 298] on icon at bounding box center [171, 297] width 19 height 17
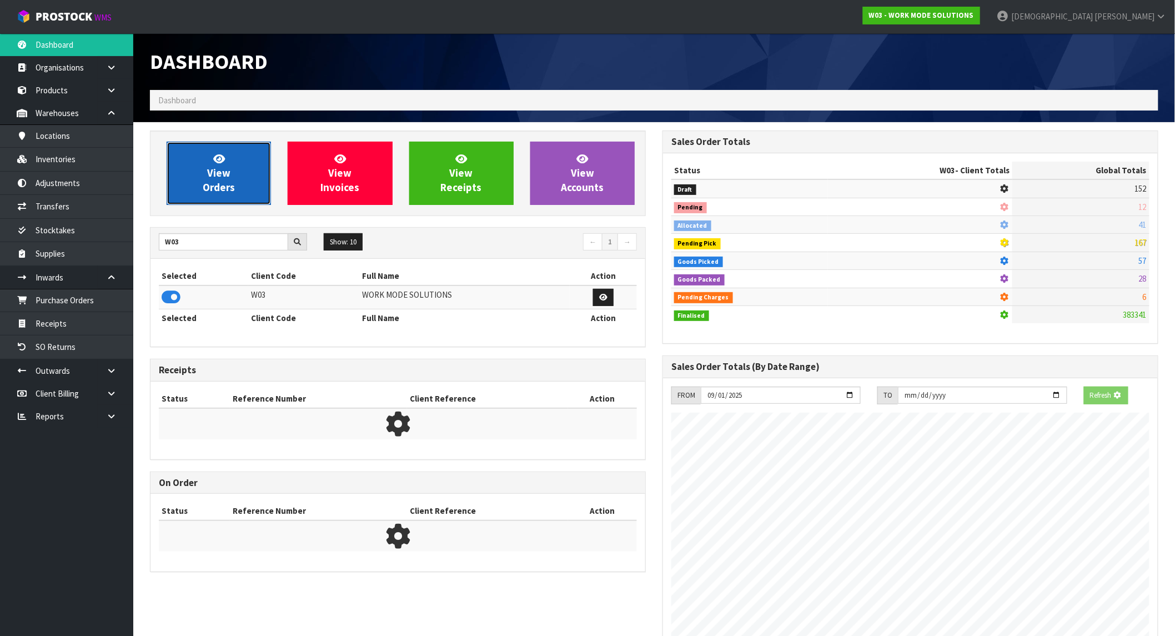
click at [205, 181] on span "View Orders" at bounding box center [219, 173] width 32 height 42
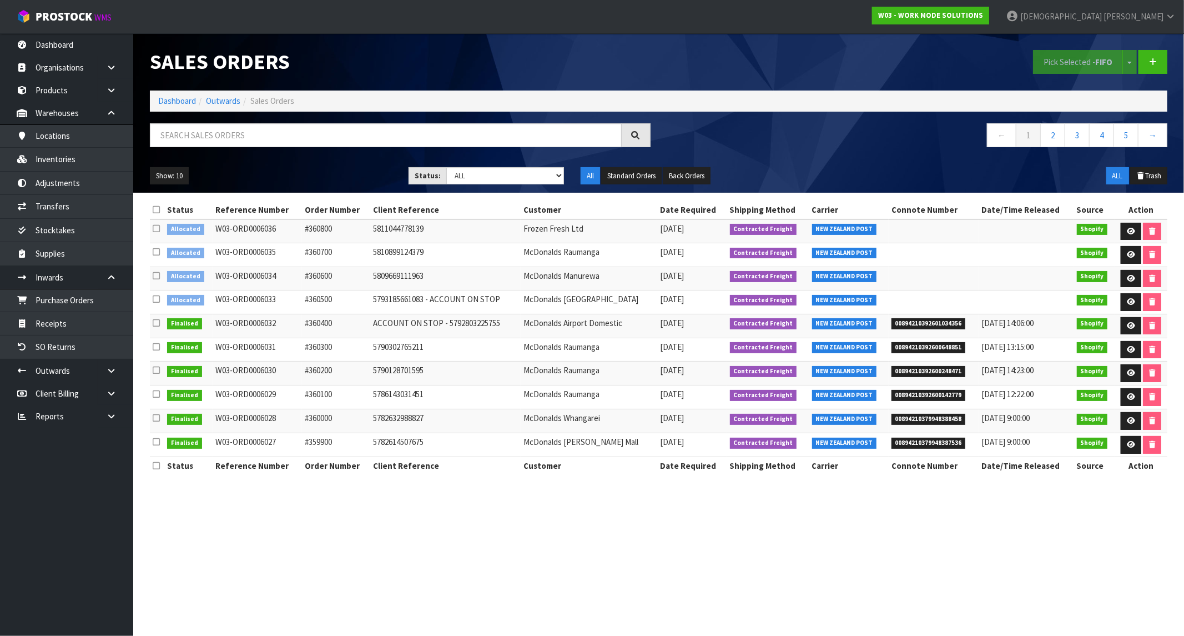
drag, startPoint x: 514, startPoint y: 301, endPoint x: 191, endPoint y: 297, distance: 323.2
click at [191, 297] on tr "Allocated W03-ORD0006033 #360500 5793185661083 - ACCOUNT ON STOP [GEOGRAPHIC_DA…" at bounding box center [659, 302] width 1018 height 24
drag, startPoint x: 530, startPoint y: 303, endPoint x: 443, endPoint y: 292, distance: 87.3
click at [443, 292] on tr "Allocated W03-ORD0006033 #360500 5793185661083 - ACCOUNT ON STOP [GEOGRAPHIC_DA…" at bounding box center [659, 302] width 1018 height 24
drag, startPoint x: 430, startPoint y: 296, endPoint x: 512, endPoint y: 299, distance: 81.7
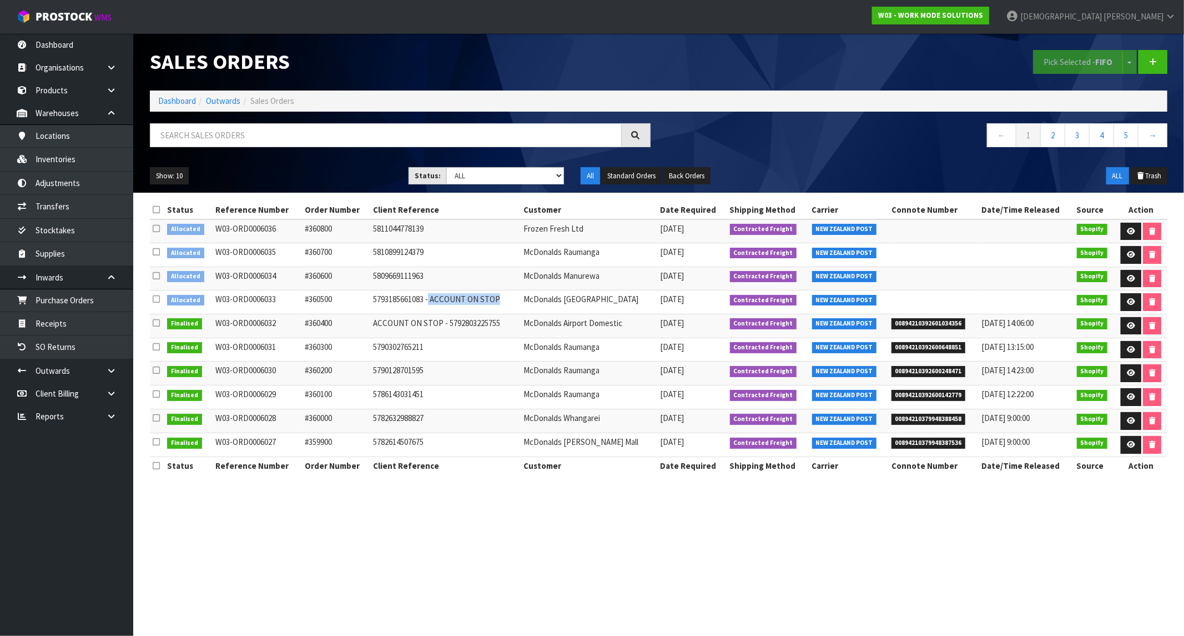
click at [512, 299] on td "5793185661083 - ACCOUNT ON STOP" at bounding box center [445, 302] width 150 height 24
click at [164, 102] on link "Dashboard" at bounding box center [177, 100] width 38 height 11
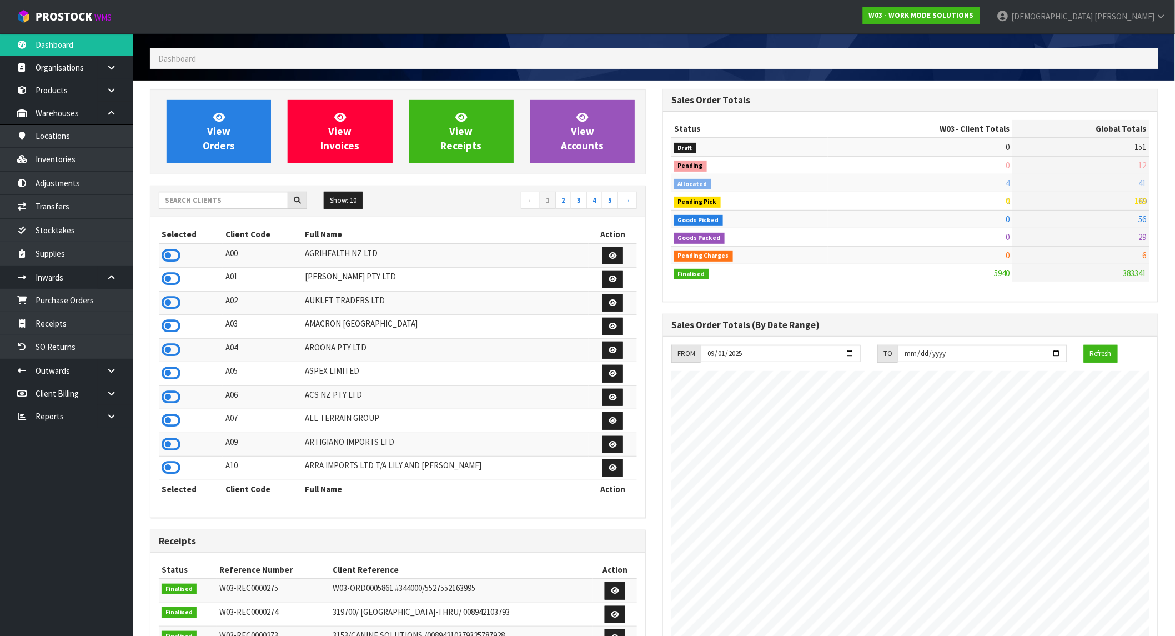
scroll to position [62, 0]
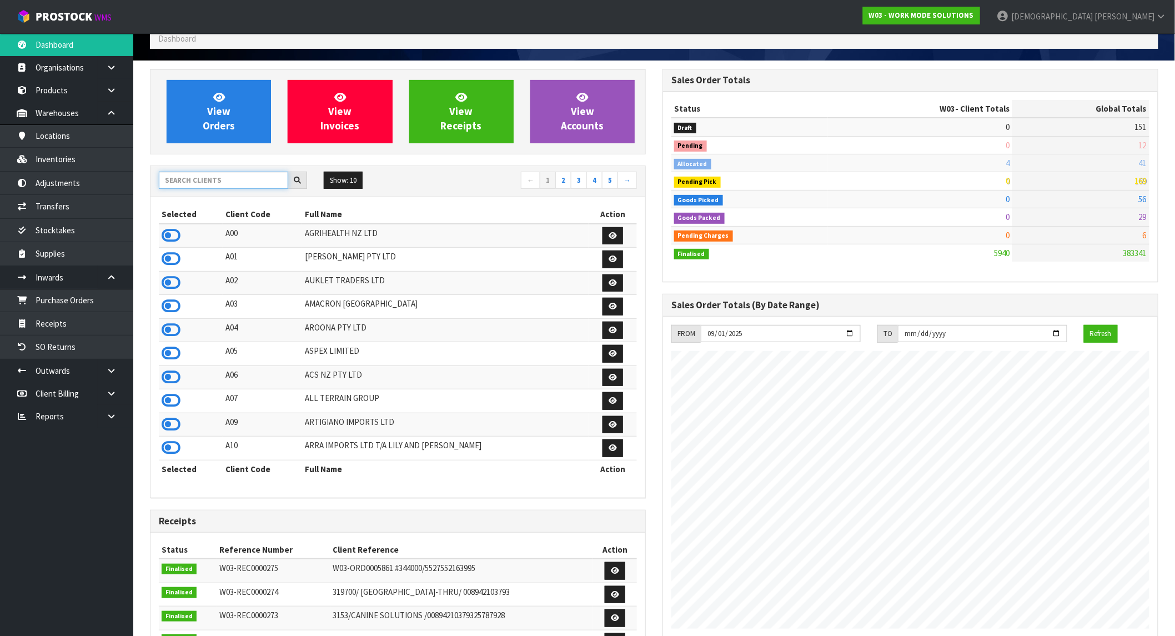
click at [203, 179] on input "text" at bounding box center [223, 180] width 129 height 17
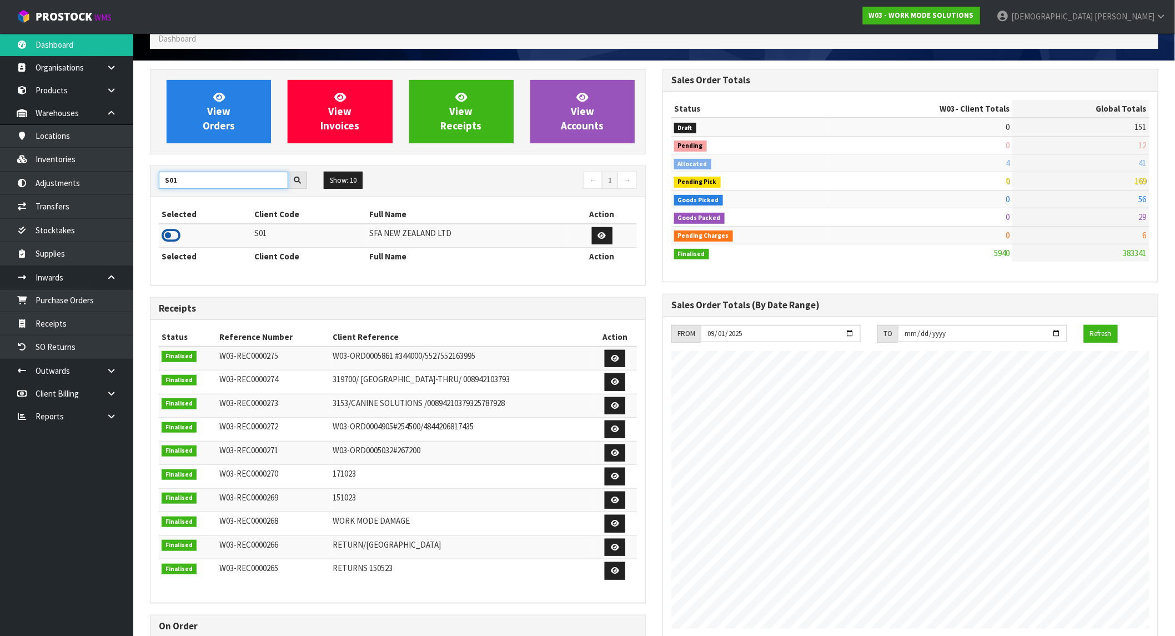
type input "S01"
click at [174, 235] on icon at bounding box center [171, 235] width 19 height 17
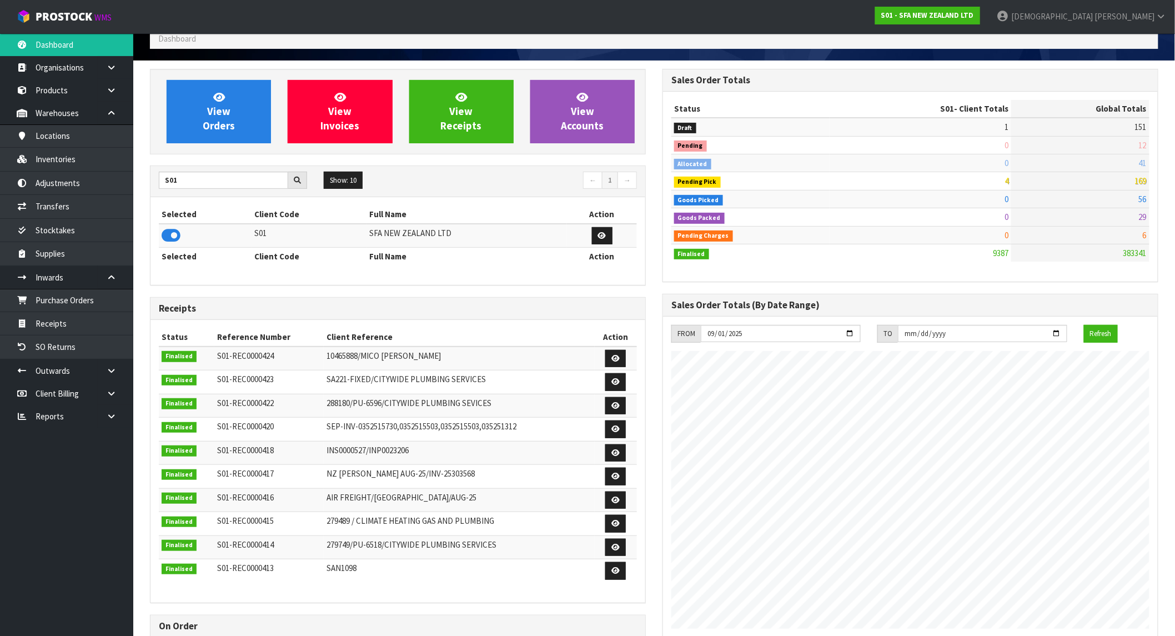
scroll to position [841, 512]
click at [230, 103] on link "View Orders" at bounding box center [219, 111] width 104 height 63
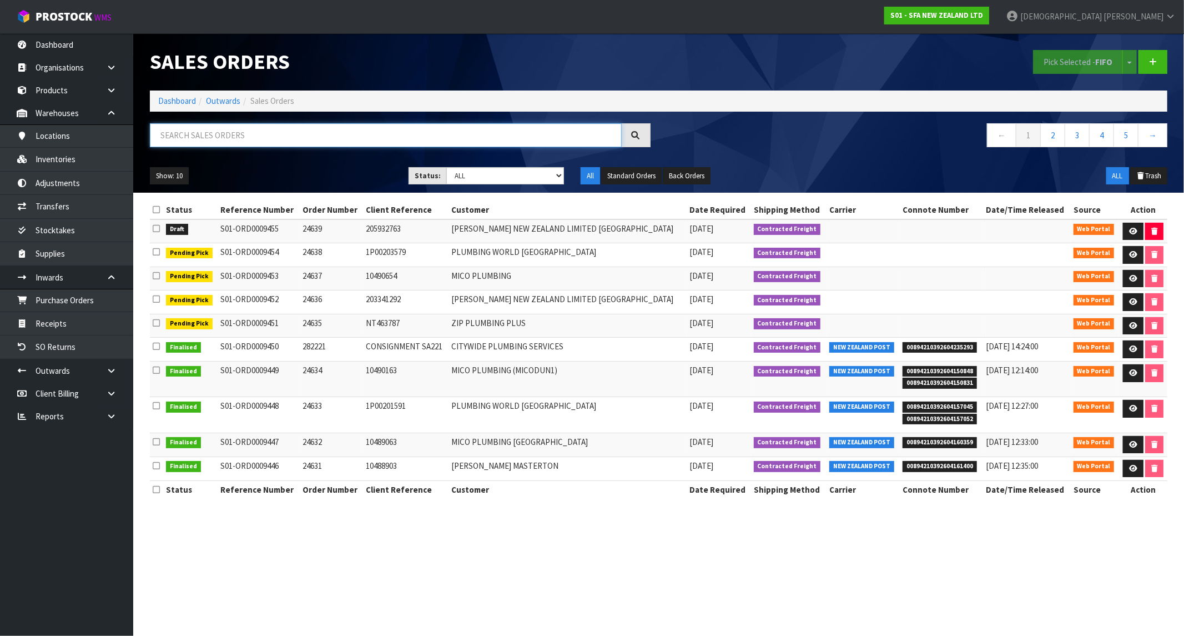
click at [205, 136] on input "text" at bounding box center [386, 135] width 472 height 24
click at [1057, 233] on link at bounding box center [1133, 232] width 21 height 18
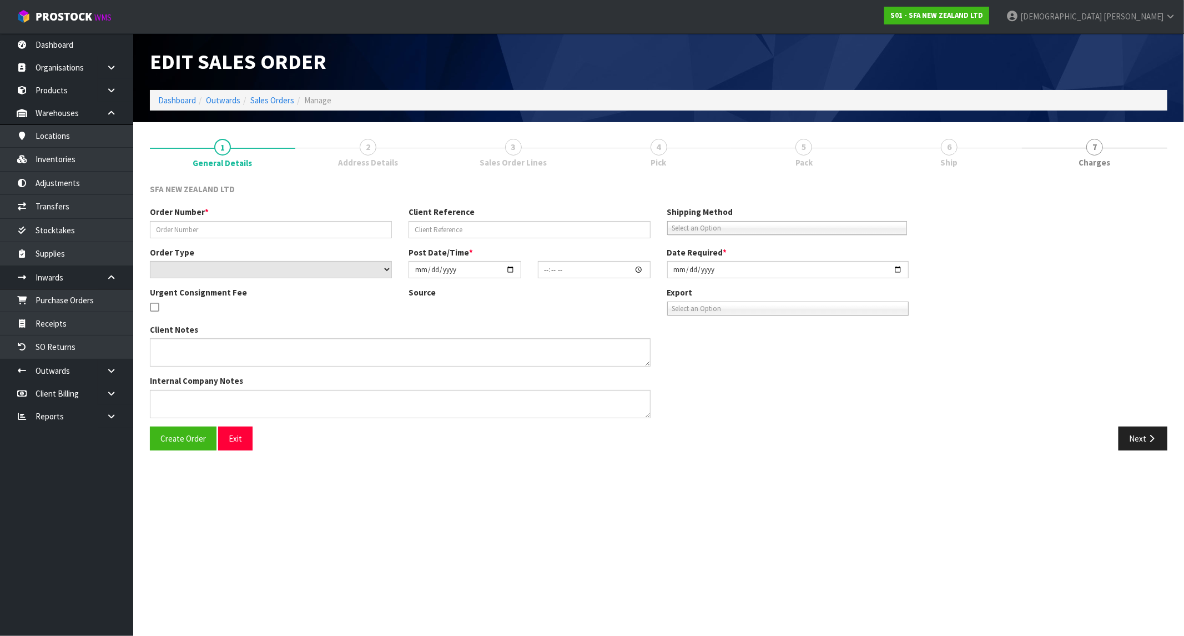
type input "24639"
type input "205932763"
select select "number:0"
type input "[DATE]"
type input "12:17:00.000"
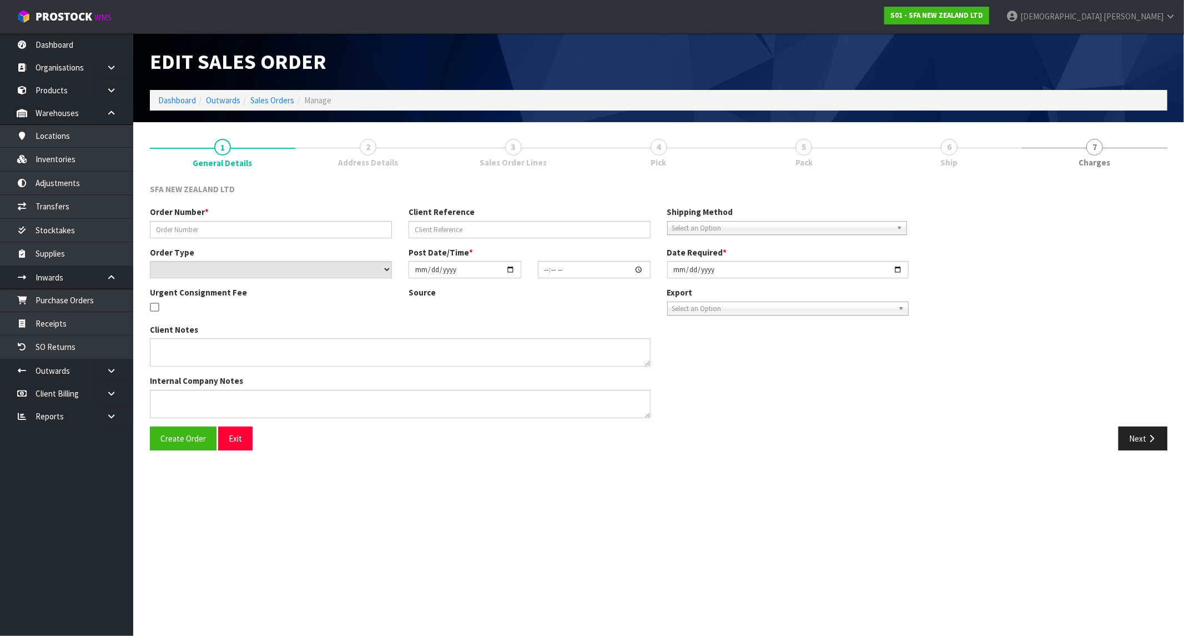
type input "[DATE]"
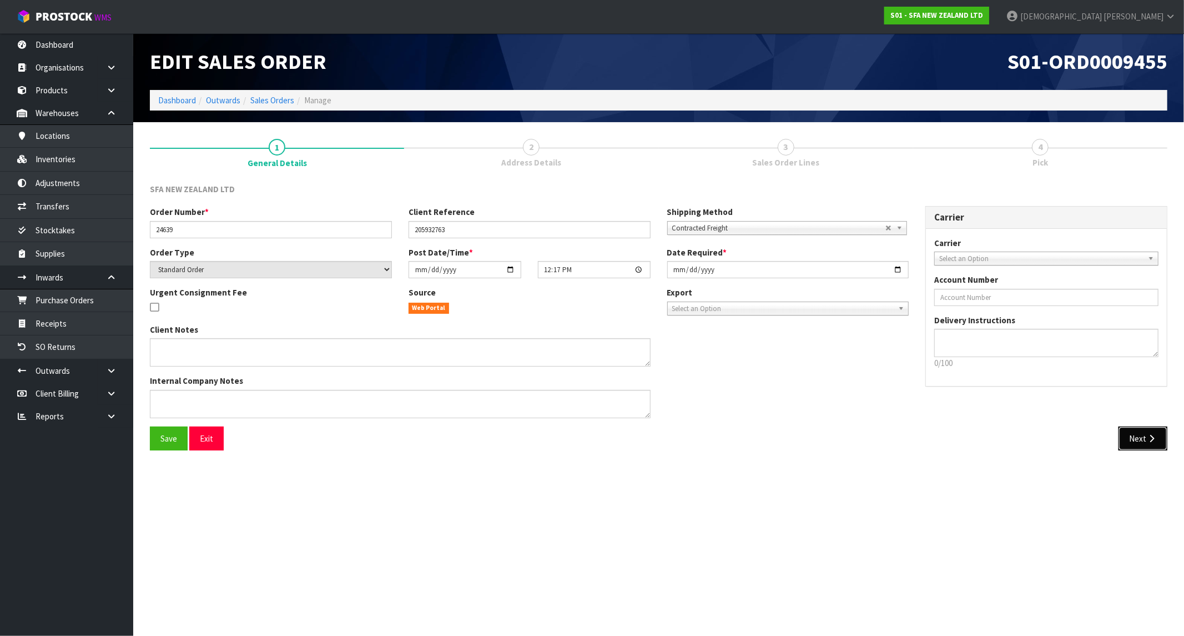
click at [1057, 448] on button "Next" at bounding box center [1143, 438] width 49 height 24
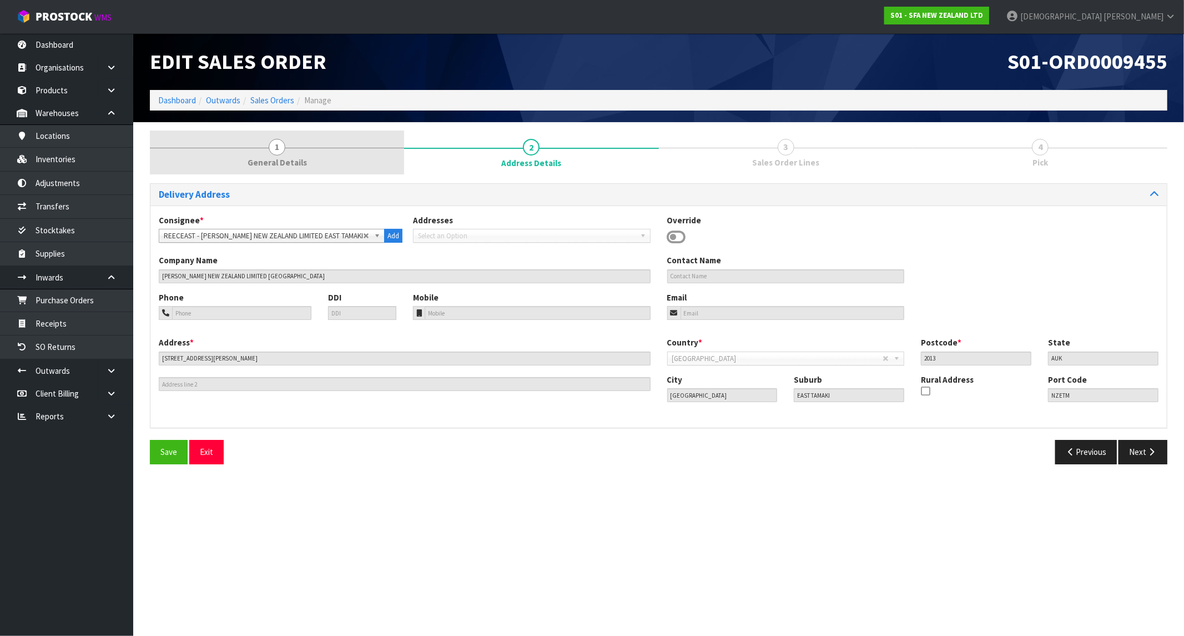
click at [286, 167] on span "General Details" at bounding box center [277, 163] width 59 height 12
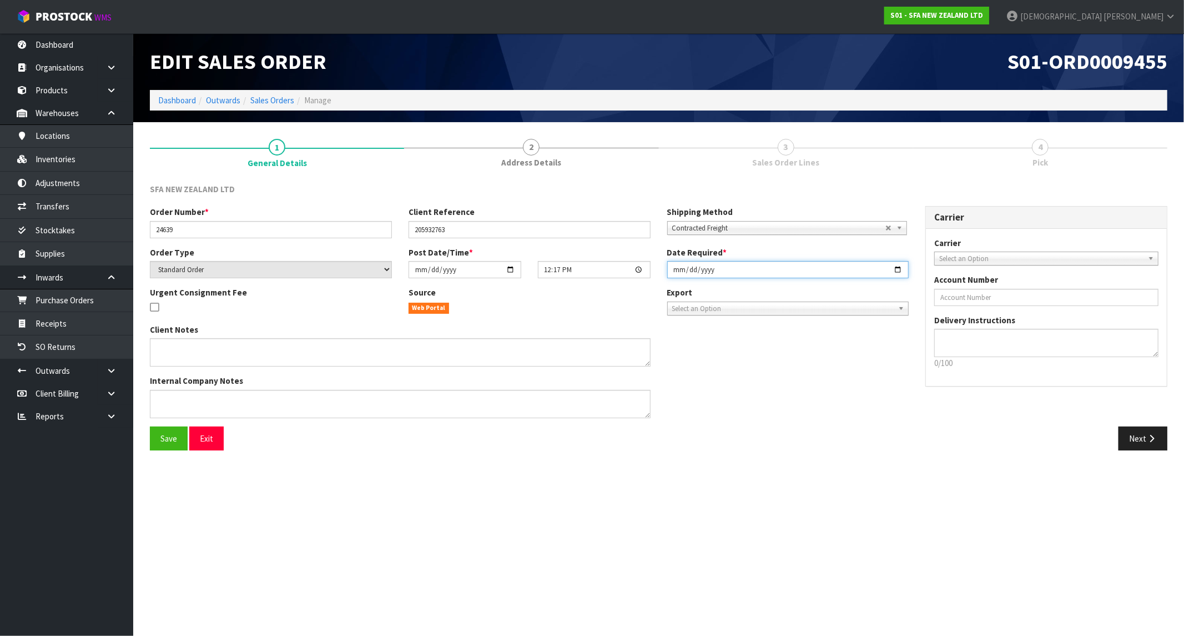
click at [761, 263] on input "[DATE]" at bounding box center [788, 269] width 242 height 17
click at [898, 270] on input "[DATE]" at bounding box center [788, 269] width 242 height 17
click at [952, 389] on div "Carrier Carrier ANGEL - ANGEL TRANSPORT [PERSON_NAME] REMOVALS DEAEXPAKL - DEAD…" at bounding box center [1046, 302] width 259 height 192
click at [1057, 433] on button "Next" at bounding box center [1143, 438] width 49 height 24
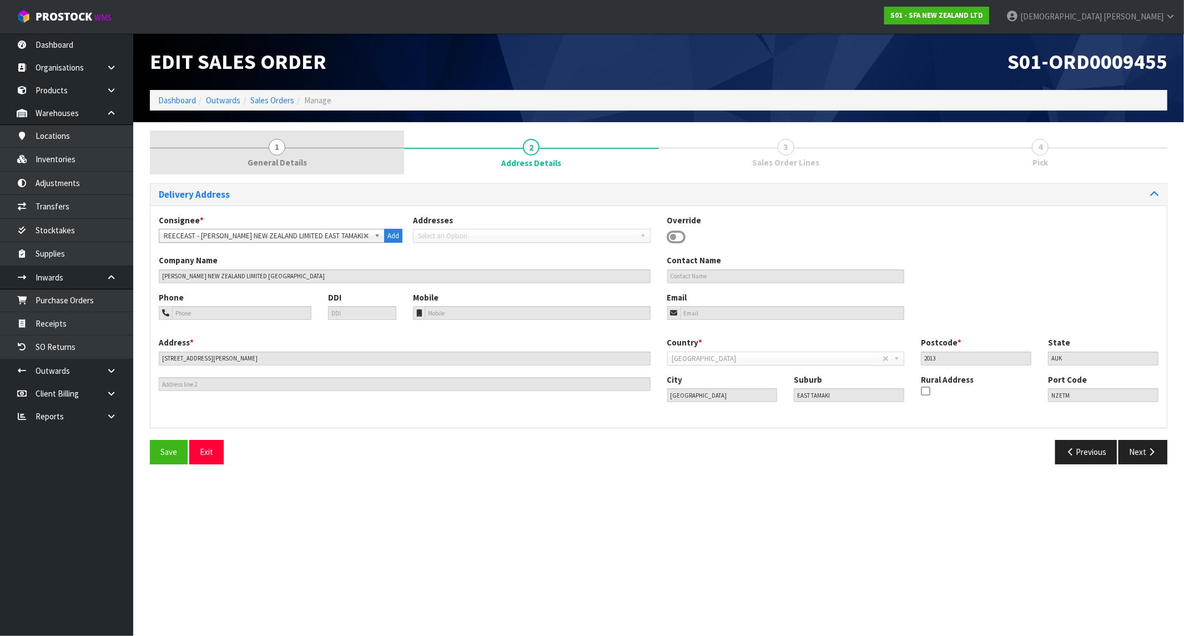
click at [288, 160] on span "General Details" at bounding box center [277, 163] width 59 height 12
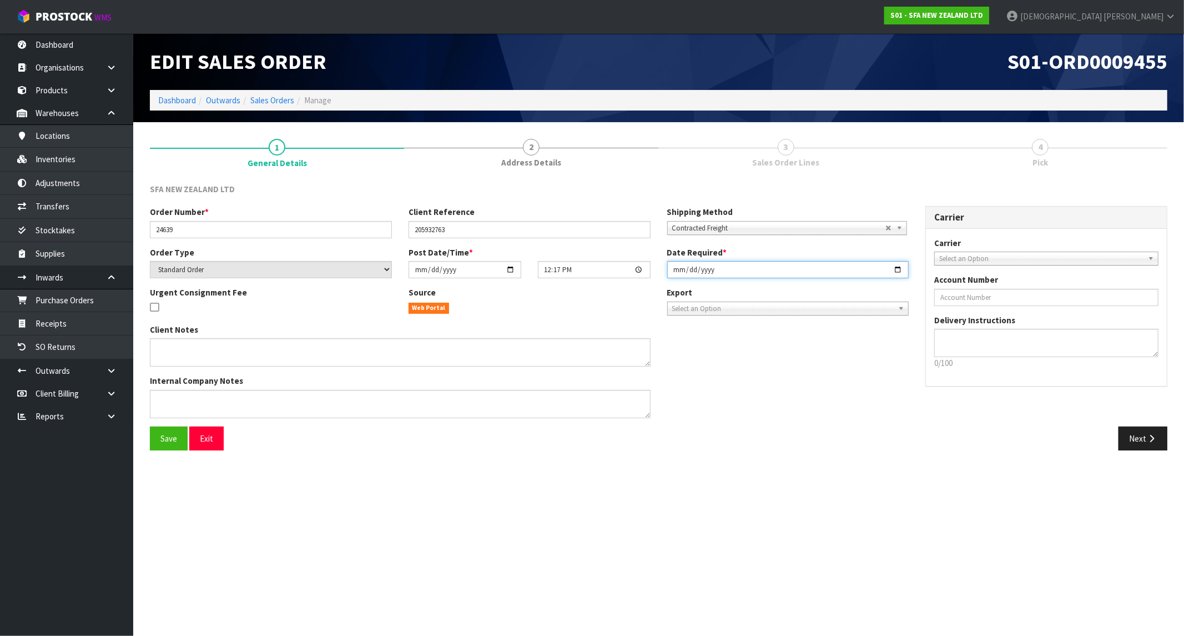
click at [753, 272] on input "[DATE]" at bounding box center [788, 269] width 242 height 17
click at [903, 269] on input "[DATE]" at bounding box center [788, 269] width 242 height 17
click at [899, 270] on input "[DATE]" at bounding box center [788, 269] width 242 height 17
type input "[DATE]"
click at [997, 389] on div "Carrier Carrier ANGEL - ANGEL TRANSPORT [PERSON_NAME] REMOVALS DEAEXPAKL - DEAD…" at bounding box center [1046, 302] width 259 height 192
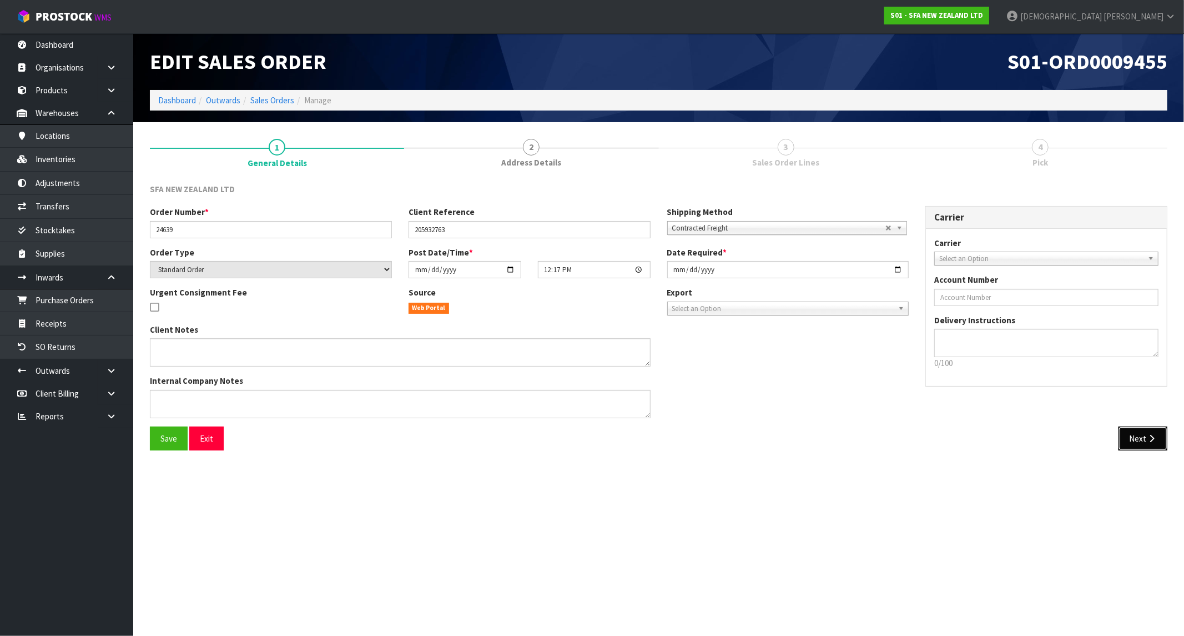
click at [1057, 439] on button "Next" at bounding box center [1143, 438] width 49 height 24
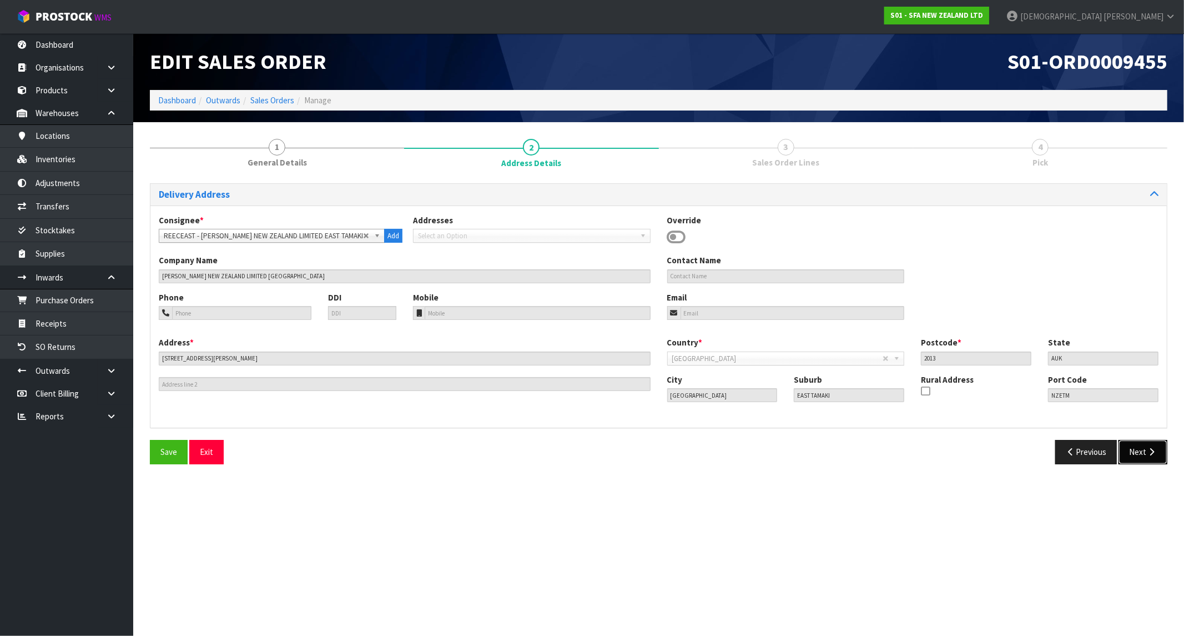
click at [1057, 456] on button "Next" at bounding box center [1143, 452] width 49 height 24
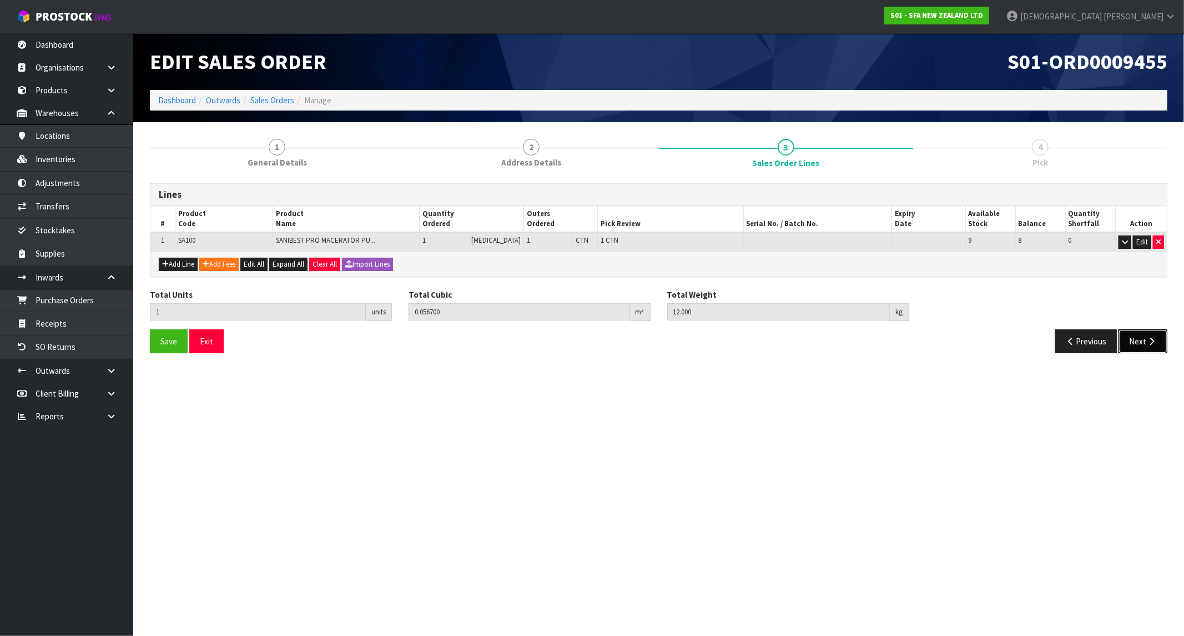
click at [1057, 342] on button "Next" at bounding box center [1143, 341] width 49 height 24
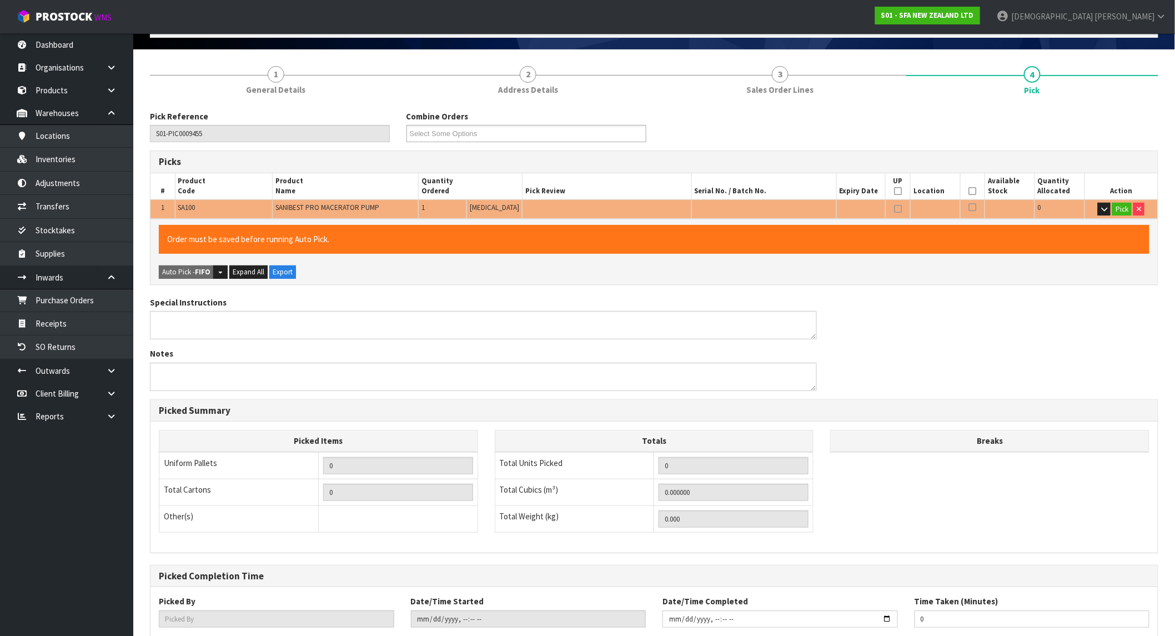
scroll to position [142, 0]
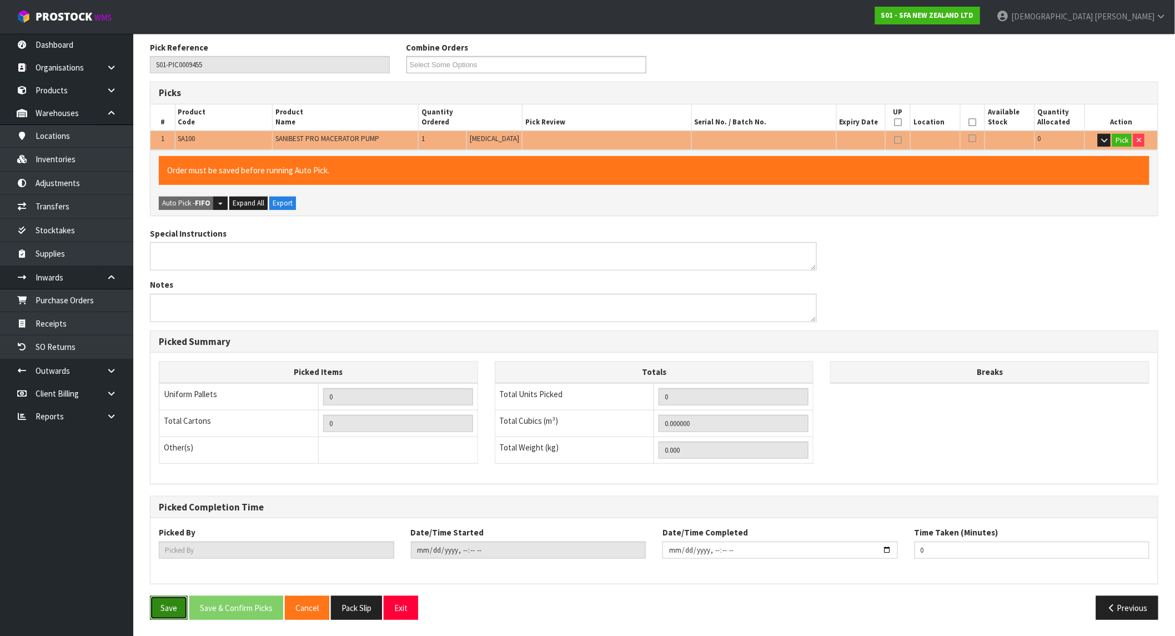
click at [163, 572] on button "Save" at bounding box center [169, 608] width 38 height 24
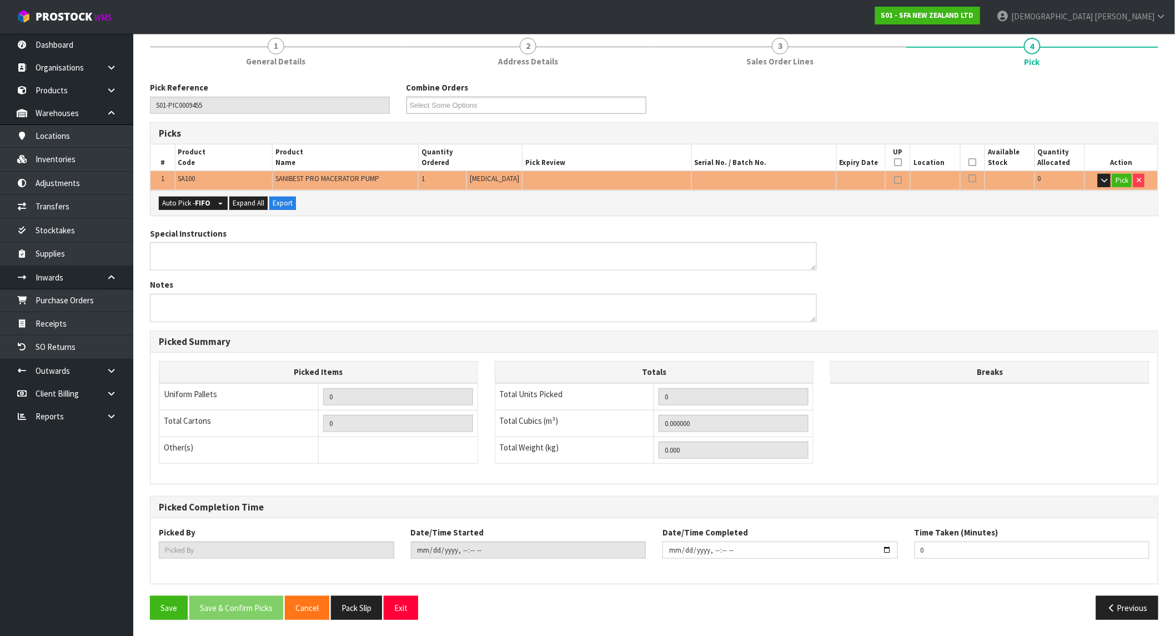
scroll to position [0, 0]
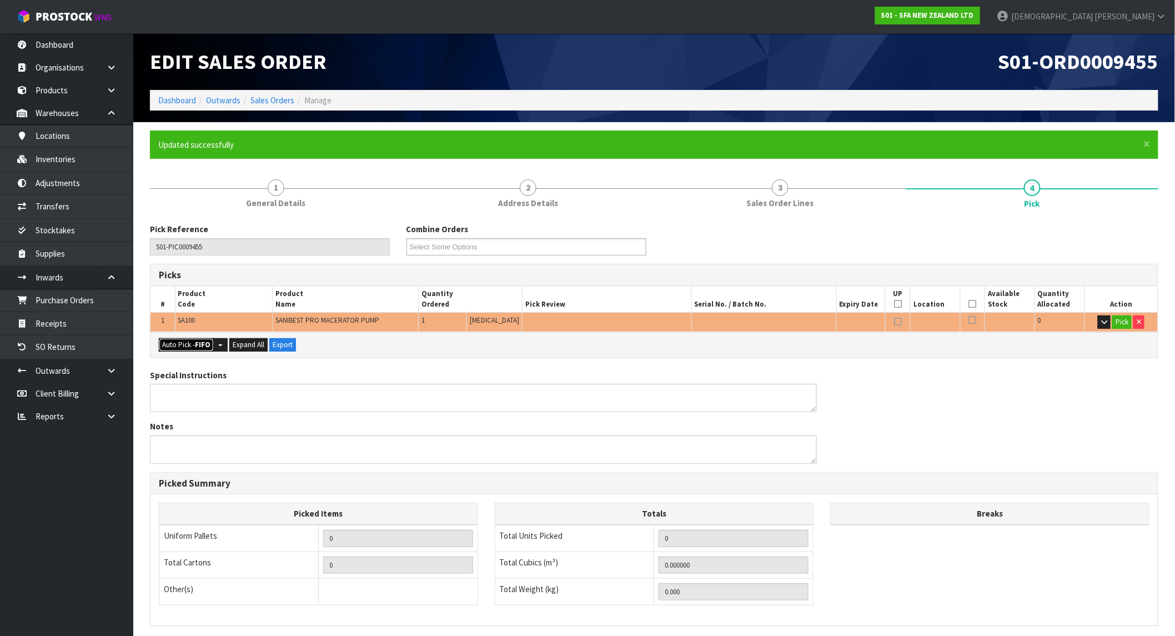
click at [200, 343] on strong "FIFO" at bounding box center [203, 344] width 16 height 9
type input "1"
type input "0.056700"
type input "12.000"
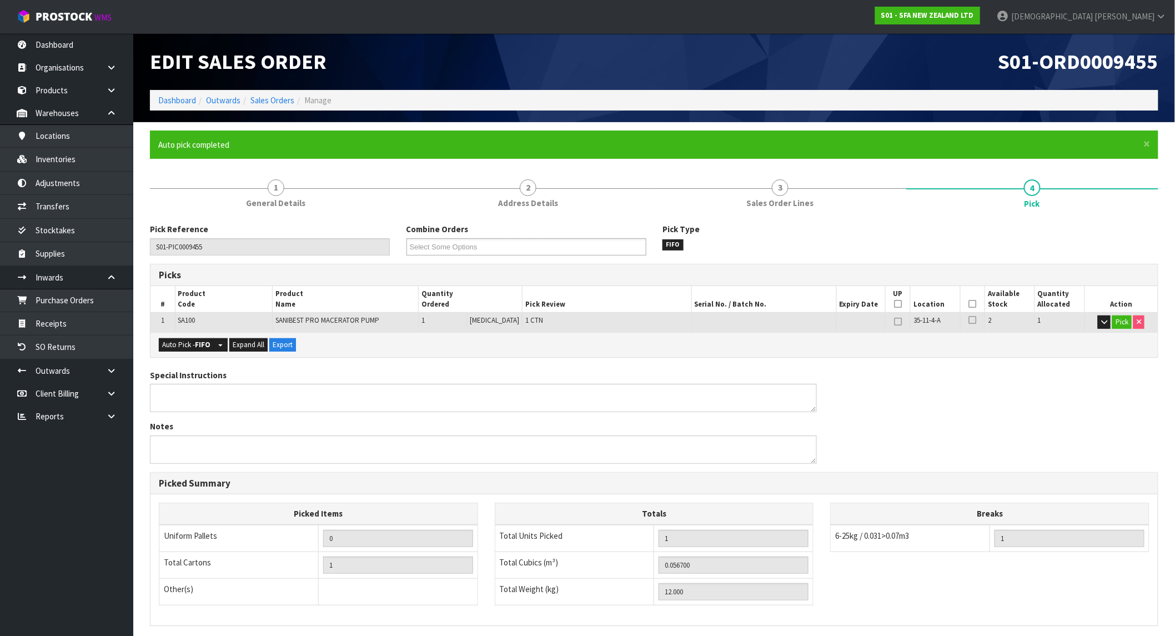
scroll to position [142, 0]
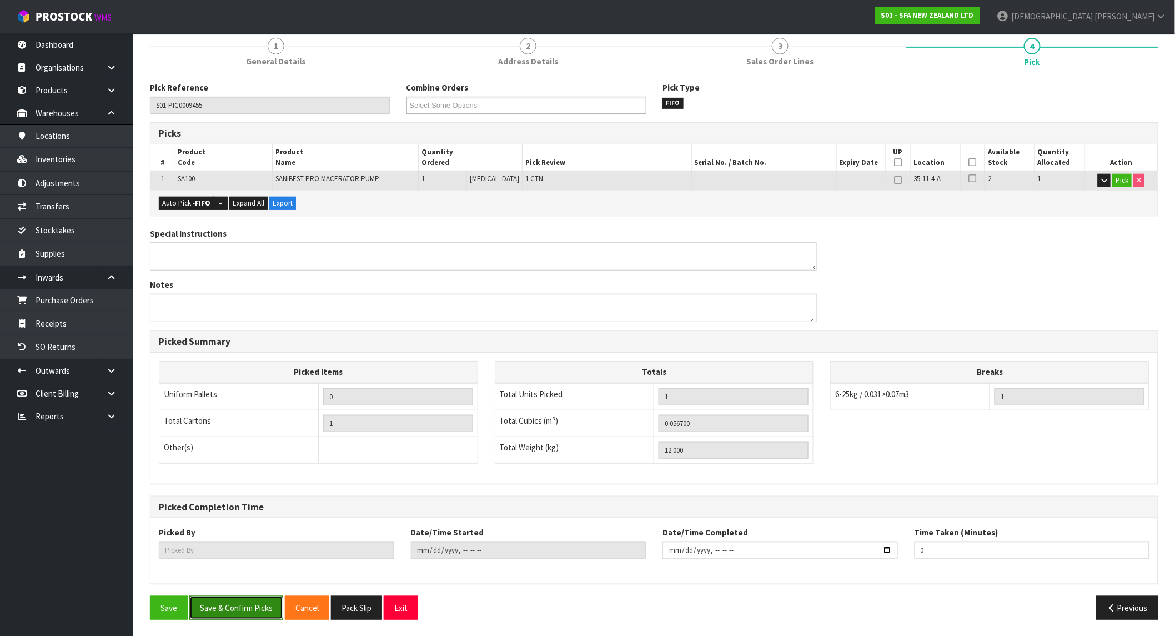
click at [248, 572] on button "Save & Confirm Picks" at bounding box center [236, 608] width 94 height 24
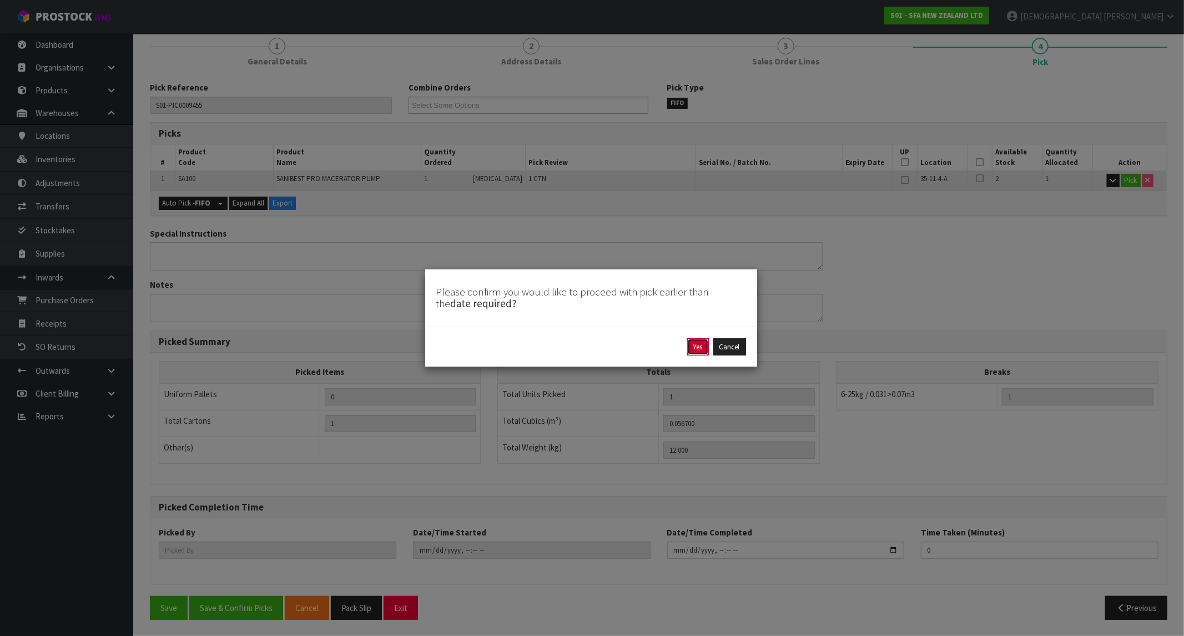
click at [703, 344] on button "Yes" at bounding box center [698, 347] width 22 height 18
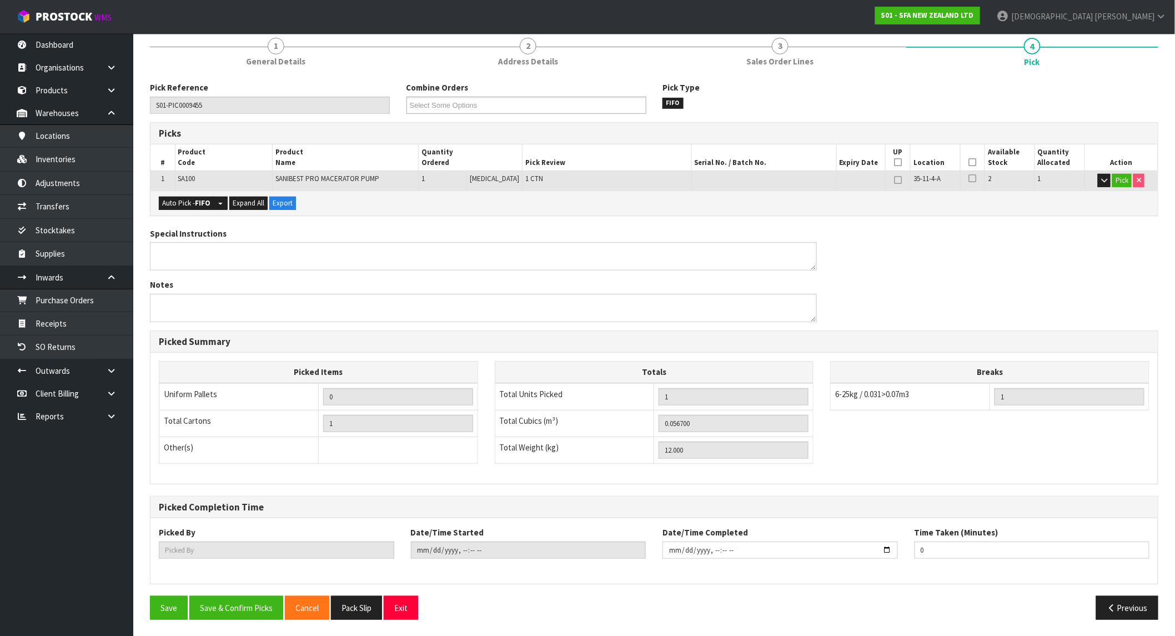
scroll to position [0, 0]
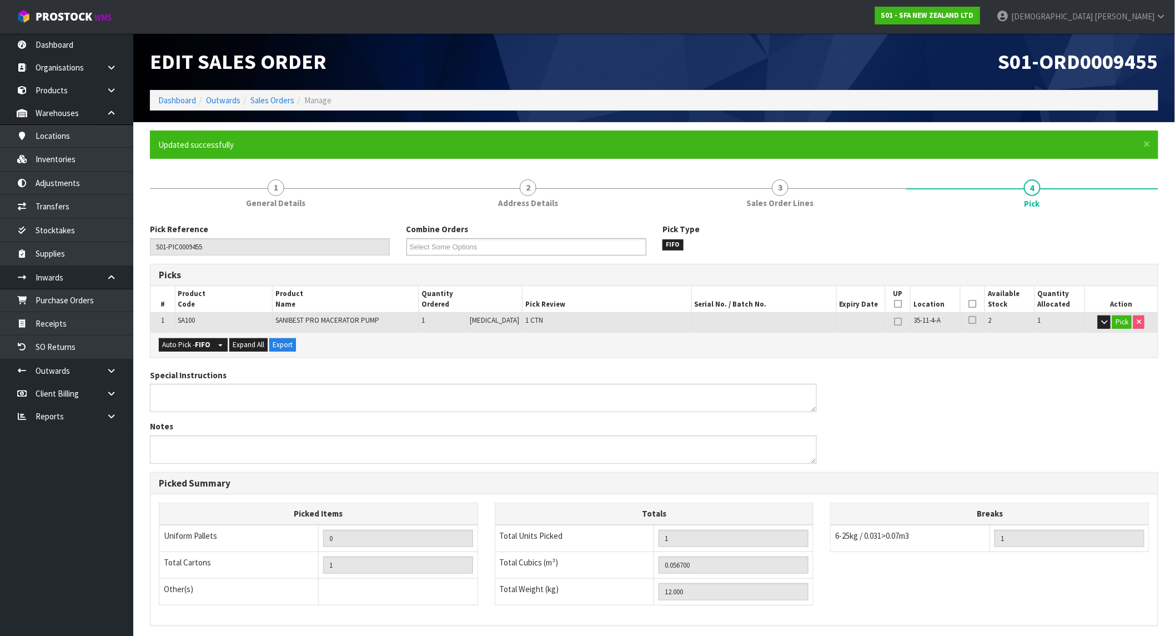
type input "[PERSON_NAME]"
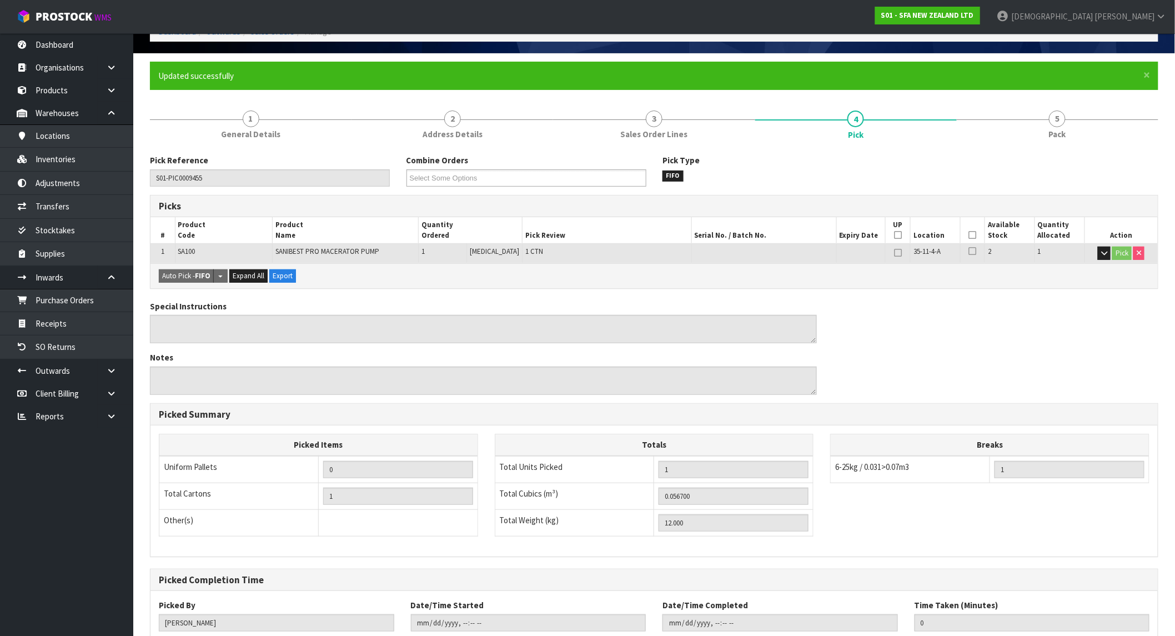
scroll to position [142, 0]
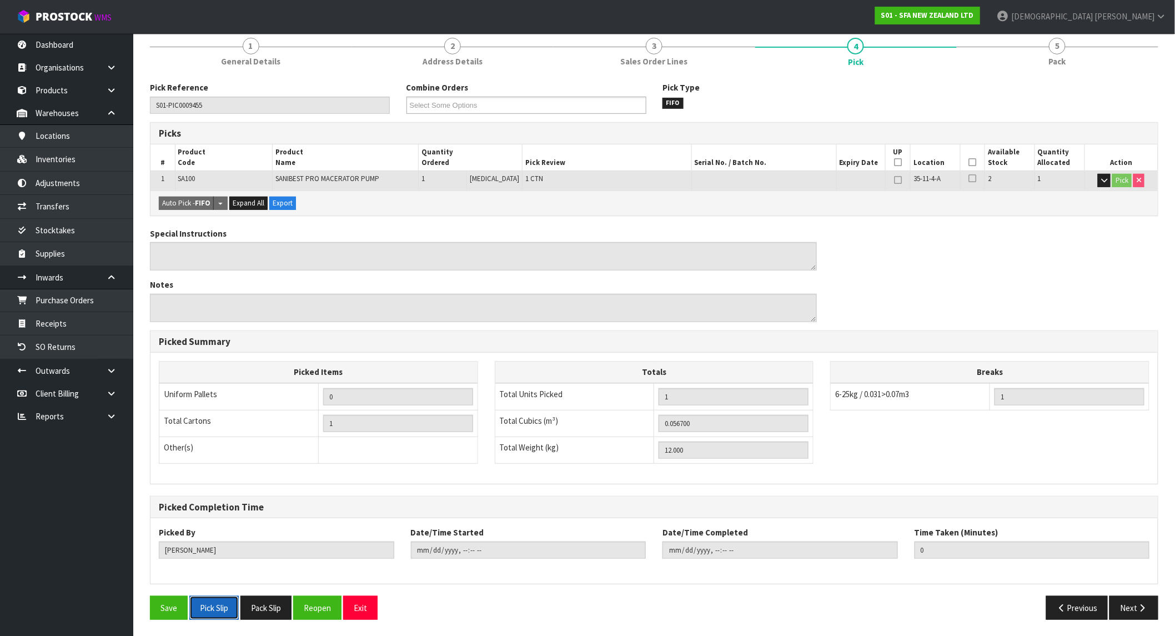
click at [217, 572] on button "Pick Slip" at bounding box center [213, 608] width 49 height 24
click at [267, 572] on button "Pack Slip" at bounding box center [265, 608] width 51 height 24
click at [163, 572] on button "Save" at bounding box center [169, 608] width 38 height 24
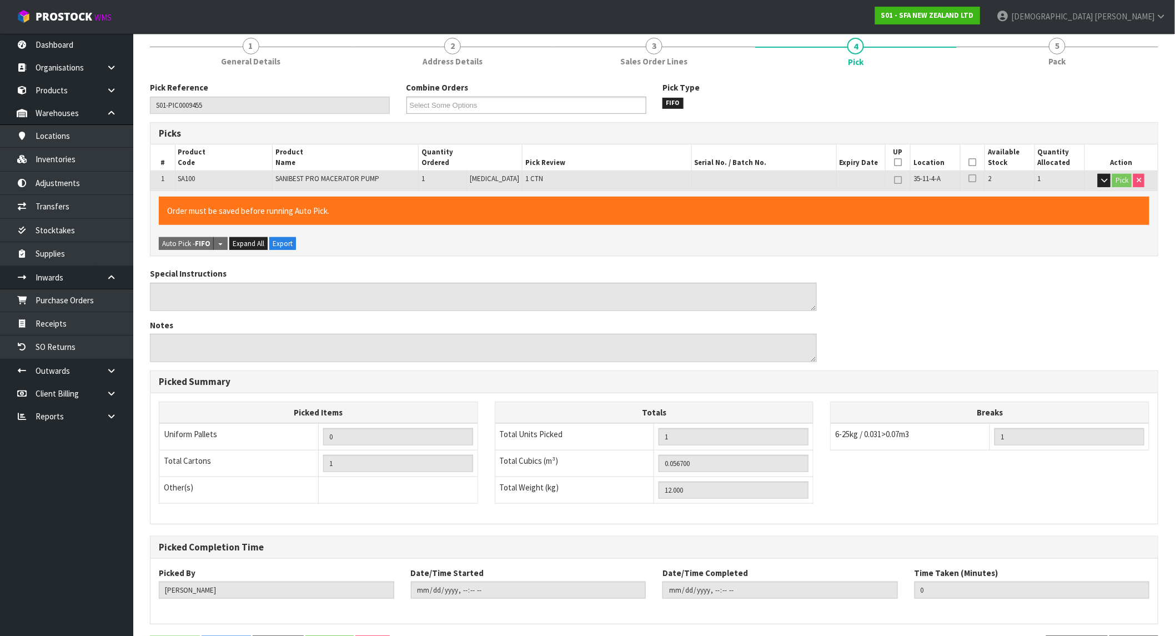
scroll to position [0, 0]
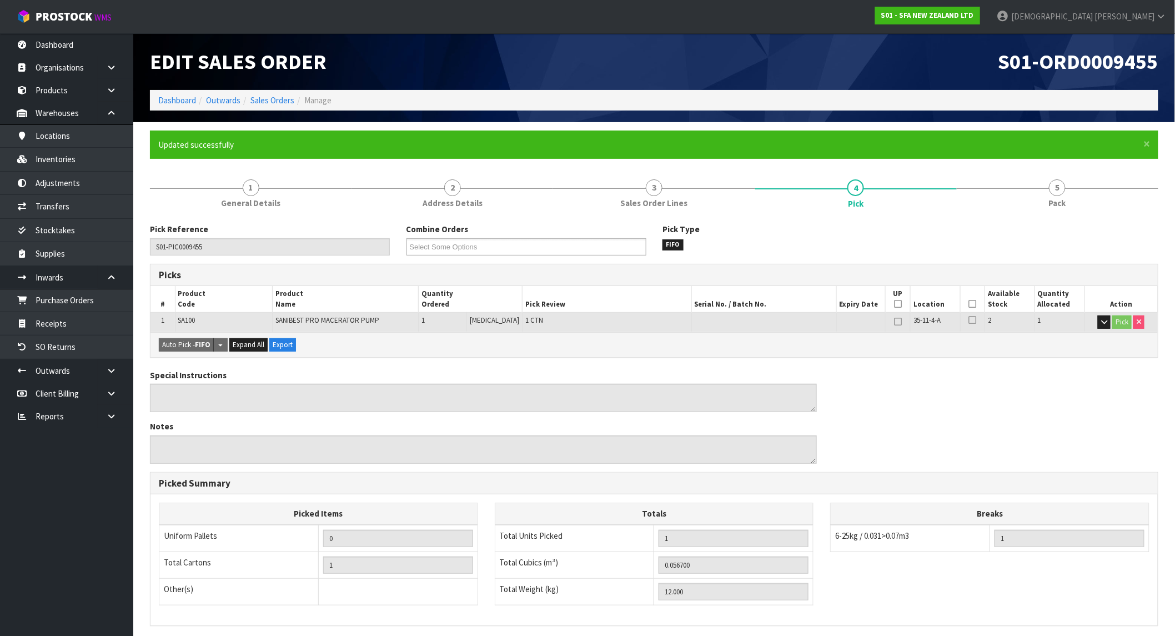
type input "[DATE]T12:22:14"
click at [974, 17] on strong "S01 - SFA NEW ZEALAND LTD" at bounding box center [927, 15] width 93 height 9
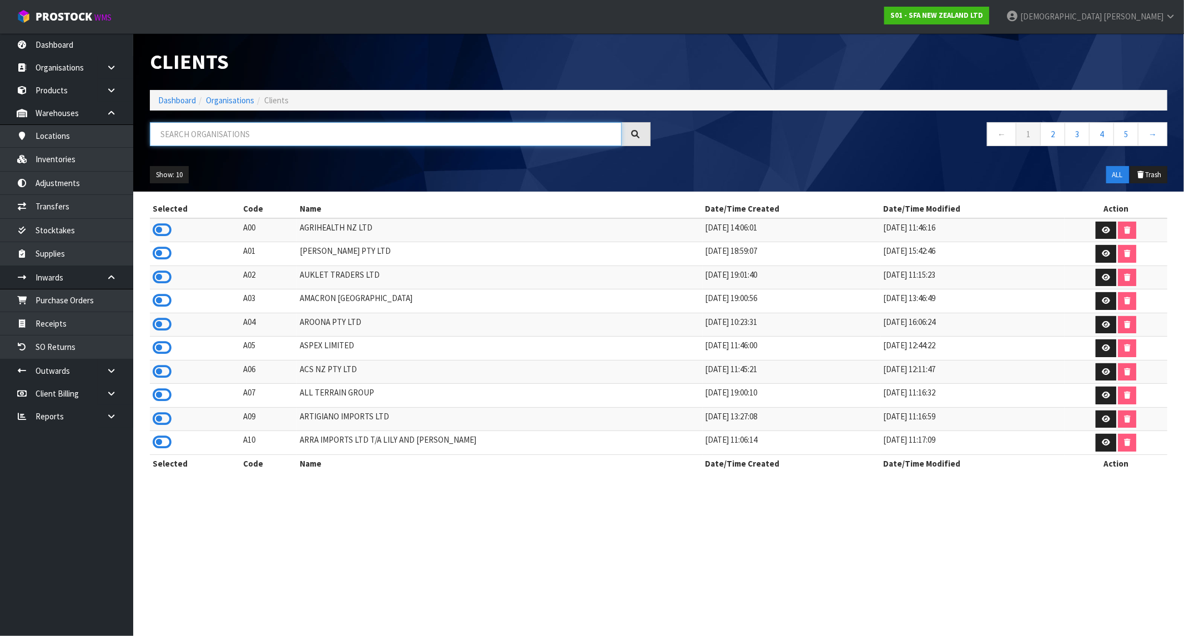
click at [219, 130] on input "text" at bounding box center [386, 134] width 472 height 24
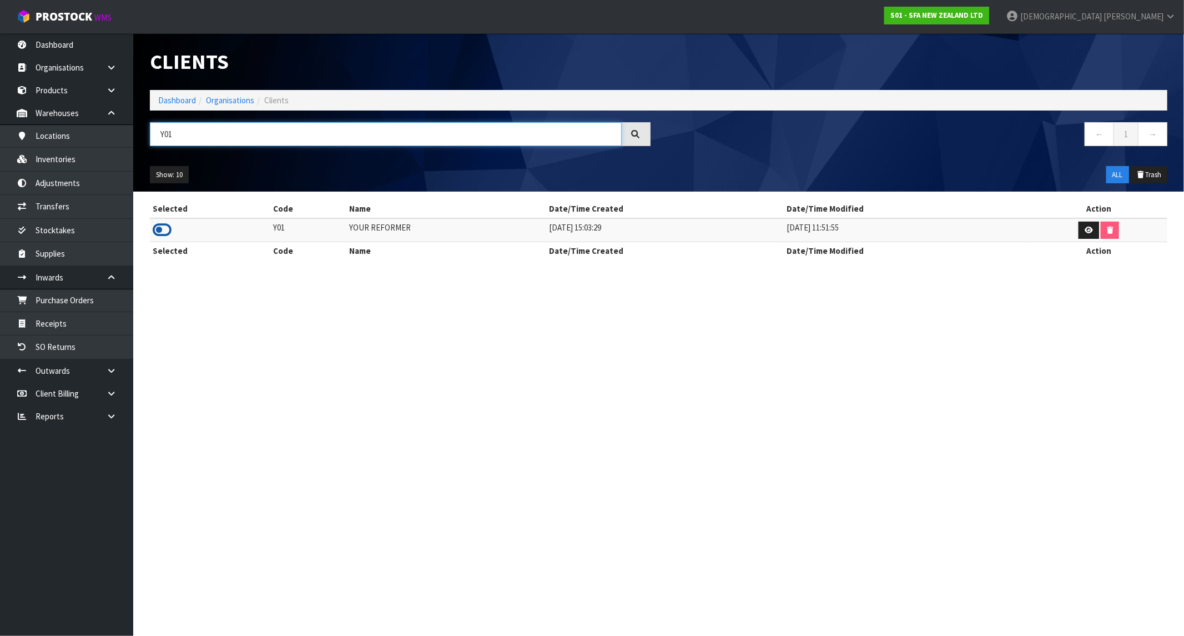
type input "Y01"
click at [156, 226] on icon at bounding box center [162, 230] width 19 height 17
click at [69, 40] on link "Dashboard" at bounding box center [66, 44] width 133 height 23
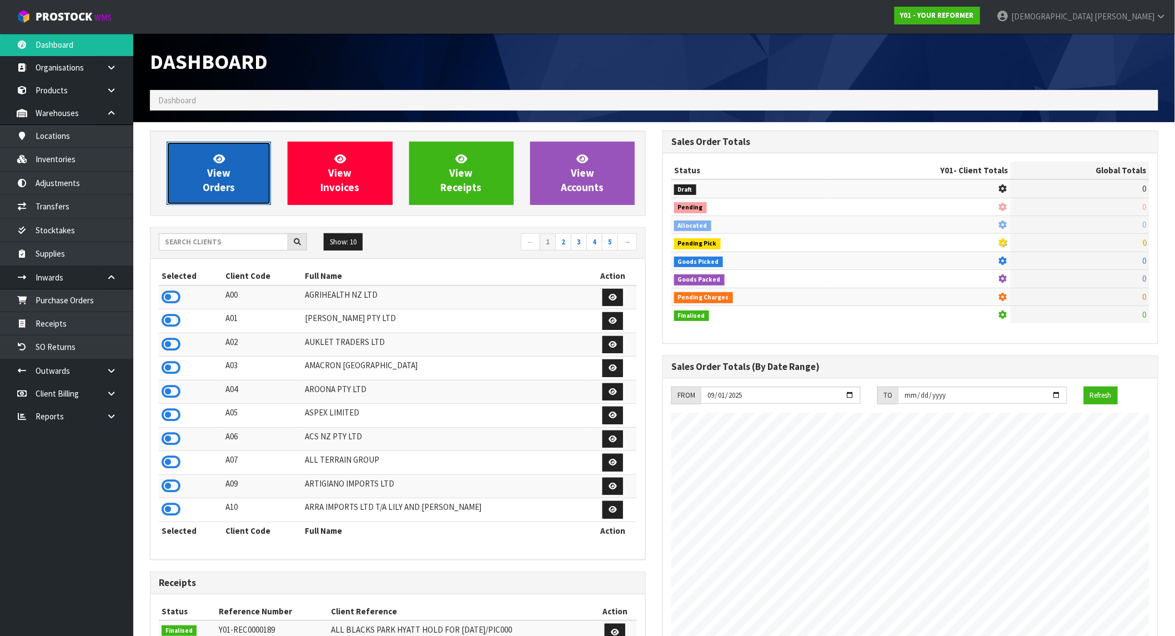
click at [211, 177] on span "View Orders" at bounding box center [219, 173] width 32 height 42
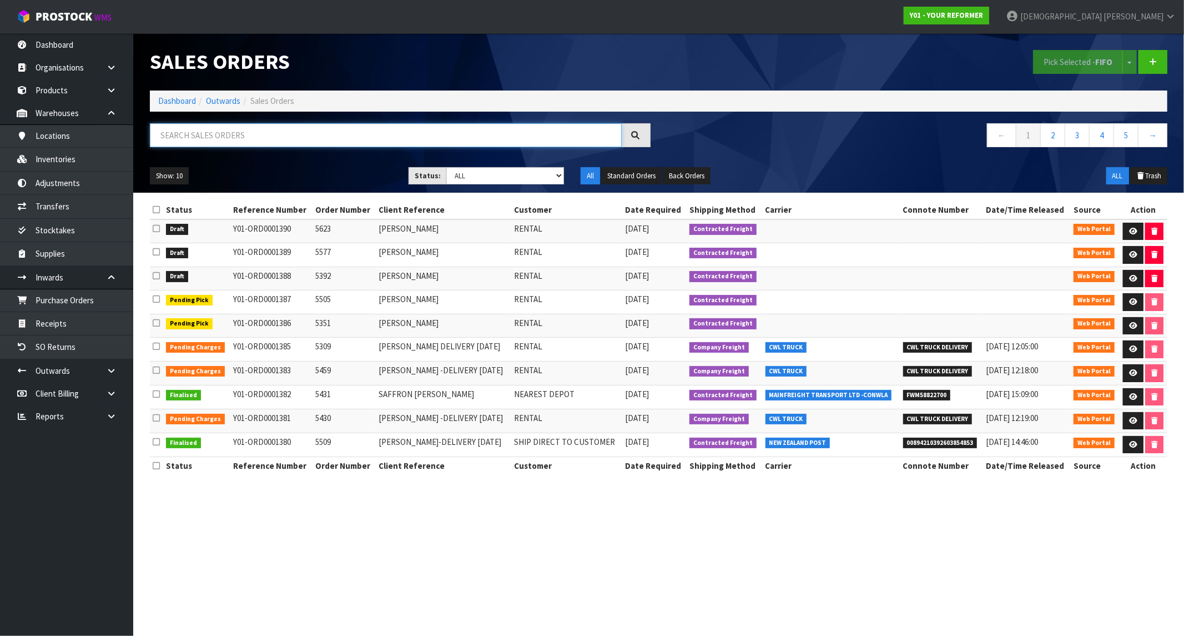
click at [253, 134] on input "text" at bounding box center [386, 135] width 472 height 24
click at [1057, 278] on link at bounding box center [1133, 279] width 21 height 18
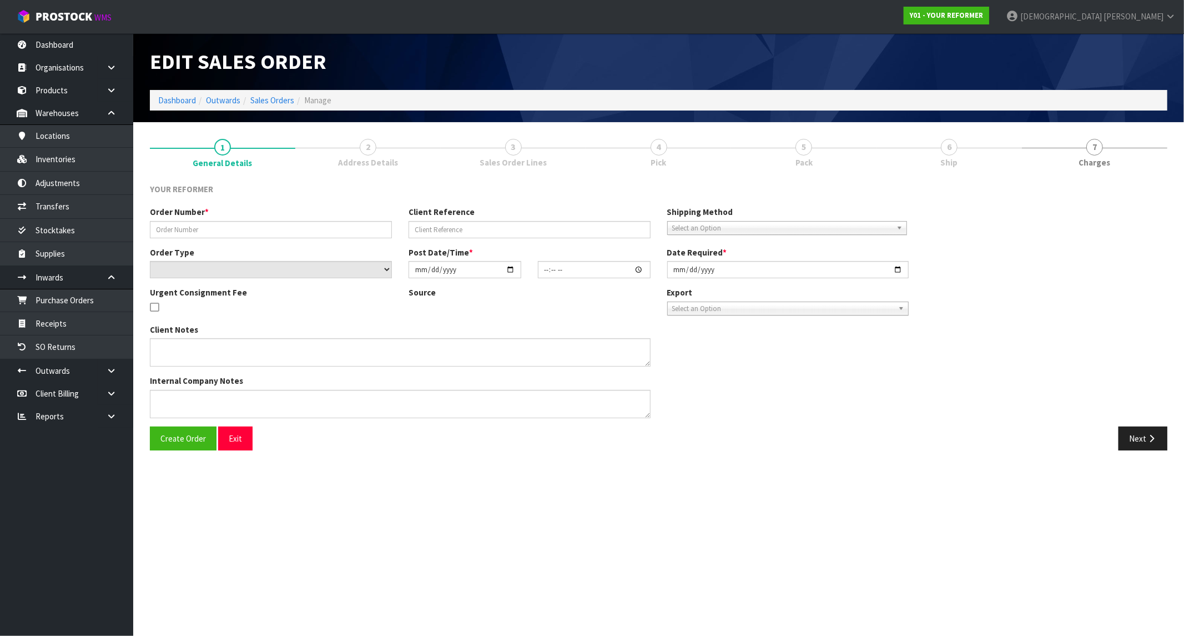
type input "5392"
type input "[PERSON_NAME]"
select select "number:0"
type input "[DATE]"
type input "12:15:00.000"
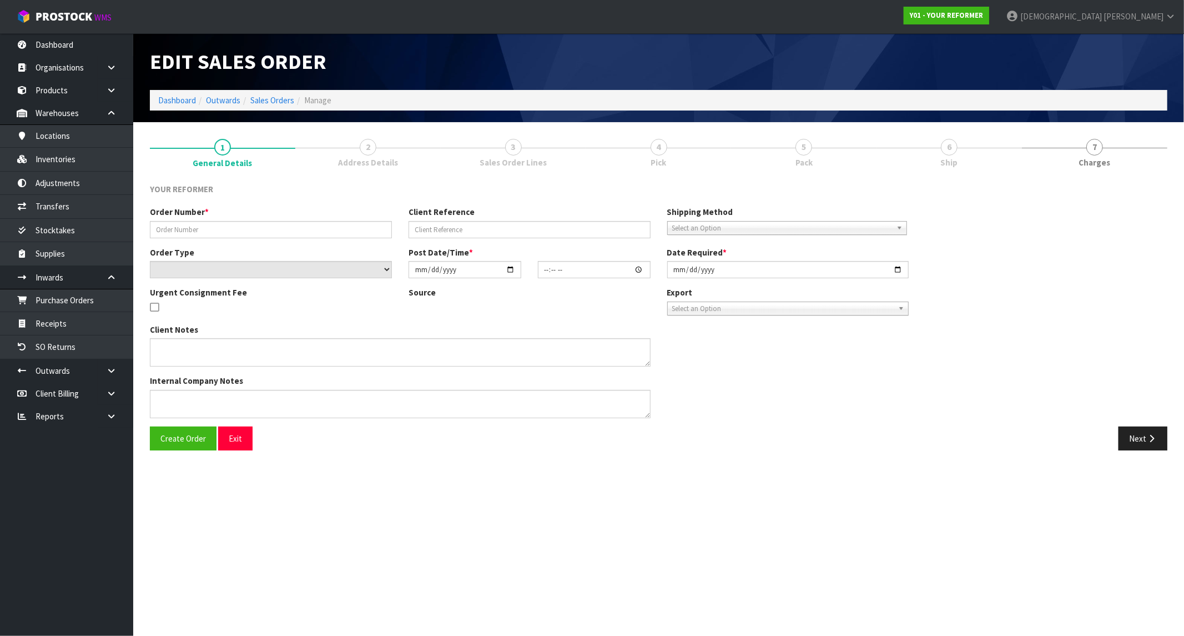
type input "[DATE]"
type textarea "HAYLEY AMUNDSEN 46 PAMPAS DRIVE AUK WAINUI 0932 NEW ZEALAND +64 21 216 7950"
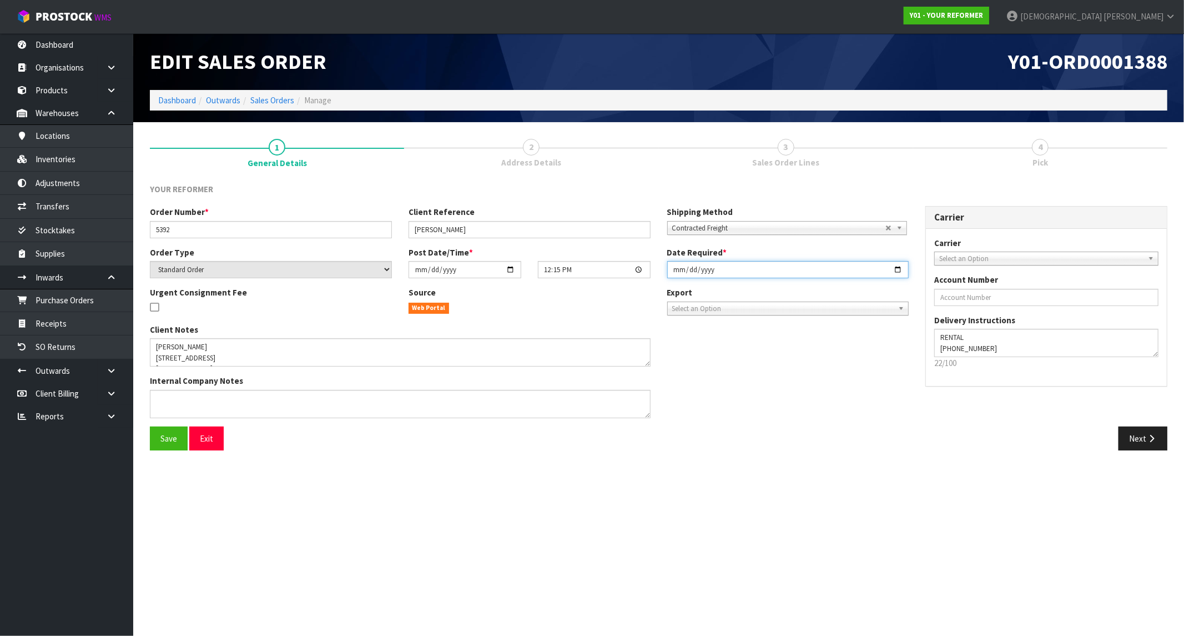
click at [907, 273] on input "[DATE]" at bounding box center [788, 269] width 242 height 17
click at [903, 267] on input "[DATE]" at bounding box center [788, 269] width 242 height 17
click at [892, 273] on input "[DATE]" at bounding box center [788, 269] width 242 height 17
click at [897, 269] on input "[DATE]" at bounding box center [788, 269] width 242 height 17
type input "[DATE]"
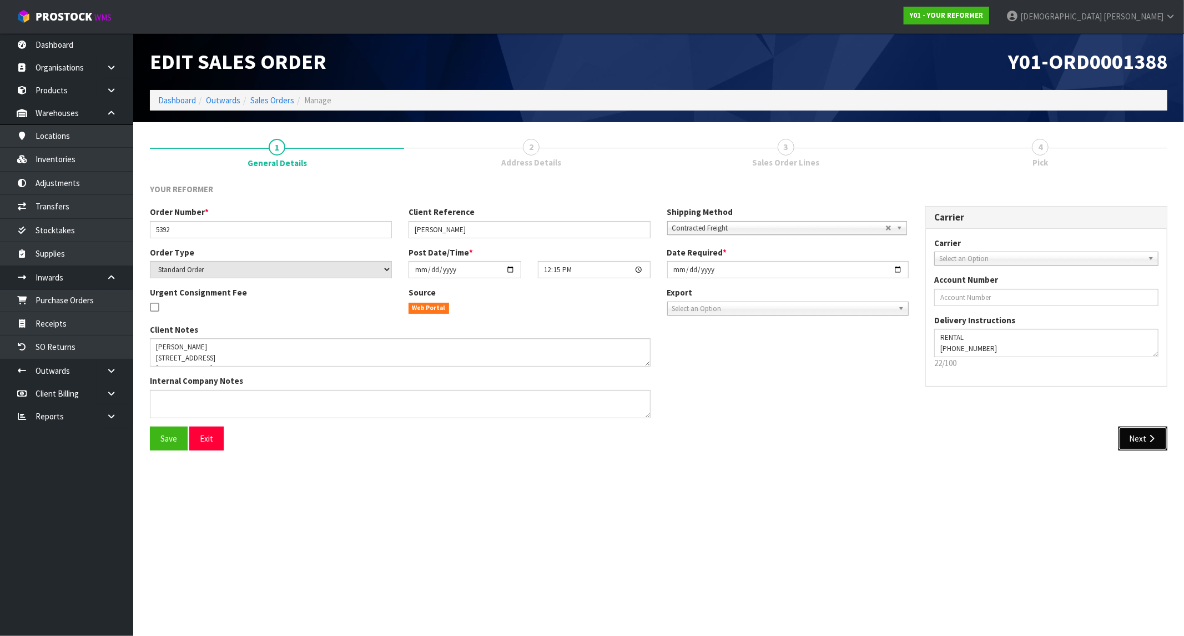
click at [1057, 439] on button "Next" at bounding box center [1143, 438] width 49 height 24
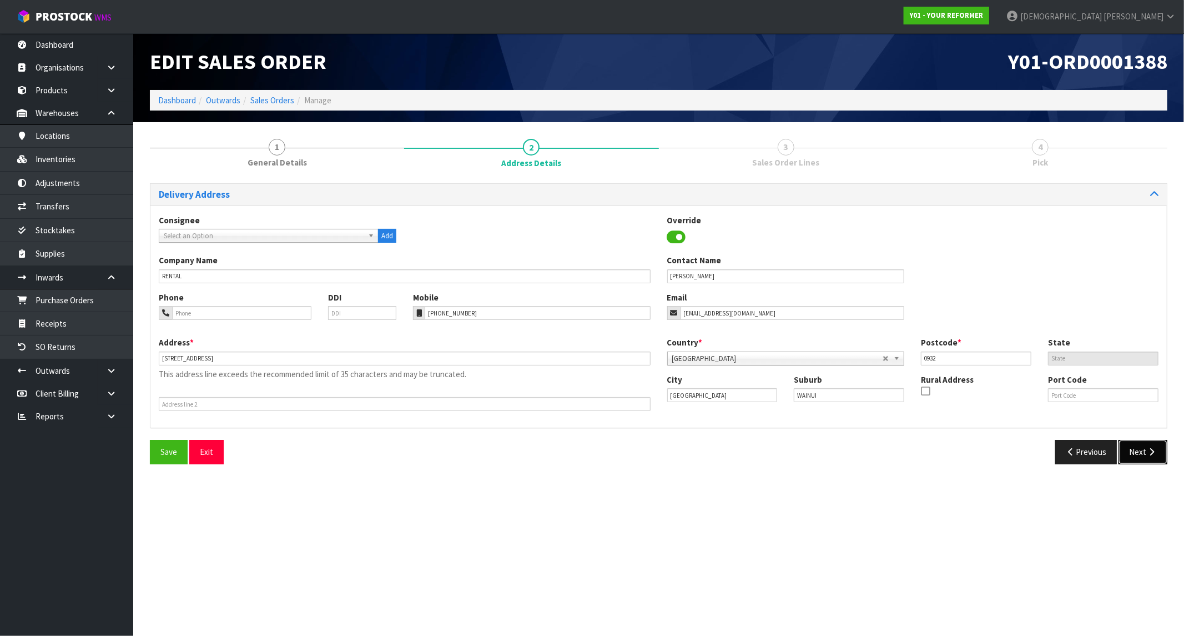
click at [1057, 457] on button "Next" at bounding box center [1143, 452] width 49 height 24
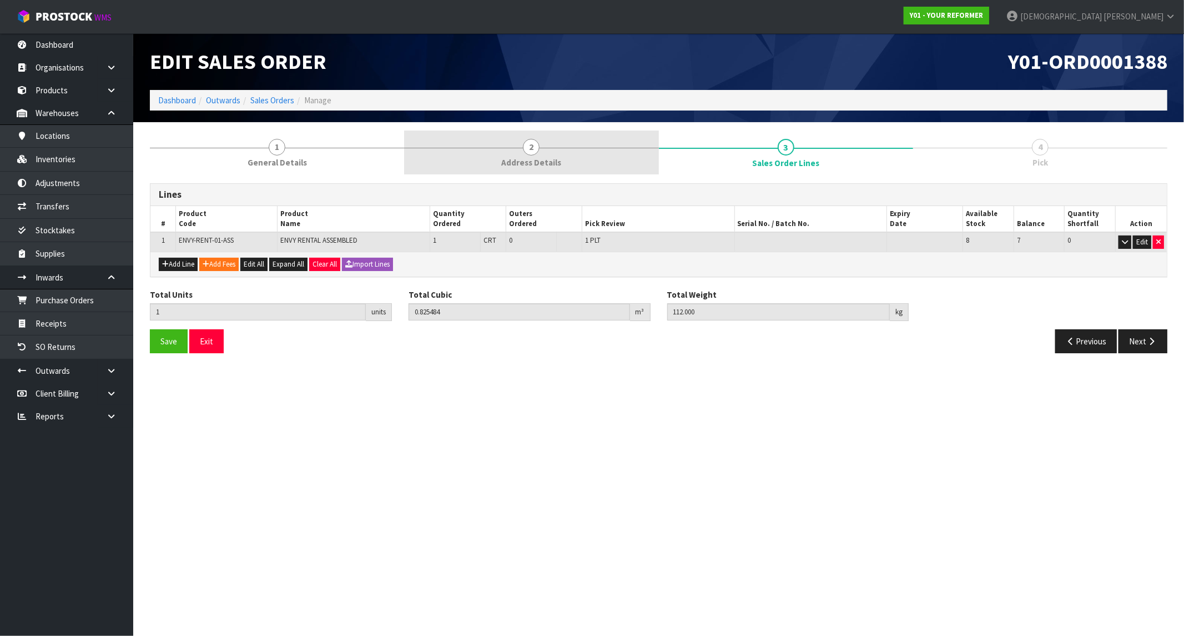
click at [497, 159] on link "2 Address Details" at bounding box center [531, 152] width 254 height 44
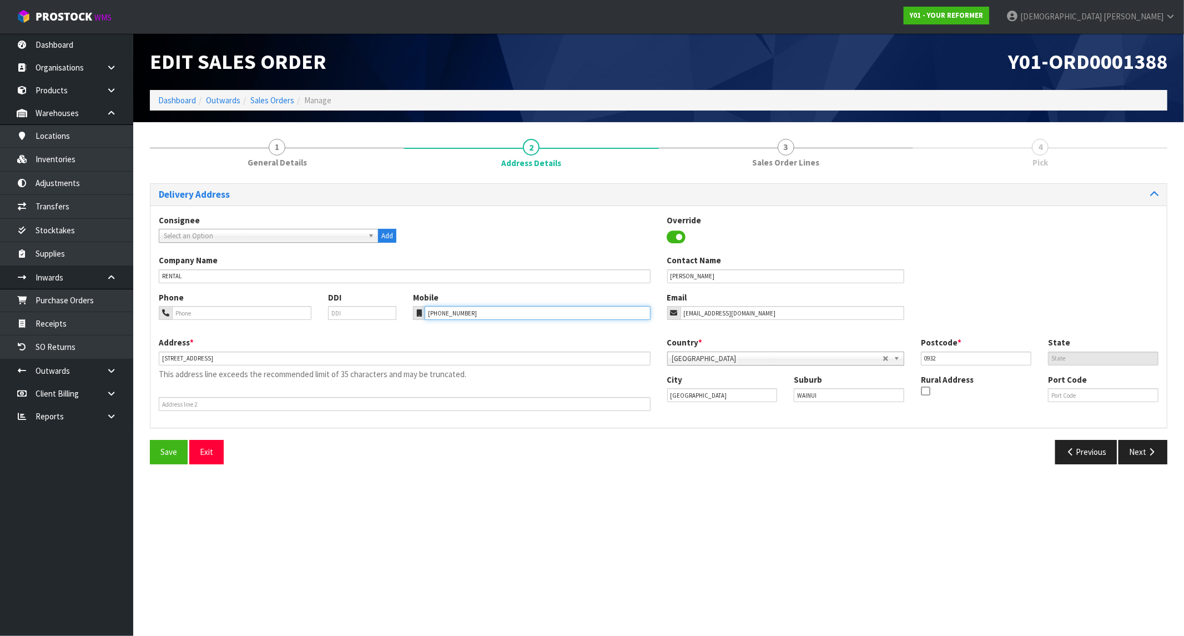
drag, startPoint x: 479, startPoint y: 313, endPoint x: 384, endPoint y: 313, distance: 94.4
click at [384, 313] on div "Phone DDI Mobile +64 21 216 7950 Email hayleyamundsen1@gmail.com" at bounding box center [658, 313] width 1017 height 45
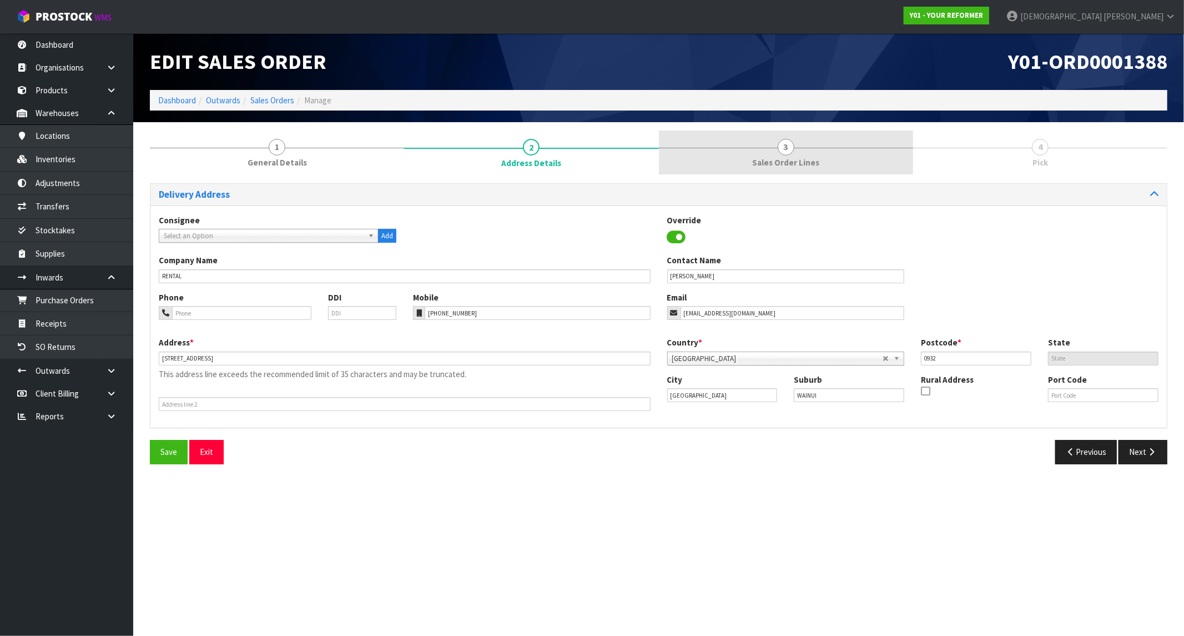
drag, startPoint x: 789, startPoint y: 143, endPoint x: 790, endPoint y: 167, distance: 23.3
click at [790, 143] on span "3" at bounding box center [786, 147] width 17 height 17
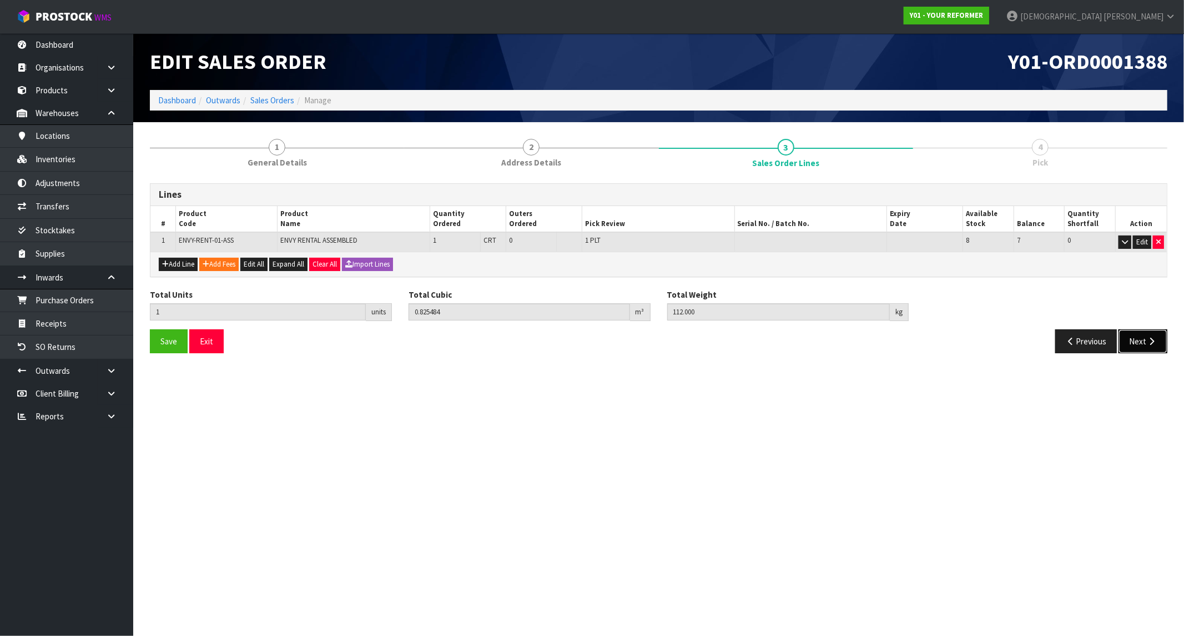
click at [1057, 343] on icon "button" at bounding box center [1152, 341] width 11 height 8
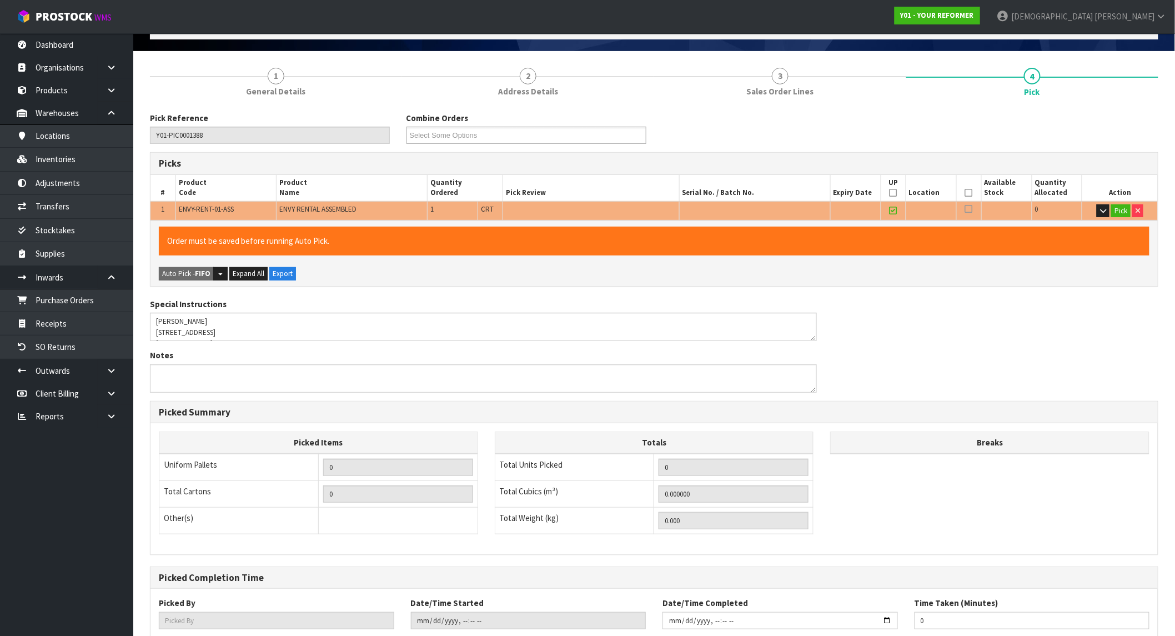
scroll to position [142, 0]
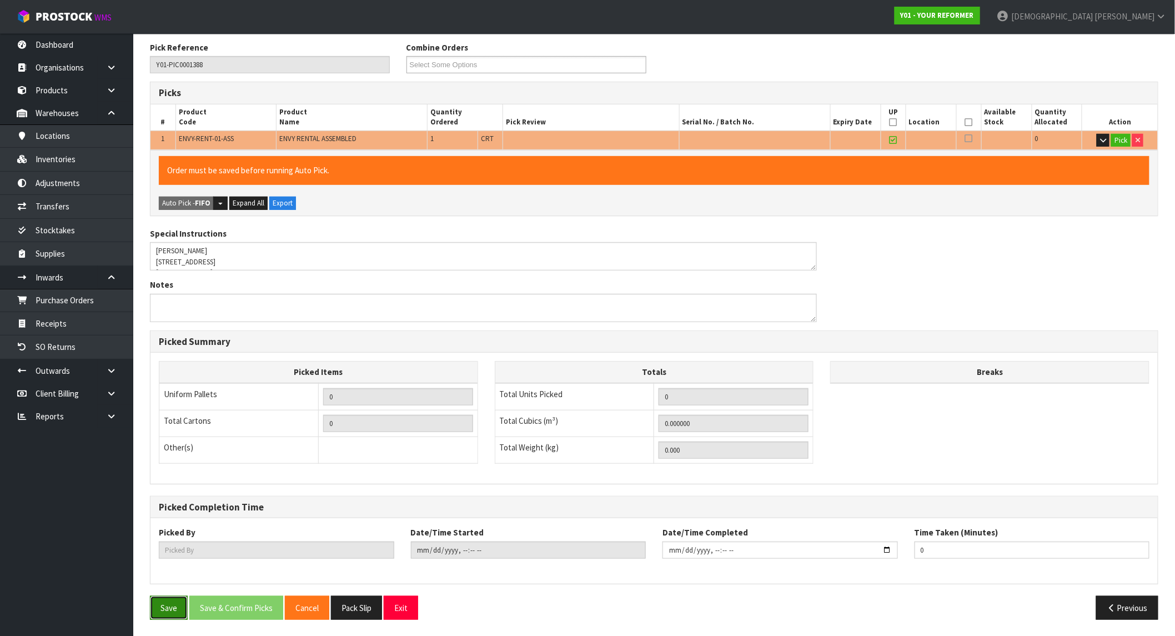
click at [168, 572] on button "Save" at bounding box center [169, 608] width 38 height 24
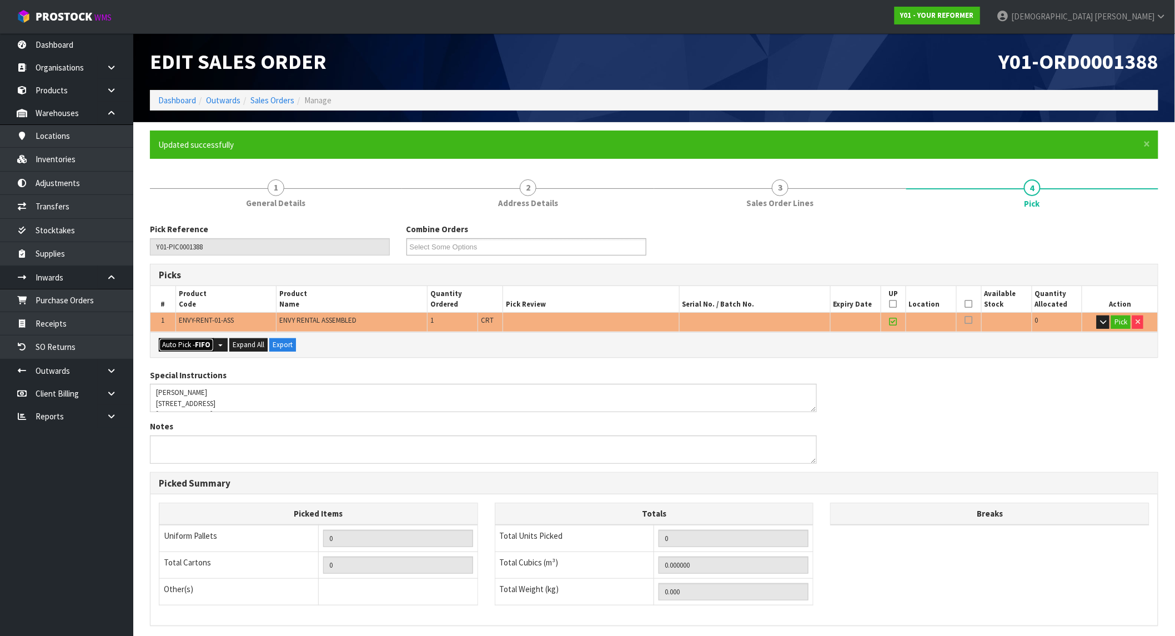
click at [202, 345] on strong "FIFO" at bounding box center [203, 344] width 16 height 9
type input "1"
type input "0.825484"
type input "112.000"
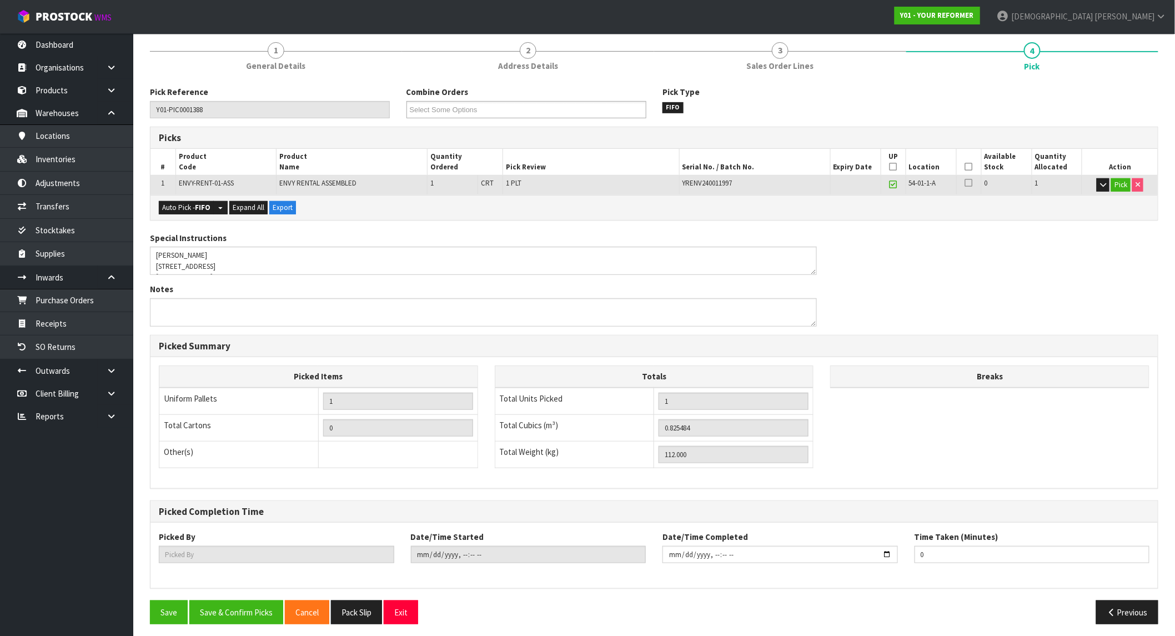
scroll to position [142, 0]
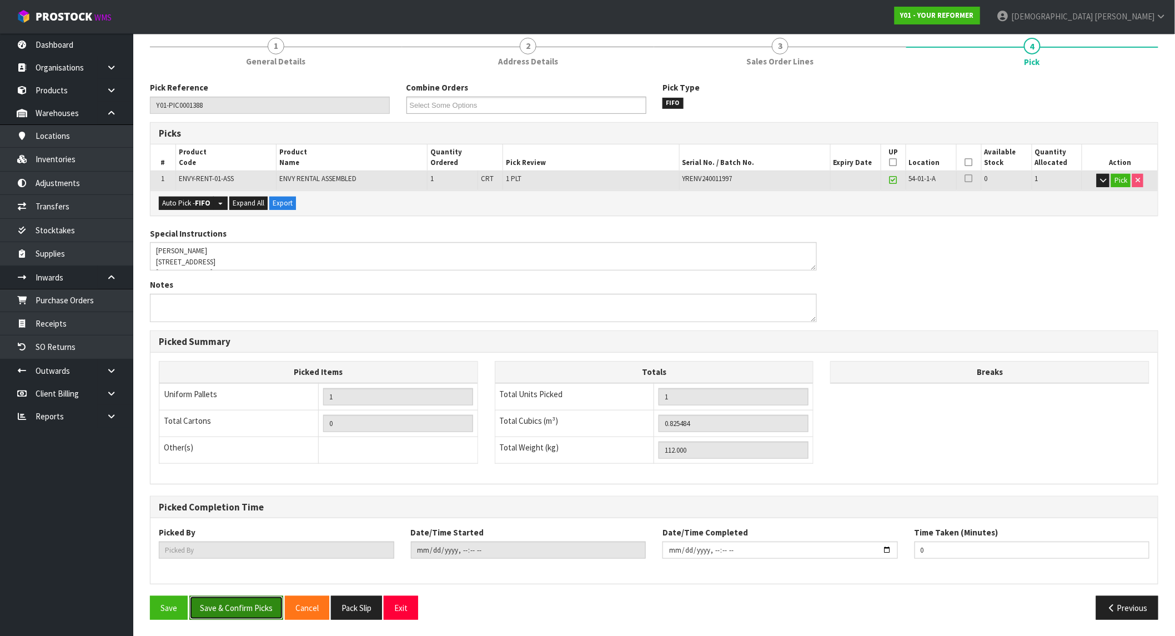
click at [239, 572] on button "Save & Confirm Picks" at bounding box center [236, 608] width 94 height 24
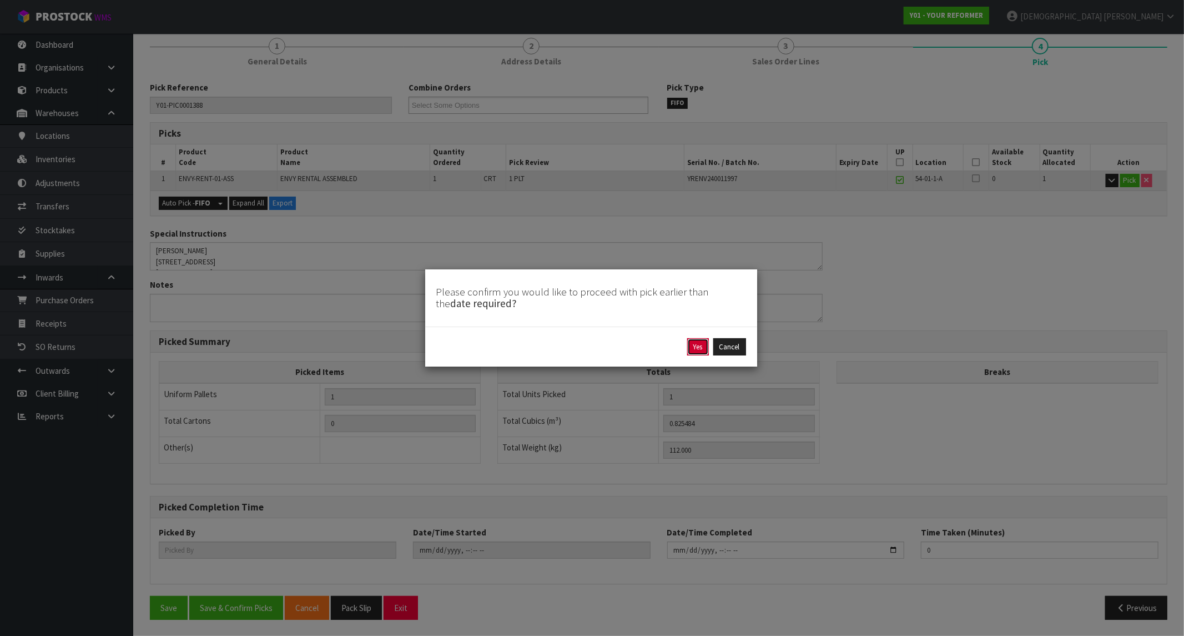
click at [695, 350] on button "Yes" at bounding box center [698, 347] width 22 height 18
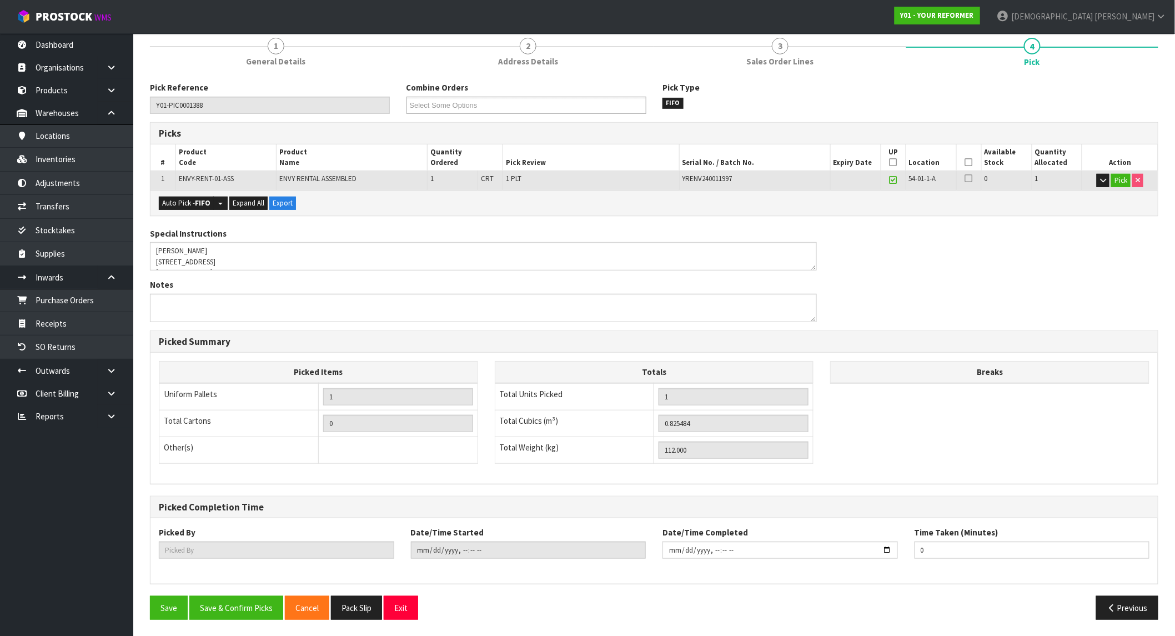
scroll to position [0, 0]
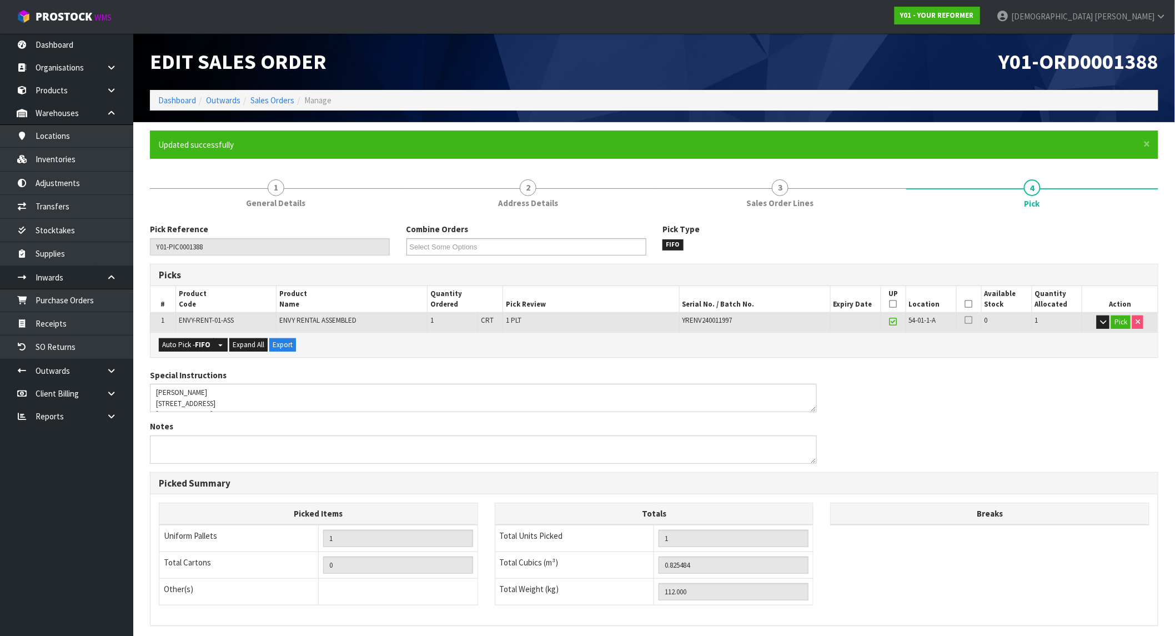
type input "Krishna Shah"
type input "2025-09-29T12:26:01"
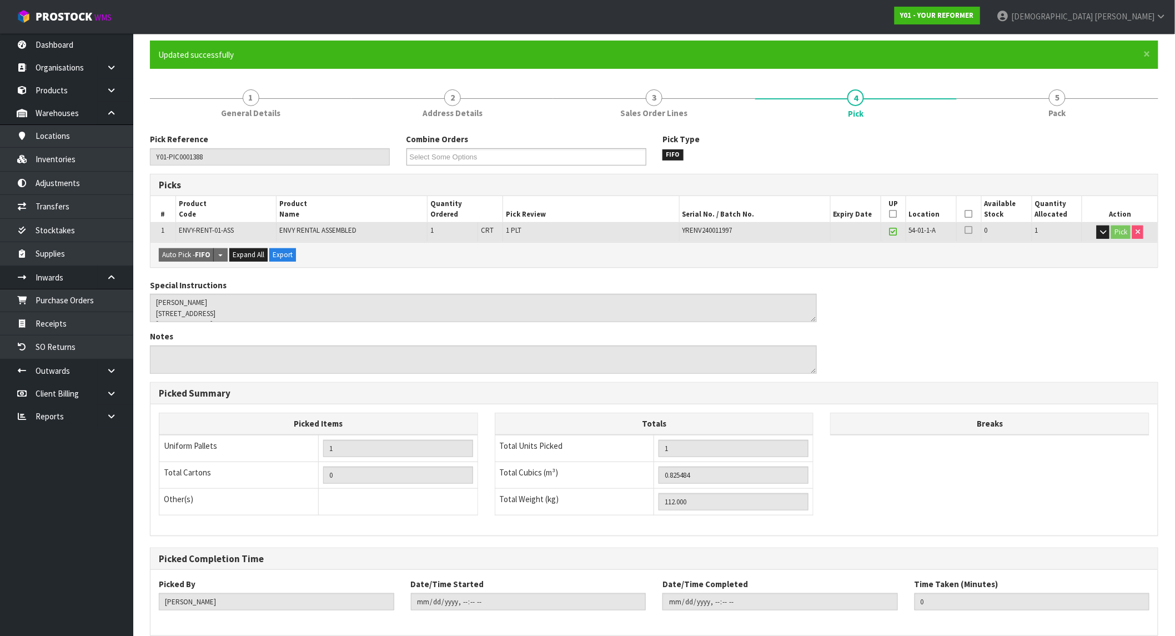
scroll to position [142, 0]
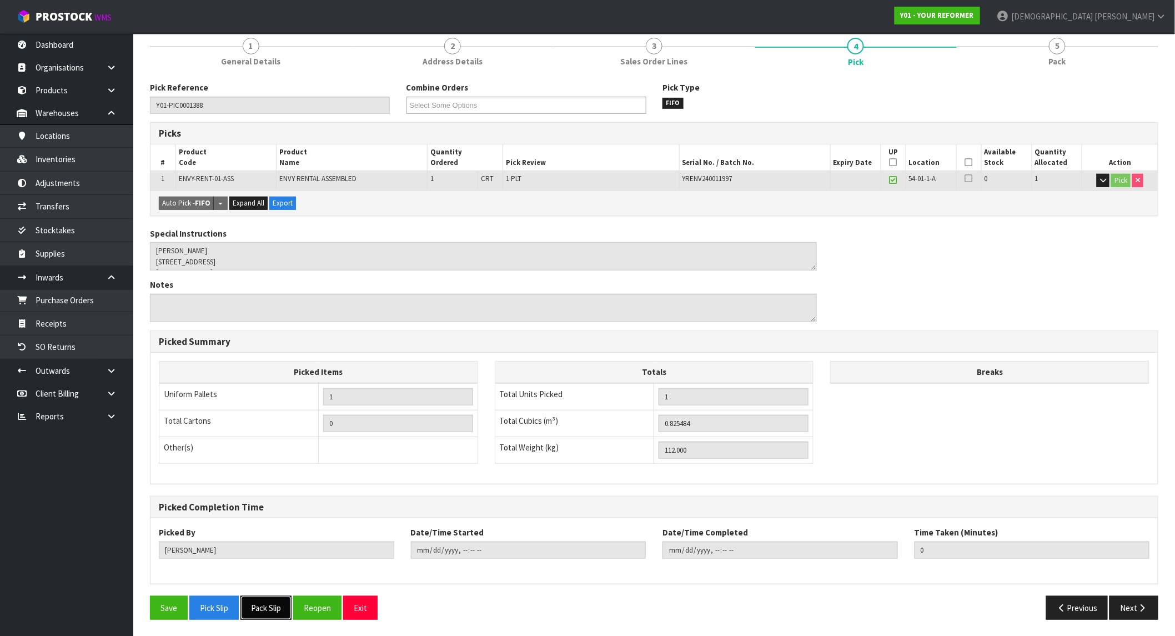
click at [263, 572] on button "Pack Slip" at bounding box center [265, 608] width 51 height 24
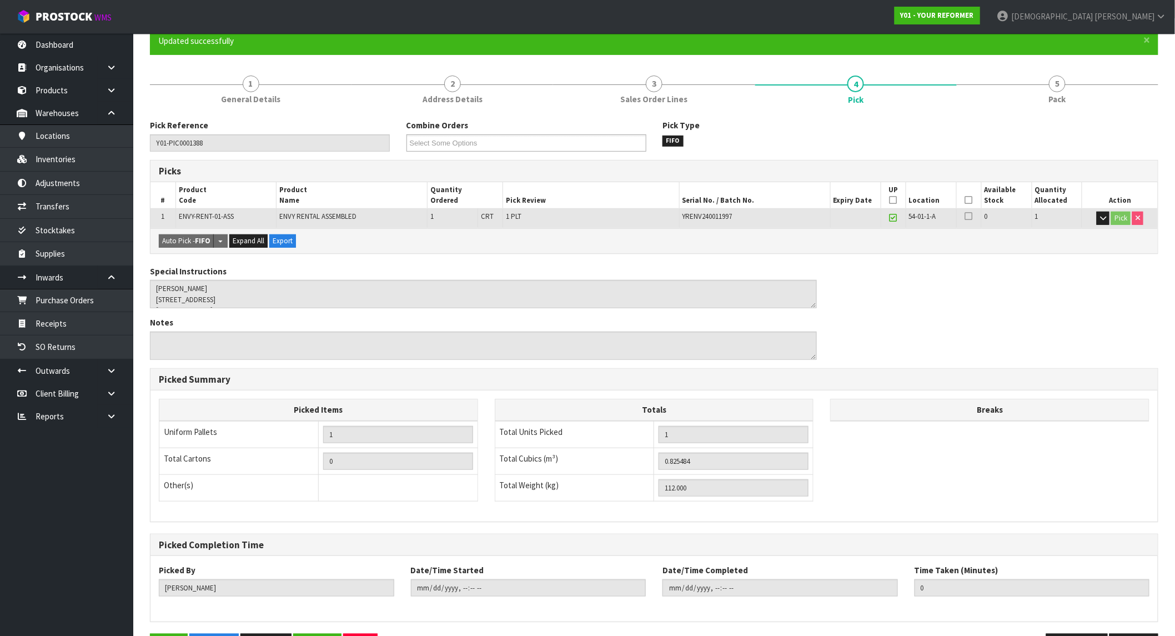
scroll to position [0, 0]
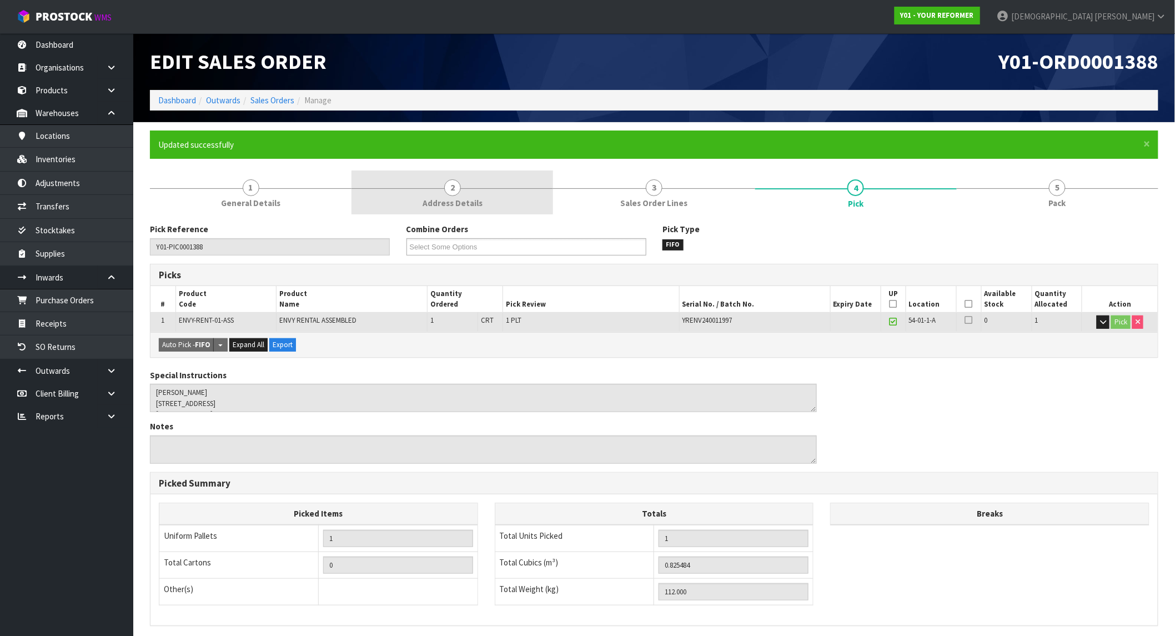
drag, startPoint x: 226, startPoint y: 187, endPoint x: 451, endPoint y: 213, distance: 226.9
click at [226, 187] on link "1 General Details" at bounding box center [251, 192] width 202 height 44
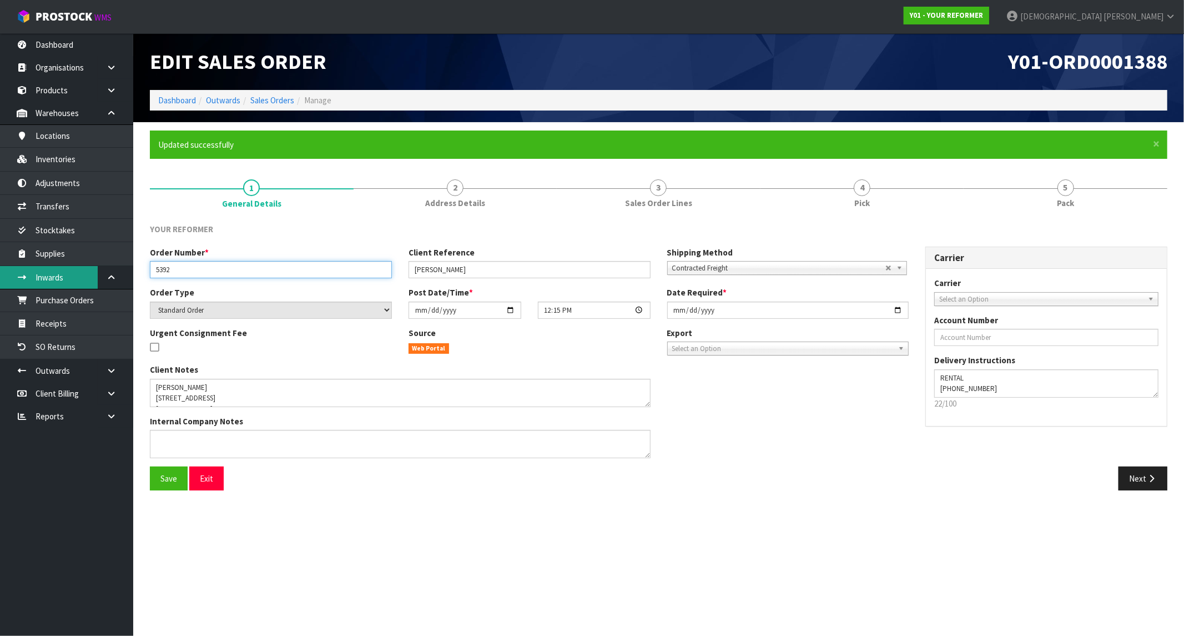
drag, startPoint x: 219, startPoint y: 265, endPoint x: 39, endPoint y: 282, distance: 180.2
click at [39, 282] on body "Toggle navigation ProStock WMS Y01 - YOUR REFORMER Krishna Shah Logout Dashboar…" at bounding box center [592, 318] width 1184 height 636
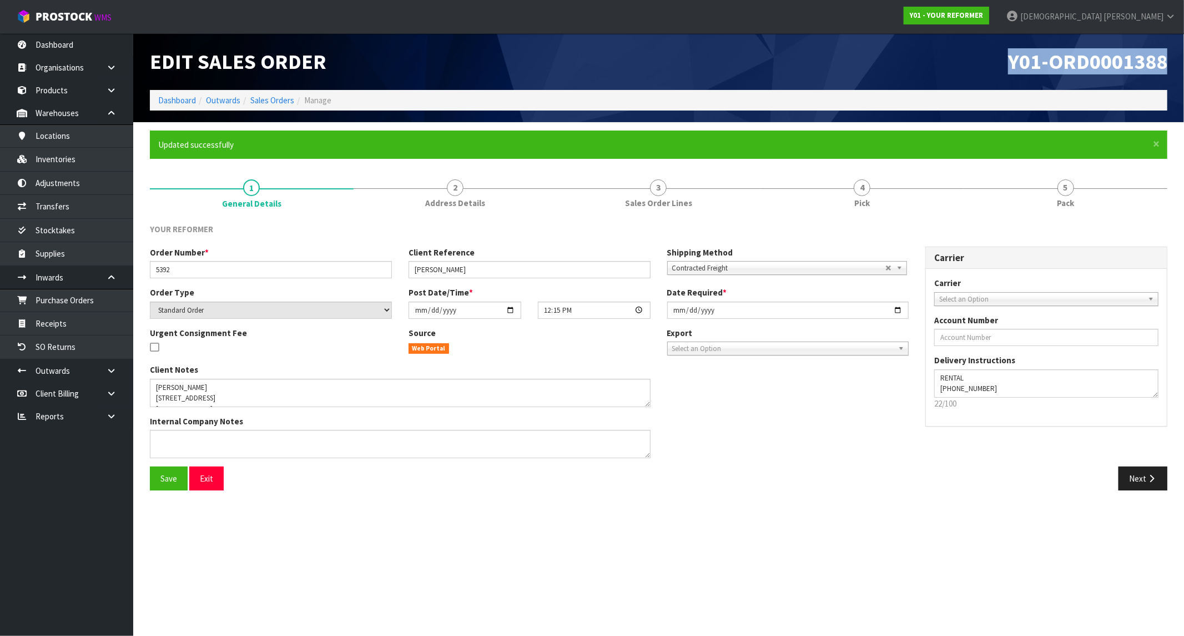
drag, startPoint x: 1176, startPoint y: 59, endPoint x: 1010, endPoint y: 73, distance: 166.0
click at [1010, 73] on header "Edit Sales Order Y01-ORD0001388 Dashboard Outwards Sales Orders Manage" at bounding box center [658, 77] width 1051 height 89
copy span "Y01-ORD0001388"
drag, startPoint x: 445, startPoint y: 200, endPoint x: 390, endPoint y: 231, distance: 63.2
click at [445, 200] on span "Address Details" at bounding box center [455, 203] width 60 height 12
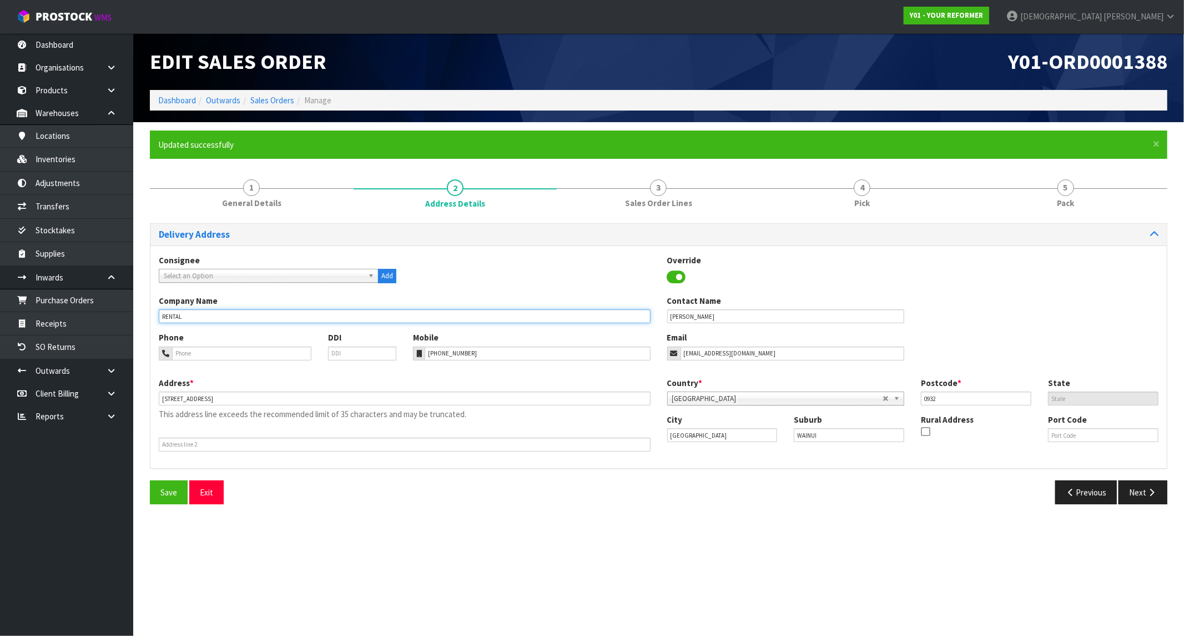
click at [148, 321] on div "× Close Updated successfully 1 General Details 2 Address Details 3 Sales Order …" at bounding box center [659, 321] width 1034 height 382
drag, startPoint x: 741, startPoint y: 314, endPoint x: 614, endPoint y: 315, distance: 126.6
click at [614, 315] on div "Company Name RENTAL Contact Name HAYLEY AMUNDSEN" at bounding box center [658, 313] width 1017 height 37
drag, startPoint x: 484, startPoint y: 354, endPoint x: 383, endPoint y: 354, distance: 101.0
click at [383, 354] on div "Phone DDI Mobile +64 21 216 7950 Email hayleyamundsen1@gmail.com" at bounding box center [658, 353] width 1017 height 45
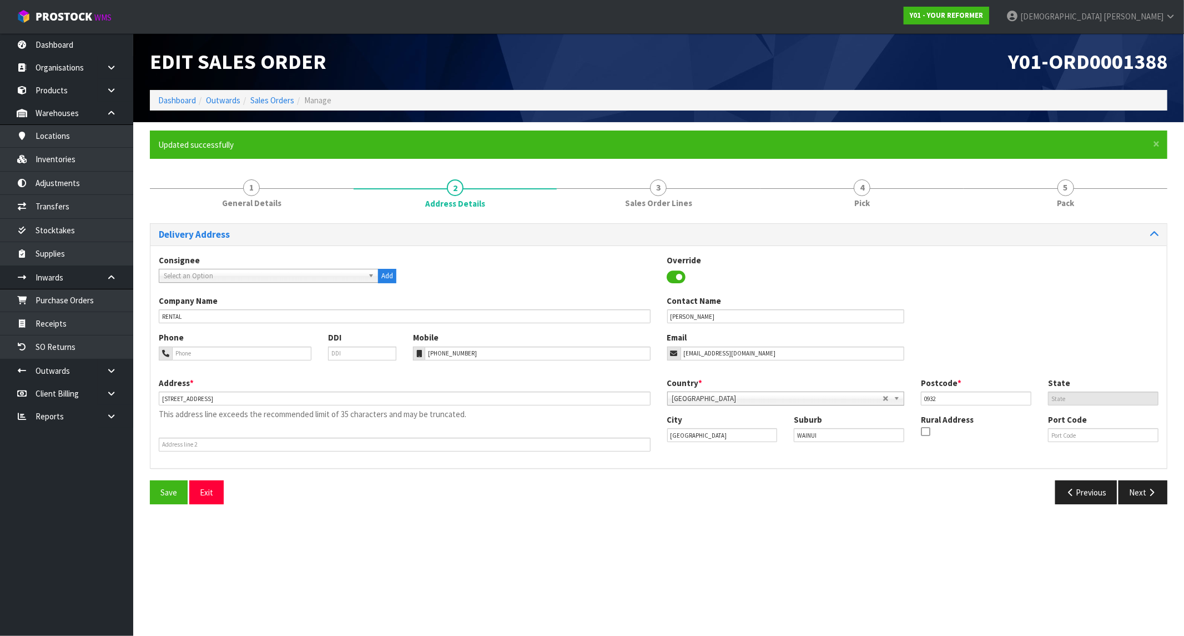
click at [540, 462] on div "Consignee 000001.BAY MECHANICS - BAY MECHANICS 000001A - BRAKE & TRANSMISSION N…" at bounding box center [658, 356] width 1017 height 223
drag, startPoint x: 823, startPoint y: 435, endPoint x: 782, endPoint y: 441, distance: 42.1
click at [782, 441] on div "City Auckland Suburb WAINUI Rural Address Port Code" at bounding box center [913, 433] width 509 height 38
click at [60, 57] on link "Organisations" at bounding box center [66, 67] width 133 height 23
click at [62, 45] on link "Dashboard" at bounding box center [66, 44] width 133 height 23
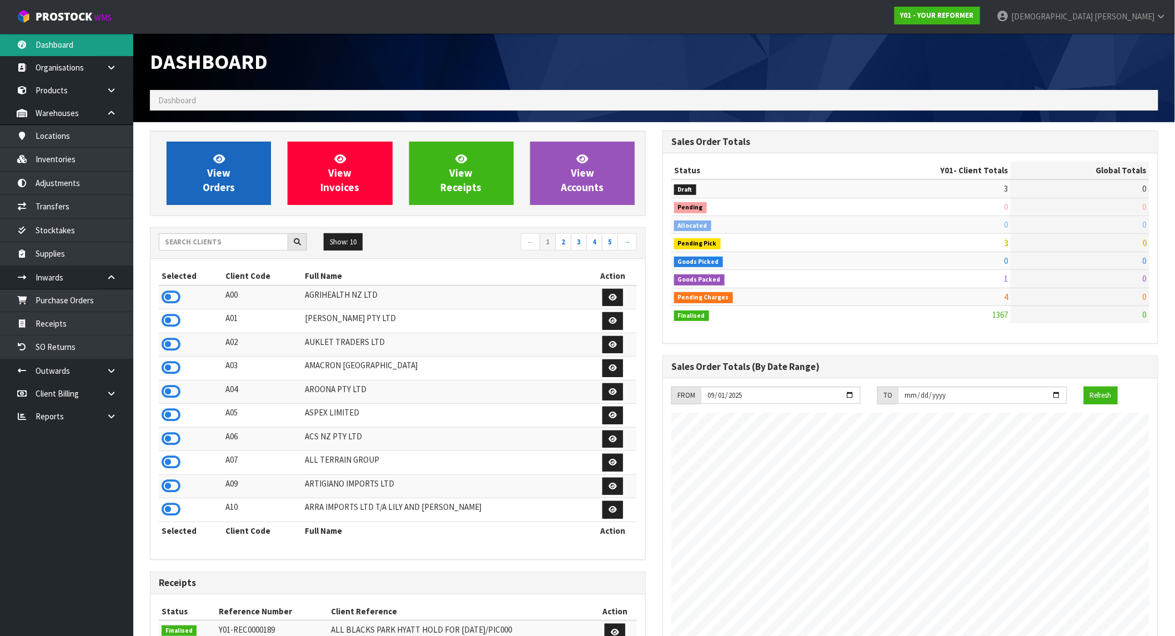
scroll to position [770, 512]
click at [240, 190] on link "View Orders" at bounding box center [219, 173] width 104 height 63
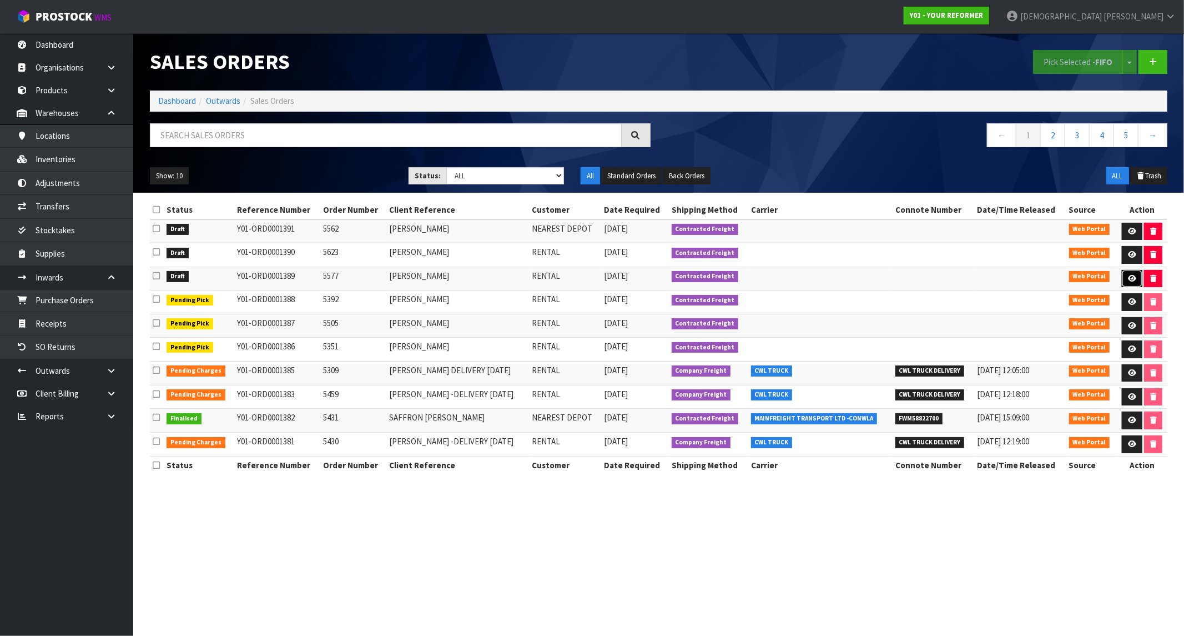
click at [1057, 279] on icon at bounding box center [1132, 278] width 8 height 7
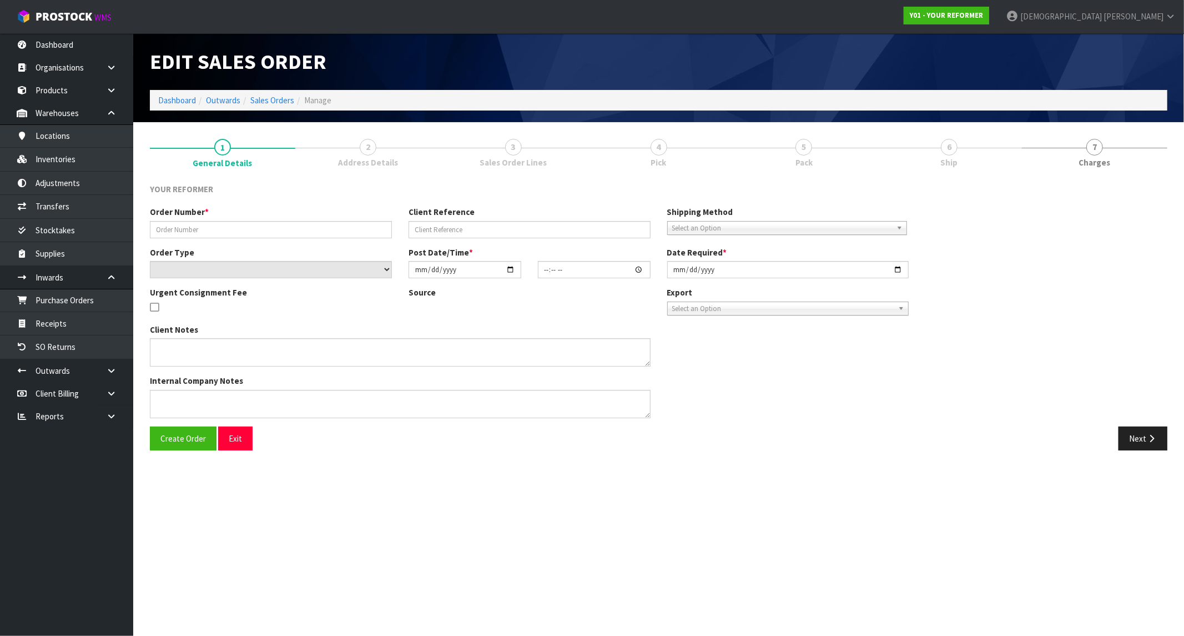
type input "5577"
type input "[PERSON_NAME]"
select select "number:0"
type input "2025-09-29"
type input "12:18:00.000"
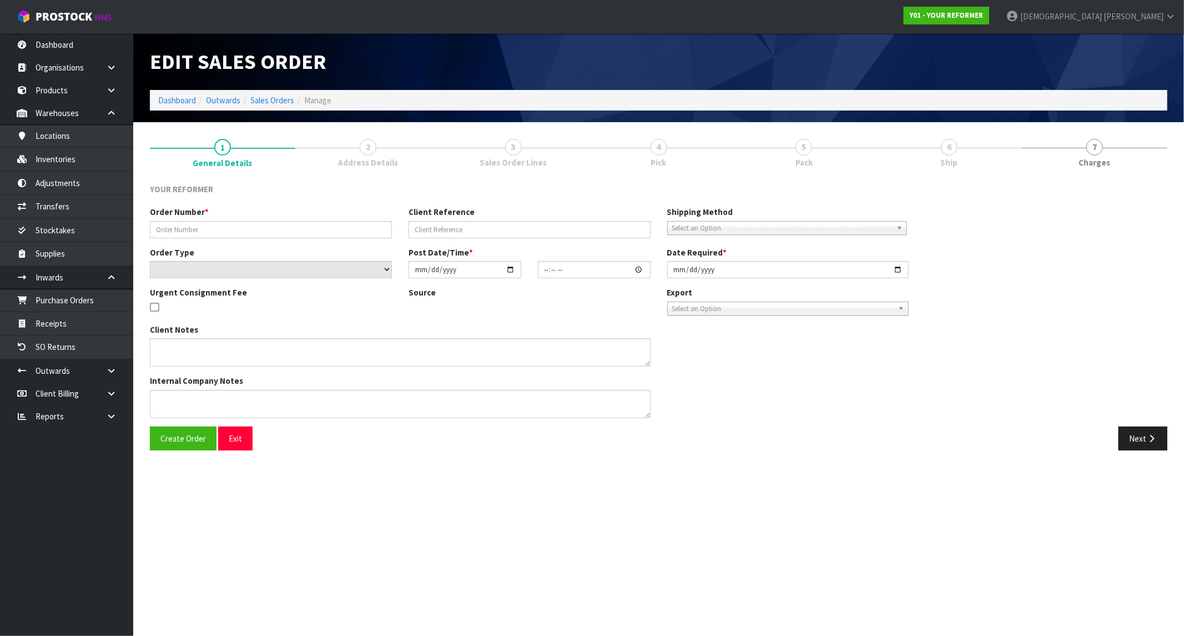
type input "2025-09-29"
type textarea "ASHLEY AITKEN 35 WALLATH ROAD ONEHUNGA AUK AUCKLAND 1061 NEW ZEALAND +64 210 70…"
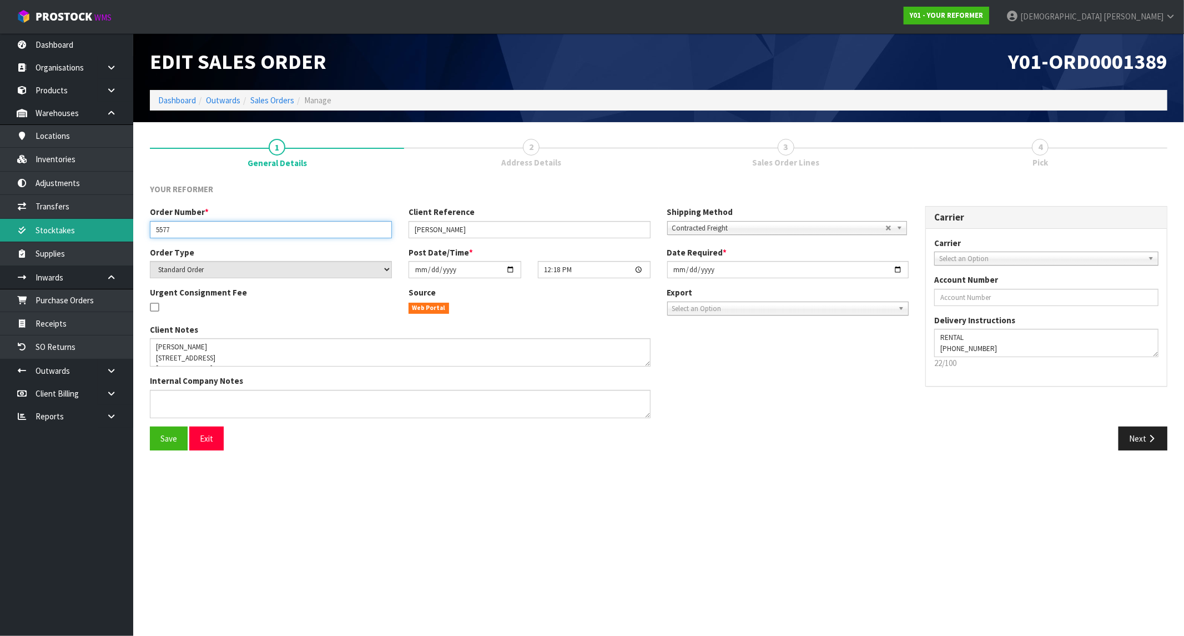
drag, startPoint x: 191, startPoint y: 228, endPoint x: 119, endPoint y: 225, distance: 72.2
click at [119, 225] on body "Toggle navigation ProStock WMS Y01 - YOUR REFORMER Krishna Shah Logout Dashboar…" at bounding box center [592, 318] width 1184 height 636
click at [895, 267] on input "2025-09-29" at bounding box center [788, 269] width 242 height 17
type input "2025-09-30"
click at [774, 380] on div "Client Notes Internal Company Notes" at bounding box center [530, 375] width 776 height 103
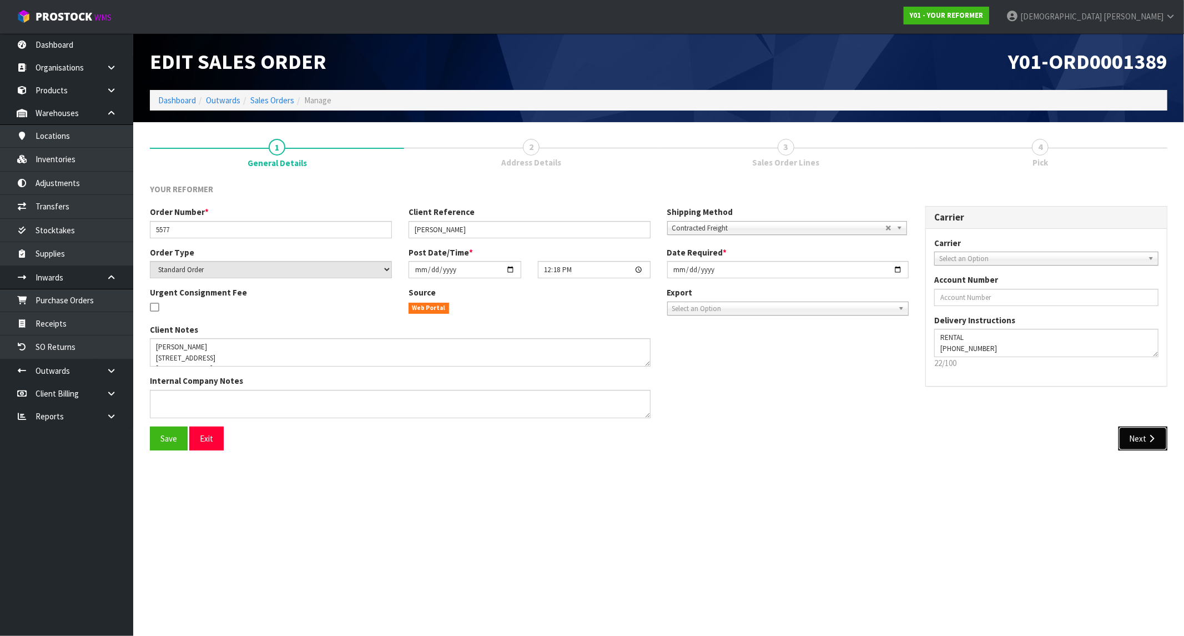
click at [1057, 434] on button "Next" at bounding box center [1143, 438] width 49 height 24
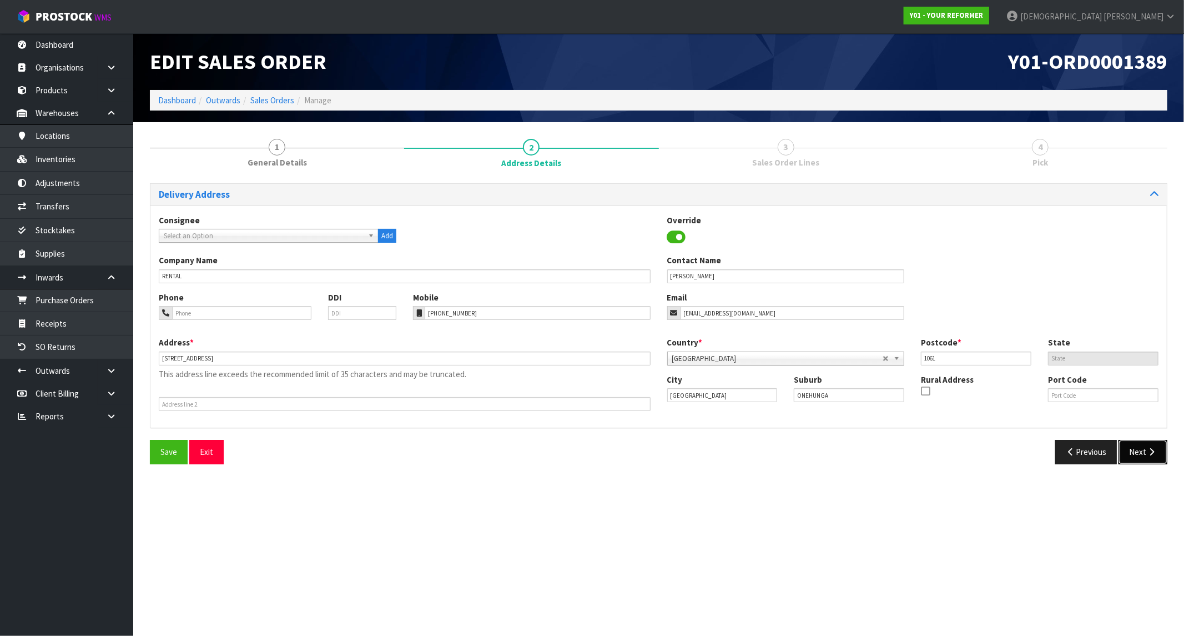
click at [1057, 452] on icon "button" at bounding box center [1152, 452] width 11 height 8
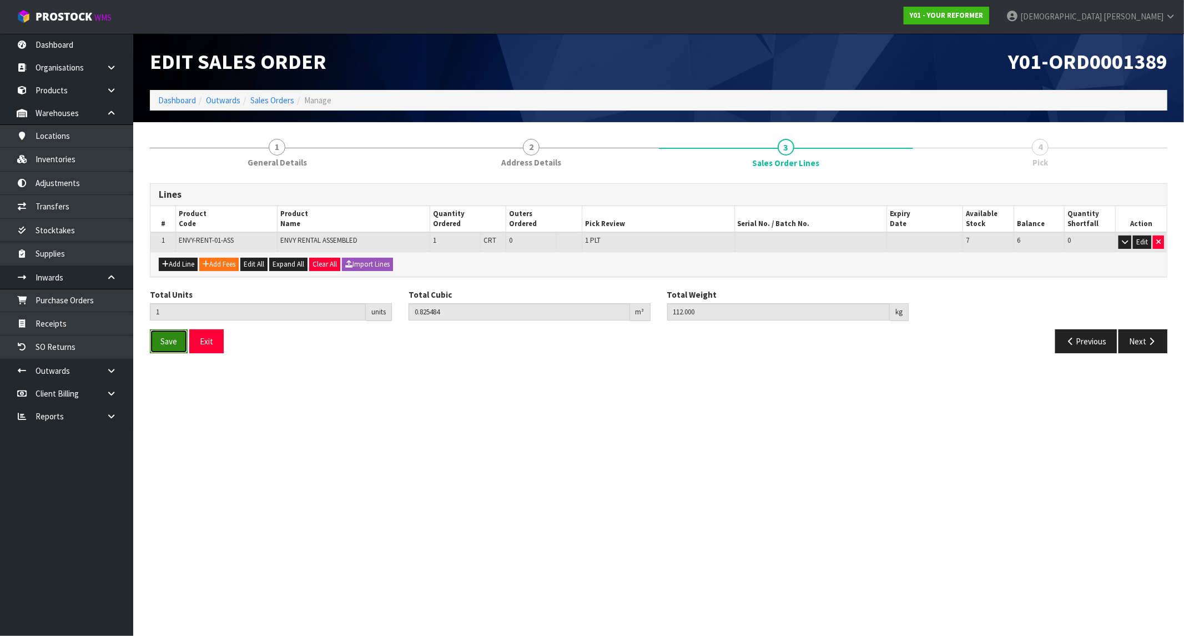
click at [168, 346] on button "Save" at bounding box center [169, 341] width 38 height 24
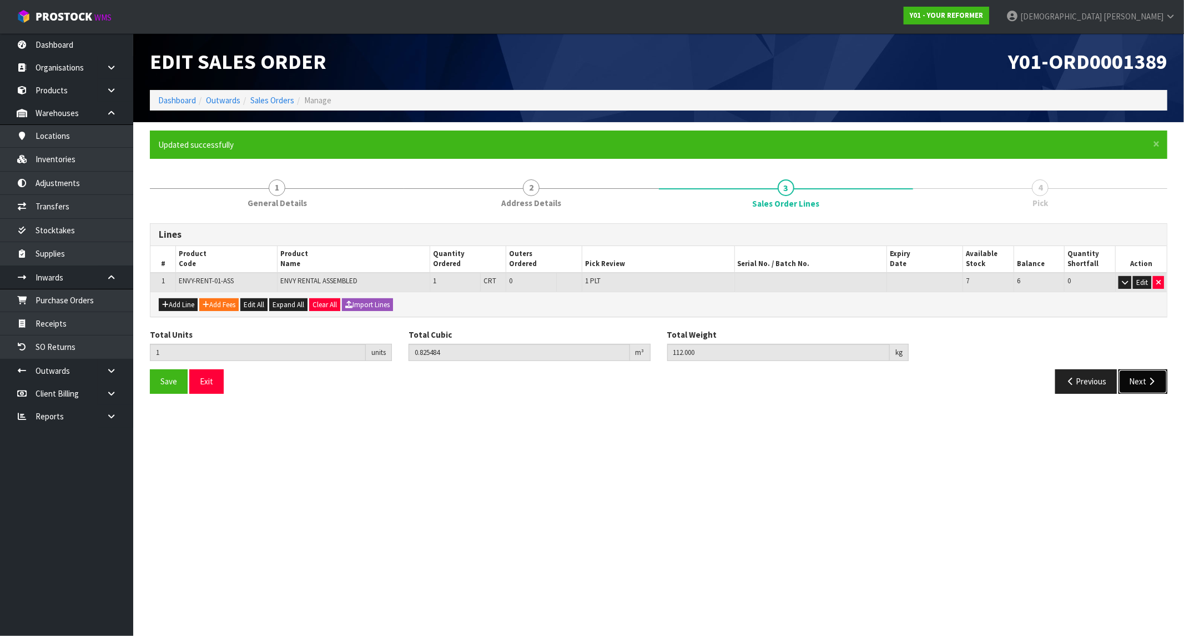
click at [1057, 387] on button "Next" at bounding box center [1143, 381] width 49 height 24
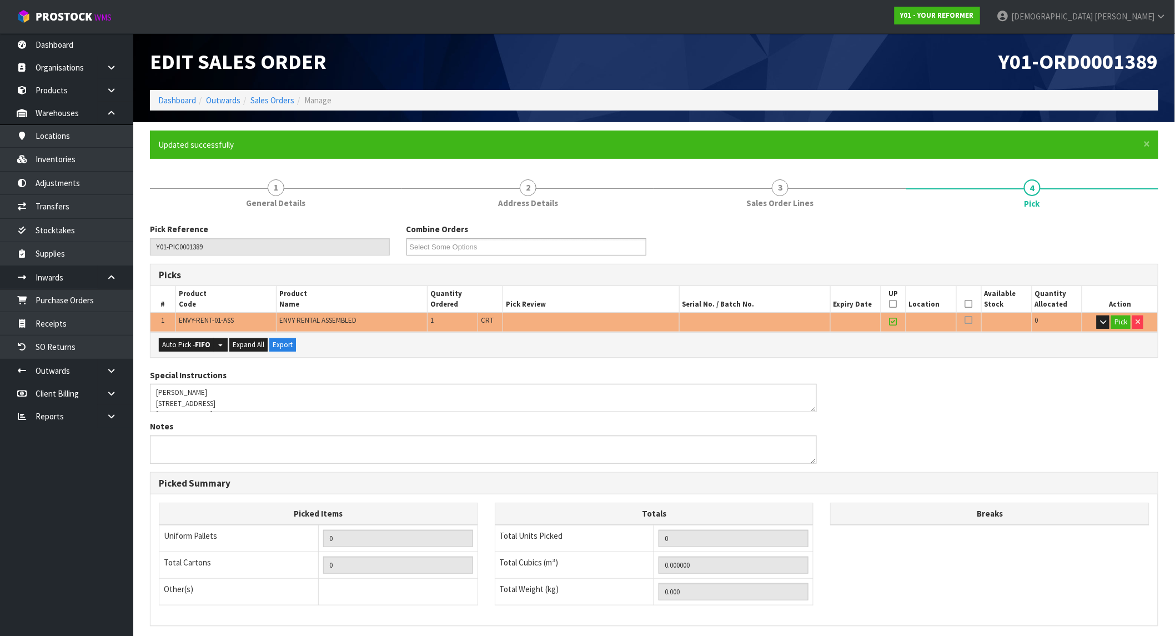
scroll to position [142, 0]
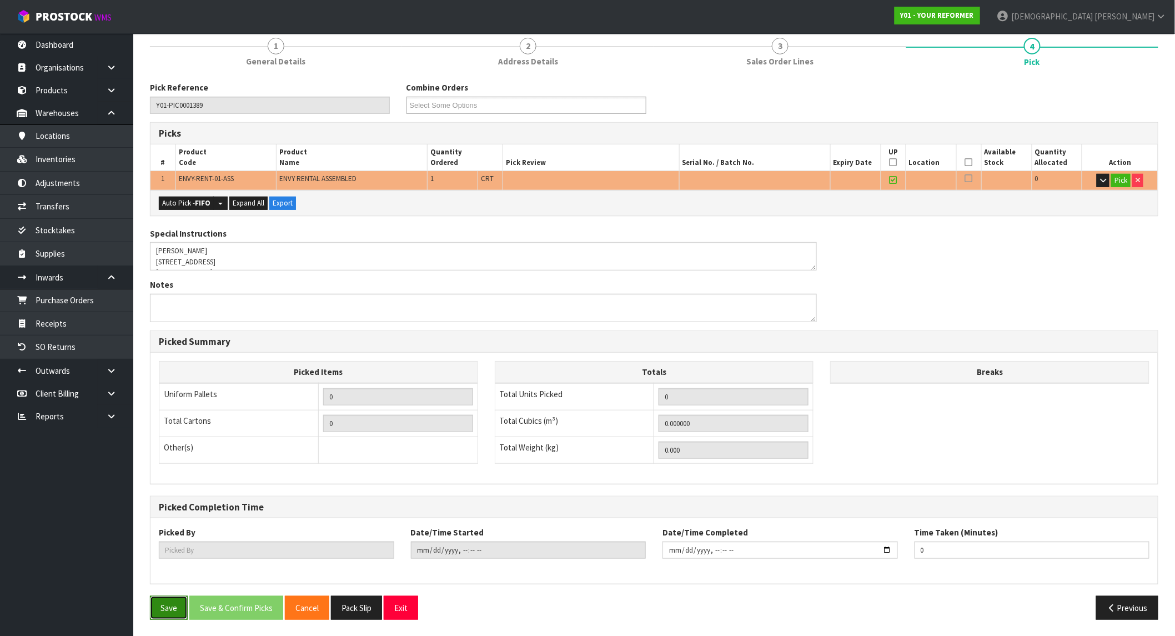
click at [170, 572] on button "Save" at bounding box center [169, 608] width 38 height 24
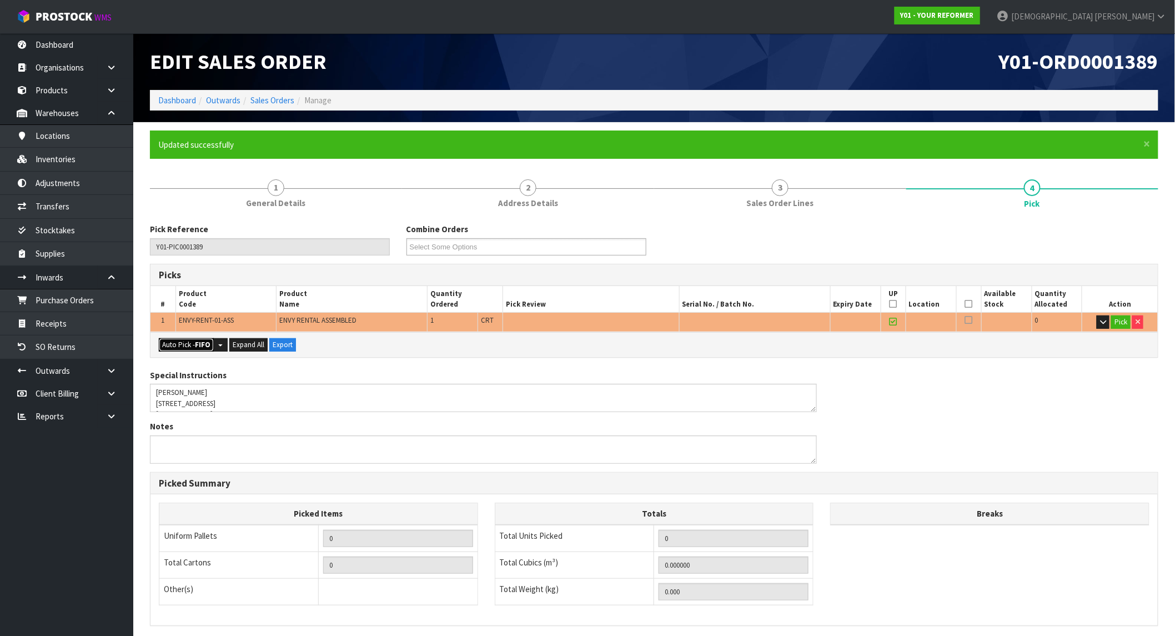
click at [196, 343] on strong "FIFO" at bounding box center [203, 344] width 16 height 9
type input "1"
type input "0.825484"
type input "112.000"
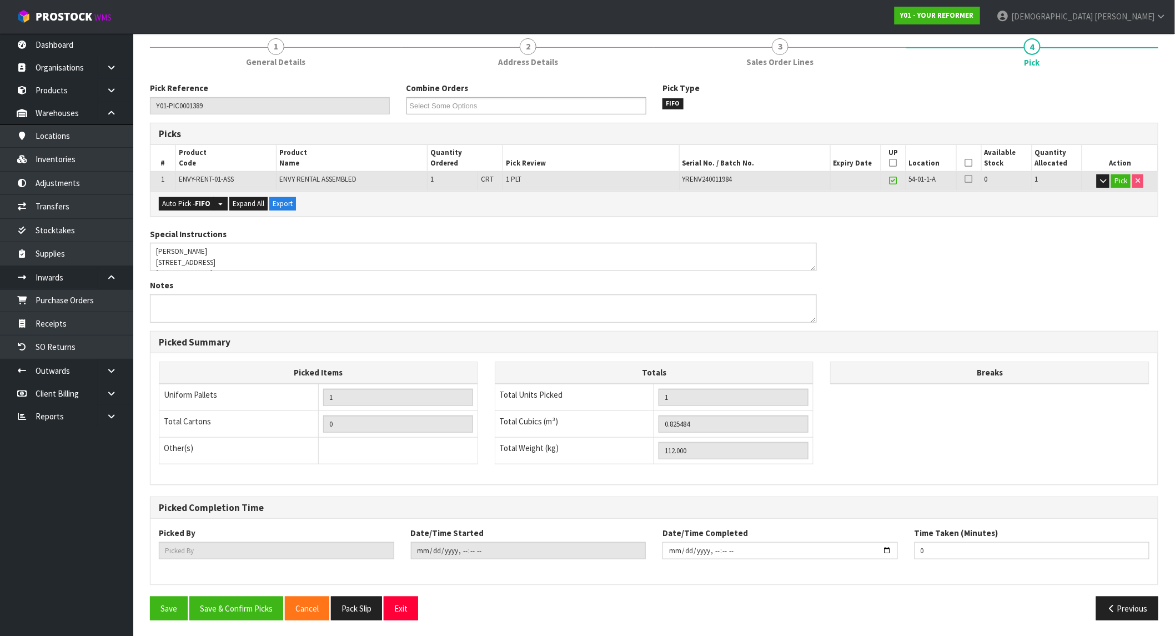
scroll to position [142, 0]
click at [224, 572] on button "Save & Confirm Picks" at bounding box center [236, 608] width 94 height 24
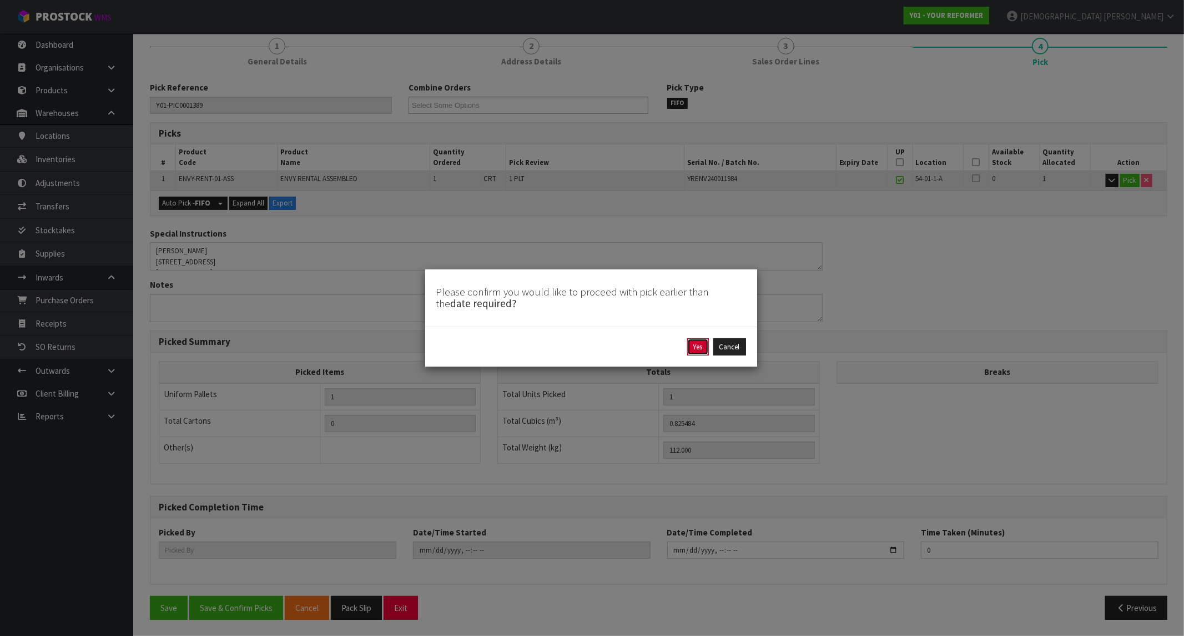
click at [695, 341] on button "Yes" at bounding box center [698, 347] width 22 height 18
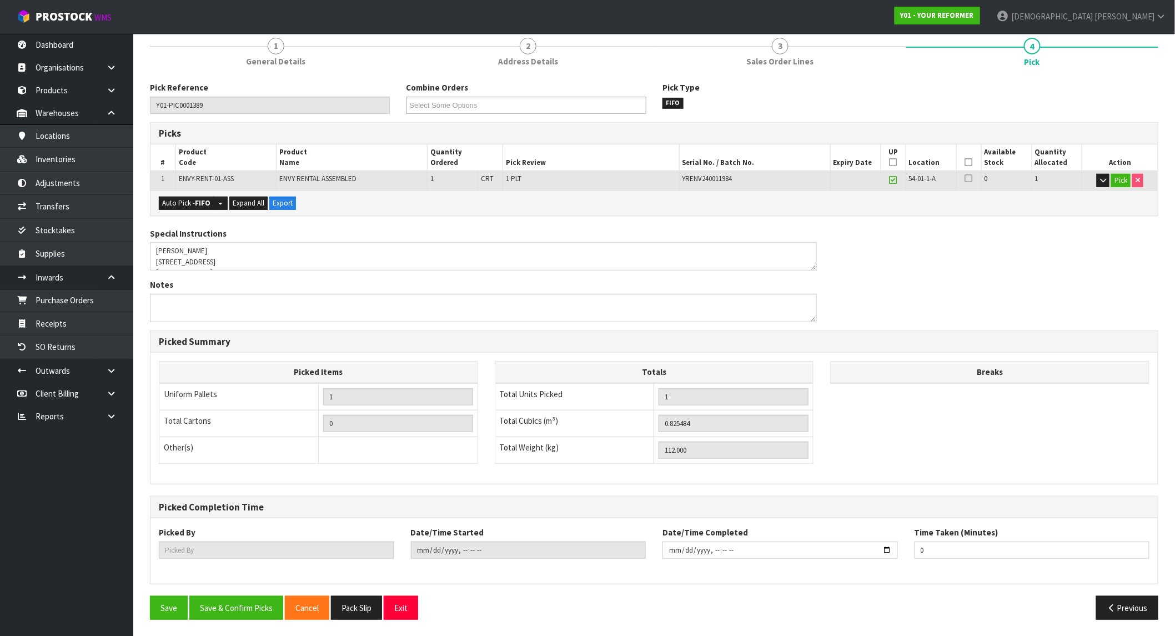
scroll to position [0, 0]
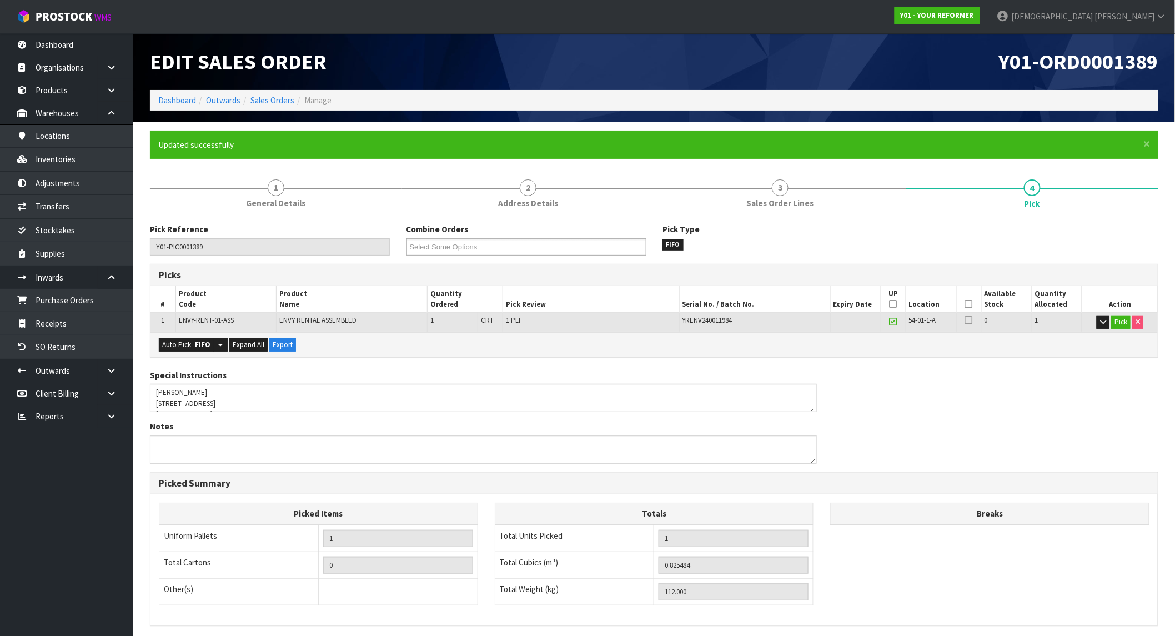
type input "Krishna Shah"
type input "2025-09-29T12:31:07"
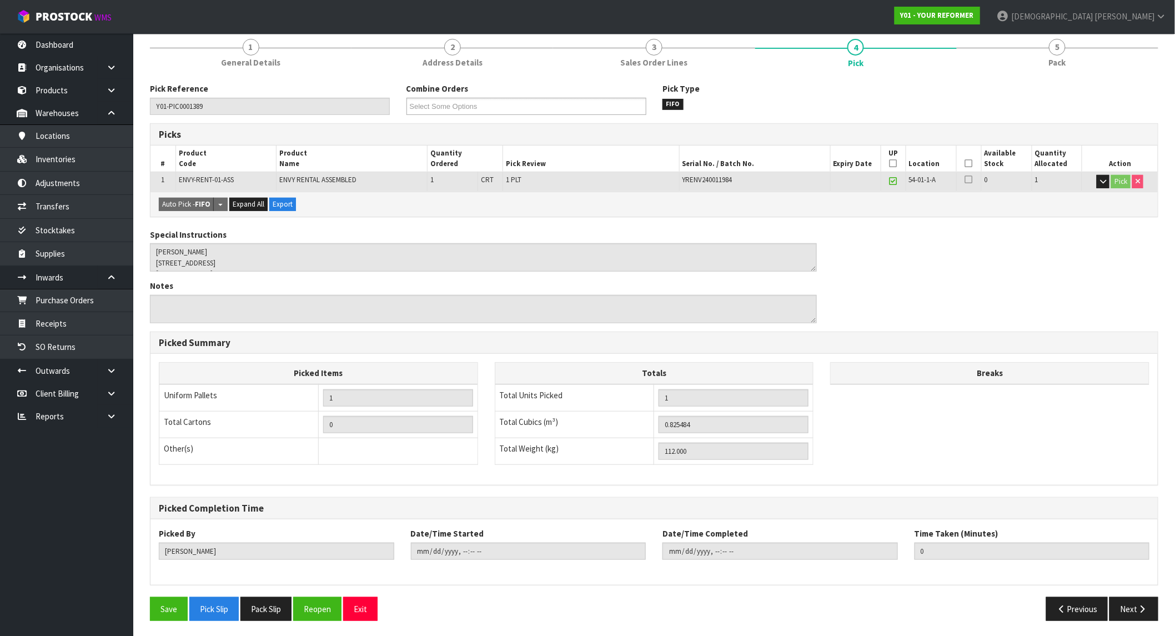
scroll to position [142, 0]
click at [263, 572] on button "Pack Slip" at bounding box center [265, 608] width 51 height 24
click at [1057, 572] on icon "button" at bounding box center [1142, 608] width 11 height 8
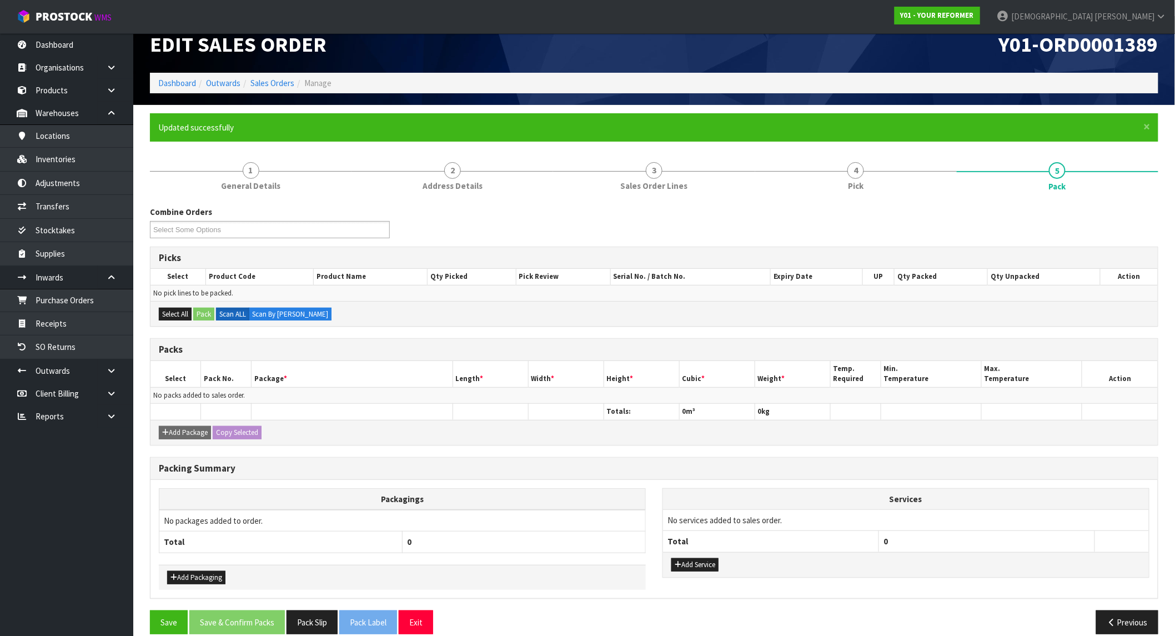
scroll to position [31, 0]
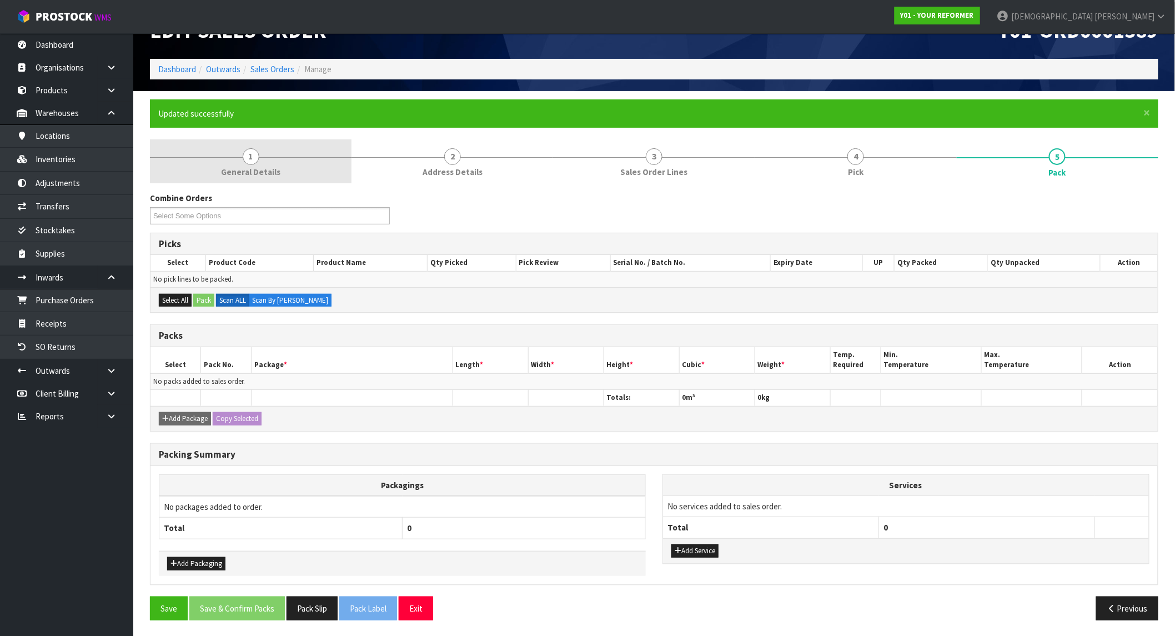
click at [265, 160] on link "1 General Details" at bounding box center [251, 161] width 202 height 44
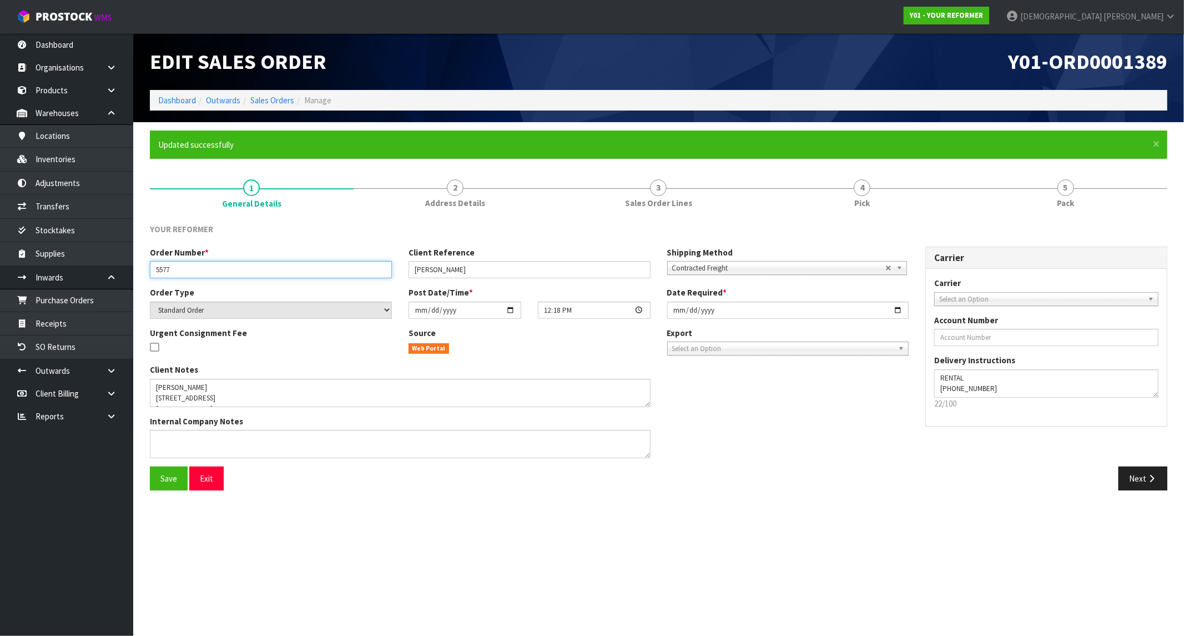
click at [192, 268] on input "5577" at bounding box center [271, 269] width 242 height 17
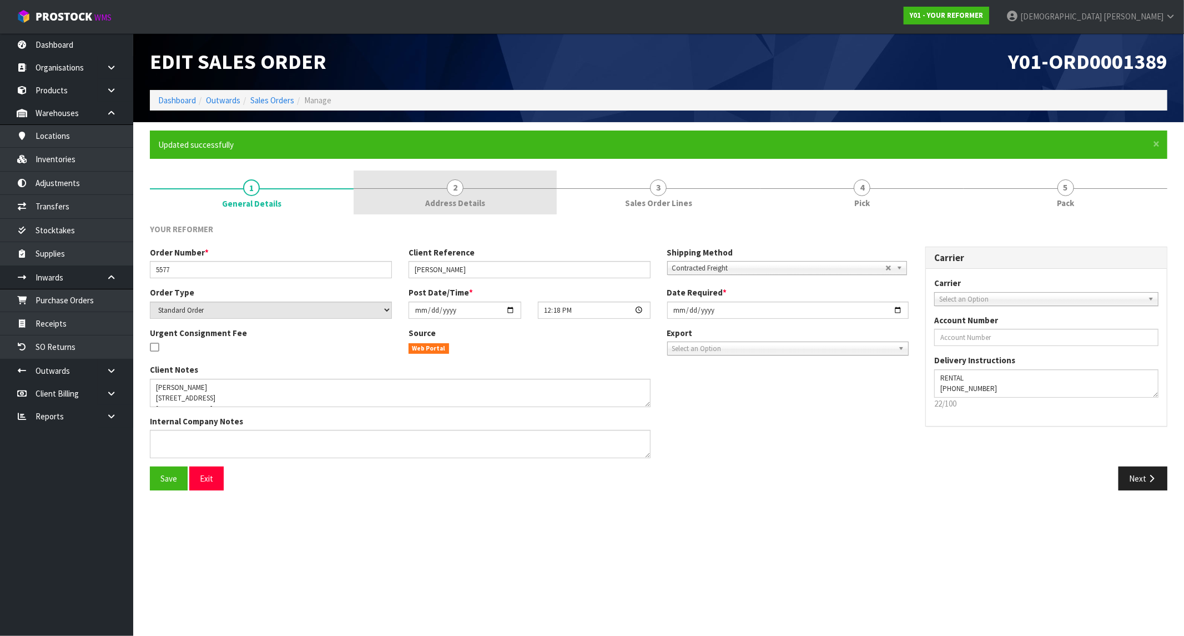
click at [458, 197] on span "Address Details" at bounding box center [455, 203] width 60 height 12
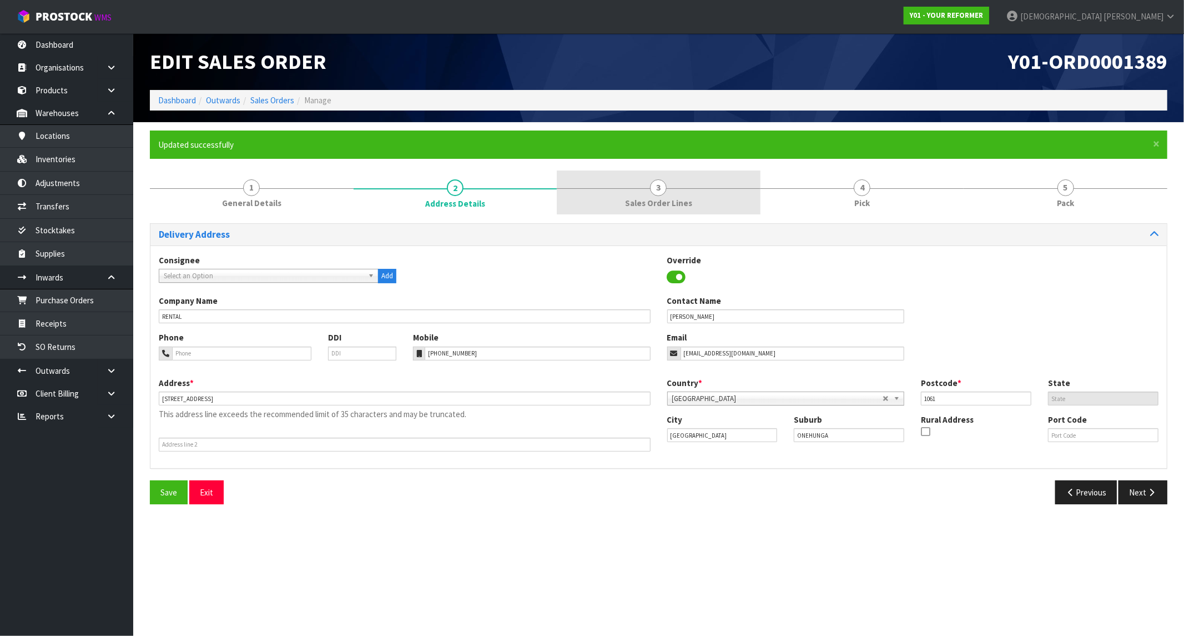
click at [650, 183] on link "3 Sales Order Lines" at bounding box center [659, 192] width 204 height 44
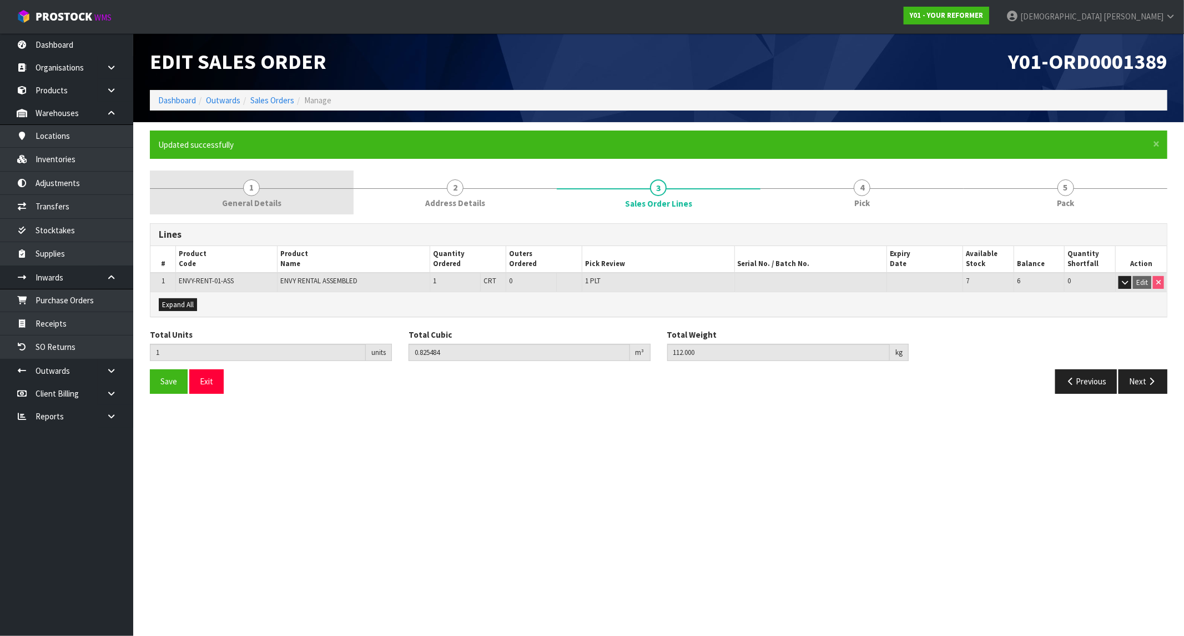
click at [215, 184] on link "1 General Details" at bounding box center [252, 192] width 204 height 44
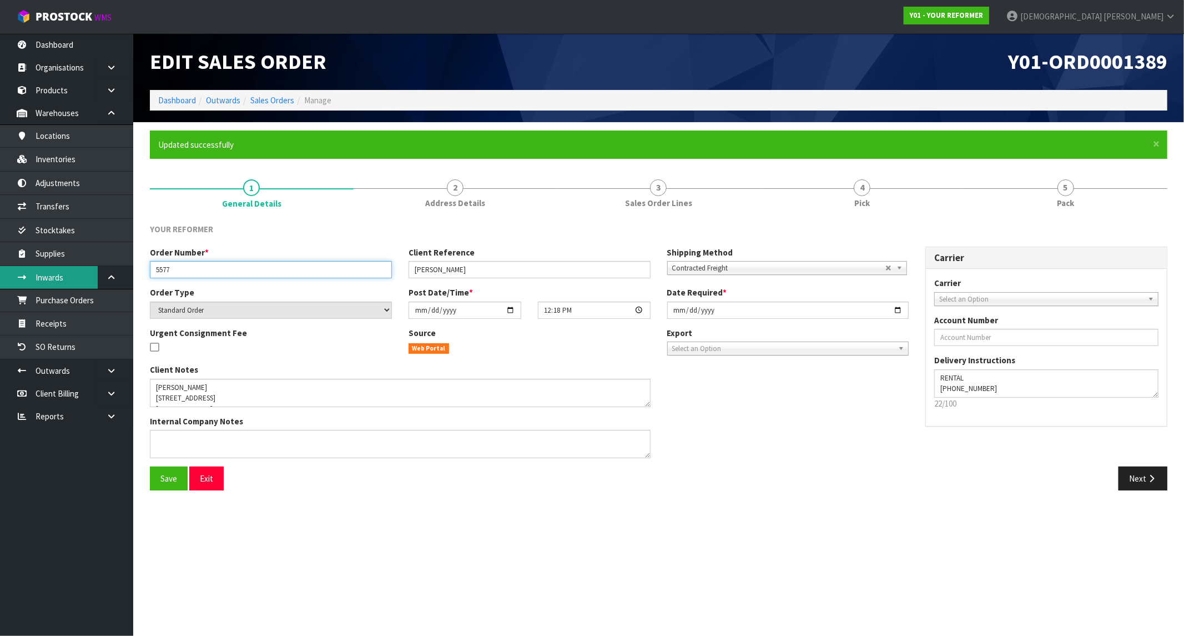
drag, startPoint x: 189, startPoint y: 267, endPoint x: 64, endPoint y: 270, distance: 125.5
click at [64, 270] on body "Toggle navigation ProStock WMS Y01 - YOUR REFORMER Krishna Shah Logout Dashboar…" at bounding box center [592, 318] width 1184 height 636
click at [1057, 67] on span "Y01-ORD0001389" at bounding box center [1087, 61] width 159 height 26
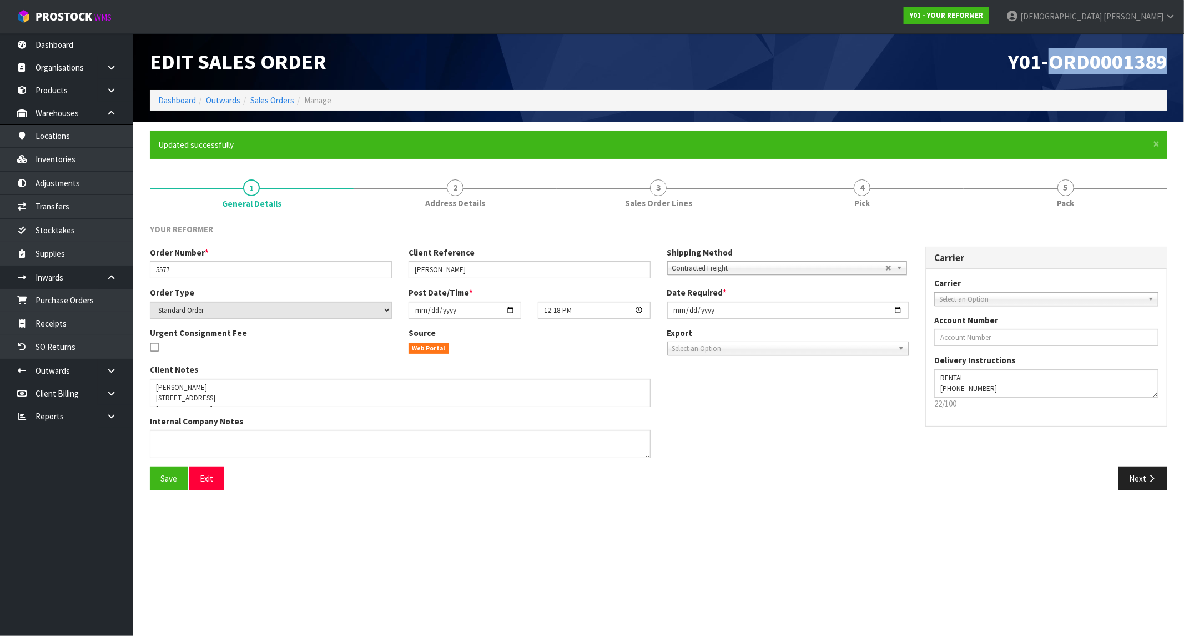
click at [1057, 67] on span "Y01-ORD0001389" at bounding box center [1087, 61] width 159 height 26
click at [1057, 57] on div "Y01-ORD0001389" at bounding box center [917, 61] width 517 height 57
drag, startPoint x: 1009, startPoint y: 66, endPoint x: 1165, endPoint y: 61, distance: 155.5
click at [1057, 61] on span "Y01-ORD0001389" at bounding box center [1087, 61] width 159 height 26
copy span "Y01-ORD0001389"
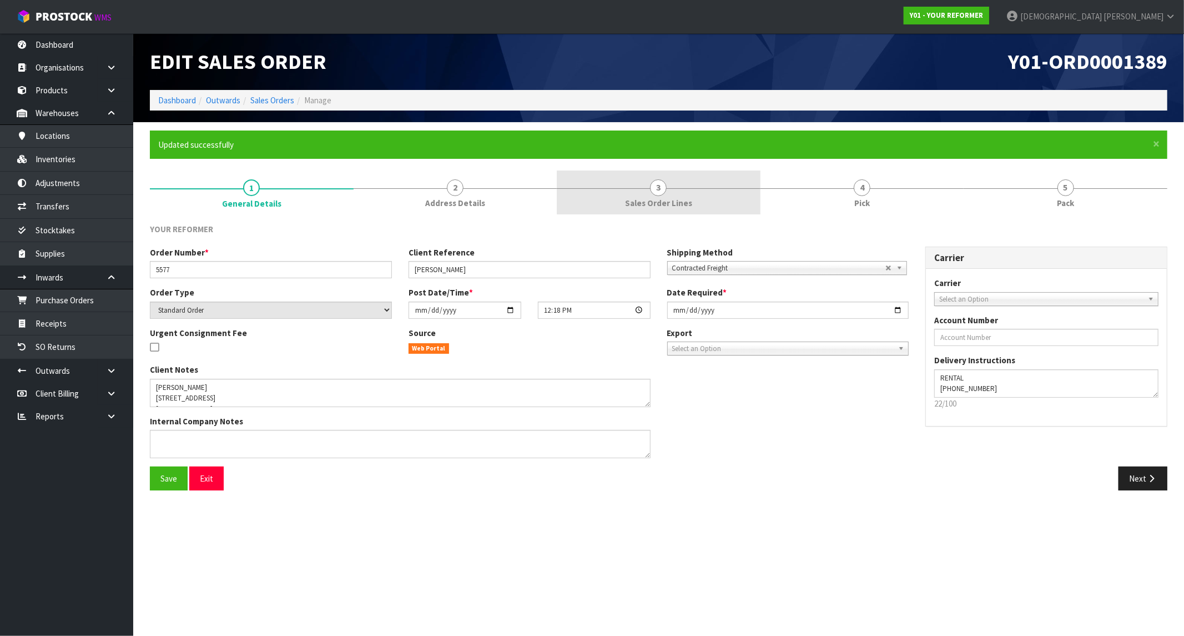
click at [685, 196] on link "3 Sales Order Lines" at bounding box center [659, 192] width 204 height 44
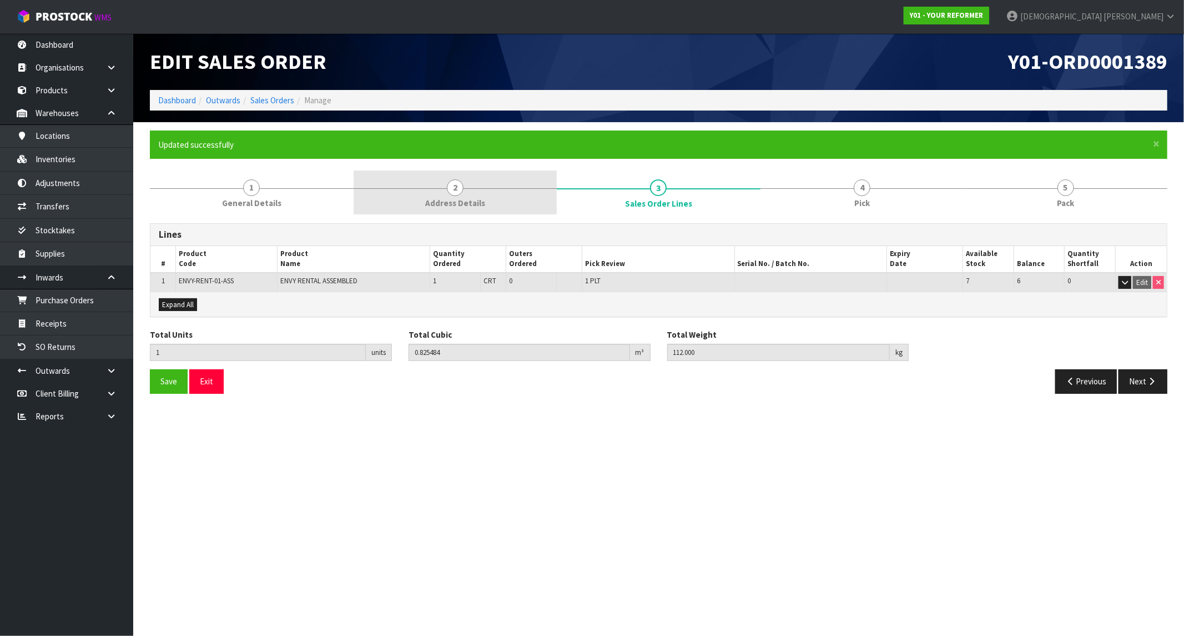
click at [515, 198] on link "2 Address Details" at bounding box center [456, 192] width 204 height 44
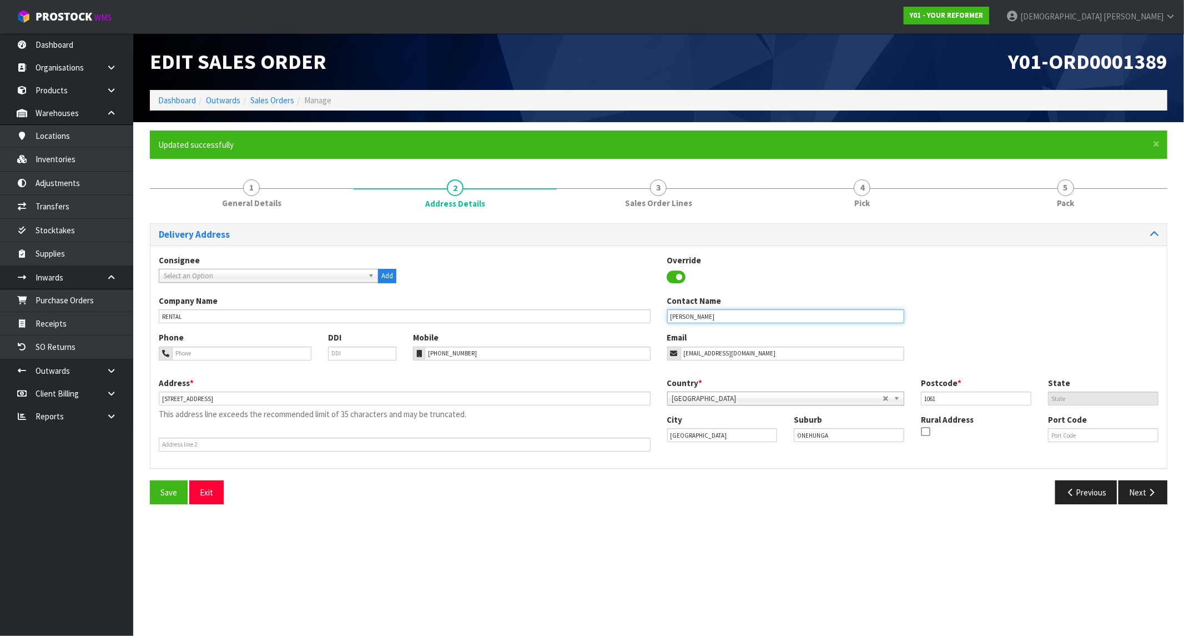
drag, startPoint x: 726, startPoint y: 318, endPoint x: 624, endPoint y: 322, distance: 102.2
click at [624, 322] on div "Company Name RENTAL Contact Name ASHLEY AITKEN" at bounding box center [658, 313] width 1017 height 37
drag, startPoint x: 479, startPoint y: 352, endPoint x: 378, endPoint y: 350, distance: 101.6
click at [378, 350] on div "Phone DDI Mobile +64 210 700 500 Email ashleyaitken@hotmail.co.nz" at bounding box center [658, 353] width 1017 height 45
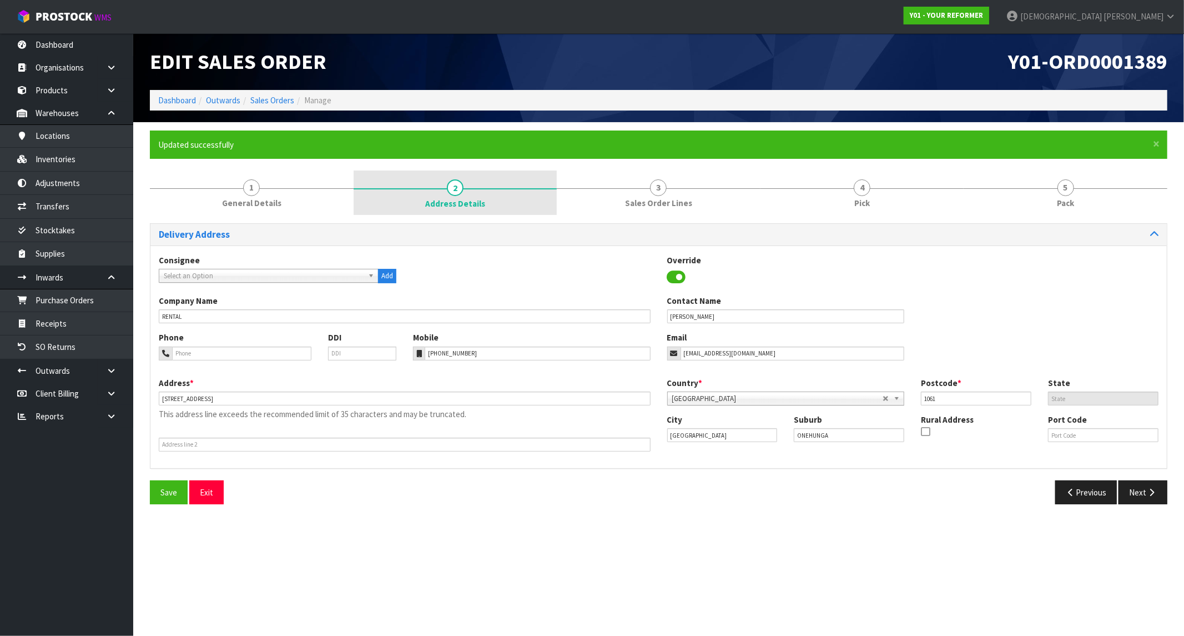
click at [453, 198] on span "Address Details" at bounding box center [455, 204] width 60 height 12
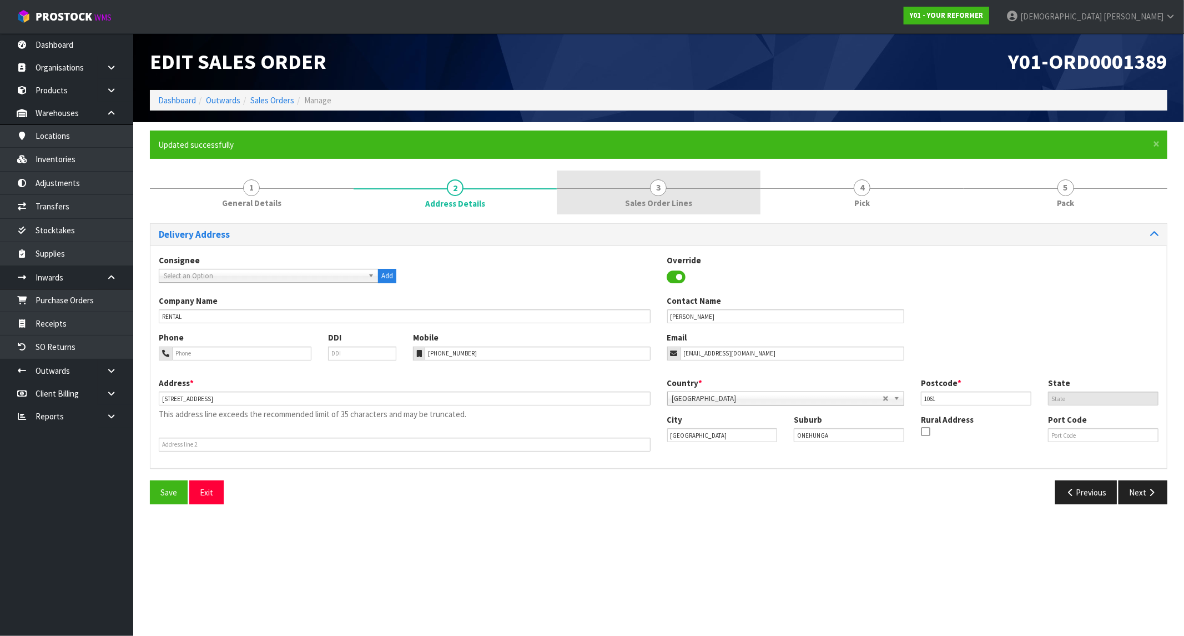
click at [665, 198] on span "Sales Order Lines" at bounding box center [658, 203] width 67 height 12
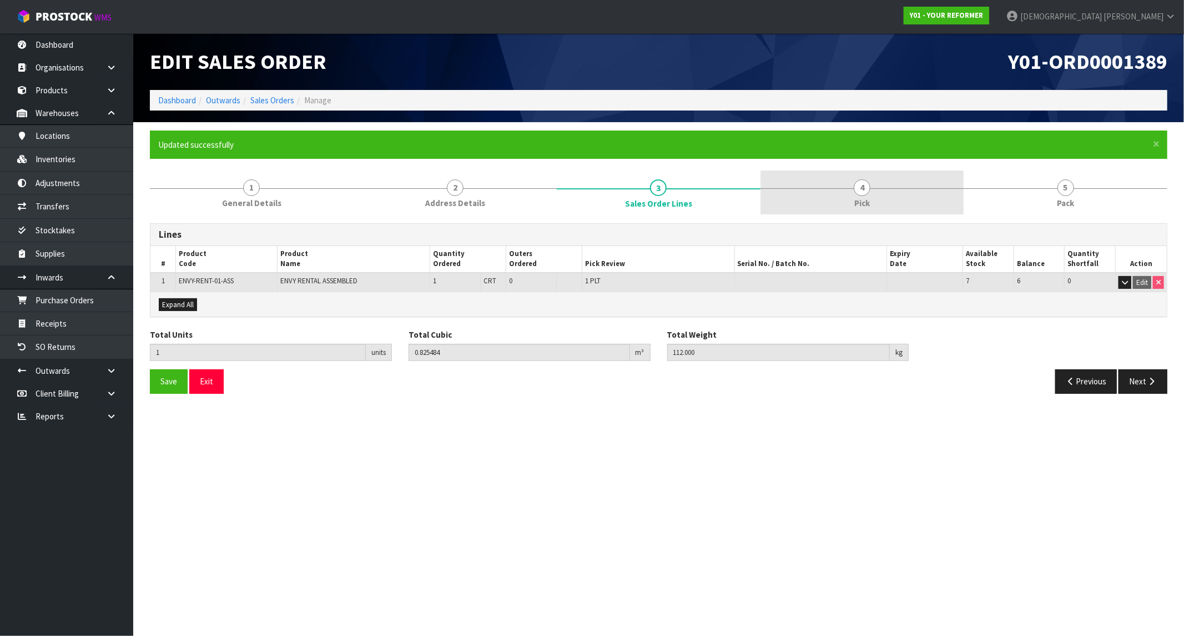
click at [833, 189] on link "4 Pick" at bounding box center [863, 192] width 204 height 44
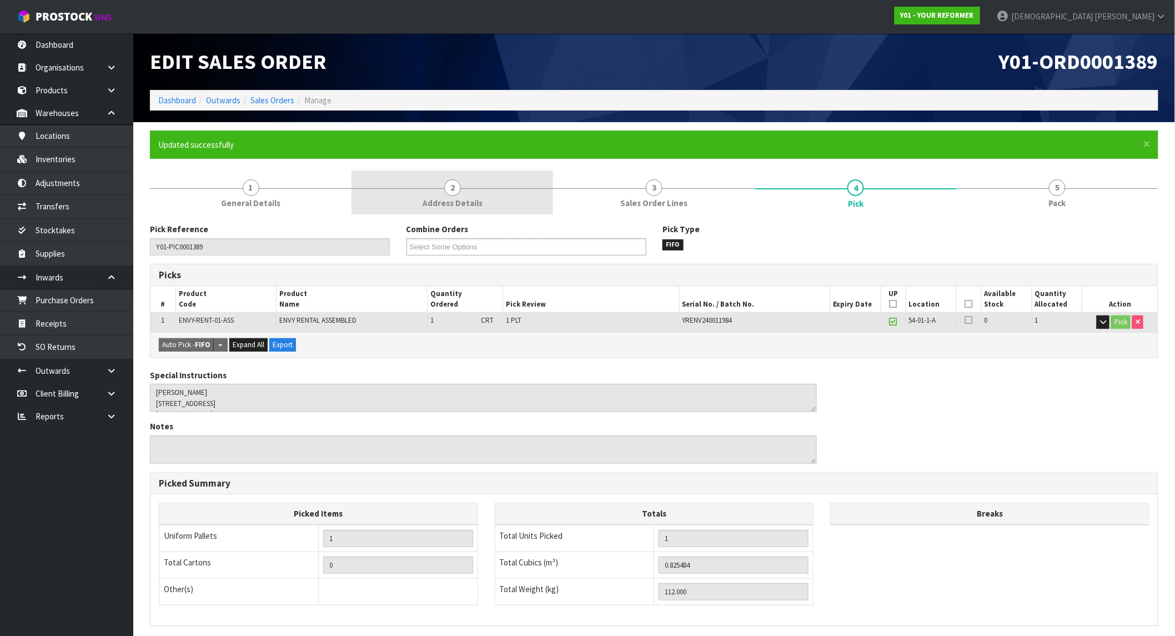
click at [517, 193] on link "2 Address Details" at bounding box center [452, 192] width 202 height 44
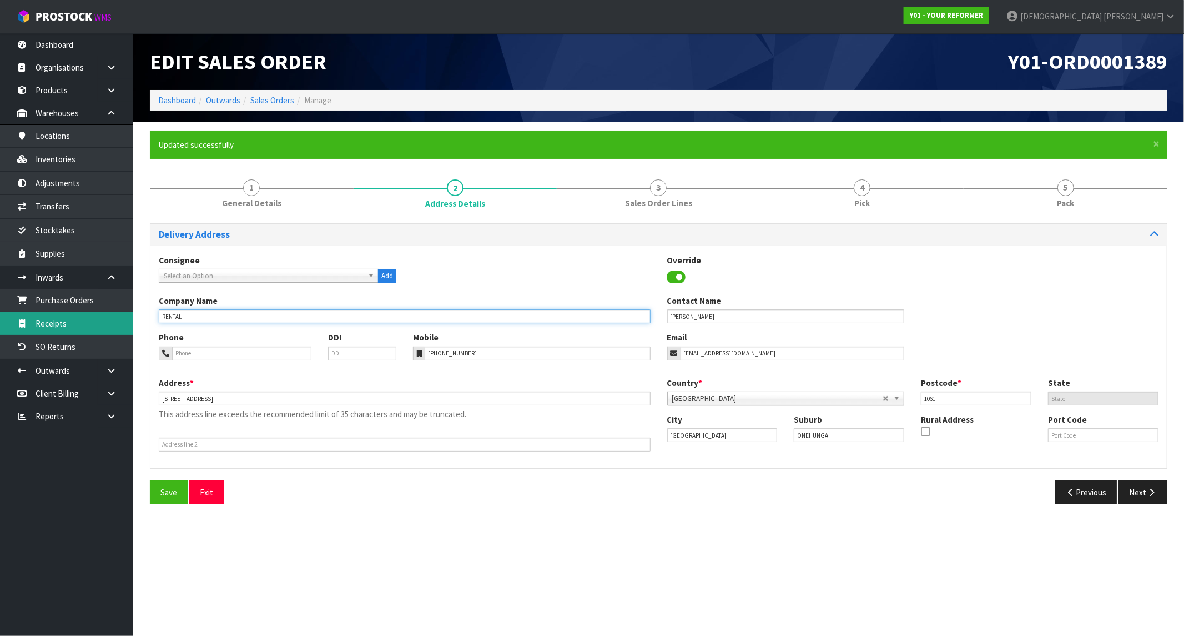
drag, startPoint x: 133, startPoint y: 317, endPoint x: 95, endPoint y: 317, distance: 37.8
click at [95, 317] on body "Toggle navigation ProStock WMS Y01 - YOUR REFORMER Krishna Shah Logout Dashboar…" at bounding box center [592, 318] width 1184 height 636
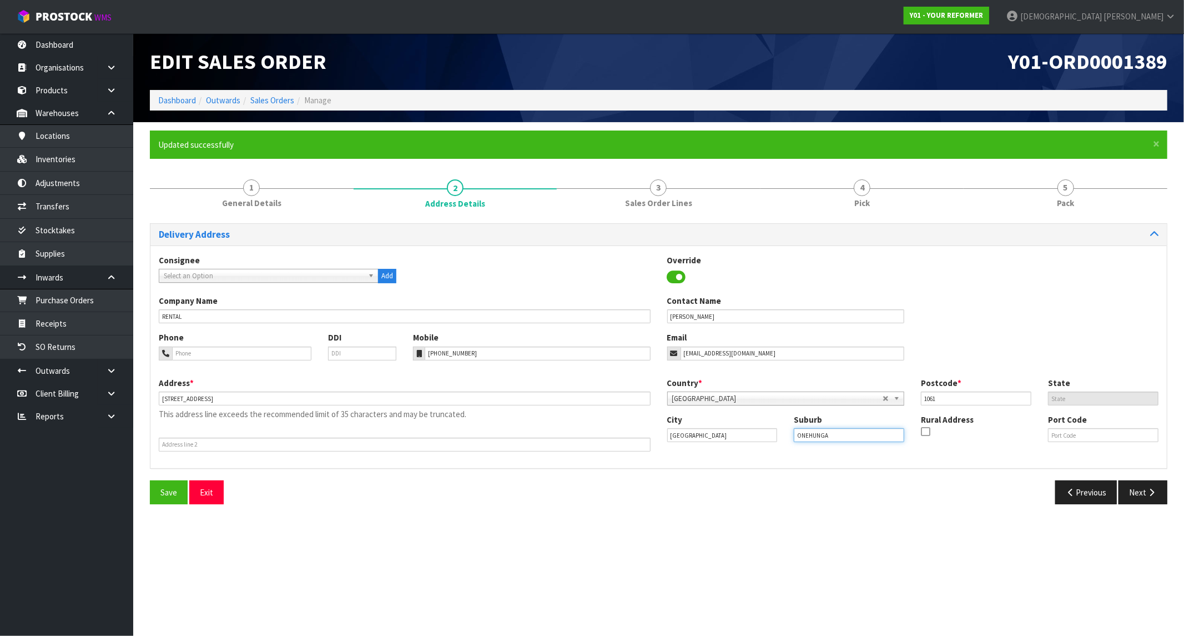
drag, startPoint x: 849, startPoint y: 431, endPoint x: 741, endPoint y: 440, distance: 109.1
click at [742, 440] on div "City Auckland Suburb ONEHUNGA Rural Address Port Code" at bounding box center [913, 433] width 509 height 38
click at [263, 97] on link "Sales Orders" at bounding box center [272, 100] width 44 height 11
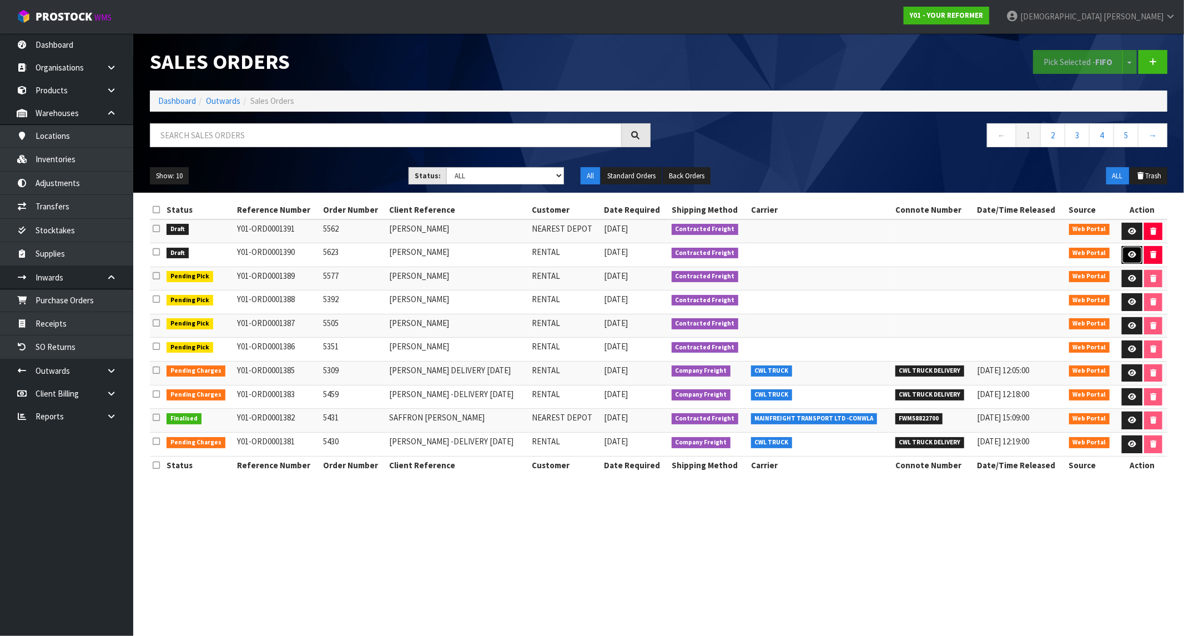
click at [1057, 255] on link at bounding box center [1132, 255] width 21 height 18
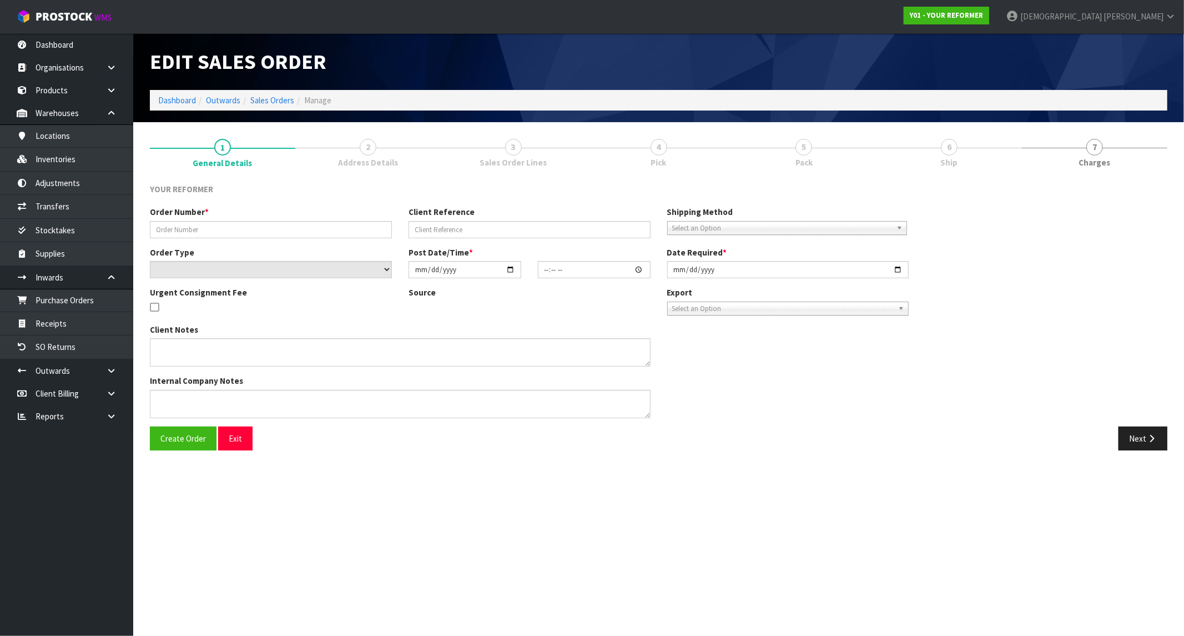
type input "5623"
type input "[PERSON_NAME]"
select select "number:0"
type input "2025-09-29"
type input "12:20:00.000"
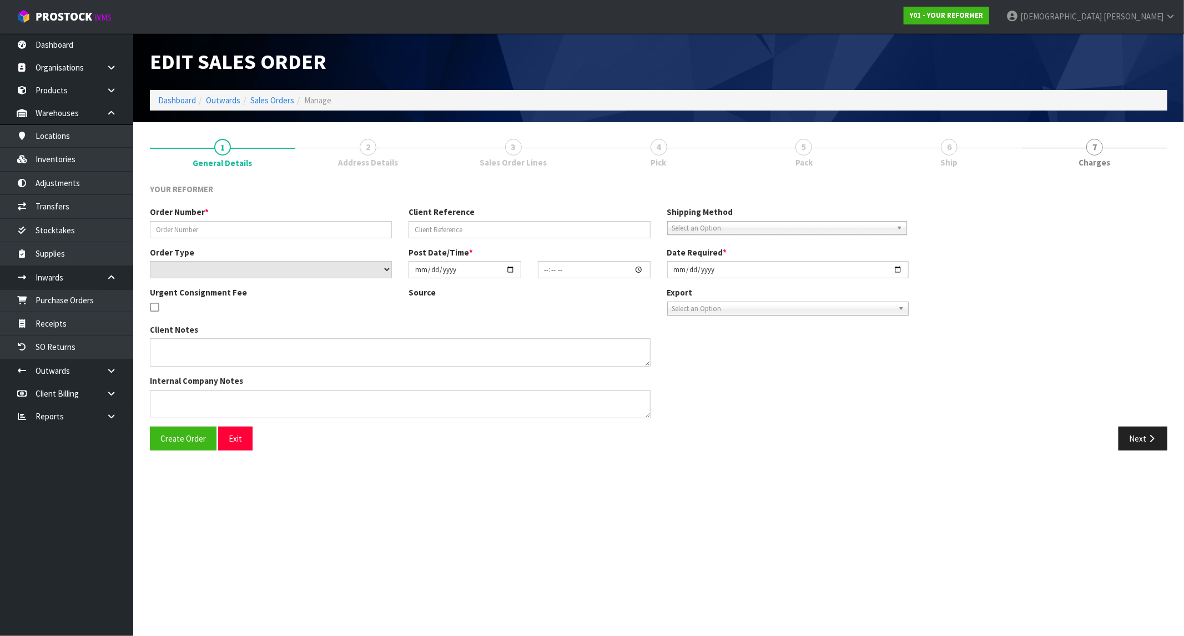
type input "2025-09-29"
type textarea "TRACEY BOTHWELL 14 TE MAKURU LANE AUK MARAETAI 2018 NEW ZEALAND +64 21 357 317"
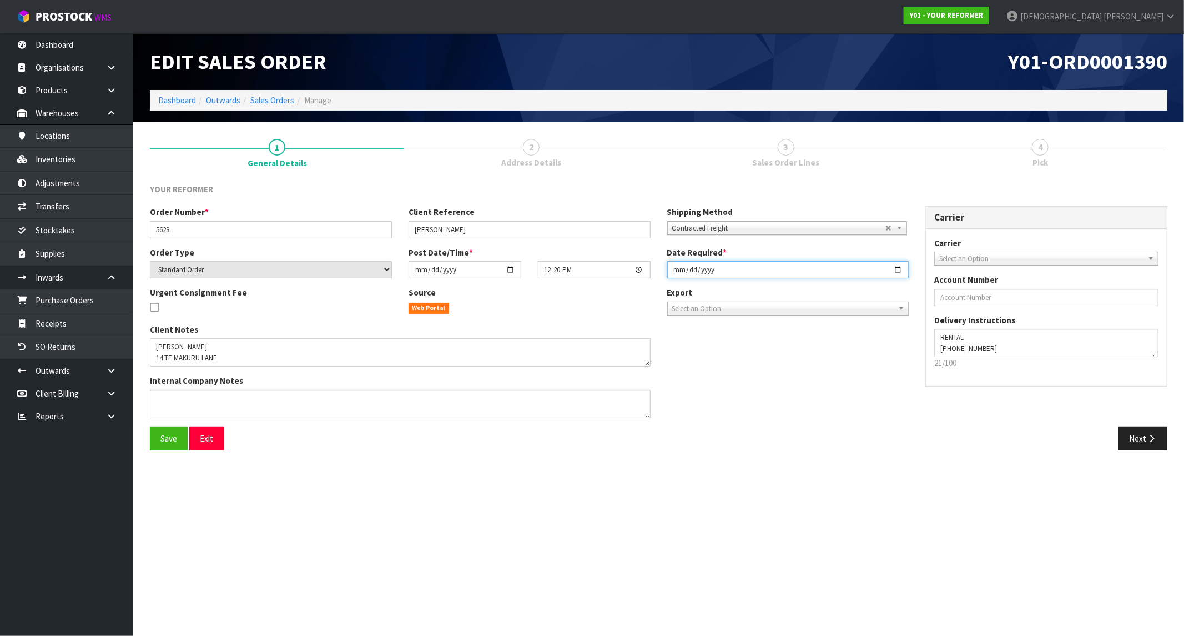
click at [781, 268] on input "2025-09-29" at bounding box center [788, 269] width 242 height 17
click at [902, 264] on input "2025-09-29" at bounding box center [788, 269] width 242 height 17
type input "2025-09-30"
click at [1057, 434] on button "Next" at bounding box center [1143, 438] width 49 height 24
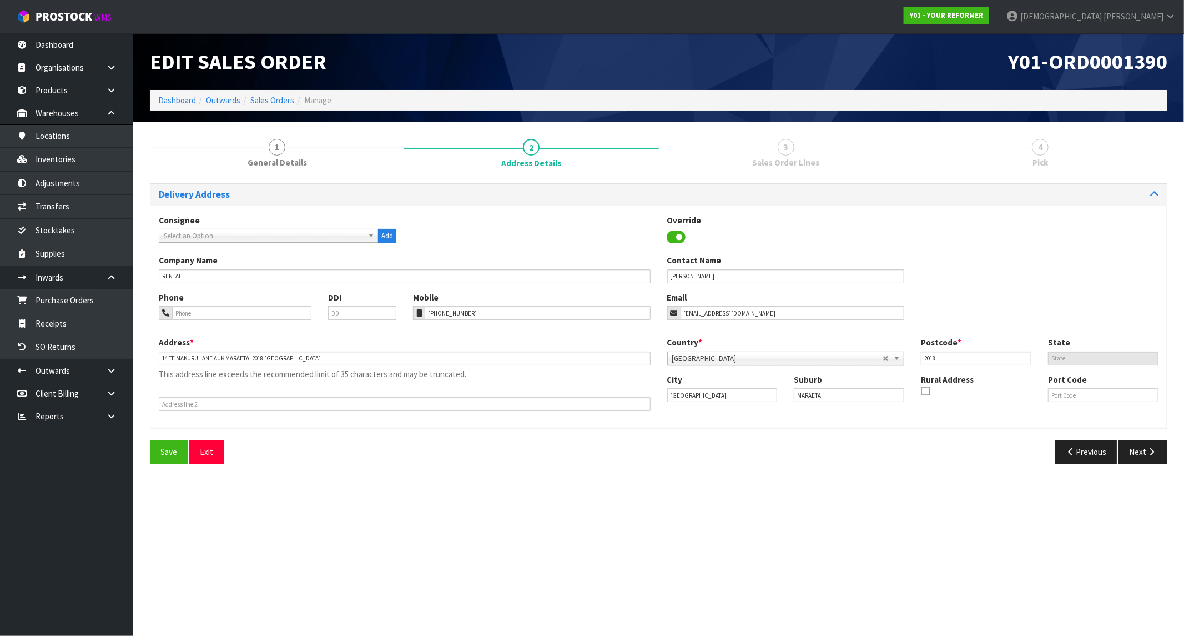
click at [340, 236] on span "Select an Option" at bounding box center [264, 235] width 200 height 13
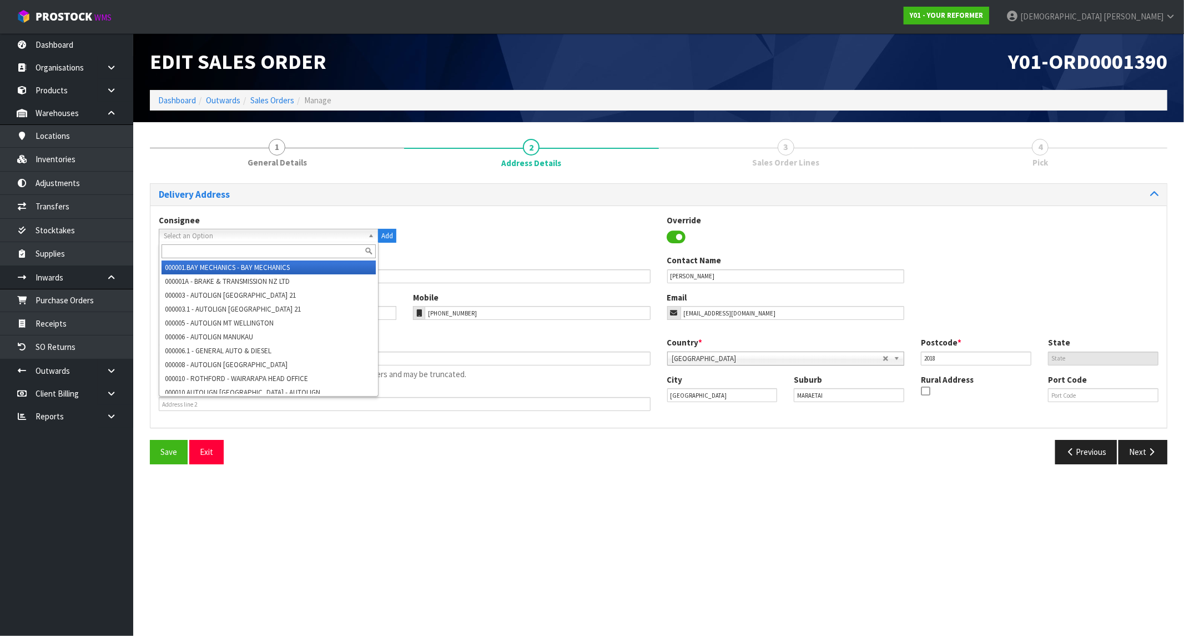
click at [340, 236] on span "Select an Option" at bounding box center [264, 235] width 200 height 13
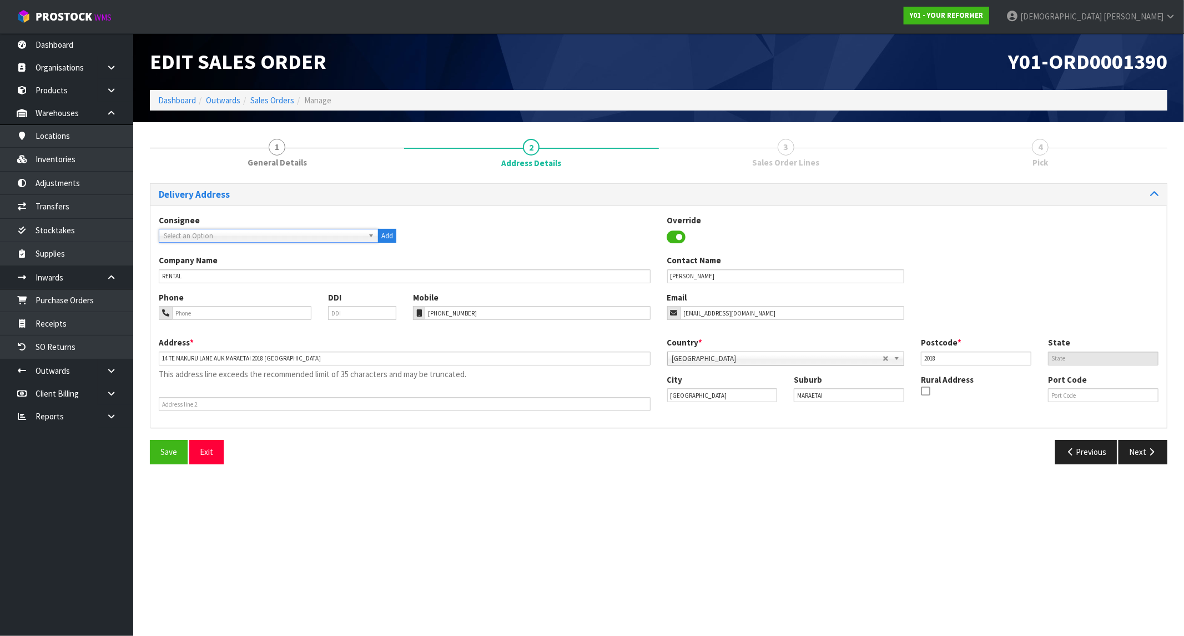
click at [544, 234] on div "Consignee 000001.BAY MECHANICS - BAY MECHANICS 000001A - BRAKE & TRANSMISSION N…" at bounding box center [658, 234] width 1017 height 41
click at [1057, 451] on button "Next" at bounding box center [1143, 452] width 49 height 24
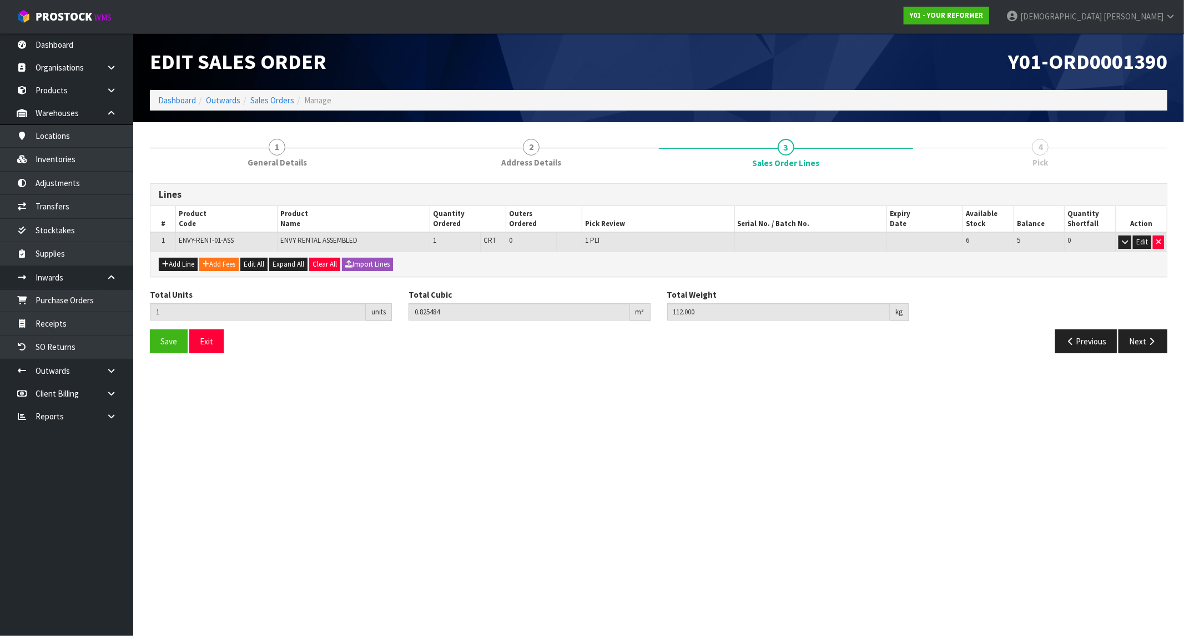
click at [143, 343] on div "Save Exit" at bounding box center [400, 341] width 517 height 24
click at [159, 343] on button "Save" at bounding box center [169, 341] width 38 height 24
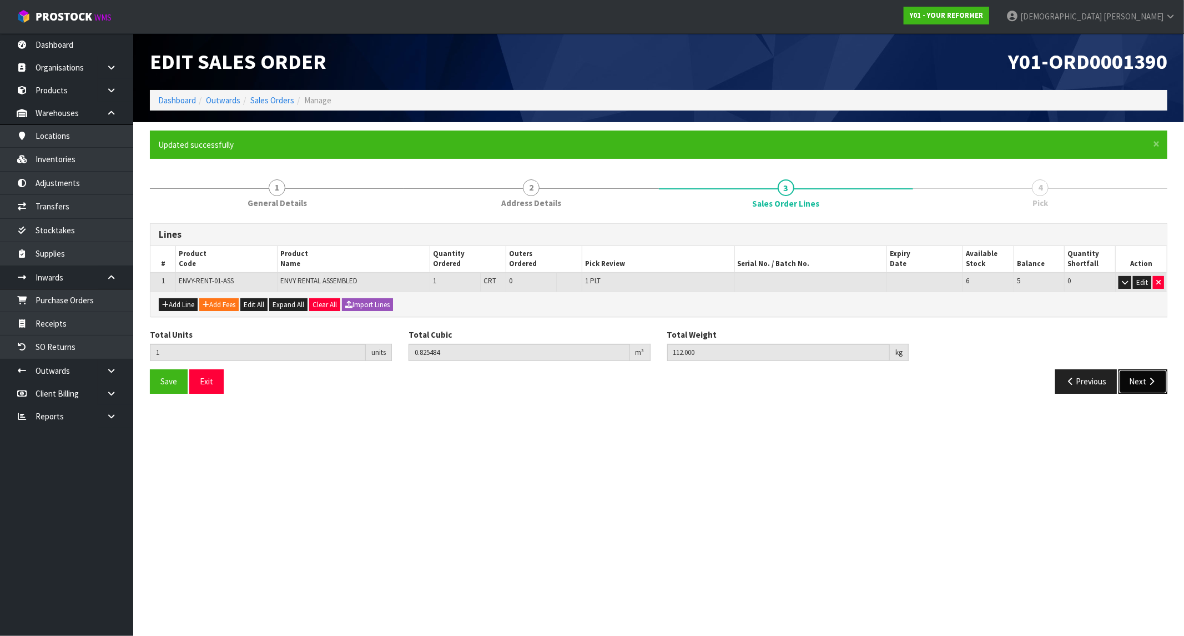
click at [1057, 381] on button "Next" at bounding box center [1143, 381] width 49 height 24
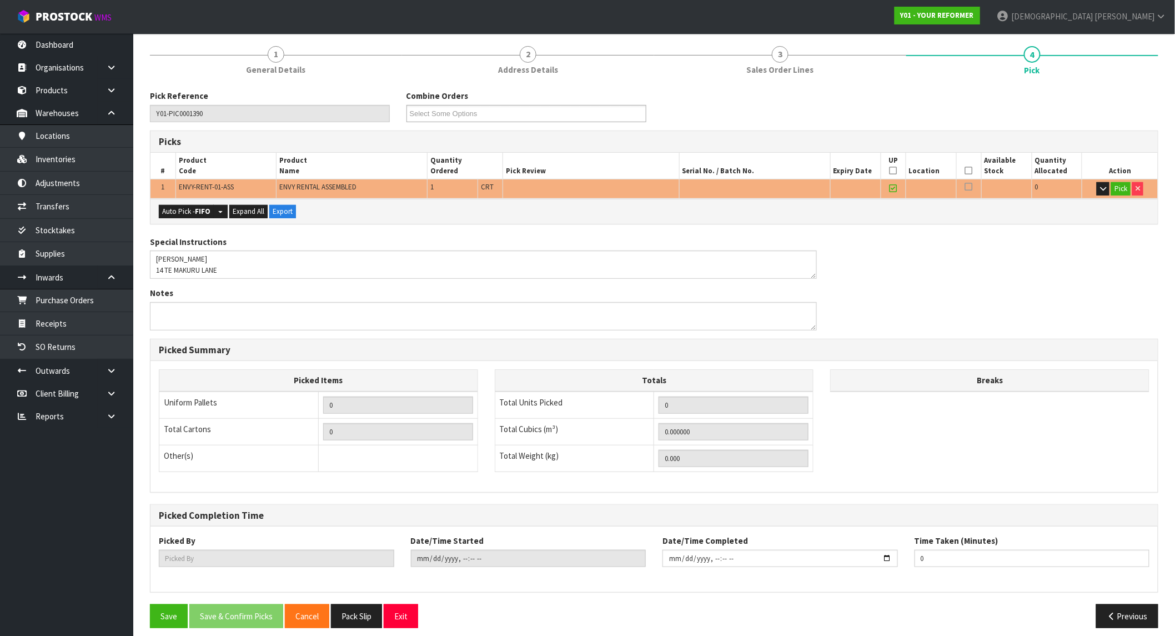
scroll to position [142, 0]
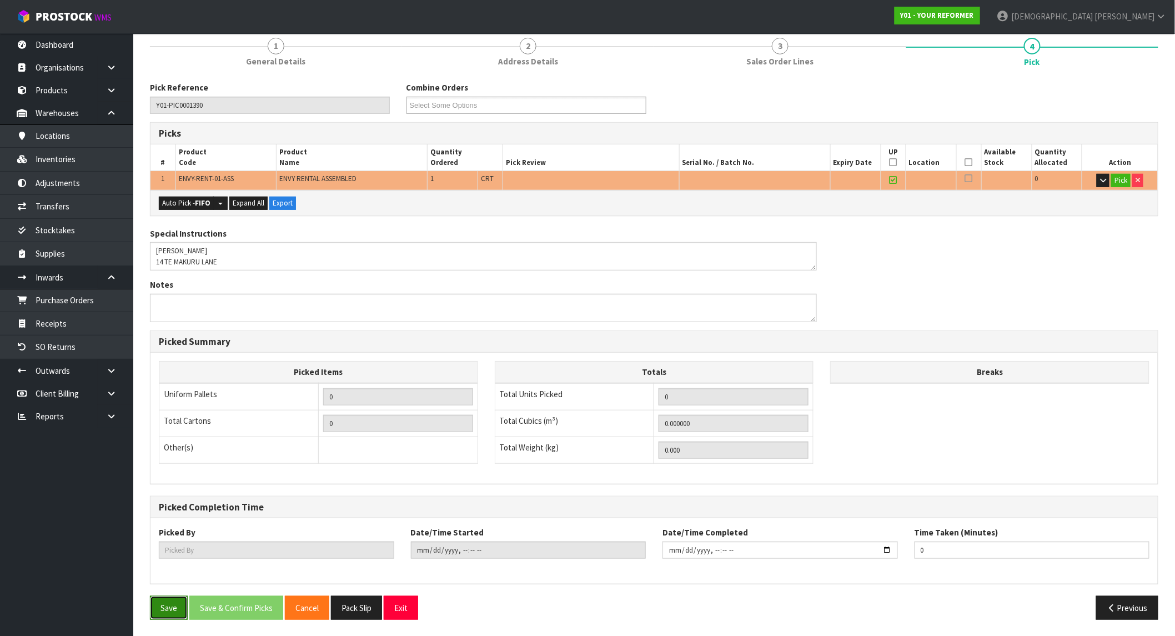
click at [170, 572] on button "Save" at bounding box center [169, 608] width 38 height 24
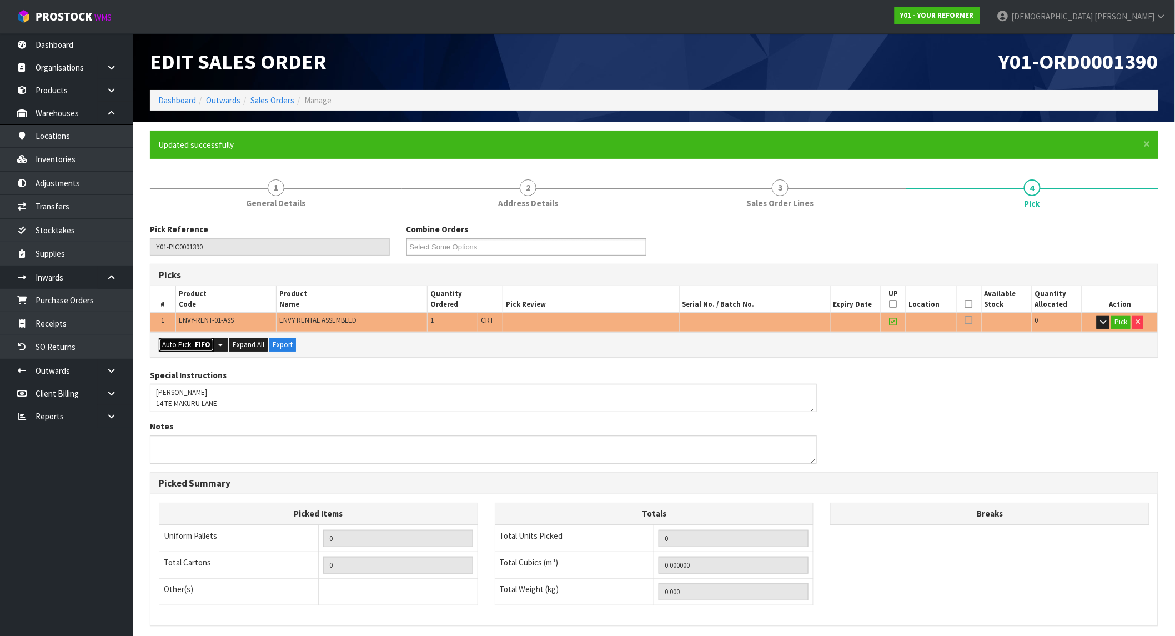
click at [202, 349] on button "Auto Pick - FIFO" at bounding box center [186, 344] width 55 height 13
type input "1"
type input "0.825484"
type input "112.000"
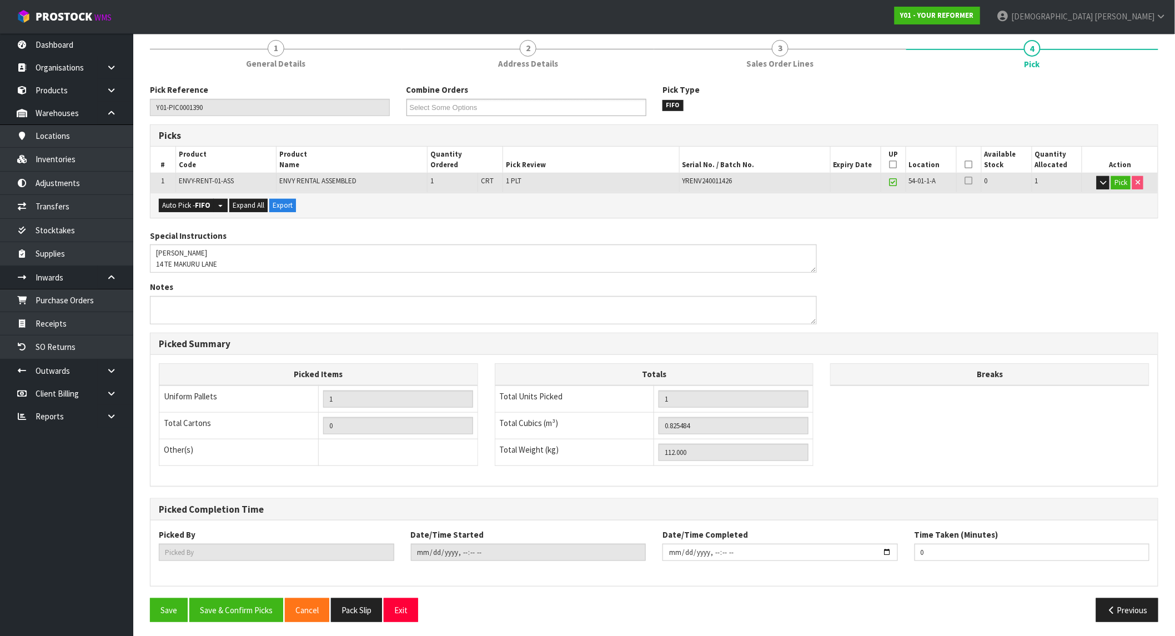
scroll to position [142, 0]
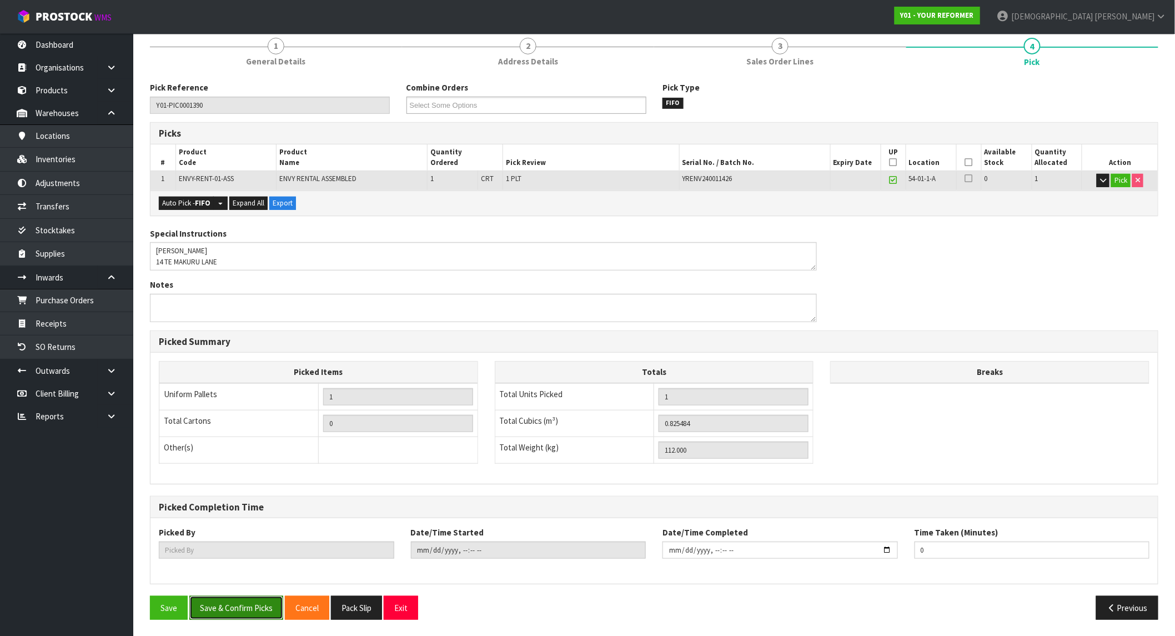
click at [245, 572] on button "Save & Confirm Picks" at bounding box center [236, 608] width 94 height 24
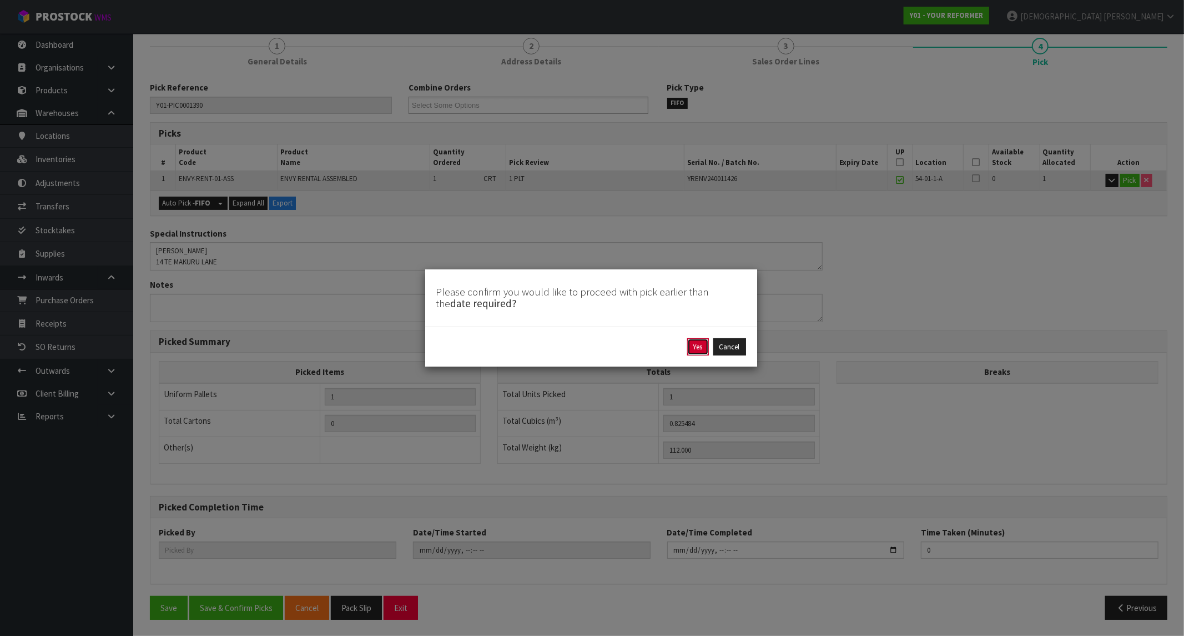
click at [701, 354] on button "Yes" at bounding box center [698, 347] width 22 height 18
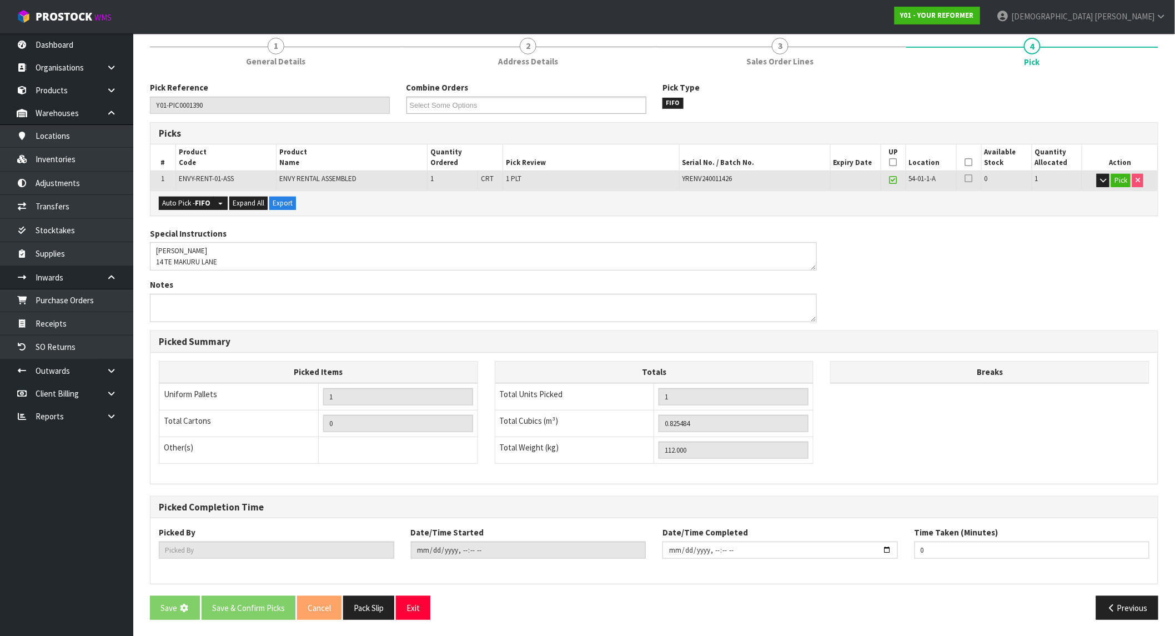
scroll to position [0, 0]
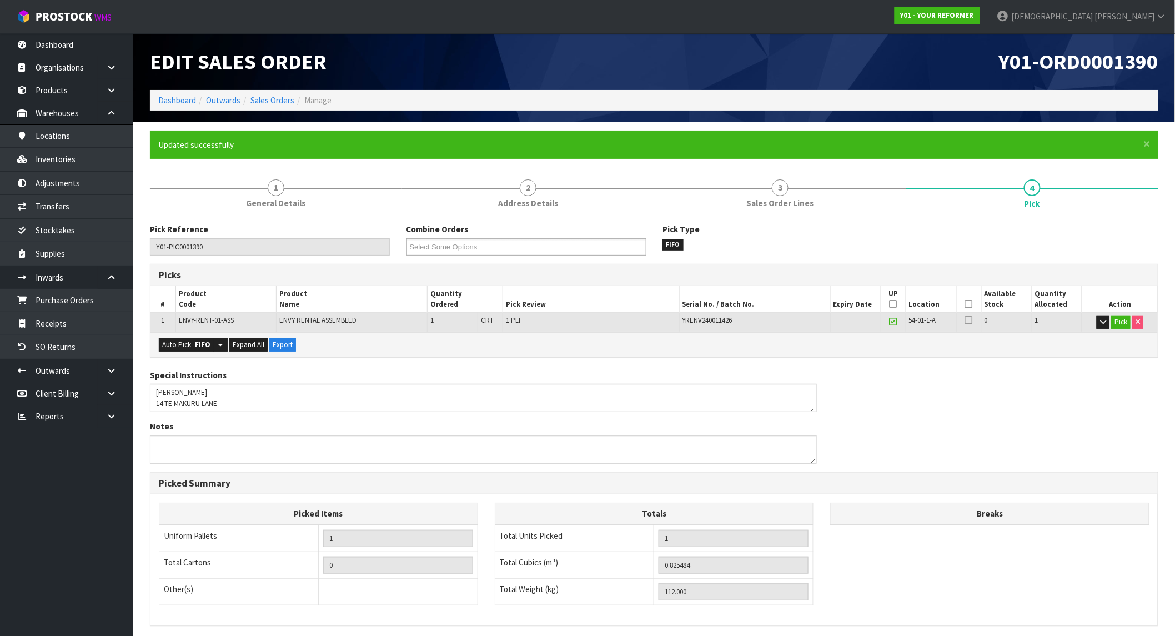
type input "Krishna Shah"
type input "2025-09-29T12:34:32"
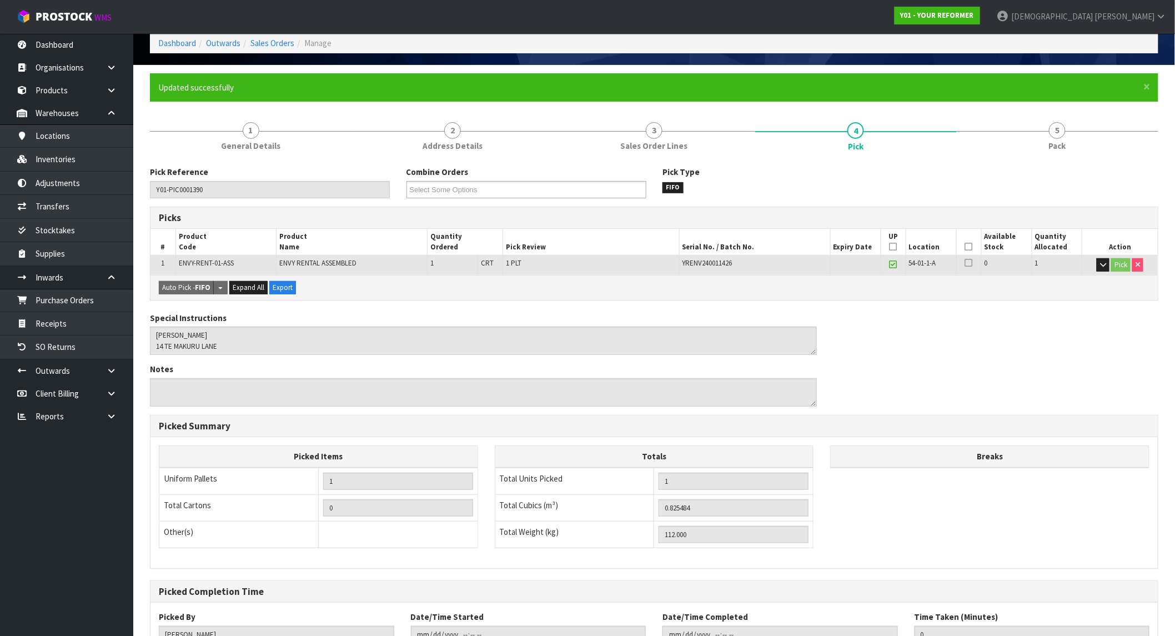
scroll to position [142, 0]
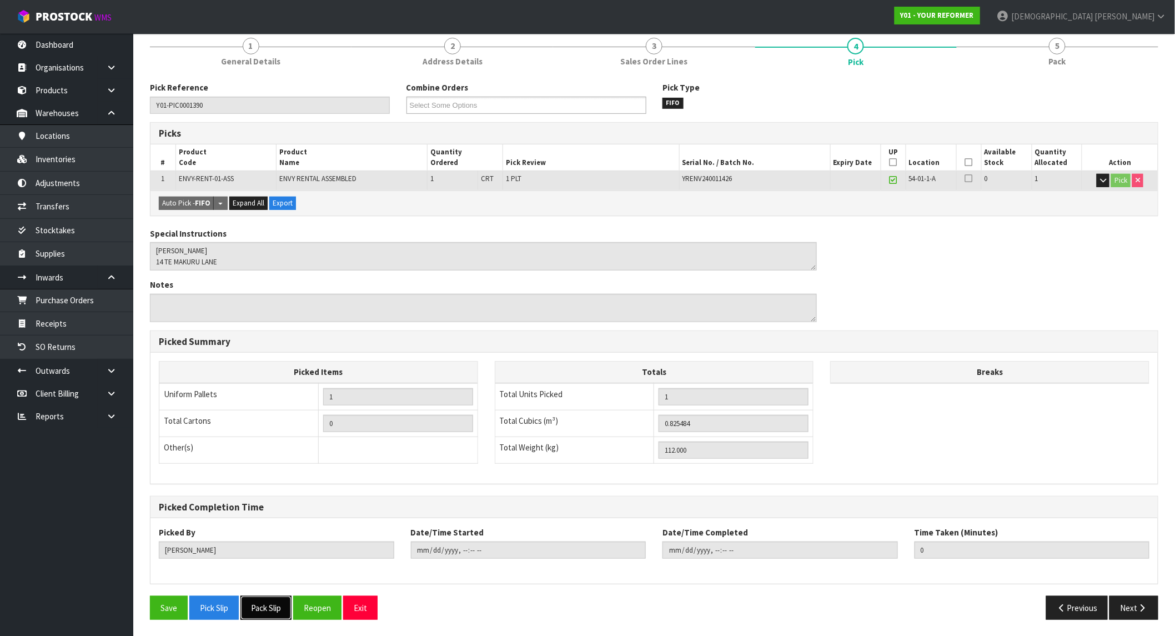
click at [258, 572] on button "Pack Slip" at bounding box center [265, 608] width 51 height 24
click at [1057, 572] on button "Next" at bounding box center [1133, 608] width 49 height 24
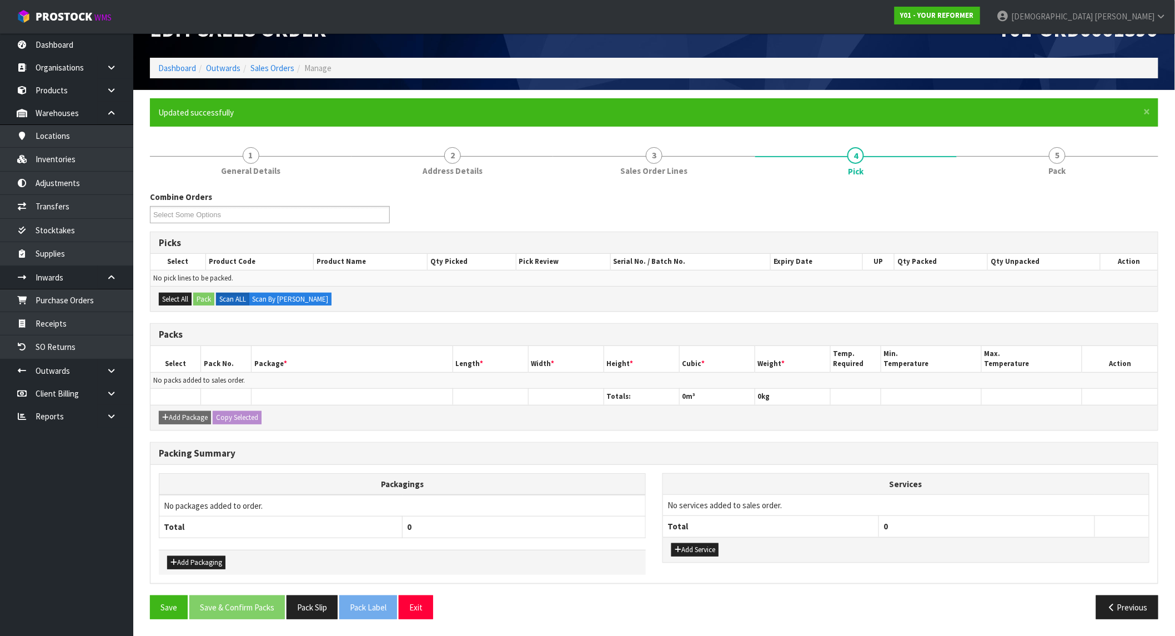
scroll to position [31, 0]
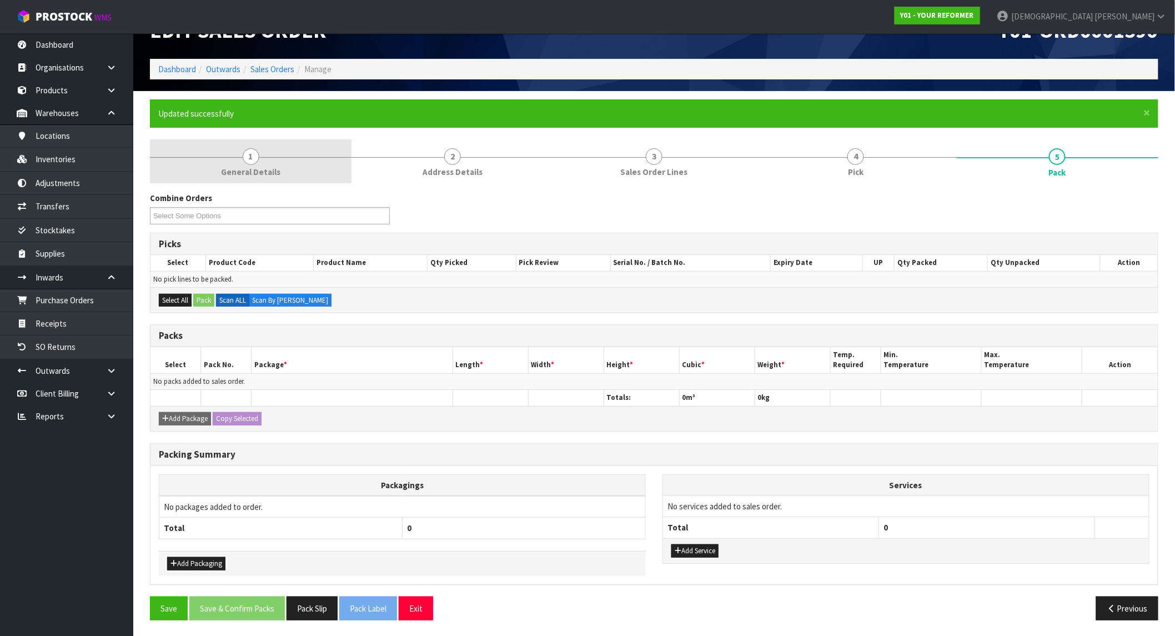
click at [278, 167] on span "General Details" at bounding box center [250, 172] width 59 height 12
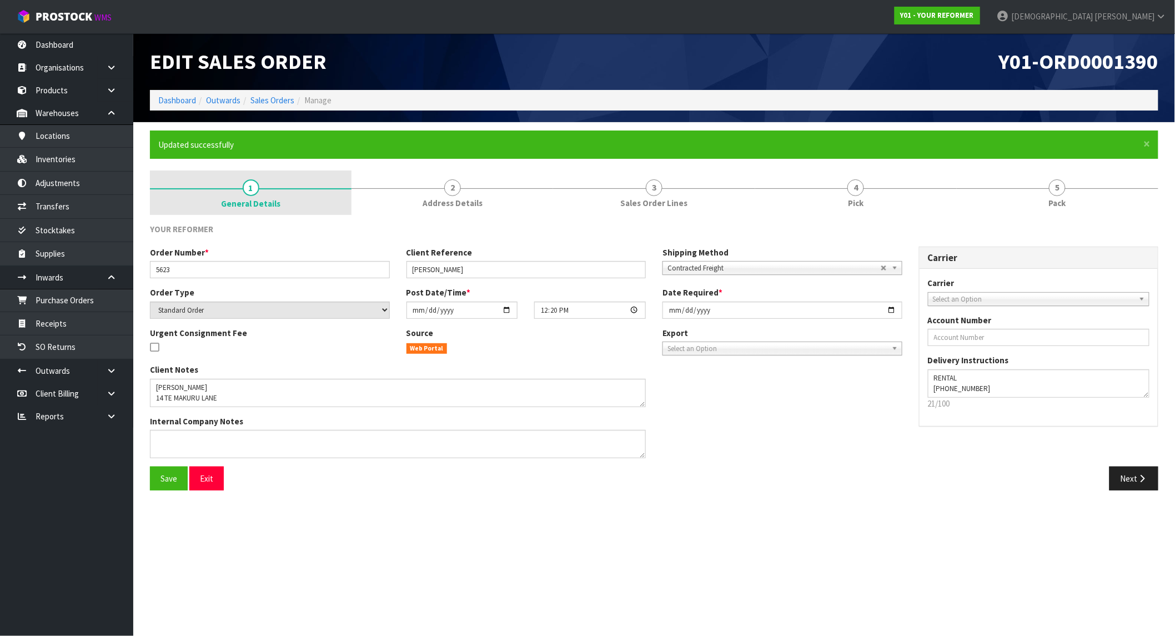
scroll to position [0, 0]
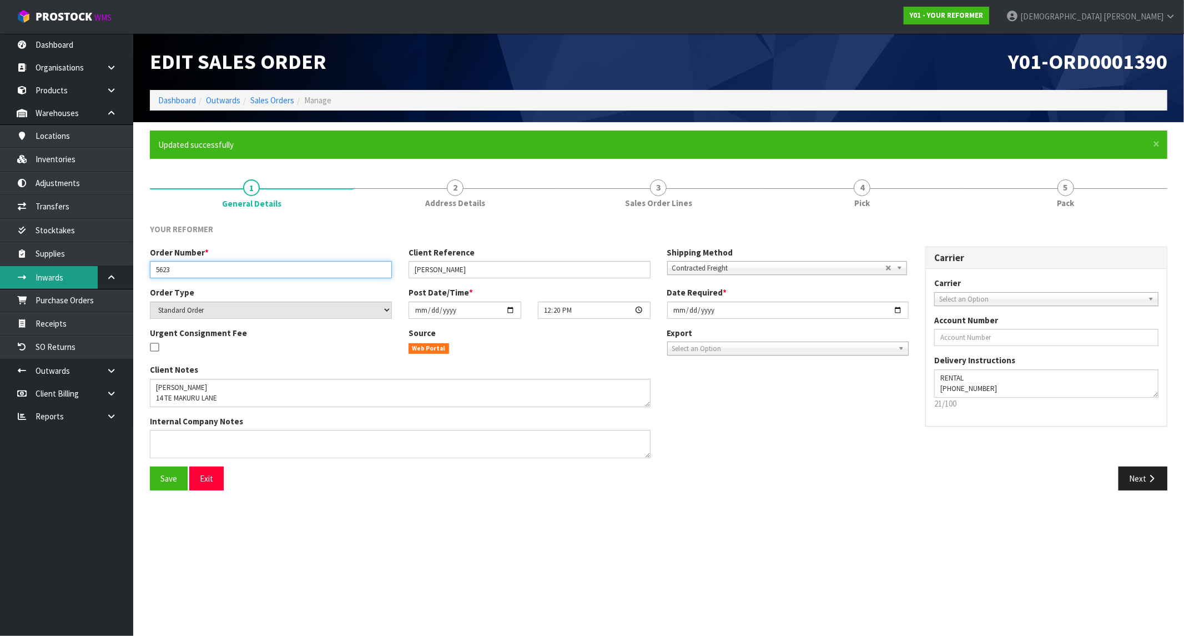
drag, startPoint x: 149, startPoint y: 275, endPoint x: 91, endPoint y: 276, distance: 57.8
click at [91, 276] on body "Toggle navigation ProStock WMS Y01 - YOUR REFORMER Krishna Shah Logout Dashboar…" at bounding box center [592, 318] width 1184 height 636
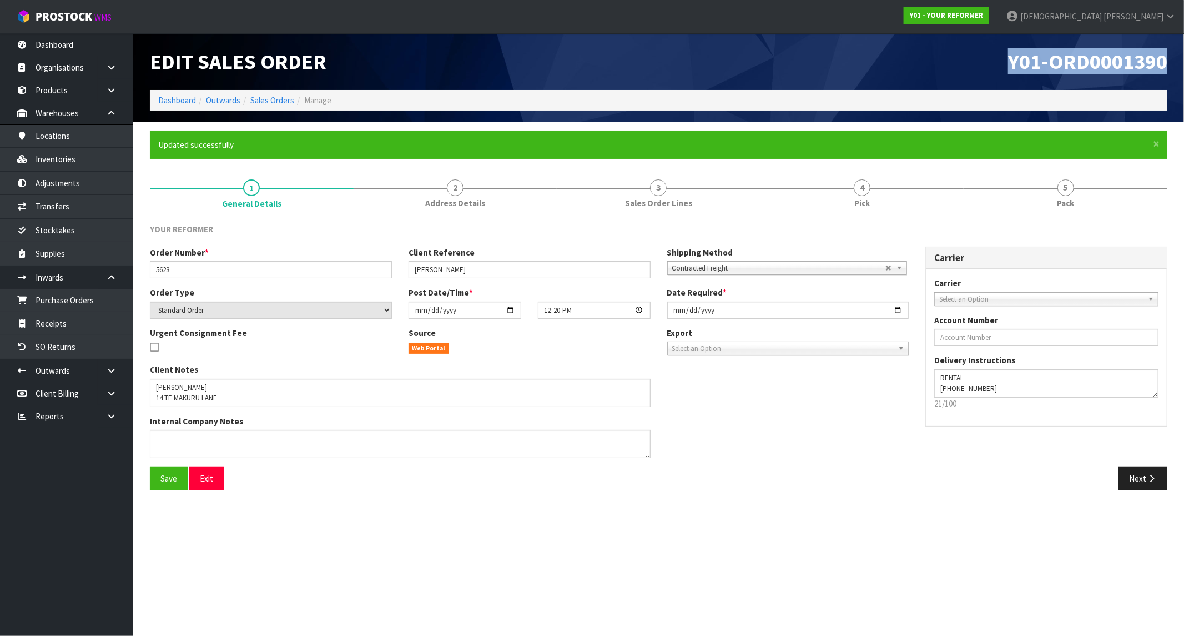
drag, startPoint x: 1012, startPoint y: 63, endPoint x: 1173, endPoint y: 60, distance: 160.5
click at [1057, 60] on div "Y01-ORD0001390" at bounding box center [917, 61] width 517 height 57
copy span "Y01-ORD0001390"
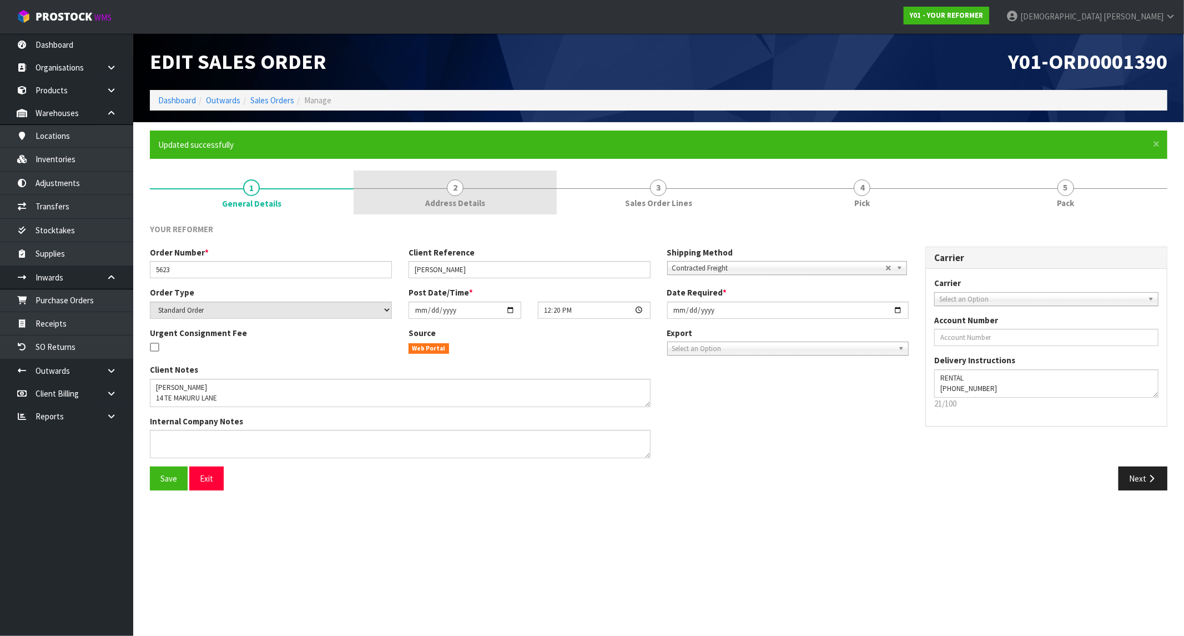
click at [446, 203] on span "Address Details" at bounding box center [455, 203] width 60 height 12
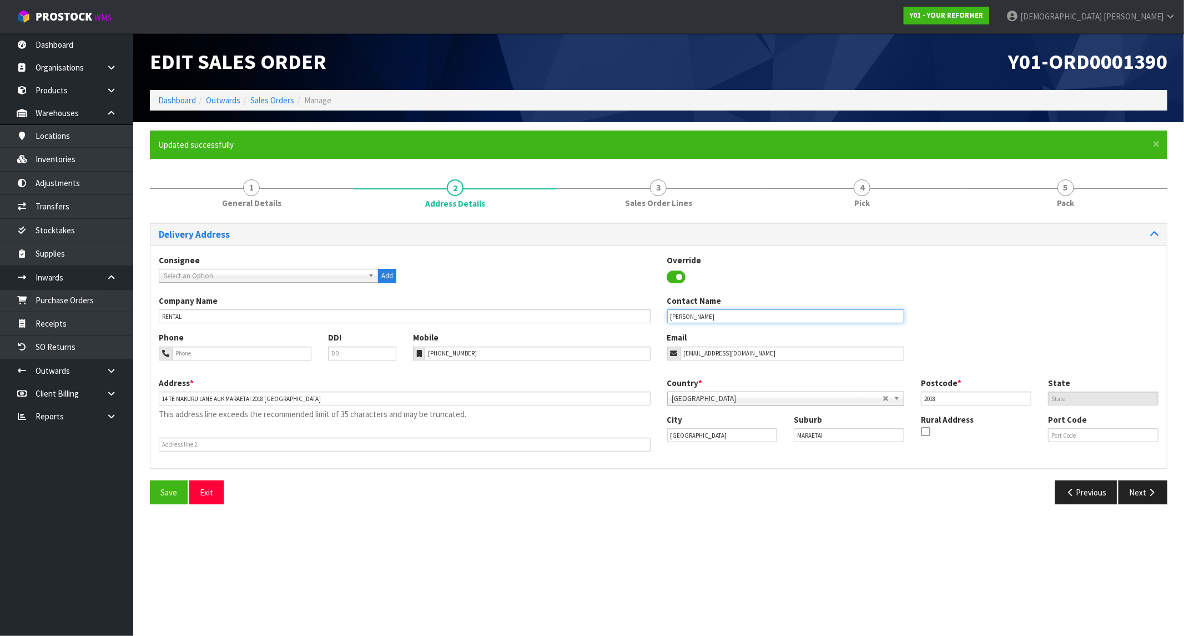
drag, startPoint x: 728, startPoint y: 314, endPoint x: 620, endPoint y: 316, distance: 107.7
click at [622, 315] on div "Company Name RENTAL Contact Name TRACEY BOTHWELL" at bounding box center [658, 313] width 1017 height 37
drag, startPoint x: 512, startPoint y: 354, endPoint x: 354, endPoint y: 356, distance: 158.8
click at [354, 356] on div "Phone DDI Mobile +64 21 357 317 Email tbothwell11@gmail.com" at bounding box center [658, 353] width 1017 height 45
click at [814, 437] on input "MARAETAI" at bounding box center [849, 435] width 110 height 14
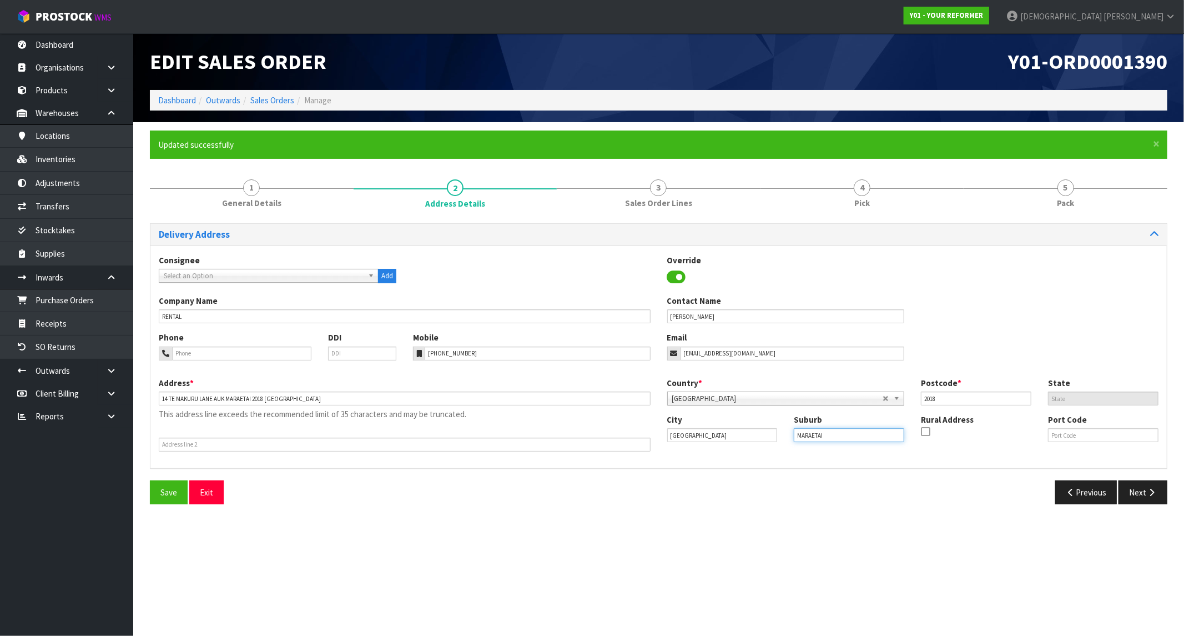
drag, startPoint x: 838, startPoint y: 438, endPoint x: 750, endPoint y: 441, distance: 88.3
click at [750, 441] on div "City Auckland Suburb MARAETAI Rural Address Port Code" at bounding box center [913, 433] width 509 height 38
click at [274, 95] on link "Sales Orders" at bounding box center [272, 100] width 44 height 11
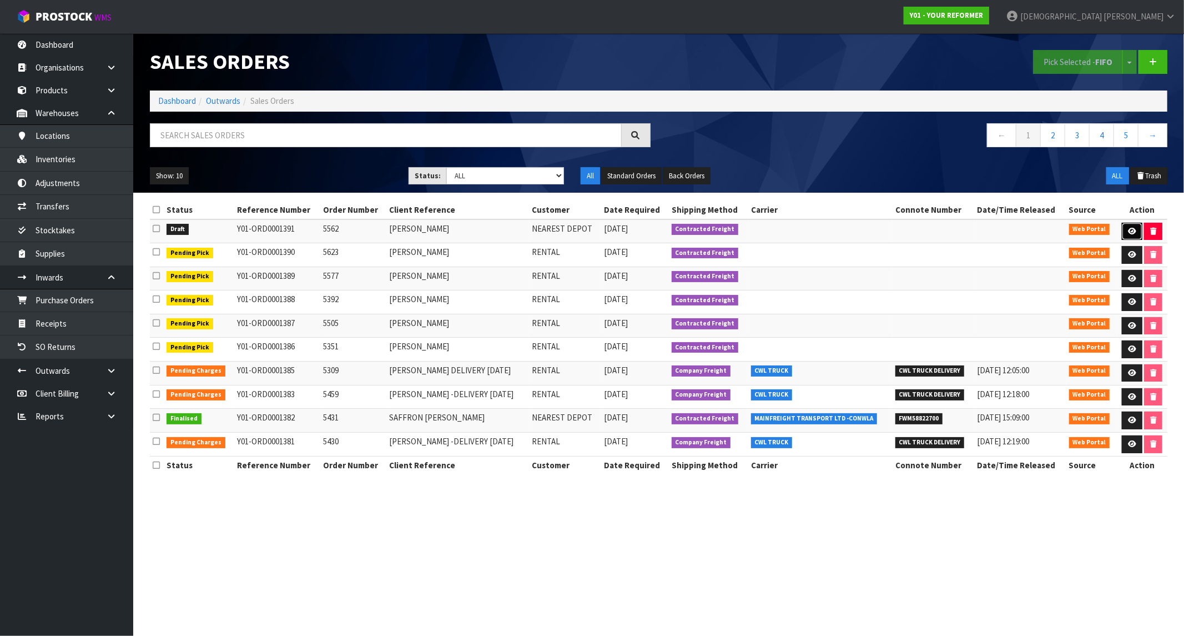
click at [1057, 228] on icon at bounding box center [1132, 231] width 8 height 7
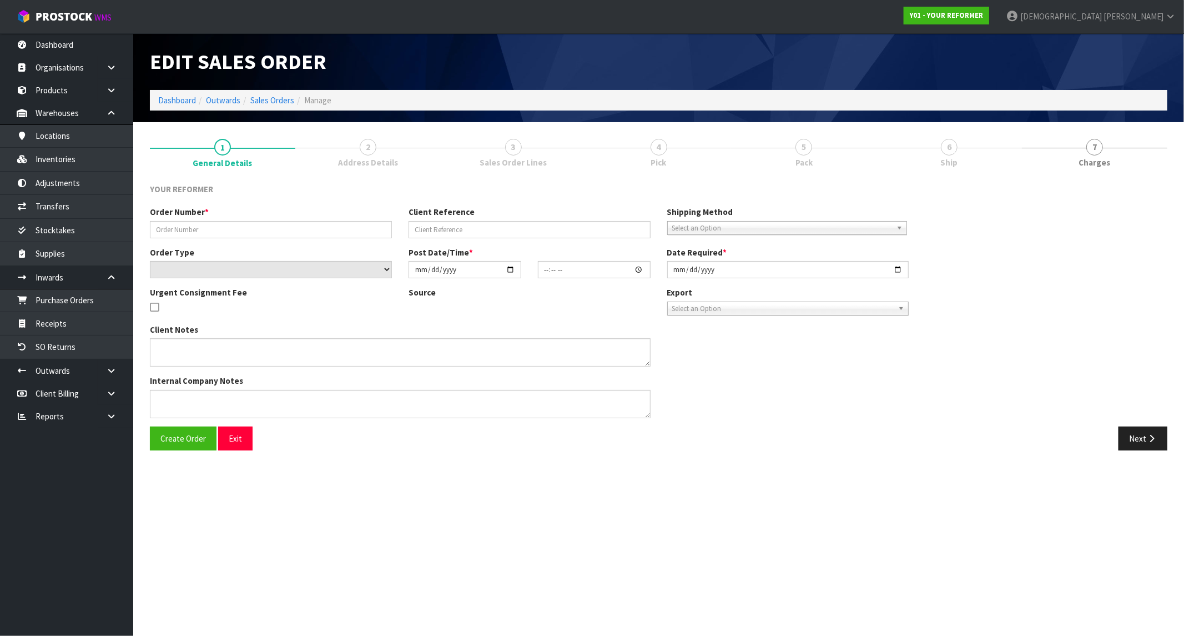
type input "5562"
type input "[PERSON_NAME]"
select select "number:0"
type input "2025-09-29"
type input "12:26:00.000"
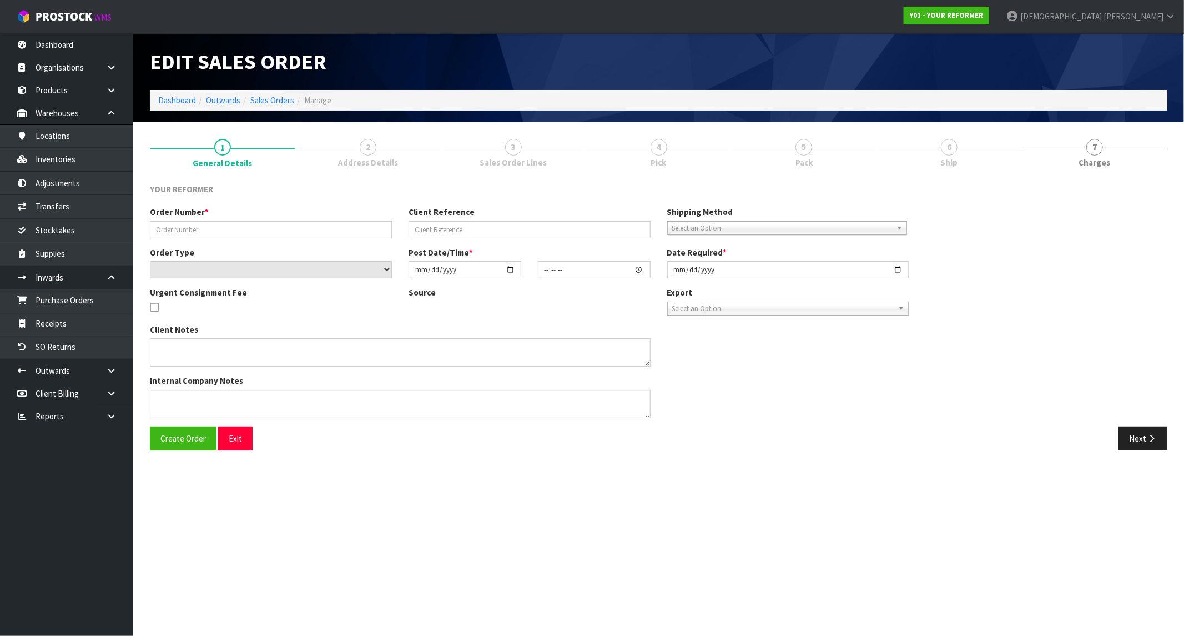
type input "2025-09-29"
type textarea "RACHELLE BRIGHTWELL 59 CHARLESWORTH STREET WOOLSTON CAN CHRISTCHURCH 8023 NEW Z…"
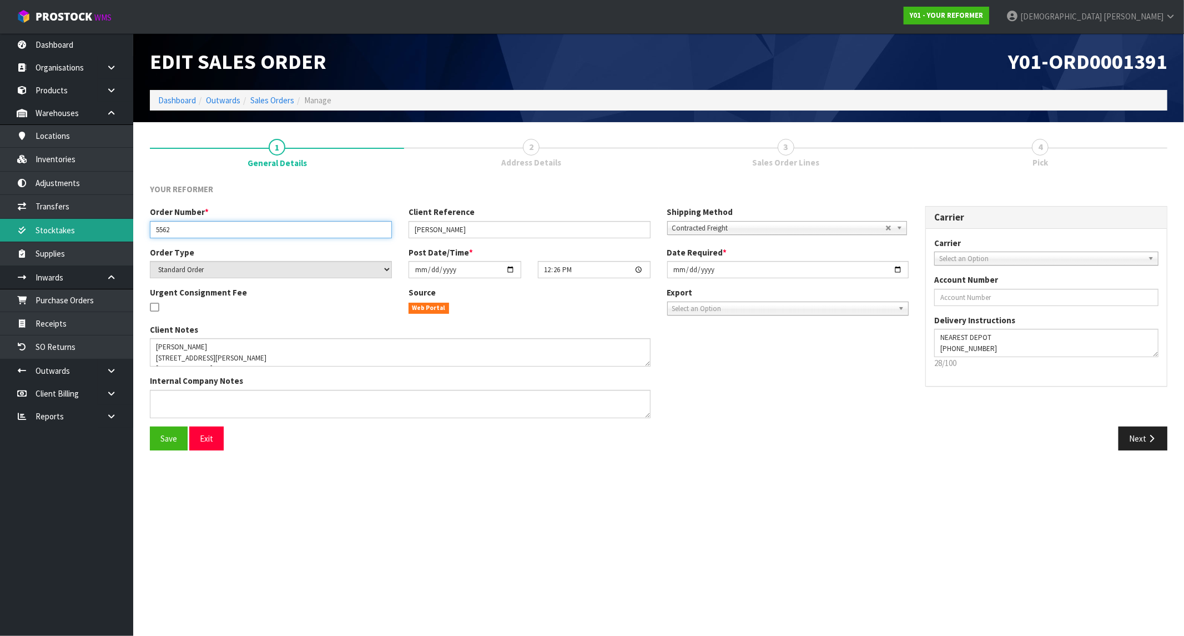
drag, startPoint x: 198, startPoint y: 230, endPoint x: 118, endPoint y: 237, distance: 80.2
click at [118, 237] on body "Toggle navigation ProStock WMS Y01 - YOUR REFORMER Krishna Shah Logout Dashboar…" at bounding box center [592, 318] width 1184 height 636
click at [542, 162] on span "Address Details" at bounding box center [531, 163] width 60 height 12
click at [551, 162] on span "Address Details" at bounding box center [531, 163] width 60 height 12
click at [791, 153] on span "3" at bounding box center [786, 147] width 17 height 17
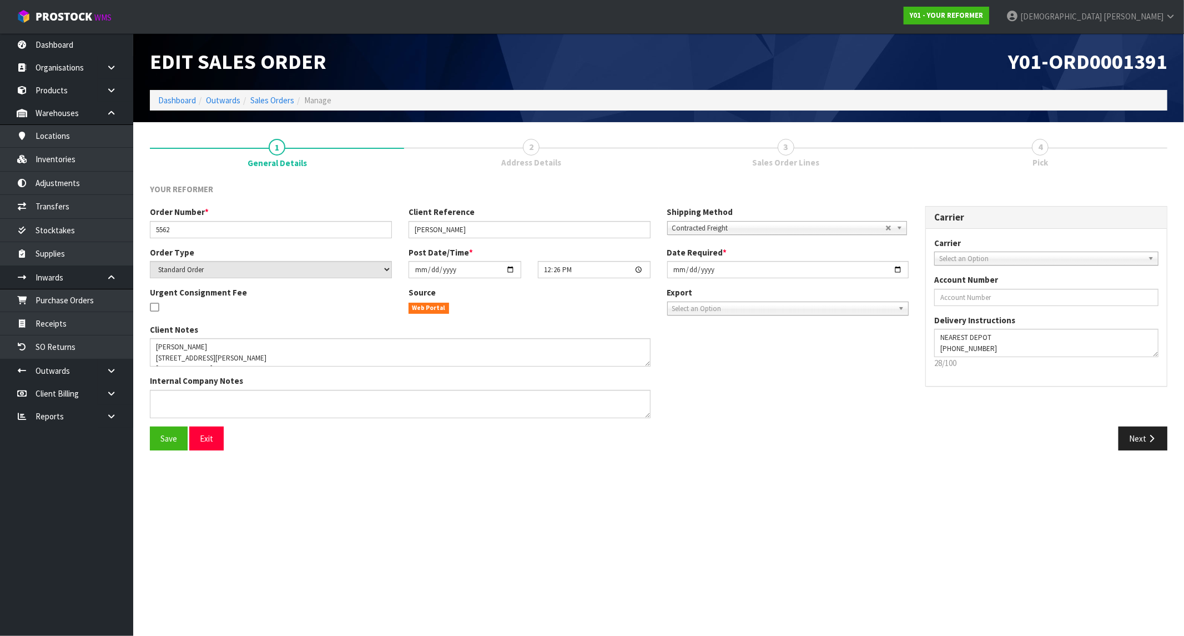
click at [795, 259] on div "Date Required * 2025-09-29" at bounding box center [788, 263] width 259 height 32
click at [825, 267] on input "2025-09-29" at bounding box center [788, 269] width 242 height 17
click at [906, 267] on input "2025-09-29" at bounding box center [788, 269] width 242 height 17
click at [900, 268] on input "2025-09-29" at bounding box center [788, 269] width 242 height 17
type input "2025-09-30"
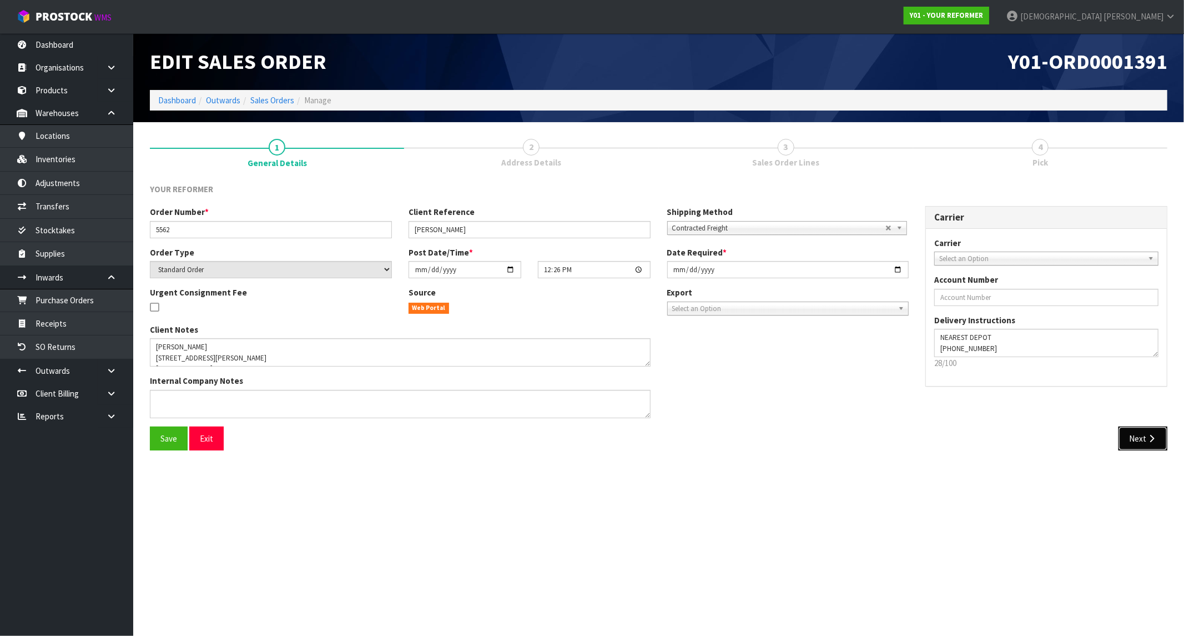
click at [1057, 441] on button "Next" at bounding box center [1143, 438] width 49 height 24
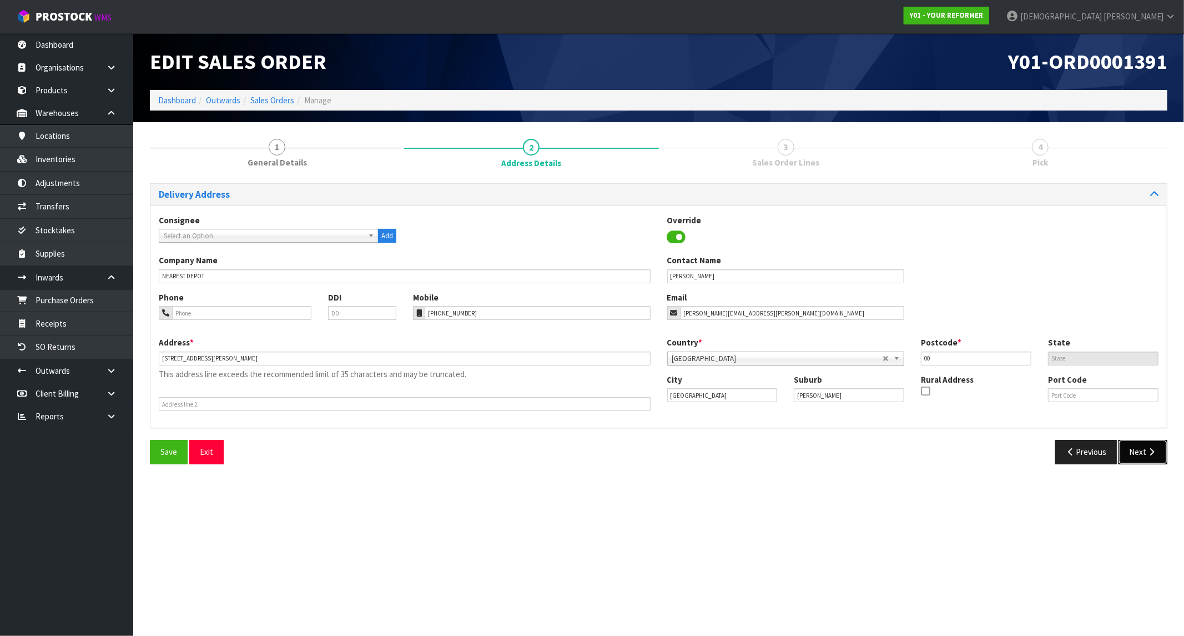
click at [1057, 449] on button "Next" at bounding box center [1143, 452] width 49 height 24
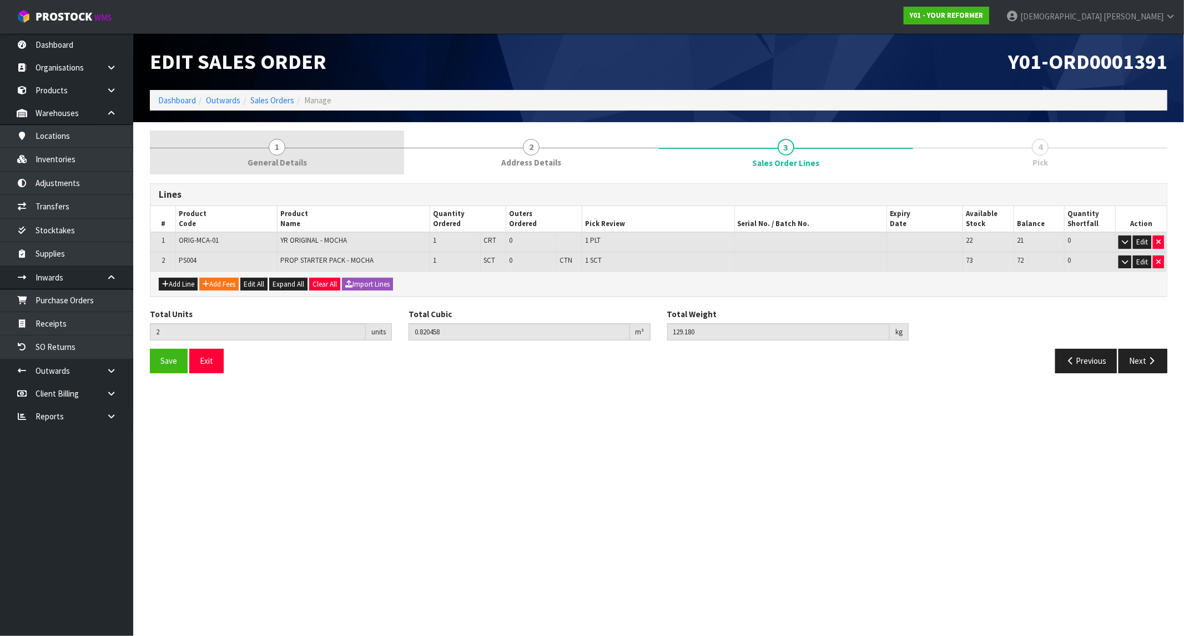
click at [297, 160] on span "General Details" at bounding box center [277, 163] width 59 height 12
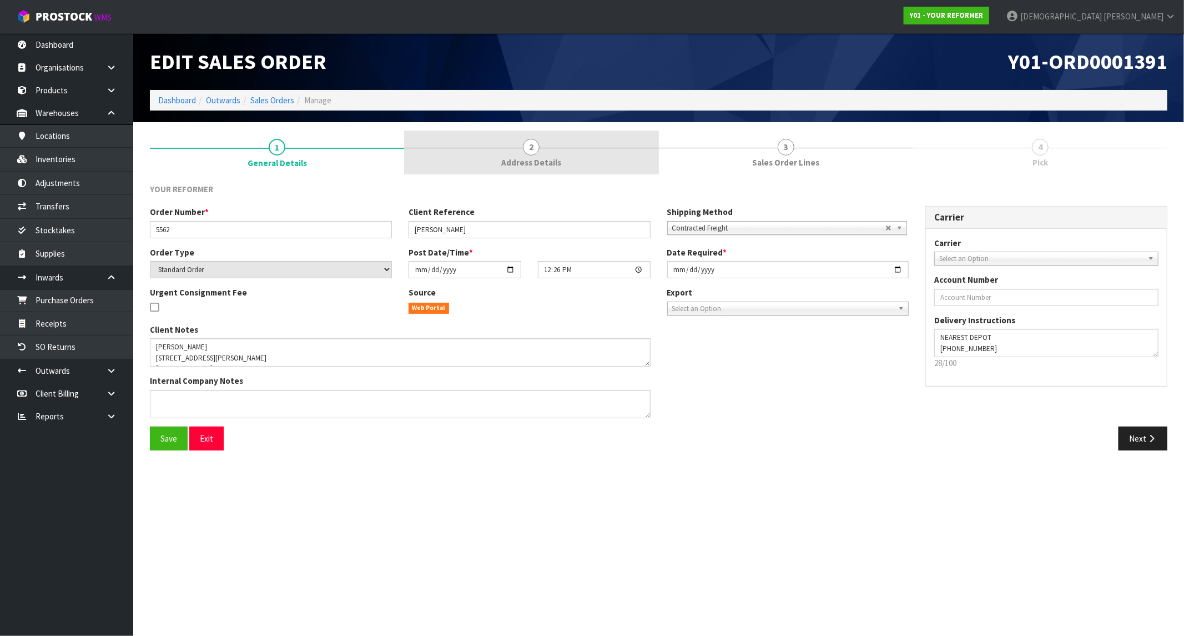
click at [576, 162] on link "2 Address Details" at bounding box center [531, 152] width 254 height 44
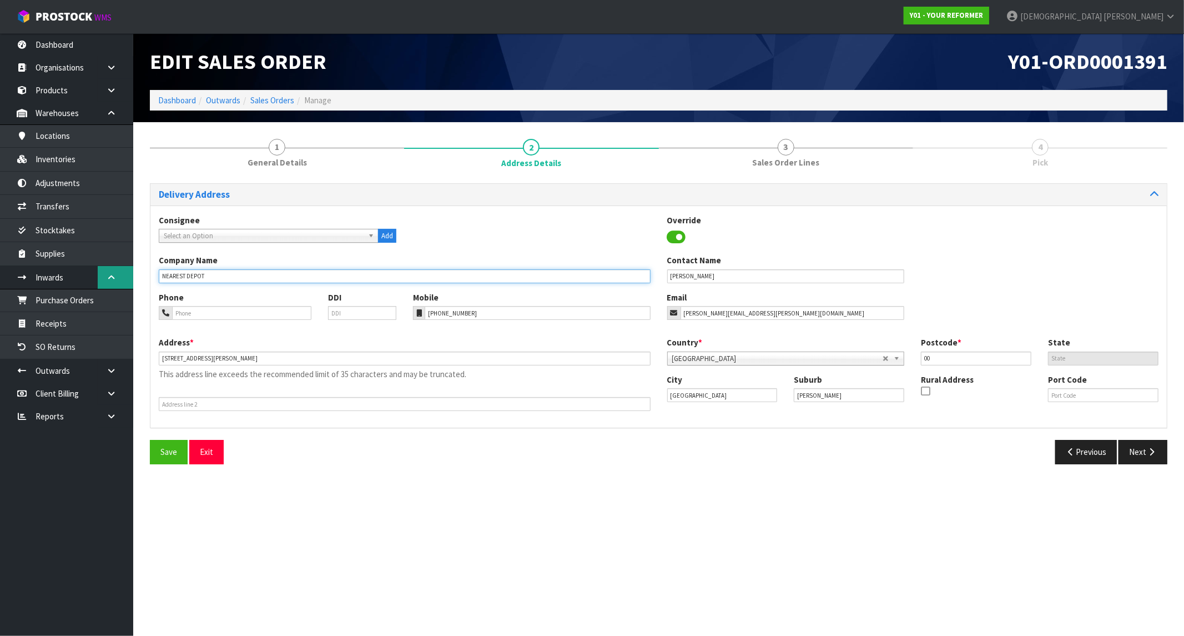
drag, startPoint x: 214, startPoint y: 274, endPoint x: 119, endPoint y: 288, distance: 96.0
click at [119, 288] on body "Toggle navigation ProStock WMS Y01 - YOUR REFORMER Krishna Shah Logout Dashboar…" at bounding box center [592, 318] width 1184 height 636
click at [1057, 467] on section "1 General Details 2 Address Details 3 Sales Order Lines 4 Pick Delivery Address…" at bounding box center [658, 301] width 1051 height 359
click at [1057, 454] on button "Next" at bounding box center [1143, 452] width 49 height 24
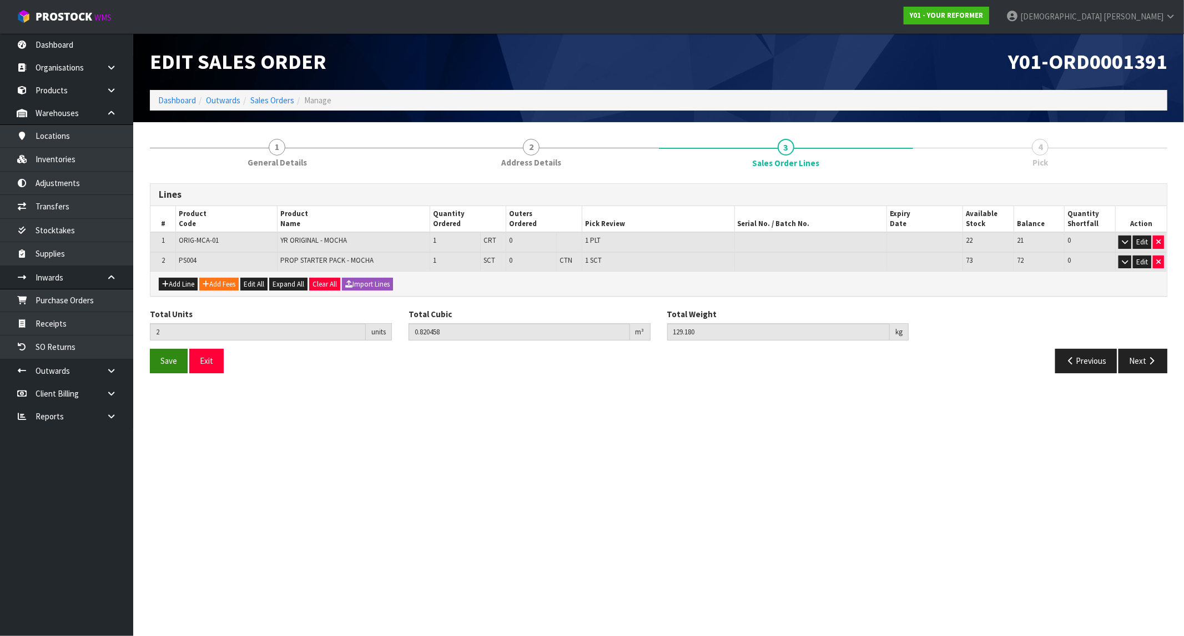
click at [148, 364] on div "Save Exit" at bounding box center [400, 361] width 517 height 24
click at [161, 360] on span "Save" at bounding box center [168, 360] width 17 height 11
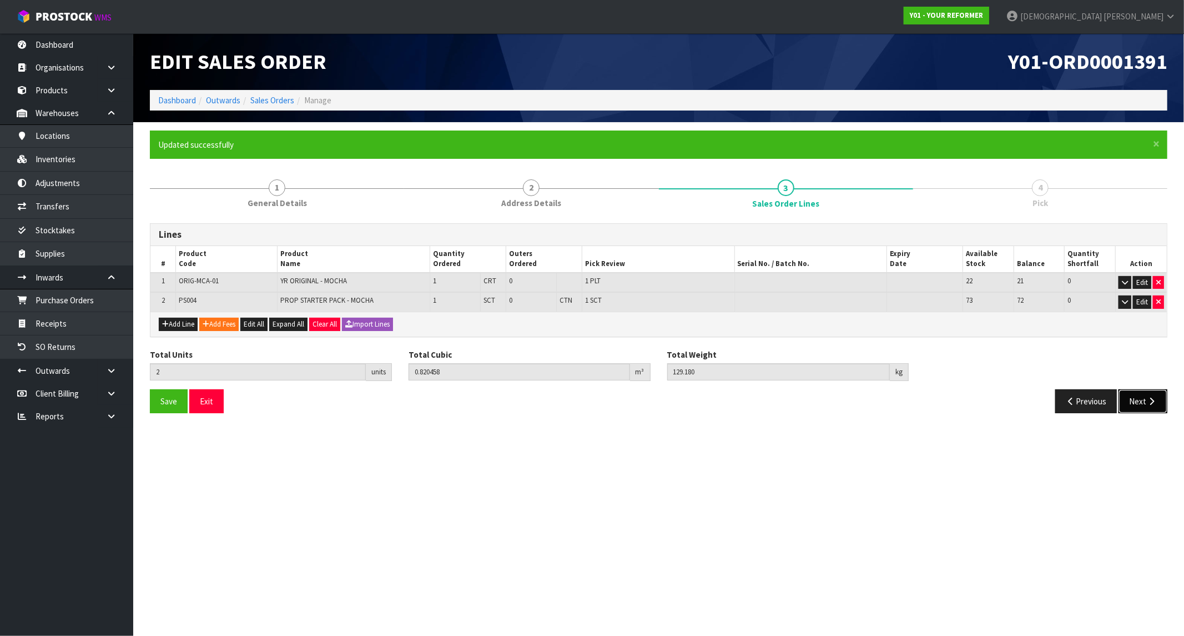
click at [1057, 404] on icon "button" at bounding box center [1152, 401] width 11 height 8
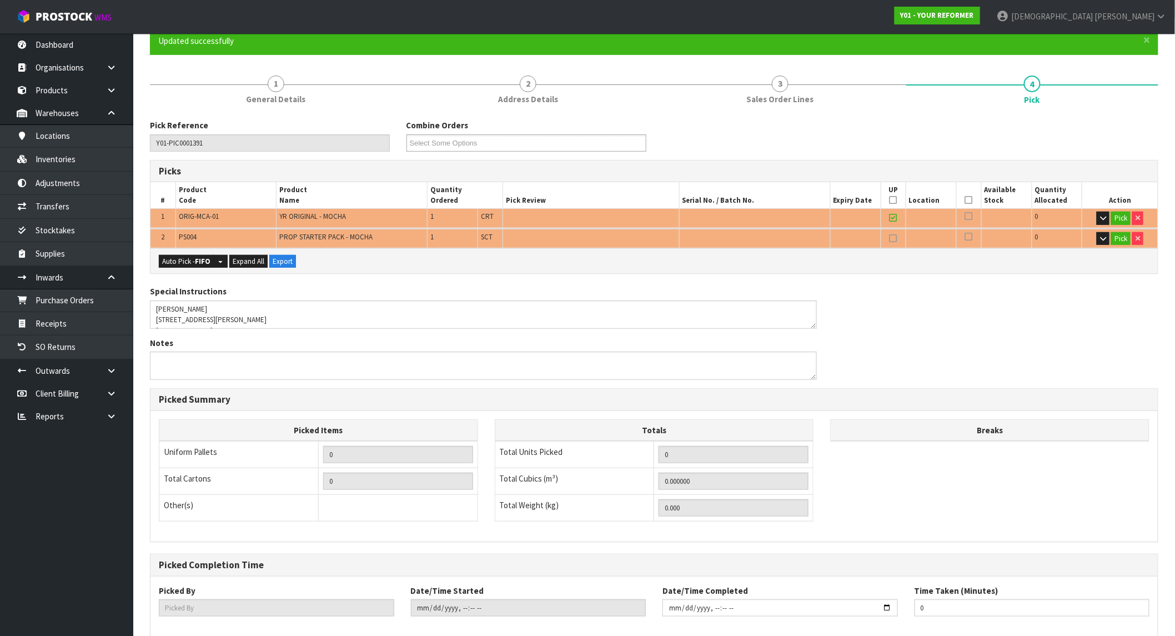
scroll to position [162, 0]
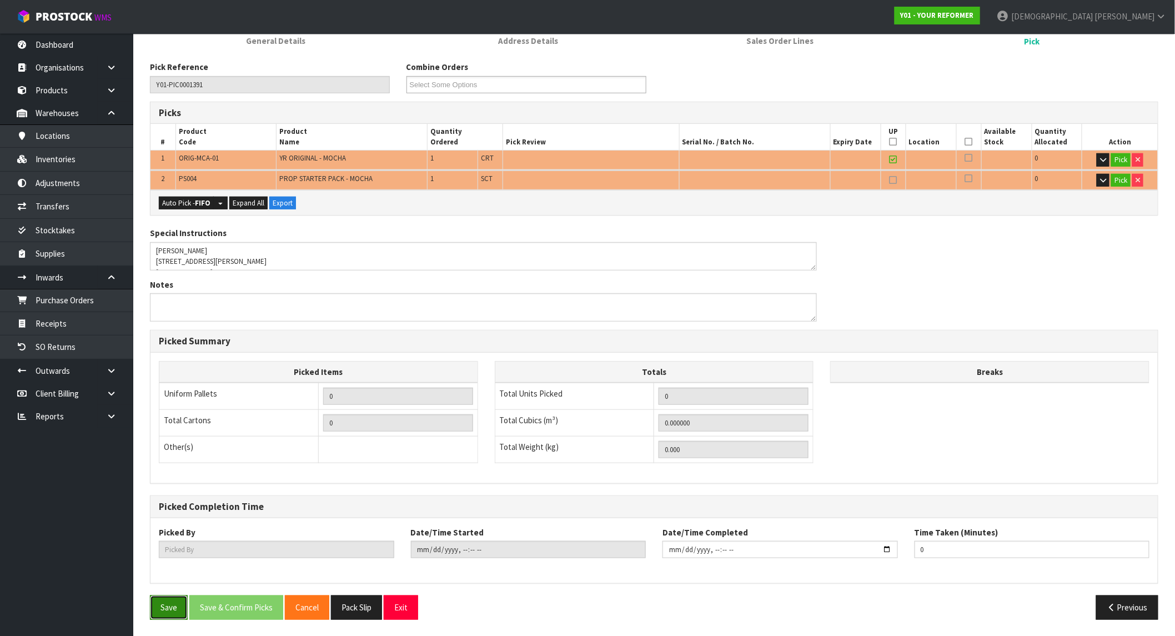
click at [168, 572] on button "Save" at bounding box center [169, 607] width 38 height 24
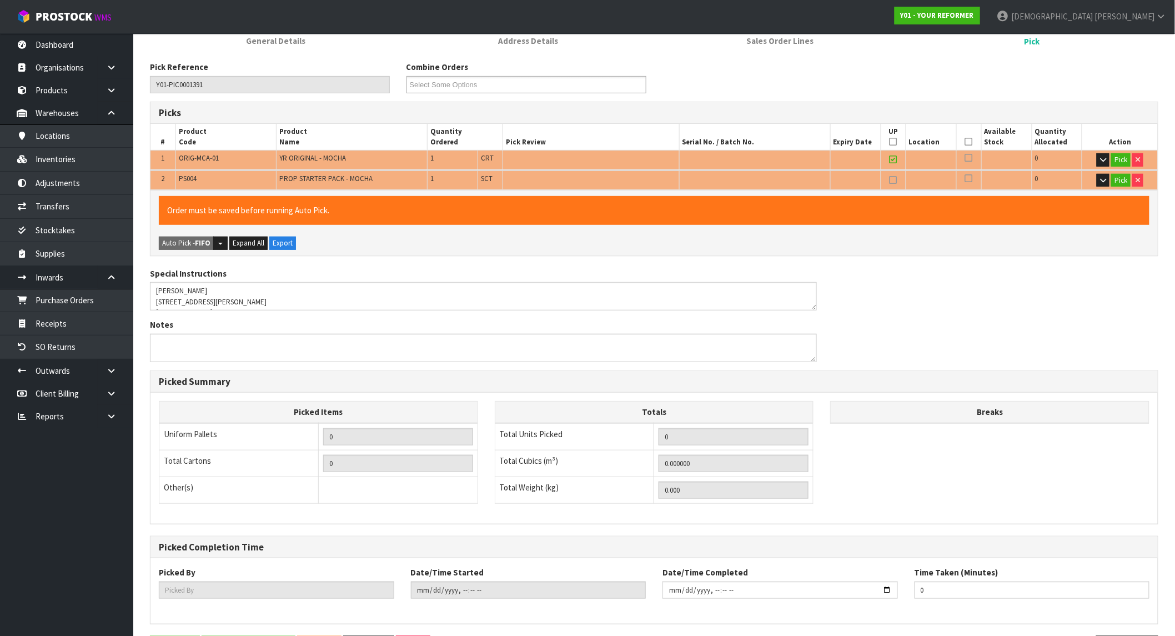
scroll to position [0, 0]
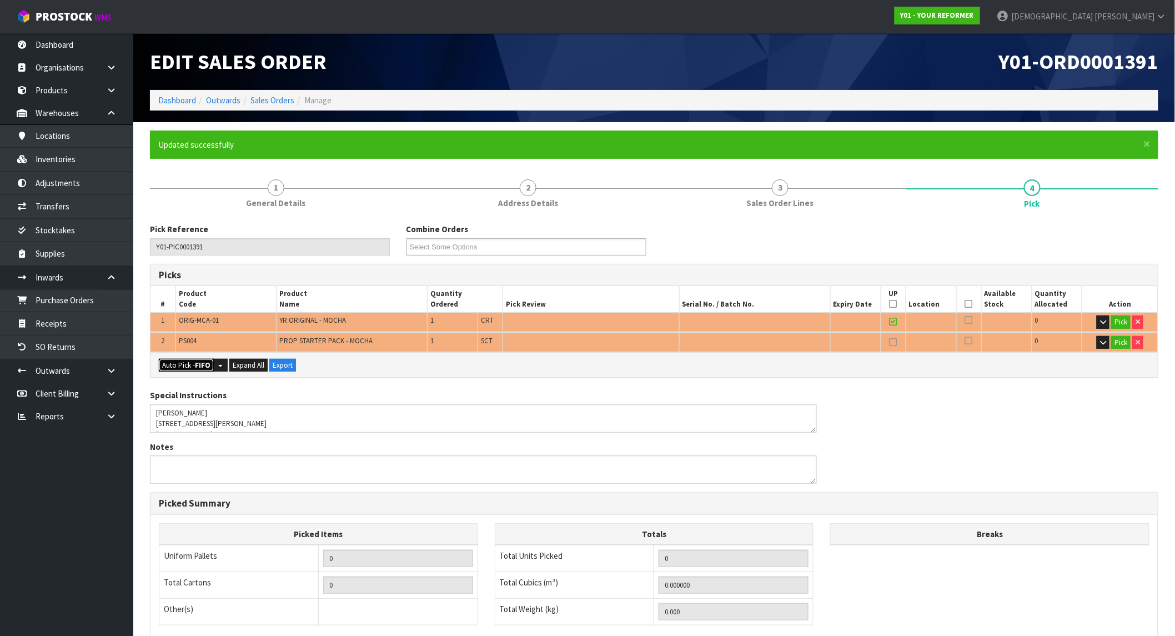
click at [208, 369] on button "Auto Pick - FIFO" at bounding box center [186, 365] width 55 height 13
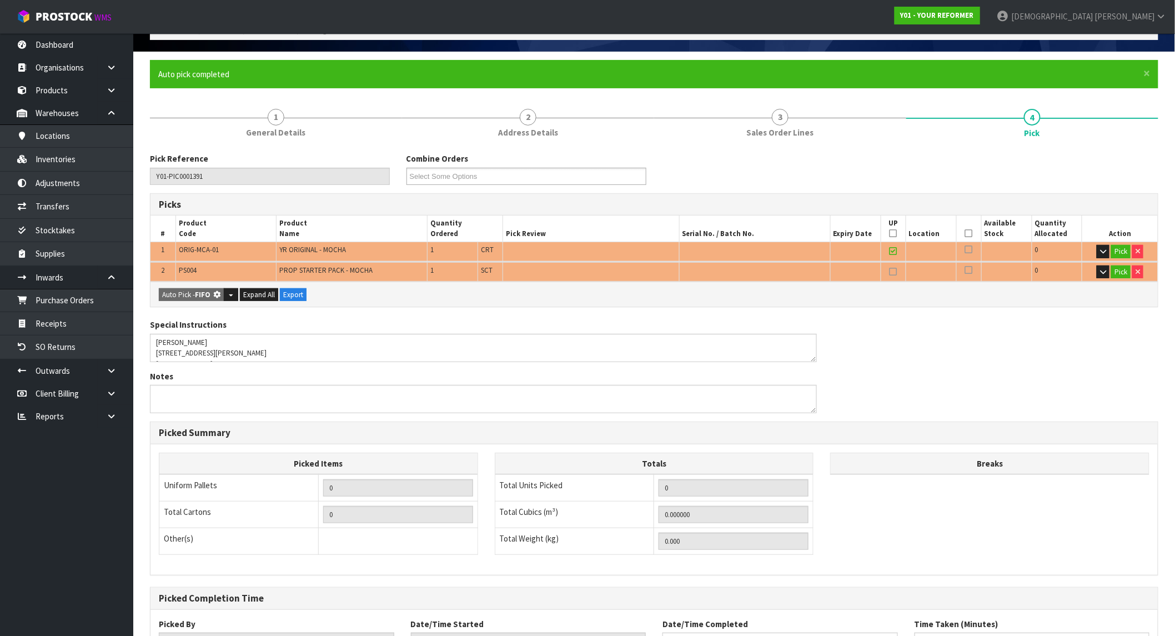
type input "1"
type input "Sub-carton x 1"
type input "2"
type input "0.820458"
type input "129.180"
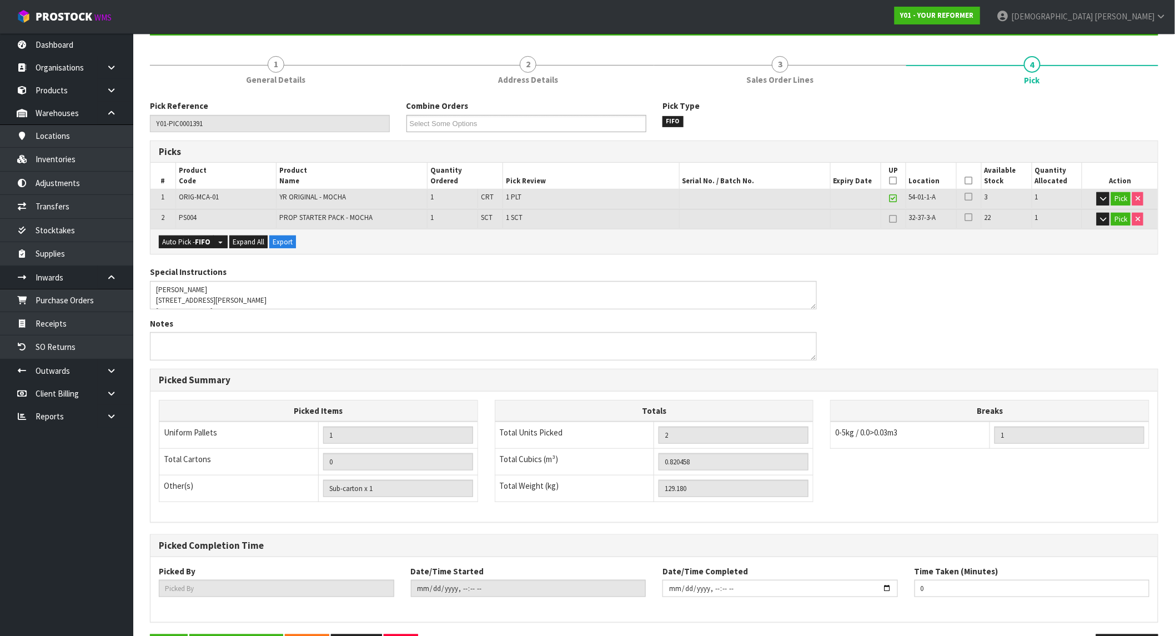
scroll to position [162, 0]
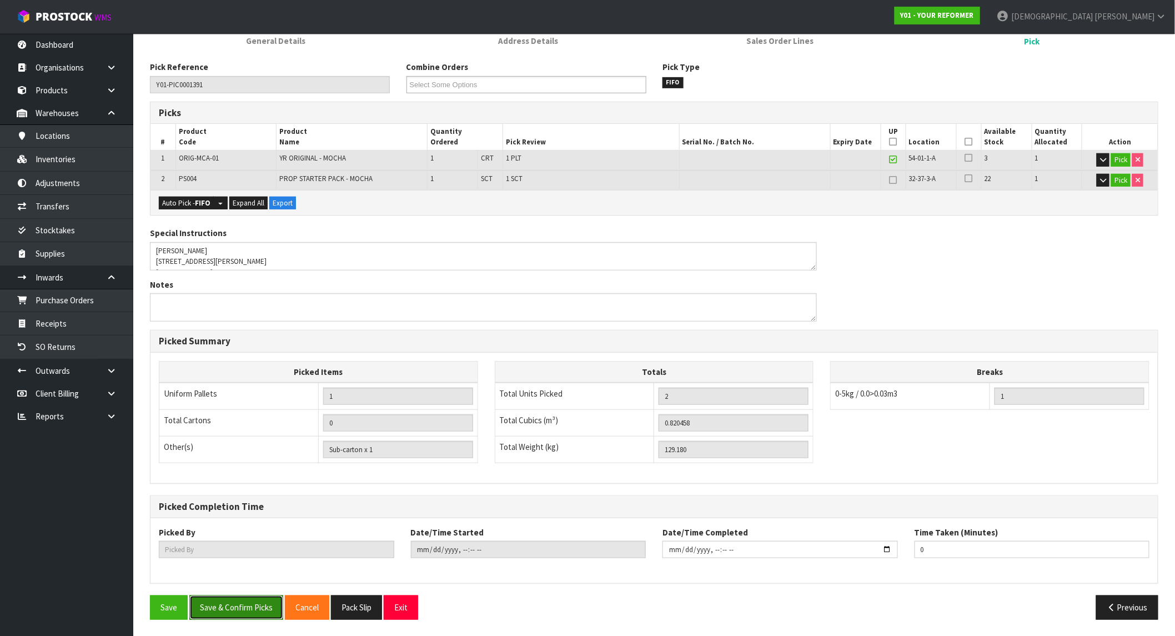
click at [265, 572] on button "Save & Confirm Picks" at bounding box center [236, 607] width 94 height 24
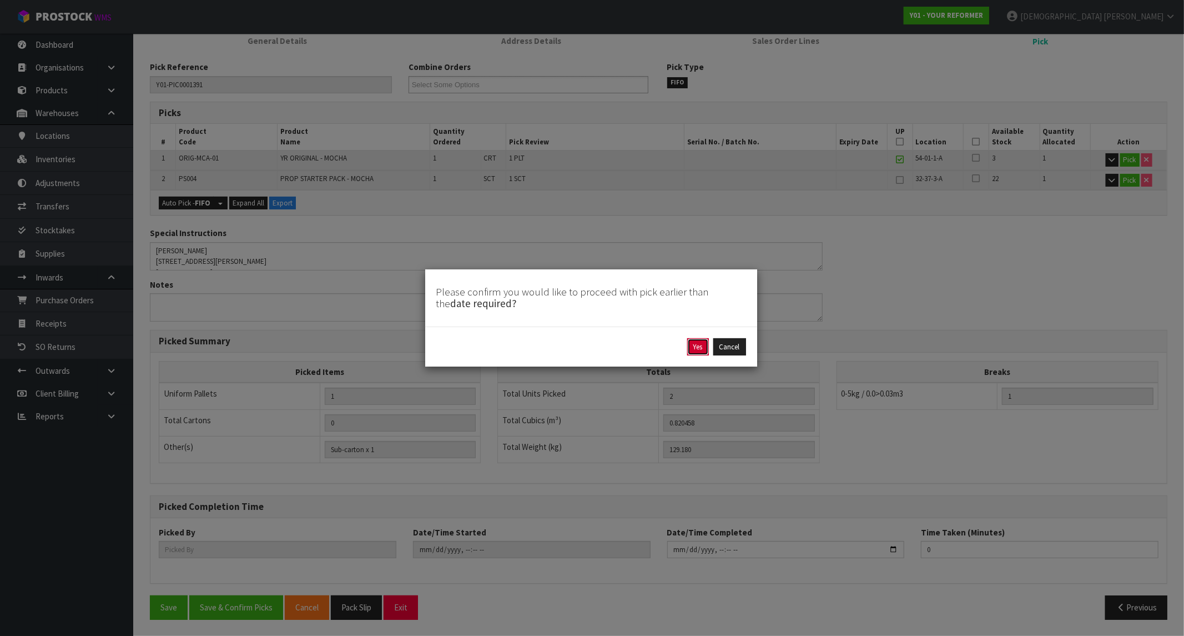
click at [700, 347] on button "Yes" at bounding box center [698, 347] width 22 height 18
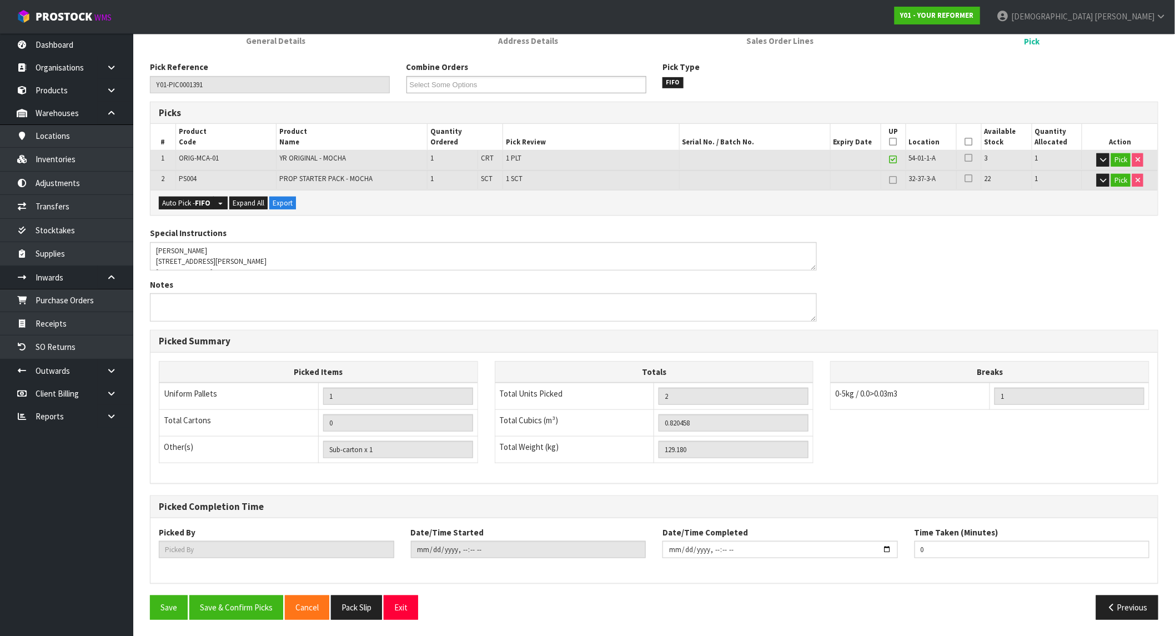
scroll to position [0, 0]
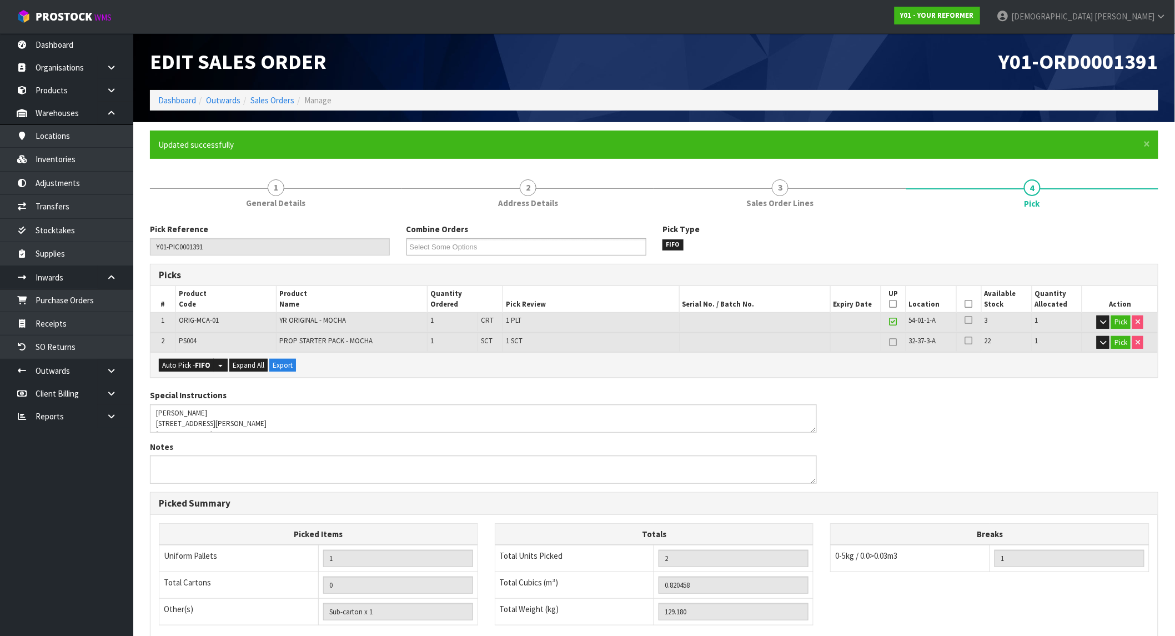
type input "Krishna Shah"
type input "2025-09-29T12:37:51"
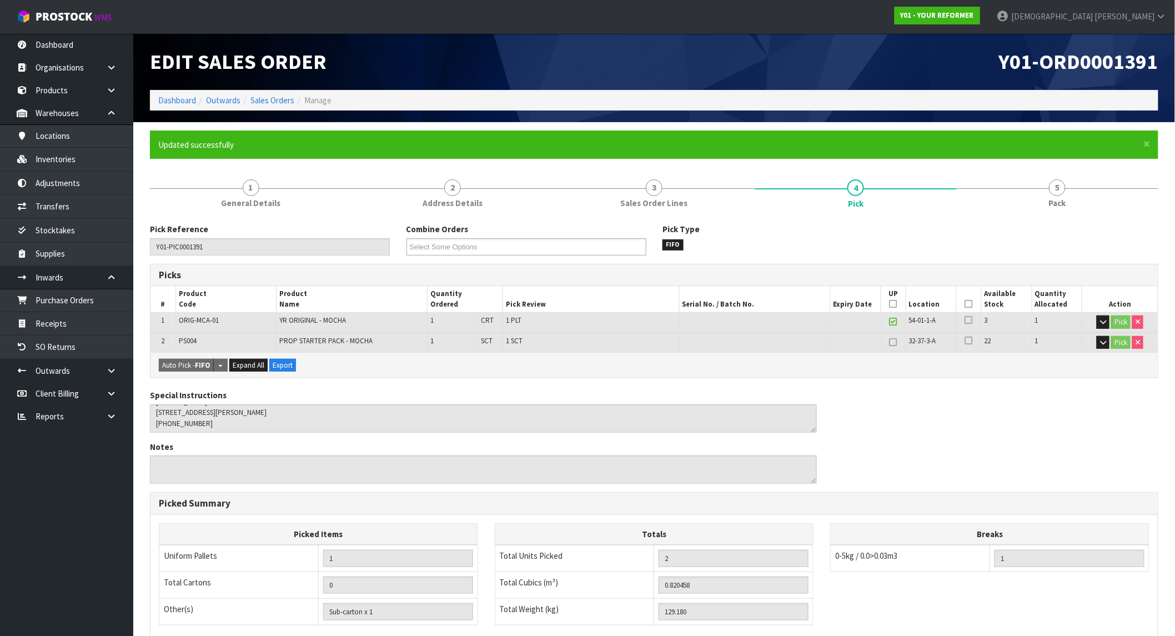
scroll to position [162, 0]
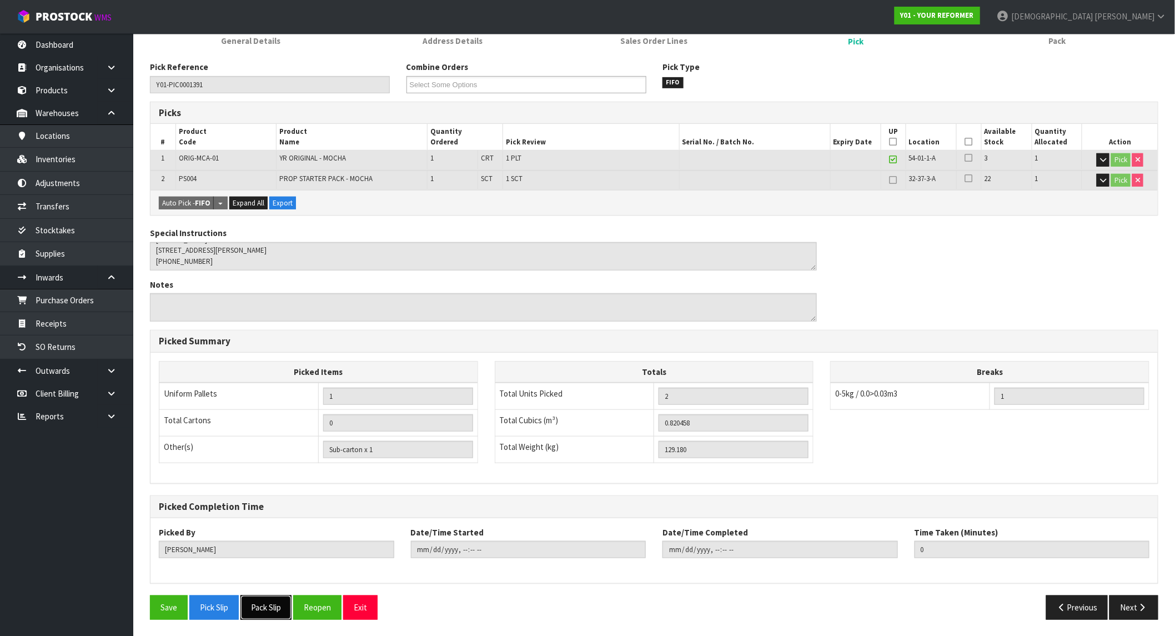
click at [269, 572] on button "Pack Slip" at bounding box center [265, 607] width 51 height 24
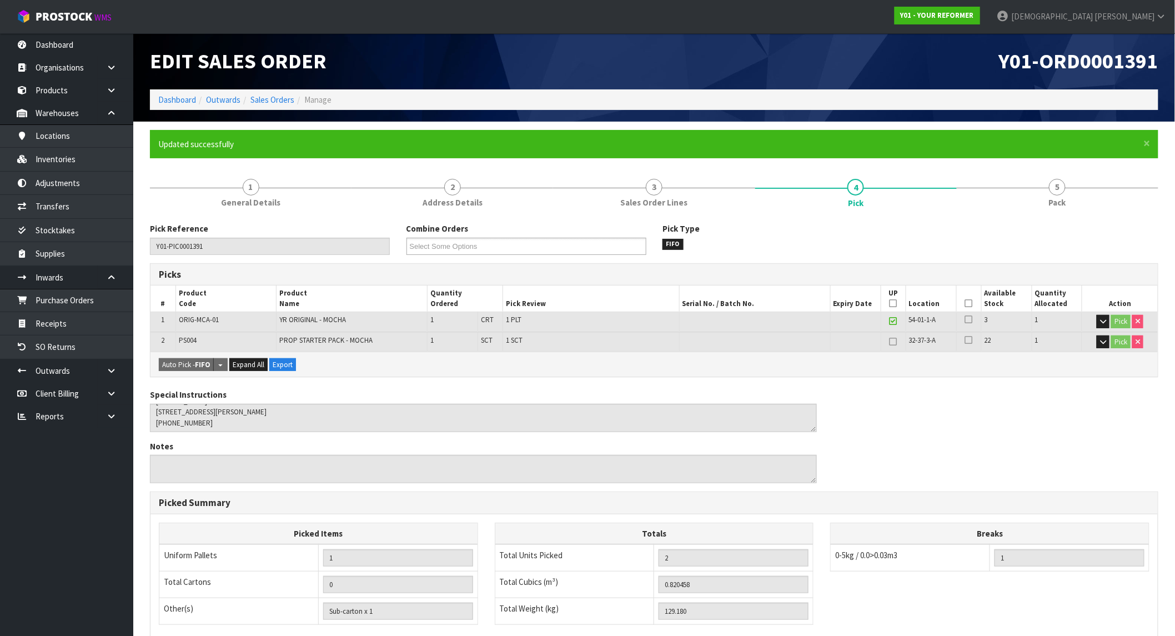
scroll to position [0, 0]
click at [253, 197] on span "General Details" at bounding box center [250, 203] width 59 height 12
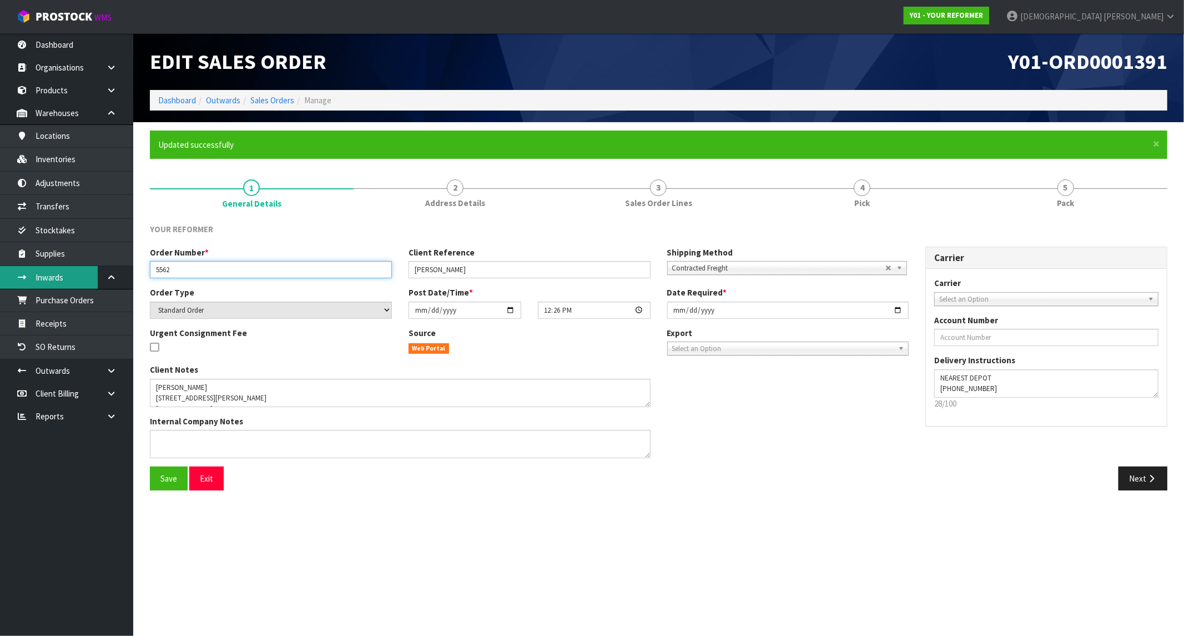
drag, startPoint x: 171, startPoint y: 272, endPoint x: 53, endPoint y: 267, distance: 118.4
click at [54, 268] on body "Toggle navigation ProStock WMS Y01 - YOUR REFORMER Krishna Shah Logout Dashboar…" at bounding box center [592, 318] width 1184 height 636
click at [334, 367] on div "Client Notes" at bounding box center [400, 385] width 501 height 43
click at [113, 408] on link at bounding box center [116, 416] width 36 height 23
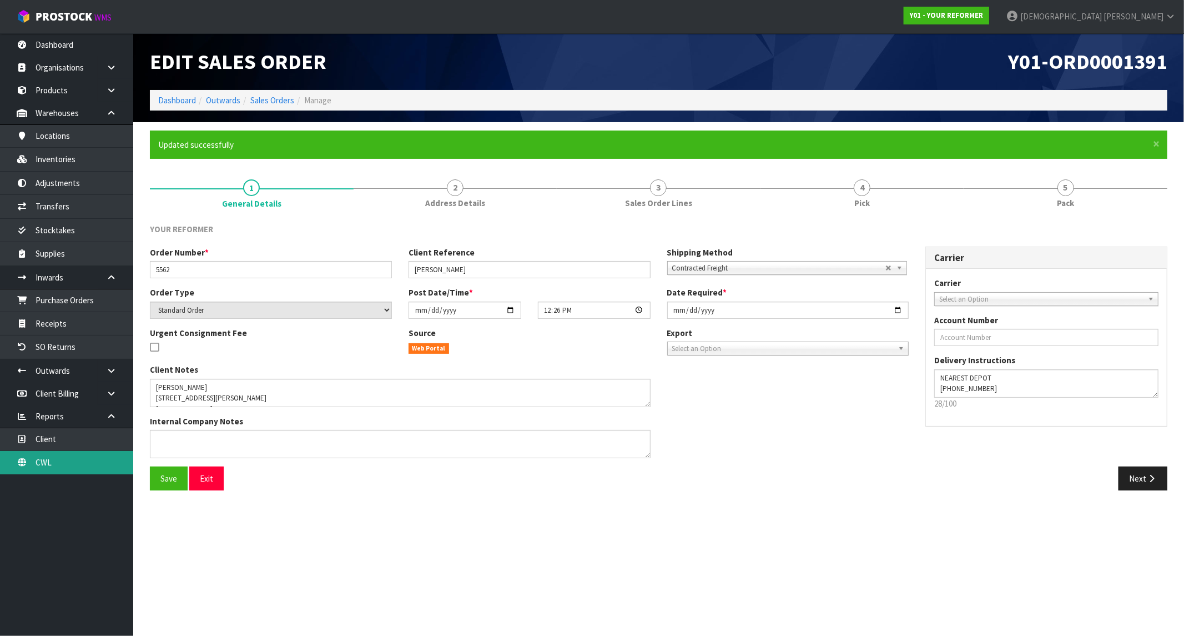
click at [60, 462] on link "CWL" at bounding box center [66, 462] width 133 height 23
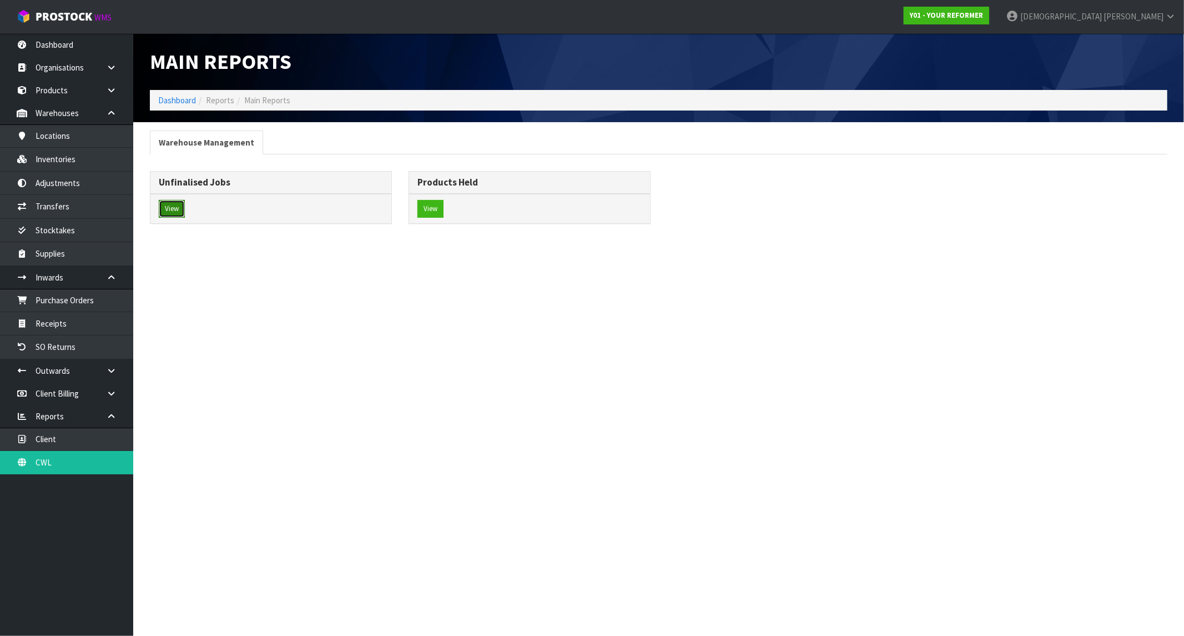
click at [164, 207] on button "View" at bounding box center [172, 209] width 26 height 18
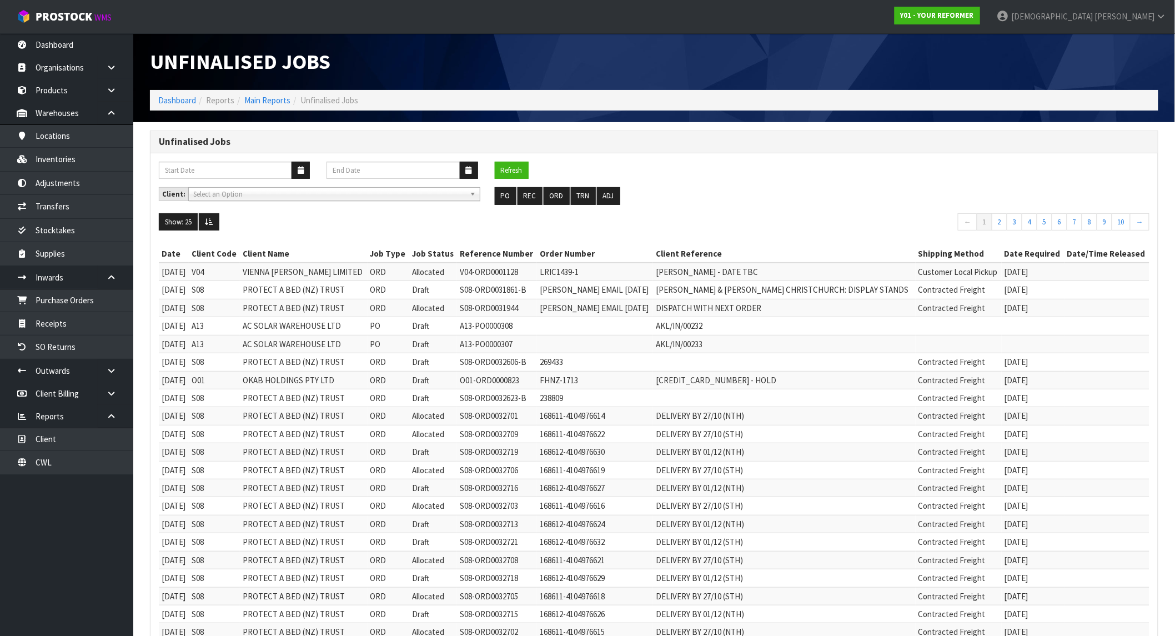
click at [346, 192] on span "Select an Option" at bounding box center [329, 194] width 272 height 13
click at [270, 103] on link "Main Reports" at bounding box center [267, 100] width 46 height 11
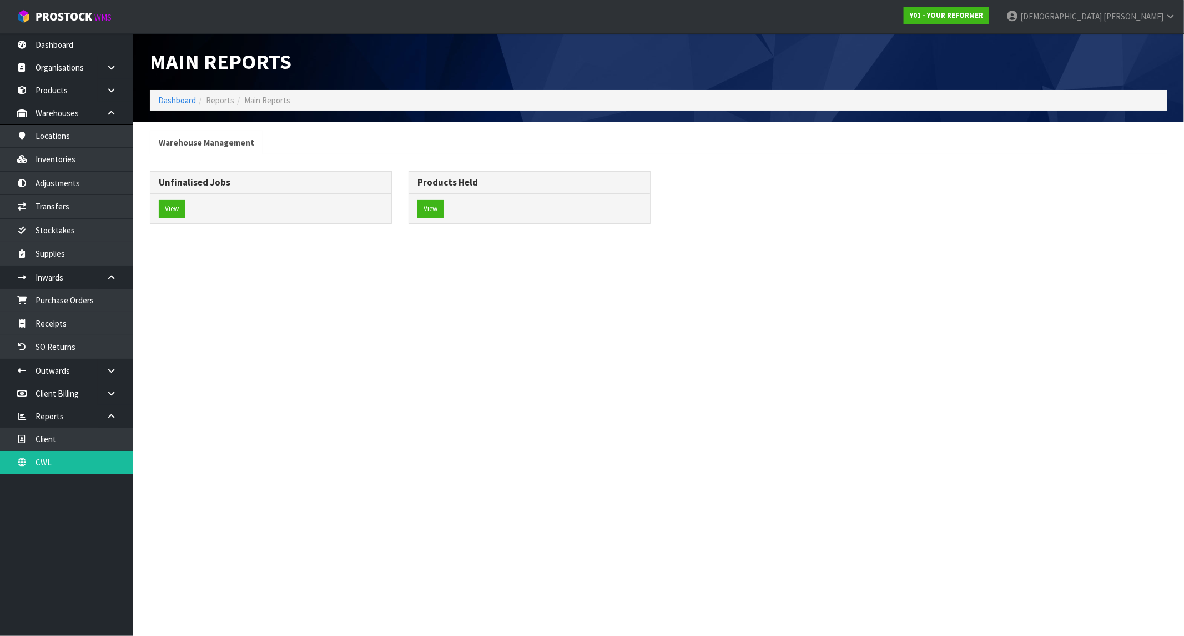
click at [445, 209] on div "View" at bounding box center [529, 208] width 241 height 29
click at [435, 211] on button "View" at bounding box center [431, 209] width 26 height 18
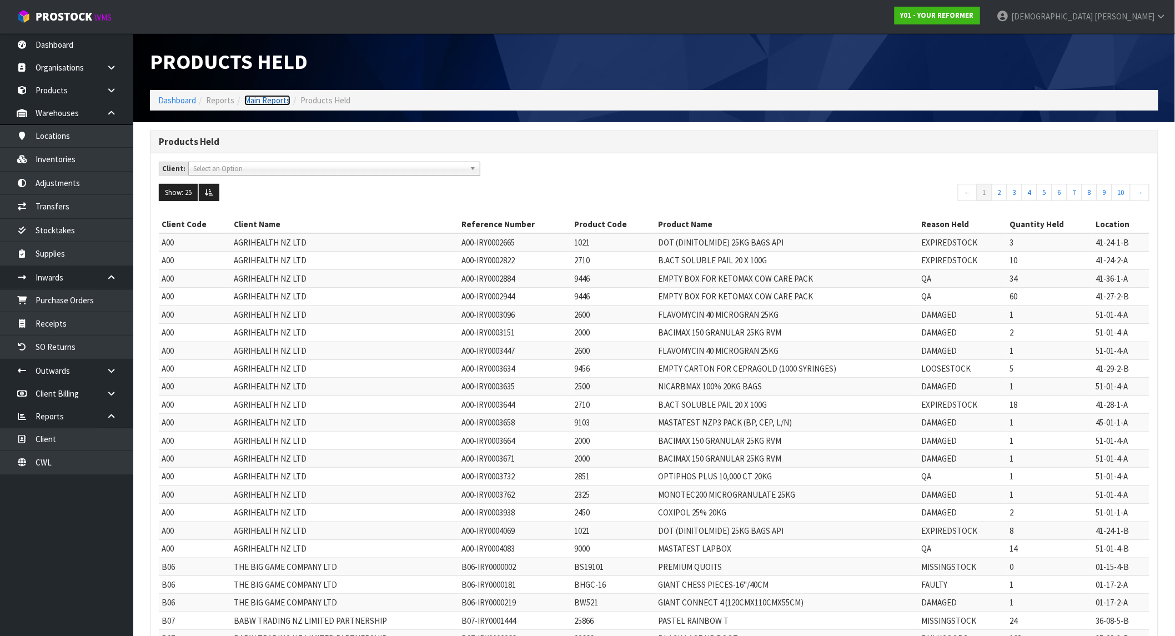
click at [278, 100] on link "Main Reports" at bounding box center [267, 100] width 46 height 11
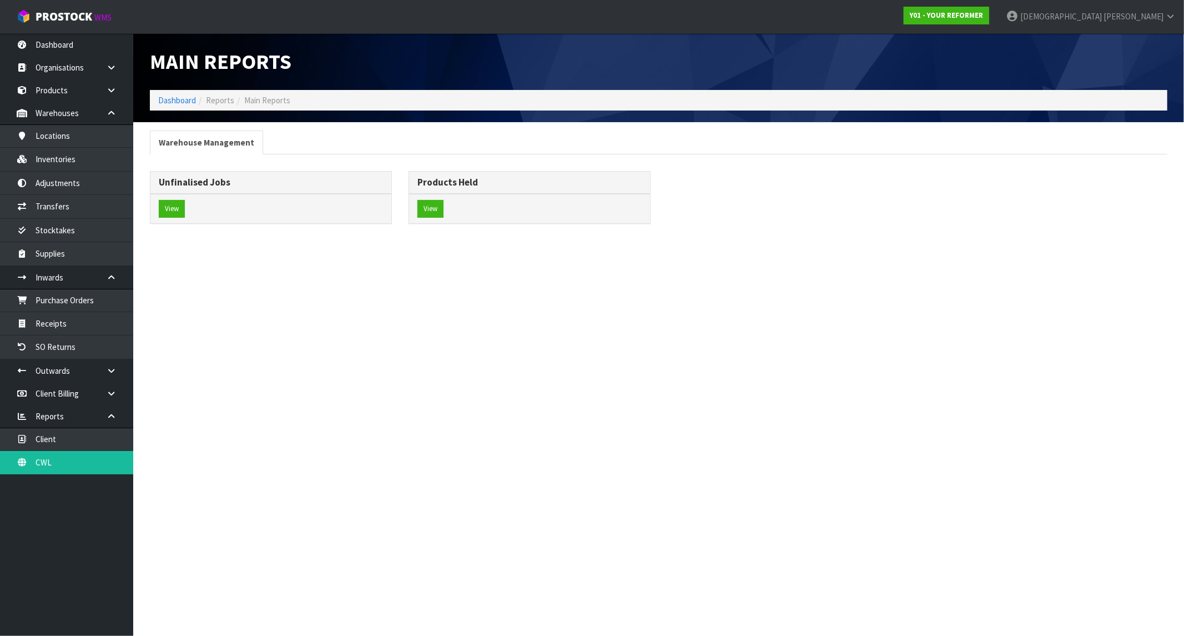
click at [186, 208] on div "View" at bounding box center [270, 208] width 241 height 29
click at [185, 209] on button "View" at bounding box center [172, 209] width 26 height 18
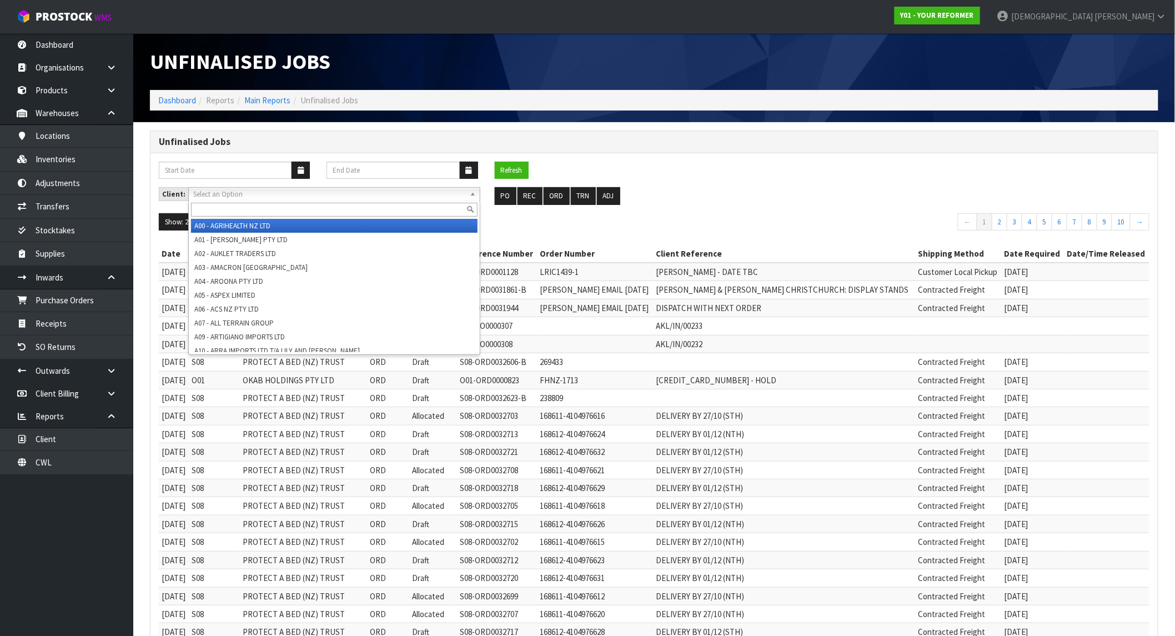
click at [252, 196] on span "Select an Option" at bounding box center [329, 194] width 272 height 13
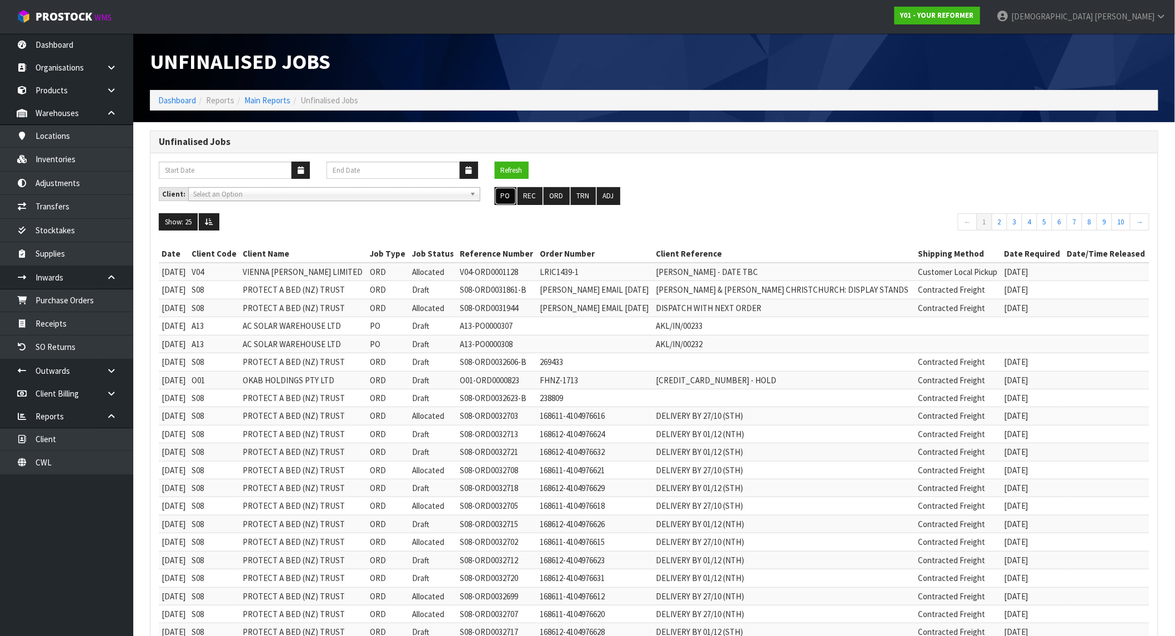
click at [504, 195] on button "PO" at bounding box center [506, 196] width 22 height 18
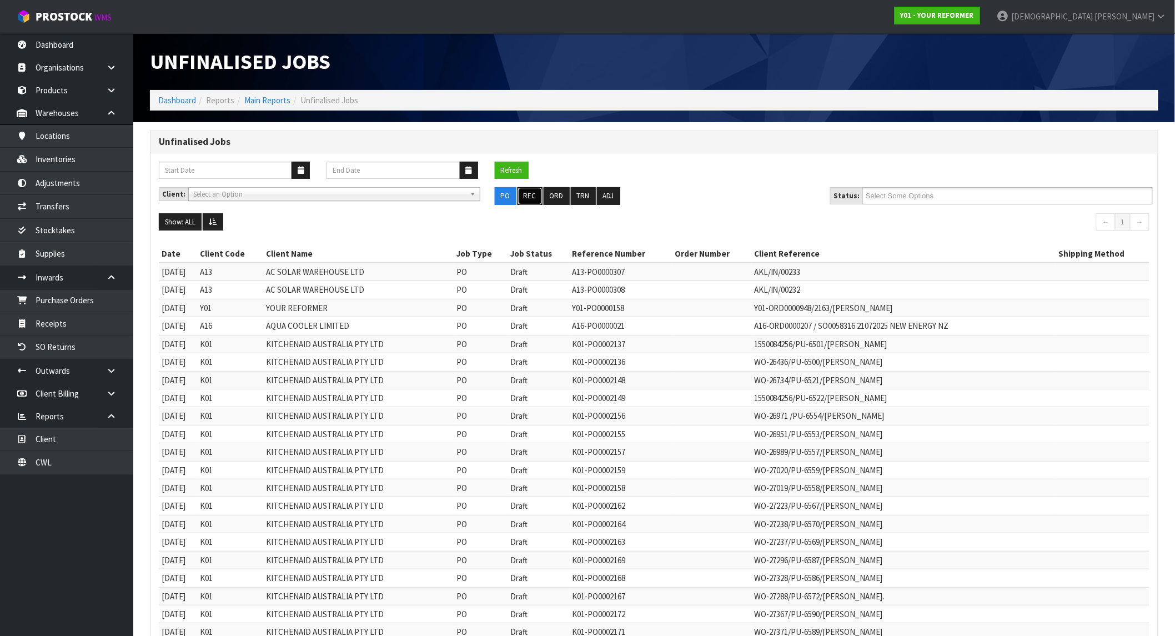
click at [530, 193] on button "REC" at bounding box center [529, 196] width 25 height 18
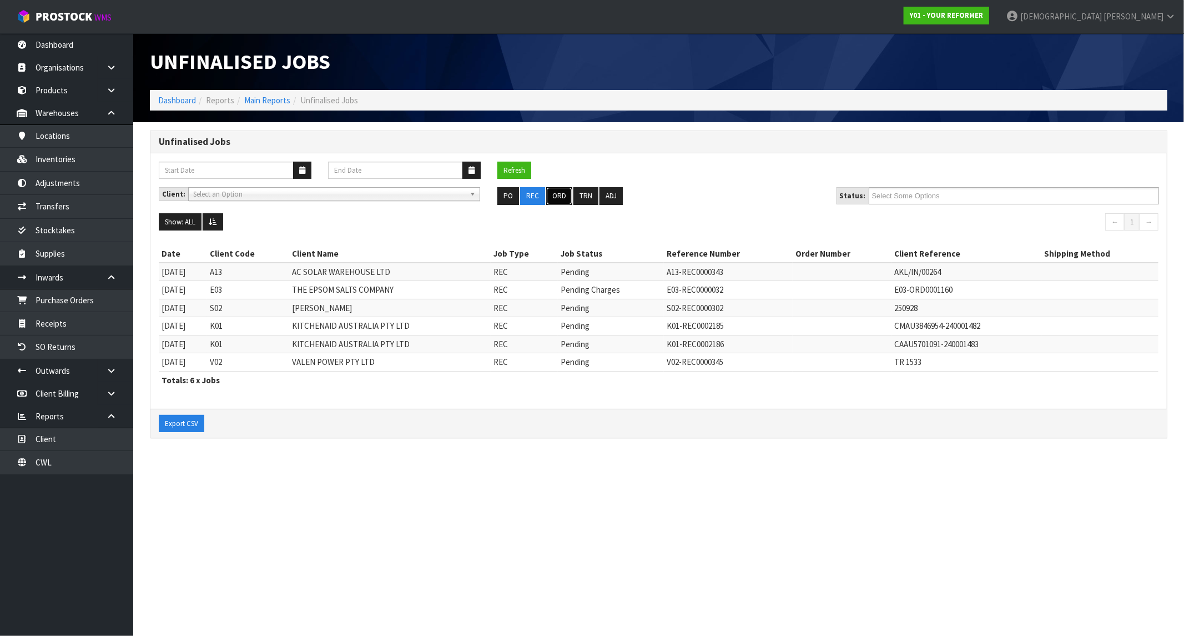
click at [553, 193] on button "ORD" at bounding box center [559, 196] width 26 height 18
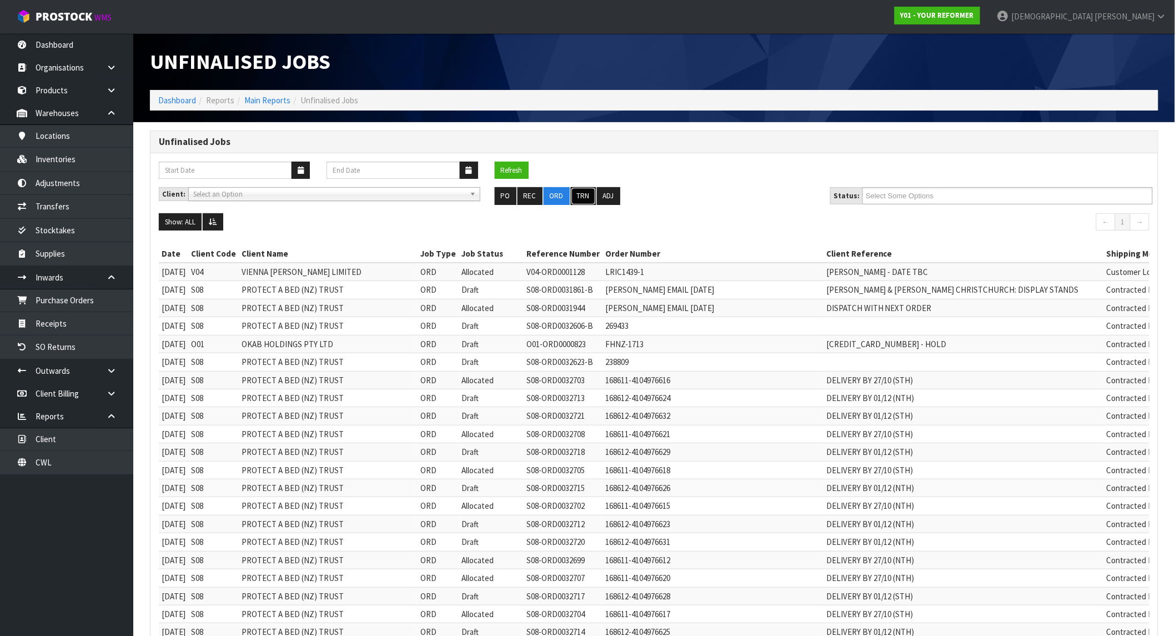
click at [581, 193] on button "TRN" at bounding box center [583, 196] width 25 height 18
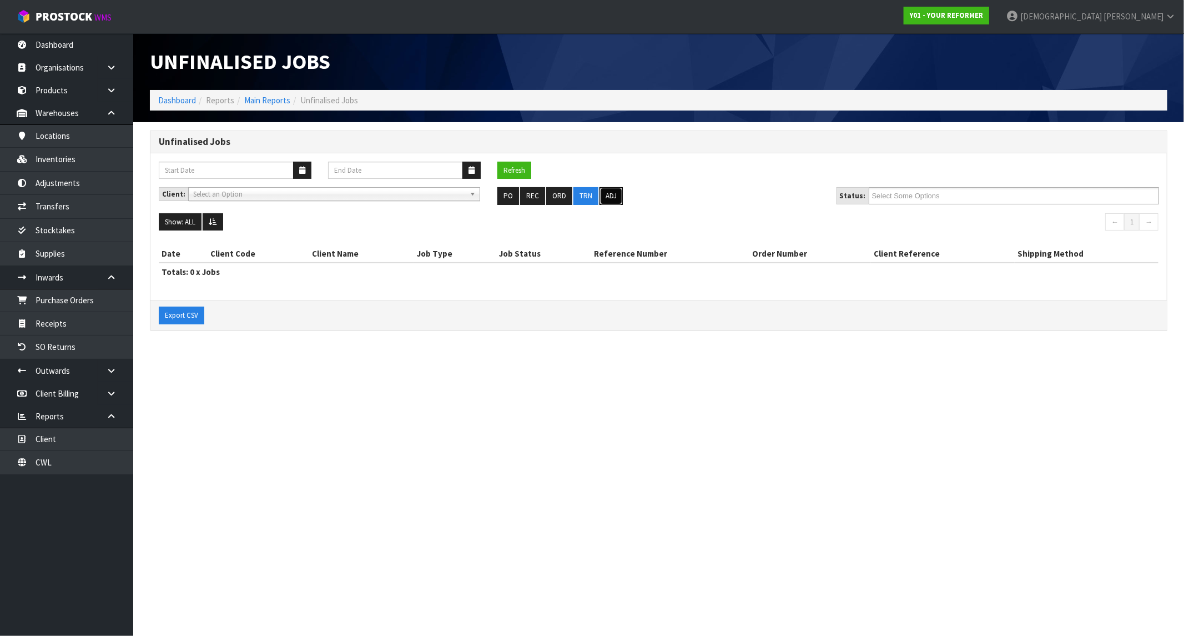
click at [619, 200] on button "ADJ" at bounding box center [611, 196] width 23 height 18
click at [517, 198] on button "PO" at bounding box center [508, 196] width 22 height 18
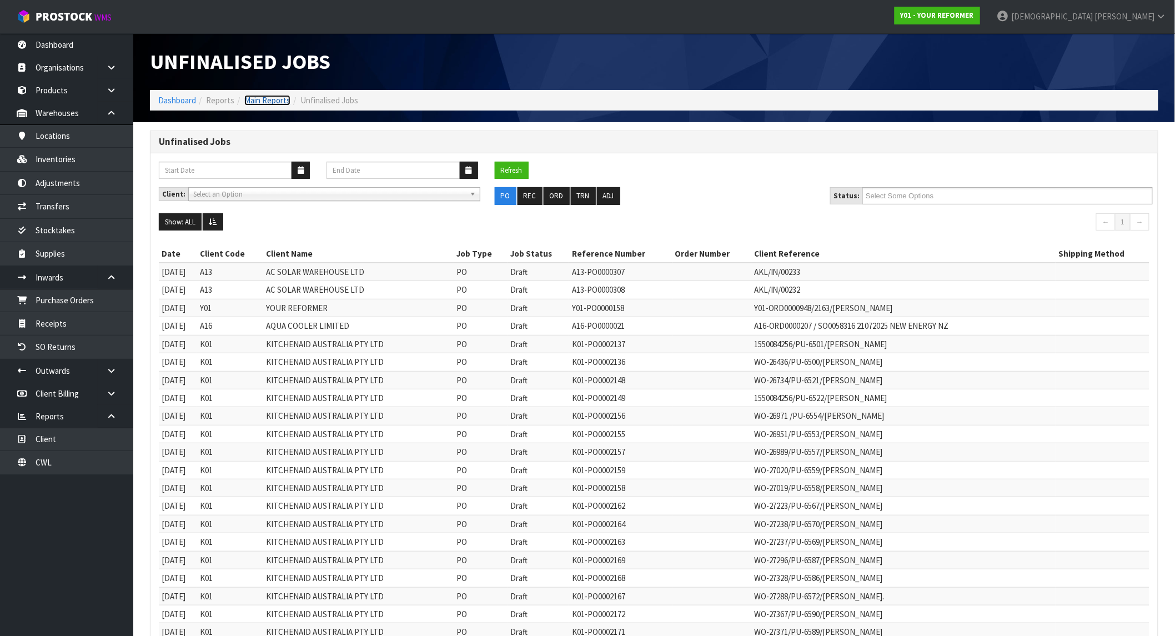
click at [262, 96] on link "Main Reports" at bounding box center [267, 100] width 46 height 11
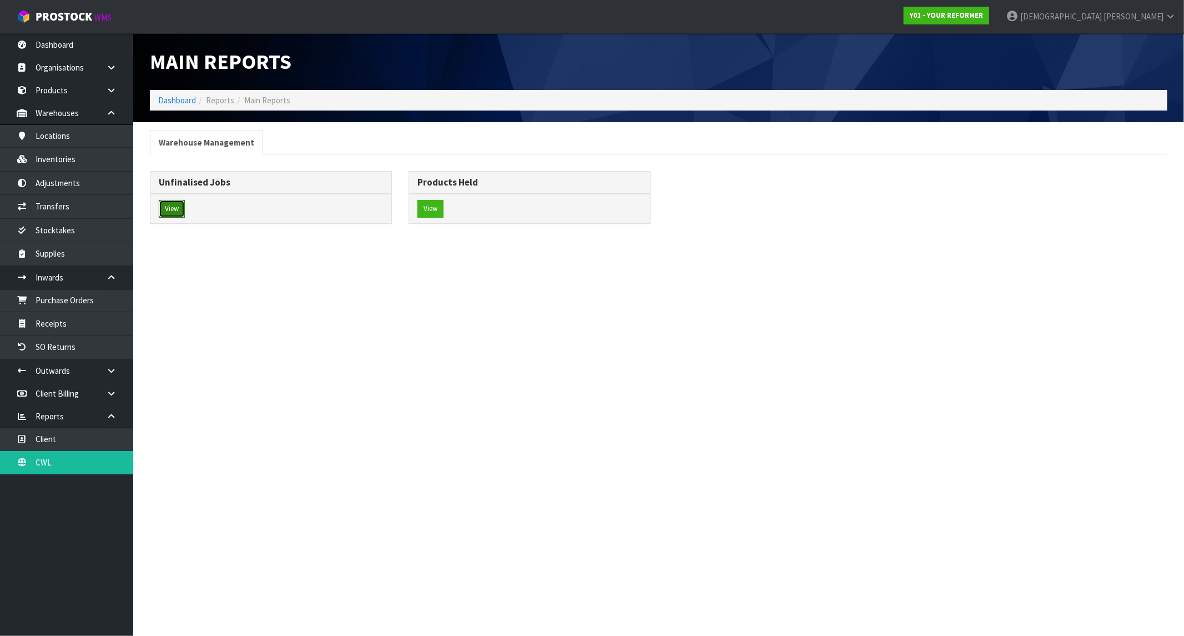
click at [177, 215] on button "View" at bounding box center [172, 209] width 26 height 18
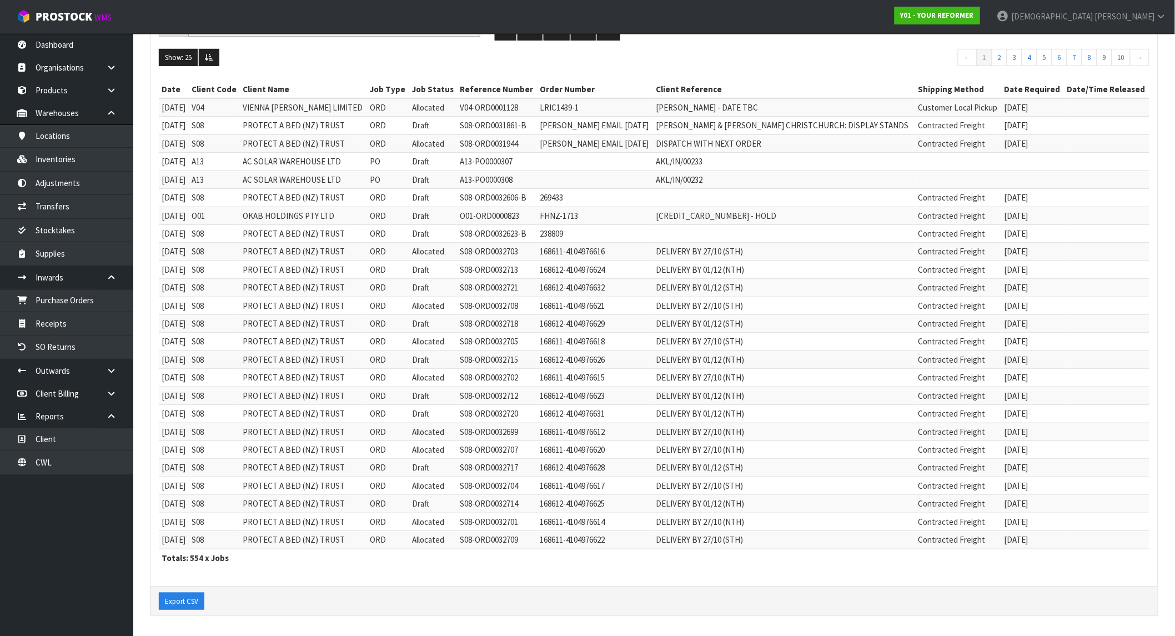
scroll to position [167, 0]
click at [1000, 50] on link "2" at bounding box center [1000, 58] width 16 height 18
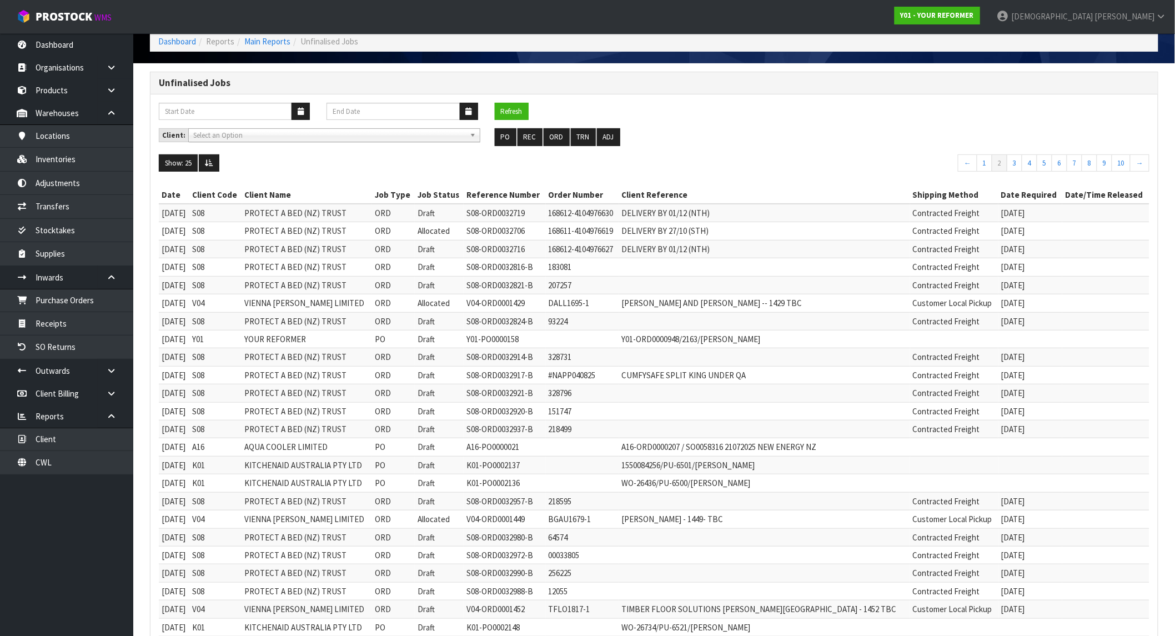
scroll to position [0, 0]
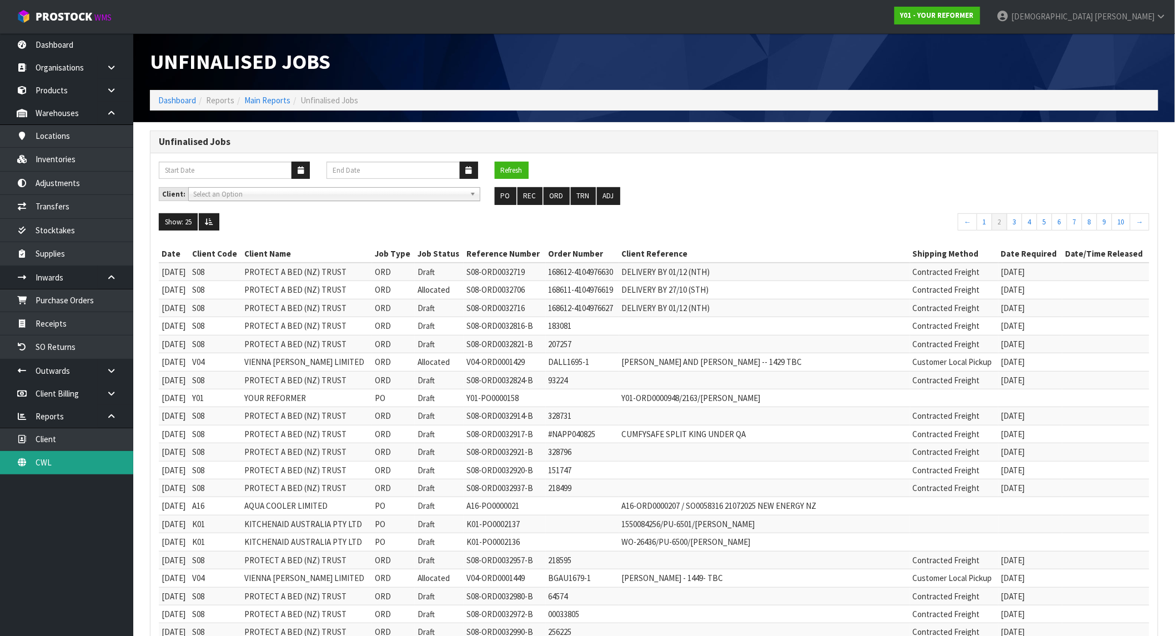
click at [46, 469] on link "CWL" at bounding box center [66, 462] width 133 height 23
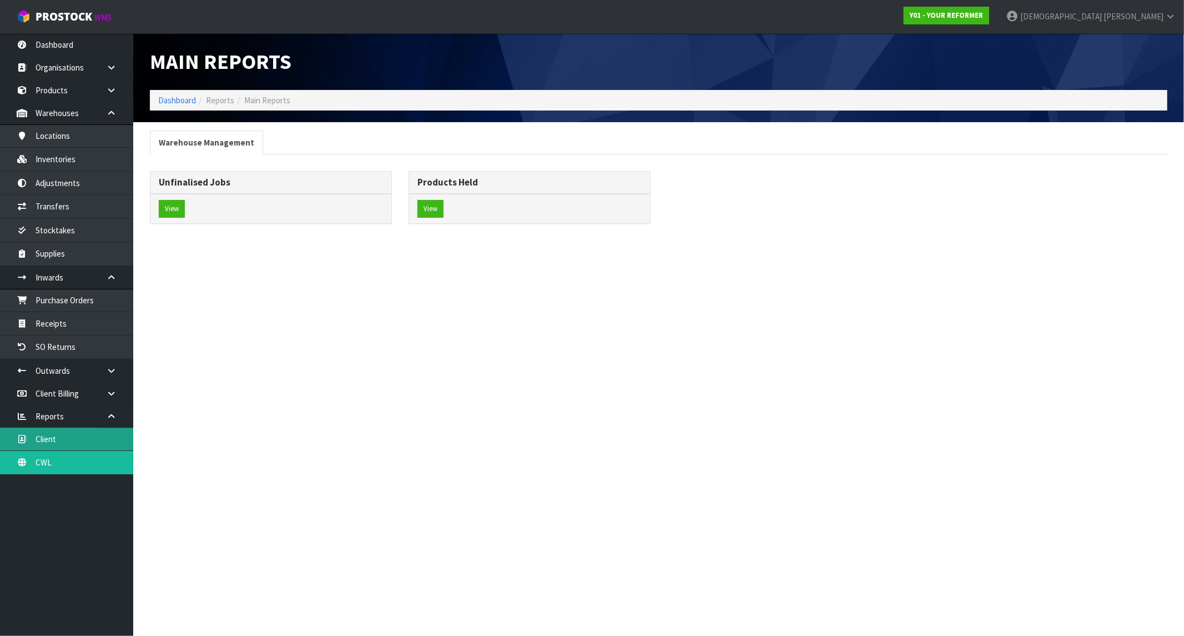
click at [52, 439] on link "Client" at bounding box center [66, 439] width 133 height 23
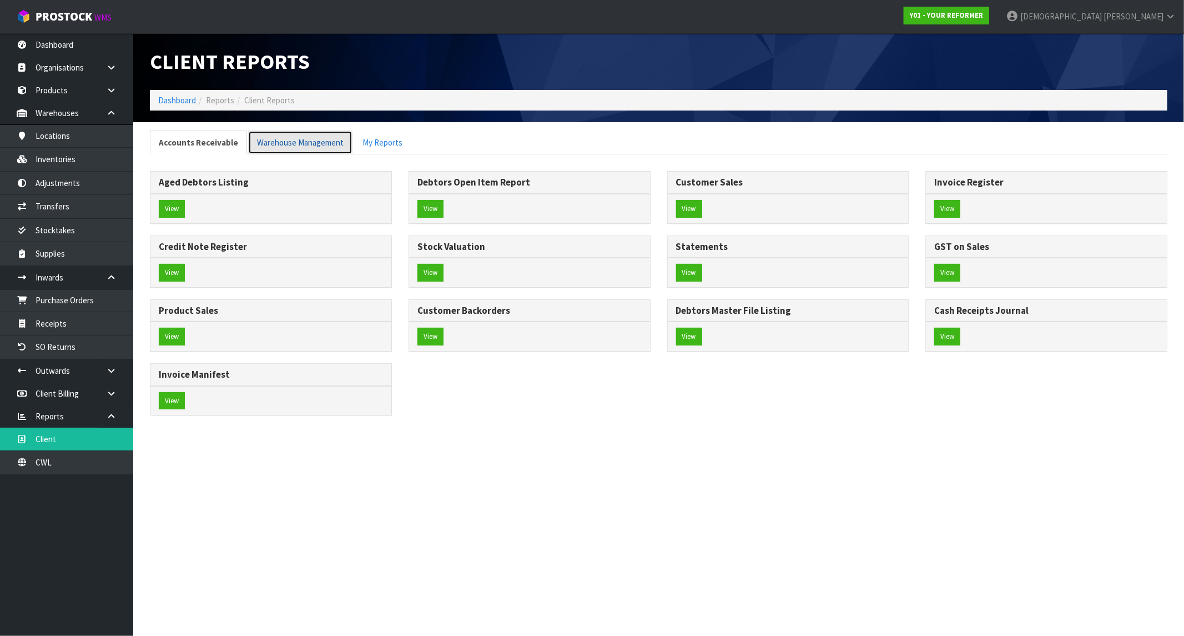
click at [300, 150] on link "Warehouse Management" at bounding box center [300, 142] width 104 height 24
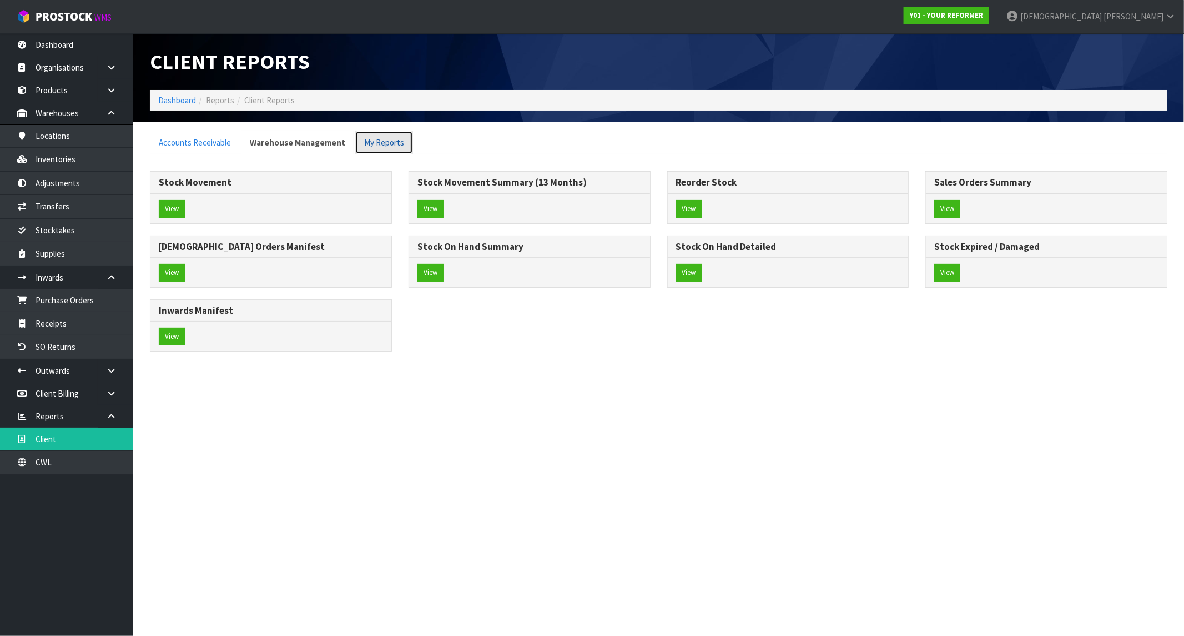
click at [390, 133] on link "My Reports" at bounding box center [384, 142] width 58 height 24
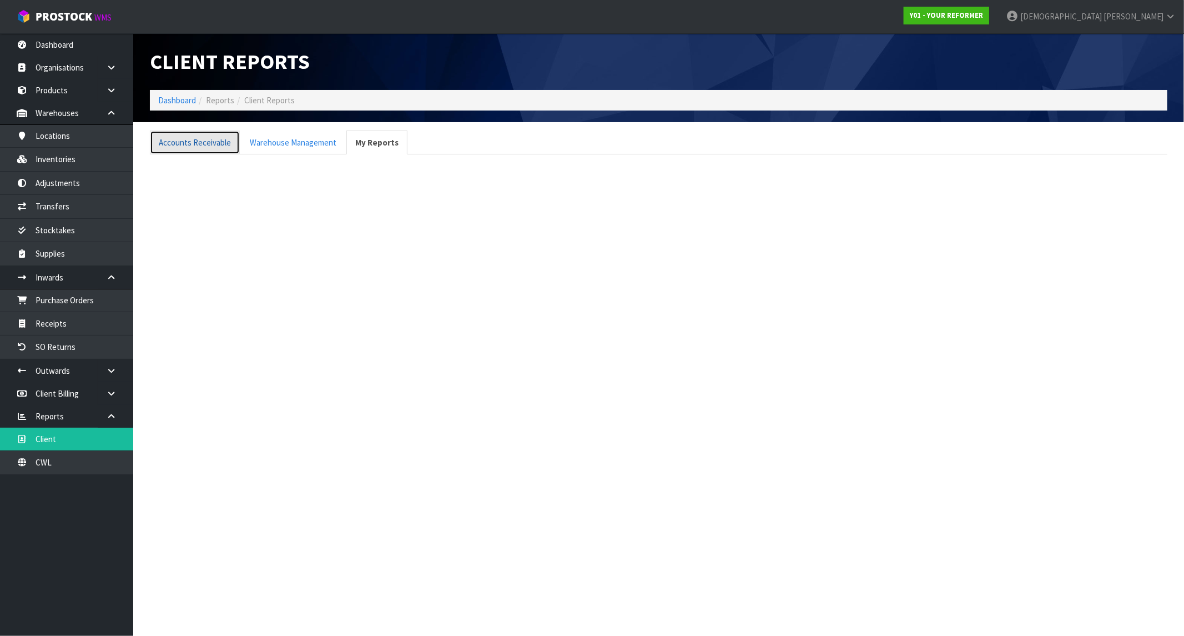
click at [198, 137] on link "Accounts Receivable" at bounding box center [195, 142] width 90 height 24
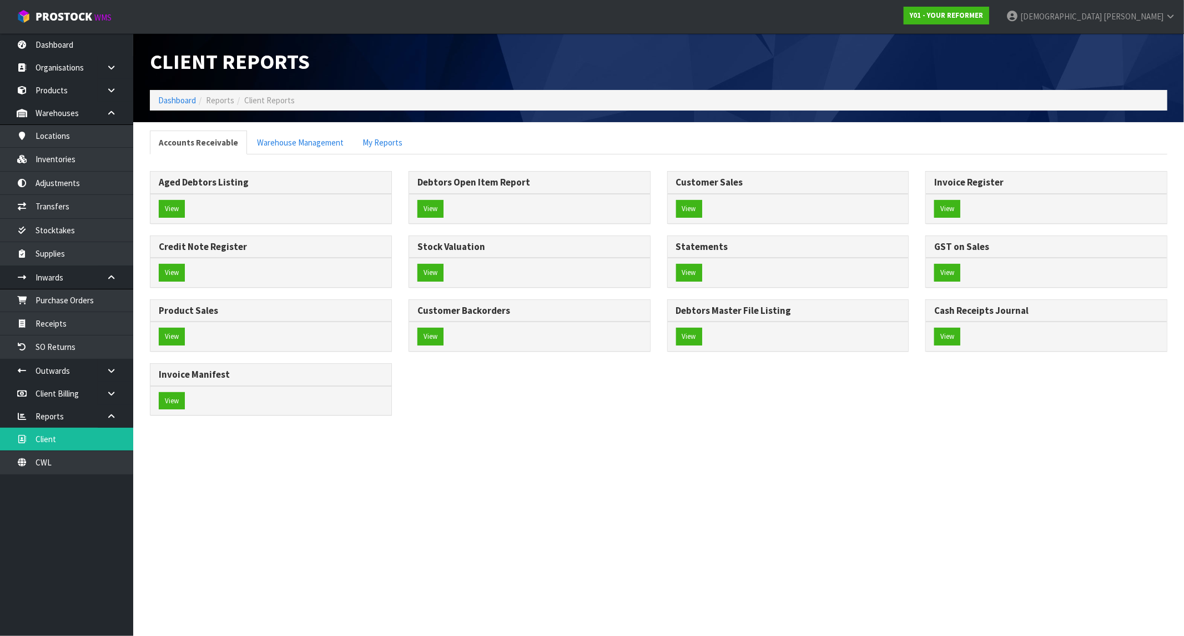
click at [34, 474] on li "CWL" at bounding box center [66, 462] width 133 height 23
click at [36, 472] on link "CWL" at bounding box center [66, 462] width 133 height 23
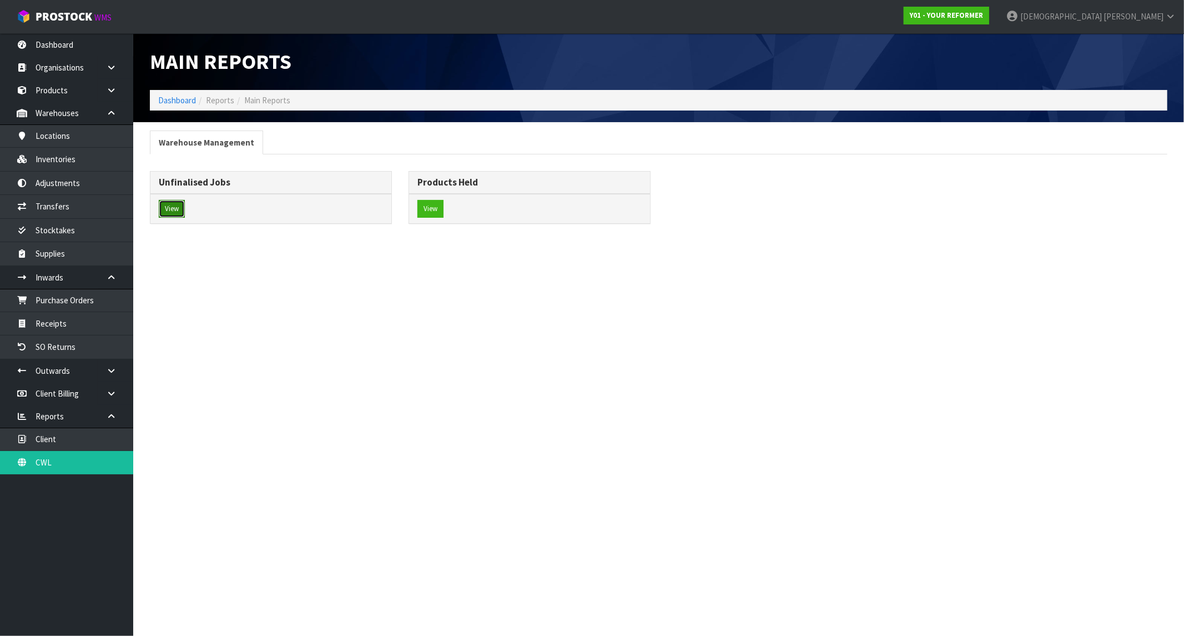
click at [178, 208] on button "View" at bounding box center [172, 209] width 26 height 18
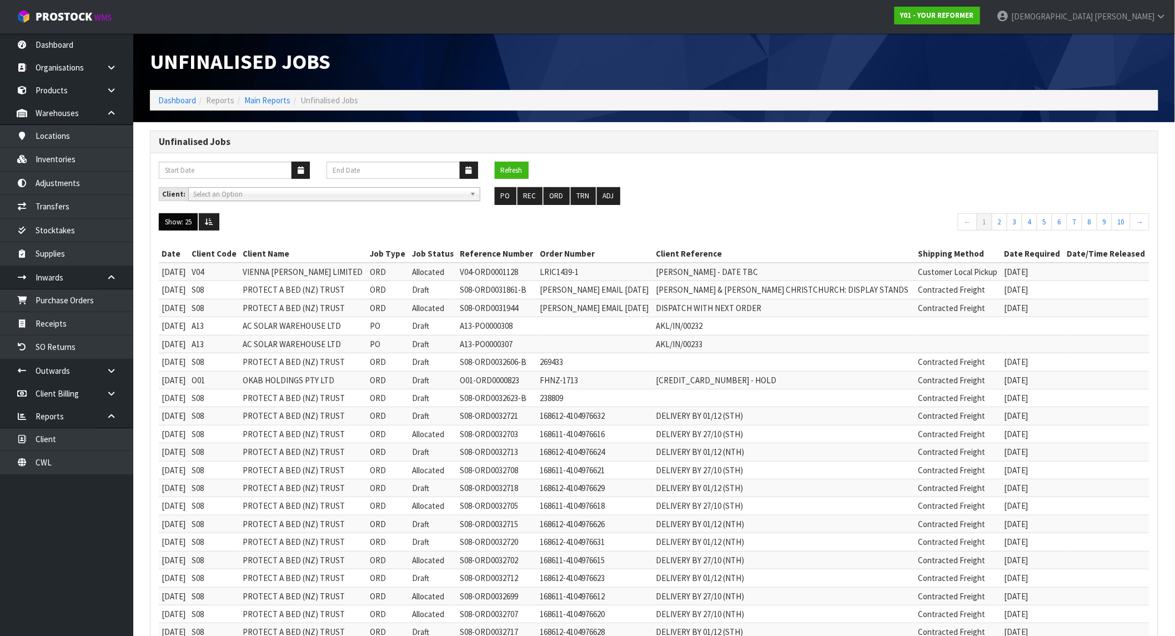
click at [189, 224] on button "Show: 25" at bounding box center [178, 222] width 39 height 18
click at [185, 291] on link "50" at bounding box center [203, 287] width 88 height 15
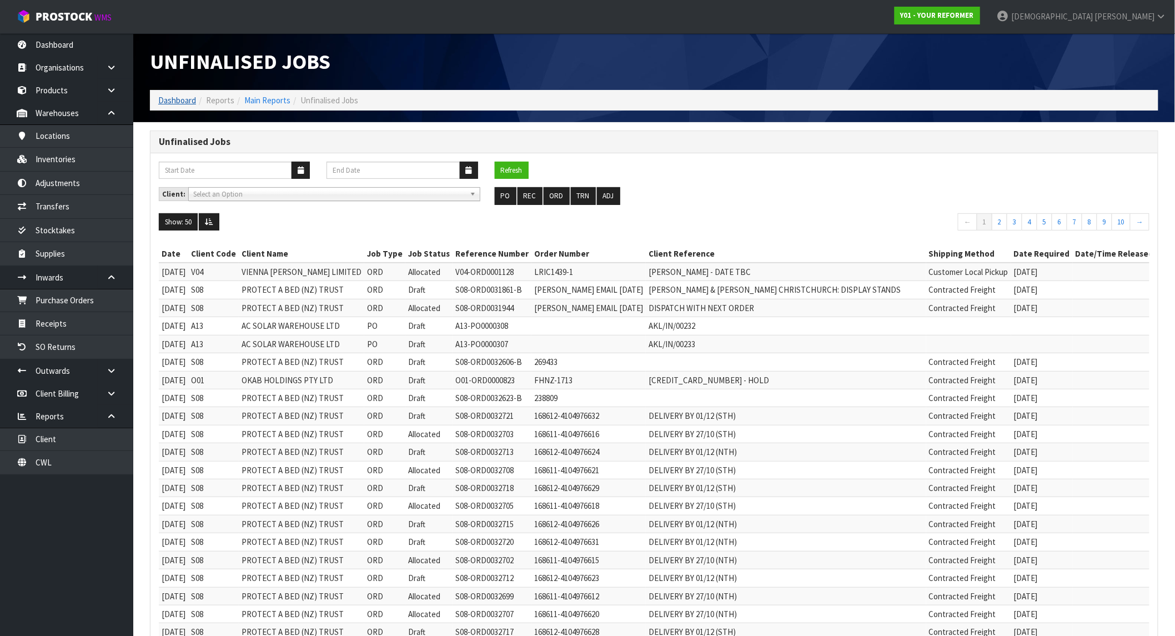
click at [176, 90] on ol "Dashboard Reports Main Reports Unfinalised Jobs" at bounding box center [654, 100] width 1008 height 21
click at [176, 95] on link "Dashboard" at bounding box center [177, 100] width 38 height 11
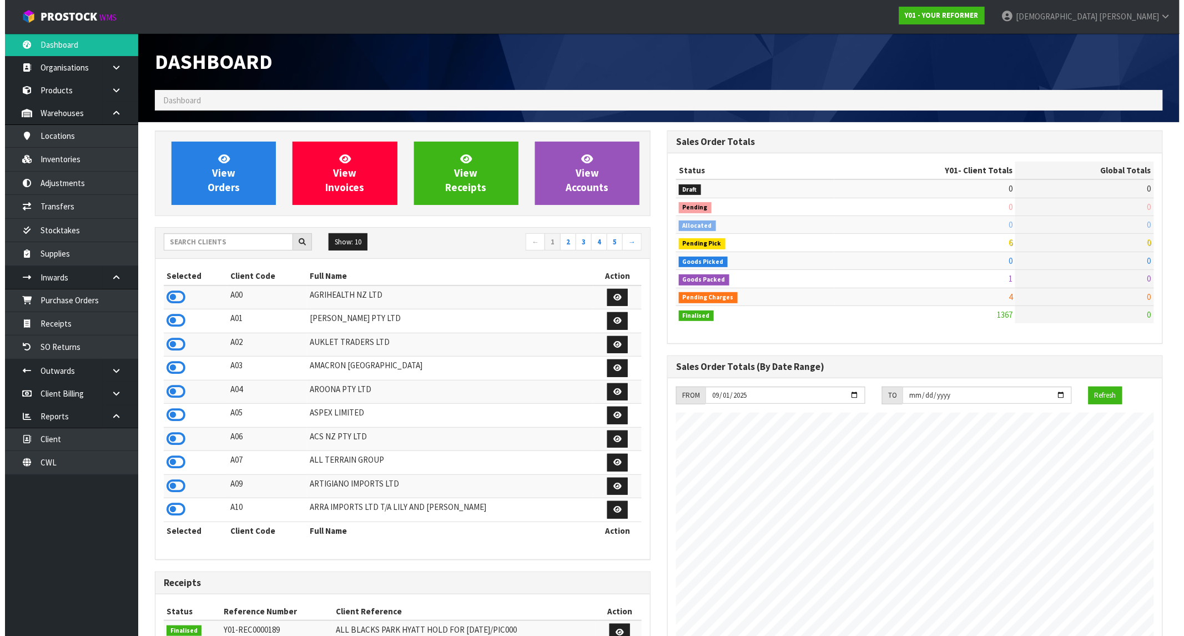
scroll to position [770, 512]
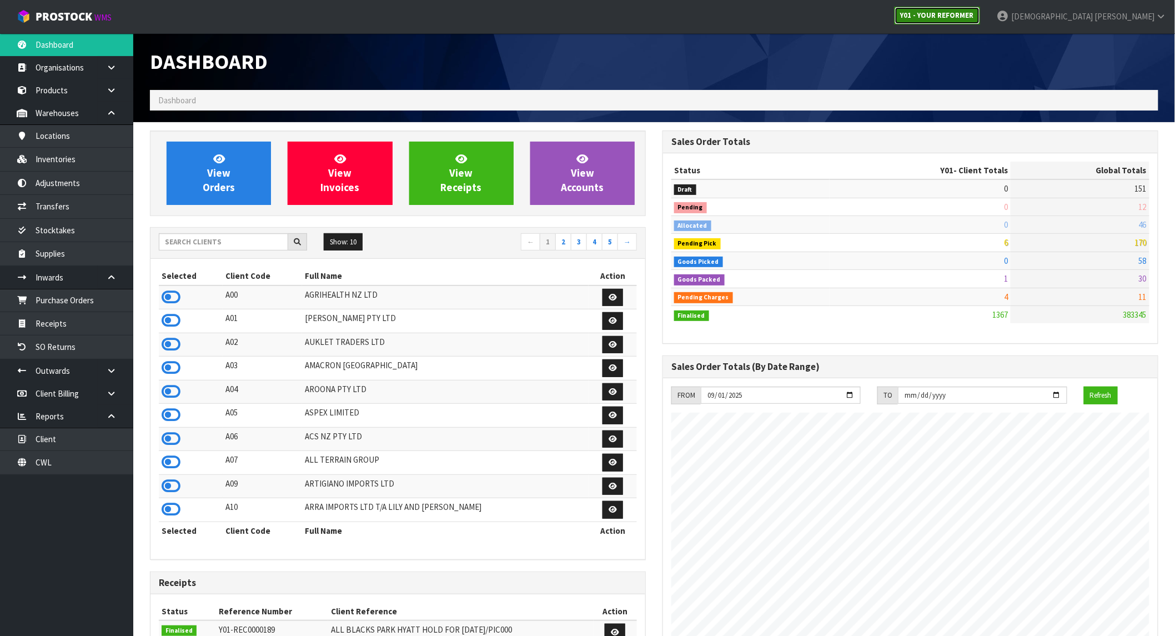
click at [974, 14] on strong "Y01 - YOUR REFORMER" at bounding box center [937, 15] width 73 height 9
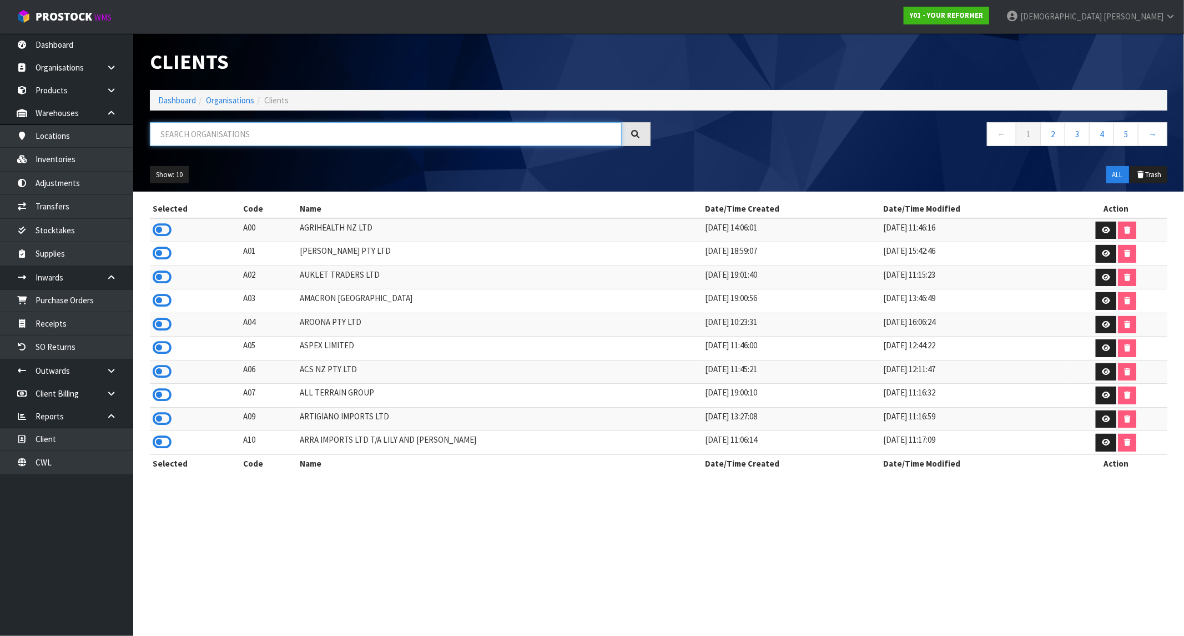
click at [215, 143] on input "text" at bounding box center [386, 134] width 472 height 24
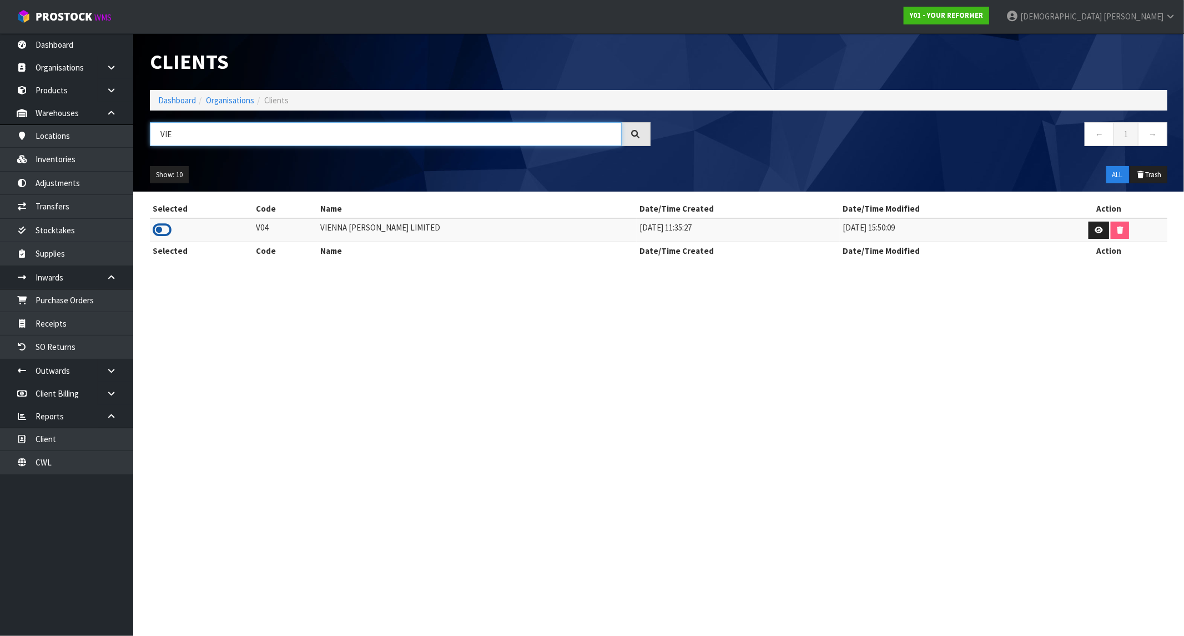
type input "VIE"
click at [168, 228] on icon at bounding box center [162, 230] width 19 height 17
click at [47, 38] on link "Dashboard" at bounding box center [66, 44] width 133 height 23
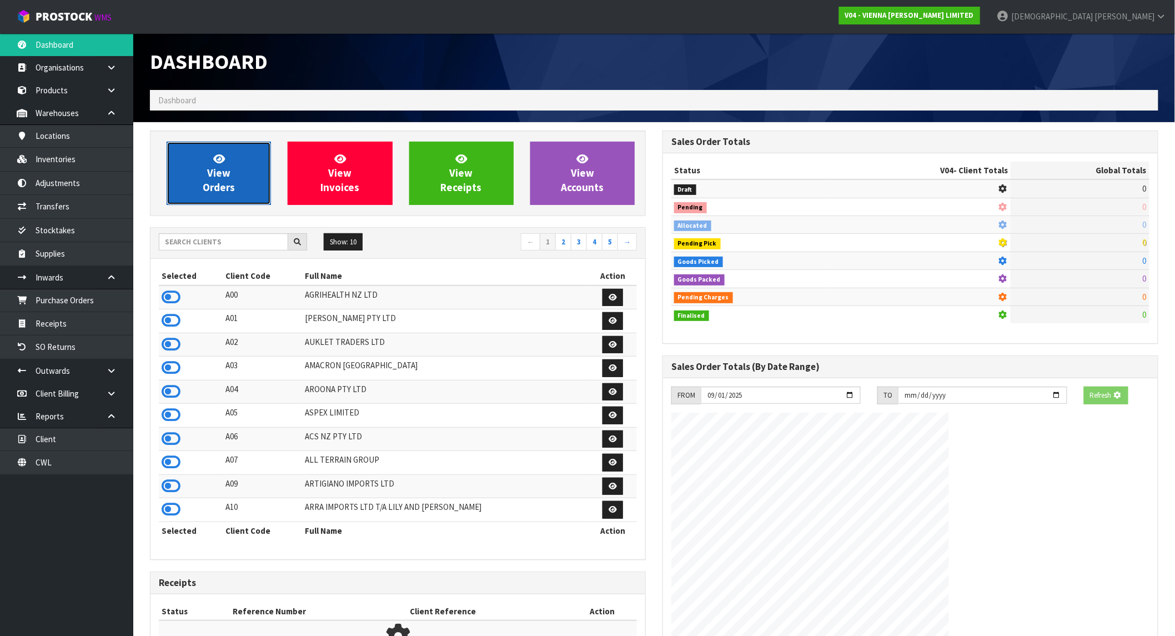
click at [223, 154] on icon at bounding box center [219, 158] width 12 height 11
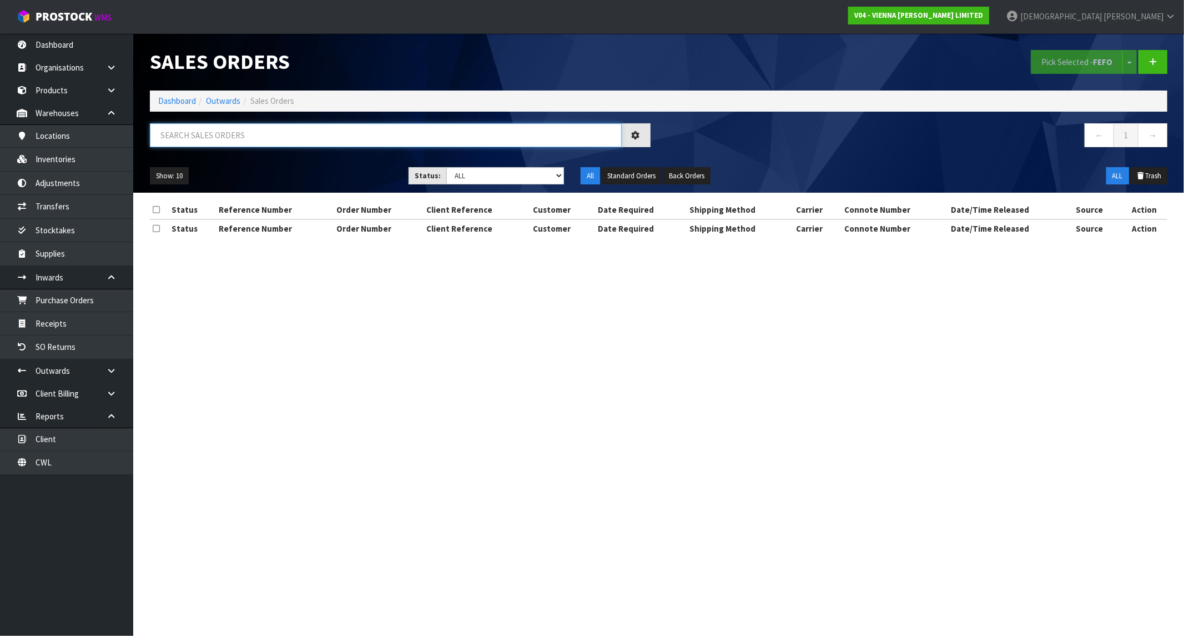
click at [228, 125] on input "text" at bounding box center [386, 135] width 472 height 24
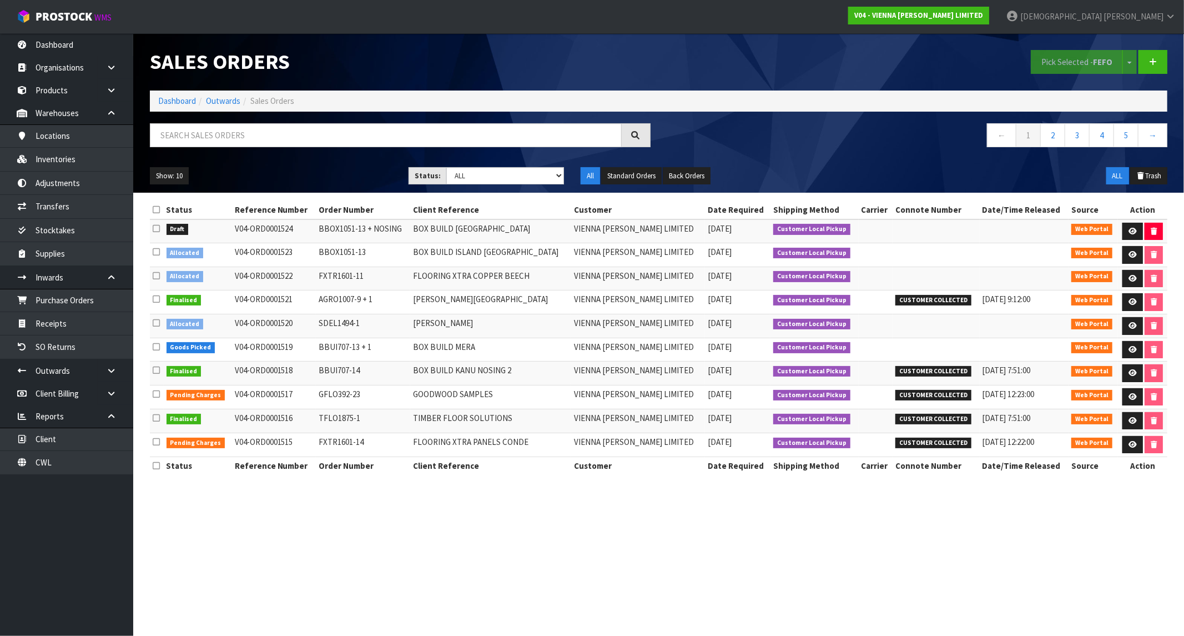
drag, startPoint x: 299, startPoint y: 224, endPoint x: 370, endPoint y: 227, distance: 71.7
click at [299, 224] on td "V04-ORD0001524" at bounding box center [274, 231] width 84 height 24
click at [1057, 231] on icon at bounding box center [1133, 231] width 8 height 7
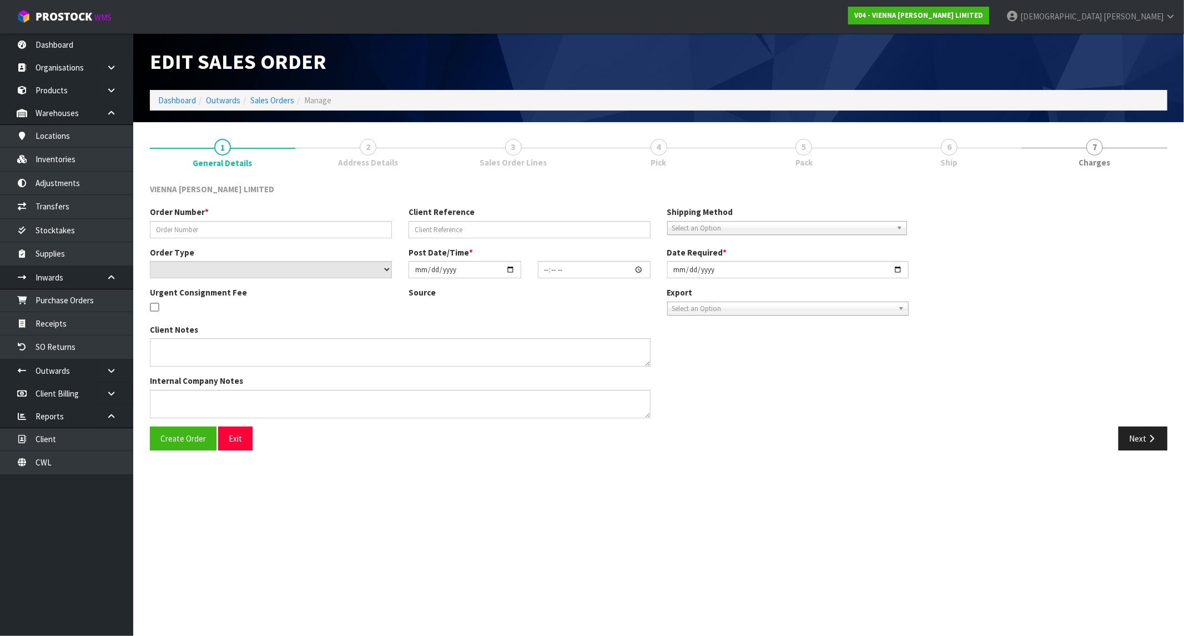
type input "BBOX1051-13 + NOSING"
type input "BOX BUILD [GEOGRAPHIC_DATA]"
select select "number:0"
type input "2025-09-29"
type input "12:35:00.000"
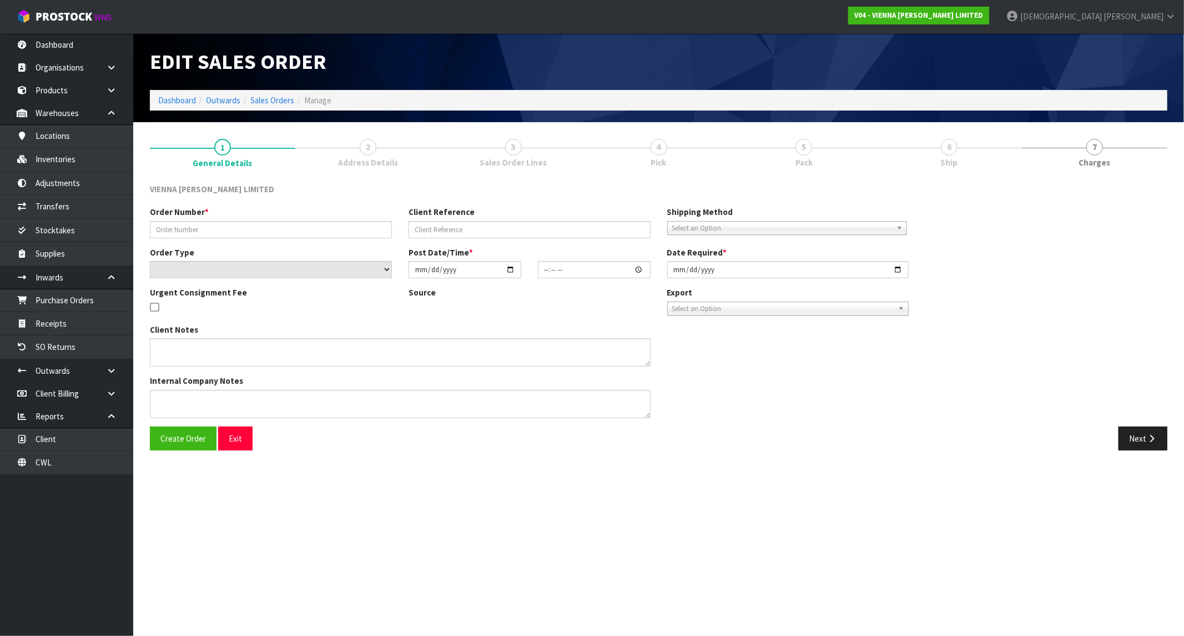
type input "2025-10-08"
type textarea "BOX BUILD [GEOGRAPHIC_DATA]"
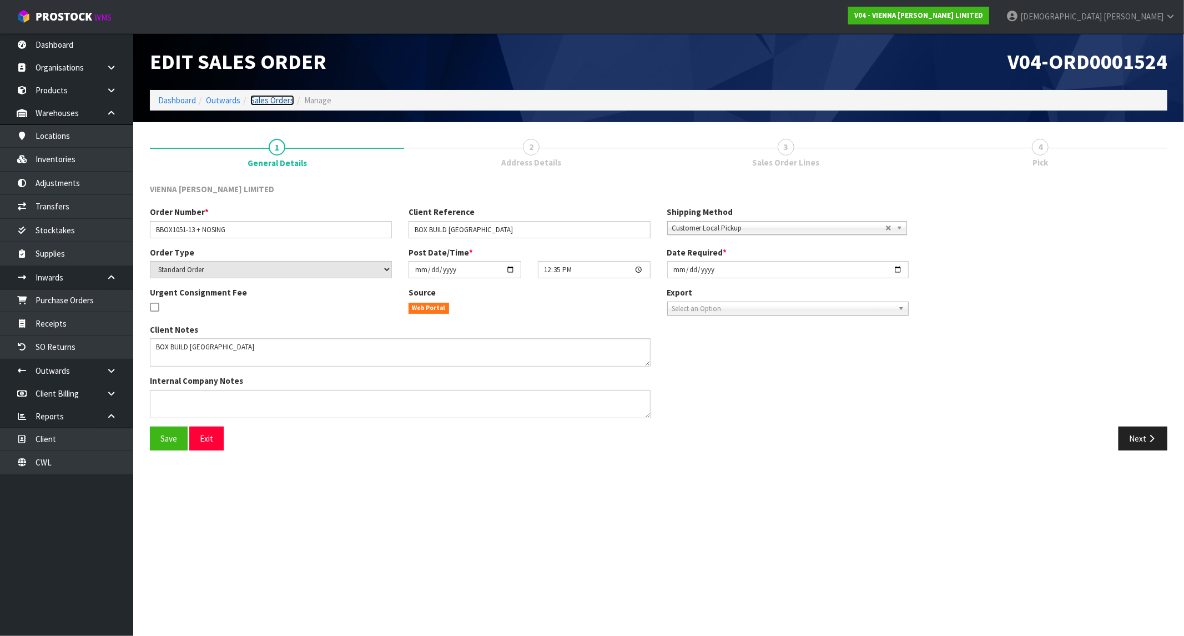
click at [270, 101] on link "Sales Orders" at bounding box center [272, 100] width 44 height 11
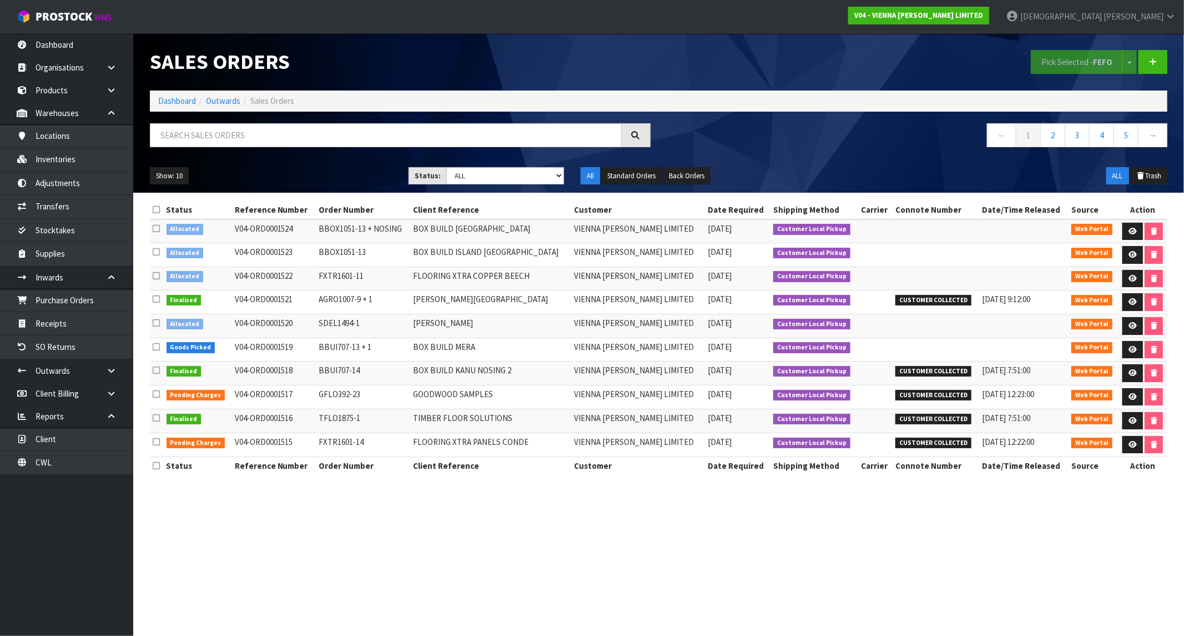
drag, startPoint x: 304, startPoint y: 229, endPoint x: 263, endPoint y: 229, distance: 41.1
click at [263, 229] on td "V04-ORD0001524" at bounding box center [274, 231] width 84 height 24
click at [516, 168] on select "Draft Pending Allocated Pending Pick Goods Picked Goods Packed Pending Charges …" at bounding box center [505, 175] width 118 height 17
select select "string:2"
click at [446, 167] on select "Draft Pending Allocated Pending Pick Goods Picked Goods Packed Pending Charges …" at bounding box center [505, 175] width 118 height 17
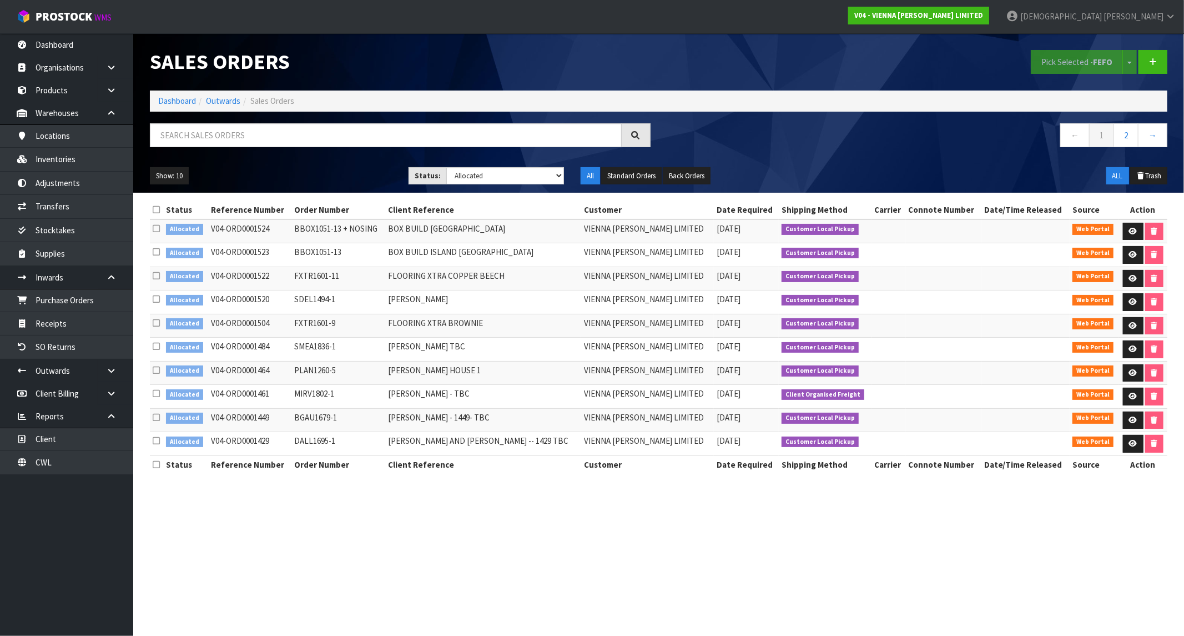
drag, startPoint x: 728, startPoint y: 229, endPoint x: 534, endPoint y: 239, distance: 195.1
click at [534, 239] on tr "Allocated V04-ORD0001524 BBOX1051-13 + NOSING BOX BUILD ISLA NOSING VIENNA WOOD…" at bounding box center [659, 231] width 1018 height 24
click at [1057, 223] on link at bounding box center [1133, 232] width 21 height 18
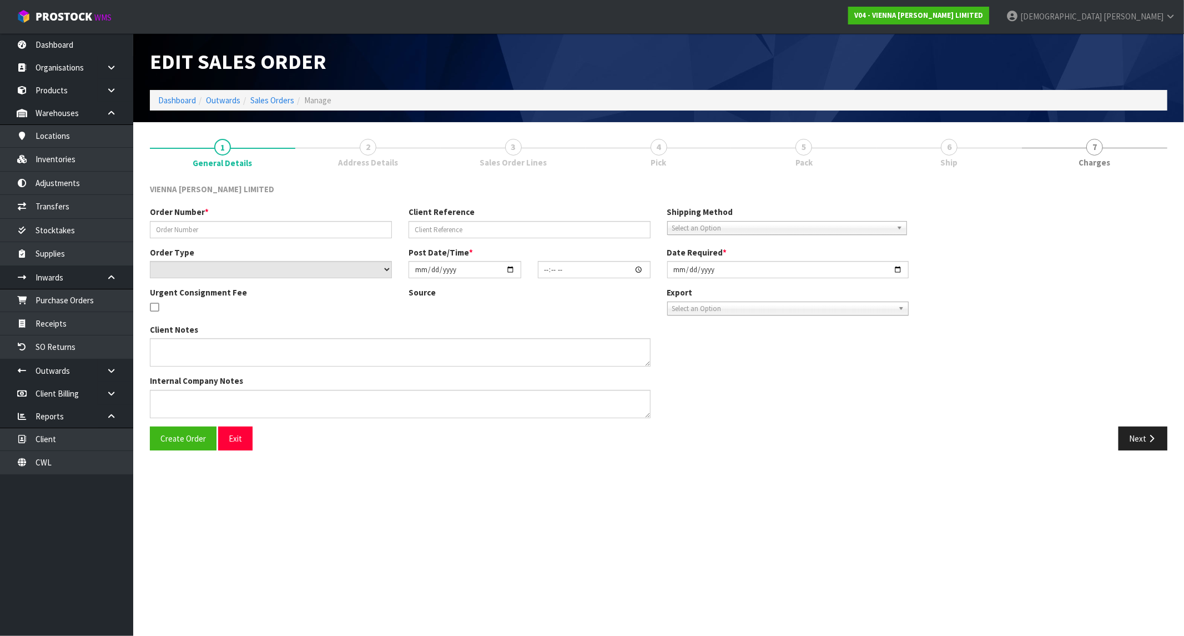
type input "BBOX1051-13 + NOSING"
type input "BOX BUILD [GEOGRAPHIC_DATA]"
select select "number:0"
type input "2025-09-29"
type input "12:35:00.000"
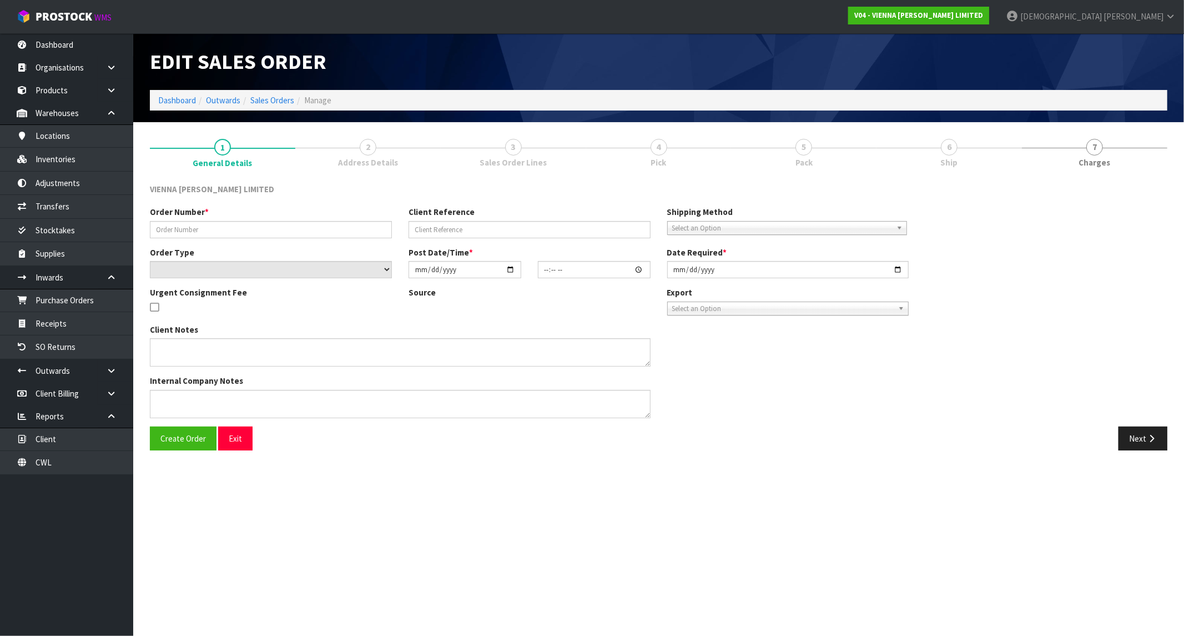
type input "2025-10-08"
type textarea "BOX BUILD [GEOGRAPHIC_DATA]"
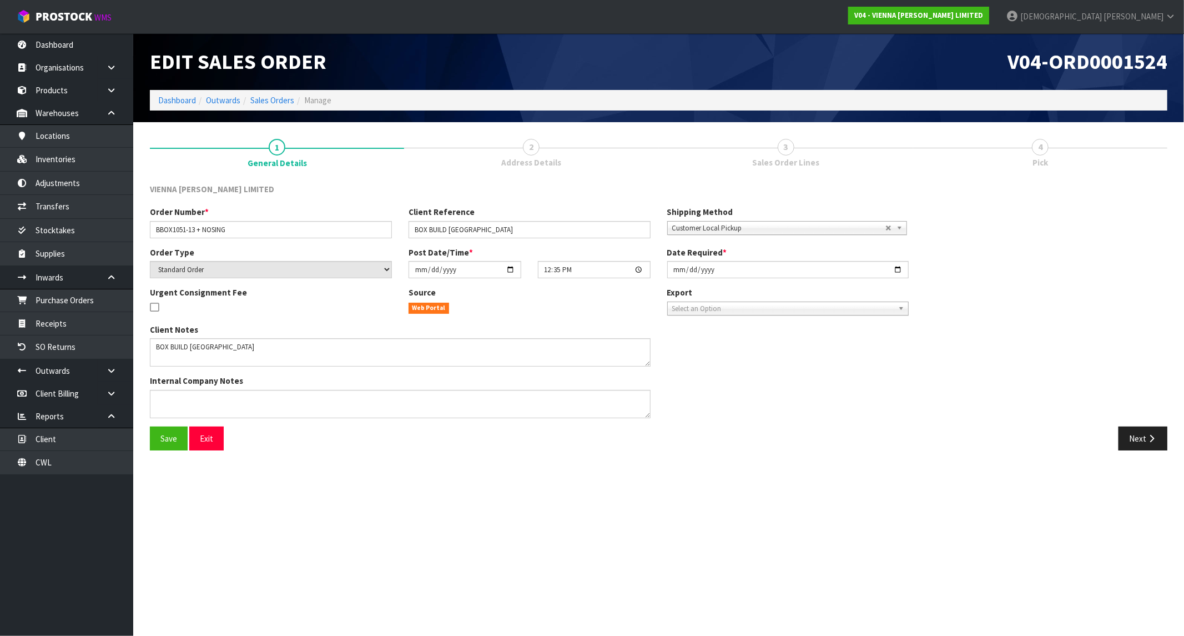
click at [1057, 411] on div "Order Number * BBOX1051-13 + NOSING Client Reference BOX BUILD ISLA NOSING Ship…" at bounding box center [659, 316] width 1034 height 220
click at [1057, 431] on div "Next" at bounding box center [917, 438] width 517 height 24
click at [1057, 436] on icon "button" at bounding box center [1152, 438] width 11 height 8
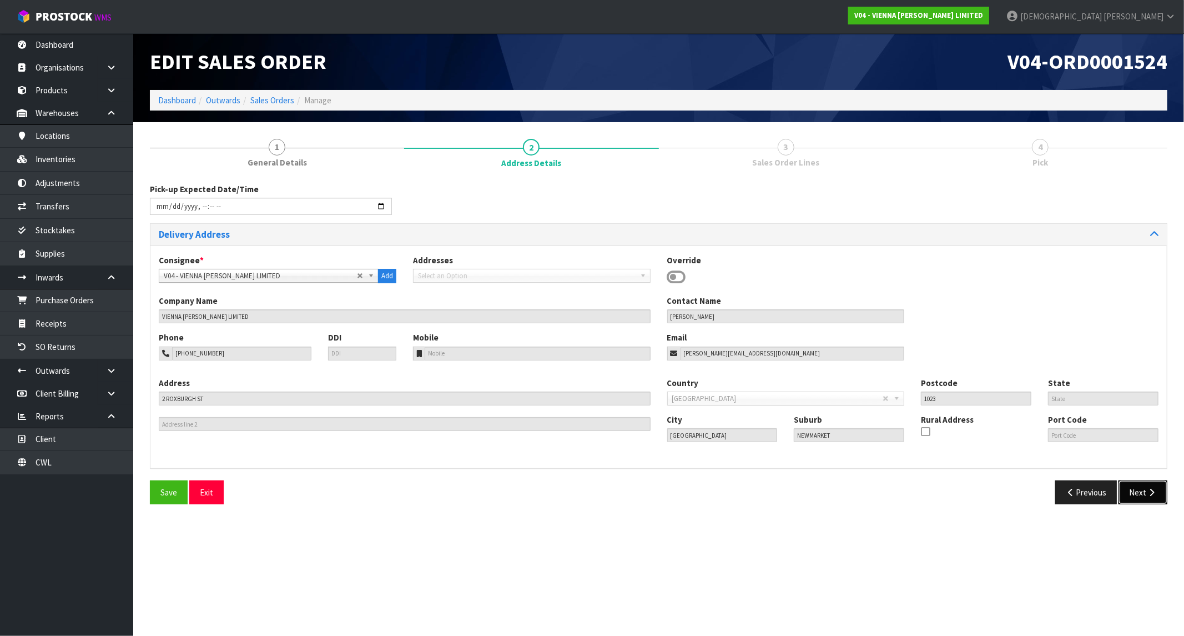
click at [1057, 481] on button "Next" at bounding box center [1143, 492] width 49 height 24
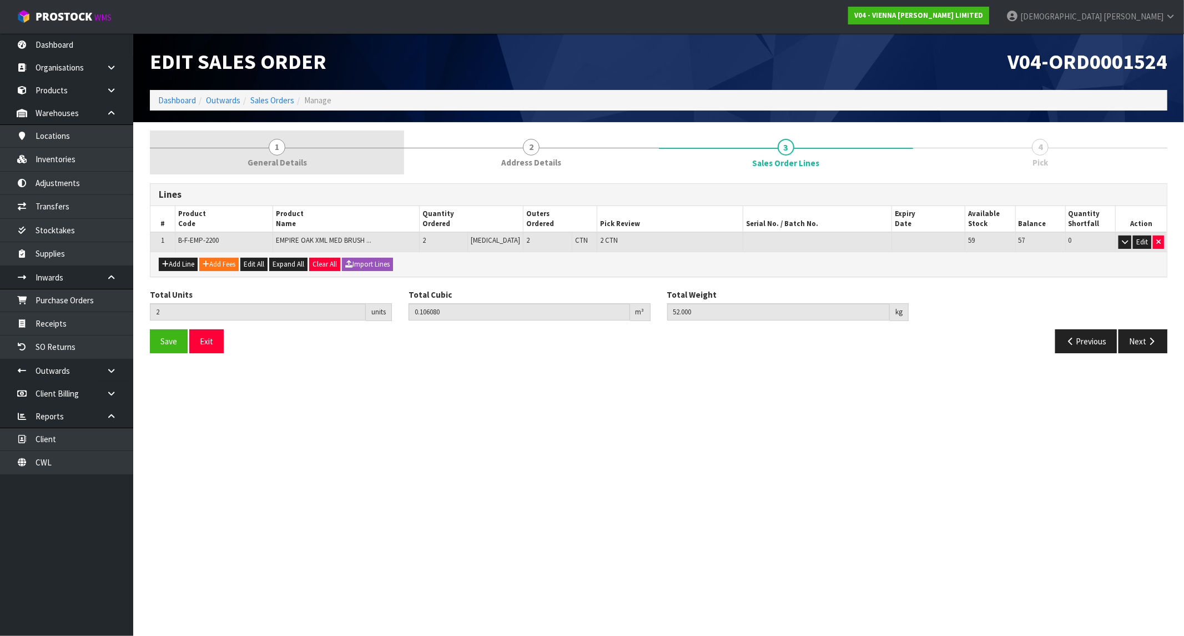
click at [282, 135] on link "1 General Details" at bounding box center [277, 152] width 254 height 44
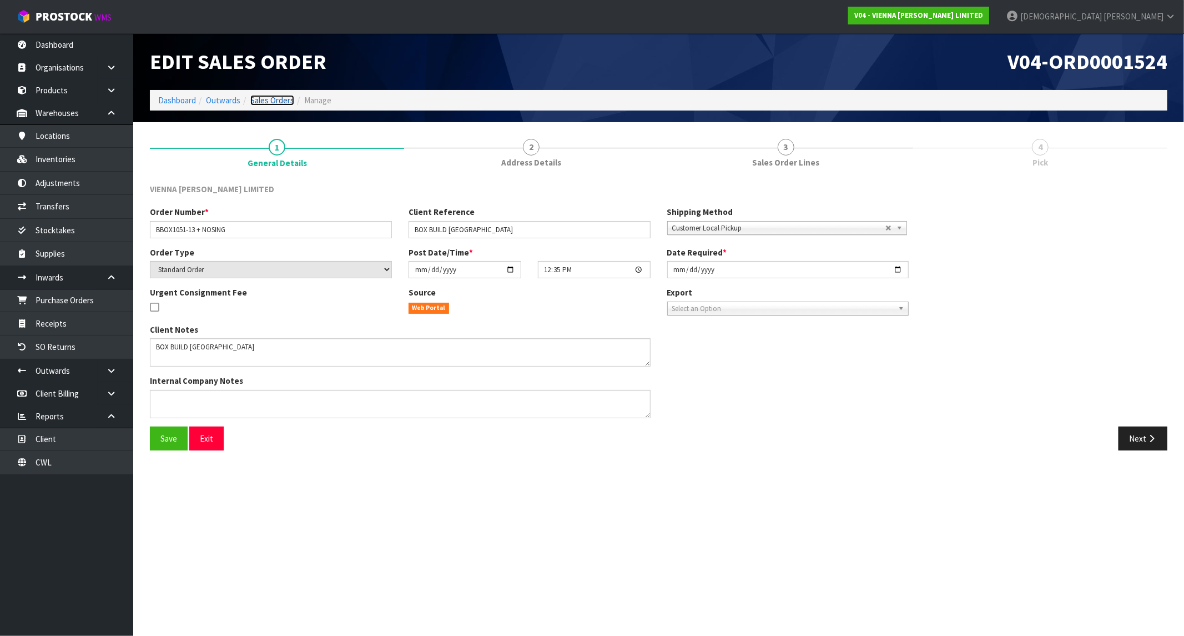
click at [252, 99] on link "Sales Orders" at bounding box center [272, 100] width 44 height 11
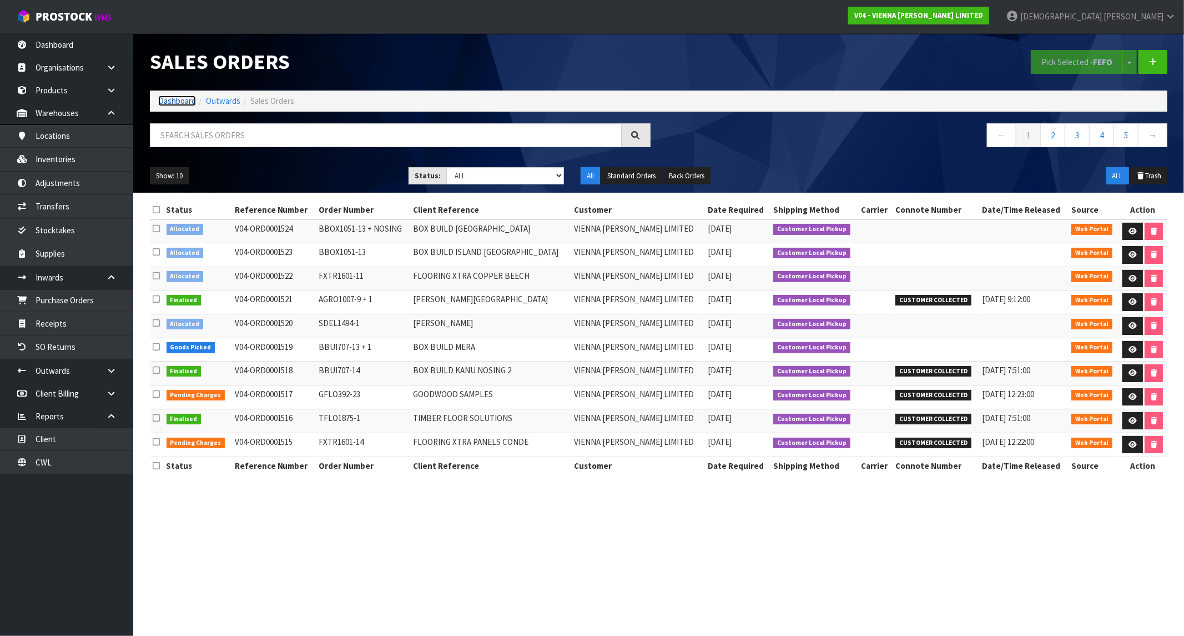
drag, startPoint x: 167, startPoint y: 101, endPoint x: 367, endPoint y: 92, distance: 200.1
click at [167, 101] on link "Dashboard" at bounding box center [177, 100] width 38 height 11
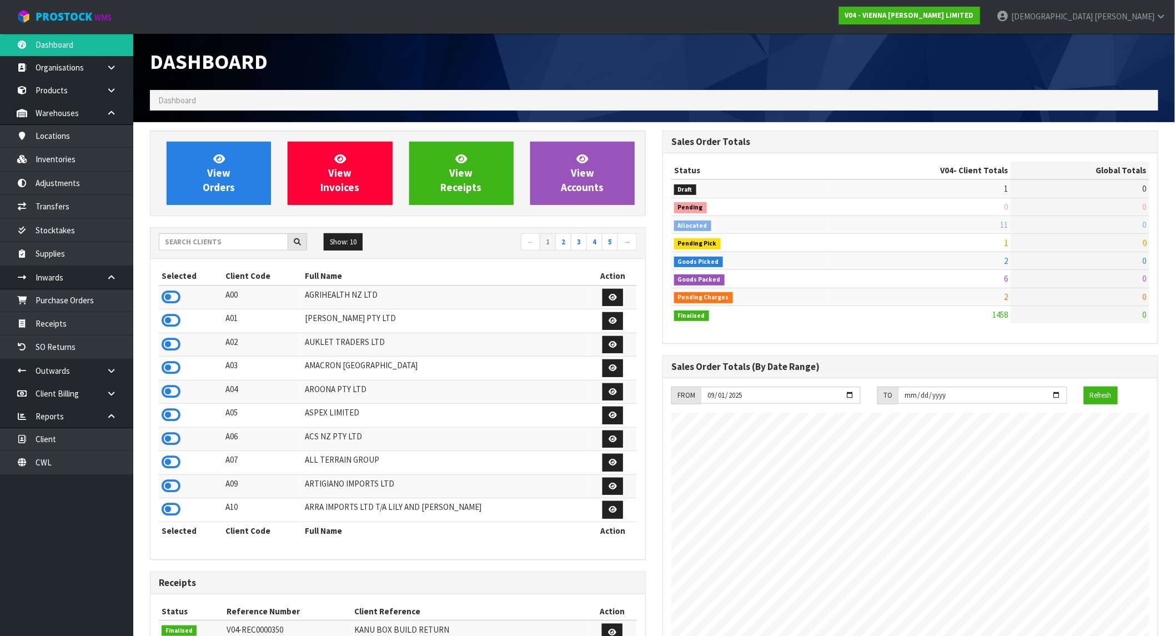
scroll to position [841, 512]
click at [212, 235] on input "text" at bounding box center [223, 241] width 129 height 17
click at [47, 464] on link "CWL" at bounding box center [66, 462] width 133 height 23
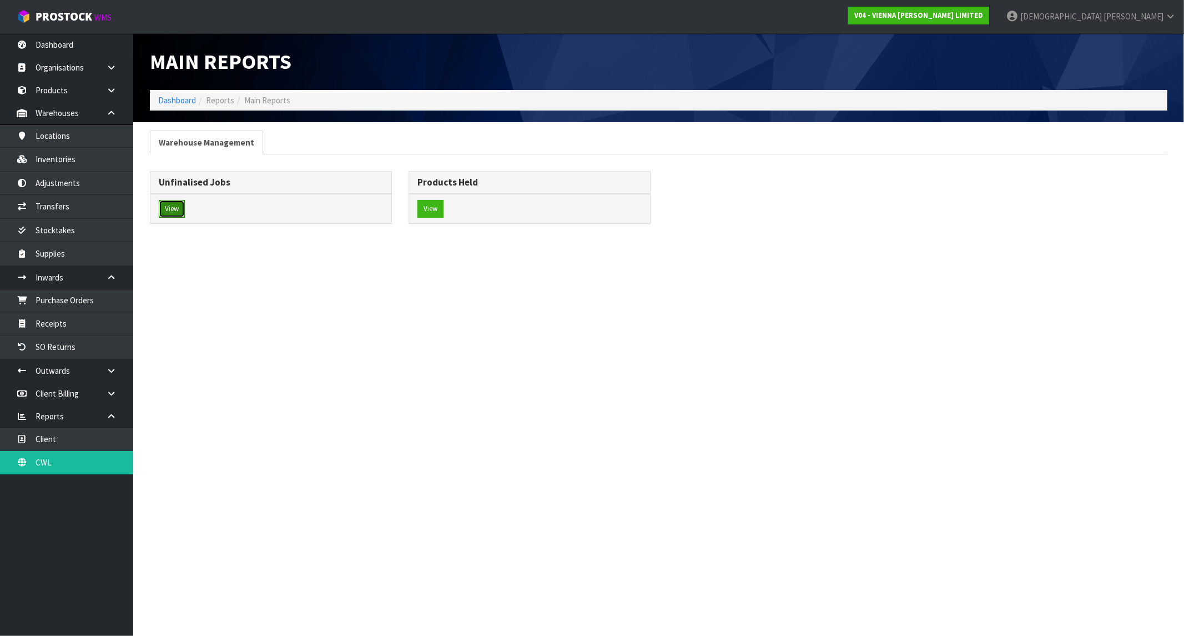
click at [174, 208] on button "View" at bounding box center [172, 209] width 26 height 18
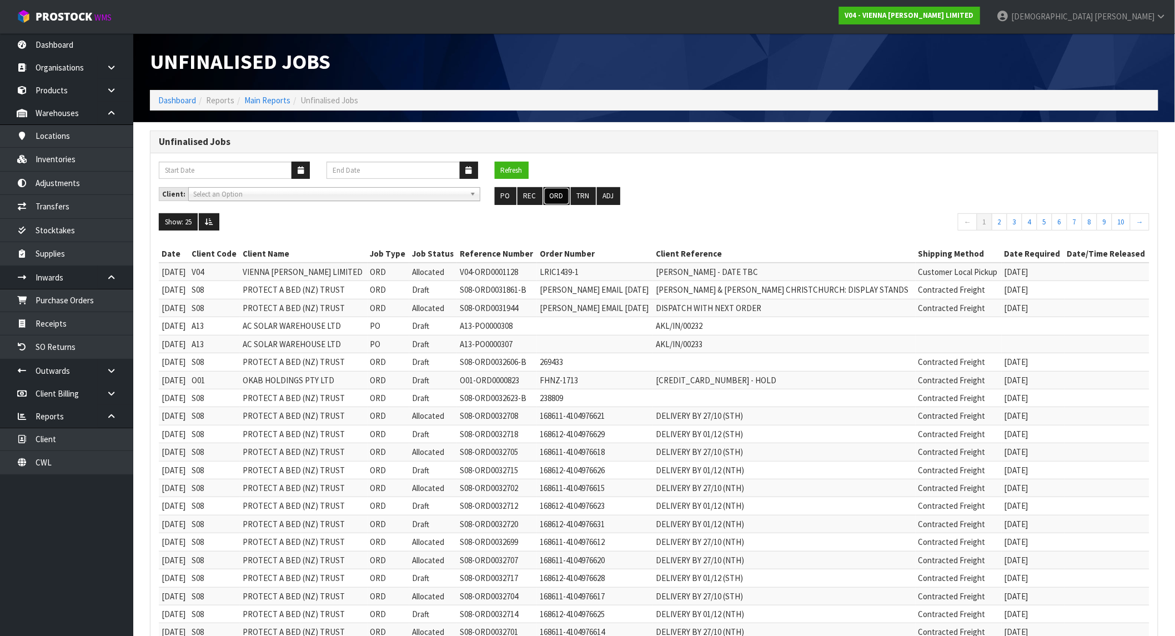
click at [556, 195] on button "ORD" at bounding box center [557, 196] width 26 height 18
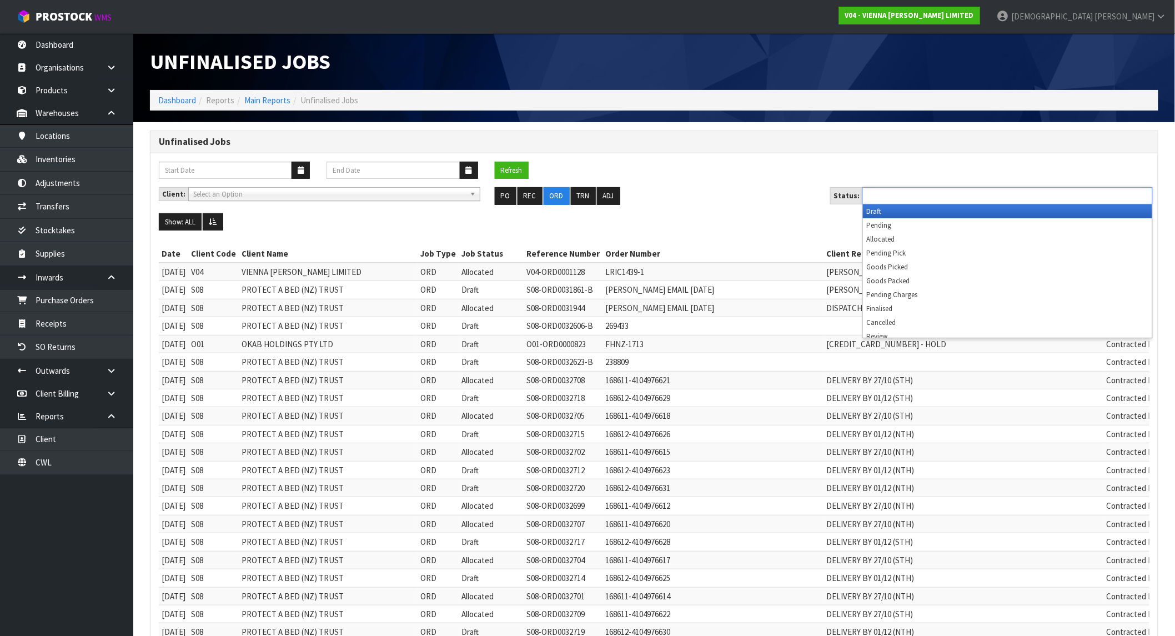
click at [965, 194] on ul at bounding box center [1007, 195] width 290 height 17
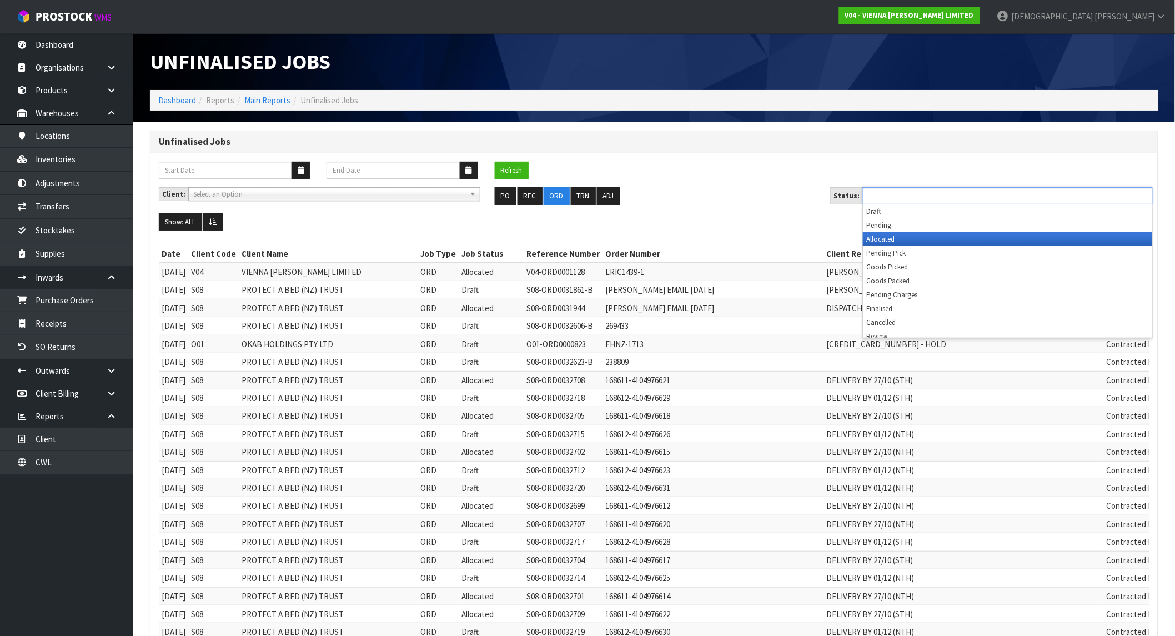
click at [909, 235] on li "Allocated" at bounding box center [1007, 239] width 289 height 14
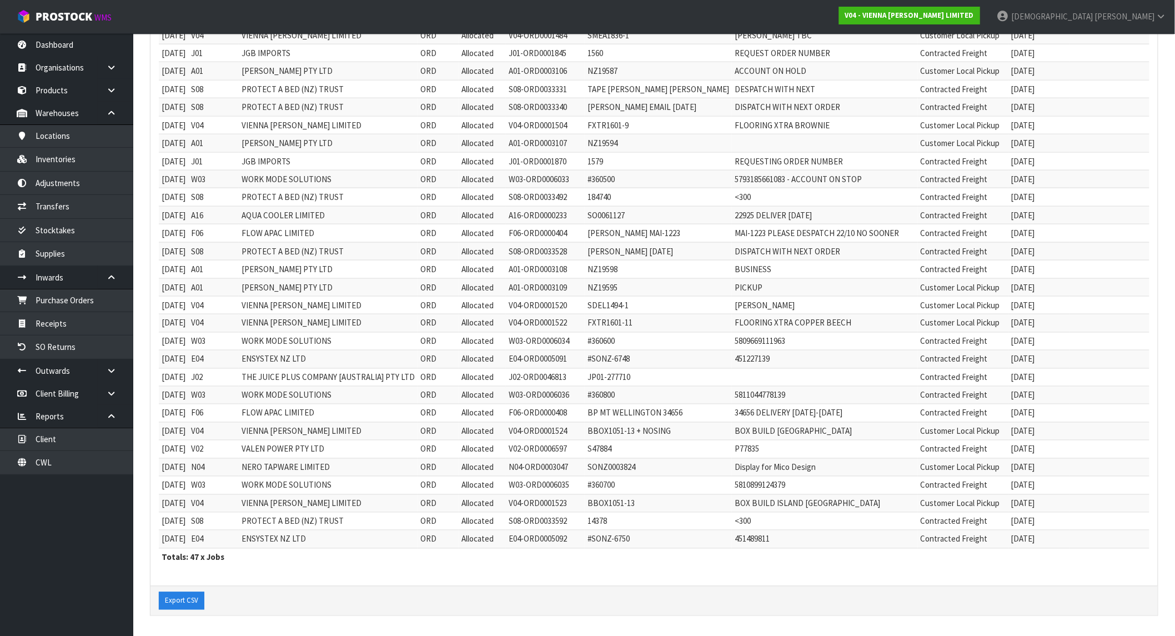
scroll to position [564, 0]
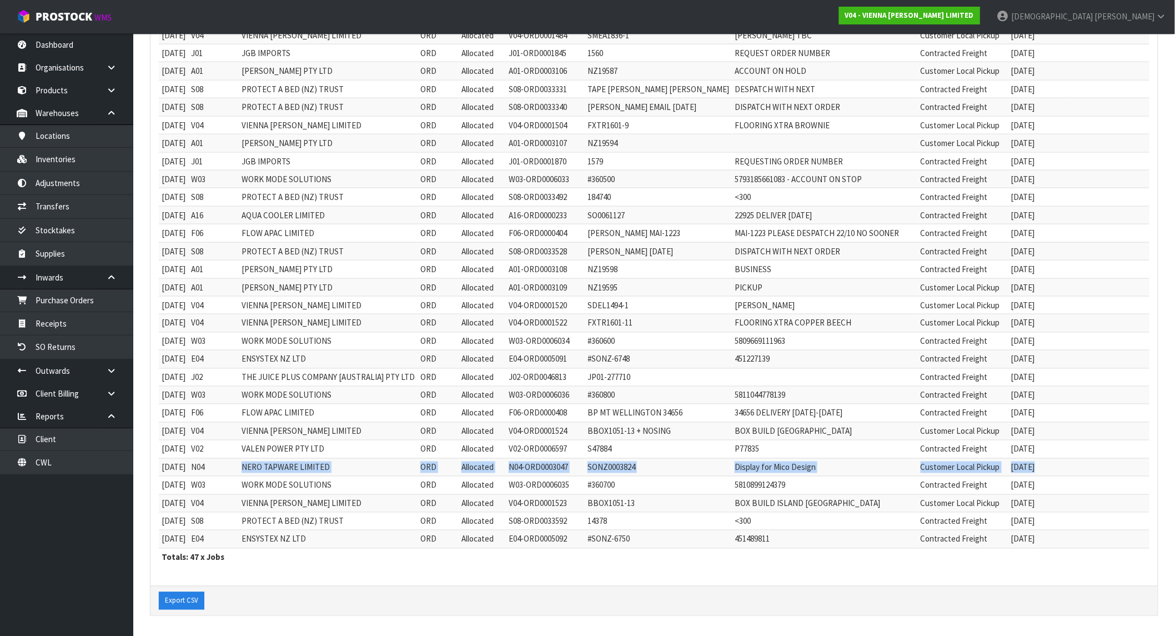
drag, startPoint x: 257, startPoint y: 468, endPoint x: 1080, endPoint y: 469, distance: 822.8
click at [1080, 469] on tr "[DATE] N04 NERO TAPWARE LIMITED ORD Allocated N04-ORD0003047 SONZ0003824 Displa…" at bounding box center [656, 467] width 995 height 18
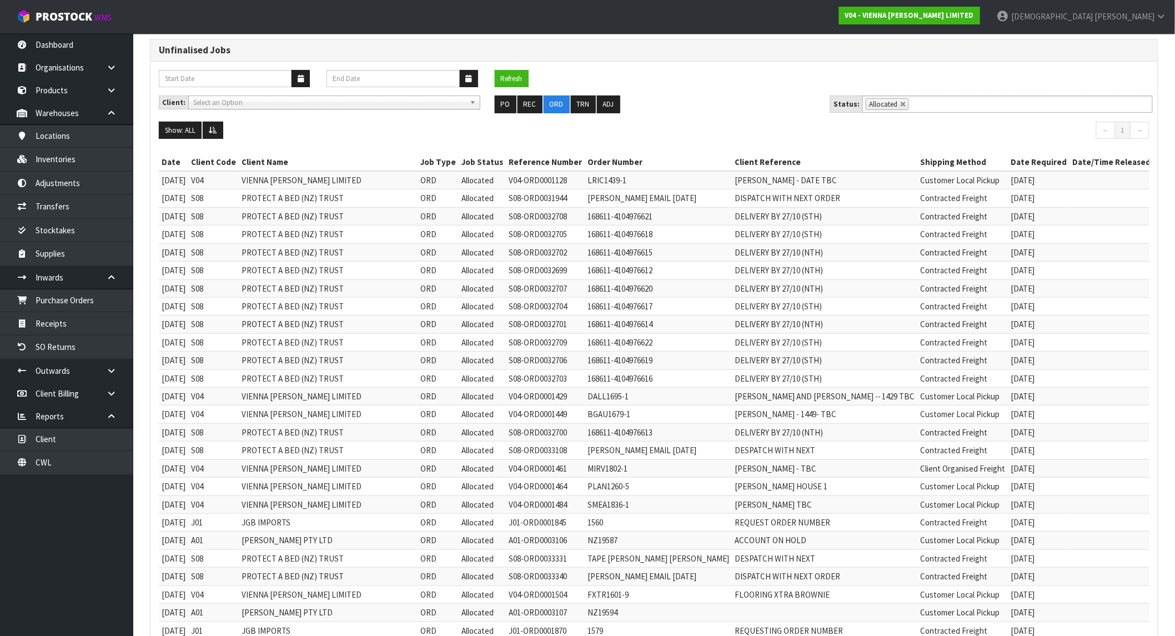
scroll to position [0, 0]
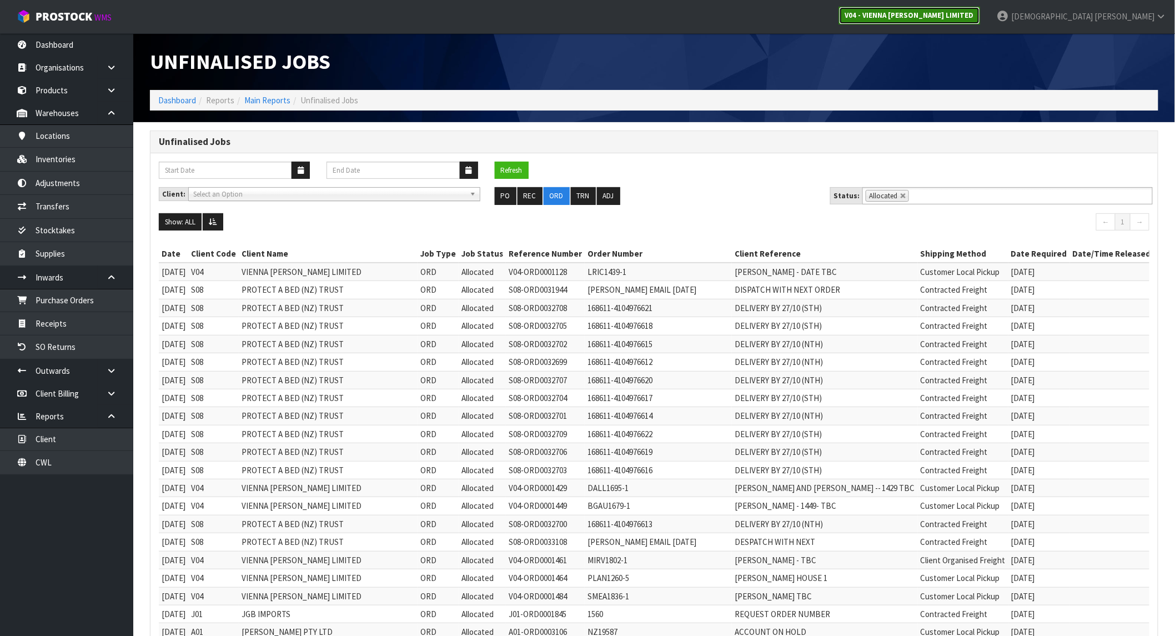
click at [980, 9] on link "V04 - VIENNA [PERSON_NAME] LIMITED" at bounding box center [909, 16] width 141 height 18
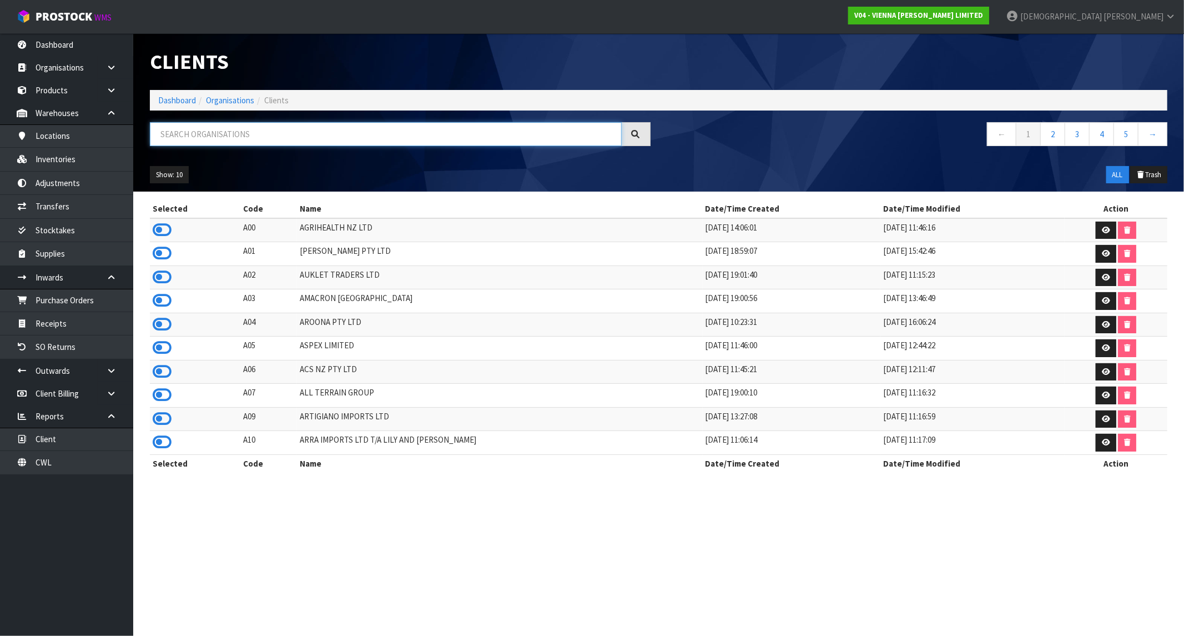
click at [297, 134] on input "text" at bounding box center [386, 134] width 472 height 24
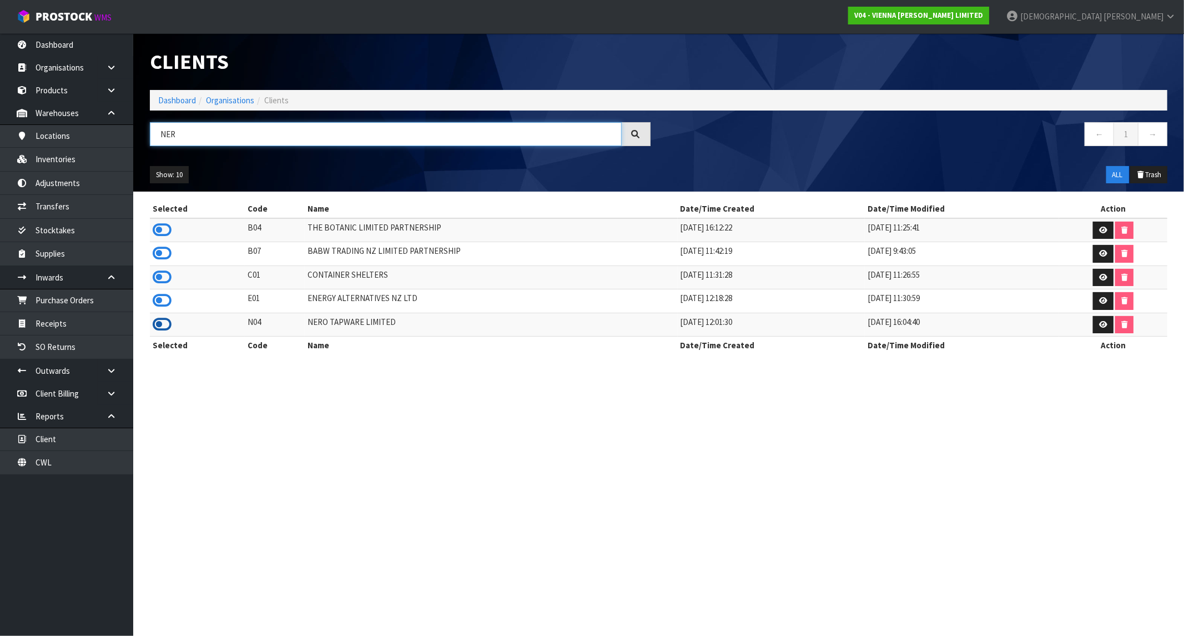
type input "NER"
click at [160, 329] on icon at bounding box center [162, 324] width 19 height 17
click at [79, 48] on link "Dashboard" at bounding box center [66, 44] width 133 height 23
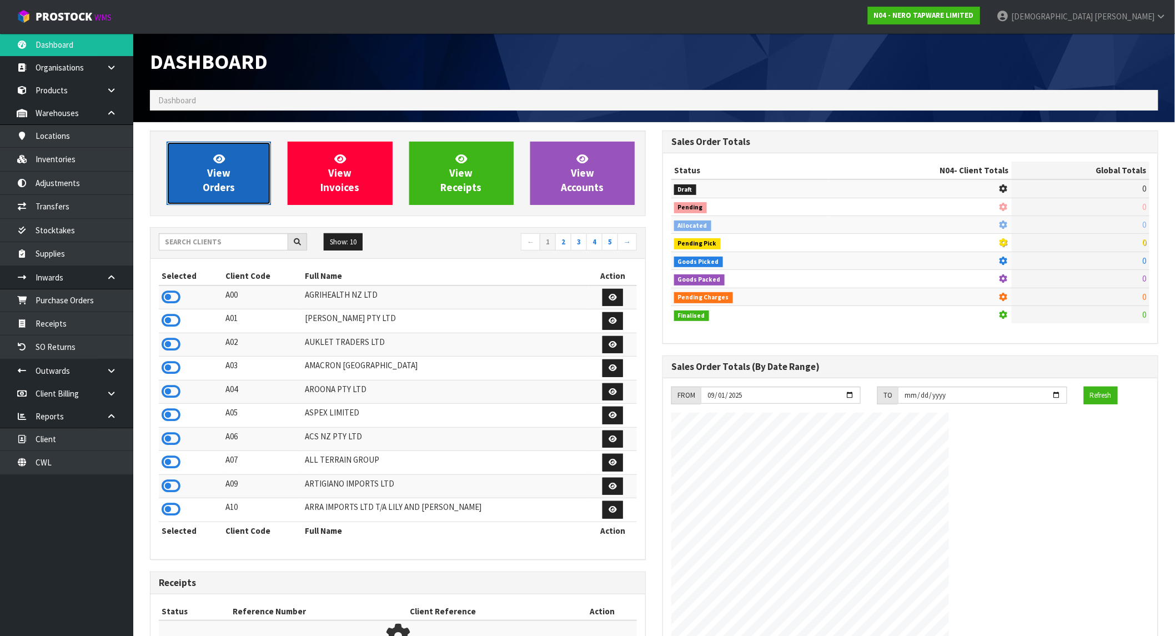
click at [233, 152] on link "View Orders" at bounding box center [219, 173] width 104 height 63
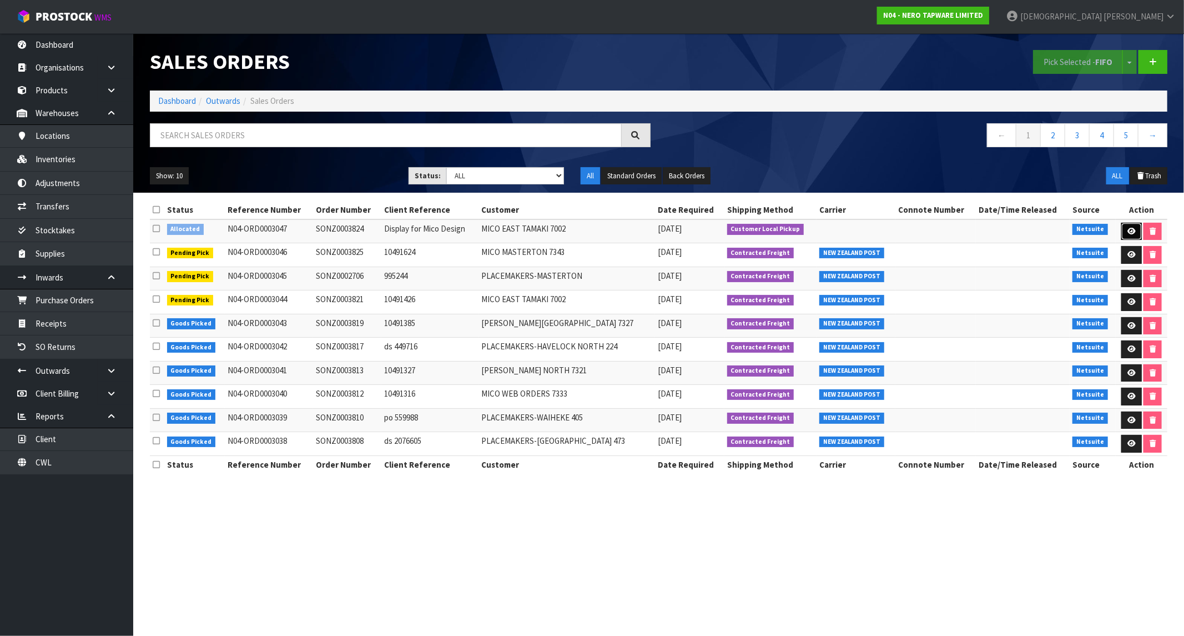
click at [1131, 229] on icon at bounding box center [1132, 231] width 8 height 7
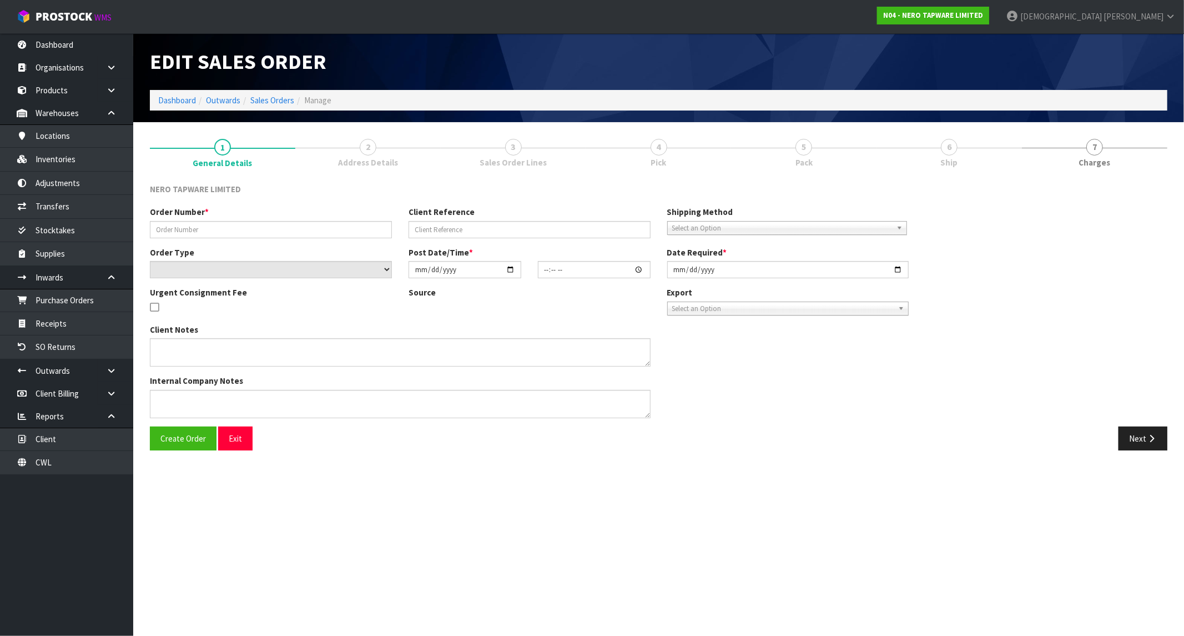
type input "SONZ0003824"
type input "Display for Mico Design"
select select "number:0"
type input "[DATE]"
type input "12:30:05.000"
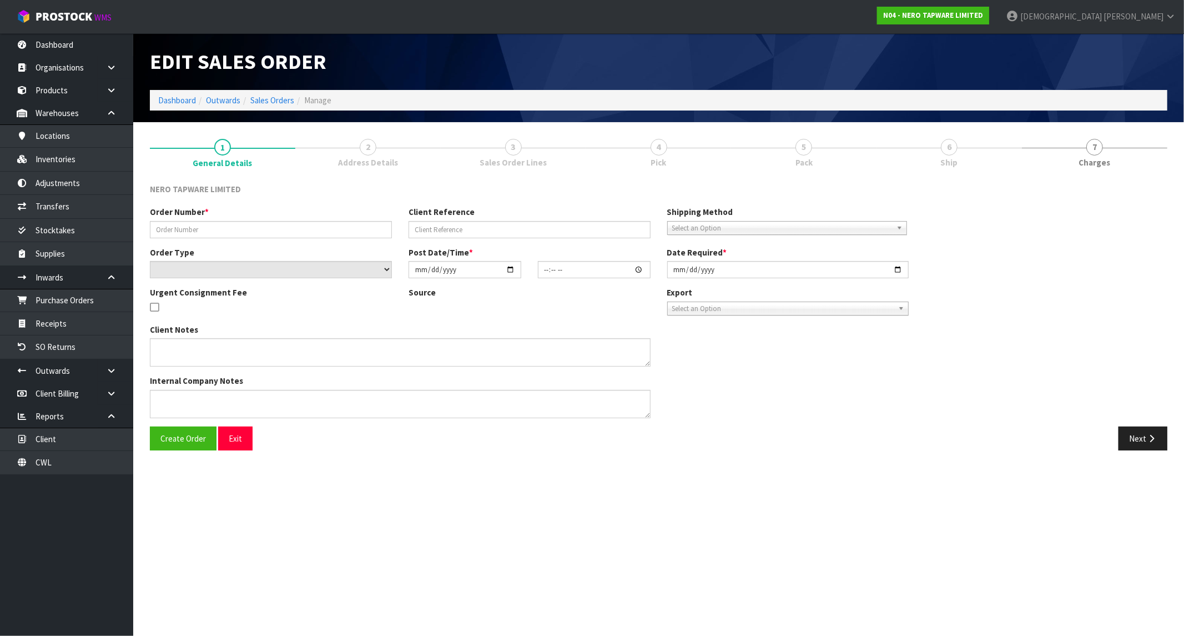
type input "[DATE]"
type textarea "[PERSON_NAME] pick up"
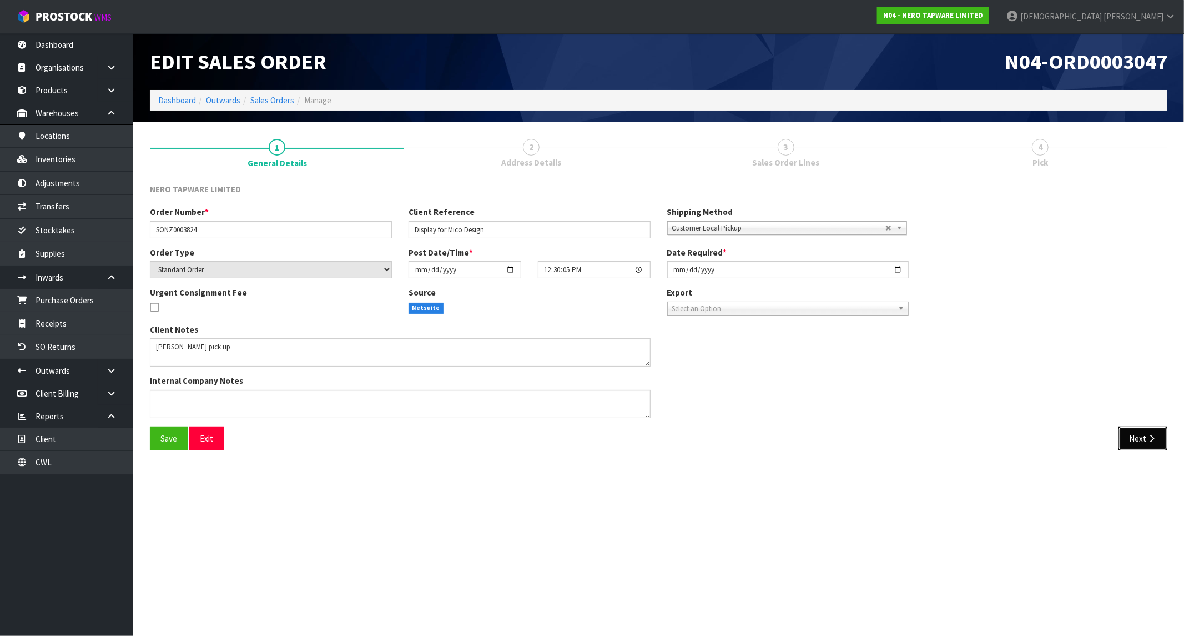
click at [1143, 437] on button "Next" at bounding box center [1143, 438] width 49 height 24
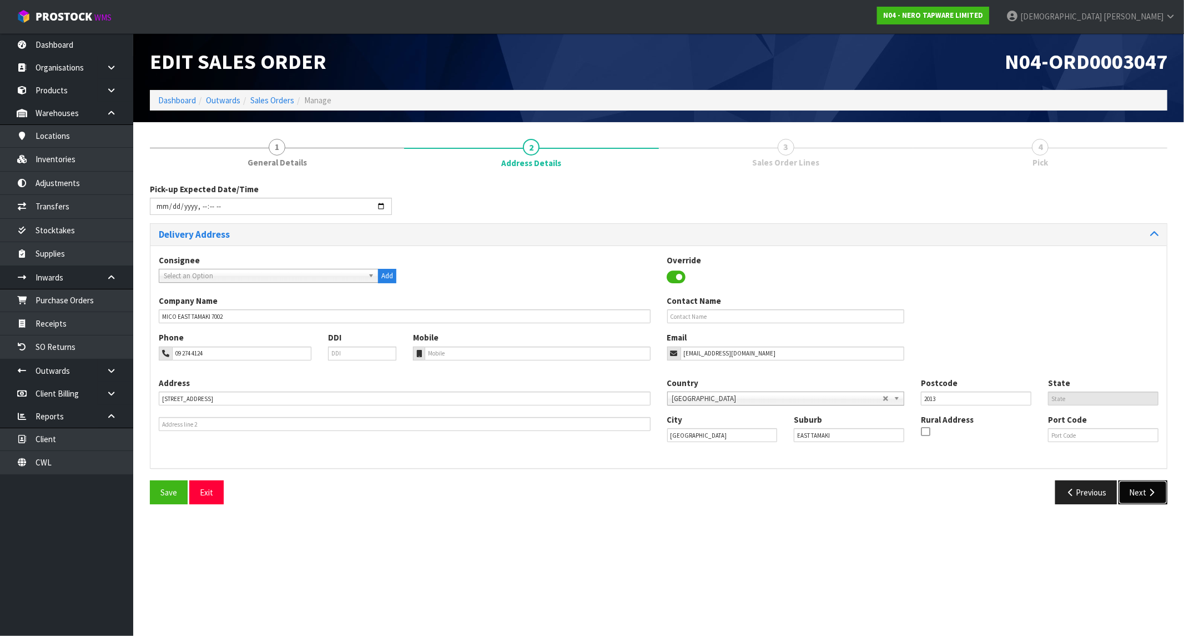
click at [1150, 499] on button "Next" at bounding box center [1143, 492] width 49 height 24
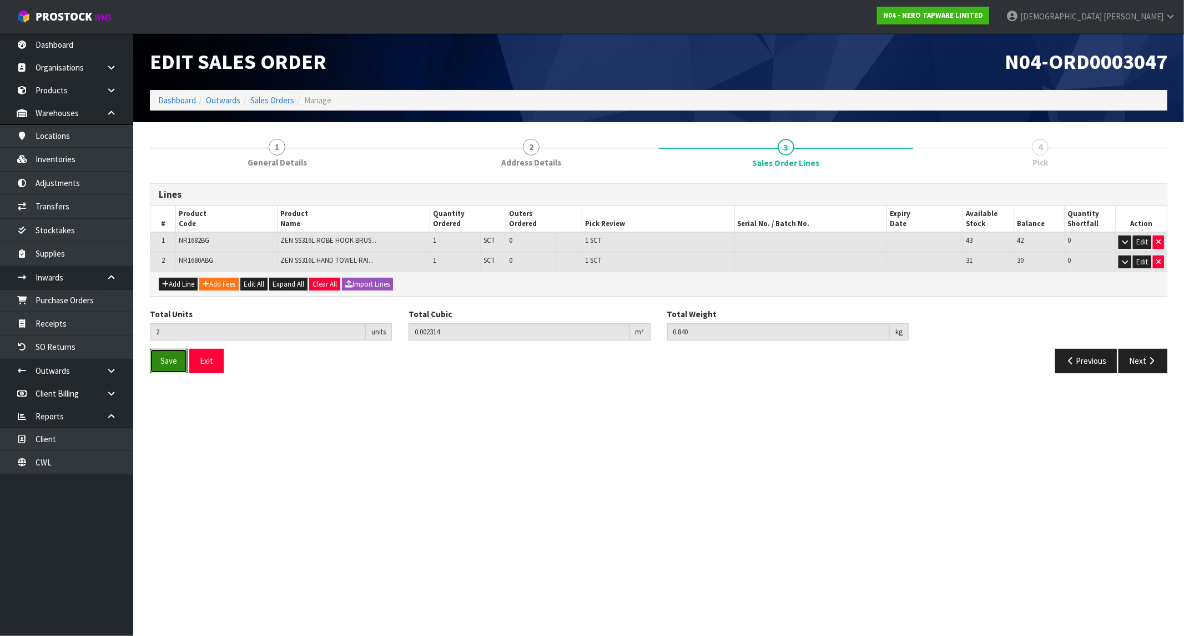
click at [174, 355] on span "Save" at bounding box center [168, 360] width 17 height 11
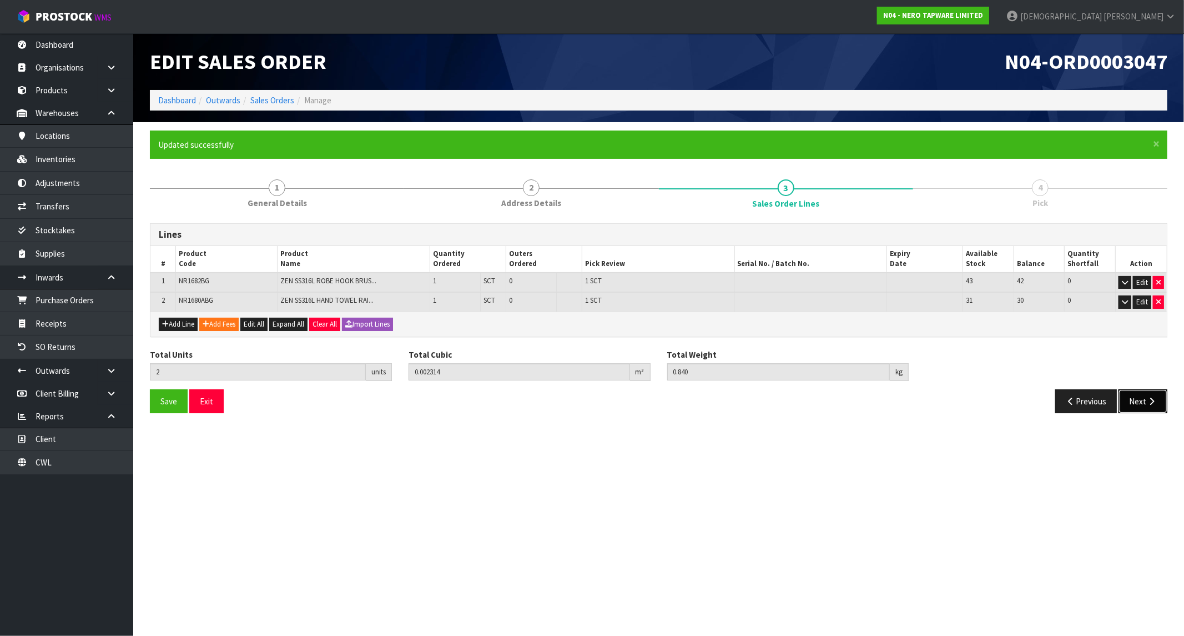
click at [1139, 396] on button "Next" at bounding box center [1143, 401] width 49 height 24
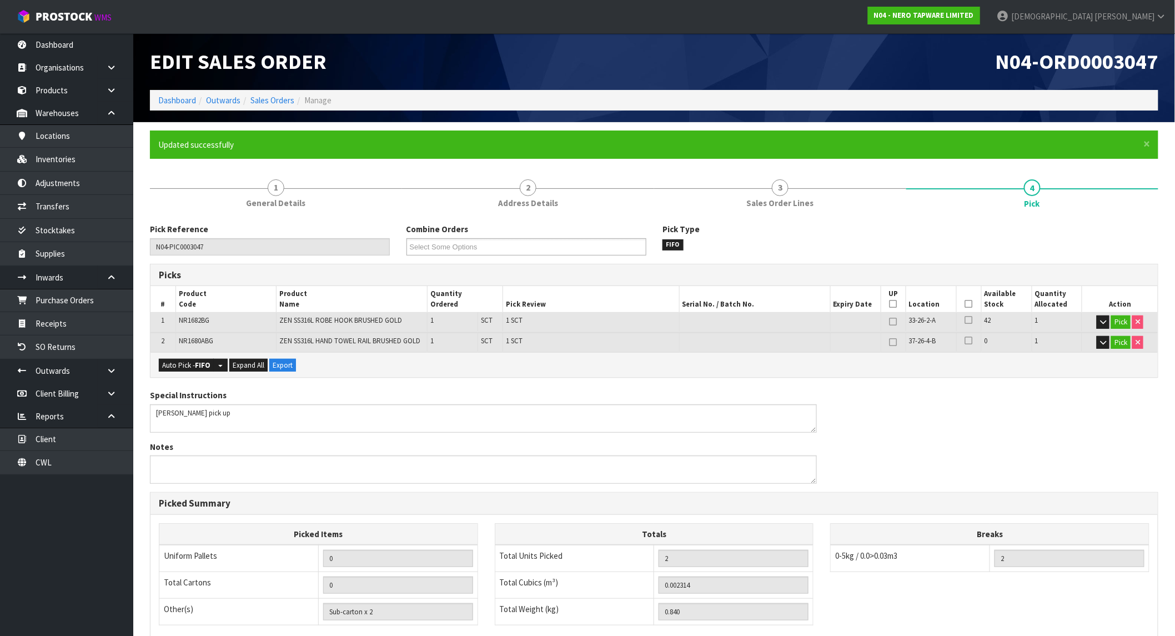
scroll to position [162, 0]
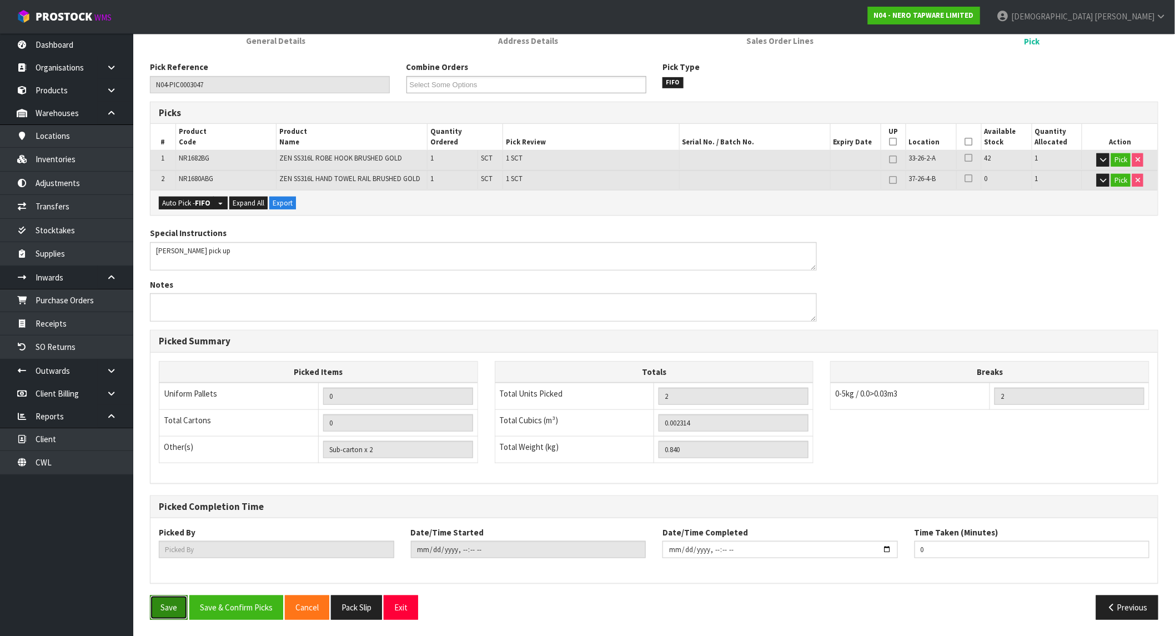
click at [158, 602] on button "Save" at bounding box center [169, 607] width 38 height 24
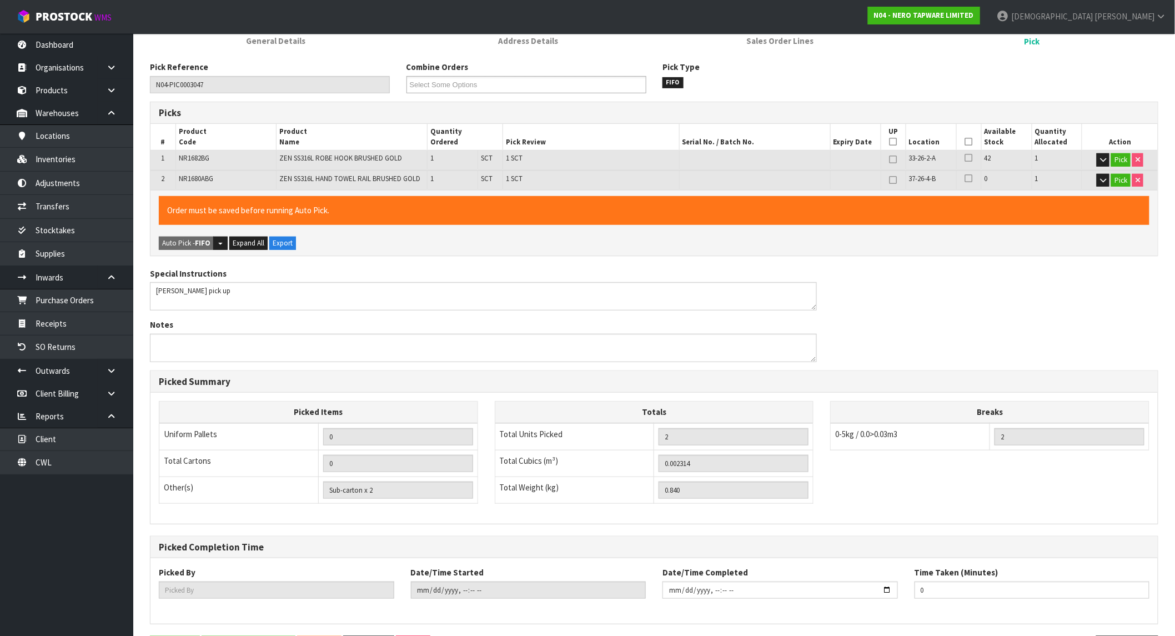
scroll to position [0, 0]
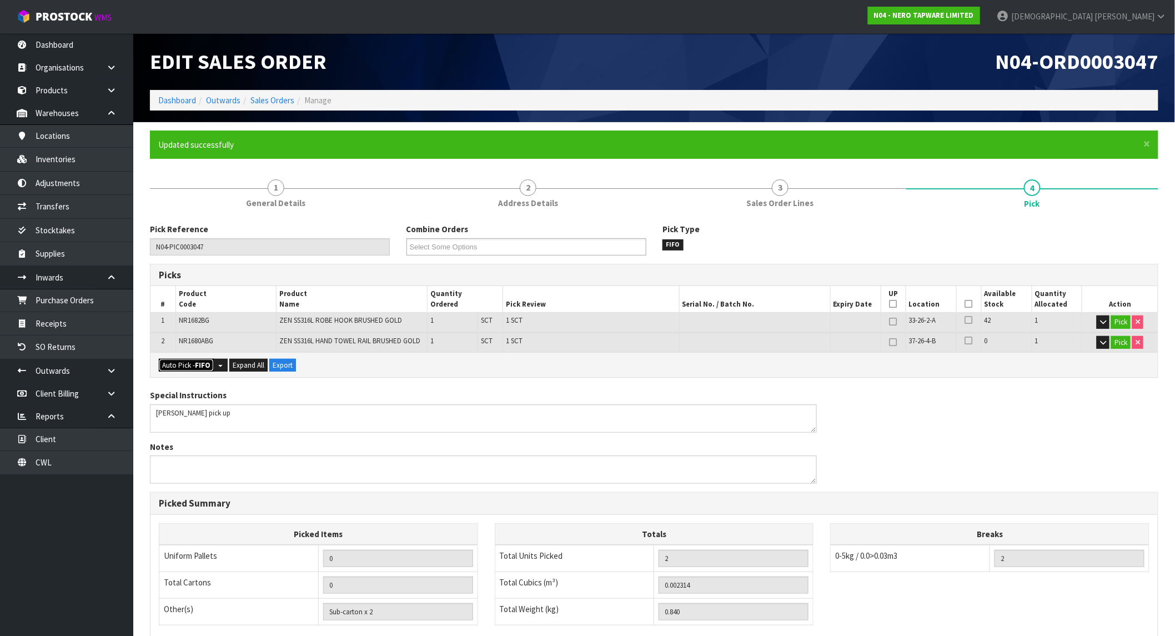
click at [197, 366] on strong "FIFO" at bounding box center [203, 364] width 16 height 9
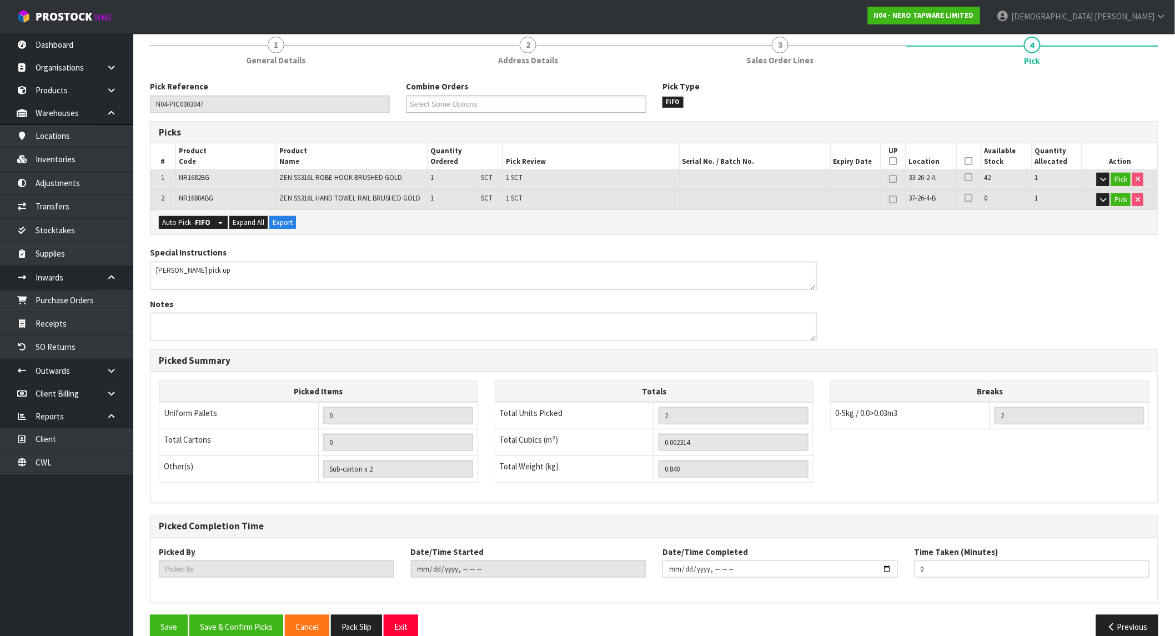
scroll to position [162, 0]
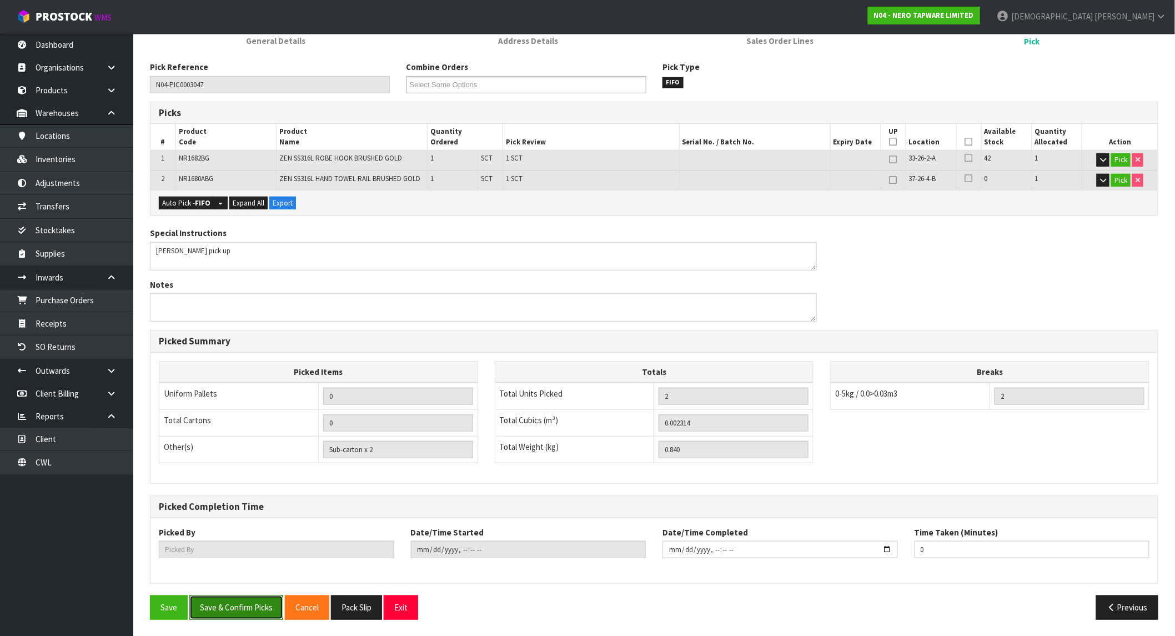
click at [253, 609] on button "Save & Confirm Picks" at bounding box center [236, 607] width 94 height 24
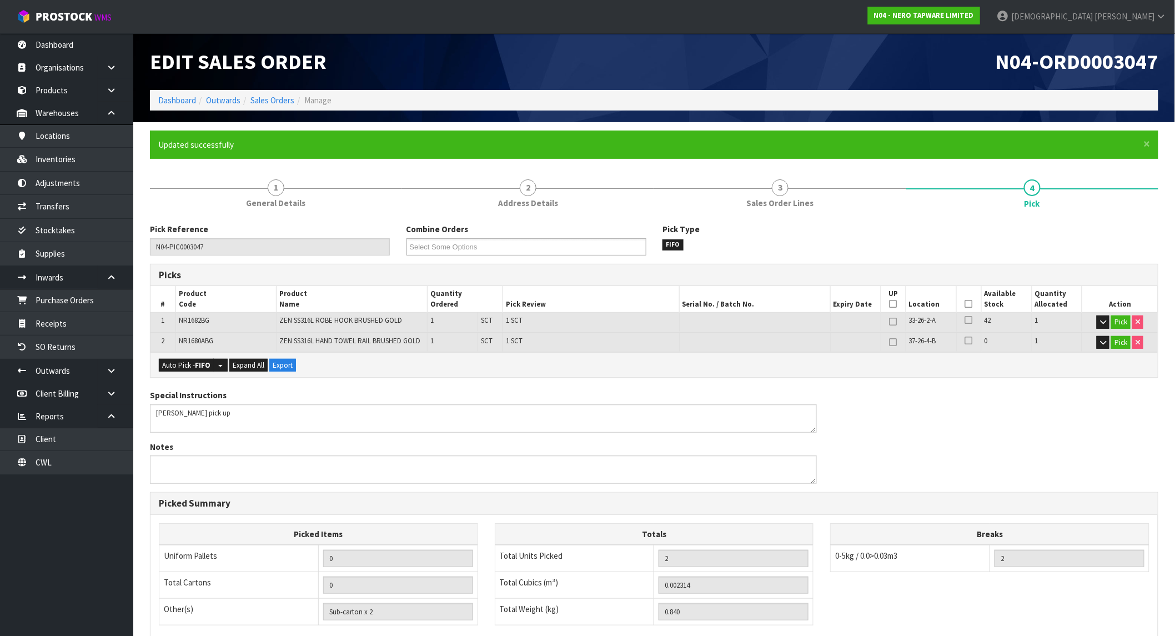
type input "Krishna Shah"
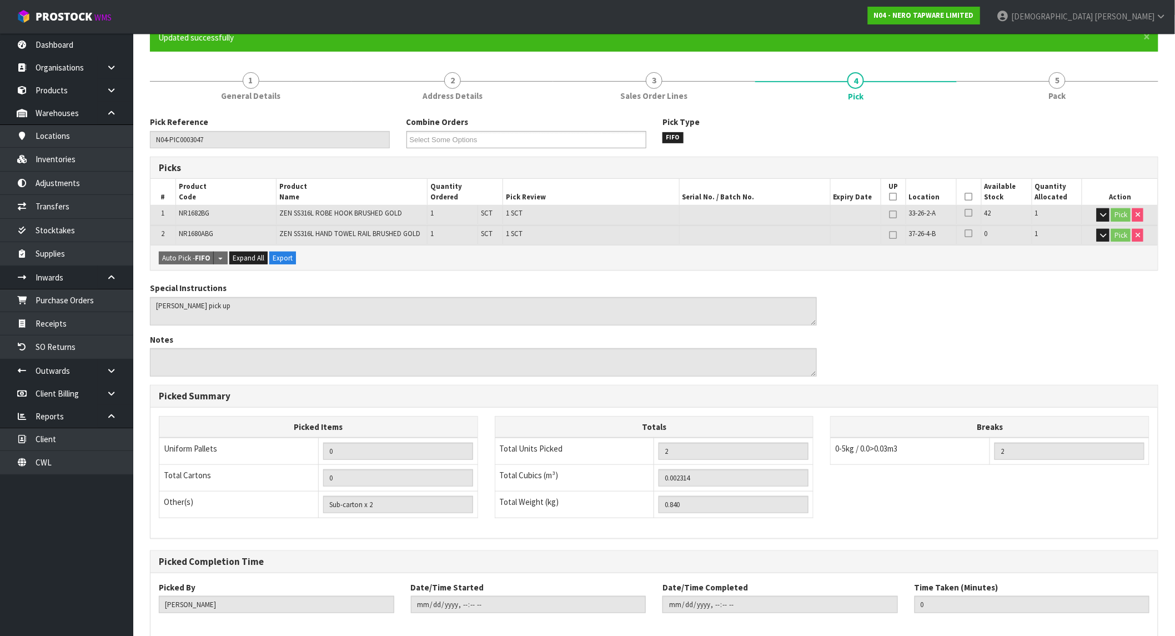
scroll to position [162, 0]
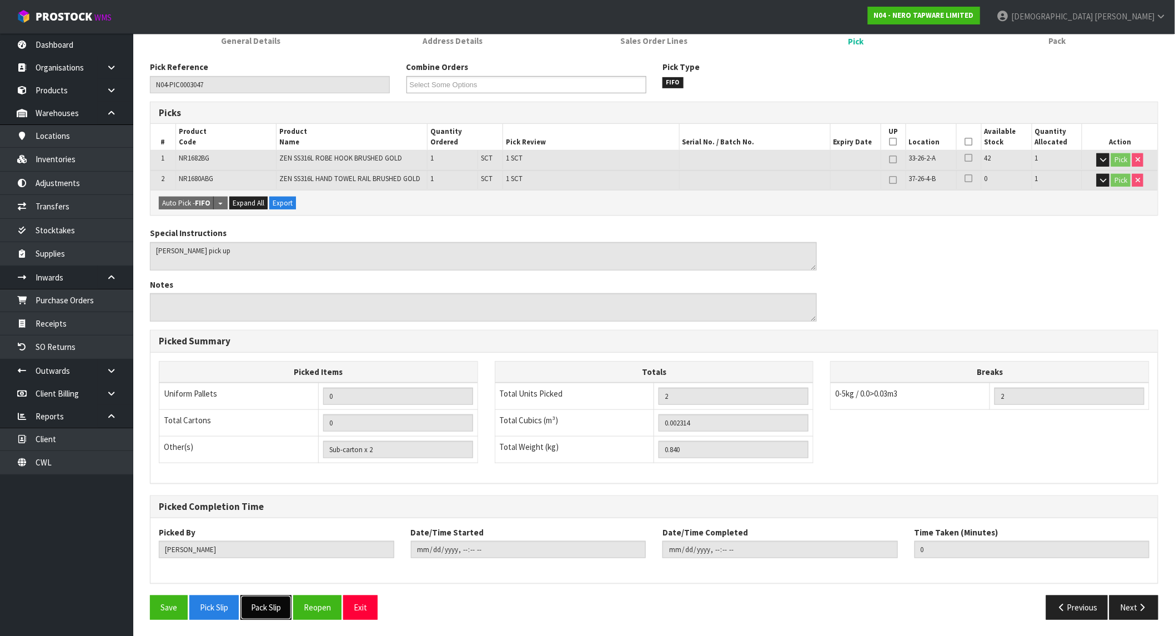
click at [253, 607] on button "Pack Slip" at bounding box center [265, 607] width 51 height 24
click at [153, 604] on button "Save" at bounding box center [169, 607] width 38 height 24
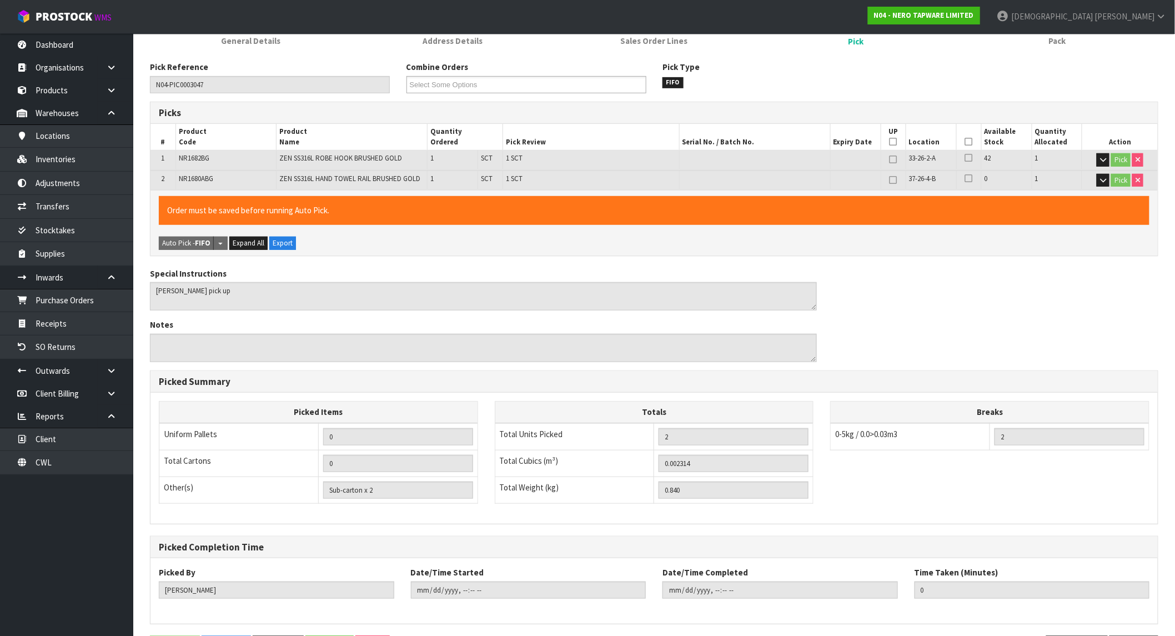
scroll to position [0, 0]
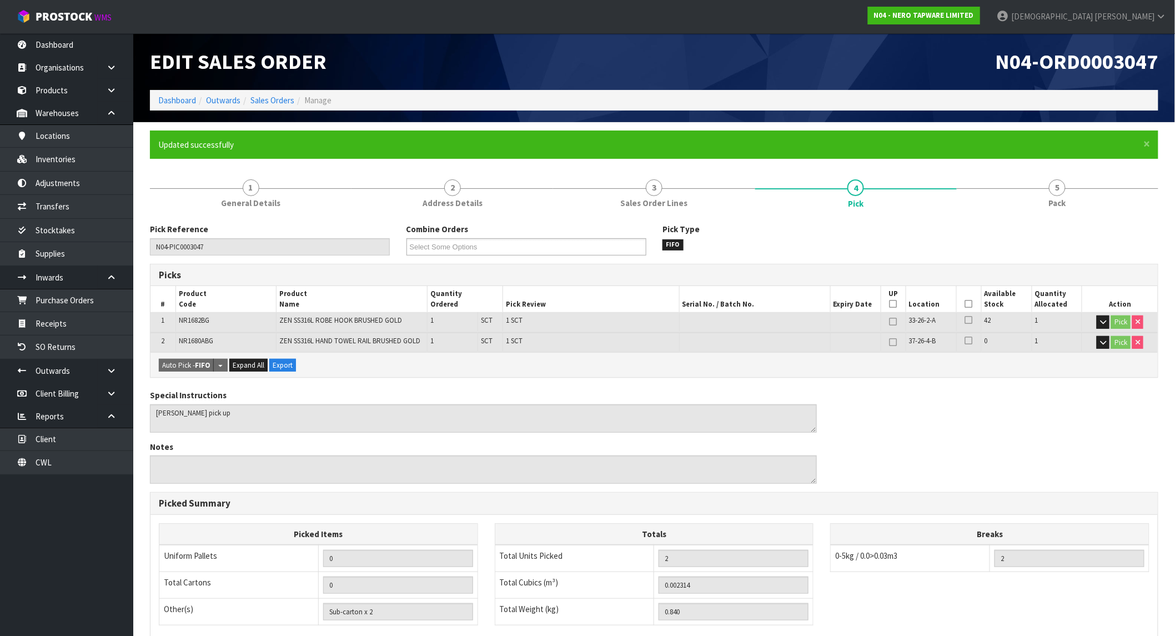
type input "2025-09-29T12:53:52"
drag, startPoint x: 964, startPoint y: 7, endPoint x: 1002, endPoint y: 10, distance: 37.3
click at [964, 7] on div "N04 - NERO TAPWARE LIMITED" at bounding box center [923, 15] width 129 height 31
click at [974, 12] on strong "N04 - NERO TAPWARE LIMITED" at bounding box center [924, 15] width 100 height 9
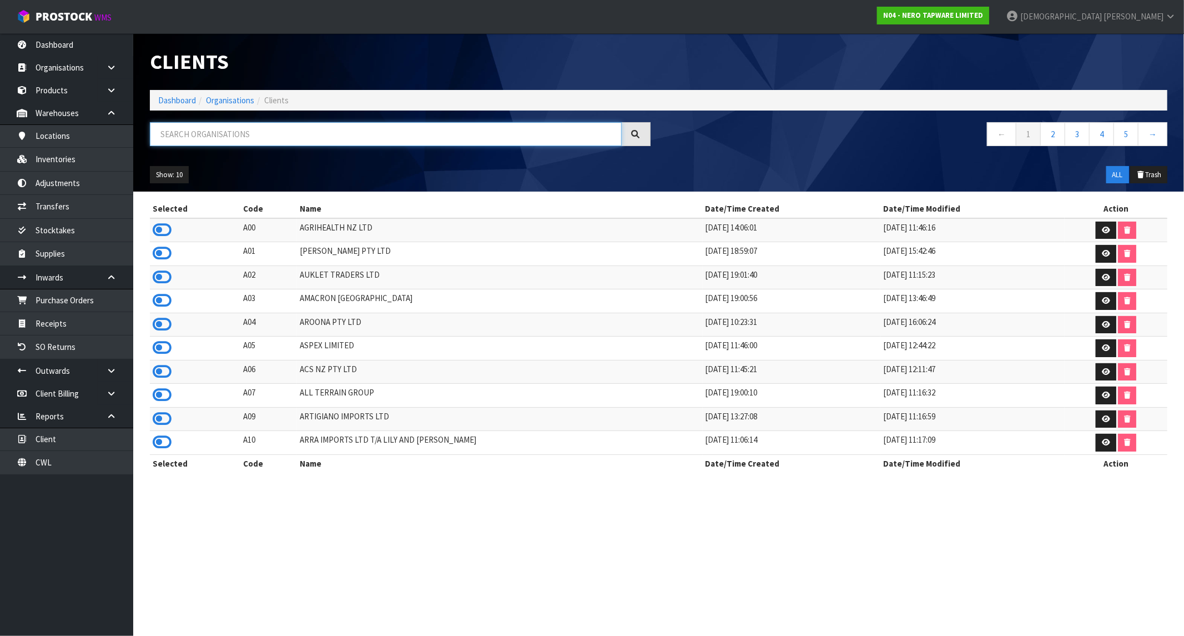
click at [284, 137] on input "text" at bounding box center [386, 134] width 472 height 24
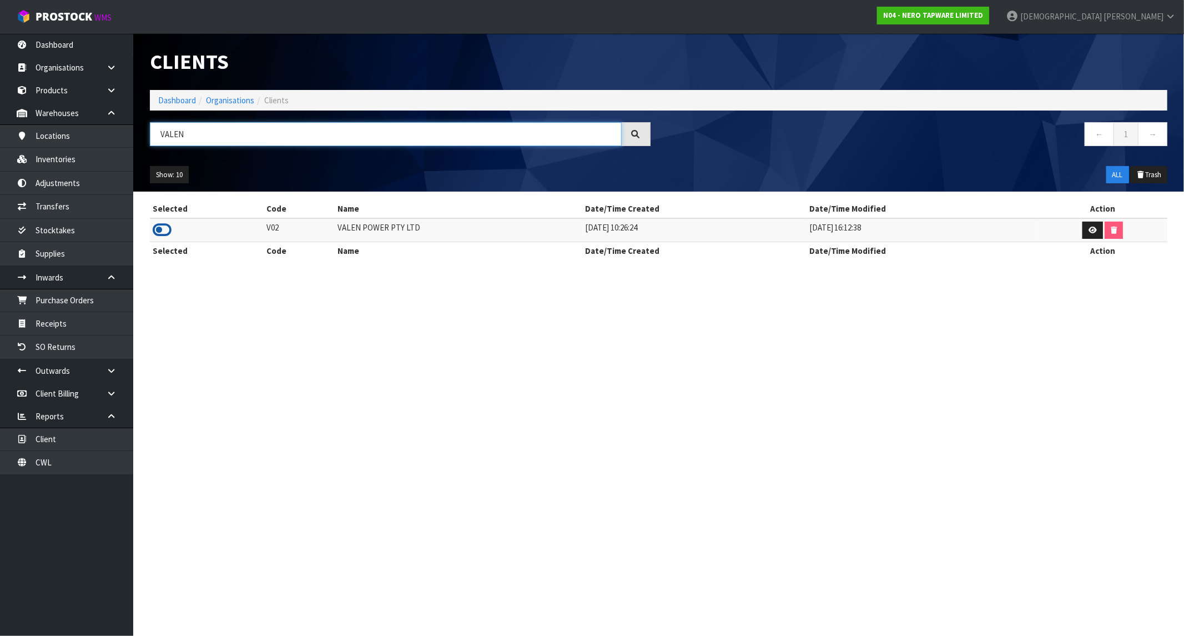
type input "VALEN"
click at [167, 227] on icon at bounding box center [162, 230] width 19 height 17
click at [71, 40] on link "Dashboard" at bounding box center [66, 44] width 133 height 23
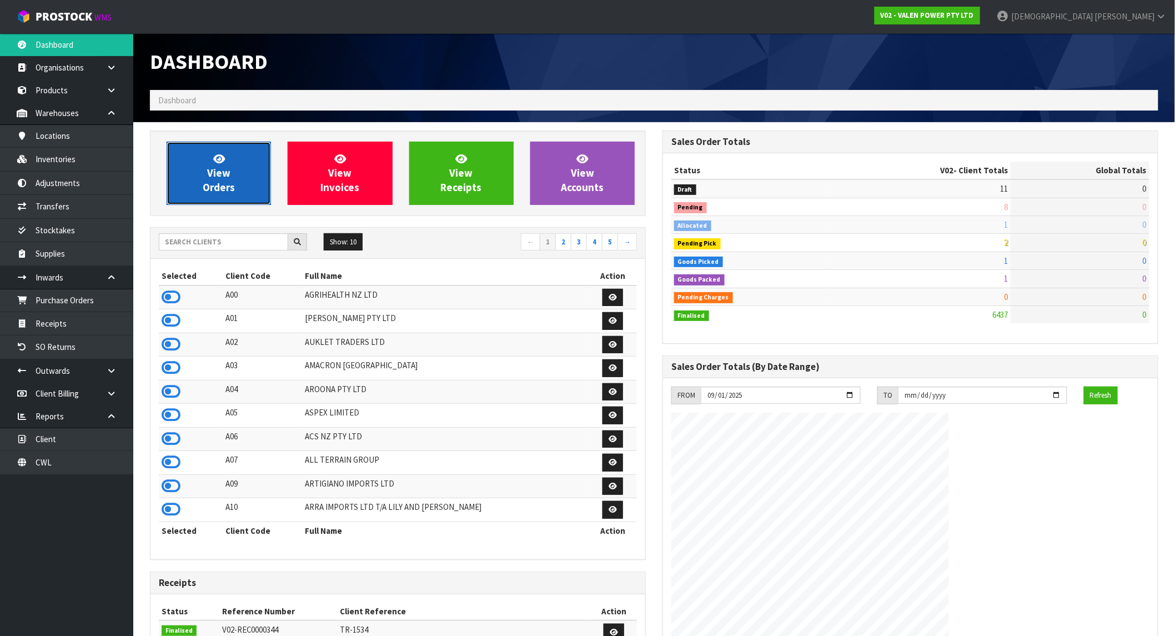
click at [248, 185] on link "View Orders" at bounding box center [219, 173] width 104 height 63
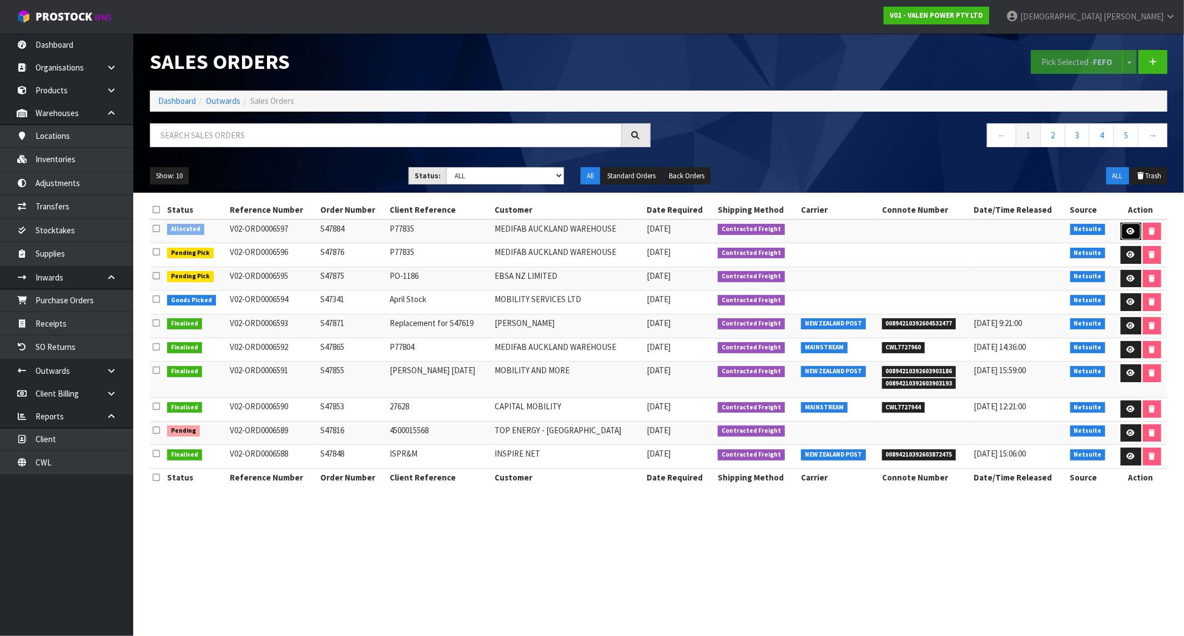
click at [1126, 225] on link at bounding box center [1131, 232] width 21 height 18
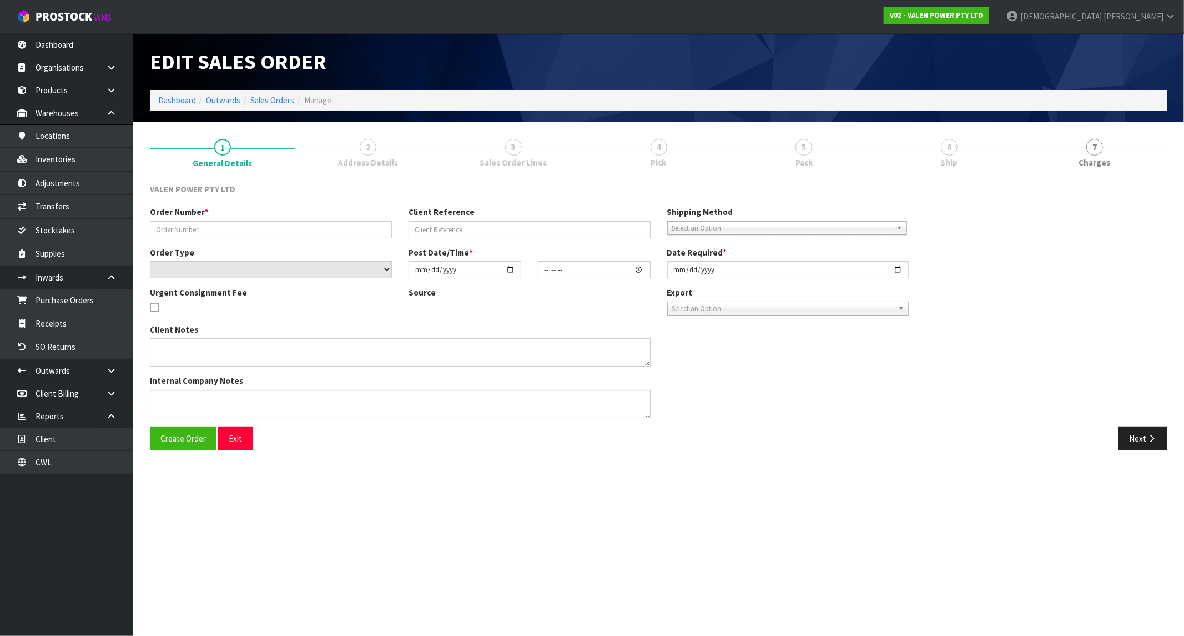
type input "S47884"
type input "P77835"
select select "number:0"
type input "2025-09-29"
type input "12:30:08.000"
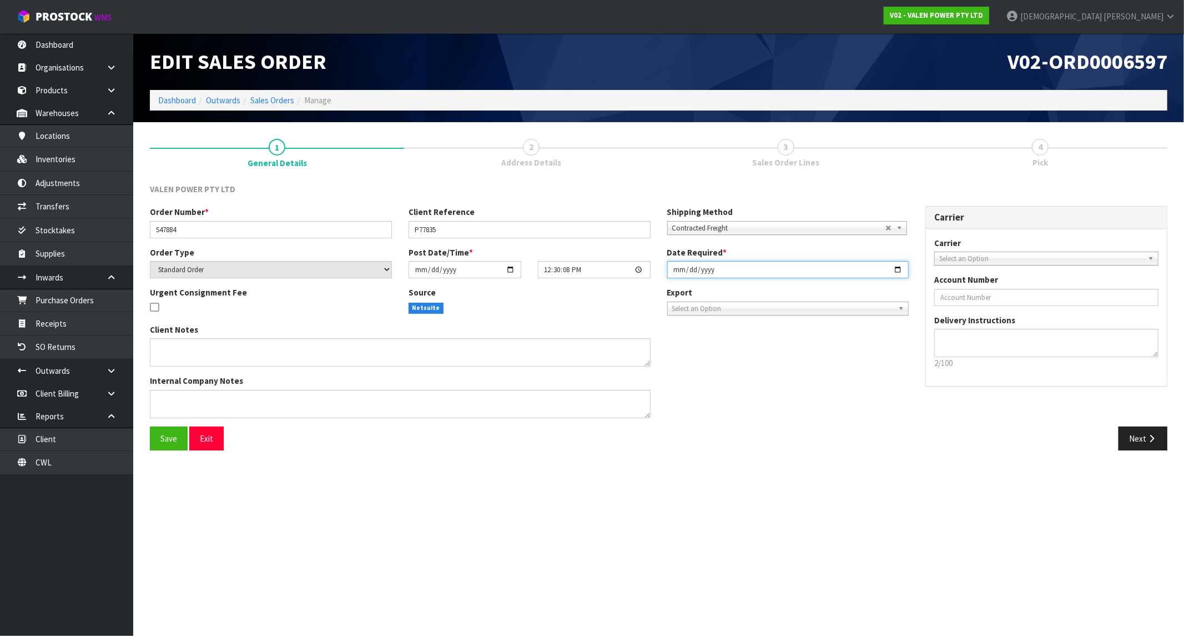
click at [886, 274] on input "2025-09-29" at bounding box center [788, 269] width 242 height 17
click at [894, 268] on input "2025-09-29" at bounding box center [788, 269] width 242 height 17
type input "2025-09-30"
click at [1157, 441] on button "Next" at bounding box center [1143, 438] width 49 height 24
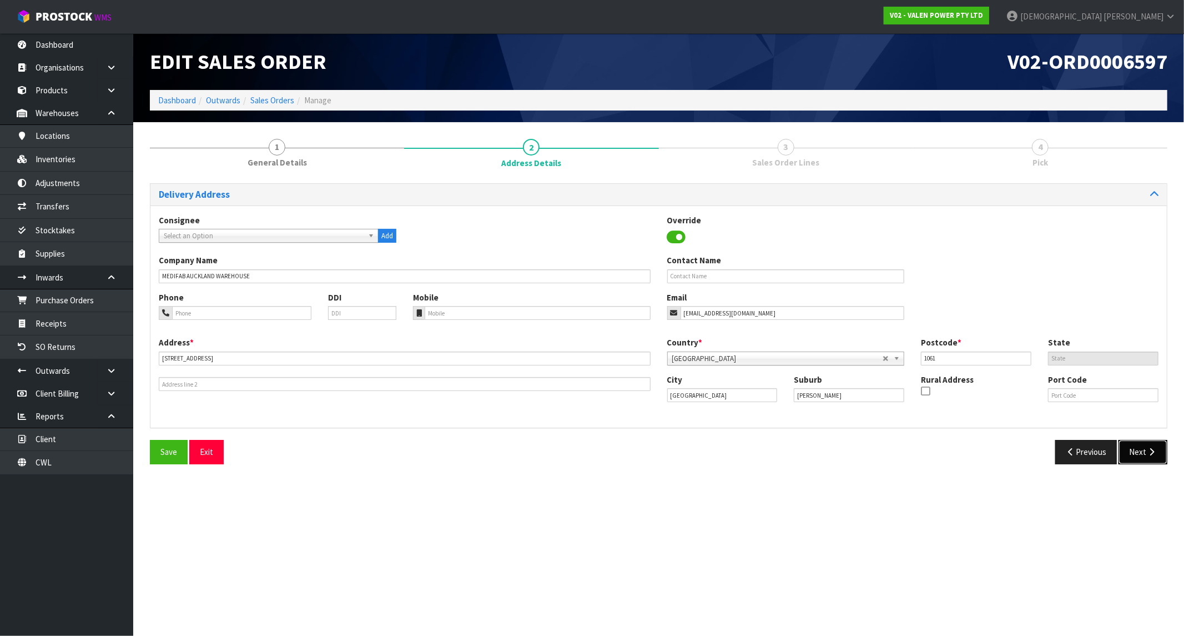
click at [1159, 454] on button "Next" at bounding box center [1143, 452] width 49 height 24
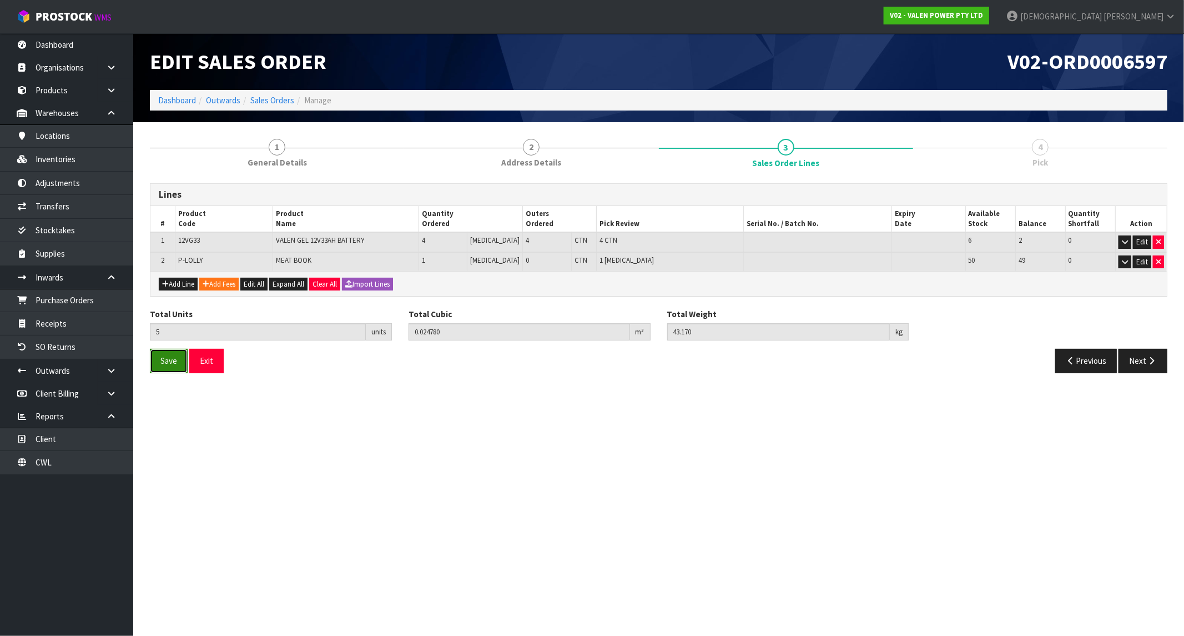
click at [167, 362] on span "Save" at bounding box center [168, 360] width 17 height 11
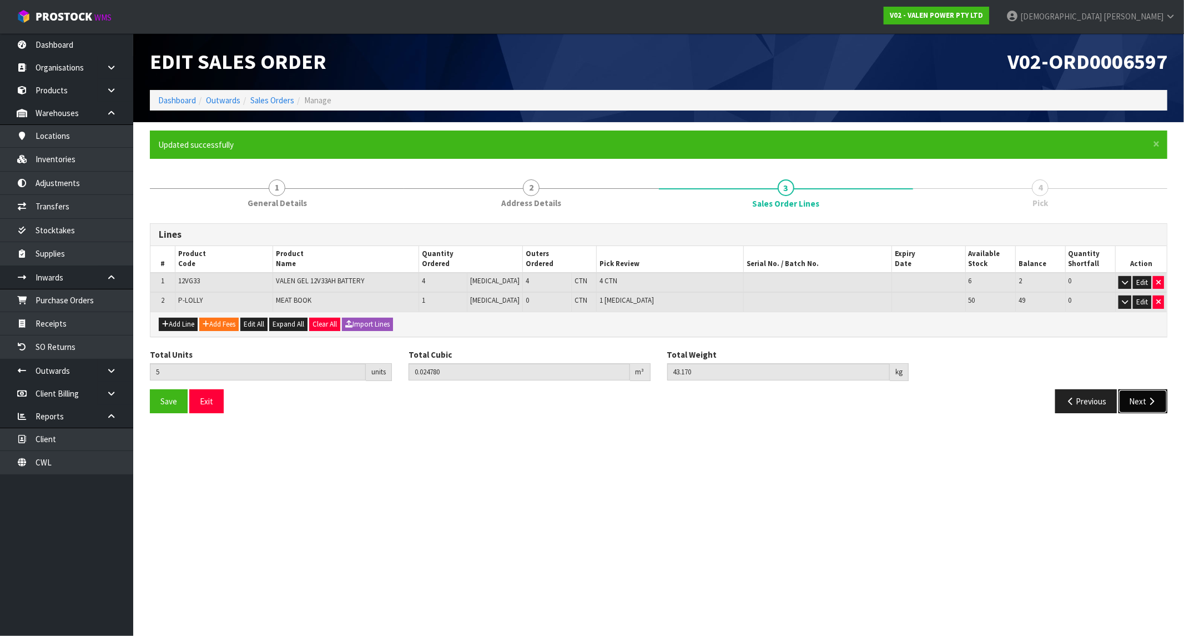
click at [1167, 395] on button "Next" at bounding box center [1143, 401] width 49 height 24
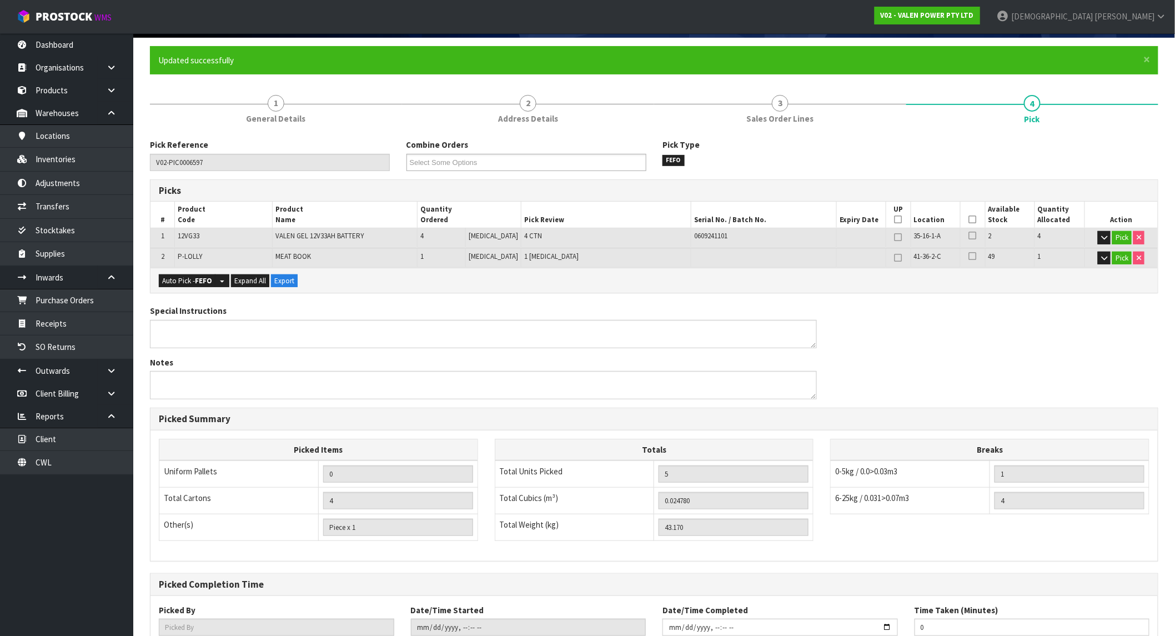
scroll to position [162, 0]
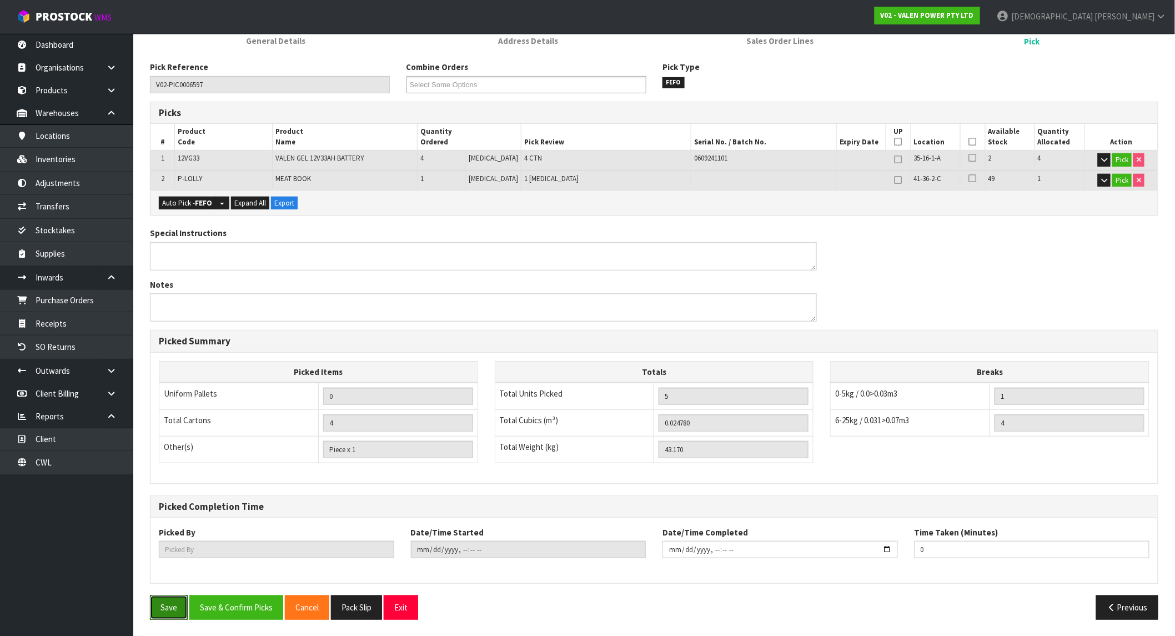
click at [162, 604] on button "Save" at bounding box center [169, 607] width 38 height 24
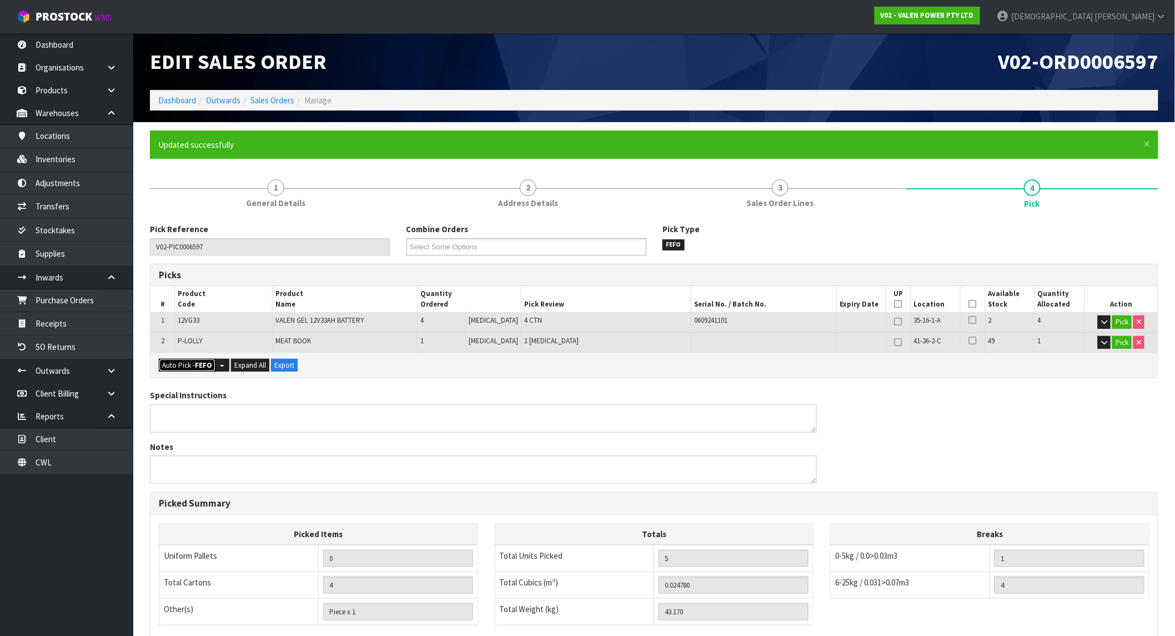
click at [196, 359] on button "Auto Pick - FEFO" at bounding box center [187, 365] width 57 height 13
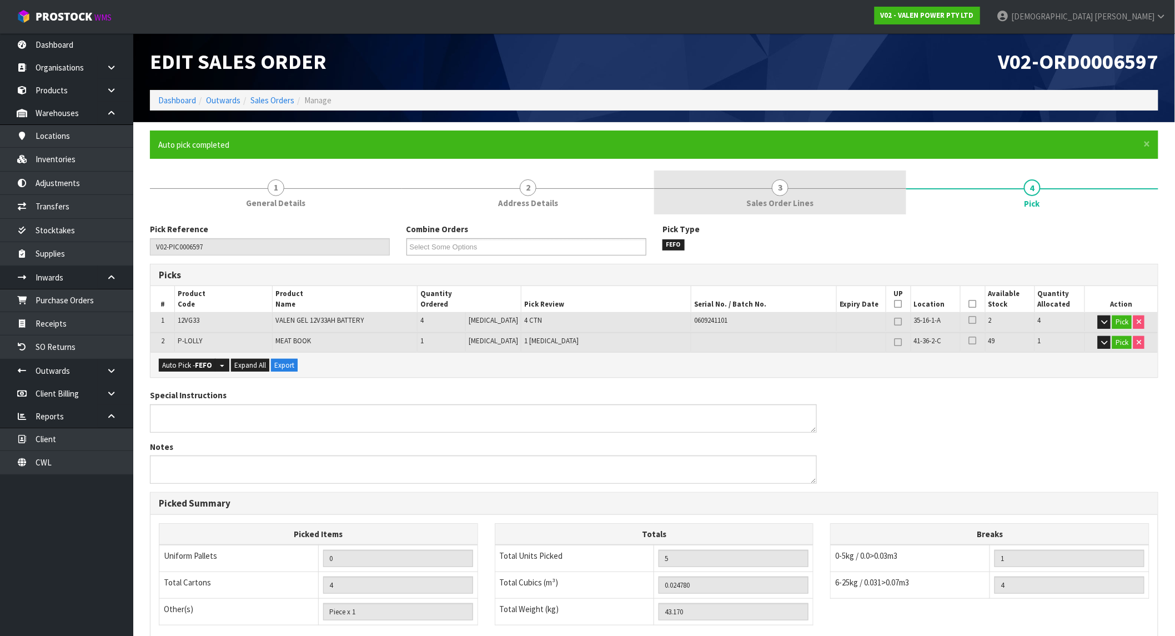
click at [776, 192] on span "3" at bounding box center [780, 187] width 17 height 17
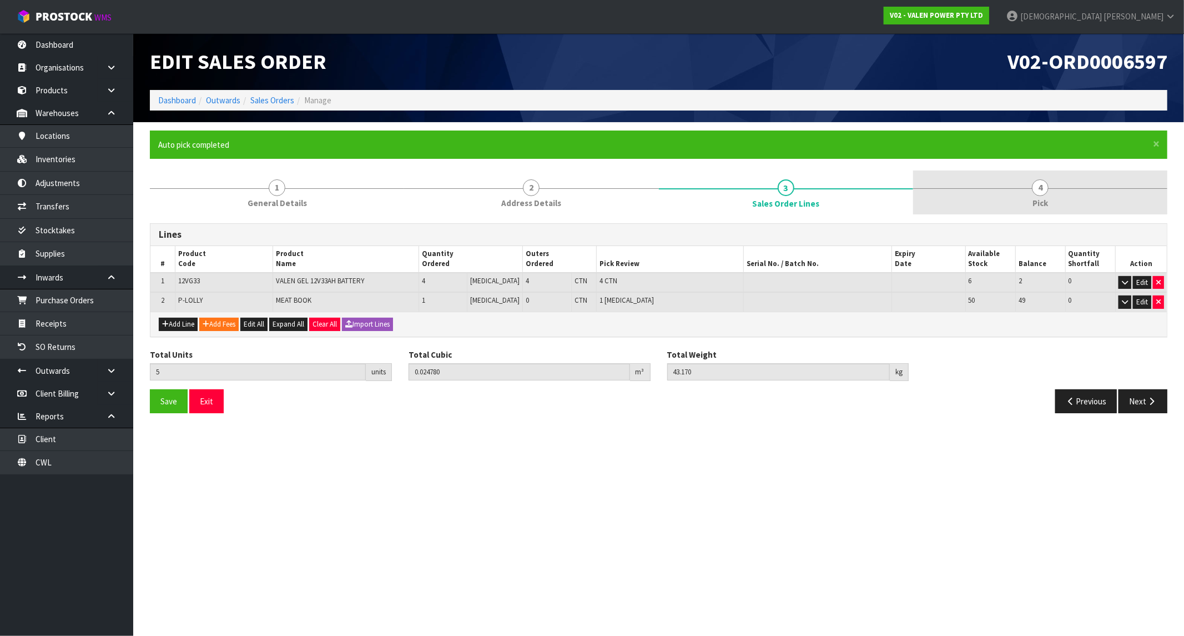
click at [1052, 184] on link "4 Pick" at bounding box center [1040, 192] width 254 height 44
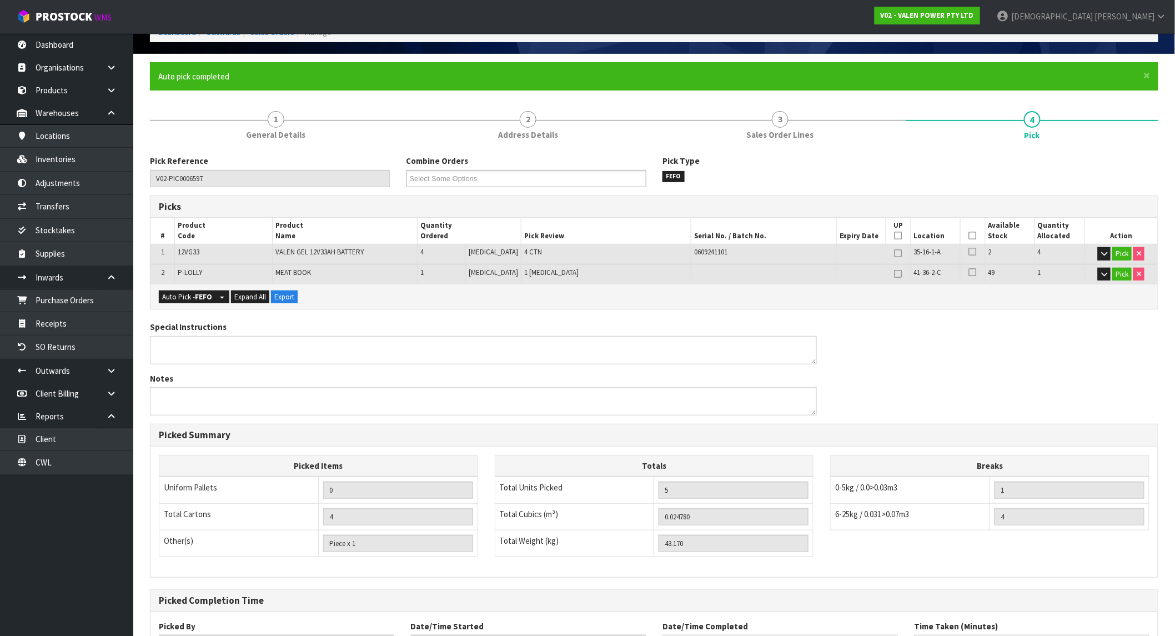
scroll to position [162, 0]
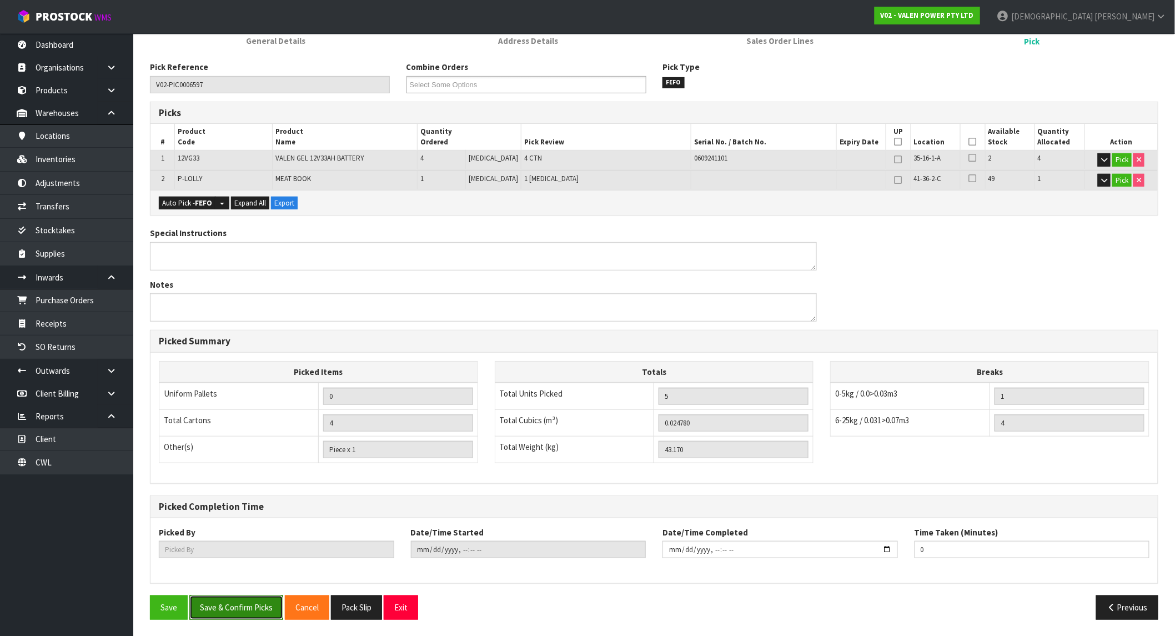
click at [237, 608] on button "Save & Confirm Picks" at bounding box center [236, 607] width 94 height 24
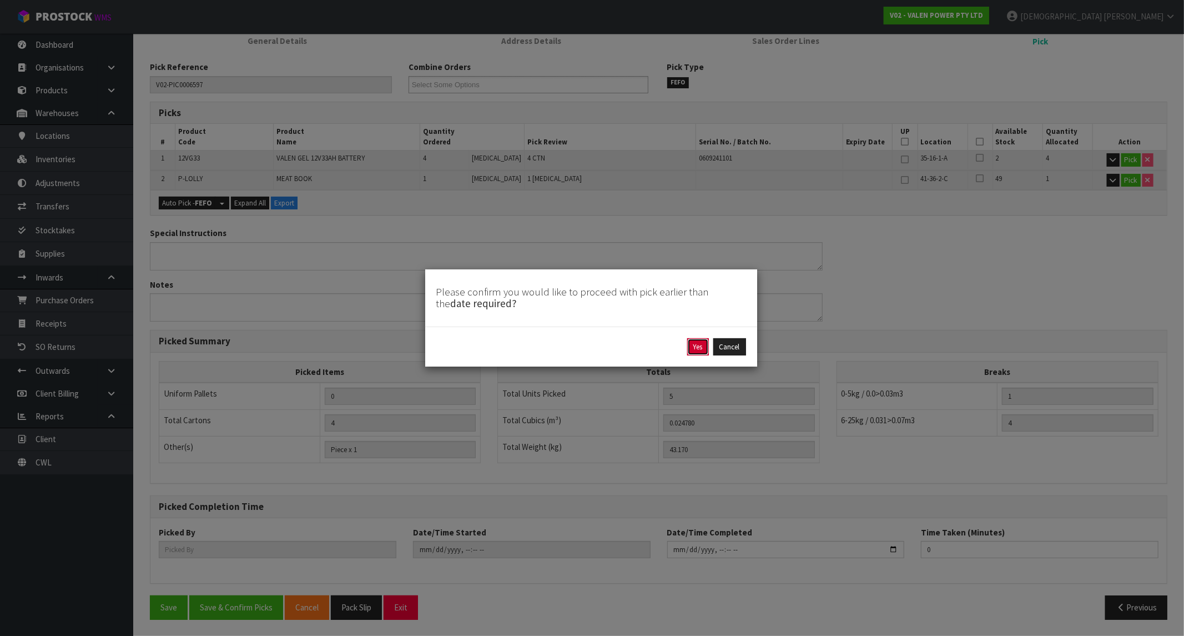
click at [704, 351] on button "Yes" at bounding box center [698, 347] width 22 height 18
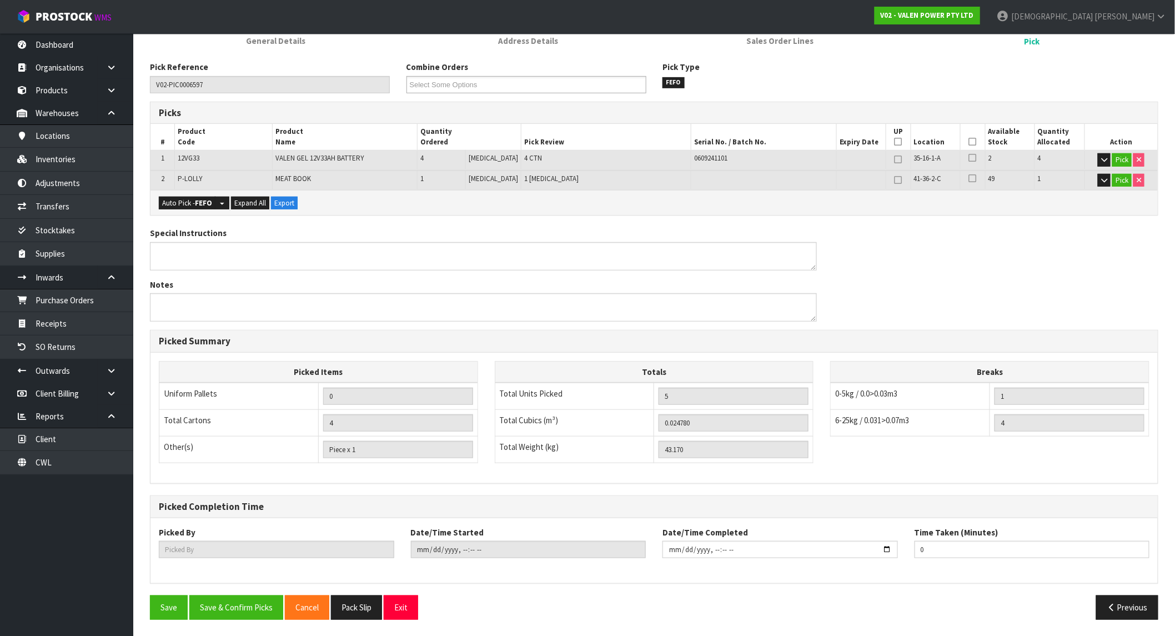
scroll to position [0, 0]
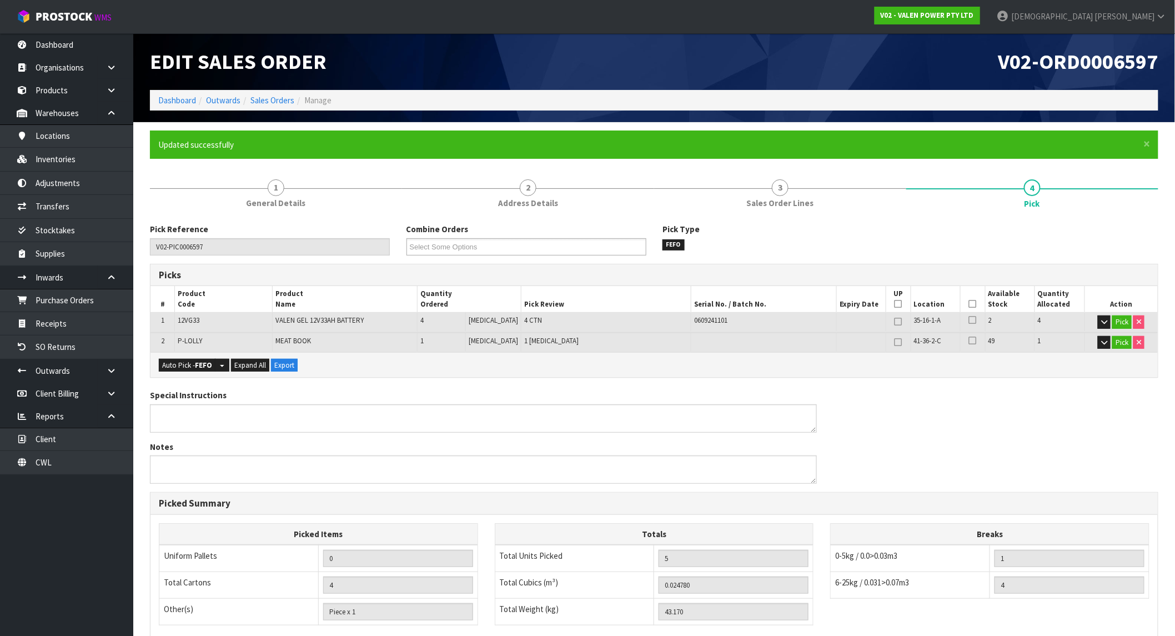
type input "Krishna Shah"
type input "2025-09-29T12:54:58"
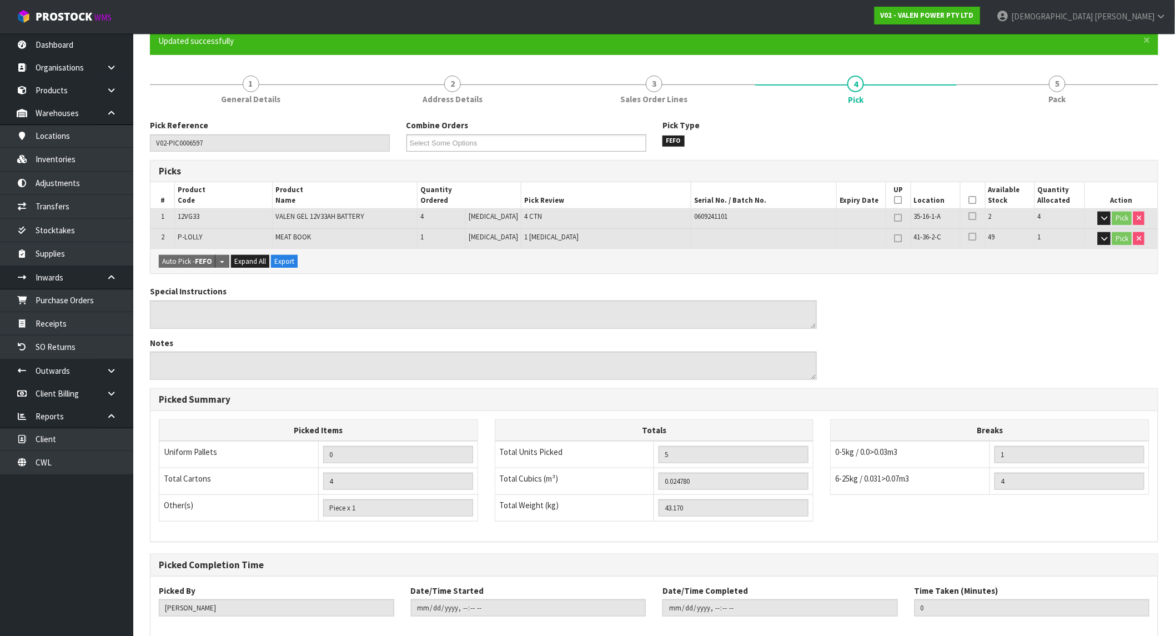
scroll to position [162, 0]
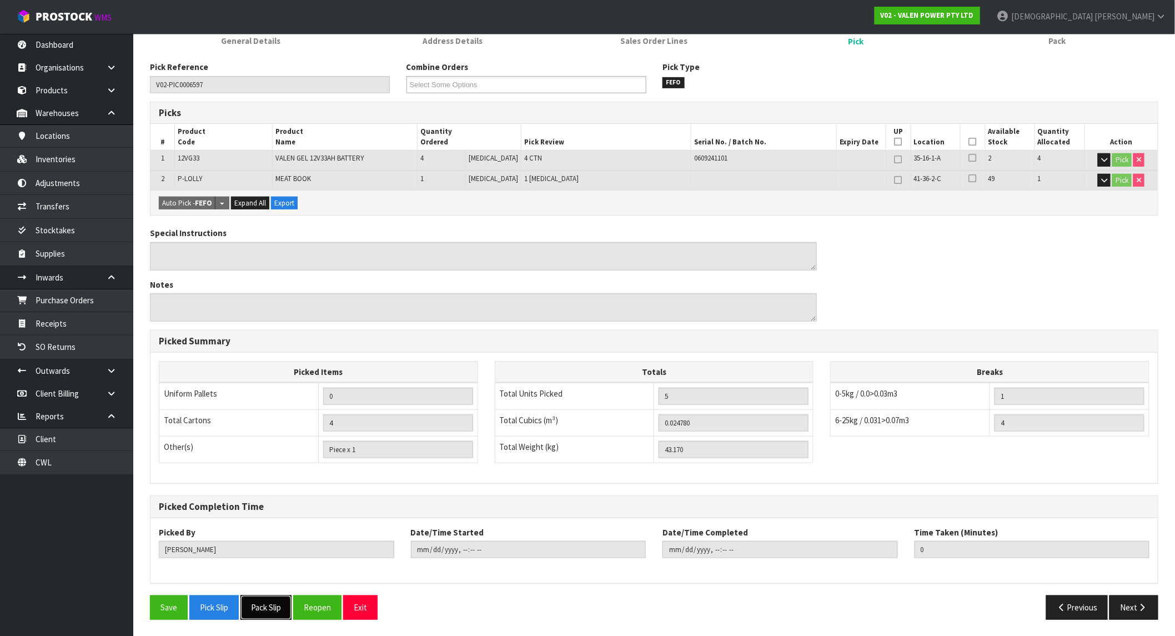
click at [265, 611] on button "Pack Slip" at bounding box center [265, 607] width 51 height 24
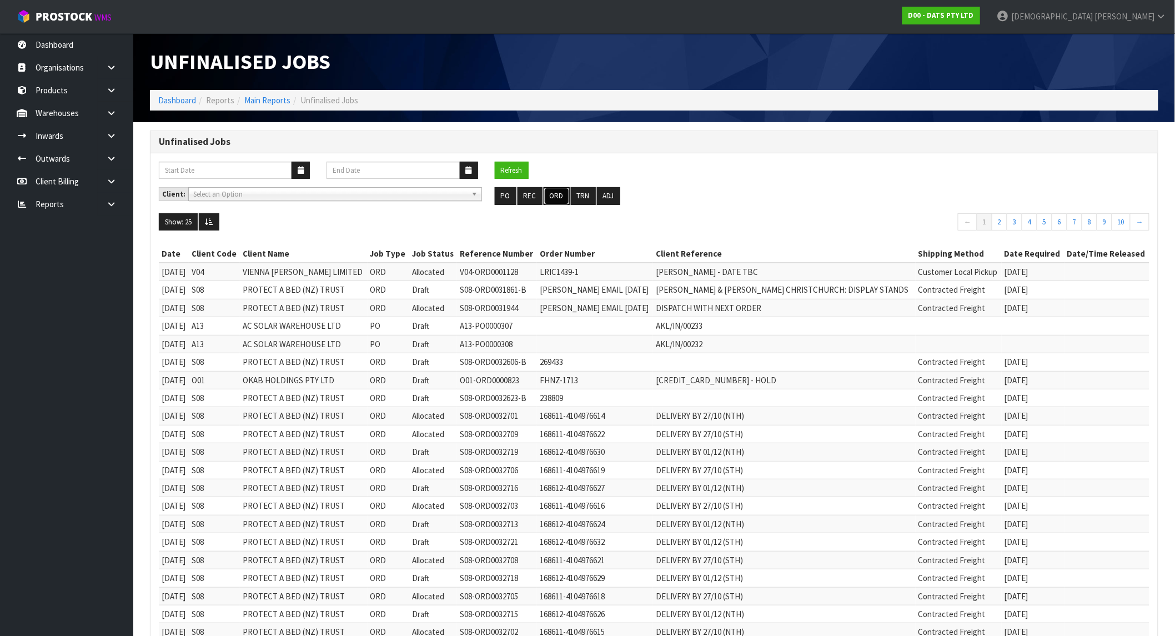
click at [557, 190] on button "ORD" at bounding box center [557, 196] width 26 height 18
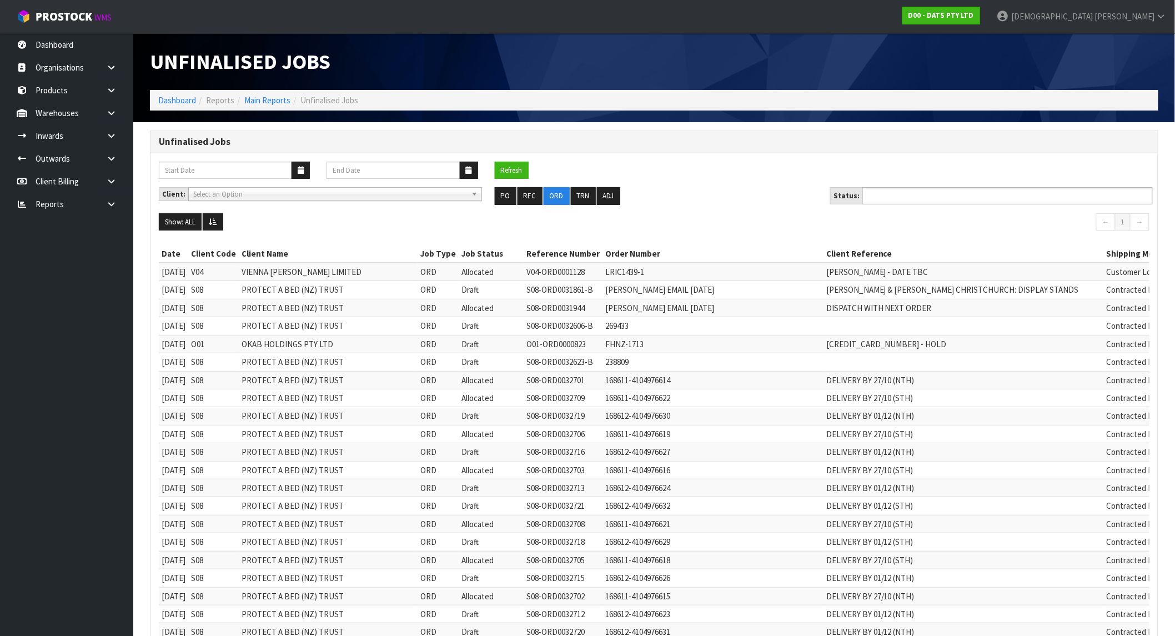
click at [923, 201] on input "text" at bounding box center [907, 196] width 82 height 14
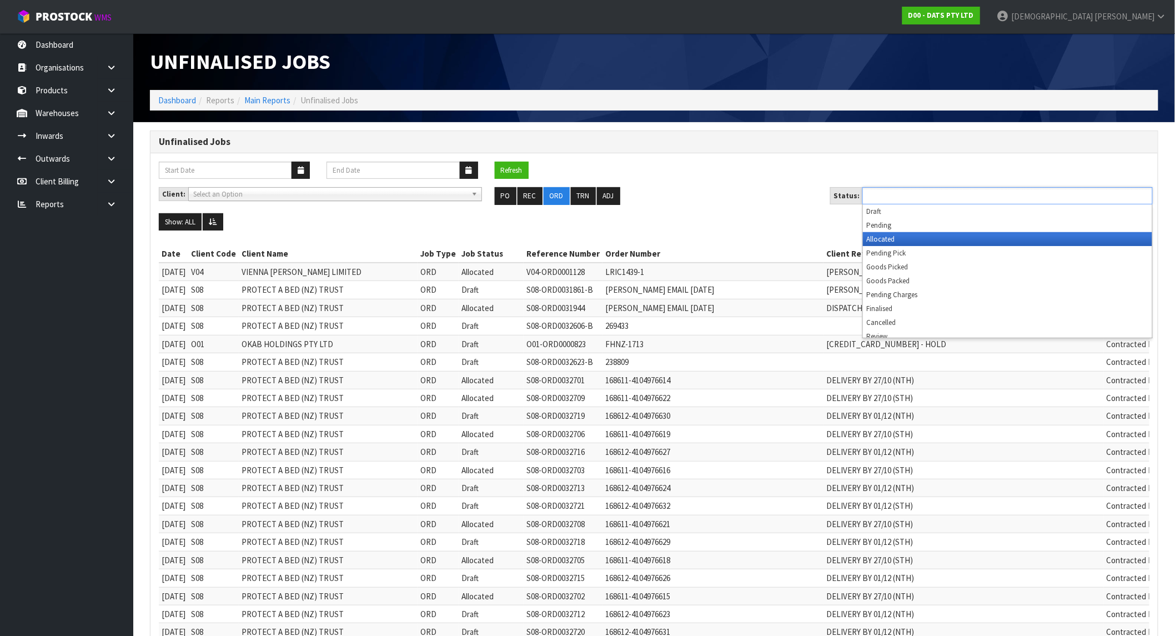
click at [899, 233] on li "Allocated" at bounding box center [1007, 239] width 289 height 14
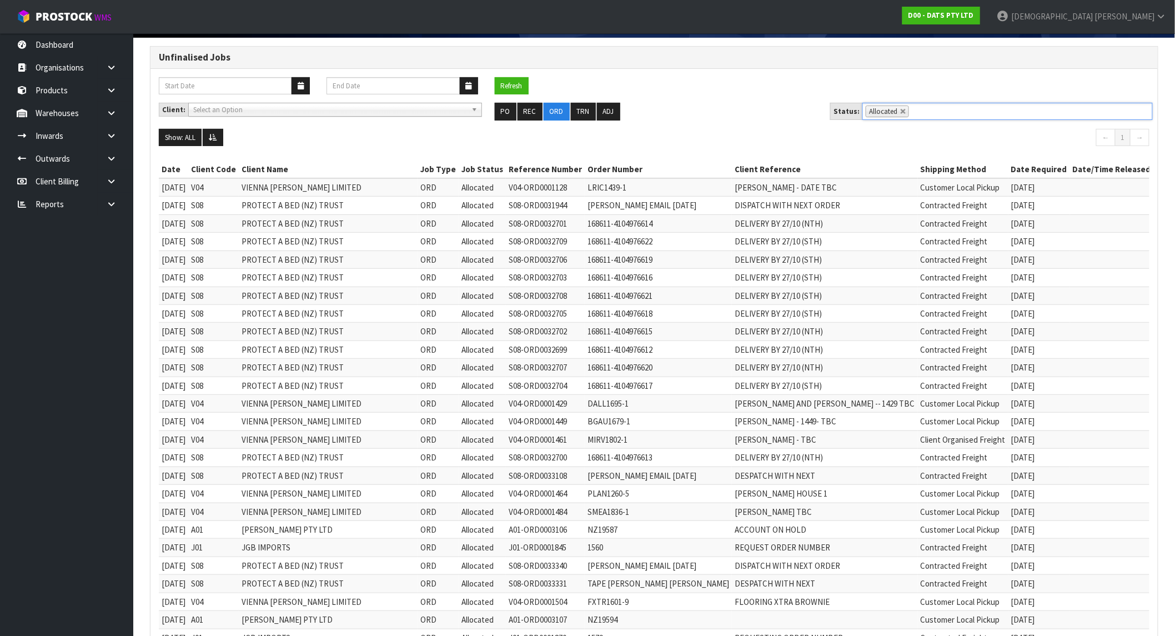
scroll to position [509, 0]
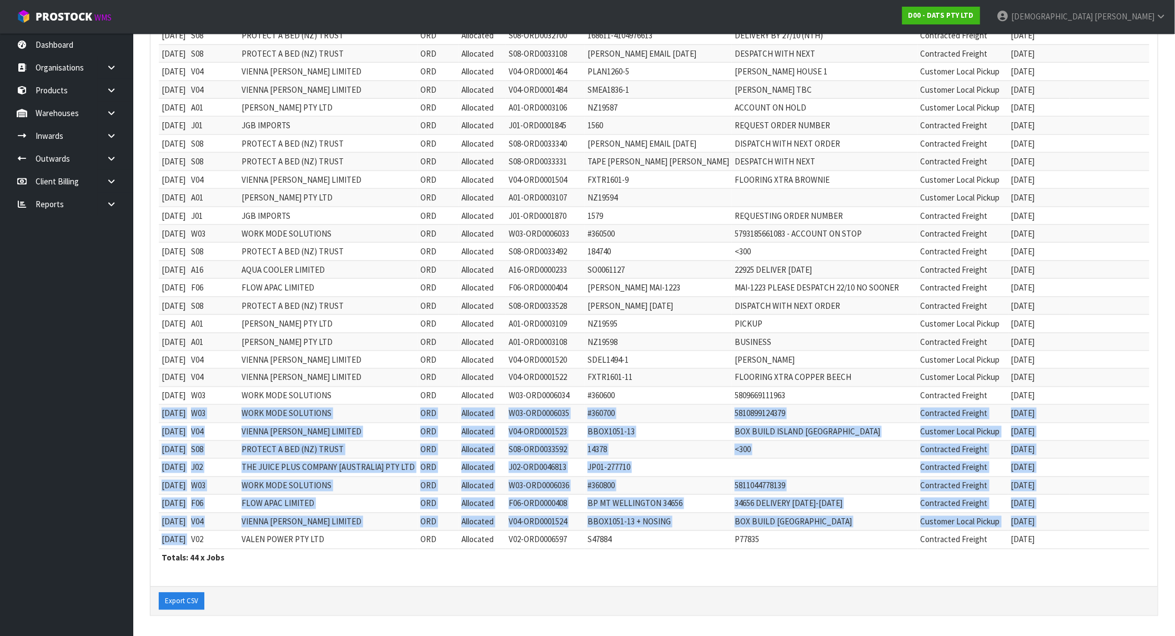
drag, startPoint x: 161, startPoint y: 408, endPoint x: 207, endPoint y: 547, distance: 146.3
click at [207, 547] on tbody "[DATE] V04 VIENNA [PERSON_NAME] LIMITED ORD Allocated V04-ORD0001128 LRIC1439-1…" at bounding box center [656, 152] width 995 height 792
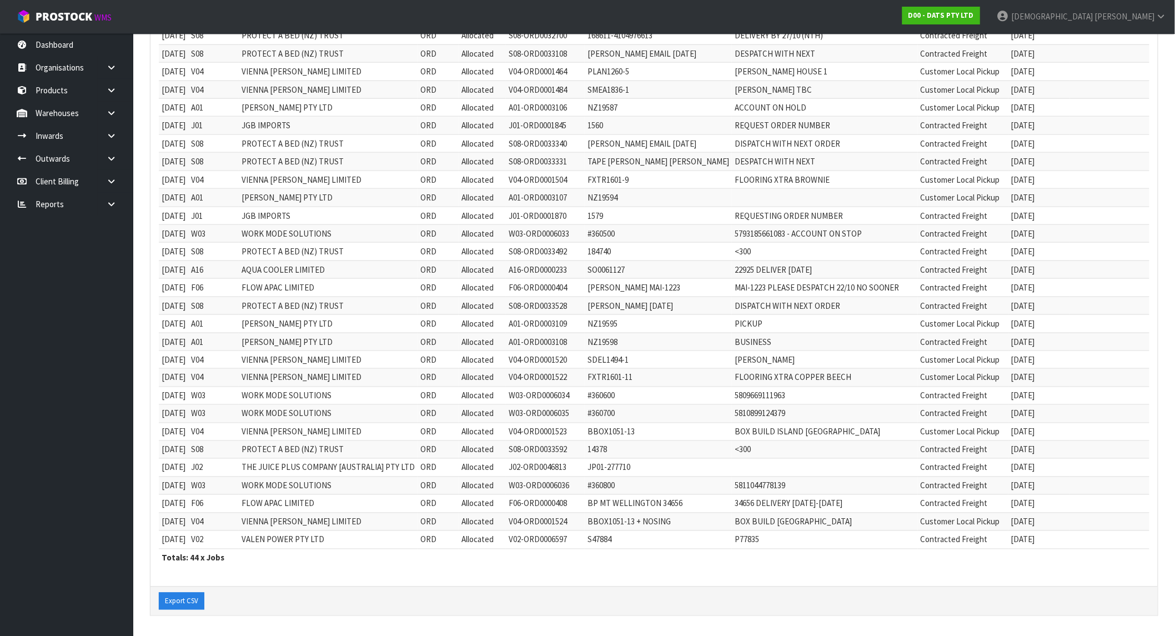
click at [366, 534] on td "VALEN POWER PTY LTD" at bounding box center [328, 540] width 179 height 18
drag, startPoint x: 252, startPoint y: 412, endPoint x: 288, endPoint y: 409, distance: 36.2
click at [288, 409] on td "WORK MODE SOLUTIONS" at bounding box center [328, 414] width 179 height 18
click at [281, 435] on td "VIENNA [PERSON_NAME] LIMITED" at bounding box center [328, 432] width 179 height 18
drag, startPoint x: 253, startPoint y: 432, endPoint x: 343, endPoint y: 426, distance: 89.6
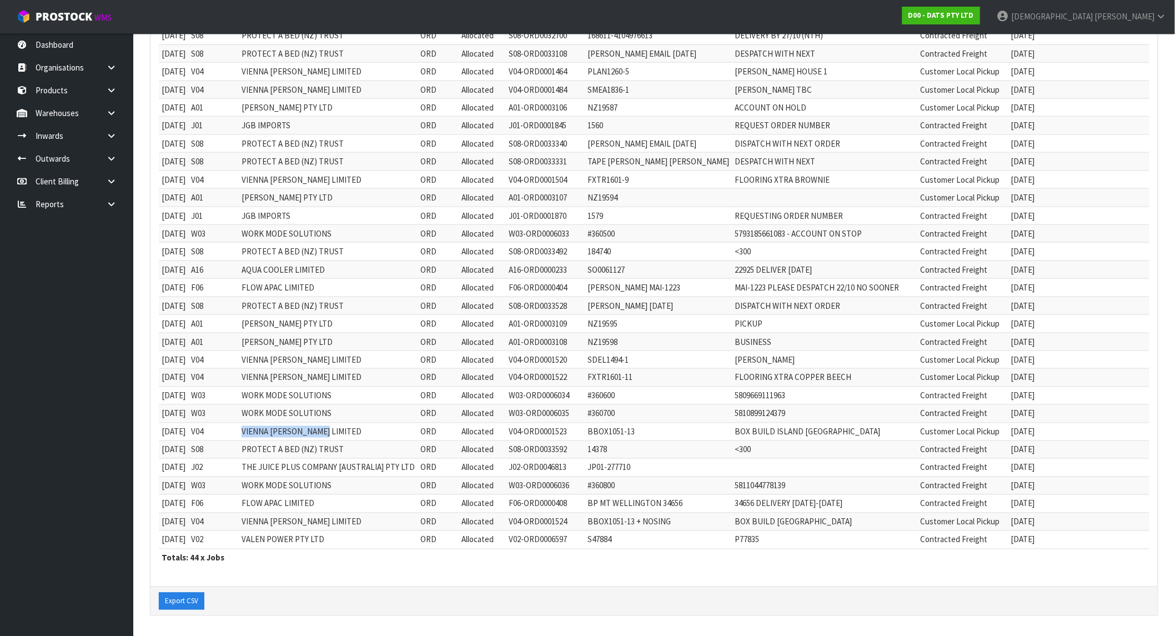
click at [343, 426] on td "VIENNA [PERSON_NAME] LIMITED" at bounding box center [328, 432] width 179 height 18
drag, startPoint x: 256, startPoint y: 450, endPoint x: 328, endPoint y: 449, distance: 71.6
click at [328, 449] on td "PROTECT A BED (NZ) TRUST" at bounding box center [328, 450] width 179 height 18
click at [311, 473] on td "THE JUICE PLUS COMPANY [AUSTRALIA] PTY LTD" at bounding box center [328, 468] width 179 height 18
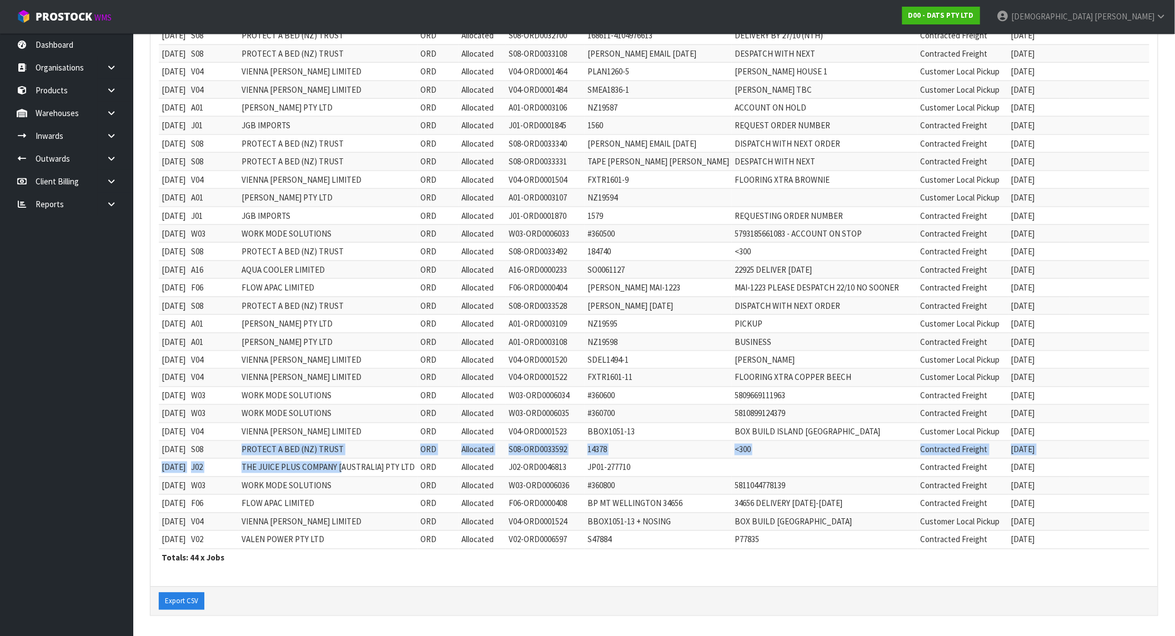
drag, startPoint x: 250, startPoint y: 457, endPoint x: 353, endPoint y: 474, distance: 104.1
click at [353, 474] on tbody "[DATE] V04 VIENNA [PERSON_NAME] LIMITED ORD Allocated V04-ORD0001128 LRIC1439-1…" at bounding box center [656, 152] width 995 height 792
click at [353, 474] on td "THE JUICE PLUS COMPANY [AUSTRALIA] PTY LTD" at bounding box center [328, 468] width 179 height 18
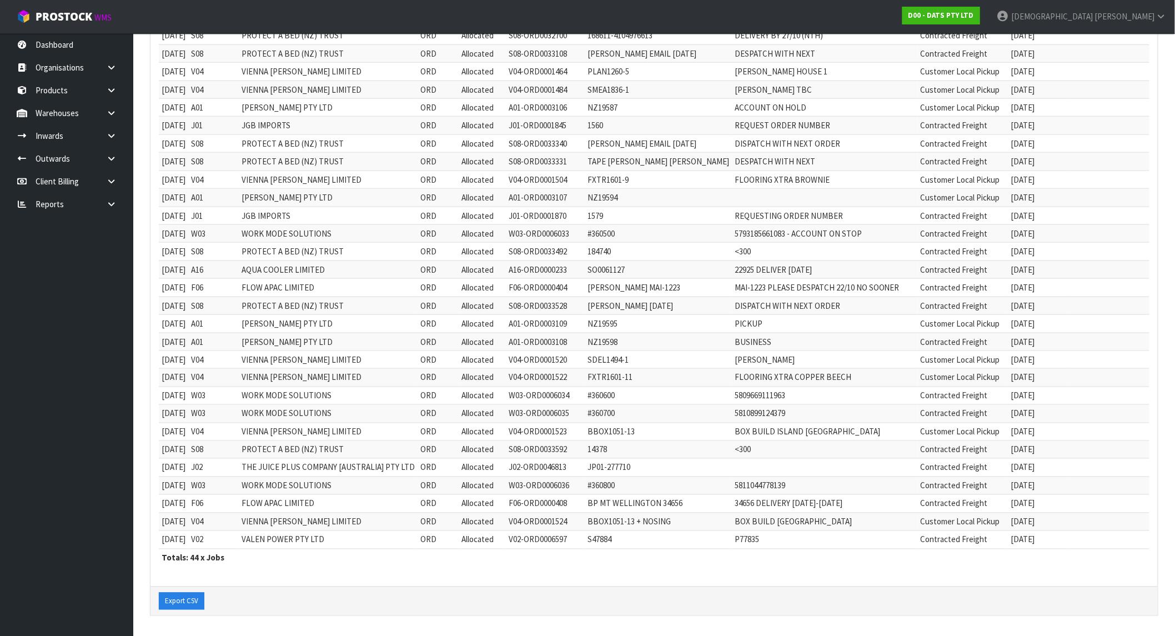
click at [256, 467] on td "THE JUICE PLUS COMPANY [AUSTRALIA] PTY LTD" at bounding box center [328, 468] width 179 height 18
click at [276, 487] on td "WORK MODE SOLUTIONS" at bounding box center [328, 485] width 179 height 18
click at [257, 502] on td "FLOW APAC LIMITED" at bounding box center [328, 504] width 179 height 18
drag, startPoint x: 254, startPoint y: 502, endPoint x: 335, endPoint y: 507, distance: 81.8
click at [335, 507] on td "FLOW APAC LIMITED" at bounding box center [328, 504] width 179 height 18
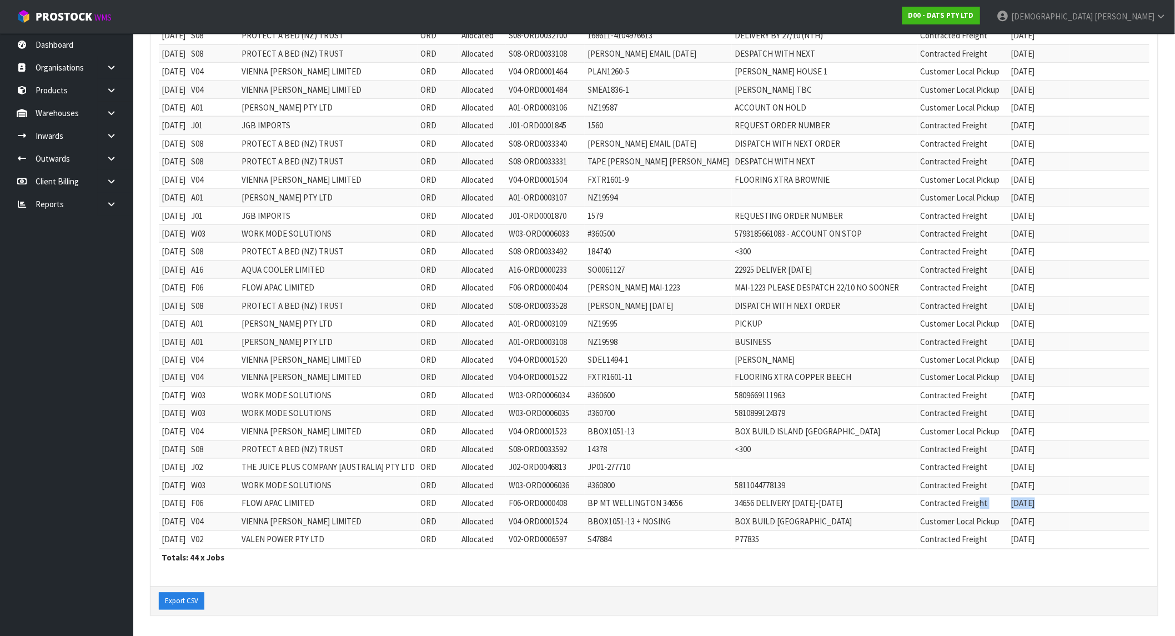
drag, startPoint x: 1070, startPoint y: 503, endPoint x: 981, endPoint y: 504, distance: 89.4
click at [981, 504] on tr "[DATE] F06 FLOW APAC LIMITED ORD Allocated F06-ORD0000408 BP MT WELLINGTON 3465…" at bounding box center [656, 504] width 995 height 18
drag, startPoint x: 254, startPoint y: 504, endPoint x: 338, endPoint y: 506, distance: 83.3
click at [338, 506] on td "FLOW APAC LIMITED" at bounding box center [328, 504] width 179 height 18
drag, startPoint x: 248, startPoint y: 534, endPoint x: 356, endPoint y: 546, distance: 109.0
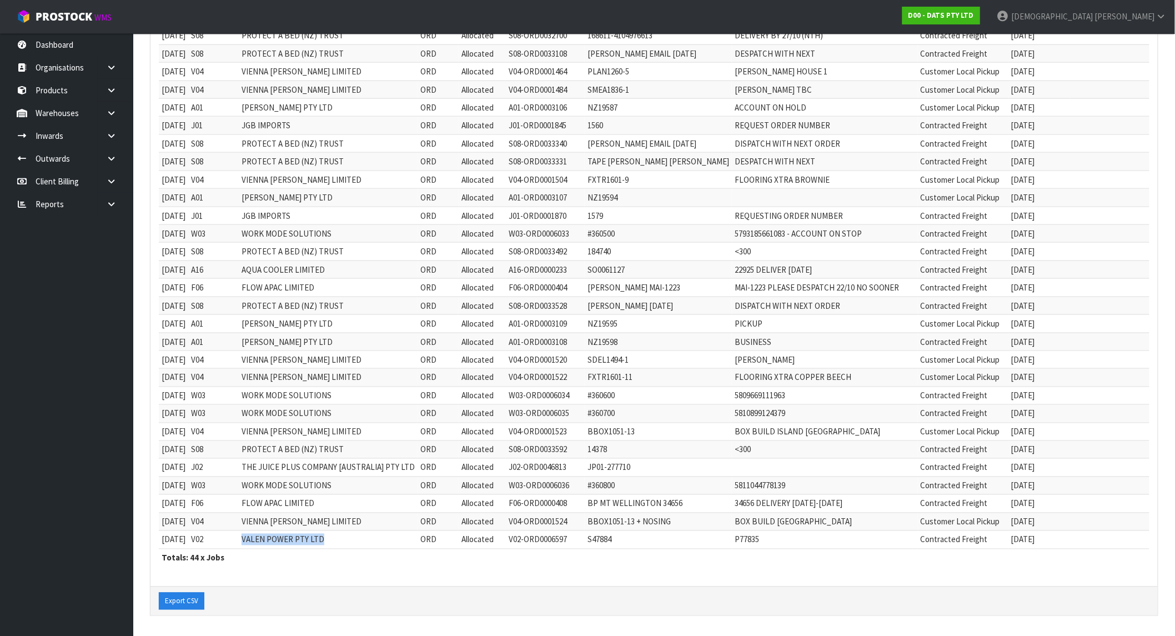
click at [356, 546] on tr "[DATE] V02 VALEN POWER PTY LTD ORD Allocated V02-ORD0006597 S47884 P77835 Contr…" at bounding box center [656, 540] width 995 height 18
drag, startPoint x: 250, startPoint y: 503, endPoint x: 348, endPoint y: 500, distance: 97.8
click at [348, 500] on tr "[DATE] F06 FLOW APAC LIMITED ORD Allocated F06-ORD0000408 BP MT WELLINGTON 3465…" at bounding box center [656, 504] width 995 height 18
